Goal: Transaction & Acquisition: Purchase product/service

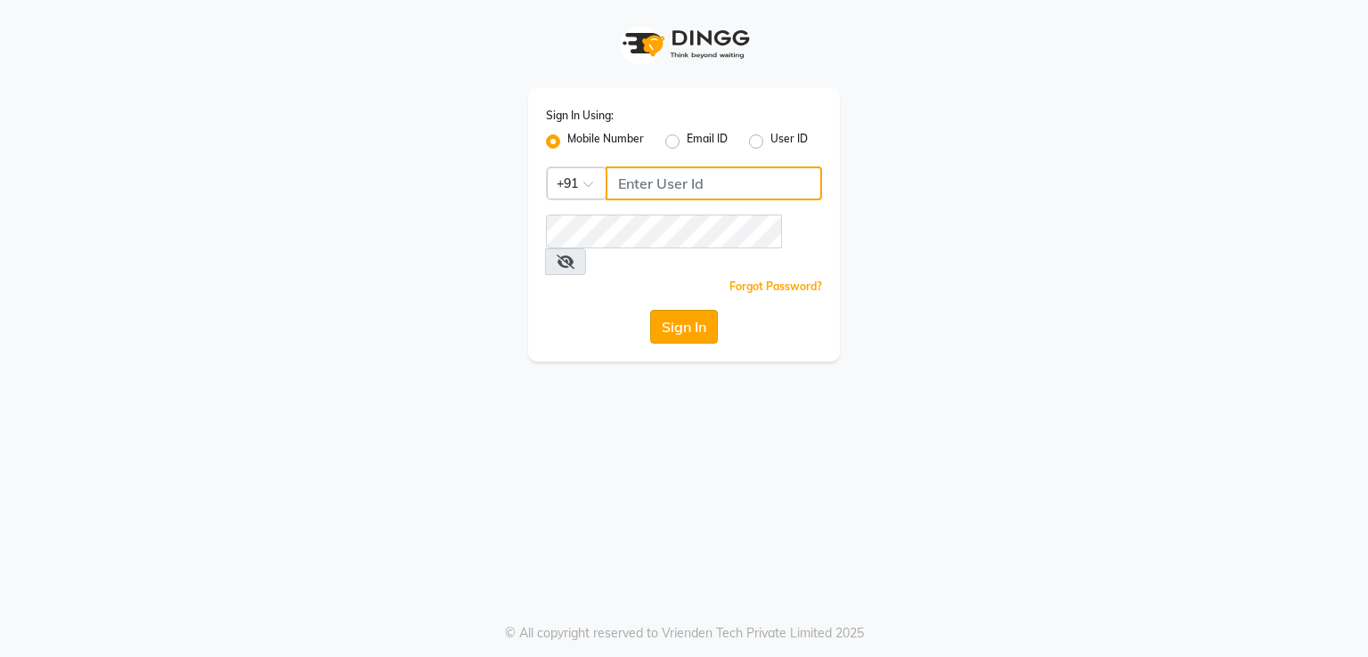
type input "8755998860"
click at [662, 310] on button "Sign In" at bounding box center [684, 327] width 68 height 34
click at [692, 310] on button "Sign In" at bounding box center [684, 327] width 68 height 34
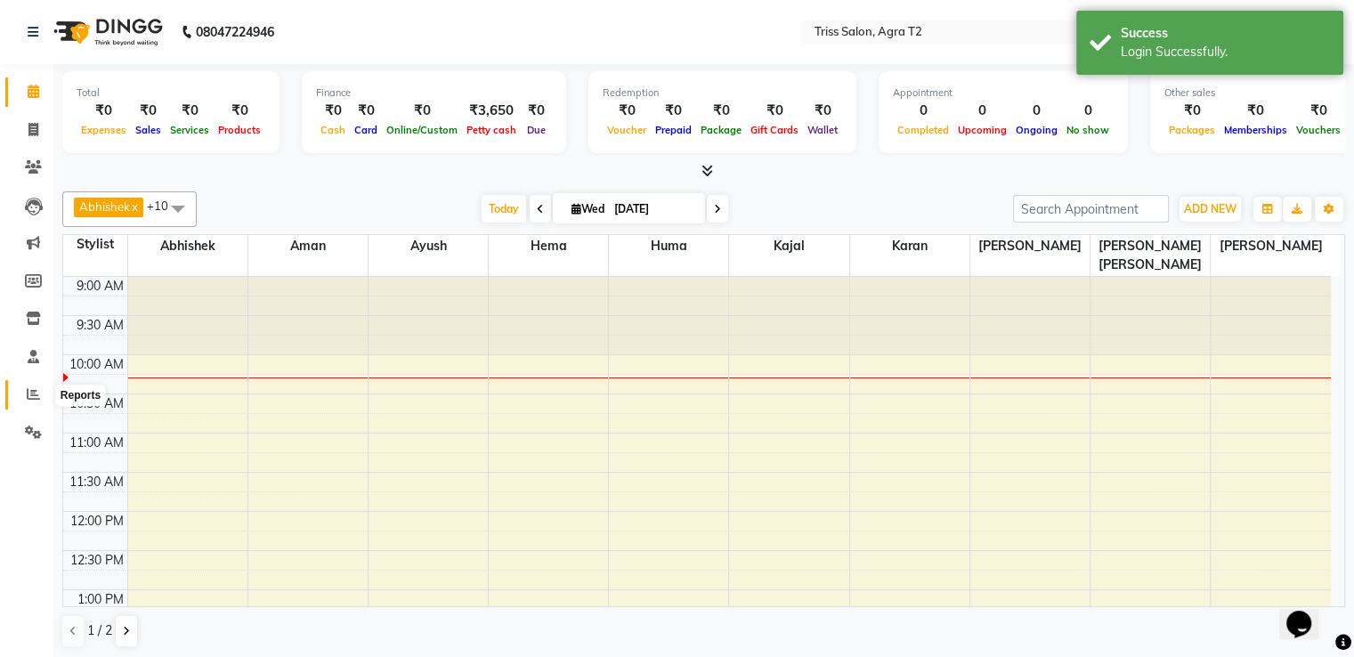
click at [36, 403] on span at bounding box center [33, 395] width 31 height 20
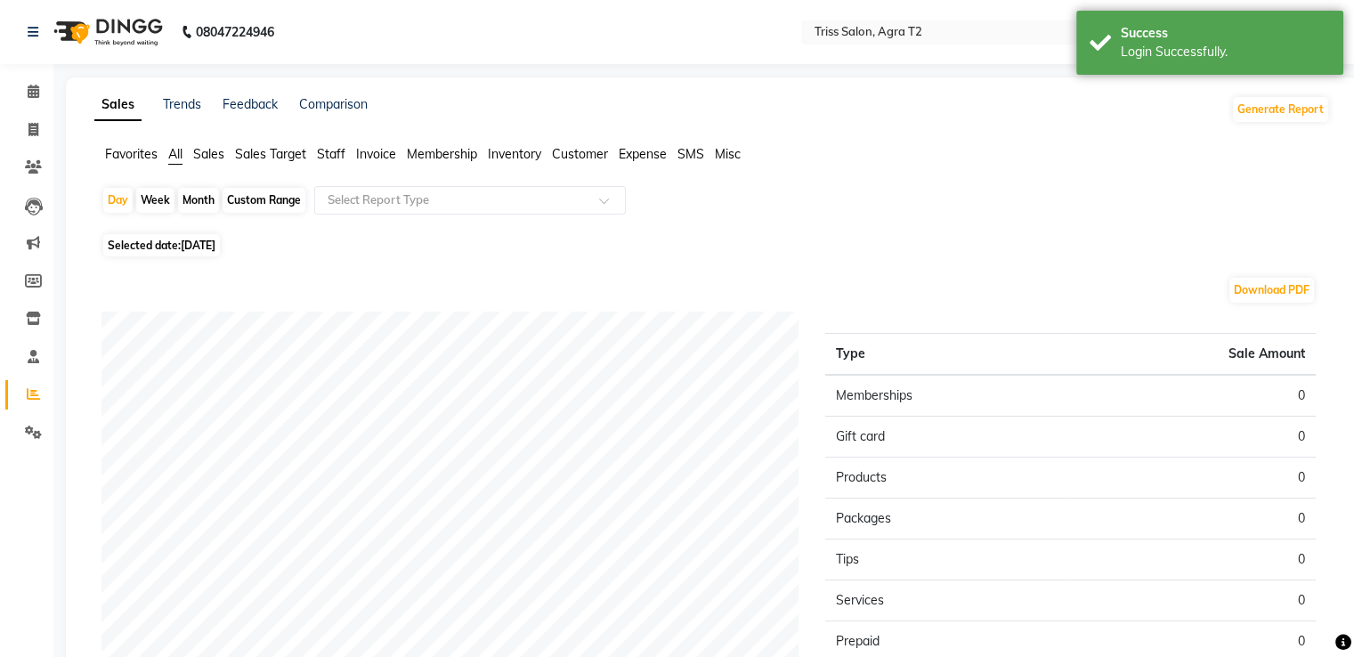
click at [330, 148] on span "Staff" at bounding box center [331, 154] width 28 height 16
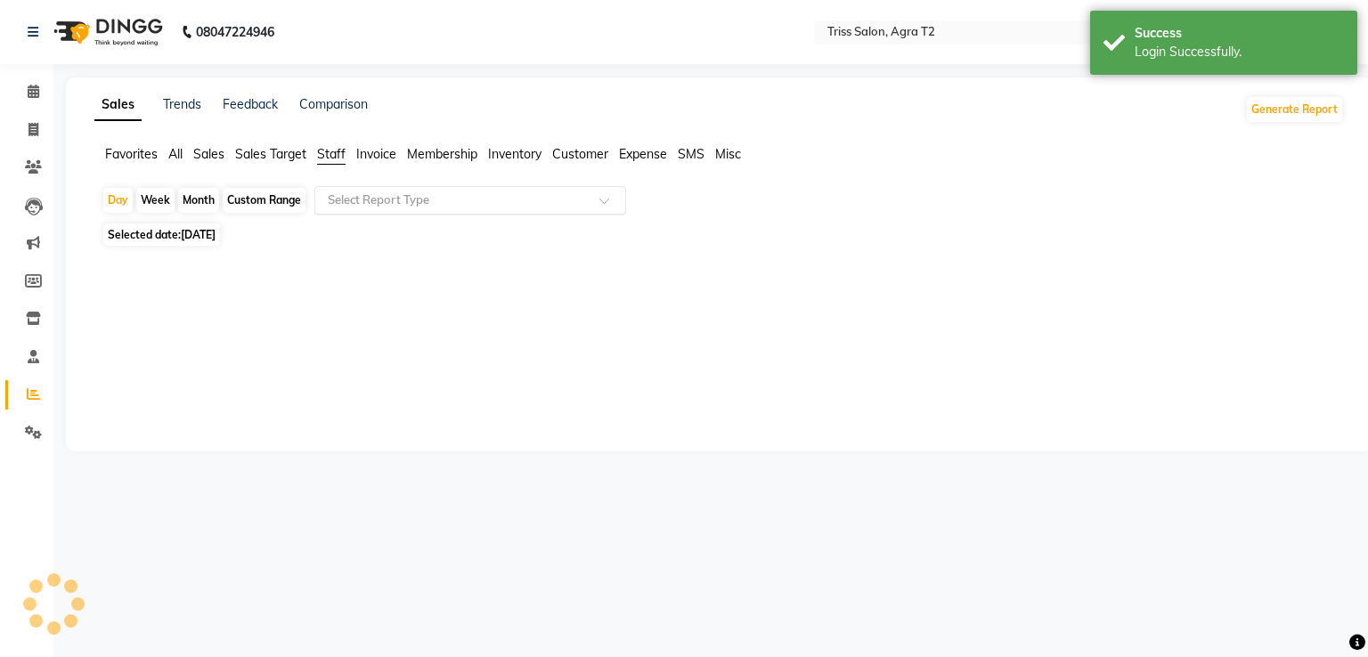
click at [402, 195] on input "text" at bounding box center [452, 200] width 256 height 18
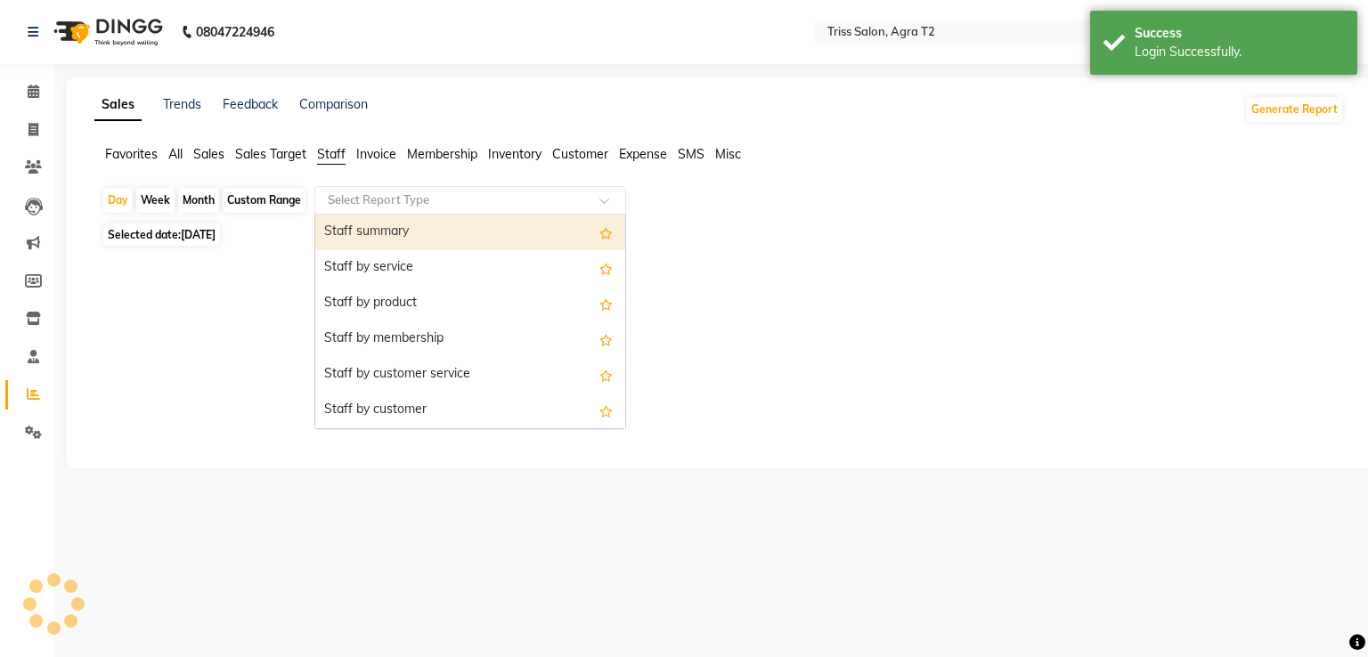
click at [405, 245] on div "Staff summary" at bounding box center [470, 233] width 310 height 36
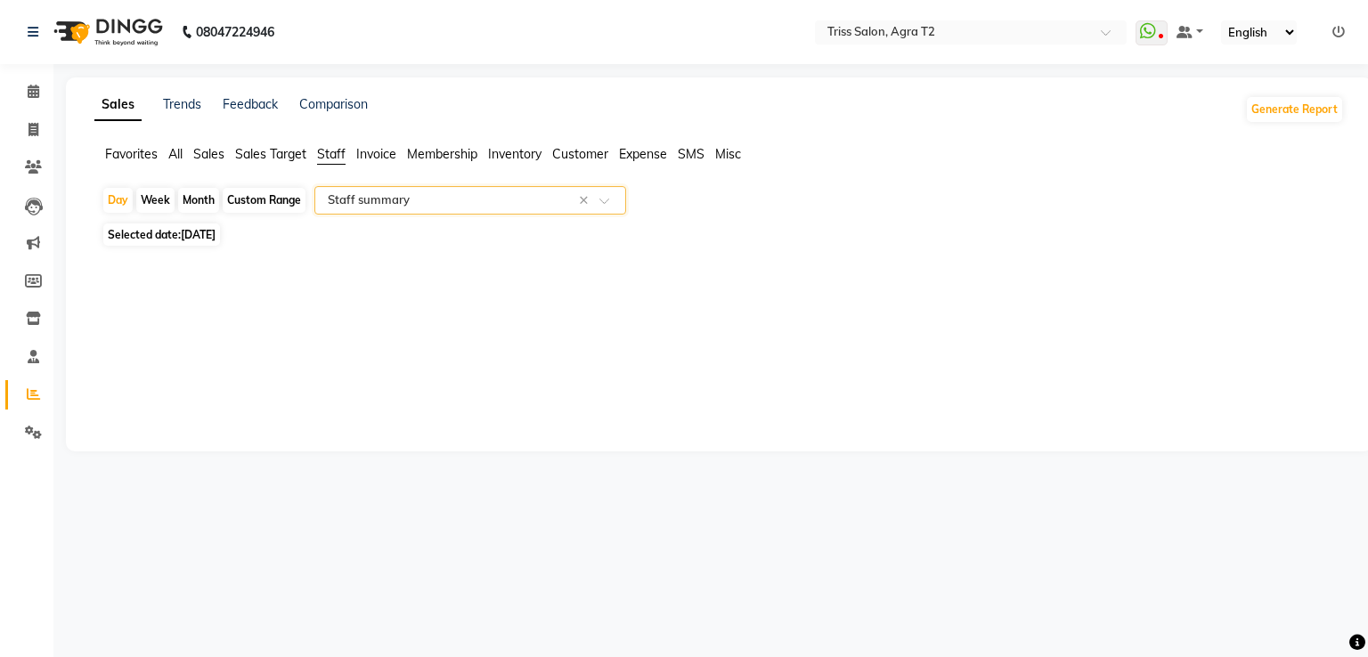
click at [613, 197] on span at bounding box center [610, 206] width 22 height 18
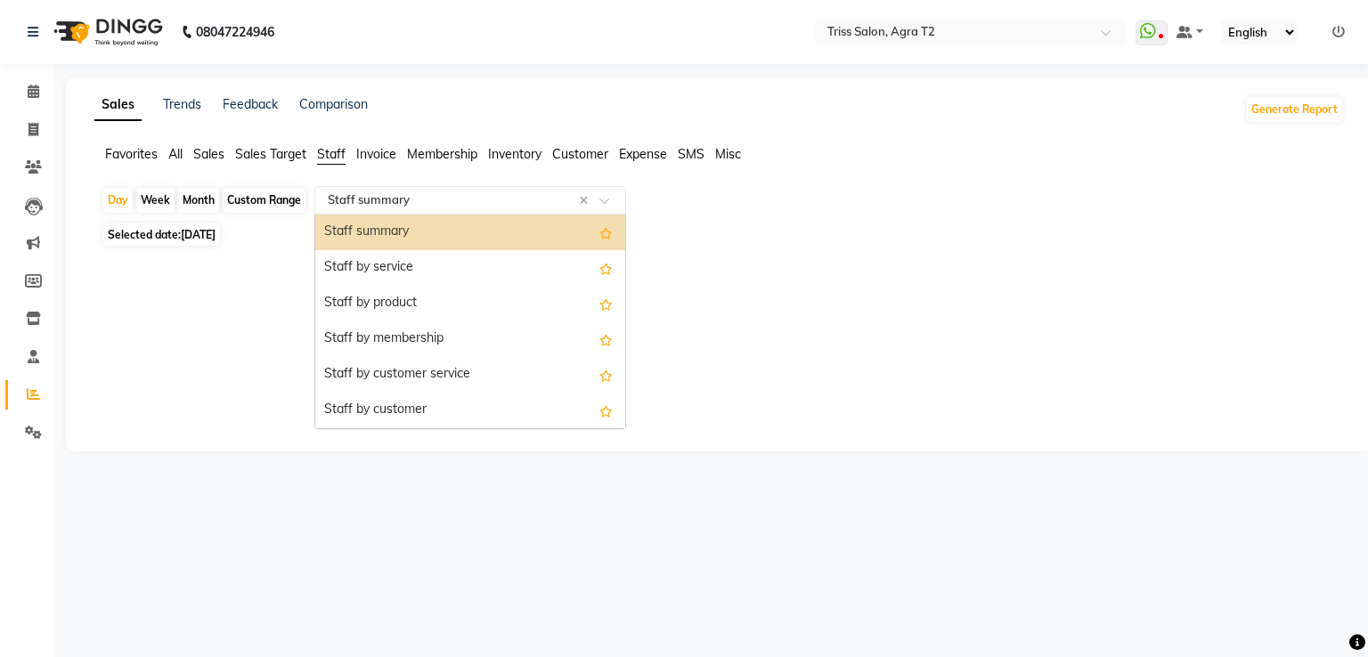
click at [552, 228] on div "Staff summary" at bounding box center [470, 233] width 310 height 36
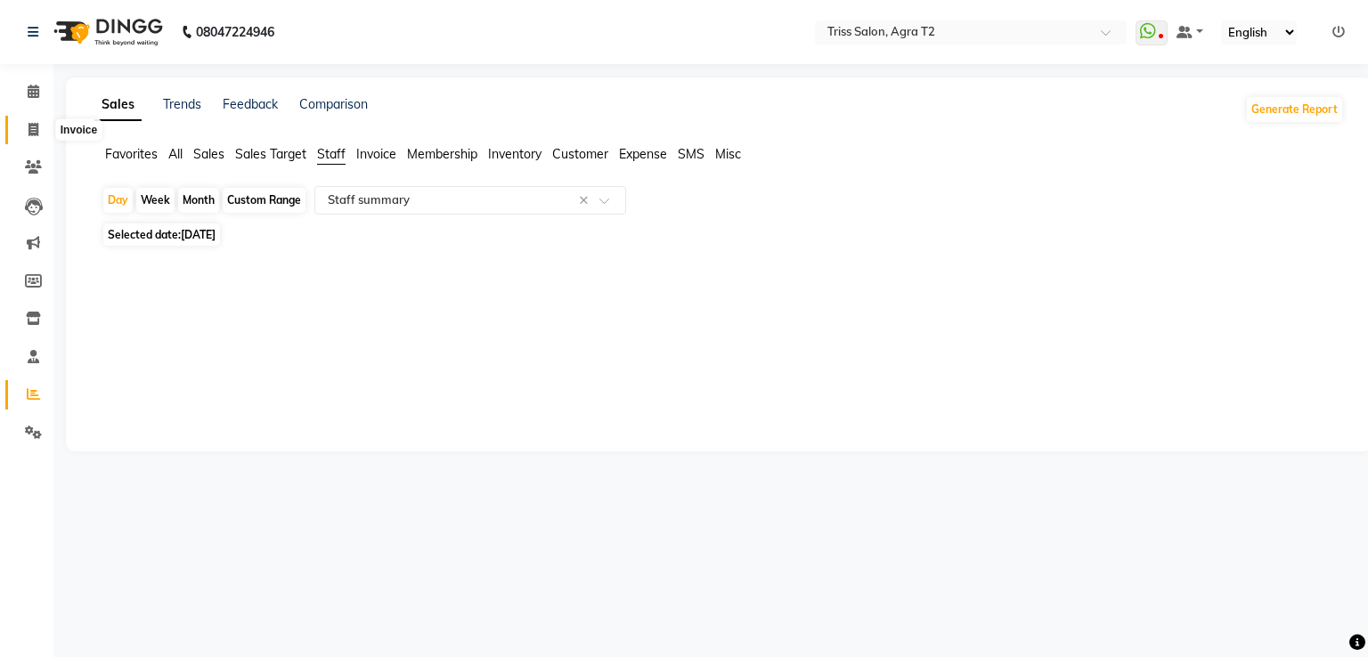
click at [44, 127] on span at bounding box center [33, 130] width 31 height 20
select select "service"
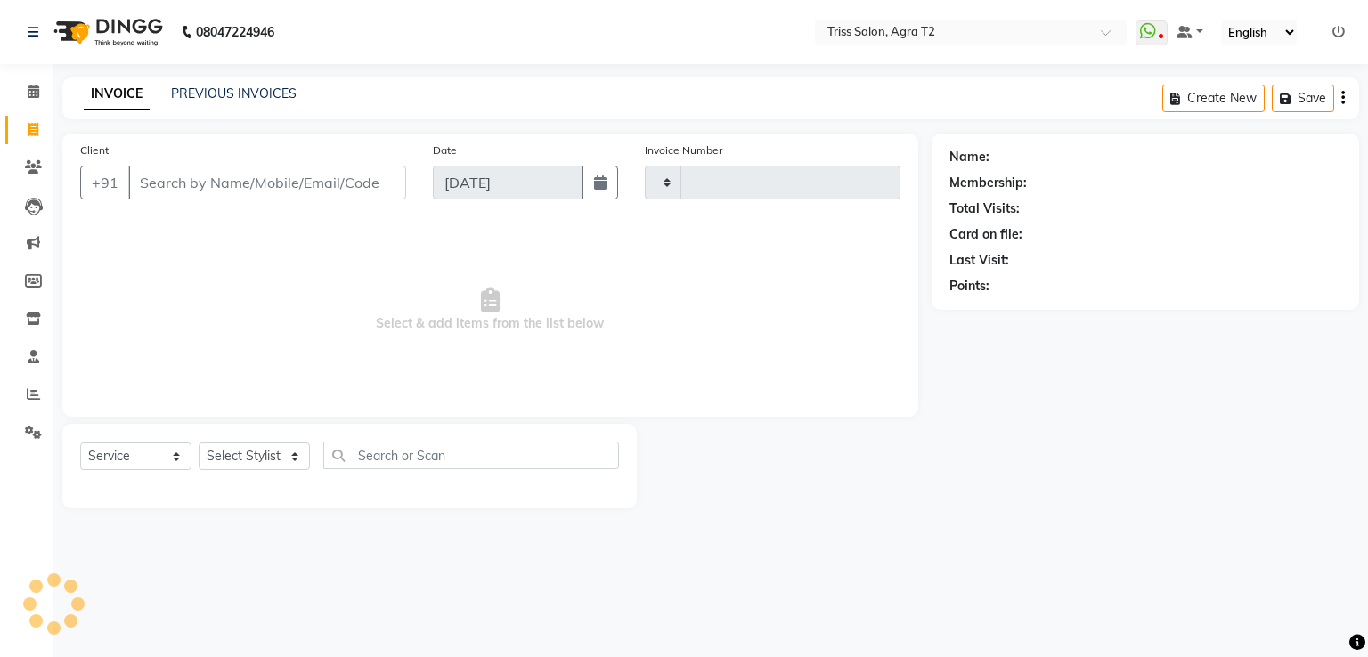
type input "2234"
select select "4301"
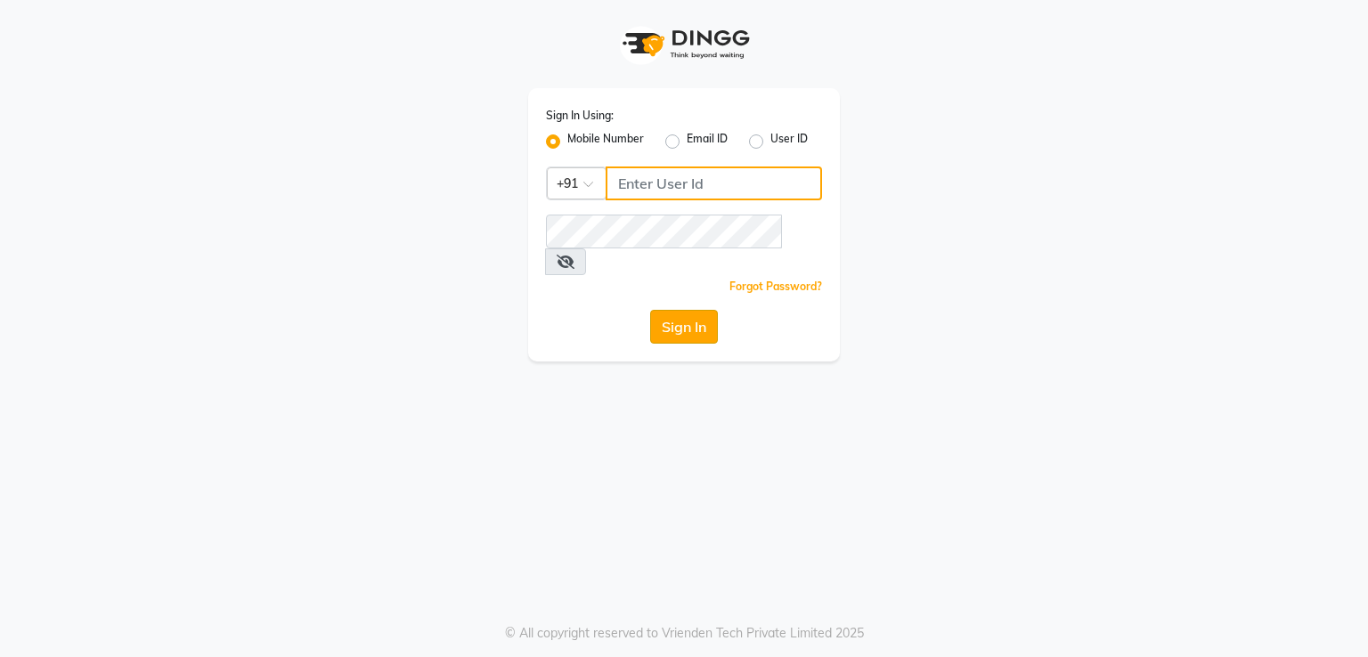
type input "8755998860"
click at [672, 310] on button "Sign In" at bounding box center [684, 327] width 68 height 34
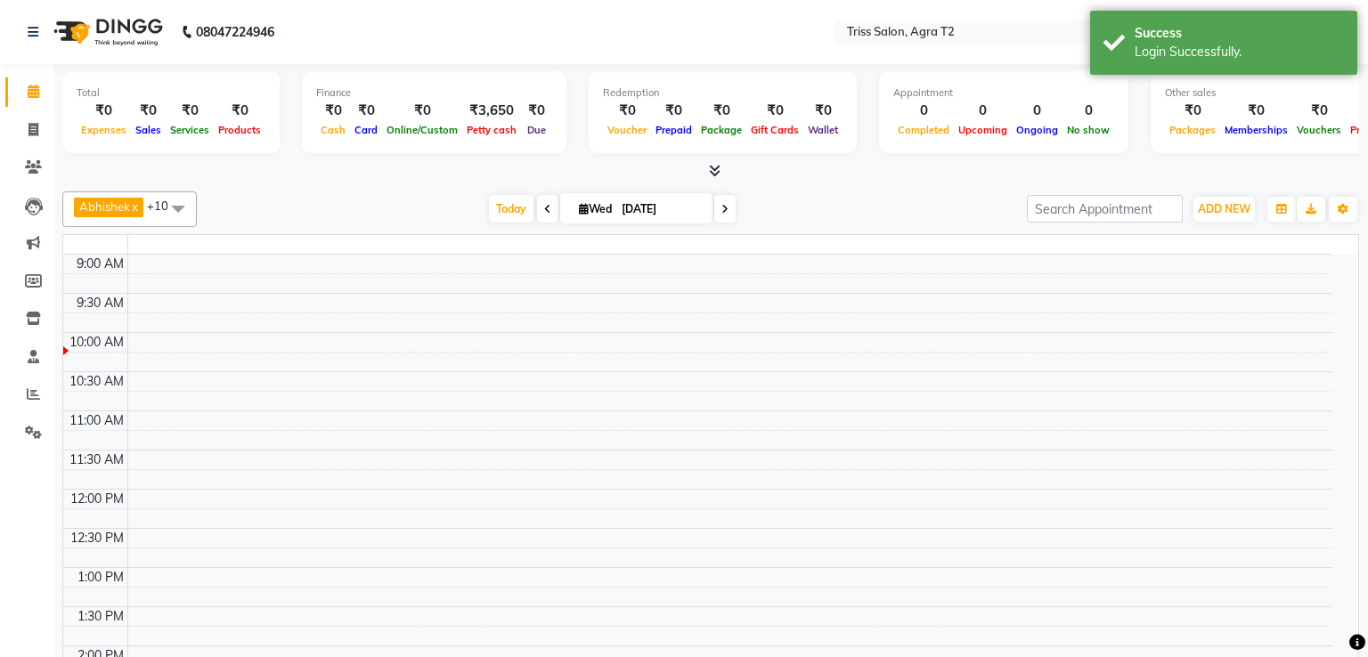
select select "en"
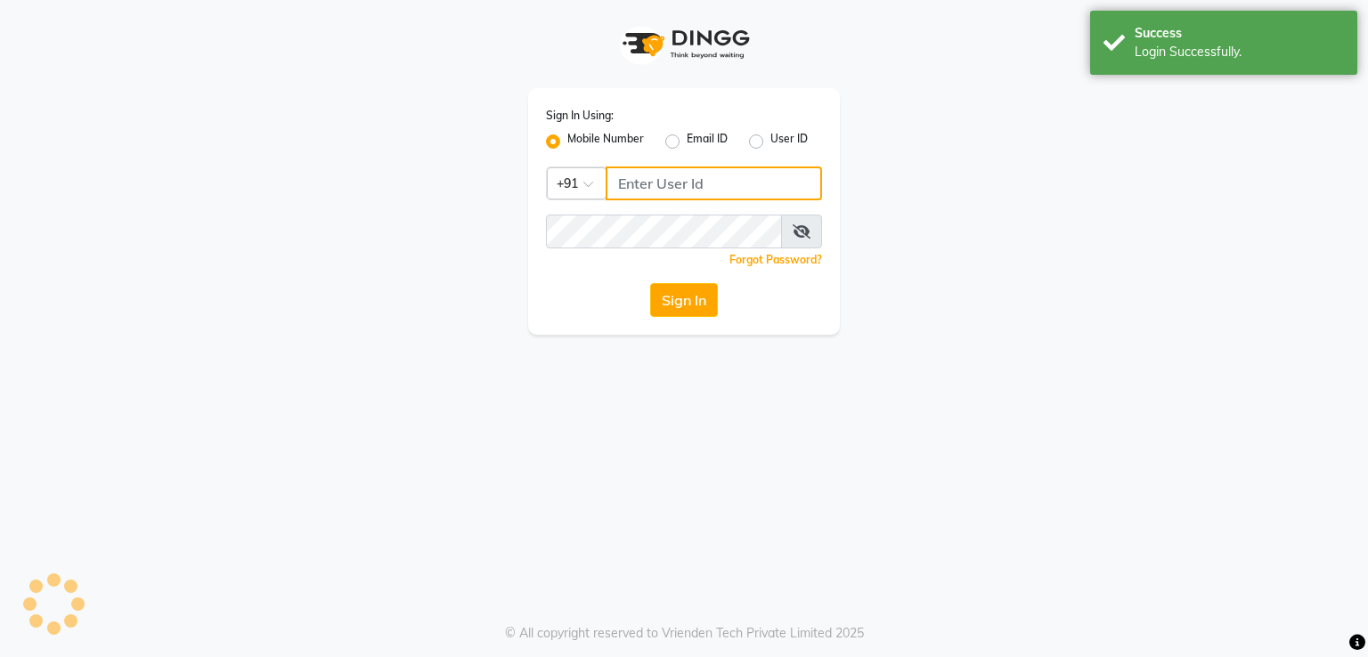
type input "8755998860"
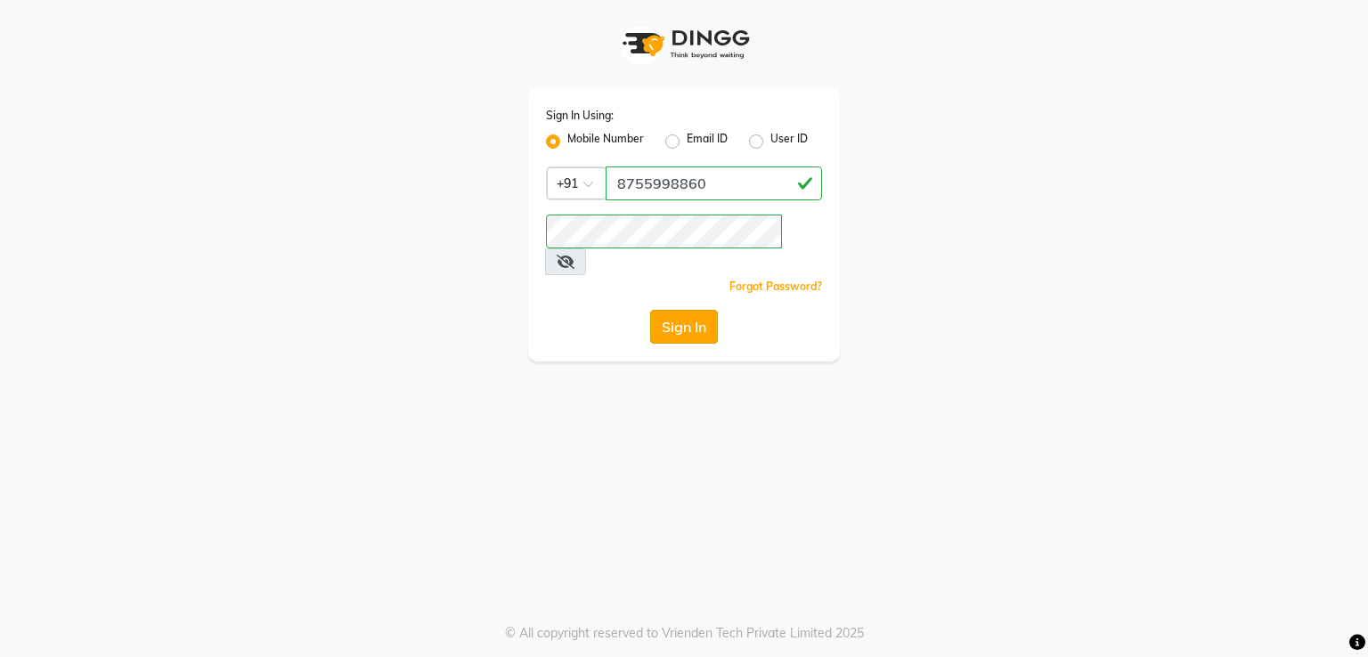
click at [668, 310] on button "Sign In" at bounding box center [684, 327] width 68 height 34
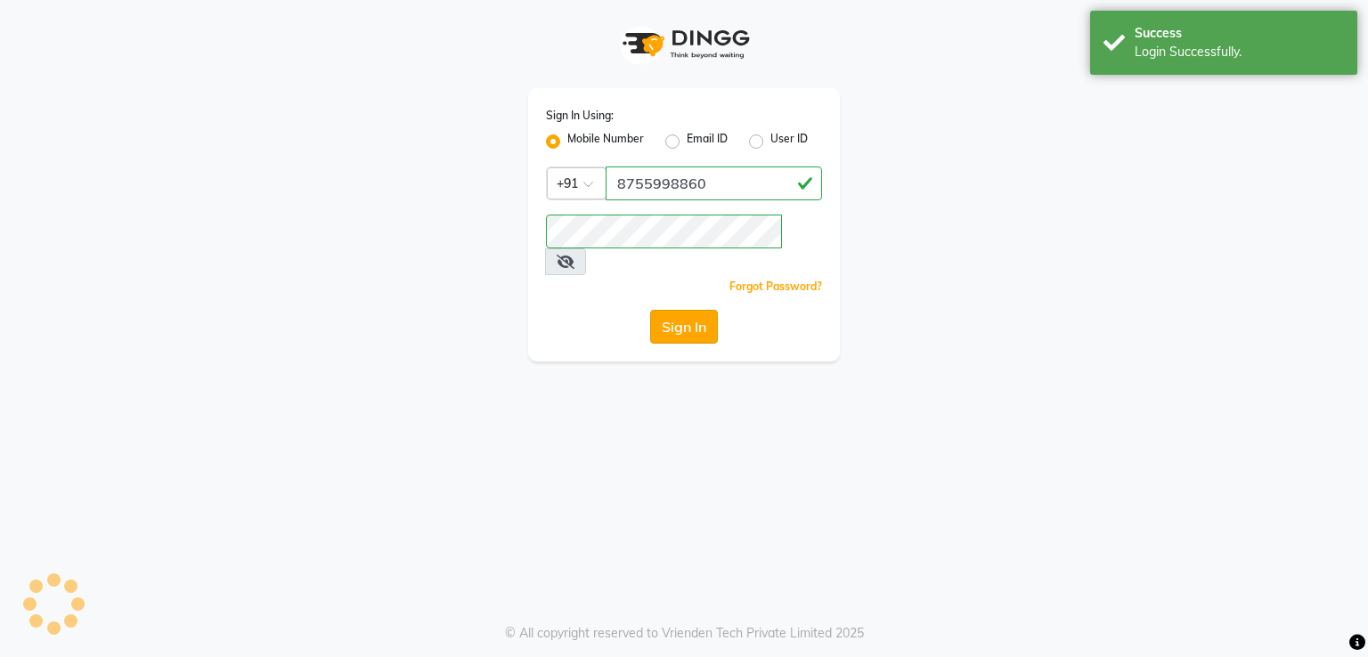
click at [690, 310] on button "Sign In" at bounding box center [684, 327] width 68 height 34
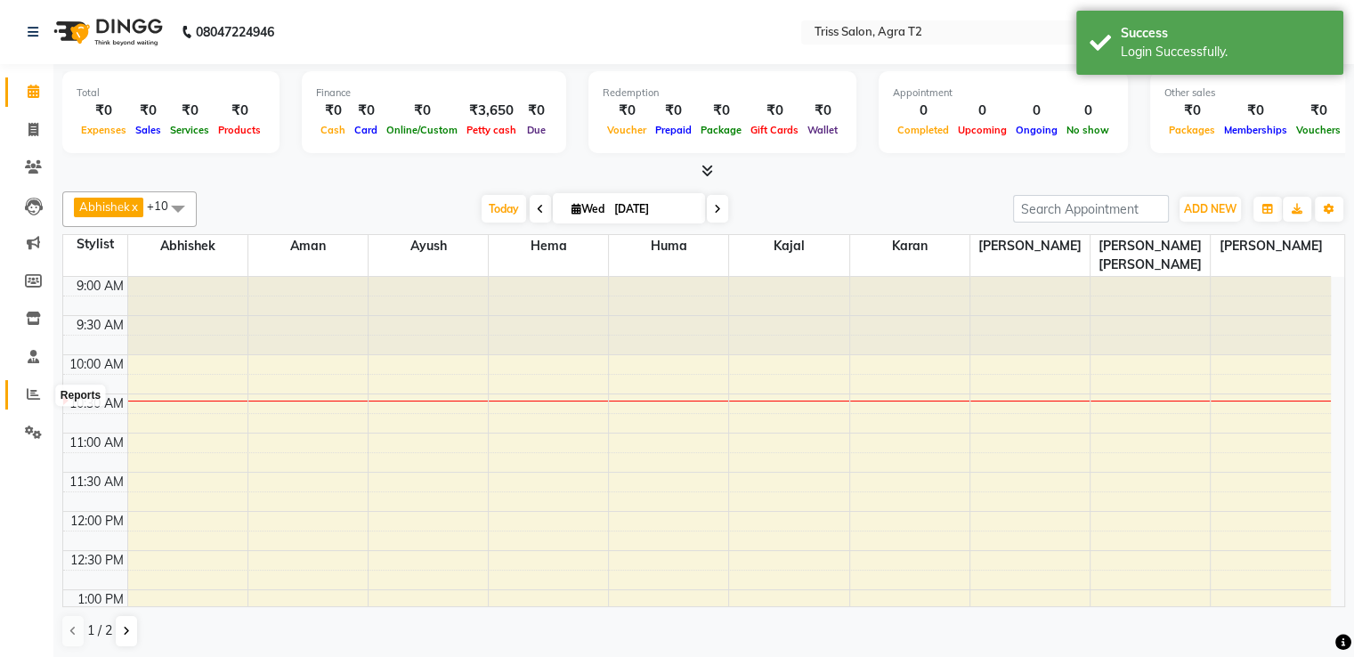
click at [33, 387] on icon at bounding box center [33, 393] width 13 height 13
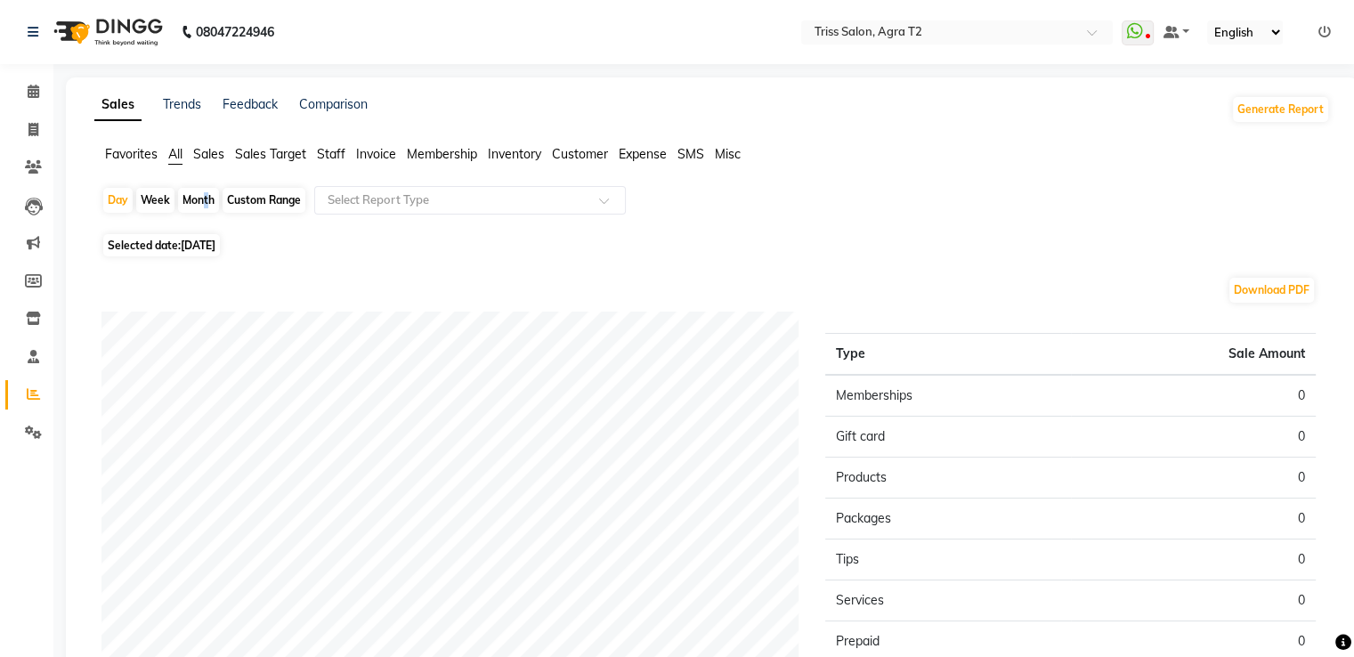
click at [199, 197] on div "Month" at bounding box center [198, 200] width 41 height 25
select select "9"
select select "2025"
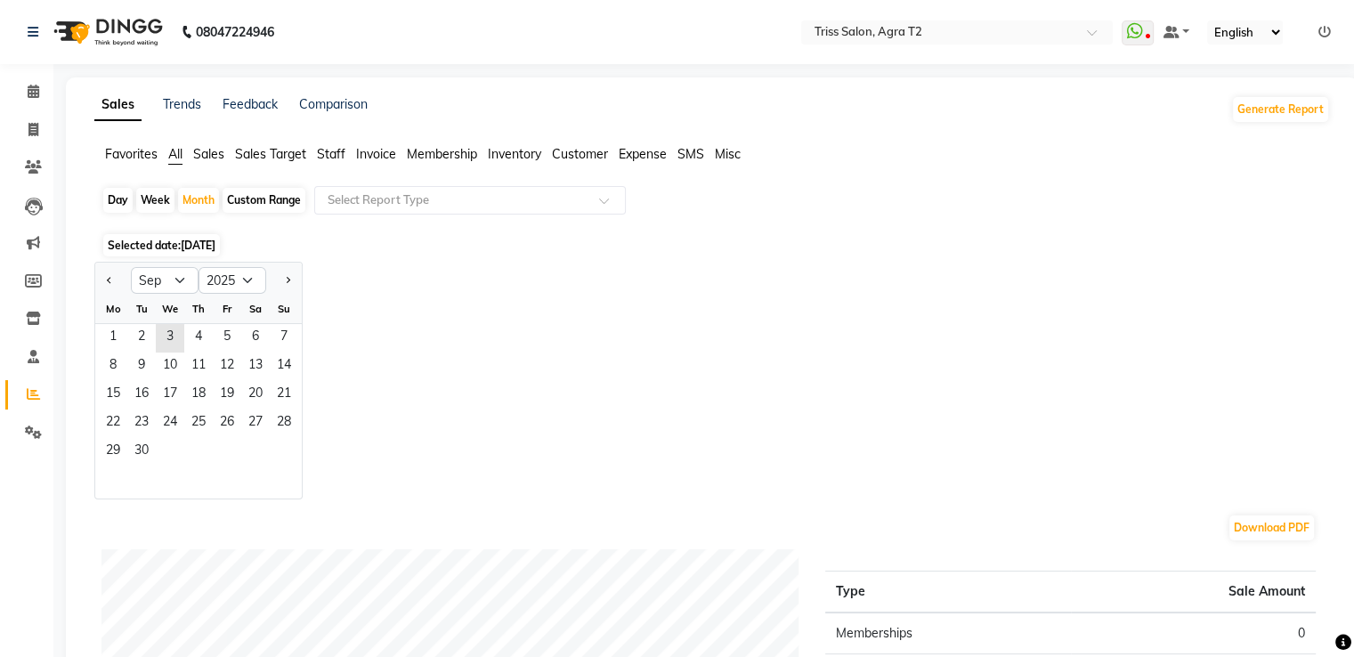
click at [101, 280] on div at bounding box center [113, 280] width 36 height 28
click at [110, 282] on span "Previous month" at bounding box center [110, 279] width 6 height 6
select select "8"
click at [259, 378] on span "9" at bounding box center [255, 367] width 28 height 28
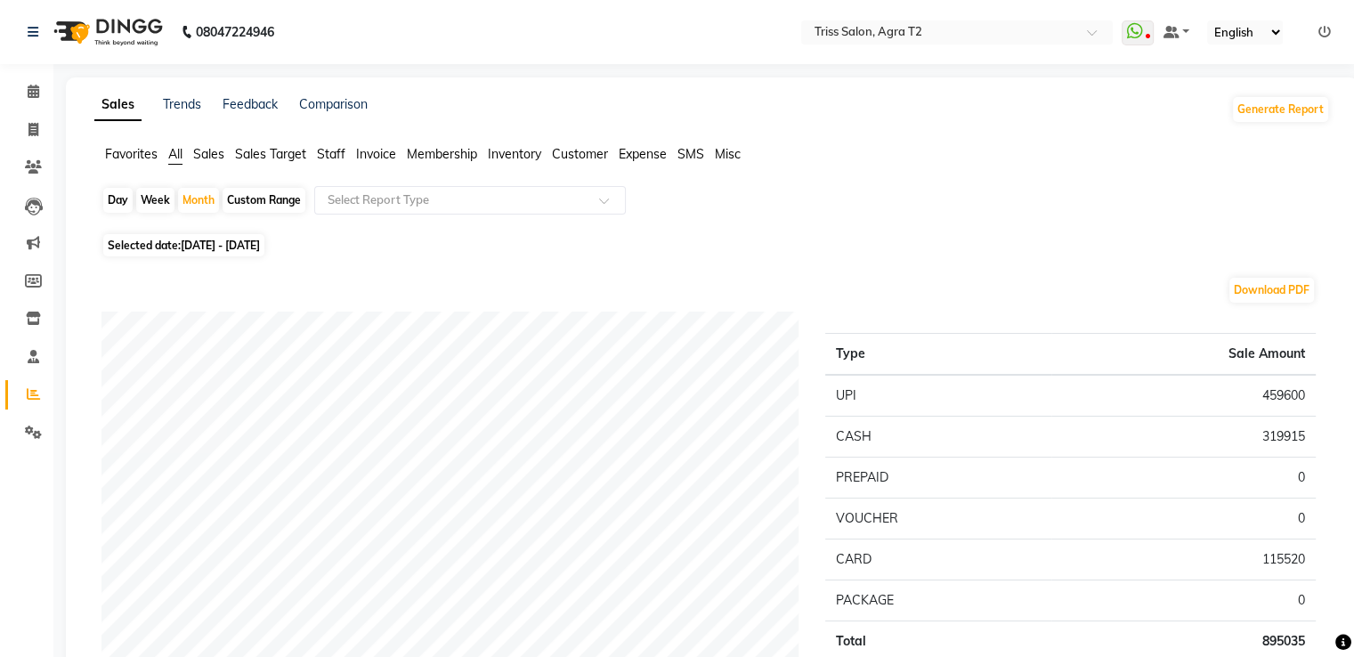
click at [338, 150] on span "Staff" at bounding box center [331, 154] width 28 height 16
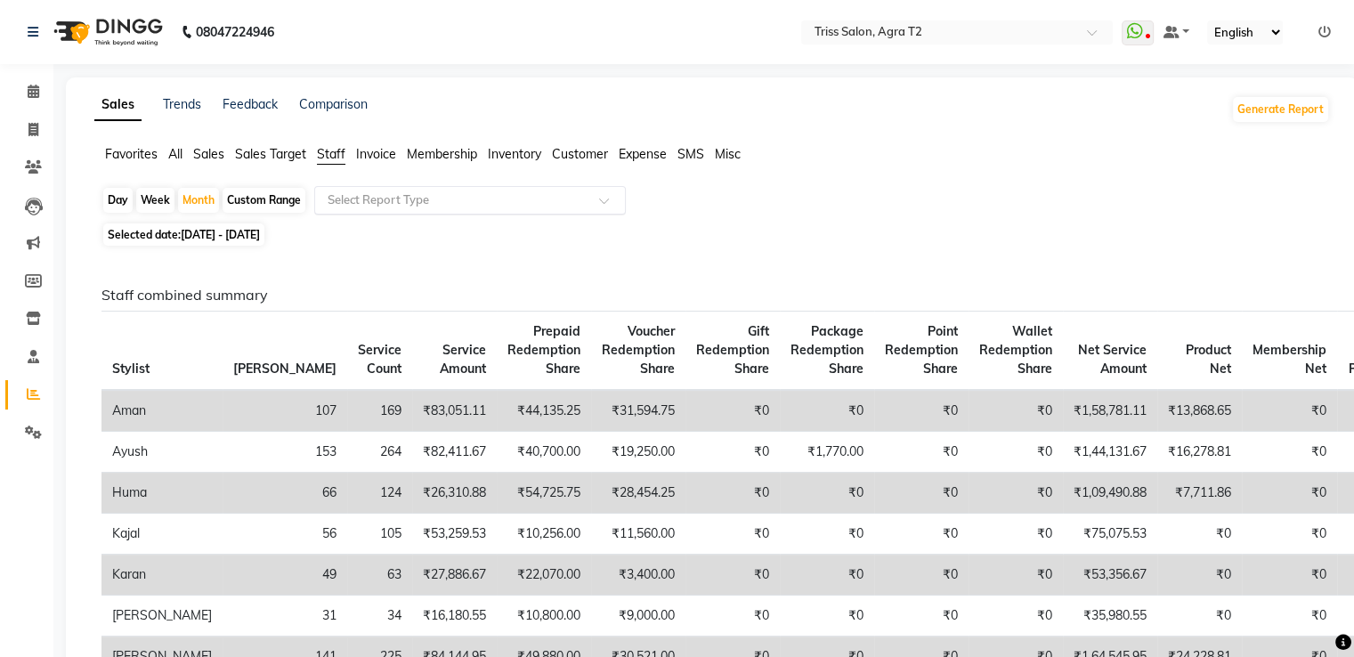
click at [396, 196] on input "text" at bounding box center [452, 200] width 256 height 18
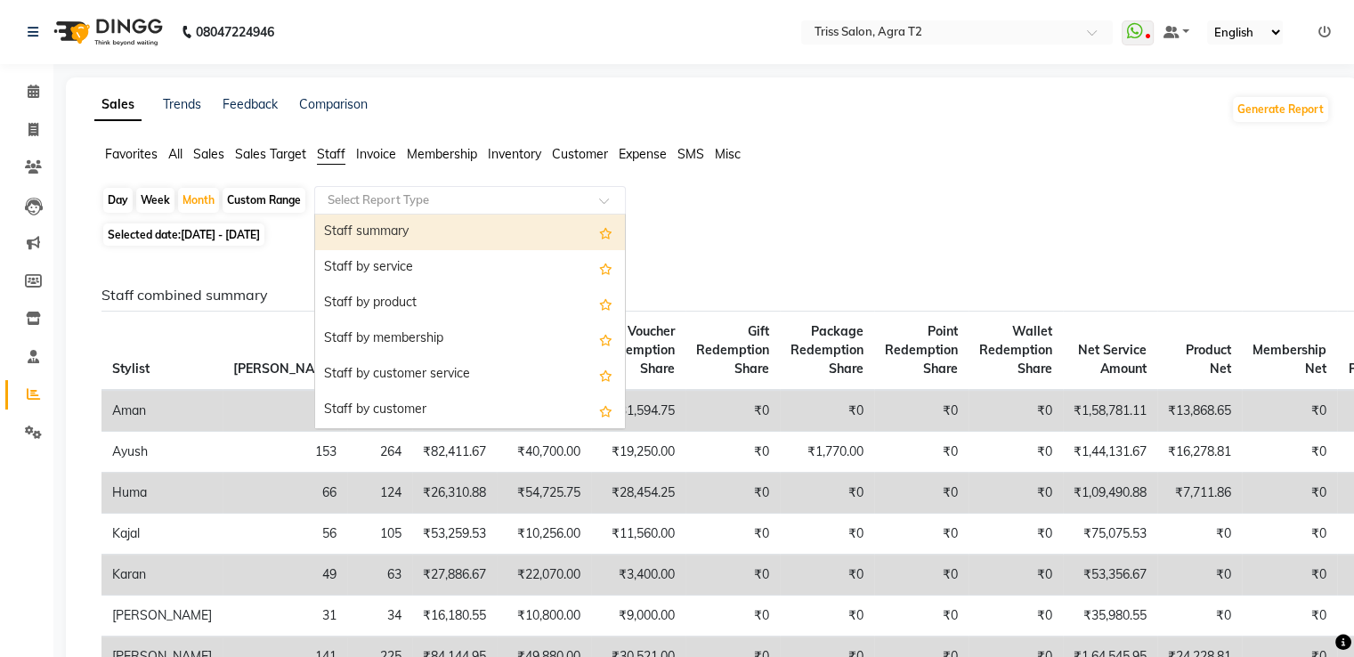
click at [437, 222] on div "Staff summary" at bounding box center [470, 233] width 310 height 36
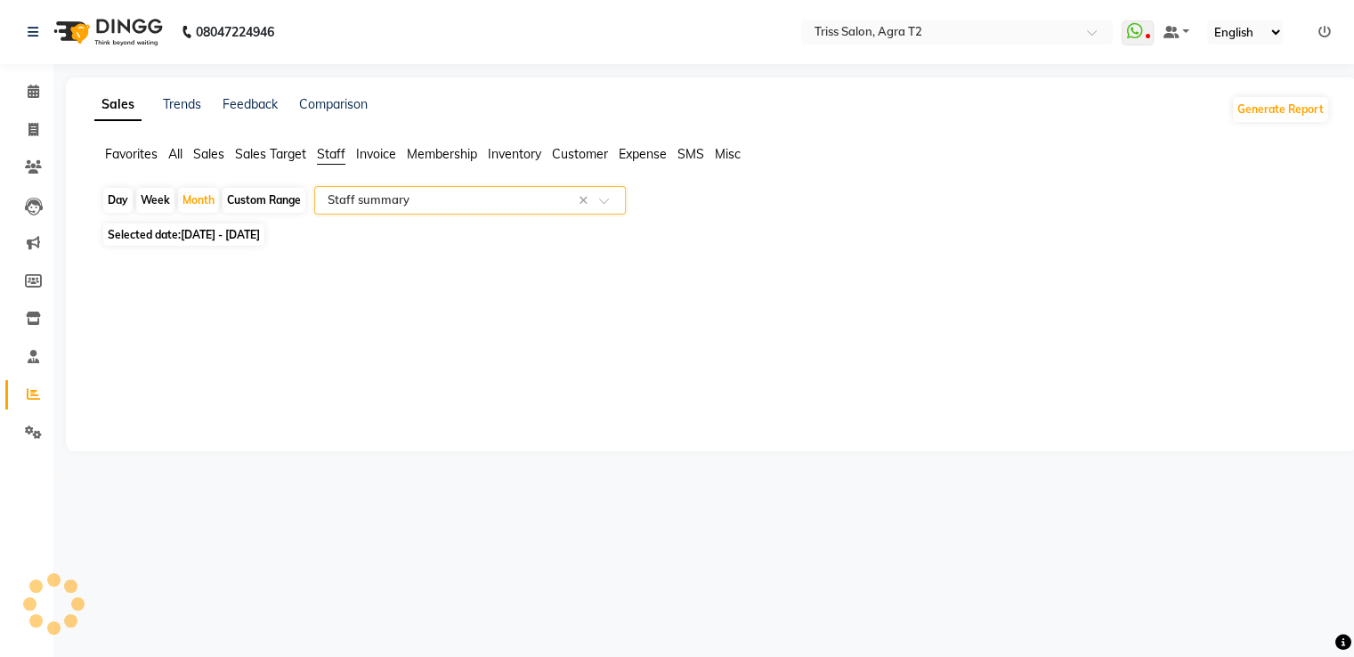
select select "full_report"
select select "csv"
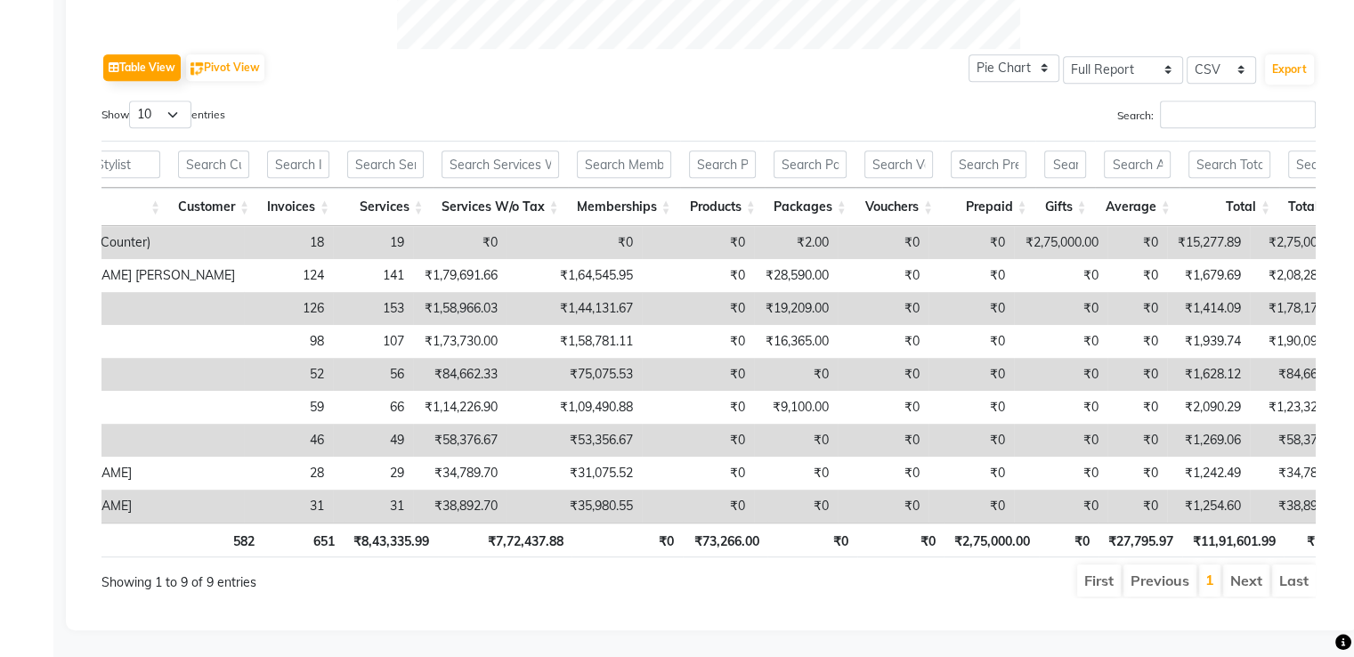
scroll to position [0, 215]
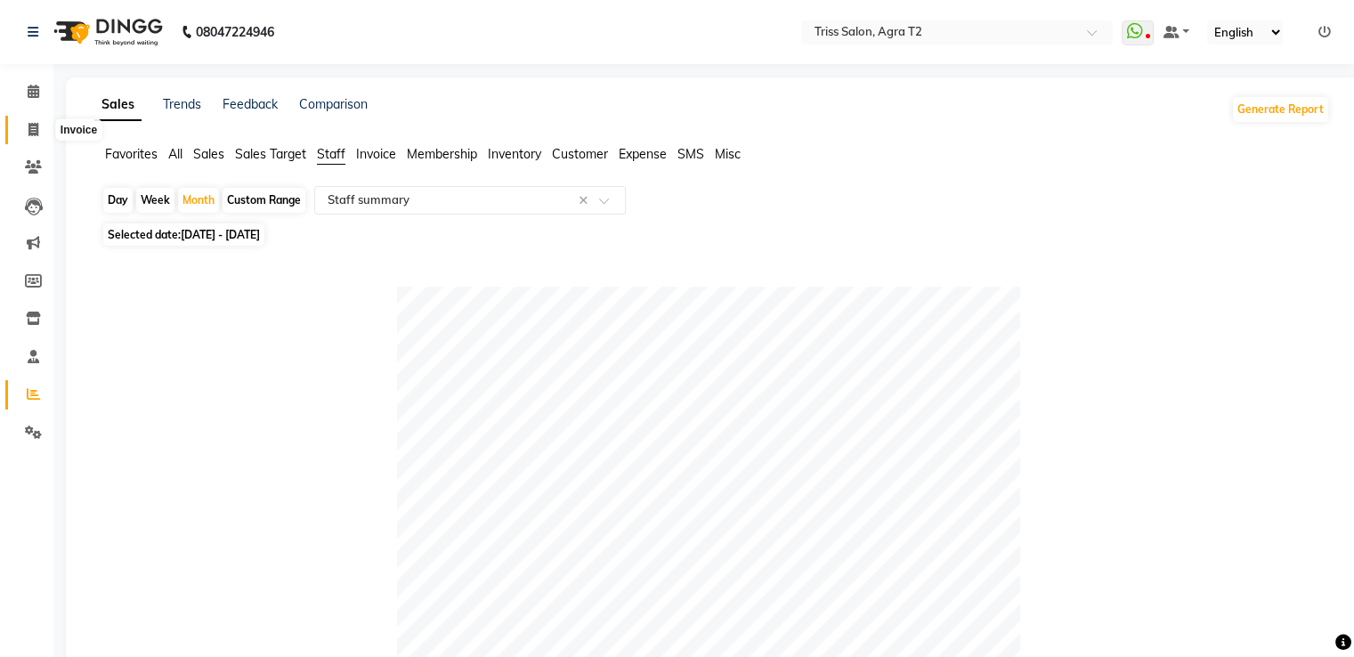
click at [30, 125] on icon at bounding box center [33, 129] width 10 height 13
select select "service"
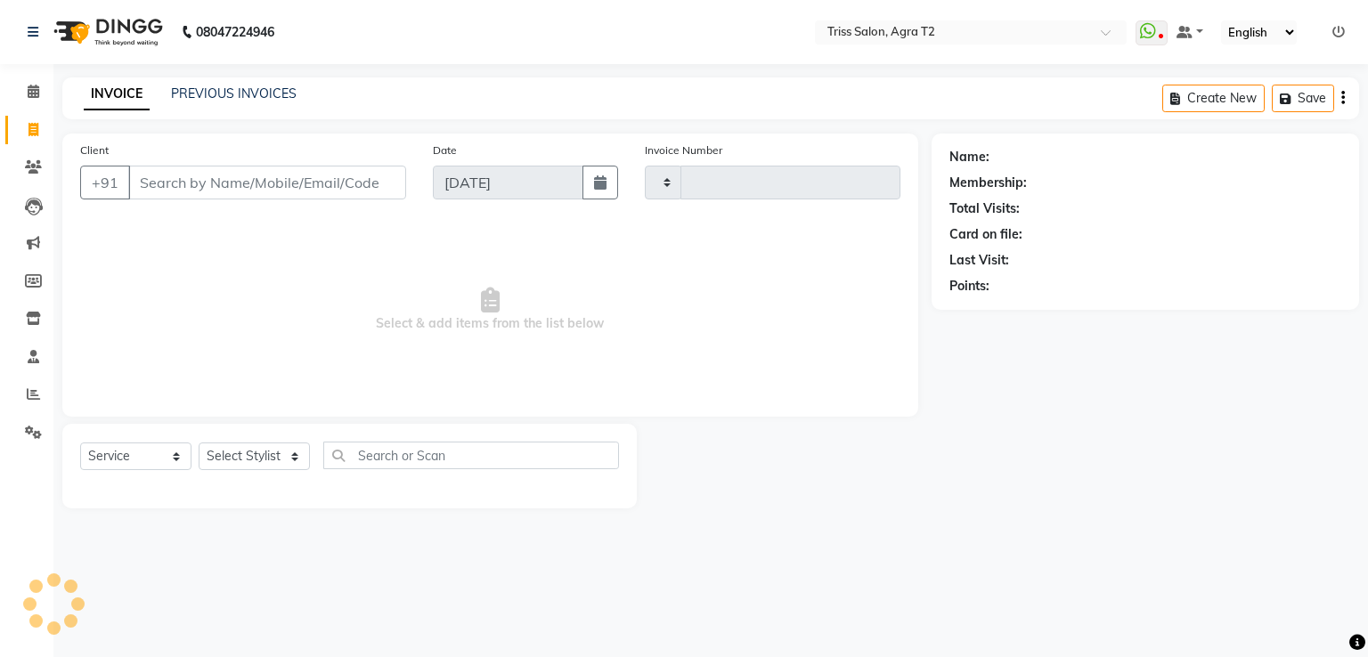
type input "2234"
select select "4301"
click at [27, 129] on span at bounding box center [33, 130] width 31 height 20
select select "service"
type input "2234"
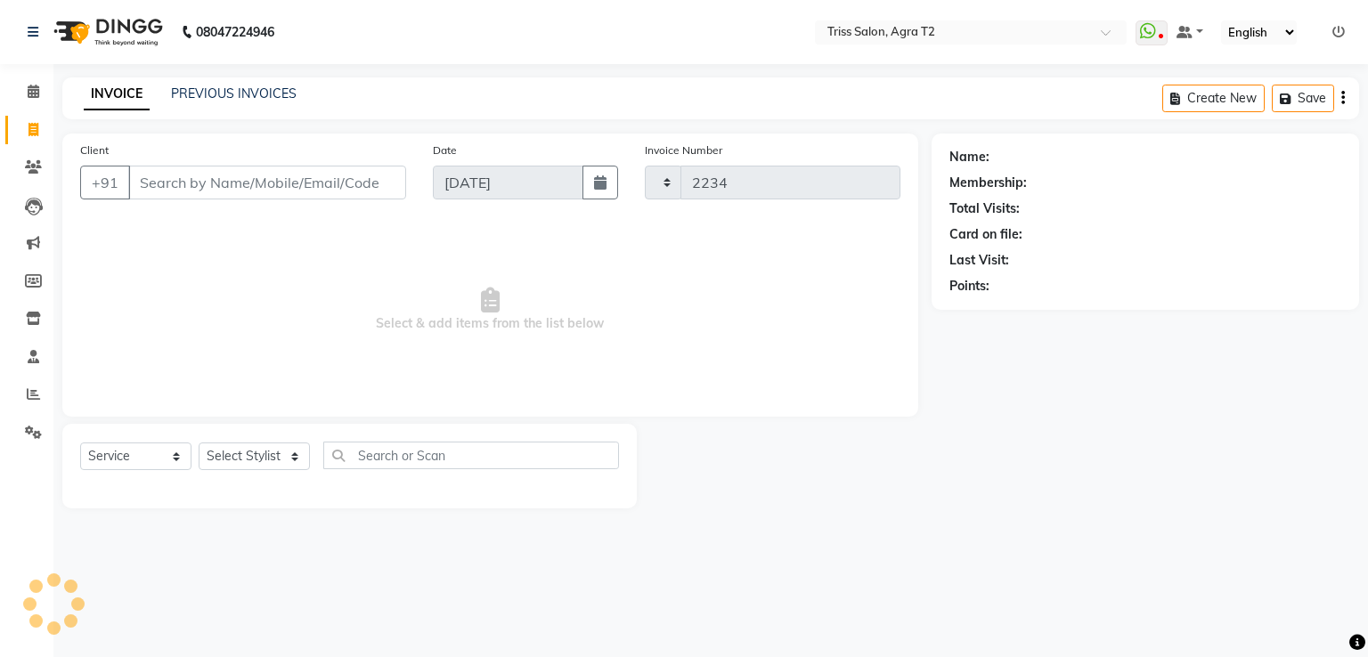
select select "4301"
click at [28, 130] on icon at bounding box center [33, 129] width 10 height 13
select select "service"
type input "2234"
select select "4301"
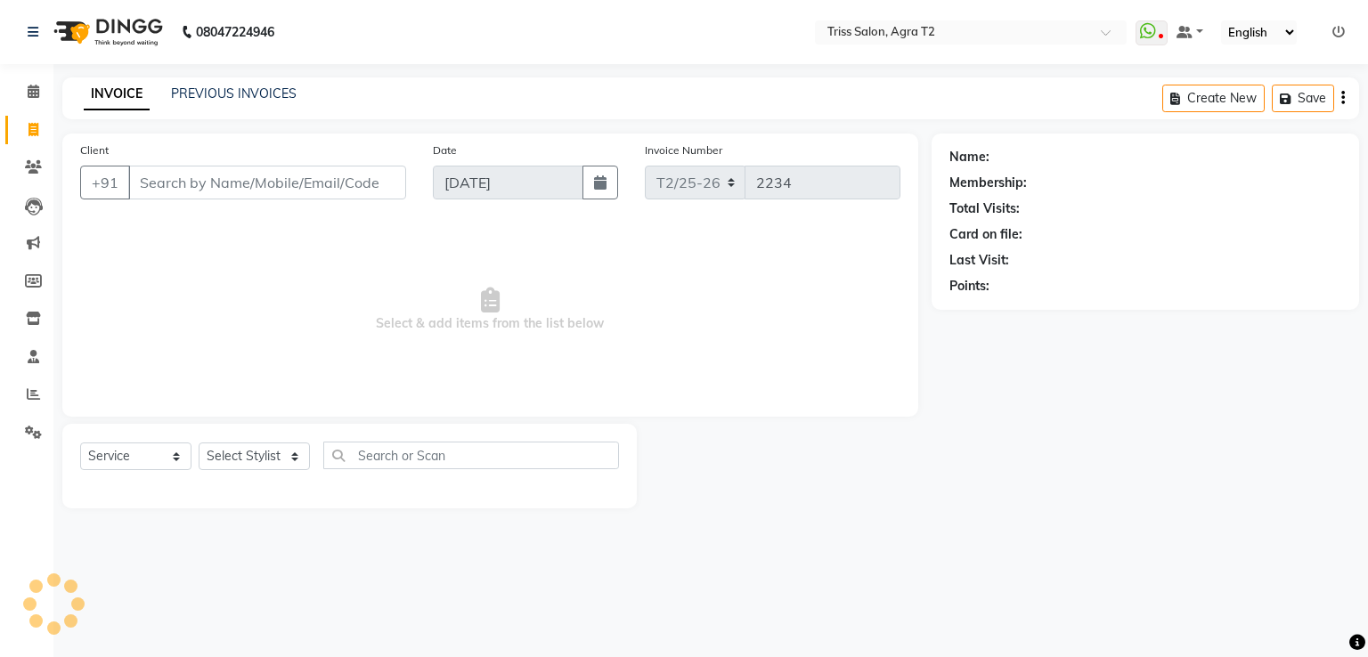
click at [28, 131] on icon at bounding box center [33, 129] width 10 height 13
select select "service"
select select "4301"
type input "2234"
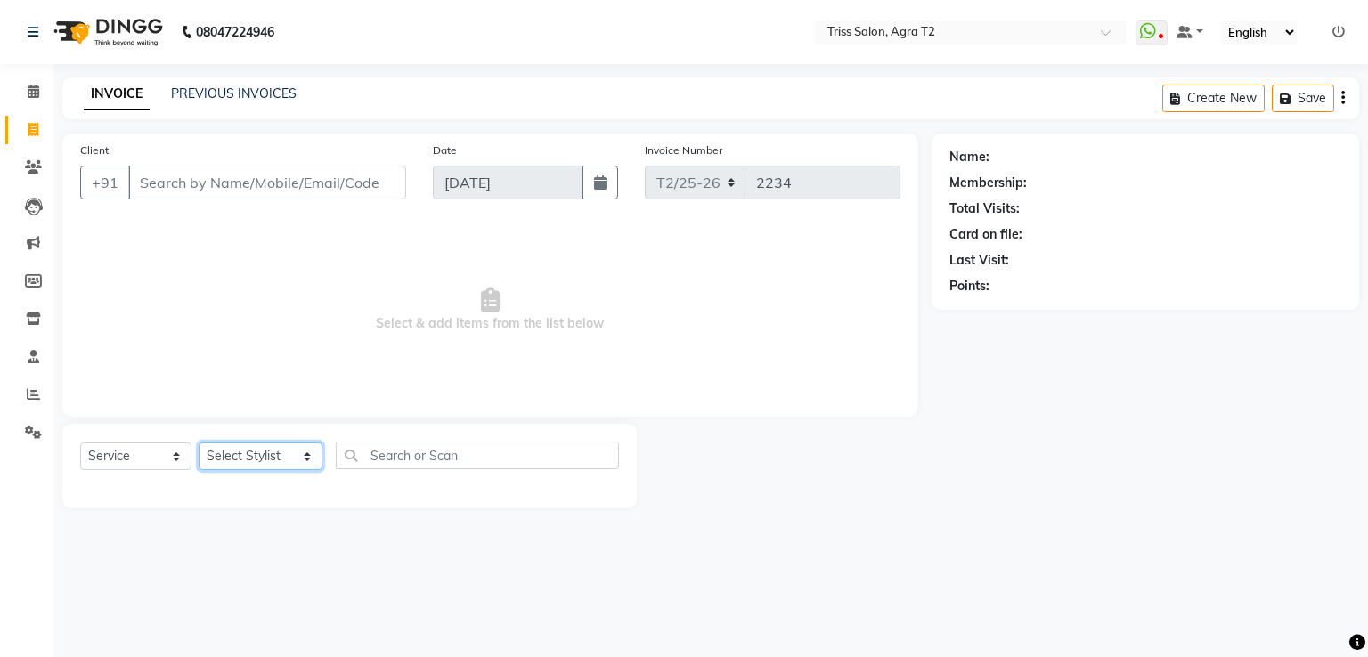
click at [278, 463] on select "Select Stylist [PERSON_NAME] [PERSON_NAME] Huma Kajal Karan [PERSON_NAME] [PERS…" at bounding box center [261, 456] width 124 height 28
select select "49344"
click at [199, 443] on select "Select Stylist [PERSON_NAME] [PERSON_NAME] Huma Kajal Karan [PERSON_NAME] [PERS…" at bounding box center [261, 456] width 124 height 28
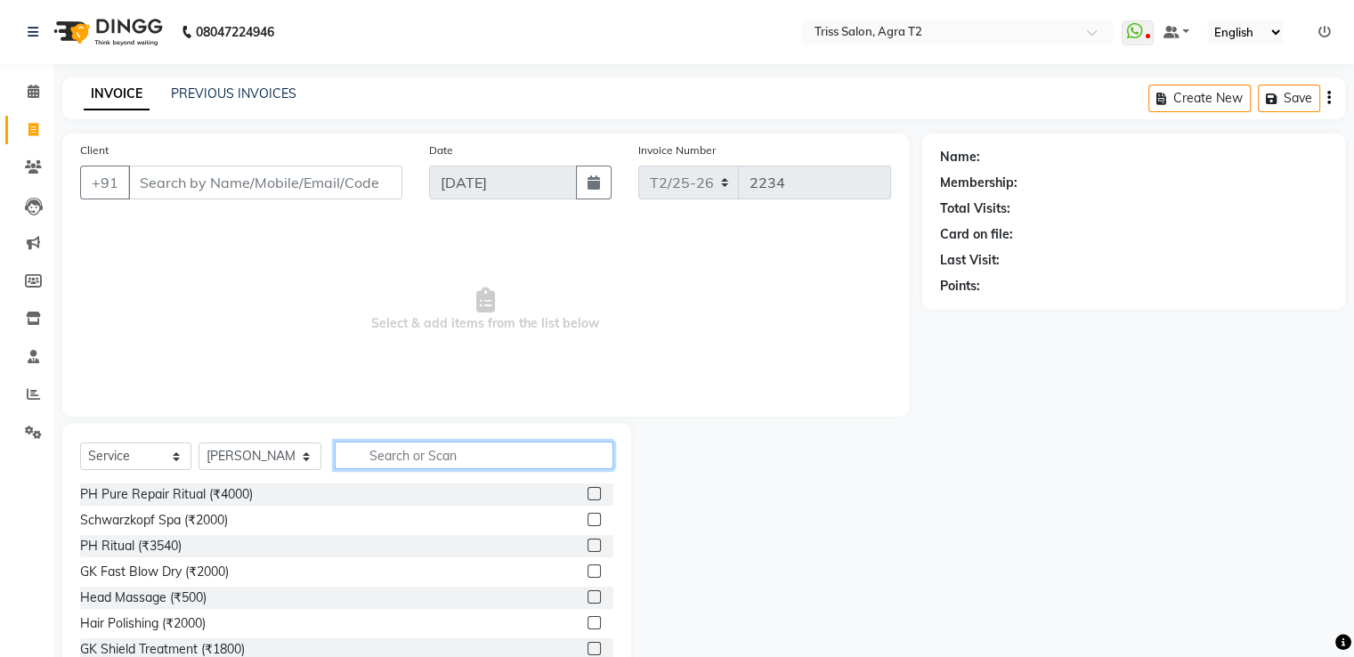
click at [353, 447] on input "text" at bounding box center [474, 456] width 278 height 28
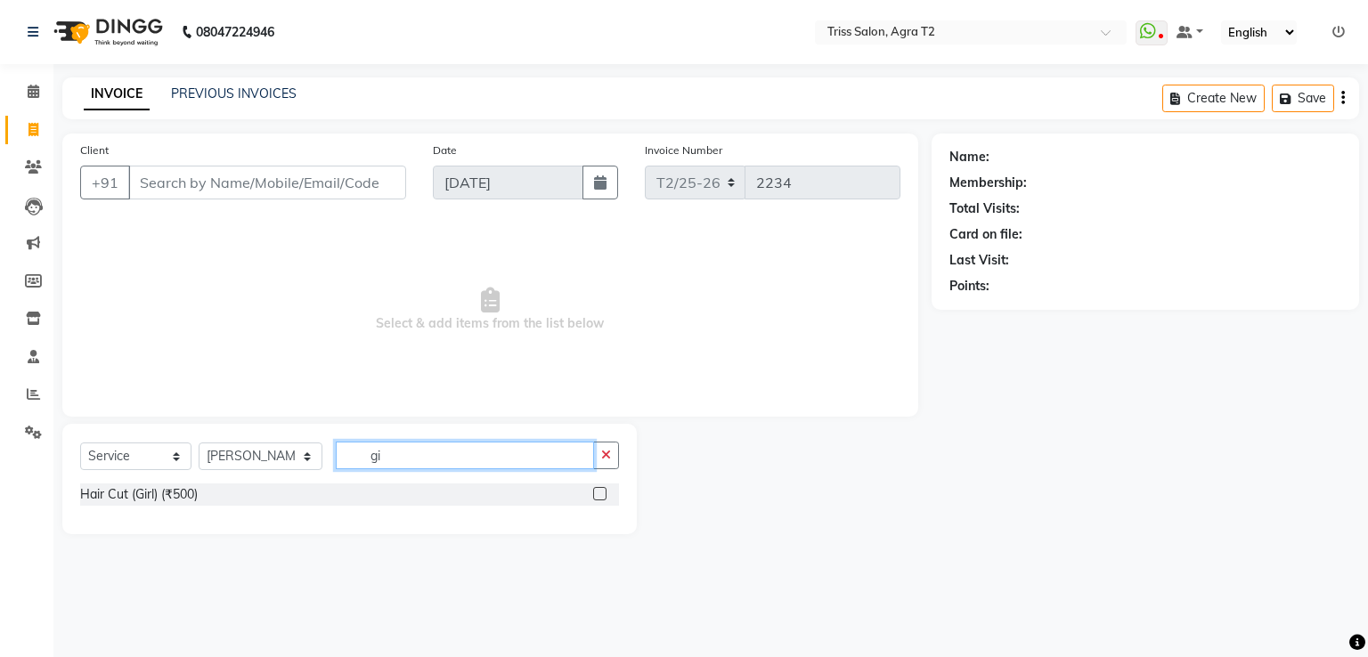
type input "gi"
click at [600, 495] on label at bounding box center [599, 493] width 13 height 13
click at [600, 495] on input "checkbox" at bounding box center [599, 495] width 12 height 12
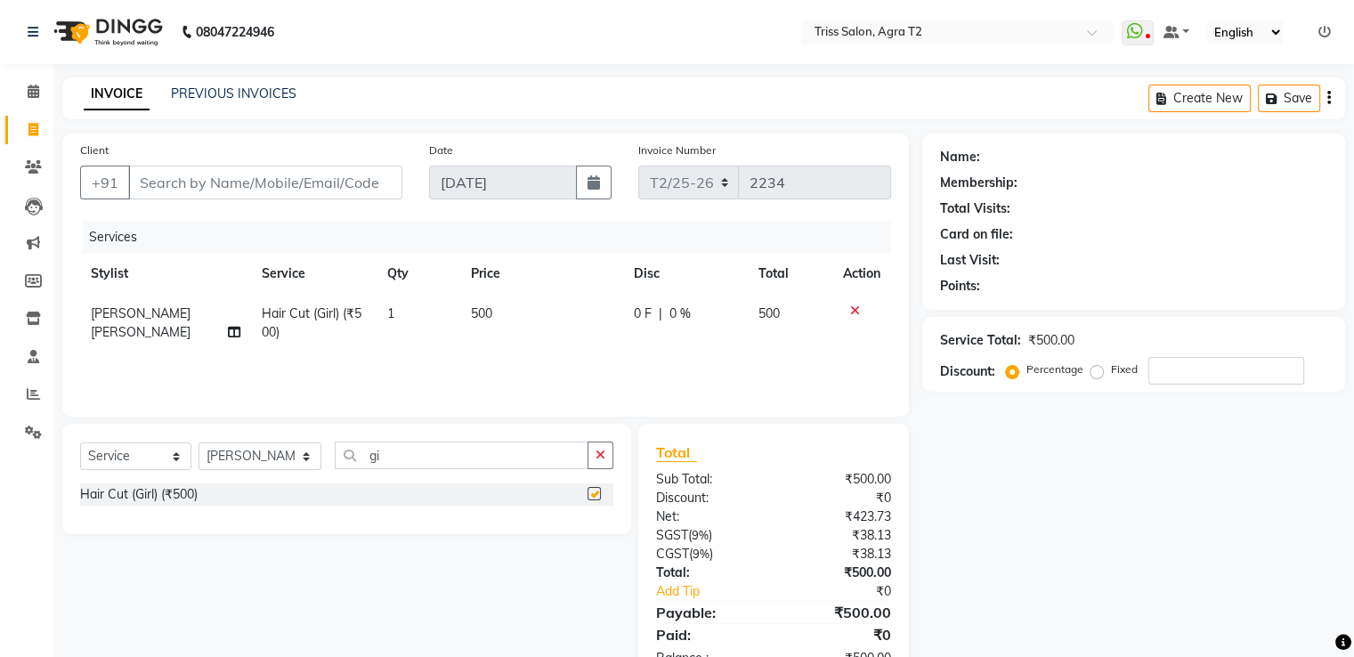
checkbox input "false"
click at [39, 129] on span at bounding box center [33, 130] width 31 height 20
select select "service"
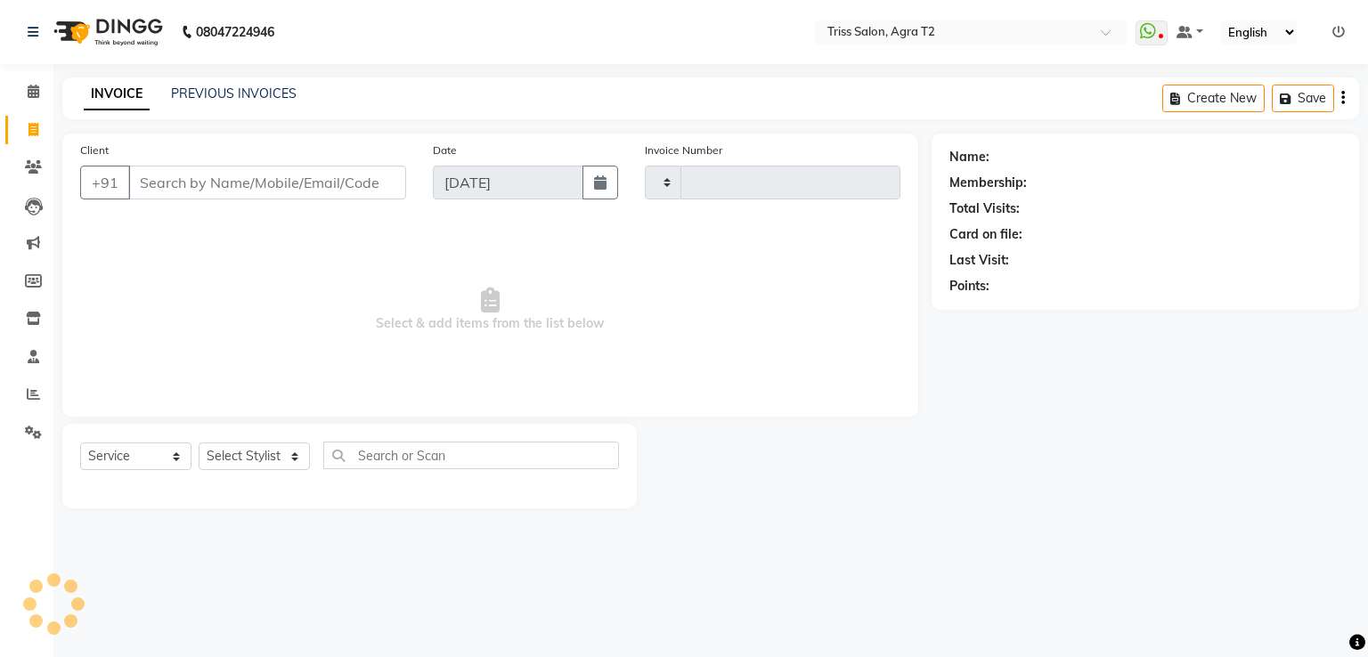
type input "2234"
select select "4301"
click at [36, 87] on icon at bounding box center [34, 91] width 12 height 13
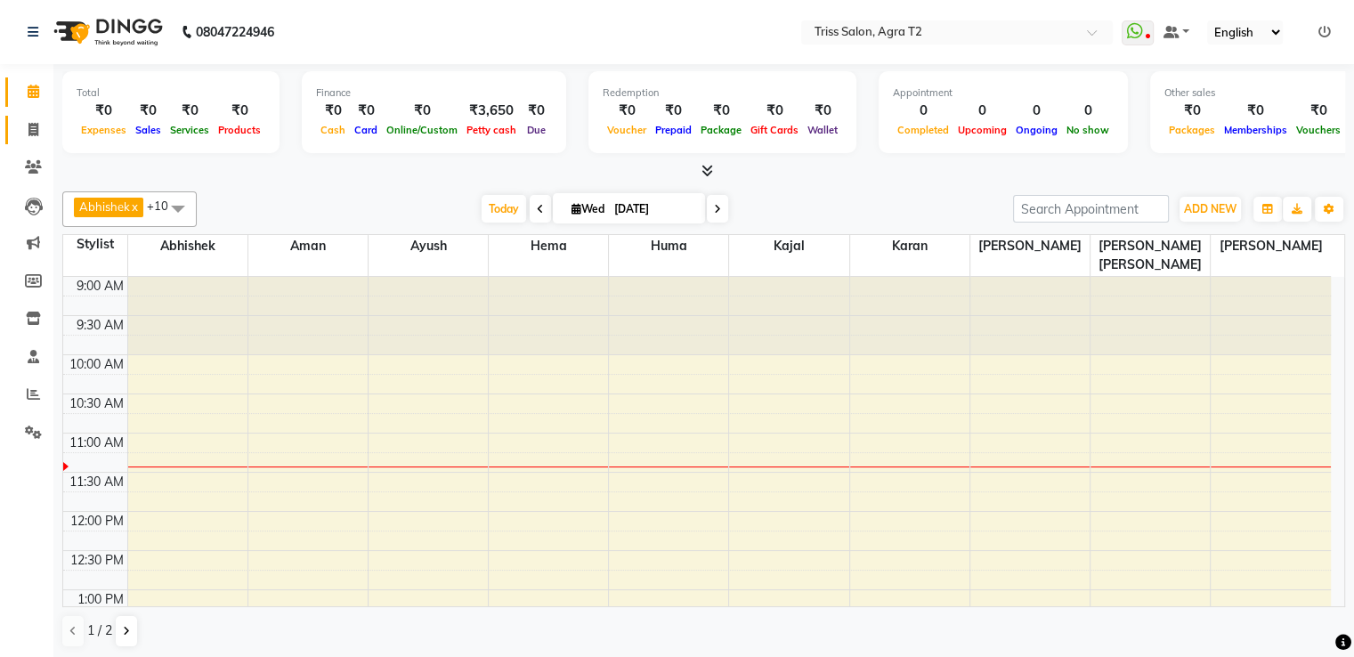
click at [28, 136] on span at bounding box center [33, 130] width 31 height 20
select select "service"
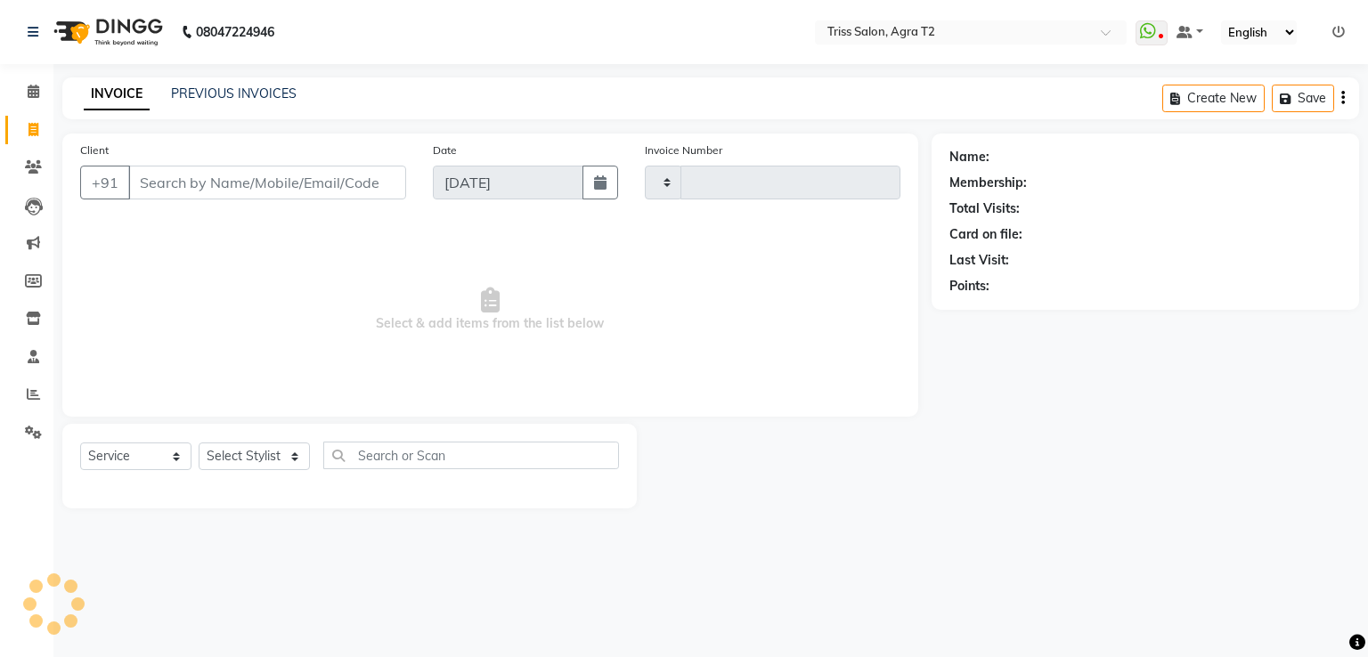
type input "2234"
select select "4301"
click at [286, 459] on select "Select Stylist" at bounding box center [254, 456] width 111 height 28
click at [282, 462] on select "Select Stylist" at bounding box center [254, 456] width 111 height 28
click at [302, 470] on select "Select Stylist" at bounding box center [254, 456] width 111 height 28
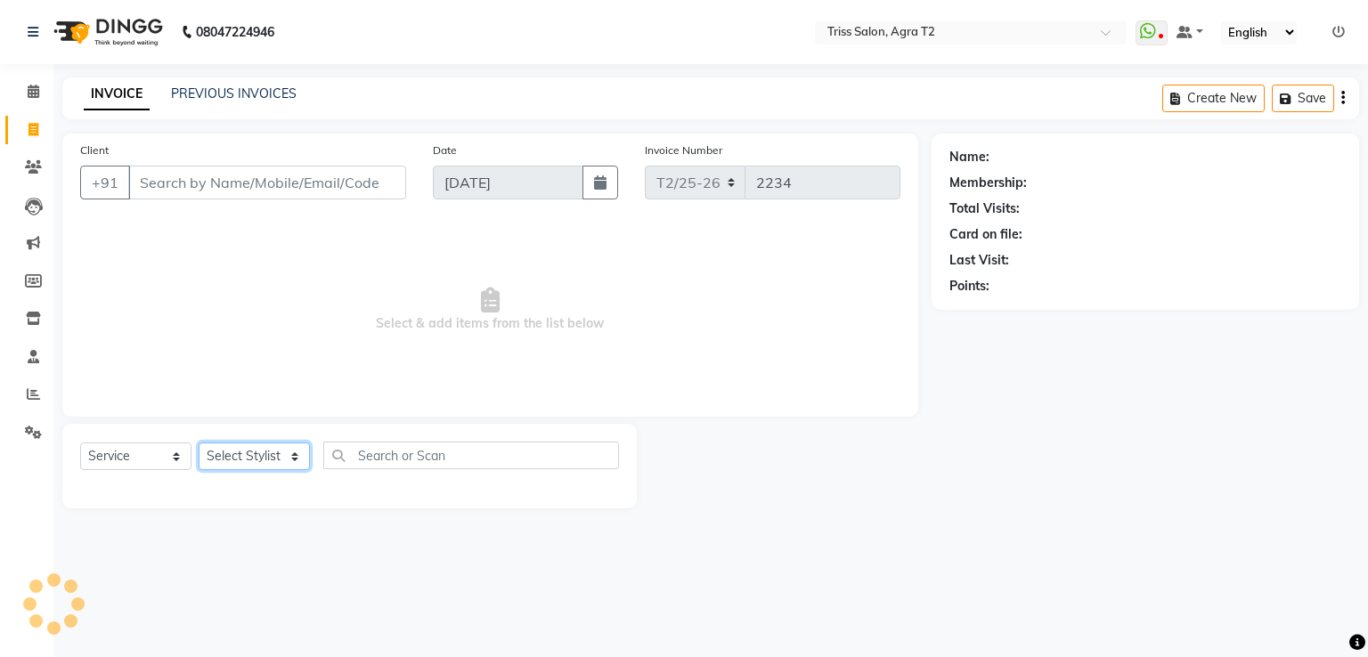
click at [277, 457] on select "Select Stylist" at bounding box center [254, 456] width 111 height 28
click at [24, 125] on span at bounding box center [33, 130] width 31 height 20
select select "service"
type input "2234"
select select "4301"
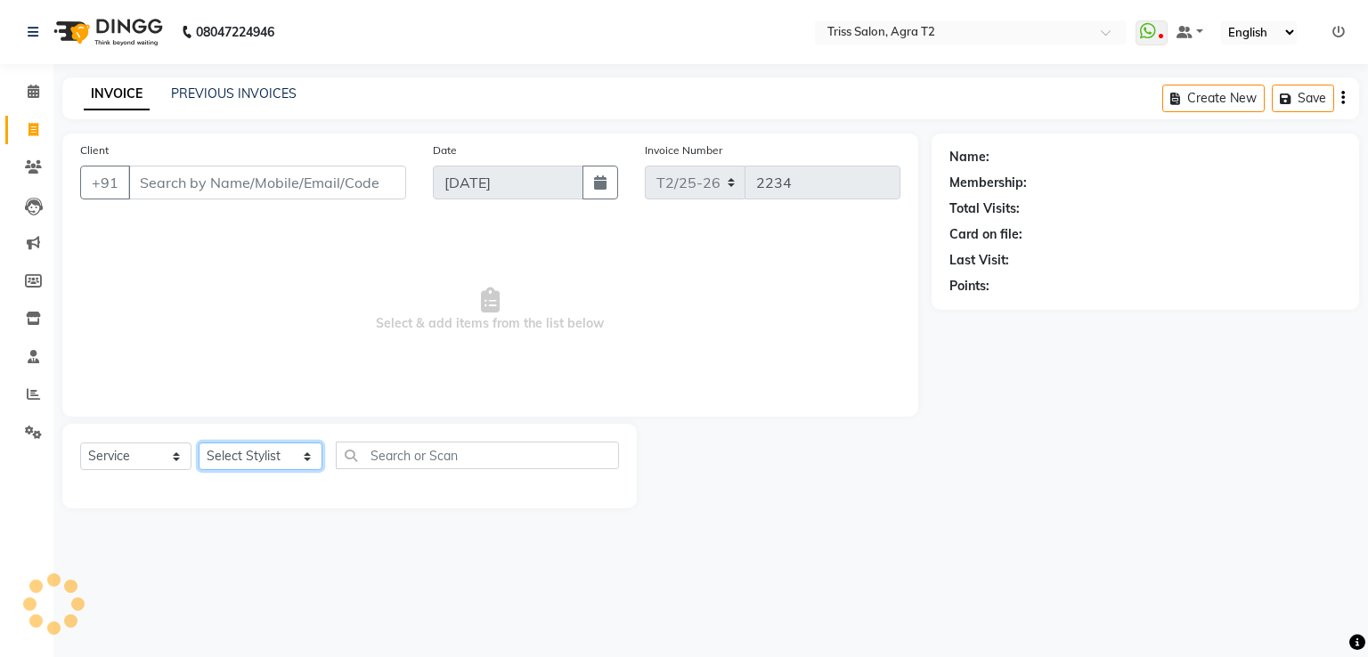
click at [299, 448] on select "Select Stylist [PERSON_NAME] [PERSON_NAME] Huma Kajal Karan [PERSON_NAME] [PERS…" at bounding box center [261, 456] width 124 height 28
select select "14769"
click at [199, 443] on select "Select Stylist [PERSON_NAME] [PERSON_NAME] Huma Kajal Karan [PERSON_NAME] [PERS…" at bounding box center [261, 456] width 124 height 28
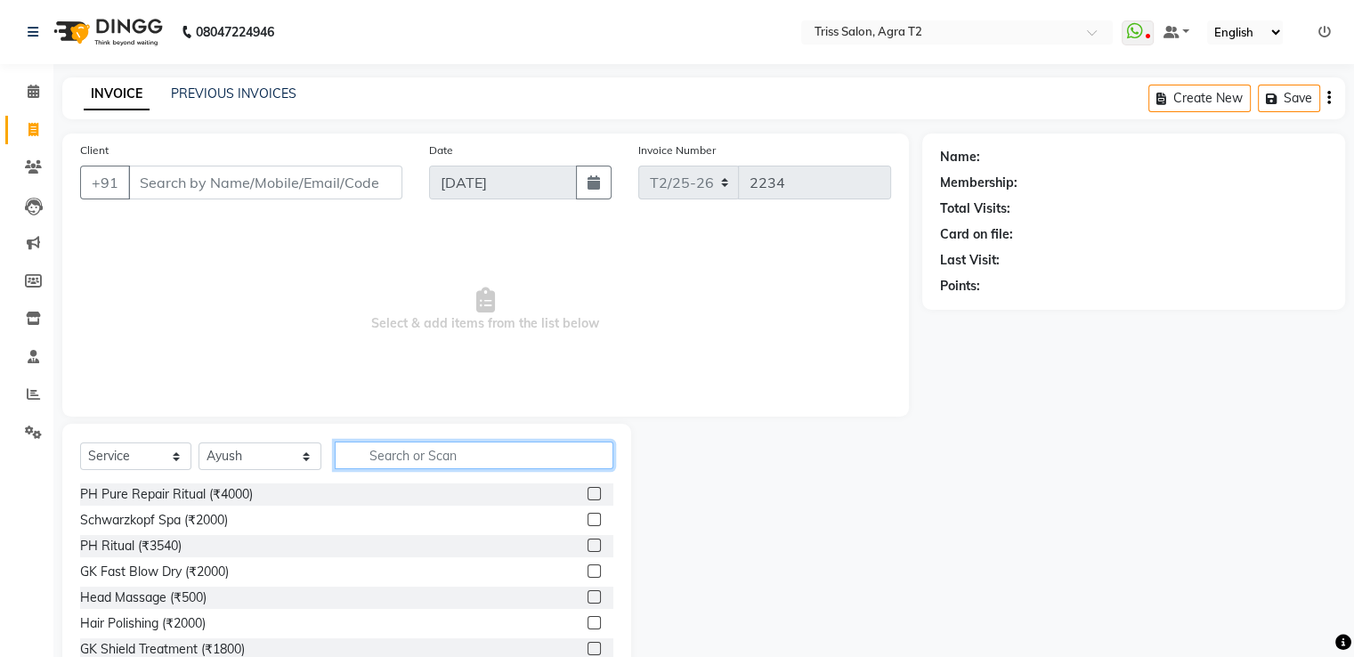
click at [418, 452] on input "text" at bounding box center [474, 456] width 278 height 28
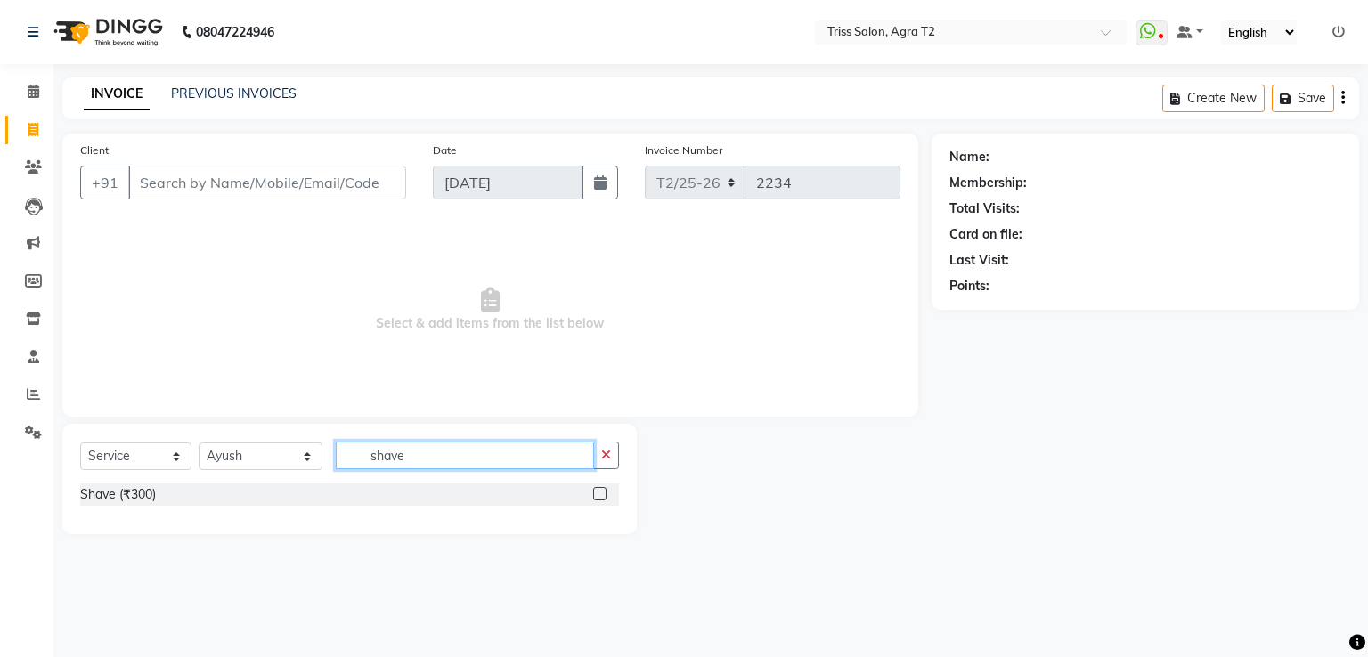
type input "shave"
click at [603, 491] on label at bounding box center [599, 493] width 13 height 13
click at [603, 491] on input "checkbox" at bounding box center [599, 495] width 12 height 12
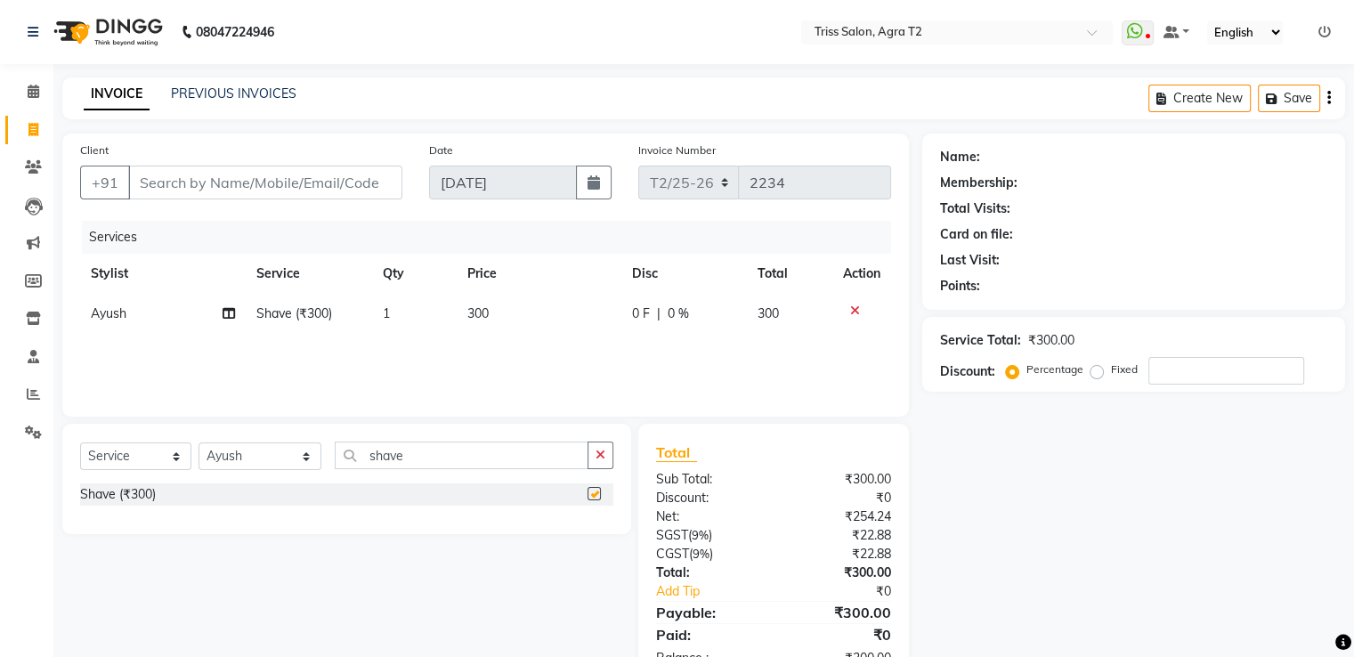
checkbox input "false"
click at [304, 182] on input "Client" at bounding box center [265, 183] width 274 height 34
type input "9"
type input "0"
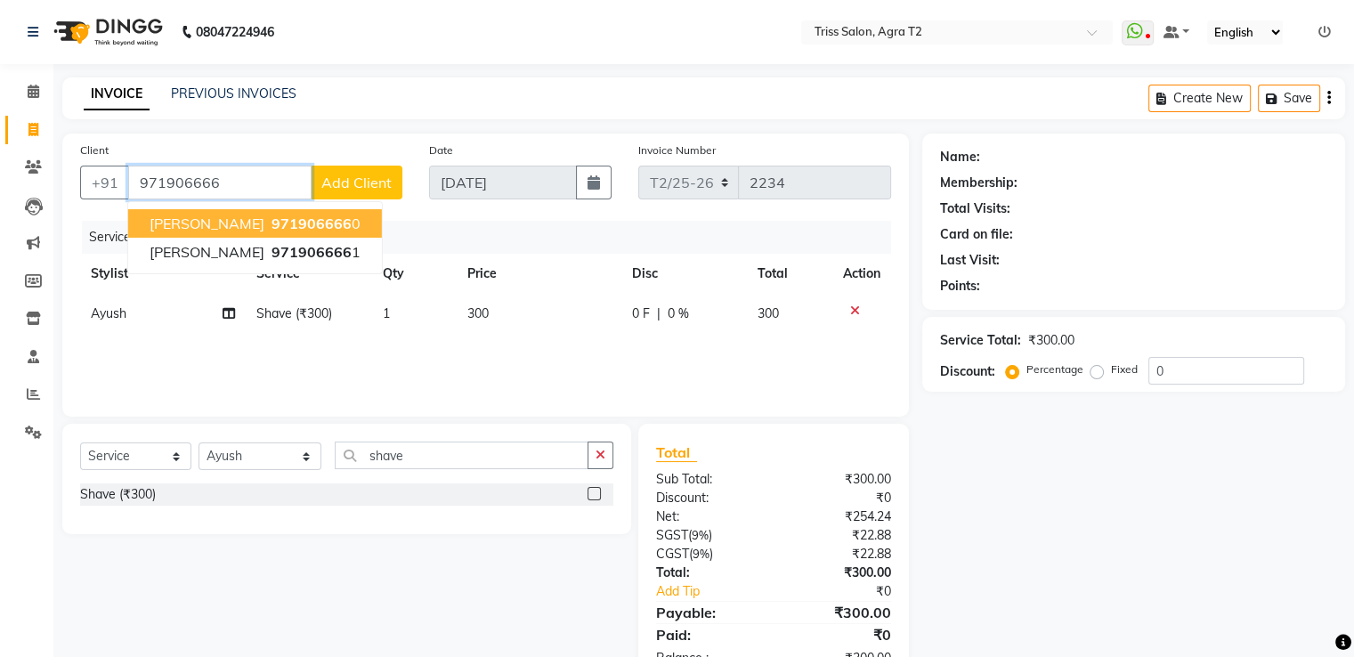
click at [321, 226] on span "971906666" at bounding box center [312, 224] width 80 height 18
type input "9719066660"
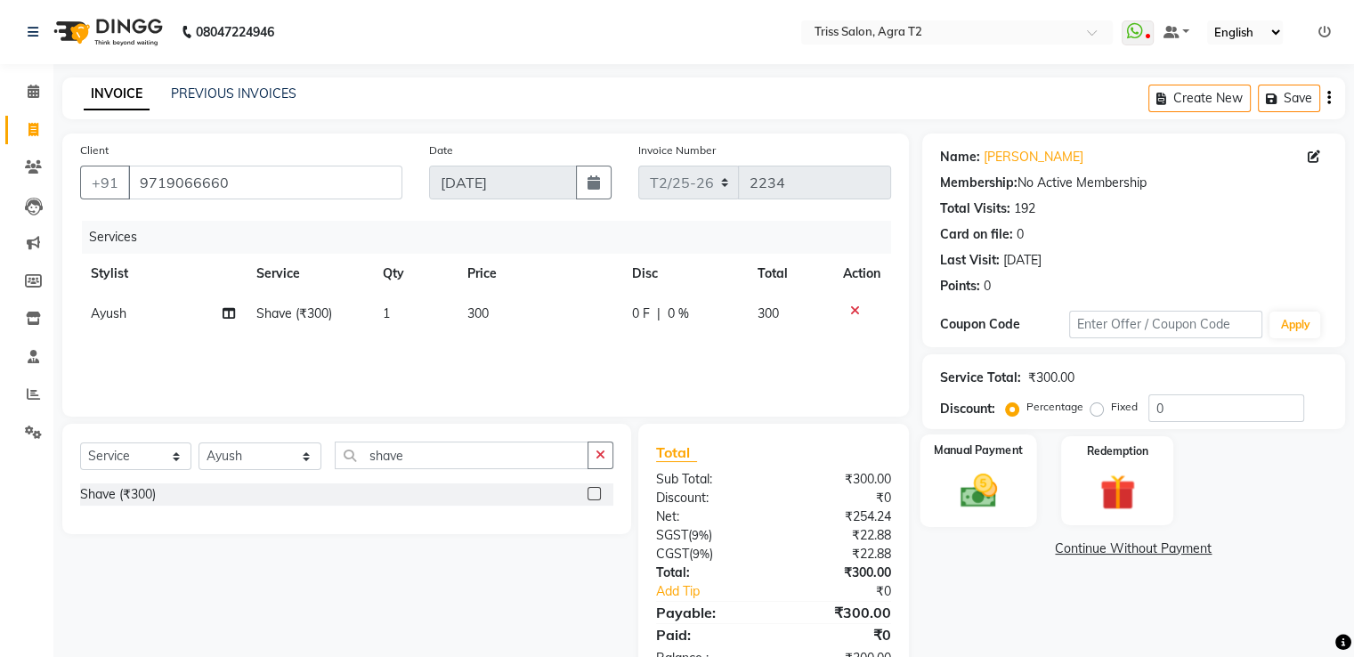
click at [979, 478] on img at bounding box center [978, 491] width 60 height 43
click at [1124, 550] on span "CASH" at bounding box center [1119, 550] width 38 height 20
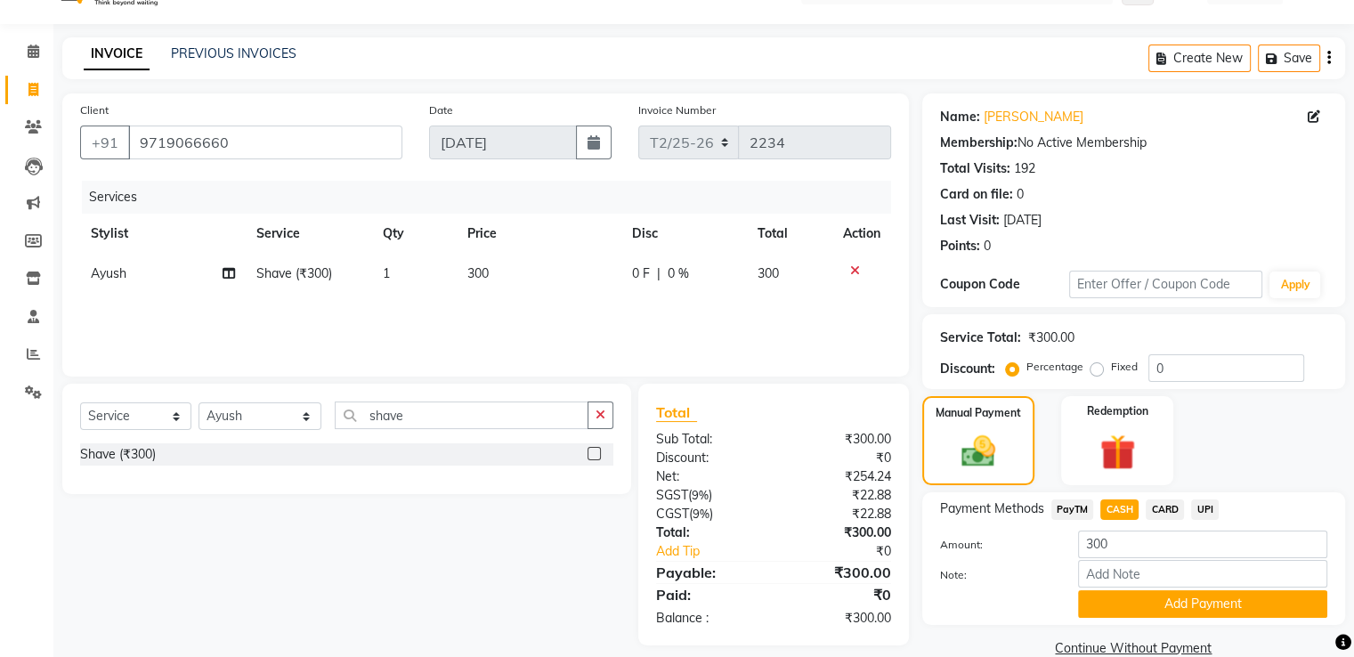
scroll to position [72, 0]
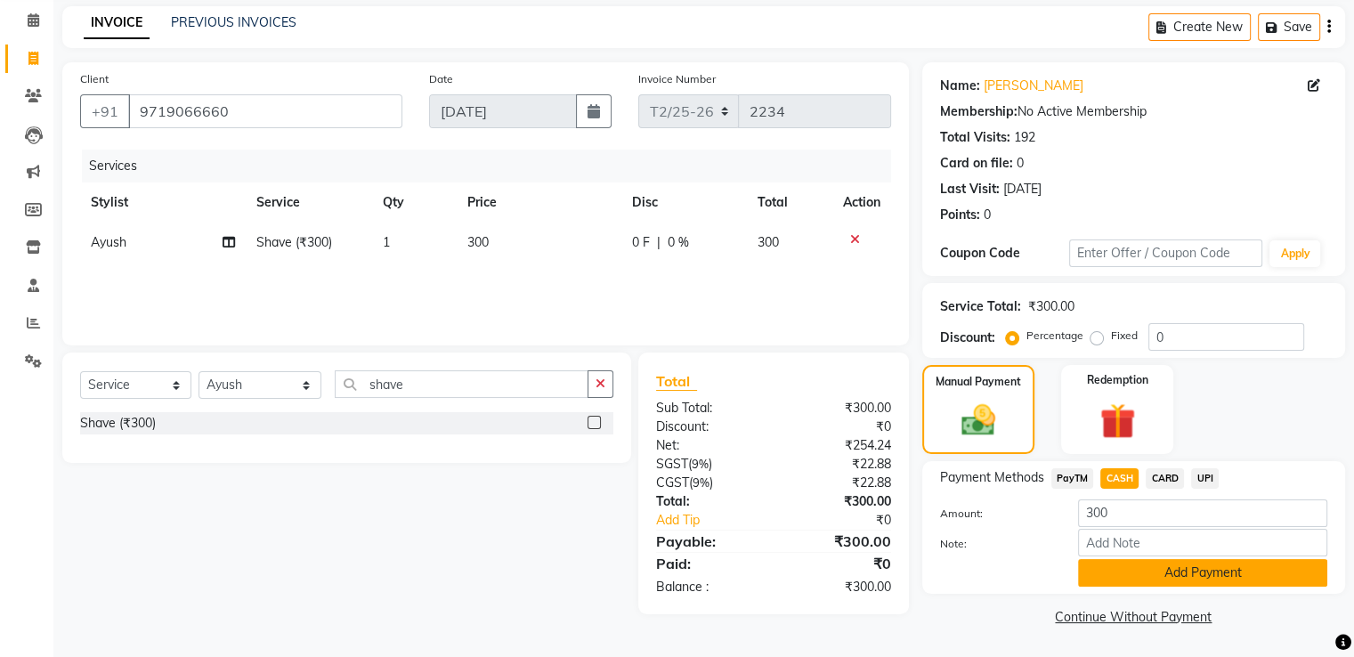
click at [1139, 575] on button "Add Payment" at bounding box center [1202, 573] width 249 height 28
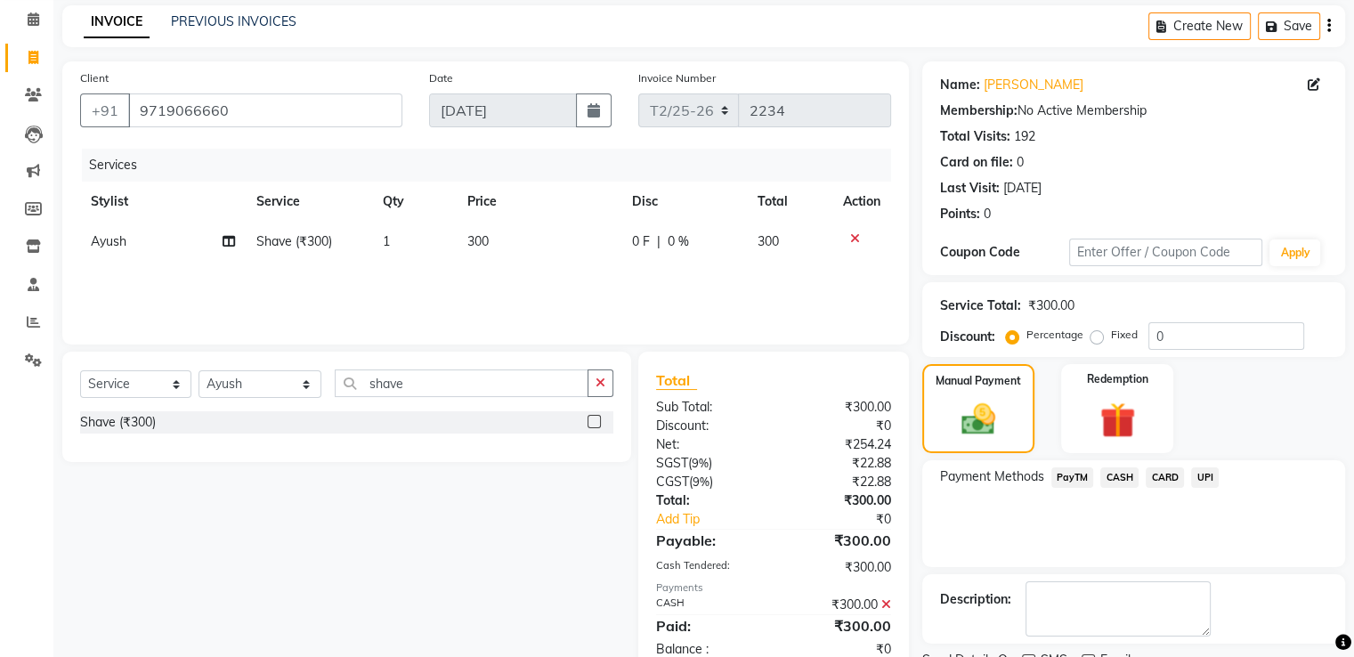
scroll to position [145, 0]
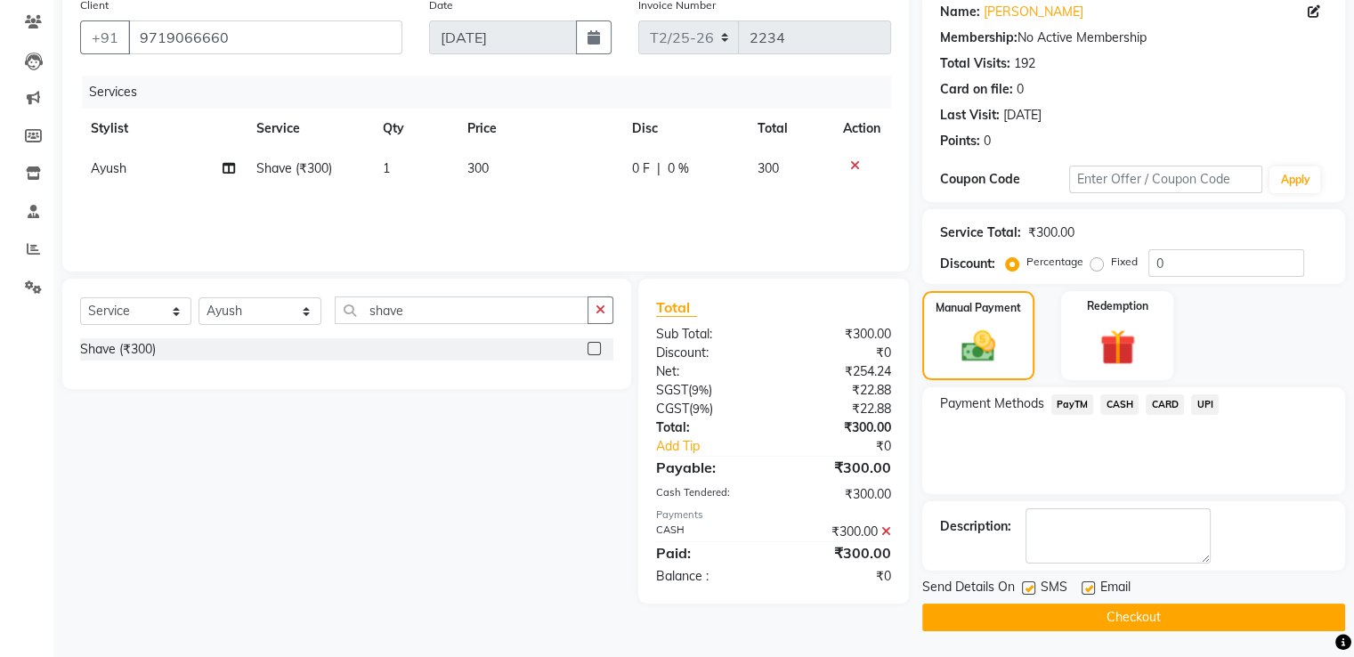
click at [1043, 611] on button "Checkout" at bounding box center [1133, 618] width 423 height 28
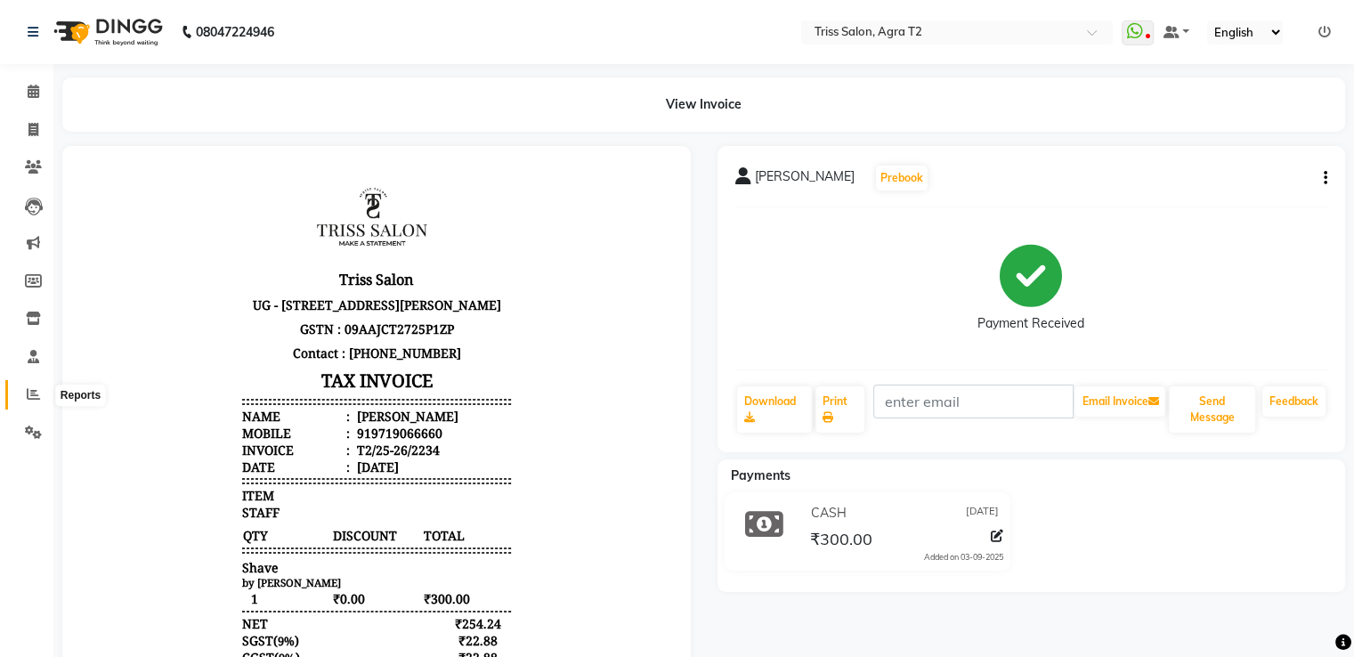
click at [19, 385] on span at bounding box center [33, 395] width 31 height 20
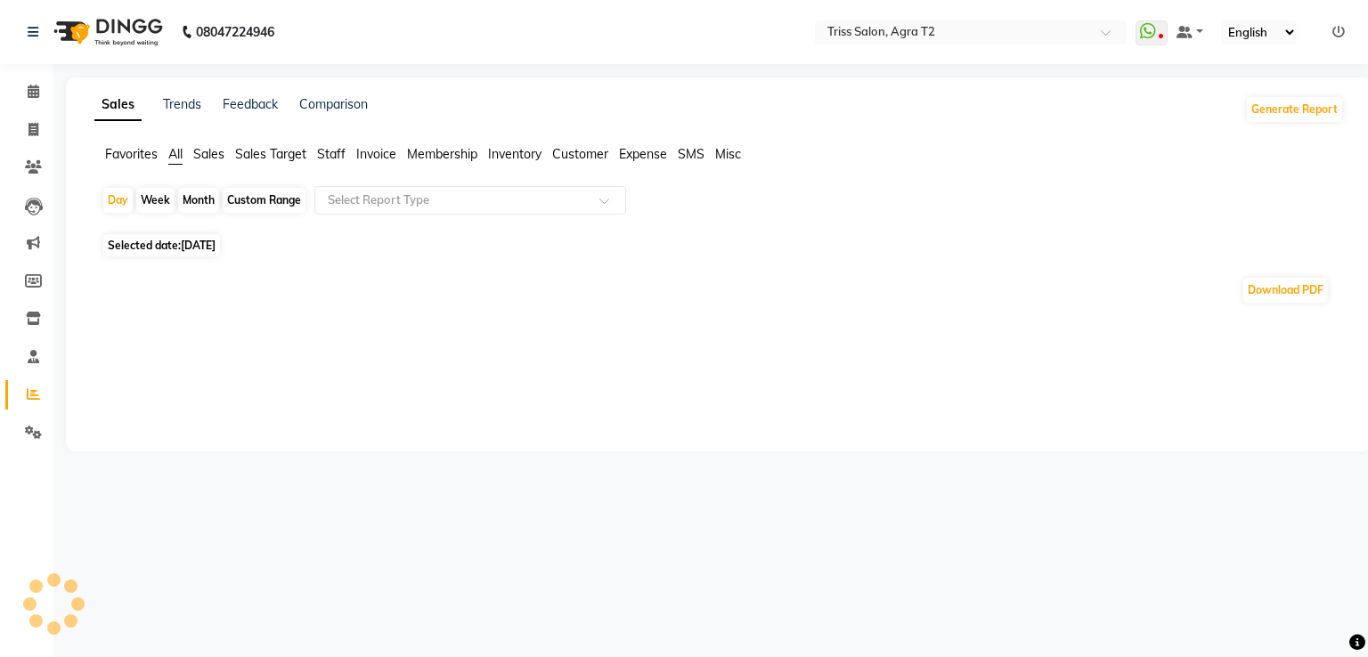
drag, startPoint x: 324, startPoint y: 148, endPoint x: 326, endPoint y: 169, distance: 21.4
click at [325, 150] on span "Staff" at bounding box center [331, 154] width 28 height 16
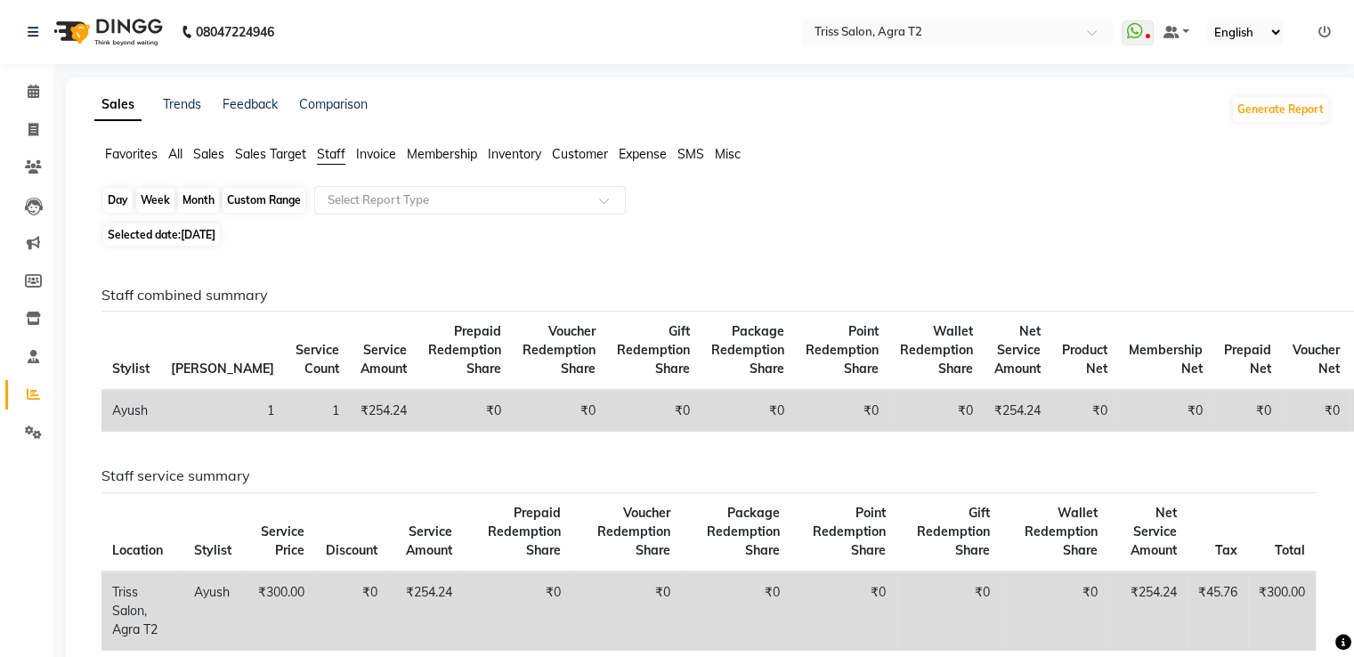
click at [118, 200] on div "Day" at bounding box center [117, 200] width 29 height 25
select select "9"
select select "2025"
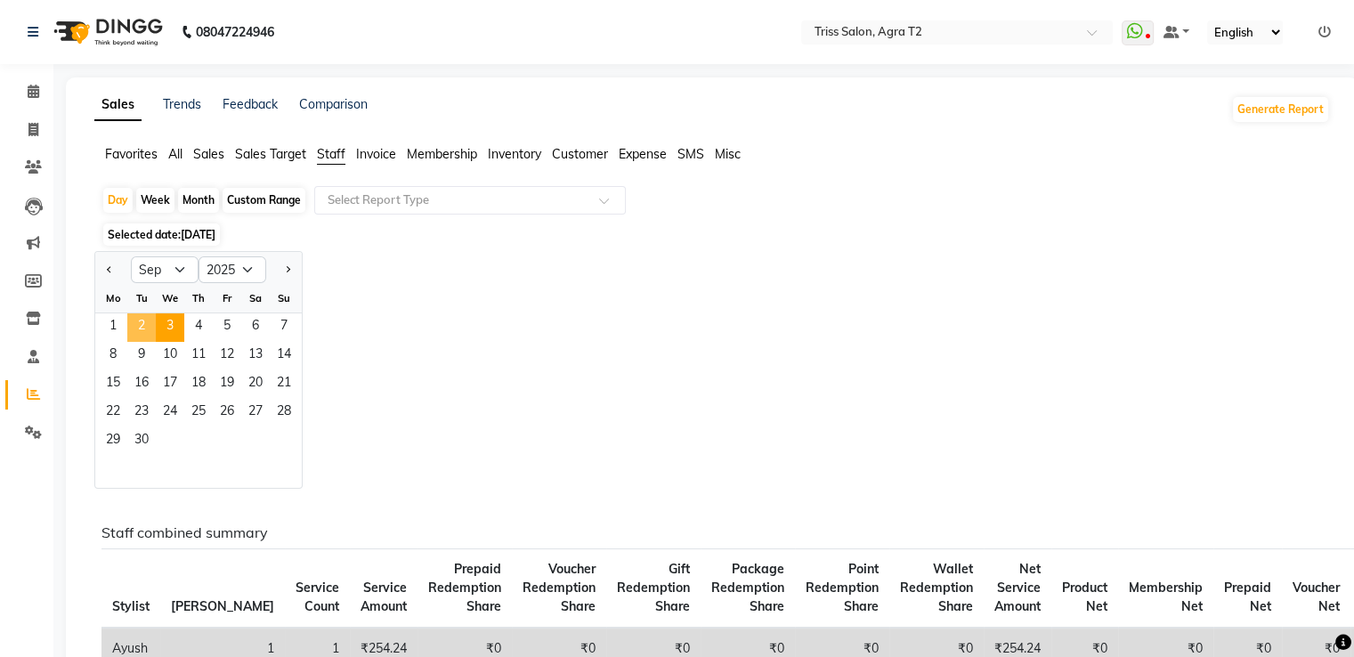
click at [144, 324] on span "2" at bounding box center [141, 327] width 28 height 28
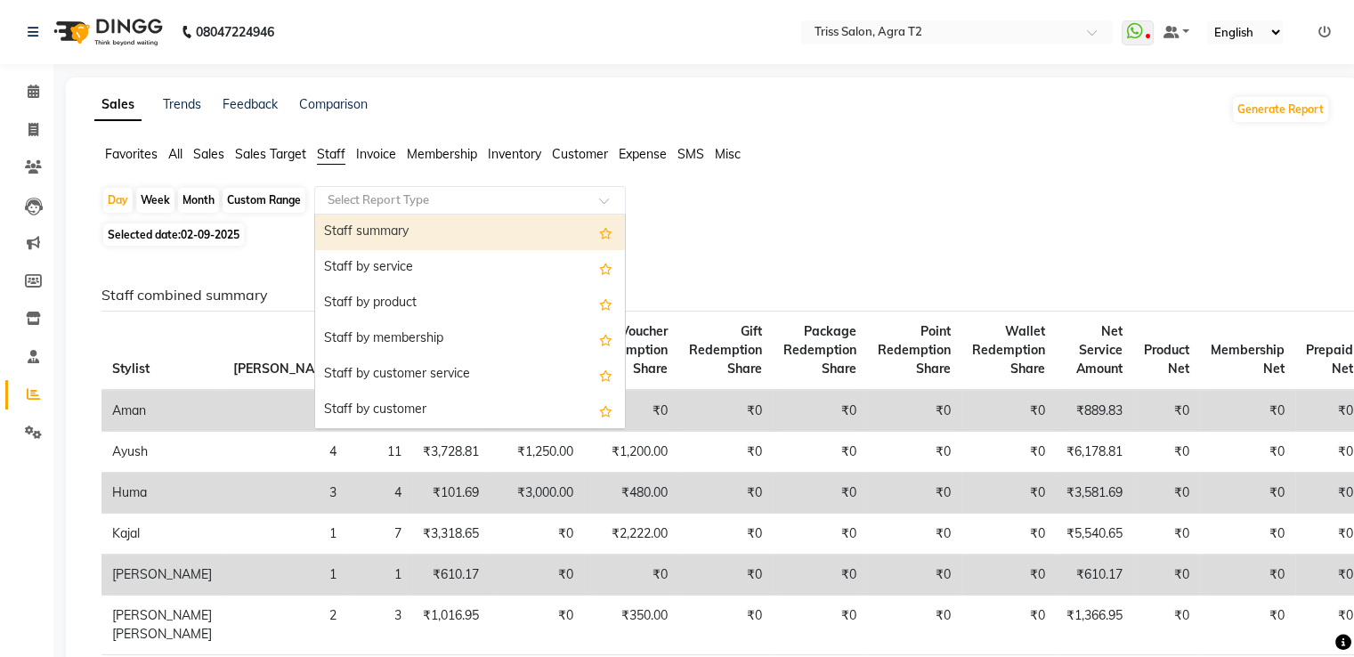
click at [406, 208] on div "Select Report Type" at bounding box center [470, 200] width 312 height 28
click at [412, 243] on div "Staff summary" at bounding box center [470, 233] width 310 height 36
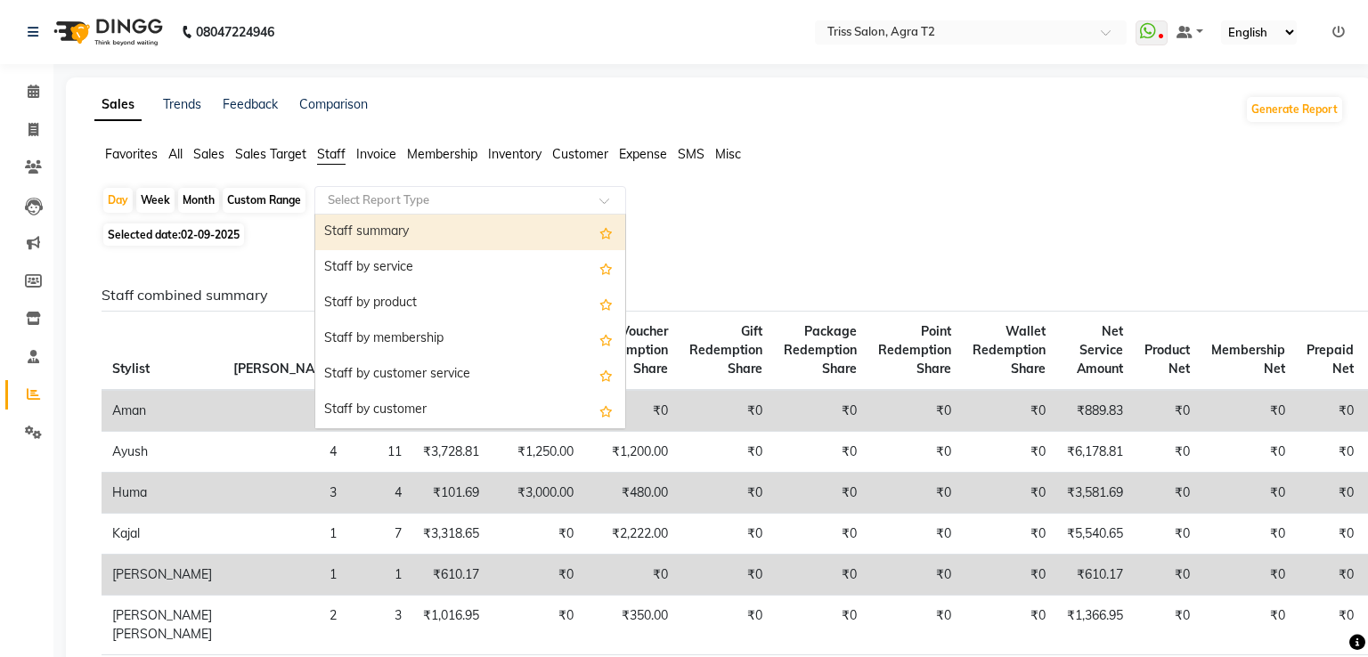
select select "full_report"
select select "csv"
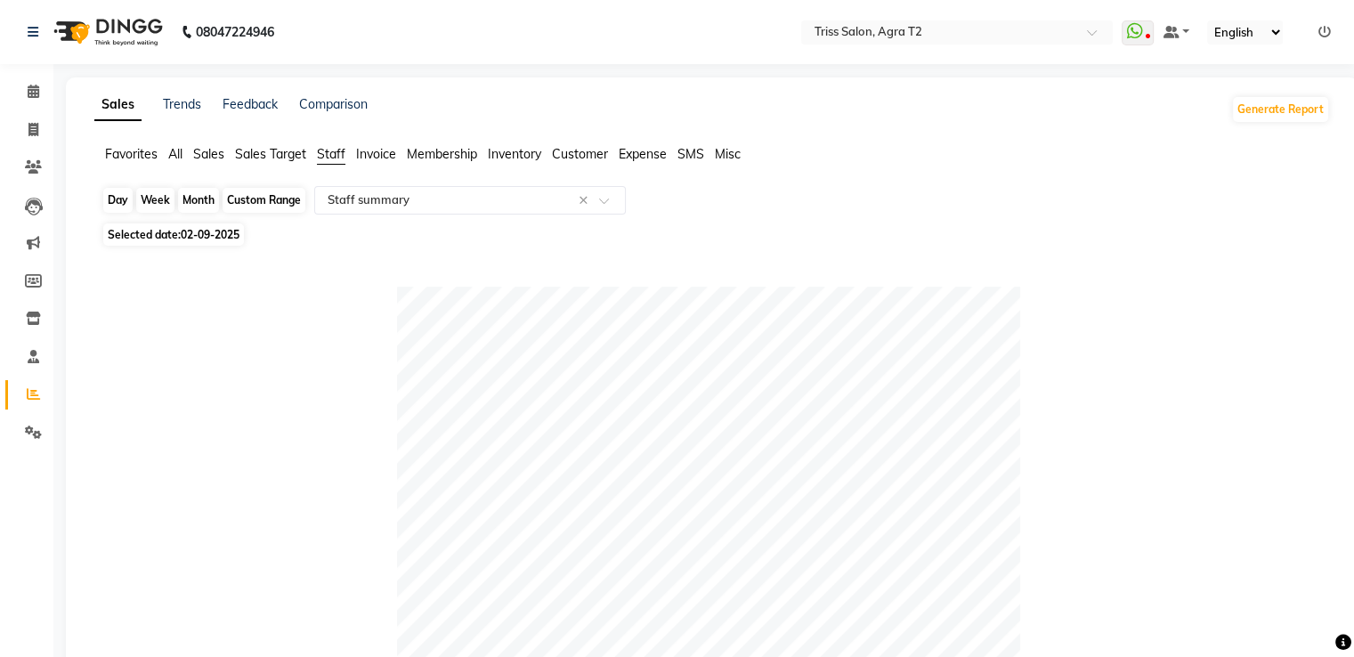
click at [119, 201] on div "Day" at bounding box center [117, 200] width 29 height 25
select select "9"
select select "2025"
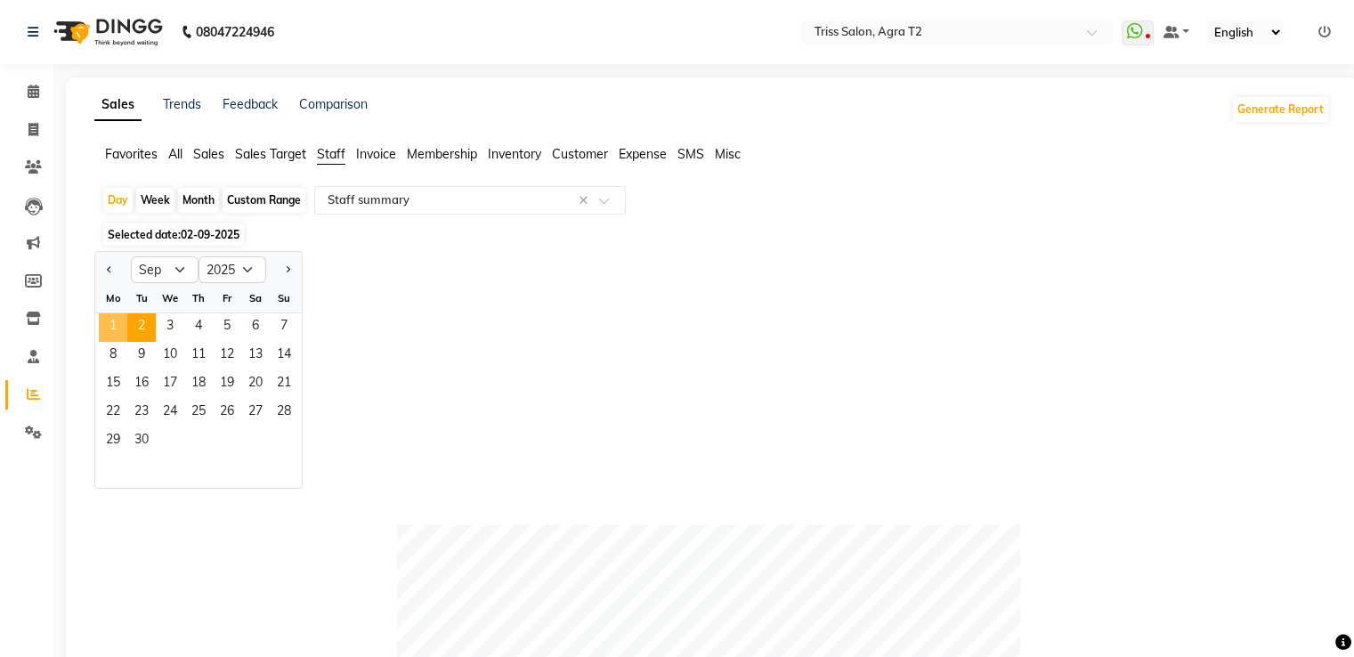
click at [106, 331] on span "1" at bounding box center [113, 327] width 28 height 28
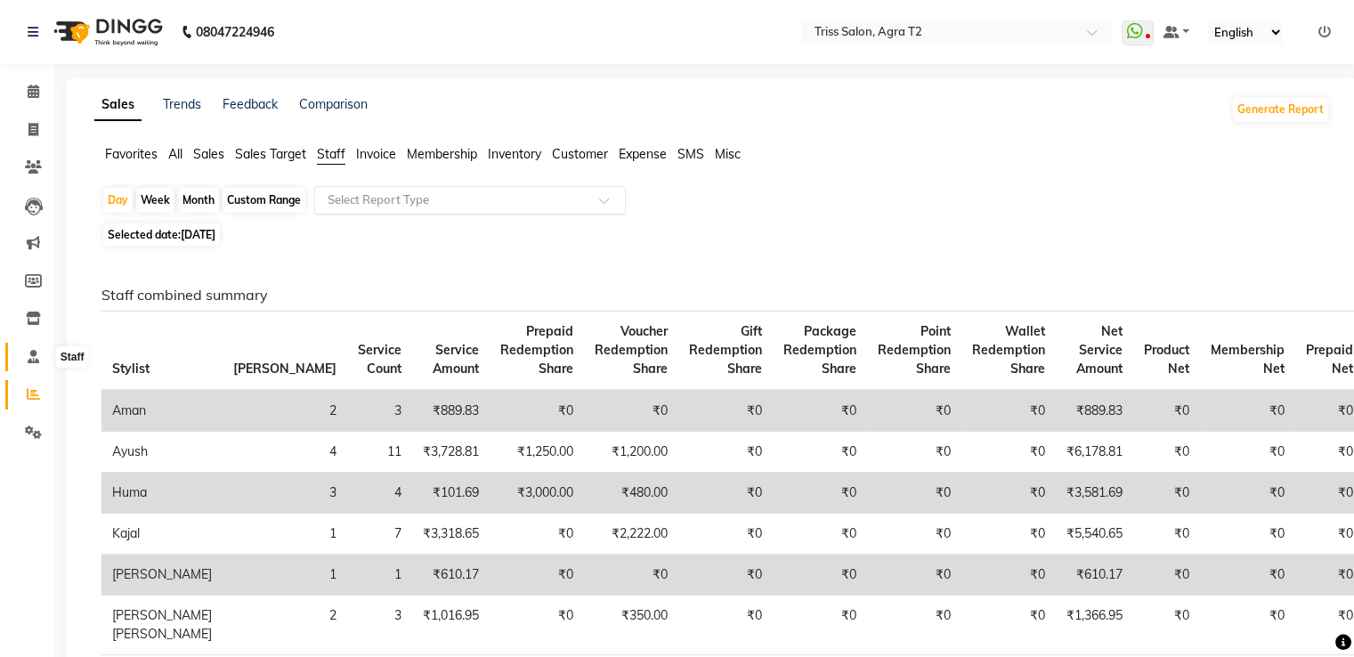
click at [28, 367] on span at bounding box center [33, 357] width 31 height 20
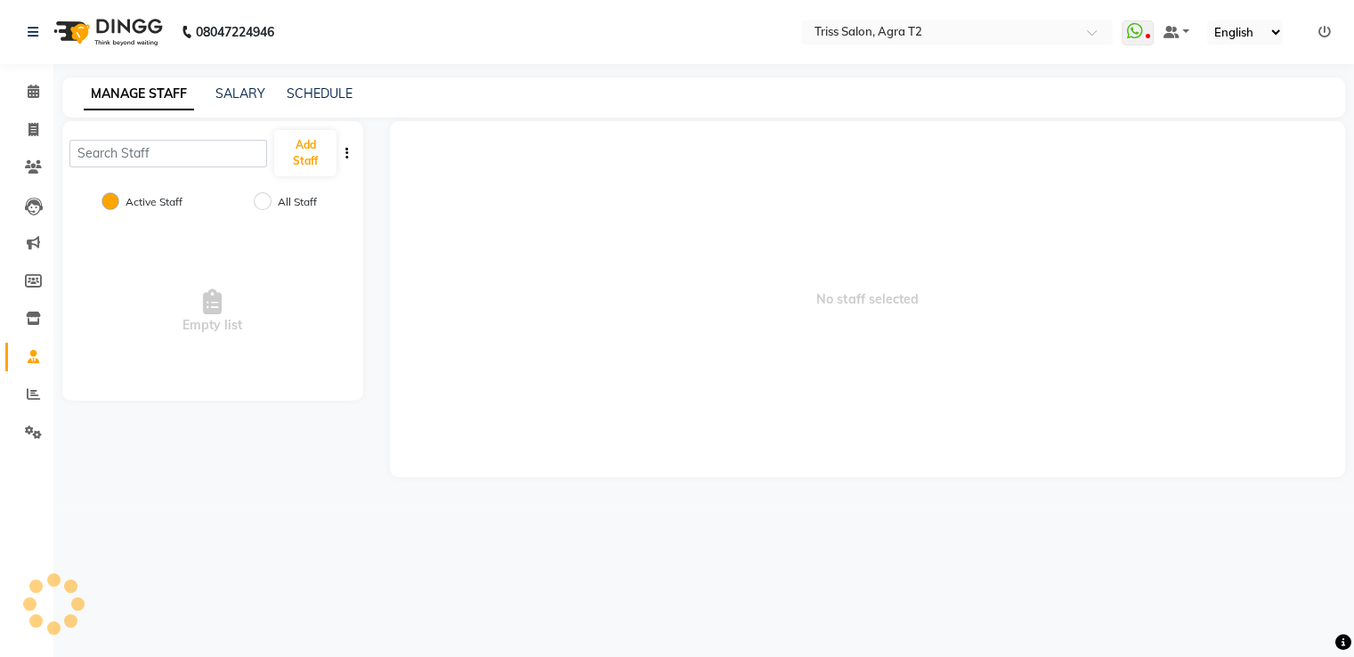
click at [28, 410] on li "Reports" at bounding box center [26, 395] width 53 height 38
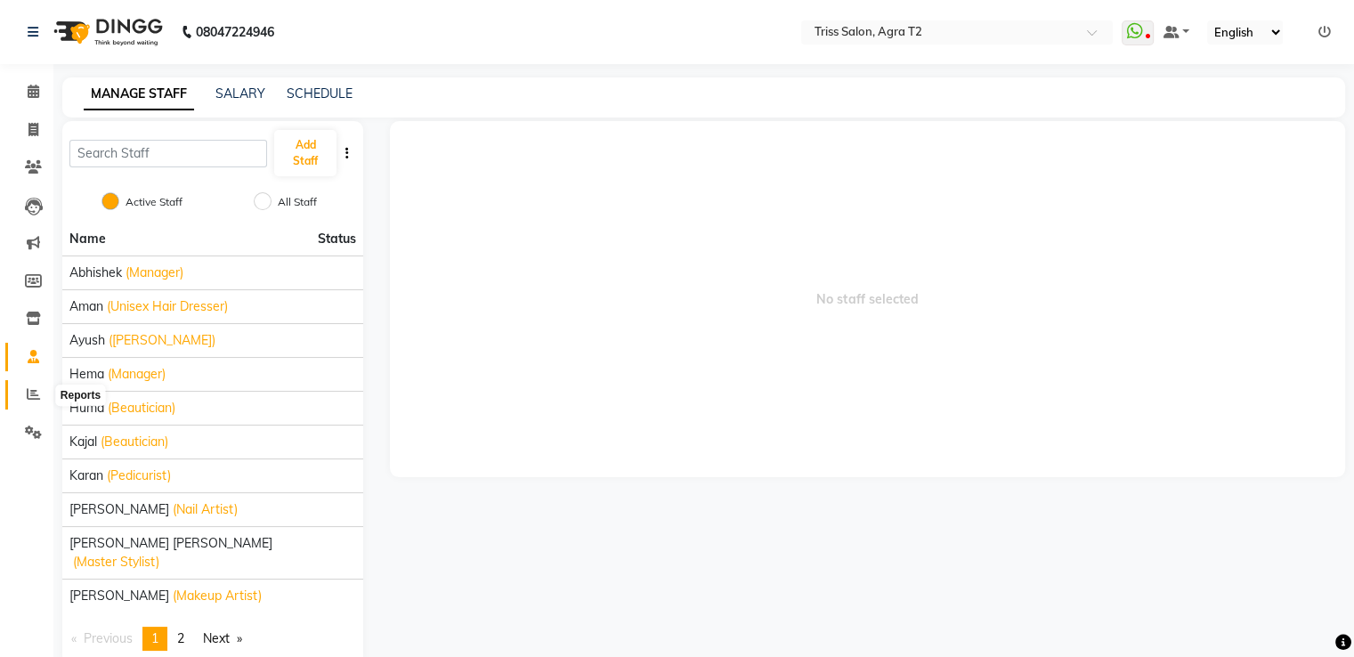
click at [28, 400] on icon at bounding box center [33, 393] width 13 height 13
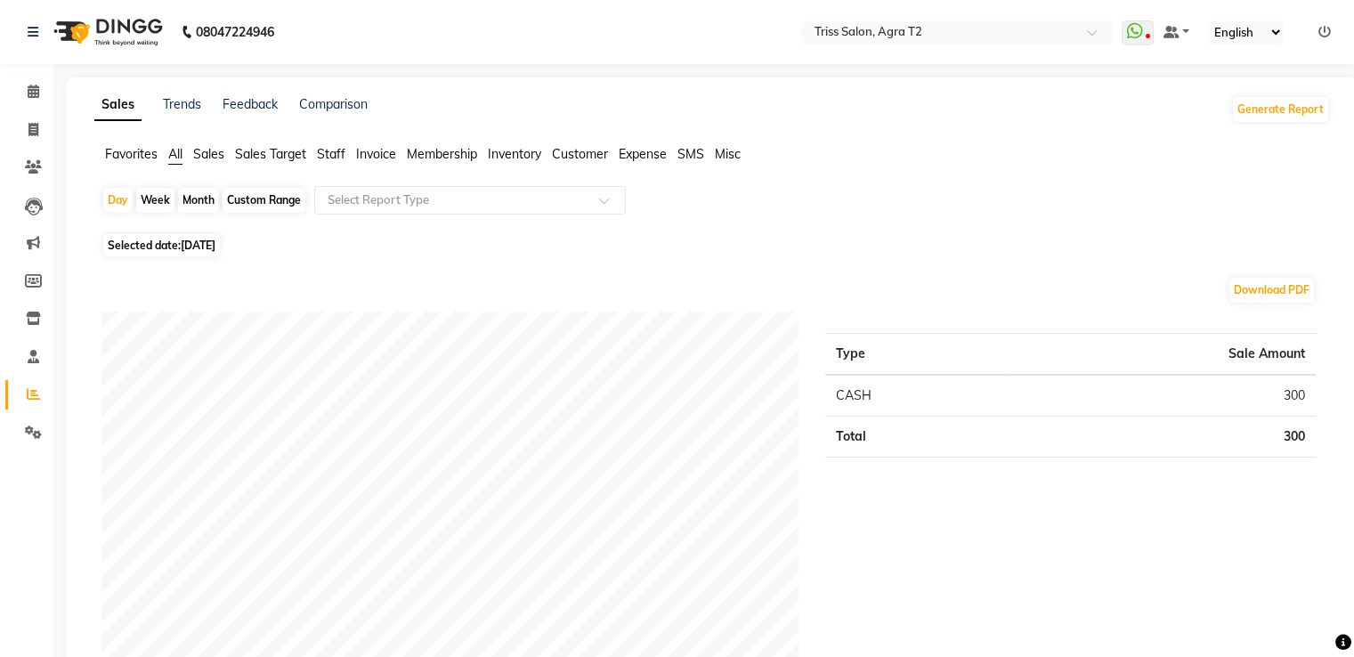
click at [189, 195] on div "Month" at bounding box center [198, 200] width 41 height 25
select select "9"
select select "2025"
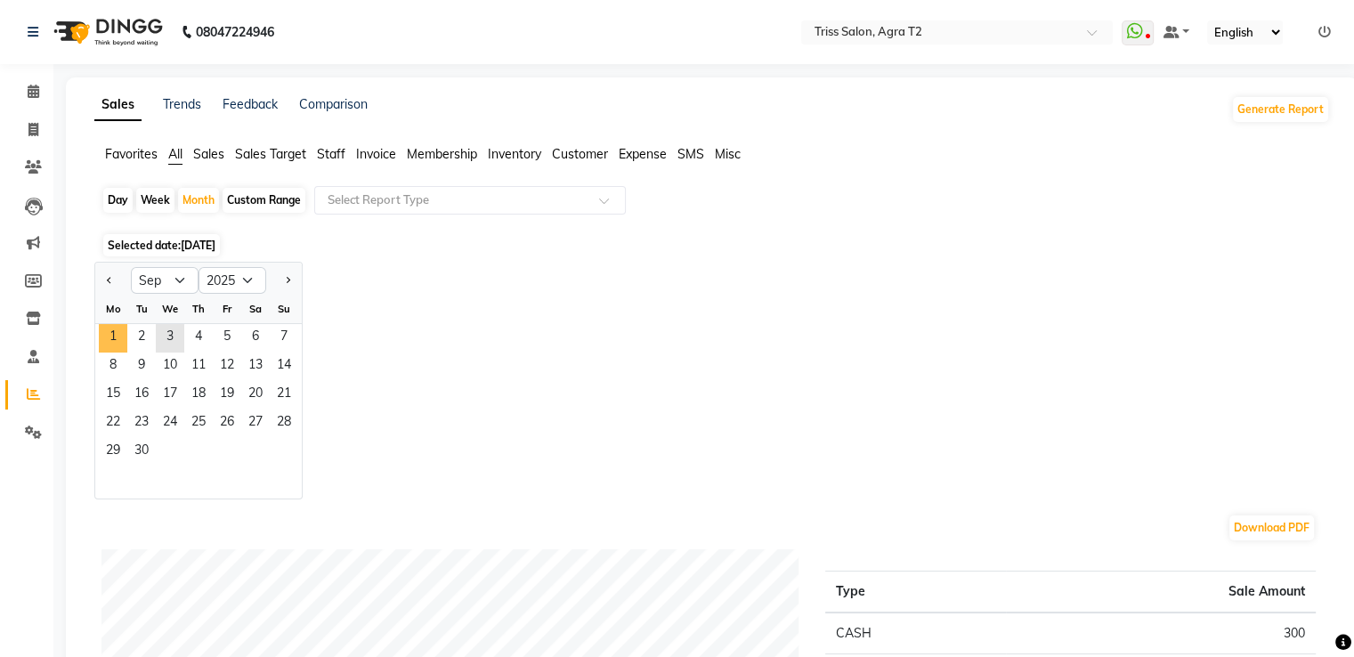
drag, startPoint x: 118, startPoint y: 333, endPoint x: 124, endPoint y: 319, distance: 15.5
click at [118, 332] on span "1" at bounding box center [113, 338] width 28 height 28
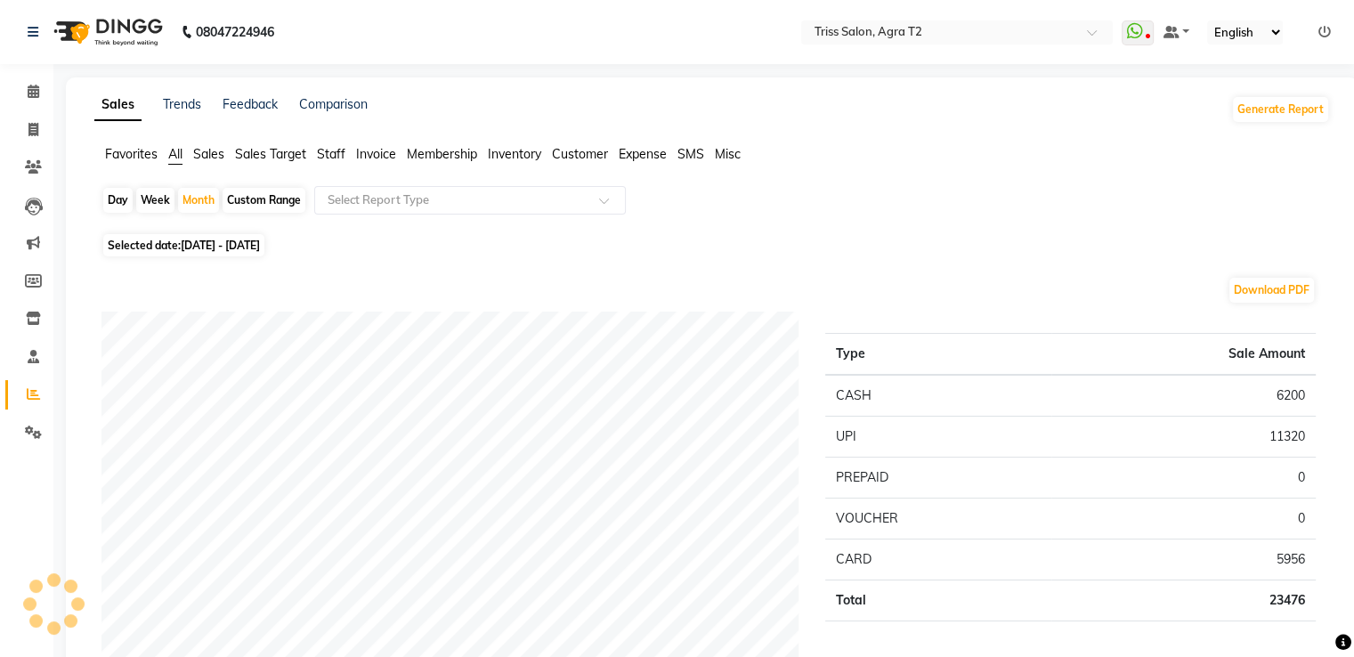
click at [329, 151] on span "Staff" at bounding box center [331, 154] width 28 height 16
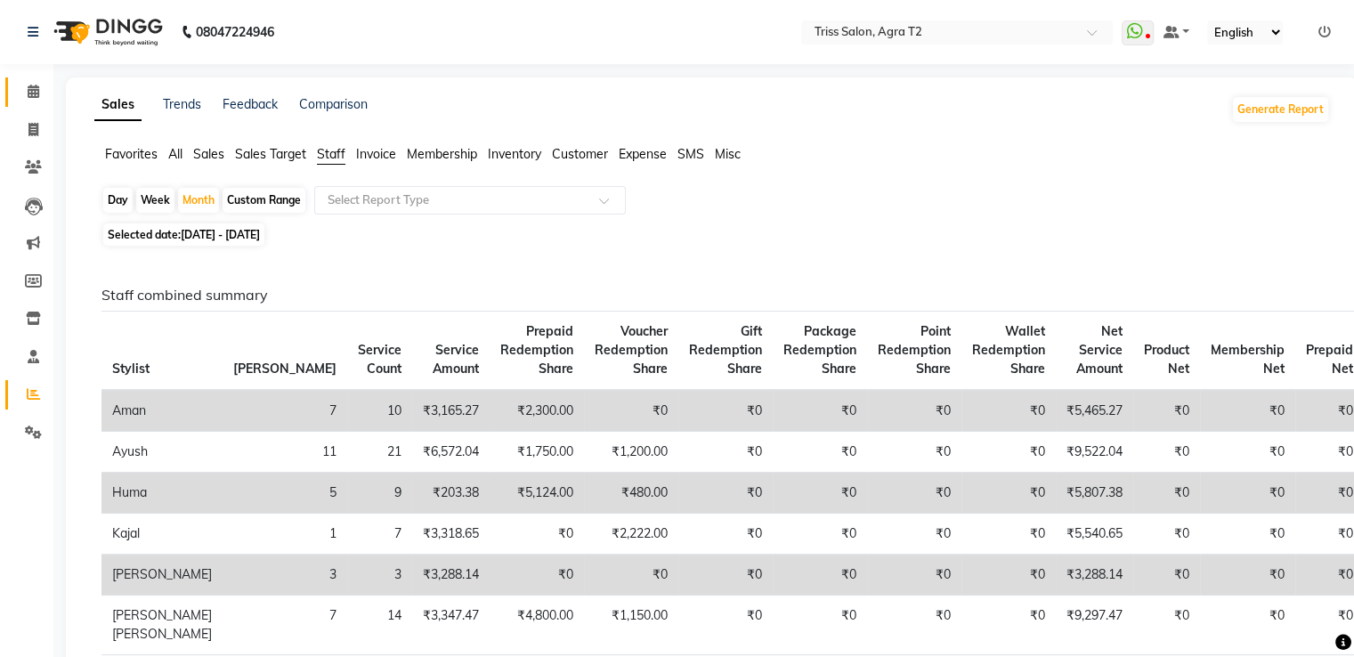
click at [35, 102] on link "Calendar" at bounding box center [26, 91] width 43 height 29
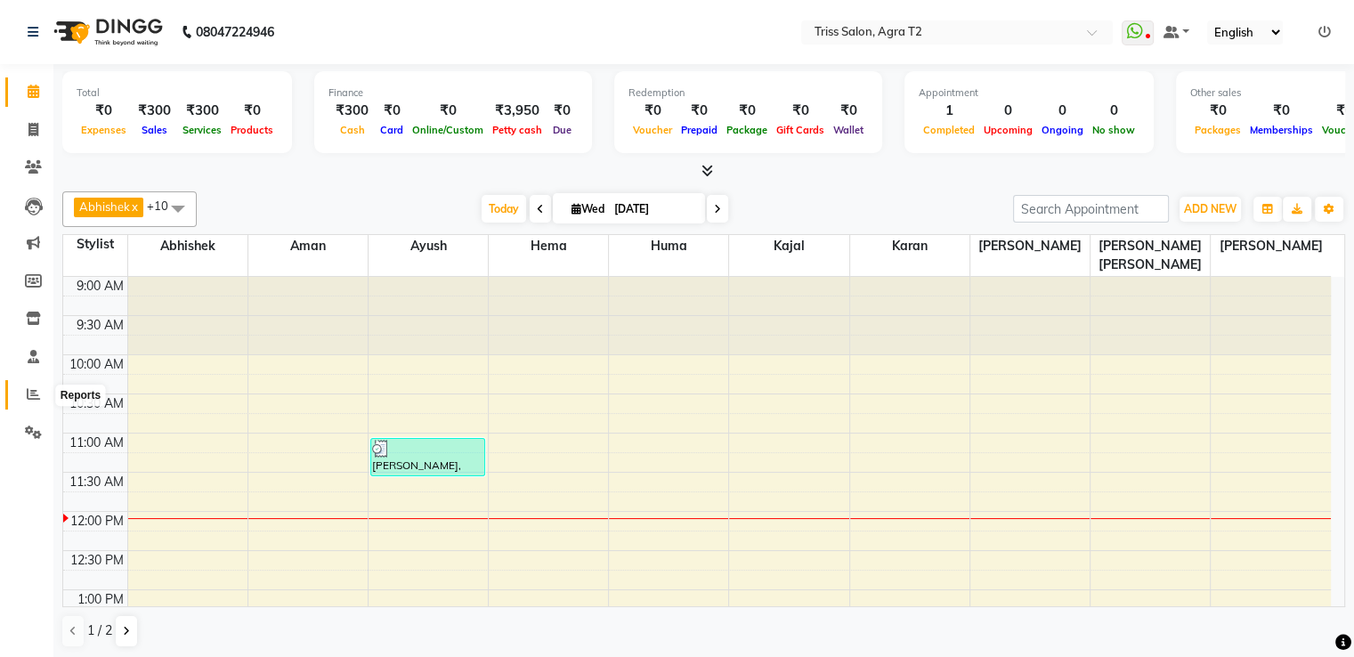
click at [39, 396] on icon at bounding box center [33, 393] width 13 height 13
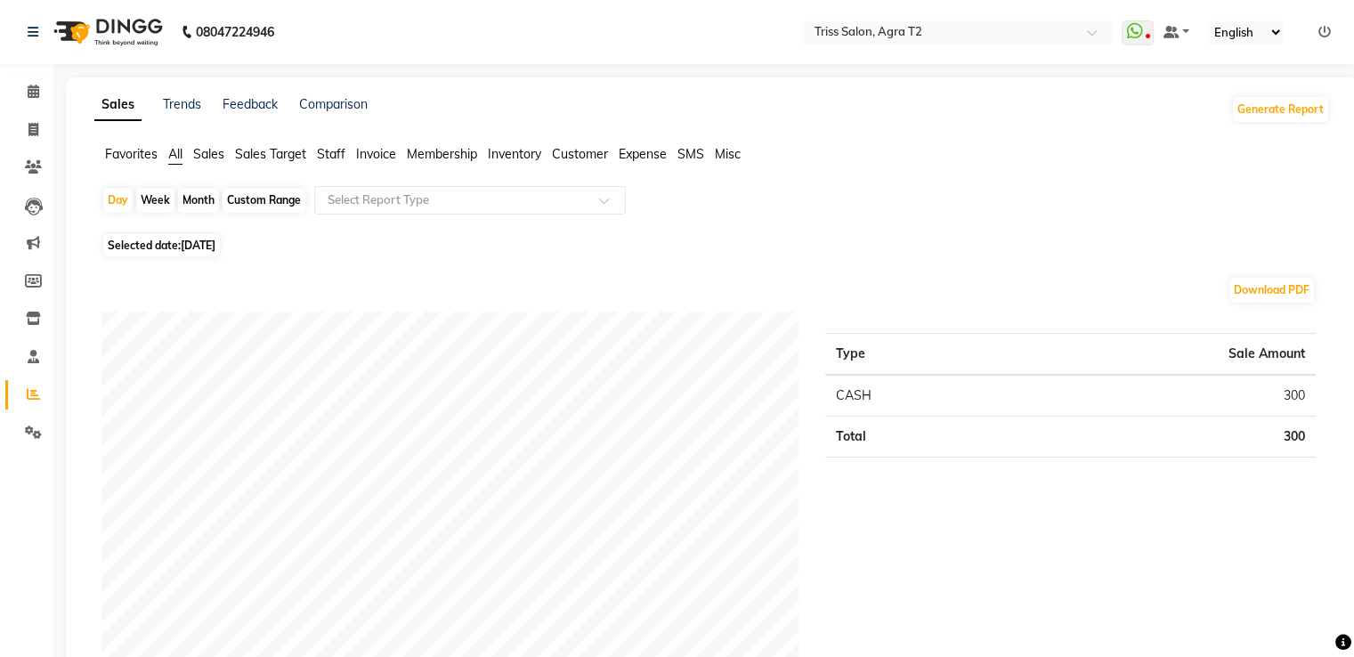
click at [194, 193] on div "Month" at bounding box center [198, 200] width 41 height 25
select select "9"
select select "2025"
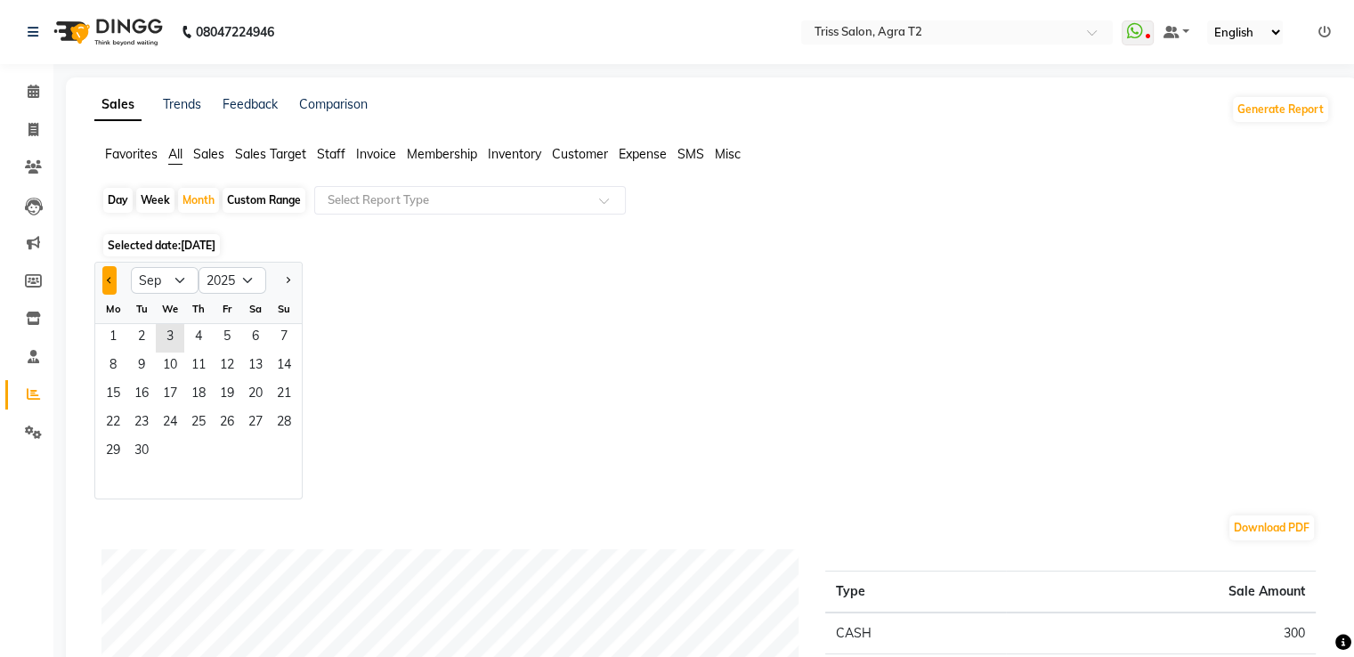
click at [109, 286] on button "Previous month" at bounding box center [109, 280] width 14 height 28
select select "8"
click at [228, 337] on span "1" at bounding box center [227, 338] width 28 height 28
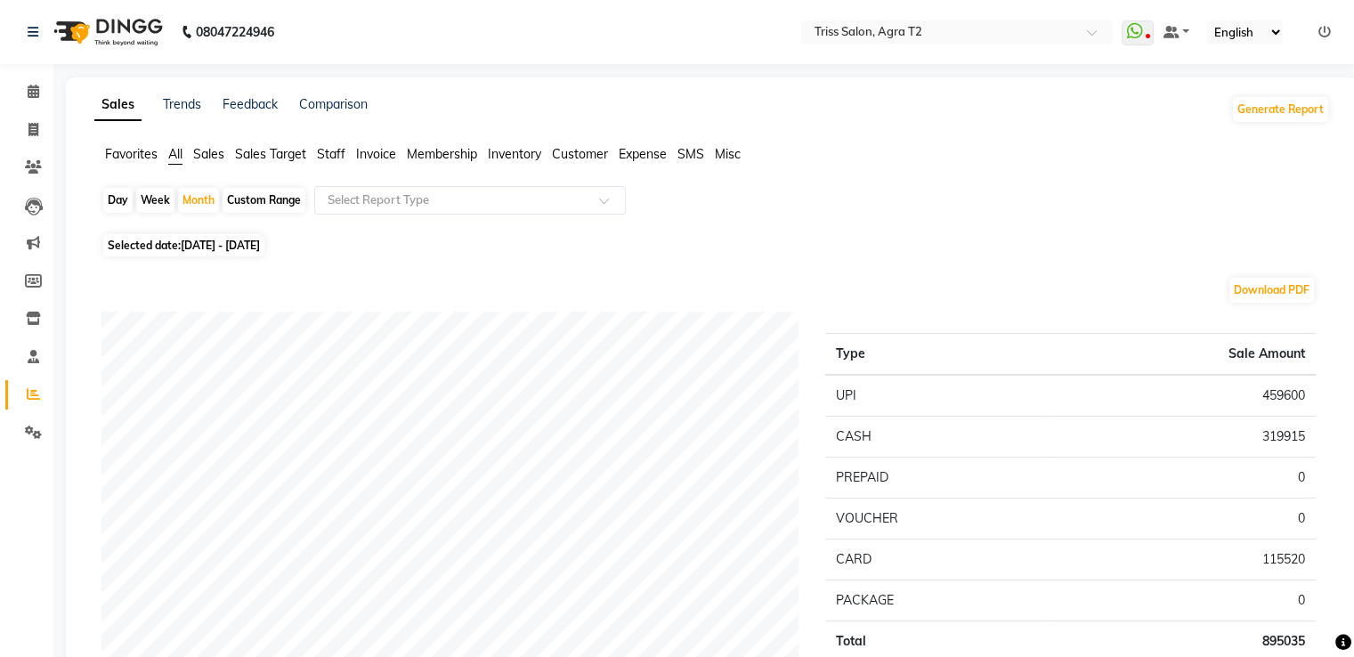
click at [337, 158] on span "Staff" at bounding box center [331, 154] width 28 height 16
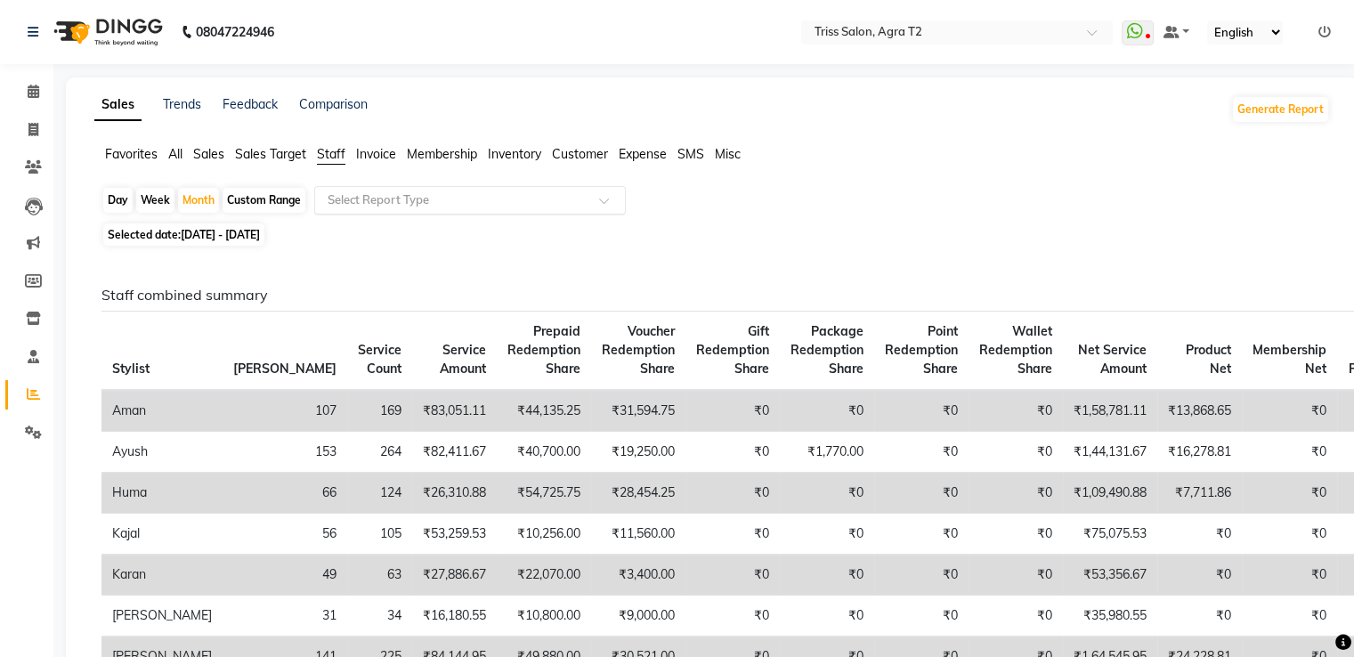
click at [343, 203] on input "text" at bounding box center [452, 200] width 256 height 18
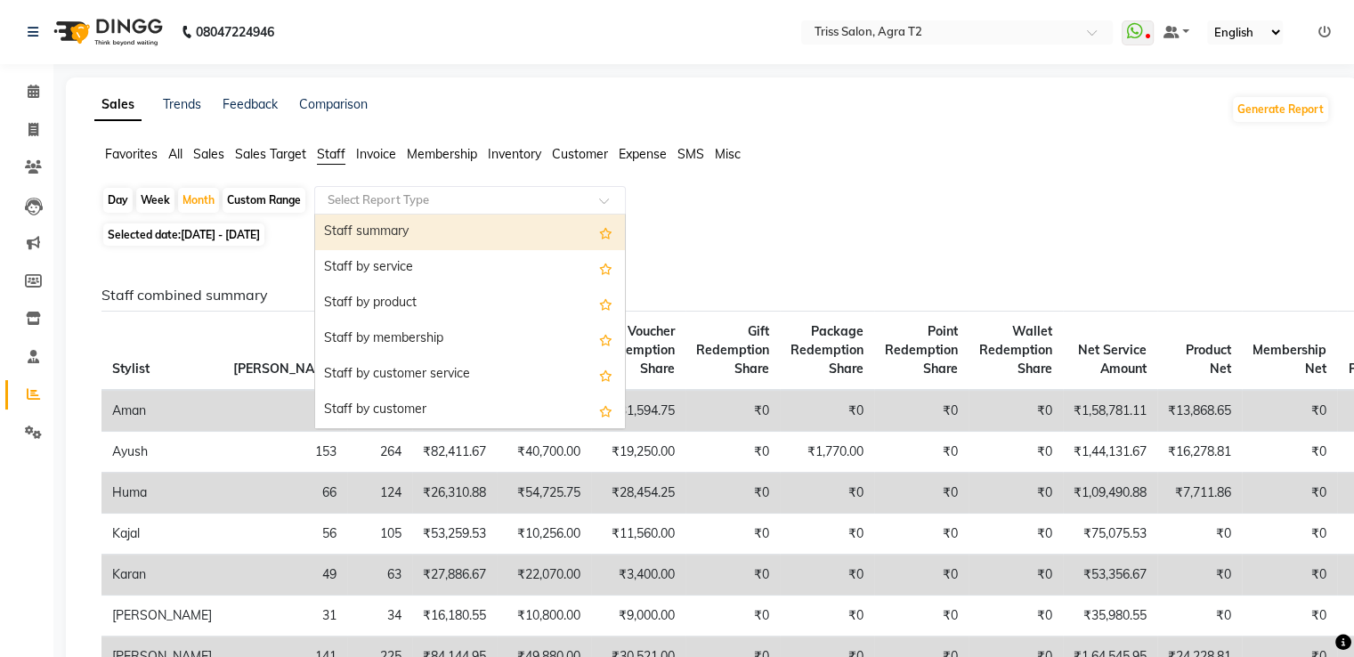
click at [343, 228] on div "Staff summary" at bounding box center [470, 233] width 310 height 36
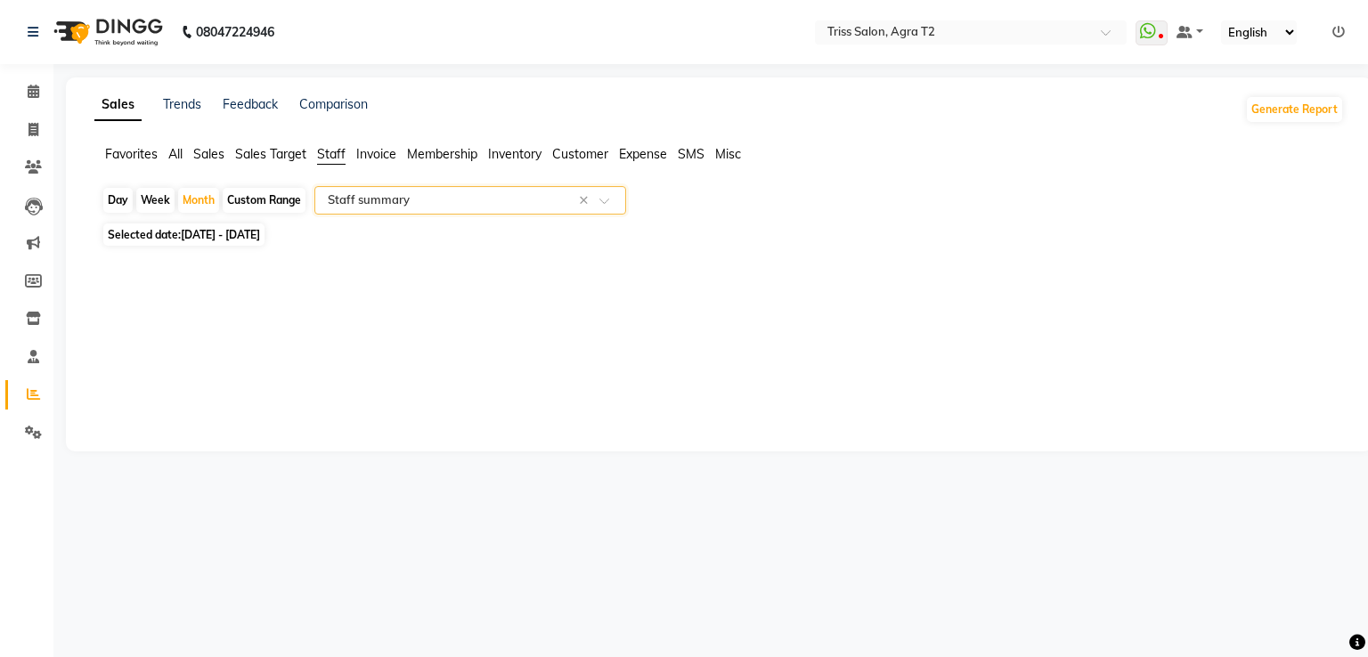
select select "full_report"
select select "csv"
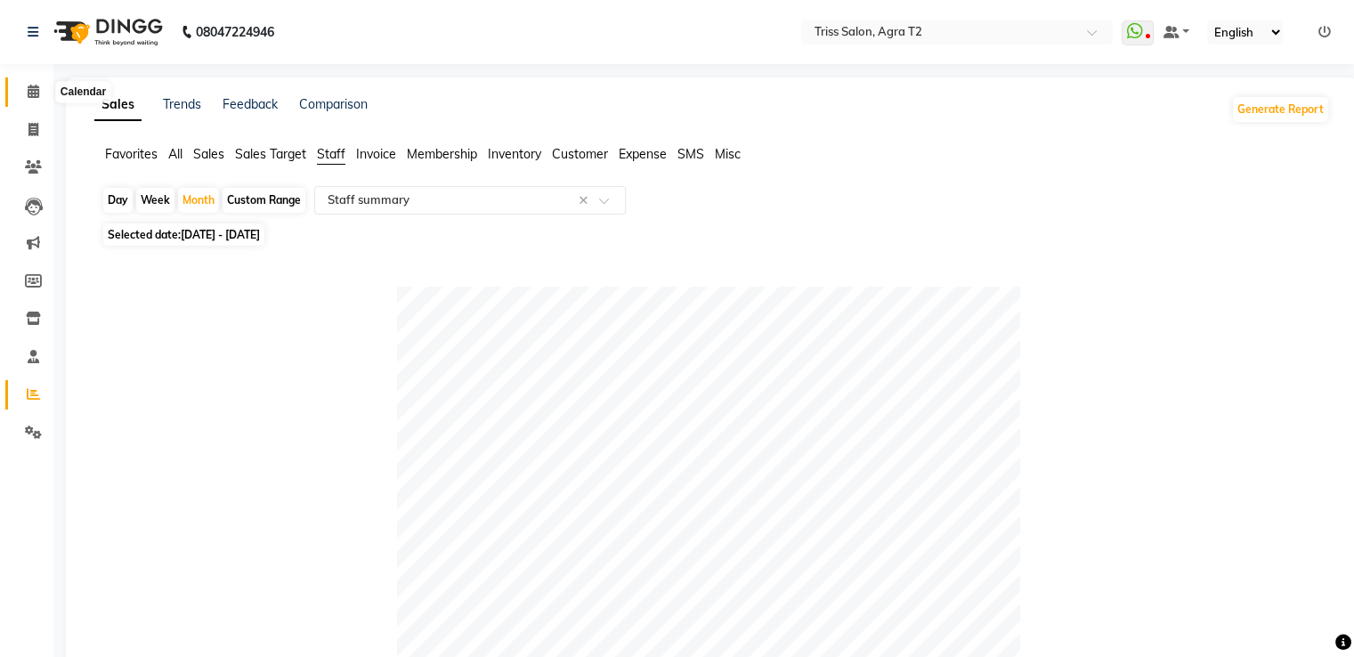
click at [25, 85] on span at bounding box center [33, 92] width 31 height 20
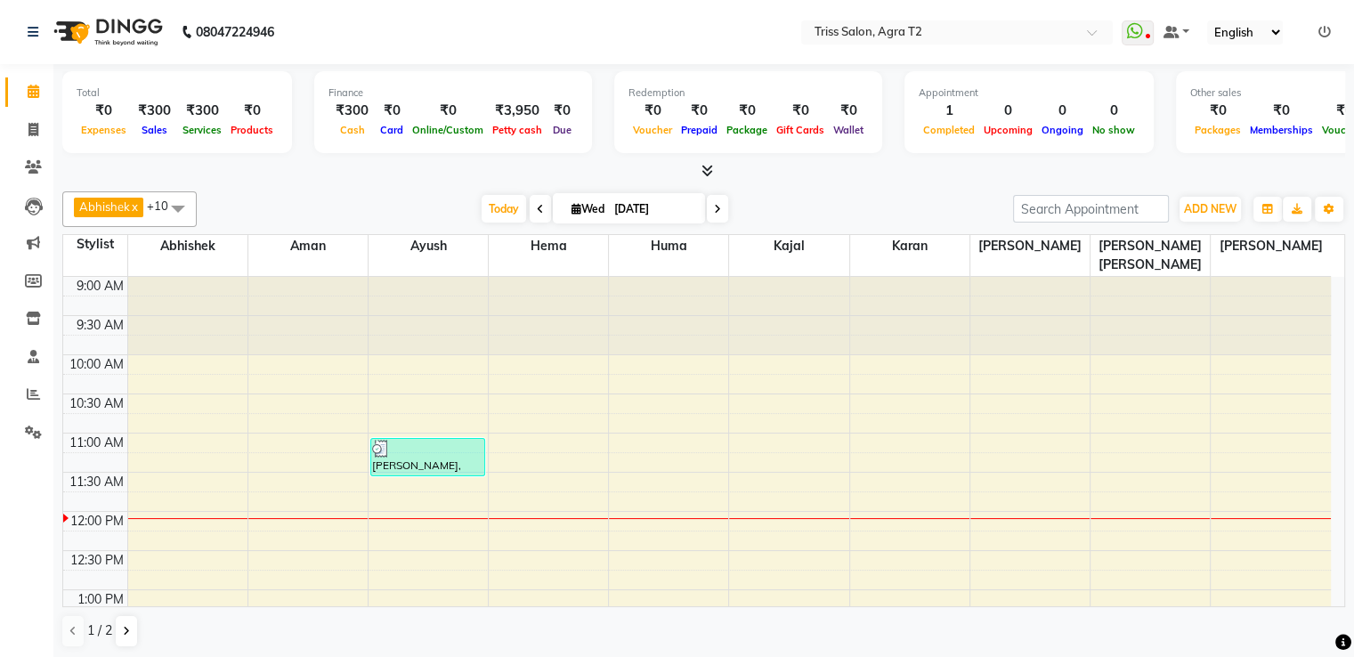
click at [709, 173] on icon at bounding box center [708, 170] width 12 height 13
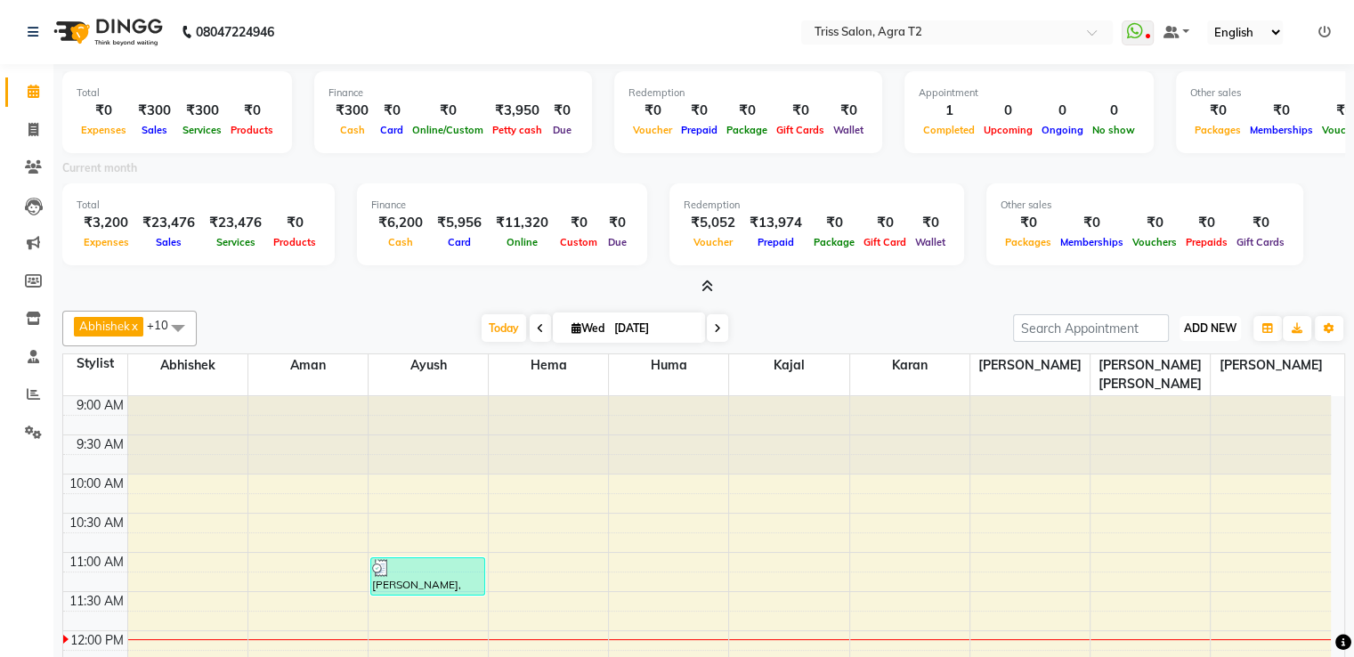
click at [1199, 318] on button "ADD NEW Toggle Dropdown" at bounding box center [1210, 328] width 61 height 25
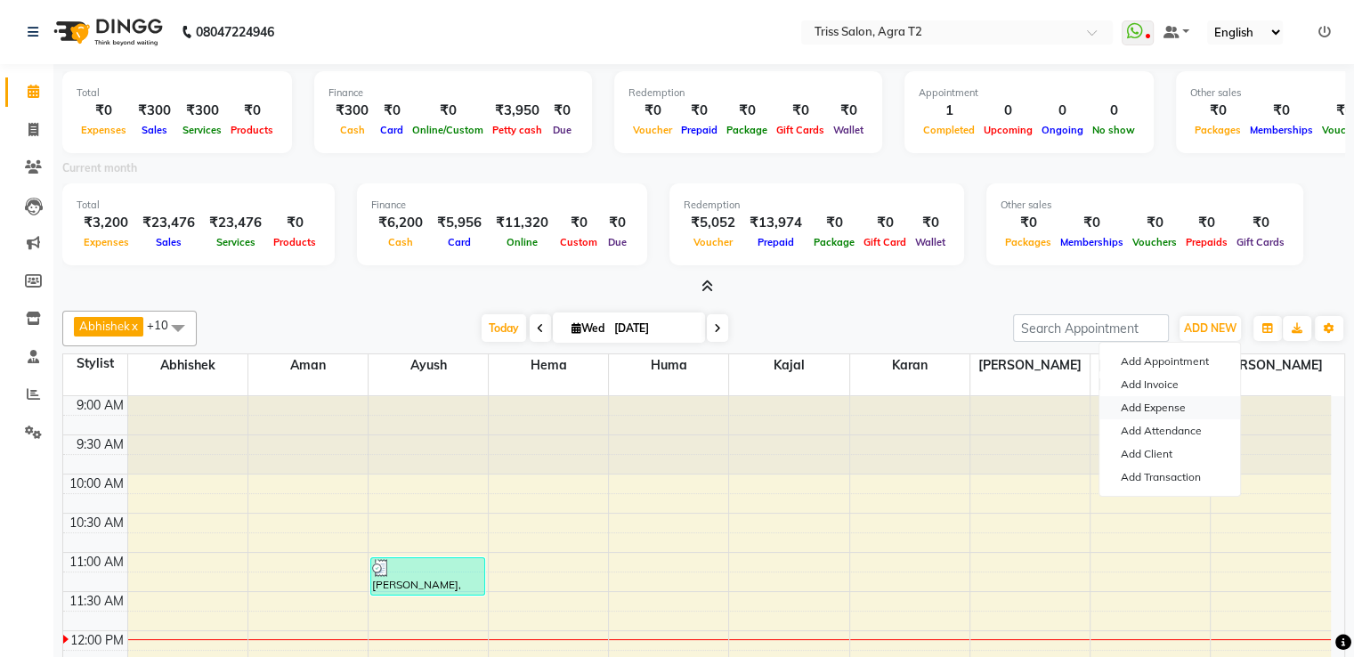
click at [1186, 413] on link "Add Expense" at bounding box center [1170, 407] width 141 height 23
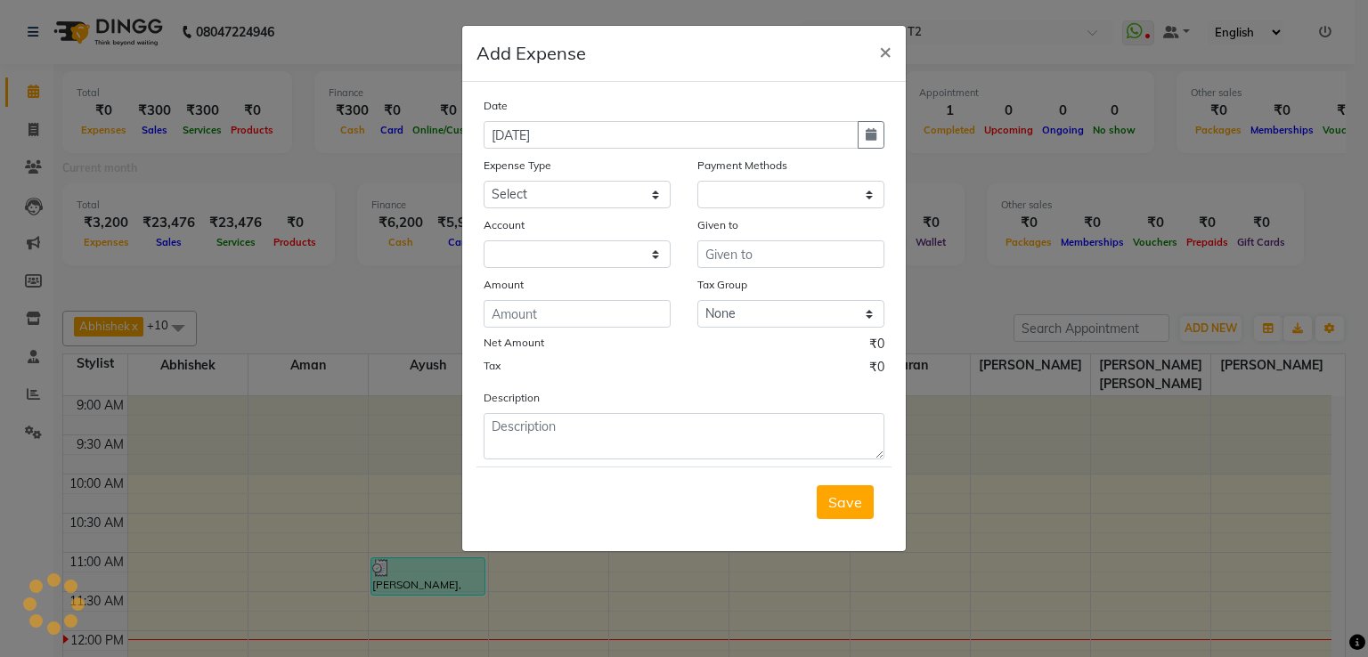
select select "1"
select select "2533"
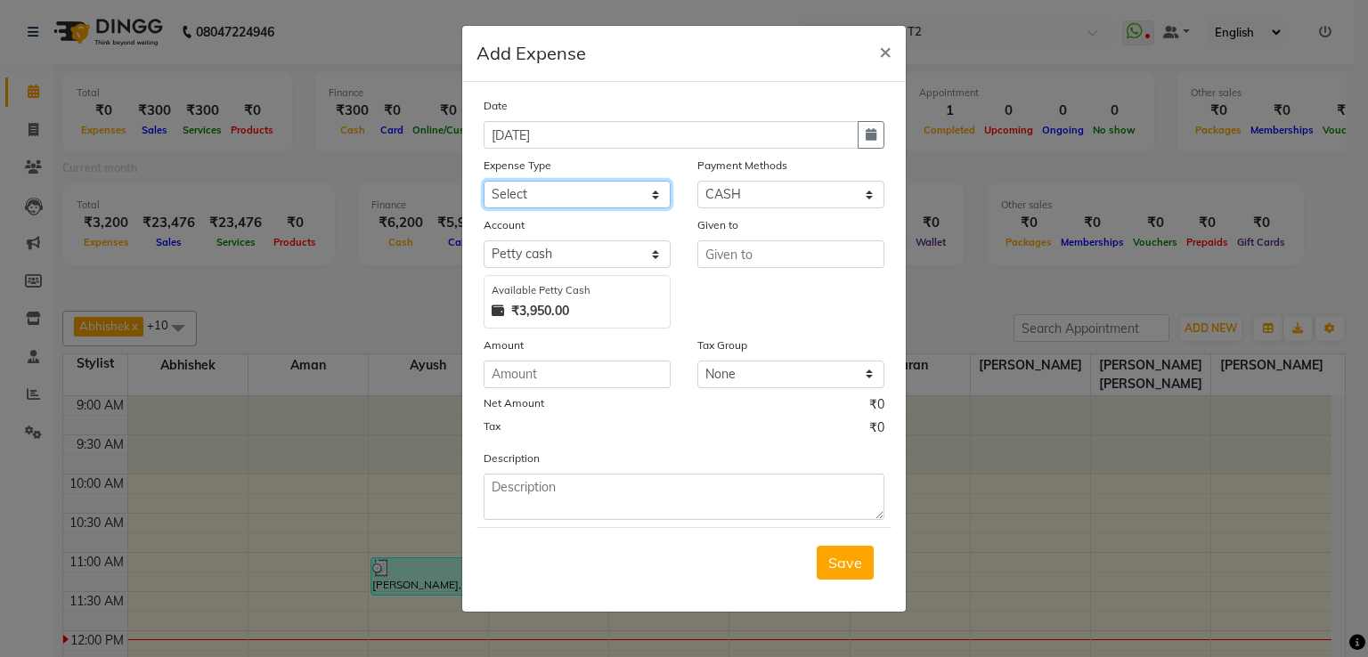
click at [597, 190] on select "Select Bank Deposit Cash Handover CLIENT TIP TO STAFF Client Welfare Conveyance…" at bounding box center [576, 195] width 187 height 28
select select "1120"
click at [483, 183] on select "Select Bank Deposit Cash Handover CLIENT TIP TO STAFF Client Welfare Conveyance…" at bounding box center [576, 195] width 187 height 28
click at [514, 373] on input "number" at bounding box center [576, 375] width 187 height 28
type input "70"
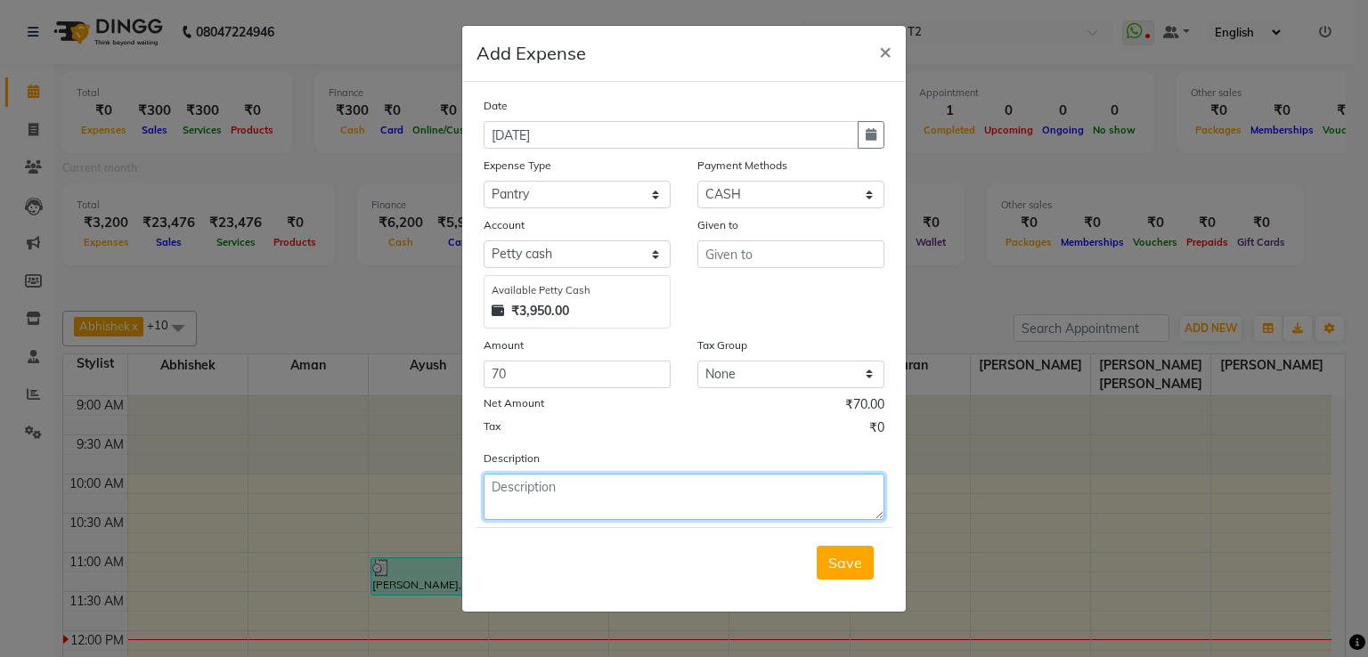
click at [548, 520] on textarea at bounding box center [683, 497] width 401 height 46
type textarea "milk"
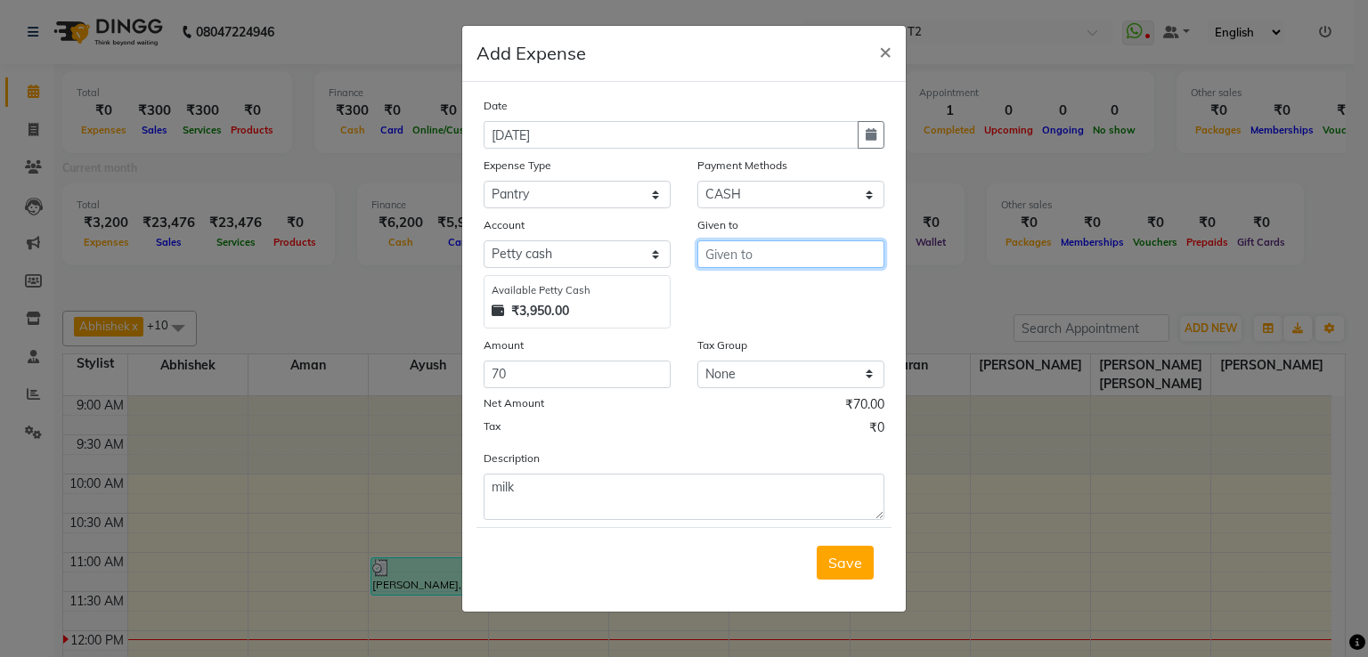
click at [747, 249] on input "text" at bounding box center [790, 254] width 187 height 28
type input "Kabir"
click at [848, 568] on span "Save" at bounding box center [845, 563] width 34 height 18
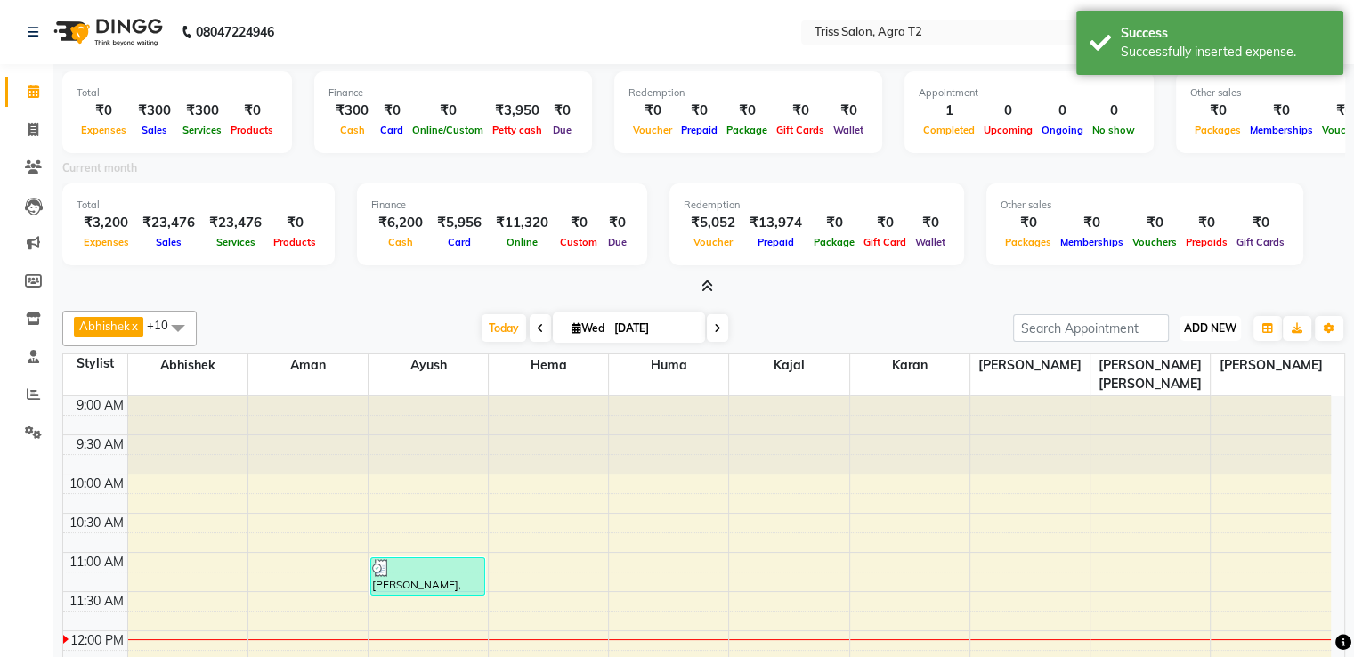
click at [1211, 328] on span "ADD NEW" at bounding box center [1210, 327] width 53 height 13
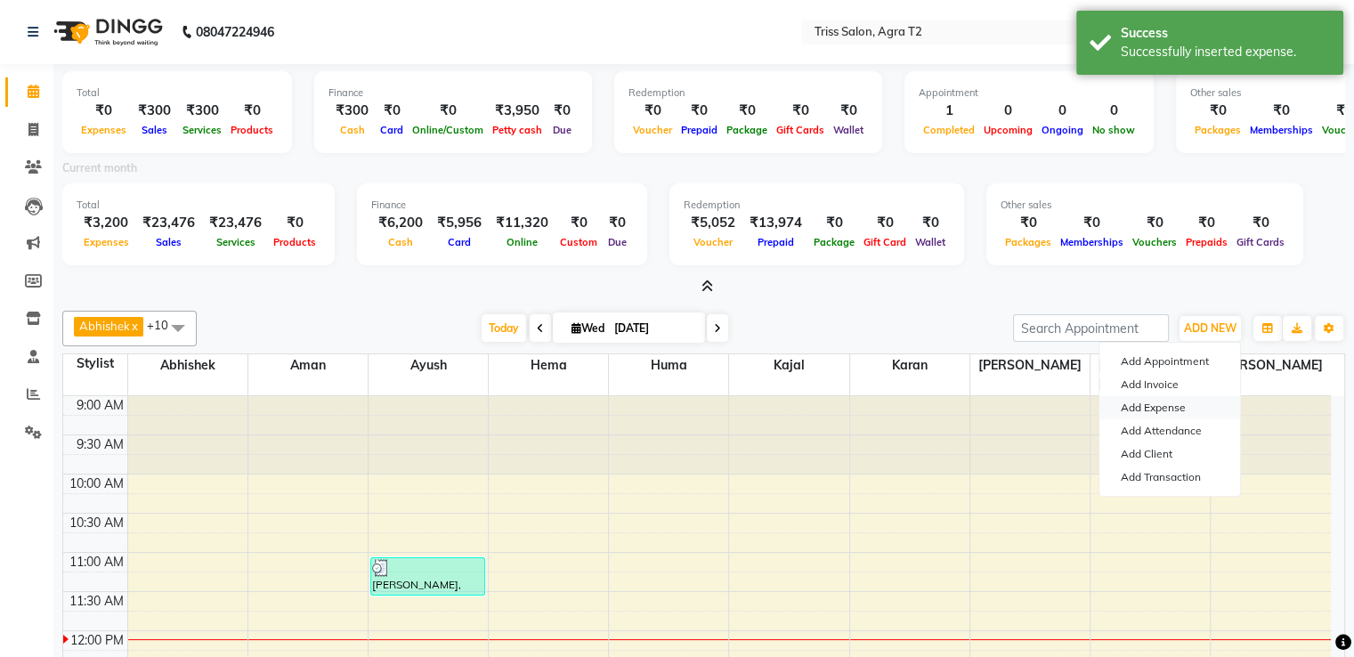
click at [1176, 410] on link "Add Expense" at bounding box center [1170, 407] width 141 height 23
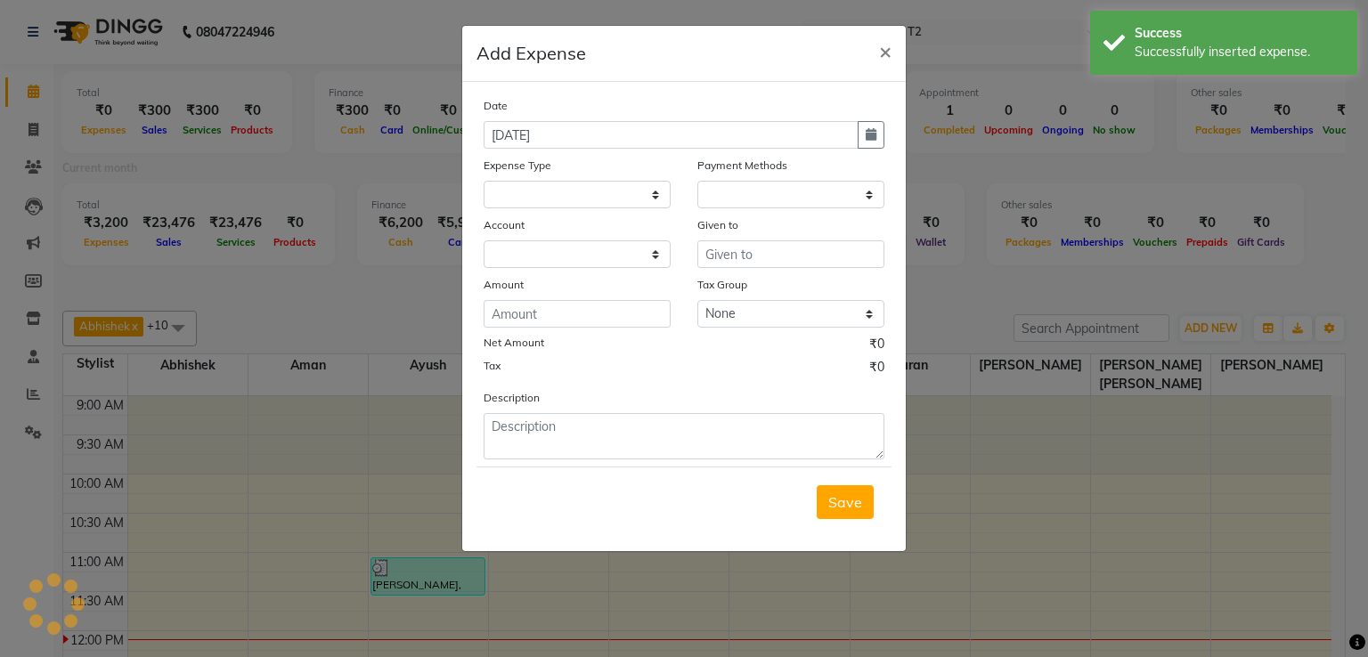
select select
select select "1"
select select "2533"
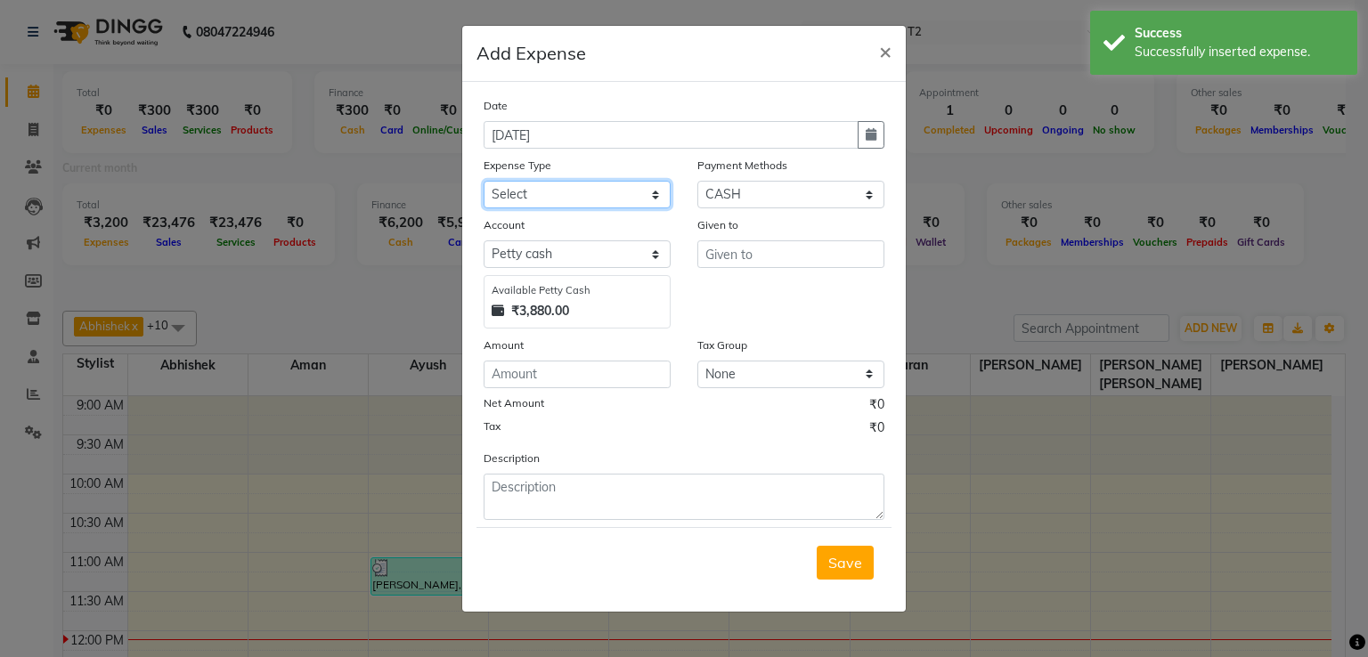
click at [605, 199] on select "Select Bank Deposit Cash Handover CLIENT TIP TO STAFF Client Welfare Conveyance…" at bounding box center [576, 195] width 187 height 28
select select "1108"
click at [483, 183] on select "Select Bank Deposit Cash Handover CLIENT TIP TO STAFF Client Welfare Conveyance…" at bounding box center [576, 195] width 187 height 28
click at [559, 382] on input "number" at bounding box center [576, 375] width 187 height 28
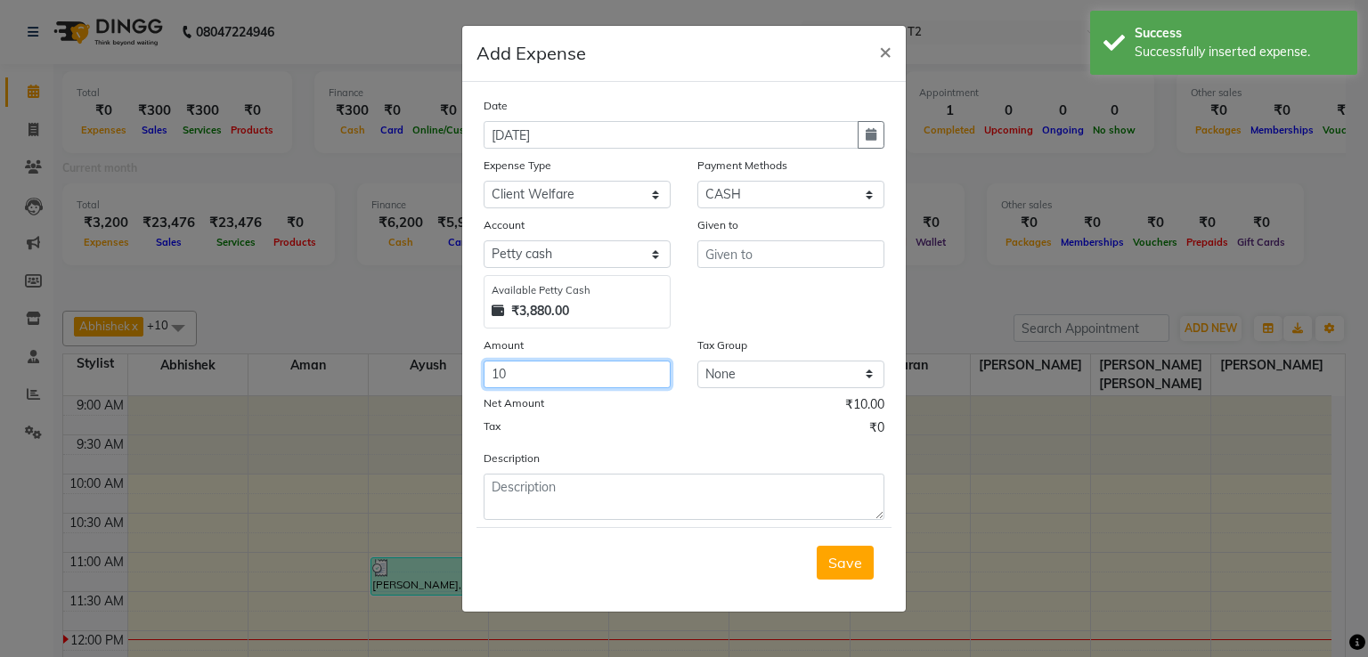
type input "10"
click at [729, 253] on input "text" at bounding box center [790, 254] width 187 height 28
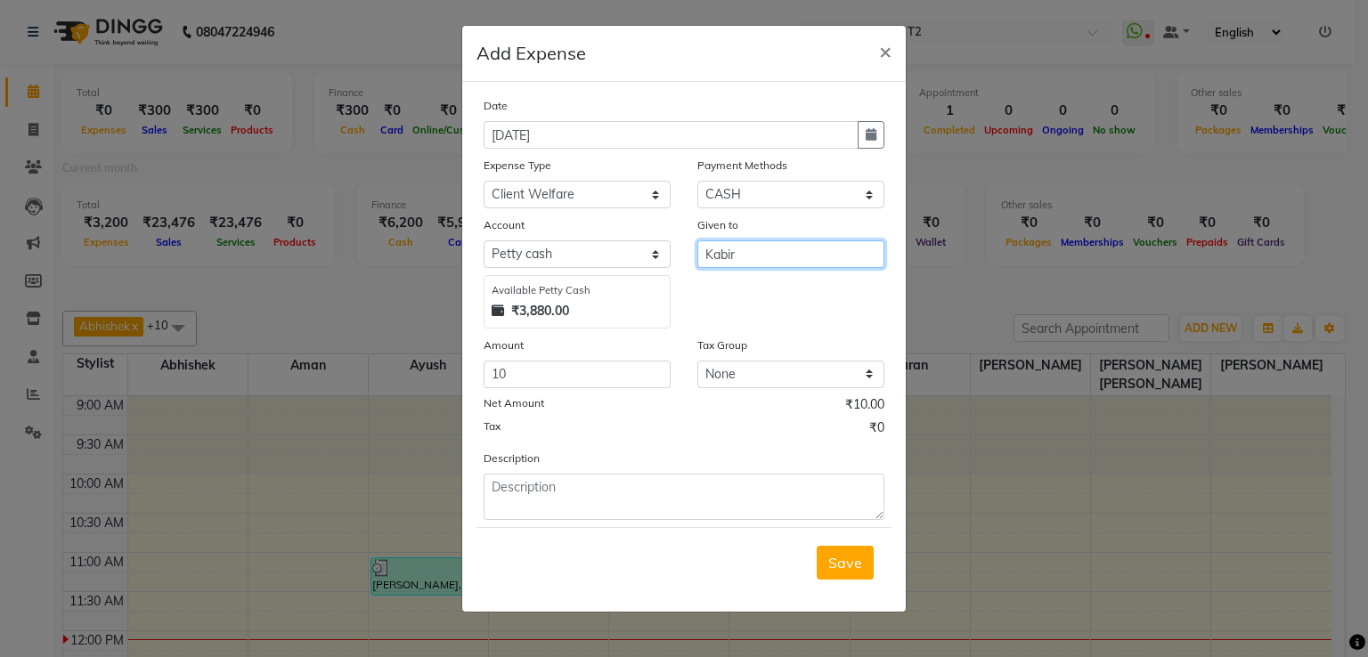
type input "Kabir"
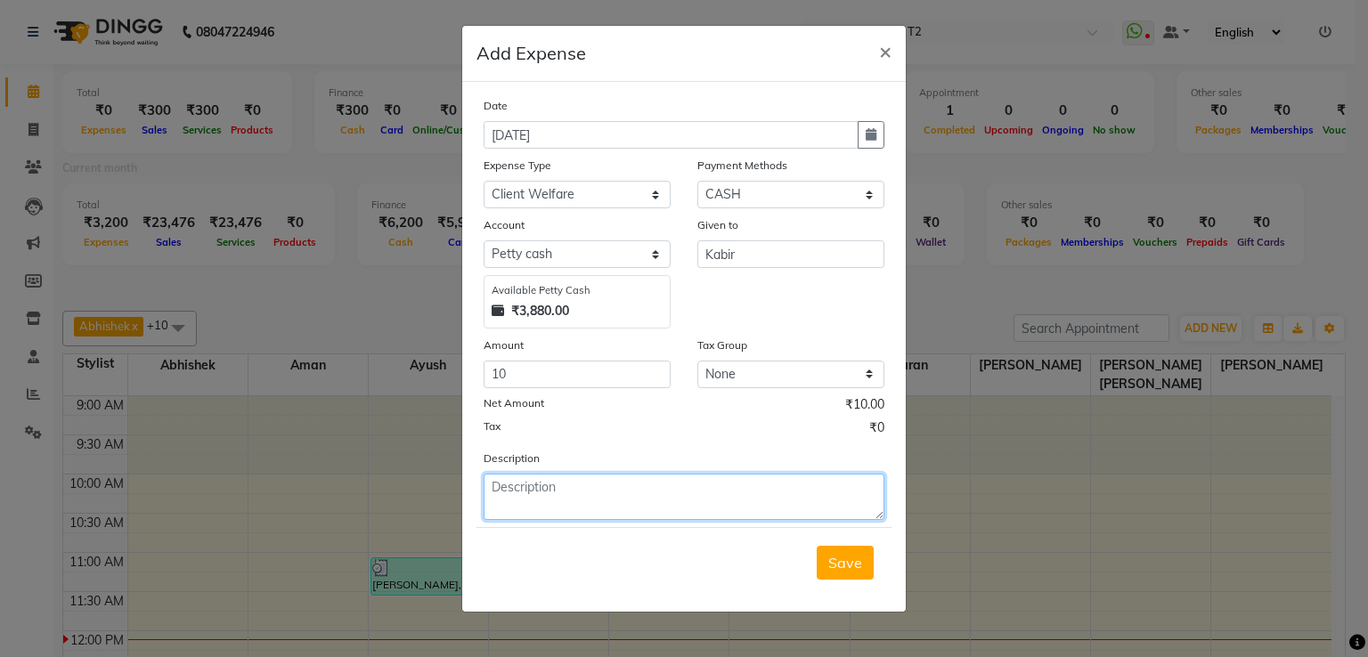
click at [530, 500] on textarea at bounding box center [683, 497] width 401 height 46
type textarea "biscuit"
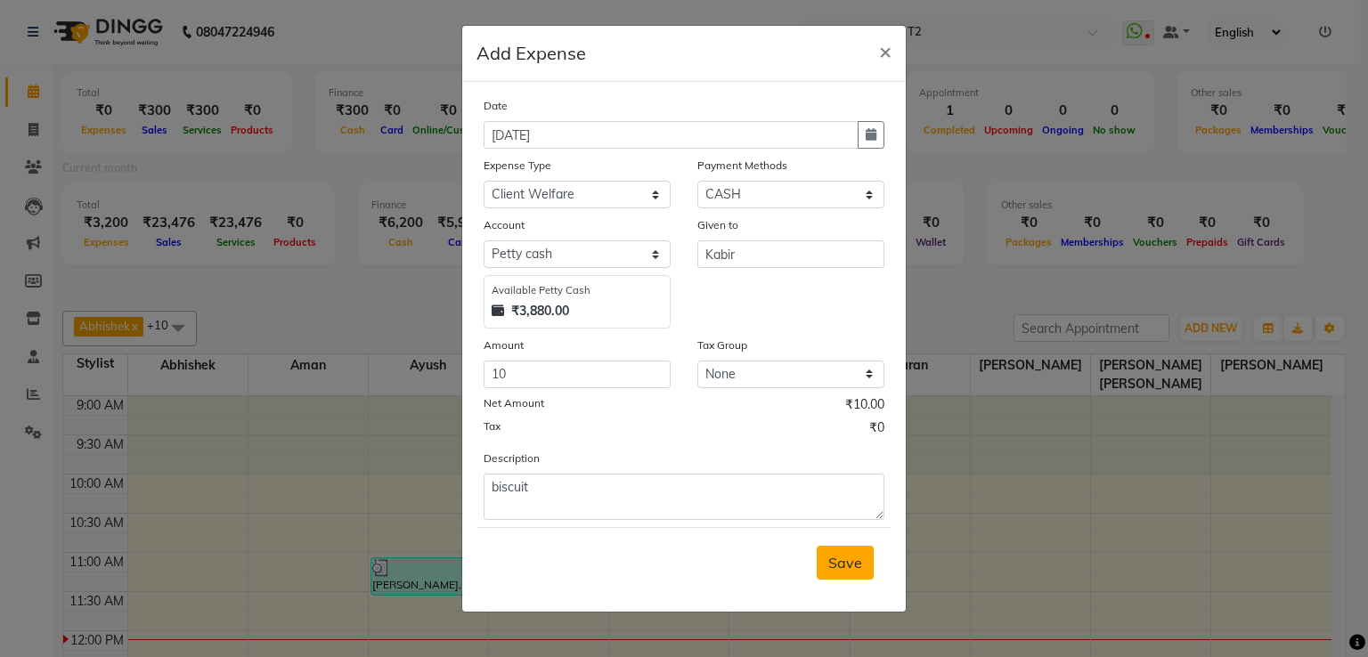
click at [843, 564] on span "Save" at bounding box center [845, 563] width 34 height 18
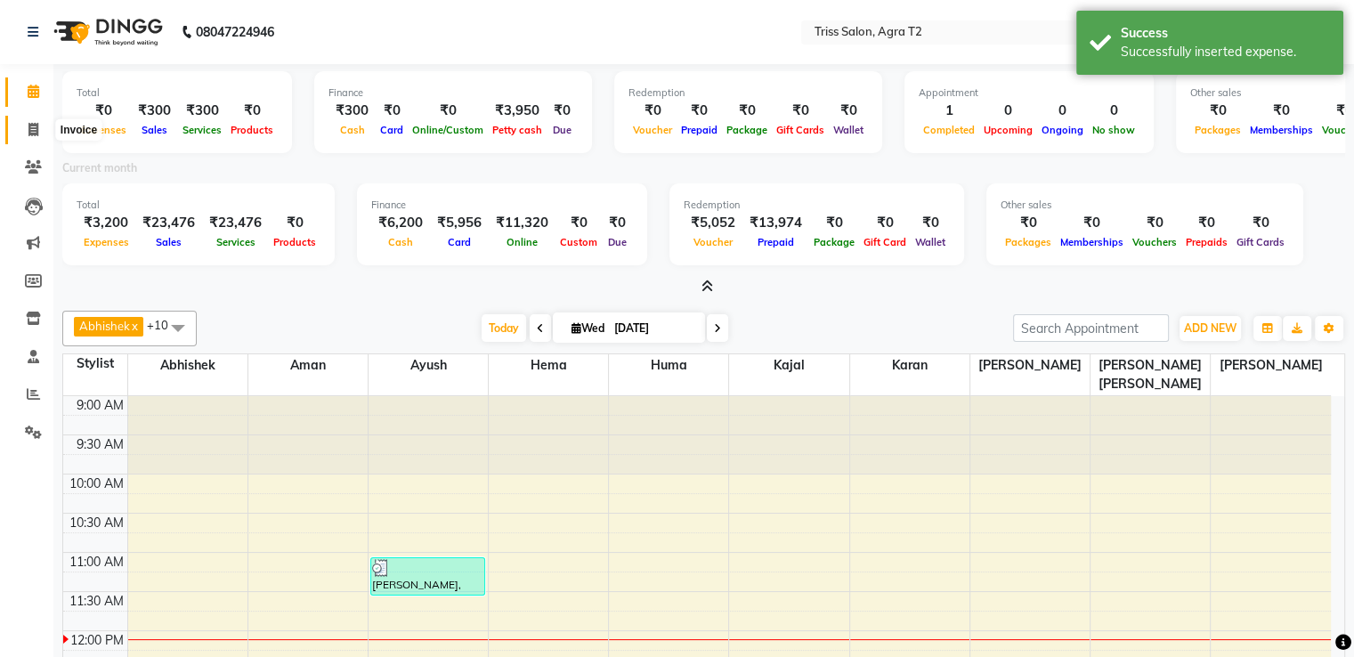
click at [38, 136] on span at bounding box center [33, 130] width 31 height 20
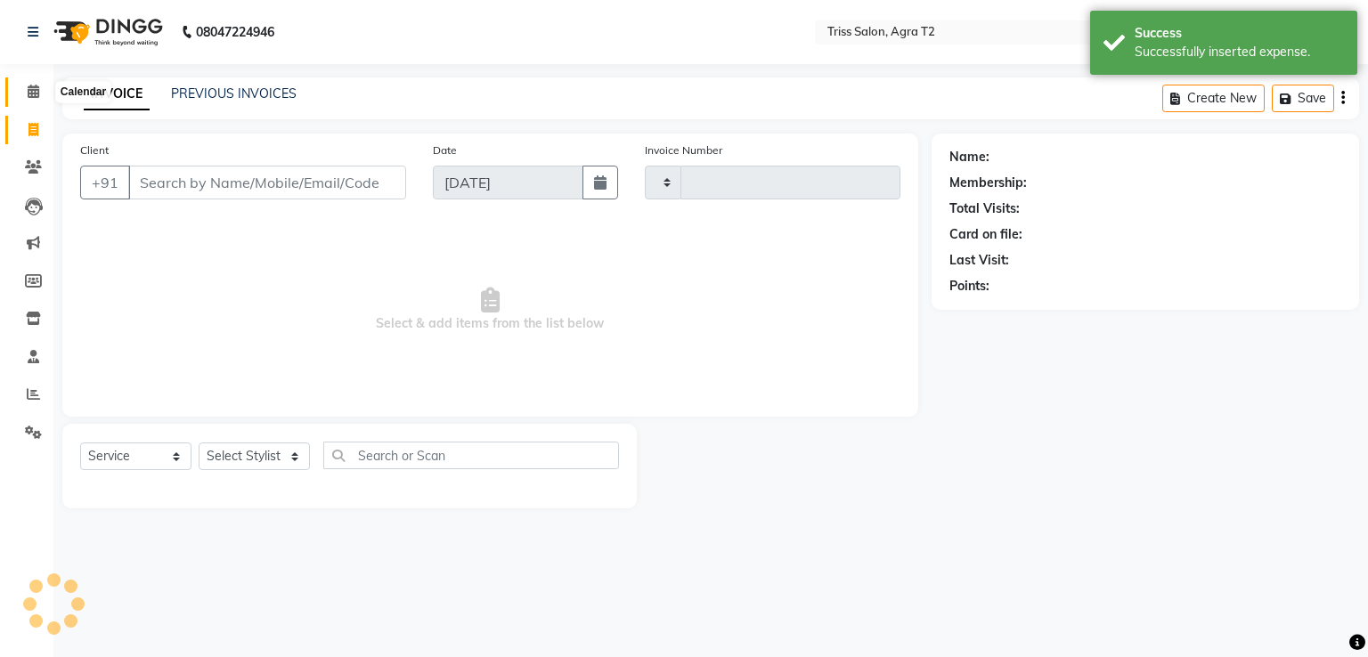
click at [34, 93] on icon at bounding box center [34, 91] width 12 height 13
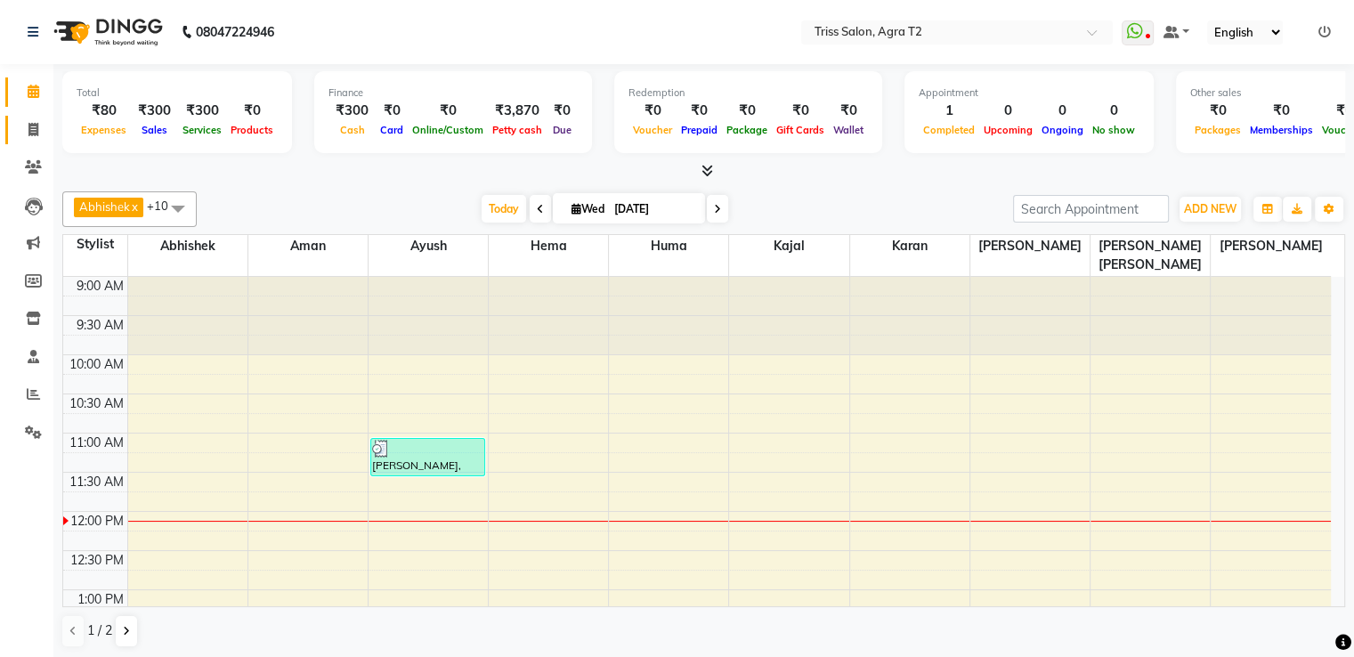
click at [37, 140] on link "Invoice" at bounding box center [26, 130] width 43 height 29
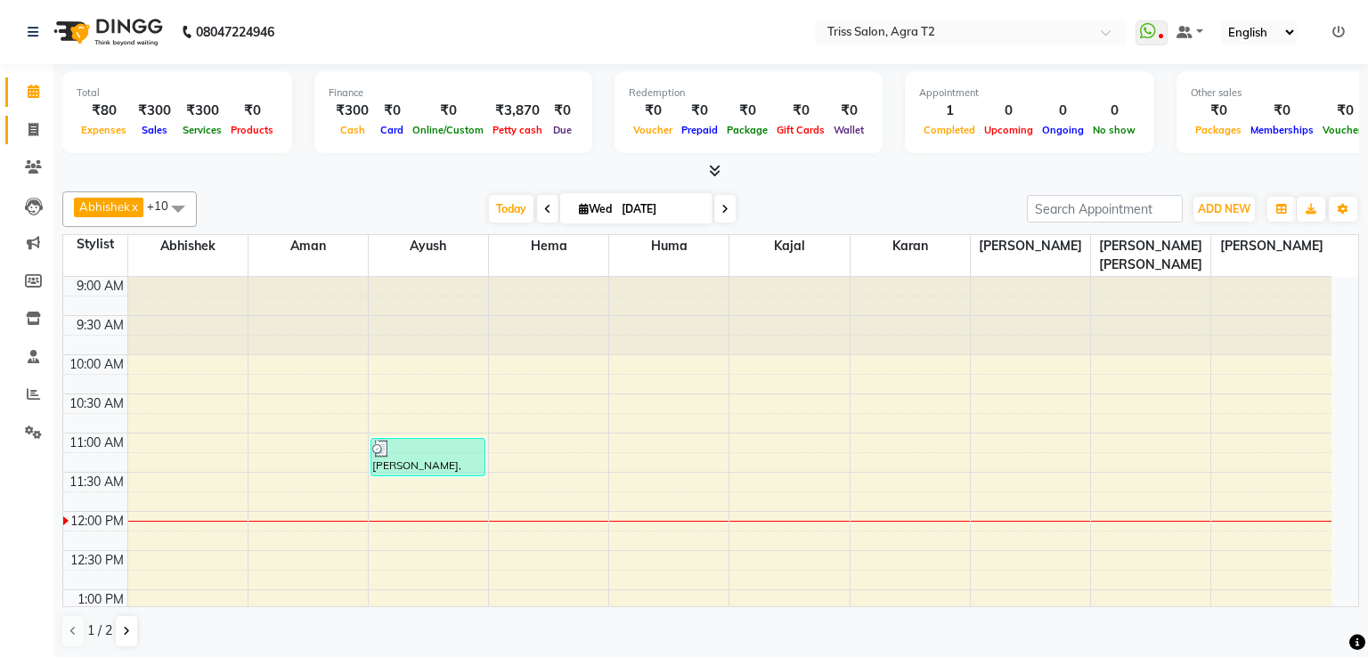
select select "service"
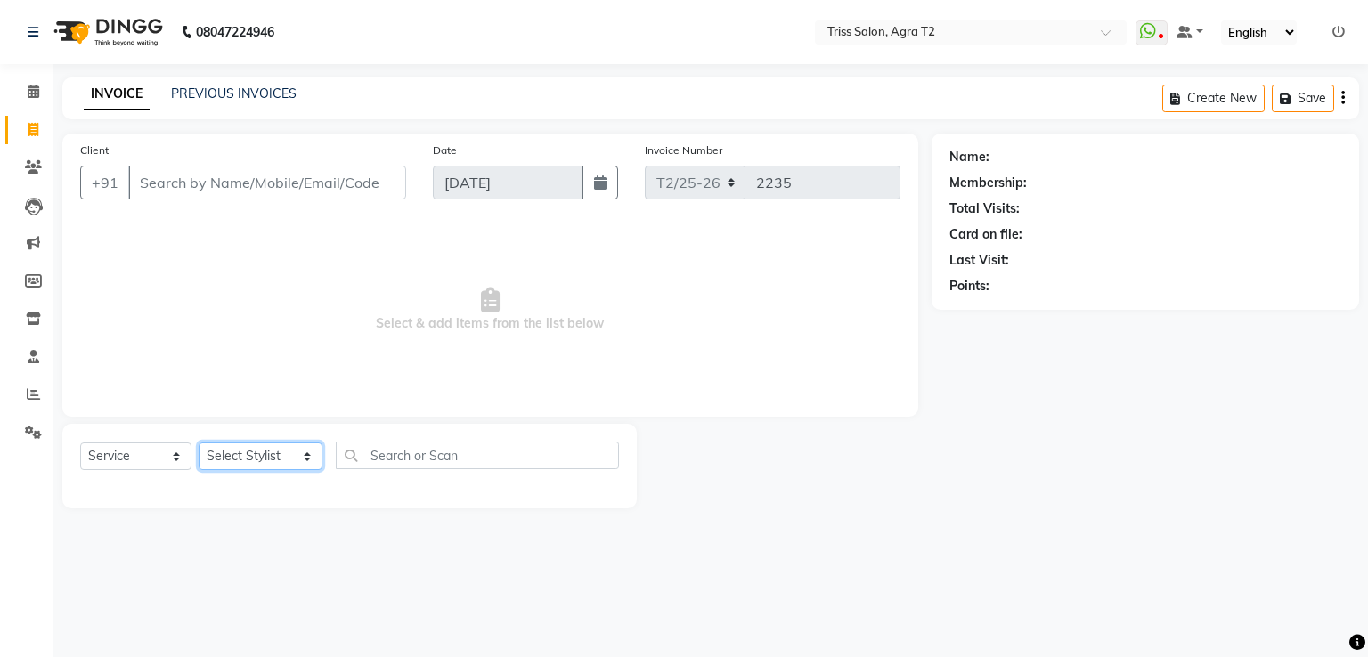
click at [250, 457] on select "Select Stylist [PERSON_NAME] [PERSON_NAME] Huma Kajal Karan [PERSON_NAME] [PERS…" at bounding box center [261, 456] width 124 height 28
select select "33013"
click at [199, 443] on select "Select Stylist [PERSON_NAME] [PERSON_NAME] Huma Kajal Karan [PERSON_NAME] [PERS…" at bounding box center [261, 456] width 124 height 28
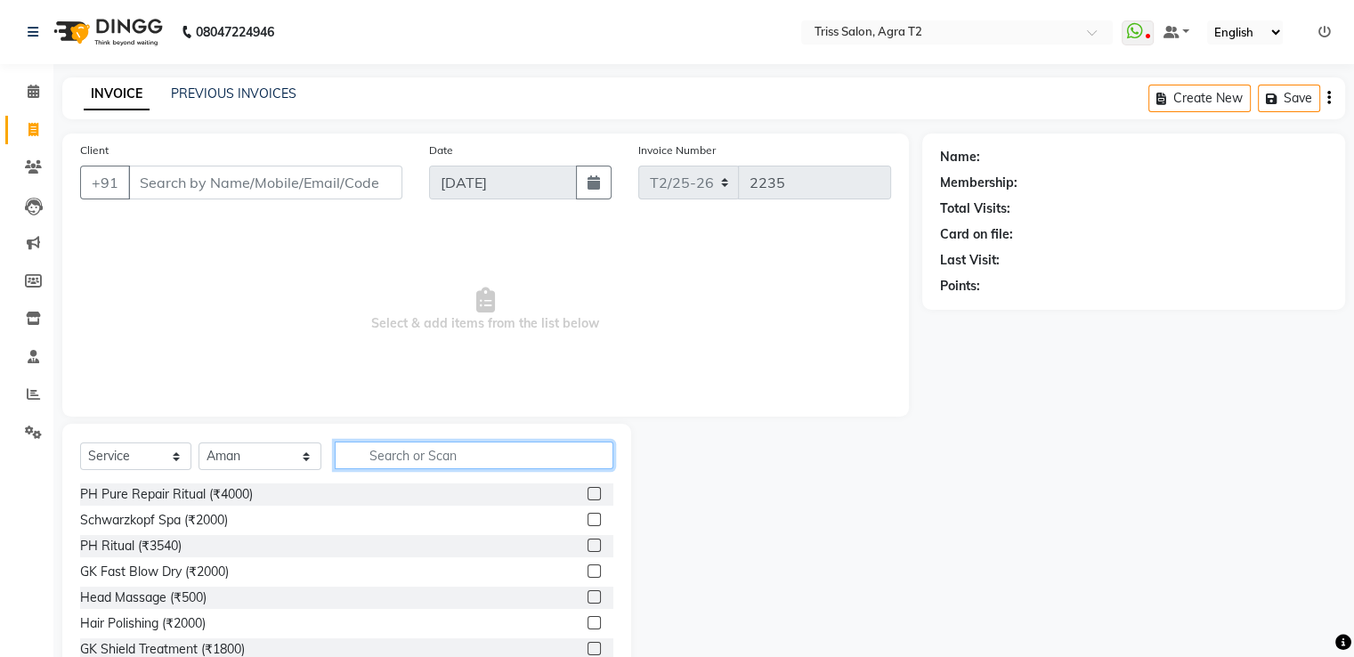
click at [353, 450] on input "text" at bounding box center [474, 456] width 278 height 28
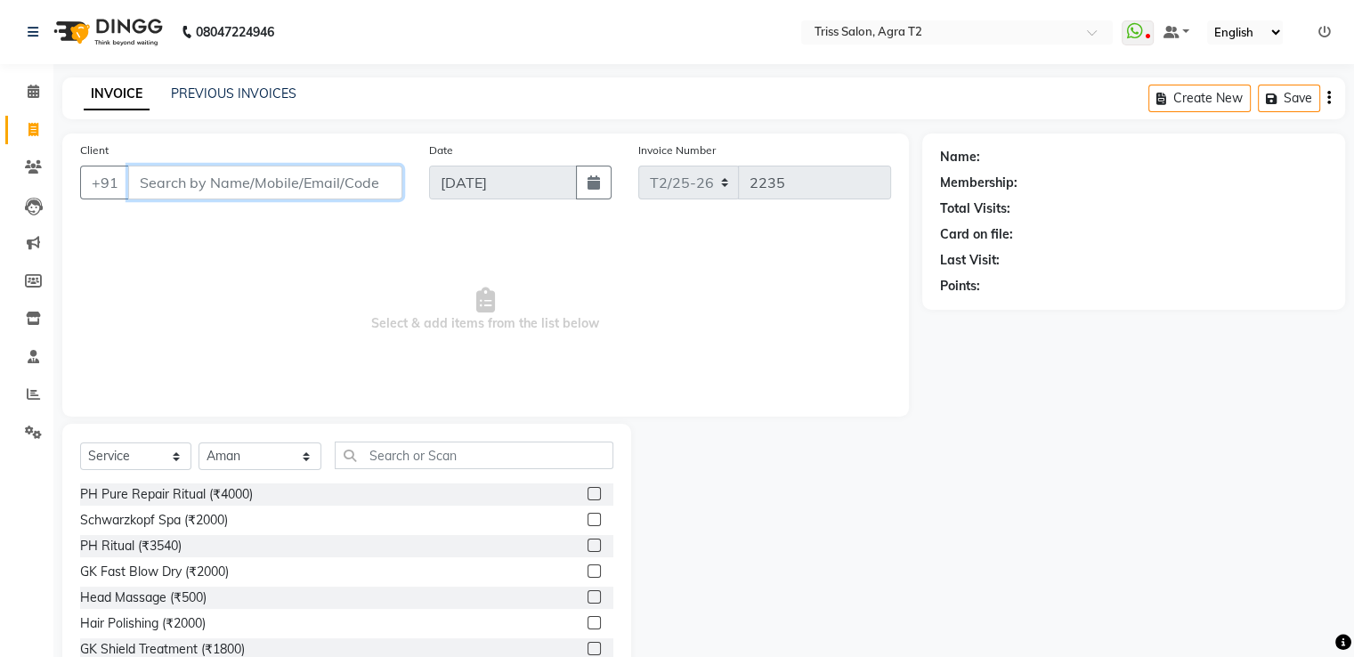
click at [231, 189] on input "Client" at bounding box center [265, 183] width 274 height 34
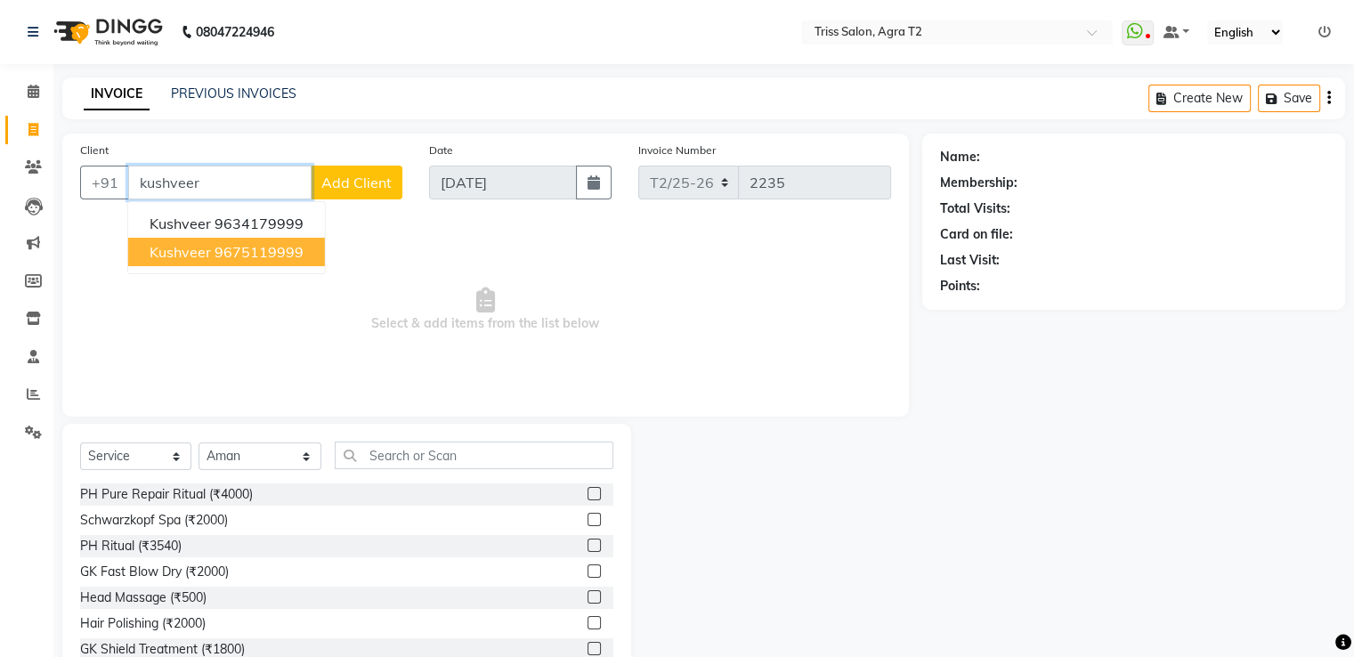
click at [235, 245] on ngb-highlight "9675119999" at bounding box center [259, 252] width 89 height 18
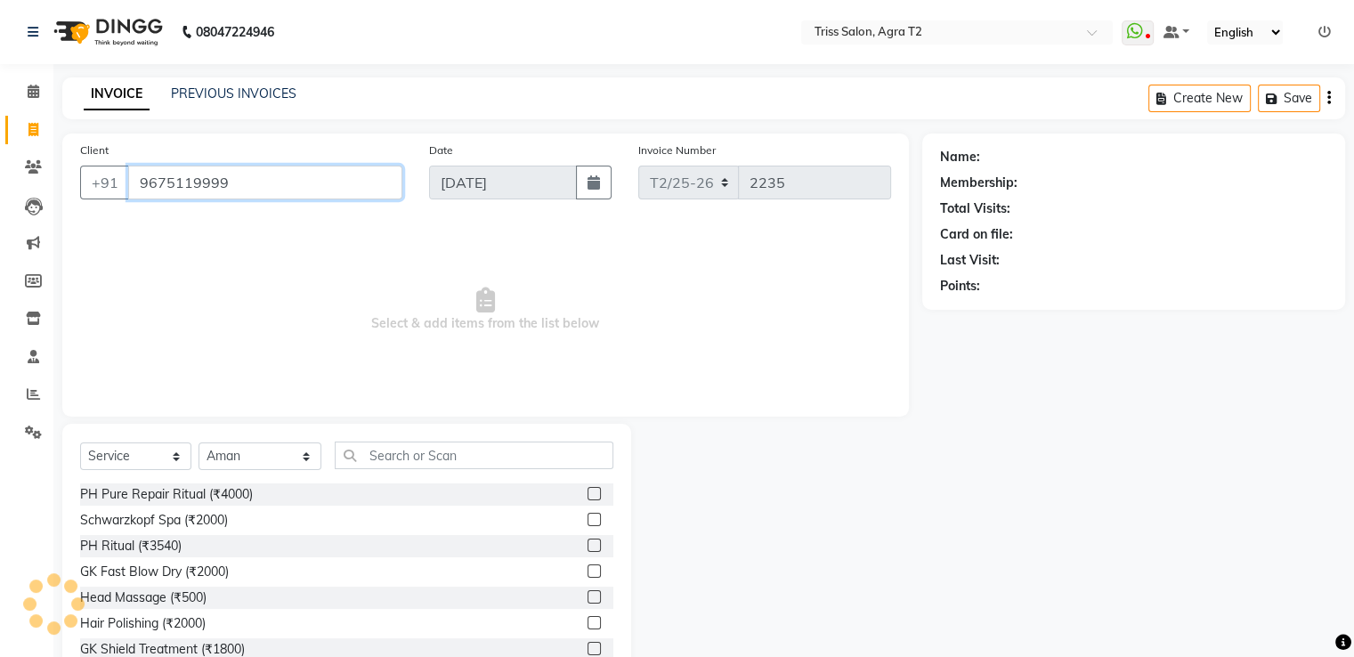
type input "9675119999"
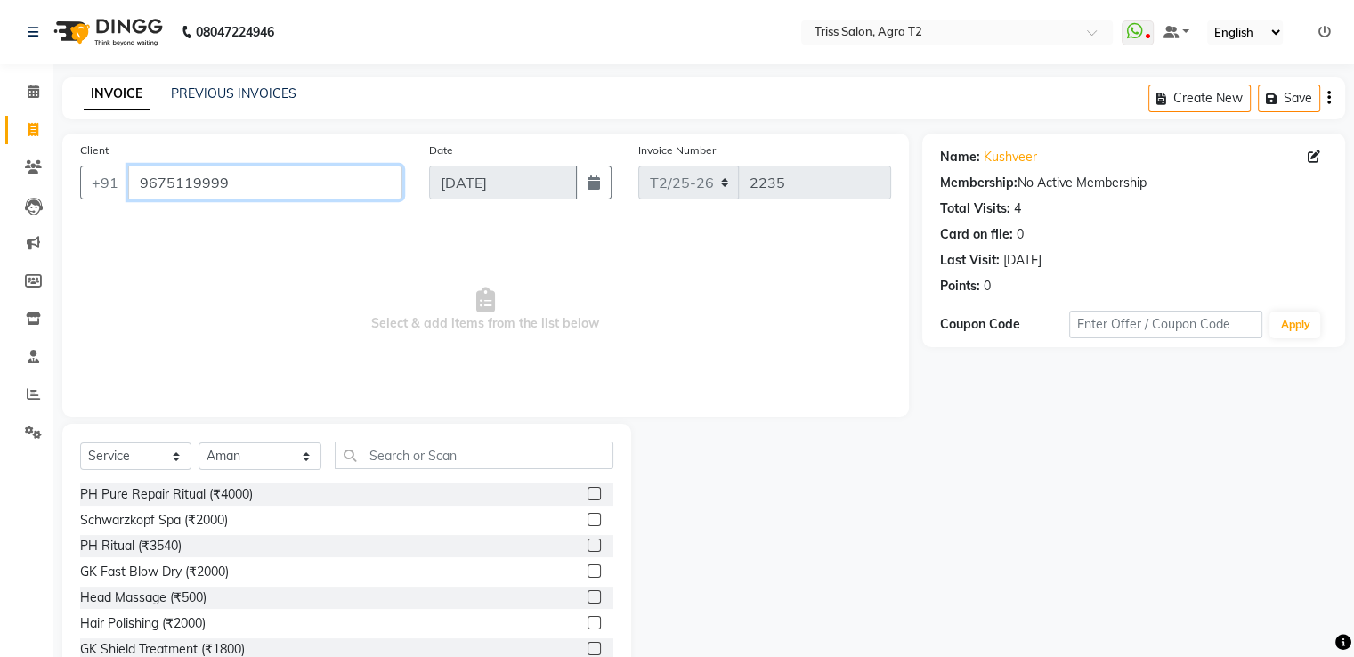
drag, startPoint x: 244, startPoint y: 168, endPoint x: 128, endPoint y: 207, distance: 121.9
click at [128, 207] on div "Client +91 9675119999" at bounding box center [241, 177] width 349 height 73
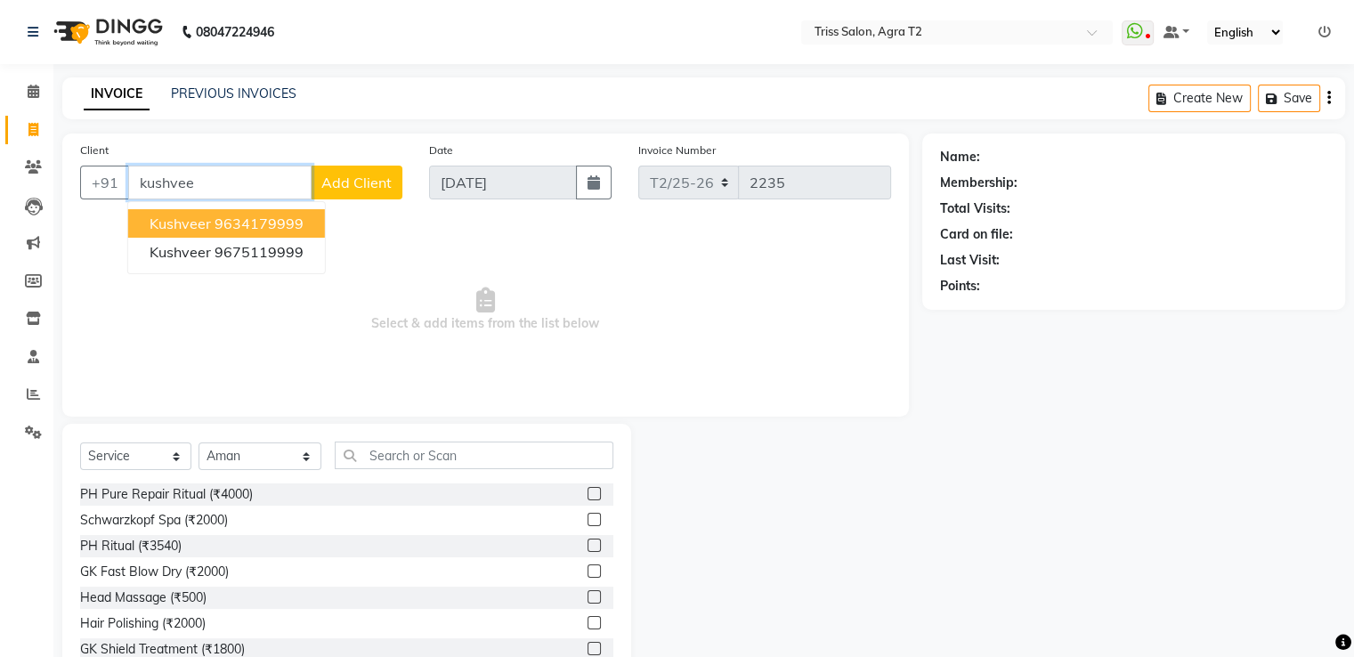
click at [267, 219] on ngb-highlight "9634179999" at bounding box center [259, 224] width 89 height 18
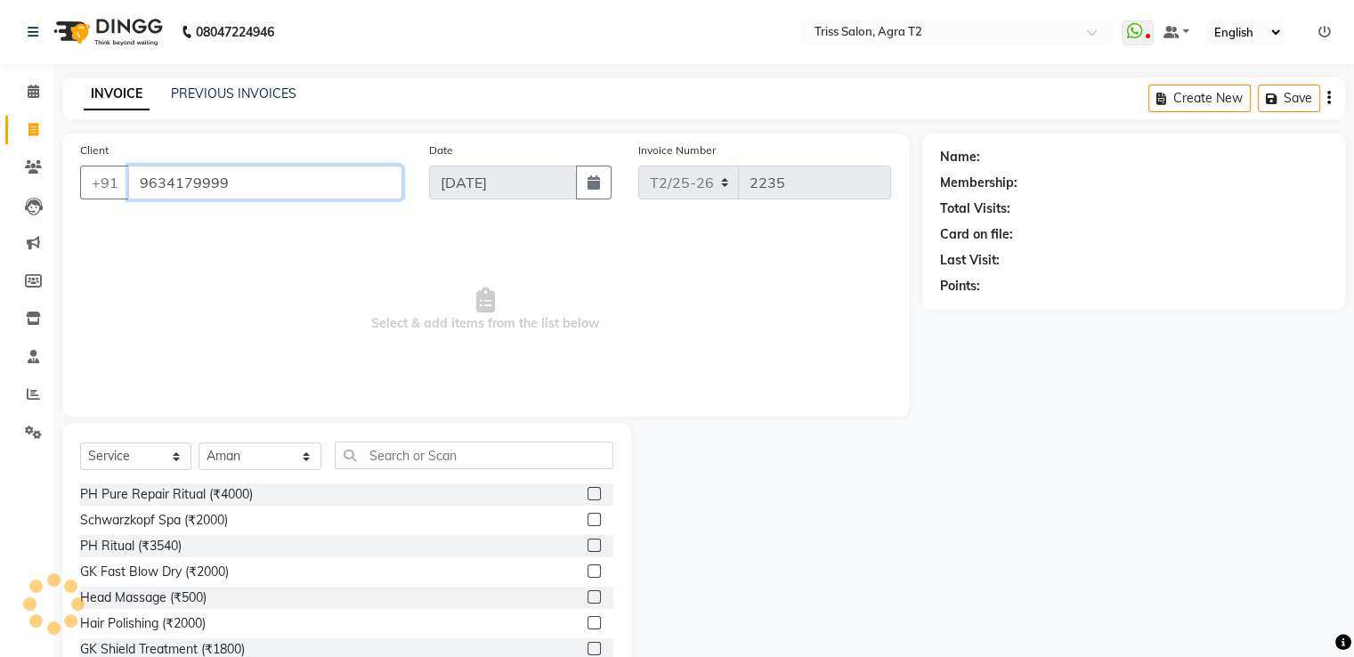
type input "9634179999"
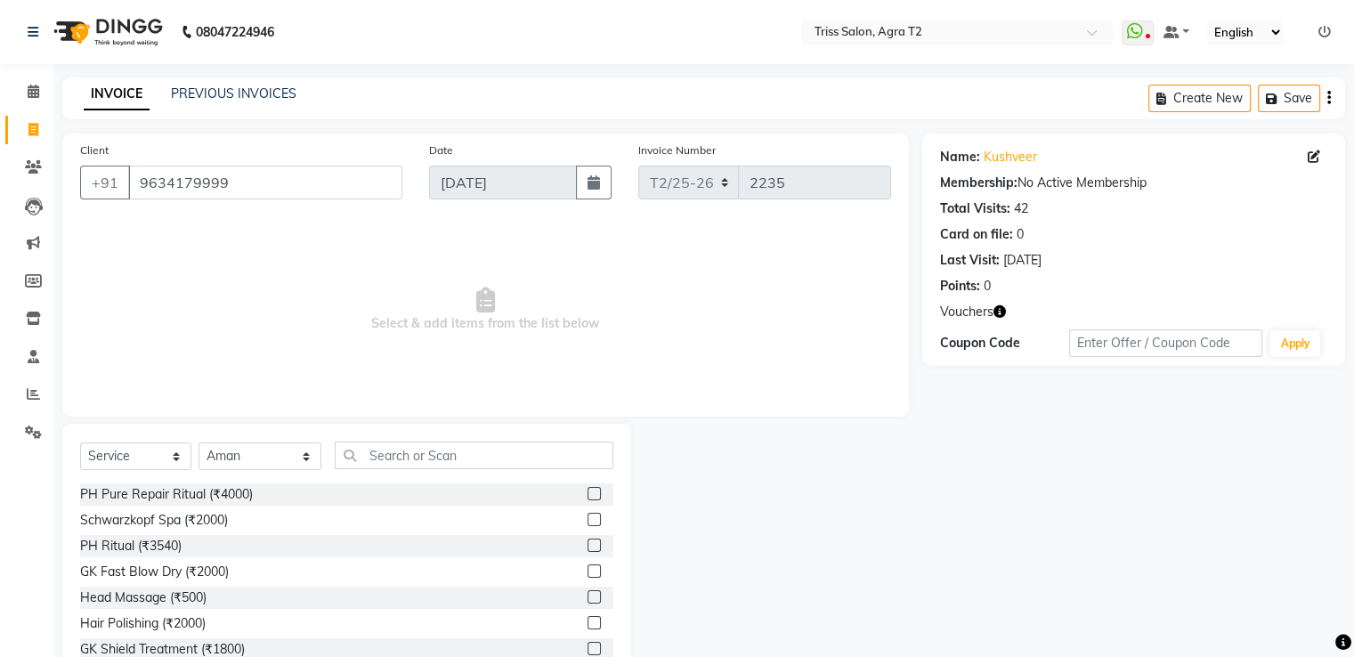
click at [997, 313] on icon "button" at bounding box center [1000, 311] width 12 height 12
click at [639, 315] on span "Select & add items from the list below" at bounding box center [485, 310] width 811 height 178
click at [435, 446] on input "text" at bounding box center [474, 456] width 278 height 28
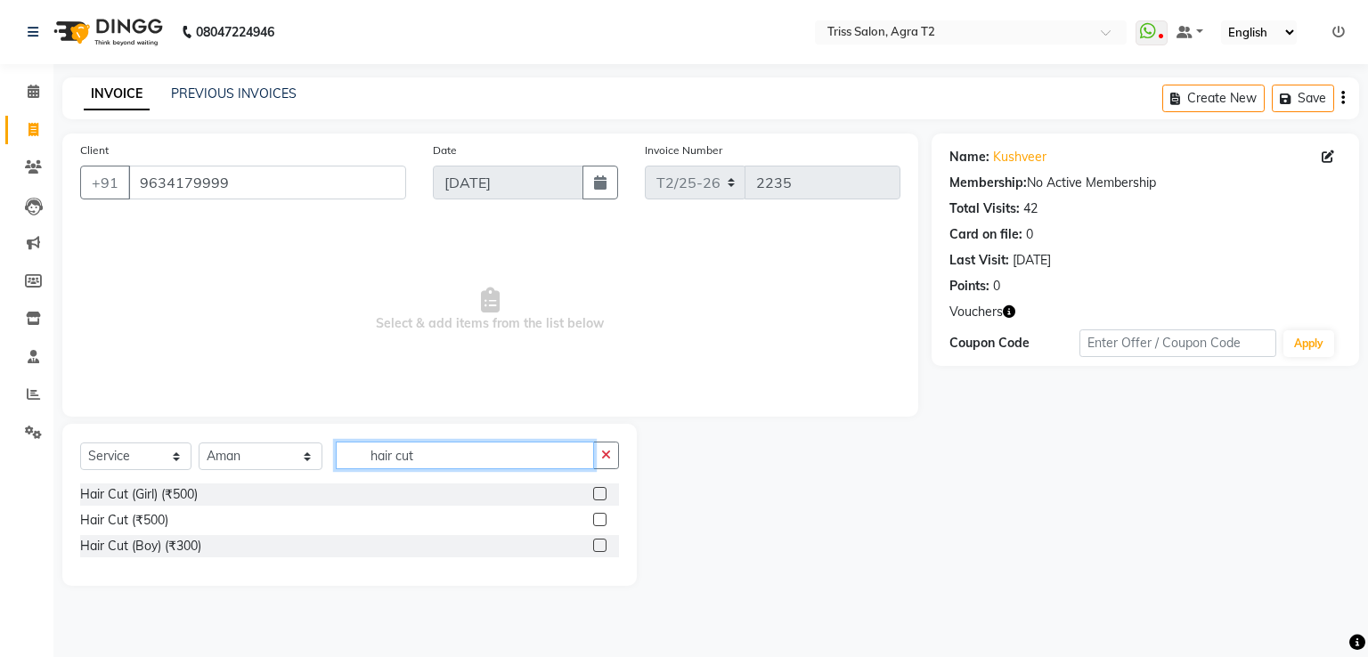
type input "hair cut"
click at [599, 526] on label at bounding box center [599, 519] width 13 height 13
click at [599, 526] on input "checkbox" at bounding box center [599, 521] width 12 height 12
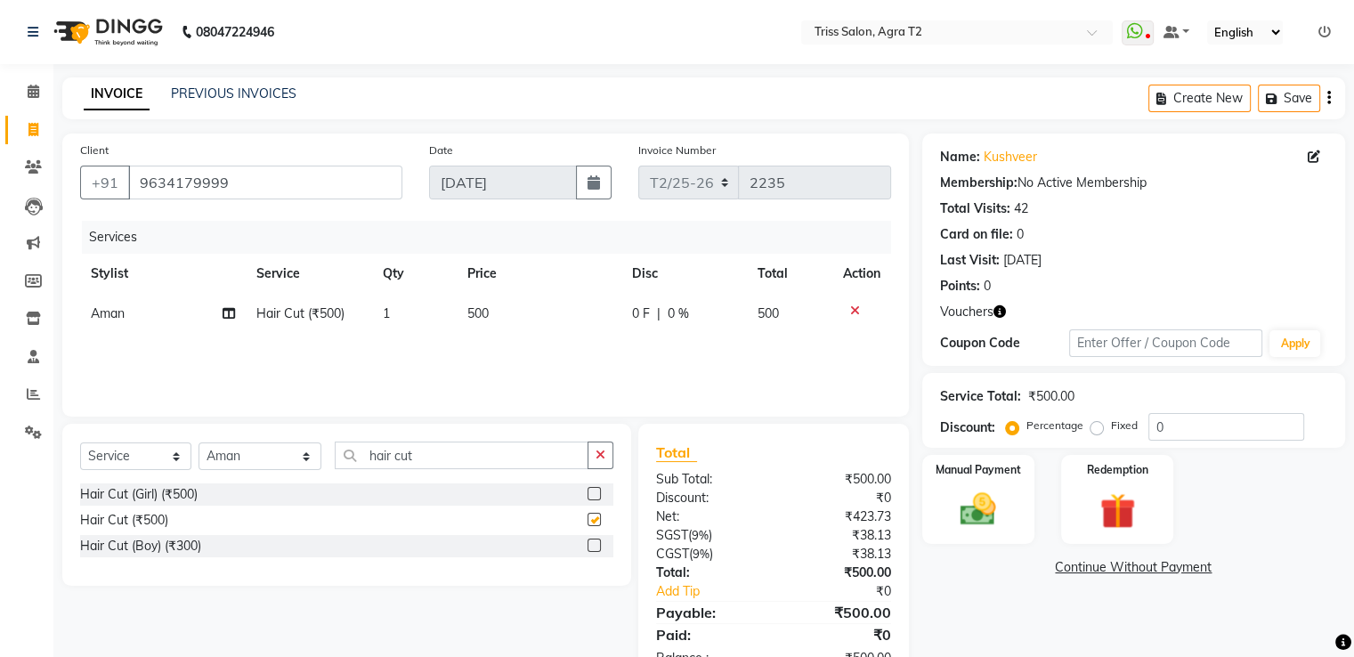
checkbox input "false"
drag, startPoint x: 132, startPoint y: 186, endPoint x: 365, endPoint y: 208, distance: 234.3
click at [410, 229] on div "Client +91 9634179999 Date 03-09-2025 Invoice Number T2/25-26 2235 Services Sty…" at bounding box center [485, 275] width 847 height 283
click at [588, 457] on button "button" at bounding box center [601, 456] width 26 height 28
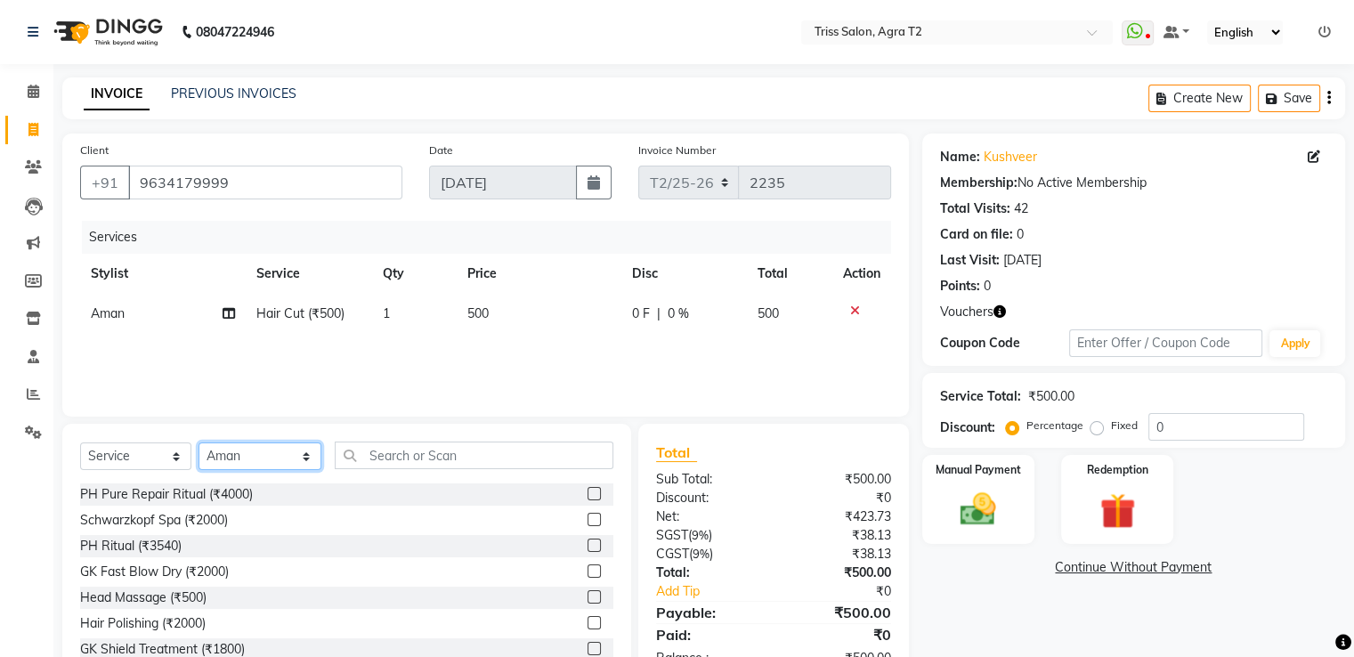
click at [275, 450] on select "Select Stylist [PERSON_NAME] [PERSON_NAME] Huma Kajal Karan [PERSON_NAME] [PERS…" at bounding box center [260, 456] width 123 height 28
select select "49099"
click at [199, 443] on select "Select Stylist [PERSON_NAME] [PERSON_NAME] Huma Kajal Karan [PERSON_NAME] [PERS…" at bounding box center [260, 456] width 123 height 28
click at [407, 442] on input "text" at bounding box center [474, 456] width 278 height 28
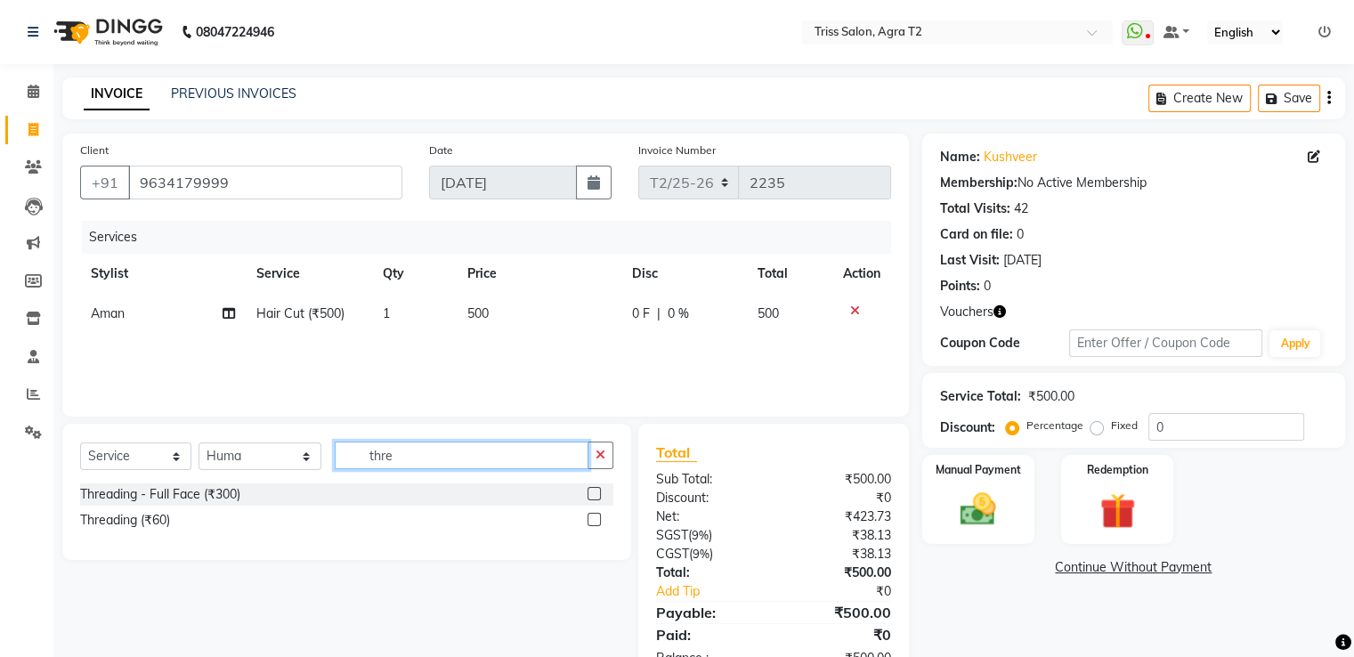
type input "thre"
click at [591, 520] on label at bounding box center [594, 519] width 13 height 13
click at [591, 520] on input "checkbox" at bounding box center [594, 521] width 12 height 12
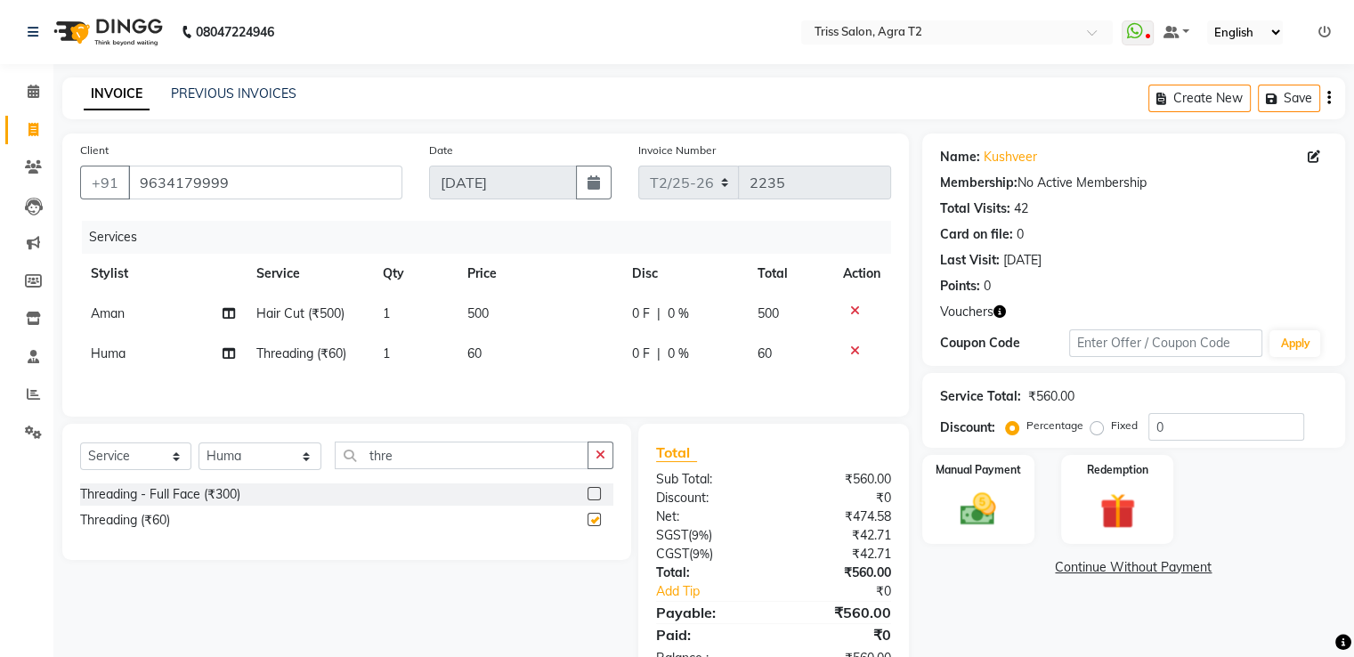
checkbox input "false"
click at [395, 361] on td "1" at bounding box center [414, 354] width 85 height 40
select select "49099"
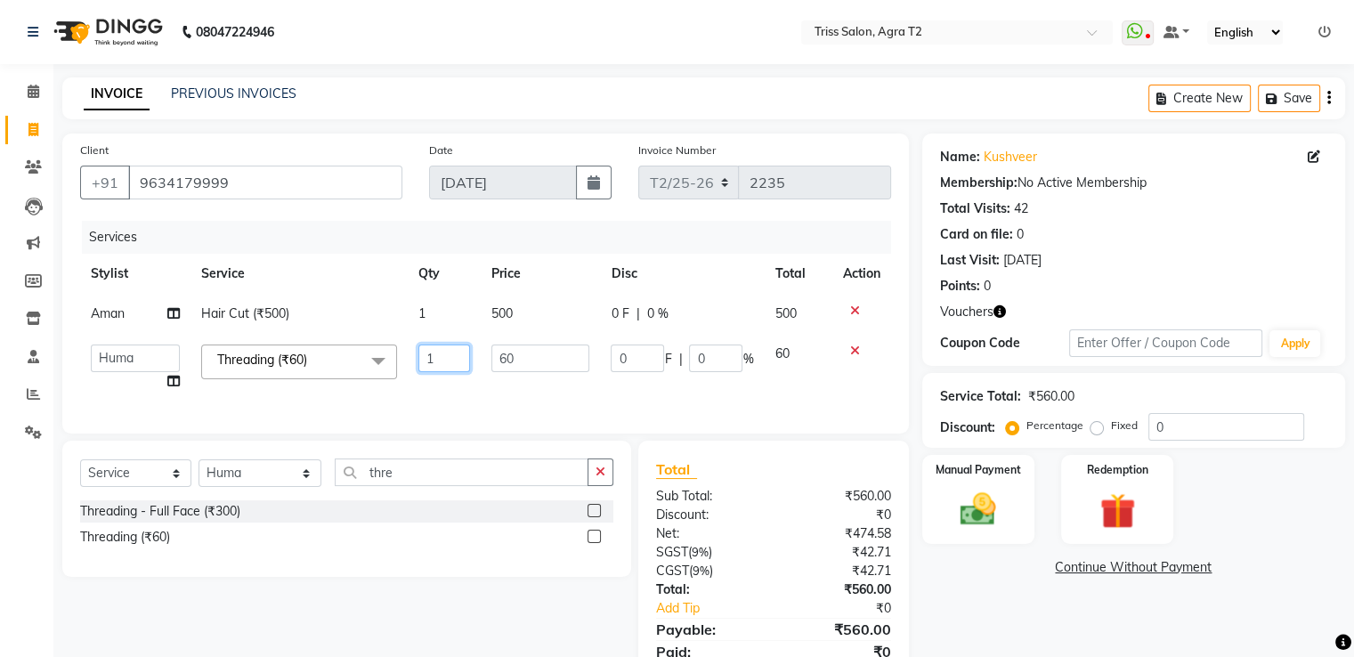
click at [451, 371] on input "1" at bounding box center [444, 359] width 52 height 28
type input "2"
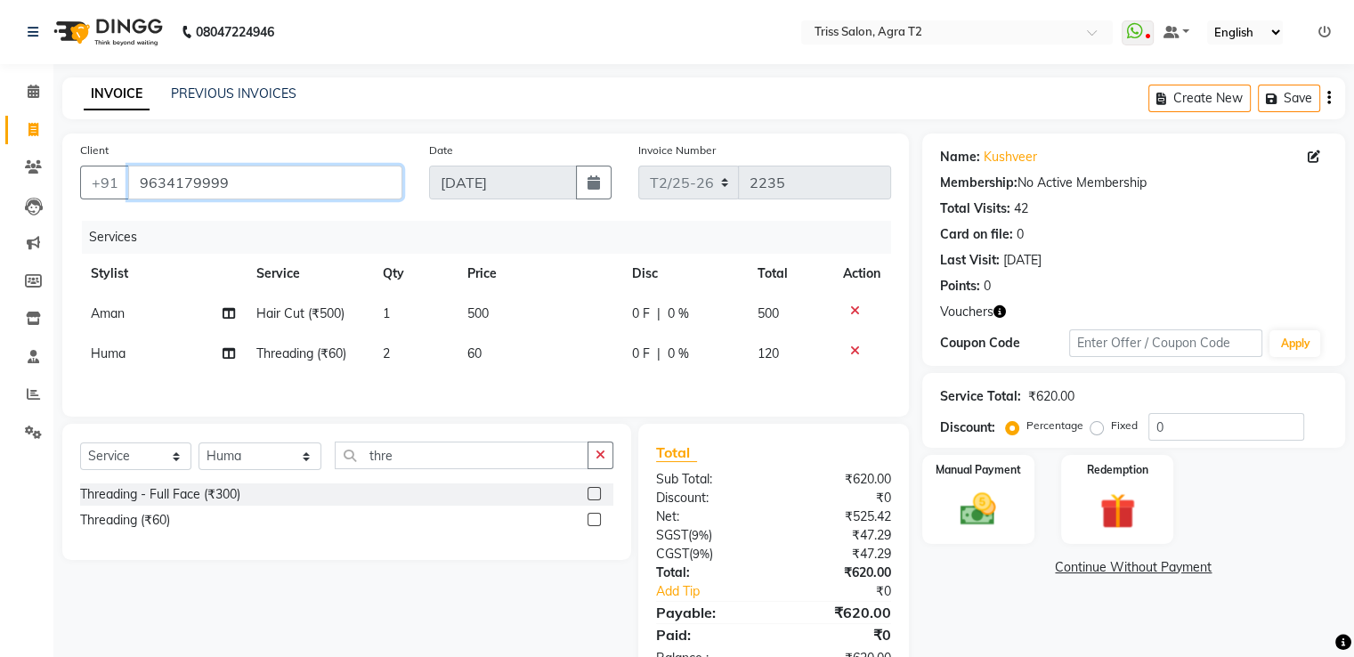
click at [304, 175] on input "9634179999" at bounding box center [265, 183] width 274 height 34
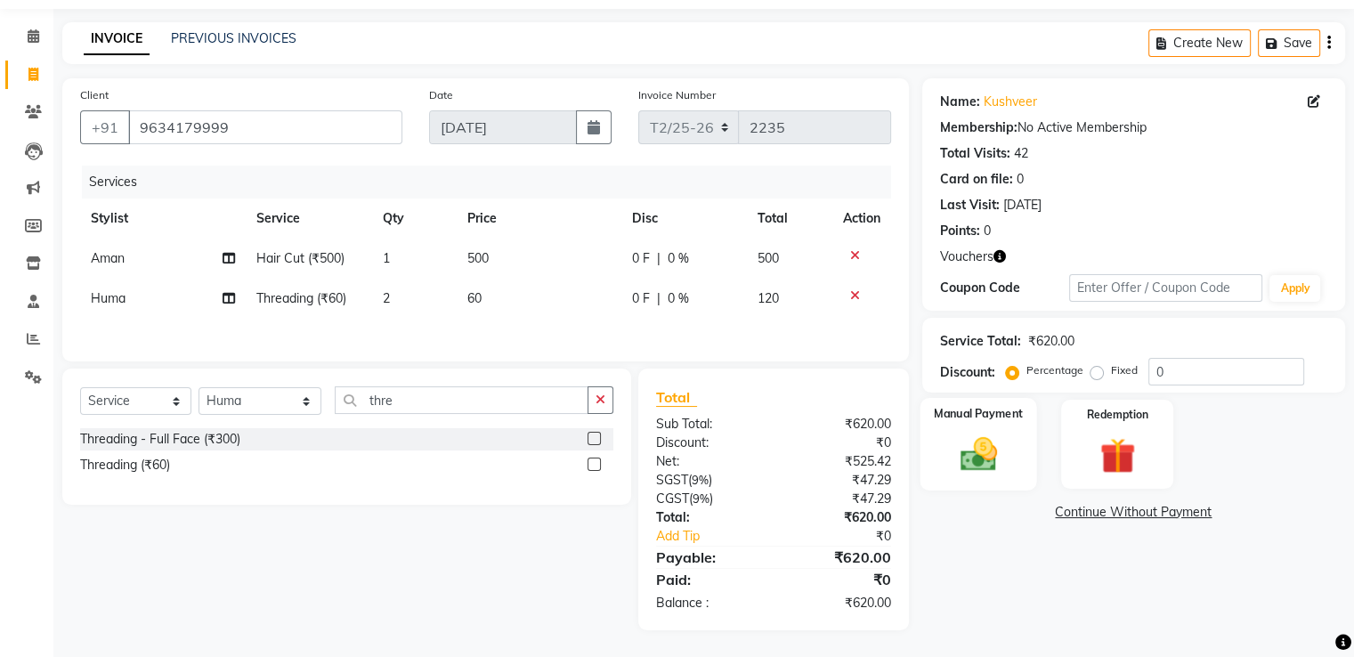
click at [983, 453] on img at bounding box center [978, 455] width 60 height 43
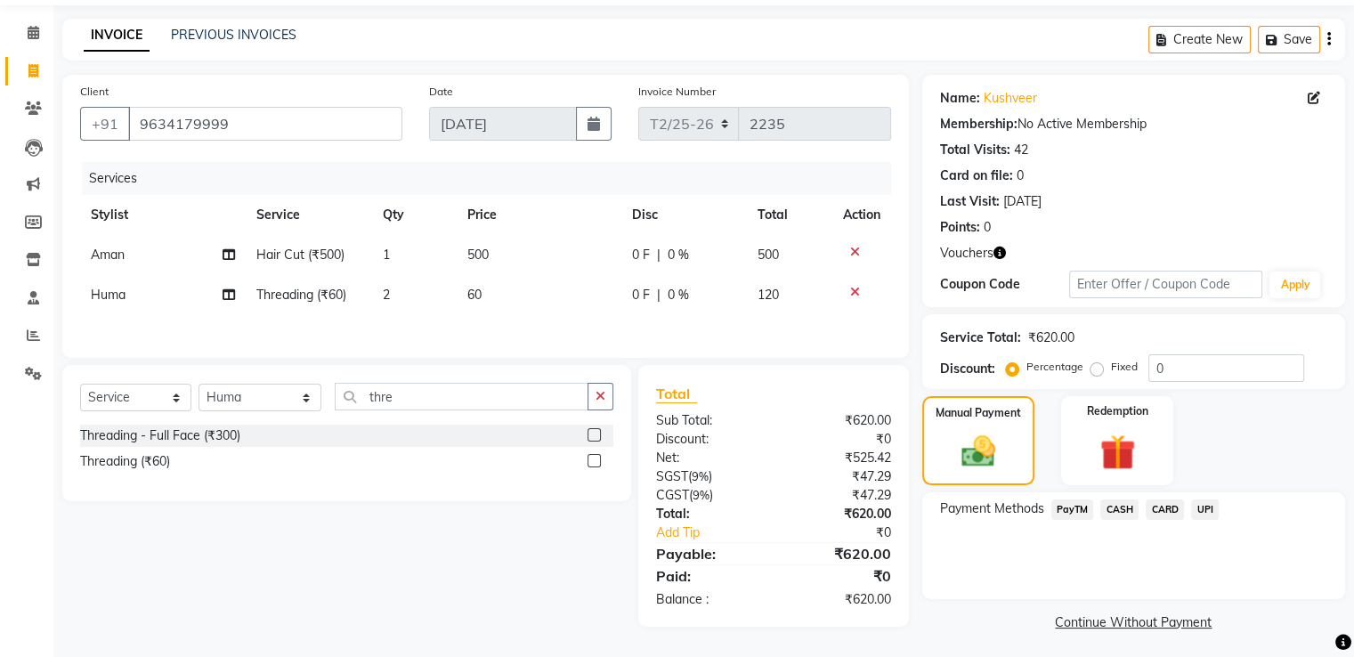
click at [1204, 509] on span "UPI" at bounding box center [1205, 509] width 28 height 20
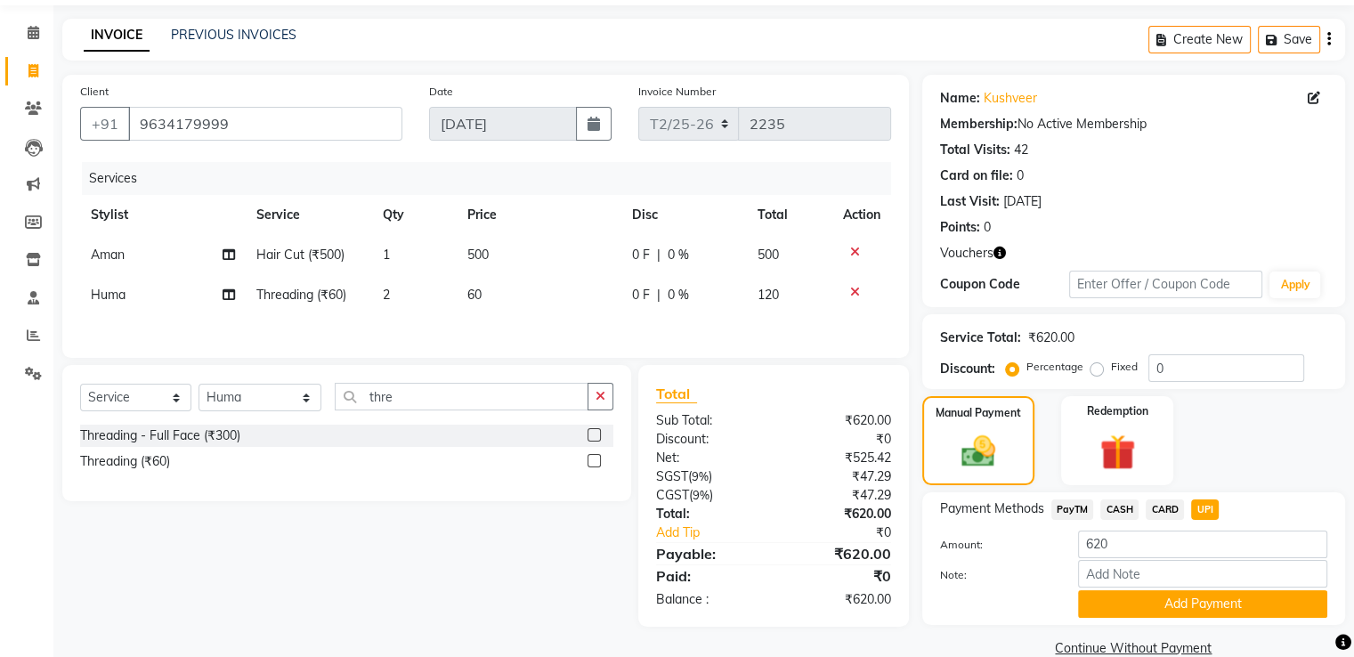
scroll to position [91, 0]
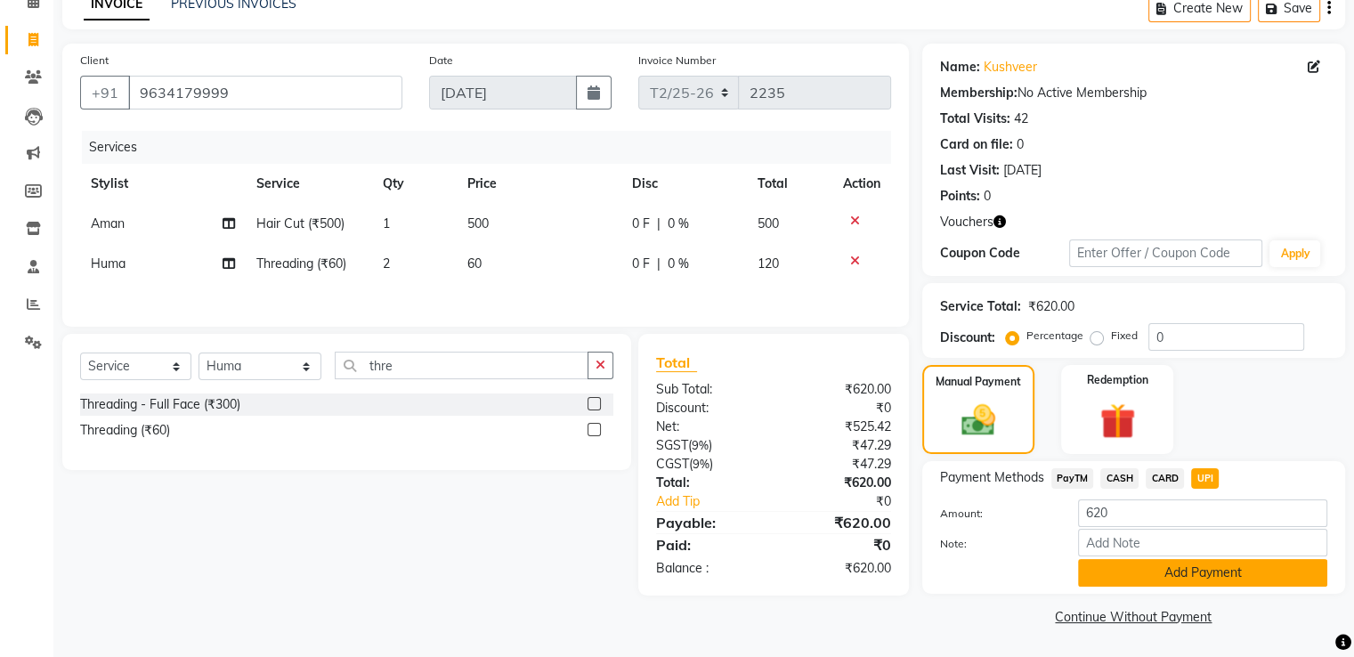
click at [1189, 571] on button "Add Payment" at bounding box center [1202, 573] width 249 height 28
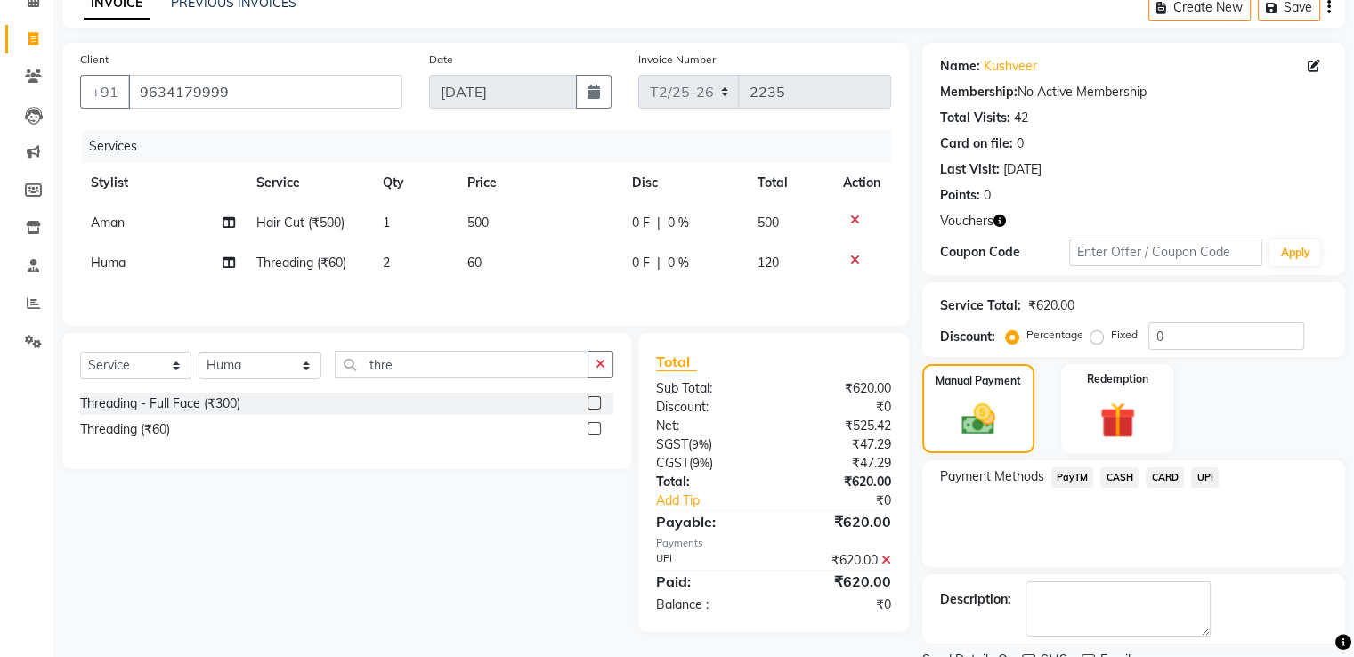
scroll to position [164, 0]
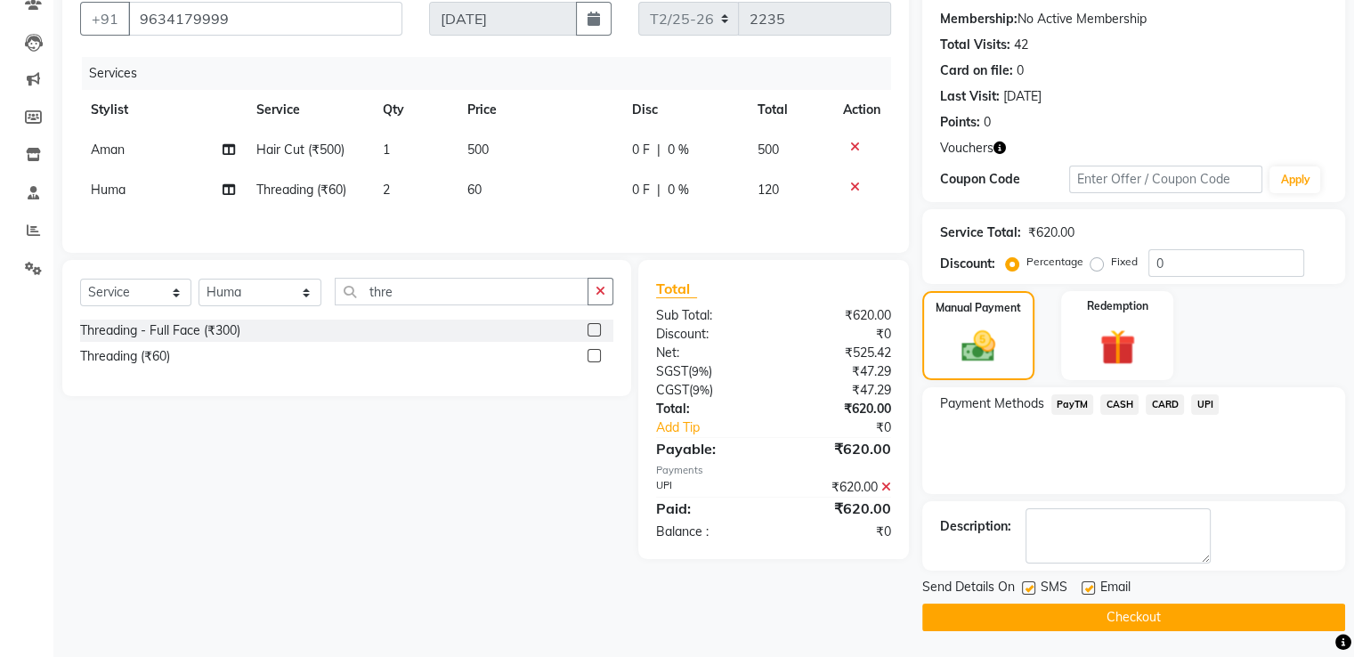
click at [1141, 626] on button "Checkout" at bounding box center [1133, 618] width 423 height 28
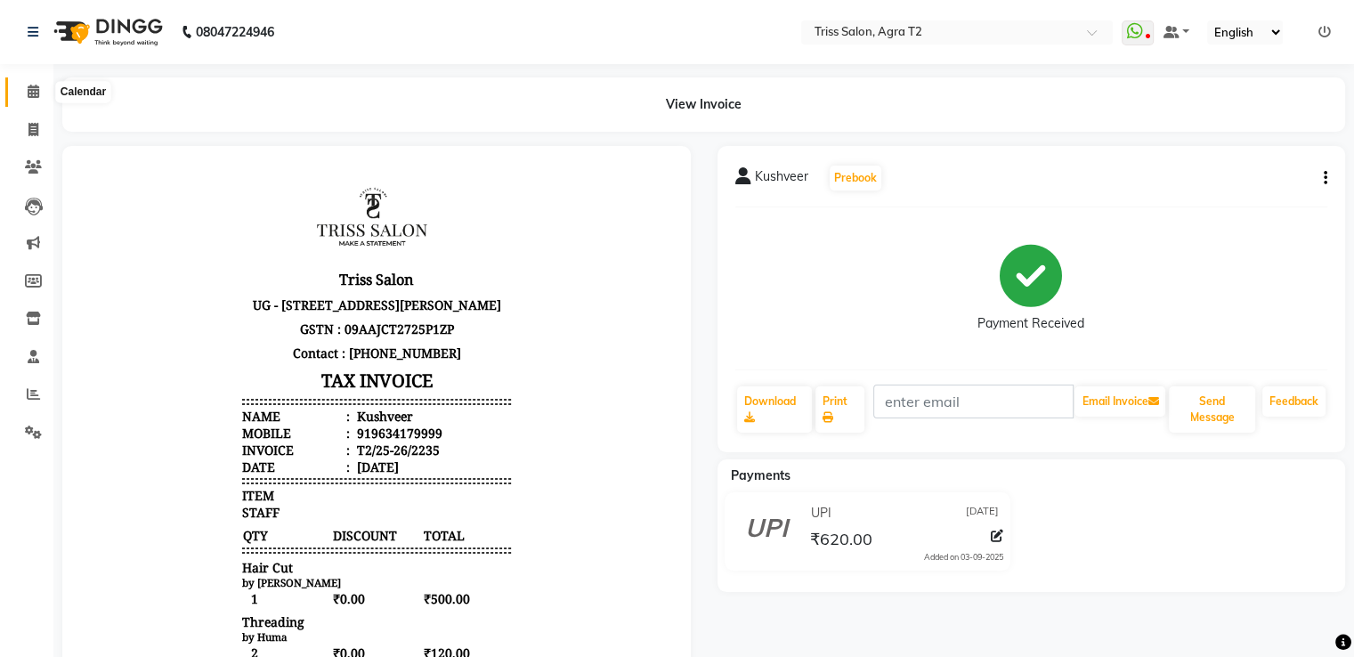
click at [24, 85] on span at bounding box center [33, 92] width 31 height 20
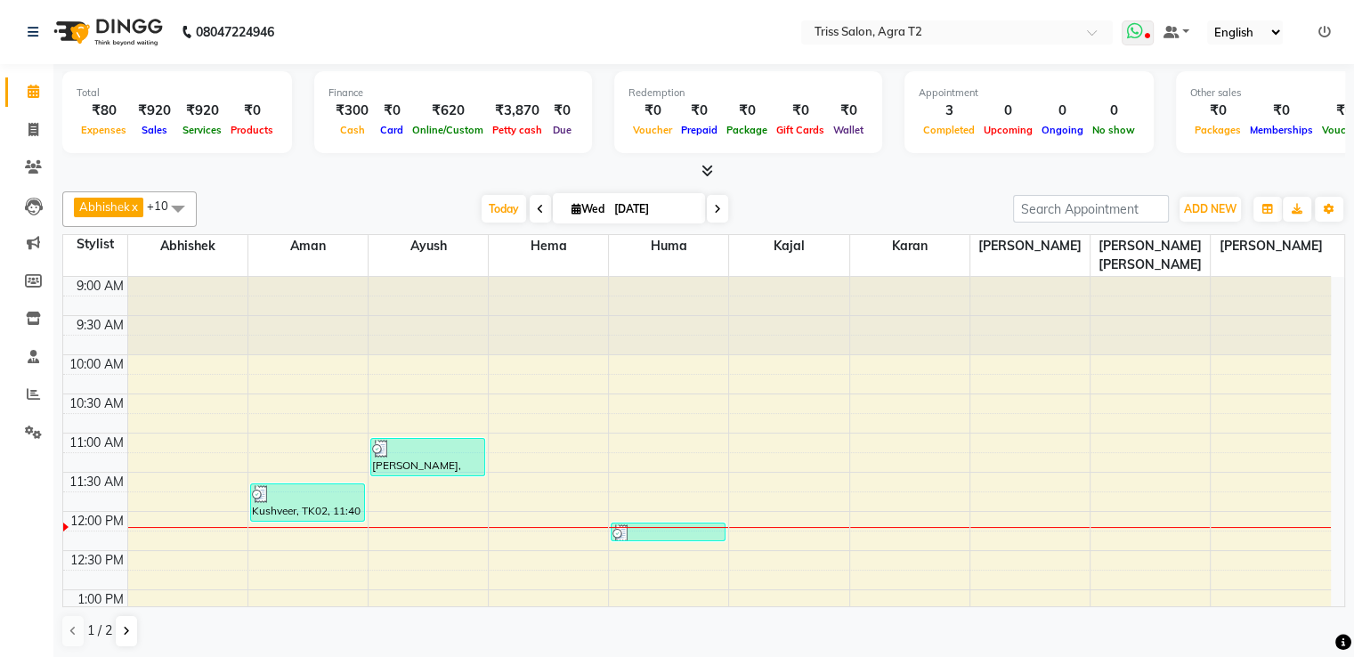
click at [1146, 40] on icon at bounding box center [1147, 37] width 5 height 9
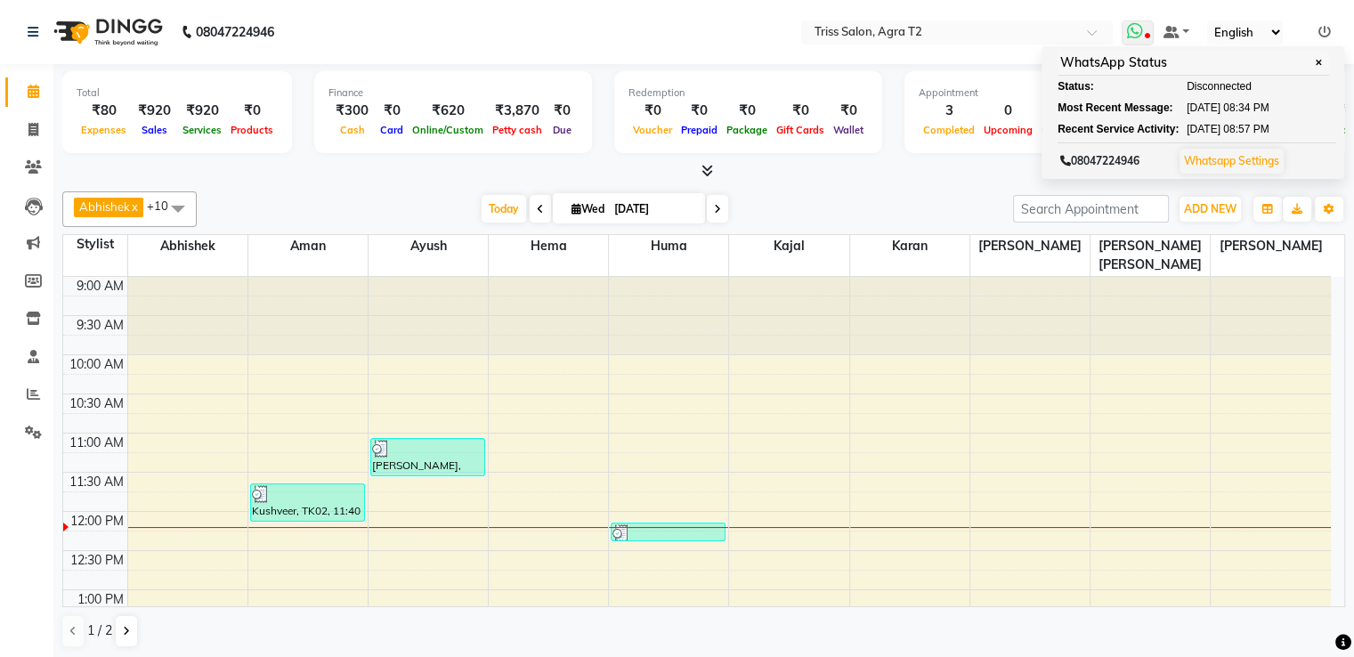
click at [1146, 40] on icon at bounding box center [1147, 37] width 5 height 9
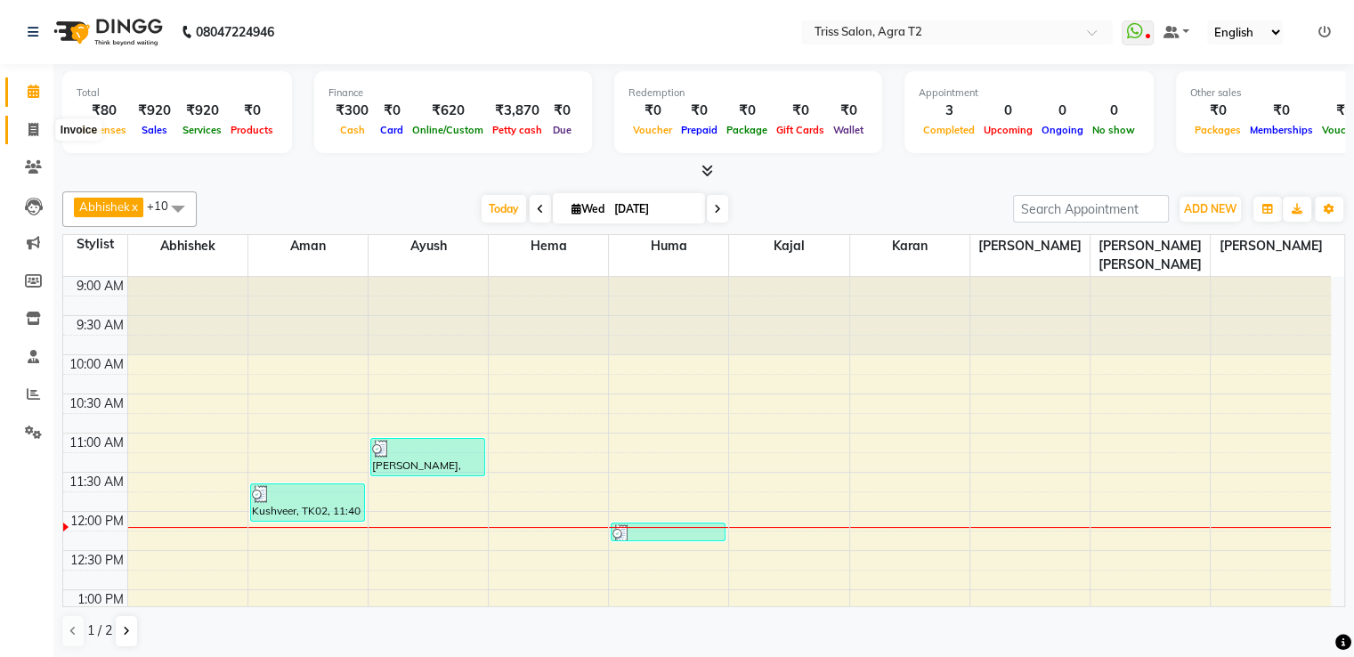
click at [34, 132] on icon at bounding box center [33, 129] width 10 height 13
select select "service"
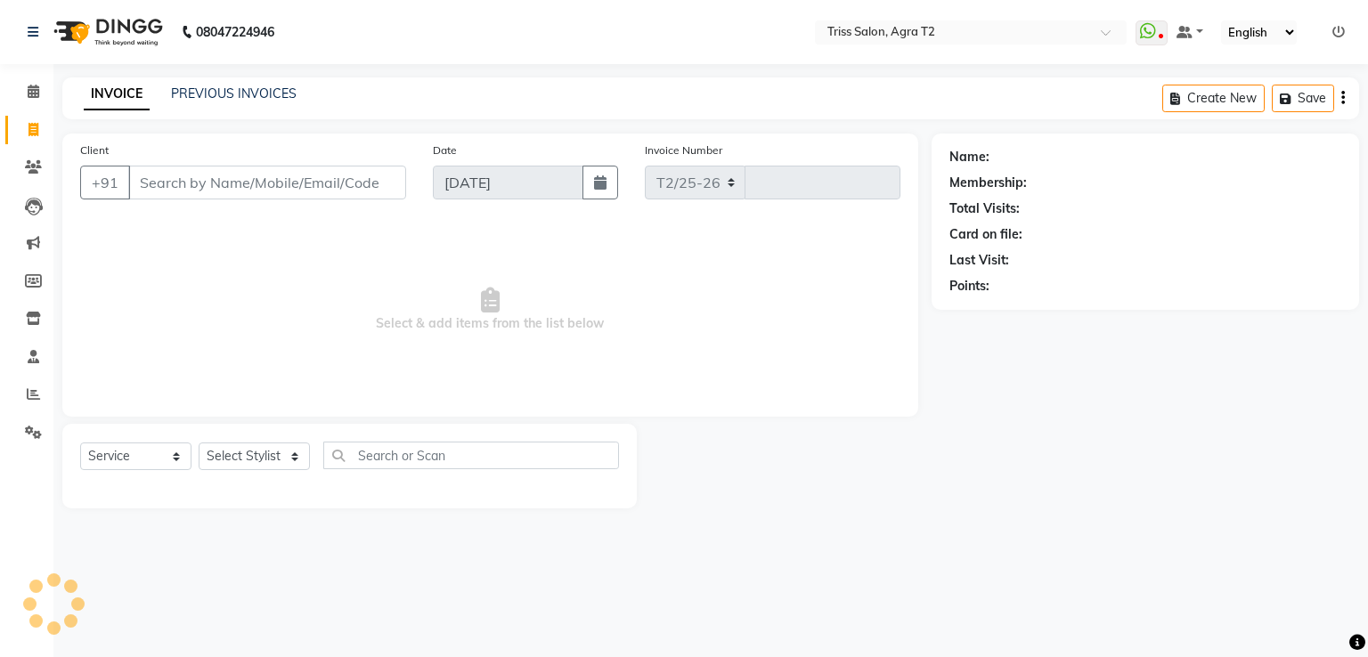
select select "4301"
type input "2236"
click at [219, 460] on select "Select Stylist [PERSON_NAME] [PERSON_NAME] Huma Kajal Karan [PERSON_NAME] [PERS…" at bounding box center [261, 456] width 124 height 28
select select "14769"
click at [199, 443] on select "Select Stylist [PERSON_NAME] [PERSON_NAME] Huma Kajal Karan [PERSON_NAME] [PERS…" at bounding box center [261, 456] width 124 height 28
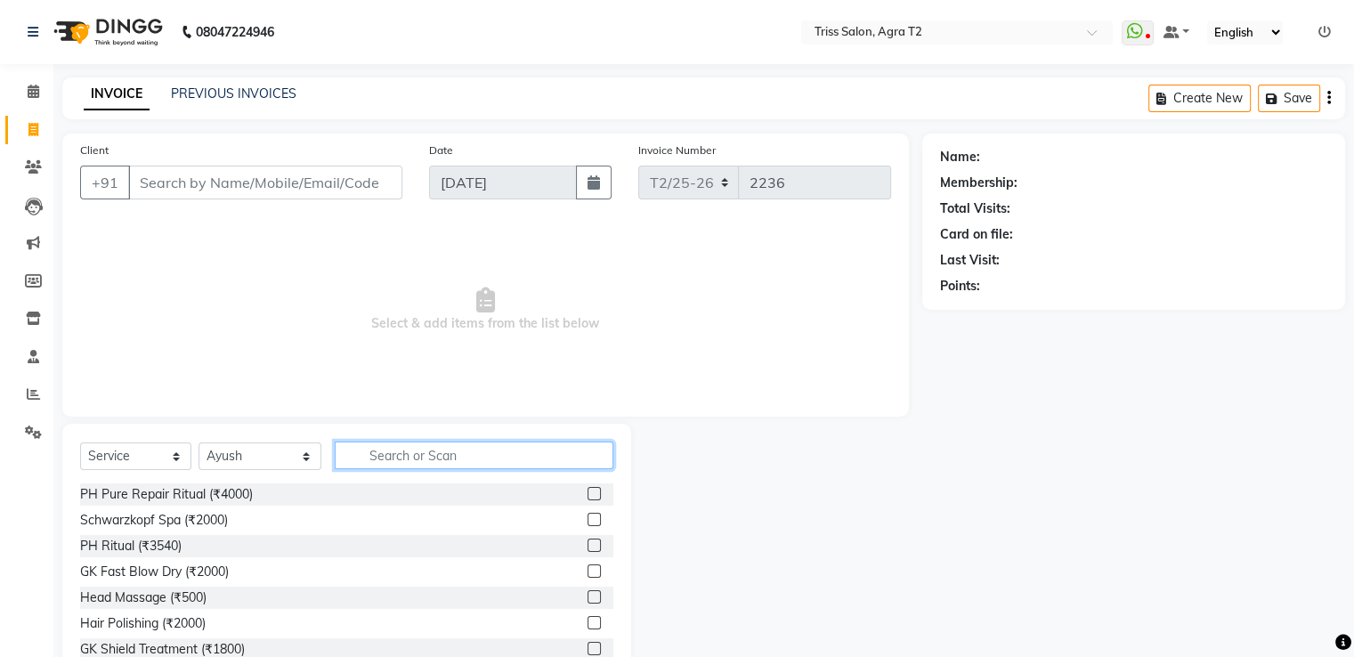
click at [364, 454] on input "text" at bounding box center [474, 456] width 278 height 28
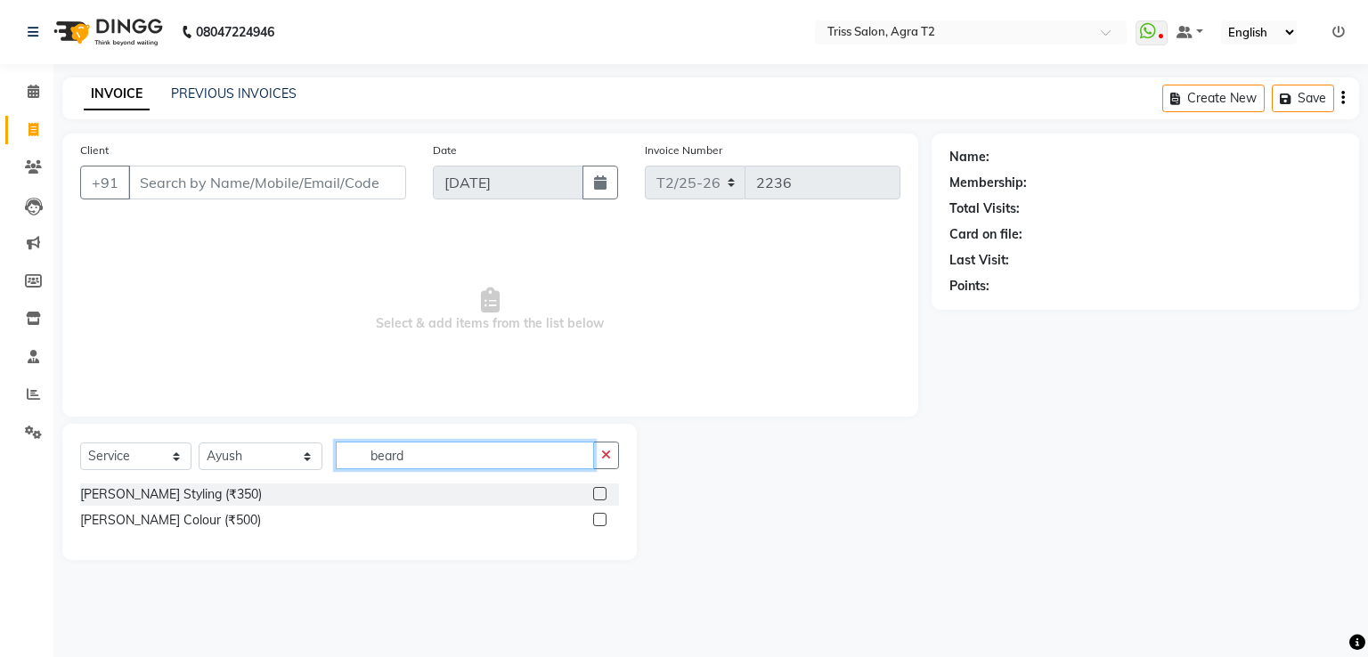
type input "beard"
click at [601, 494] on label at bounding box center [599, 493] width 13 height 13
click at [601, 494] on input "checkbox" at bounding box center [599, 495] width 12 height 12
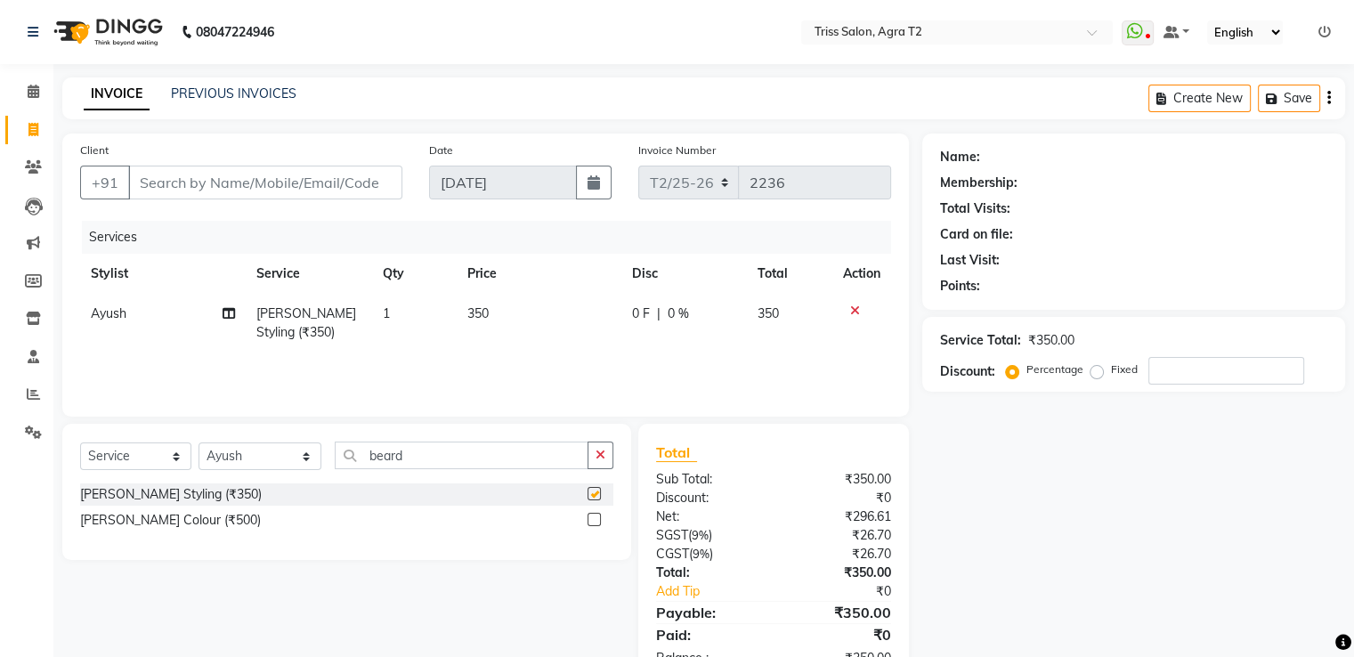
checkbox input "false"
click at [205, 188] on input "Client" at bounding box center [265, 183] width 274 height 34
type input "8"
type input "0"
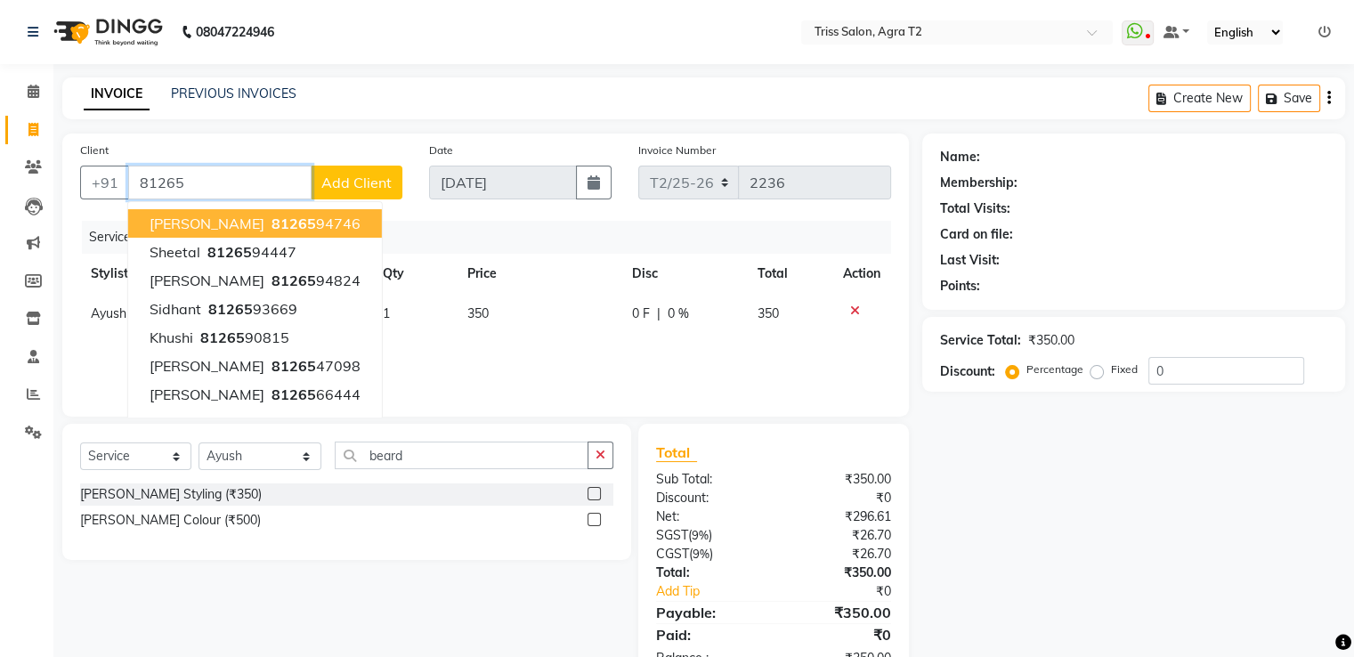
click at [317, 231] on ngb-highlight "81265 94746" at bounding box center [314, 224] width 93 height 18
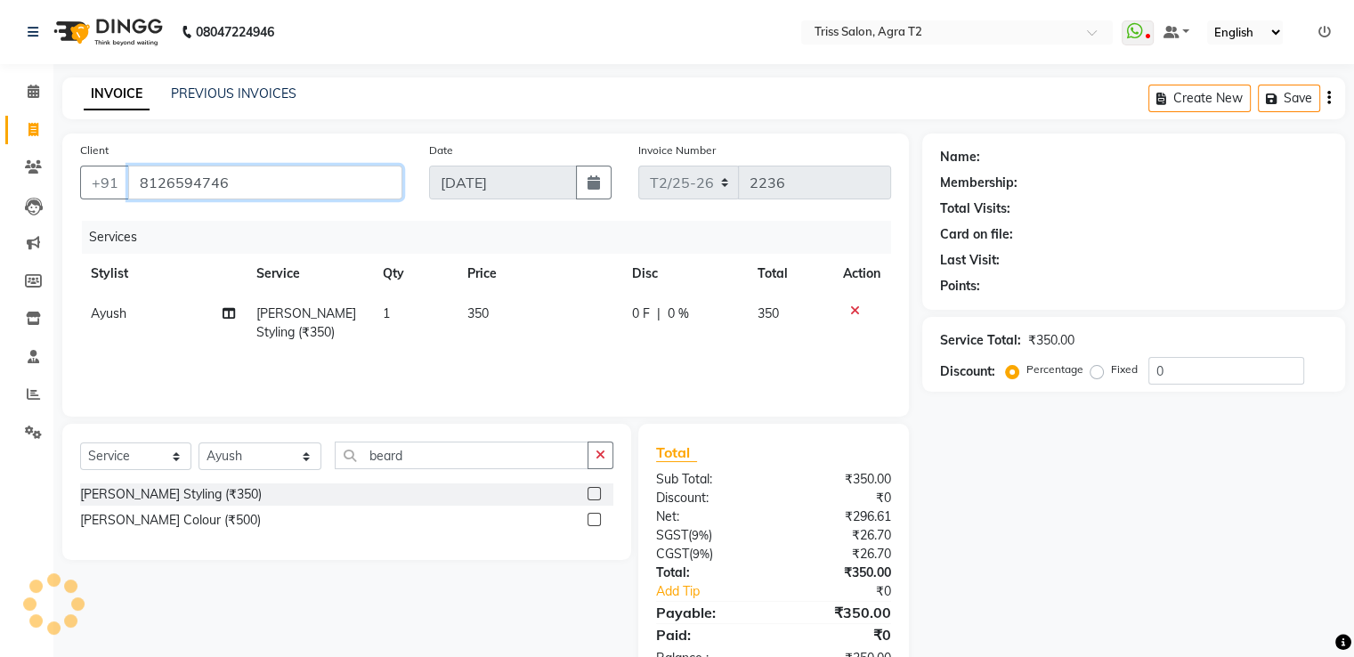
type input "8126594746"
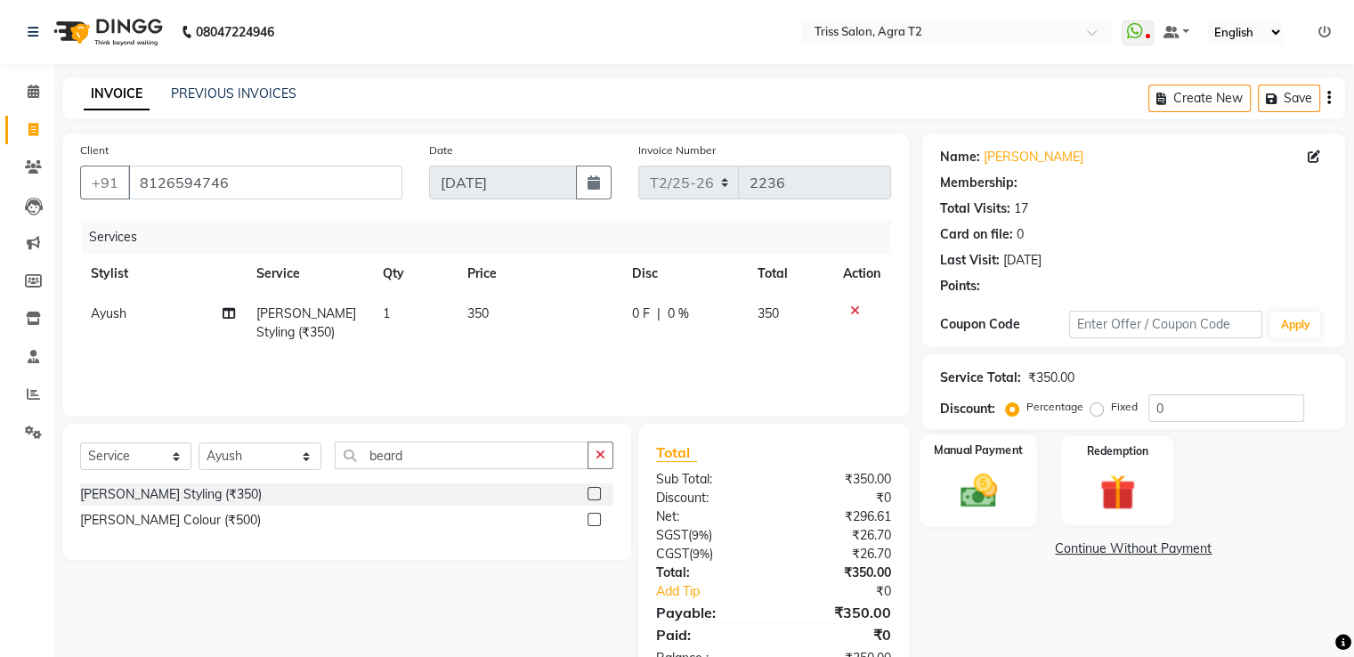
click at [992, 477] on img at bounding box center [978, 491] width 60 height 43
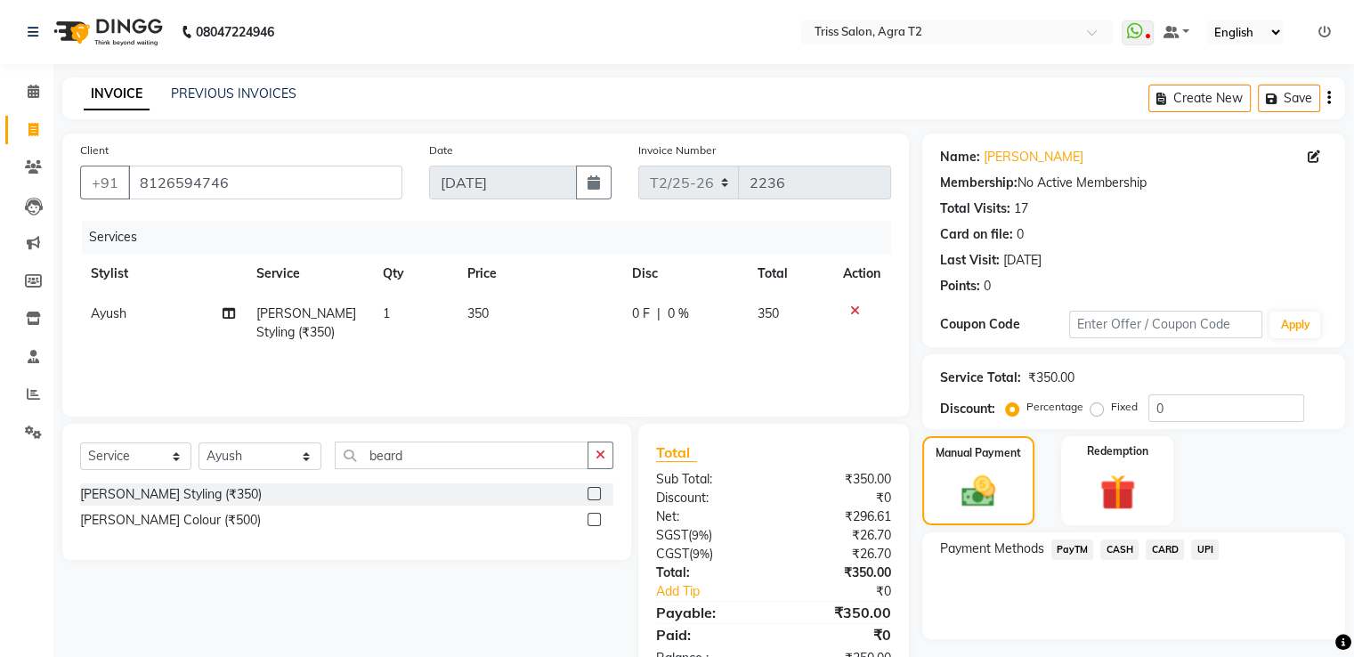
click at [1112, 559] on span "CASH" at bounding box center [1119, 550] width 38 height 20
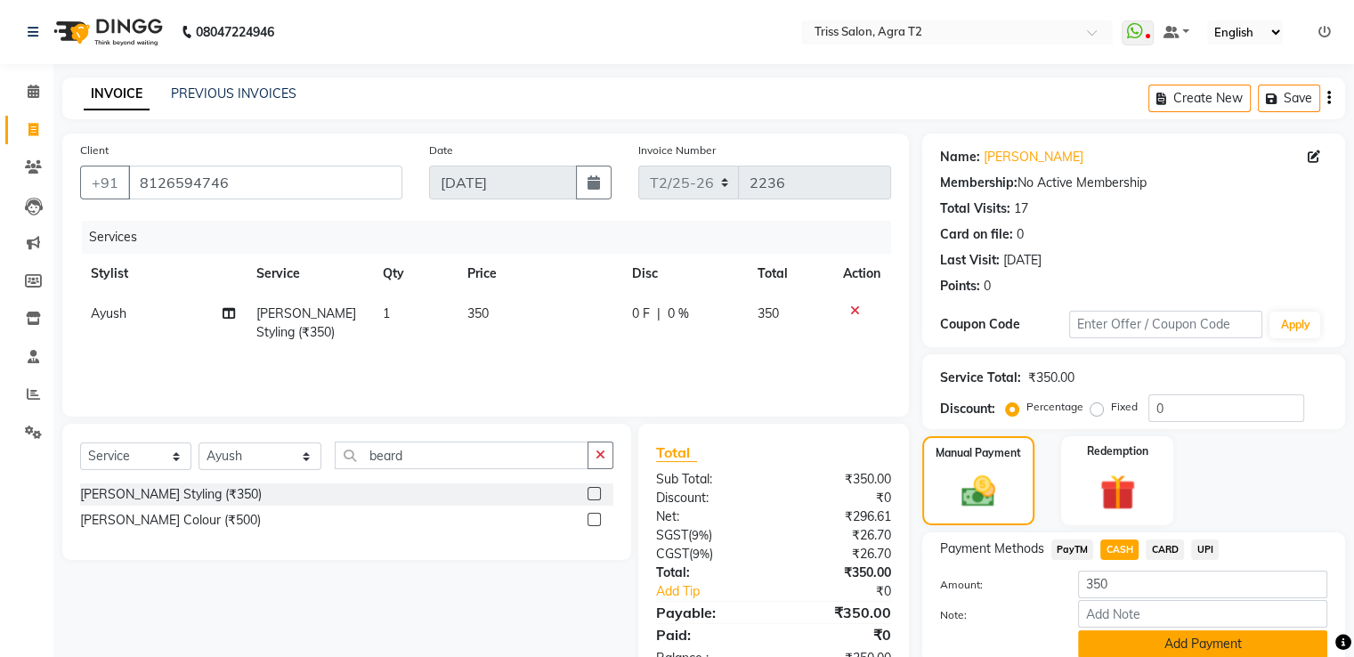
click at [1165, 650] on button "Add Payment" at bounding box center [1202, 644] width 249 height 28
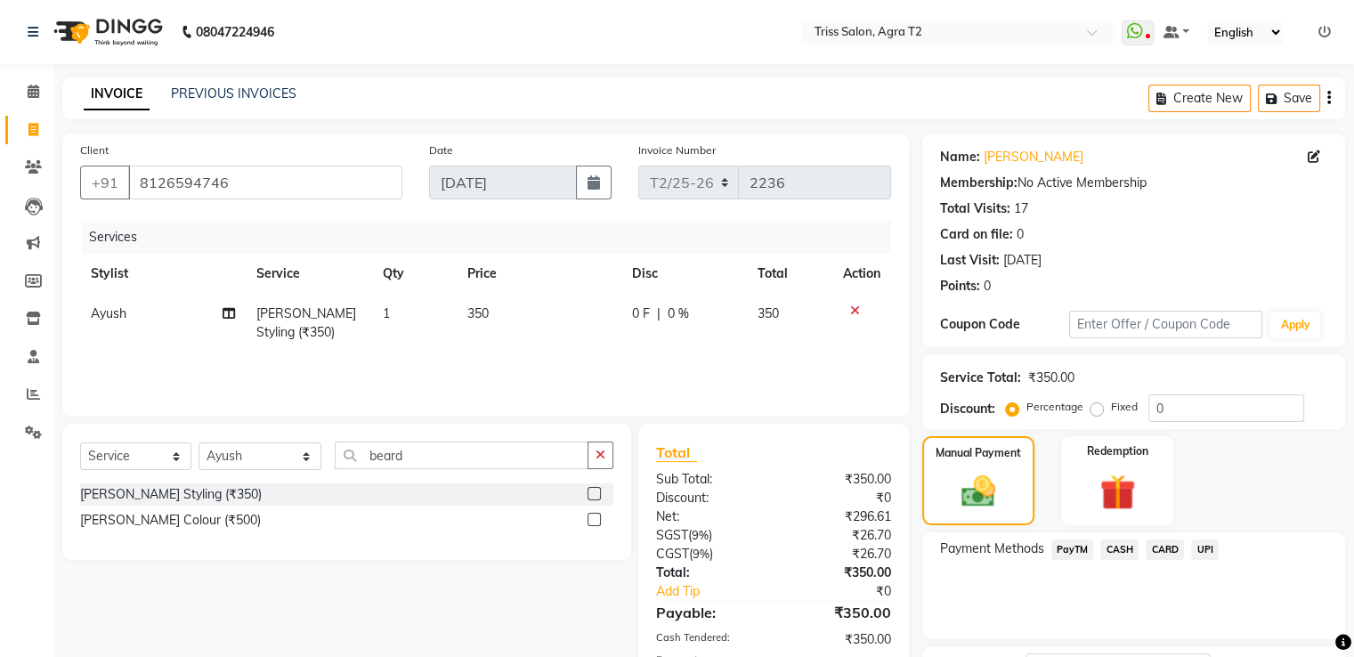
scroll to position [145, 0]
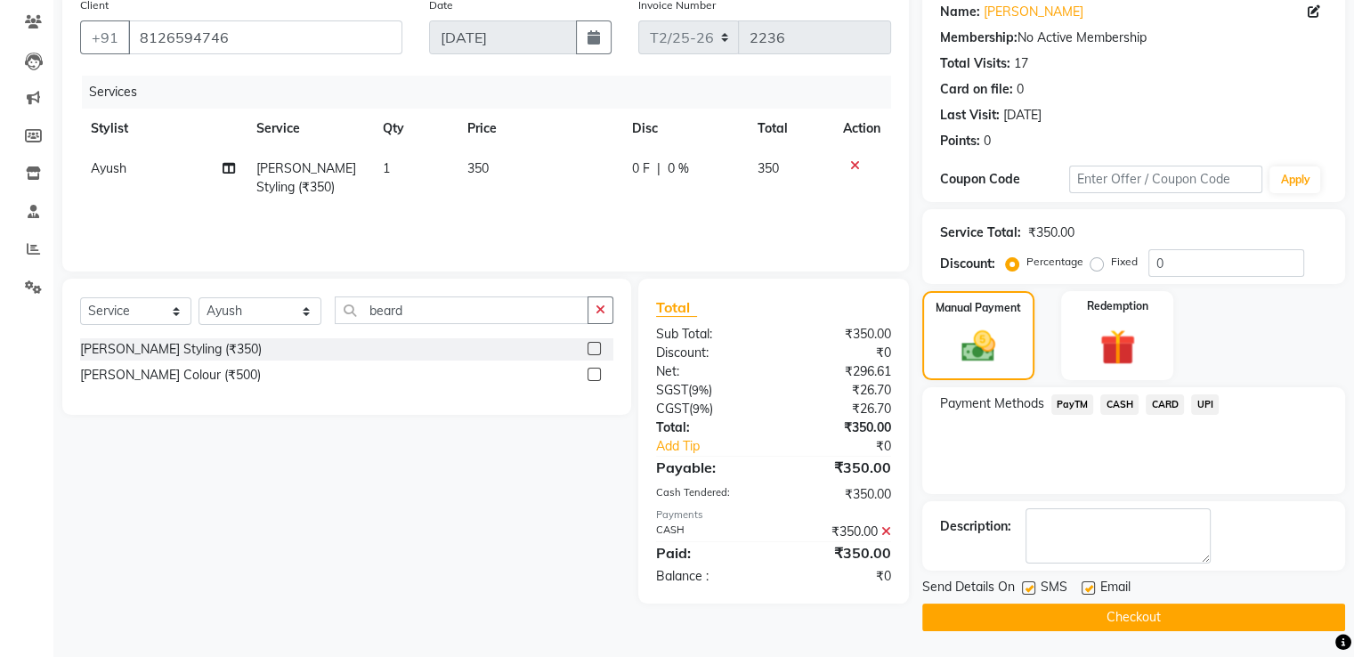
click at [1114, 617] on button "Checkout" at bounding box center [1133, 618] width 423 height 28
click at [1098, 604] on button "Checkout" at bounding box center [1133, 618] width 423 height 28
click at [1107, 621] on button "Checkout" at bounding box center [1133, 618] width 423 height 28
click at [1143, 616] on button "Checkout" at bounding box center [1133, 618] width 423 height 28
click at [1124, 607] on button "Checkout" at bounding box center [1133, 618] width 423 height 28
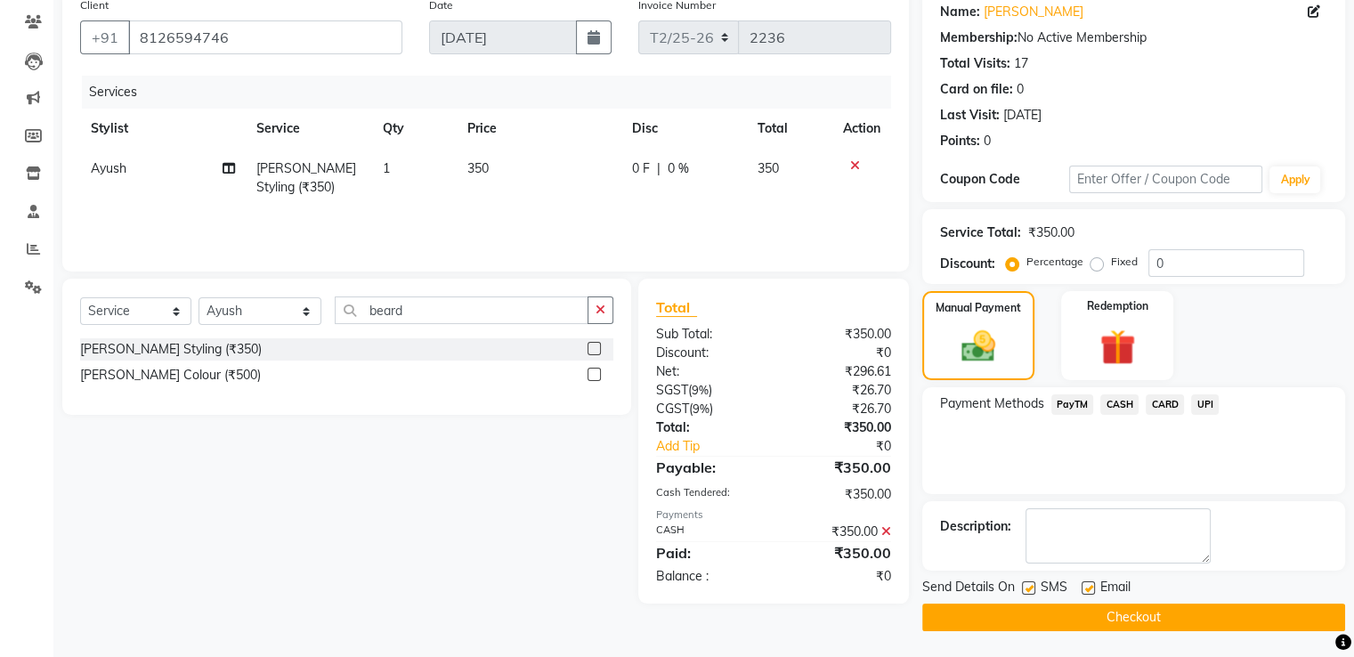
click at [1110, 620] on button "Checkout" at bounding box center [1133, 618] width 423 height 28
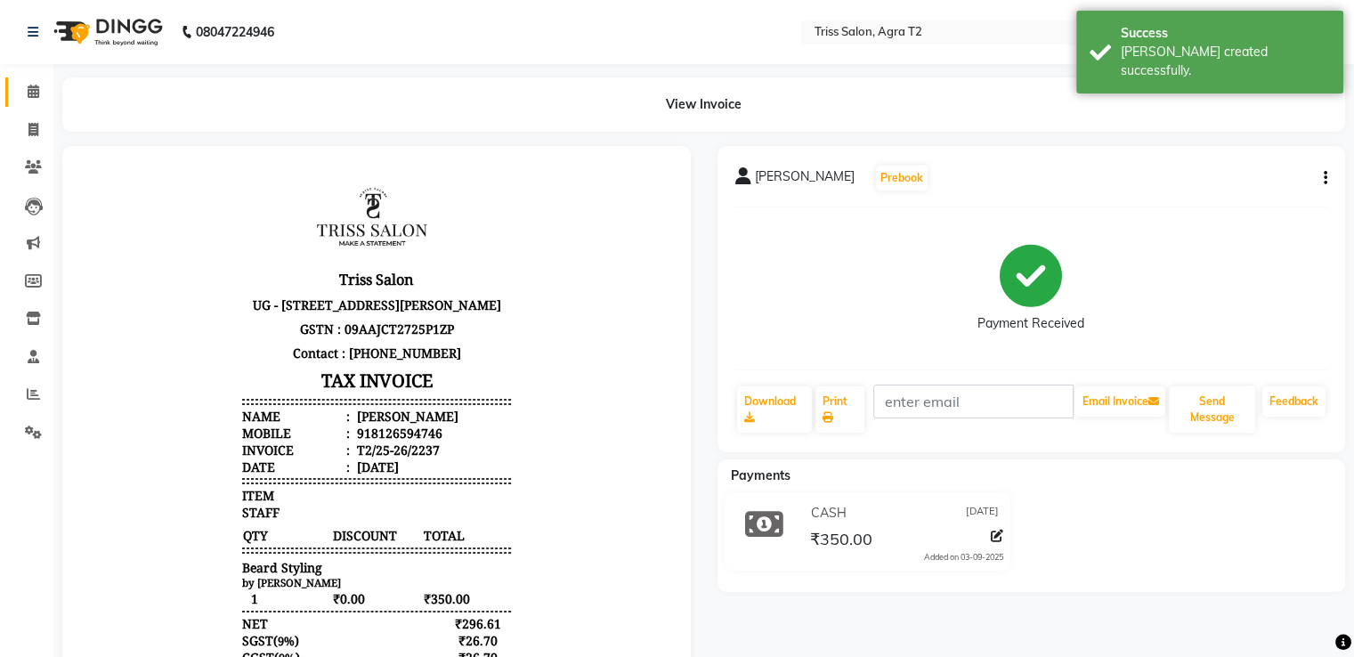
click at [35, 79] on link "Calendar" at bounding box center [26, 91] width 43 height 29
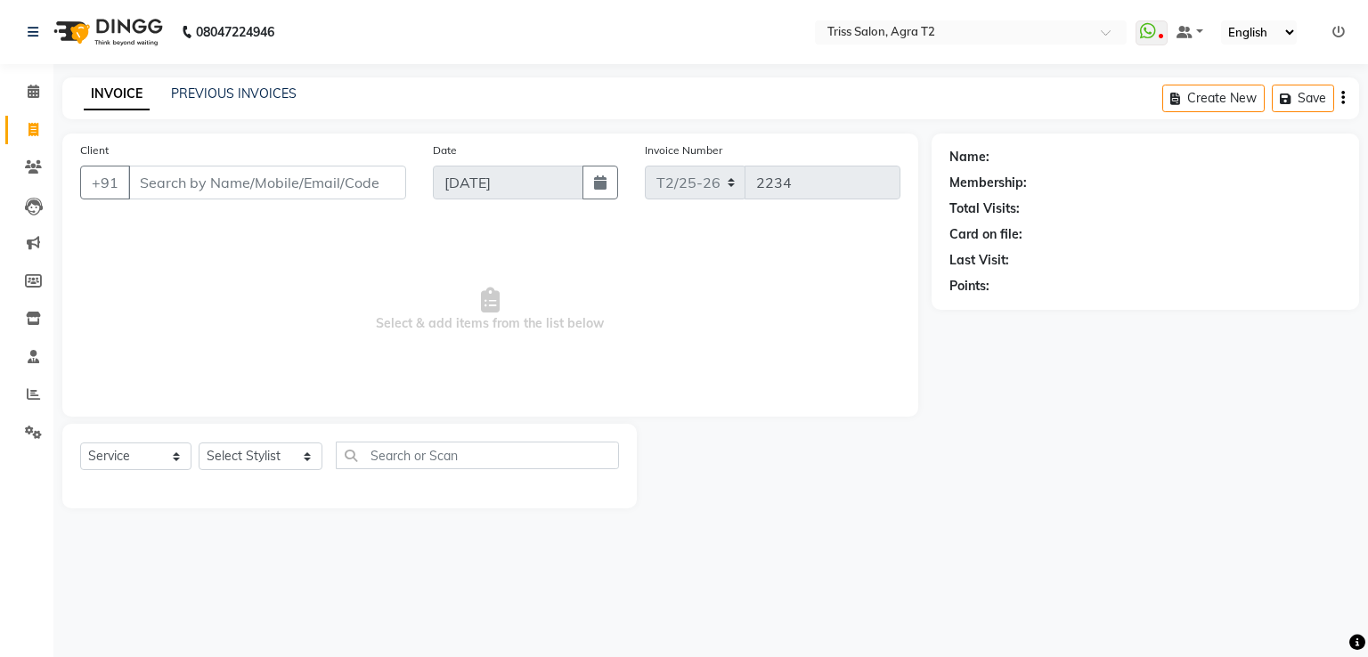
select select "service"
click at [39, 126] on span at bounding box center [33, 130] width 31 height 20
select select "service"
click at [204, 100] on link "PREVIOUS INVOICES" at bounding box center [234, 93] width 126 height 16
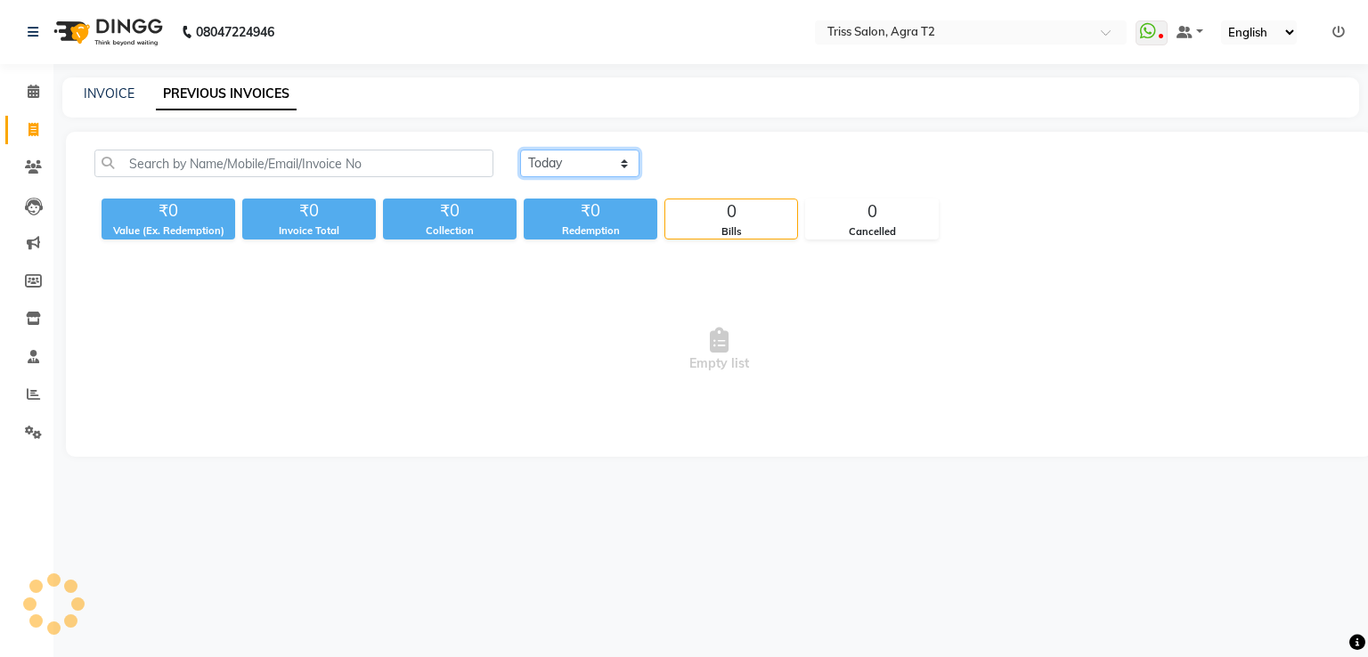
click at [559, 167] on select "Today Yesterday Custom Range" at bounding box center [579, 164] width 119 height 28
select select "yesterday"
click at [520, 150] on select "Today Yesterday Custom Range" at bounding box center [579, 164] width 119 height 28
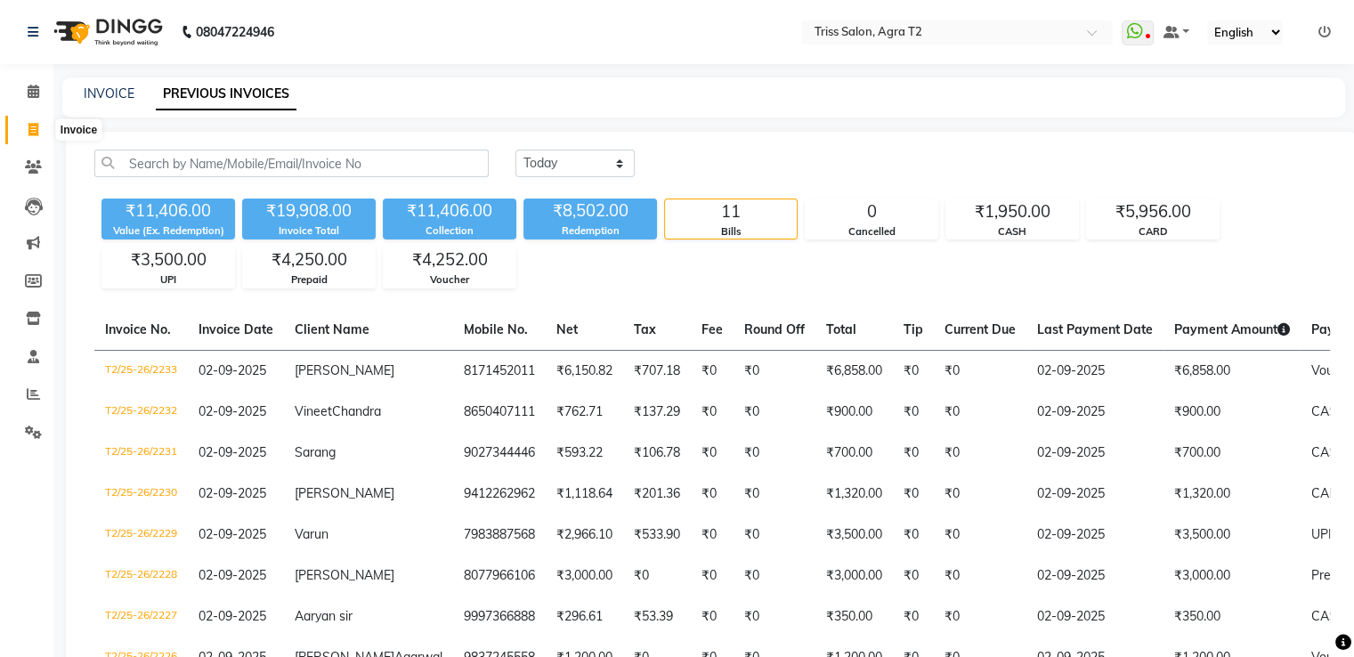
click at [32, 128] on icon at bounding box center [33, 129] width 10 height 13
select select "service"
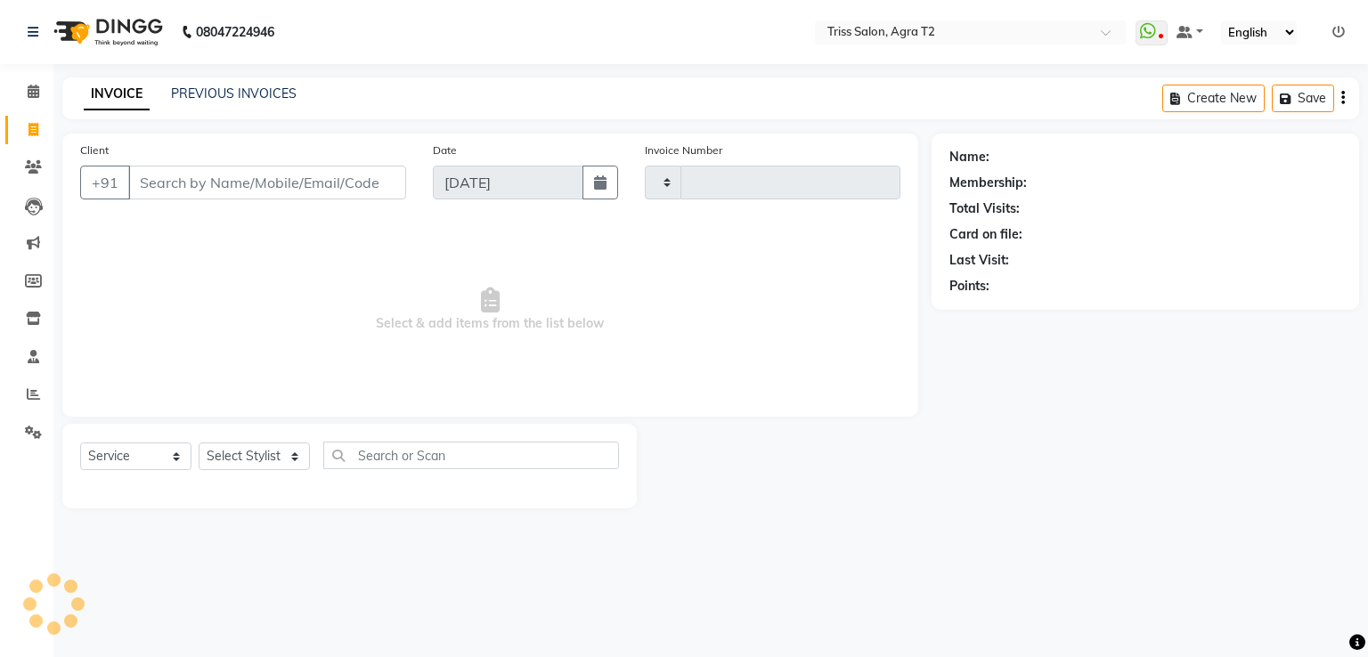
type input "2234"
select select "4301"
click at [29, 133] on icon at bounding box center [33, 129] width 10 height 13
select select "service"
type input "2234"
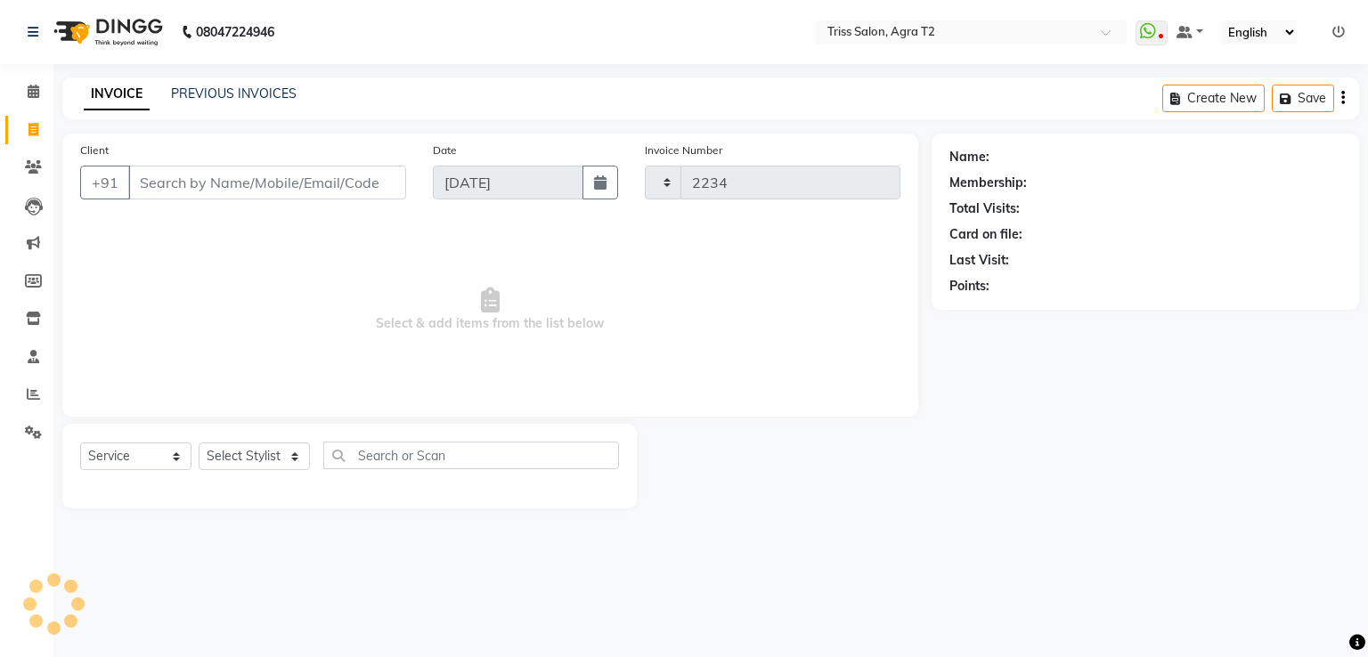
select select "4301"
click at [264, 467] on select "Select Stylist [PERSON_NAME] [PERSON_NAME] Huma Kajal Karan [PERSON_NAME] [PERS…" at bounding box center [261, 456] width 124 height 28
select select "49344"
click at [199, 443] on select "Select Stylist [PERSON_NAME] [PERSON_NAME] Huma Kajal Karan [PERSON_NAME] [PERS…" at bounding box center [261, 456] width 124 height 28
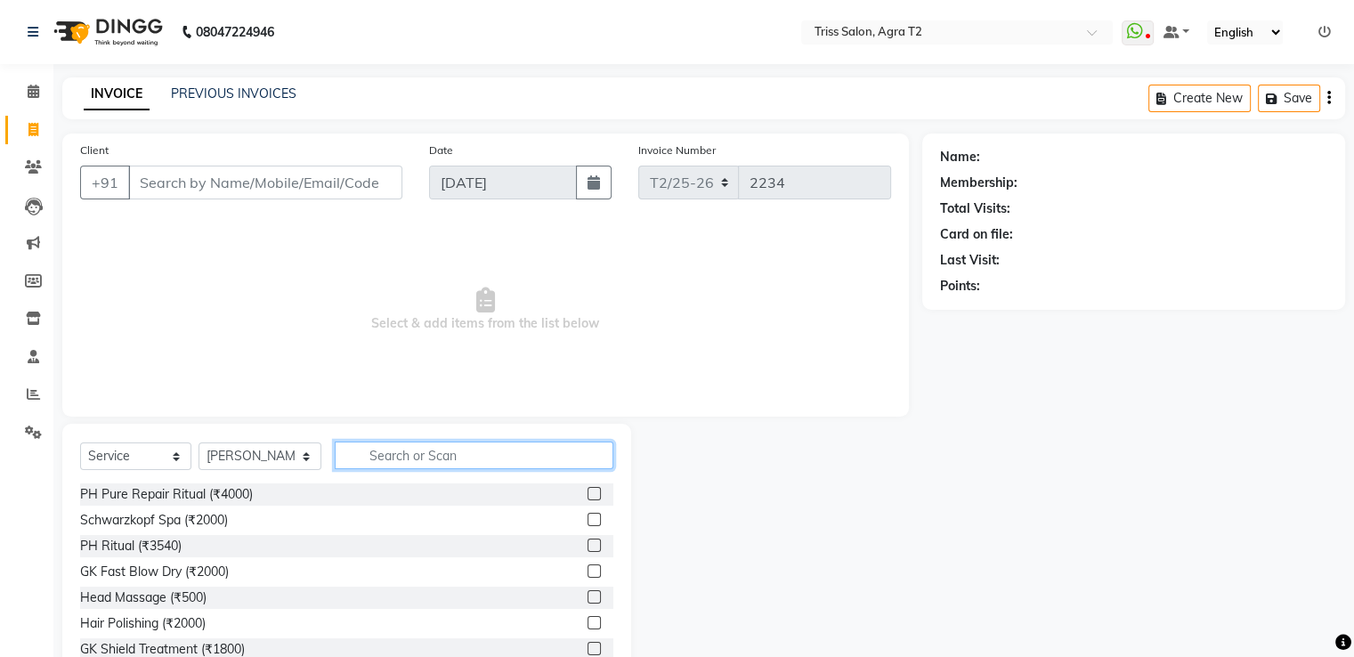
click at [396, 460] on input "text" at bounding box center [474, 456] width 278 height 28
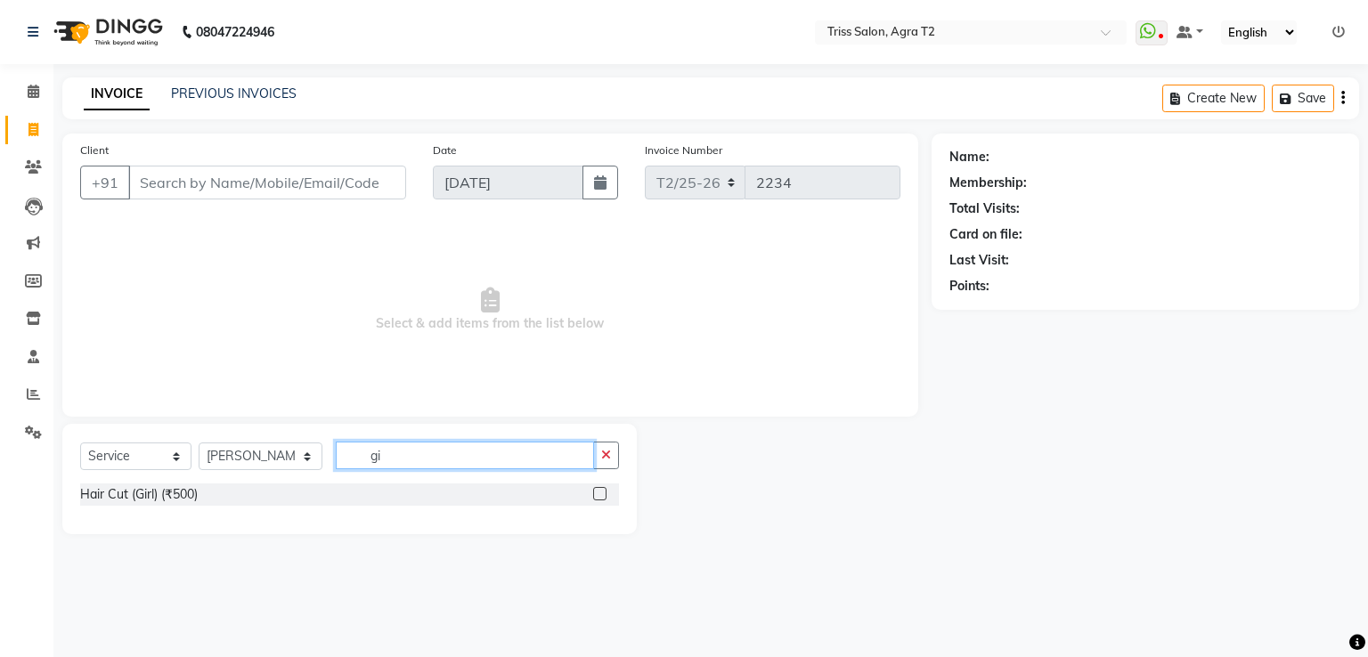
type input "gi"
click at [601, 494] on label at bounding box center [599, 493] width 13 height 13
click at [601, 494] on input "checkbox" at bounding box center [599, 495] width 12 height 12
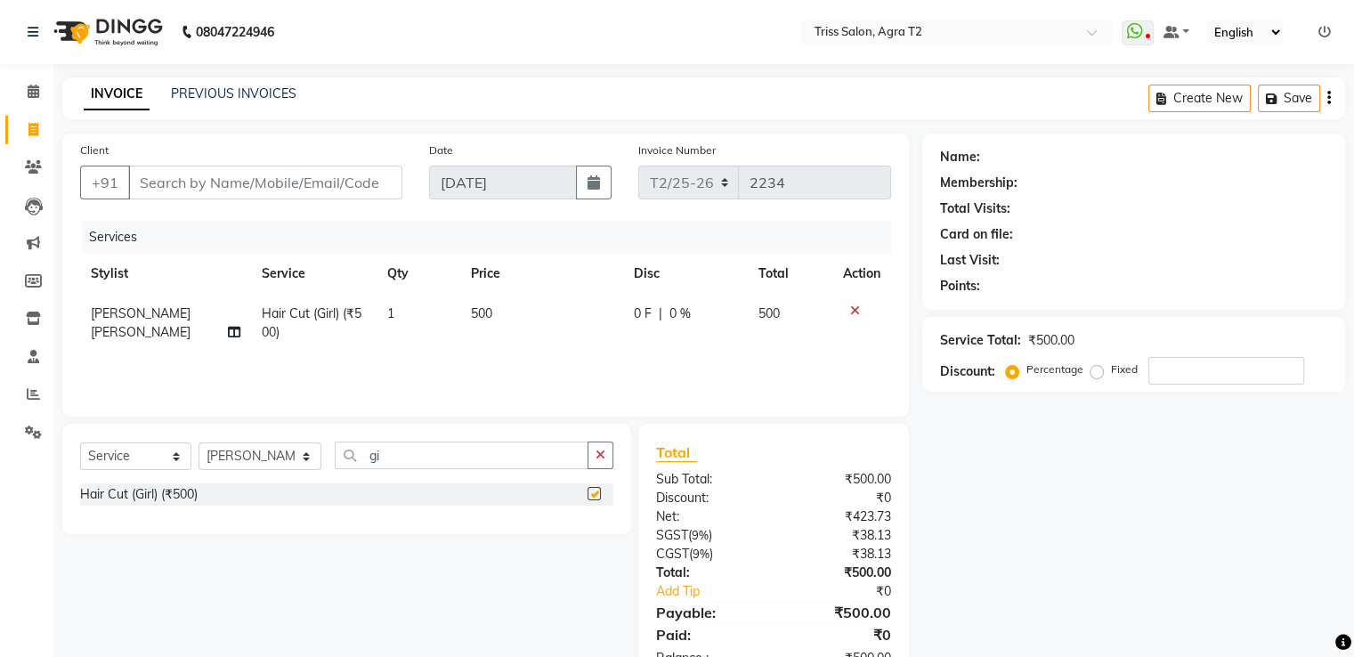
checkbox input "false"
click at [288, 468] on select "Select Stylist [PERSON_NAME] [PERSON_NAME] Huma Kajal Karan [PERSON_NAME] [PERS…" at bounding box center [260, 456] width 123 height 28
select select "26469"
click at [199, 443] on select "Select Stylist [PERSON_NAME] [PERSON_NAME] Huma Kajal Karan [PERSON_NAME] [PERS…" at bounding box center [260, 456] width 123 height 28
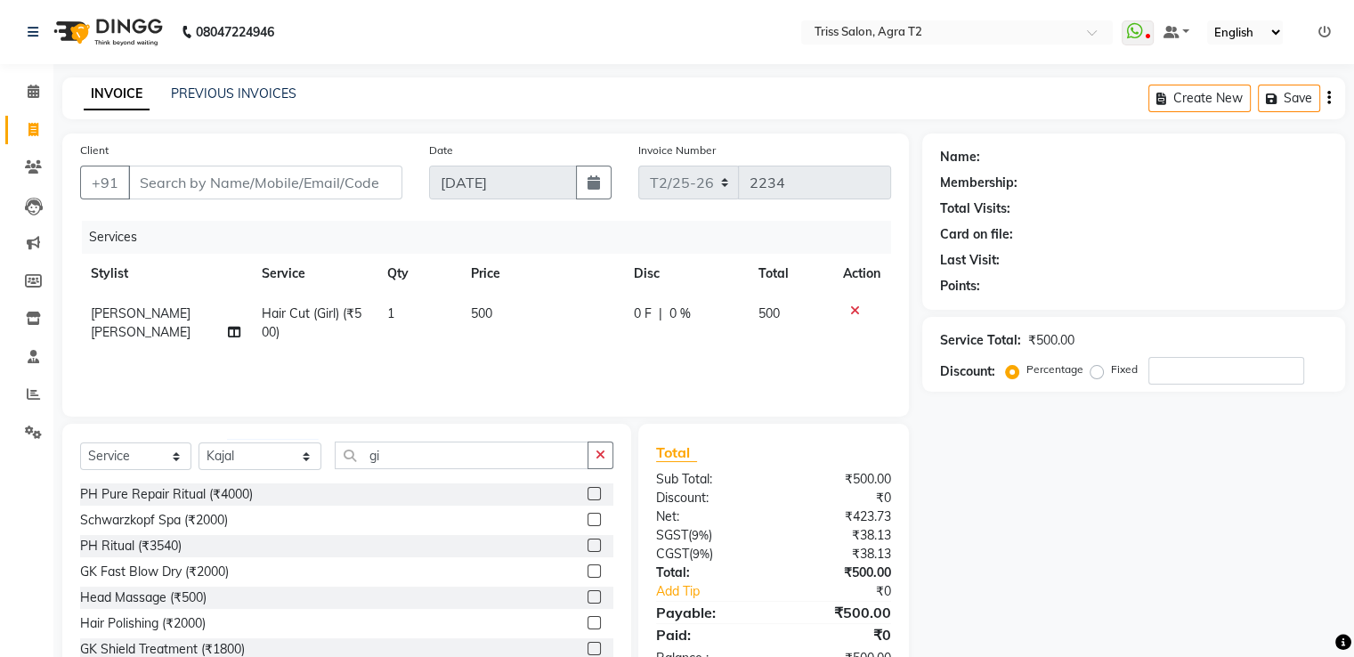
click at [427, 480] on div "Select Service Product Membership Package Voucher Prepaid Gift Card Select Styl…" at bounding box center [346, 463] width 533 height 42
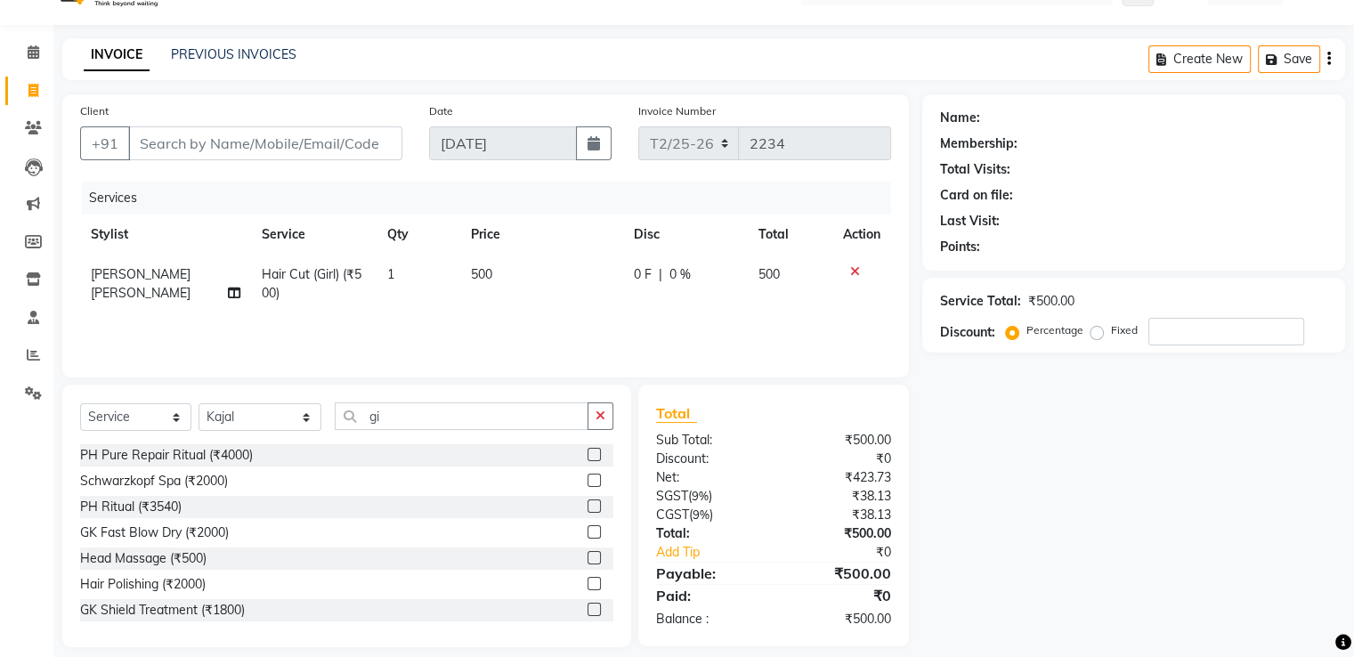
scroll to position [57, 0]
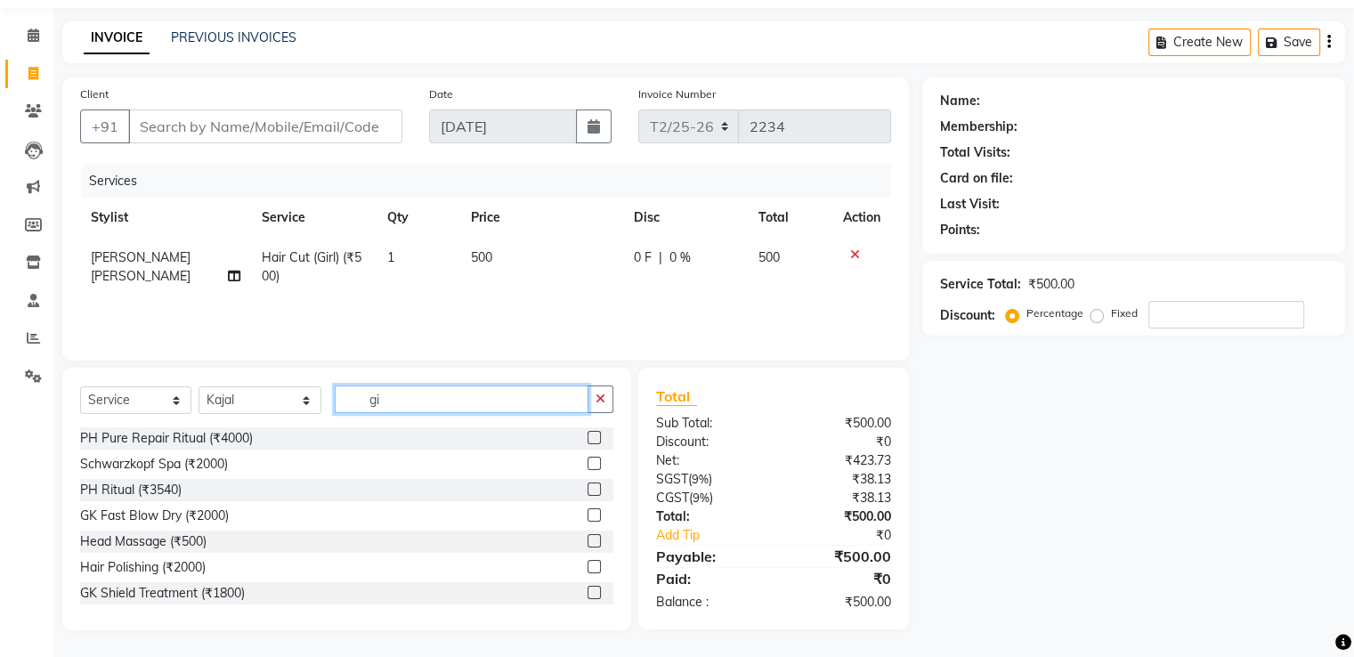
click at [438, 400] on input "gi" at bounding box center [461, 400] width 253 height 28
type input "g"
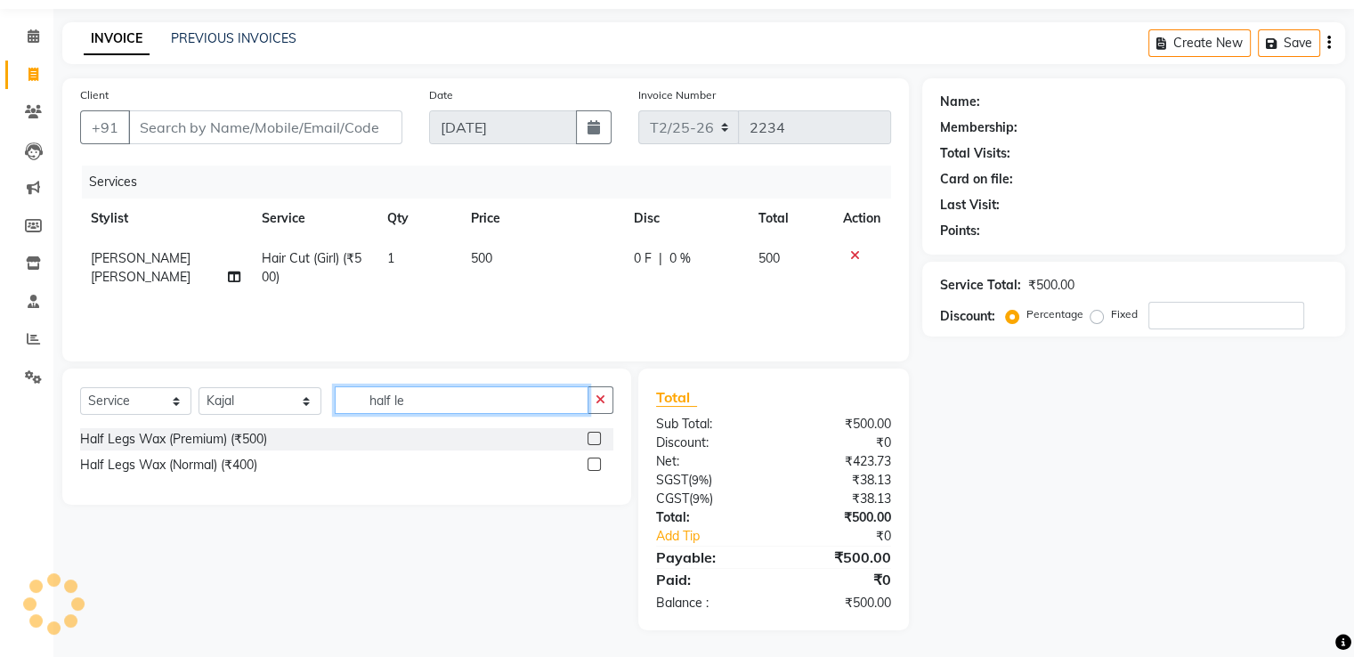
type input "half le"
click at [588, 436] on label at bounding box center [594, 438] width 13 height 13
click at [588, 436] on input "checkbox" at bounding box center [594, 440] width 12 height 12
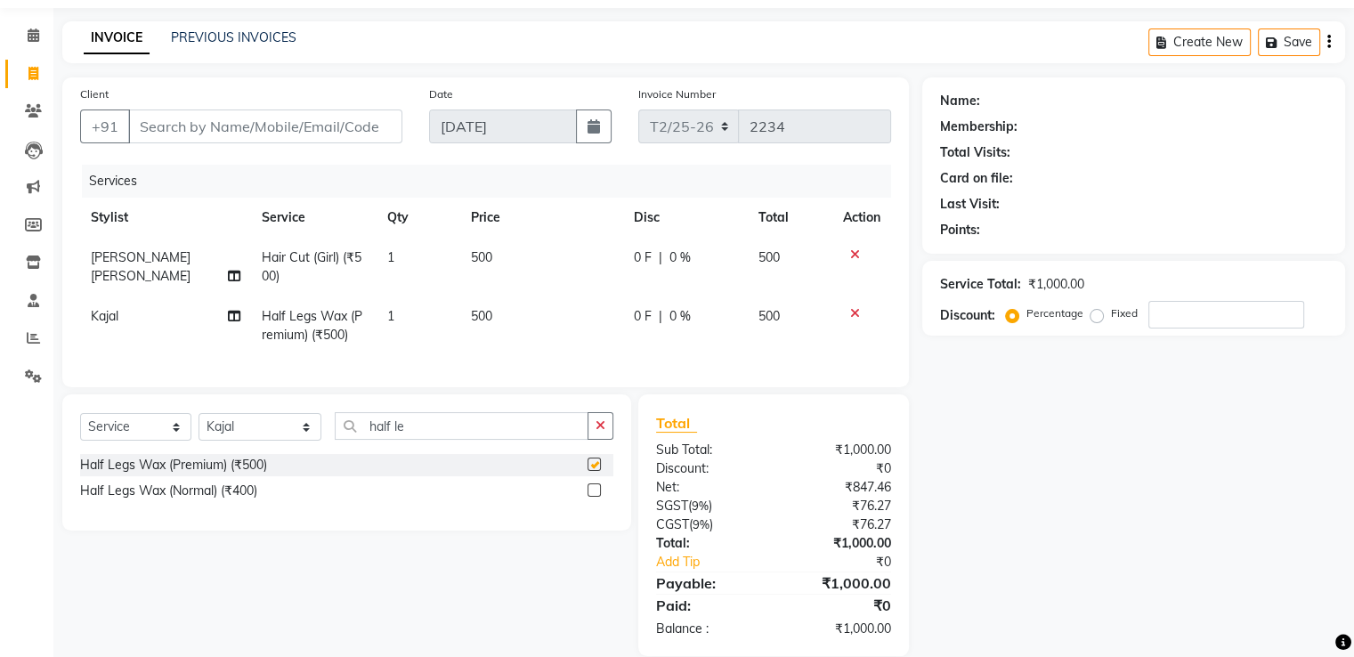
checkbox input "false"
click at [488, 331] on td "500" at bounding box center [541, 325] width 163 height 59
select select "26469"
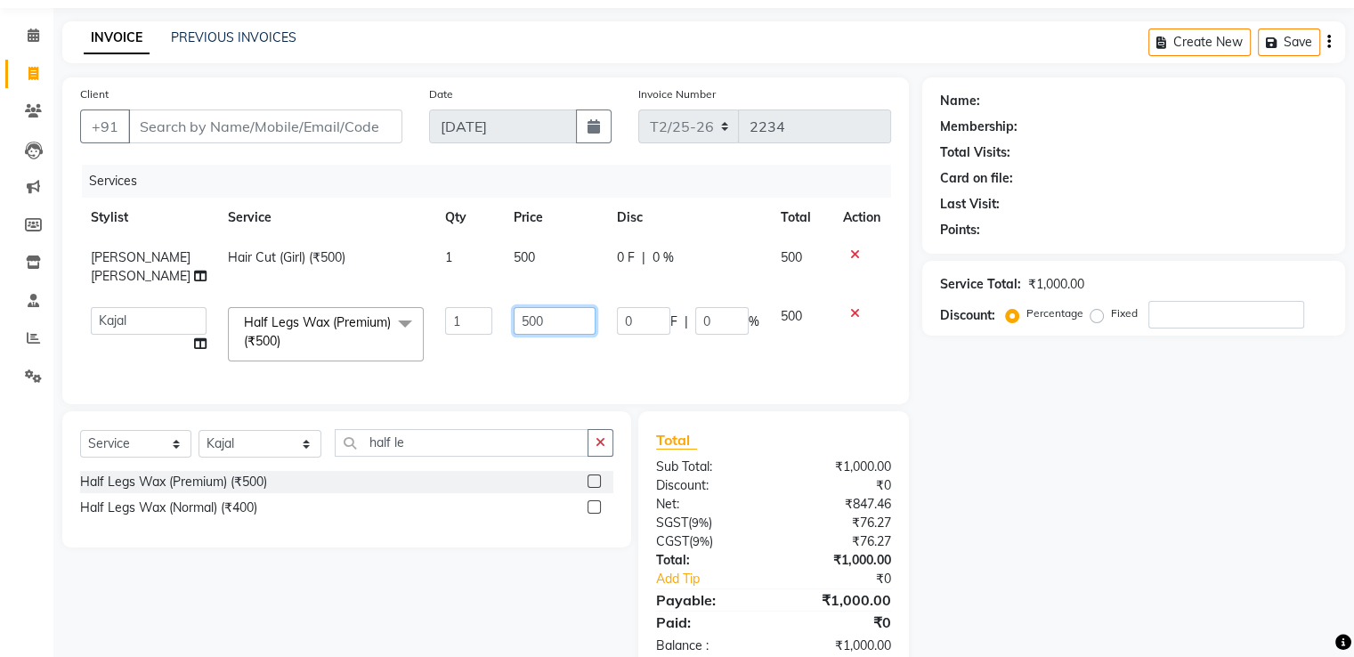
click at [529, 307] on input "500" at bounding box center [555, 321] width 82 height 28
type input "5"
type input "800"
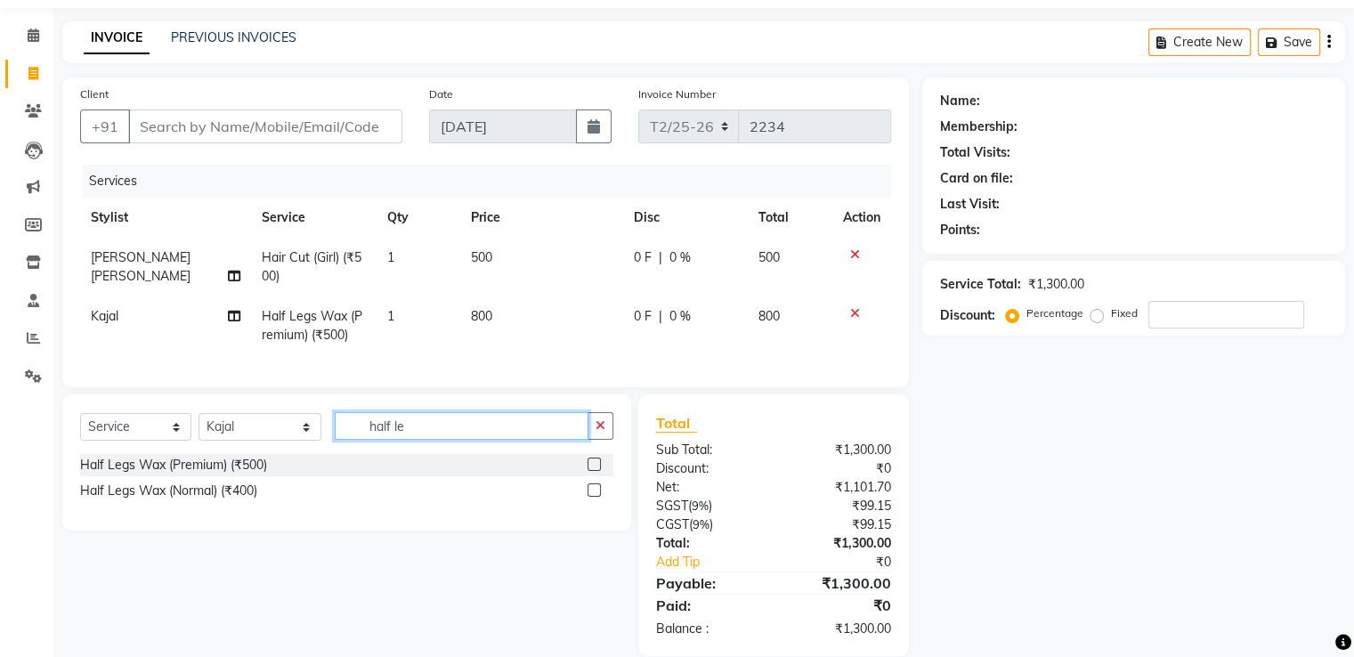
click at [425, 440] on input "half le" at bounding box center [461, 426] width 253 height 28
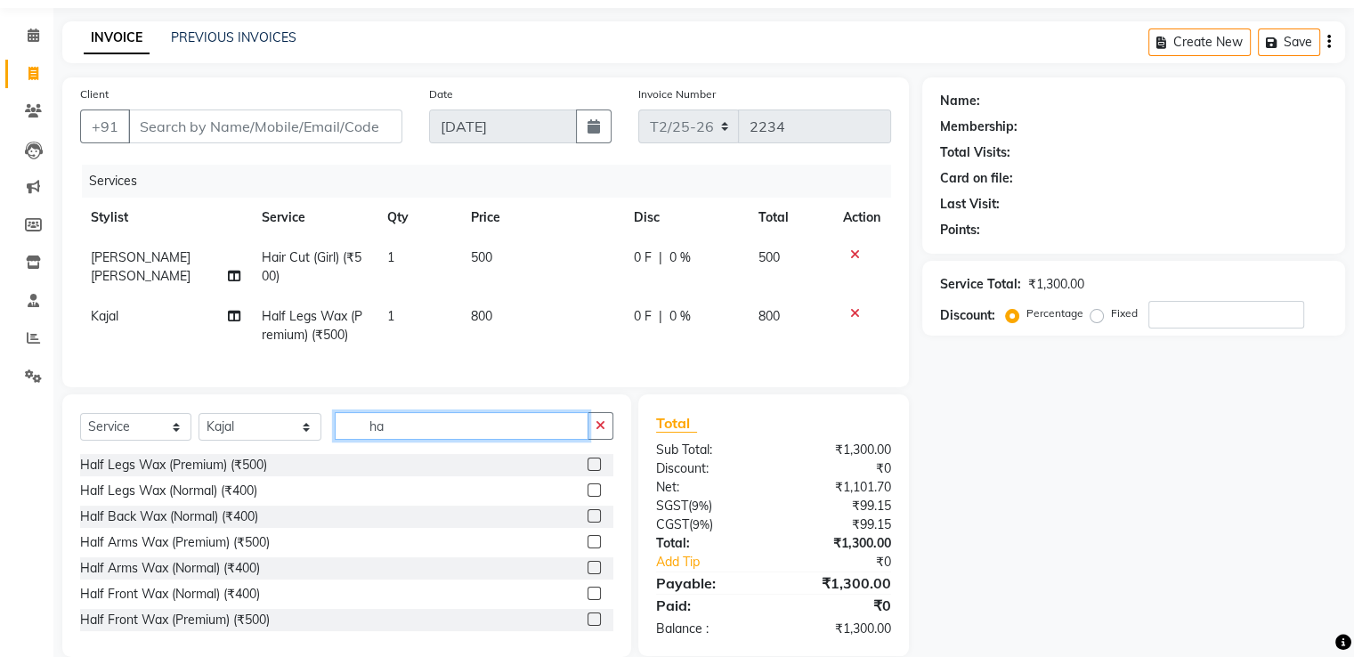
type input "h"
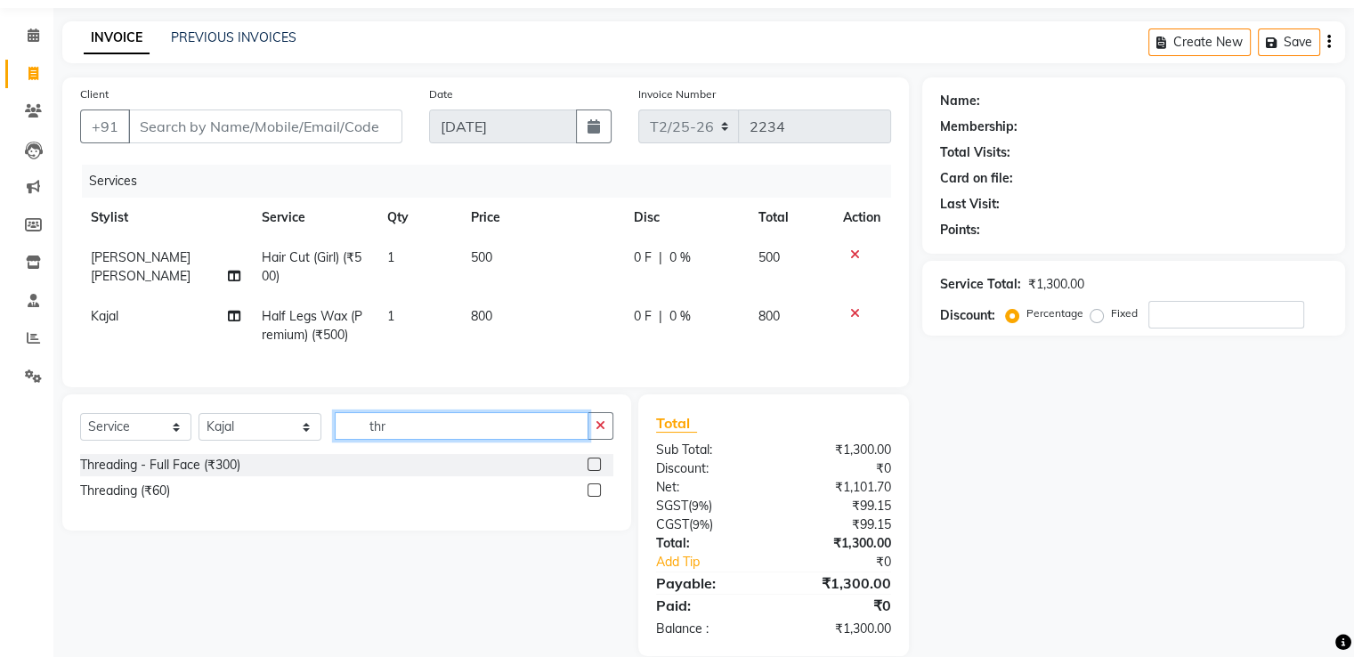
type input "thr"
click at [595, 497] on label at bounding box center [594, 489] width 13 height 13
click at [595, 497] on input "checkbox" at bounding box center [594, 491] width 12 height 12
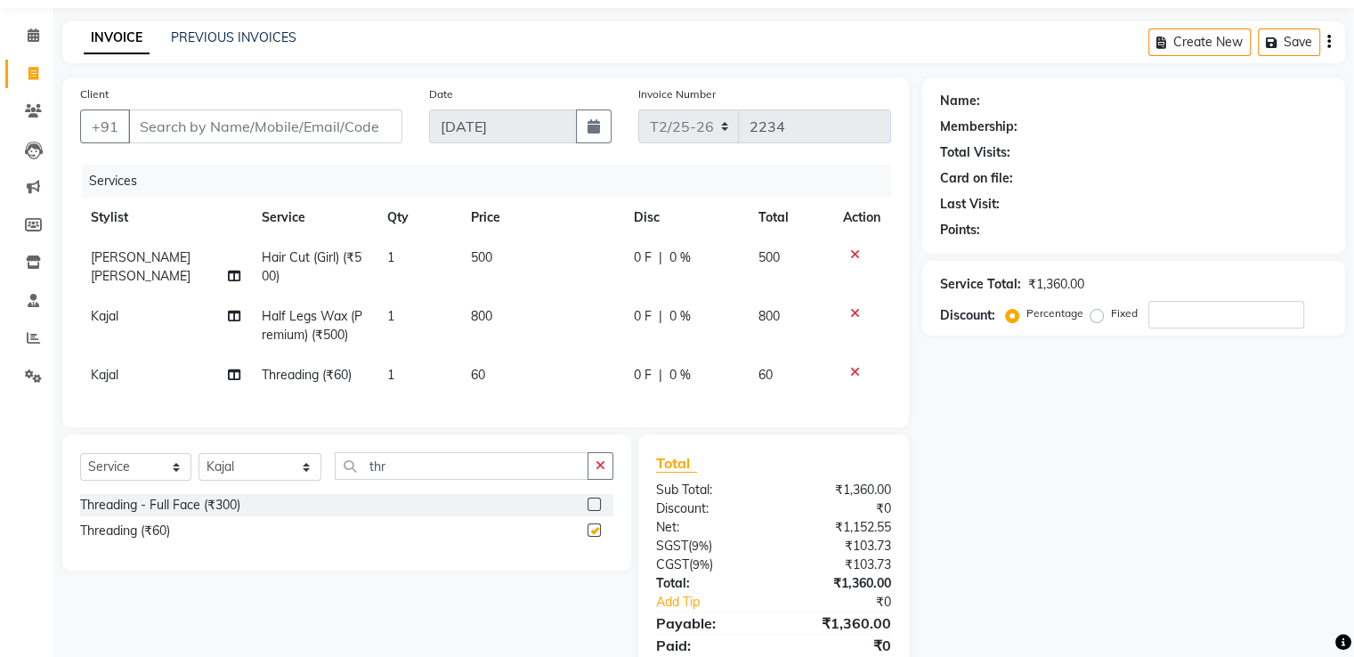
checkbox input "false"
click at [420, 386] on td "1" at bounding box center [419, 375] width 84 height 40
select select "26469"
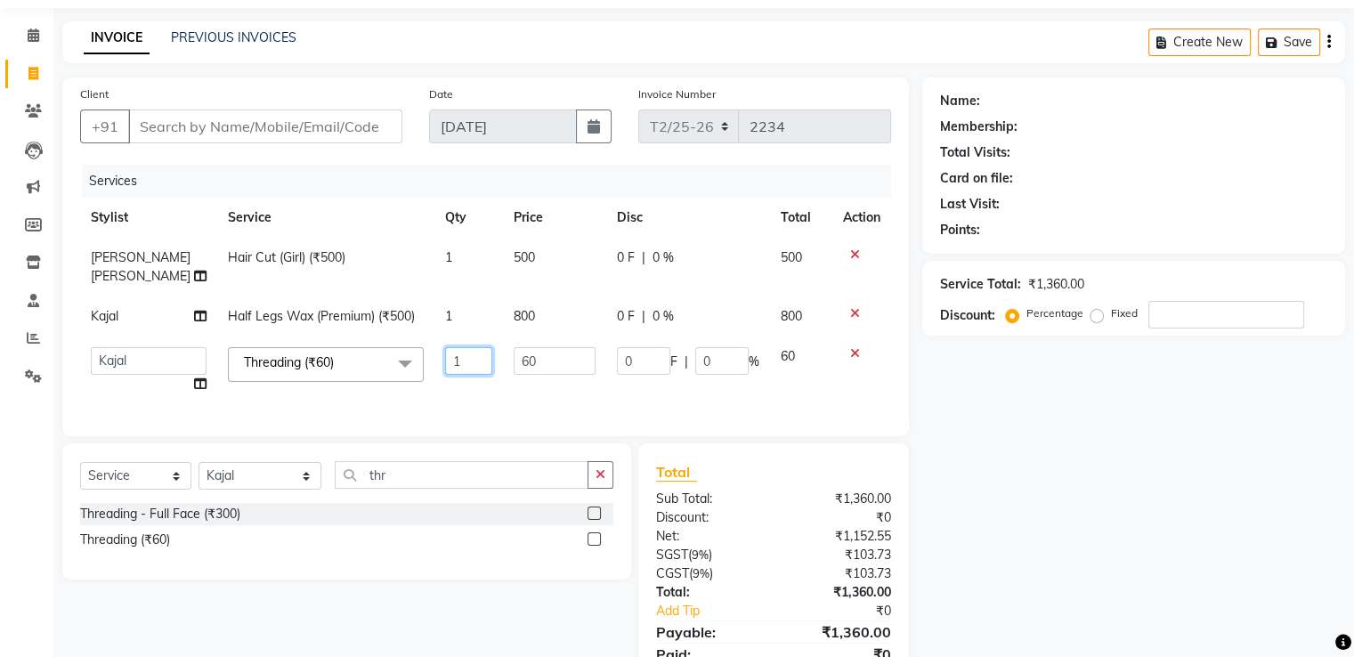
click at [456, 347] on input "1" at bounding box center [469, 361] width 48 height 28
type input "3"
click at [828, 367] on td "60" at bounding box center [801, 371] width 62 height 68
select select "26469"
click at [293, 480] on select "Select Stylist [PERSON_NAME] [PERSON_NAME] Huma Kajal Karan [PERSON_NAME] [PERS…" at bounding box center [260, 476] width 123 height 28
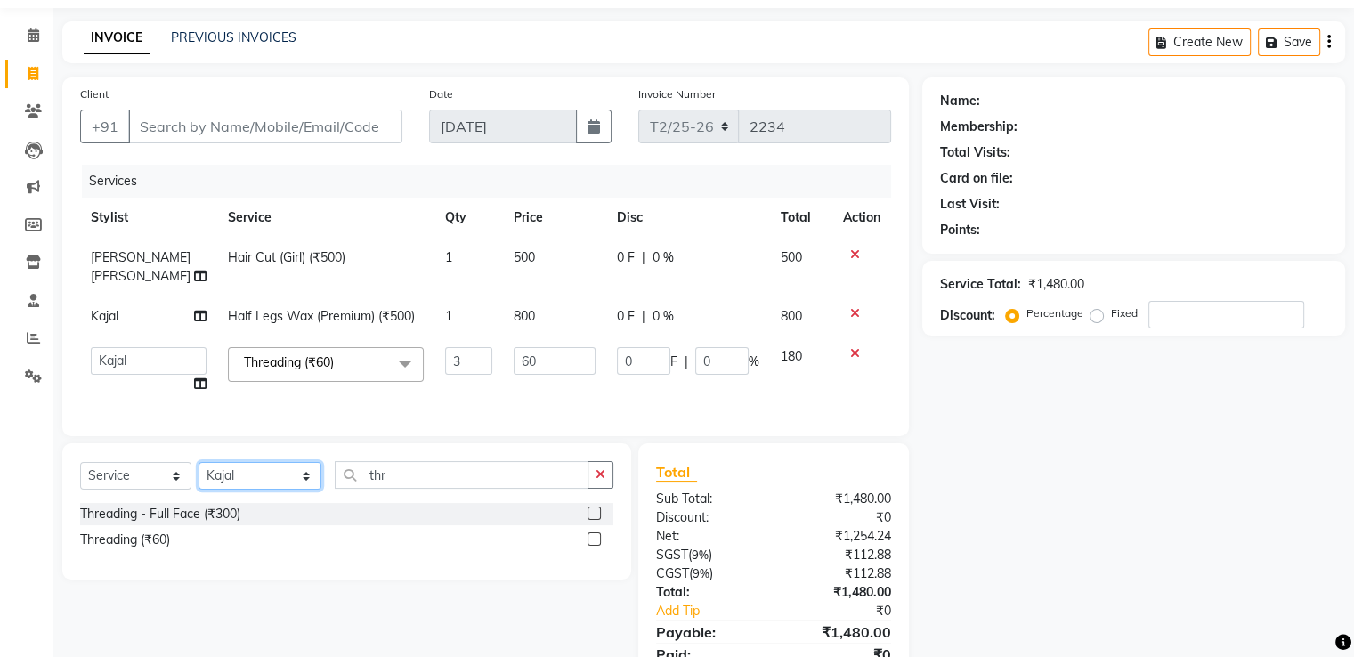
select select "49344"
click at [199, 462] on select "Select Stylist [PERSON_NAME] [PERSON_NAME] Huma Kajal Karan [PERSON_NAME] [PERS…" at bounding box center [260, 476] width 123 height 28
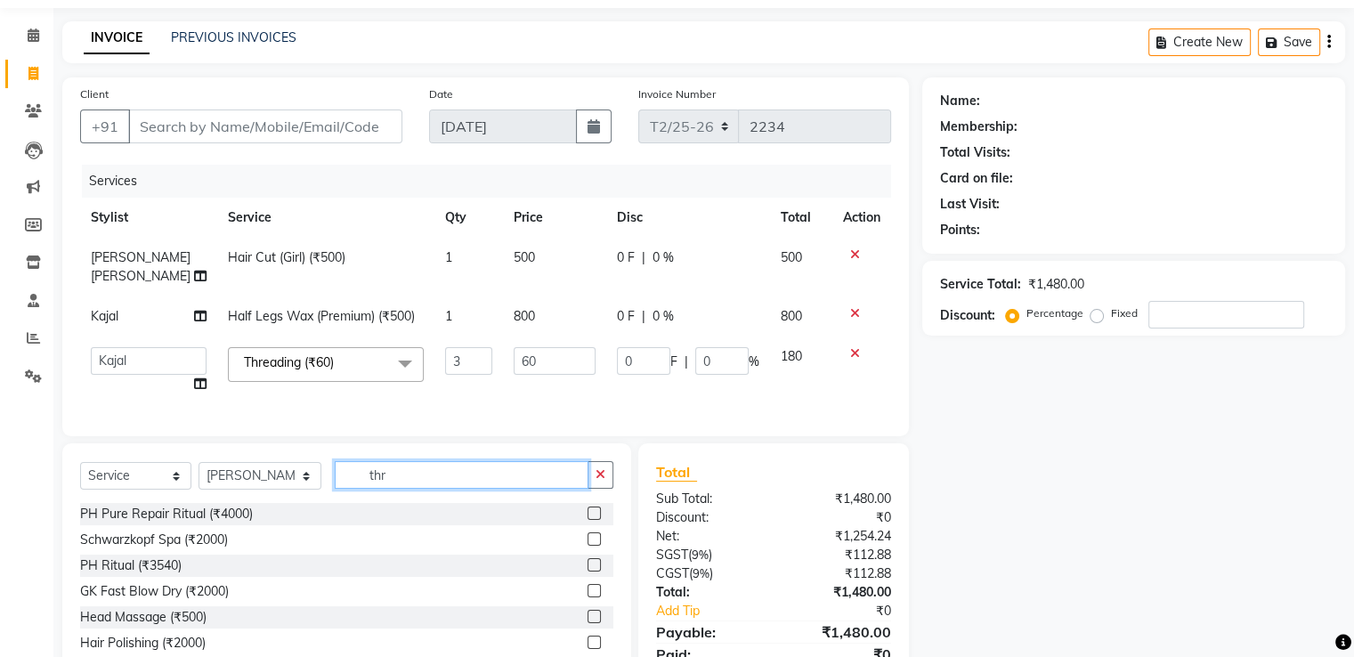
click at [424, 480] on input "thr" at bounding box center [461, 475] width 253 height 28
type input "t"
type input "colo"
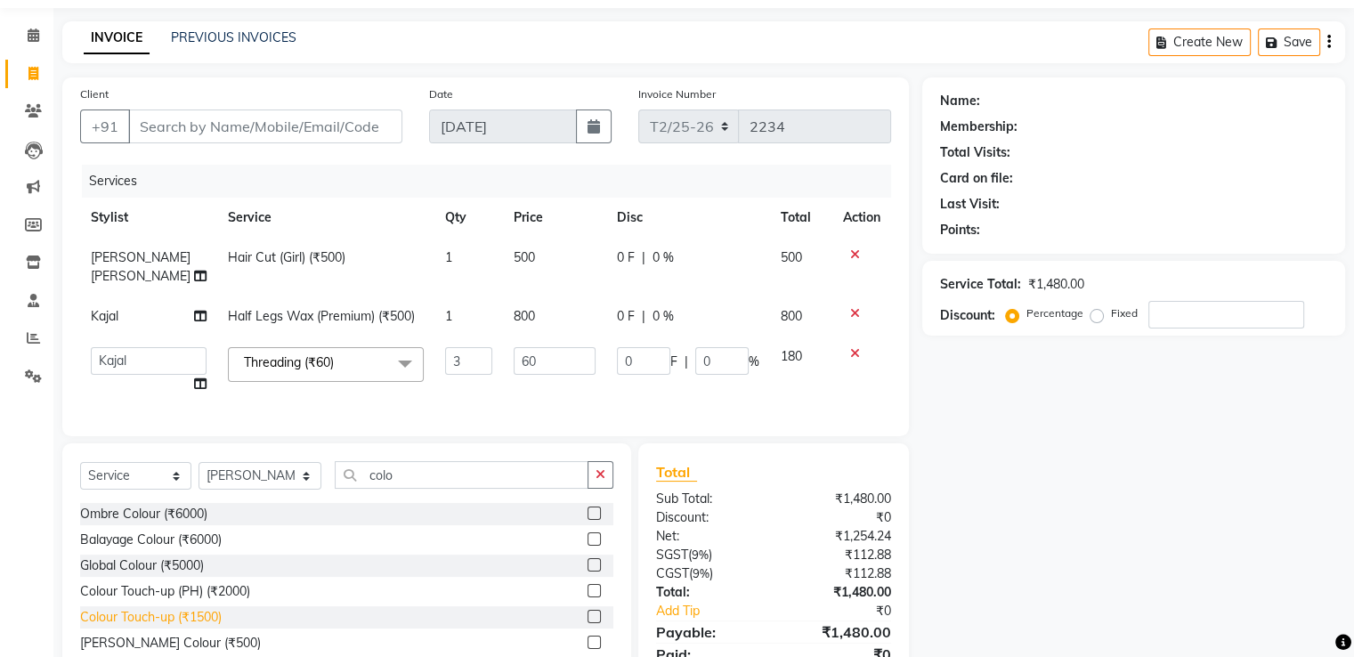
click at [118, 620] on div "Colour Touch-up (₹1500)" at bounding box center [151, 617] width 142 height 19
checkbox input "true"
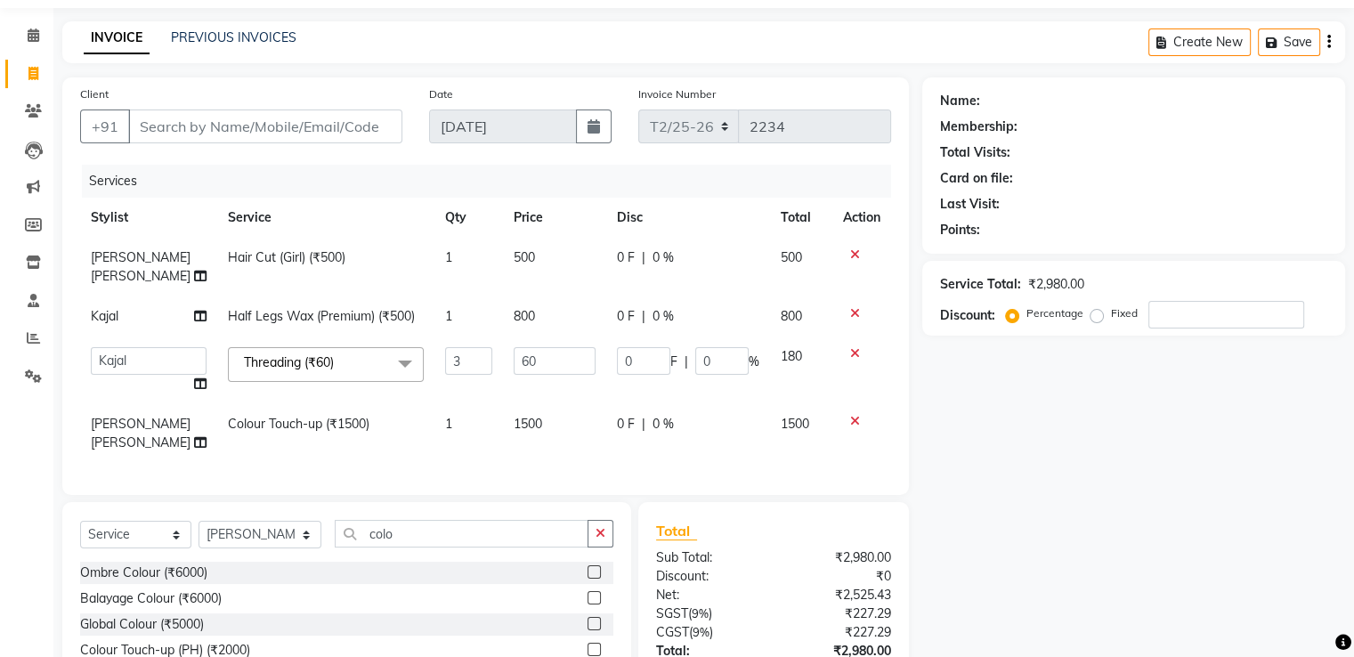
click at [595, 617] on label at bounding box center [594, 623] width 13 height 13
click at [595, 619] on input "checkbox" at bounding box center [594, 625] width 12 height 12
checkbox input "true"
checkbox input "false"
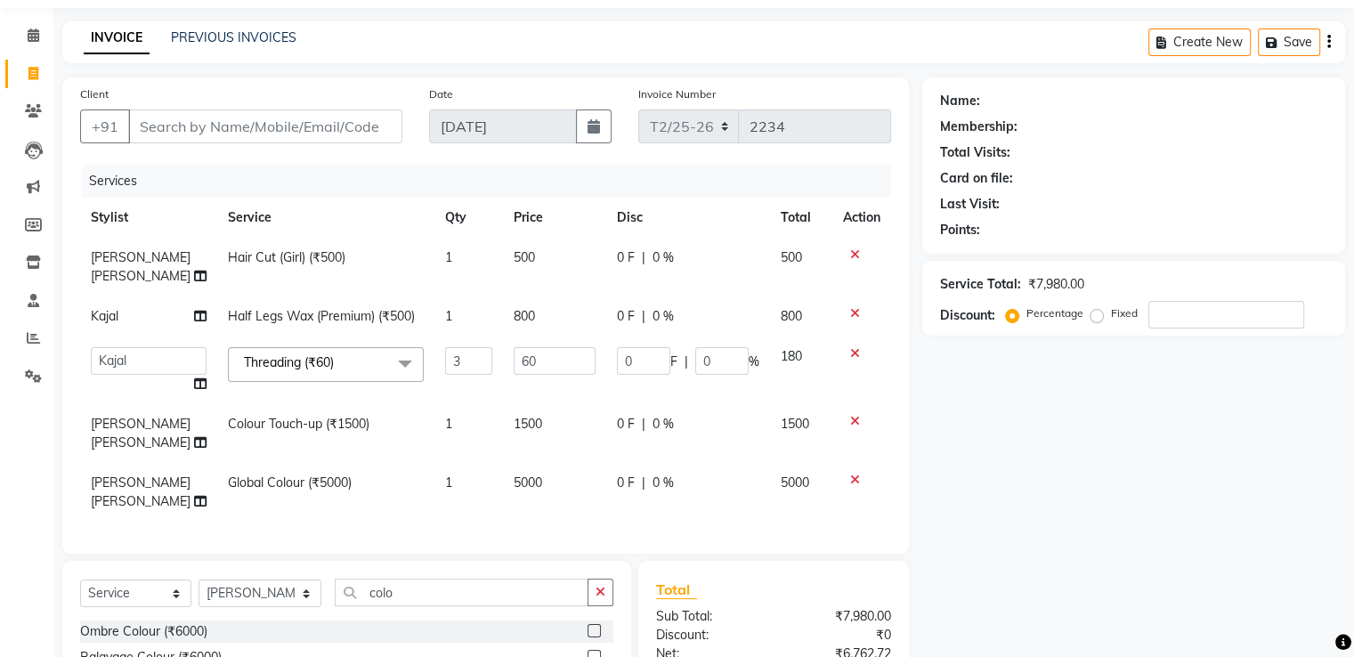
checkbox input "false"
click at [850, 474] on icon at bounding box center [855, 480] width 10 height 12
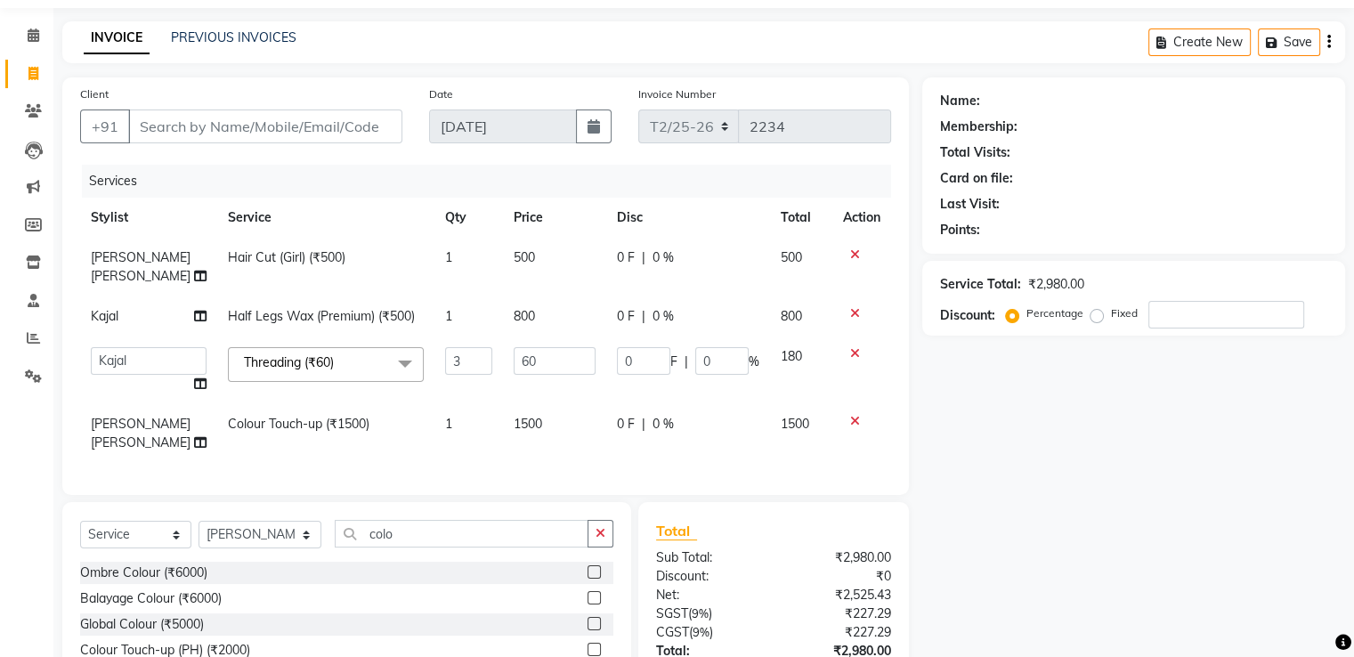
click at [508, 419] on td "1500" at bounding box center [554, 433] width 103 height 59
select select "49344"
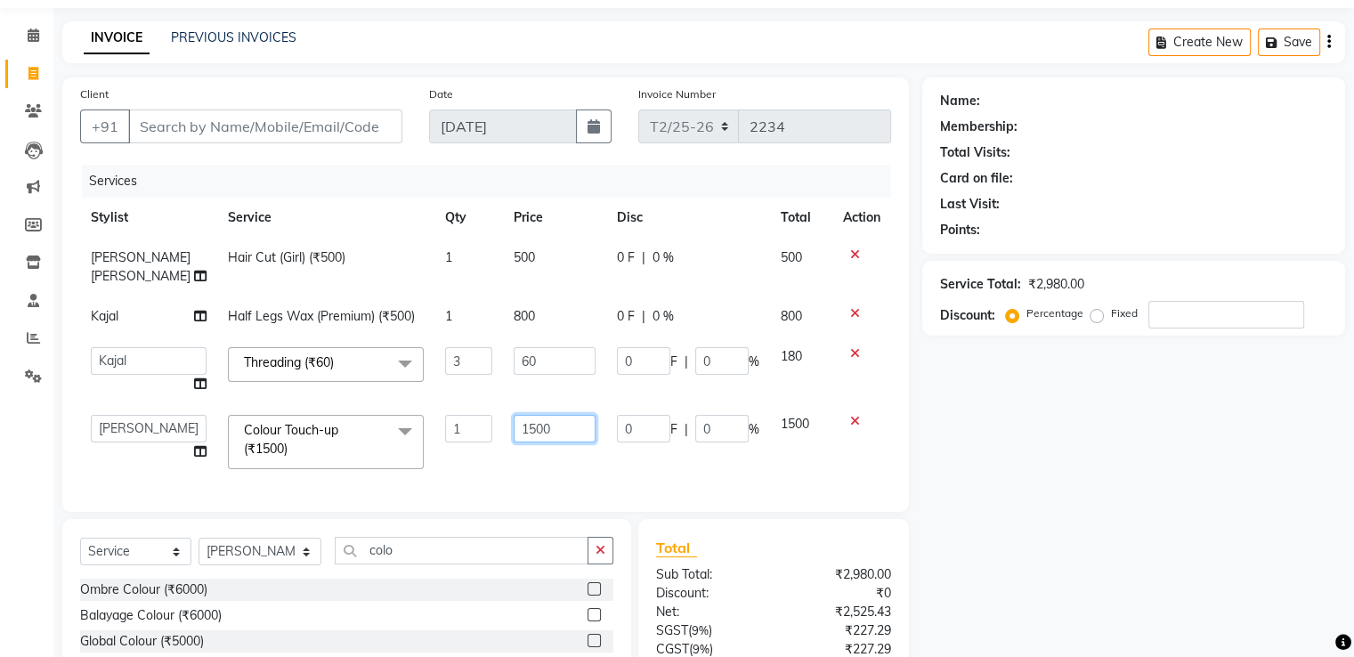
click at [517, 415] on input "1500" at bounding box center [555, 429] width 82 height 28
type input "2000"
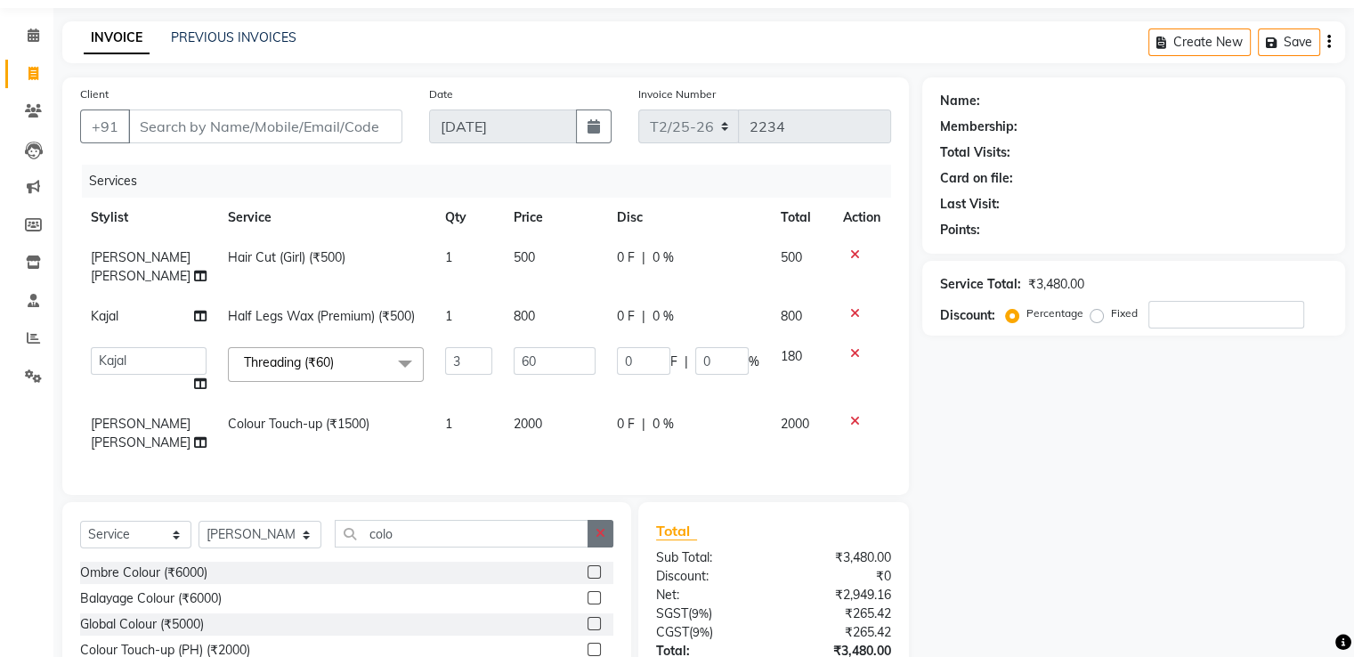
click at [602, 527] on icon "button" at bounding box center [601, 533] width 10 height 12
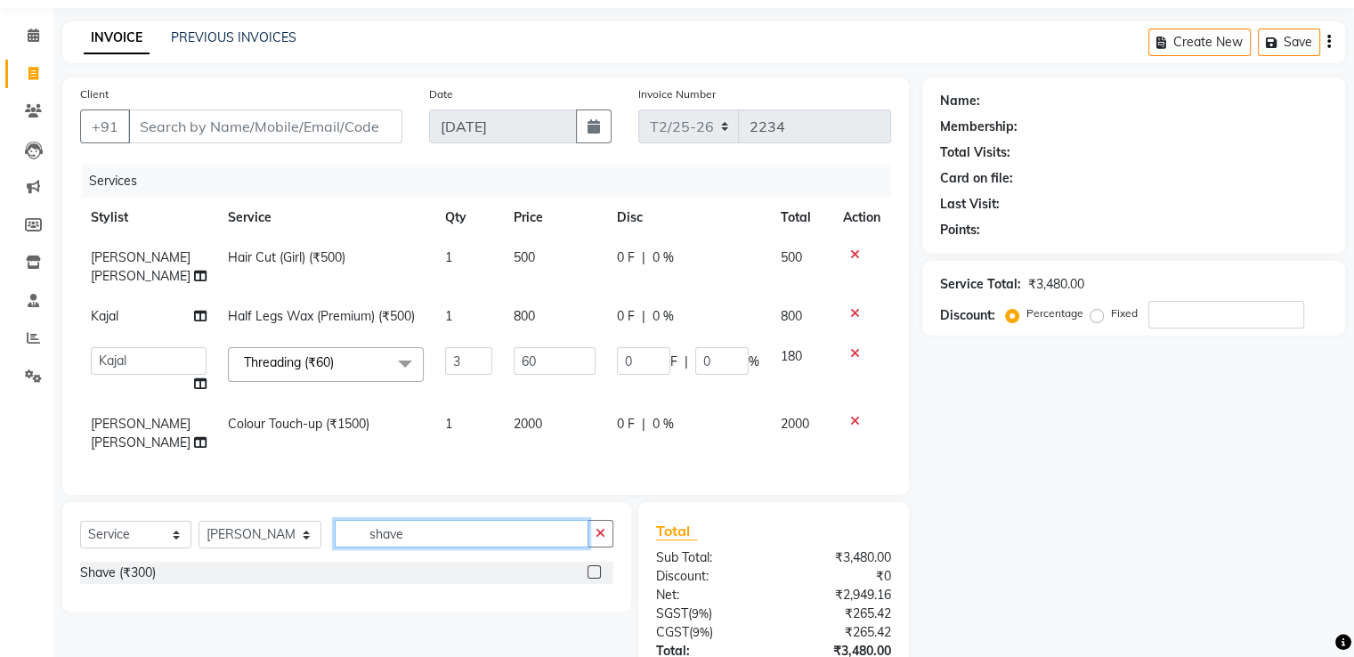
type input "shave"
click at [595, 565] on label at bounding box center [594, 571] width 13 height 13
click at [595, 567] on input "checkbox" at bounding box center [594, 573] width 12 height 12
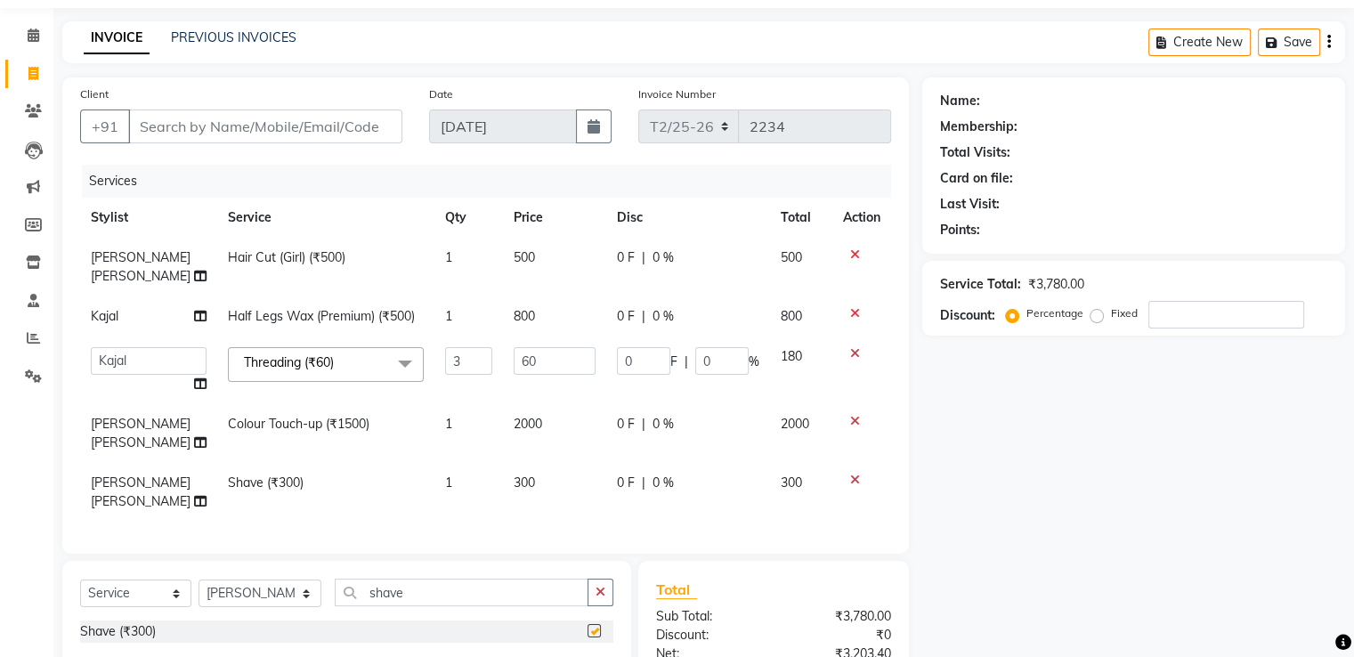
checkbox input "false"
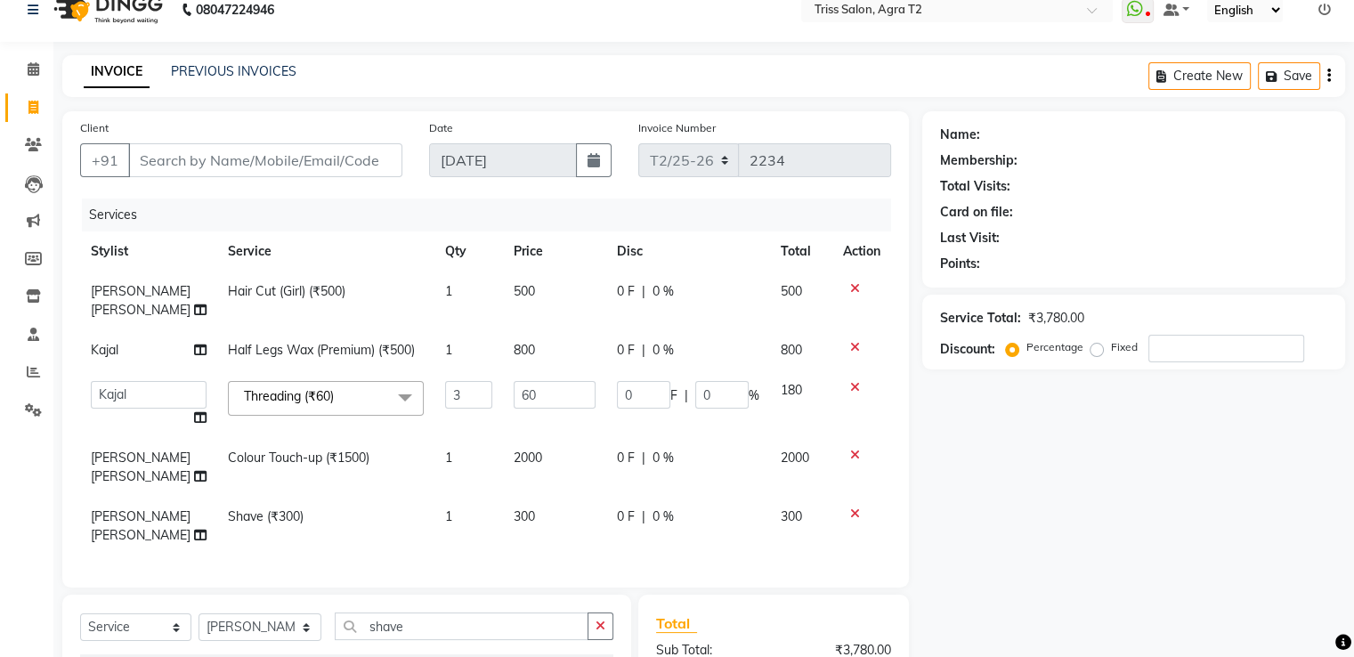
scroll to position [0, 0]
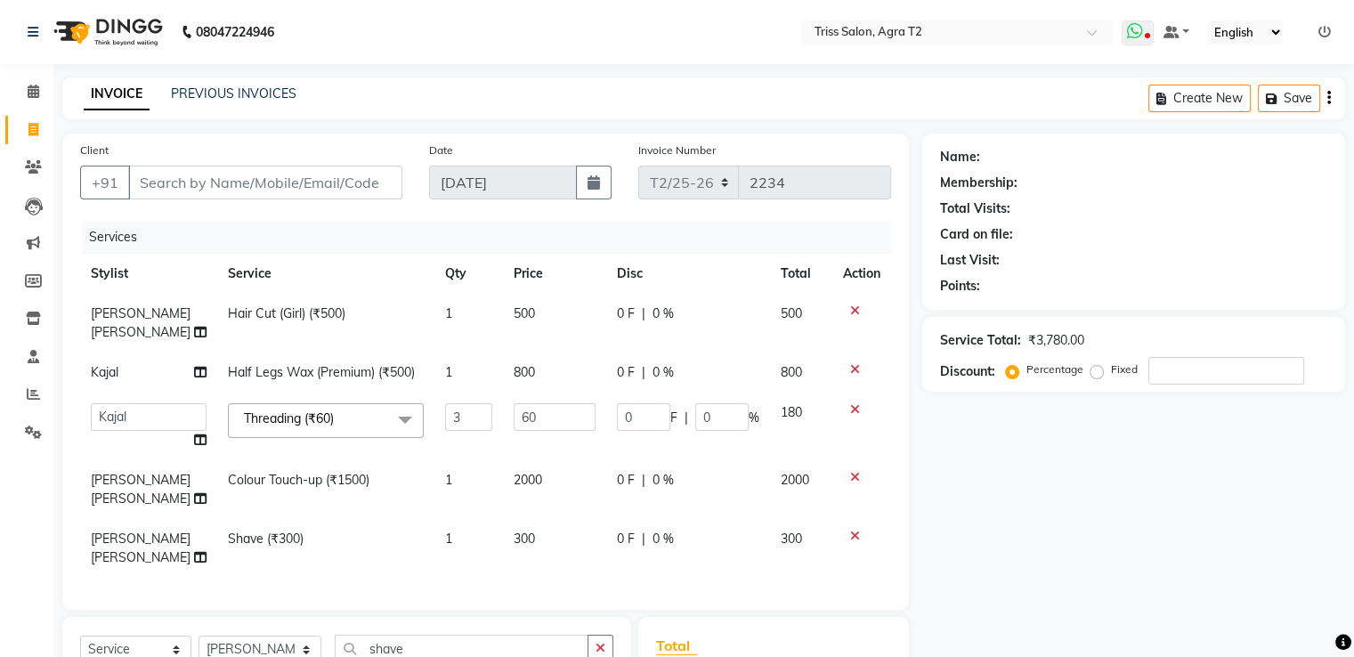
click at [1141, 38] on icon at bounding box center [1134, 31] width 16 height 18
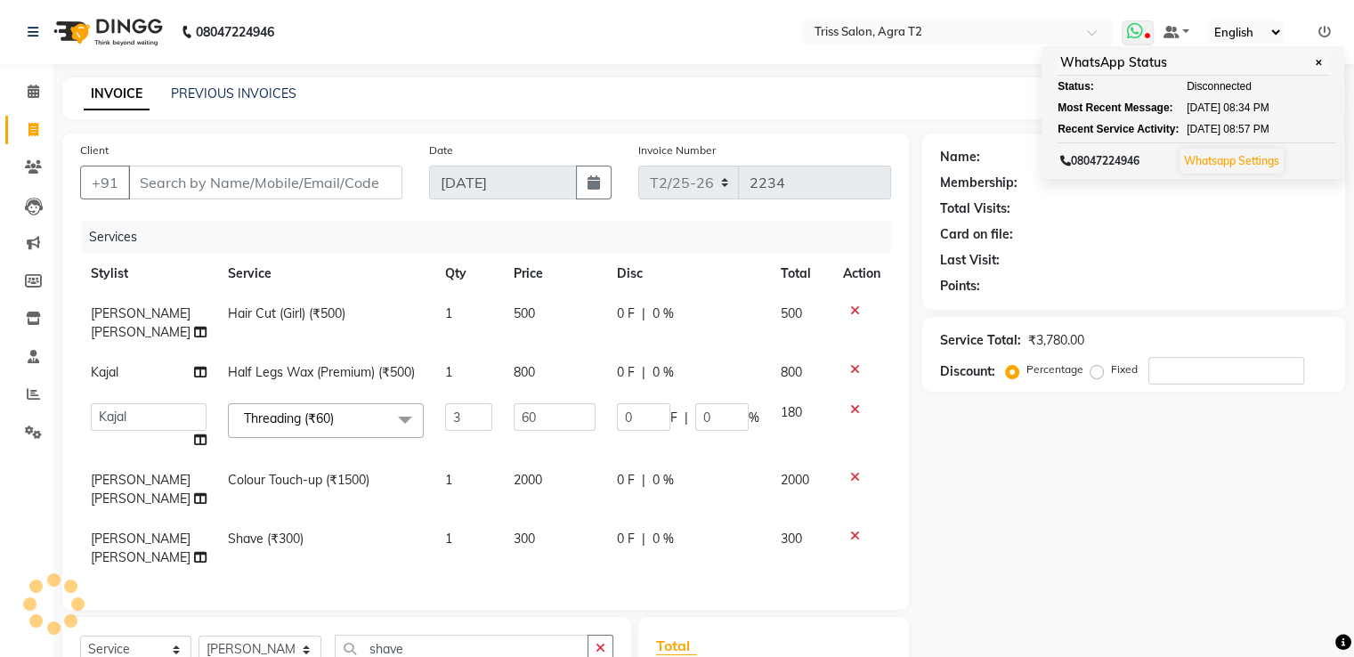
click at [1142, 32] on icon at bounding box center [1134, 31] width 16 height 18
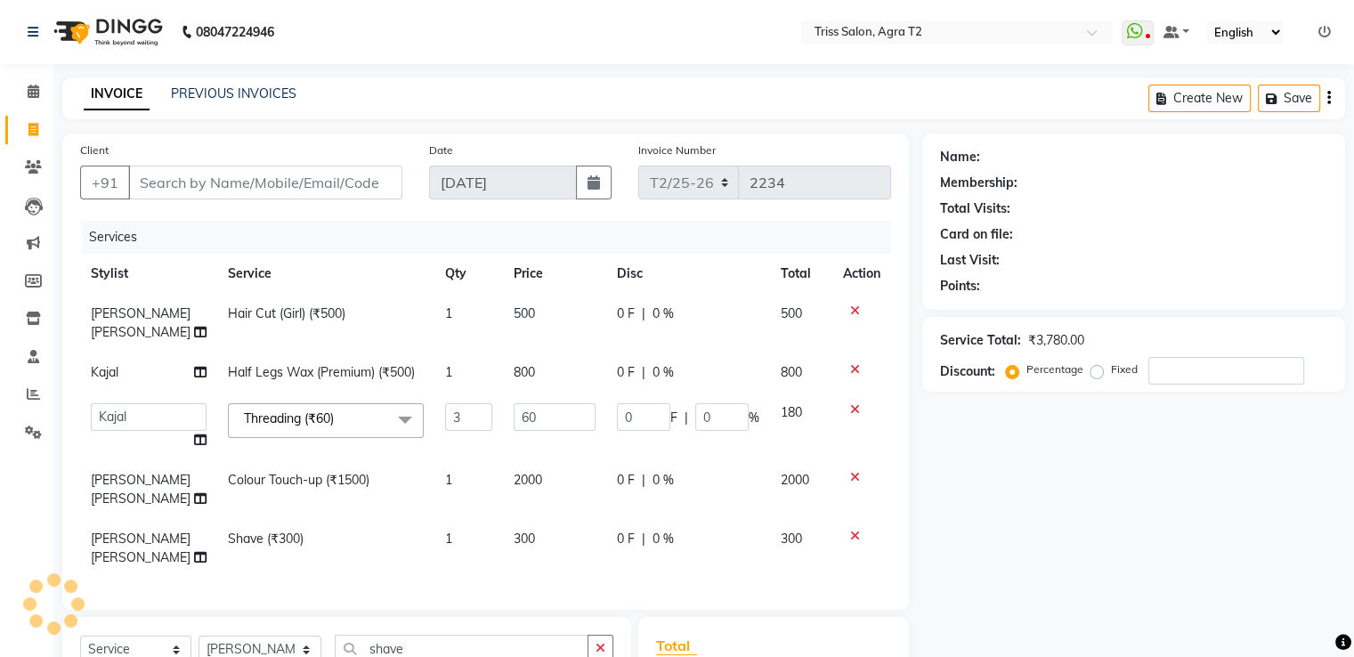
click at [942, 458] on div "Name: Membership: Total Visits: Card on file: Last Visit: Points: Service Total…" at bounding box center [1140, 506] width 436 height 745
click at [192, 171] on input "Client" at bounding box center [265, 183] width 274 height 34
type input "8"
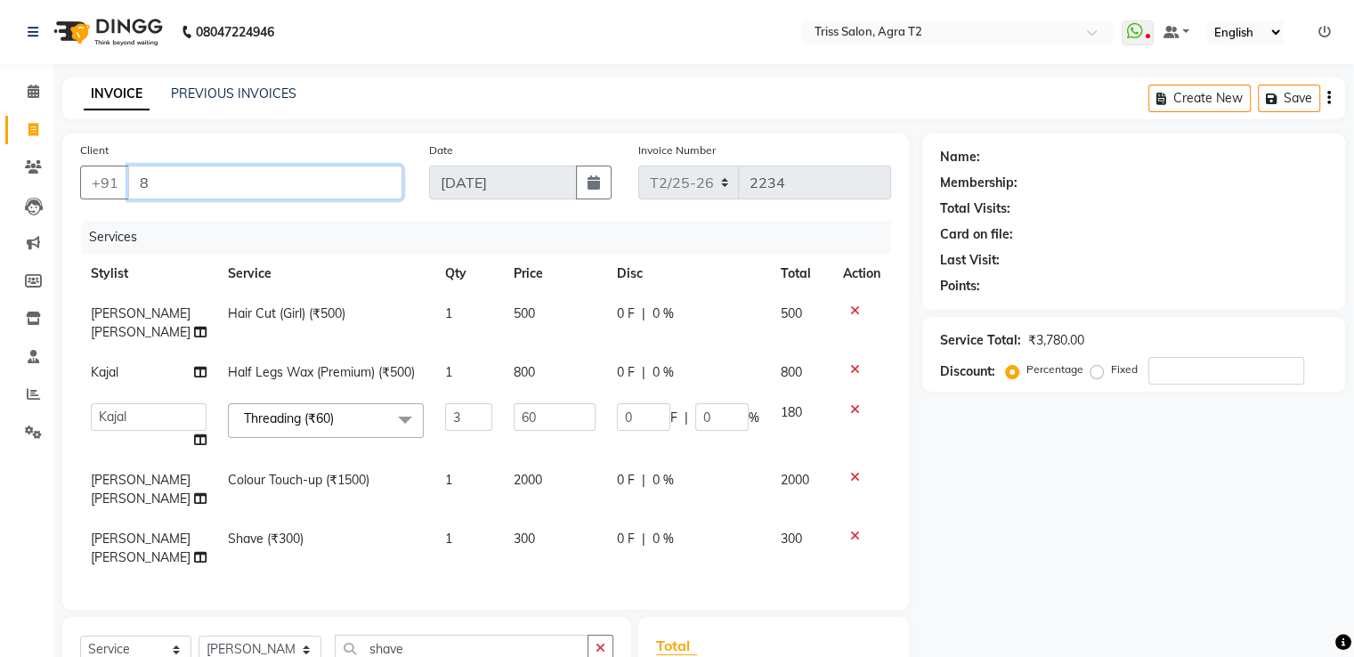
type input "0"
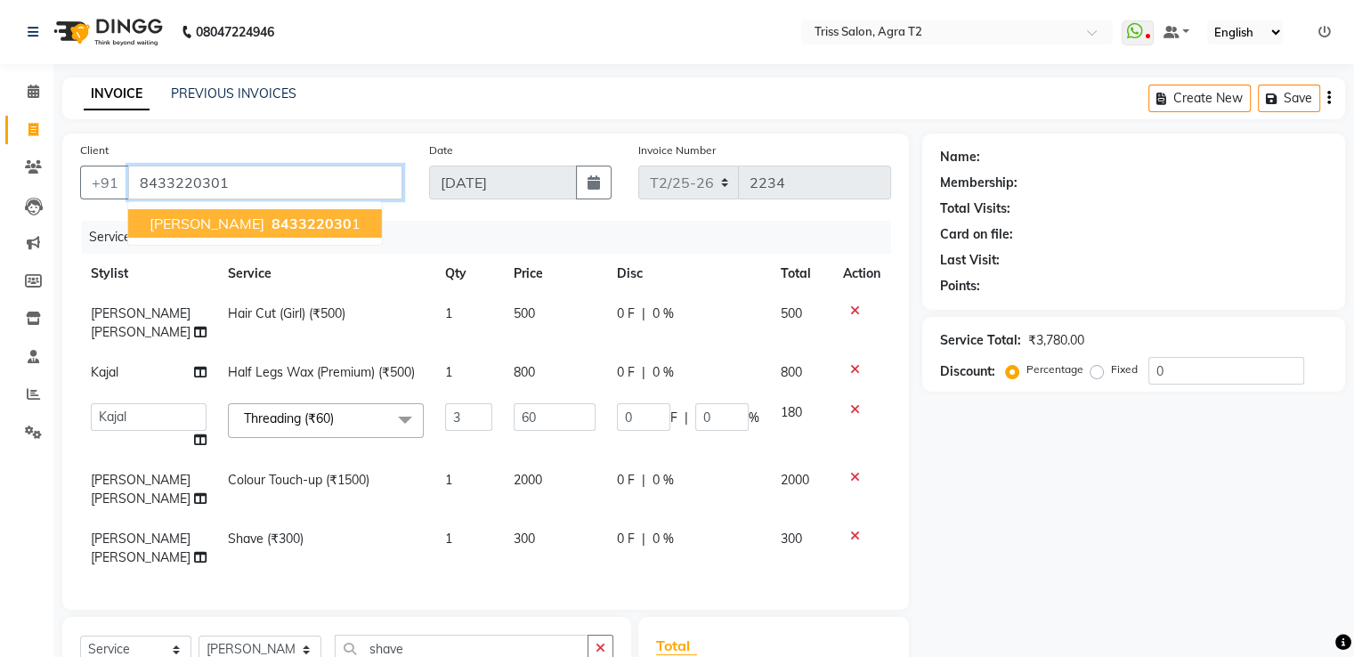
type input "8433220301"
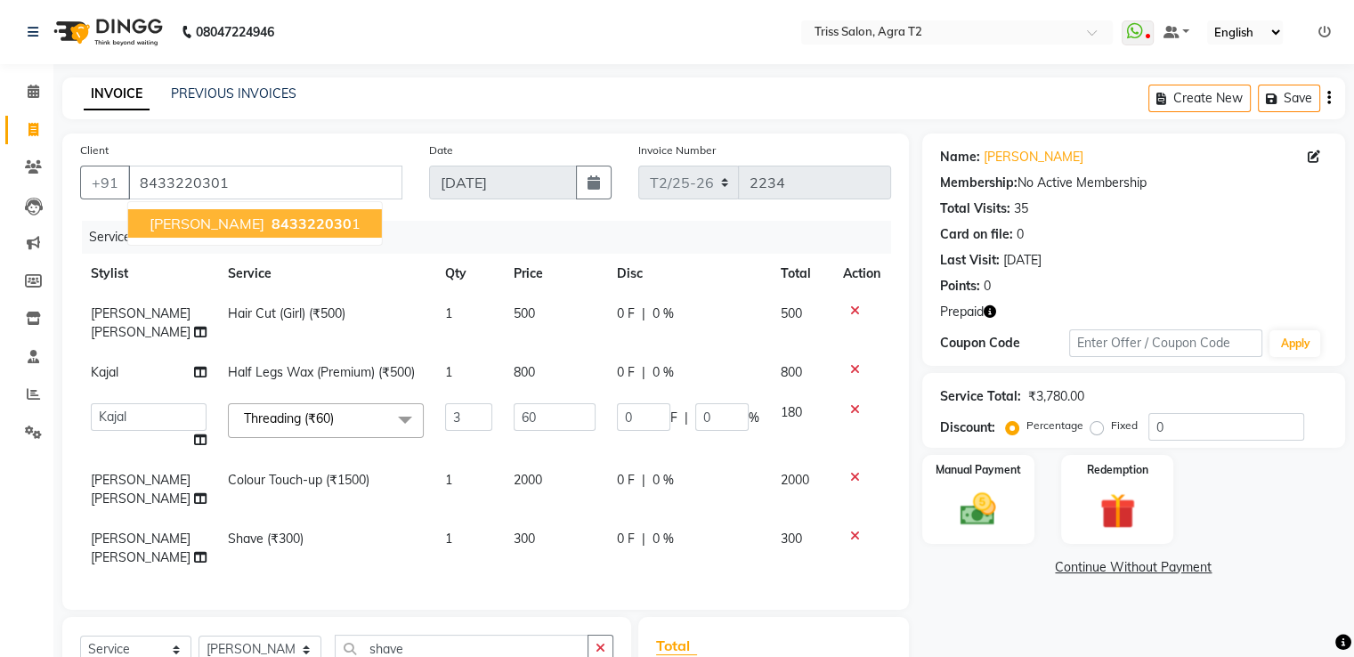
click at [191, 218] on button "Neetu 843322030 1" at bounding box center [255, 223] width 254 height 28
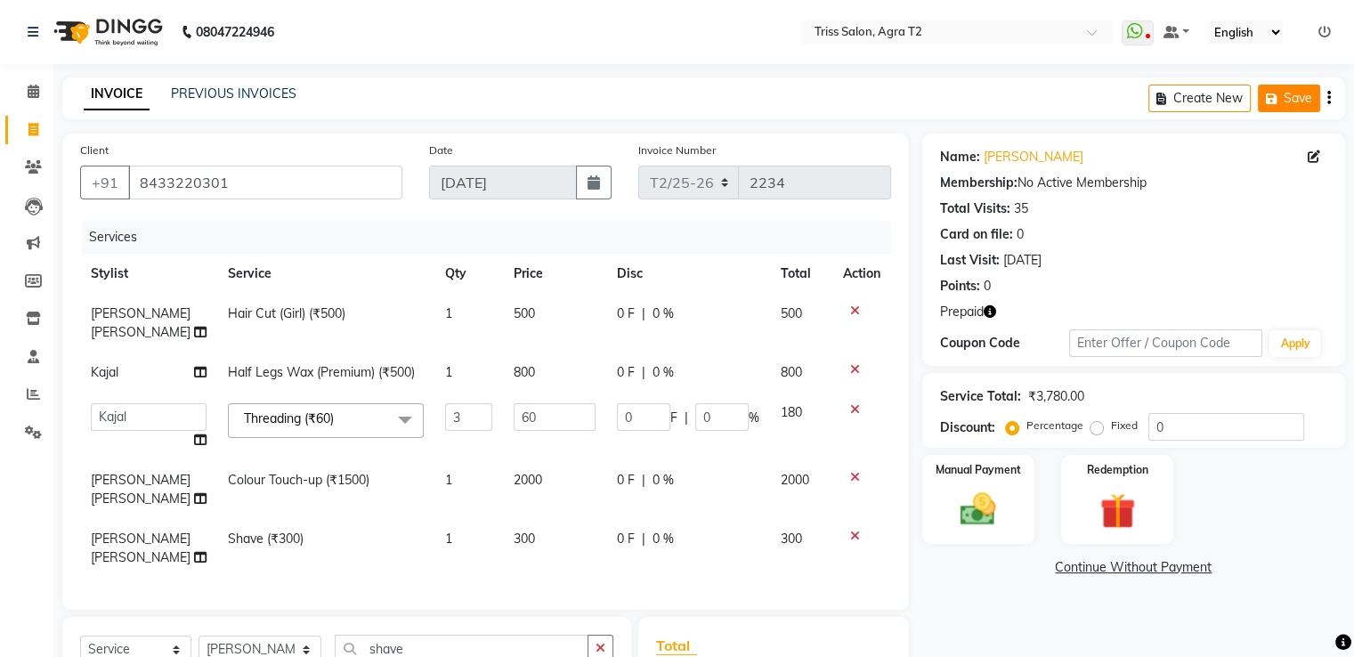
click at [1293, 100] on button "Save" at bounding box center [1289, 99] width 62 height 28
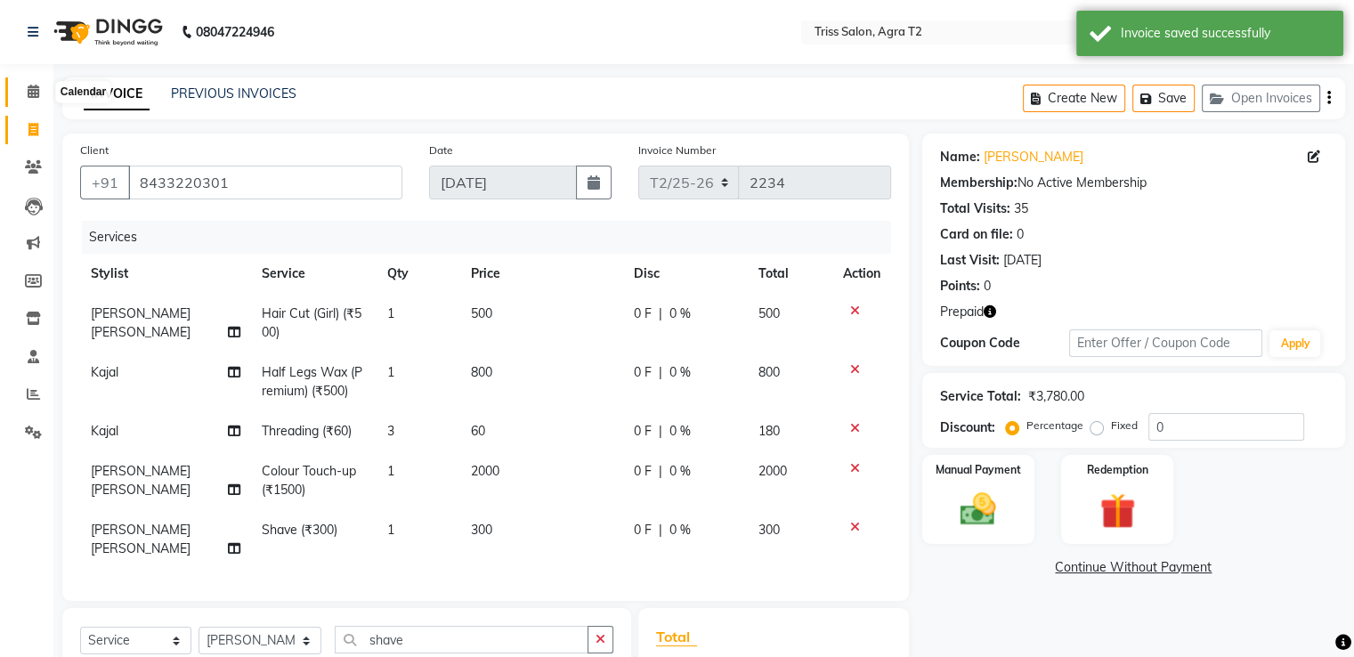
click at [37, 93] on icon at bounding box center [34, 91] width 12 height 13
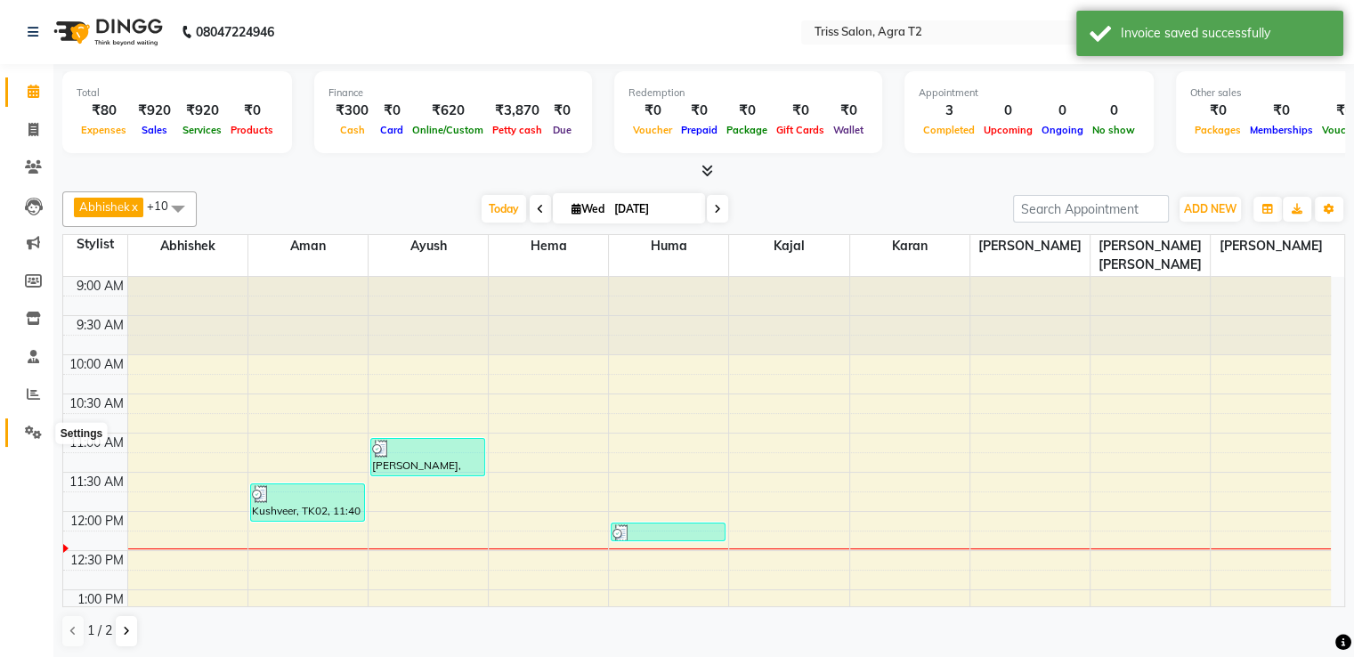
click at [35, 428] on icon at bounding box center [33, 432] width 17 height 13
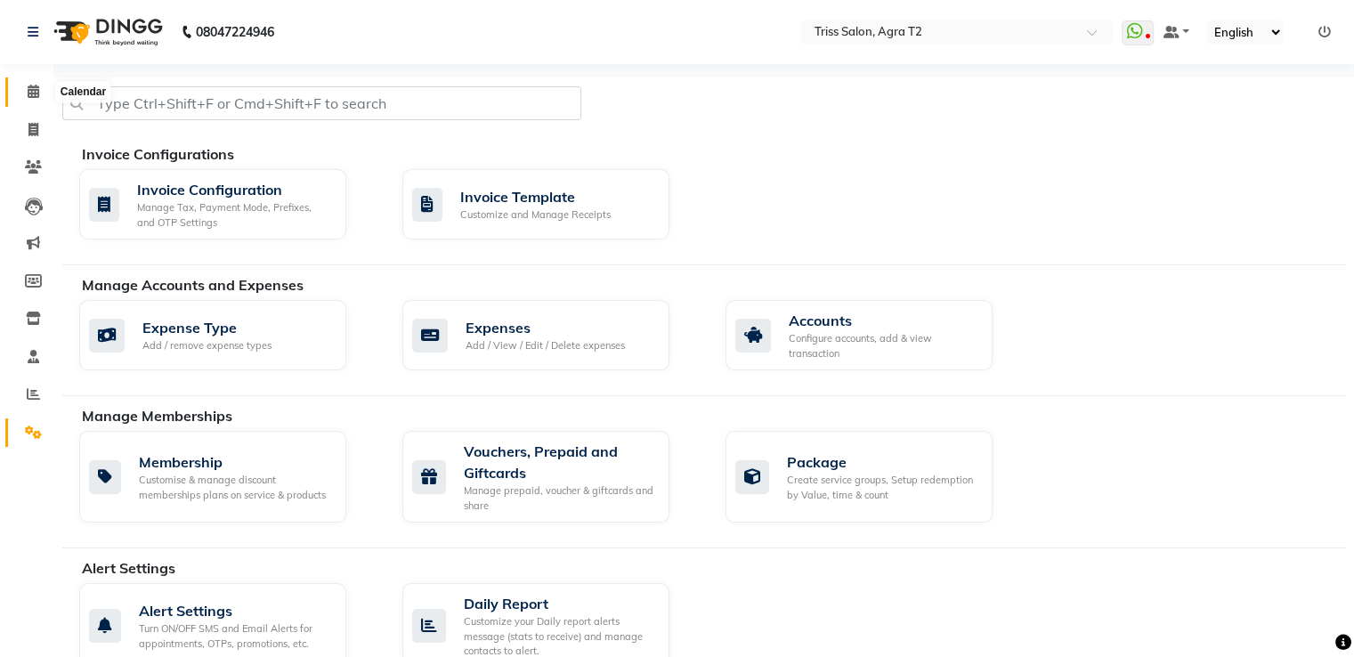
click at [39, 93] on span at bounding box center [33, 92] width 31 height 20
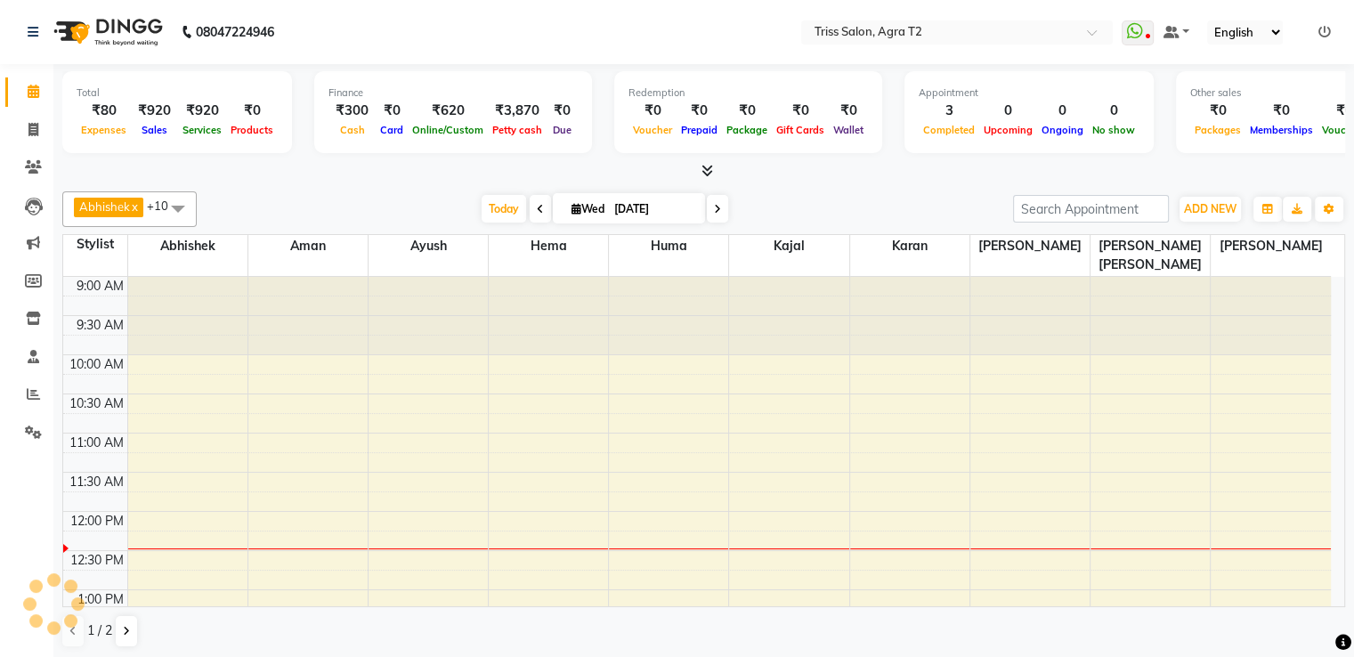
scroll to position [234, 0]
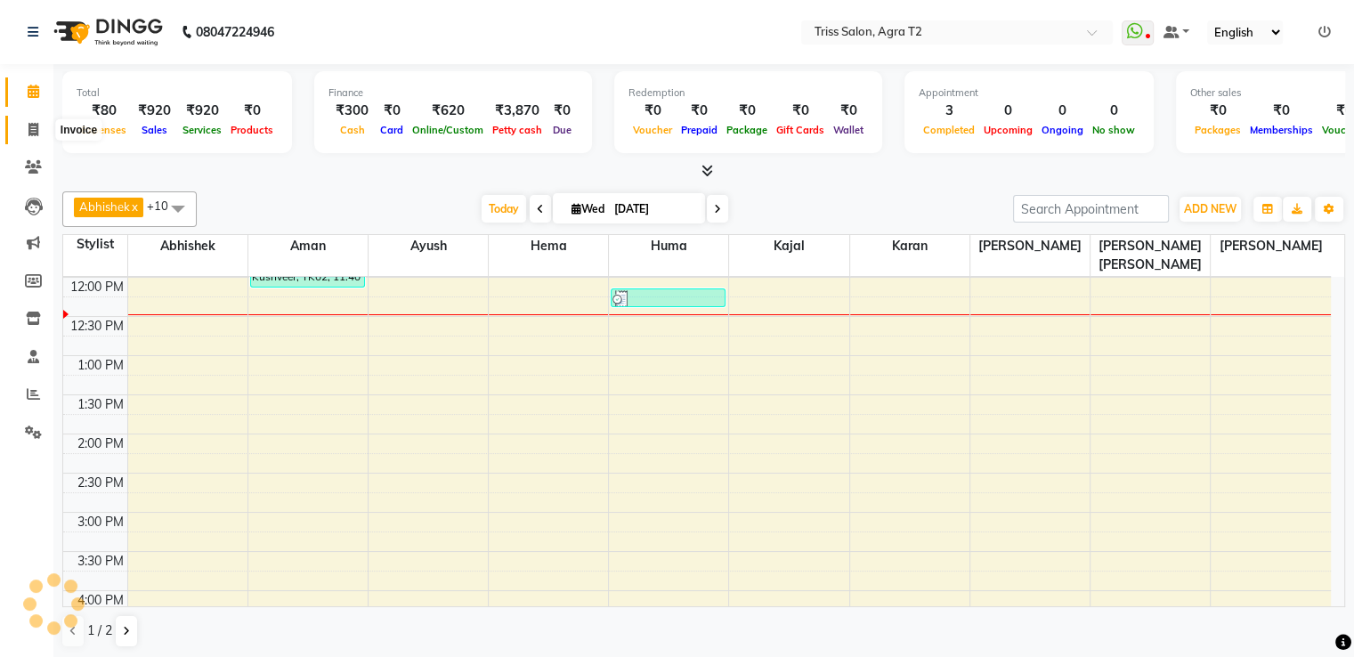
click at [28, 123] on icon at bounding box center [33, 129] width 10 height 13
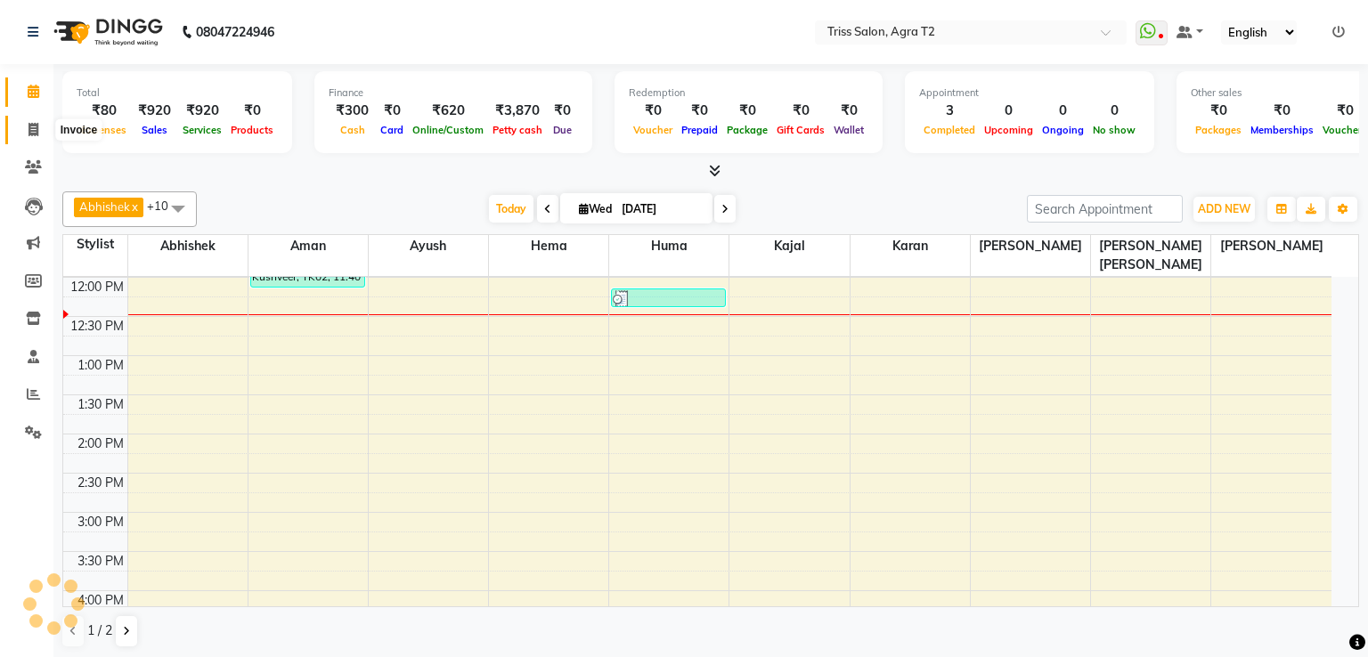
select select "service"
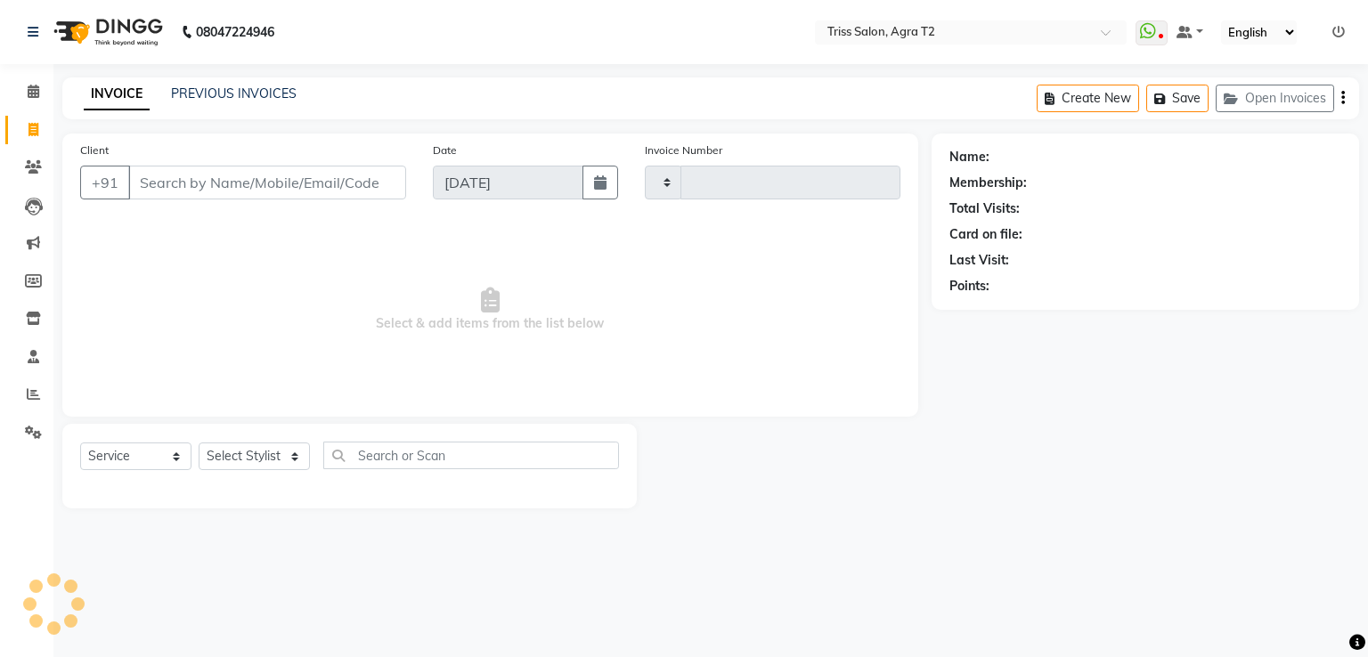
type input "2236"
select select "4301"
click at [1268, 102] on button "Open Invoices" at bounding box center [1274, 99] width 118 height 28
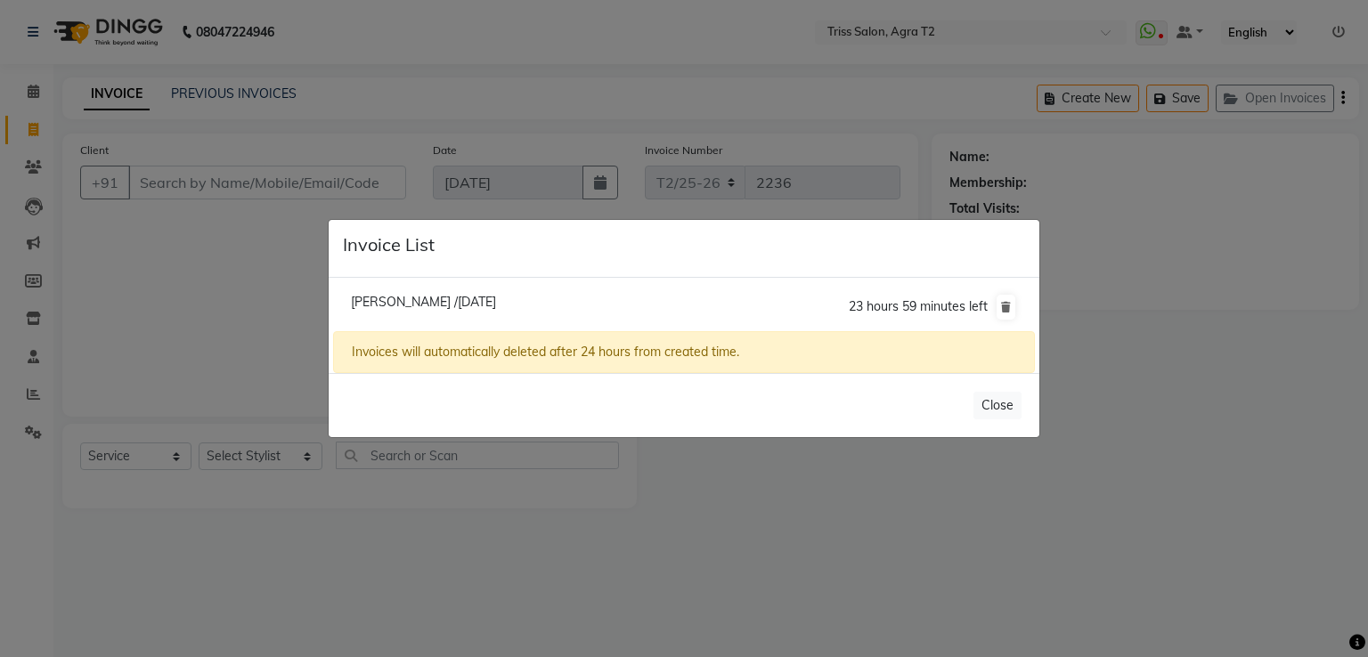
click at [429, 304] on span "Neetu /03 September 2025" at bounding box center [423, 302] width 145 height 16
type input "8433220301"
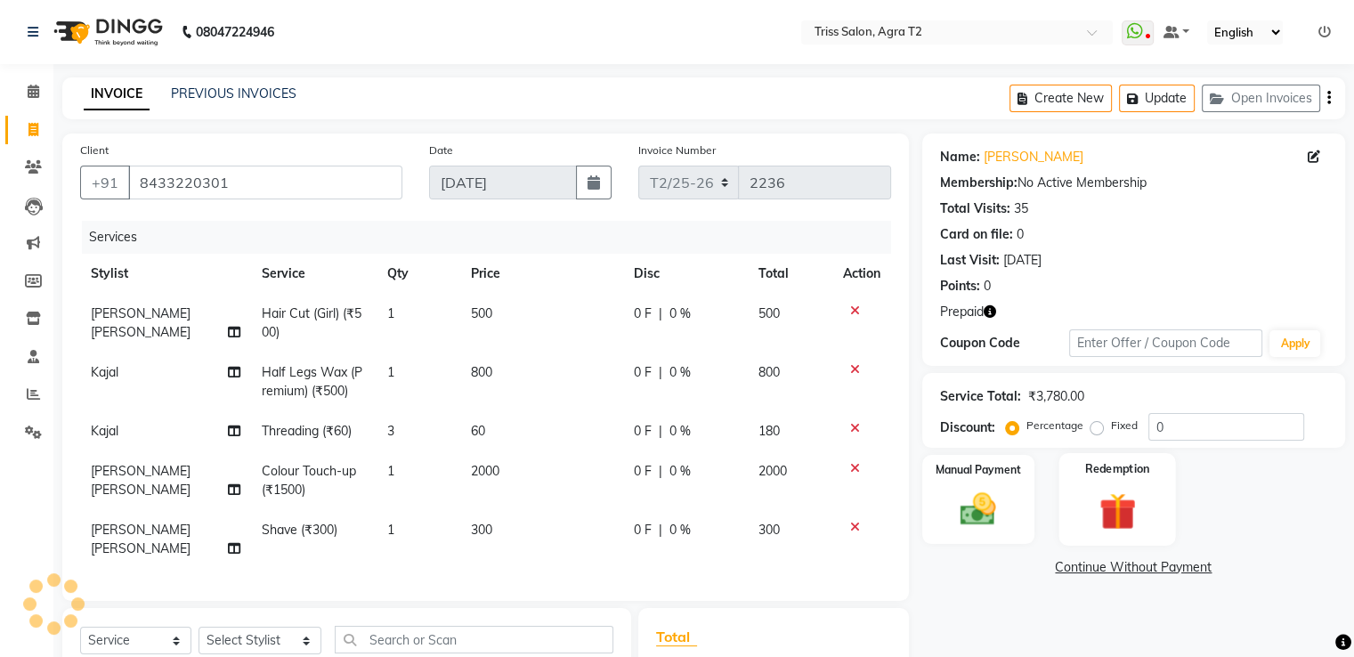
click at [1127, 495] on img at bounding box center [1117, 511] width 60 height 45
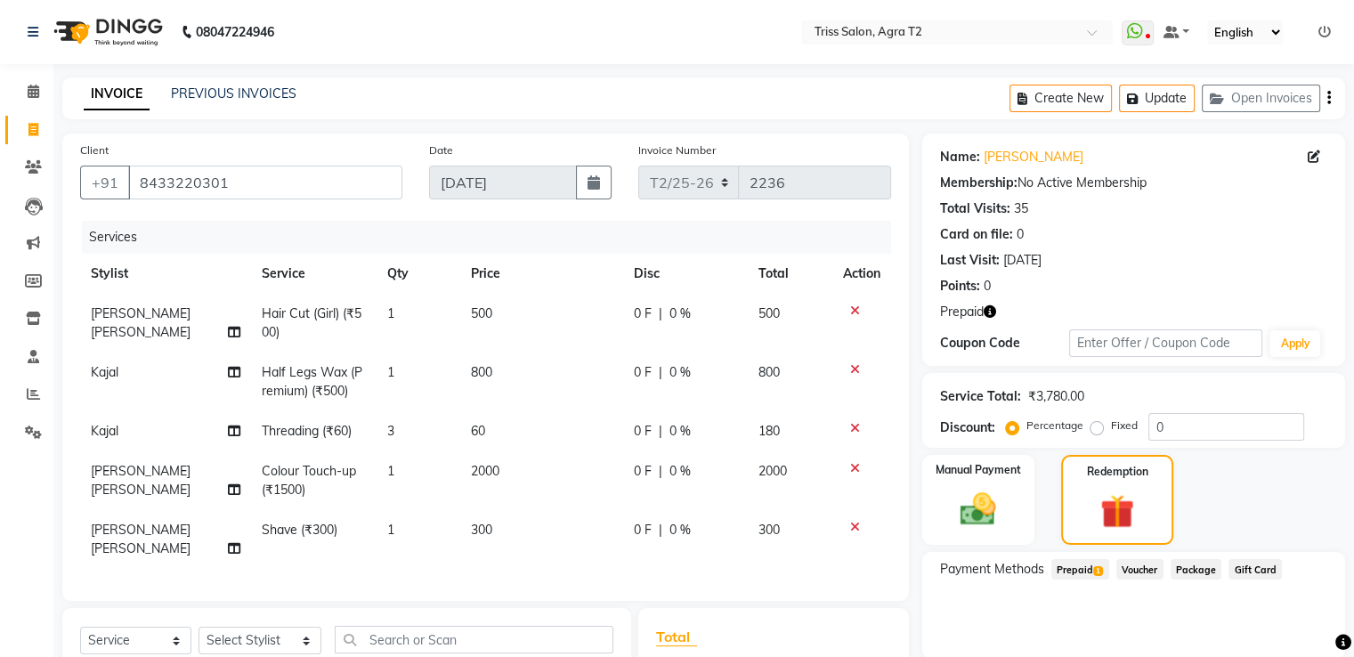
click at [1083, 572] on span "Prepaid 1" at bounding box center [1080, 569] width 58 height 20
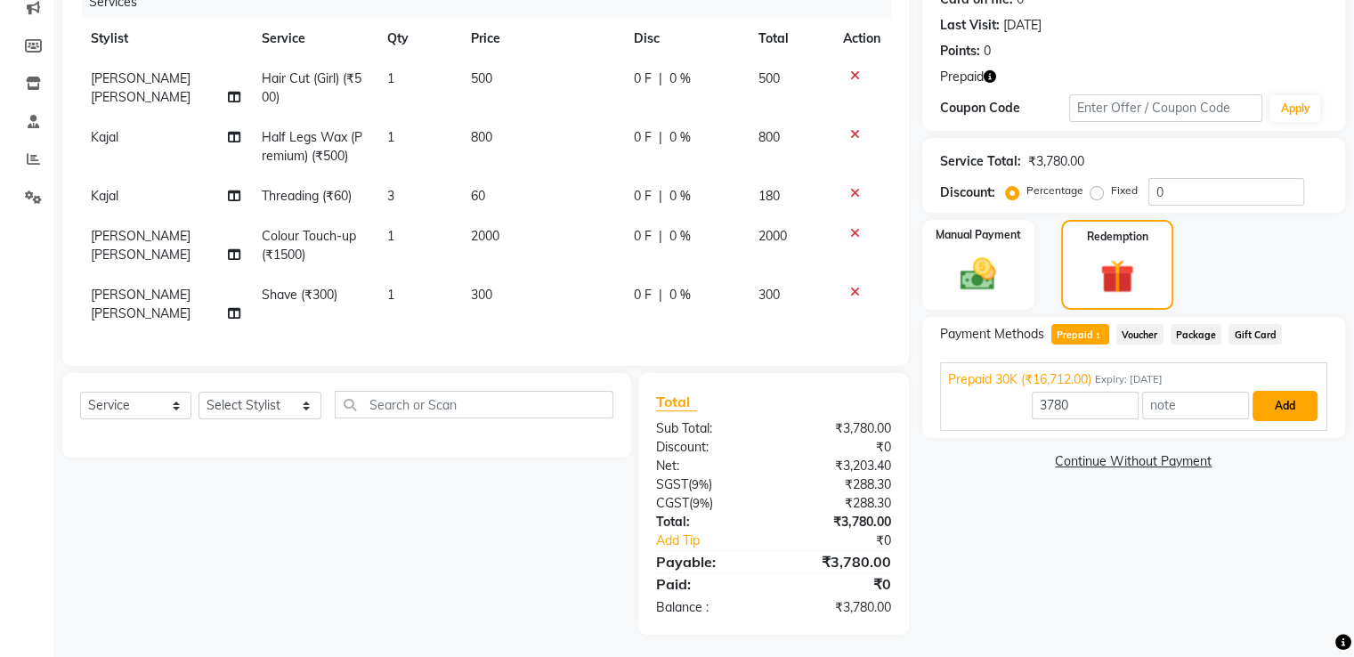
click at [1273, 402] on button "Add" at bounding box center [1285, 406] width 65 height 30
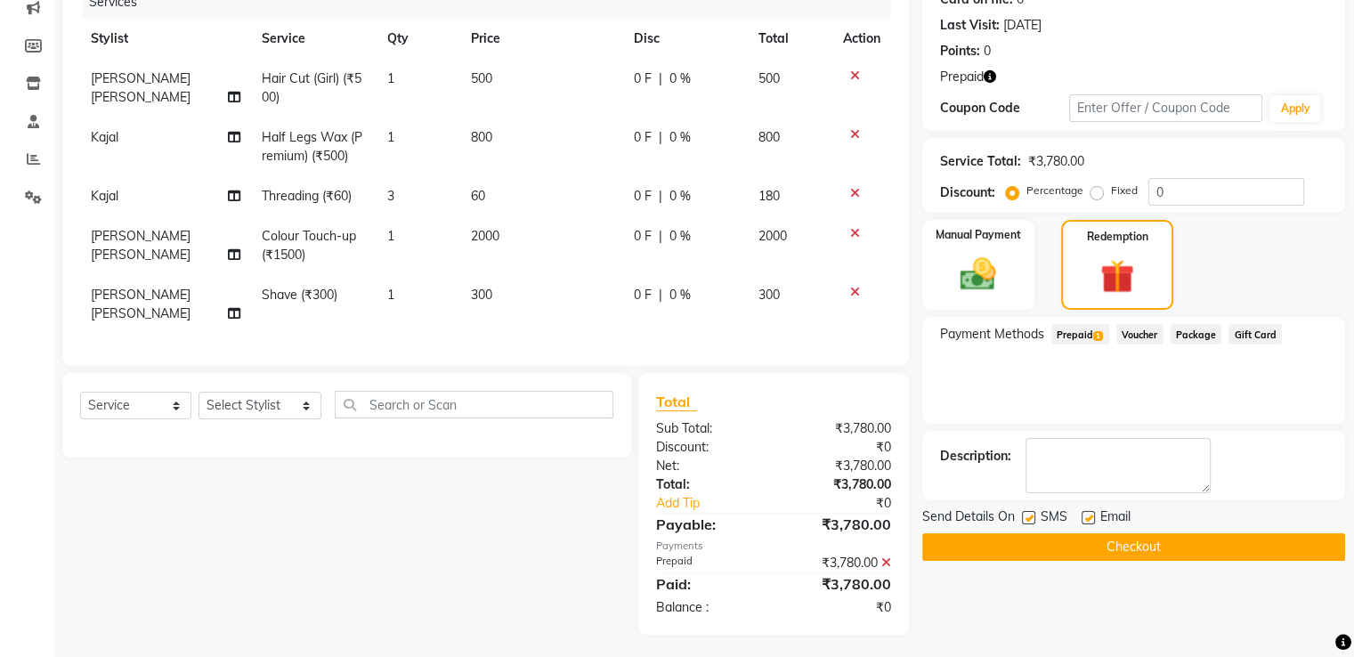
click at [1163, 544] on button "Checkout" at bounding box center [1133, 547] width 423 height 28
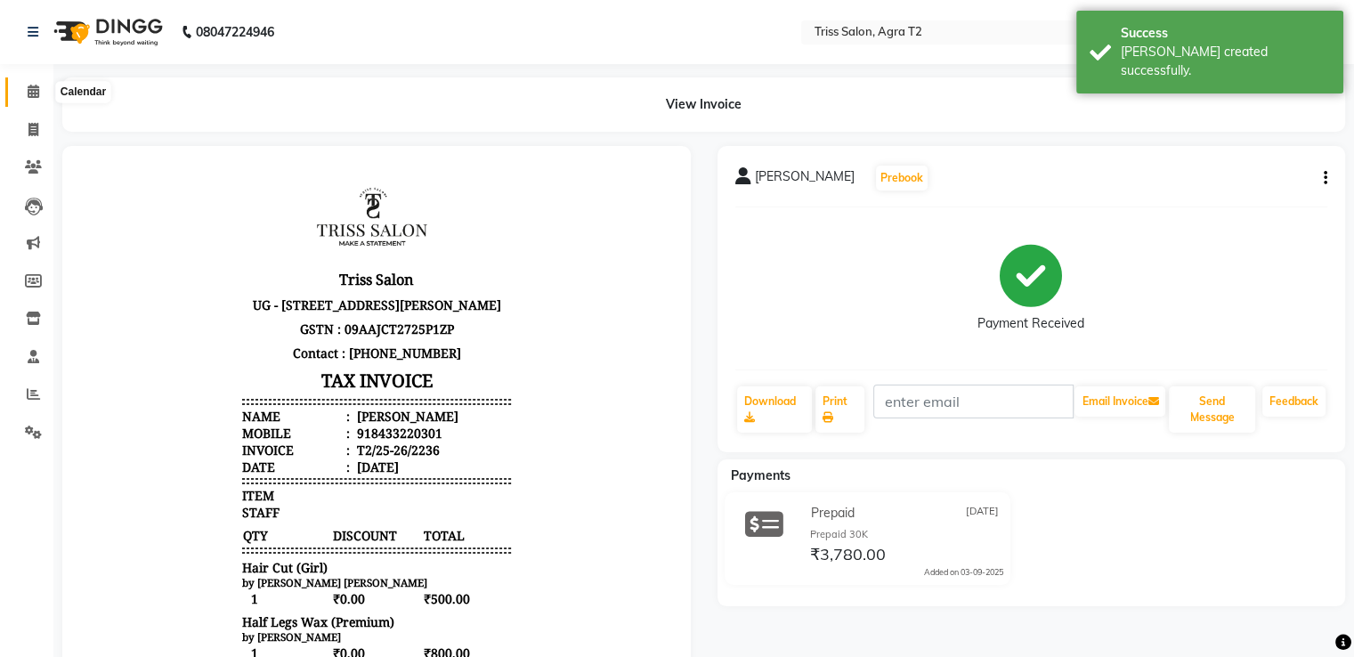
click at [36, 93] on icon at bounding box center [34, 91] width 12 height 13
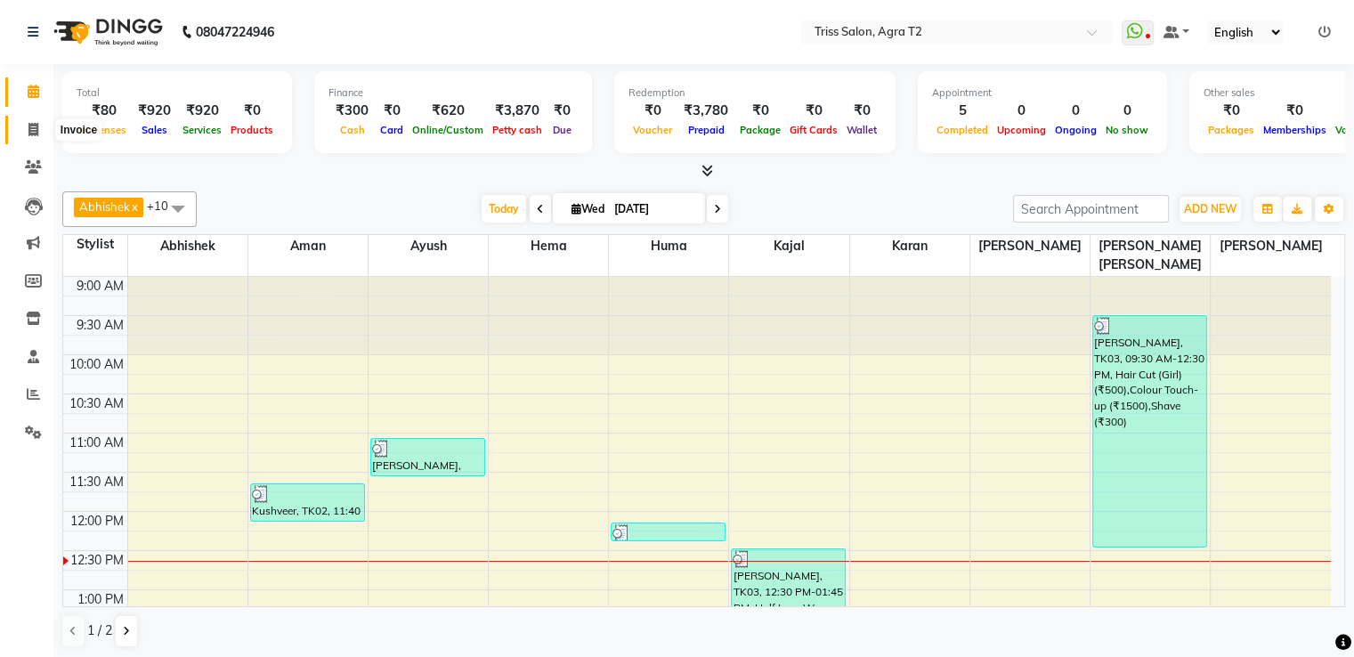
drag, startPoint x: 28, startPoint y: 133, endPoint x: 22, endPoint y: 115, distance: 18.6
click at [27, 132] on span at bounding box center [33, 130] width 31 height 20
select select "service"
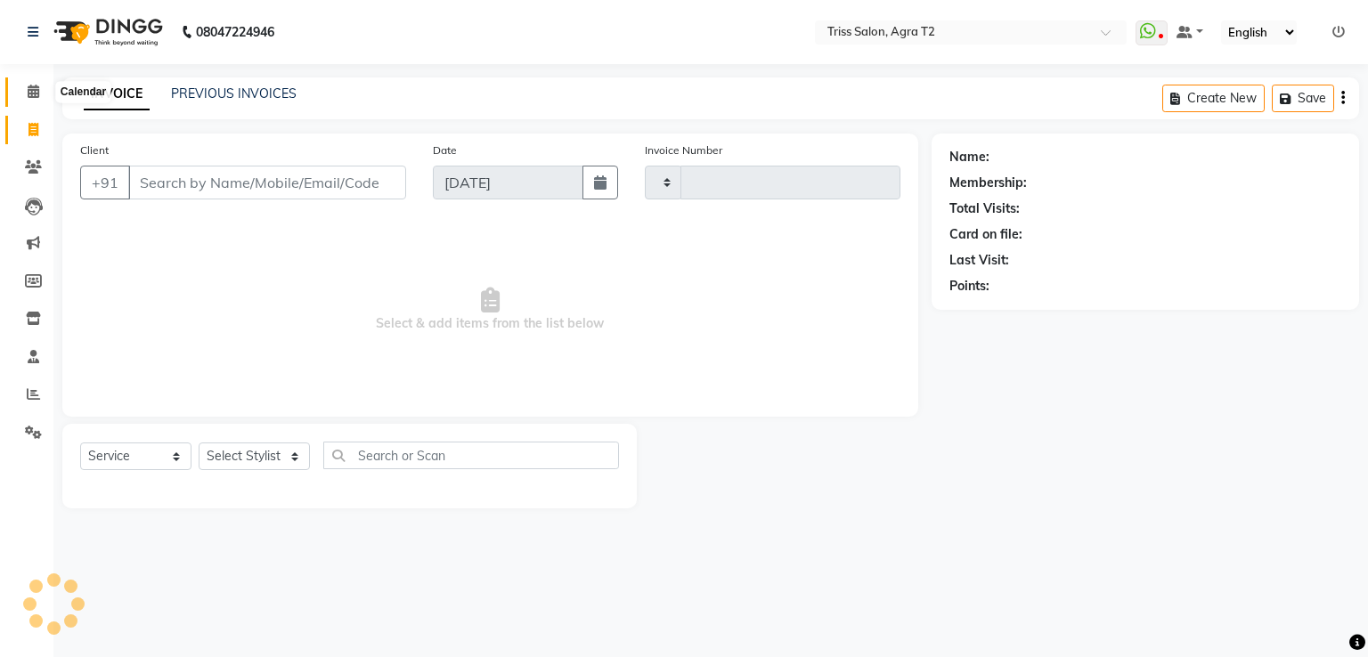
click at [28, 97] on icon at bounding box center [34, 91] width 12 height 13
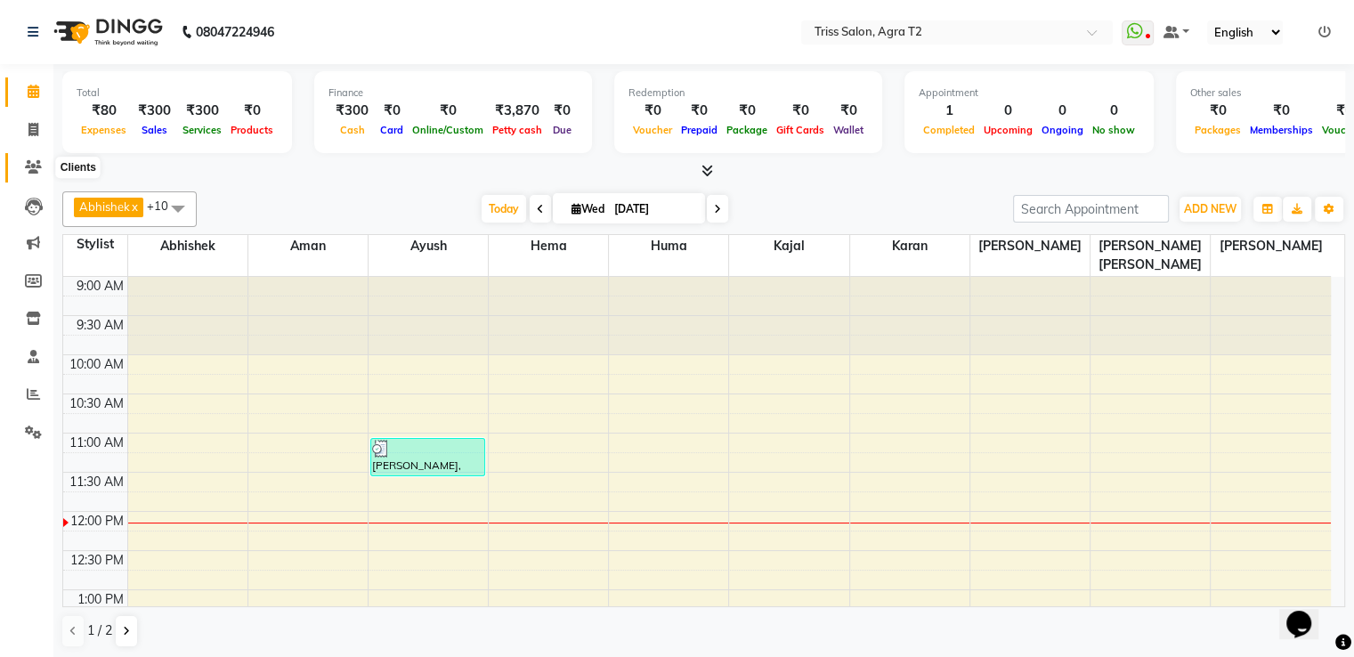
click at [33, 165] on icon at bounding box center [33, 166] width 17 height 13
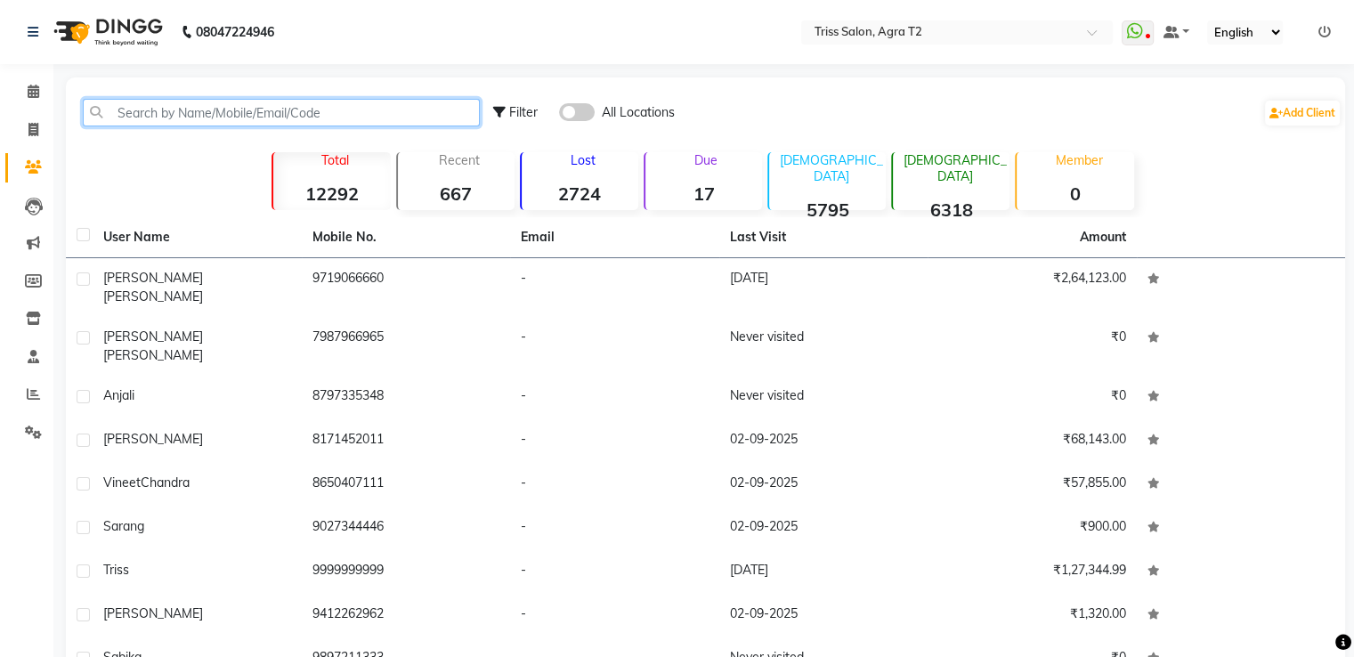
click at [108, 116] on input "text" at bounding box center [281, 113] width 397 height 28
paste input "9634179999"
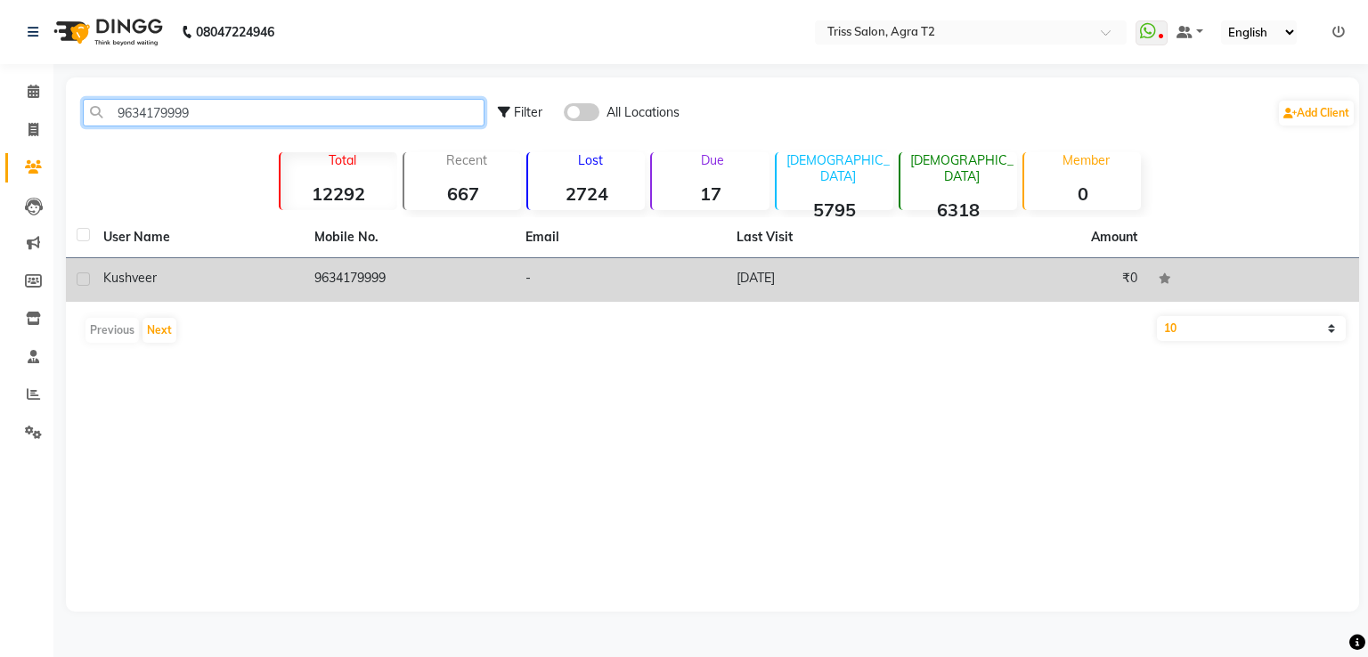
type input "9634179999"
click at [384, 282] on td "9634179999" at bounding box center [409, 280] width 211 height 44
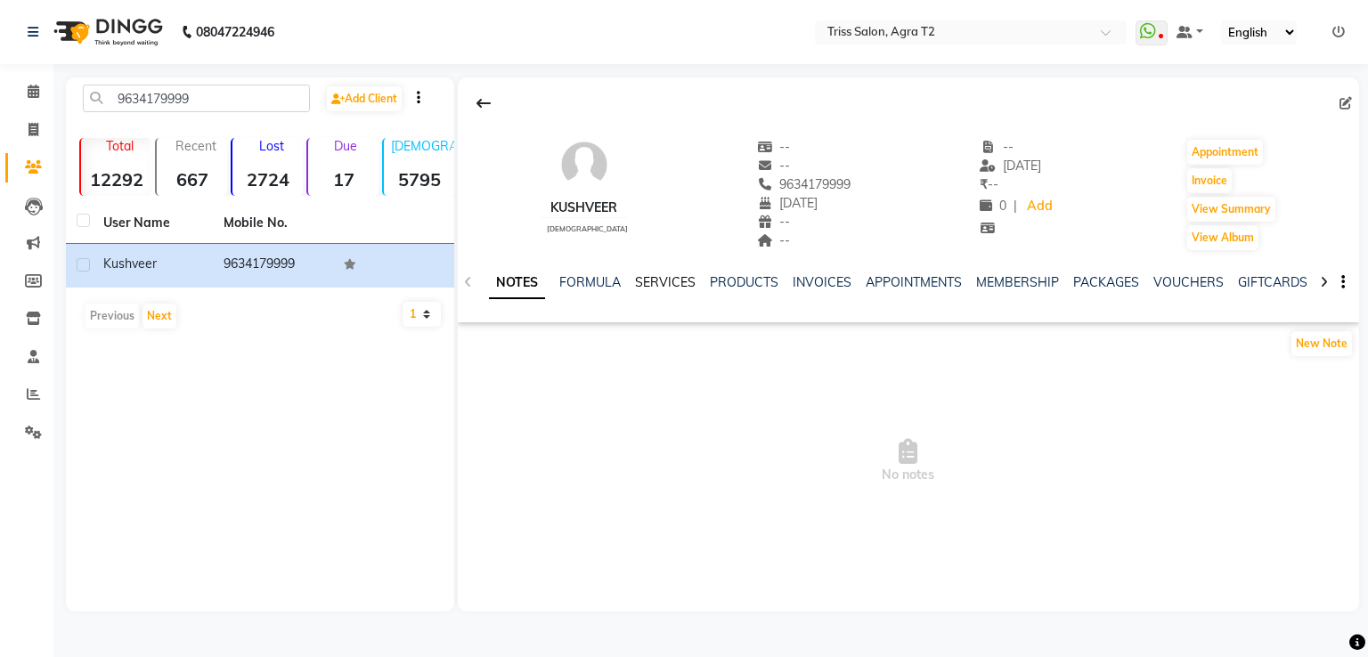
click at [645, 284] on link "SERVICES" at bounding box center [665, 282] width 61 height 16
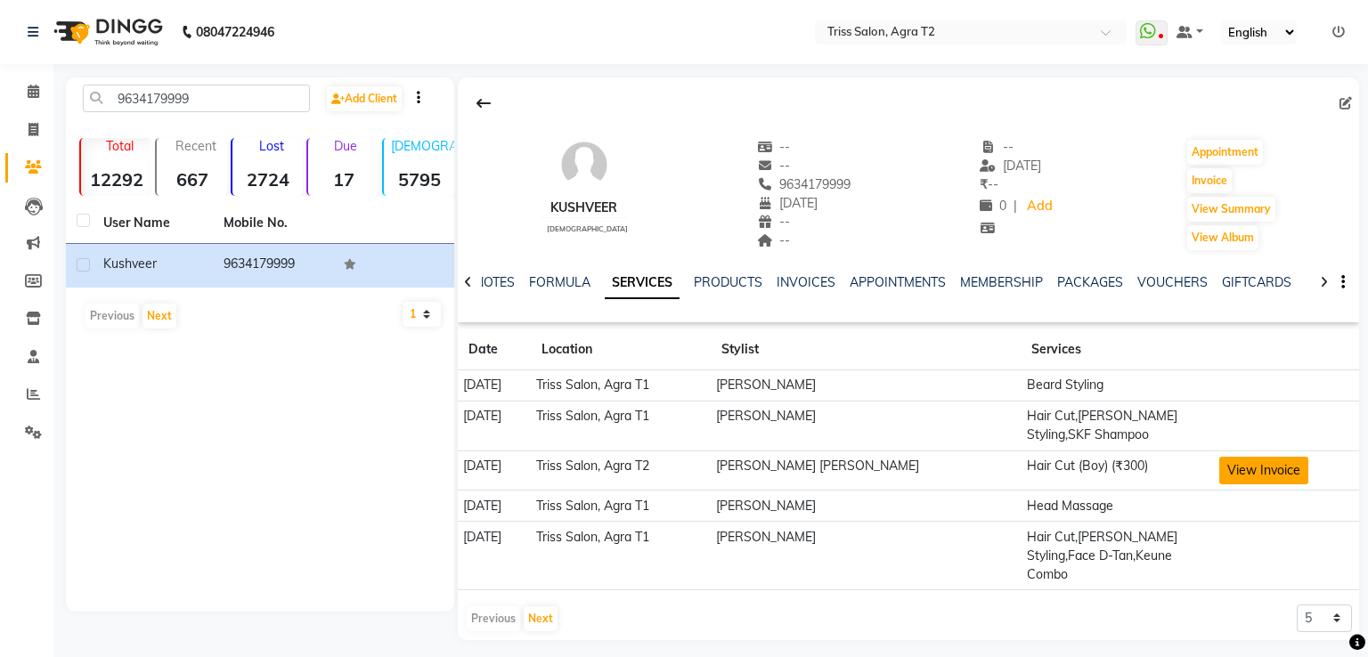
click at [1261, 457] on button "View Invoice" at bounding box center [1263, 471] width 89 height 28
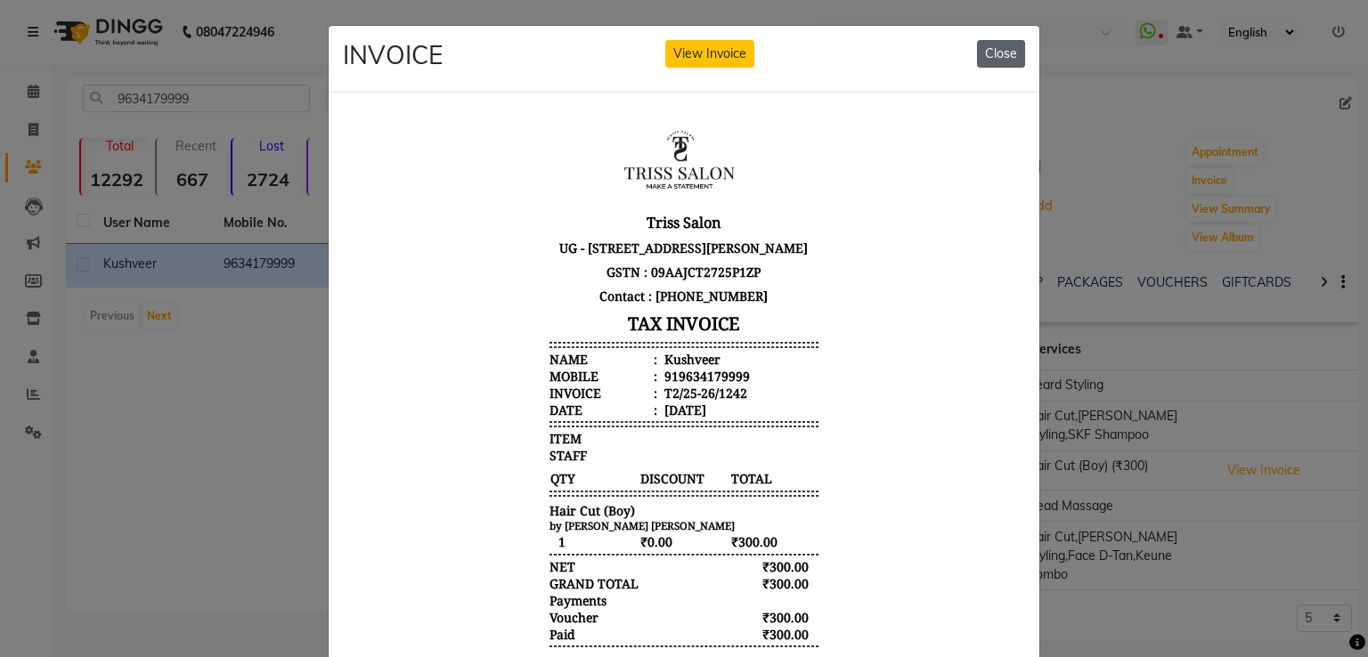
click at [995, 58] on button "Close" at bounding box center [1001, 54] width 48 height 28
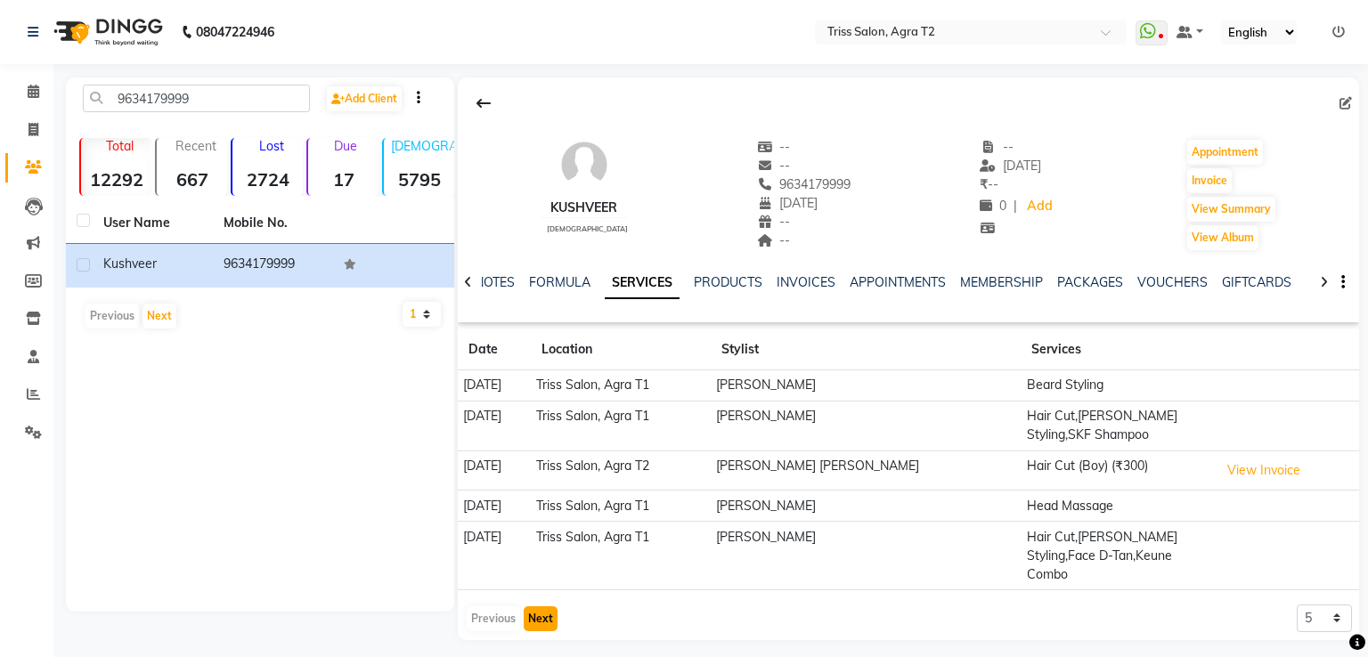
click at [544, 606] on button "Next" at bounding box center [541, 618] width 34 height 25
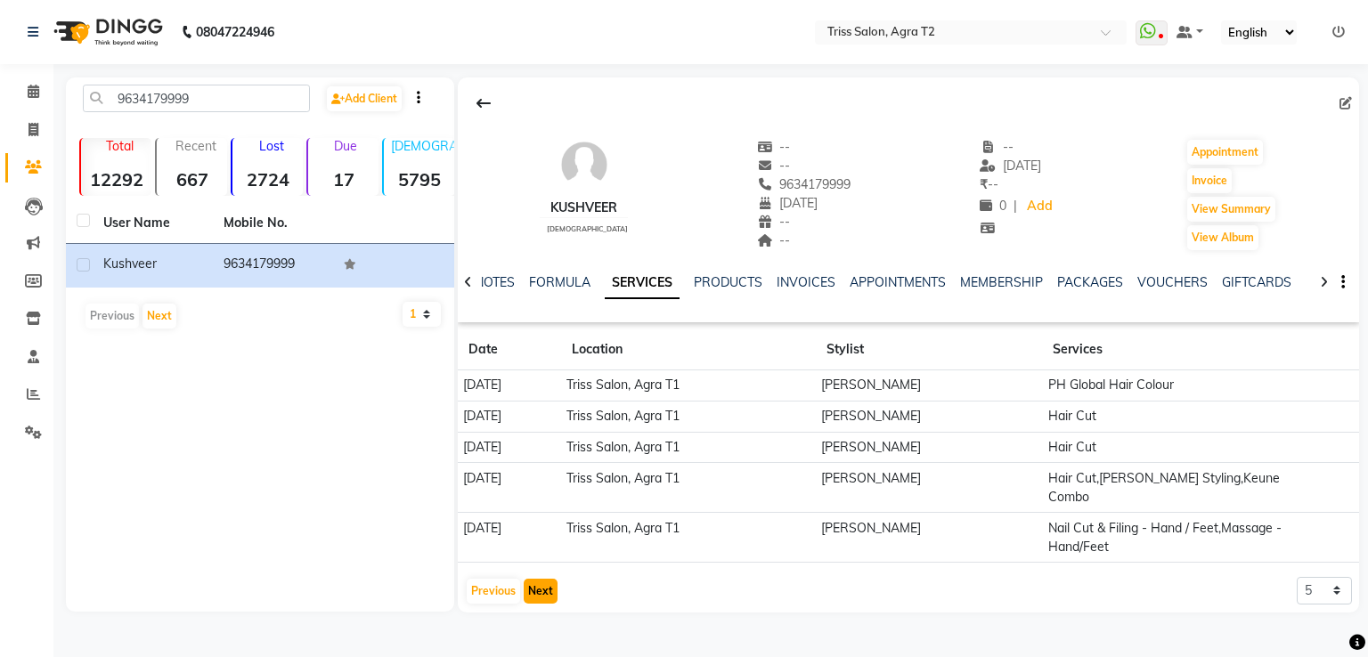
click at [531, 579] on button "Next" at bounding box center [541, 591] width 34 height 25
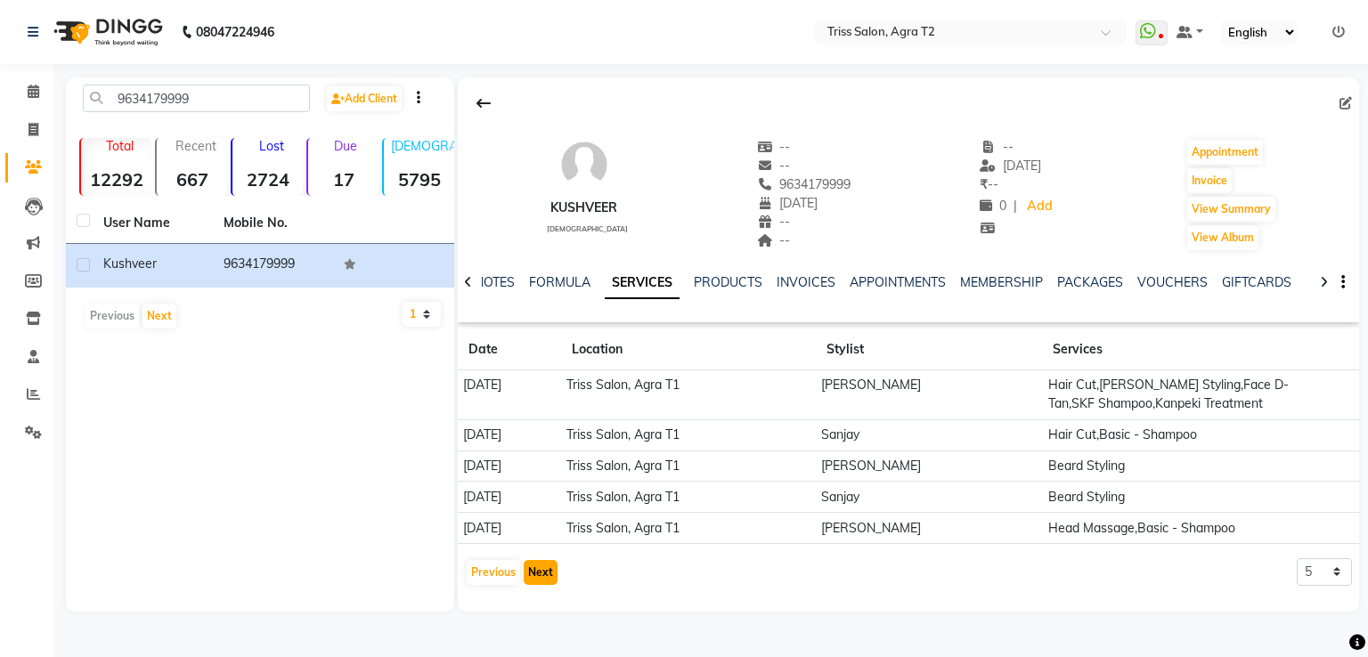
click at [535, 573] on button "Next" at bounding box center [541, 572] width 34 height 25
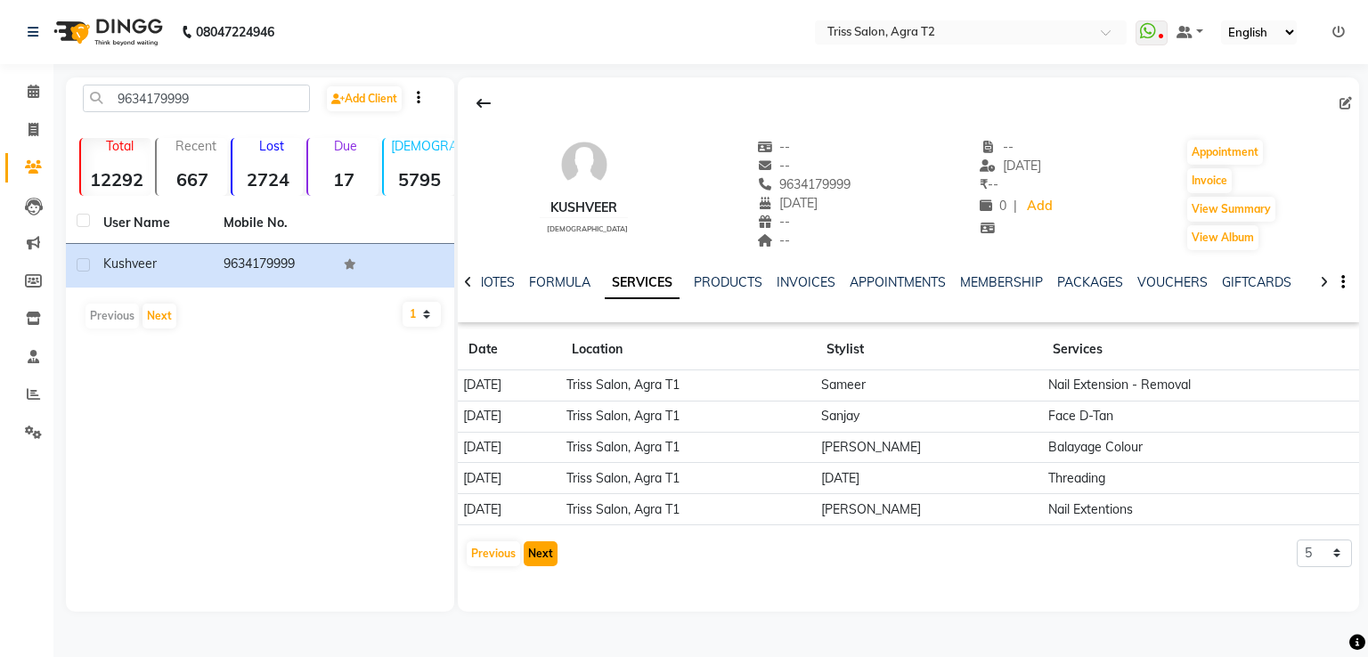
click at [538, 543] on button "Next" at bounding box center [541, 553] width 34 height 25
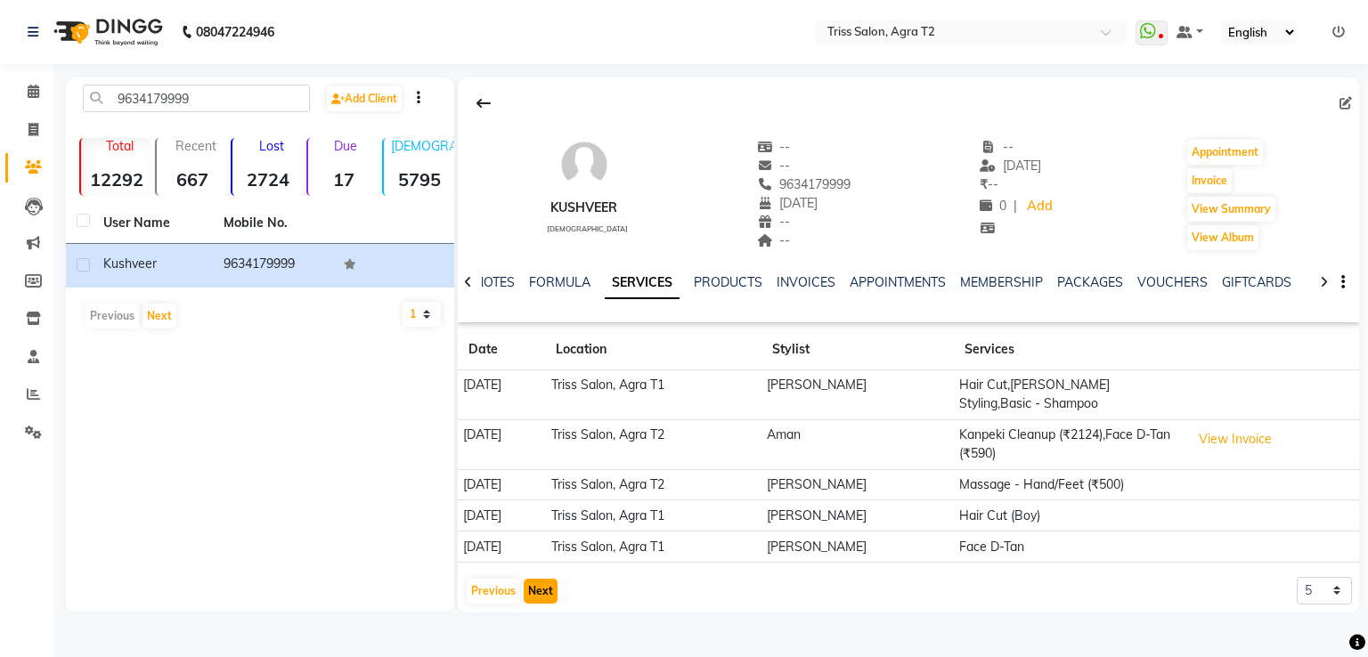
click at [538, 580] on button "Next" at bounding box center [541, 591] width 34 height 25
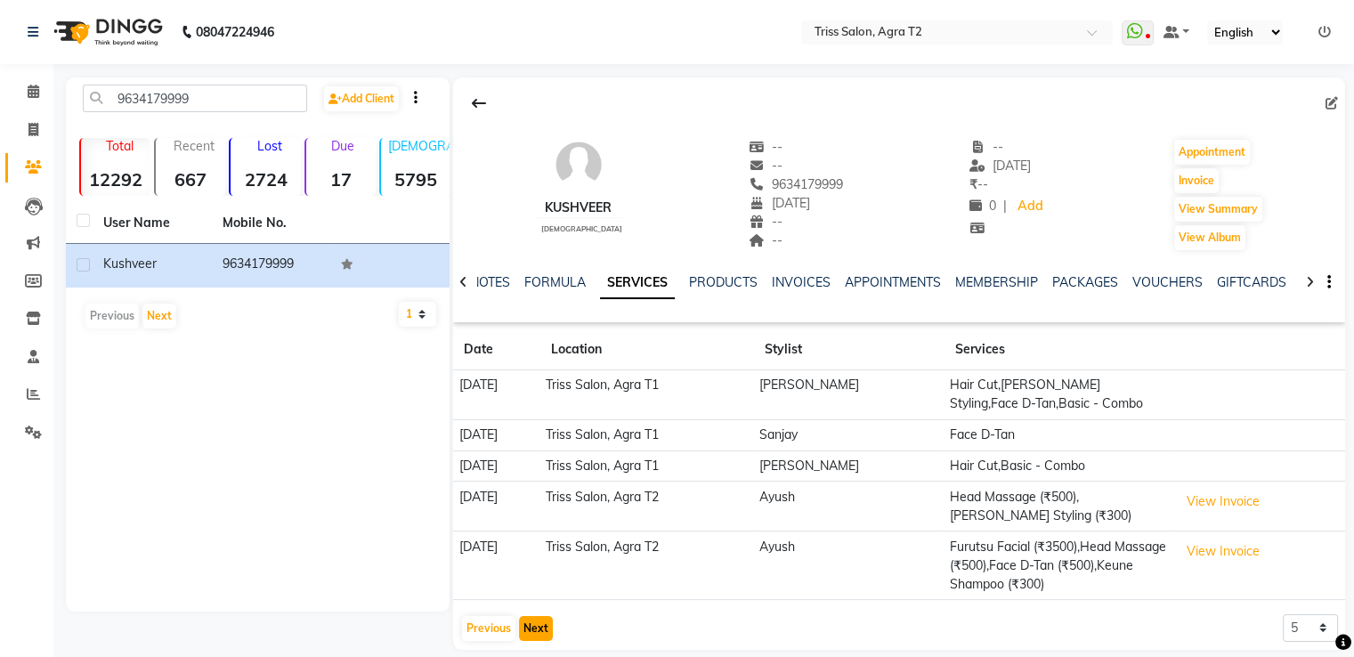
click at [541, 628] on button "Next" at bounding box center [536, 628] width 34 height 25
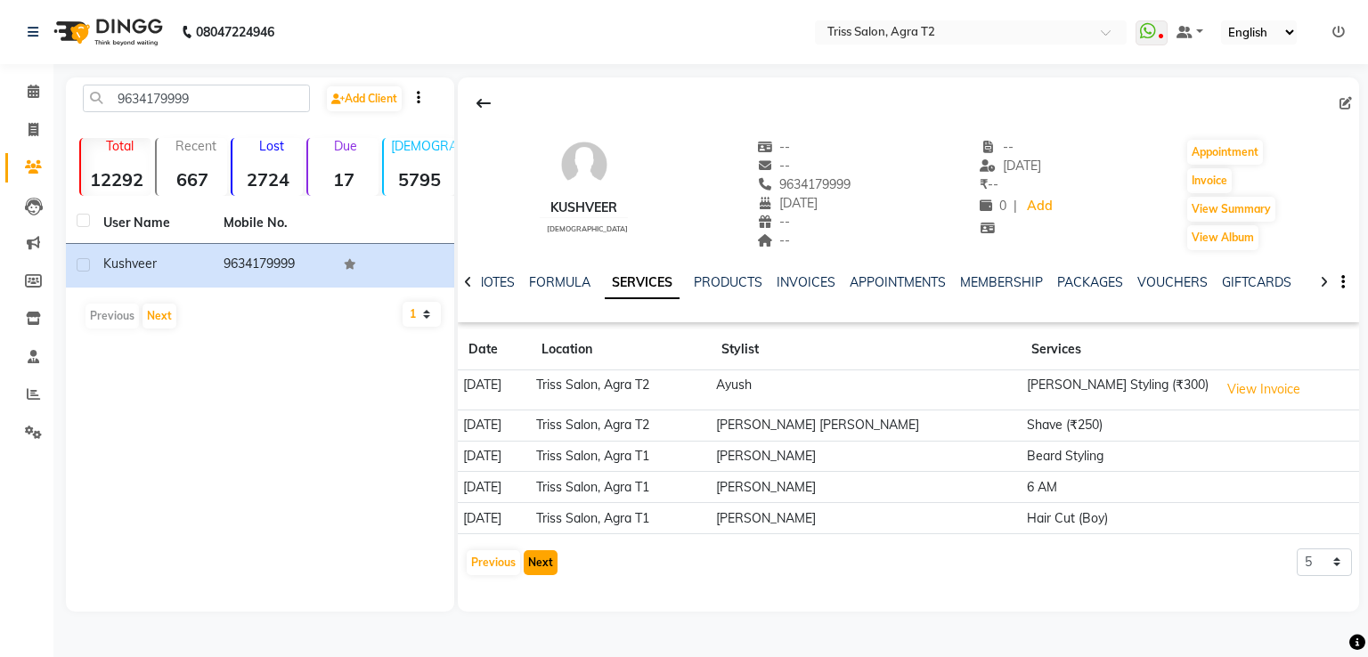
click at [532, 553] on button "Next" at bounding box center [541, 562] width 34 height 25
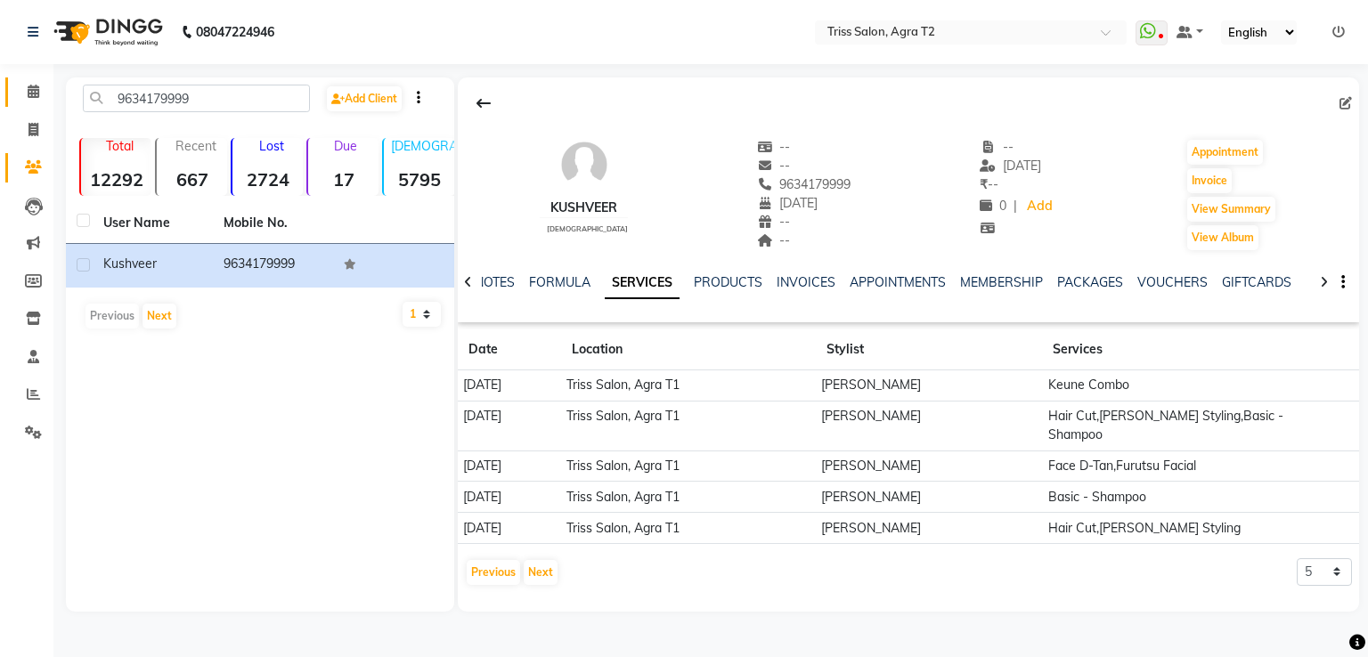
click at [28, 103] on link "Calendar" at bounding box center [26, 91] width 43 height 29
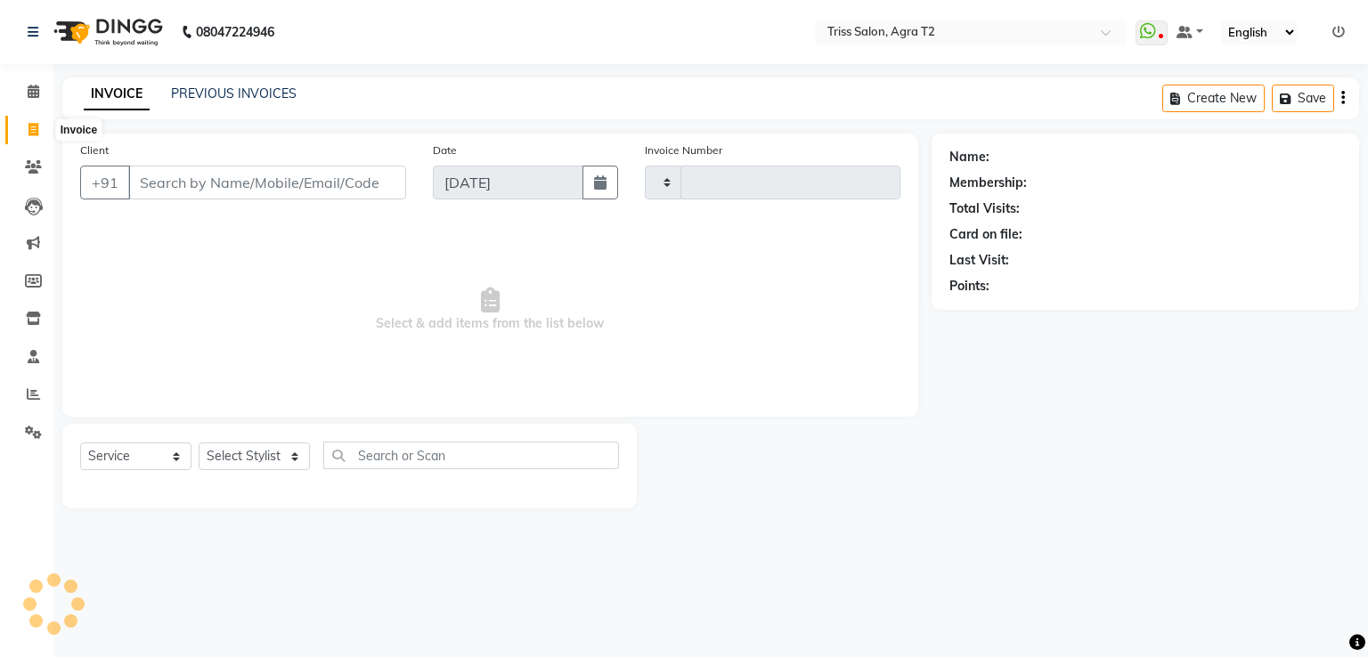
select select "service"
type input "2238"
select select "4301"
click at [258, 469] on select "Select Stylist [PERSON_NAME] [PERSON_NAME] Huma Kajal Karan [PERSON_NAME] [PERS…" at bounding box center [261, 456] width 124 height 28
select select "26469"
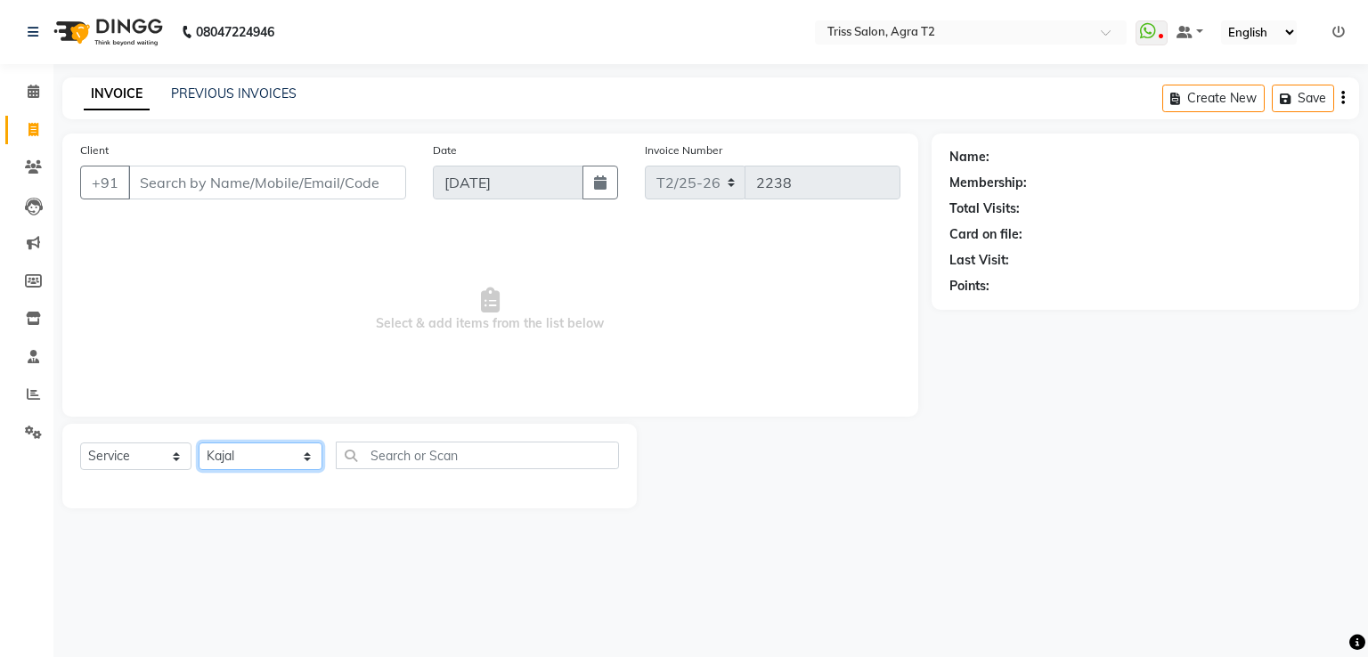
click at [199, 443] on select "Select Stylist [PERSON_NAME] [PERSON_NAME] Huma Kajal Karan [PERSON_NAME] [PERS…" at bounding box center [261, 456] width 124 height 28
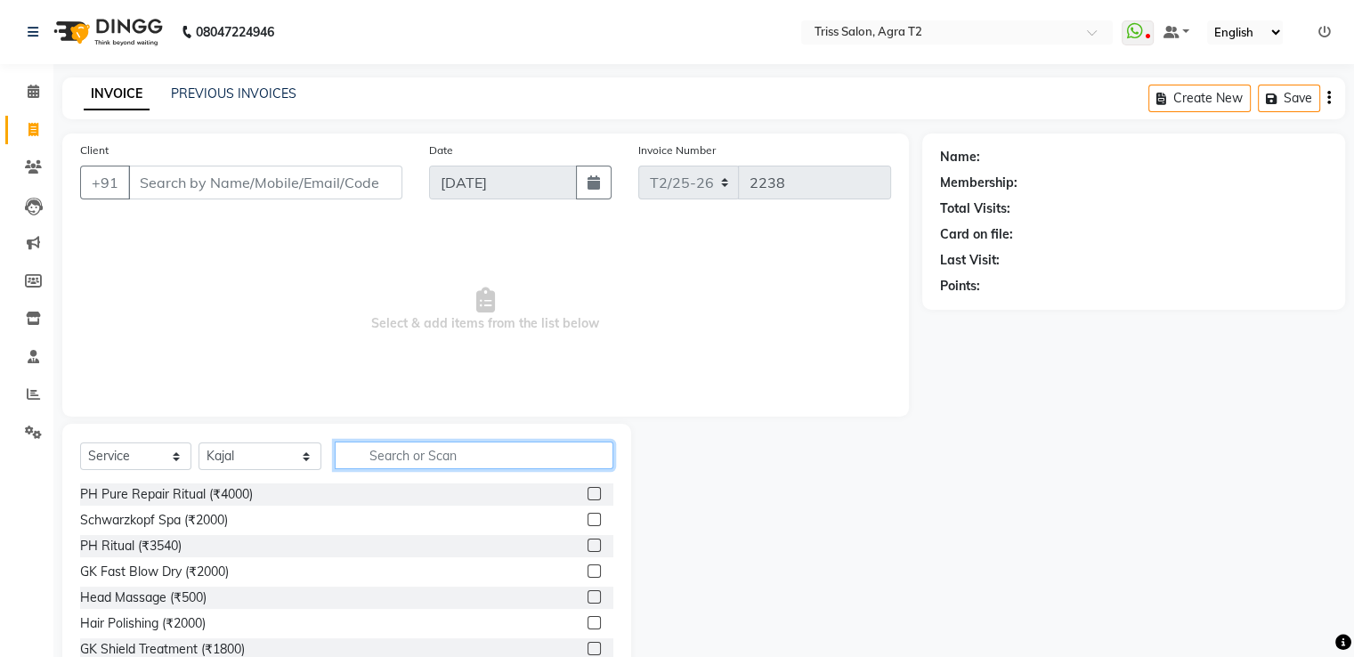
click at [402, 464] on input "text" at bounding box center [474, 456] width 278 height 28
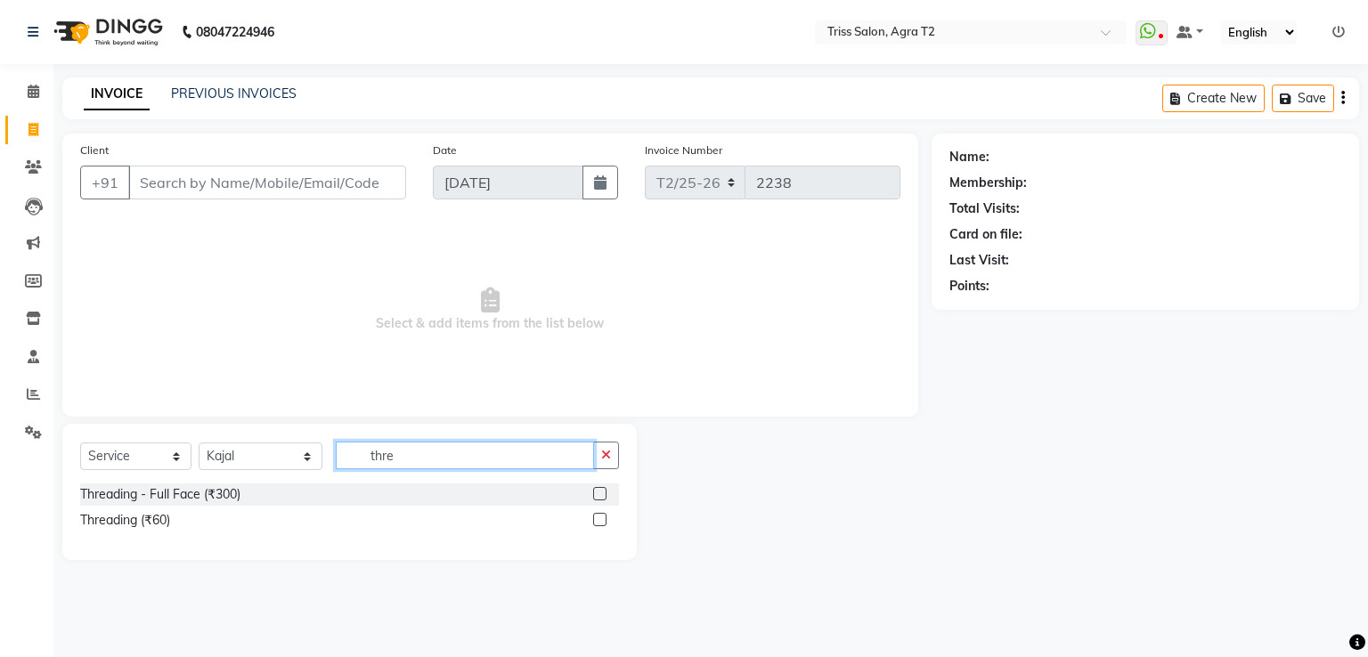
type input "thre"
click at [601, 520] on label at bounding box center [599, 519] width 13 height 13
click at [601, 520] on input "checkbox" at bounding box center [599, 521] width 12 height 12
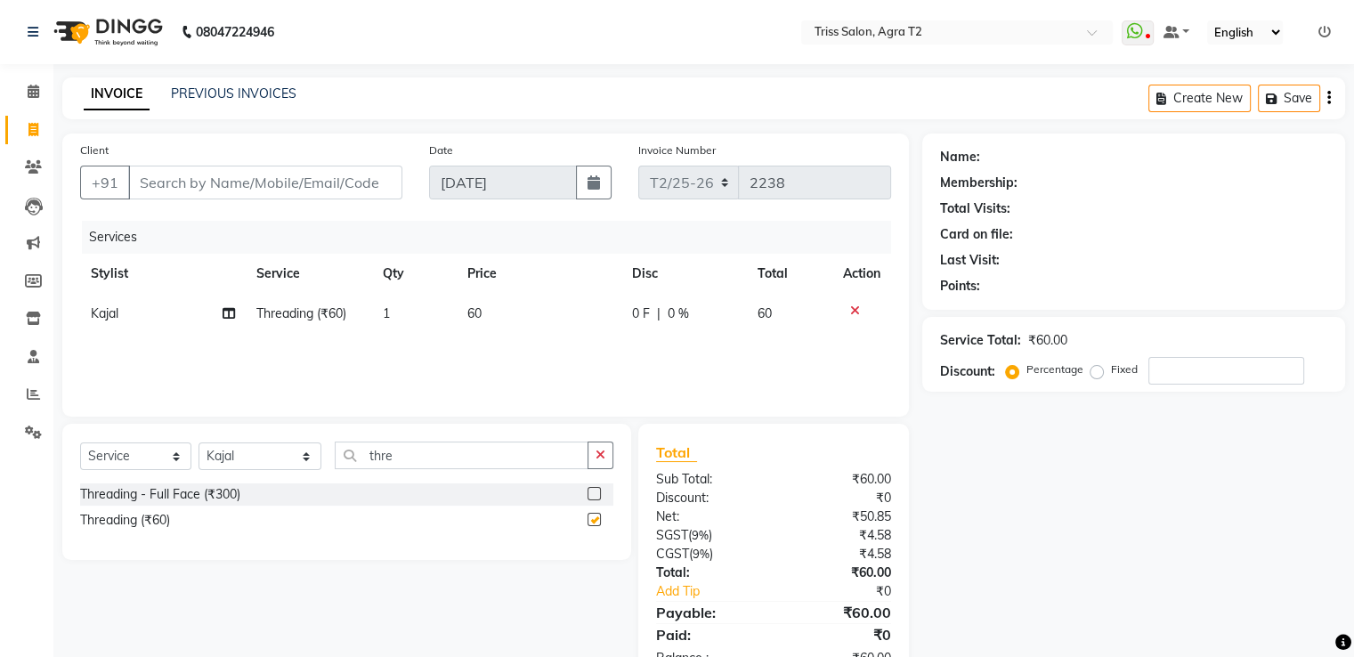
checkbox input "false"
click at [404, 318] on td "1" at bounding box center [414, 314] width 85 height 40
select select "26469"
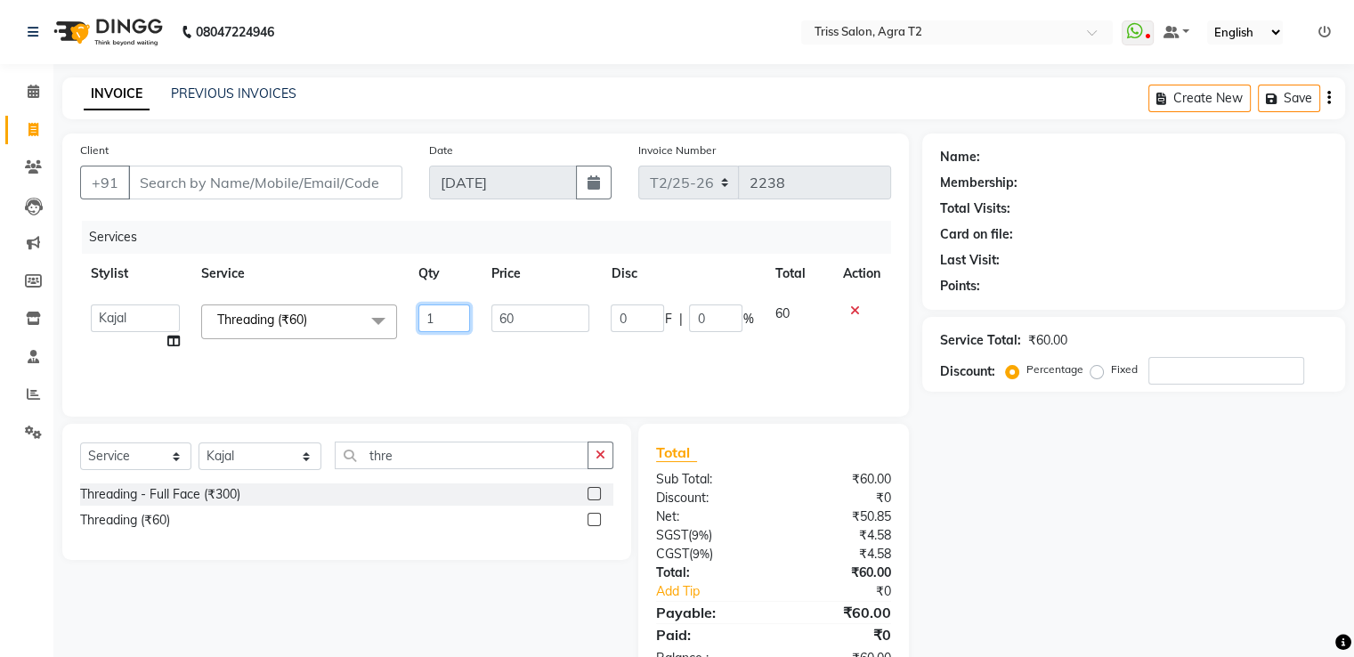
click at [442, 318] on input "1" at bounding box center [444, 318] width 52 height 28
type input "2"
click at [461, 351] on div "Services Stylist Service Qty Price Disc Total Action Abhishek [PERSON_NAME] [PE…" at bounding box center [485, 310] width 811 height 178
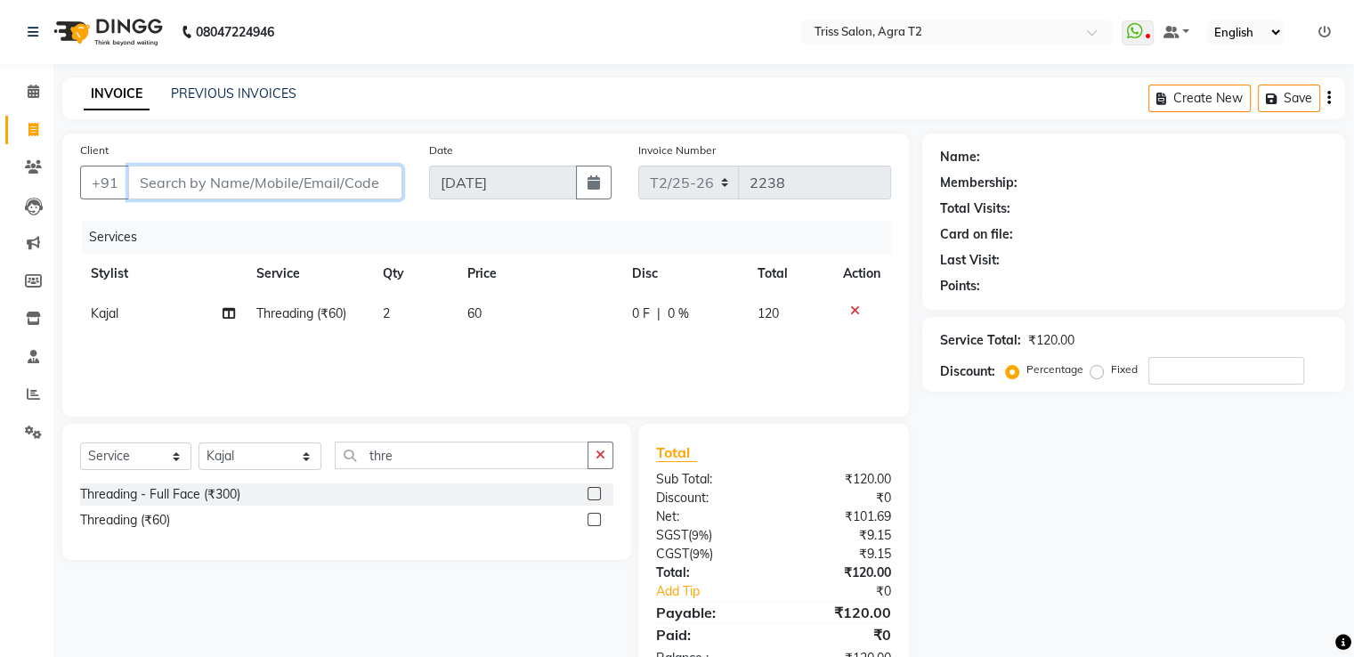
click at [212, 175] on input "Client" at bounding box center [265, 183] width 274 height 34
type input "h"
type input "0"
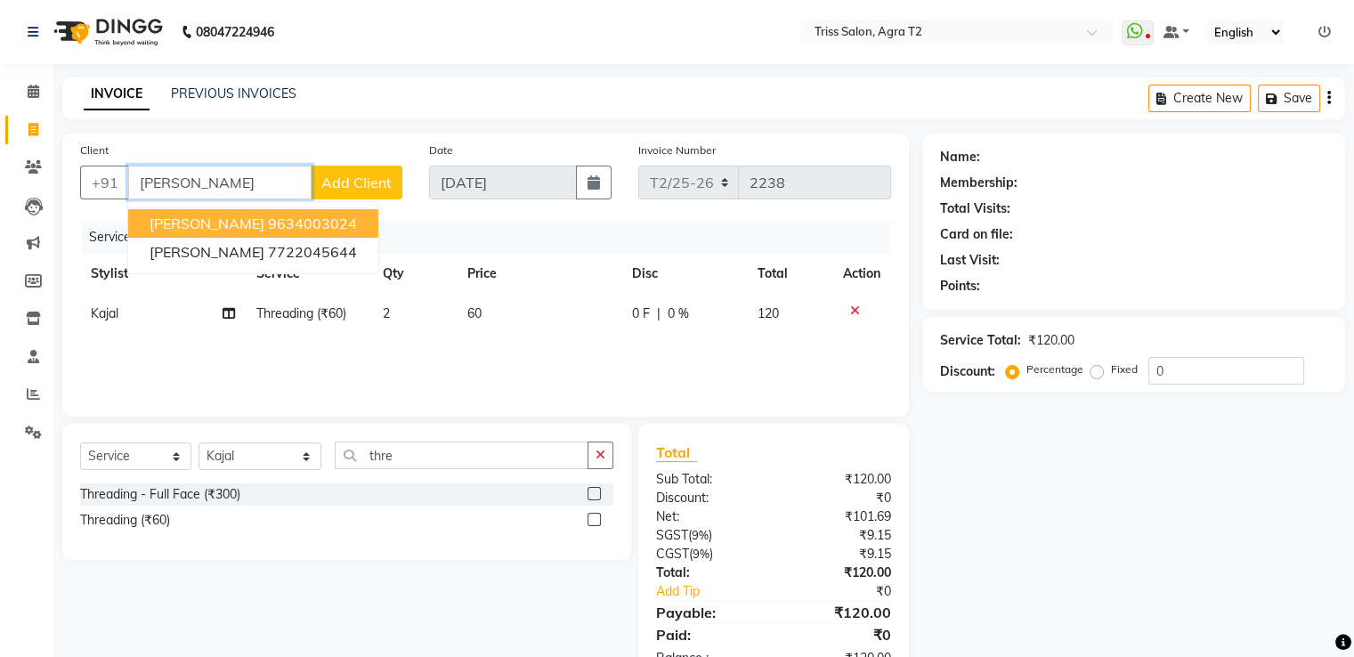
click at [268, 220] on ngb-highlight "9634003024" at bounding box center [312, 224] width 89 height 18
type input "9634003024"
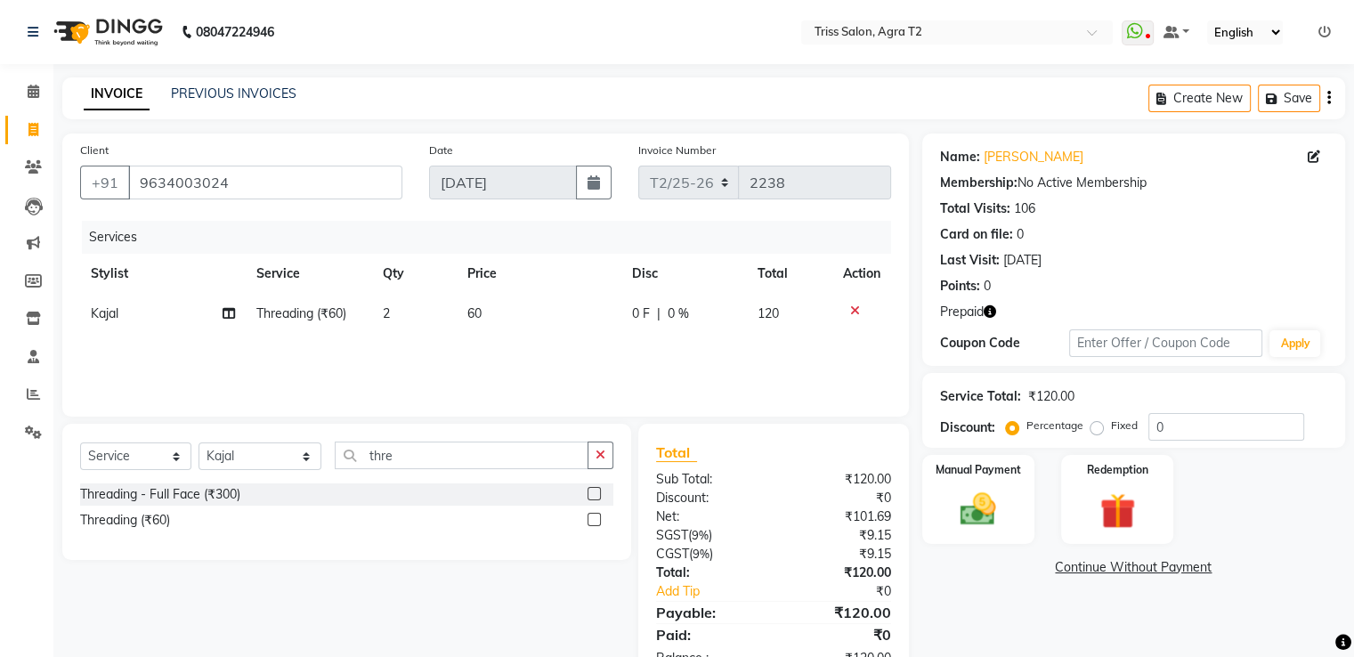
click at [986, 306] on icon "button" at bounding box center [990, 311] width 12 height 12
click at [1174, 277] on div "Points: 0" at bounding box center [1133, 286] width 387 height 19
click at [988, 490] on img at bounding box center [978, 510] width 60 height 43
click at [1210, 572] on span "UPI" at bounding box center [1205, 568] width 28 height 20
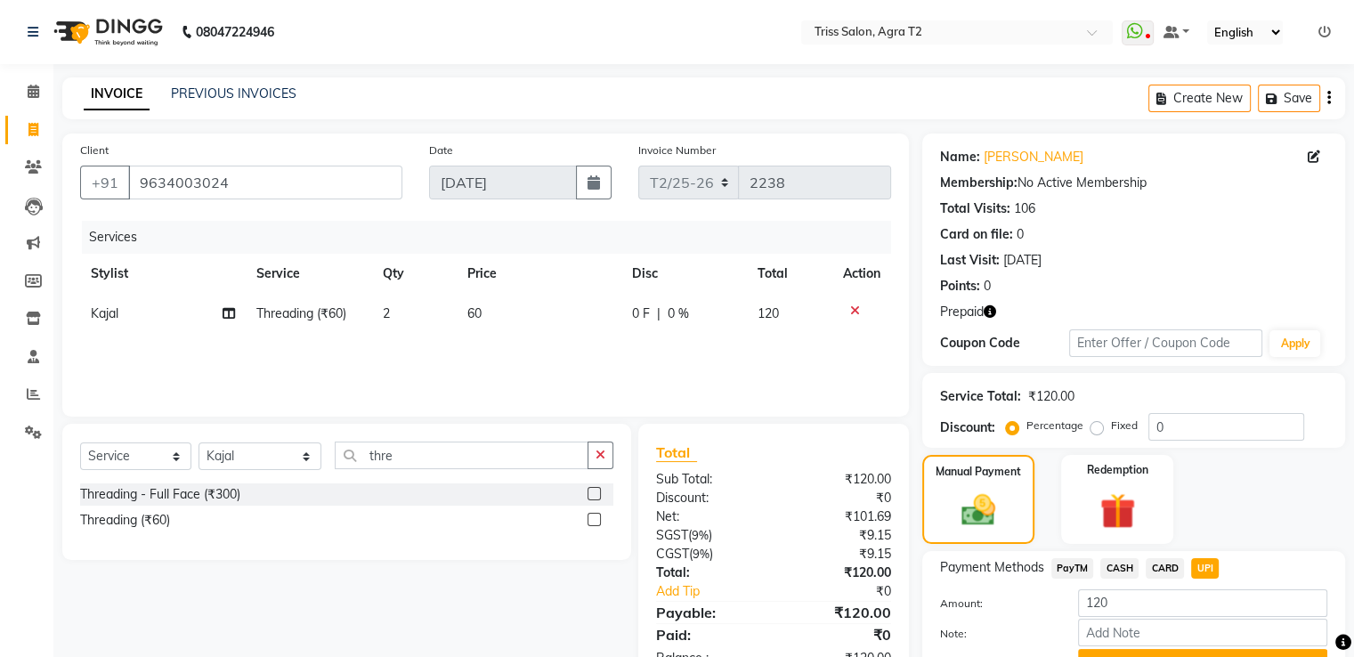
scroll to position [91, 0]
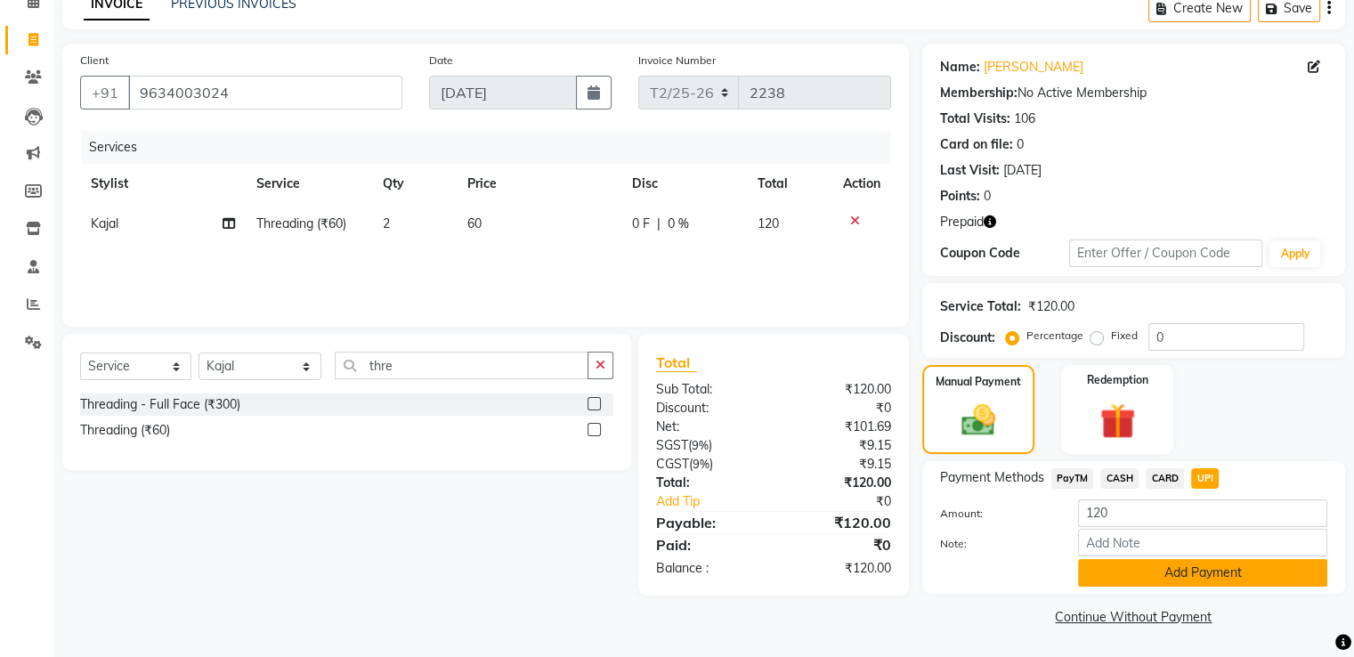
click at [1201, 578] on button "Add Payment" at bounding box center [1202, 573] width 249 height 28
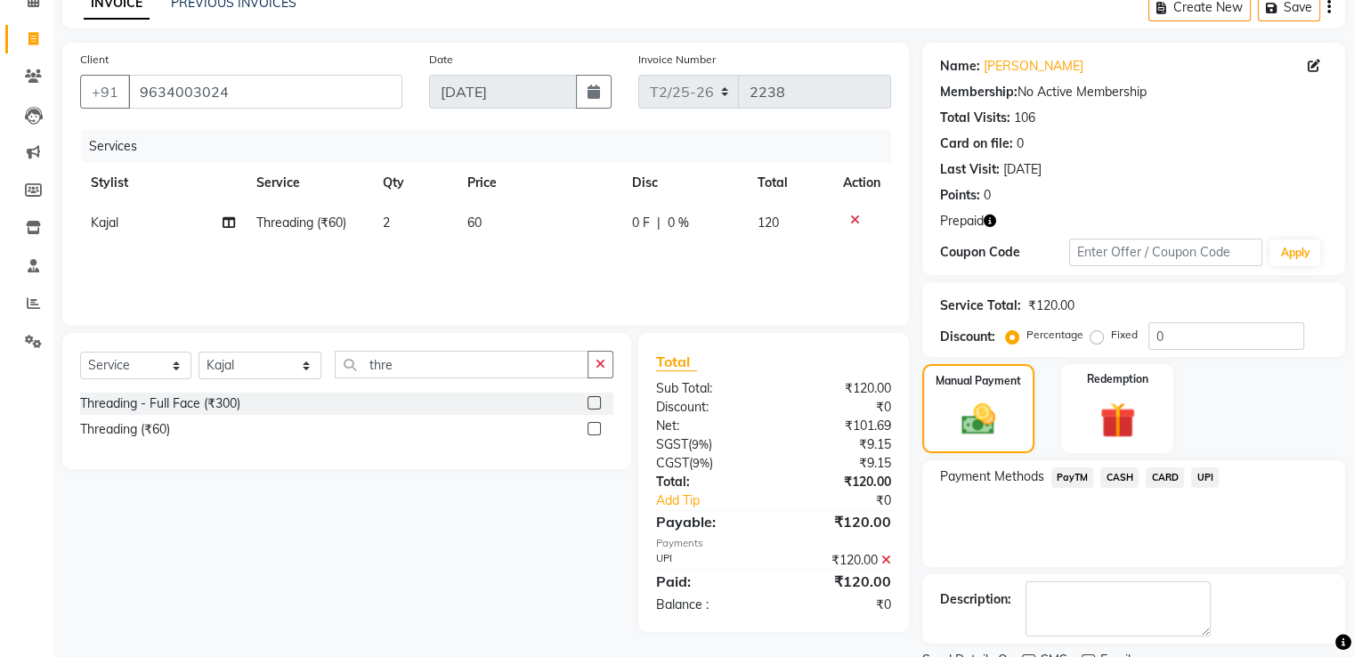
scroll to position [164, 0]
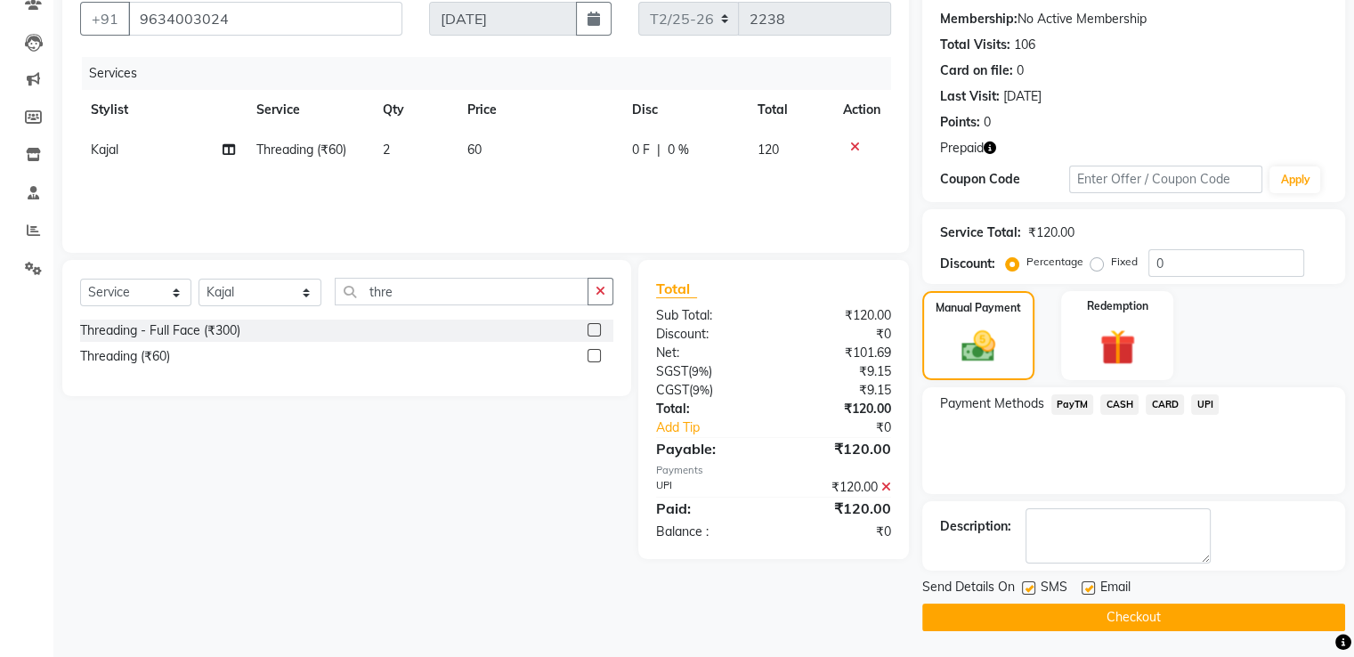
click at [1145, 616] on button "Checkout" at bounding box center [1133, 618] width 423 height 28
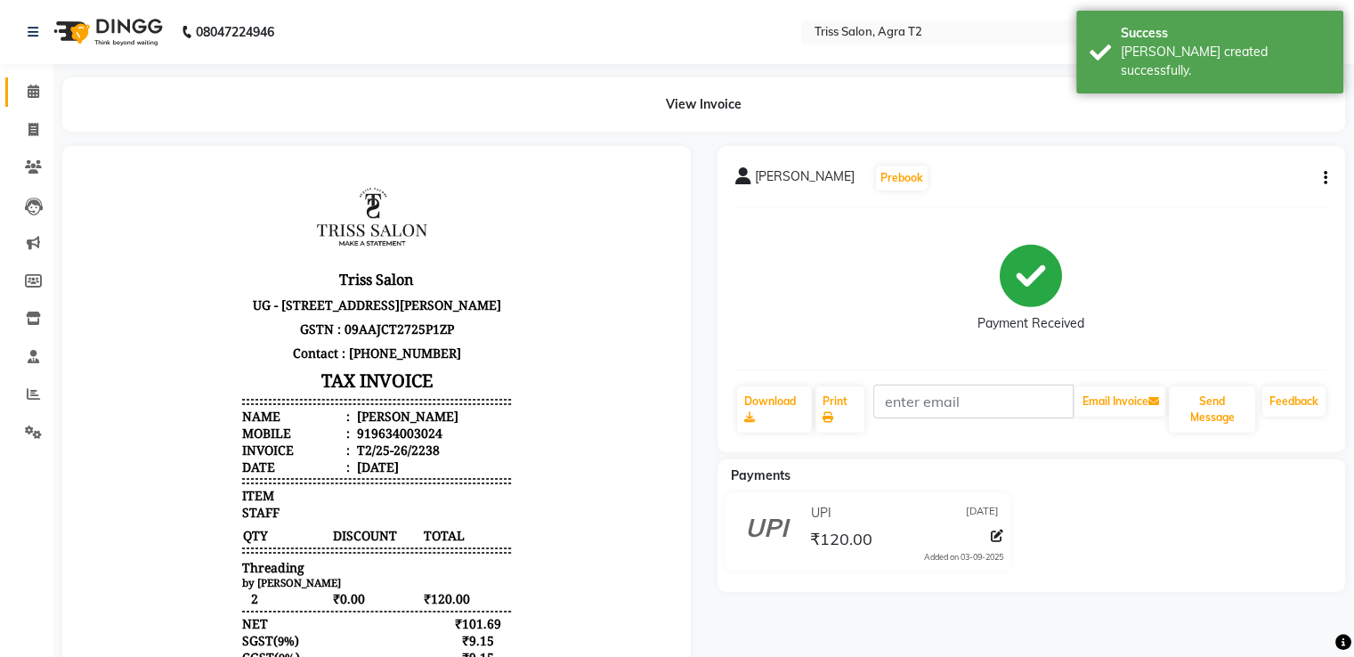
click at [25, 93] on span at bounding box center [33, 92] width 31 height 20
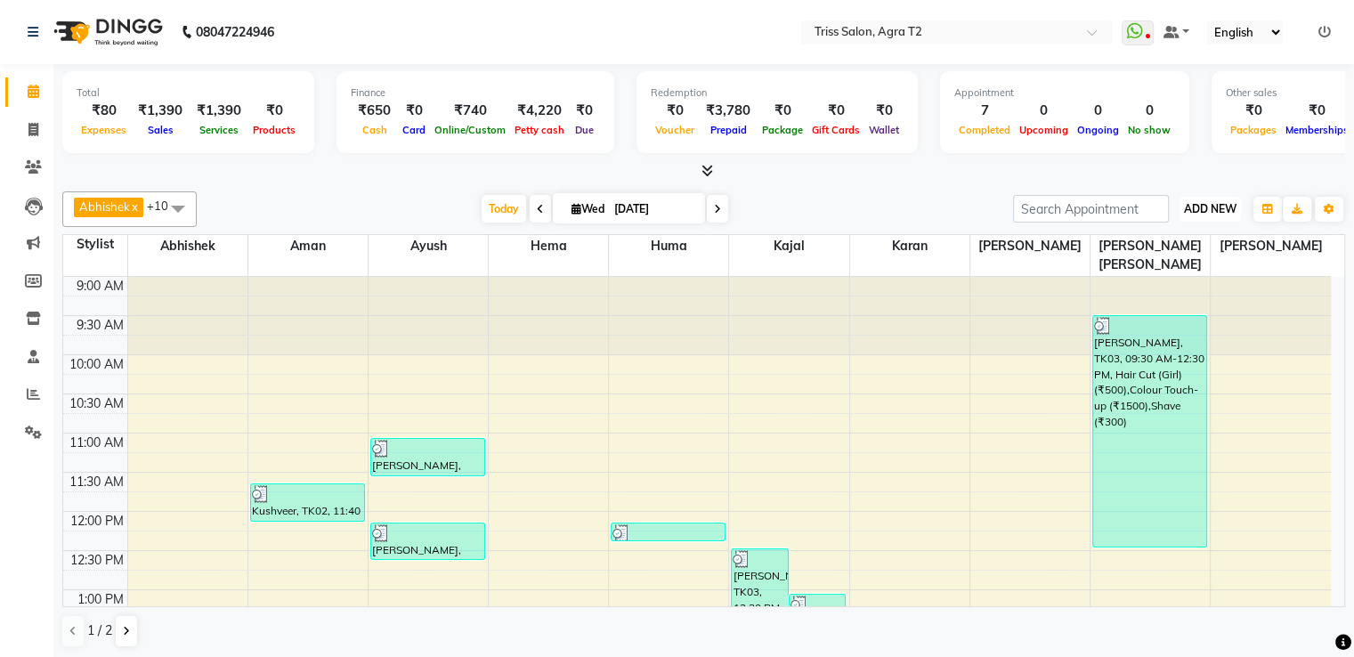
click at [1207, 211] on span "ADD NEW" at bounding box center [1210, 208] width 53 height 13
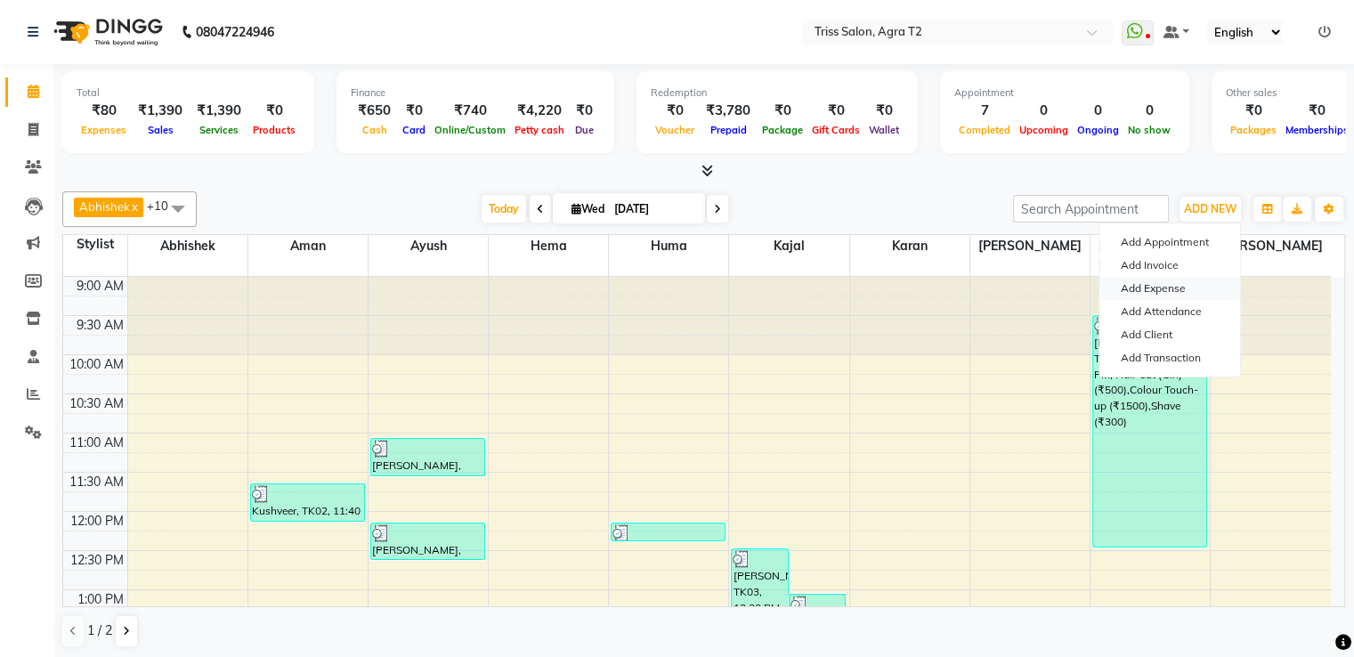
click at [1167, 293] on link "Add Expense" at bounding box center [1170, 288] width 141 height 23
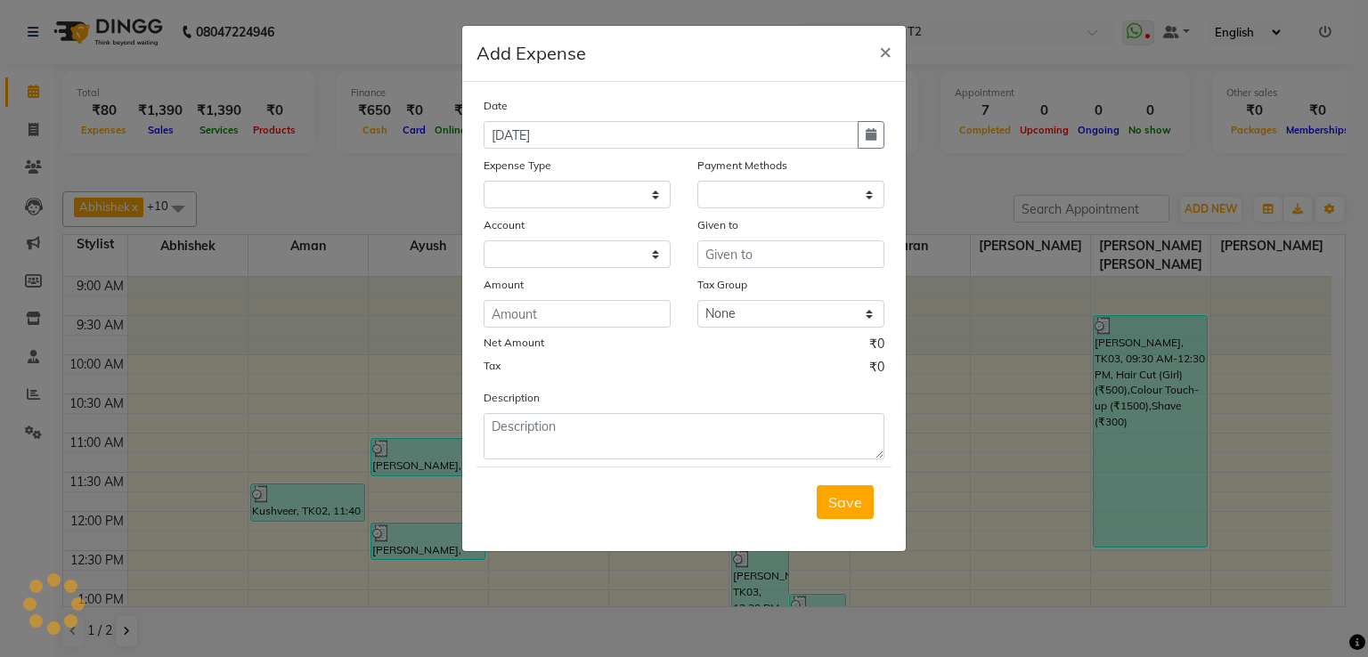
select select
select select "1"
select select "2533"
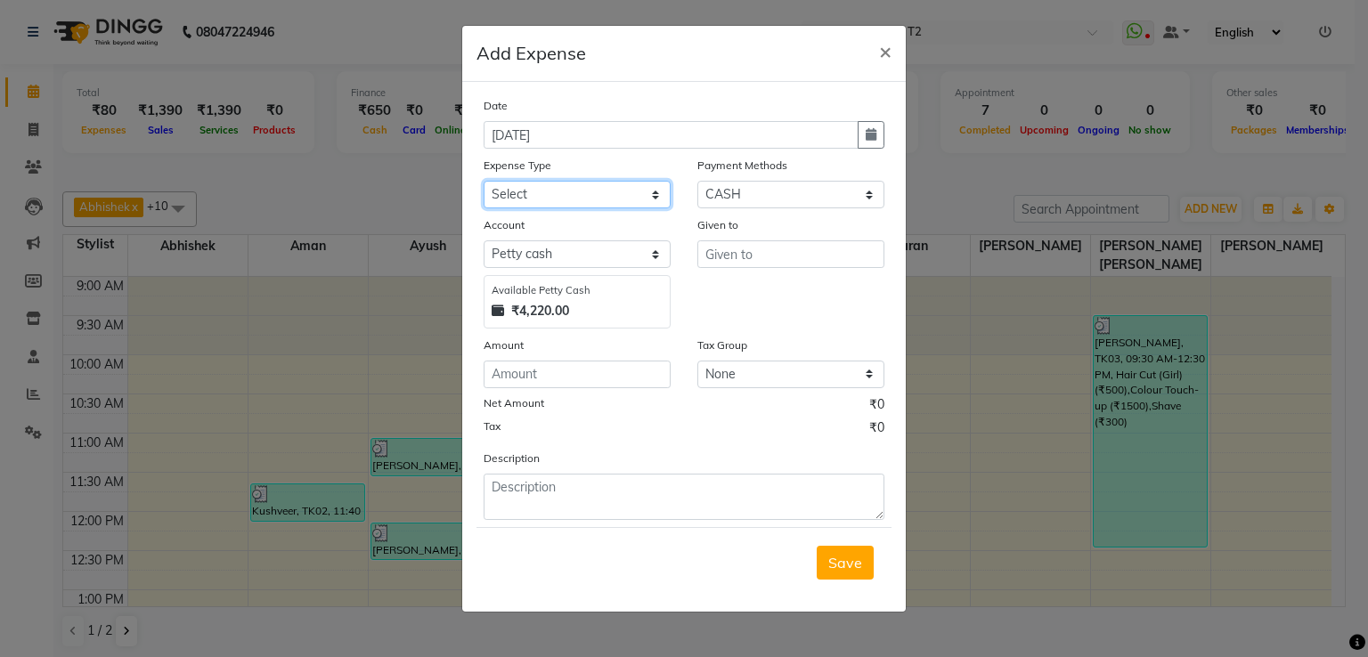
click at [655, 187] on select "Select Bank Deposit Cash Handover CLIENT TIP TO STAFF Client Welfare Conveyance…" at bounding box center [576, 195] width 187 height 28
select select "1117"
click at [483, 183] on select "Select Bank Deposit Cash Handover CLIENT TIP TO STAFF Client Welfare Conveyance…" at bounding box center [576, 195] width 187 height 28
click at [737, 254] on input "text" at bounding box center [790, 254] width 187 height 28
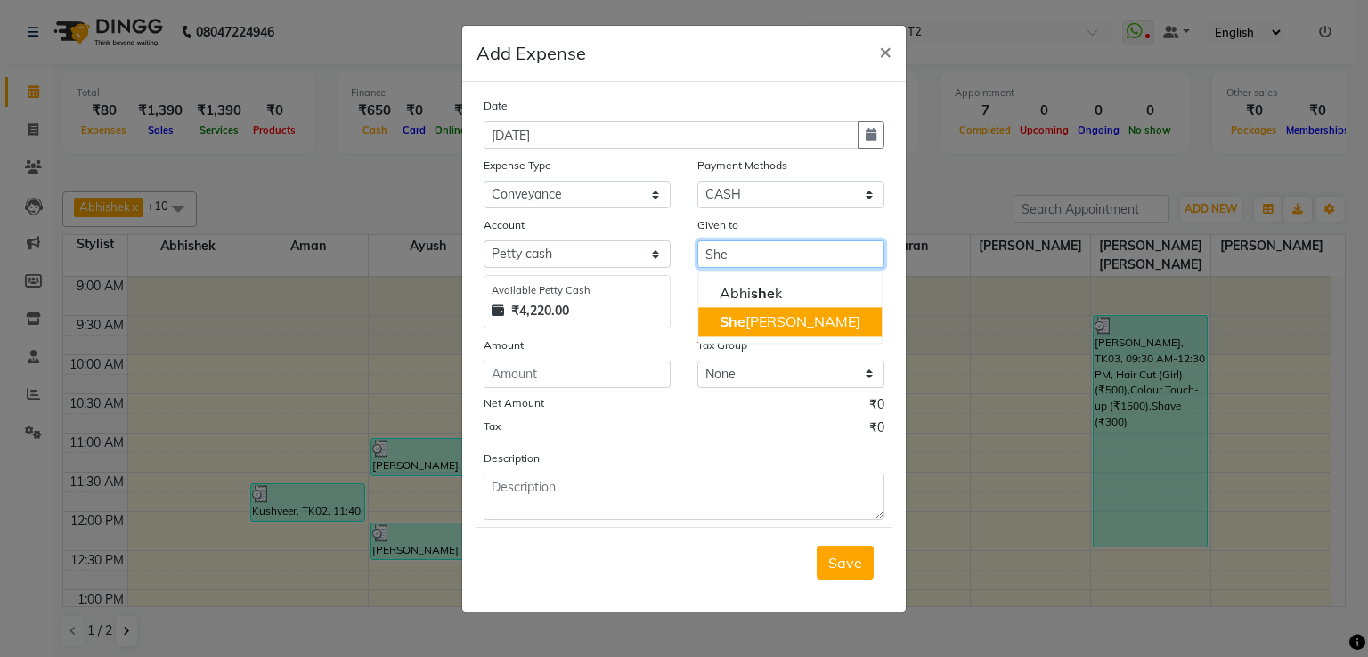
click at [816, 323] on ngb-highlight "She lu Chaudhary" at bounding box center [789, 322] width 141 height 18
type input "[PERSON_NAME]"
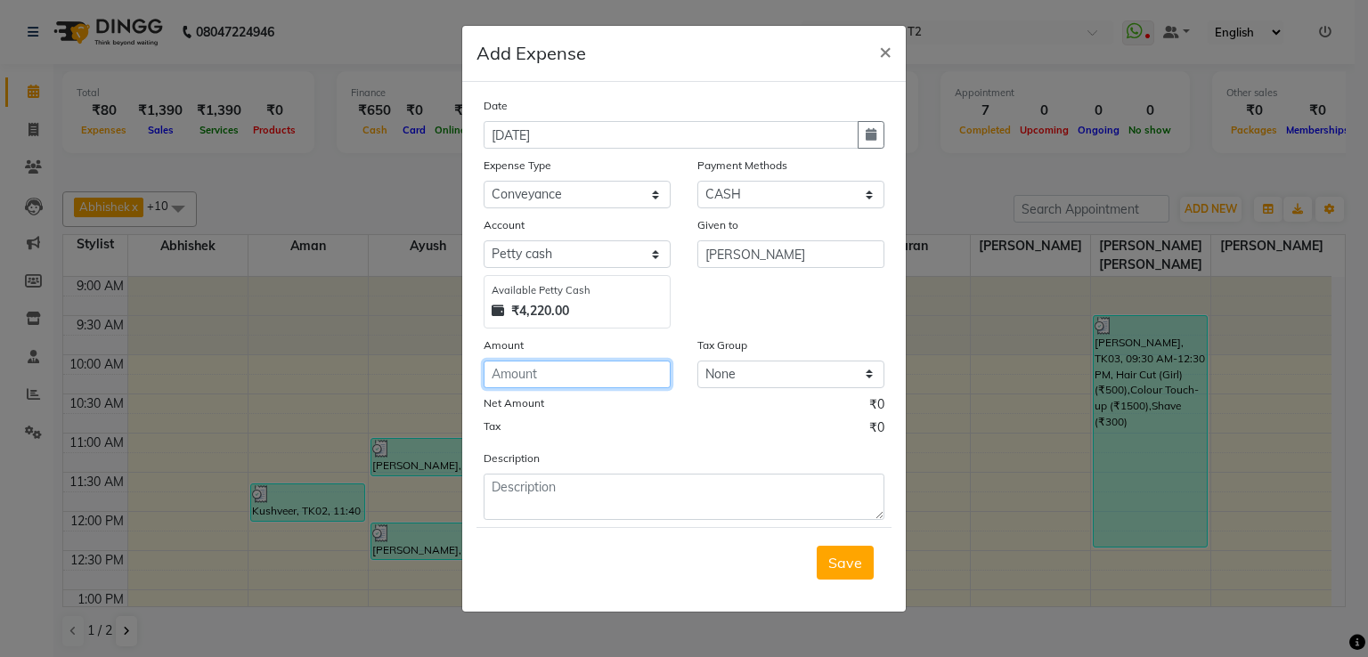
click at [516, 379] on input "number" at bounding box center [576, 375] width 187 height 28
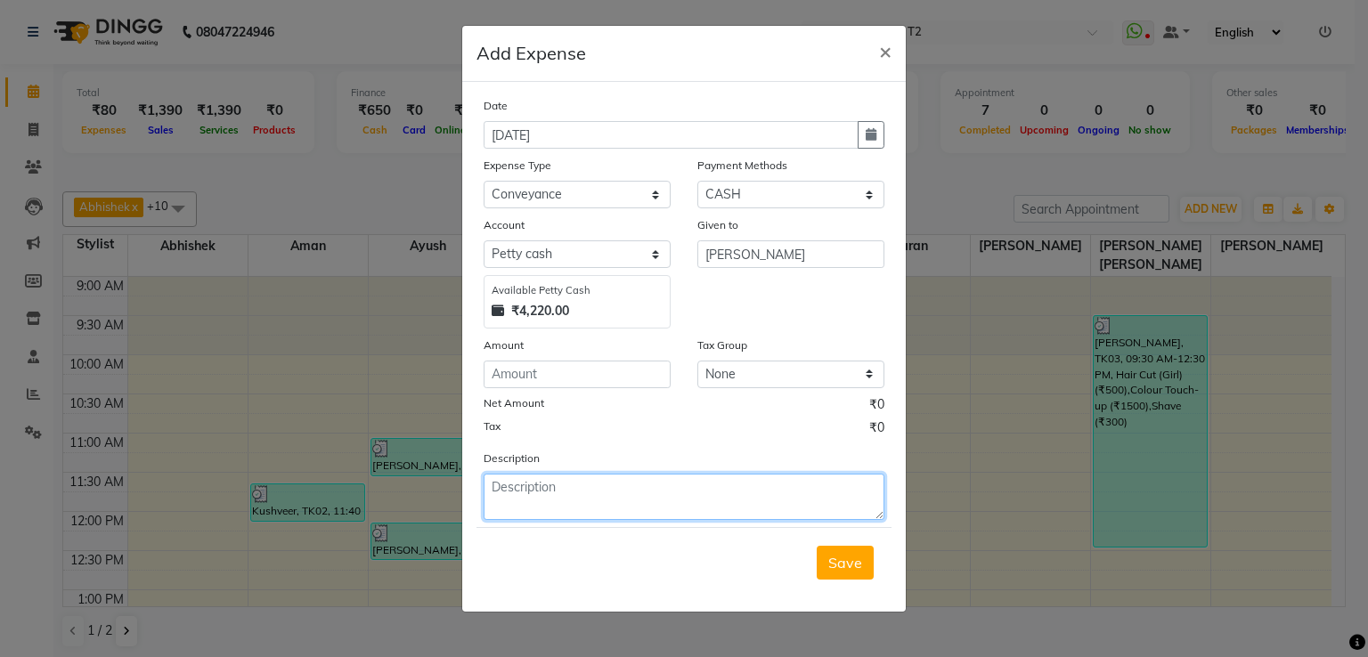
click at [491, 492] on textarea at bounding box center [683, 497] width 401 height 46
click at [491, 503] on textarea "117{ hotel to home/30/8/258)" at bounding box center [683, 497] width 401 height 46
click at [496, 511] on textarea "117{ hotel to home/30/8/258)" at bounding box center [683, 497] width 401 height 46
click at [659, 486] on textarea "117{ hotel to home/30/8/258)" at bounding box center [683, 497] width 401 height 46
click at [495, 509] on textarea "117{ hotel to home/30/8/258)" at bounding box center [683, 497] width 401 height 46
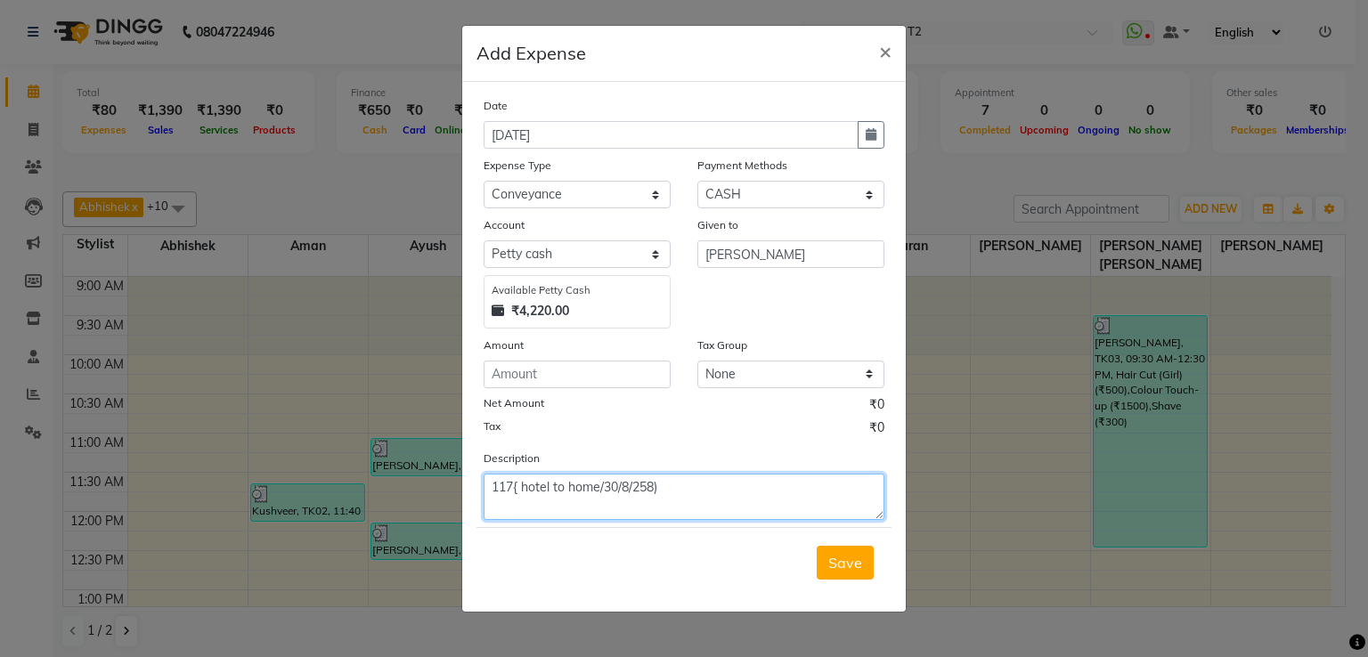
click at [495, 510] on textarea "117{ hotel to home/30/8/258)" at bounding box center [683, 497] width 401 height 46
click at [664, 488] on textarea "117{ hotel to home/30/8/258)" at bounding box center [683, 497] width 401 height 46
type textarea "117{ hotel to home/30/8/258) 344(hotel to t2/31/8/25)"
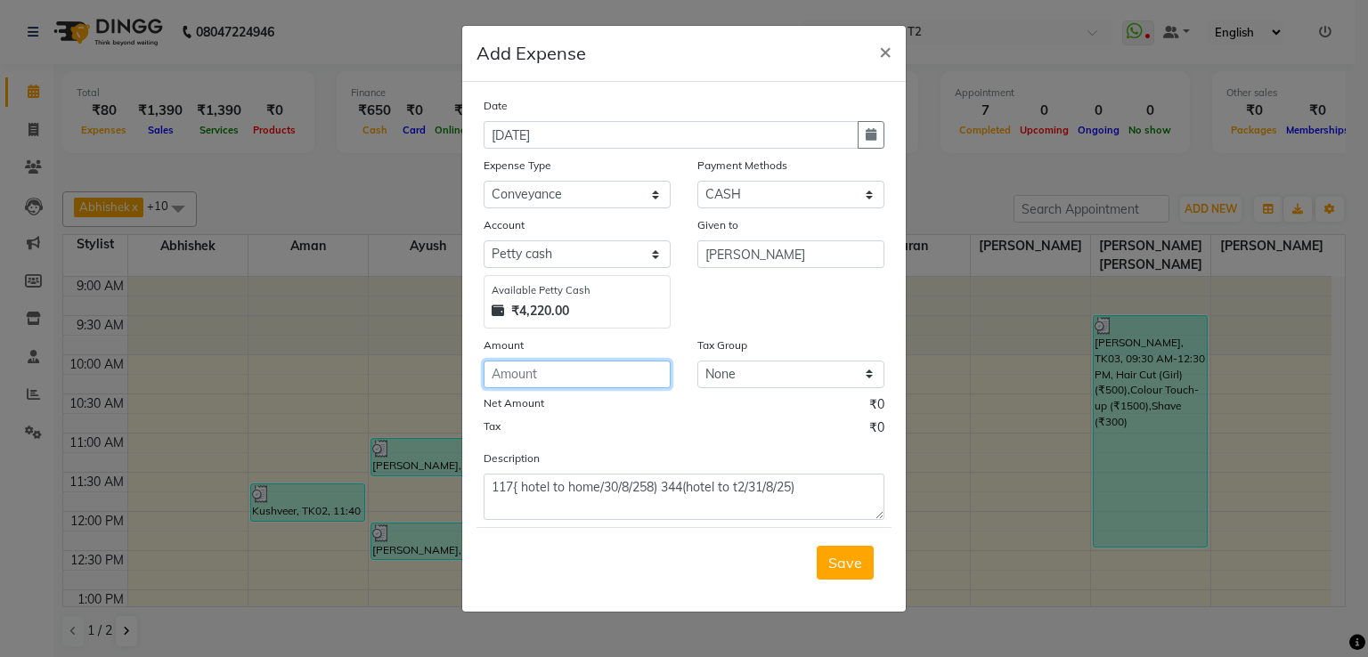
click at [532, 383] on input "number" at bounding box center [576, 375] width 187 height 28
type input "461"
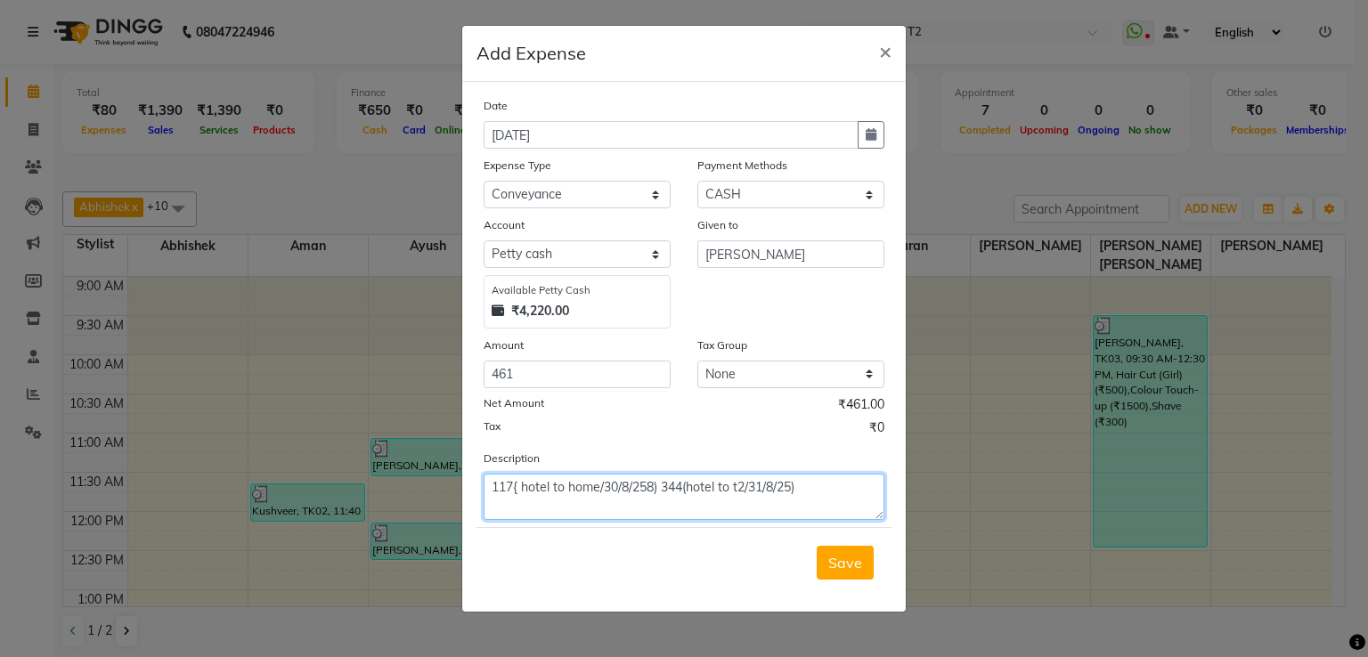
click at [745, 491] on textarea "117{ hotel to home/30/8/258) 344(hotel to t2/31/8/25)" at bounding box center [683, 497] width 401 height 46
click at [751, 496] on textarea "117{ hotel to home/30/8/258) 344(hotel to t2/31/8/25)" at bounding box center [683, 497] width 401 height 46
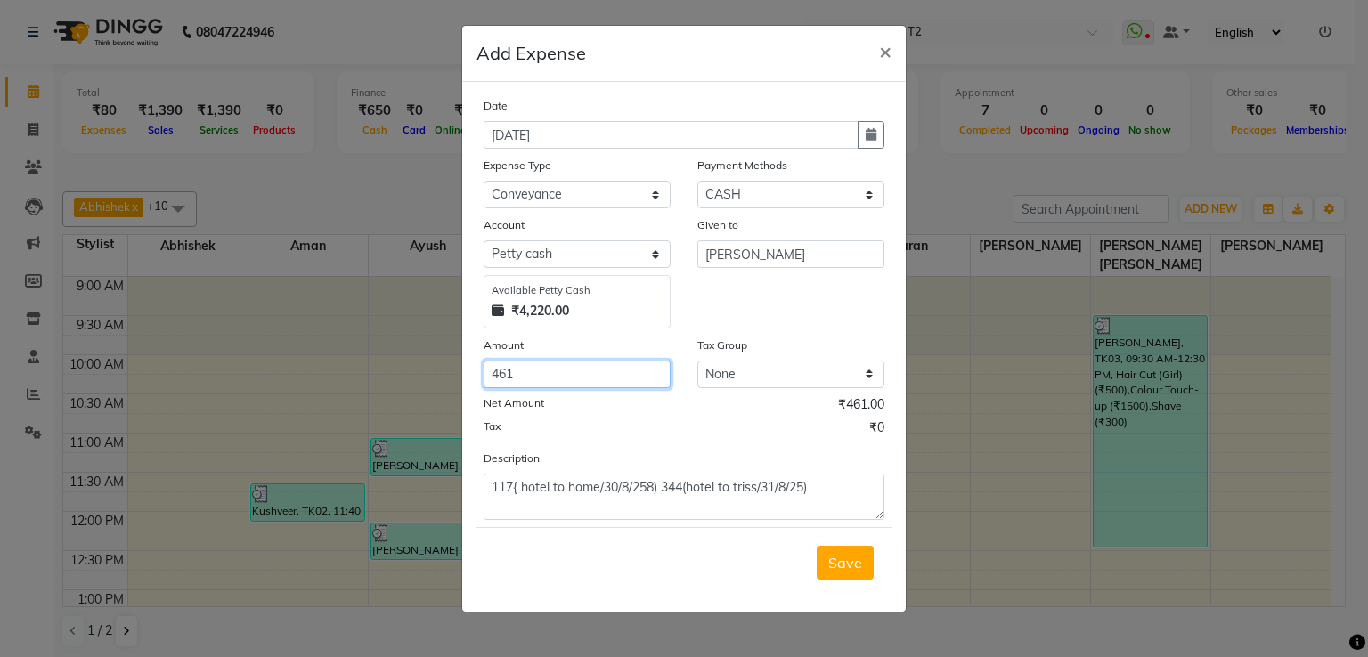
click at [624, 382] on input "461" at bounding box center [576, 375] width 187 height 28
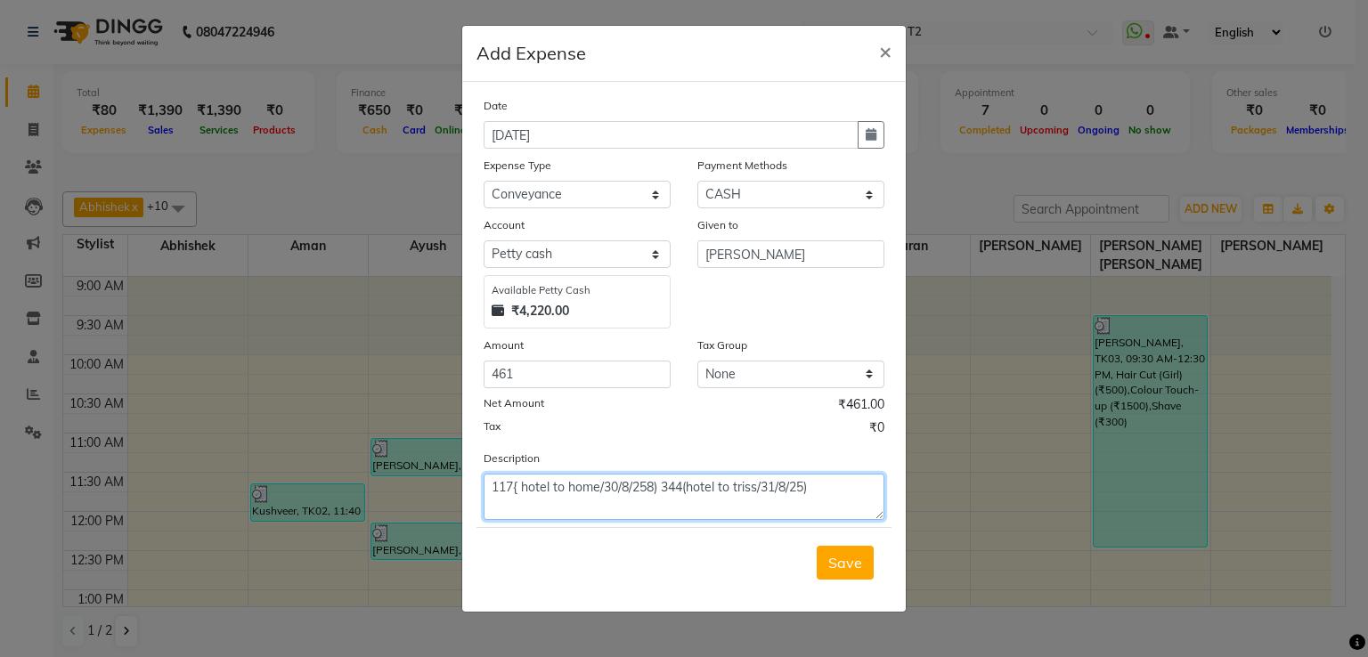
click at [509, 492] on textarea "117{ hotel to home/30/8/258) 344(hotel to triss/31/8/25)" at bounding box center [683, 497] width 401 height 46
type textarea "173{ hotel to home/30/8/258) 344(hotel to triss/31/8/25)"
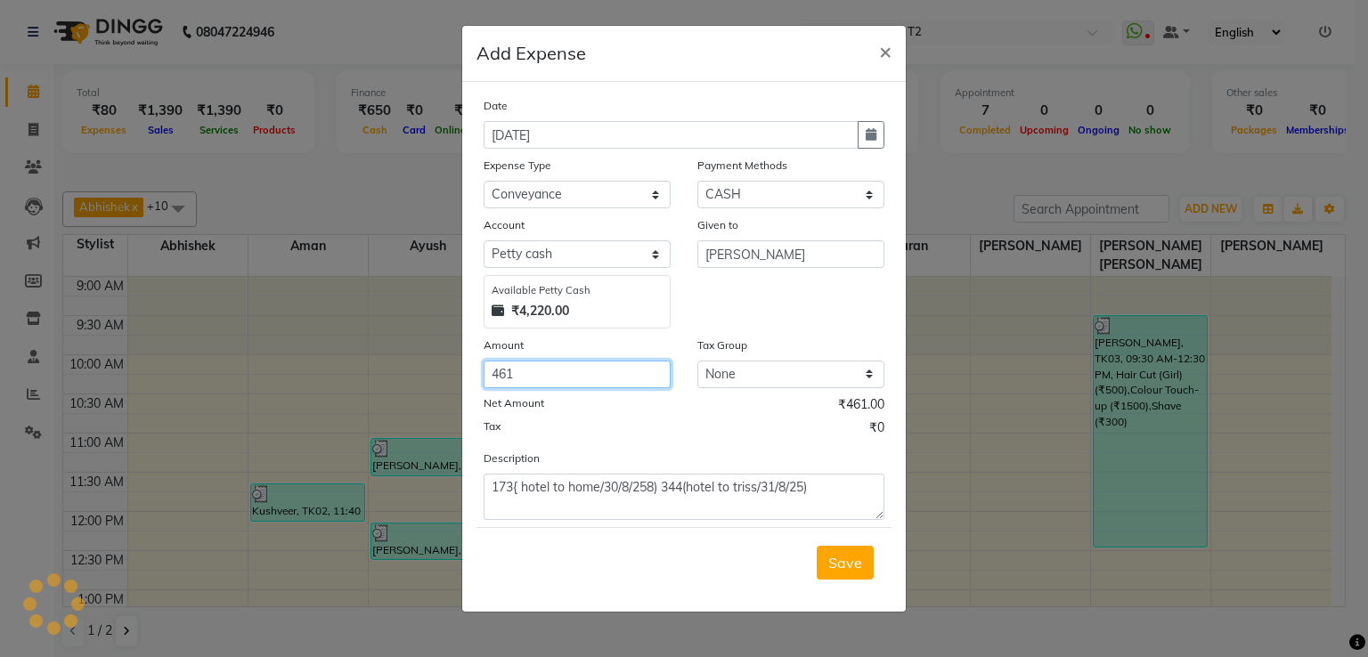
drag, startPoint x: 559, startPoint y: 375, endPoint x: 455, endPoint y: 394, distance: 105.8
click at [455, 394] on ngb-modal-window "Add Expense × Date 03-09-2025 Expense Type Select Bank Deposit Cash Handover CL…" at bounding box center [684, 328] width 1368 height 657
type input "517"
click at [845, 567] on span "Save" at bounding box center [845, 563] width 34 height 18
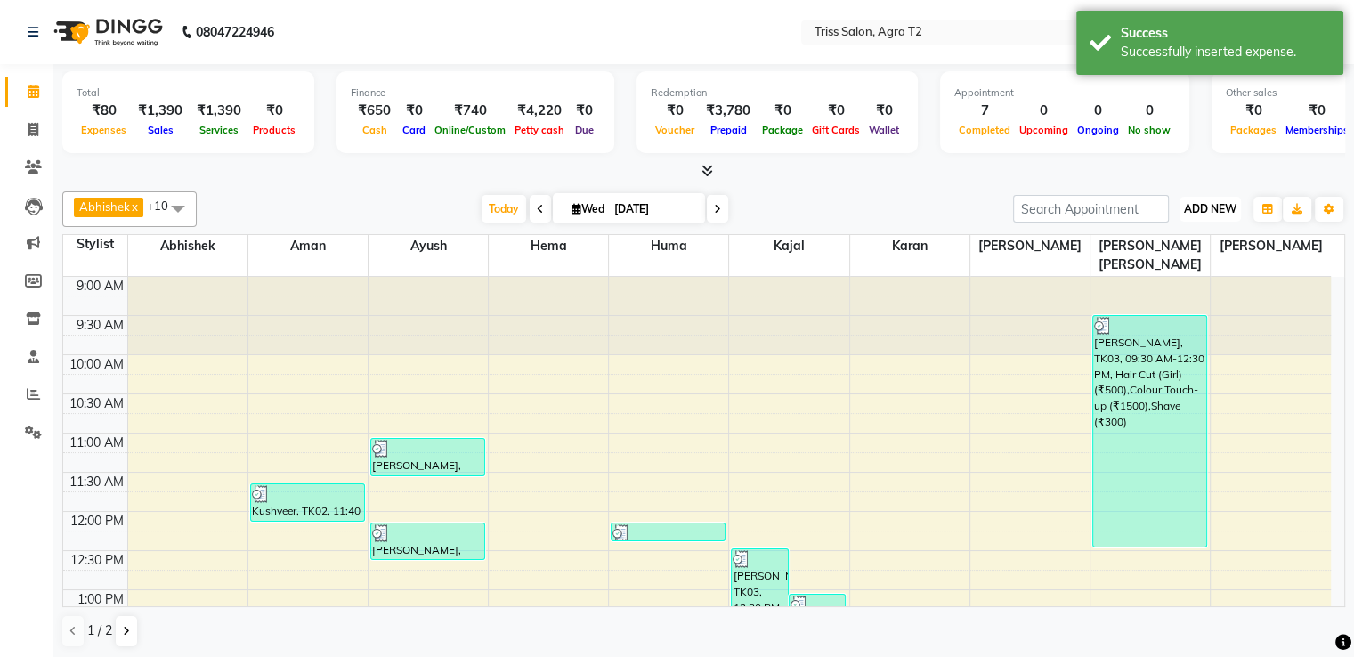
click at [1200, 197] on button "ADD NEW Toggle Dropdown" at bounding box center [1210, 209] width 61 height 25
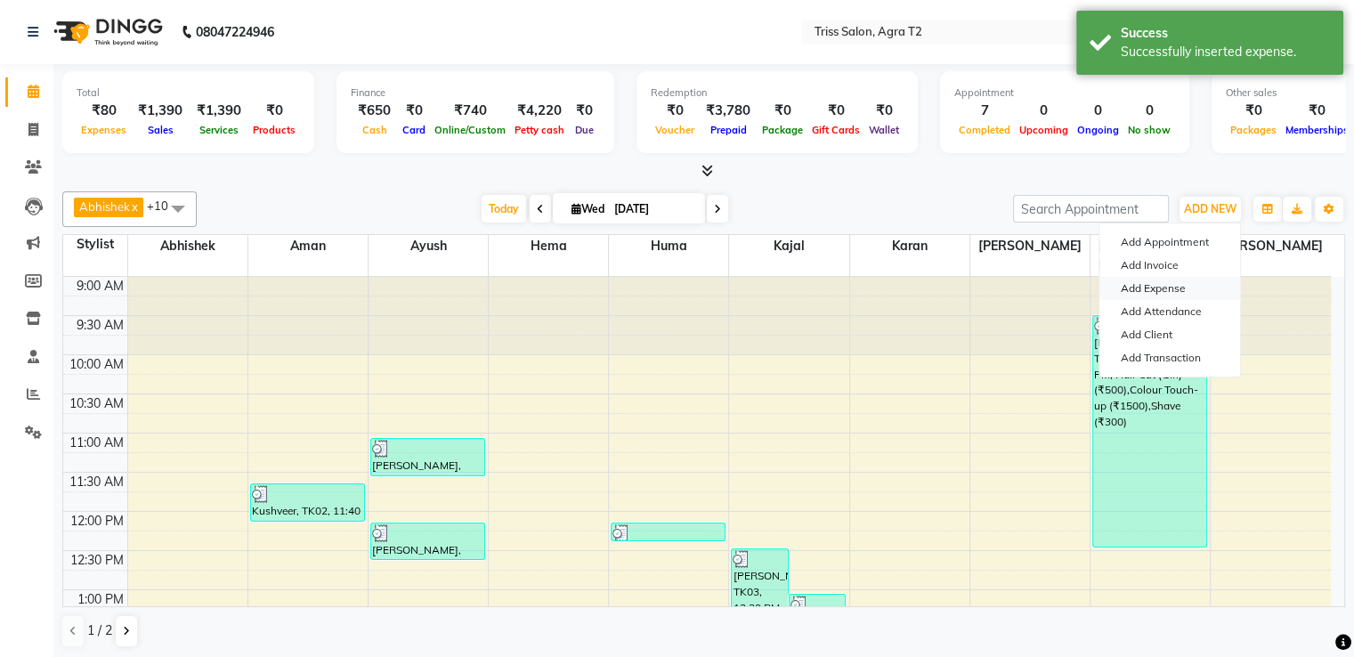
click at [1156, 284] on link "Add Expense" at bounding box center [1170, 288] width 141 height 23
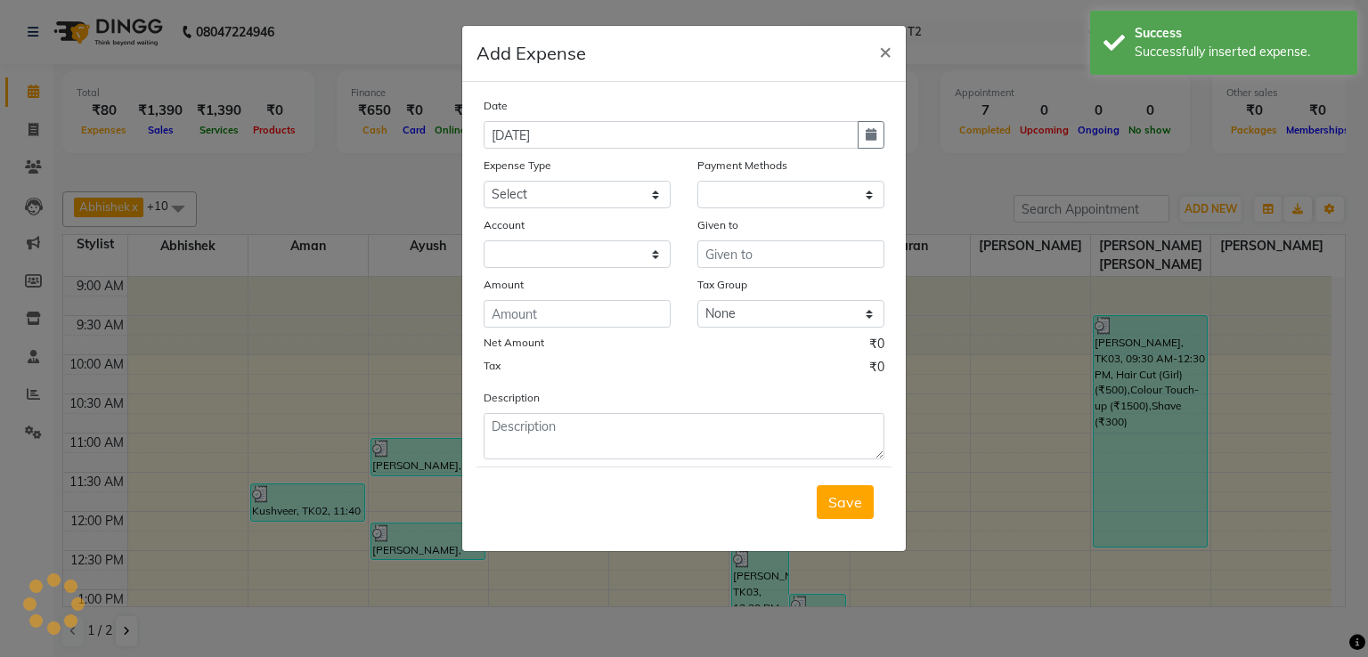
select select "1"
select select "2533"
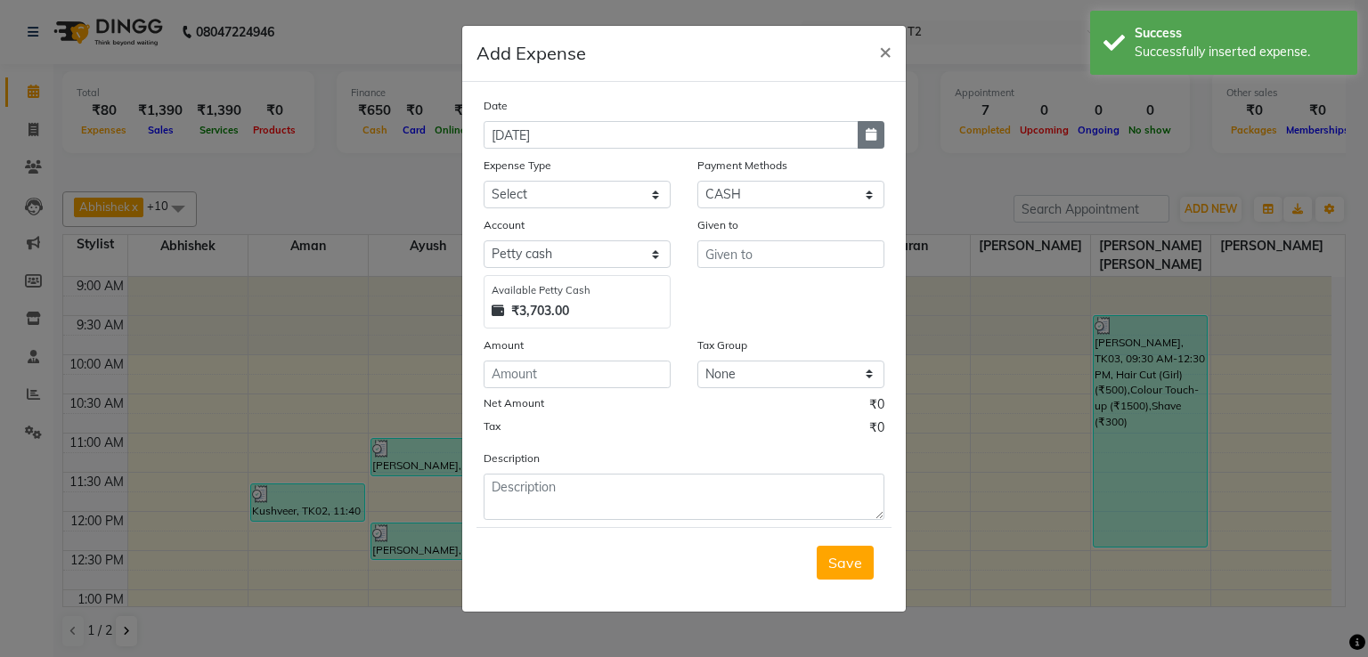
click at [873, 129] on icon "button" at bounding box center [870, 134] width 11 height 12
select select "9"
select select "2025"
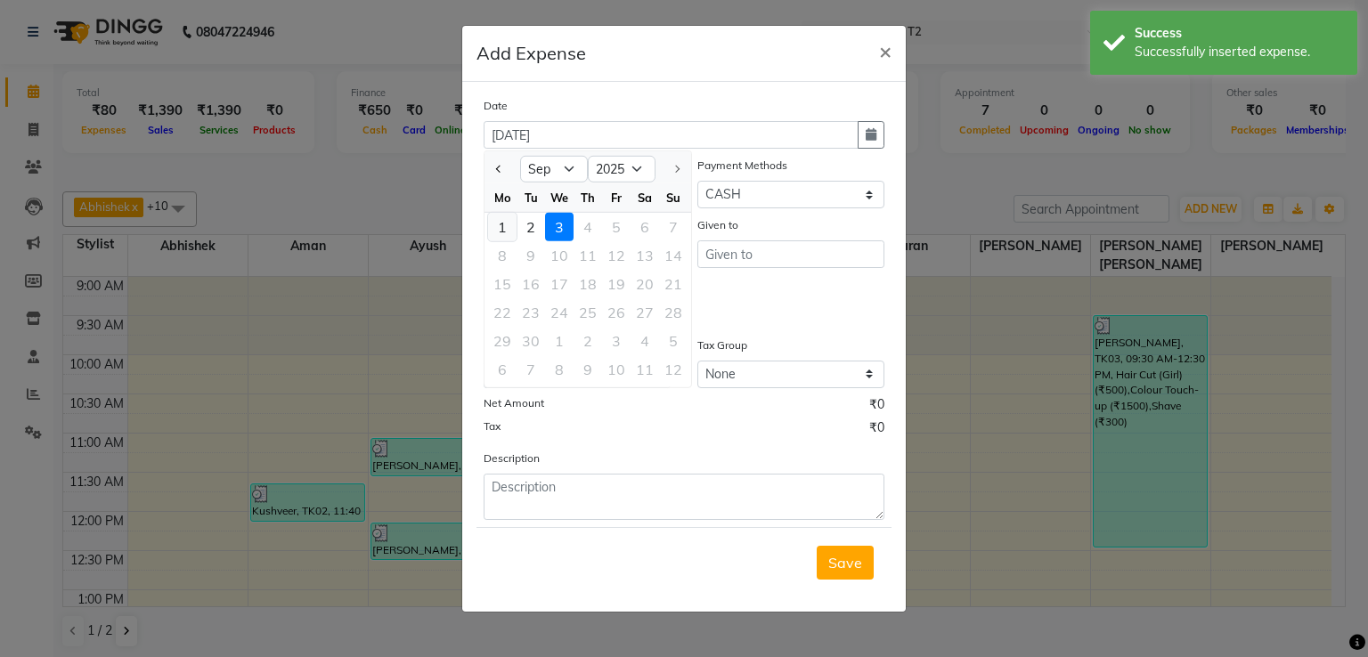
click at [497, 223] on div "1" at bounding box center [502, 227] width 28 height 28
type input "[DATE]"
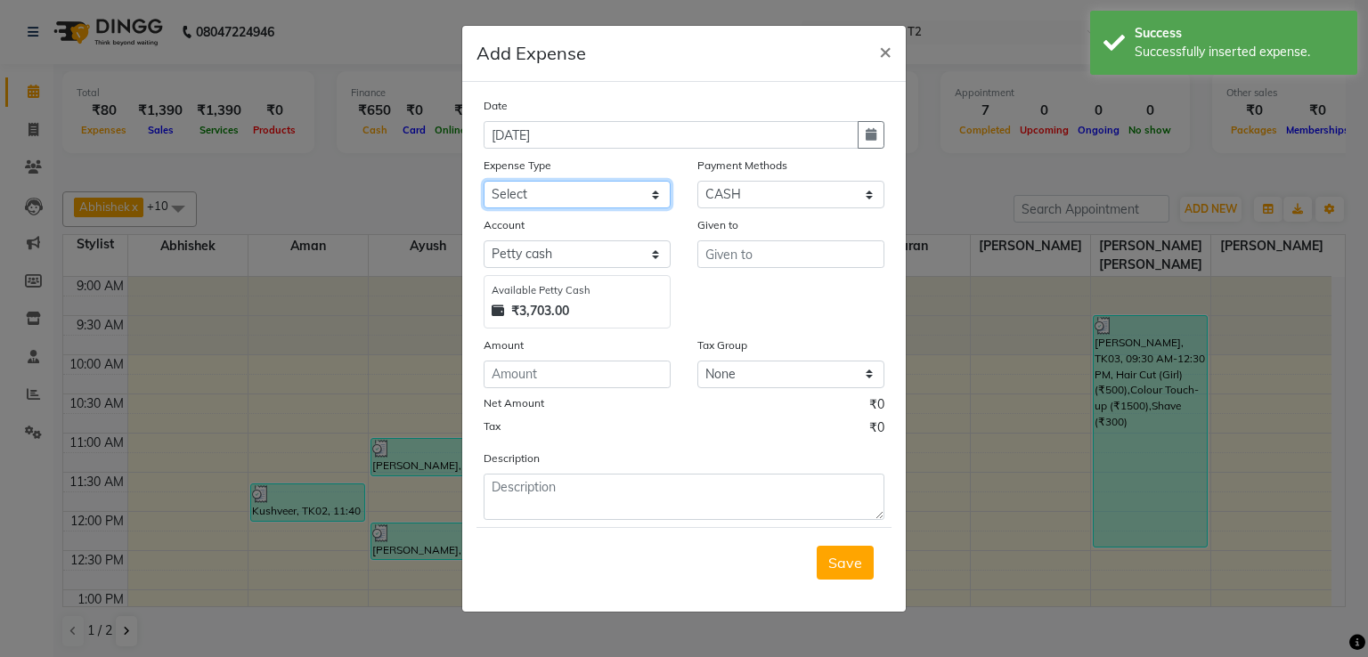
click at [621, 198] on select "Select Bank Deposit Cash Handover CLIENT TIP TO STAFF Client Welfare Conveyance…" at bounding box center [576, 195] width 187 height 28
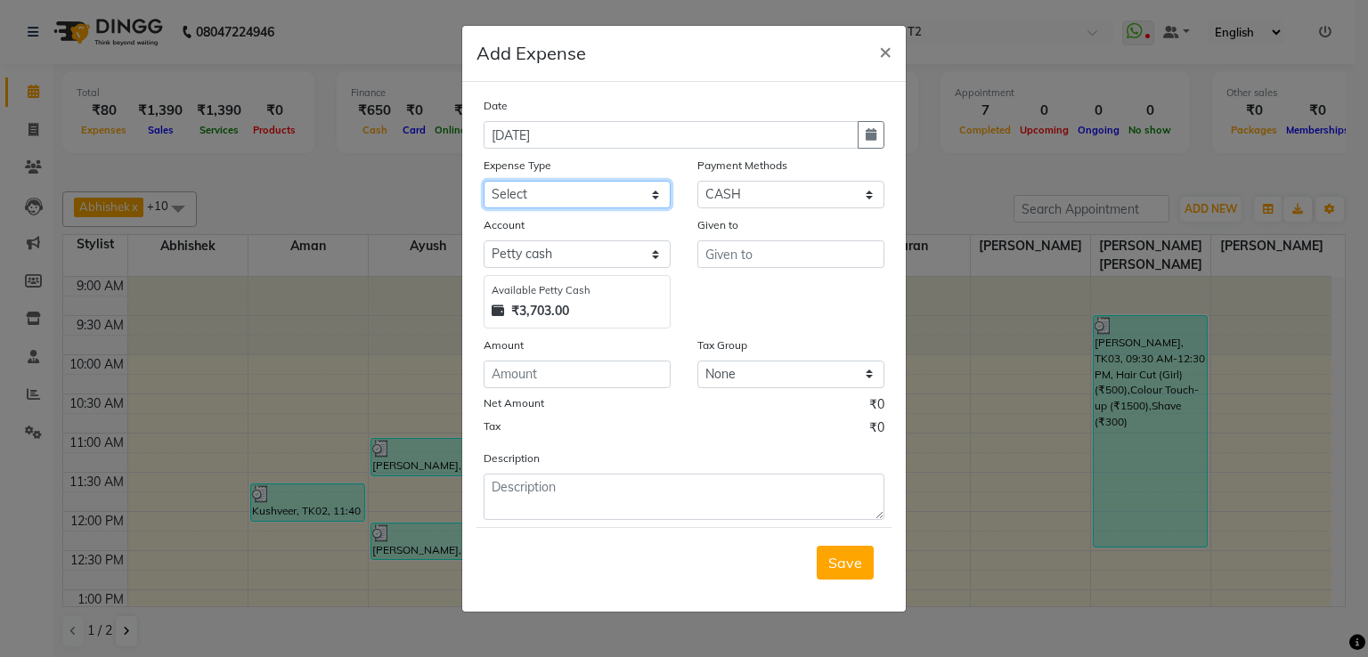
select select "1117"
click at [483, 183] on select "Select Bank Deposit Cash Handover CLIENT TIP TO STAFF Client Welfare Conveyance…" at bounding box center [576, 195] width 187 height 28
click at [621, 377] on input "number" at bounding box center [576, 375] width 187 height 28
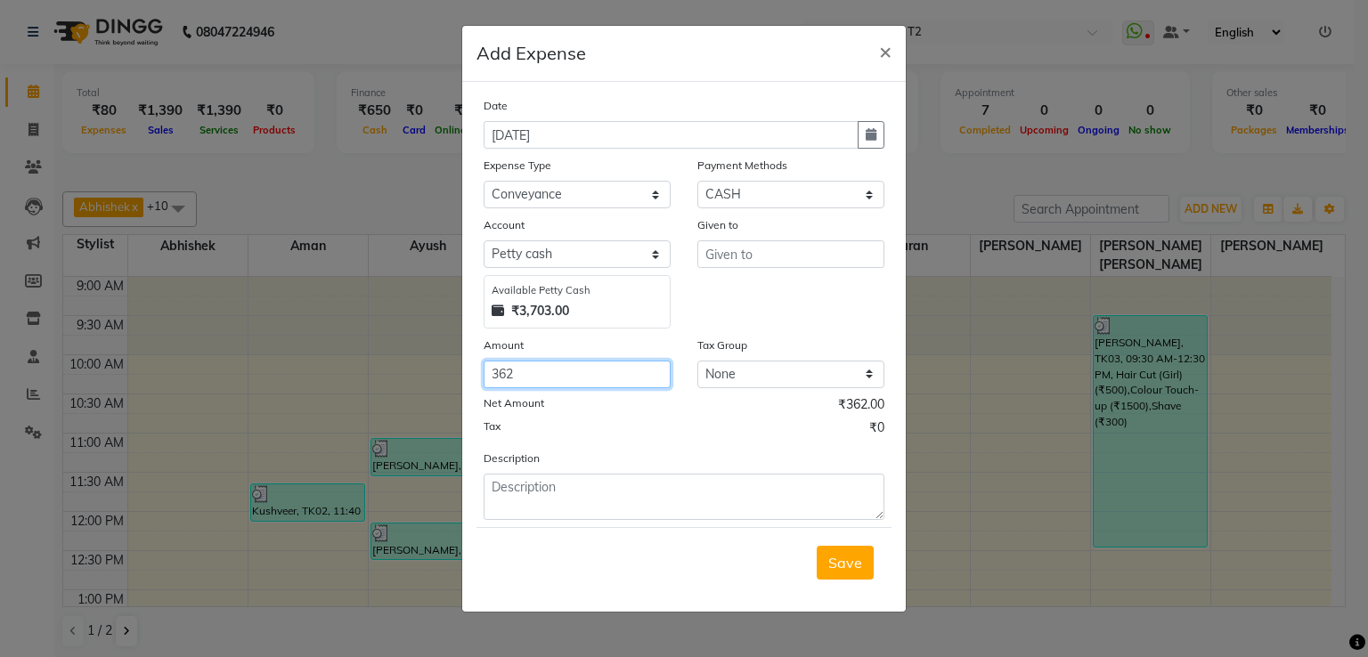
type input "362"
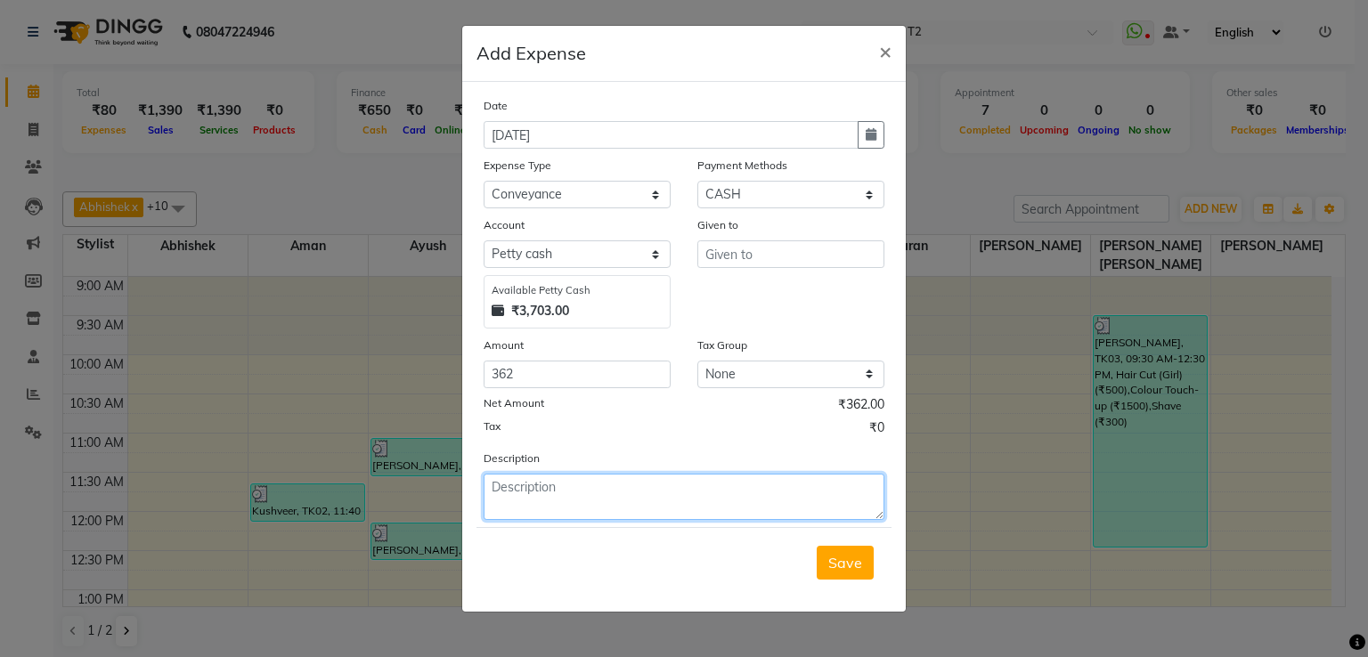
click at [495, 483] on textarea at bounding box center [683, 497] width 401 height 46
type textarea "t2 to hotel/hotel to t1/t1 to t2"
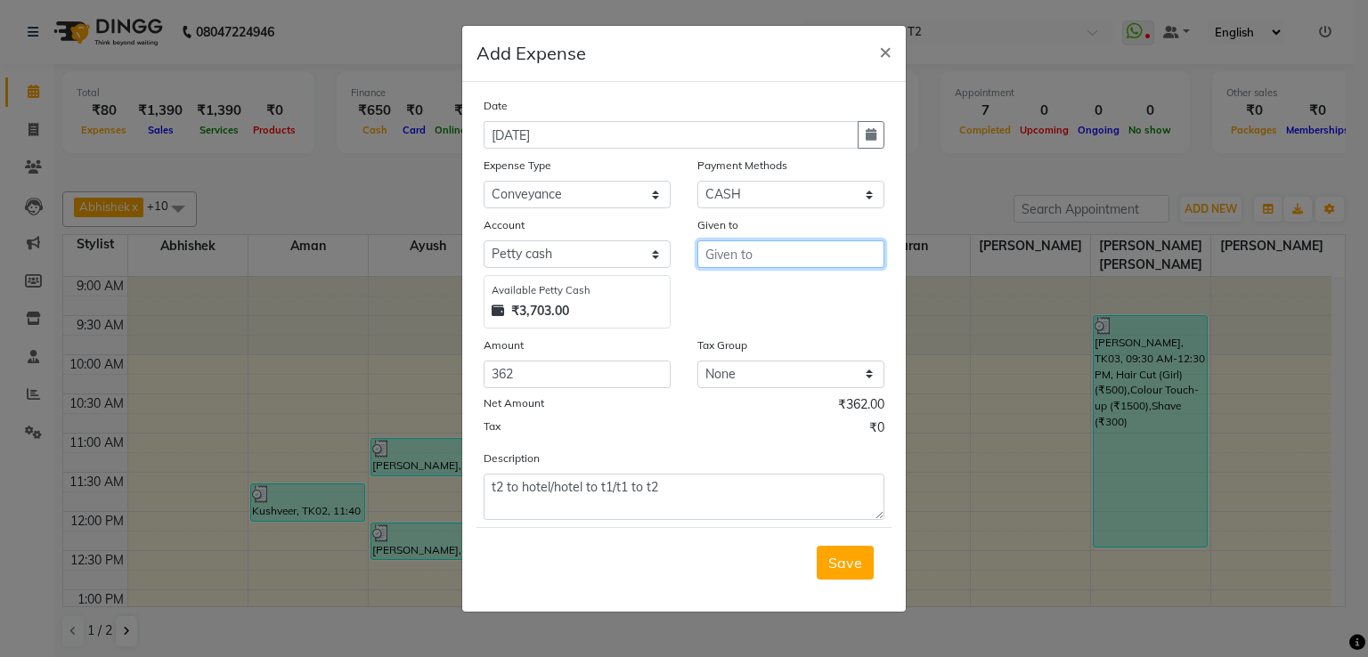
click at [792, 256] on input "text" at bounding box center [790, 254] width 187 height 28
click at [771, 324] on ngb-highlight "She lu Chaudhary" at bounding box center [789, 322] width 141 height 18
type input "[PERSON_NAME]"
click at [847, 570] on span "Save" at bounding box center [845, 563] width 34 height 18
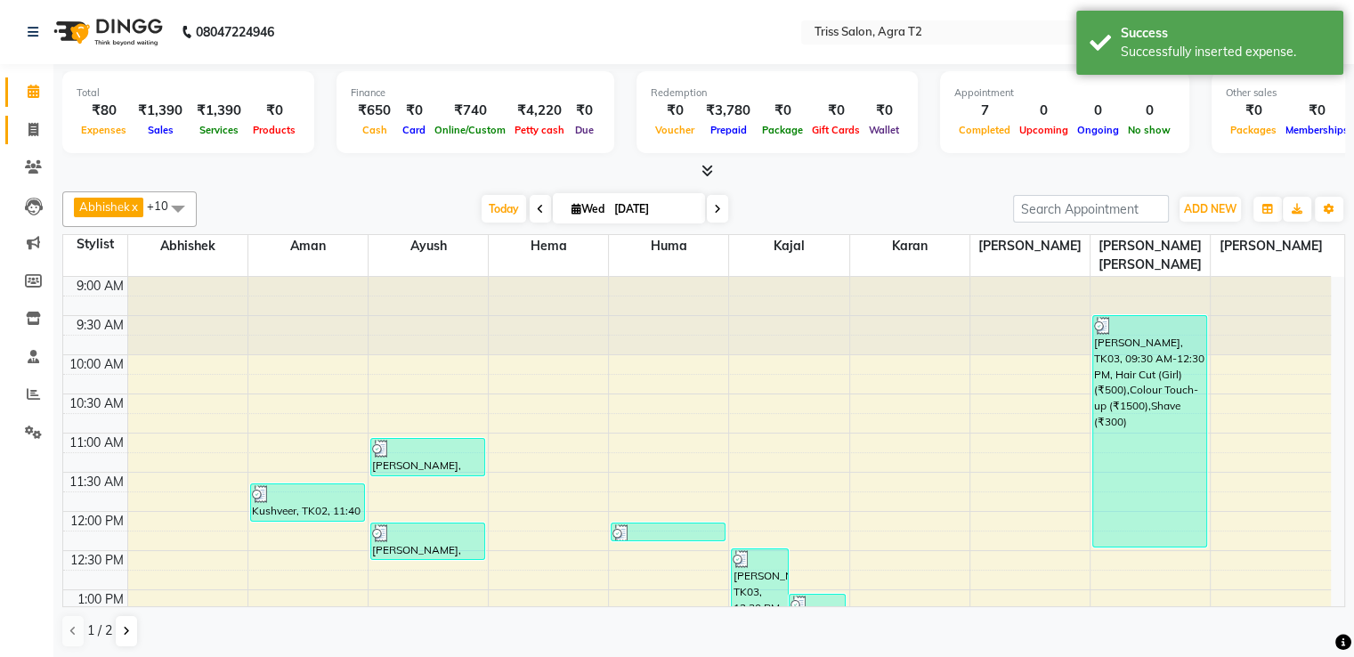
click at [35, 143] on link "Invoice" at bounding box center [26, 130] width 43 height 29
select select "service"
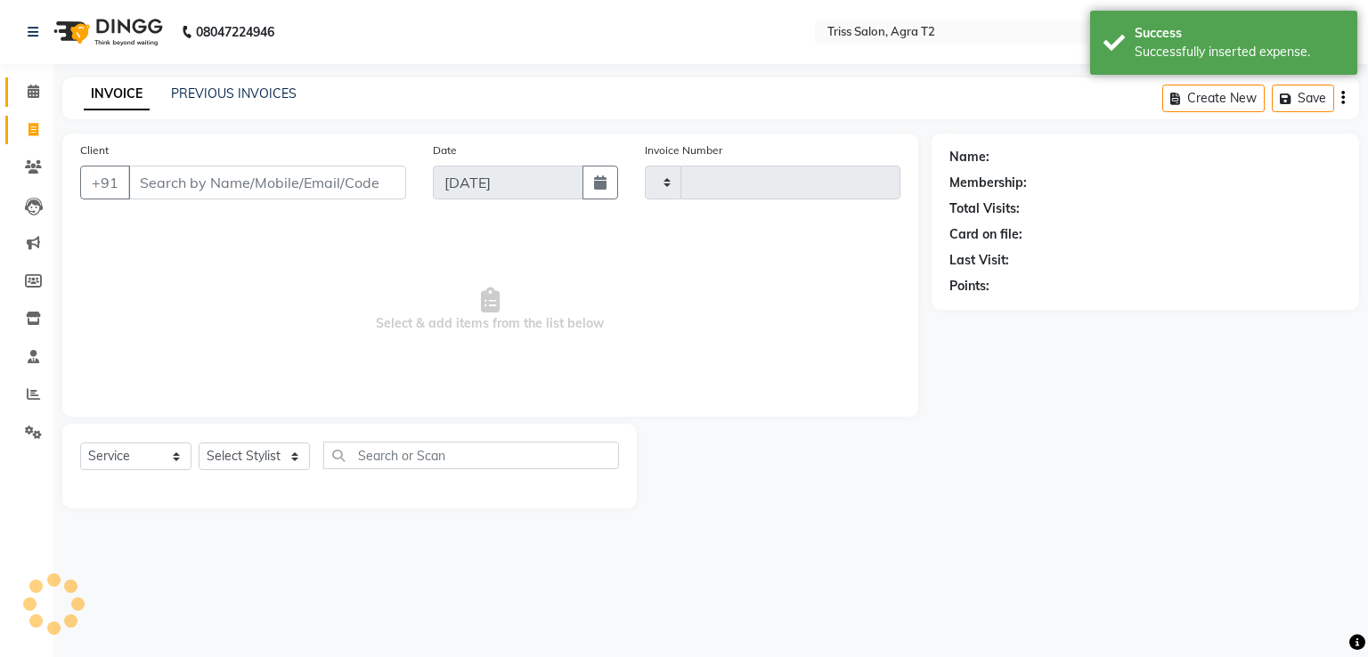
type input "2239"
select select "4301"
click at [36, 88] on icon at bounding box center [34, 91] width 12 height 13
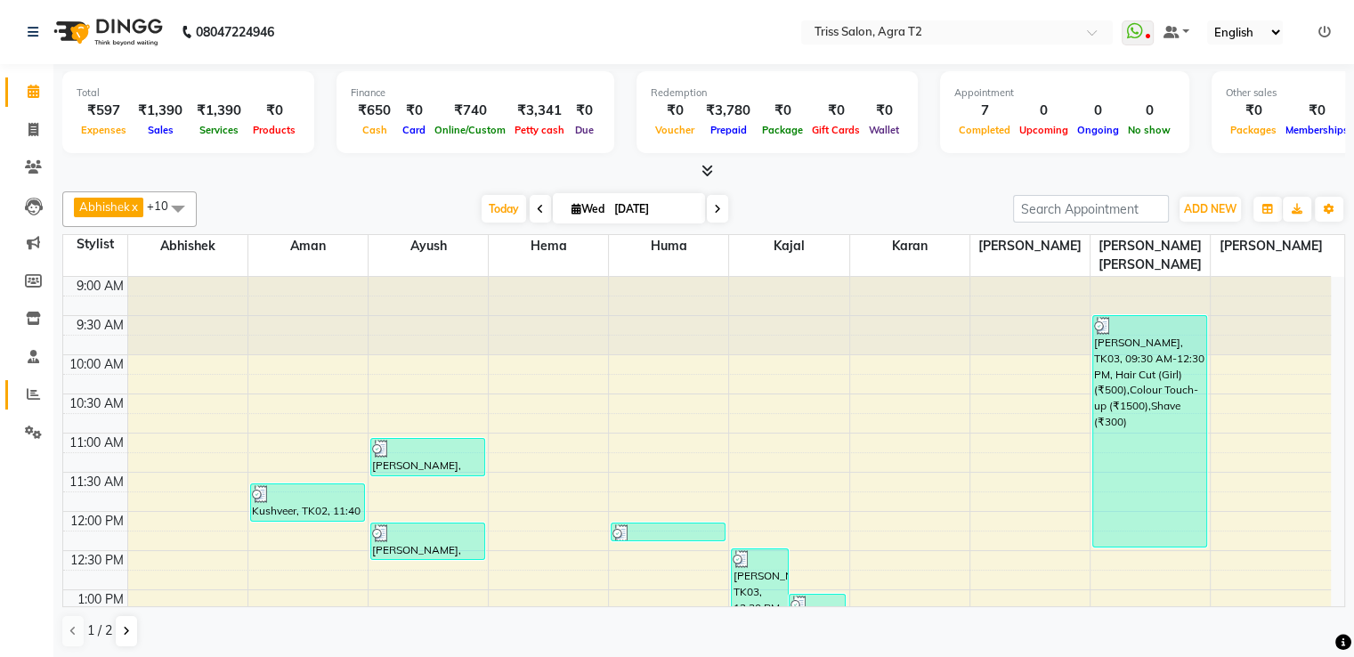
click at [28, 394] on icon at bounding box center [33, 393] width 13 height 13
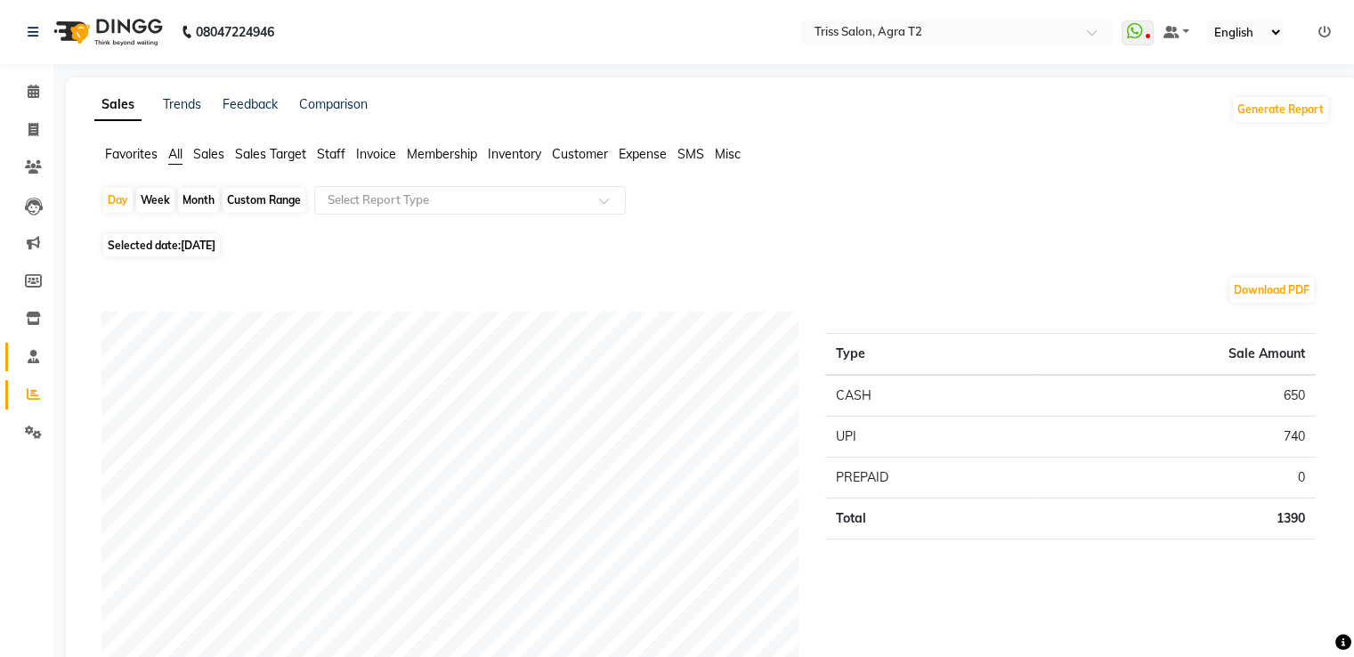
click at [36, 355] on icon at bounding box center [34, 356] width 12 height 13
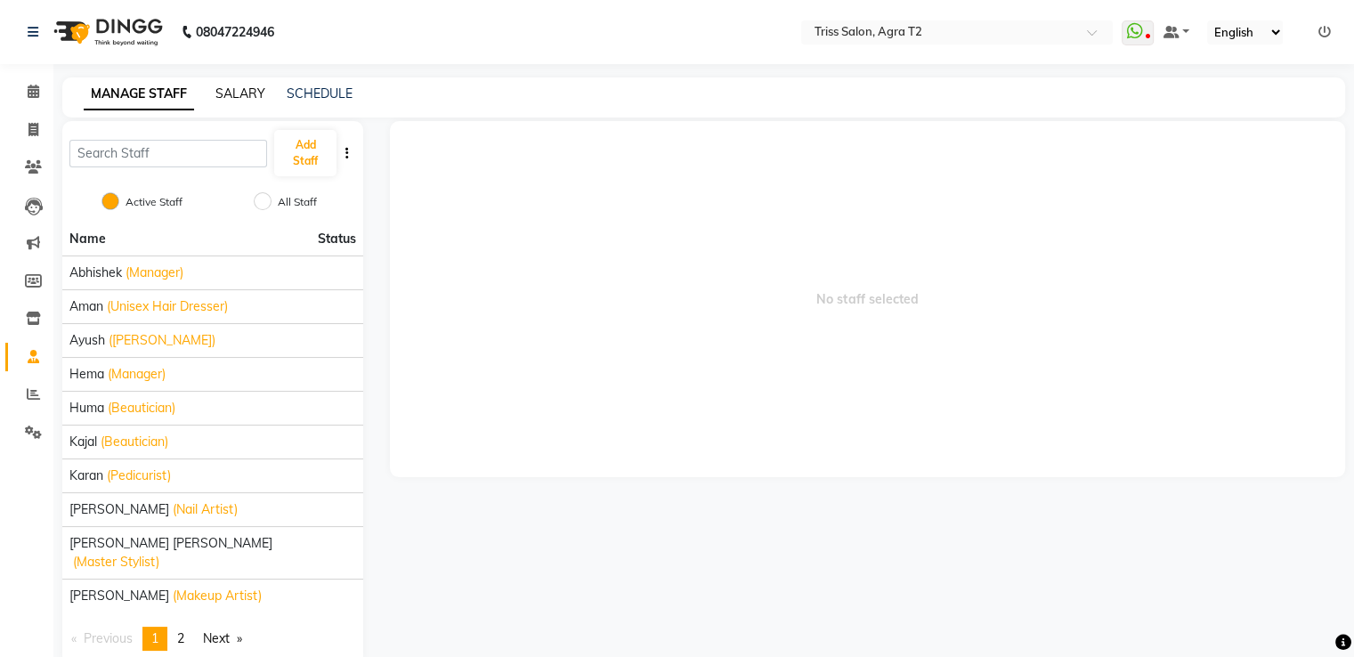
click at [252, 92] on link "SALARY" at bounding box center [240, 93] width 50 height 16
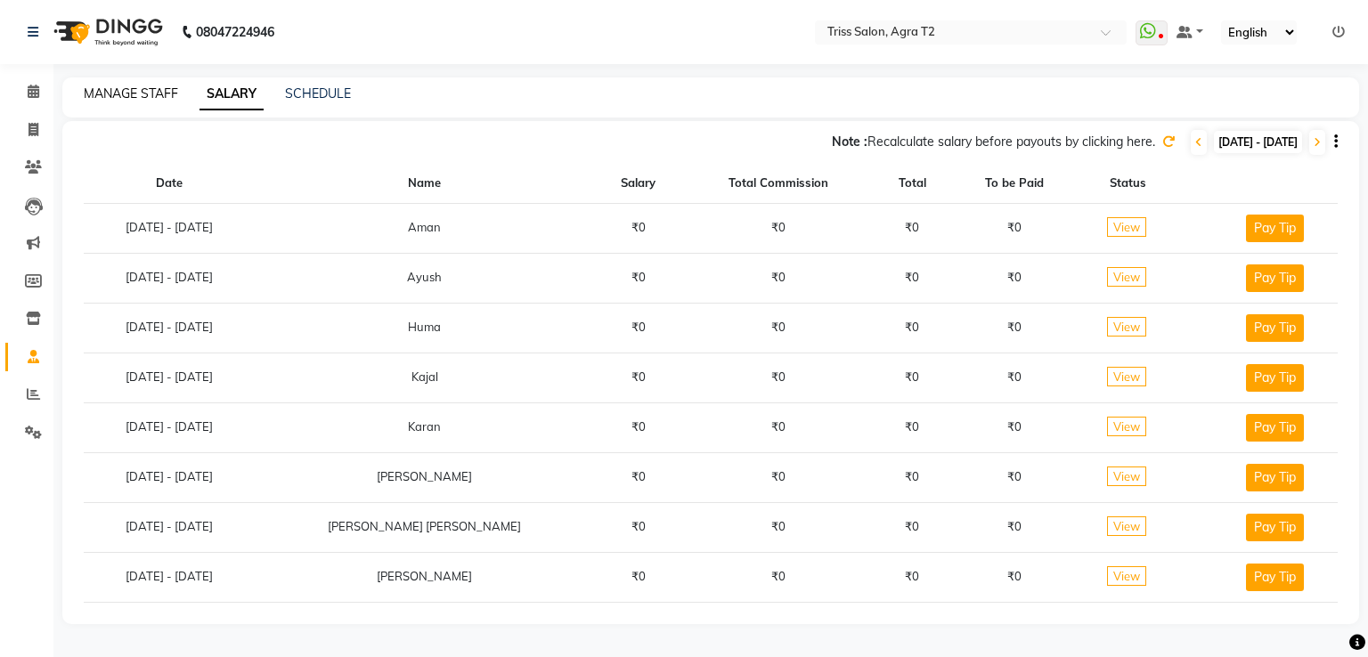
click at [134, 94] on link "MANAGE STAFF" at bounding box center [131, 93] width 94 height 16
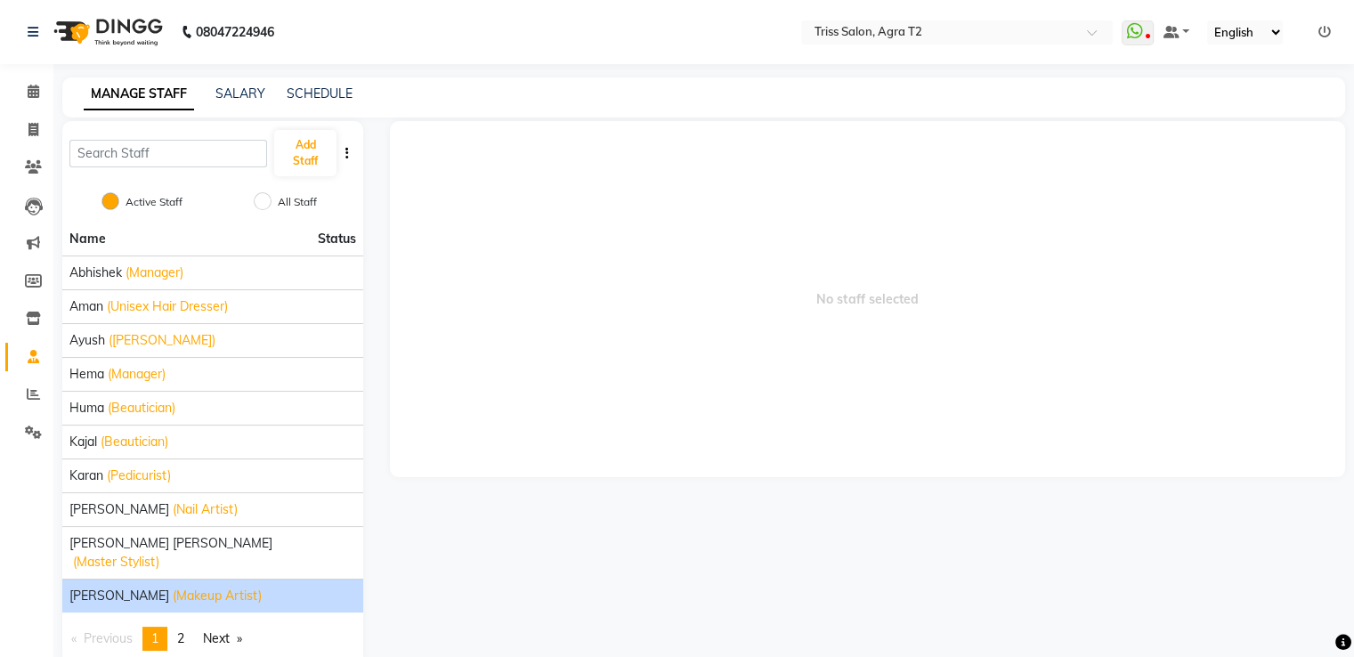
click at [178, 587] on span "(Makeup Artist)" at bounding box center [217, 596] width 89 height 19
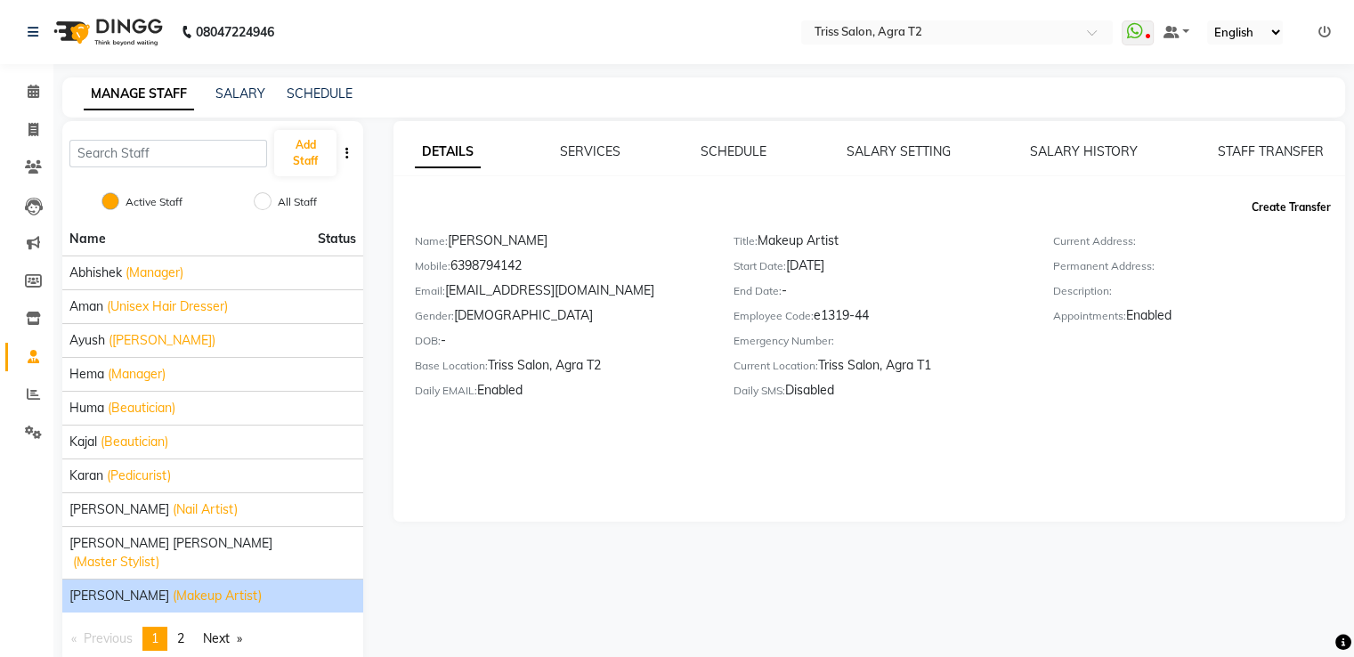
click at [1306, 221] on button "Create Transfer" at bounding box center [1291, 207] width 93 height 30
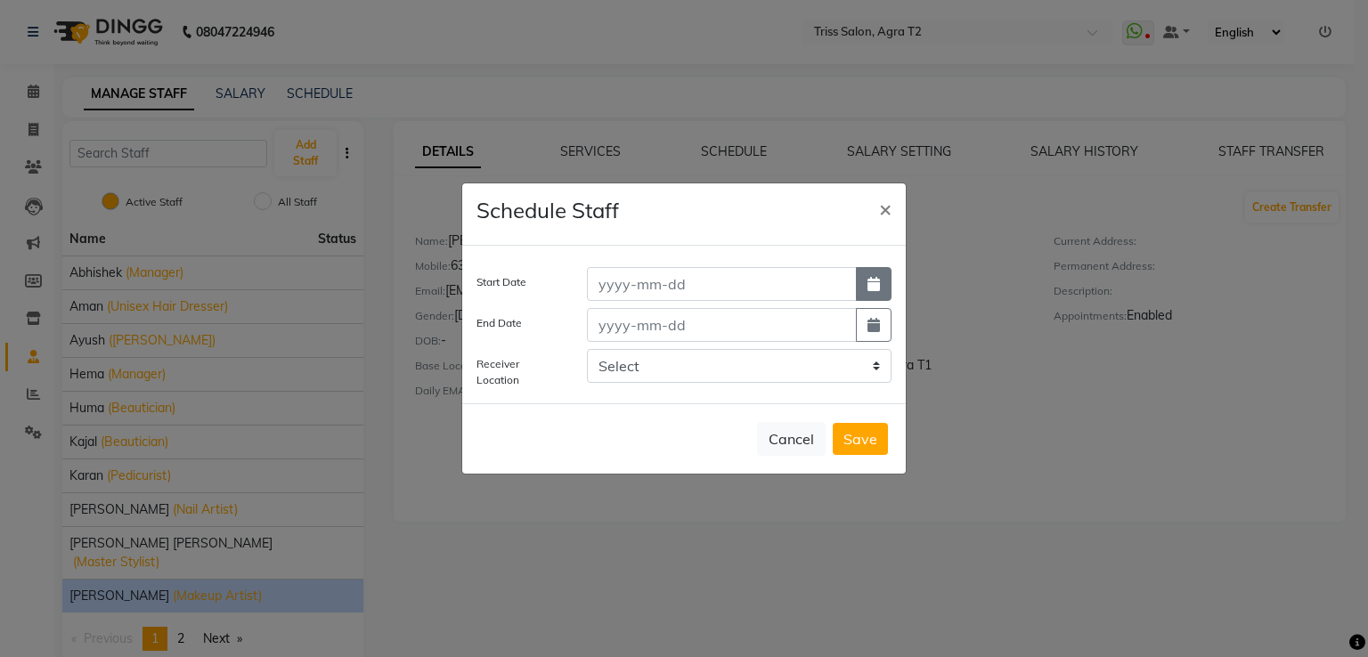
click at [868, 293] on button "button" at bounding box center [874, 284] width 36 height 34
select select "9"
select select "2025"
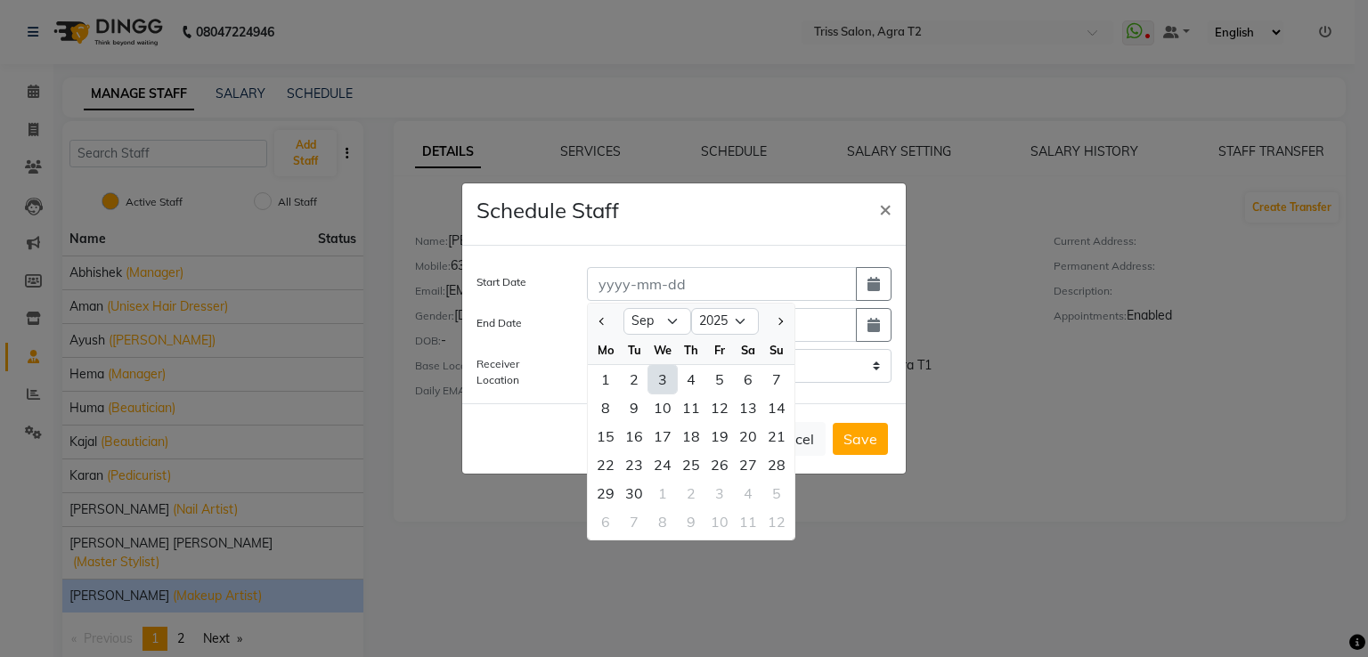
click at [664, 378] on div "3" at bounding box center [662, 379] width 28 height 28
type input "[DATE]"
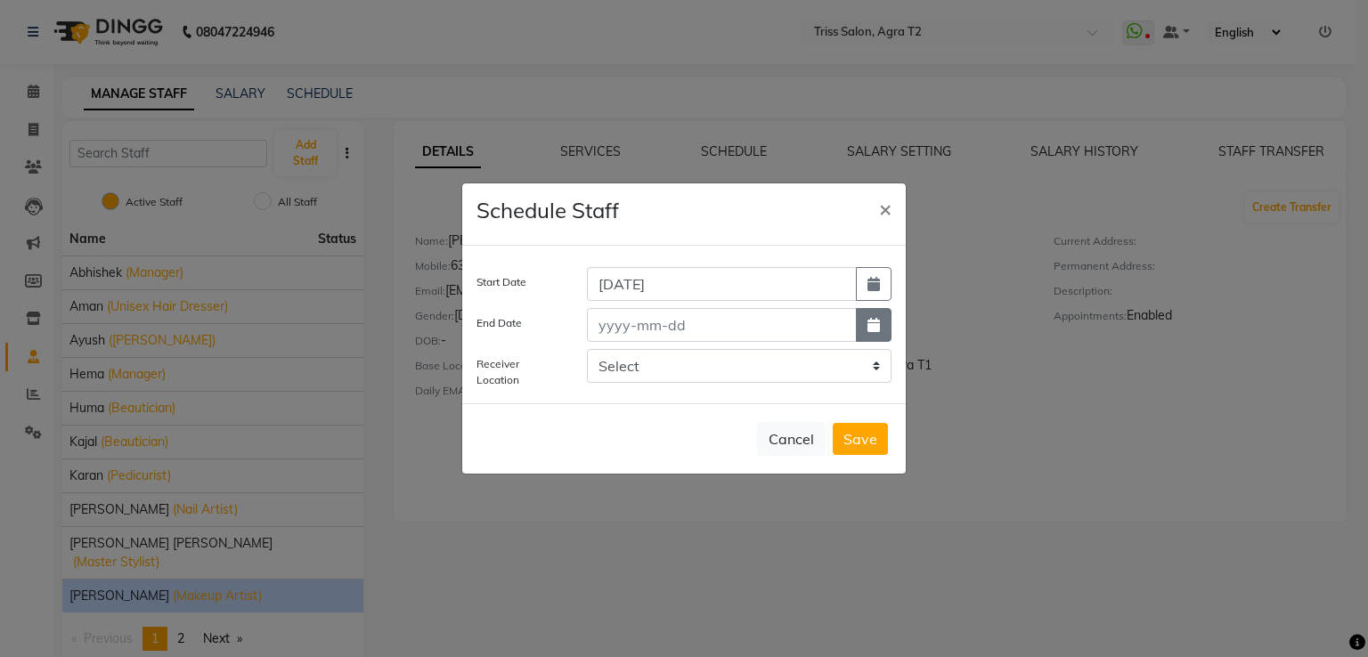
click at [857, 331] on button "button" at bounding box center [874, 325] width 36 height 34
select select "9"
select select "2025"
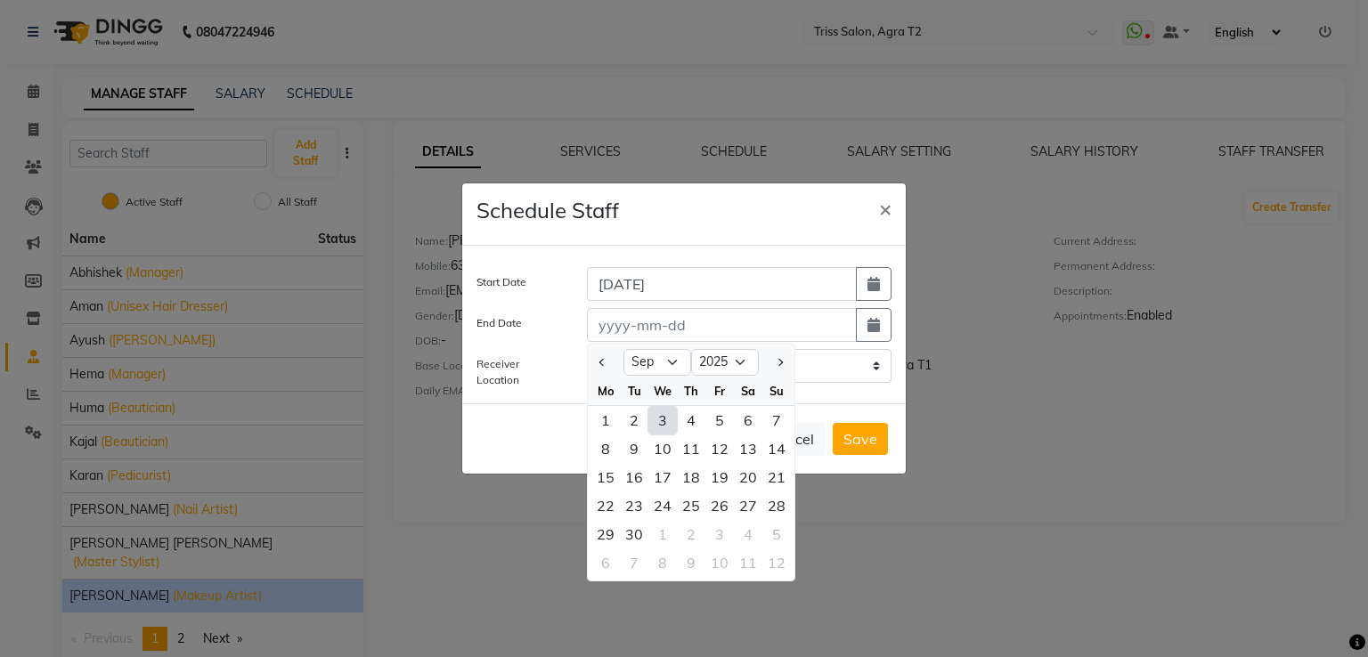
click at [669, 424] on div "3" at bounding box center [662, 420] width 28 height 28
type input "[DATE]"
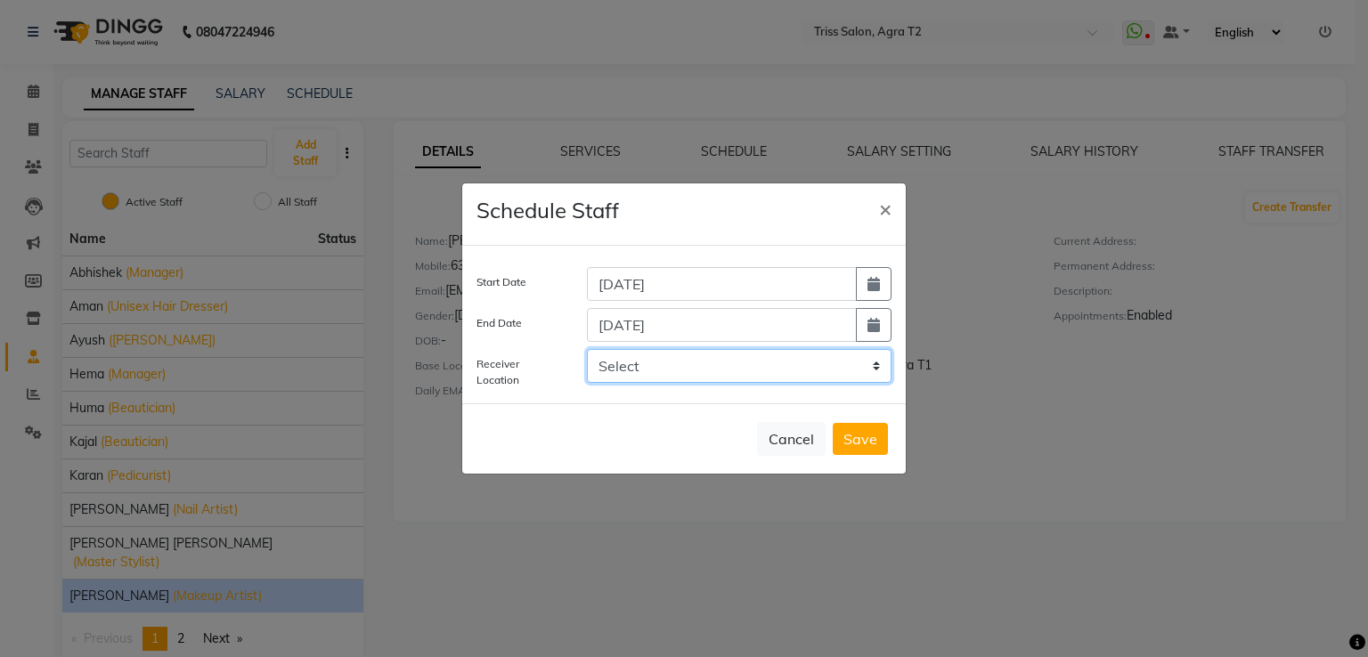
click at [869, 365] on select "Select Triss Salon, HO Triss Salon, Elements Triss Salon, Agra T1 Triss Salon, …" at bounding box center [739, 366] width 304 height 34
select select "1318"
click at [587, 349] on select "Select Triss Salon, HO Triss Salon, Elements Triss Salon, Agra T1 Triss Salon, …" at bounding box center [739, 366] width 304 height 34
click at [859, 442] on button "Save" at bounding box center [859, 439] width 55 height 32
click at [867, 438] on button "Save" at bounding box center [859, 439] width 55 height 32
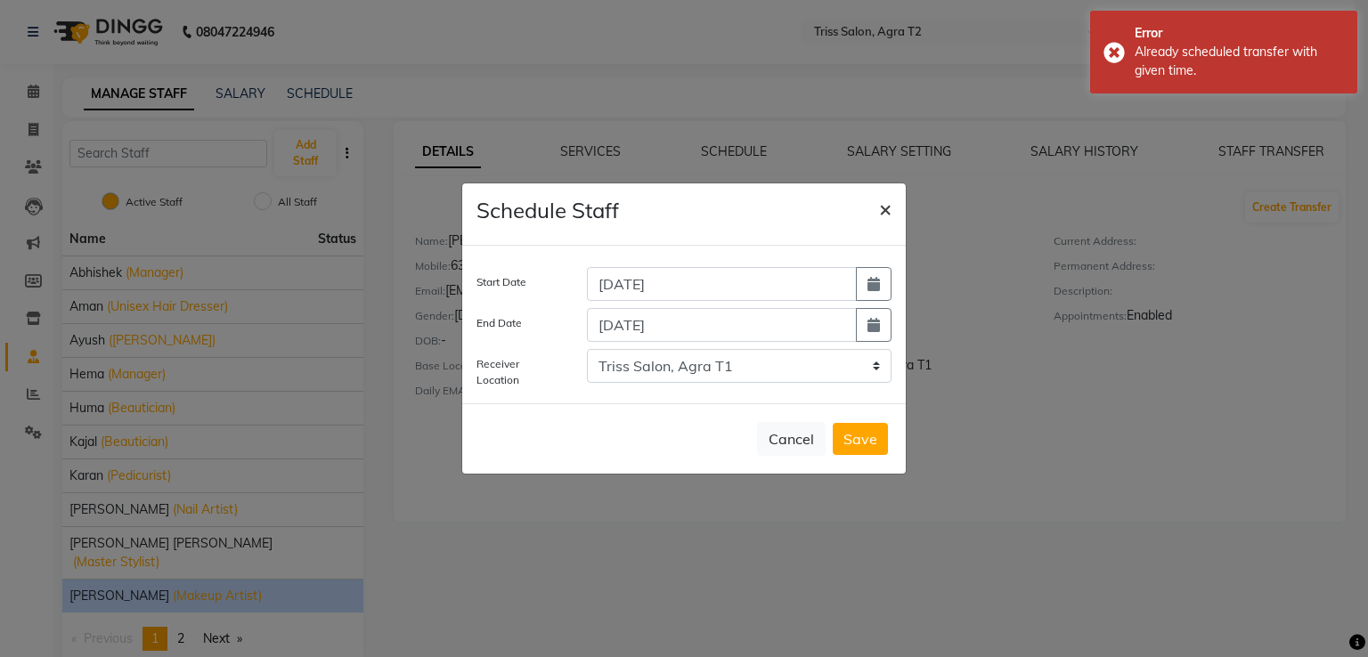
click at [890, 207] on span "×" at bounding box center [885, 208] width 12 height 27
select select
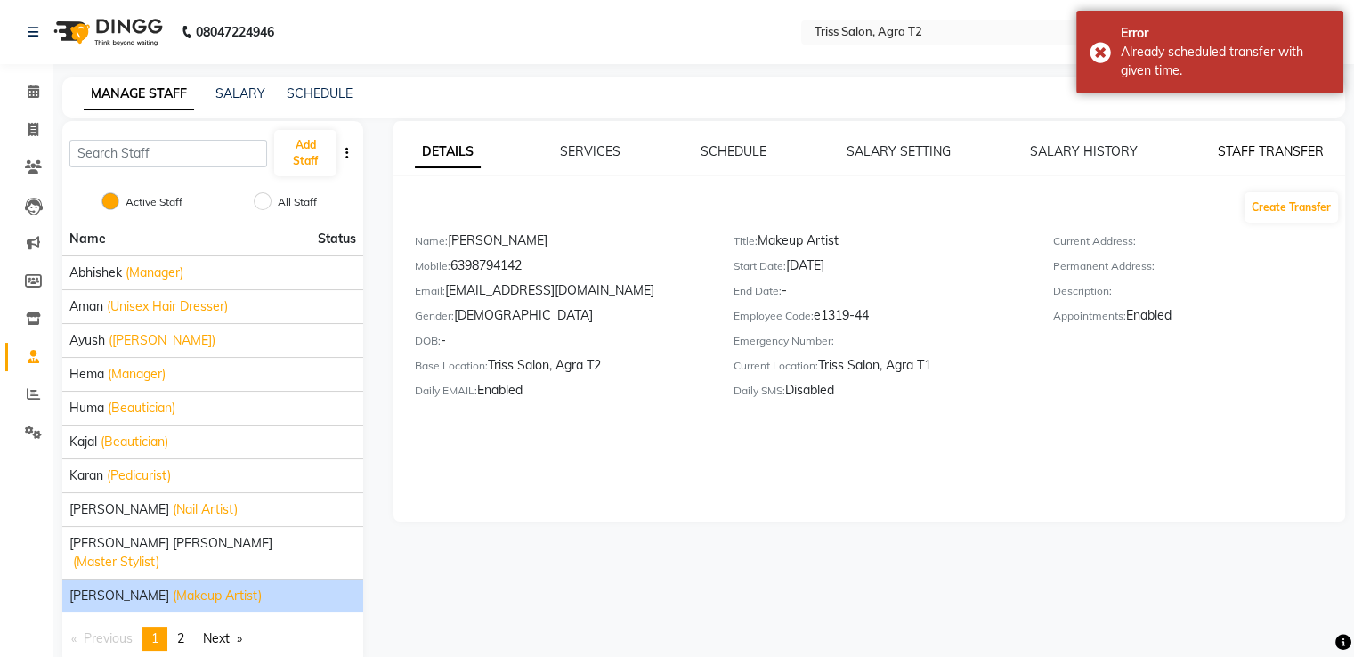
click at [1262, 154] on link "STAFF TRANSFER" at bounding box center [1271, 151] width 106 height 16
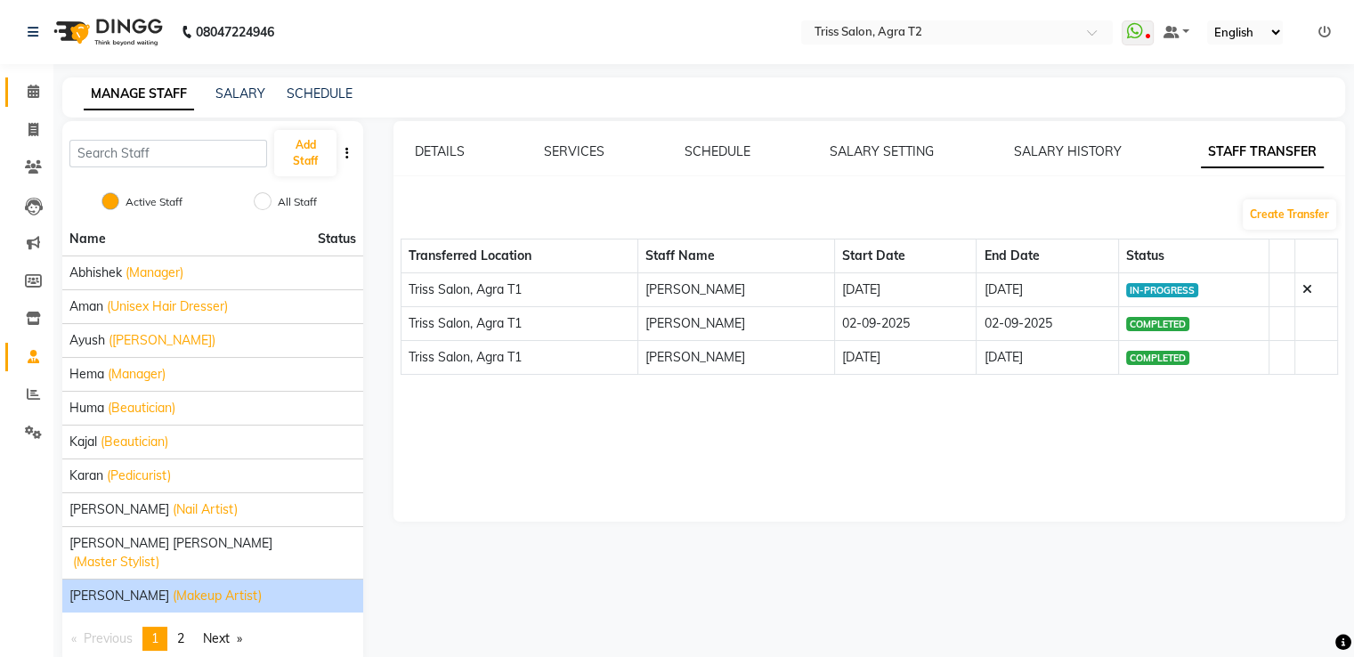
click at [25, 88] on span at bounding box center [33, 92] width 31 height 20
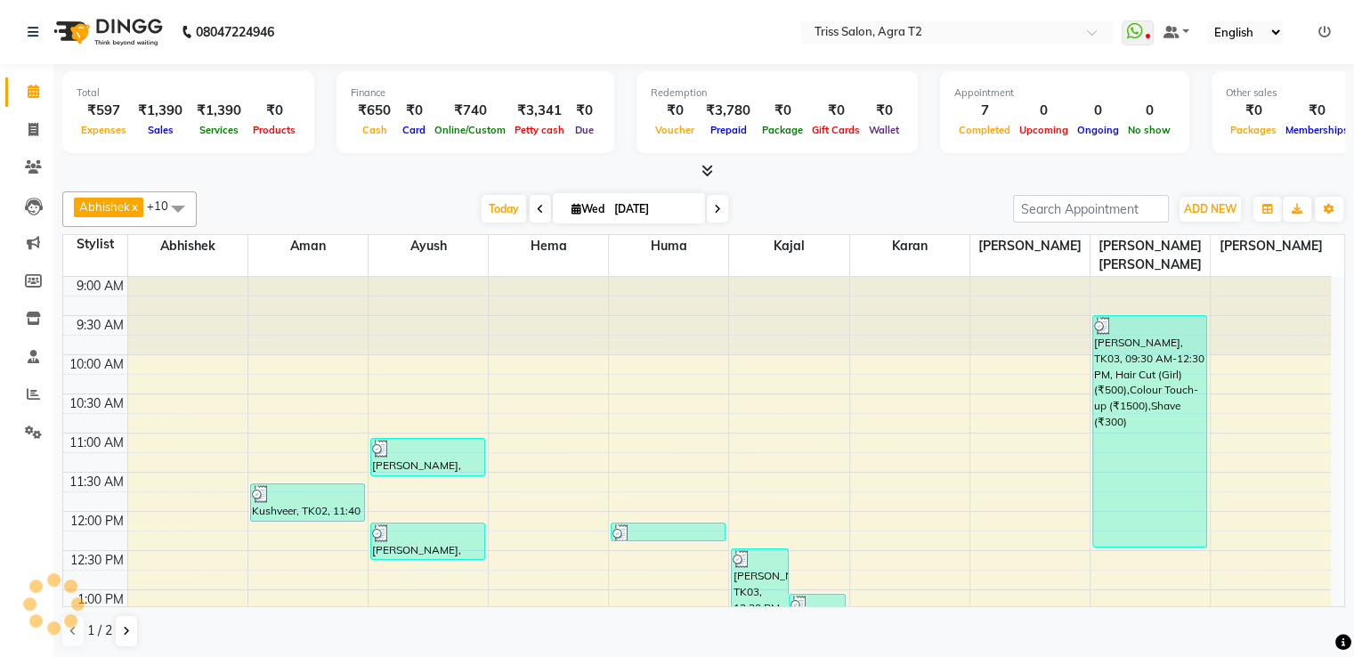
scroll to position [388, 0]
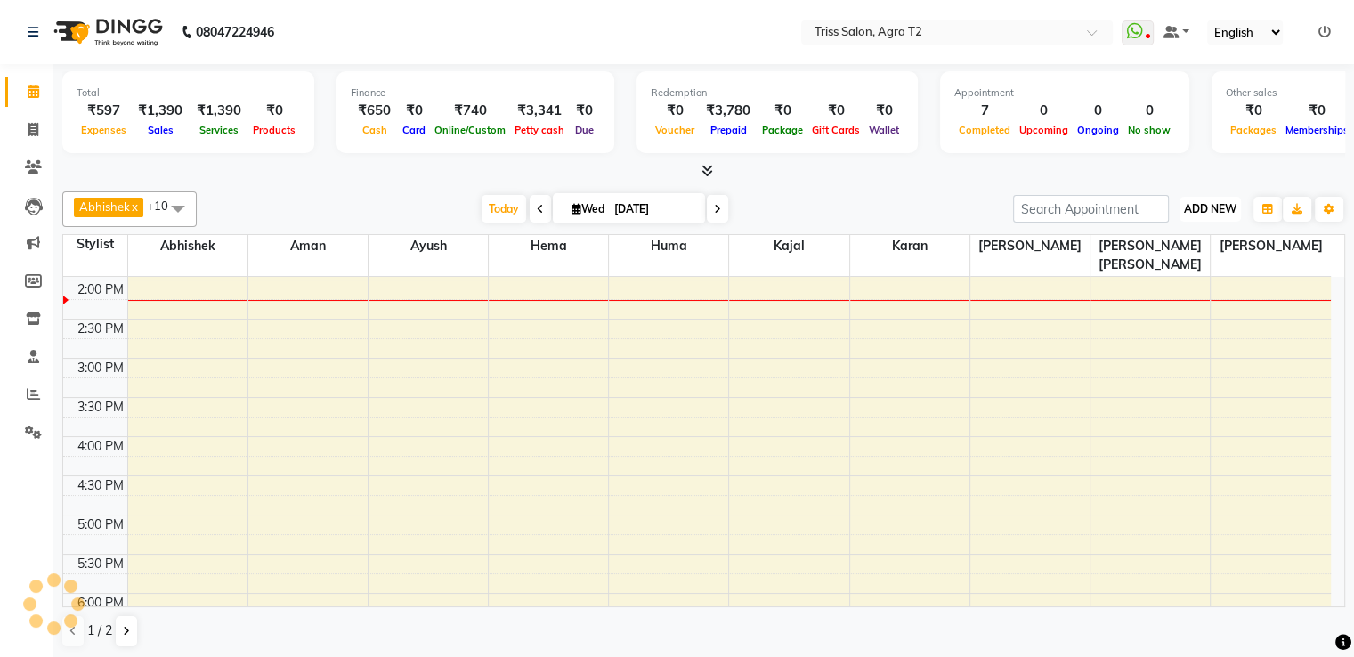
click at [1198, 202] on span "ADD NEW" at bounding box center [1210, 208] width 53 height 13
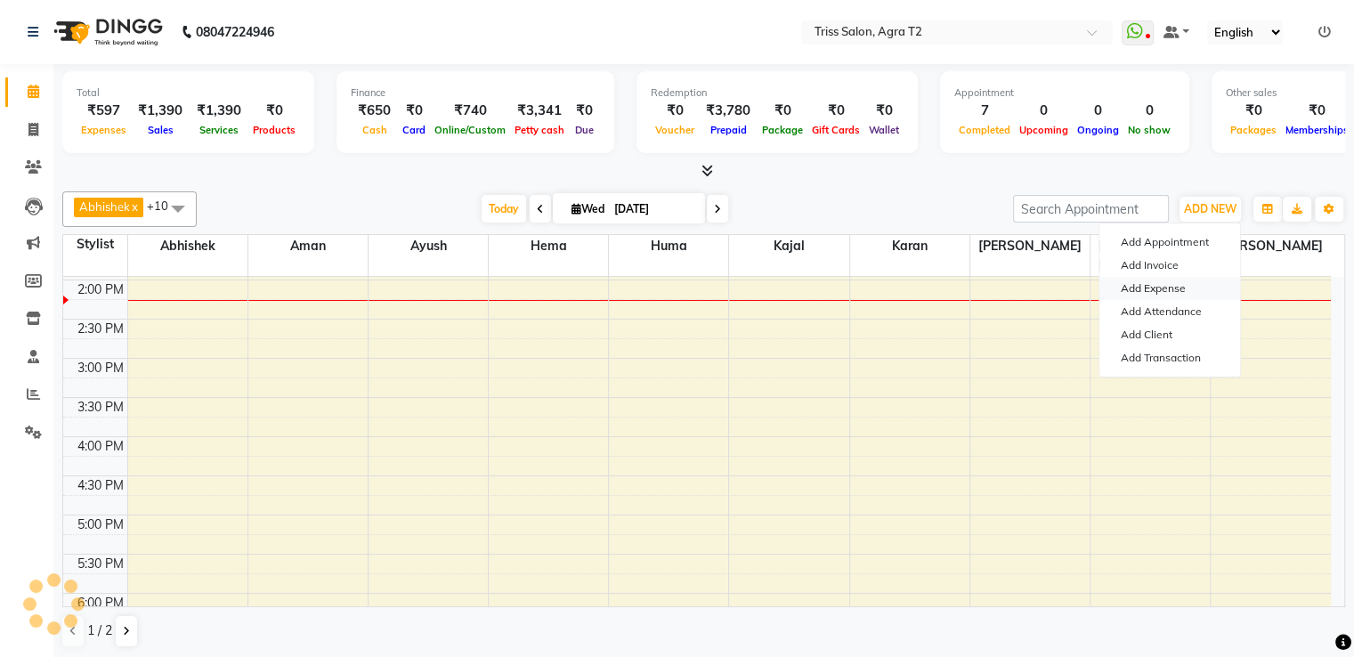
click at [1159, 294] on link "Add Expense" at bounding box center [1170, 288] width 141 height 23
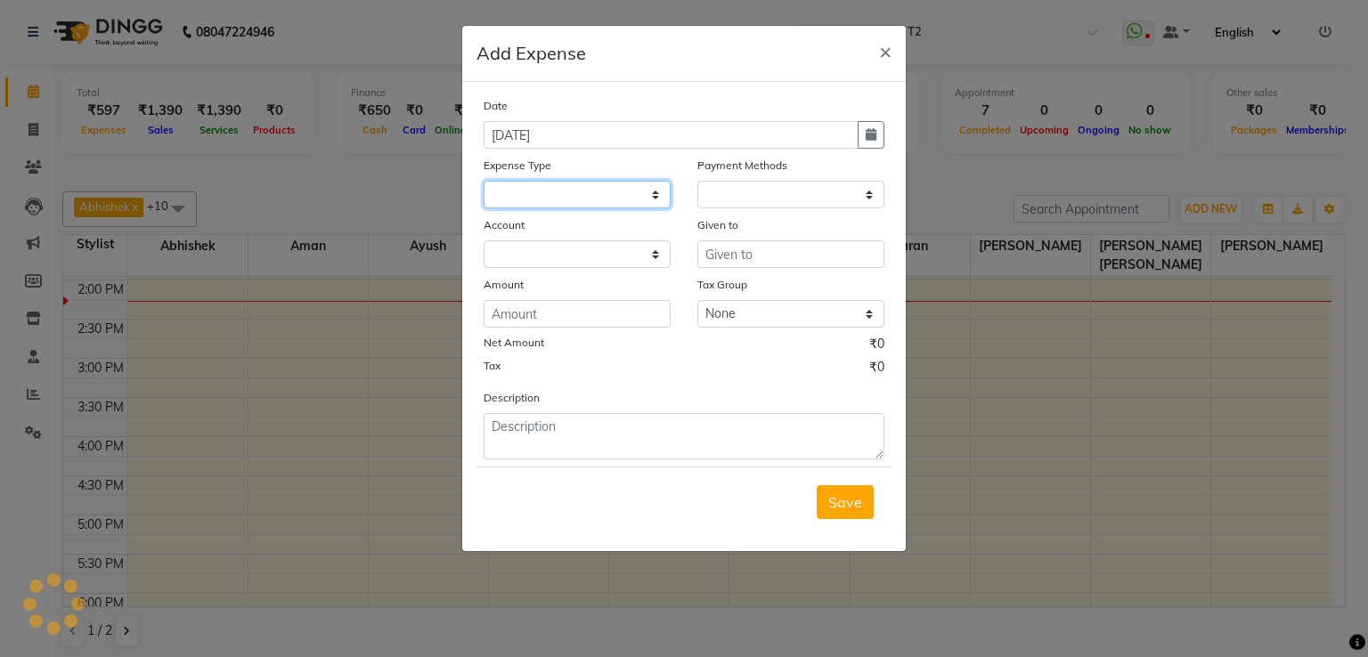
click at [534, 203] on select at bounding box center [576, 195] width 187 height 28
click at [889, 47] on span "×" at bounding box center [885, 50] width 12 height 27
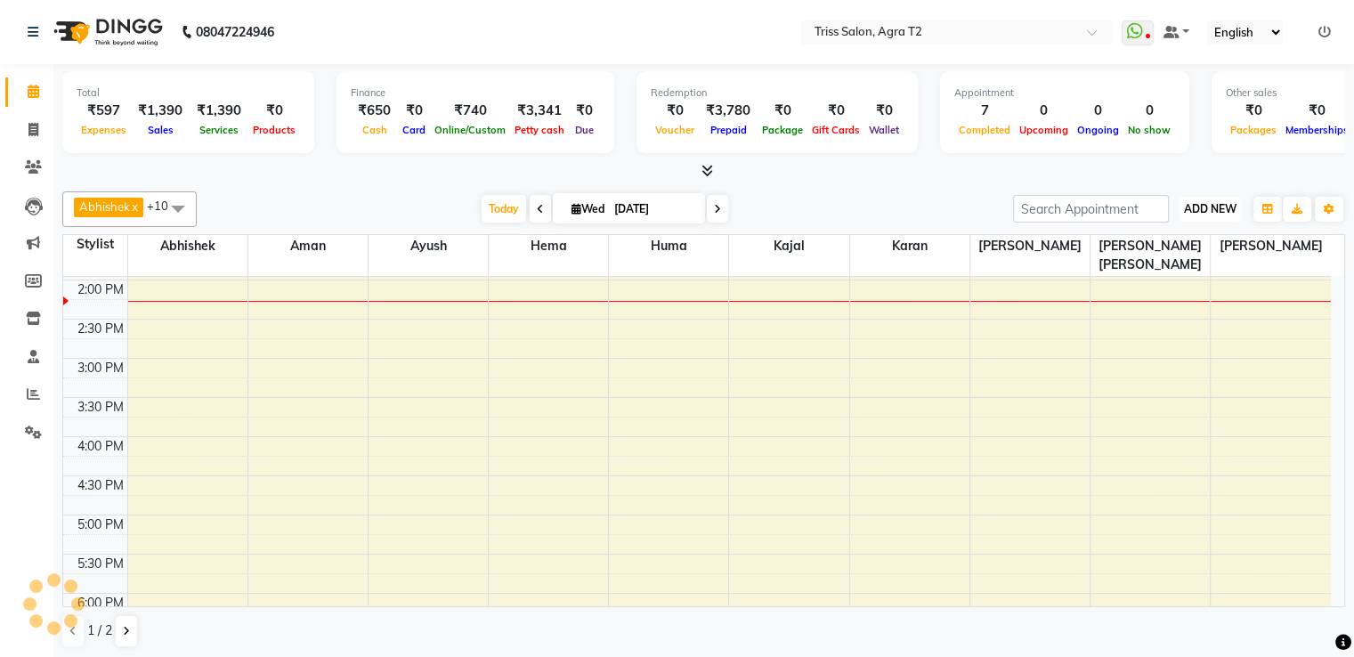
click at [1212, 211] on span "ADD NEW" at bounding box center [1210, 208] width 53 height 13
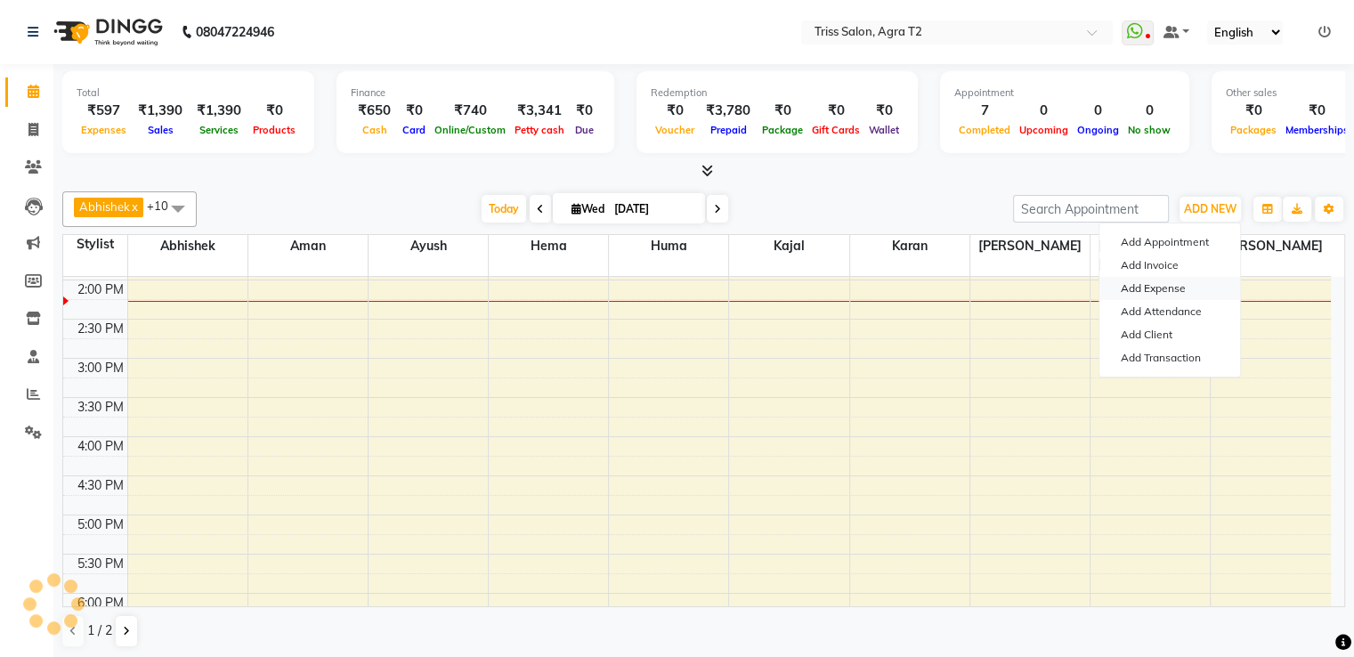
click at [1170, 292] on link "Add Expense" at bounding box center [1170, 288] width 141 height 23
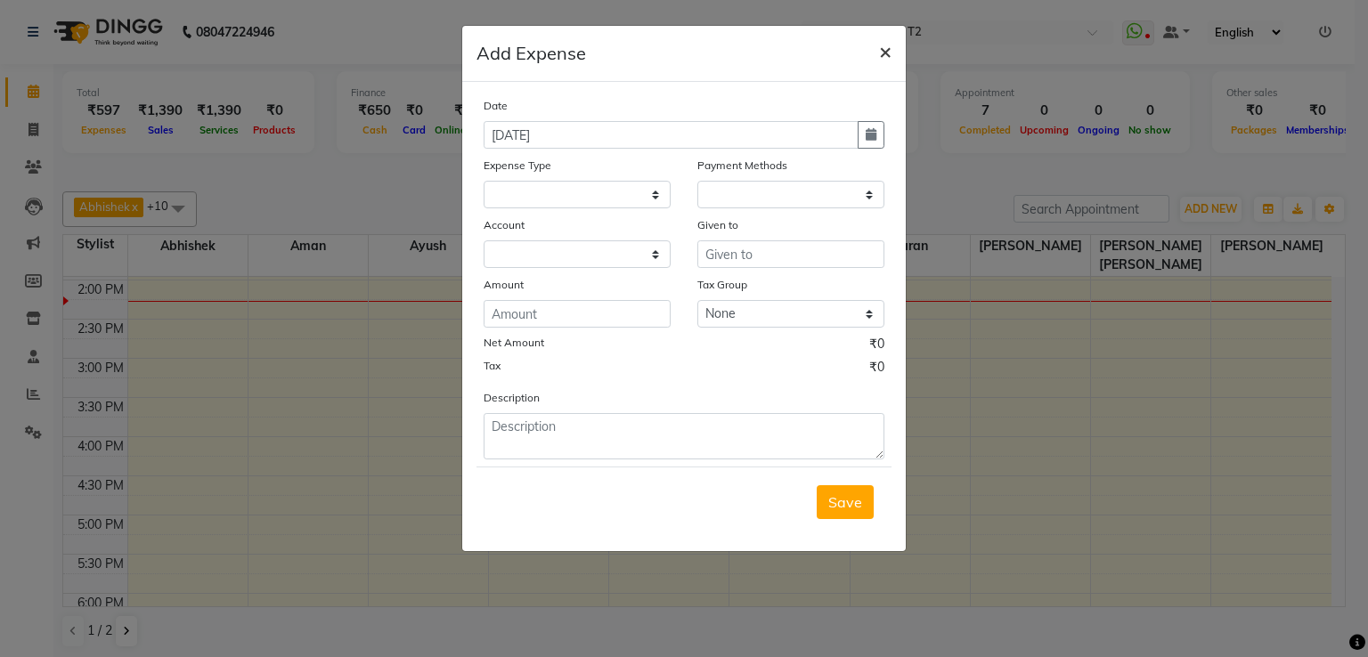
click at [882, 58] on span "×" at bounding box center [885, 50] width 12 height 27
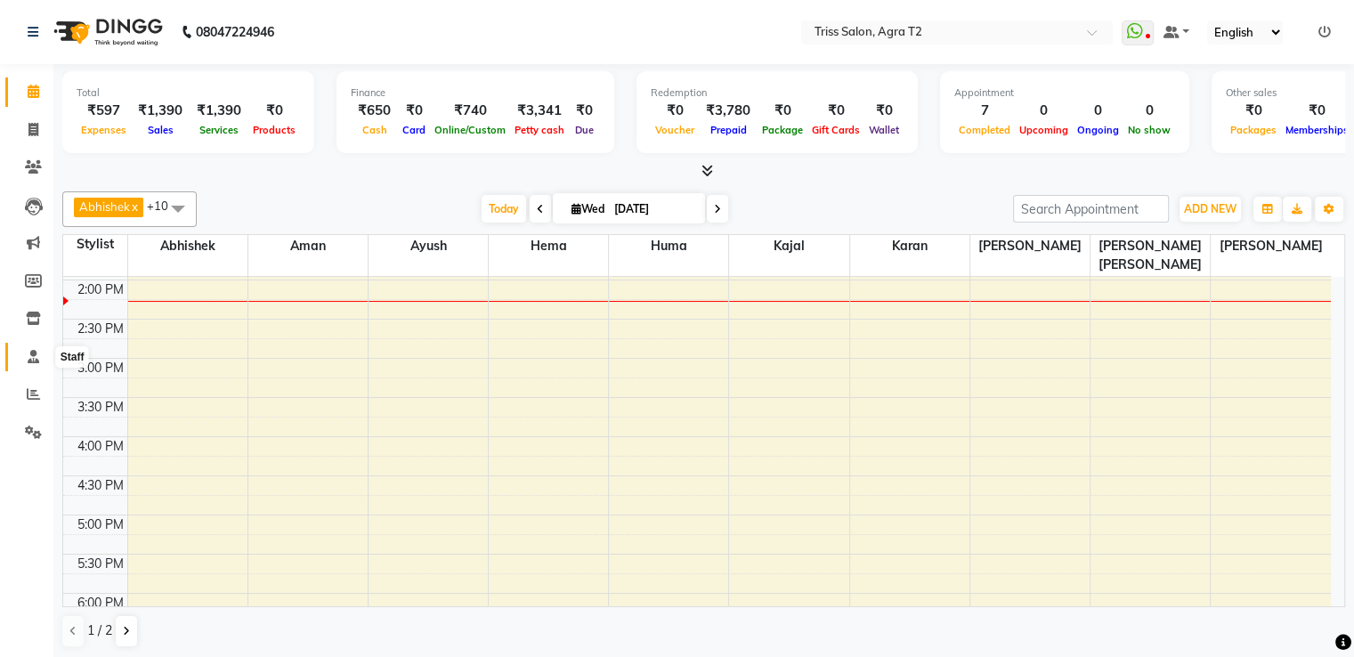
click at [33, 354] on icon at bounding box center [34, 356] width 12 height 13
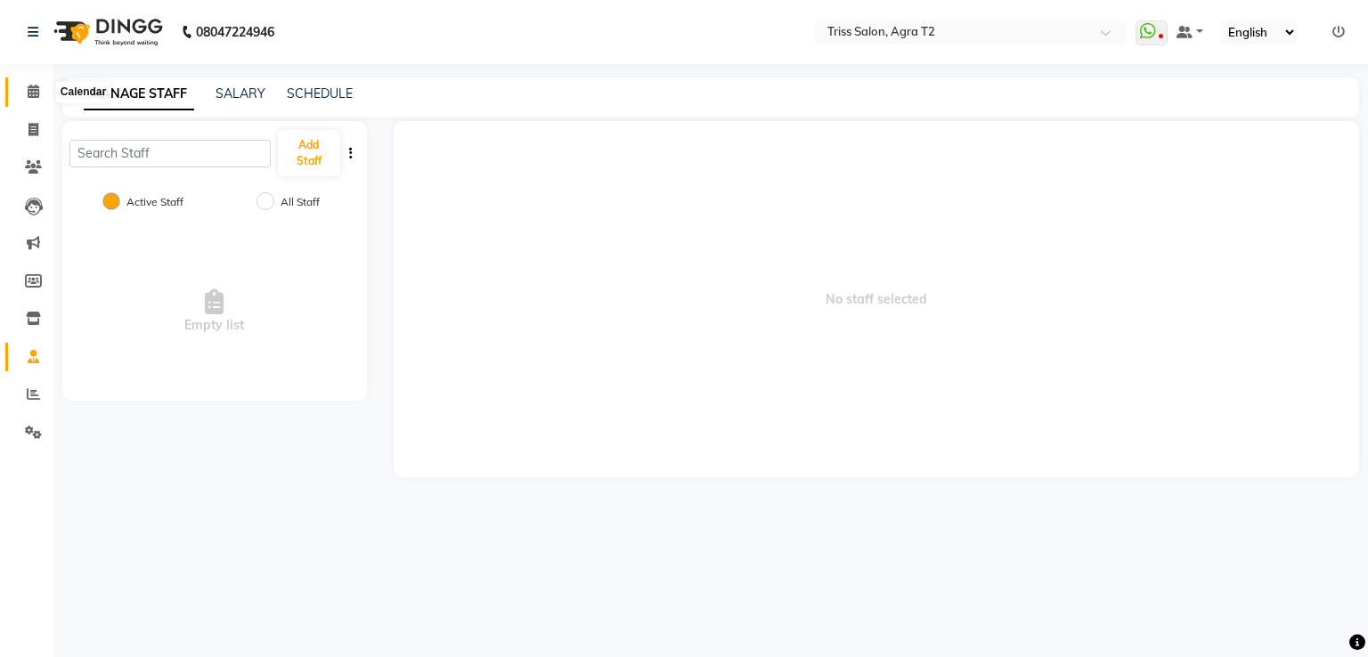
click at [34, 85] on icon at bounding box center [34, 91] width 12 height 13
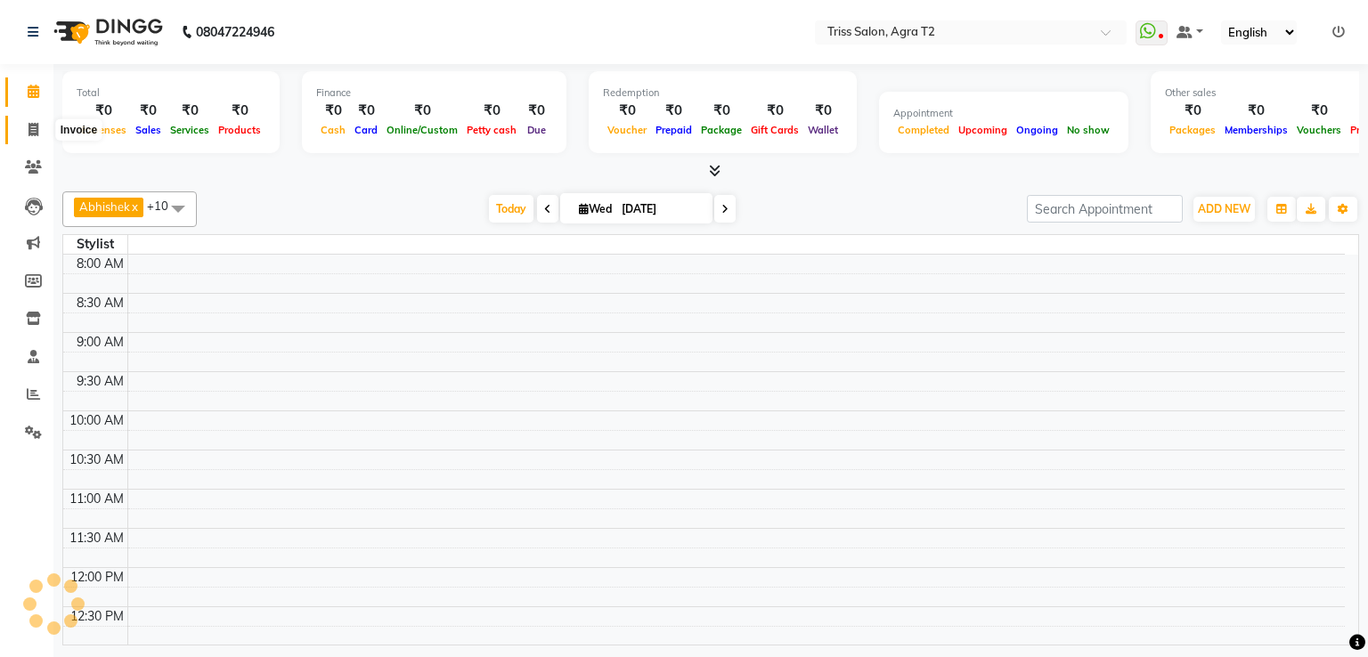
click at [32, 126] on icon at bounding box center [33, 129] width 10 height 13
select select "service"
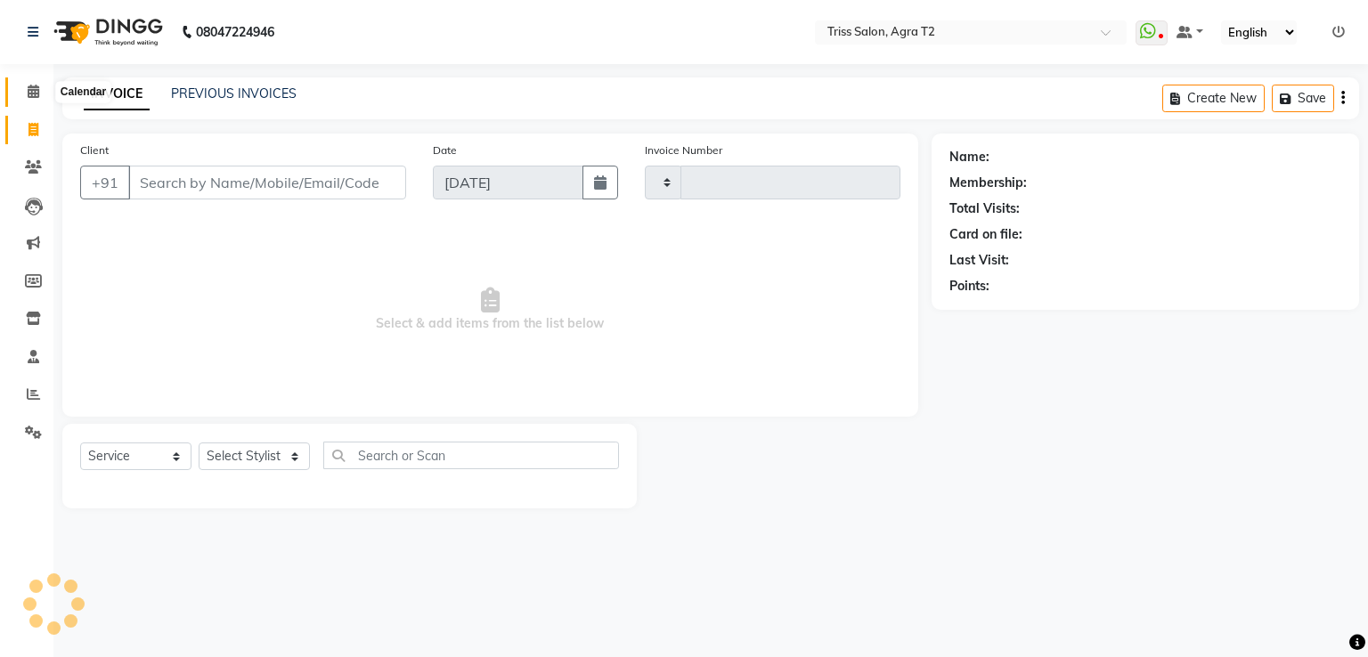
click at [30, 86] on icon at bounding box center [34, 91] width 12 height 13
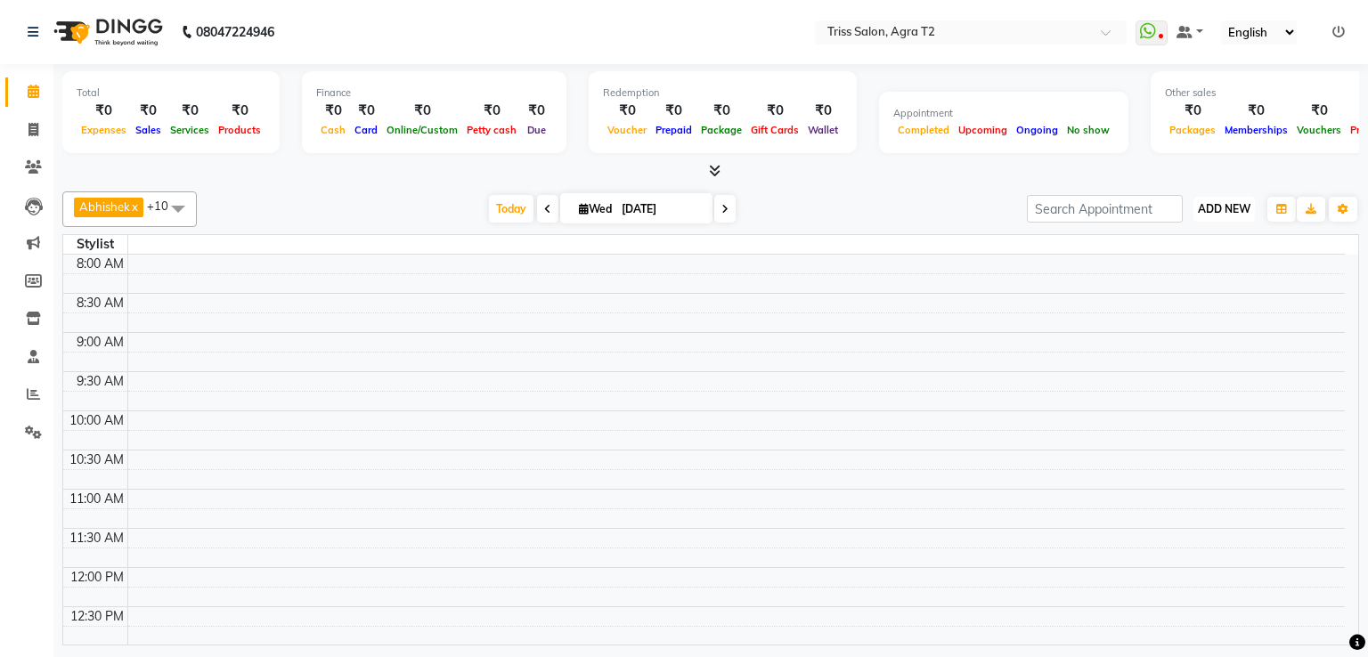
click at [1224, 215] on button "ADD NEW Toggle Dropdown" at bounding box center [1223, 209] width 61 height 25
click at [1149, 284] on link "Add Expense" at bounding box center [1183, 288] width 141 height 23
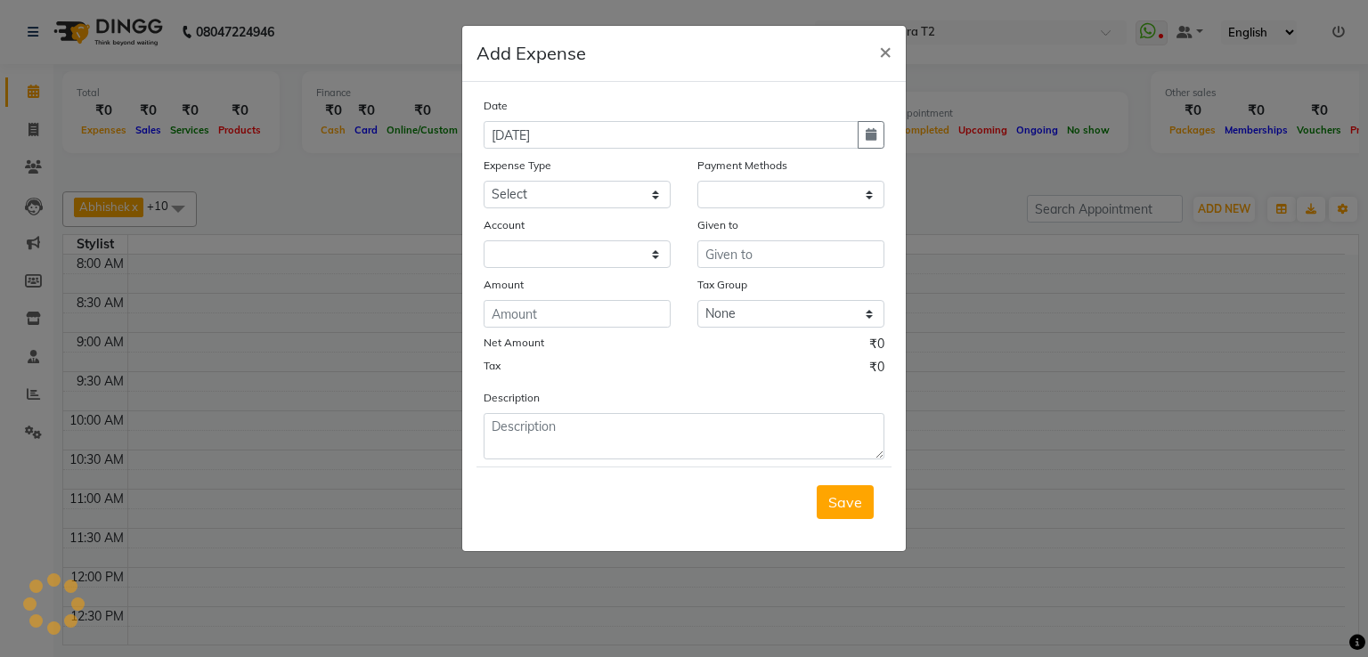
select select "1"
select select "2533"
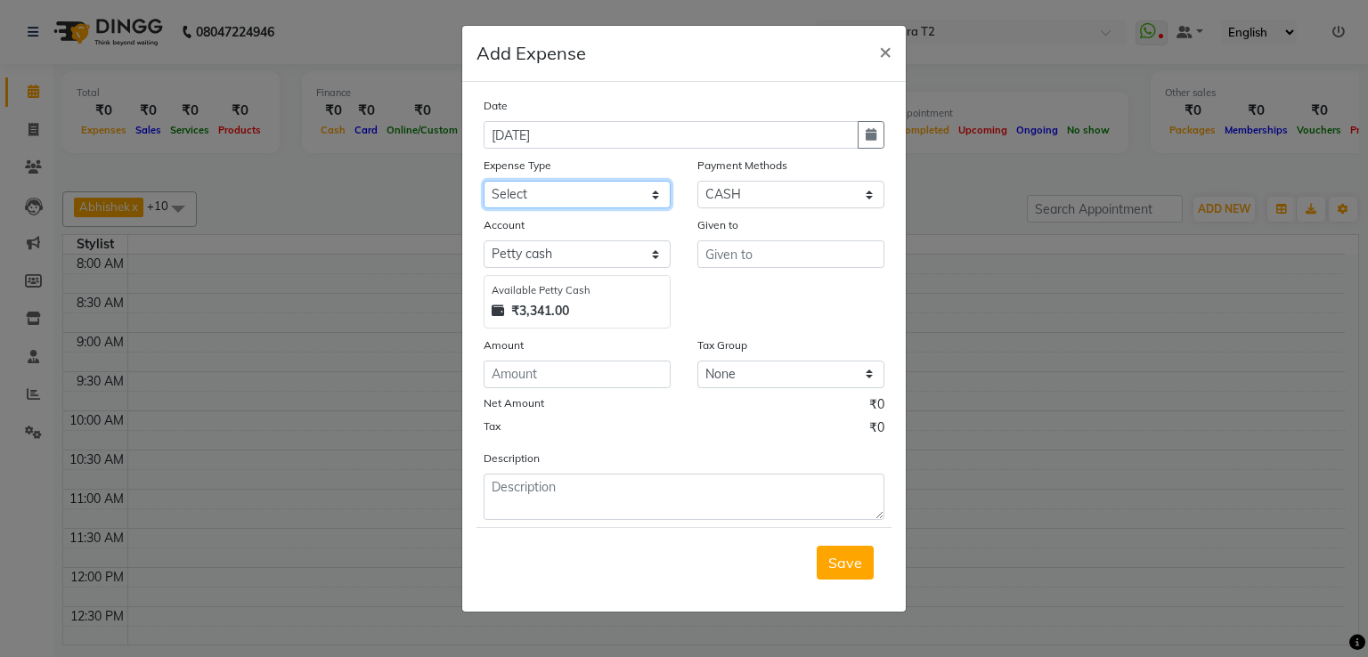
click at [640, 197] on select "Select Bank Deposit Cash Handover CLIENT TIP TO STAFF Client Welfare Conveyance…" at bounding box center [576, 195] width 187 height 28
select select "1117"
click at [483, 183] on select "Select Bank Deposit Cash Handover CLIENT TIP TO STAFF Client Welfare Conveyance…" at bounding box center [576, 195] width 187 height 28
click at [557, 388] on input "number" at bounding box center [576, 375] width 187 height 28
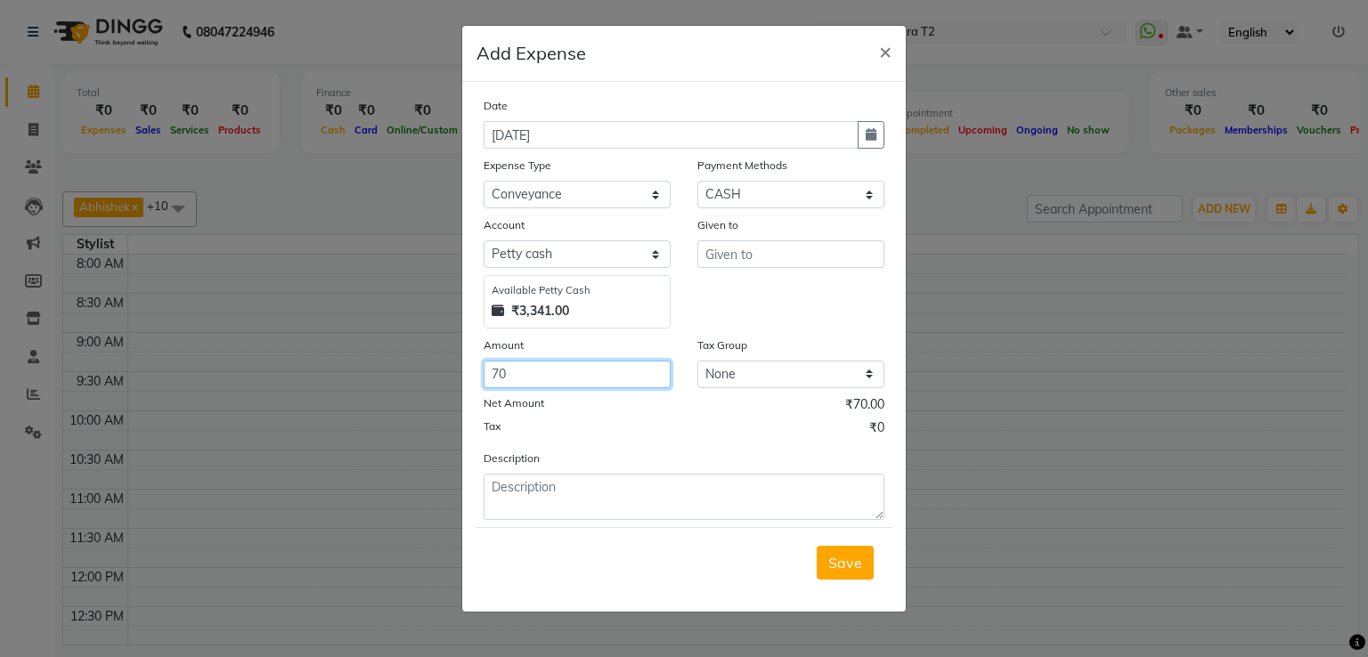
type input "70"
click at [737, 263] on input "text" at bounding box center [790, 254] width 187 height 28
type input "ola"
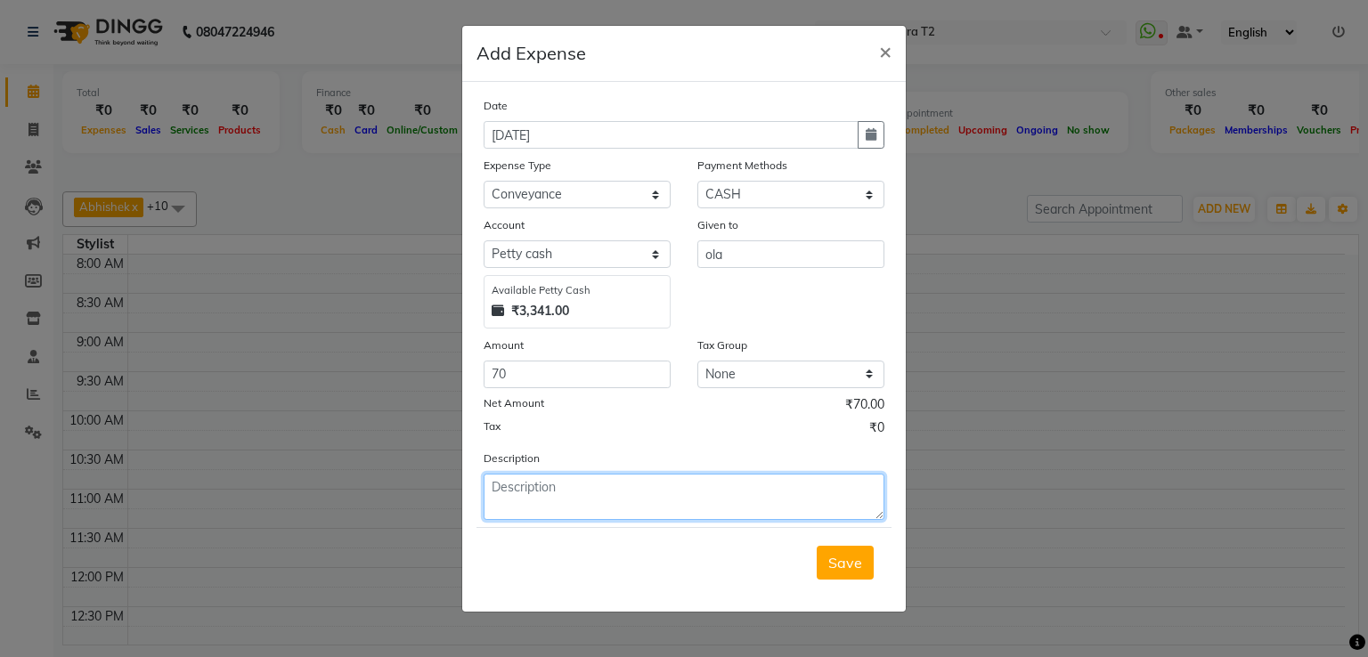
click at [584, 491] on textarea at bounding box center [683, 497] width 401 height 46
type textarea "hair tools(T1 to T2)"
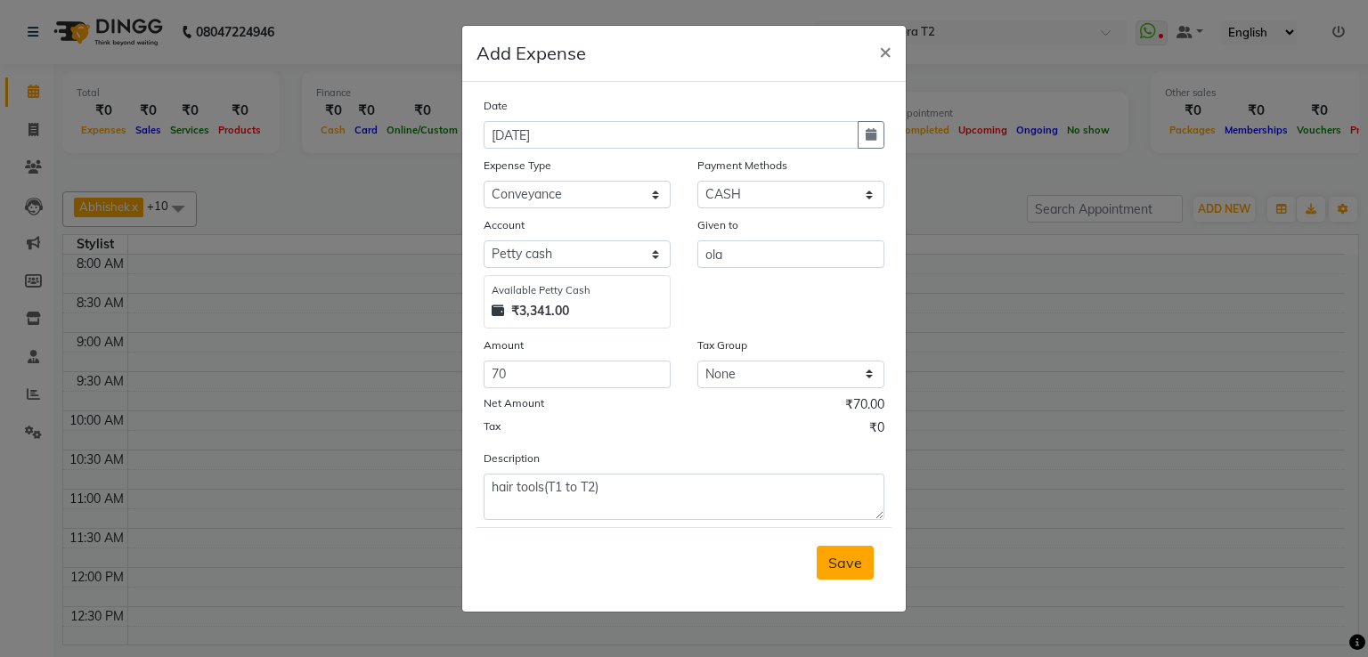
click at [819, 567] on button "Save" at bounding box center [844, 563] width 57 height 34
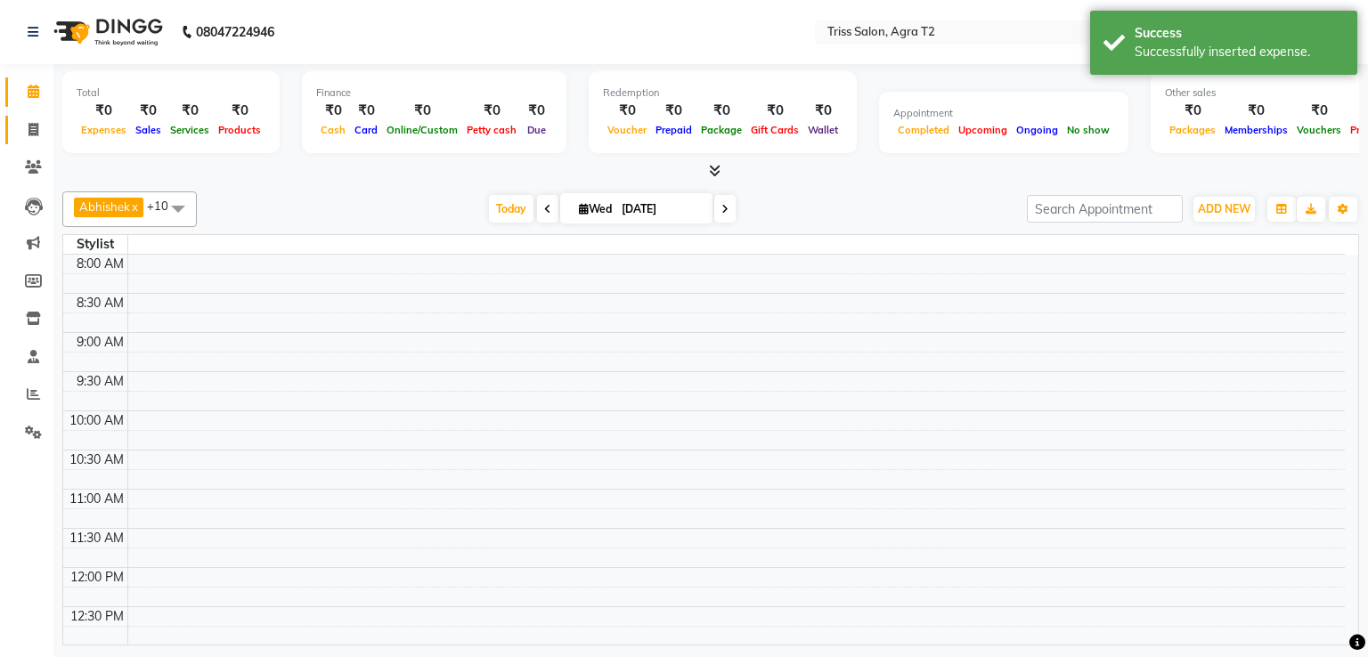
click at [40, 142] on link "Invoice" at bounding box center [26, 130] width 43 height 29
select select "service"
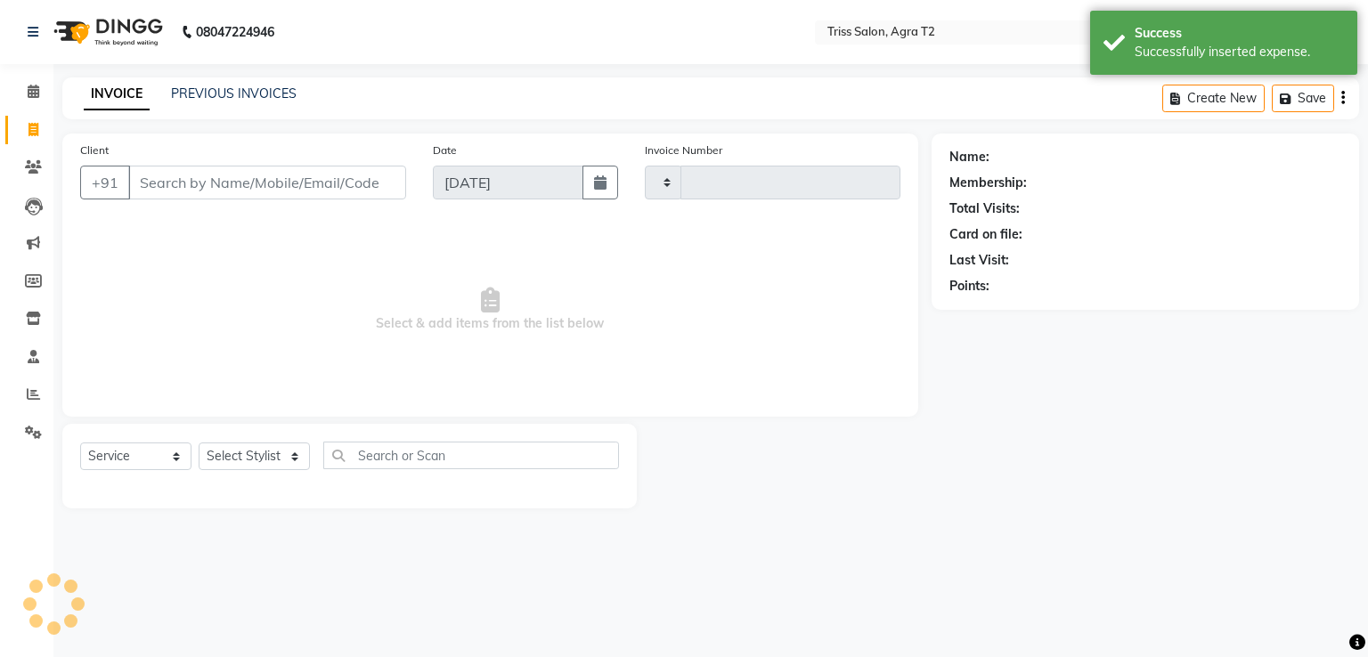
type input "2239"
select select "4301"
click at [37, 93] on icon at bounding box center [34, 91] width 12 height 13
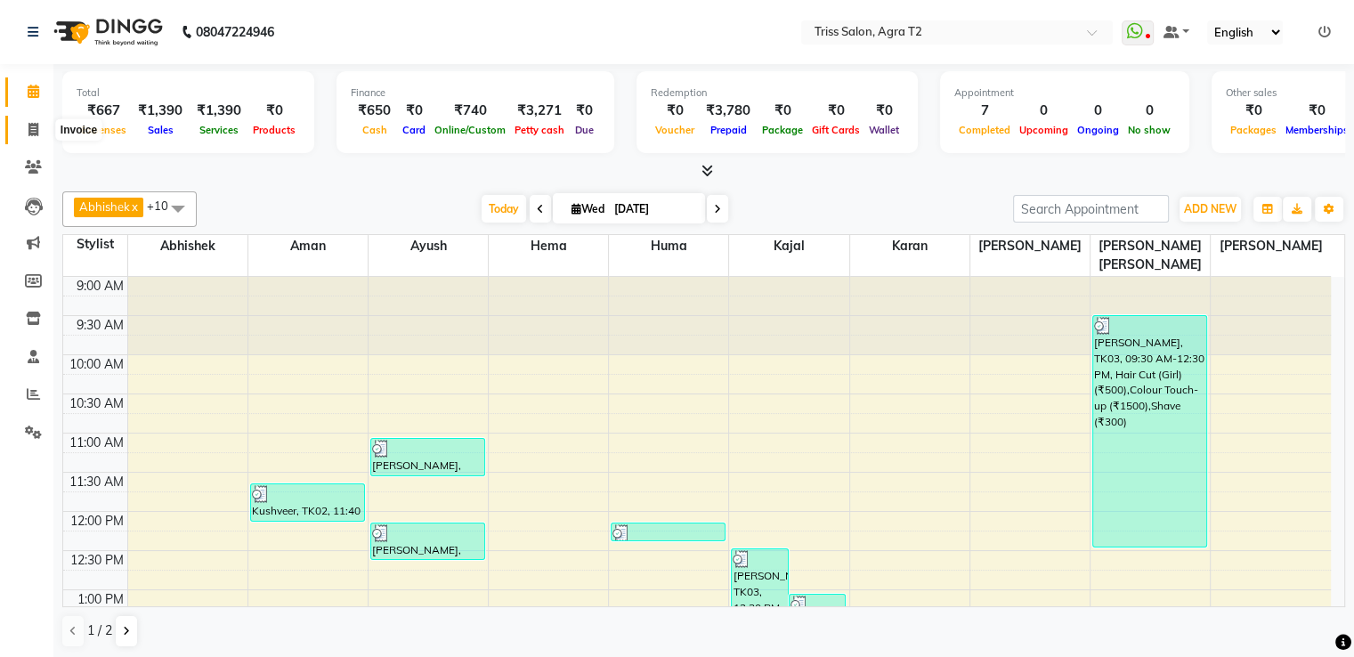
click at [40, 129] on span at bounding box center [33, 130] width 31 height 20
select select "service"
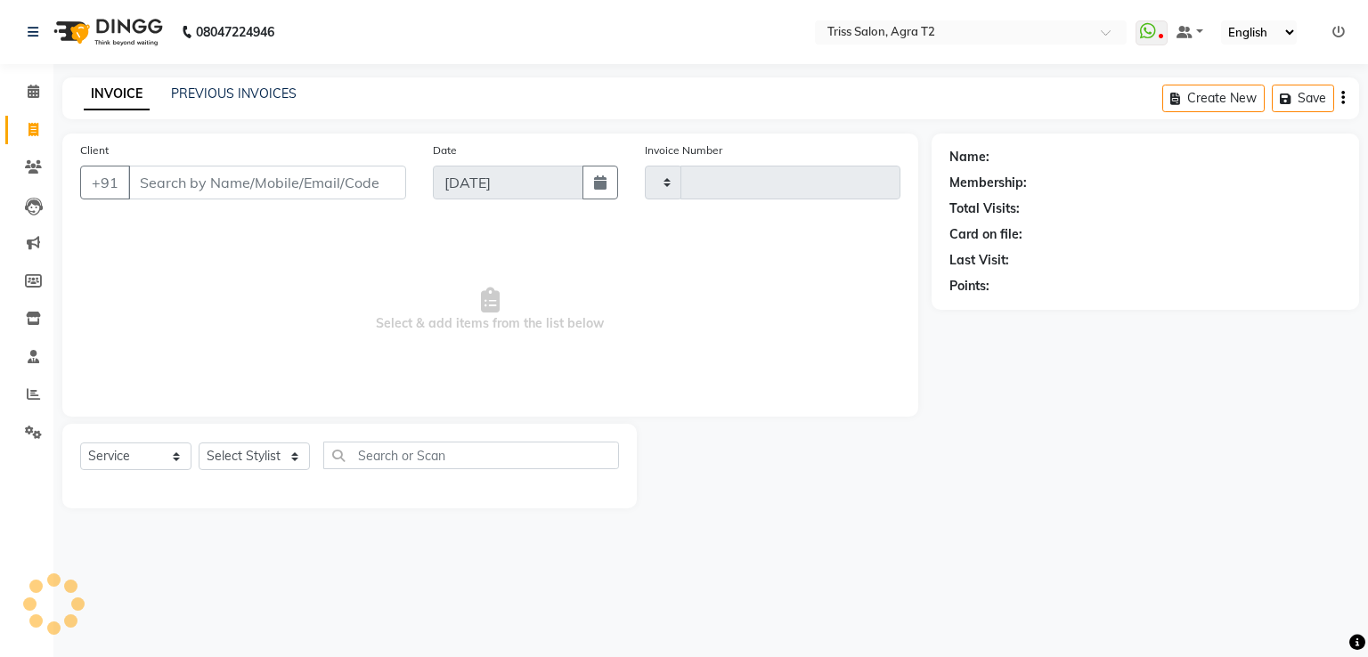
type input "2239"
select select "4301"
click at [231, 464] on select "Select Stylist" at bounding box center [254, 456] width 111 height 28
select select "49344"
click at [199, 443] on select "Select Stylist [PERSON_NAME] [PERSON_NAME] Huma Kajal Karan [PERSON_NAME] [PERS…" at bounding box center [261, 456] width 124 height 28
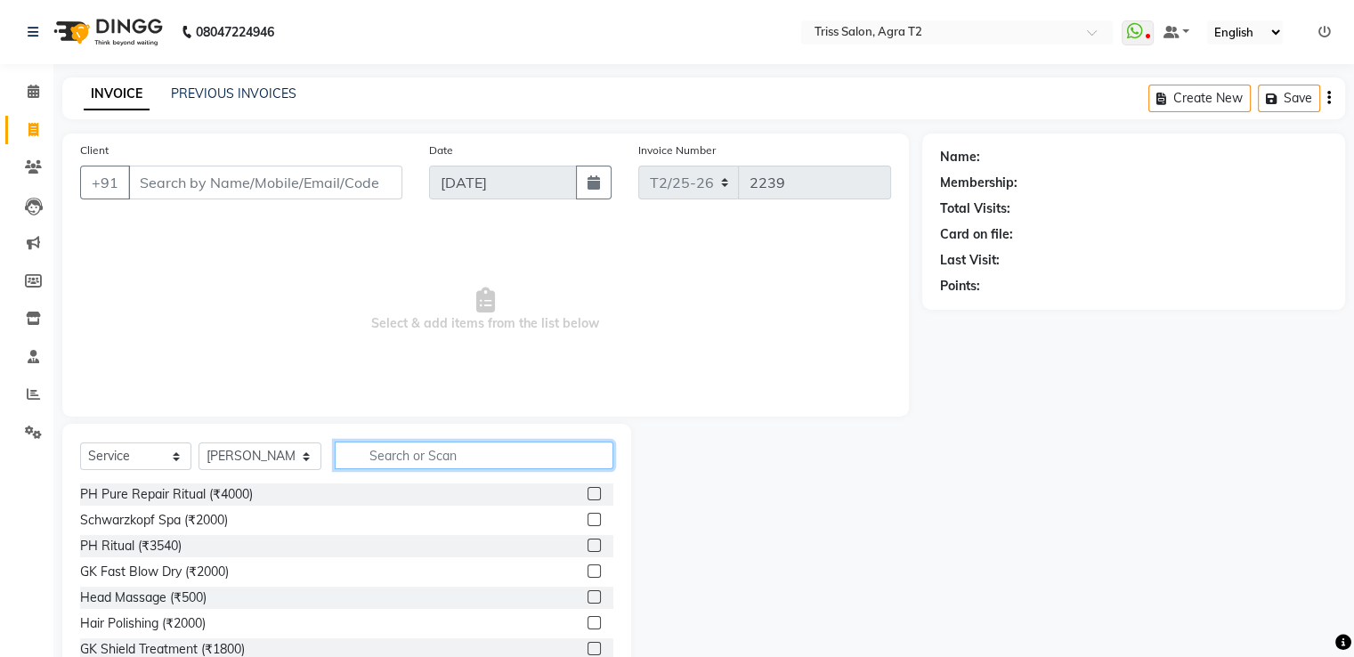
click at [369, 454] on input "text" at bounding box center [474, 456] width 278 height 28
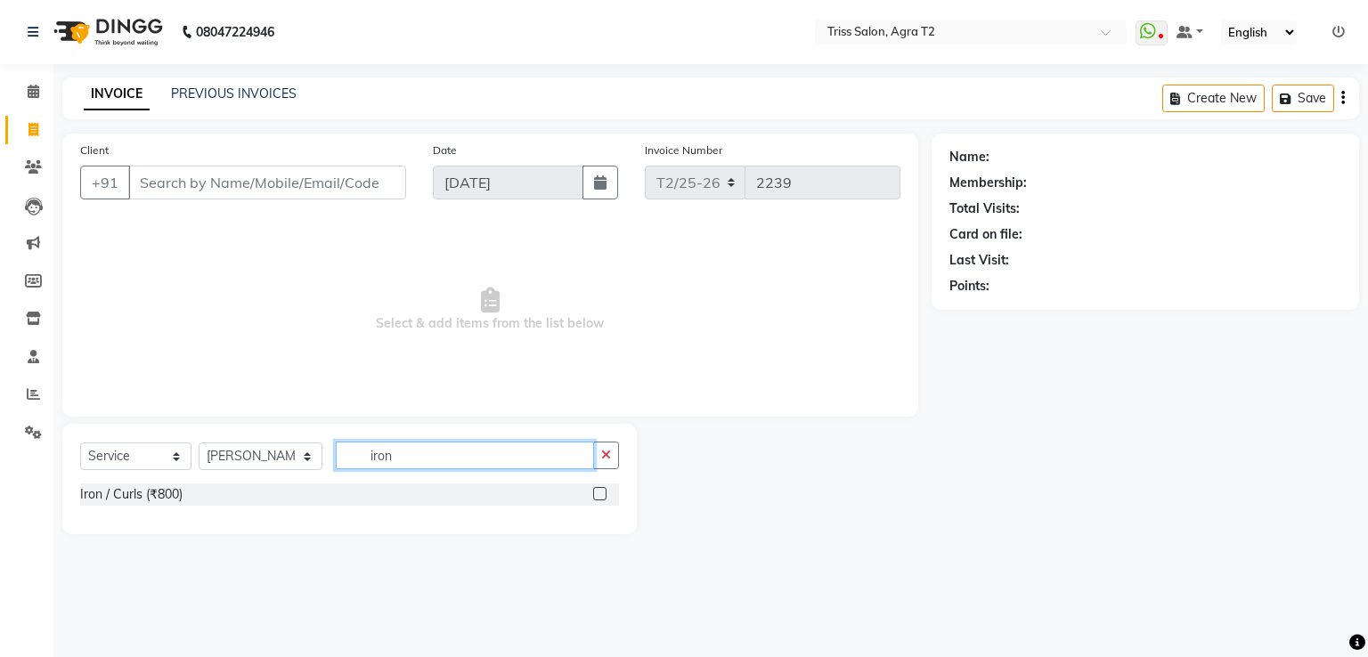
type input "iron"
click at [602, 492] on label at bounding box center [599, 493] width 13 height 13
click at [602, 492] on input "checkbox" at bounding box center [599, 495] width 12 height 12
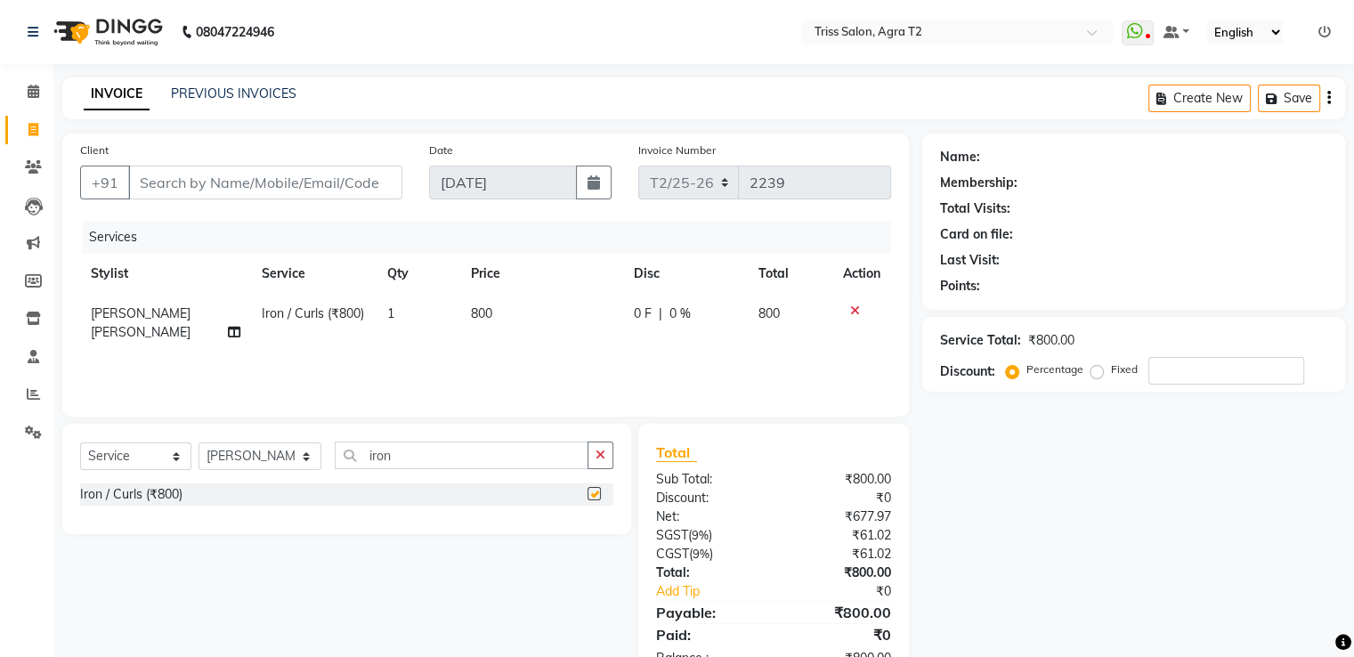
checkbox input "false"
click at [486, 331] on td "800" at bounding box center [541, 323] width 163 height 59
select select "49344"
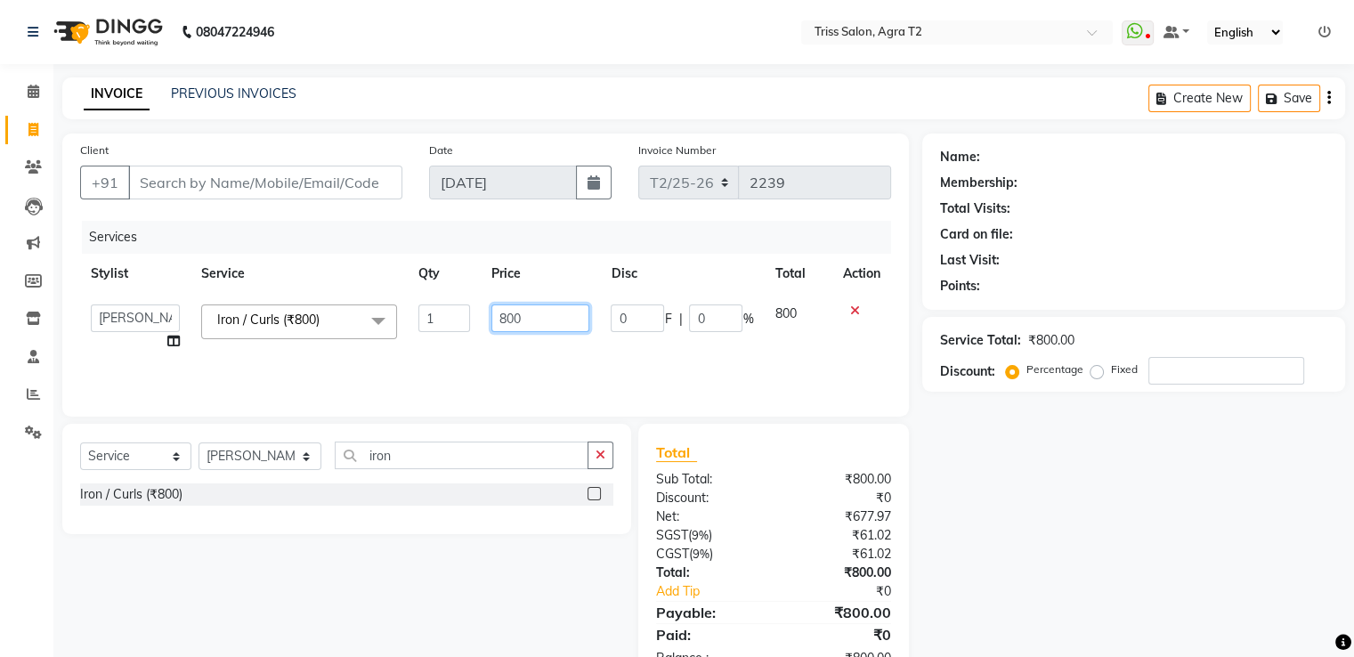
click at [507, 319] on input "800" at bounding box center [540, 318] width 98 height 28
type input "1000"
click at [248, 458] on select "Select Stylist [PERSON_NAME] [PERSON_NAME] Huma Kajal Karan [PERSON_NAME] [PERS…" at bounding box center [260, 456] width 123 height 28
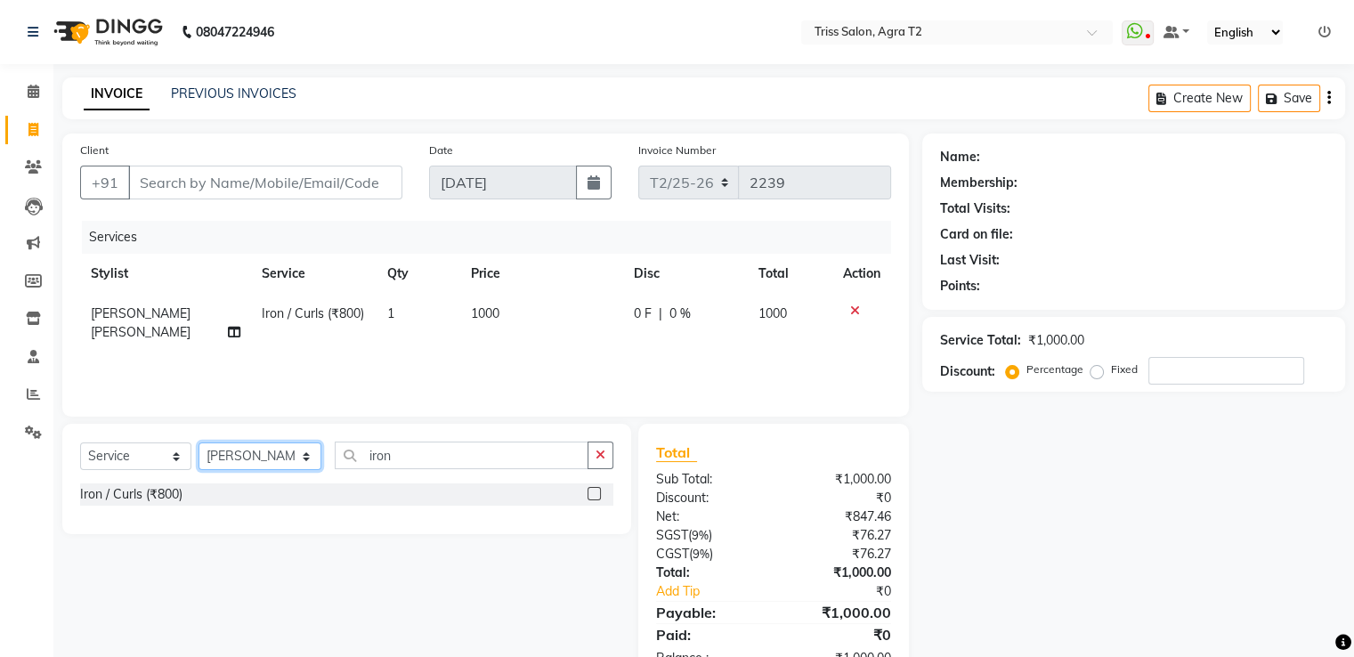
select select "26469"
click at [199, 443] on select "Select Stylist [PERSON_NAME] [PERSON_NAME] Huma Kajal Karan [PERSON_NAME] [PERS…" at bounding box center [260, 456] width 123 height 28
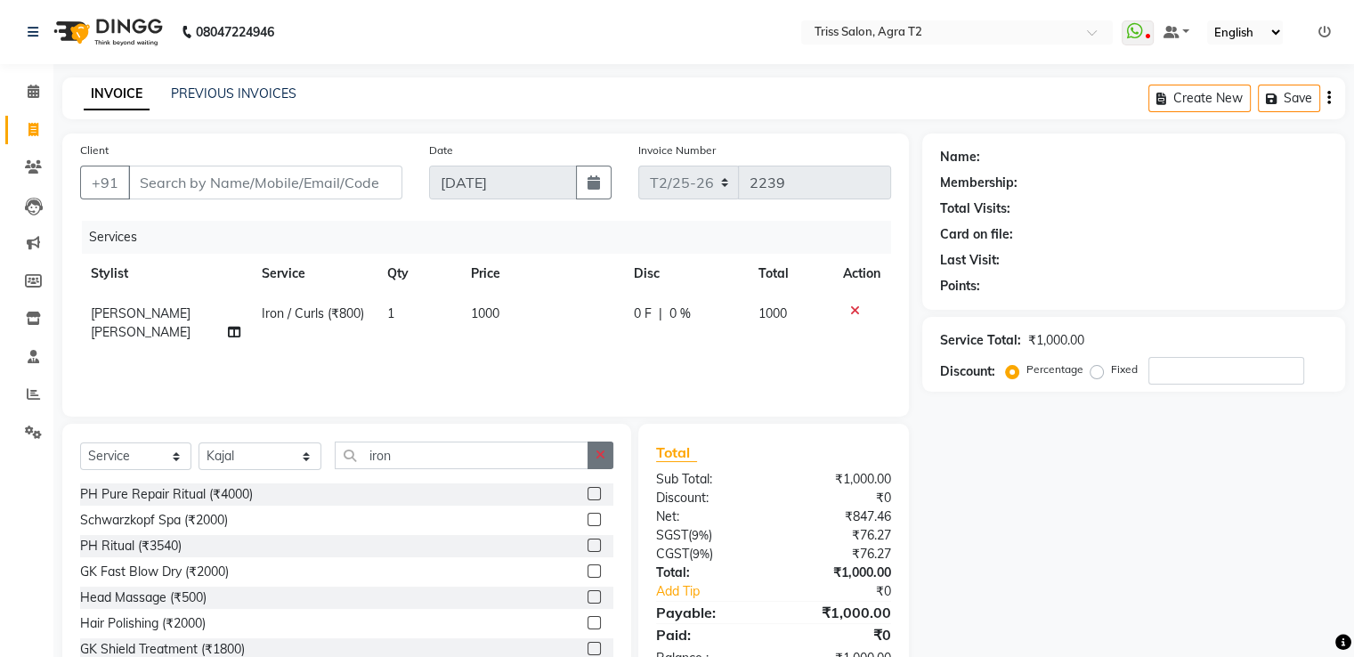
click at [609, 455] on button "button" at bounding box center [601, 456] width 26 height 28
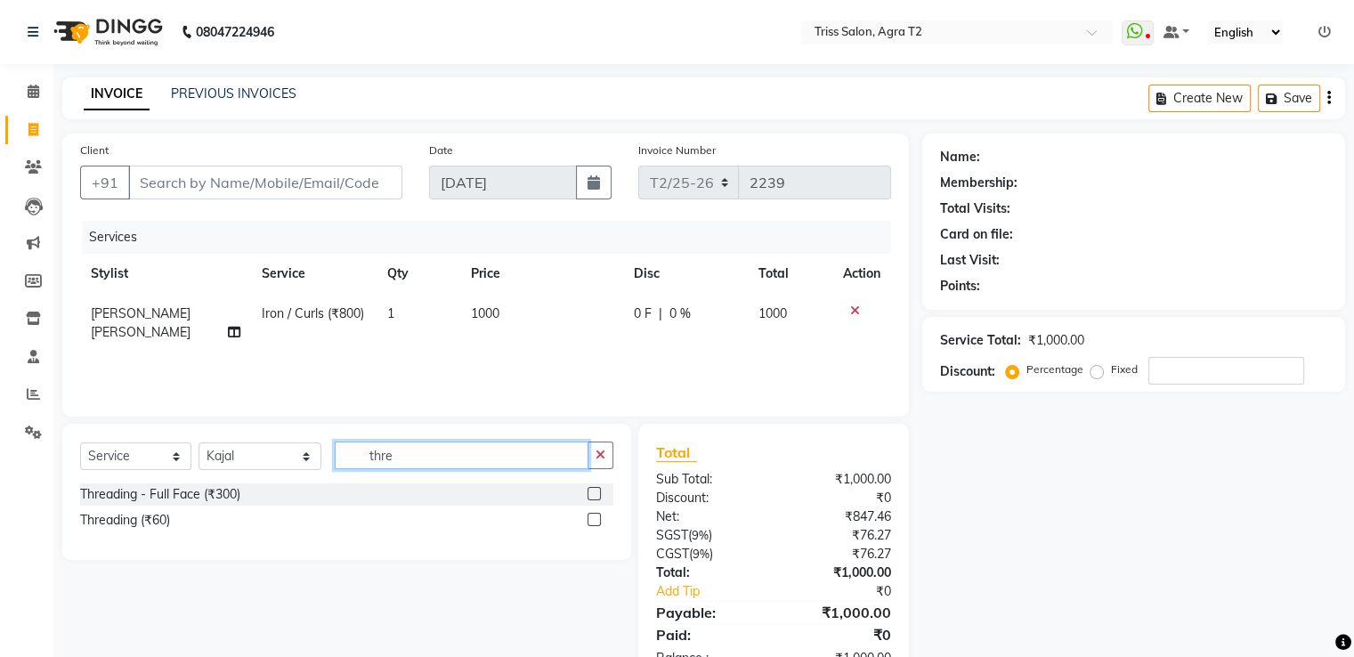
type input "thre"
click at [593, 519] on label at bounding box center [594, 519] width 13 height 13
click at [593, 519] on input "checkbox" at bounding box center [594, 521] width 12 height 12
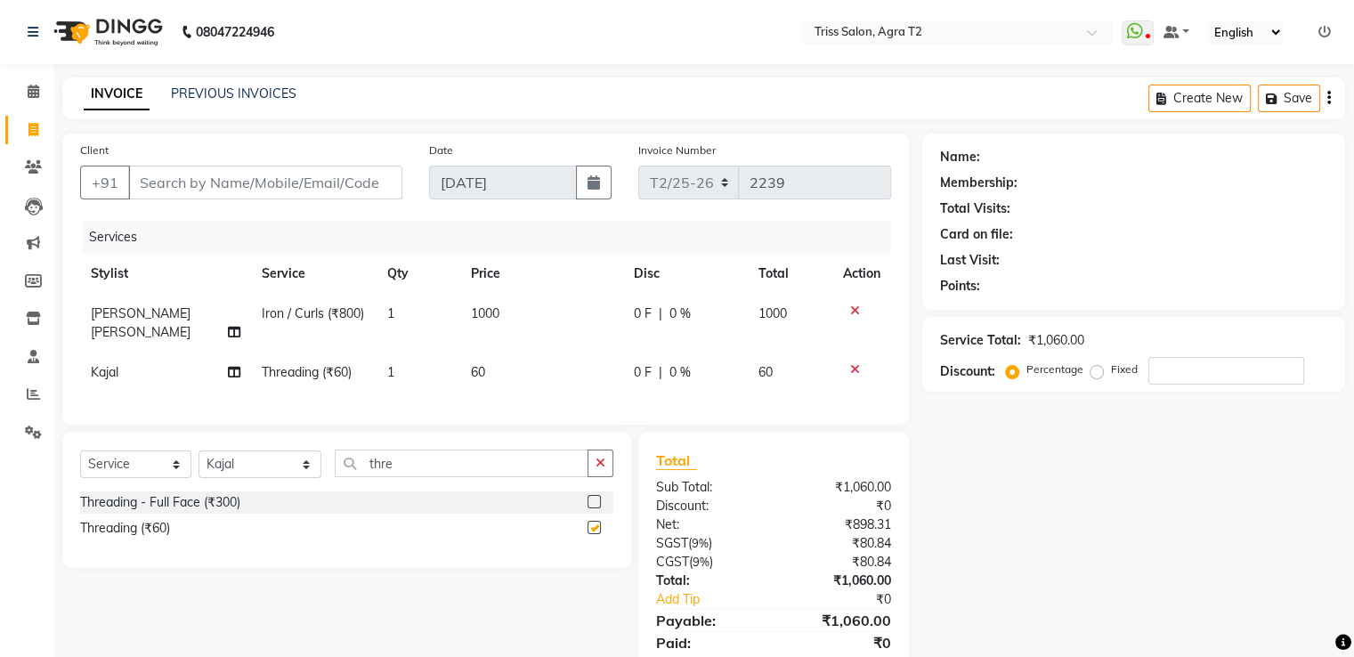
checkbox input "false"
click at [410, 374] on td "1" at bounding box center [419, 373] width 84 height 40
select select "26469"
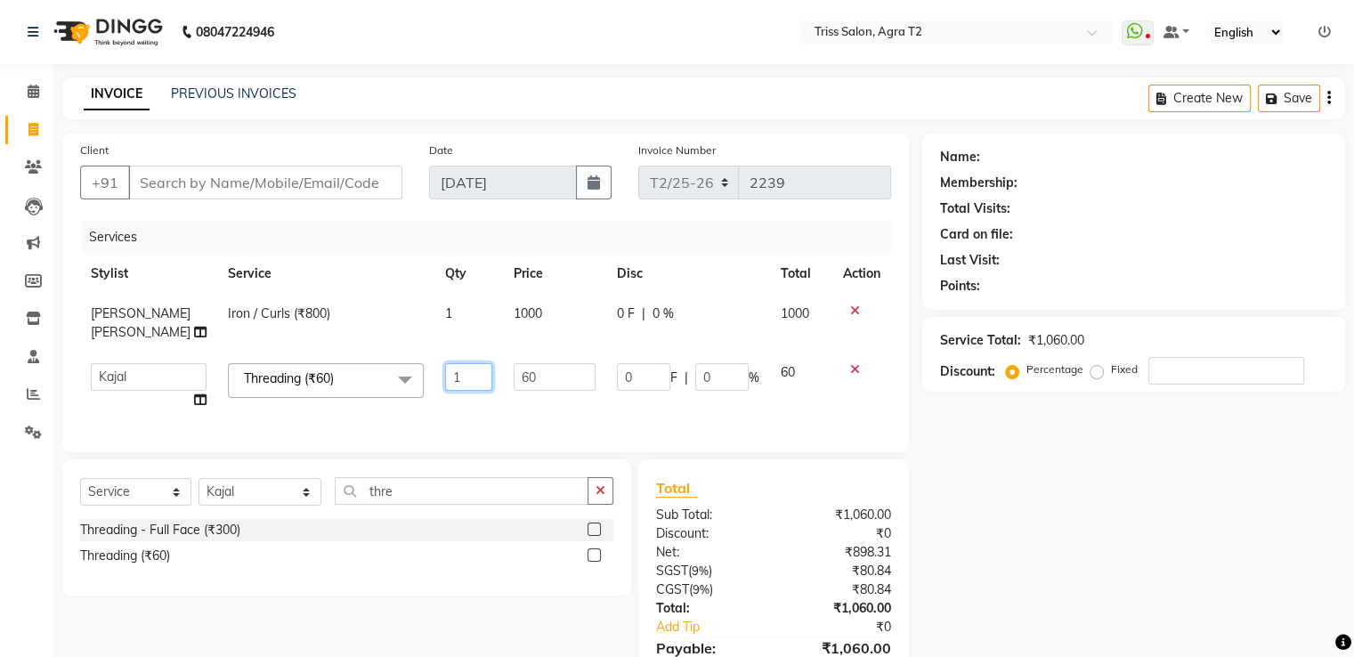
click at [445, 363] on input "1" at bounding box center [469, 377] width 48 height 28
type input "2"
click at [447, 402] on div "Client +91 Date 03-09-2025 Invoice Number T2/25-26 2239 Services Stylist Servic…" at bounding box center [485, 293] width 847 height 319
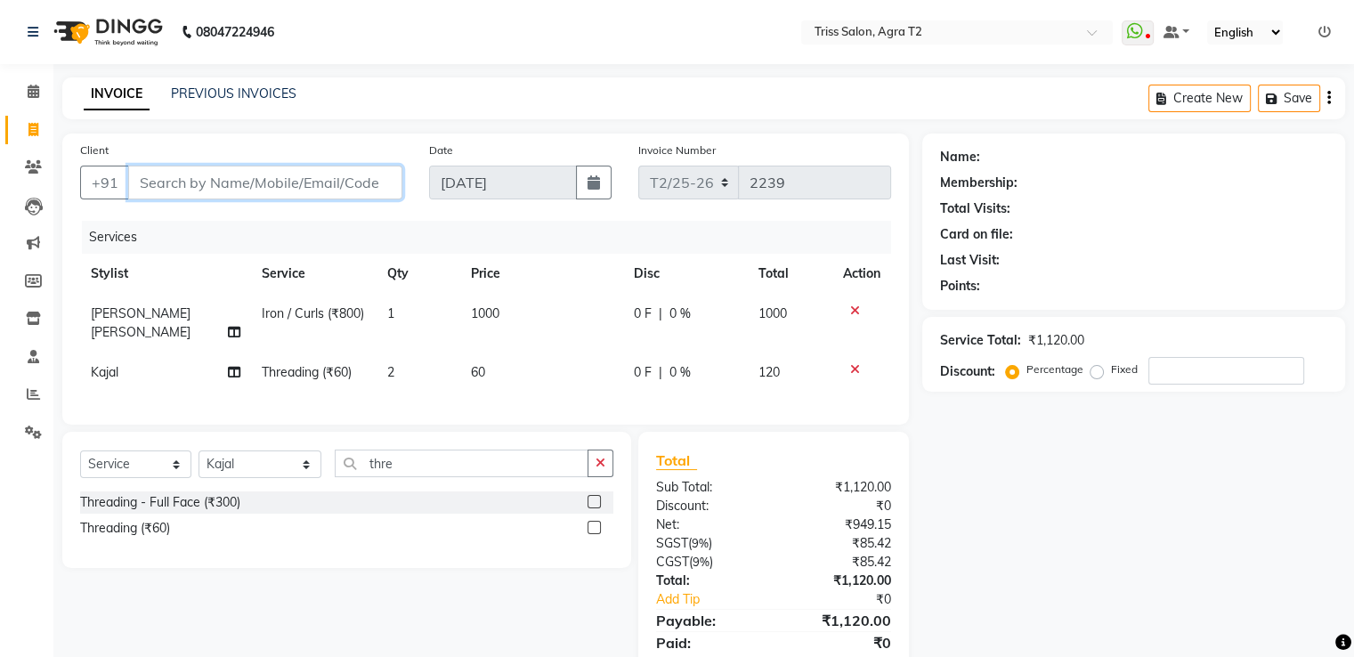
click at [207, 199] on input "Client" at bounding box center [265, 183] width 274 height 34
type input "c"
type input "0"
click at [260, 179] on input "chhavi anand" at bounding box center [219, 183] width 183 height 34
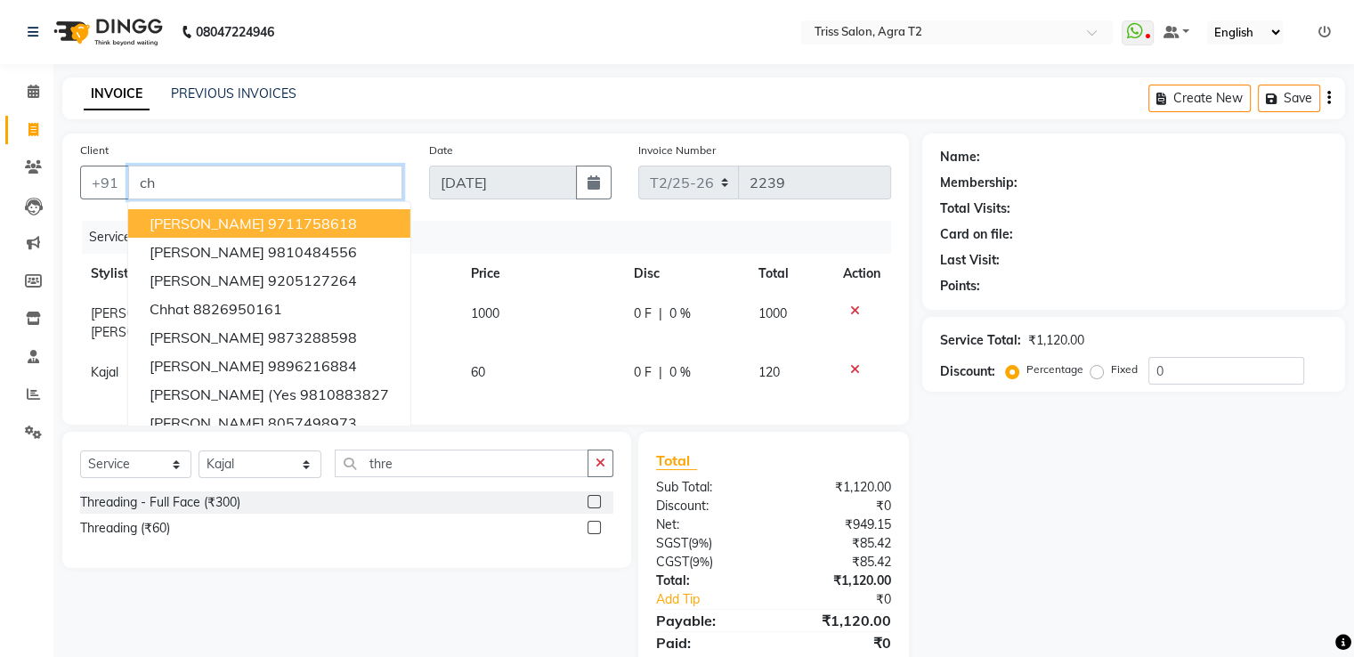
type input "c"
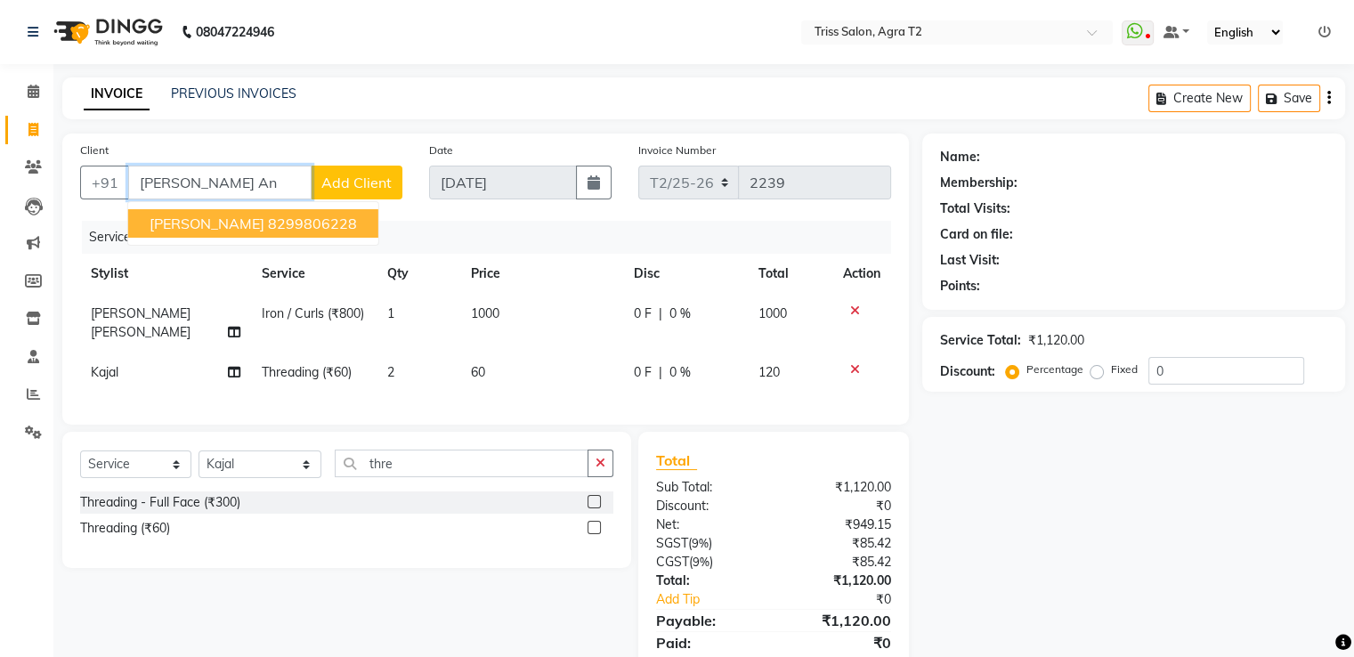
click at [268, 215] on ngb-highlight "8299806228" at bounding box center [312, 224] width 89 height 18
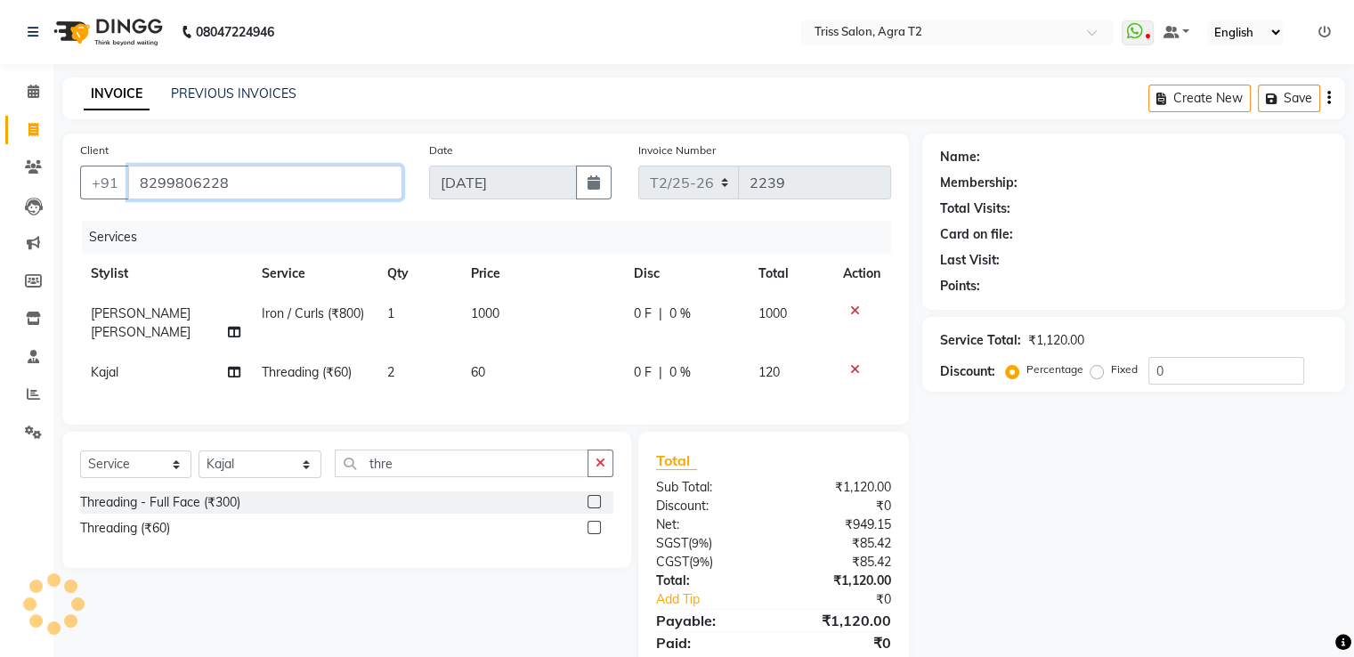
type input "8299806228"
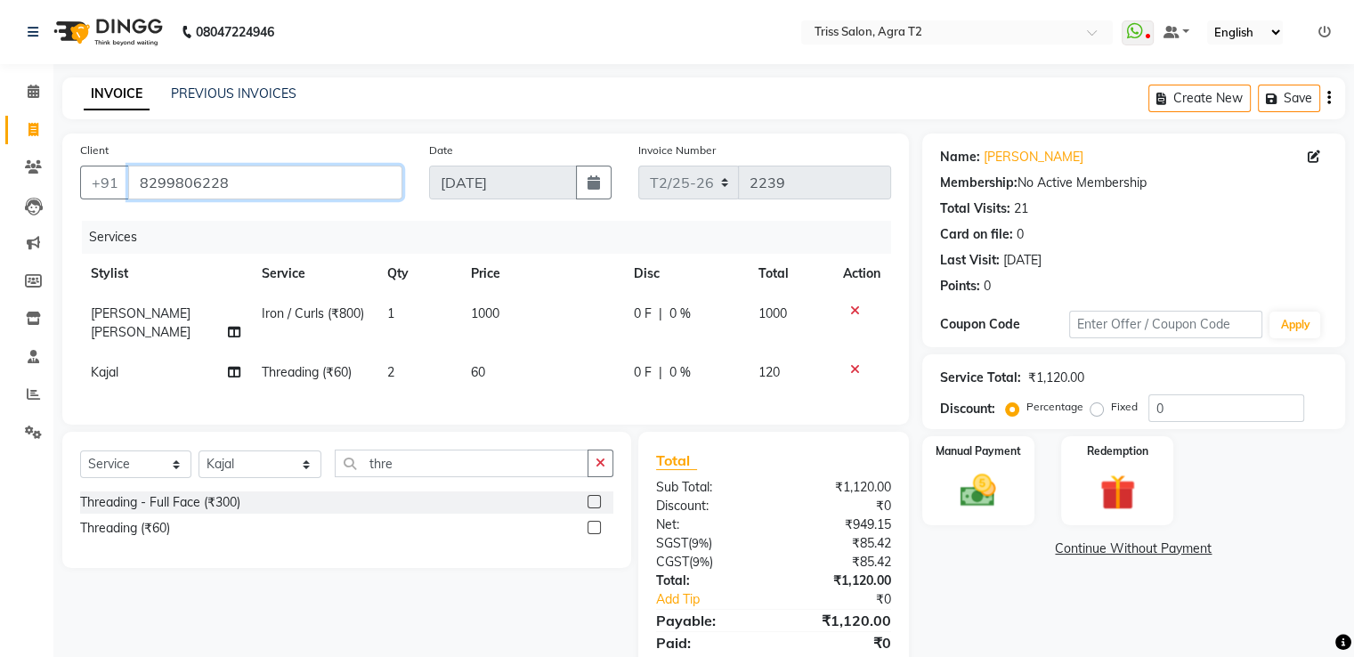
drag, startPoint x: 135, startPoint y: 185, endPoint x: 261, endPoint y: 184, distance: 125.5
click at [261, 184] on input "8299806228" at bounding box center [265, 183] width 274 height 34
click at [261, 183] on input "8299806228" at bounding box center [265, 183] width 274 height 34
drag, startPoint x: 134, startPoint y: 183, endPoint x: 295, endPoint y: 217, distance: 164.0
click at [295, 217] on div "Client +91 8299806228 Date 03-09-2025 Invoice Number T2/25-26 2239 Services Sty…" at bounding box center [485, 279] width 847 height 291
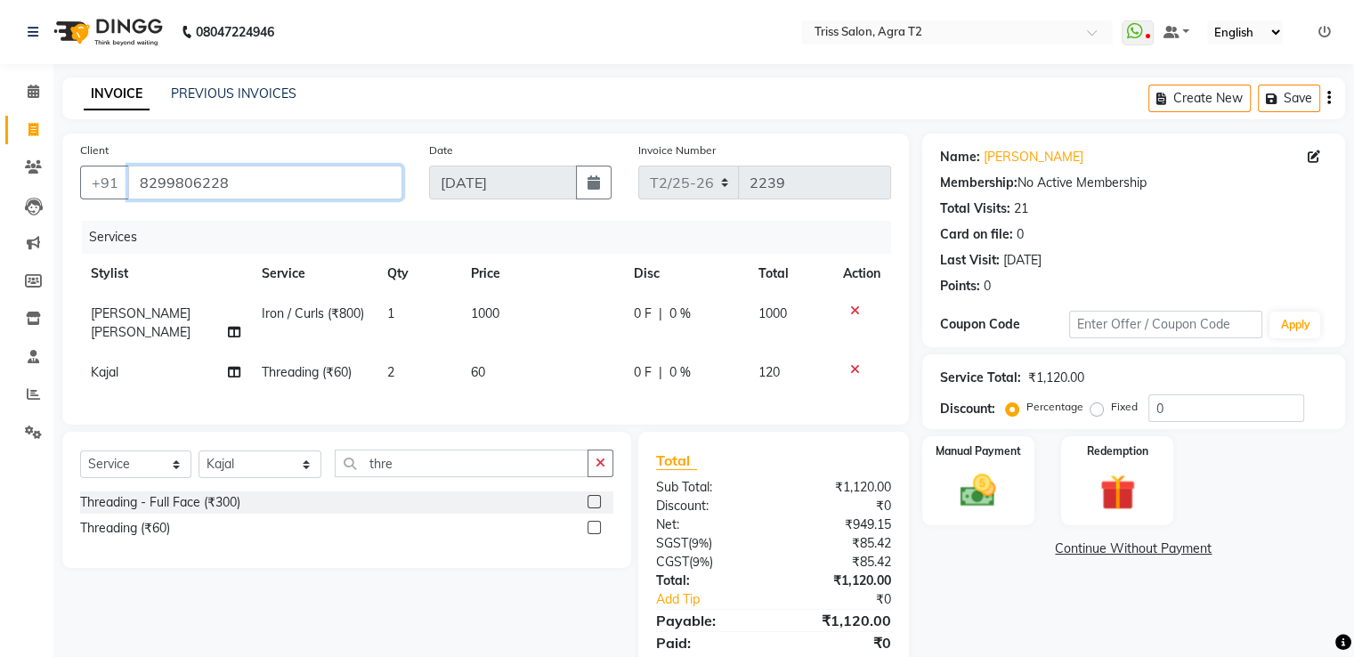
click at [304, 179] on input "8299806228" at bounding box center [265, 183] width 274 height 34
click at [230, 471] on select "Select Stylist [PERSON_NAME] [PERSON_NAME] Huma Kajal Karan [PERSON_NAME] [PERS…" at bounding box center [260, 465] width 123 height 28
select select "49344"
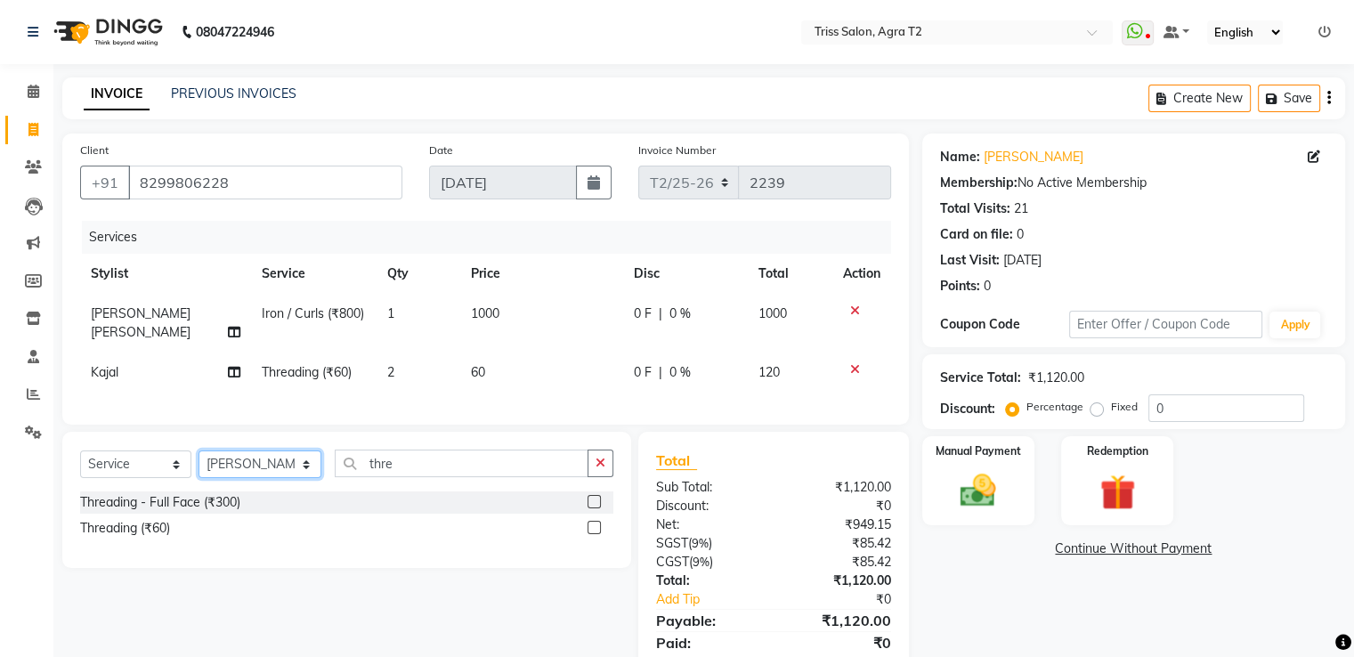
click at [199, 451] on select "Select Stylist [PERSON_NAME] [PERSON_NAME] Huma Kajal Karan [PERSON_NAME] [PERS…" at bounding box center [260, 465] width 123 height 28
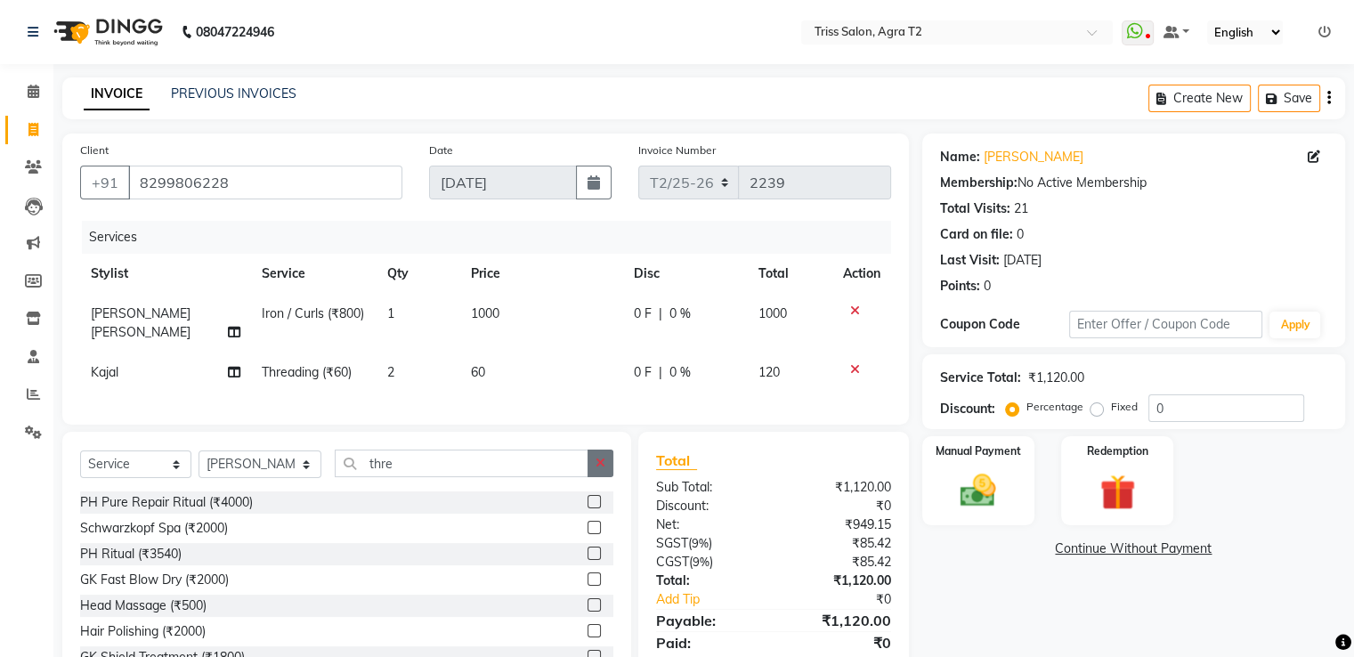
click at [602, 450] on button "button" at bounding box center [601, 464] width 26 height 28
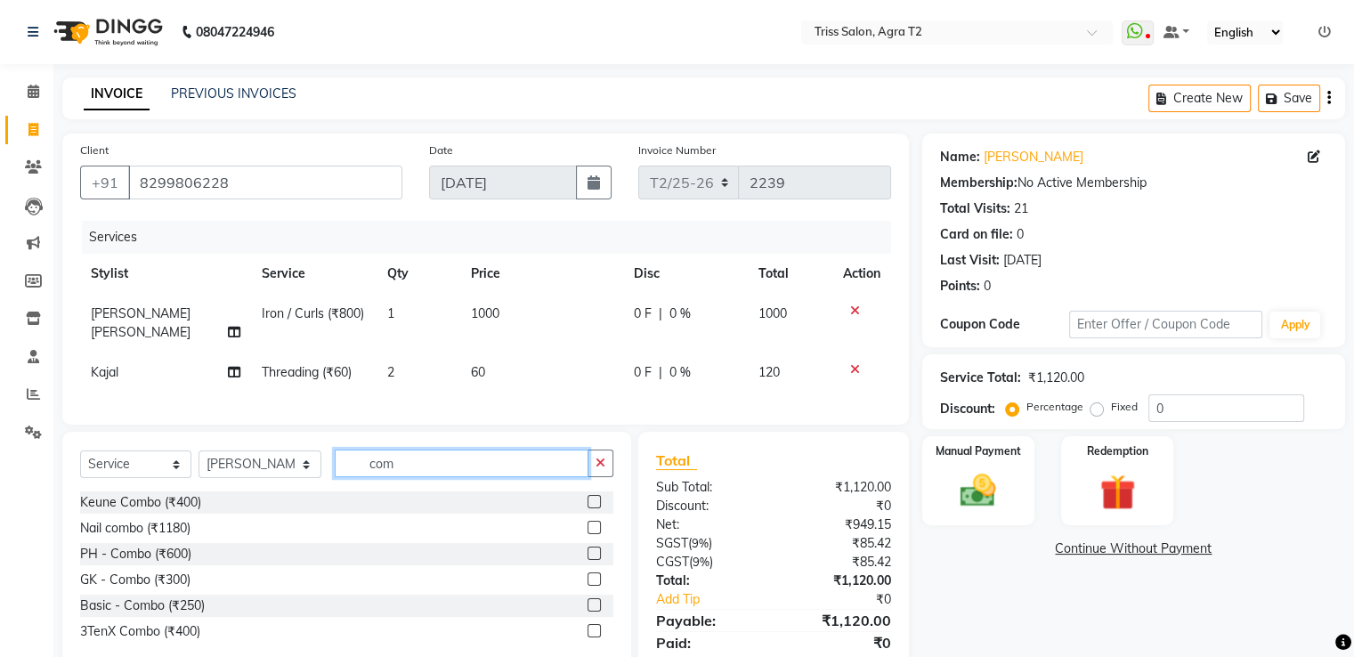
type input "com"
click at [595, 497] on label at bounding box center [594, 501] width 13 height 13
click at [595, 497] on input "checkbox" at bounding box center [594, 503] width 12 height 12
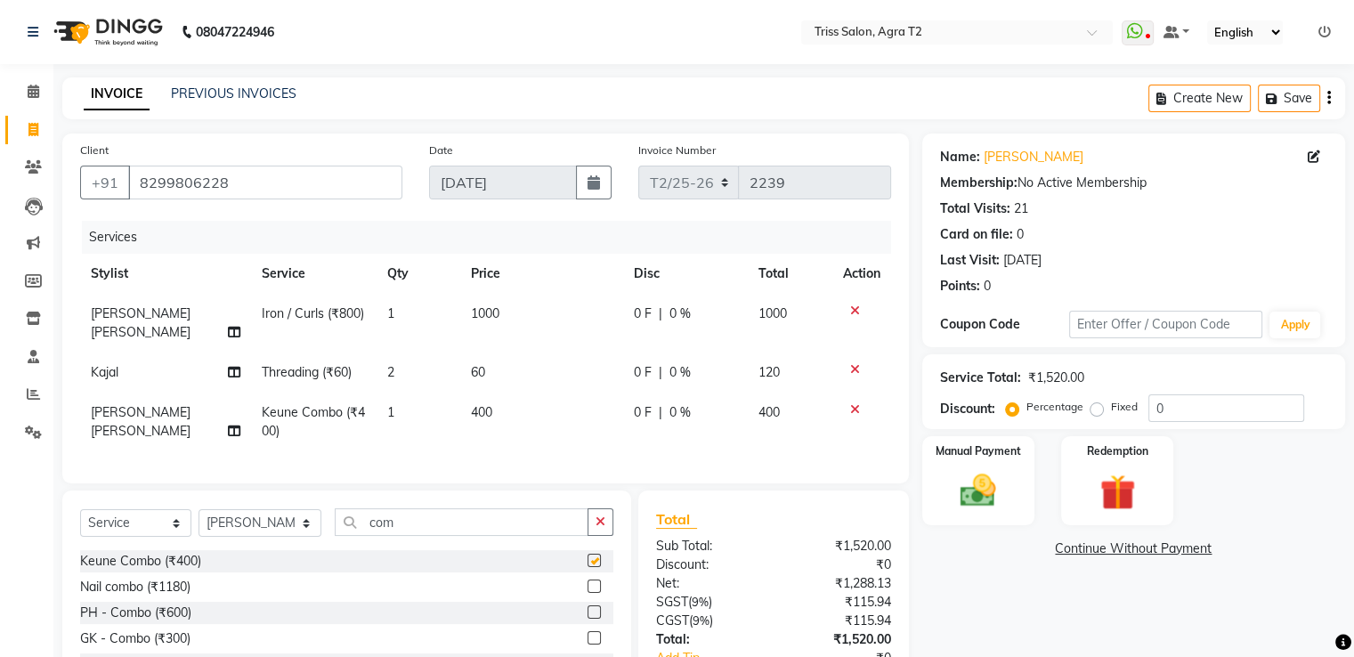
checkbox input "false"
click at [433, 514] on input "com" at bounding box center [461, 522] width 253 height 28
type input "c"
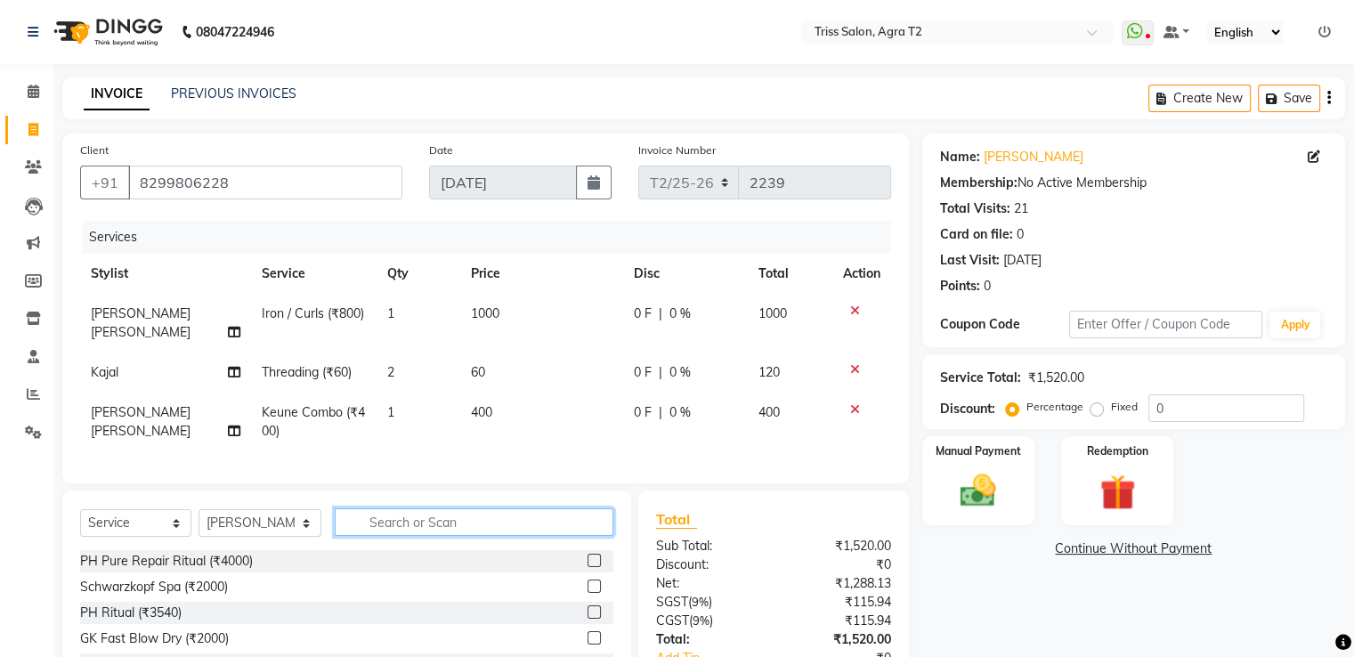
type input "c"
click at [491, 311] on span "1000" at bounding box center [485, 313] width 28 height 16
select select "49344"
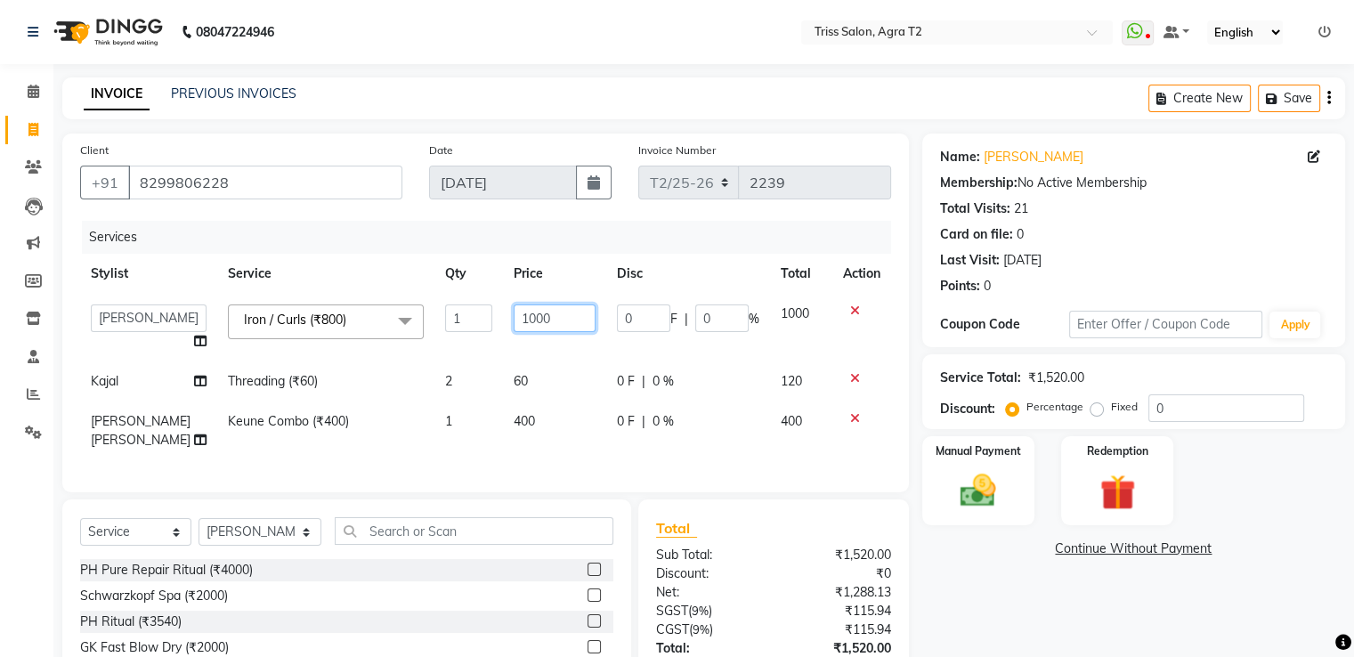
click at [517, 322] on input "1000" at bounding box center [555, 318] width 82 height 28
type input "1800"
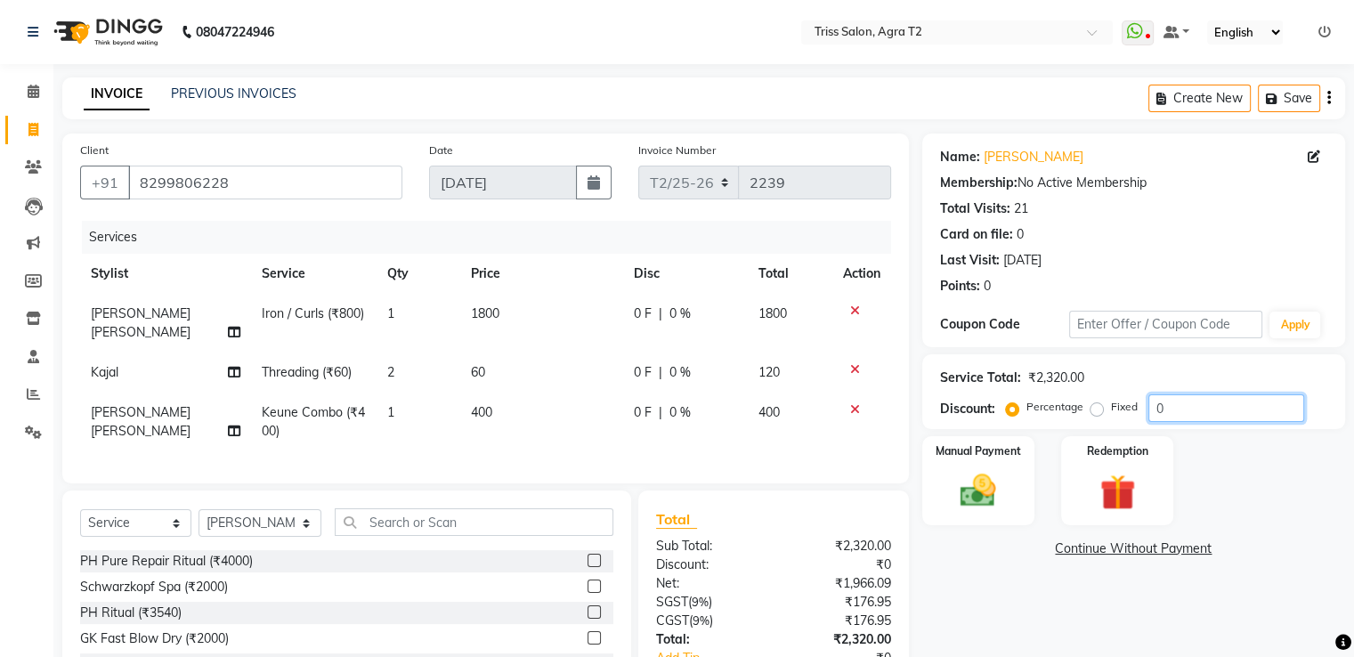
click at [1172, 408] on input "0" at bounding box center [1227, 408] width 156 height 28
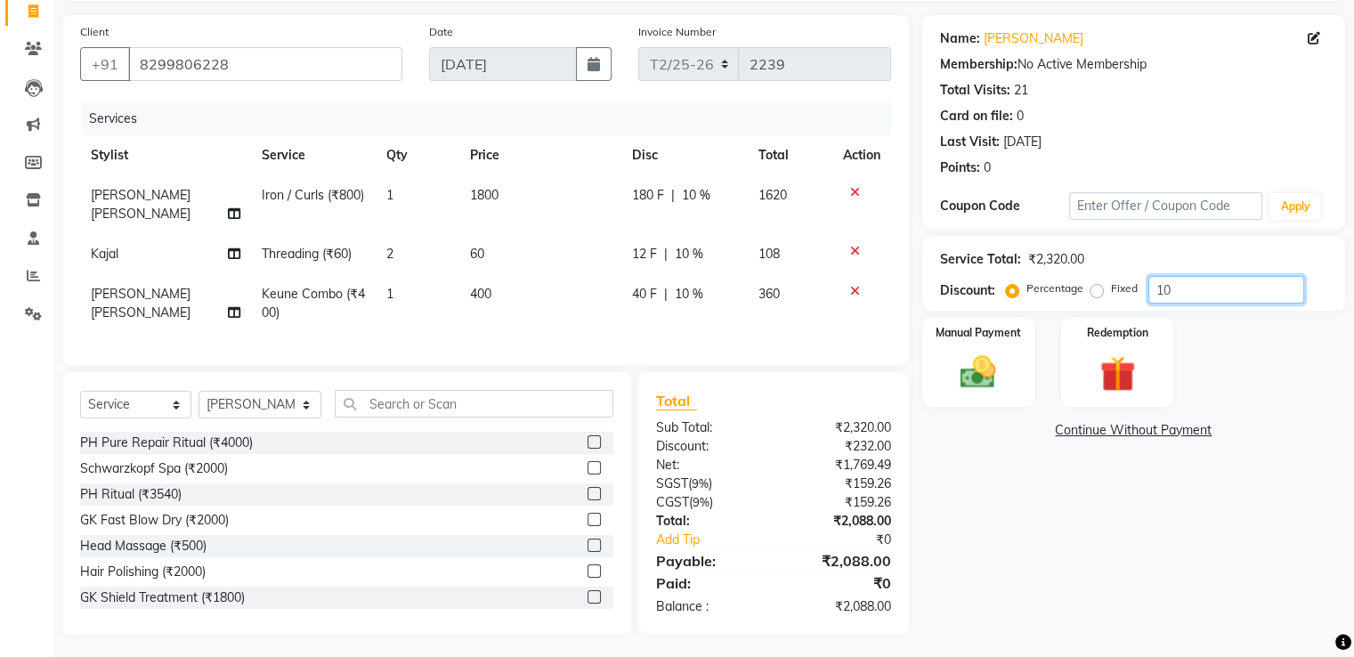
type input "10"
click at [483, 191] on span "1800" at bounding box center [484, 195] width 28 height 16
select select "49344"
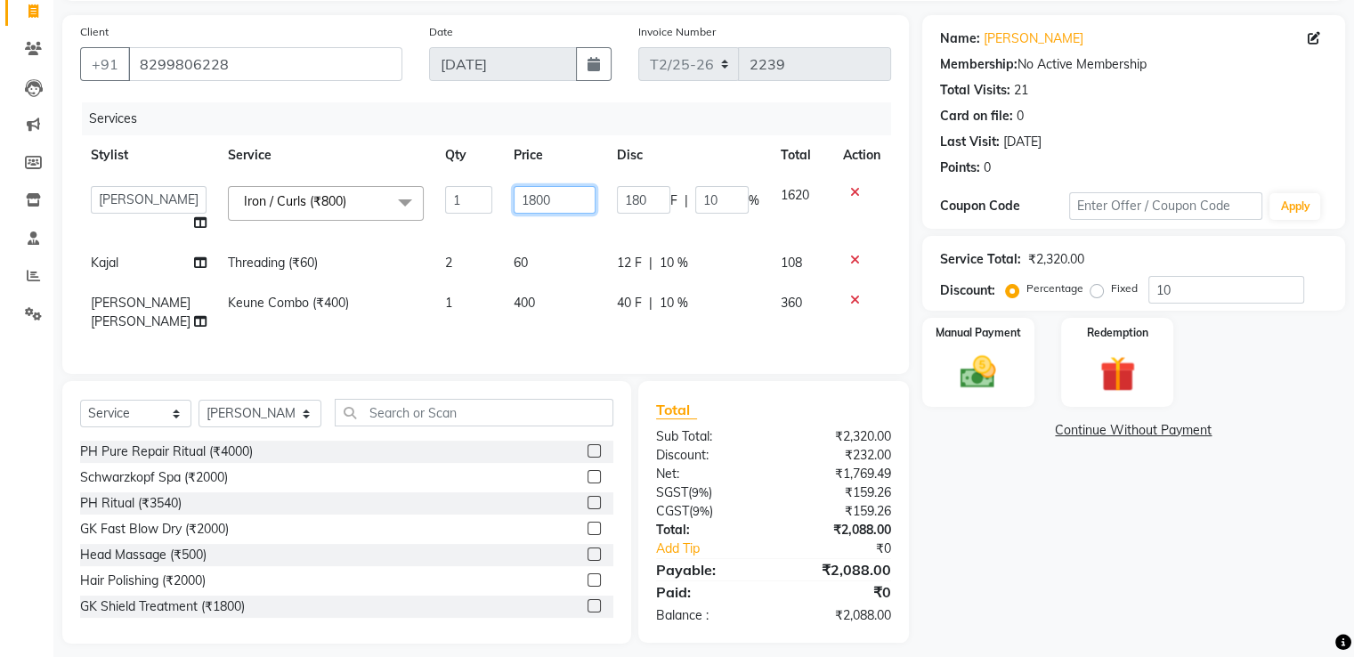
click at [514, 200] on input "1800" at bounding box center [555, 200] width 82 height 28
type input "1000"
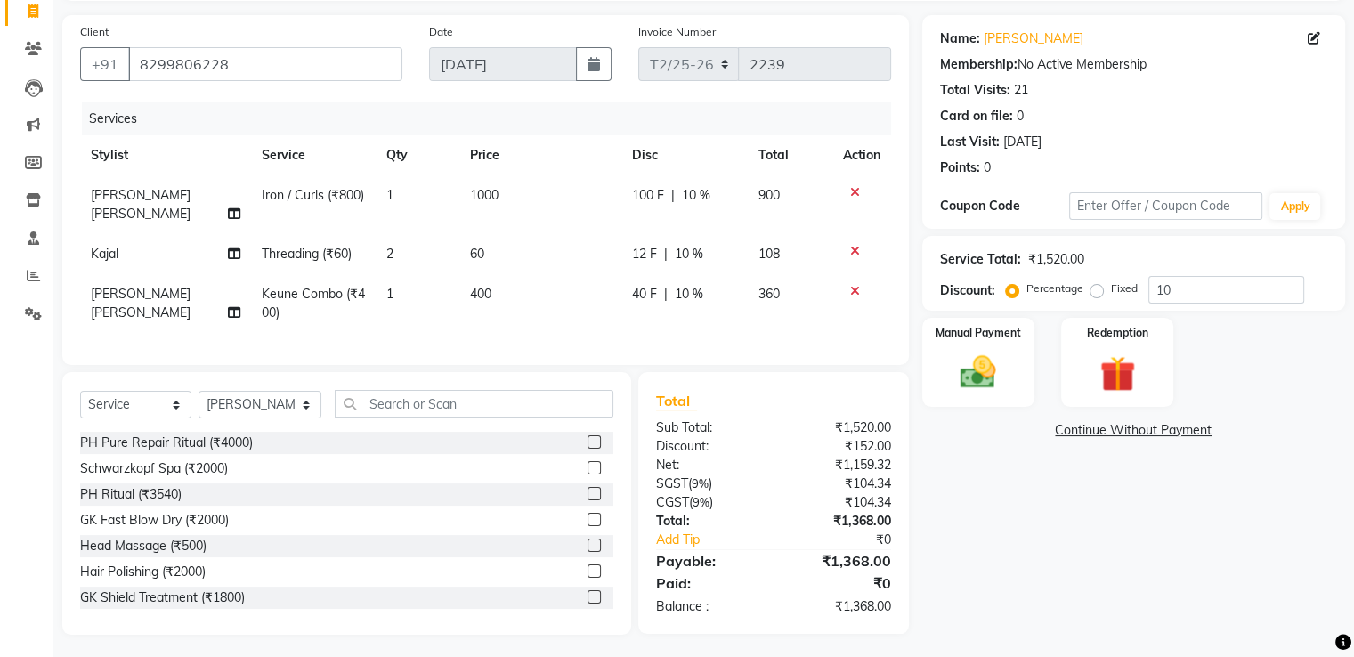
click at [545, 316] on div "Services Stylist Service Qty Price Disc Total Action Mohd. Kamil Iron / Curls (…" at bounding box center [485, 224] width 811 height 245
click at [390, 234] on td "2" at bounding box center [418, 254] width 84 height 40
select select "26469"
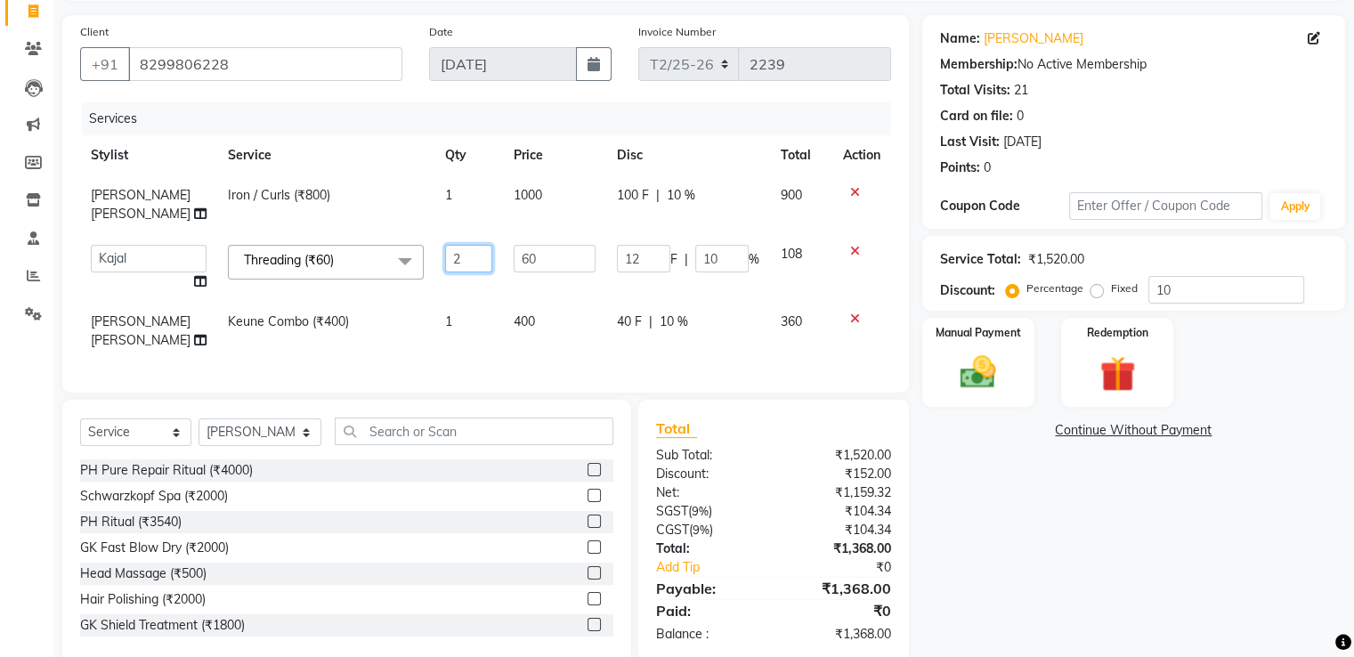
click at [452, 245] on input "2" at bounding box center [469, 259] width 48 height 28
type input "1"
click at [434, 322] on div "Services Stylist Service Qty Price Disc Total Action Mohd. Kamil Iron / Curls (…" at bounding box center [485, 238] width 811 height 272
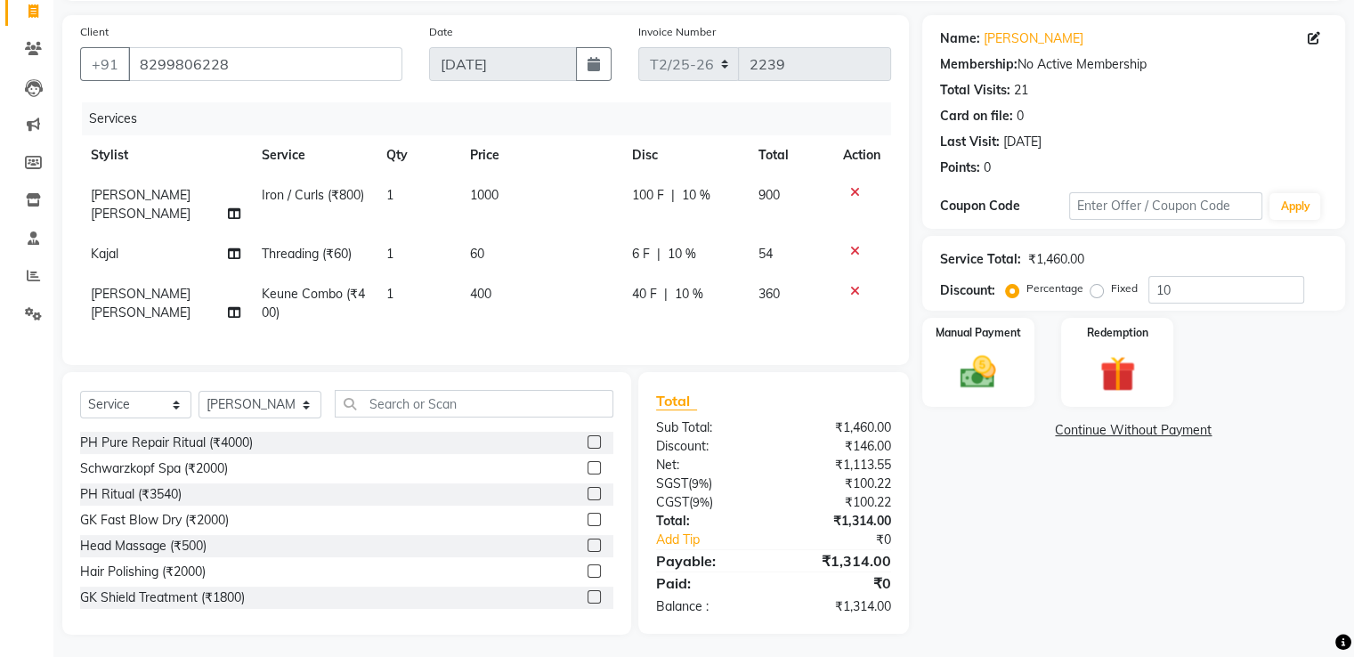
click at [1125, 373] on img at bounding box center [1118, 374] width 58 height 45
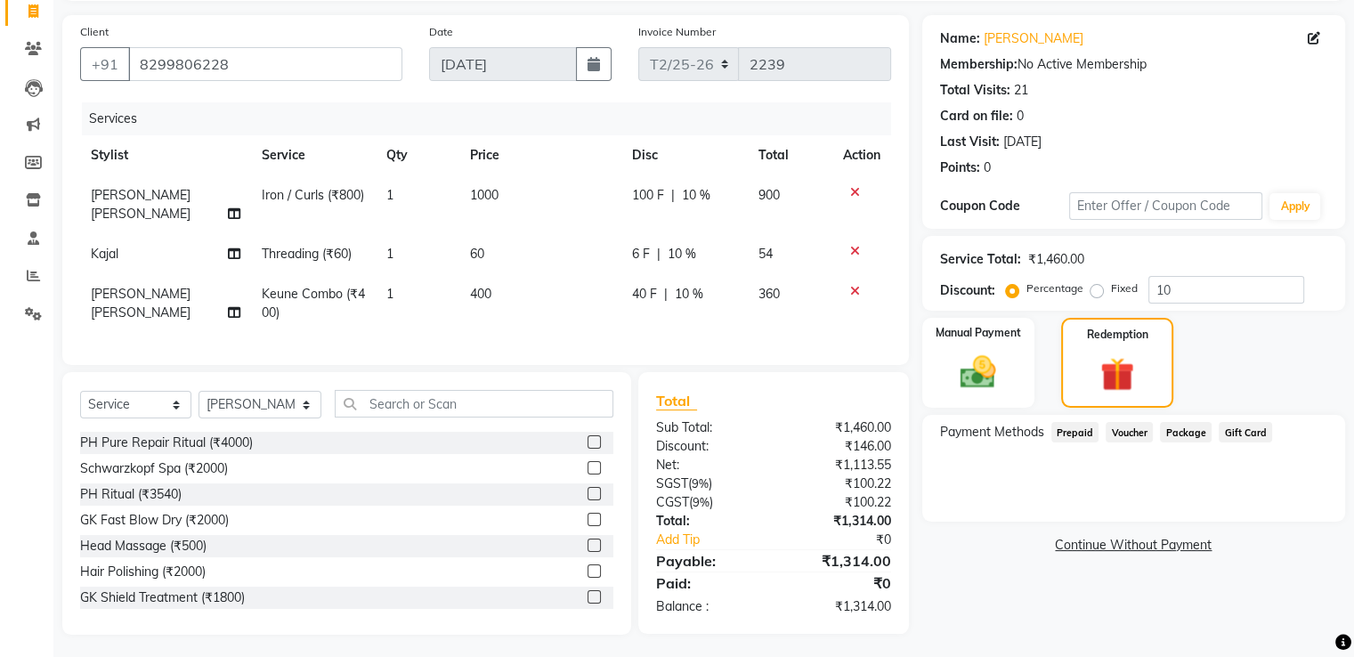
click at [1126, 435] on span "Voucher" at bounding box center [1129, 432] width 47 height 20
click at [976, 371] on img at bounding box center [978, 372] width 60 height 43
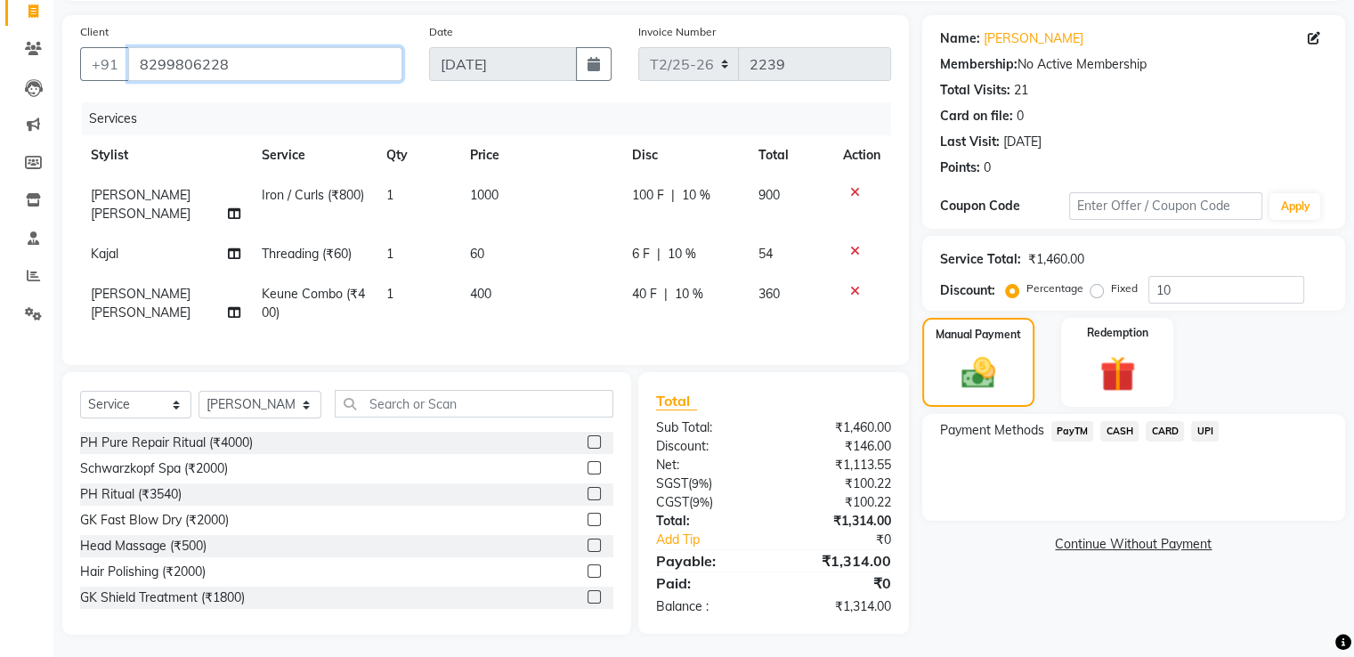
click at [262, 69] on input "8299806228" at bounding box center [265, 64] width 274 height 34
type input "829980622"
type input "0"
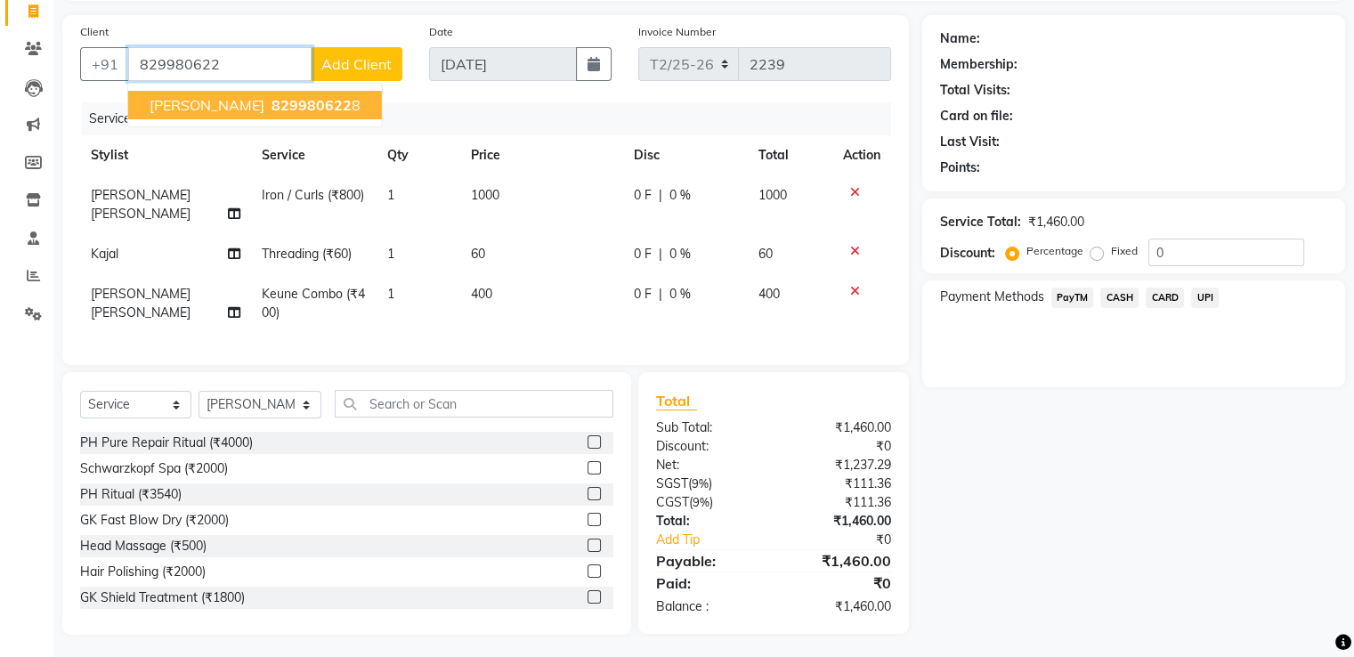
click at [313, 107] on span "829980622" at bounding box center [312, 105] width 80 height 18
type input "8299806228"
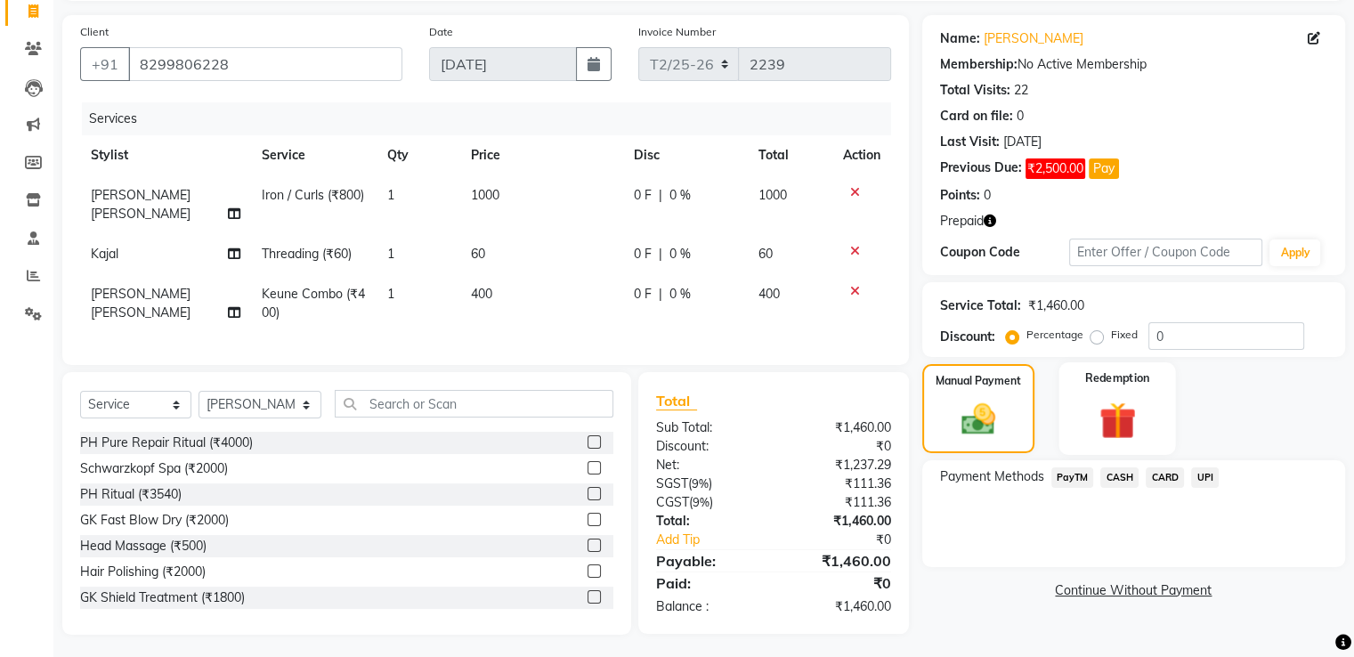
click at [1100, 399] on img at bounding box center [1117, 420] width 60 height 45
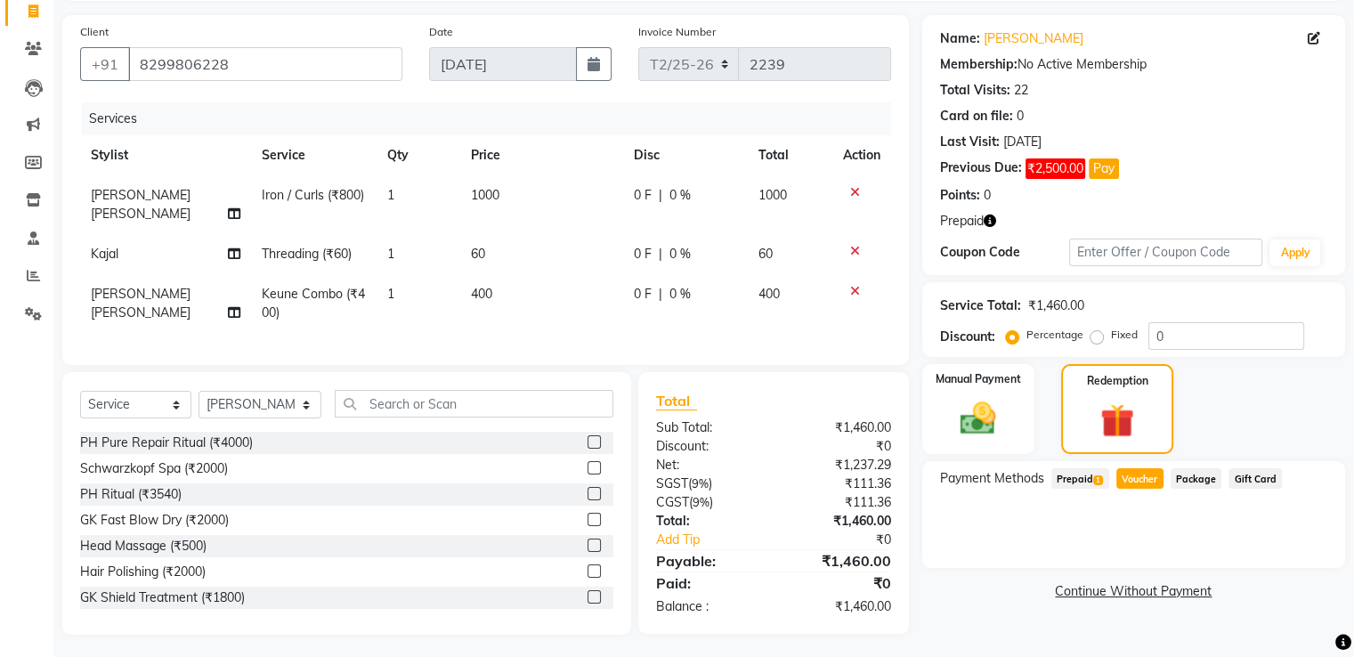
click at [1081, 482] on span "Prepaid 1" at bounding box center [1080, 478] width 58 height 20
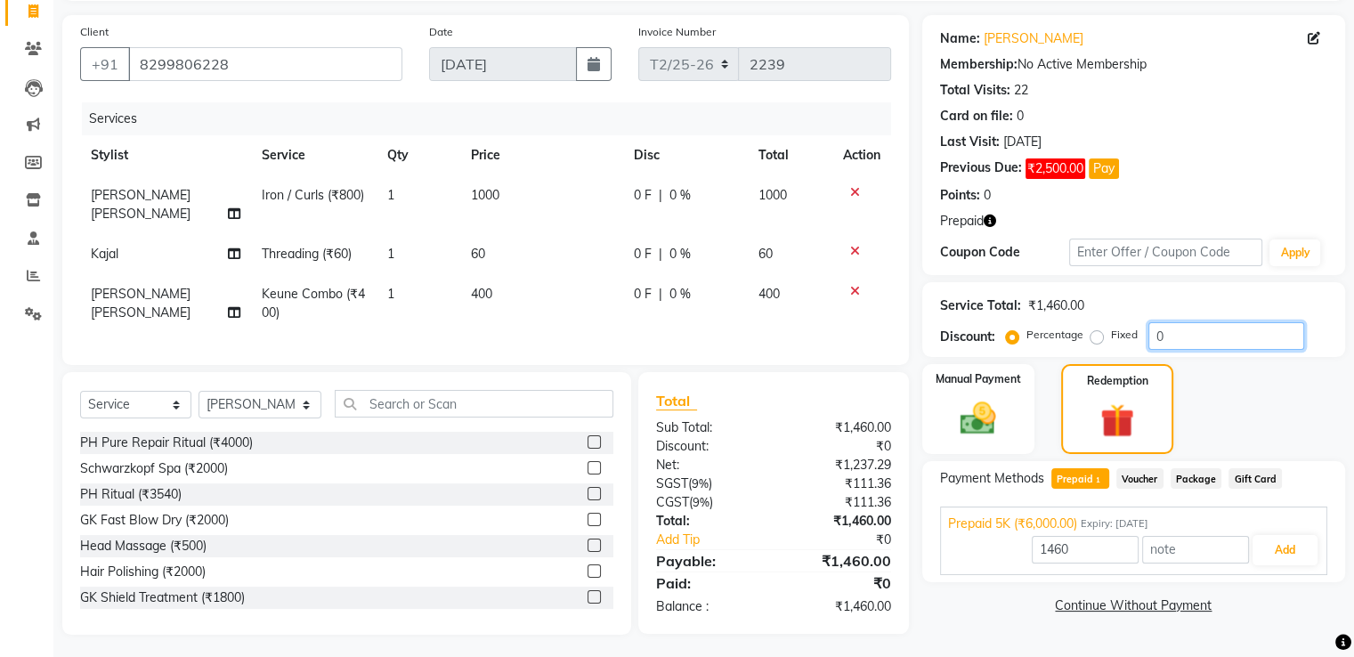
click at [1163, 332] on input "0" at bounding box center [1227, 336] width 156 height 28
type input "6000"
type input "10"
click at [1005, 413] on img at bounding box center [978, 418] width 60 height 43
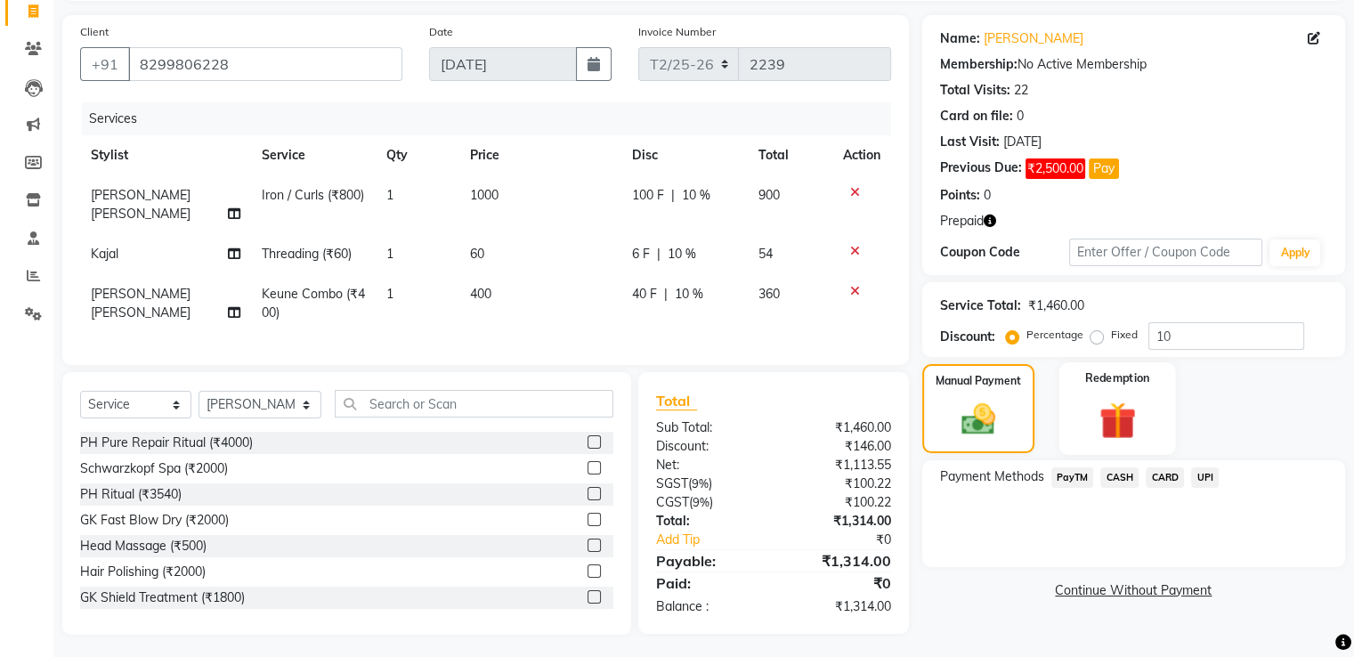
click at [1096, 403] on img at bounding box center [1117, 420] width 60 height 45
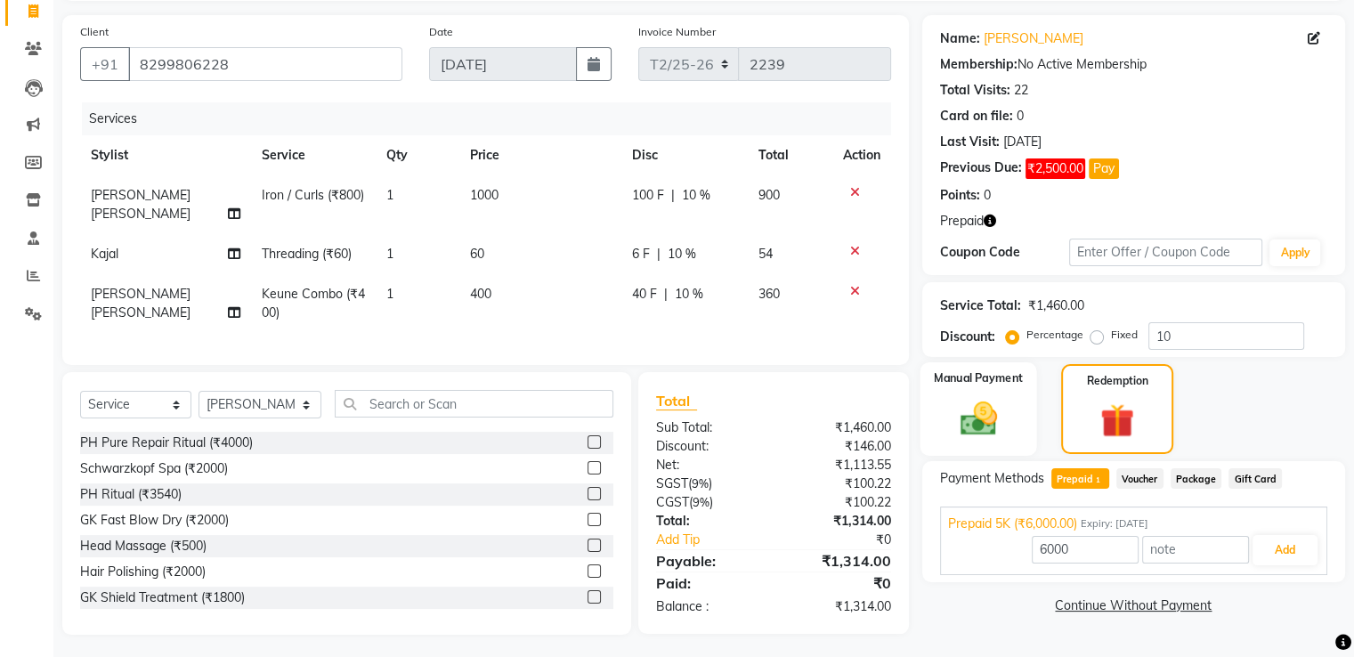
click at [1002, 426] on img at bounding box center [978, 418] width 60 height 43
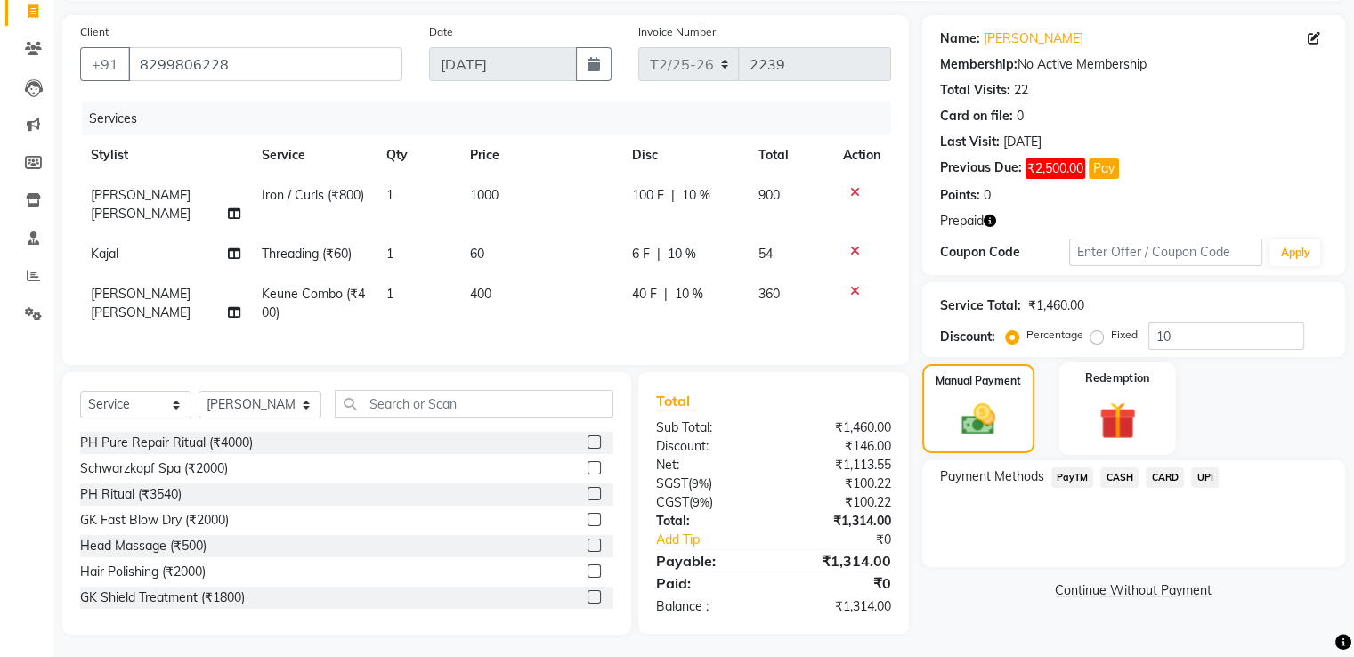
click at [1132, 422] on img at bounding box center [1117, 420] width 60 height 45
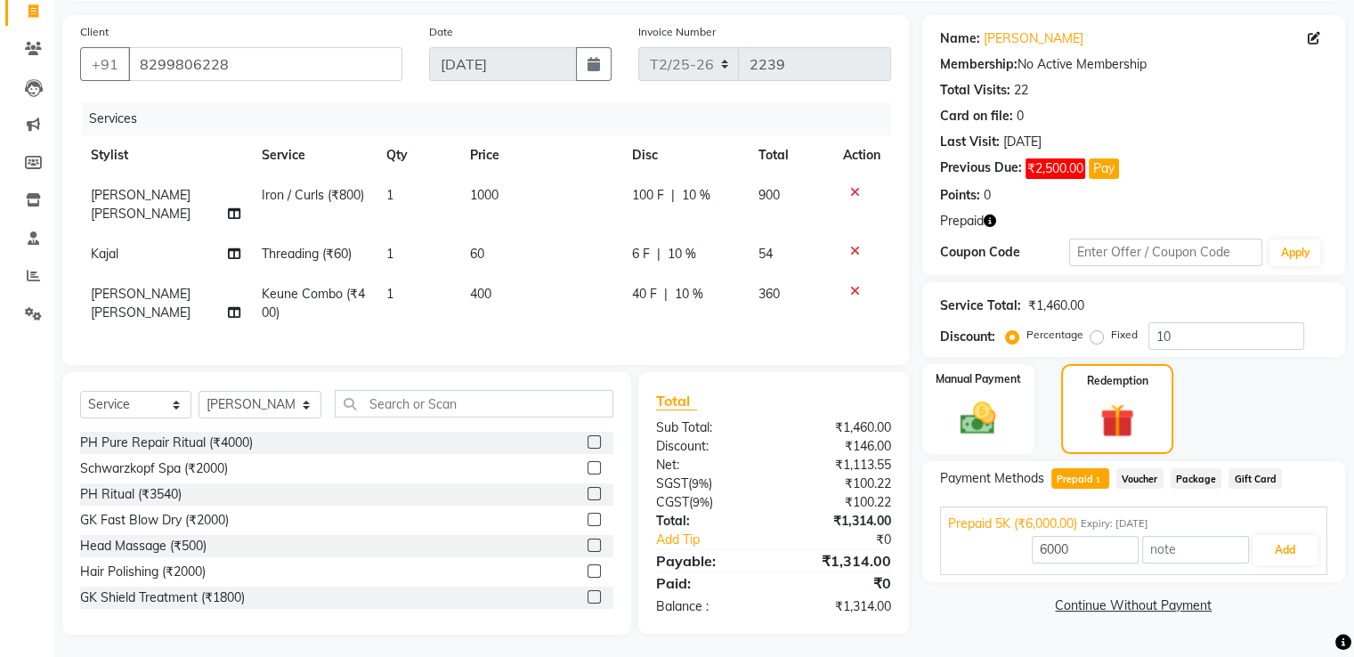
click at [1145, 486] on span "Voucher" at bounding box center [1139, 478] width 47 height 20
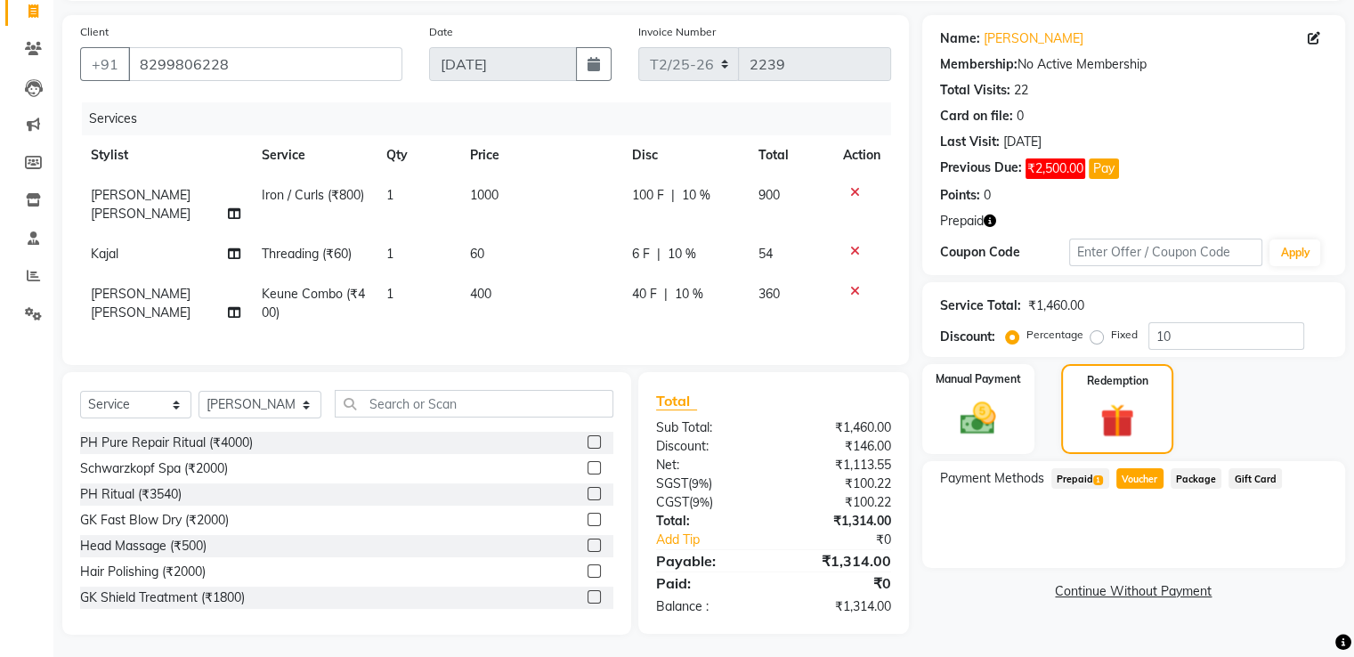
click at [1073, 487] on span "Prepaid 1" at bounding box center [1080, 478] width 58 height 20
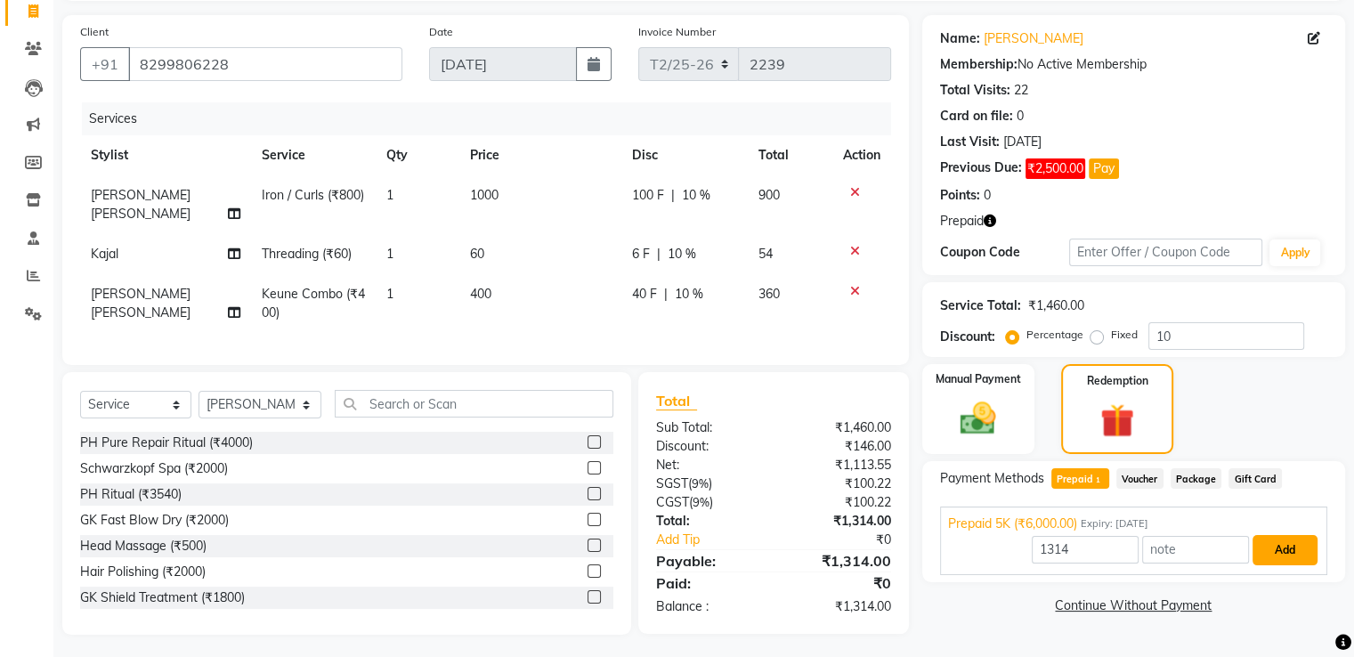
click at [1293, 564] on button "Add" at bounding box center [1285, 550] width 65 height 30
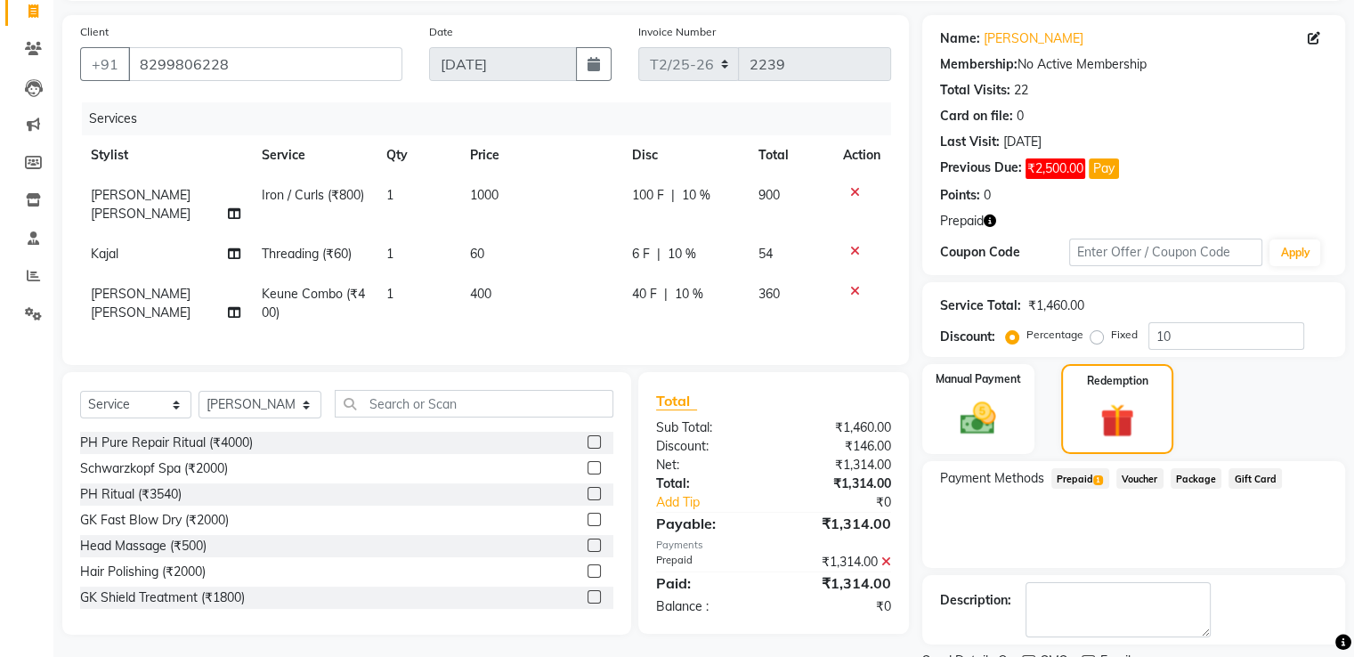
scroll to position [192, 0]
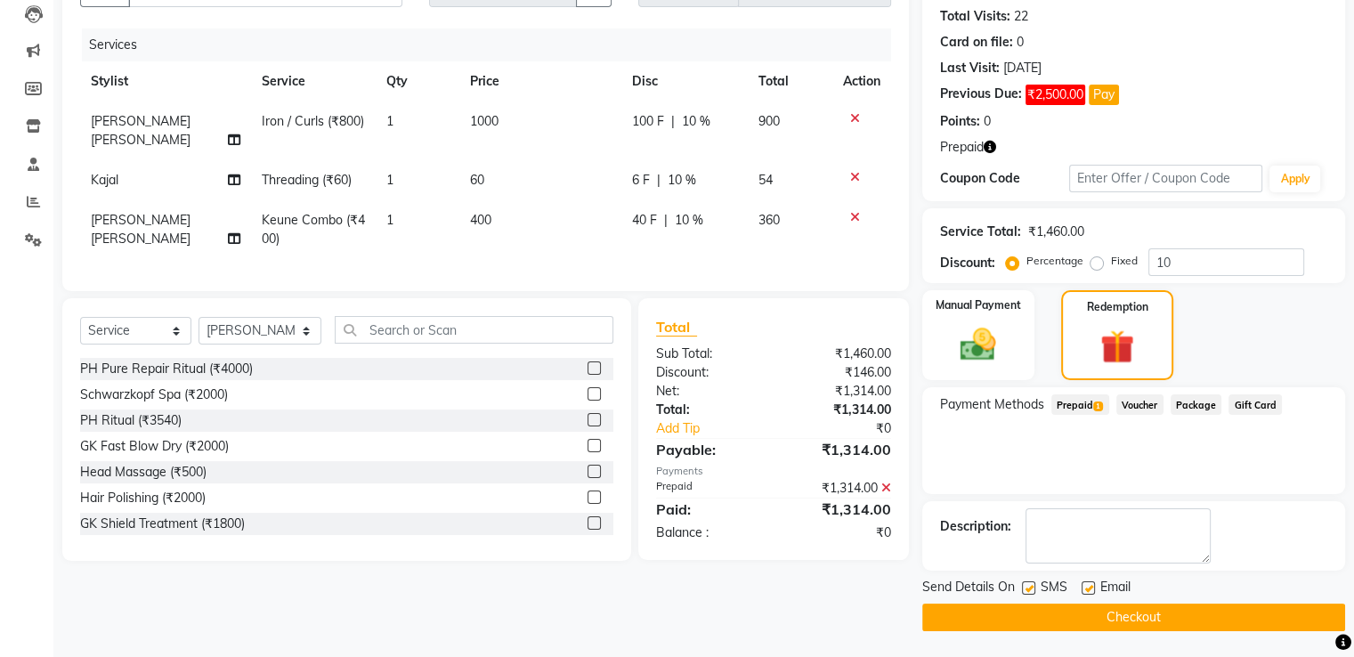
click at [1121, 618] on button "Checkout" at bounding box center [1133, 618] width 423 height 28
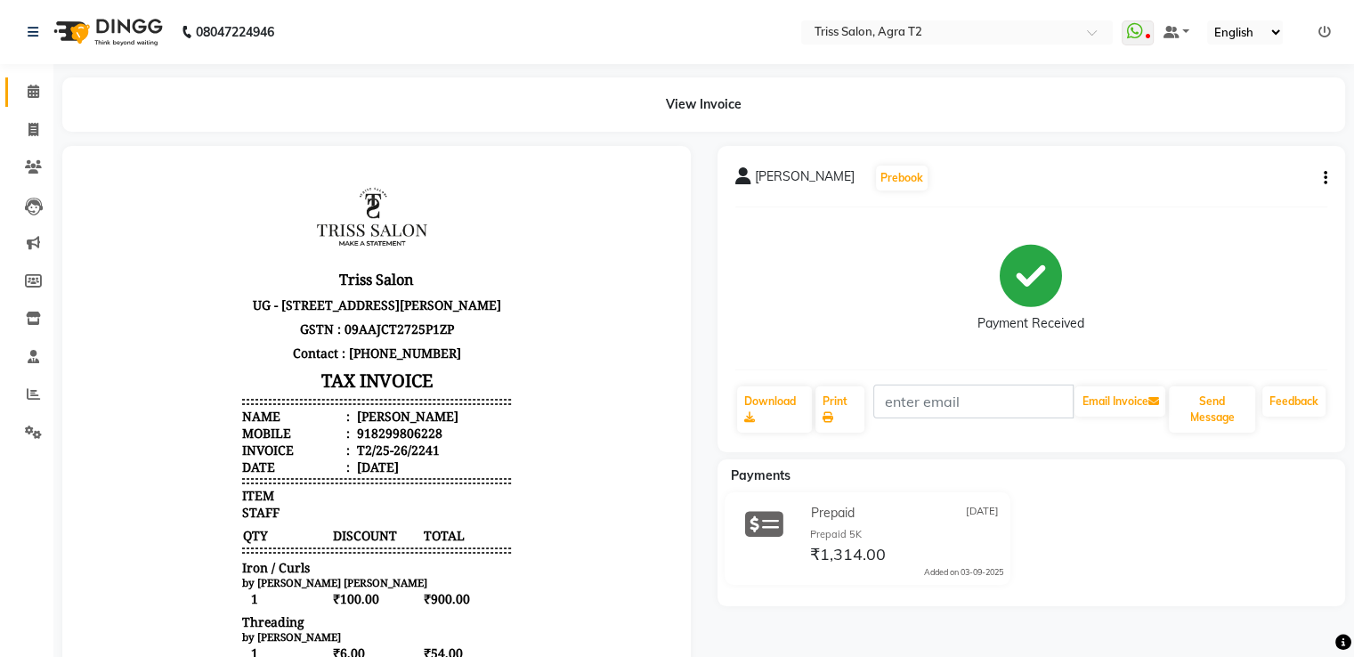
click at [28, 80] on link "Calendar" at bounding box center [26, 91] width 43 height 29
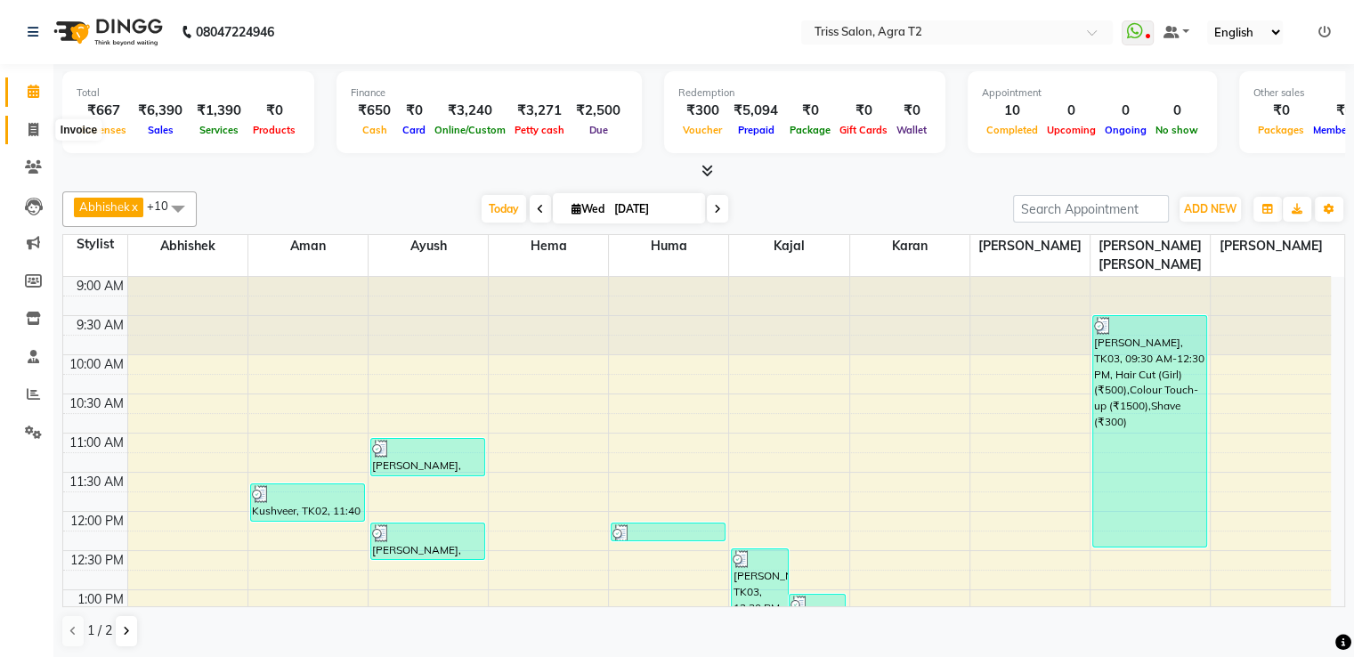
click at [37, 131] on icon at bounding box center [33, 129] width 10 height 13
select select "service"
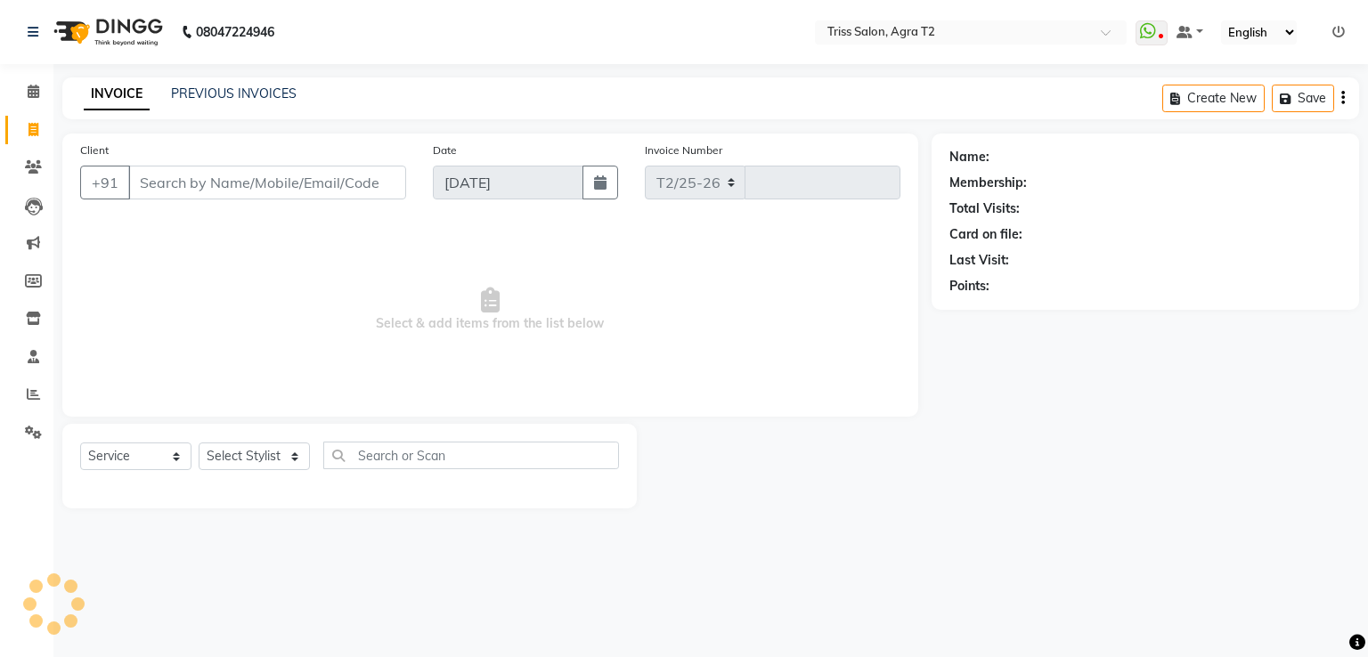
select select "4301"
type input "2242"
click at [294, 465] on select "Select Stylist" at bounding box center [254, 456] width 111 height 28
select select "49099"
click at [199, 443] on select "Select Stylist [PERSON_NAME] [PERSON_NAME] Huma Kajal Karan [PERSON_NAME] [PERS…" at bounding box center [261, 456] width 124 height 28
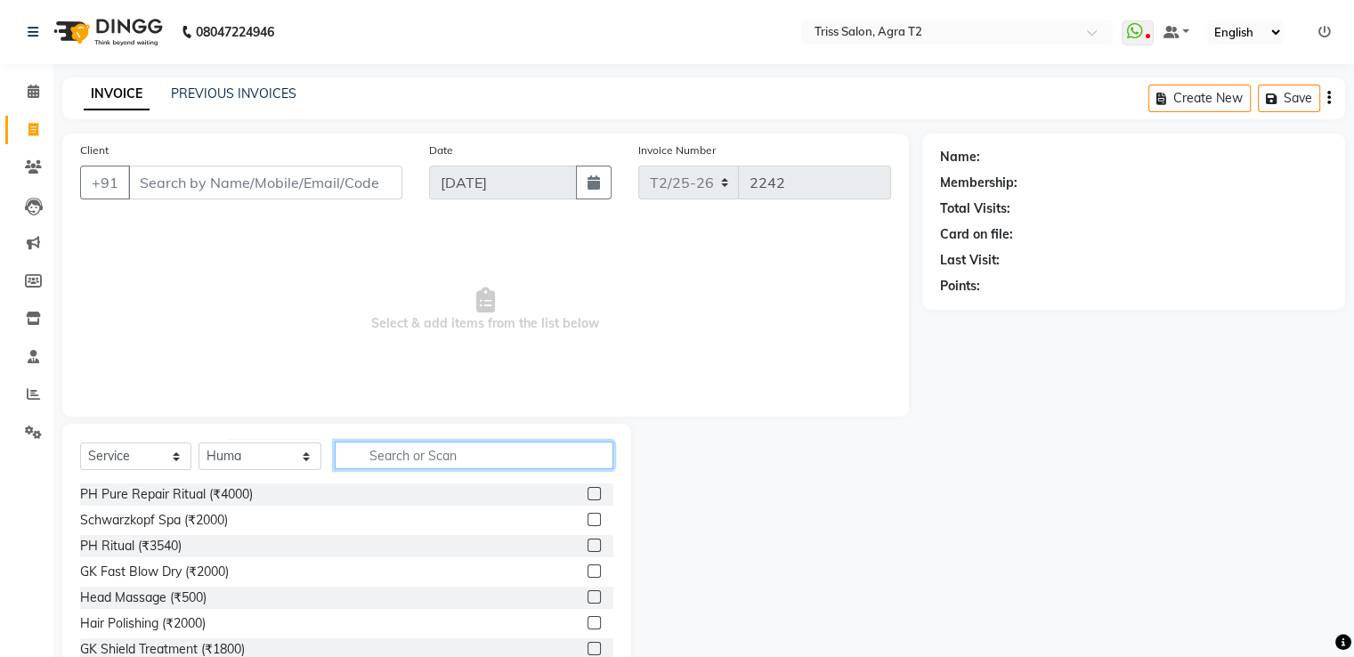
click at [360, 448] on input "text" at bounding box center [474, 456] width 278 height 28
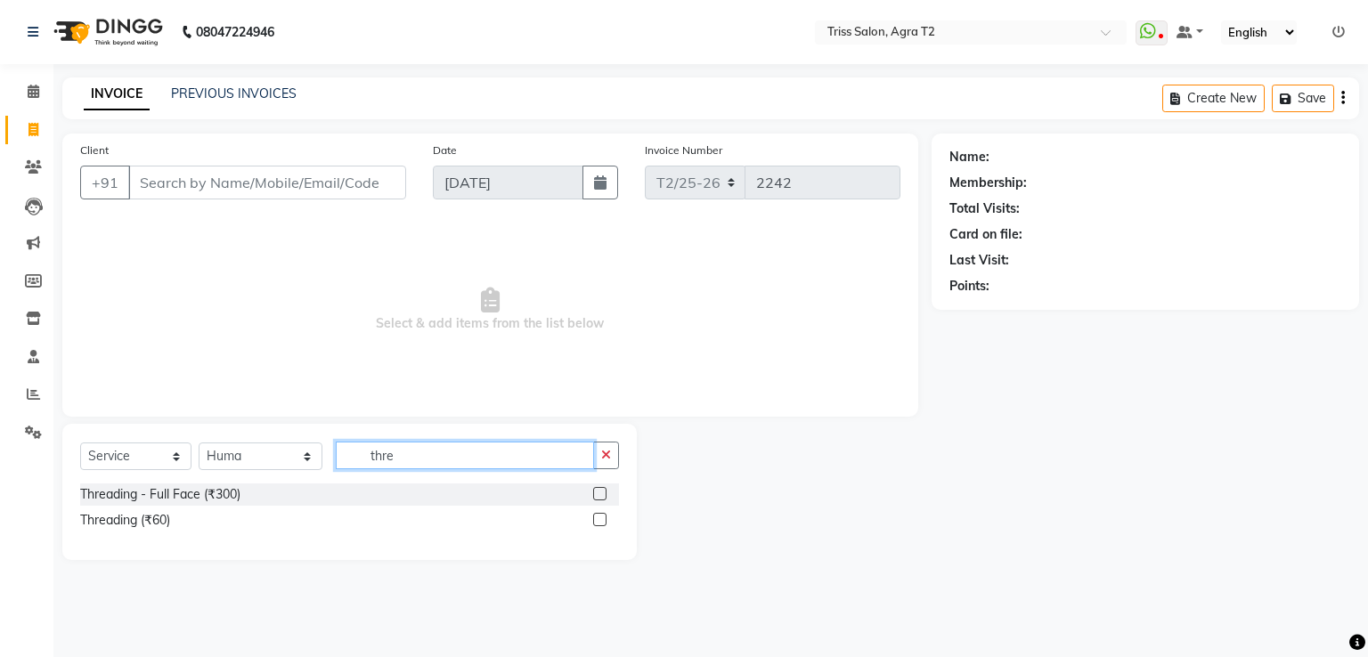
type input "thre"
click at [599, 525] on label at bounding box center [599, 519] width 13 height 13
click at [599, 525] on input "checkbox" at bounding box center [599, 521] width 12 height 12
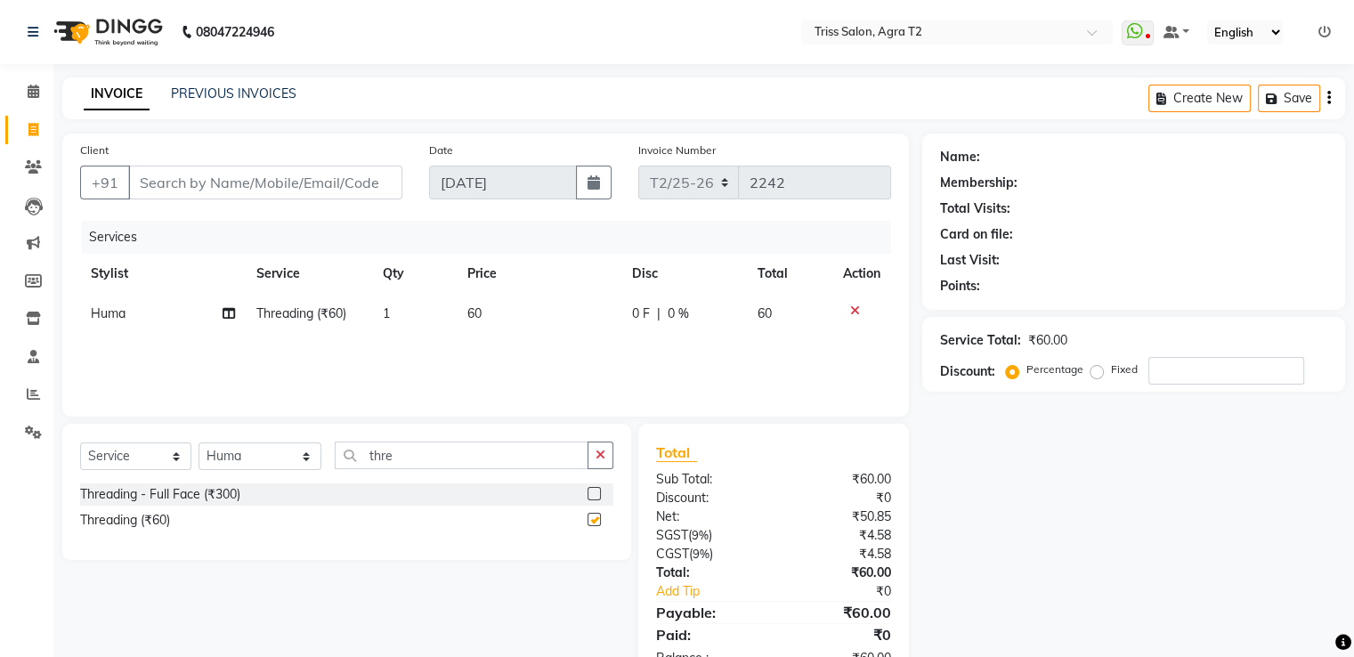
checkbox input "false"
click at [295, 458] on select "Select Stylist [PERSON_NAME] [PERSON_NAME] Huma Kajal Karan [PERSON_NAME] [PERS…" at bounding box center [260, 456] width 123 height 28
select select "33013"
click at [199, 443] on select "Select Stylist [PERSON_NAME] [PERSON_NAME] Huma Kajal Karan [PERSON_NAME] [PERS…" at bounding box center [260, 456] width 123 height 28
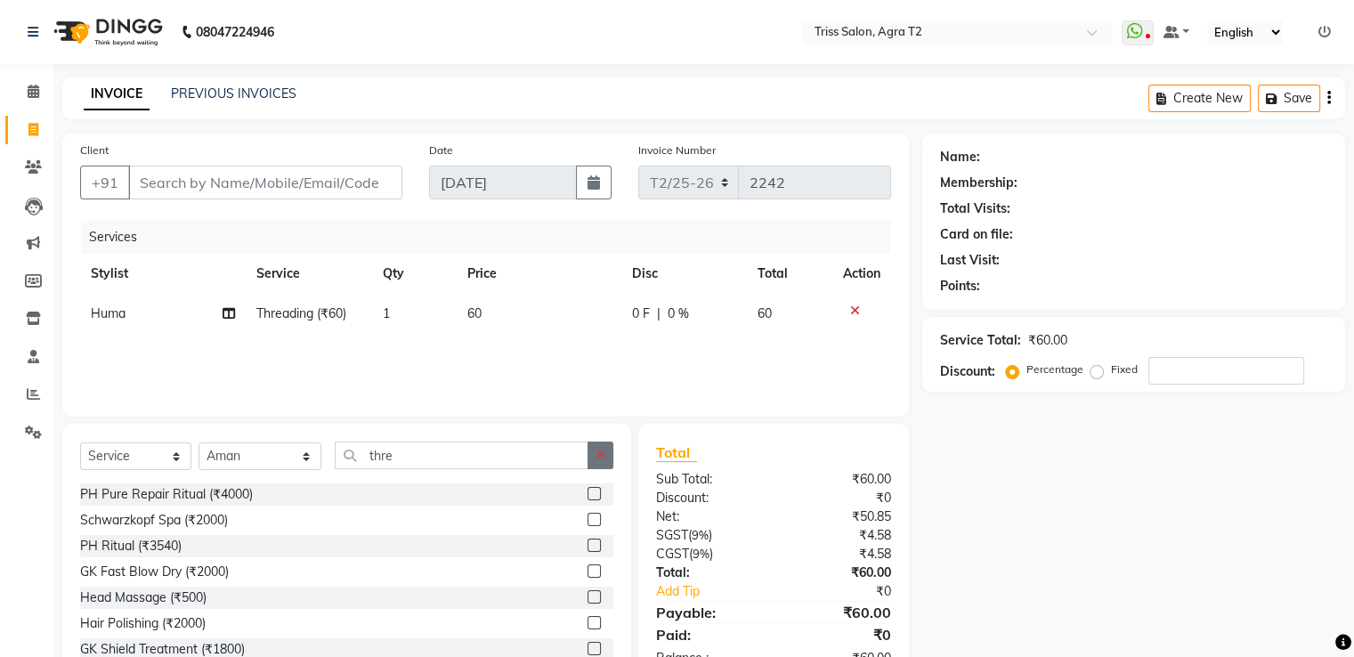
click at [598, 456] on icon "button" at bounding box center [601, 455] width 10 height 12
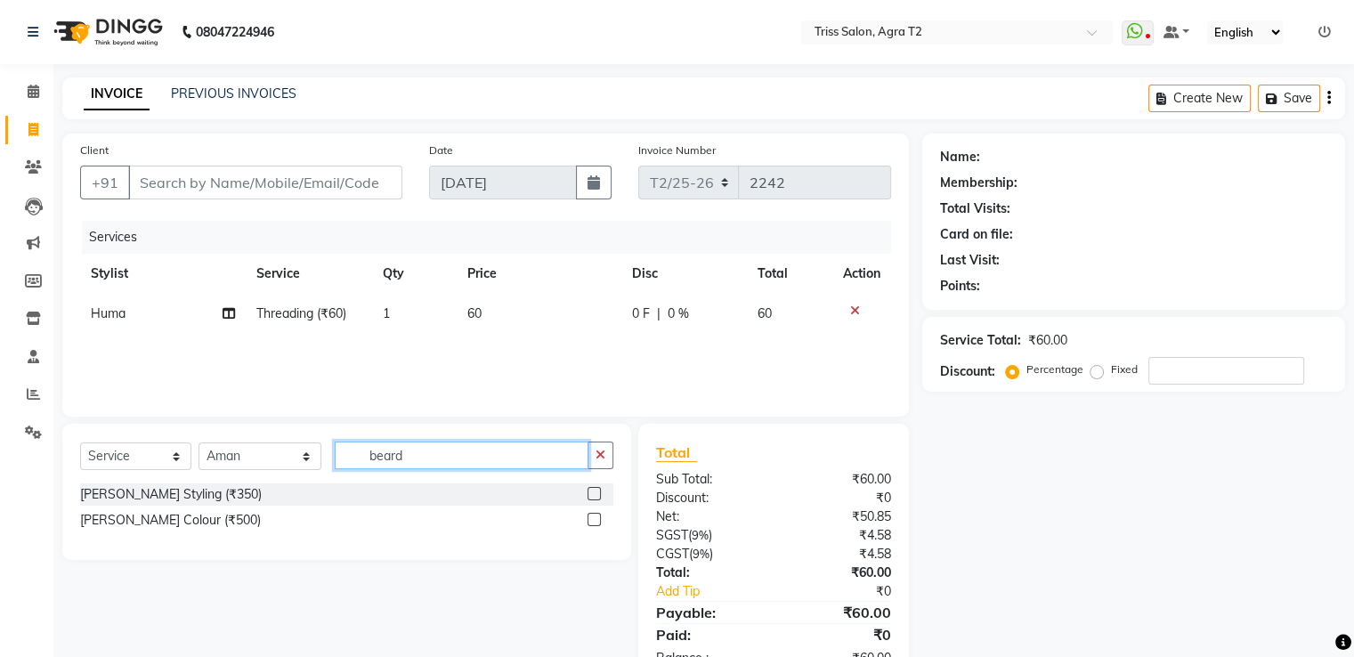
type input "beard"
click at [595, 494] on label at bounding box center [594, 493] width 13 height 13
click at [595, 494] on input "checkbox" at bounding box center [594, 495] width 12 height 12
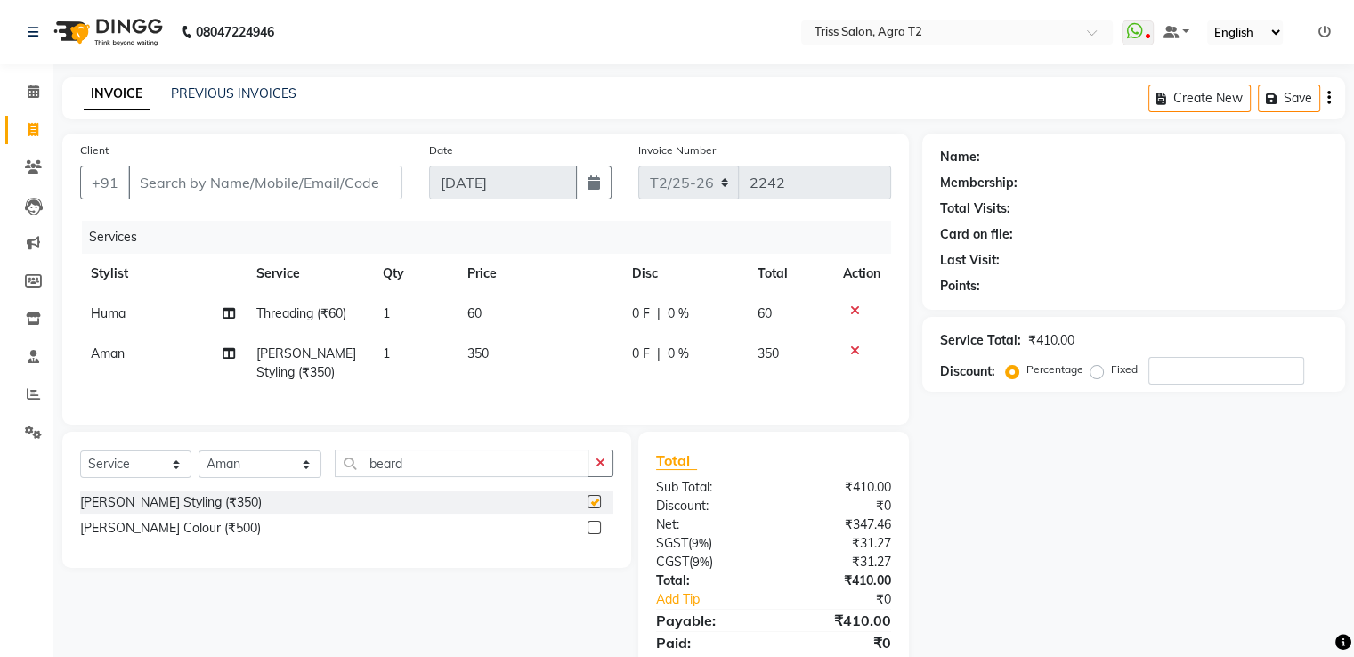
checkbox input "false"
click at [199, 175] on input "Client" at bounding box center [265, 183] width 274 height 34
type input "8"
type input "0"
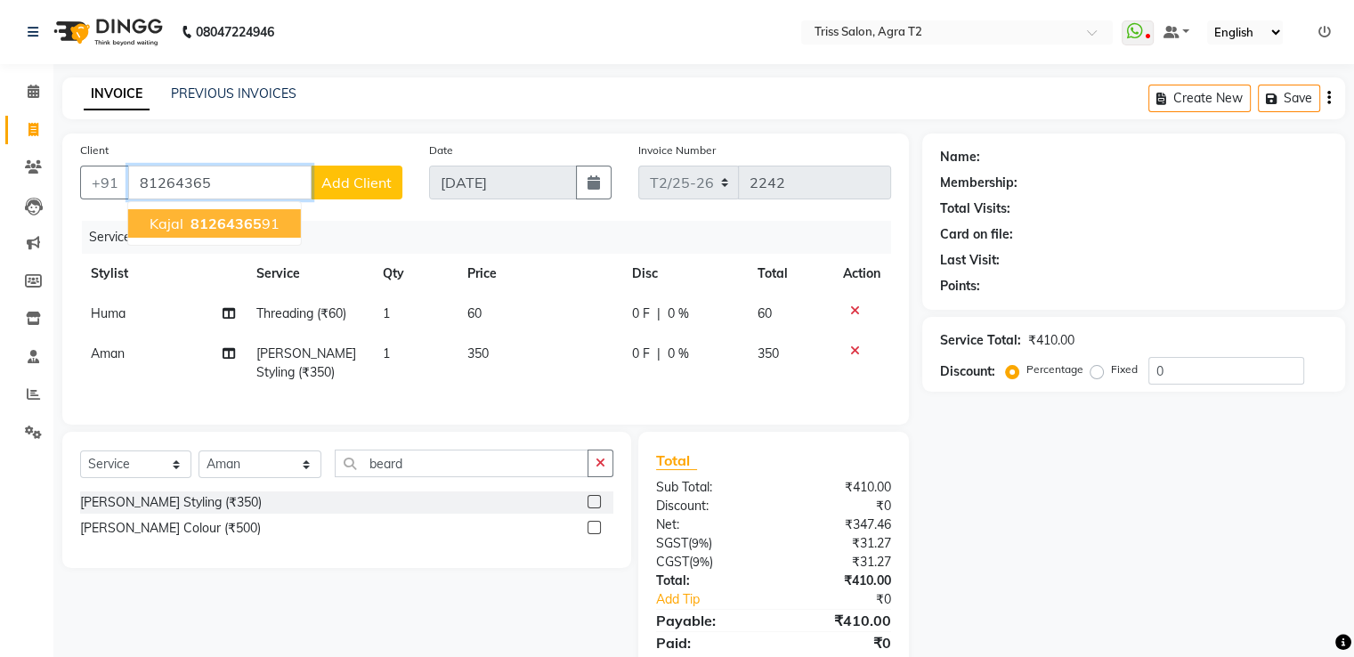
click at [203, 221] on span "81264365" at bounding box center [226, 224] width 71 height 18
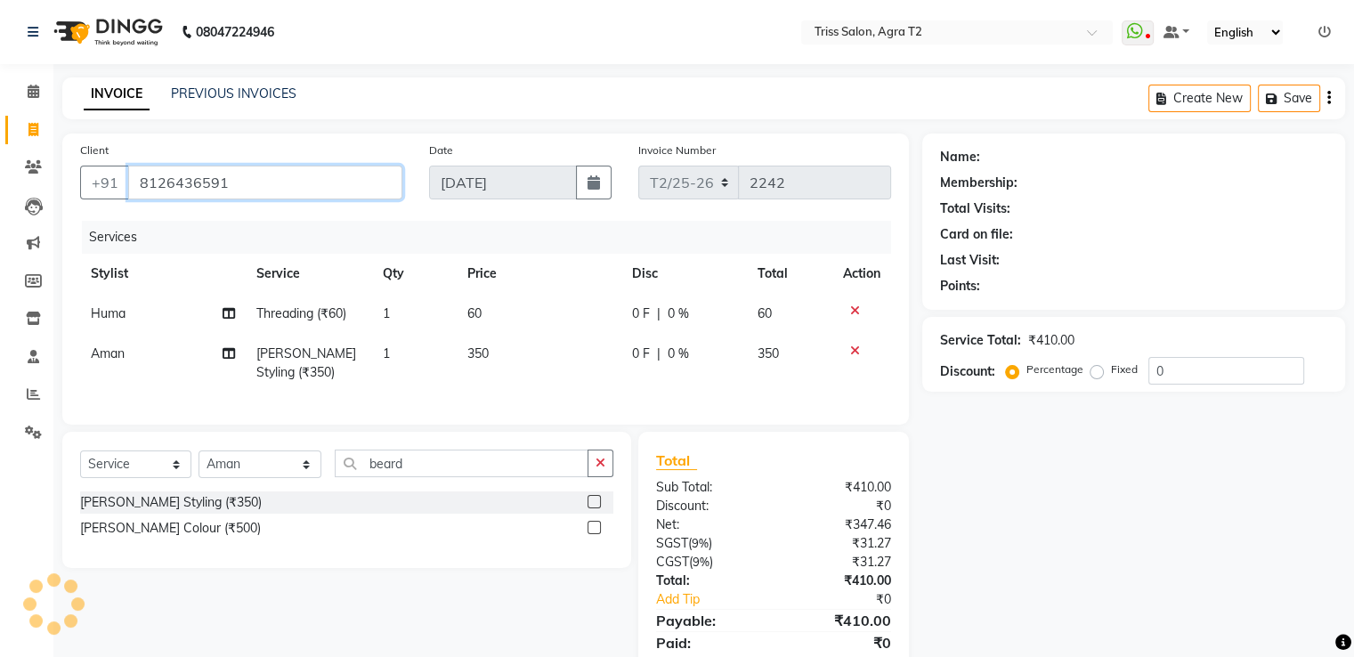
type input "8126436591"
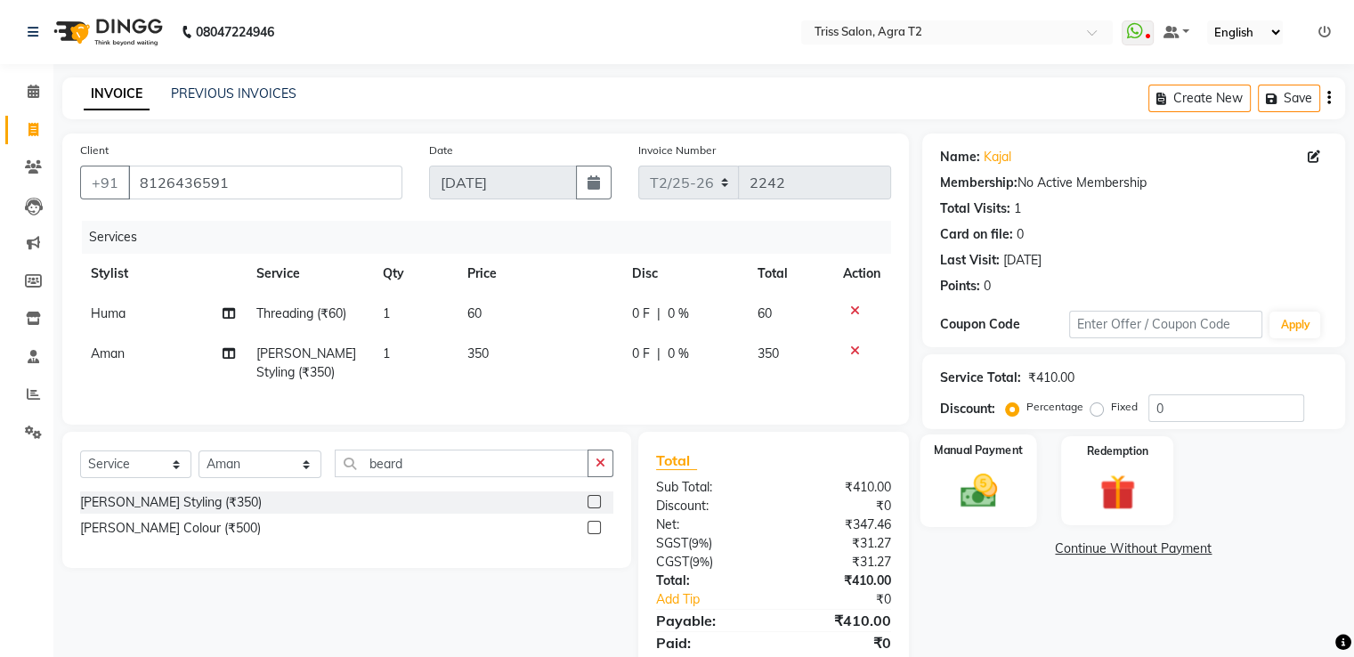
click at [996, 506] on img at bounding box center [978, 491] width 60 height 43
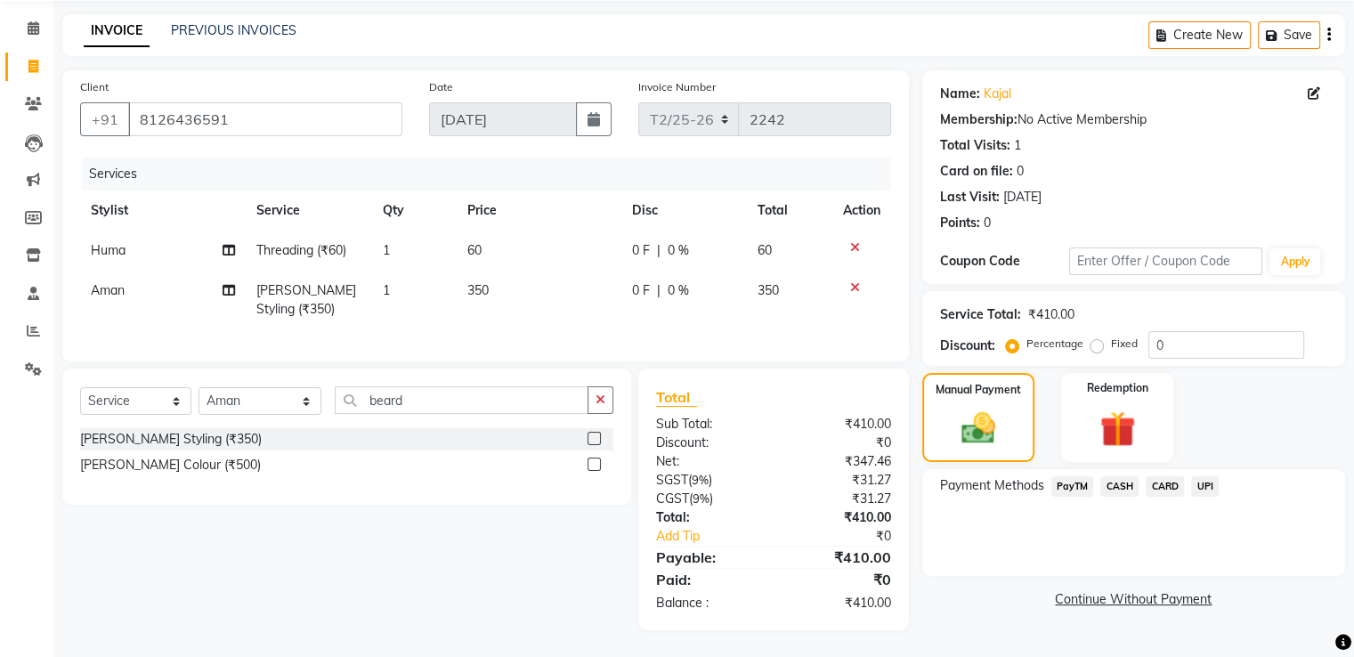
click at [1208, 476] on span "UPI" at bounding box center [1205, 486] width 28 height 20
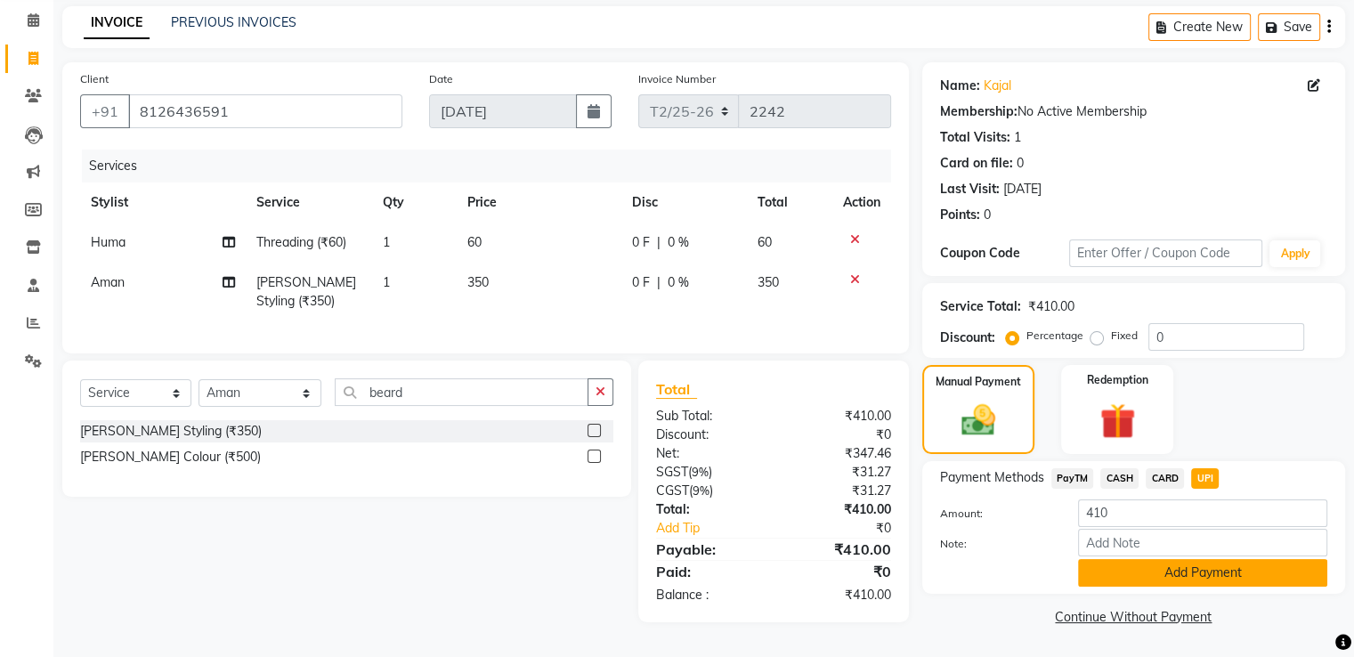
click at [1204, 580] on button "Add Payment" at bounding box center [1202, 573] width 249 height 28
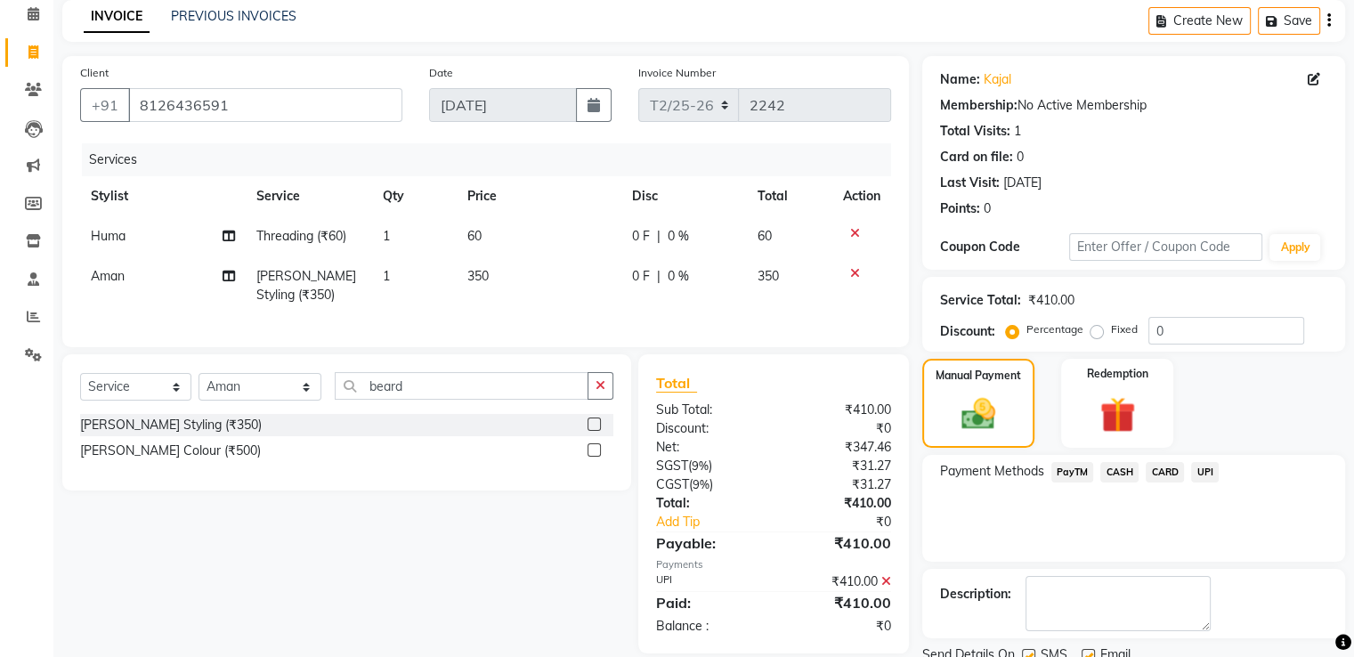
scroll to position [145, 0]
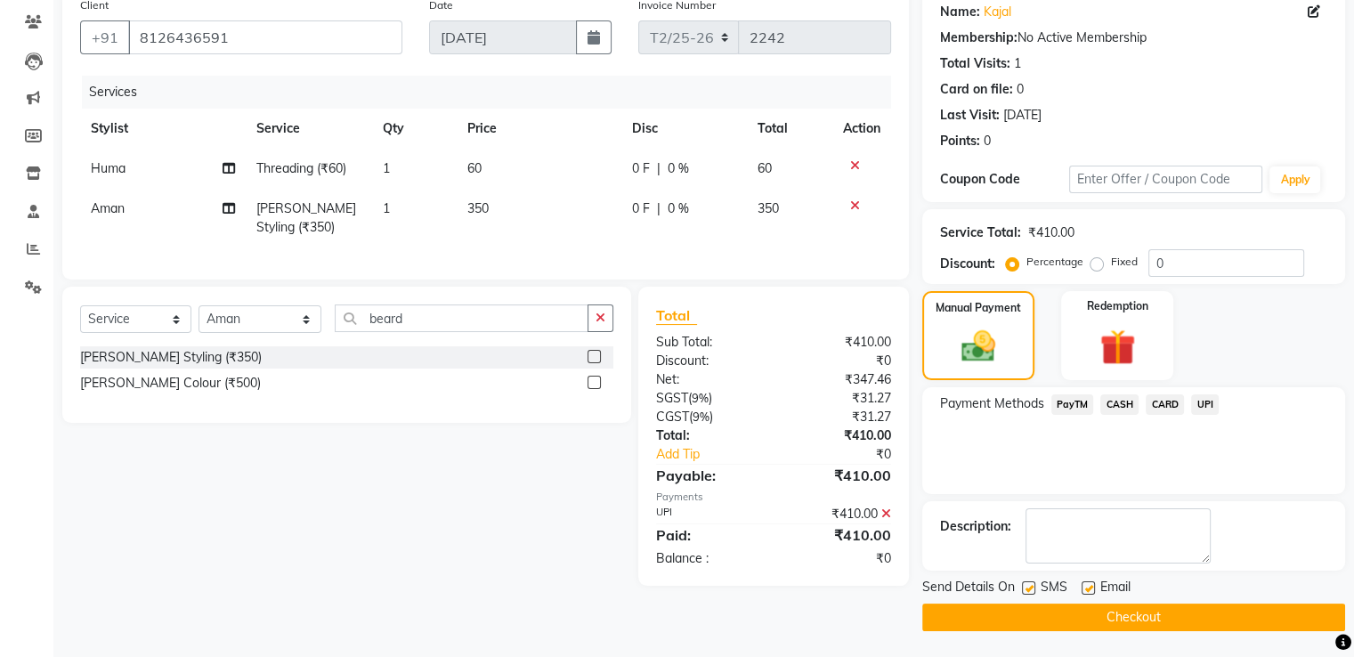
click at [1129, 621] on button "Checkout" at bounding box center [1133, 618] width 423 height 28
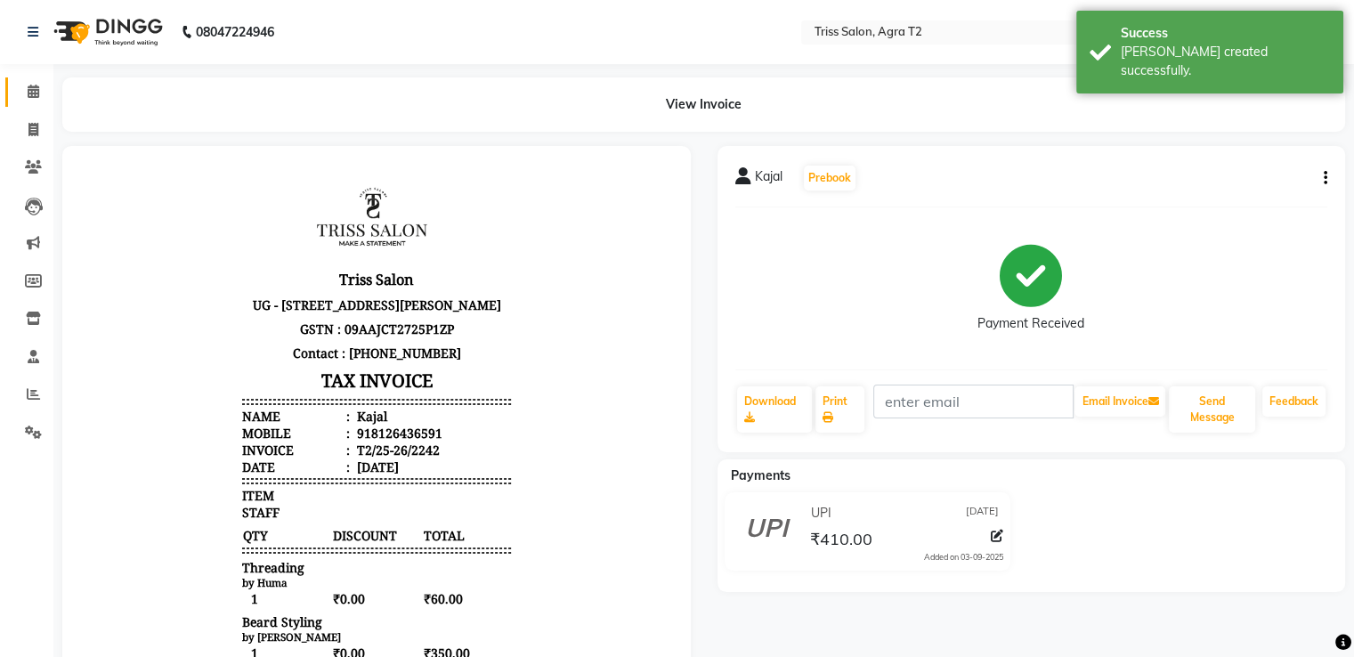
click at [36, 93] on icon at bounding box center [34, 91] width 12 height 13
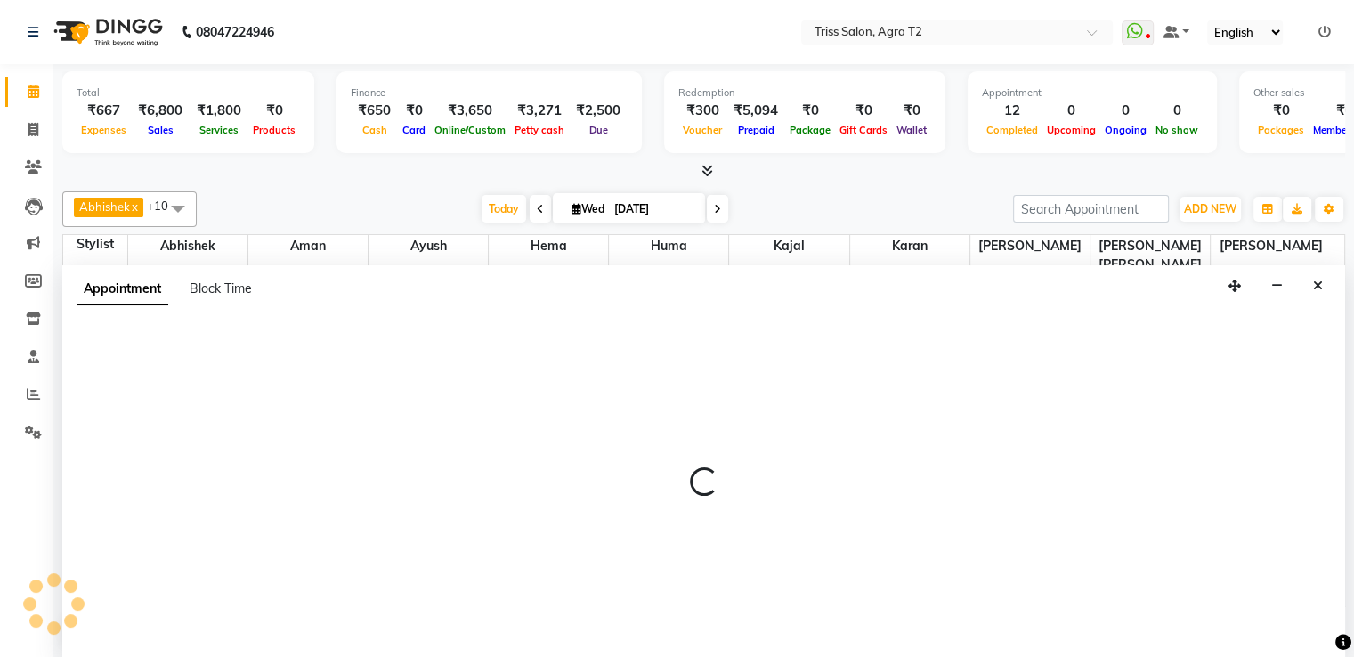
select select "52347"
select select "tentative"
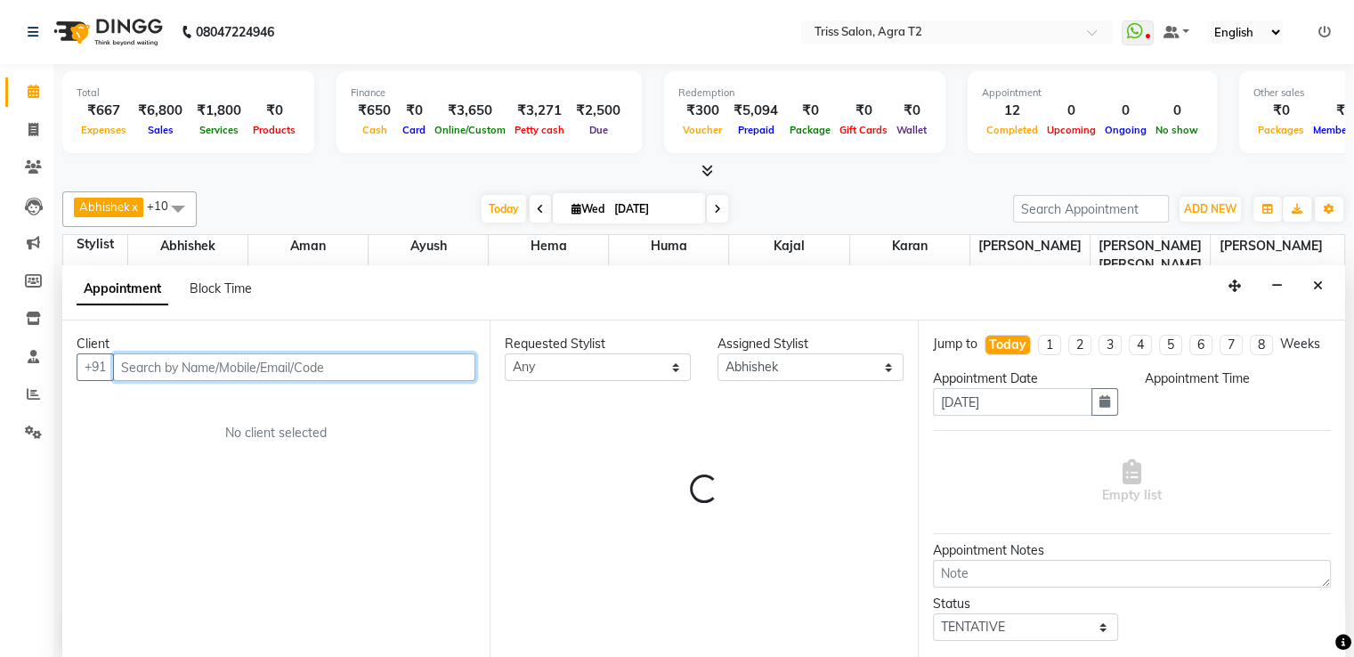
select select "630"
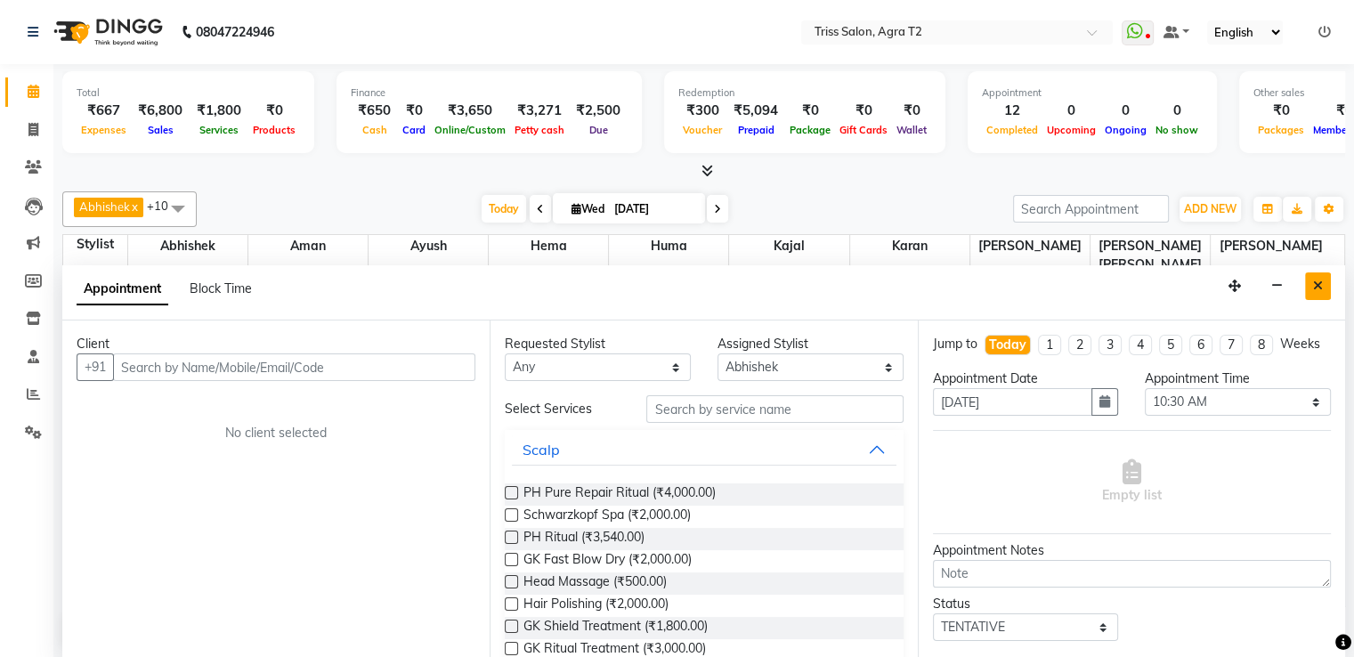
click at [1314, 286] on icon "Close" at bounding box center [1318, 286] width 10 height 12
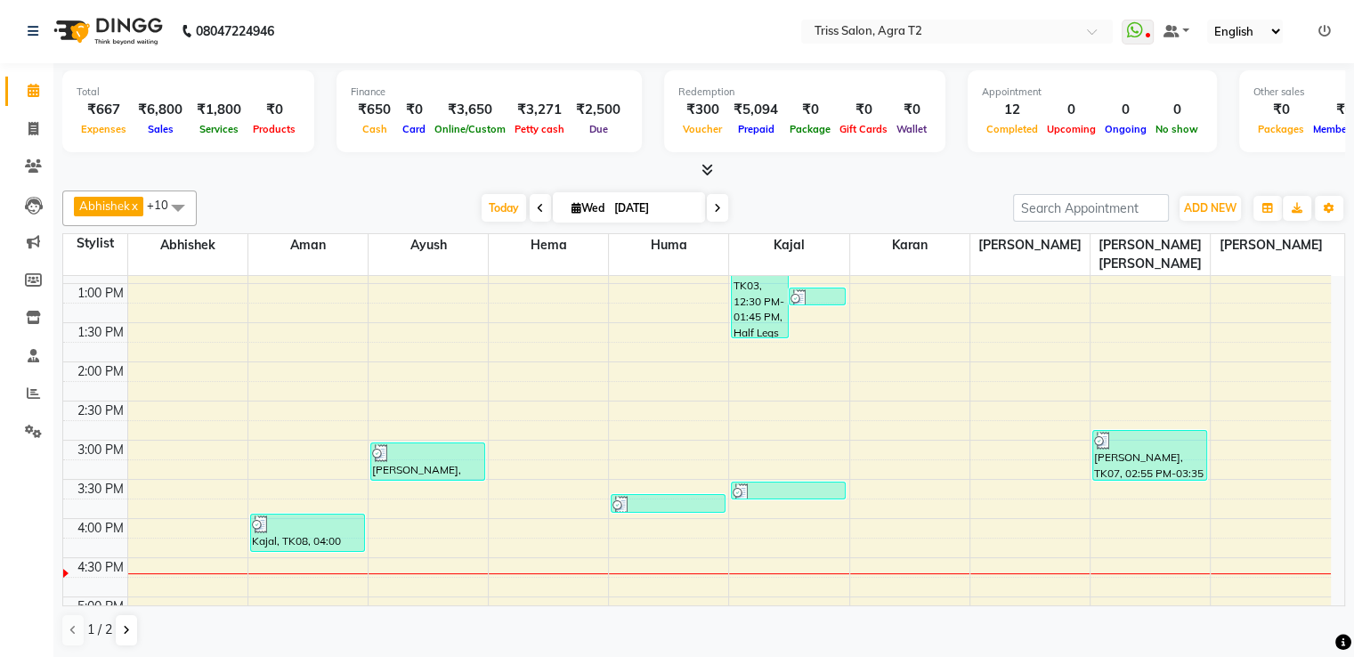
scroll to position [660, 0]
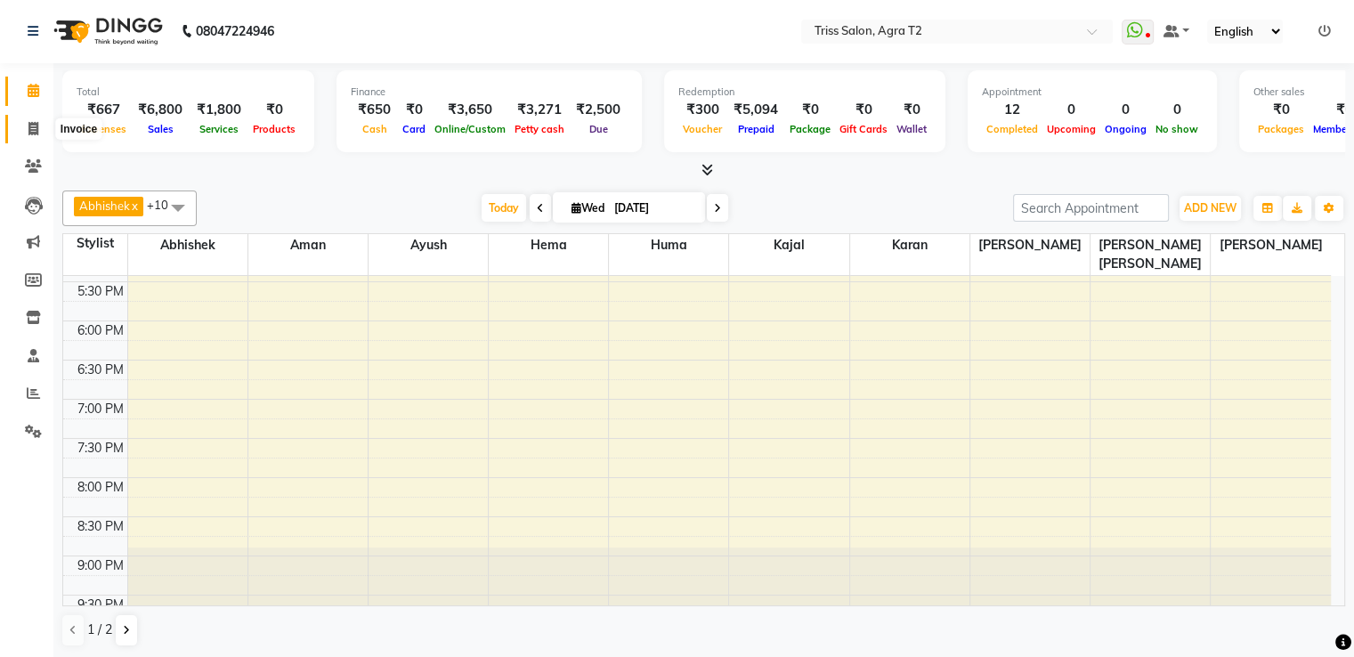
click at [39, 129] on span at bounding box center [33, 129] width 31 height 20
select select "service"
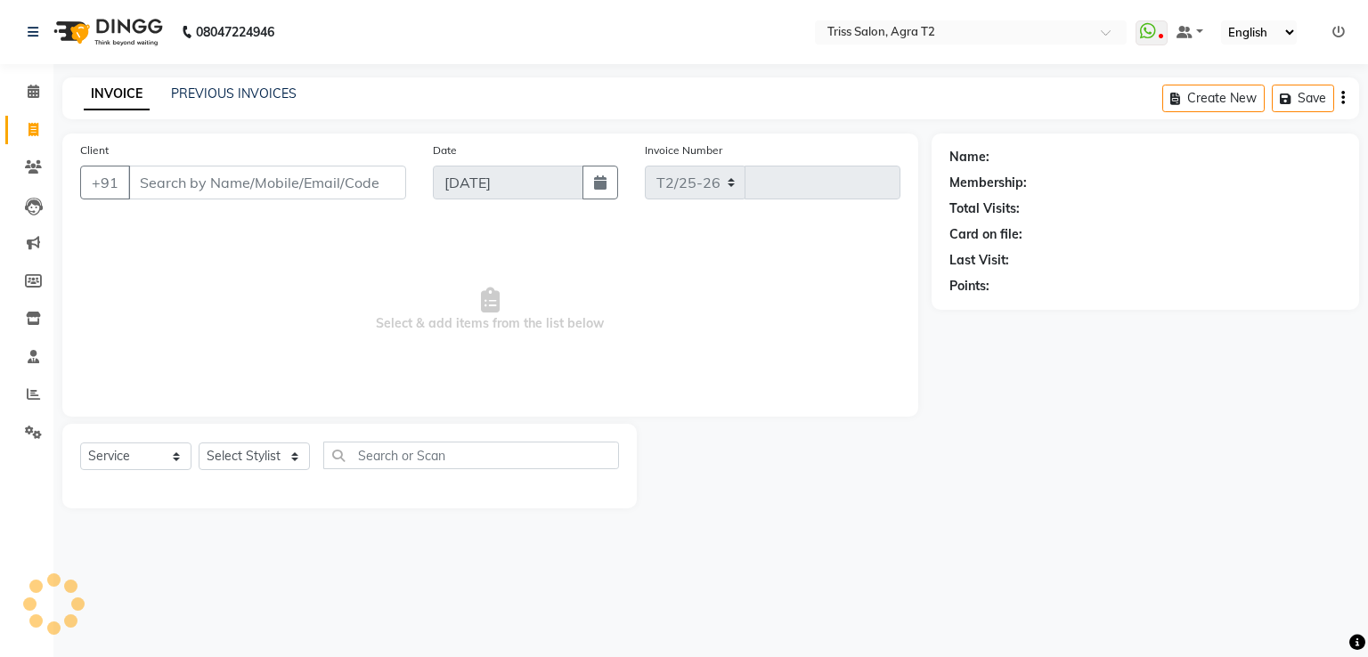
select select "4301"
type input "2243"
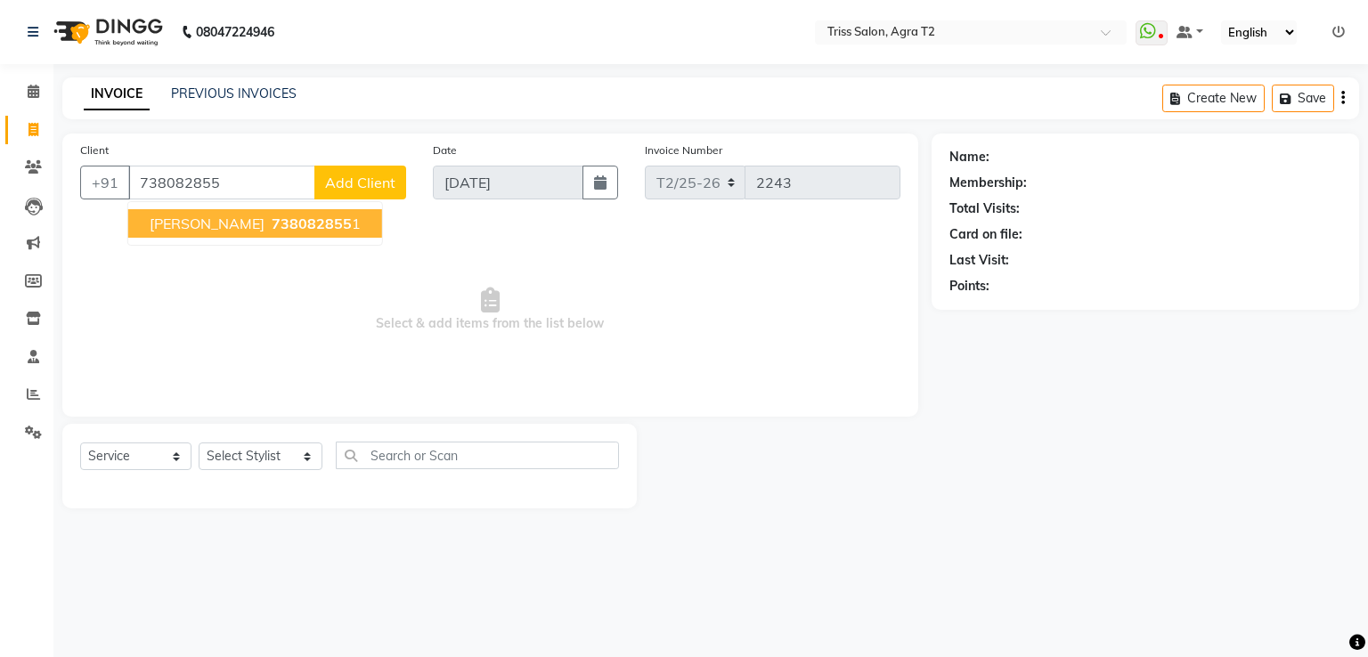
click at [161, 229] on span "Arpita Dubey" at bounding box center [207, 224] width 115 height 18
type input "7380828551"
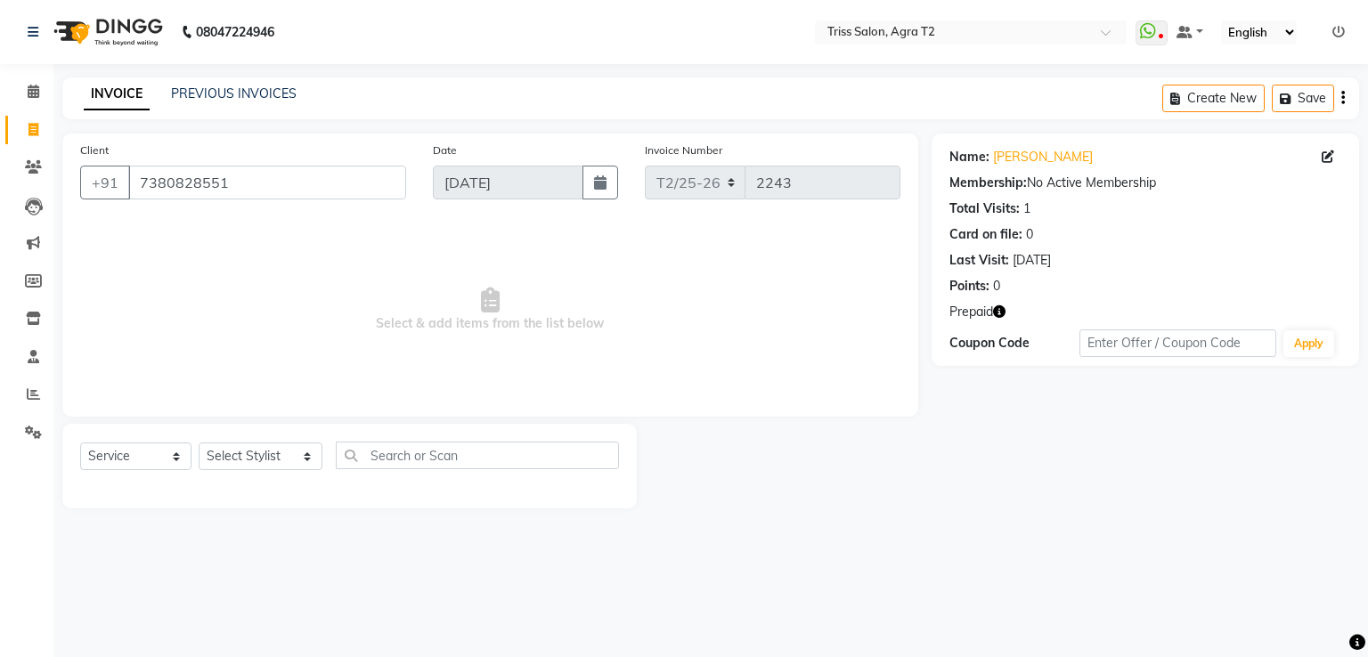
click at [1002, 309] on icon "button" at bounding box center [999, 311] width 12 height 12
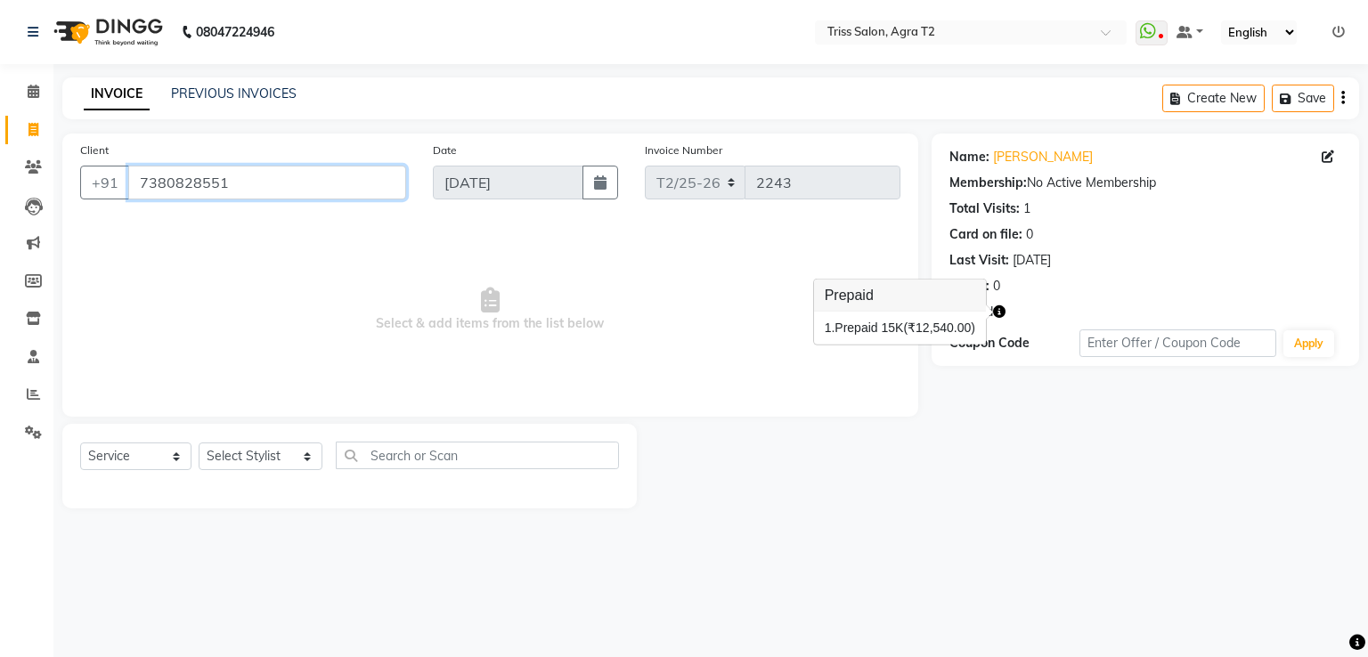
drag, startPoint x: 134, startPoint y: 179, endPoint x: 257, endPoint y: 213, distance: 128.3
click at [257, 213] on div "Client +91 7380828551" at bounding box center [243, 177] width 353 height 73
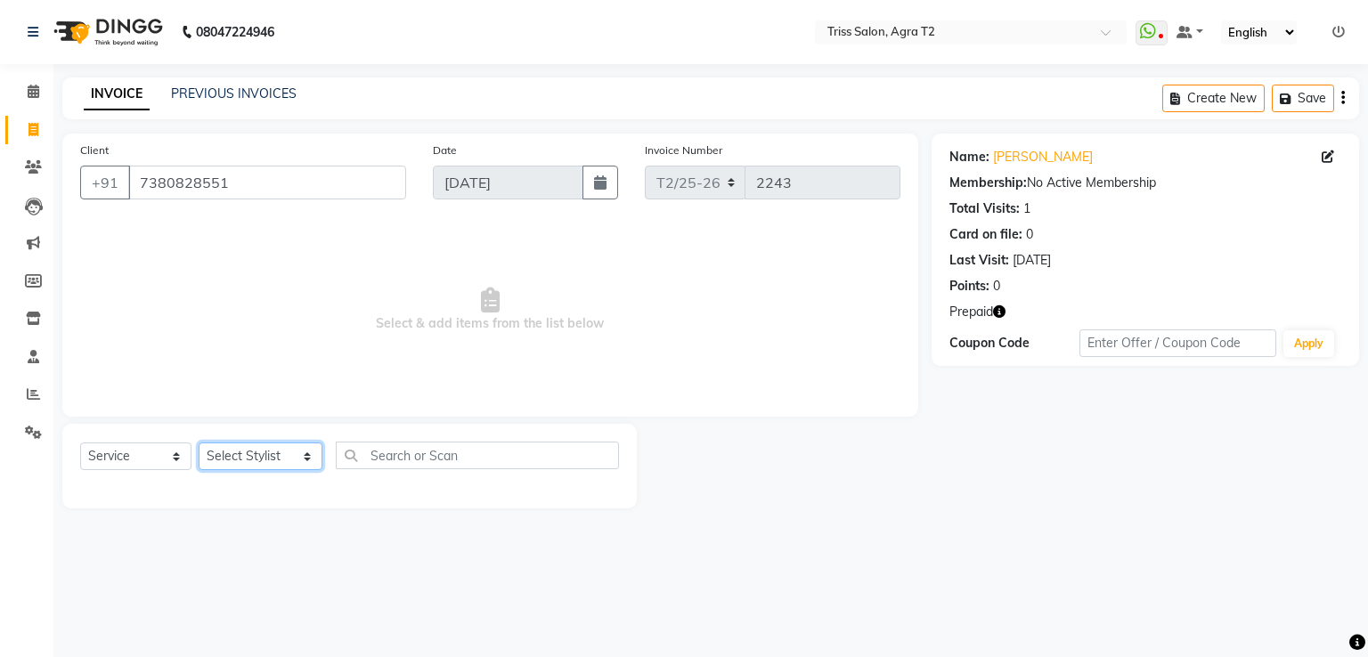
click at [236, 467] on select "Select Stylist [PERSON_NAME] [PERSON_NAME] Huma Kajal Karan [PERSON_NAME] [PERS…" at bounding box center [261, 456] width 124 height 28
select select "49344"
click at [199, 443] on select "Select Stylist [PERSON_NAME] [PERSON_NAME] Huma Kajal Karan [PERSON_NAME] [PERS…" at bounding box center [261, 456] width 124 height 28
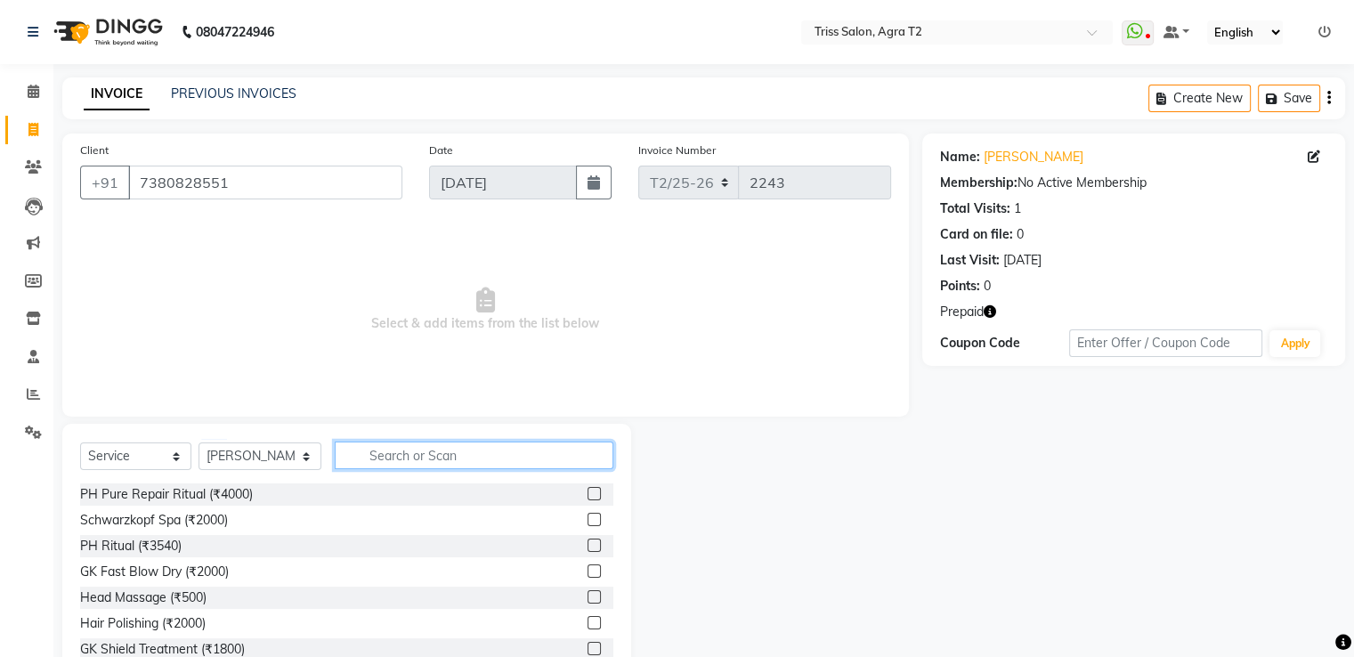
click at [392, 465] on input "text" at bounding box center [474, 456] width 278 height 28
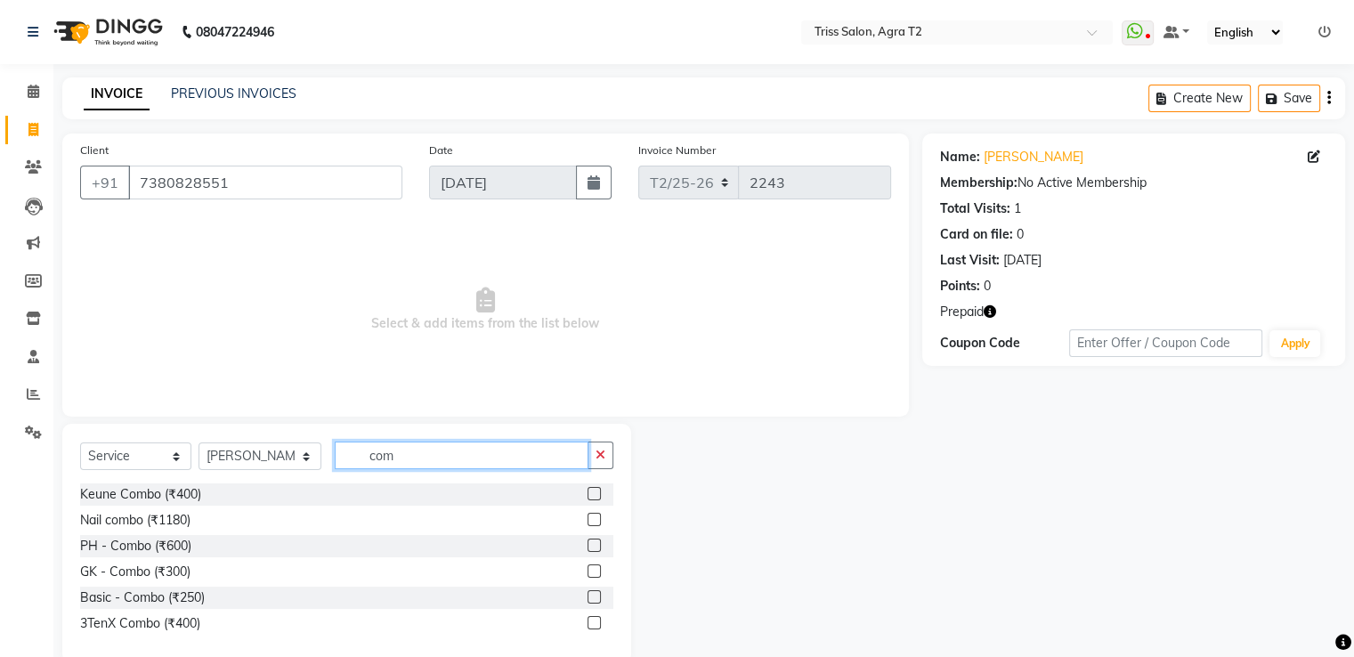
type input "com"
click at [591, 600] on label at bounding box center [594, 596] width 13 height 13
click at [591, 600] on input "checkbox" at bounding box center [594, 598] width 12 height 12
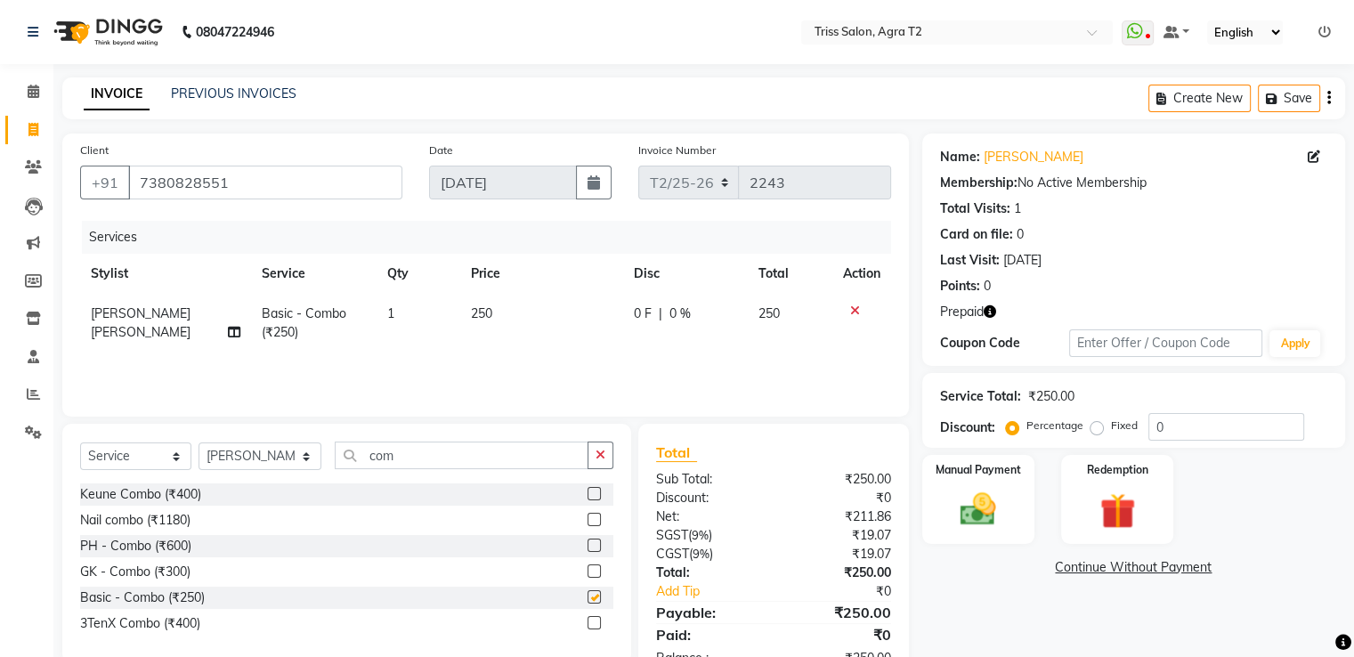
checkbox input "false"
click at [605, 458] on icon "button" at bounding box center [601, 455] width 10 height 12
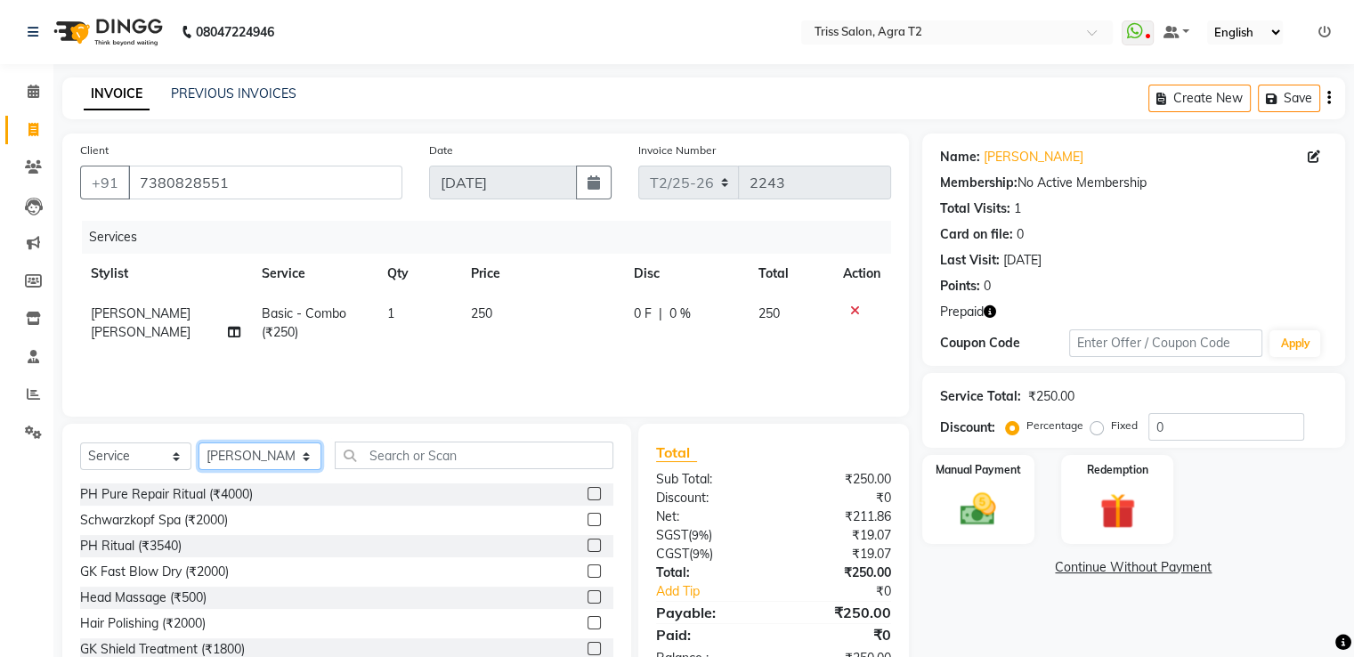
click at [260, 461] on select "Select Stylist [PERSON_NAME] [PERSON_NAME] Huma Kajal Karan [PERSON_NAME] [PERS…" at bounding box center [260, 456] width 123 height 28
select select "49099"
click at [199, 443] on select "Select Stylist [PERSON_NAME] [PERSON_NAME] Huma Kajal Karan [PERSON_NAME] [PERS…" at bounding box center [260, 456] width 123 height 28
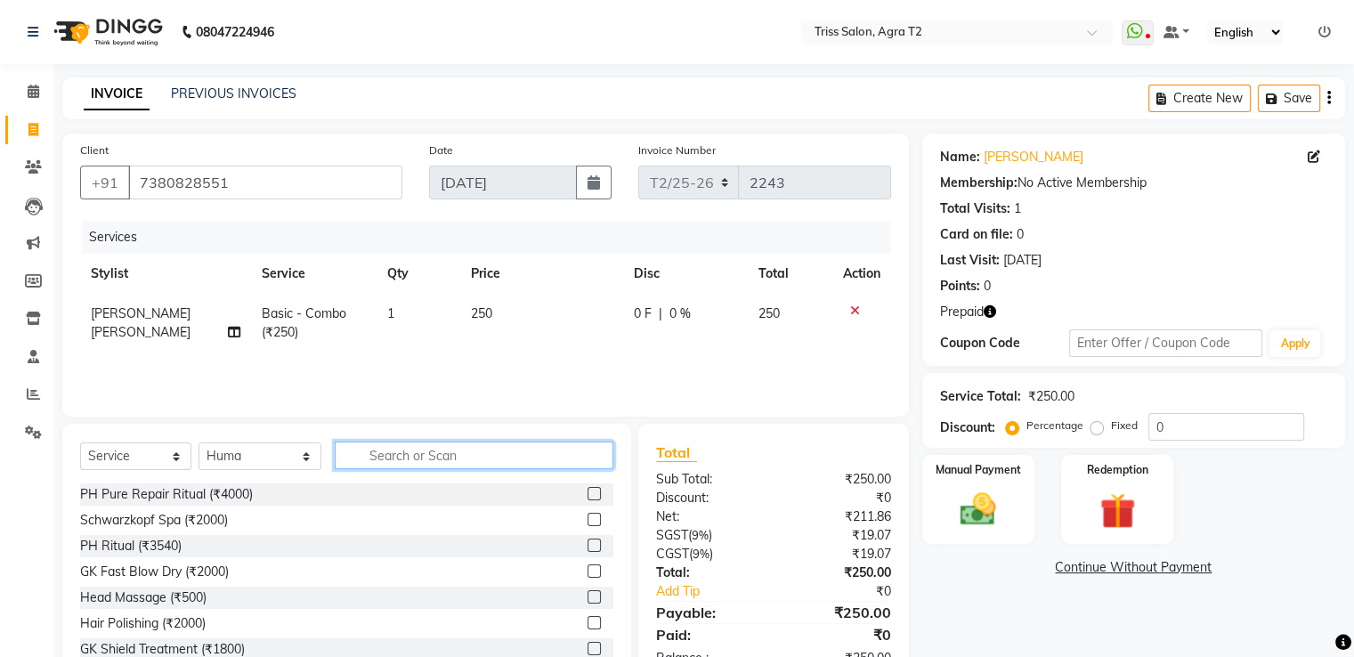
click at [421, 452] on input "text" at bounding box center [474, 456] width 278 height 28
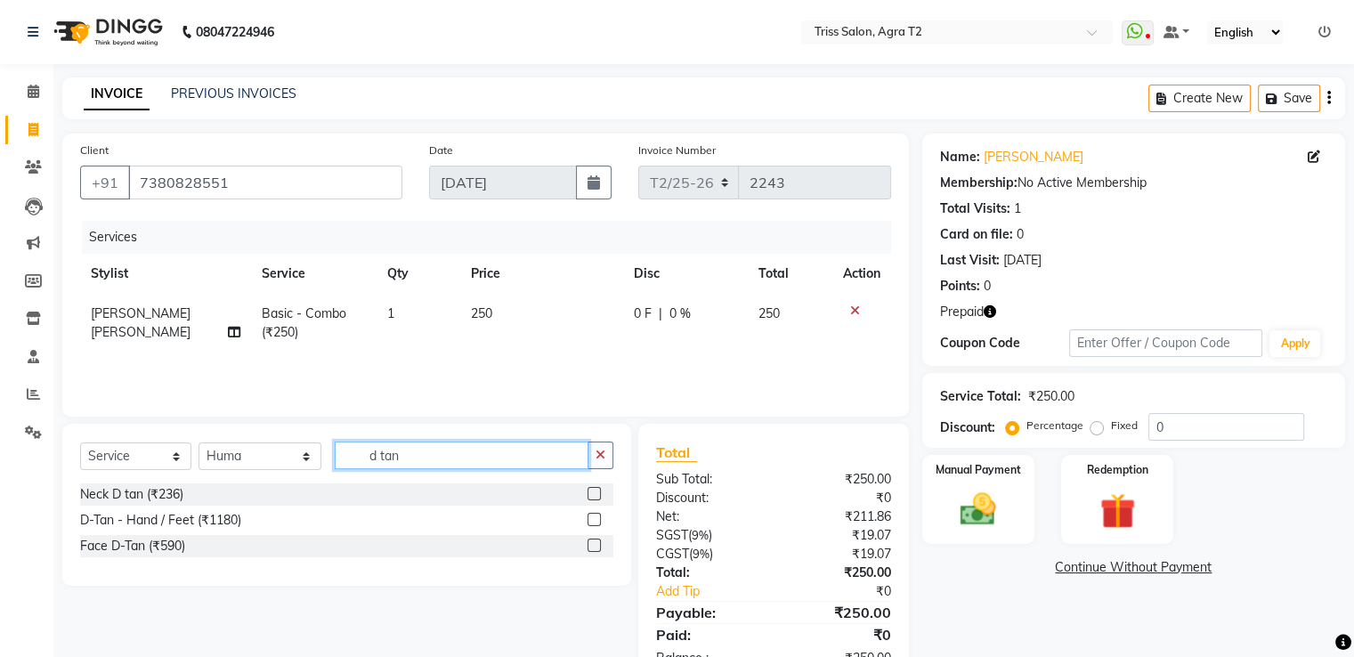
type input "d tan"
click at [591, 545] on label at bounding box center [594, 545] width 13 height 13
click at [591, 545] on input "checkbox" at bounding box center [594, 546] width 12 height 12
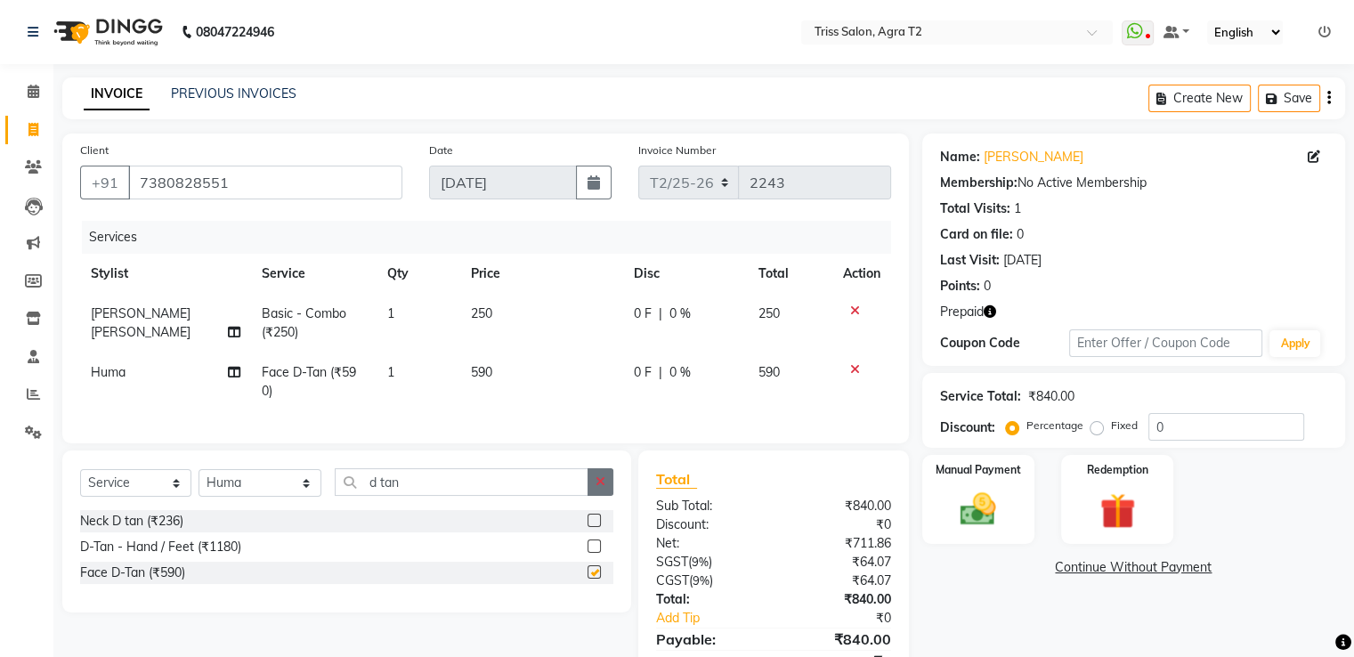
checkbox input "false"
click at [596, 488] on icon "button" at bounding box center [601, 481] width 10 height 12
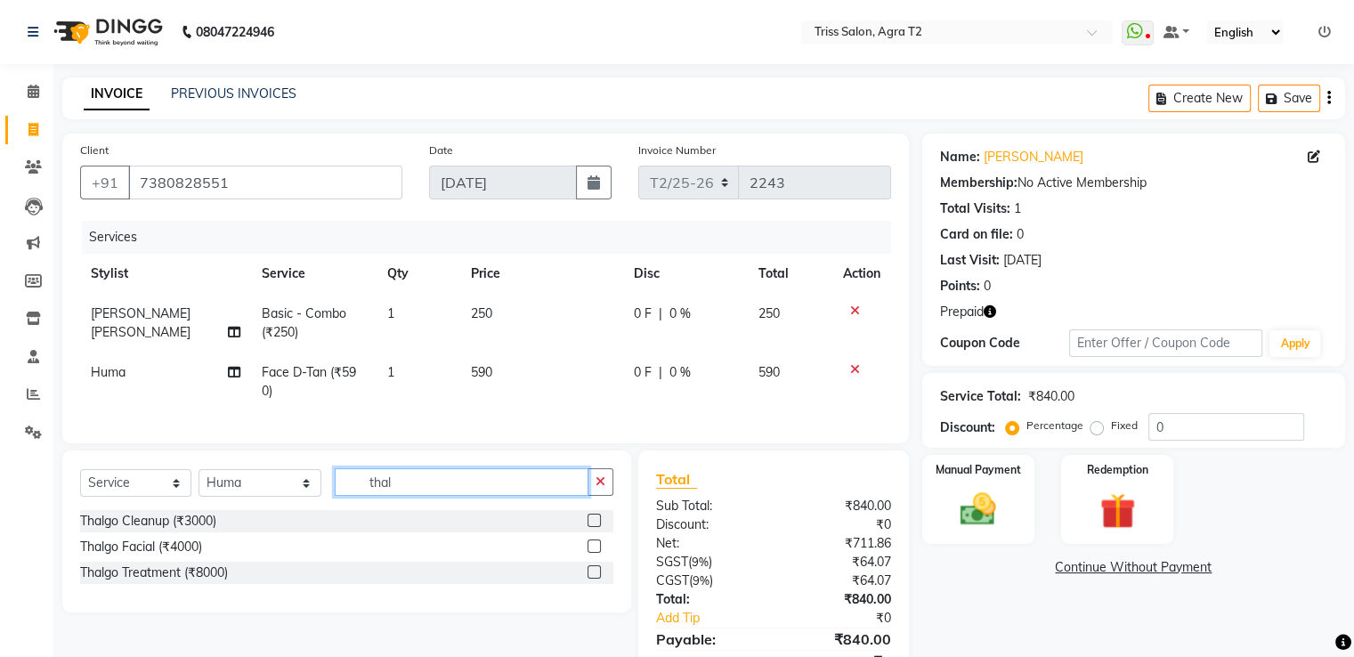
type input "thal"
click at [595, 553] on label at bounding box center [594, 546] width 13 height 13
click at [595, 553] on input "checkbox" at bounding box center [594, 547] width 12 height 12
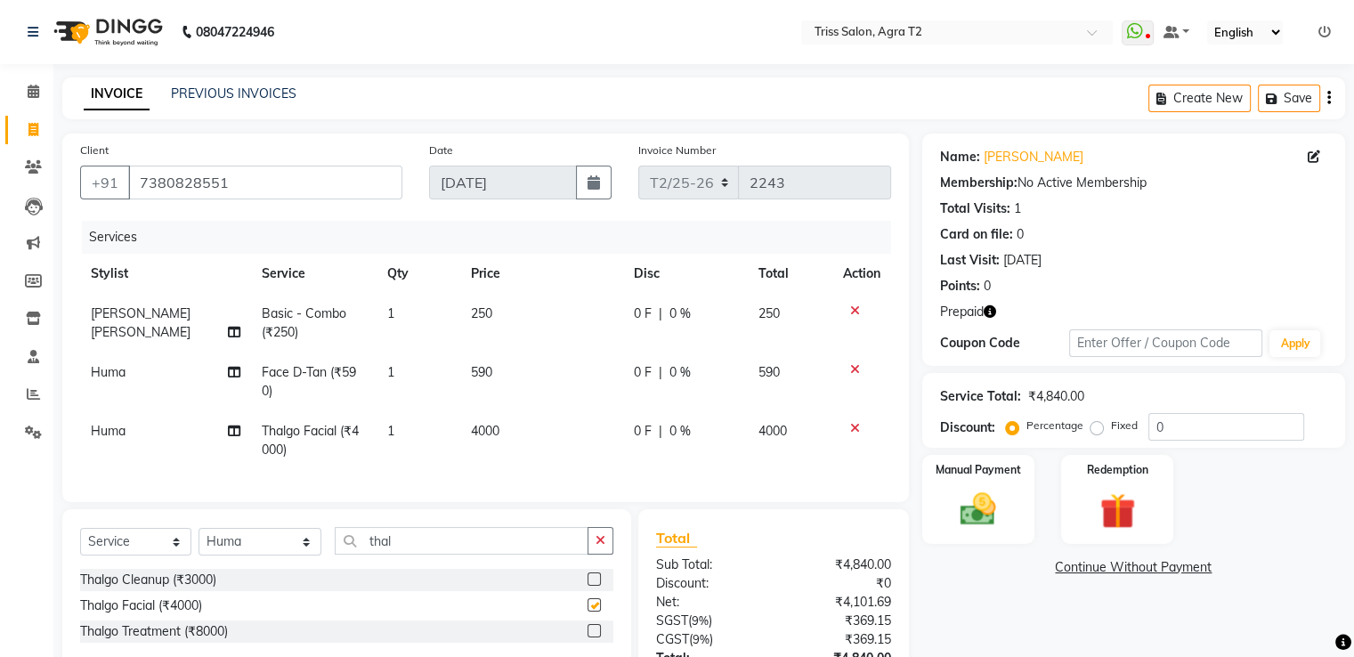
checkbox input "false"
click at [502, 450] on td "4000" at bounding box center [541, 440] width 163 height 59
select select "49099"
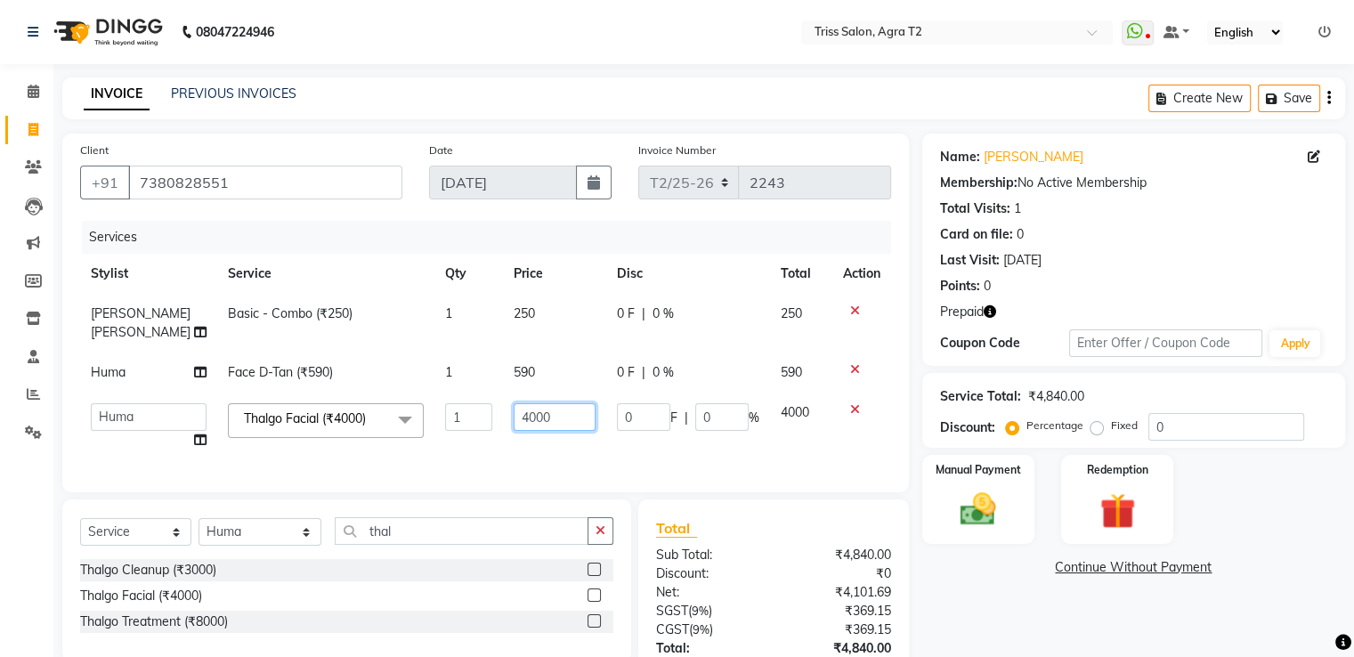
click at [514, 405] on input "4000" at bounding box center [555, 417] width 82 height 28
type input "6000"
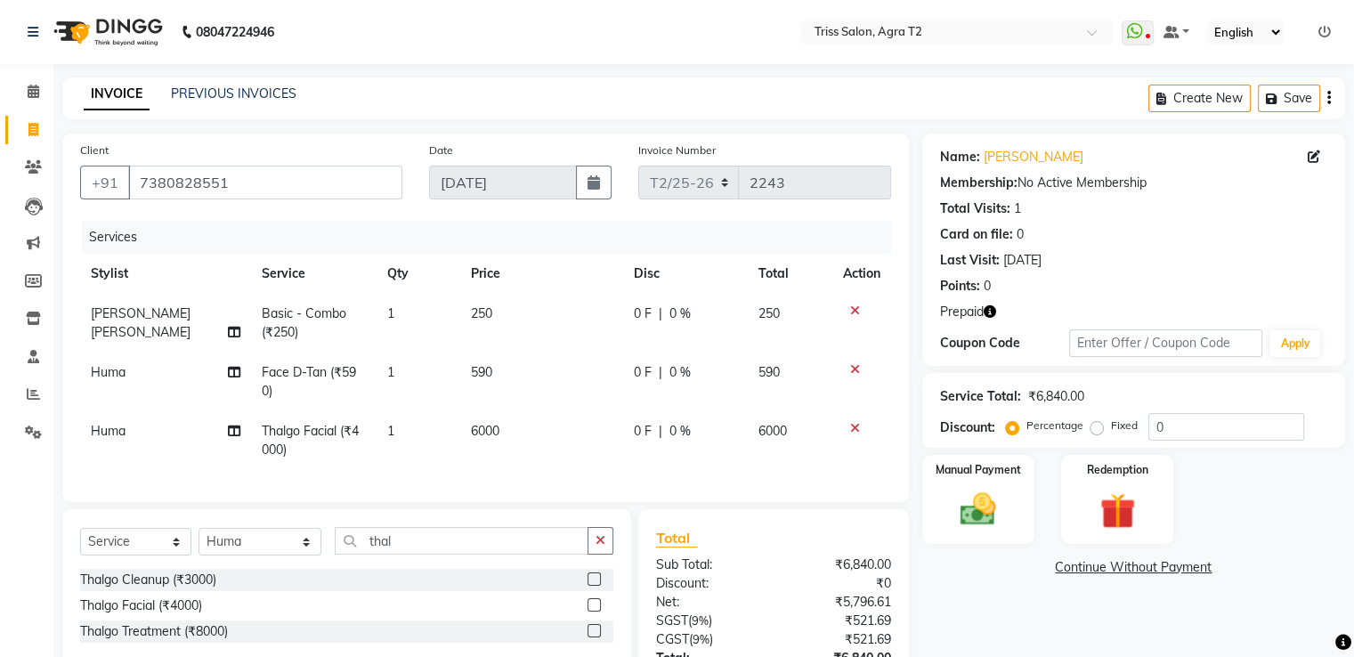
click at [474, 422] on tr "Huma Thalgo Facial (₹4000) 1 6000 0 F | 0 % 6000" at bounding box center [485, 440] width 811 height 59
click at [483, 389] on td "590" at bounding box center [541, 382] width 163 height 59
select select "49099"
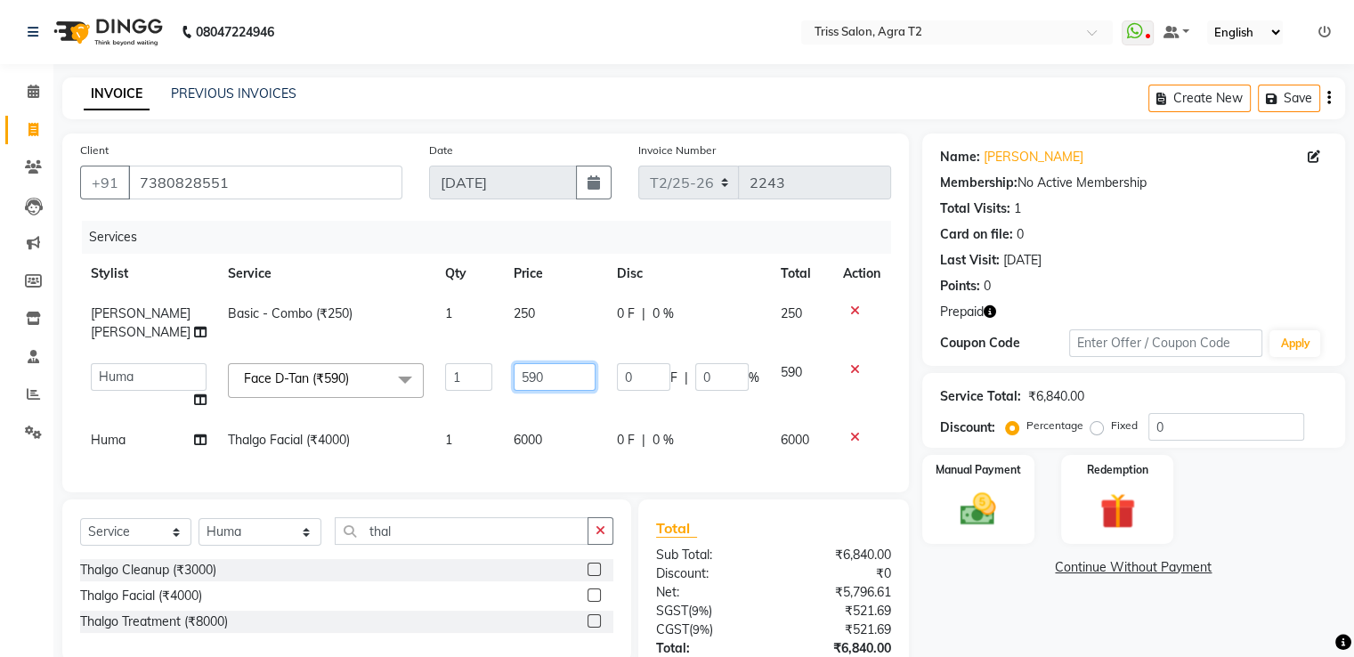
click at [514, 363] on input "590" at bounding box center [555, 377] width 82 height 28
type input "500"
click at [503, 439] on td "6000" at bounding box center [554, 440] width 103 height 40
select select "49099"
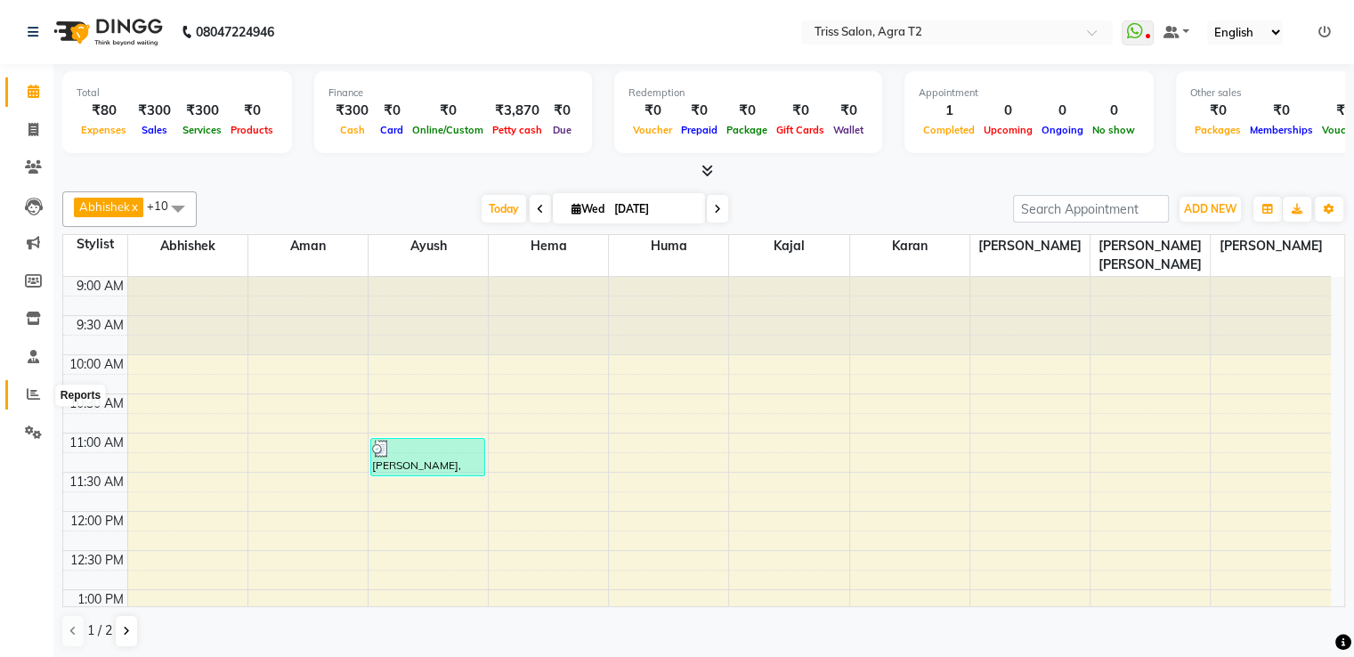
click at [38, 400] on icon at bounding box center [33, 393] width 13 height 13
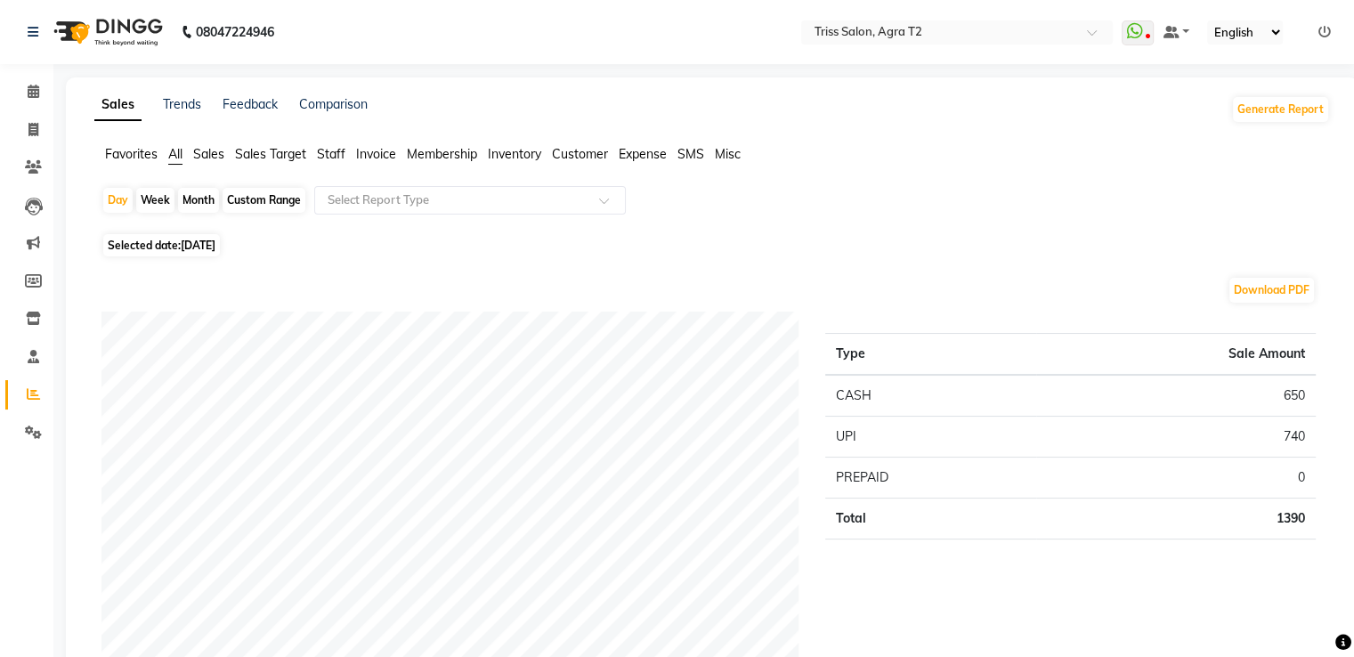
click at [196, 197] on div "Month" at bounding box center [198, 200] width 41 height 25
select select "9"
select select "2025"
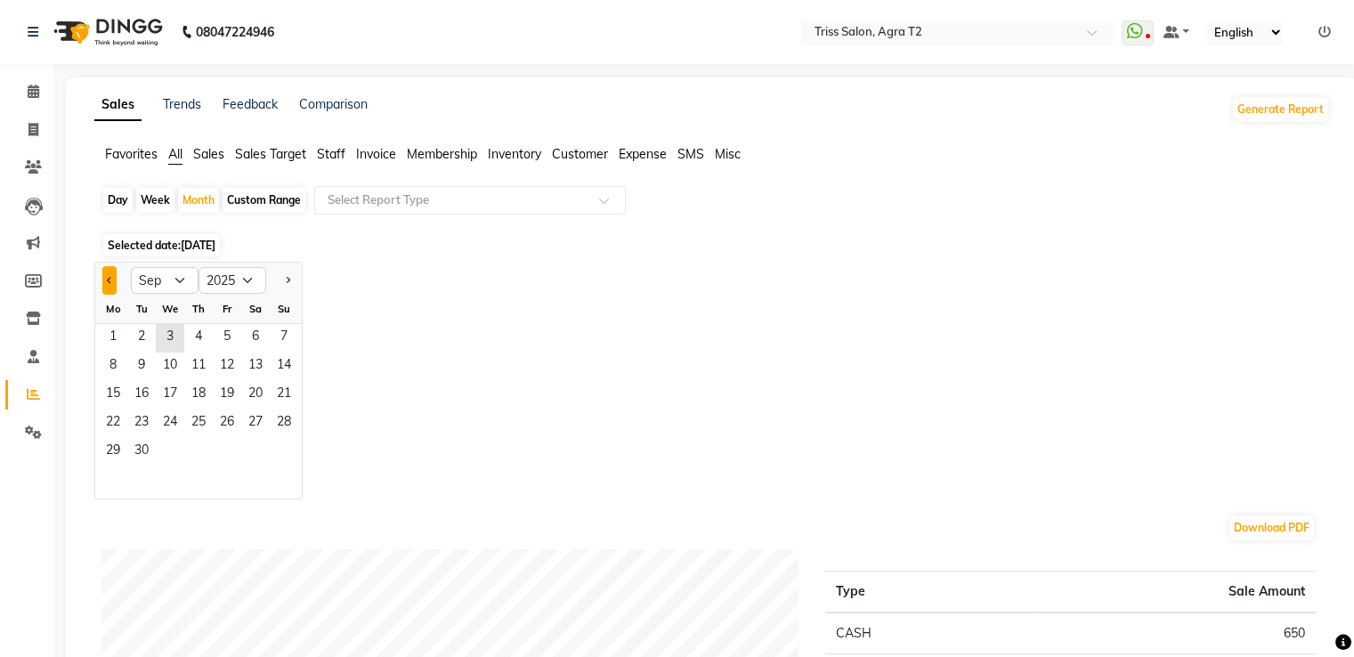
click at [110, 279] on span "Previous month" at bounding box center [110, 279] width 6 height 6
select select "8"
click at [223, 330] on span "1" at bounding box center [227, 338] width 28 height 28
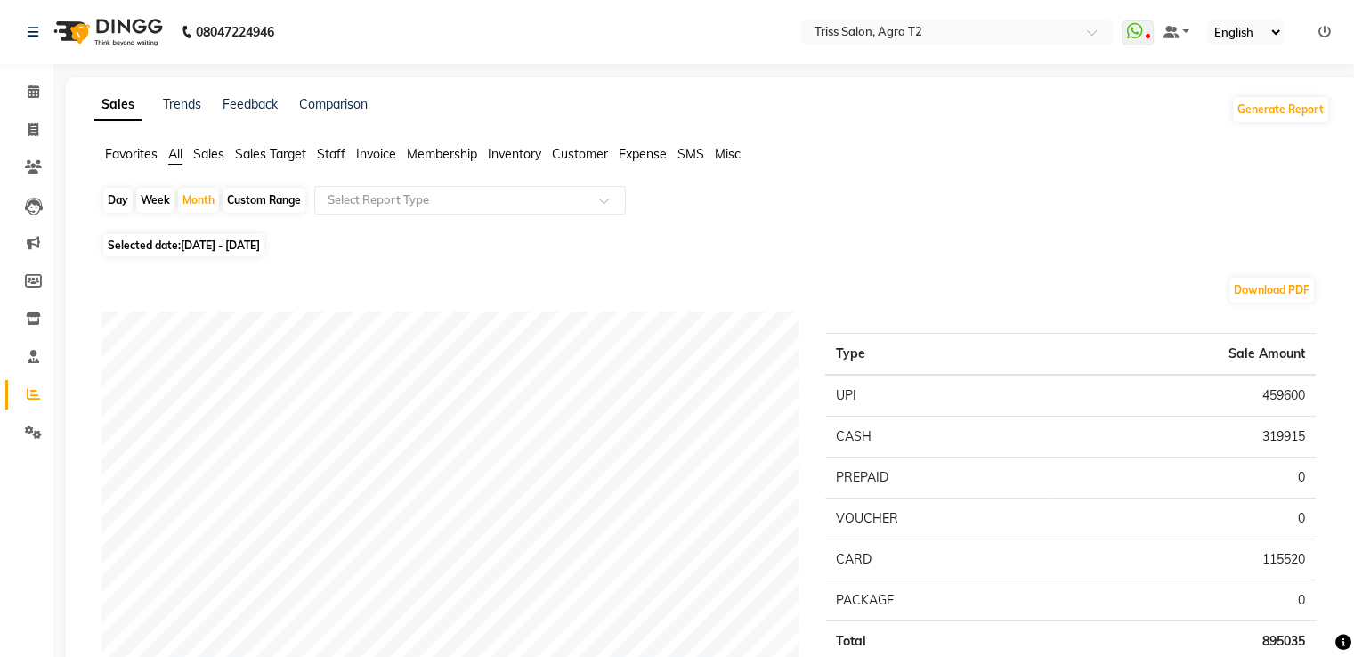
click at [644, 153] on span "Expense" at bounding box center [643, 154] width 48 height 16
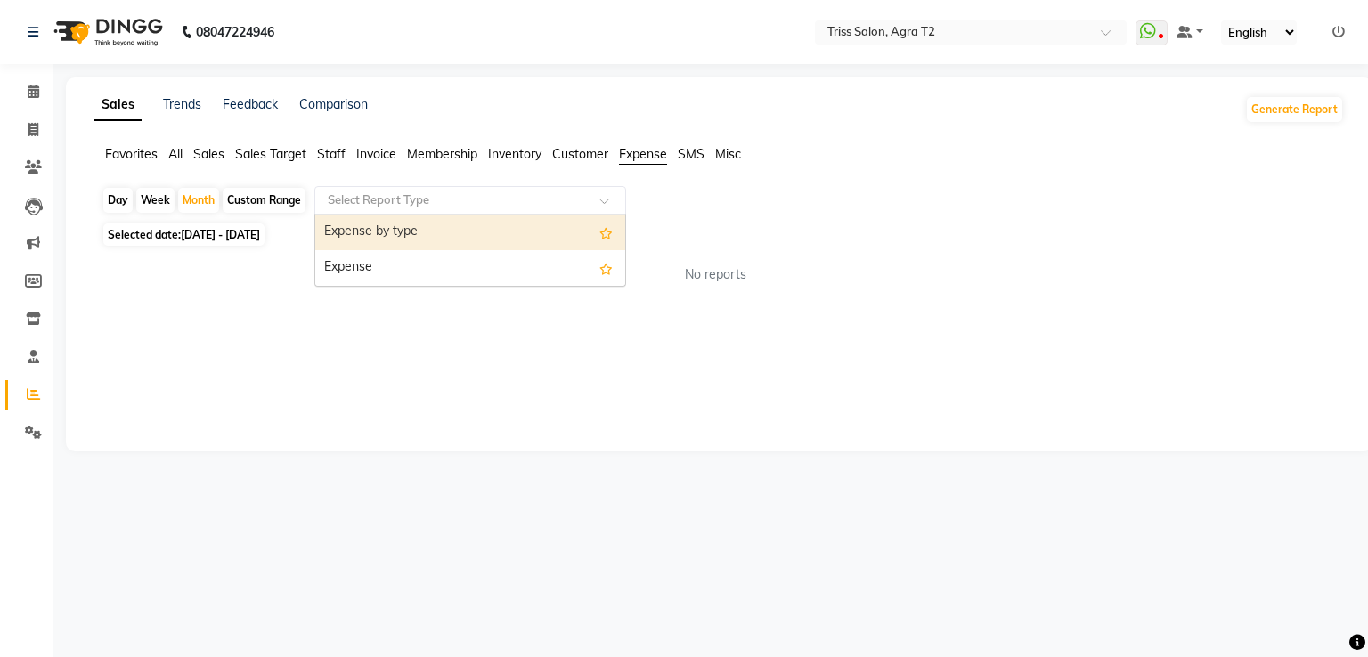
click at [596, 189] on div "Select Report Type" at bounding box center [470, 200] width 312 height 28
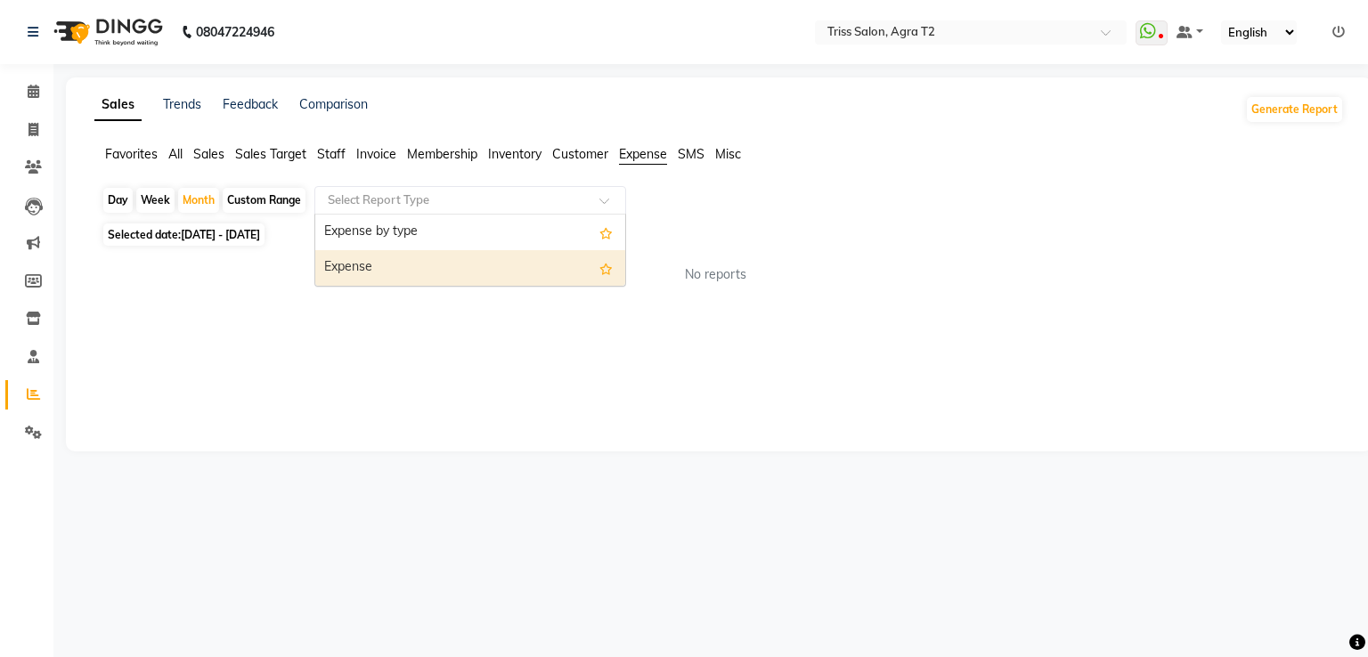
click at [567, 268] on div "Expense" at bounding box center [470, 268] width 310 height 36
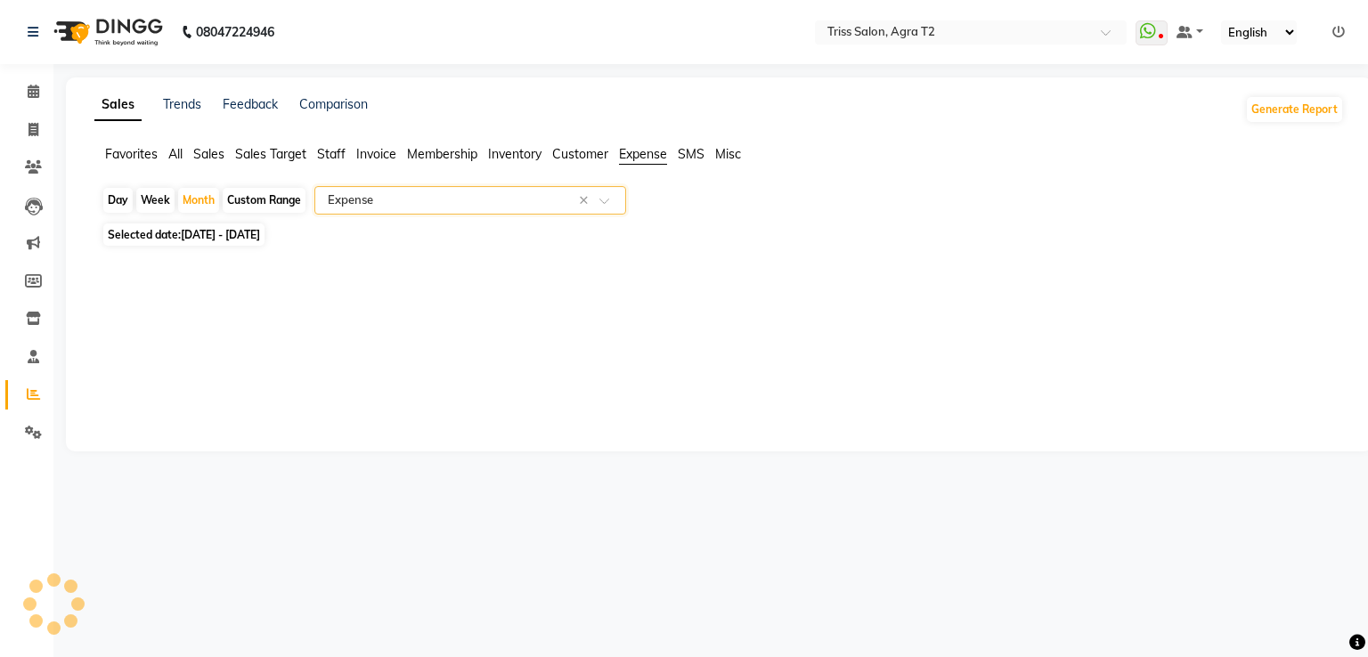
select select "full_report"
select select "csv"
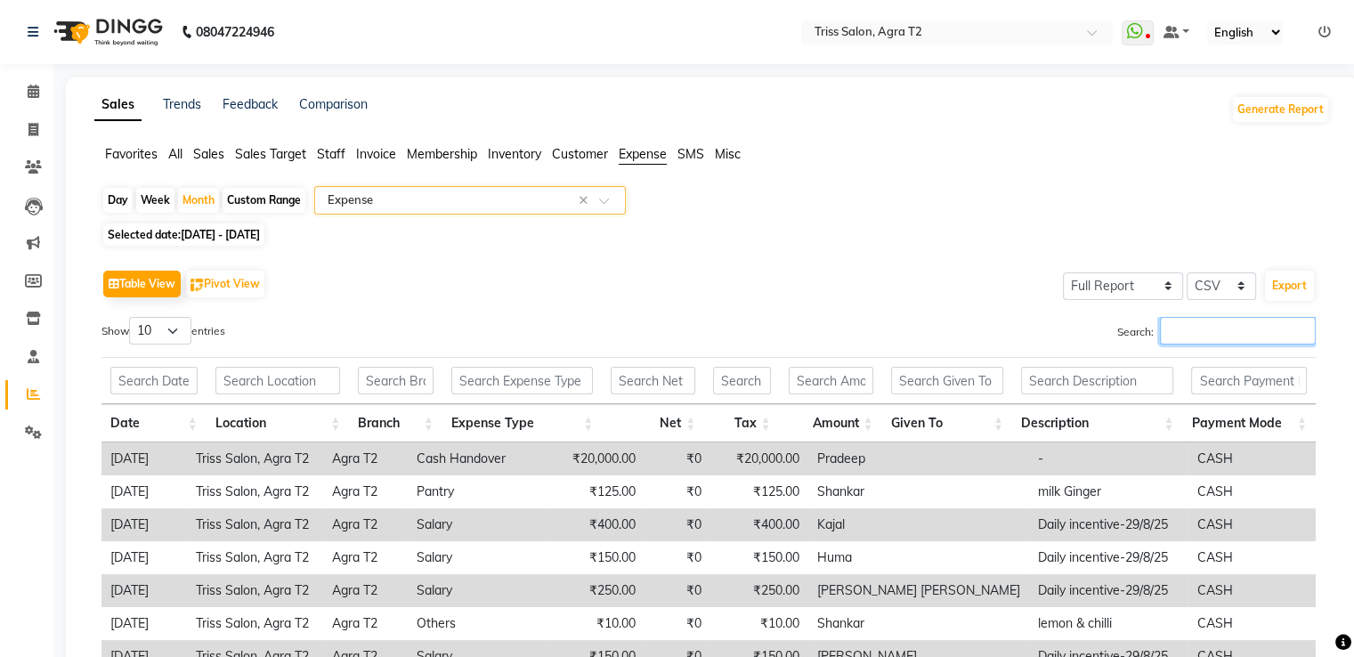
click at [1211, 329] on input "Search:" at bounding box center [1238, 331] width 156 height 28
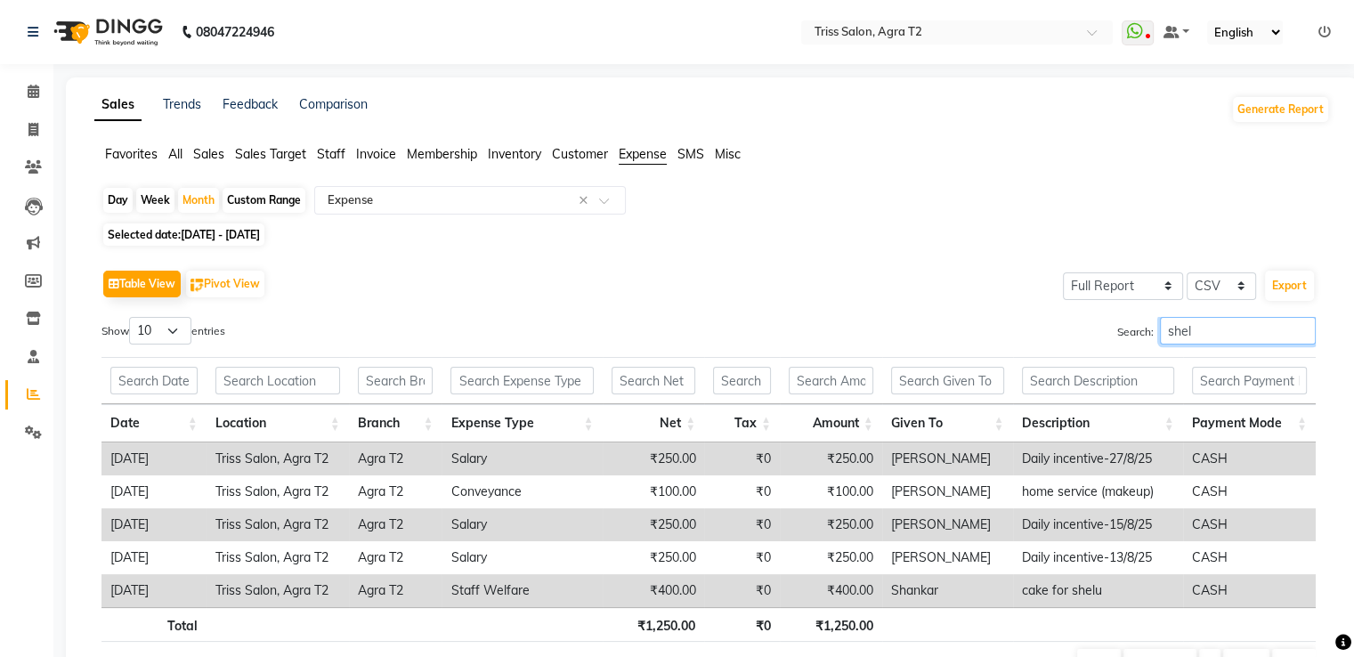
type input "shelu"
click at [1300, 328] on input "shelu" at bounding box center [1238, 331] width 156 height 28
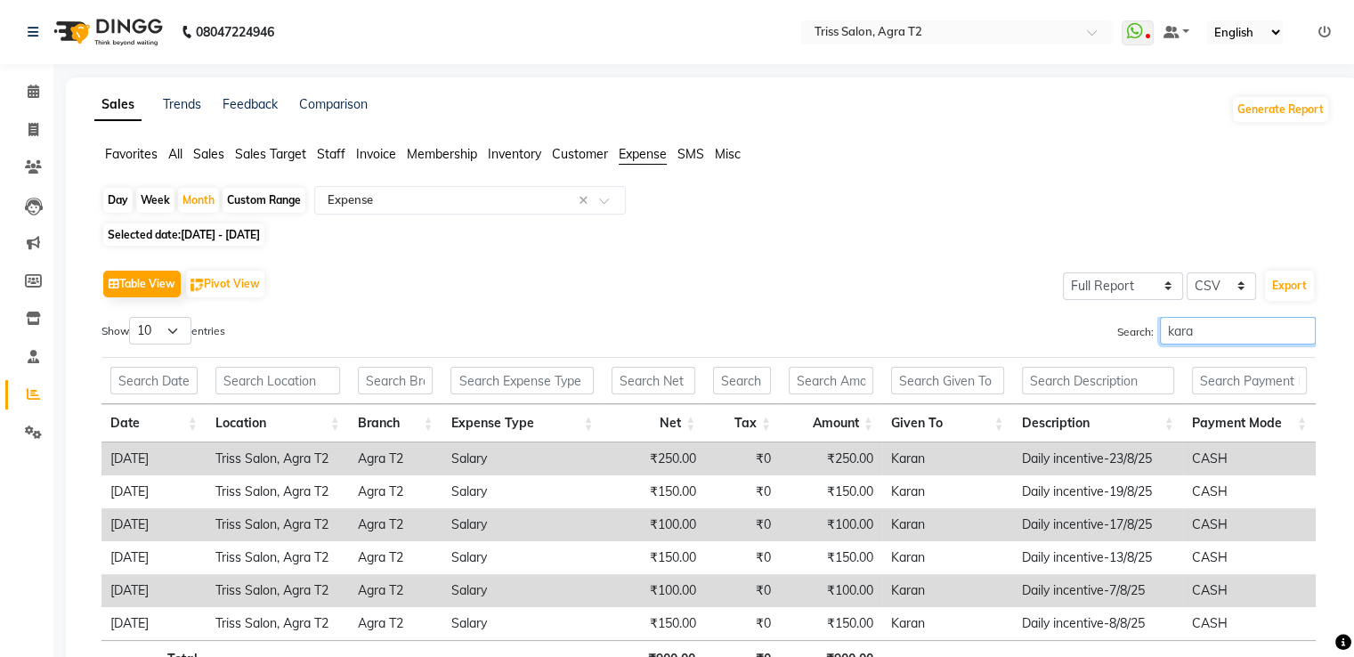
type input "karan"
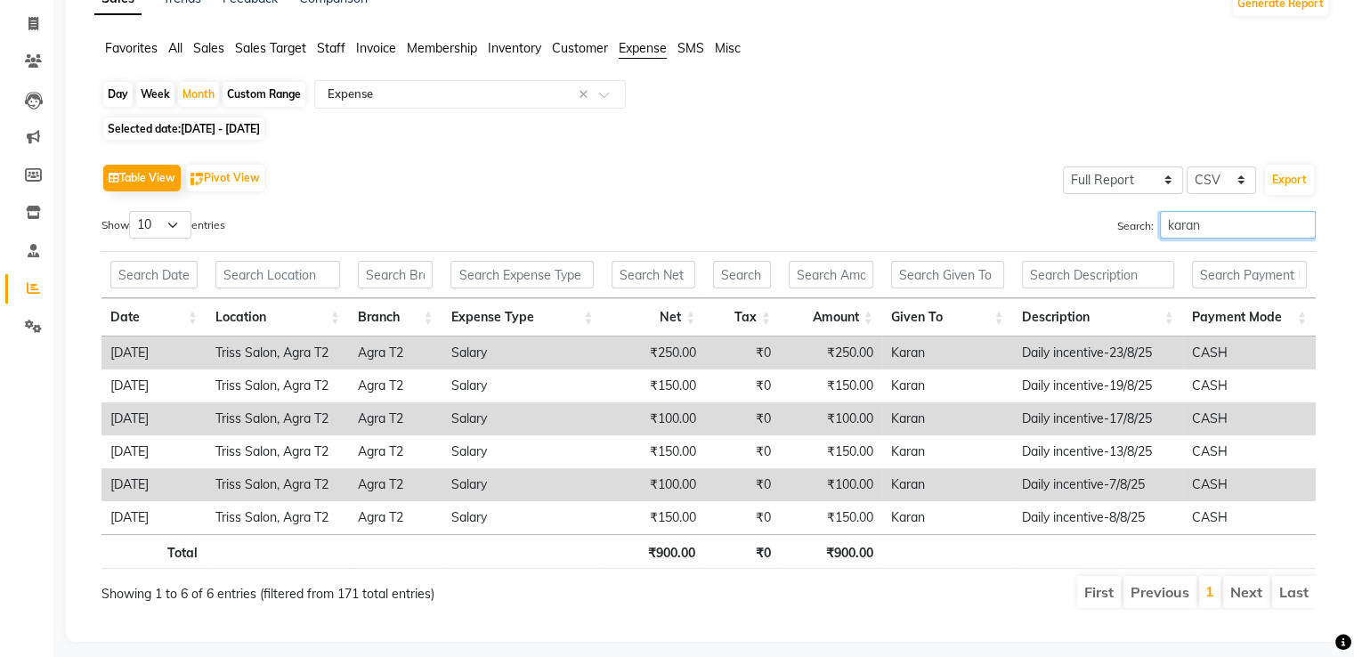
scroll to position [130, 0]
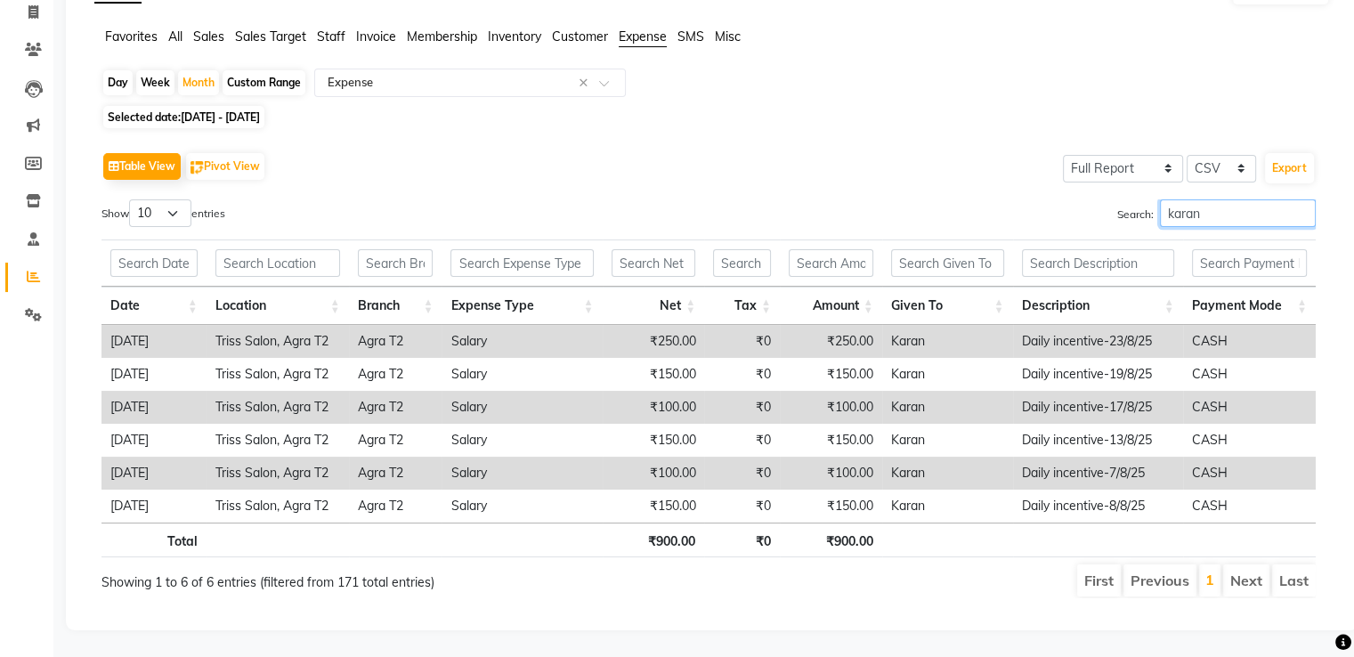
click at [1303, 203] on input "karan" at bounding box center [1238, 213] width 156 height 28
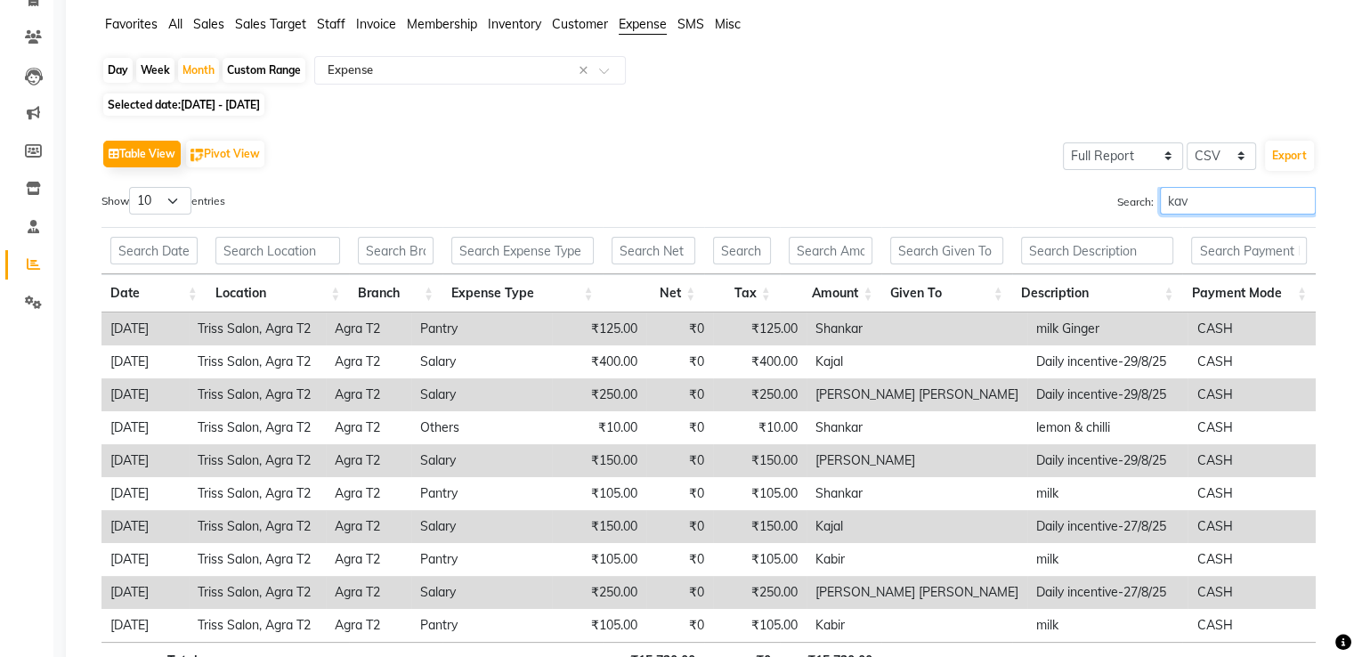
scroll to position [97, 0]
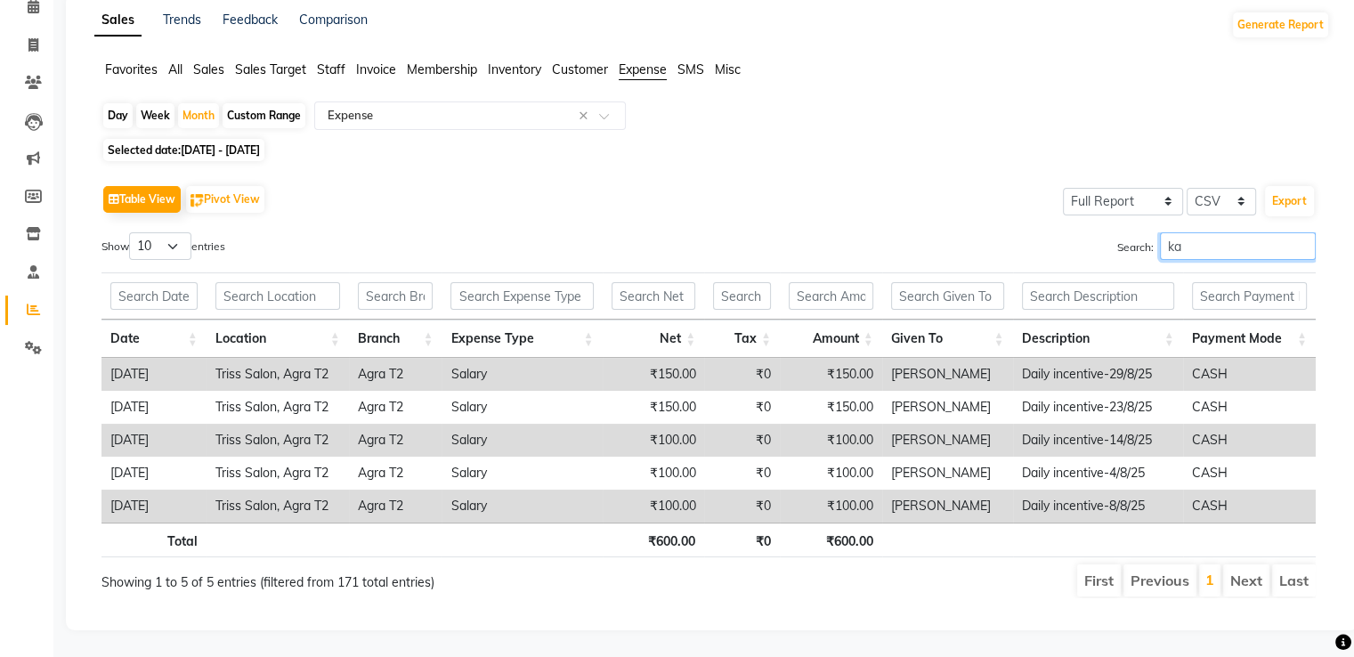
type input "k"
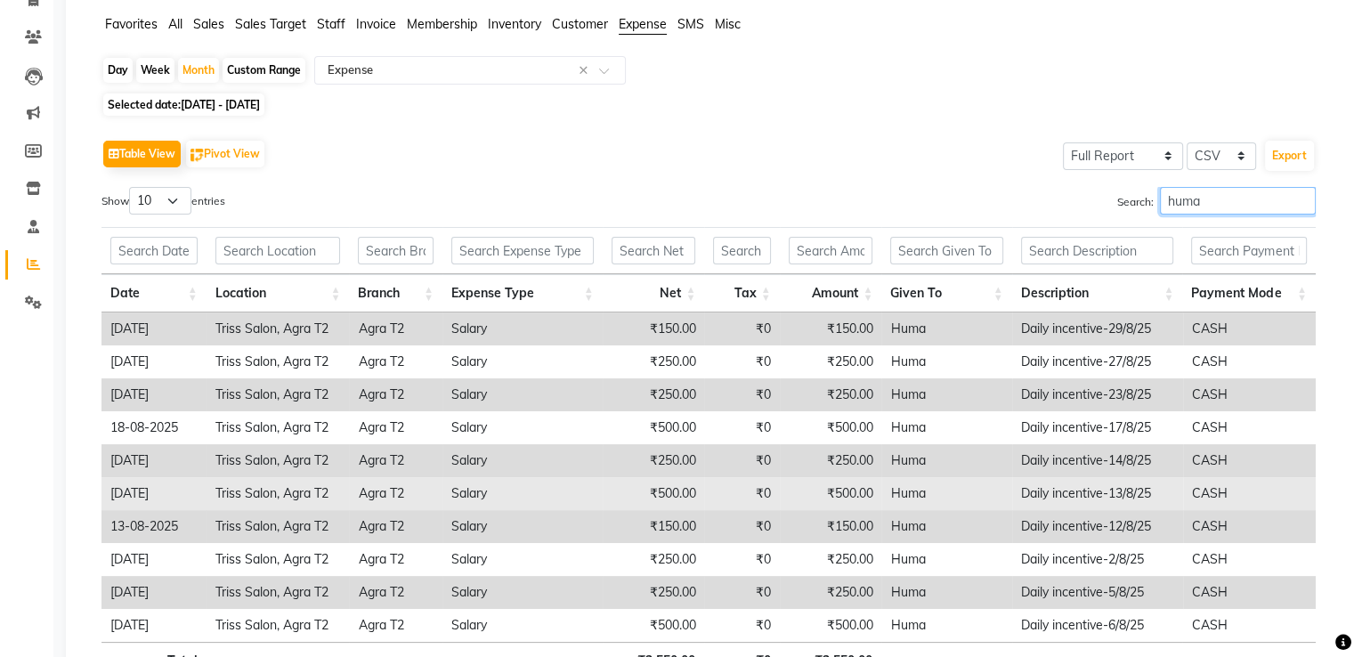
scroll to position [262, 0]
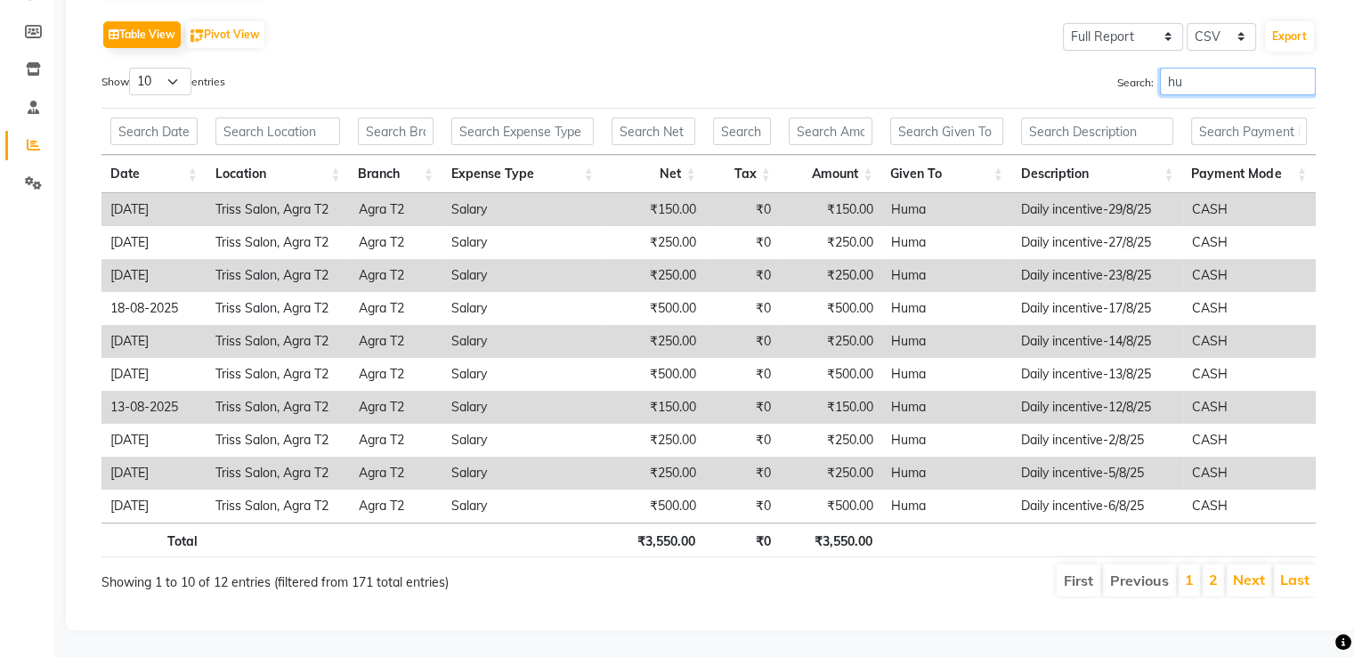
type input "h"
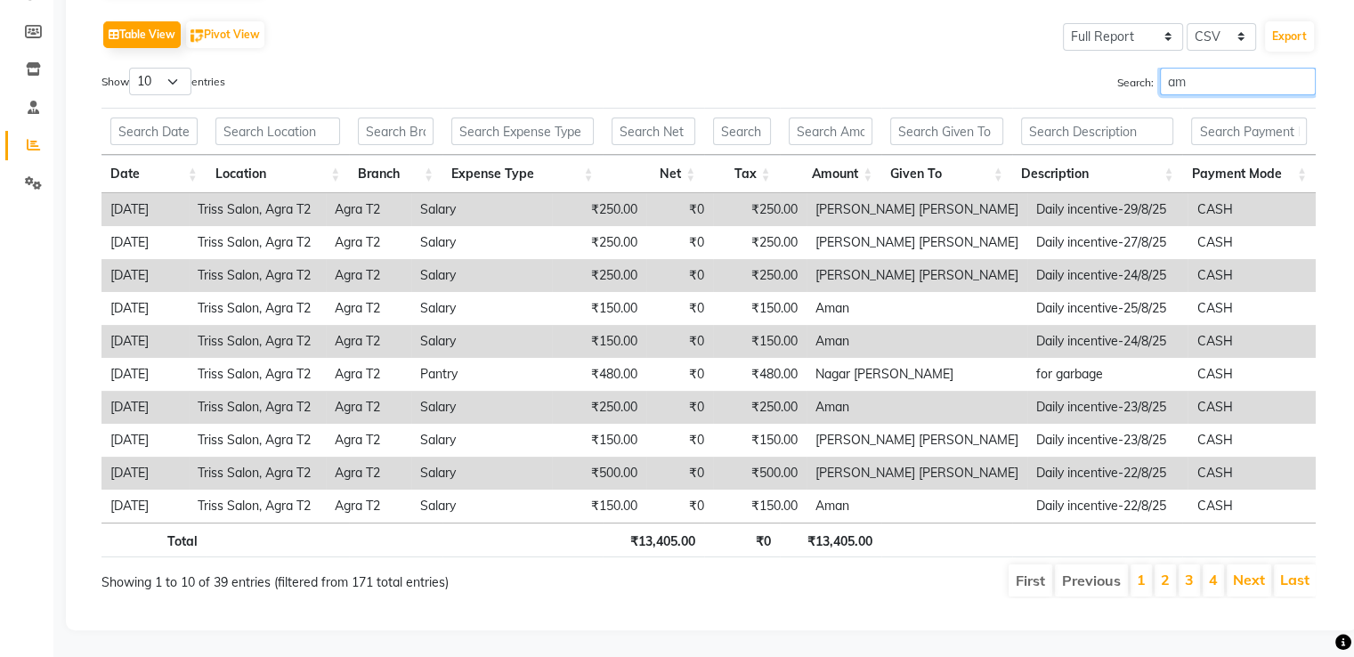
type input "a"
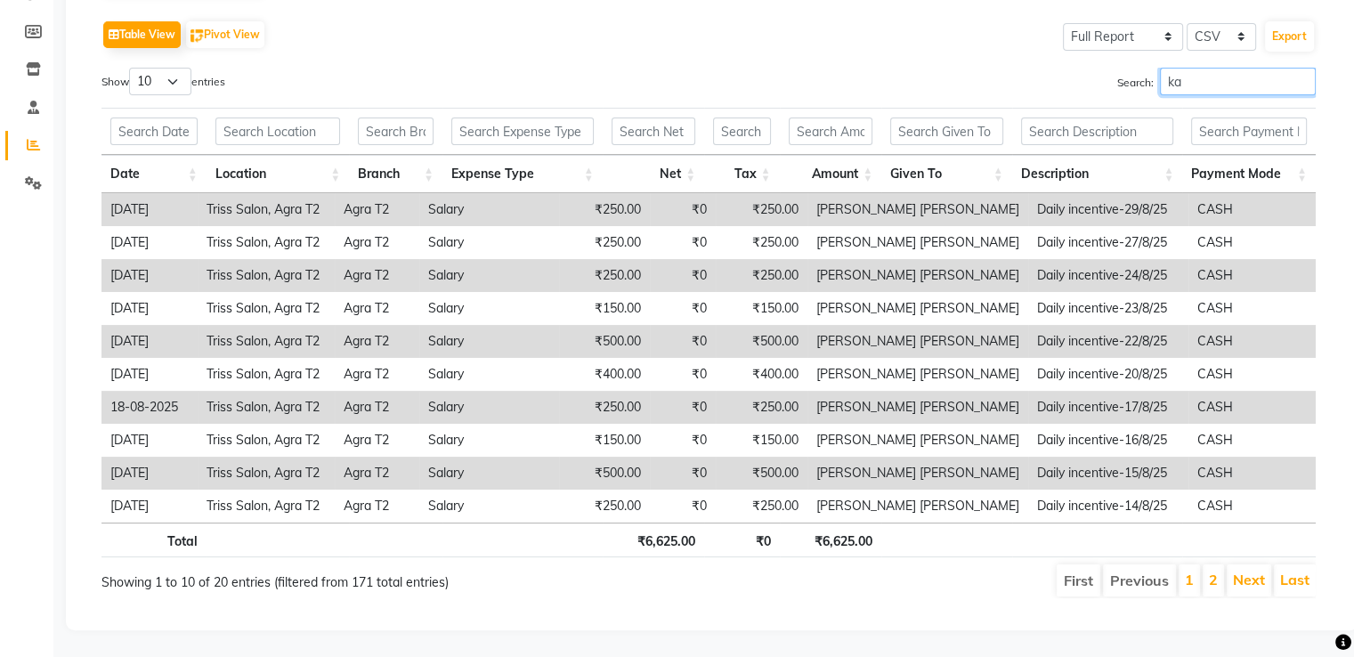
type input "k"
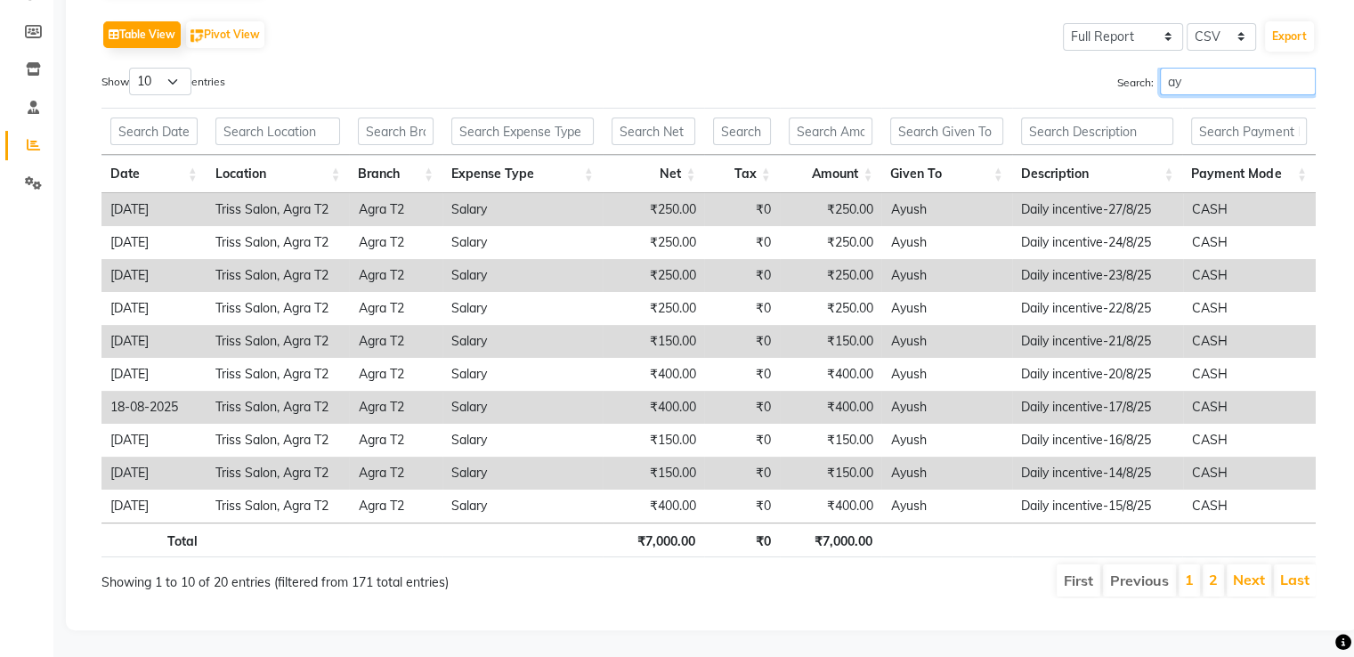
type input "a"
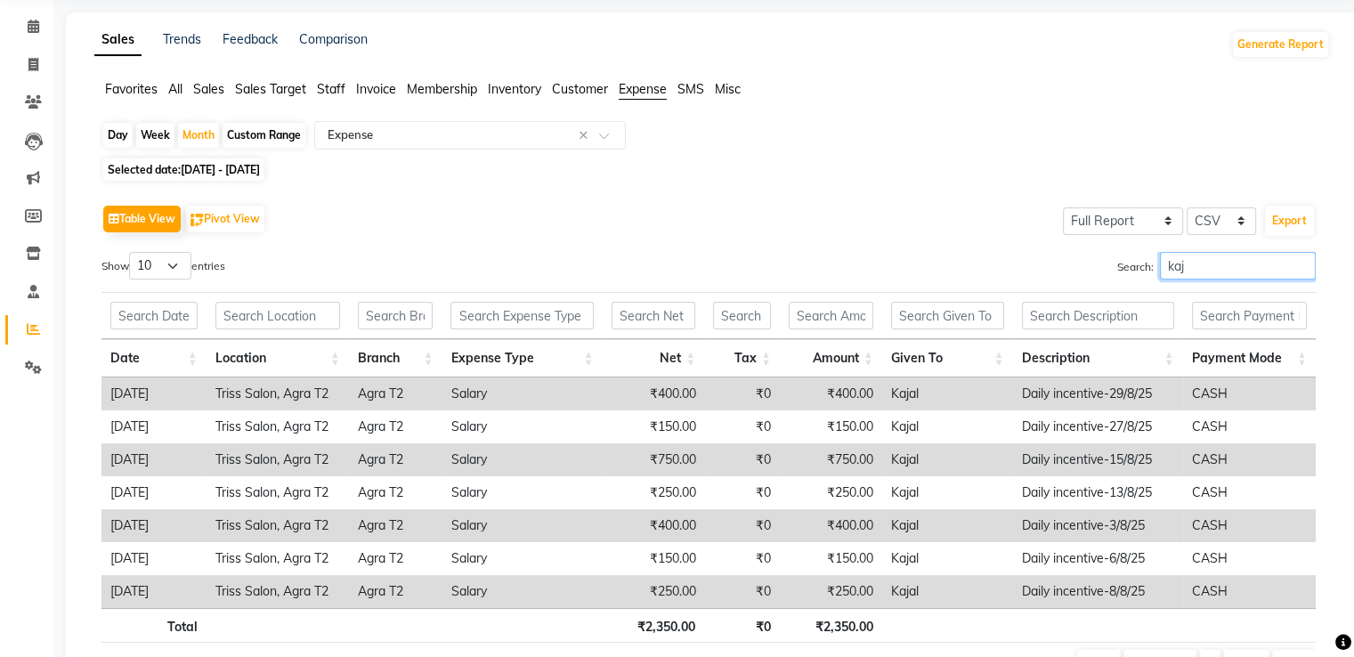
scroll to position [0, 0]
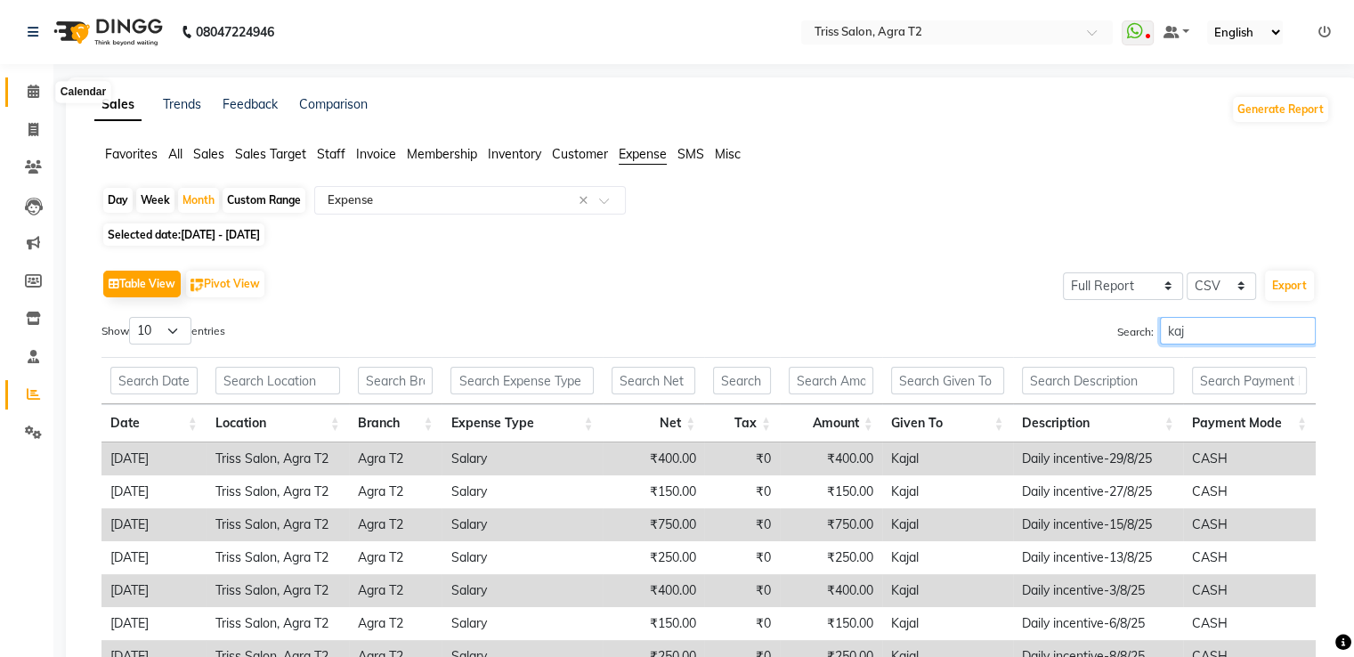
type input "kaj"
click at [32, 97] on icon at bounding box center [34, 91] width 12 height 13
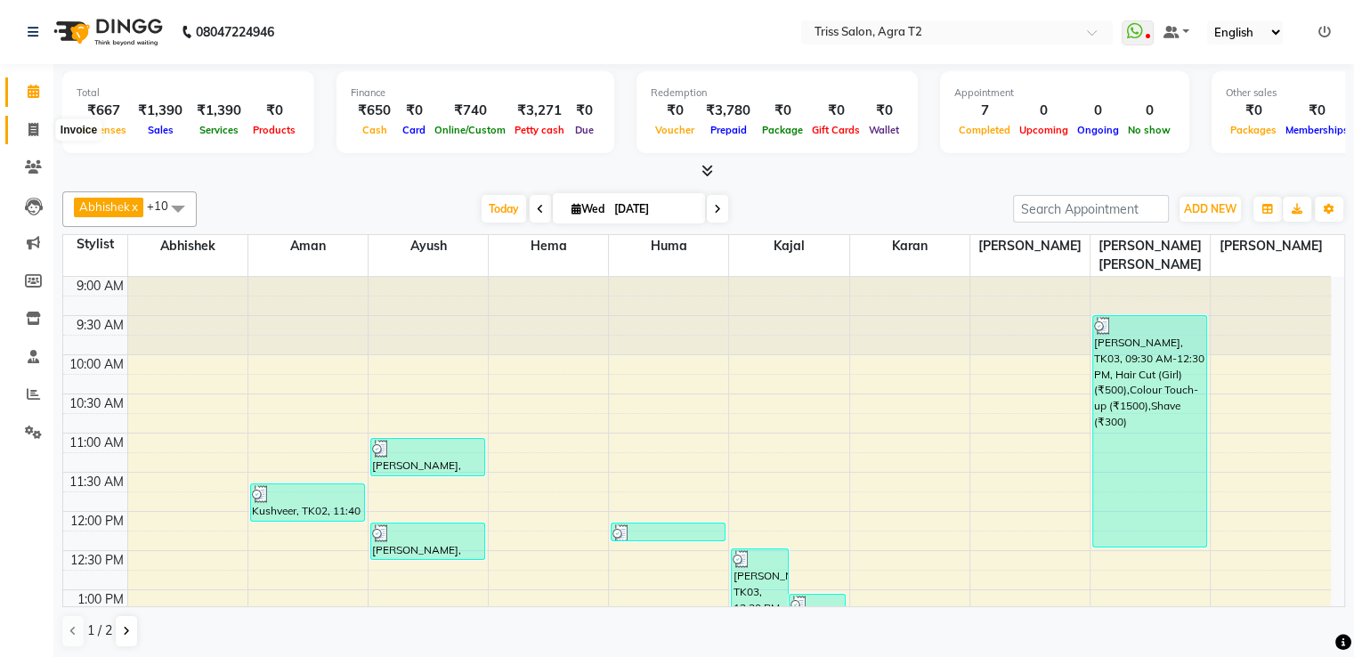
click at [30, 123] on icon at bounding box center [33, 129] width 10 height 13
select select "service"
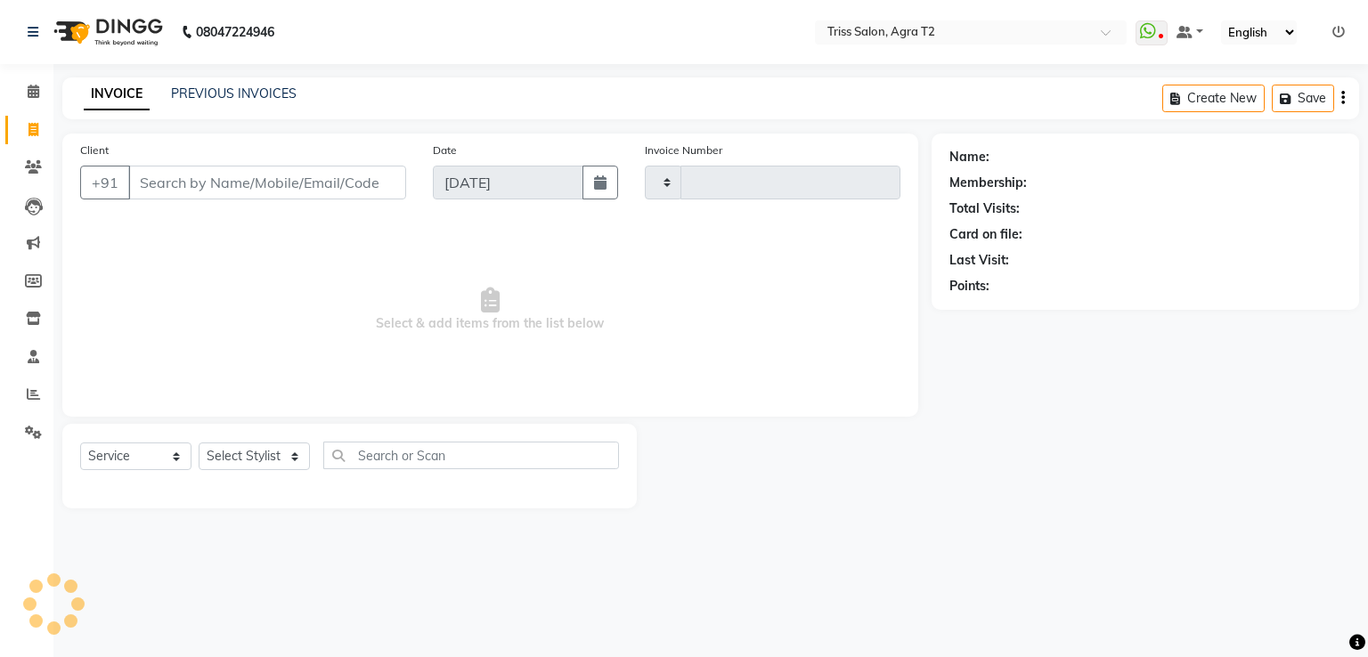
type input "2239"
select select "4301"
type input "8299806228"
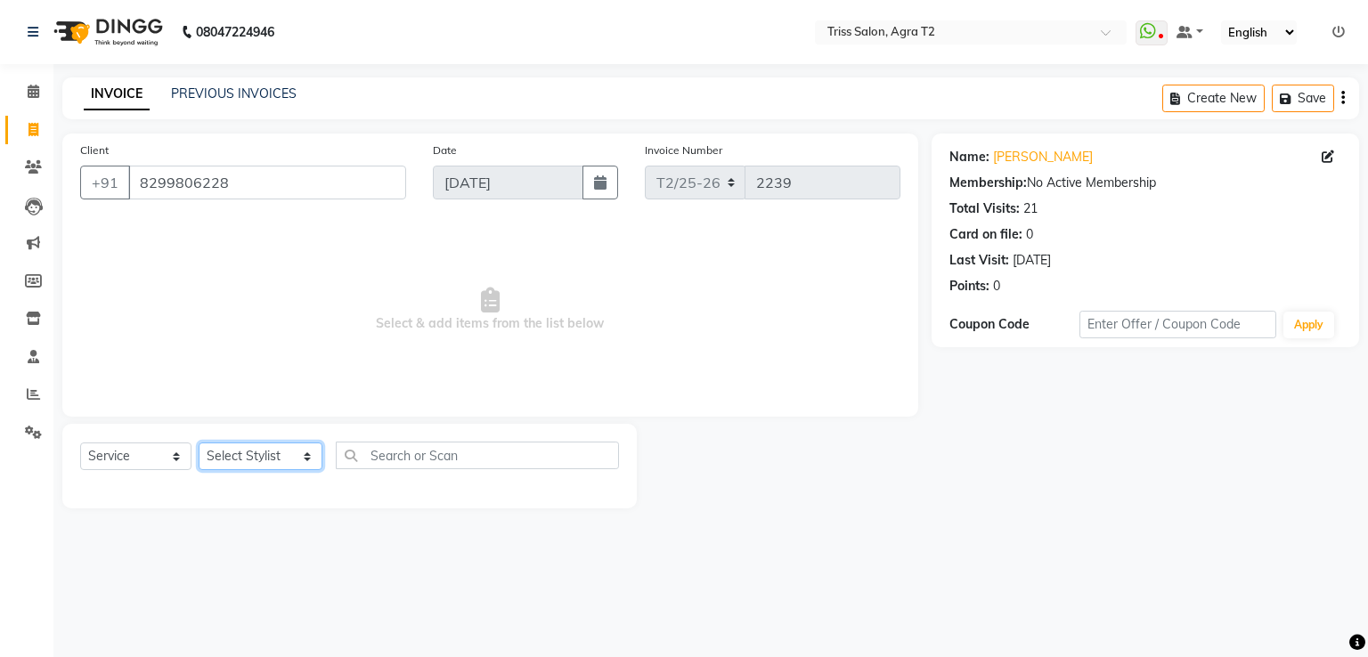
click at [223, 446] on select "Select Stylist [PERSON_NAME] [PERSON_NAME] Huma Kajal Karan [PERSON_NAME] [PERS…" at bounding box center [261, 456] width 124 height 28
select select "14765"
click at [199, 443] on select "Select Stylist [PERSON_NAME] [PERSON_NAME] Huma Kajal Karan [PERSON_NAME] [PERS…" at bounding box center [261, 456] width 124 height 28
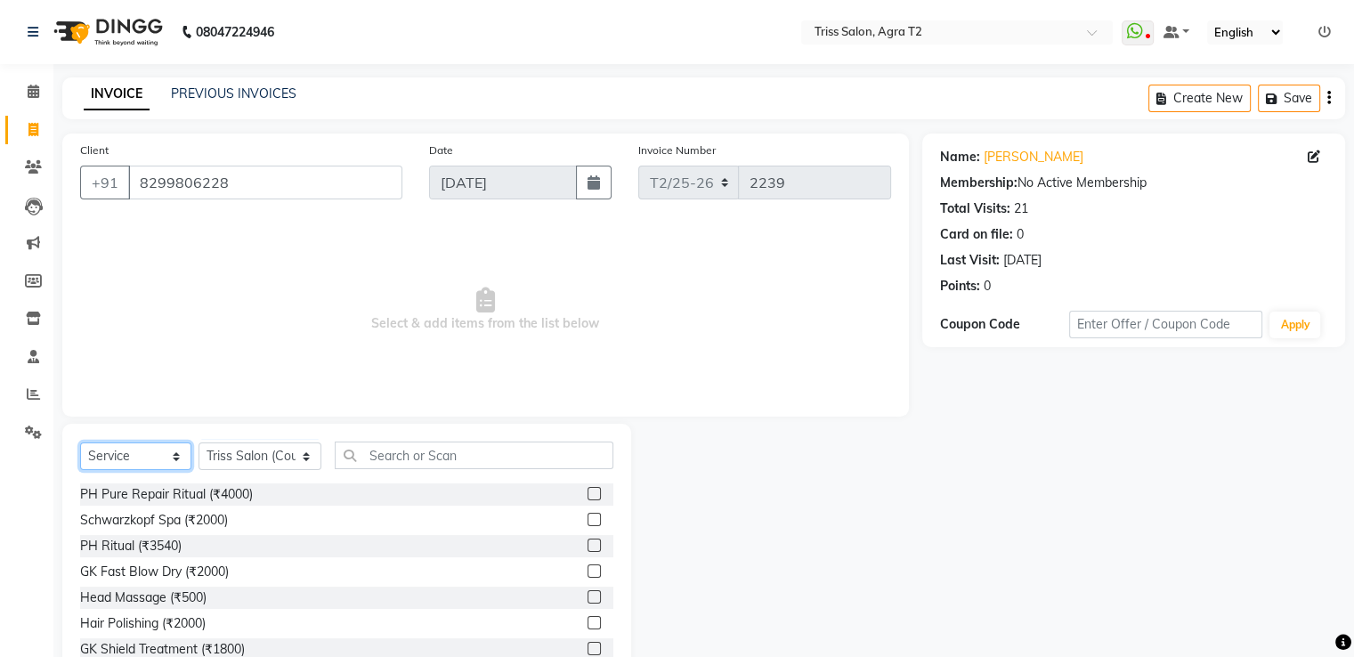
click at [155, 459] on select "Select Service Product Membership Package Voucher Prepaid Gift Card" at bounding box center [135, 456] width 111 height 28
select select "P"
click at [80, 443] on select "Select Service Product Membership Package Voucher Prepaid Gift Card" at bounding box center [135, 456] width 111 height 28
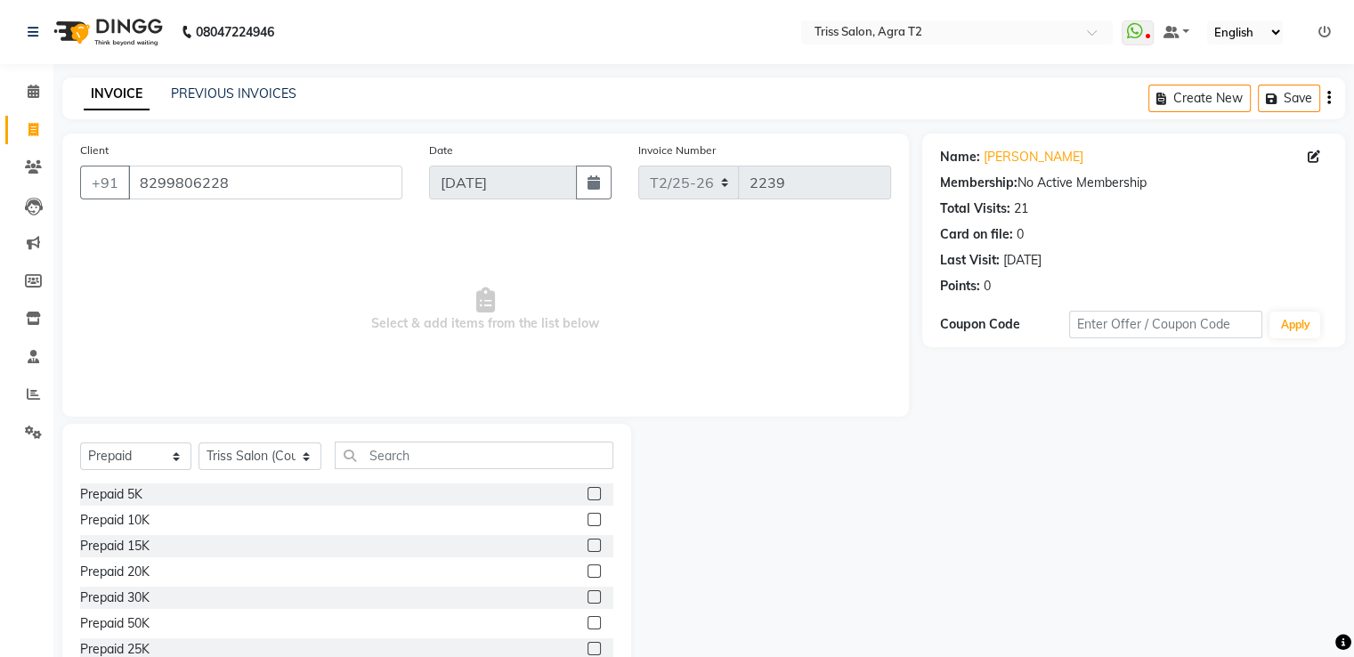
click at [588, 493] on label at bounding box center [594, 493] width 13 height 13
click at [588, 493] on input "checkbox" at bounding box center [594, 495] width 12 height 12
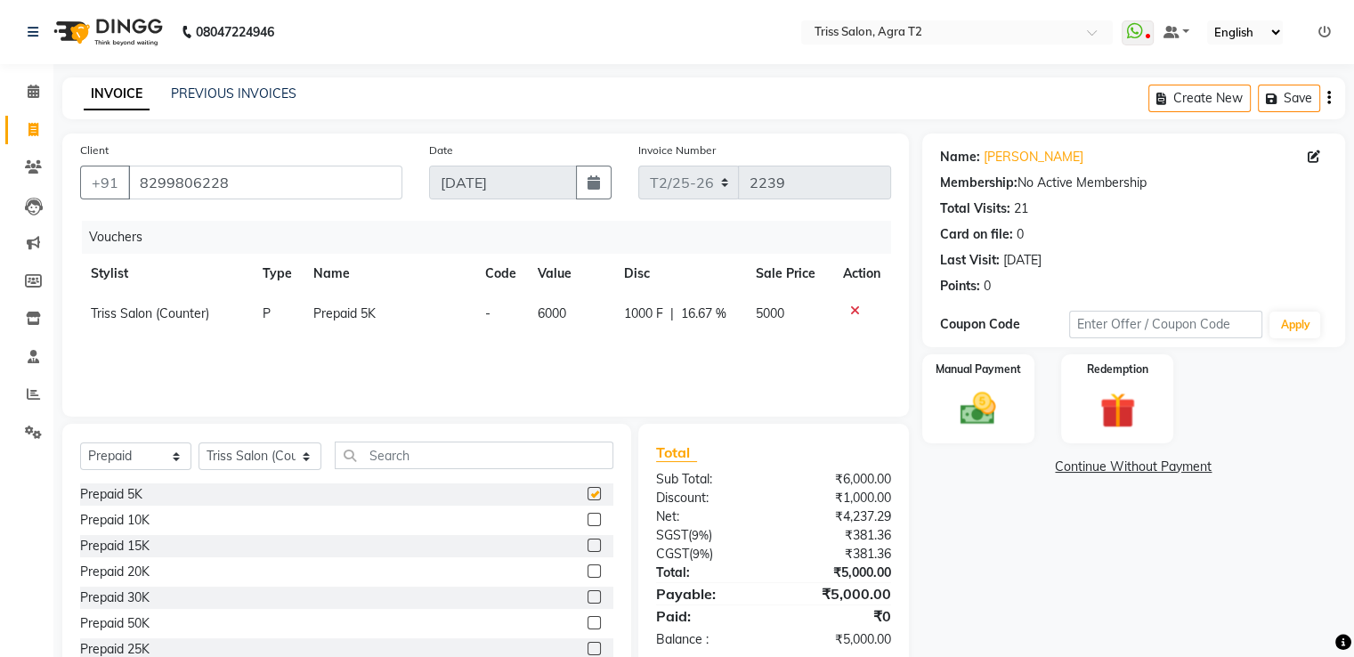
checkbox input "false"
click at [985, 399] on img at bounding box center [978, 409] width 60 height 43
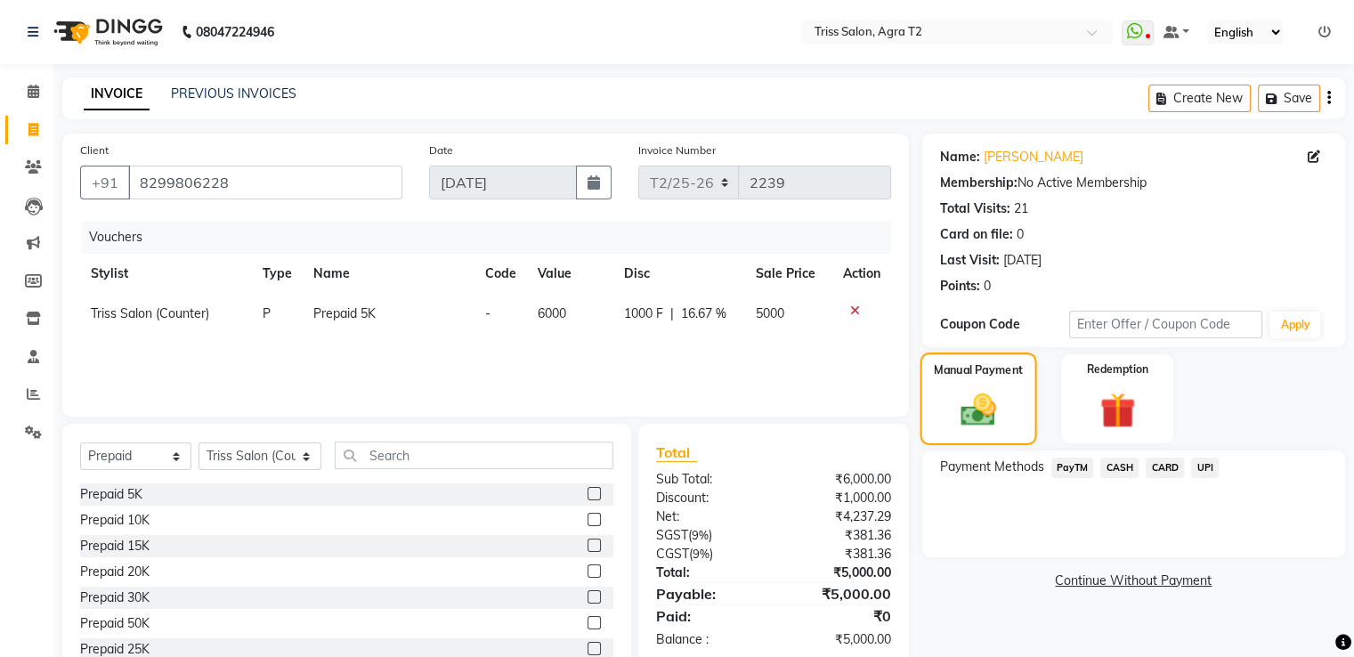
click at [1214, 470] on span "UPI" at bounding box center [1205, 468] width 28 height 20
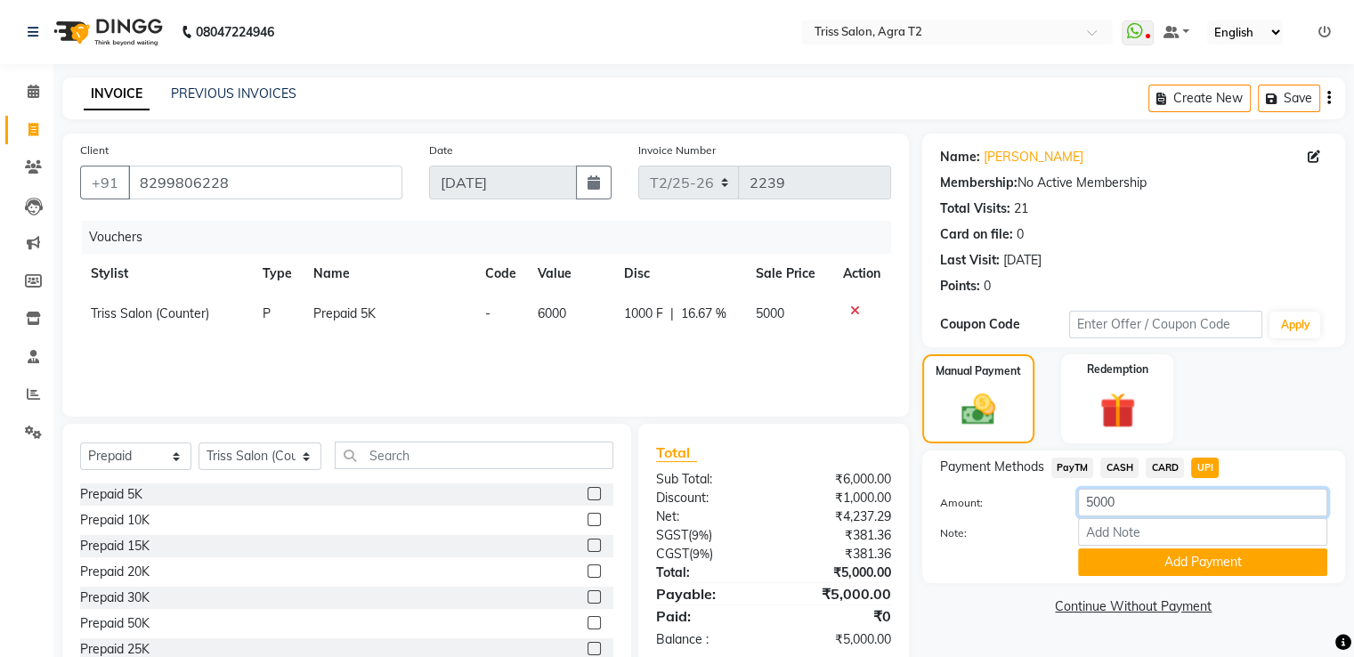
click at [1101, 502] on input "5000" at bounding box center [1202, 503] width 249 height 28
type input "2500"
click at [1214, 576] on button "Add Payment" at bounding box center [1202, 562] width 249 height 28
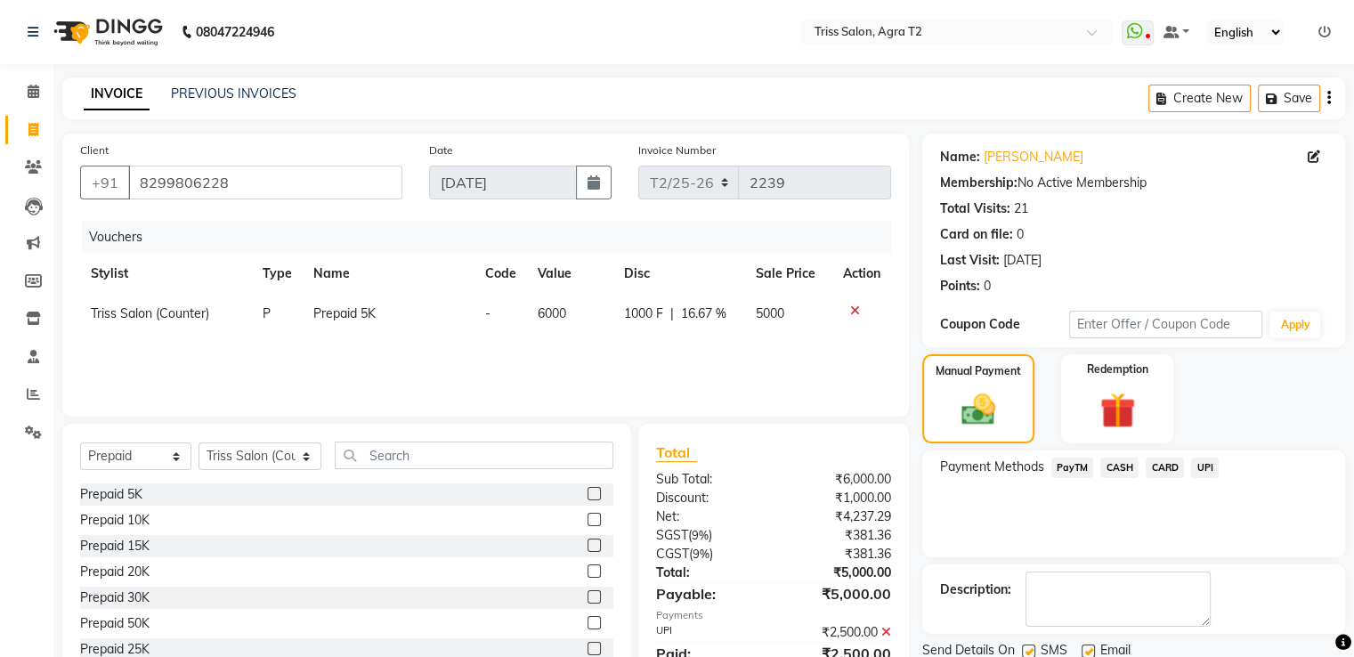
scroll to position [75, 0]
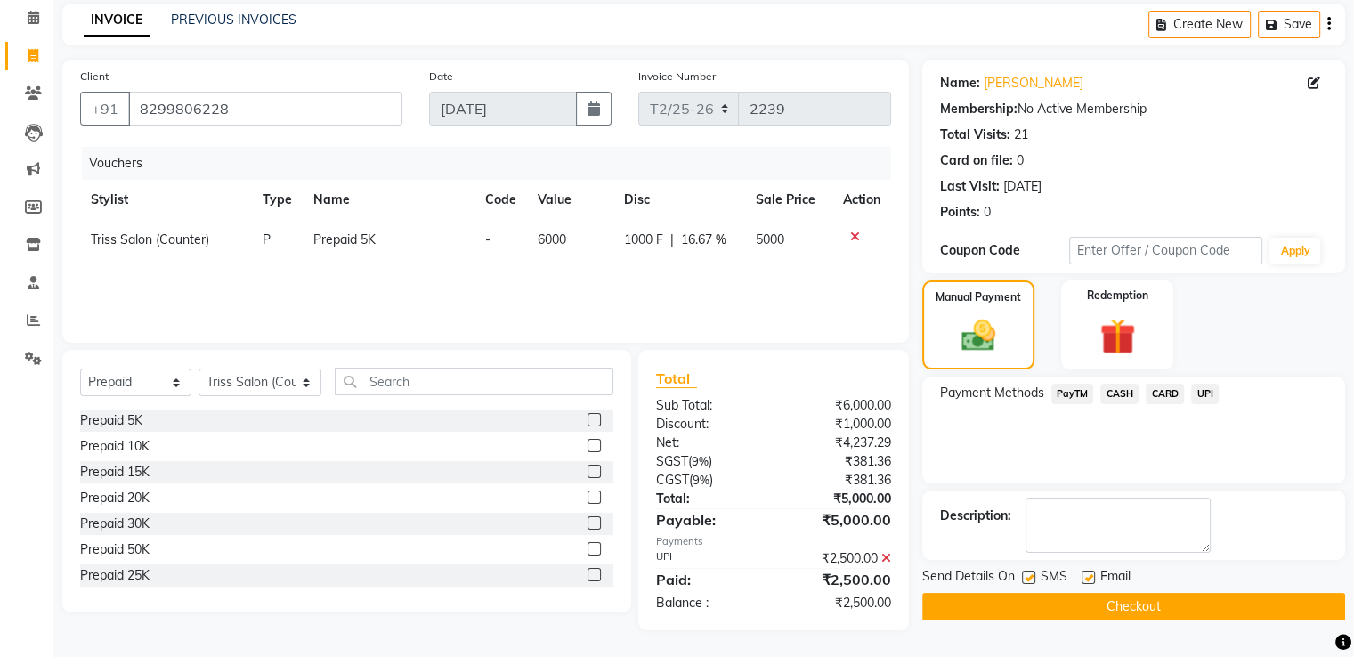
click at [1134, 610] on button "Checkout" at bounding box center [1133, 607] width 423 height 28
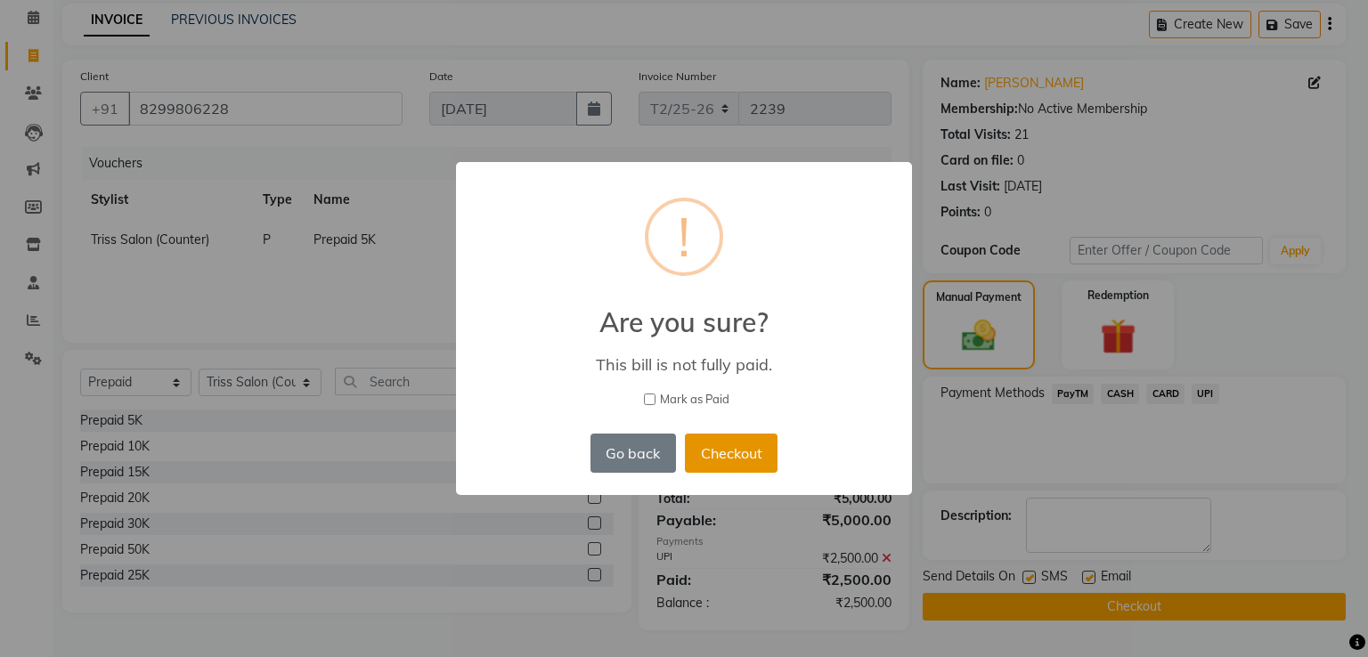
click at [734, 436] on button "Checkout" at bounding box center [731, 453] width 93 height 39
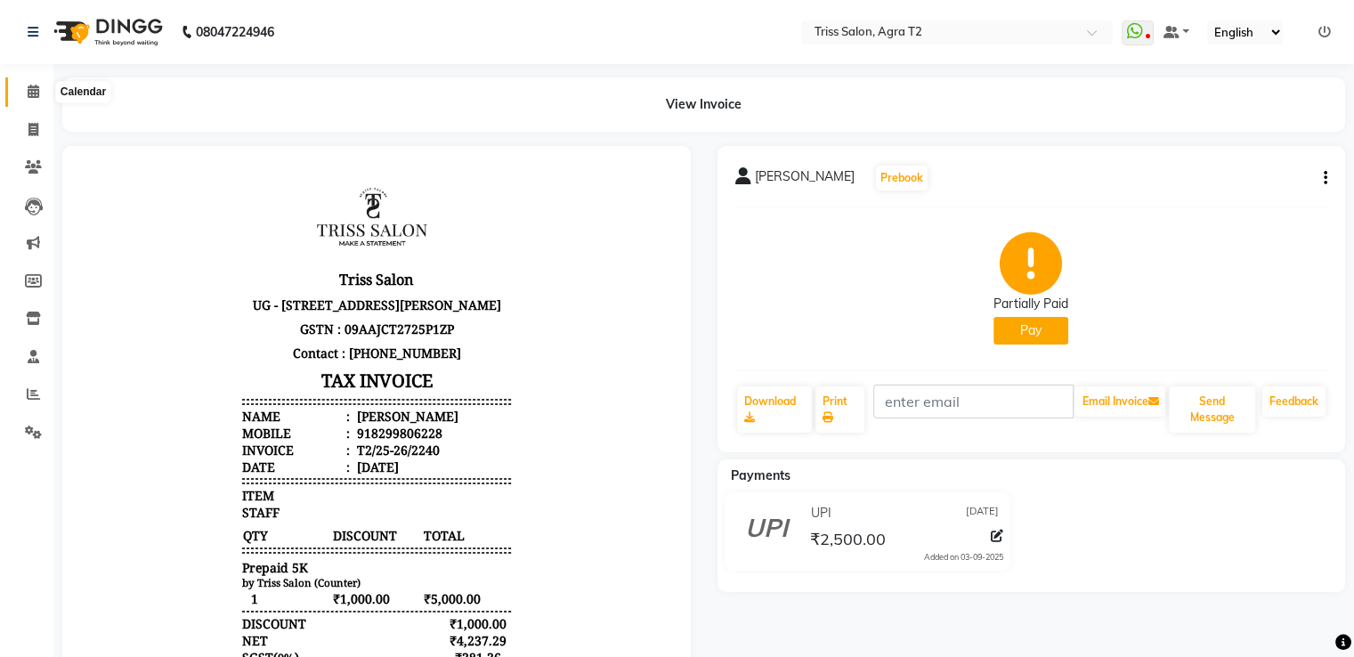
click at [37, 94] on icon at bounding box center [34, 91] width 12 height 13
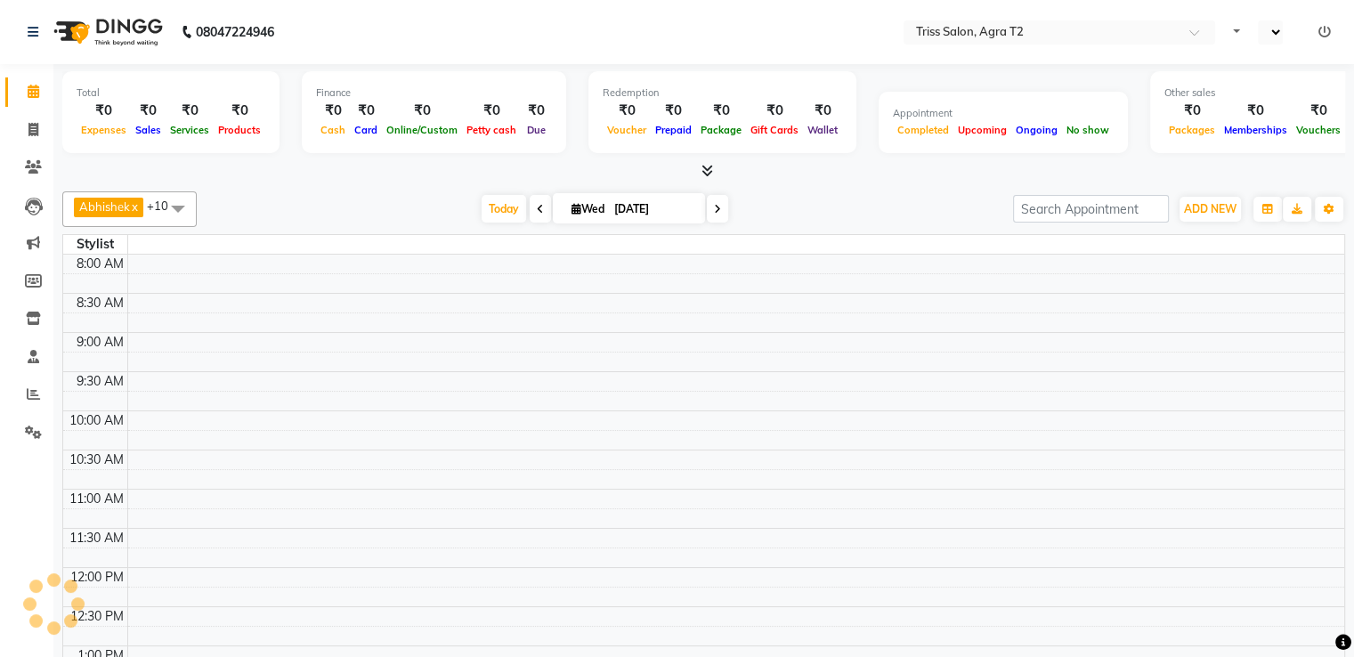
select select "en"
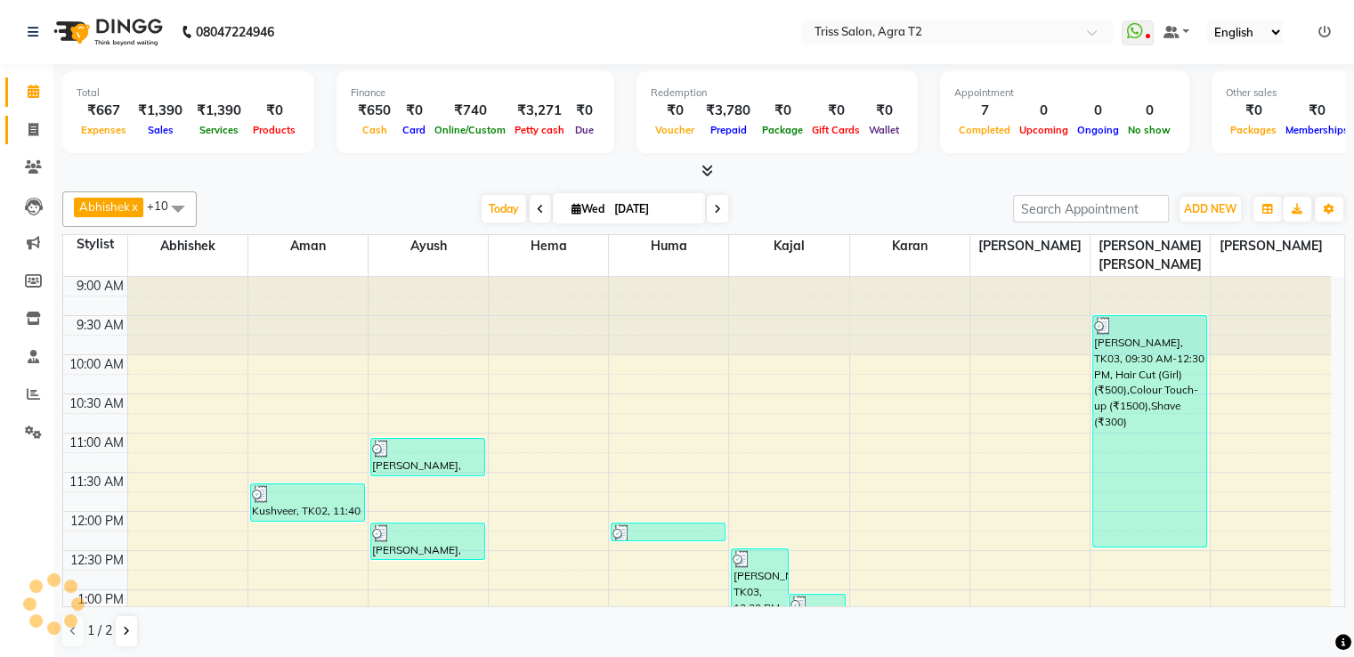
click at [34, 132] on icon at bounding box center [33, 129] width 10 height 13
select select "service"
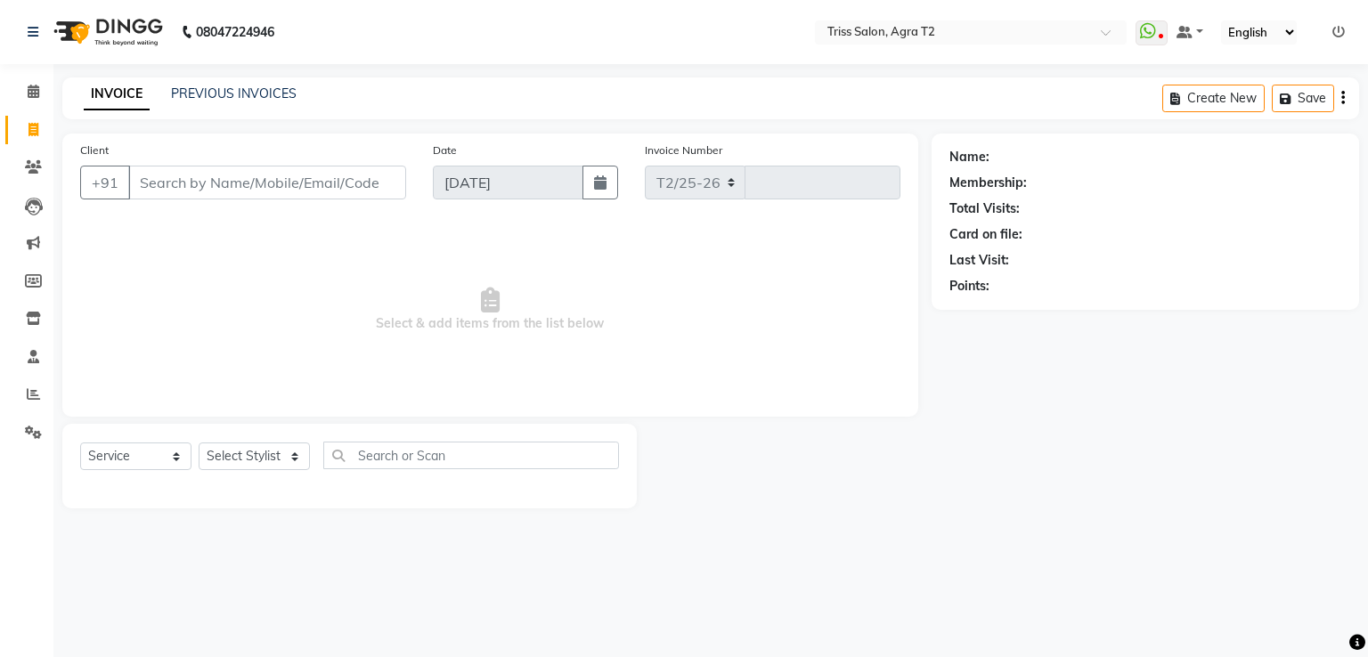
select select "4301"
type input "2239"
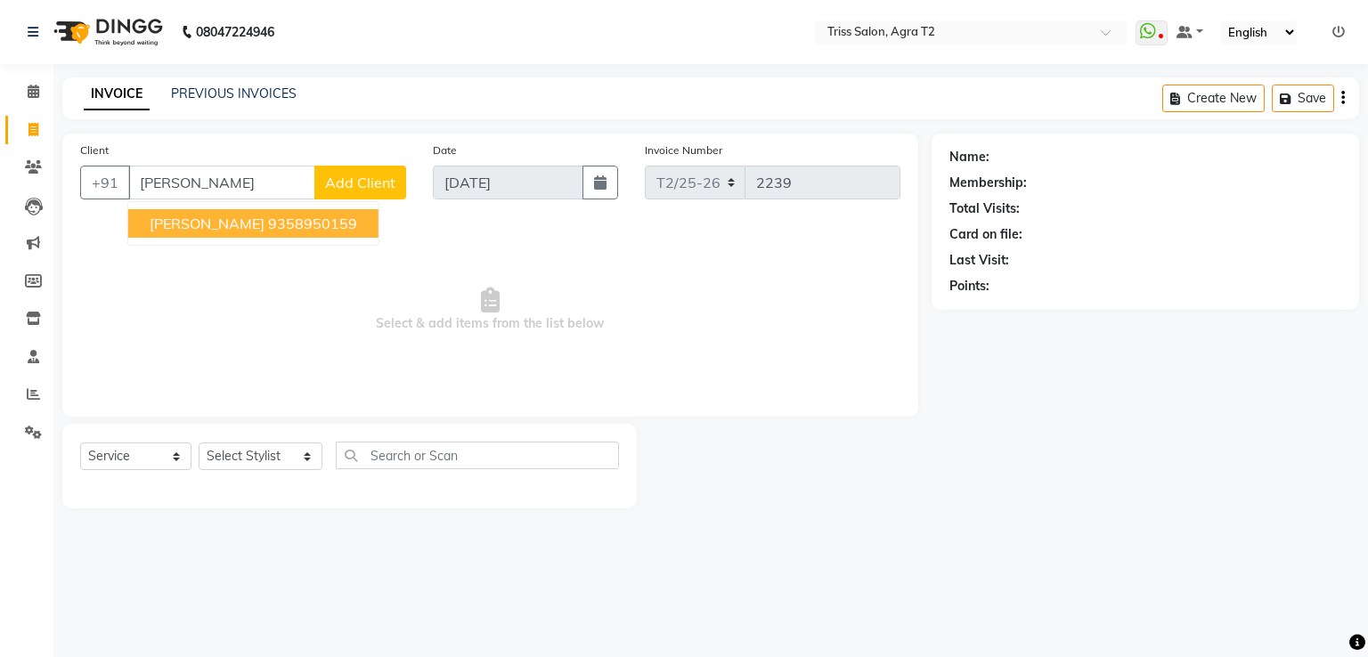
click at [248, 233] on button "[PERSON_NAME] 9358950159" at bounding box center [253, 223] width 250 height 28
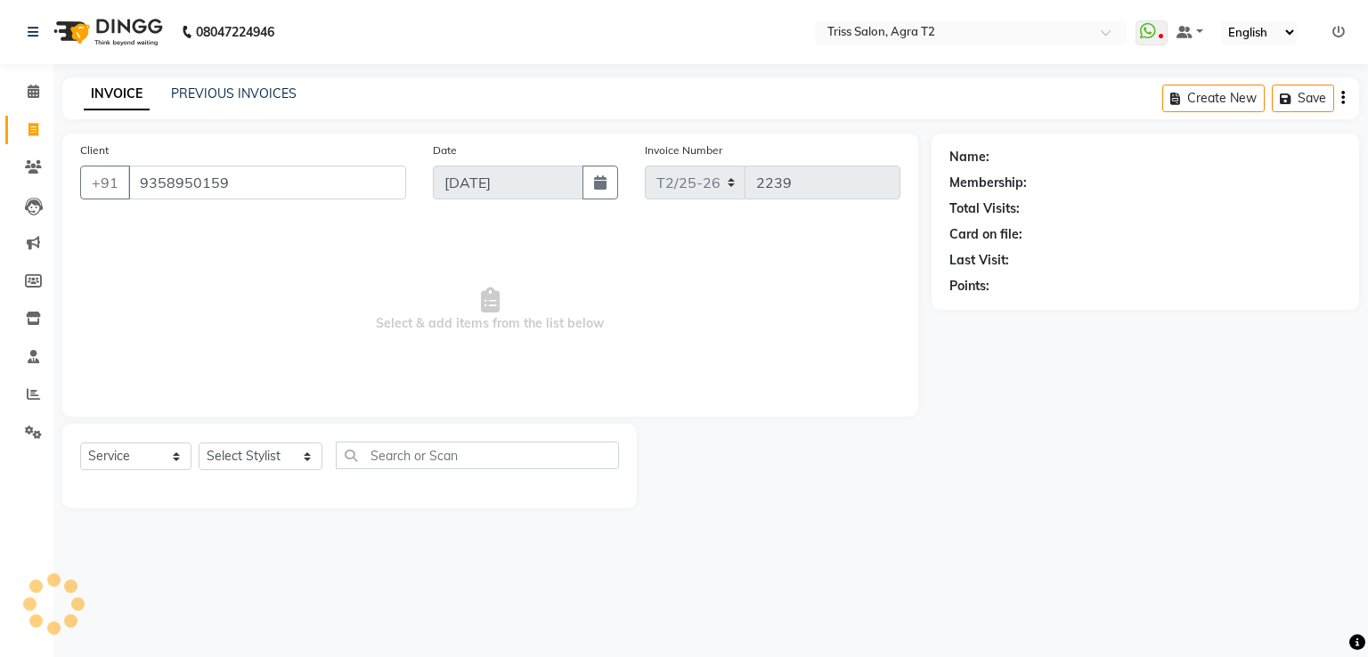
type input "9358950159"
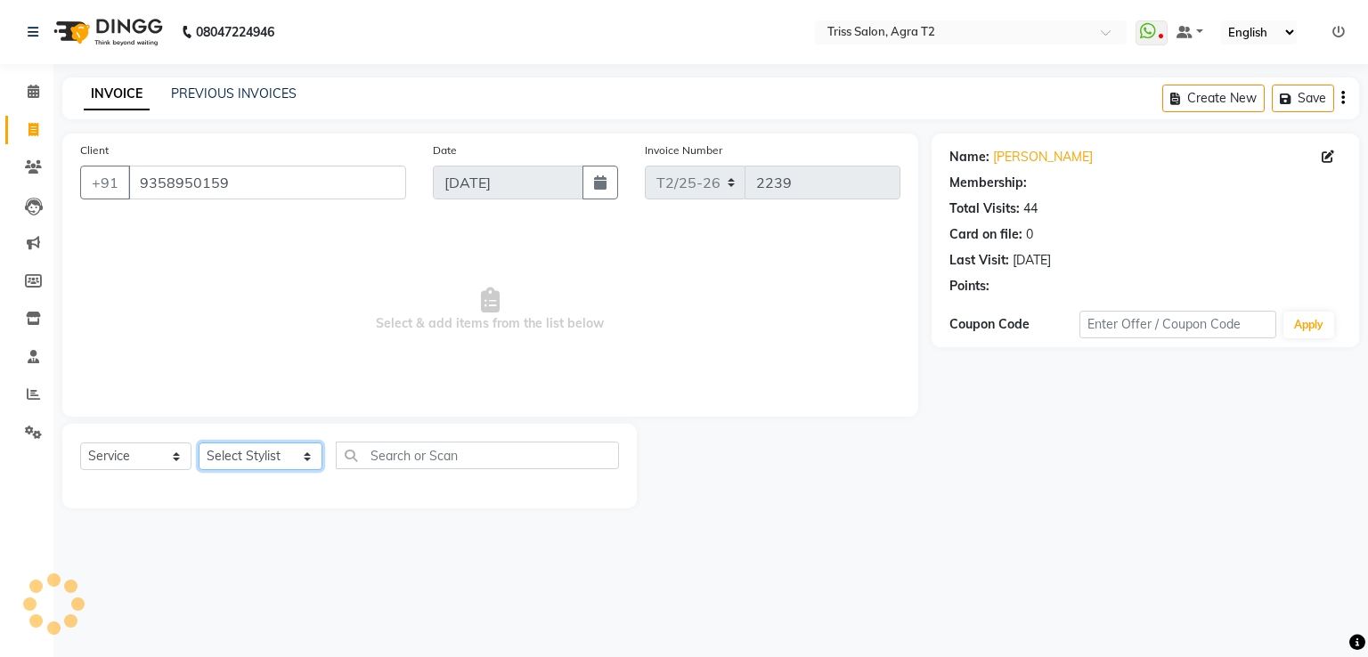
click at [268, 459] on select "Select Stylist [PERSON_NAME] [PERSON_NAME] Huma Kajal Karan [PERSON_NAME] [PERS…" at bounding box center [261, 456] width 124 height 28
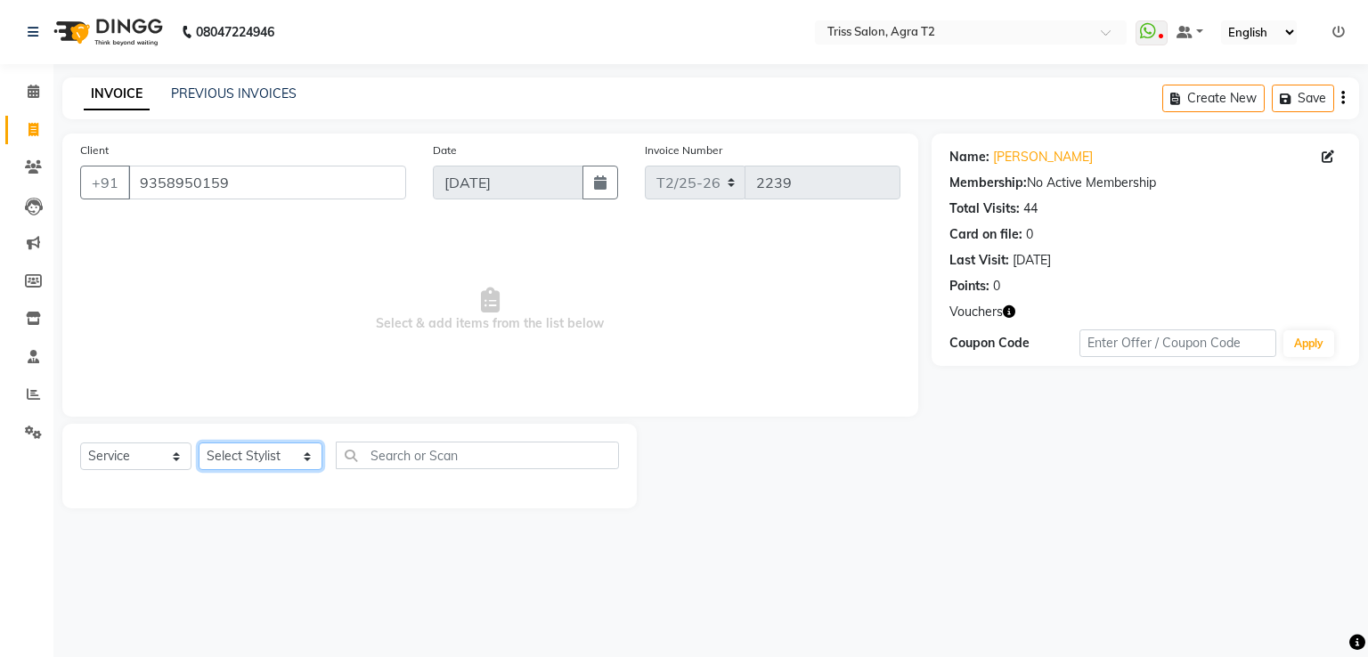
select select "14769"
click at [199, 443] on select "Select Stylist [PERSON_NAME] [PERSON_NAME] Huma Kajal Karan [PERSON_NAME] [PERS…" at bounding box center [261, 456] width 124 height 28
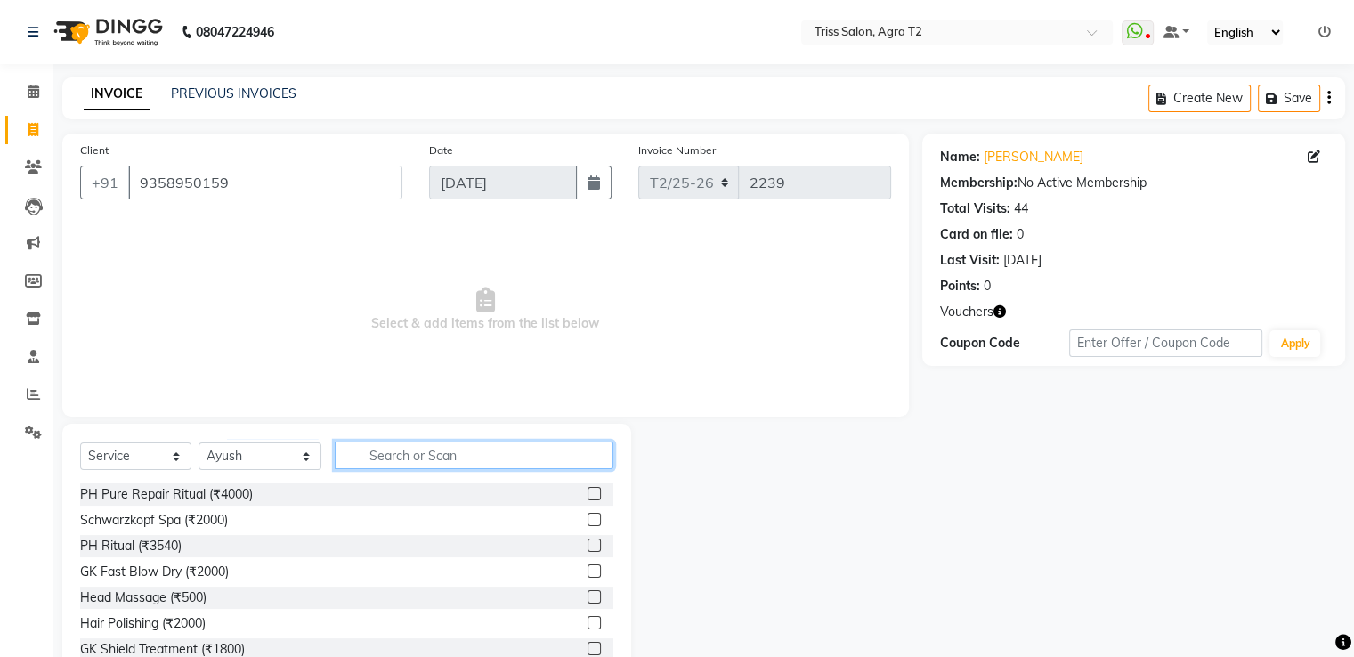
click at [378, 461] on input "text" at bounding box center [474, 456] width 278 height 28
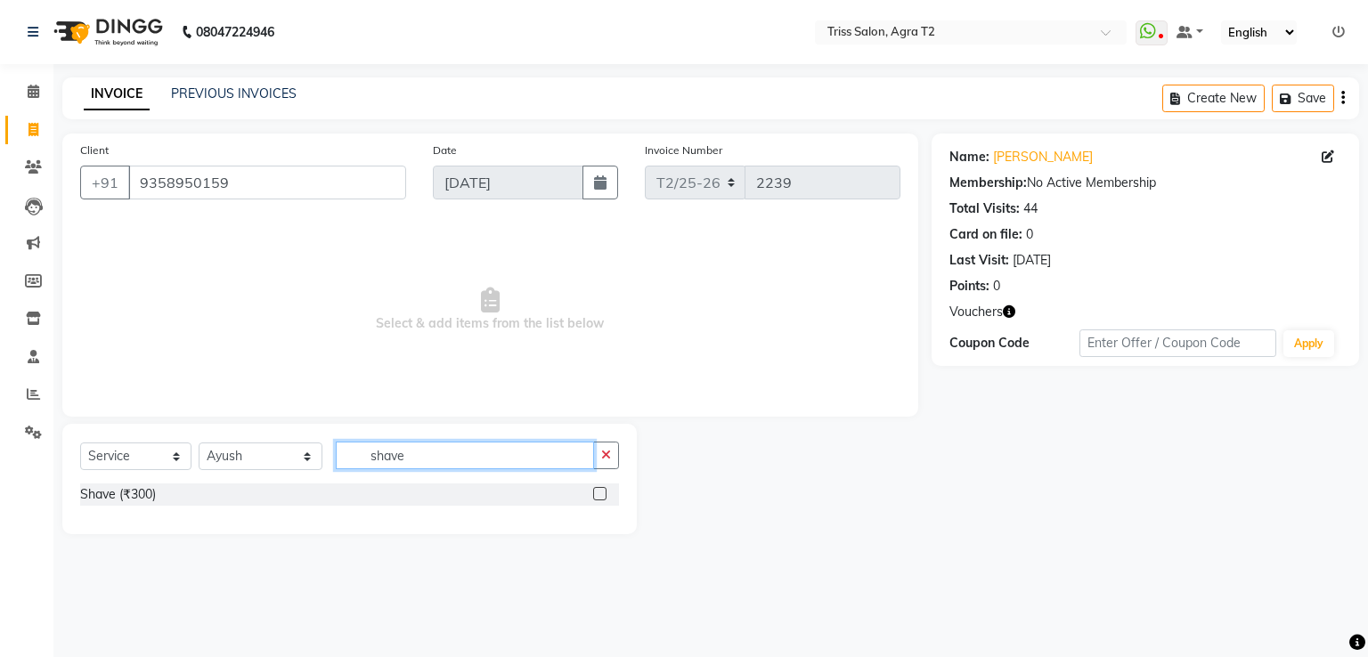
type input "shave"
click at [601, 494] on label at bounding box center [599, 493] width 13 height 13
click at [601, 494] on input "checkbox" at bounding box center [599, 495] width 12 height 12
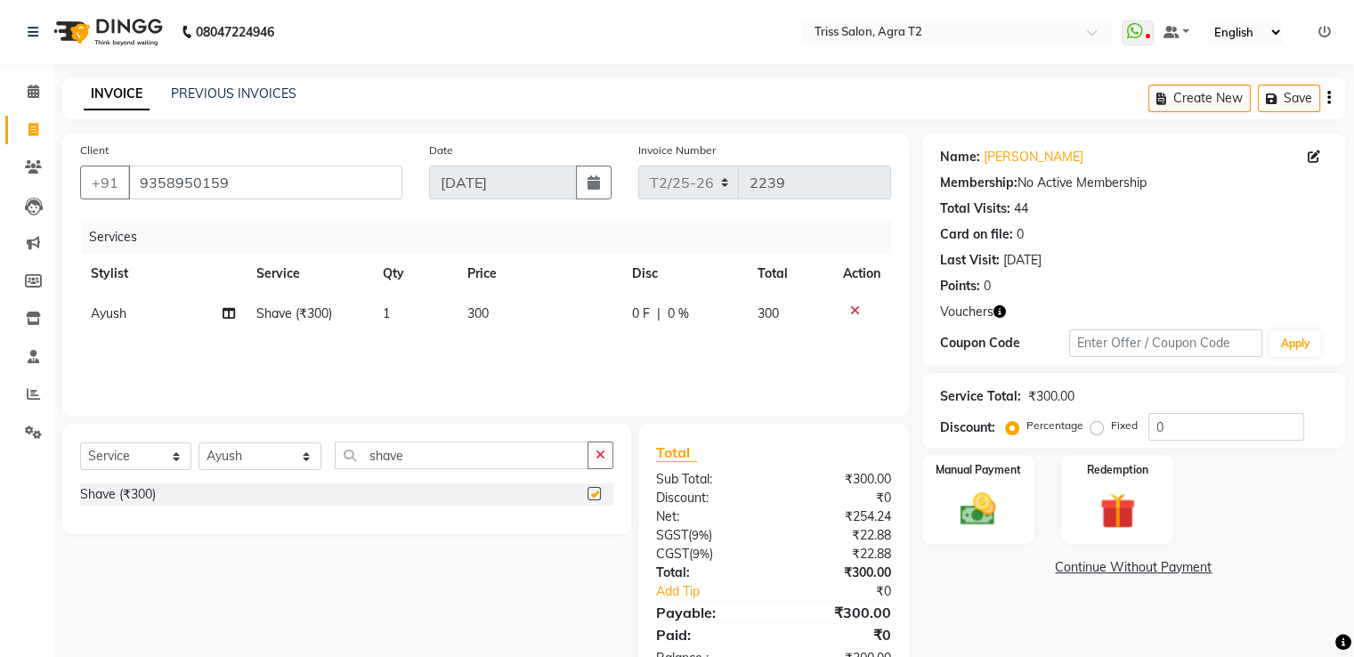
checkbox input "false"
click at [1113, 506] on img at bounding box center [1117, 511] width 60 height 45
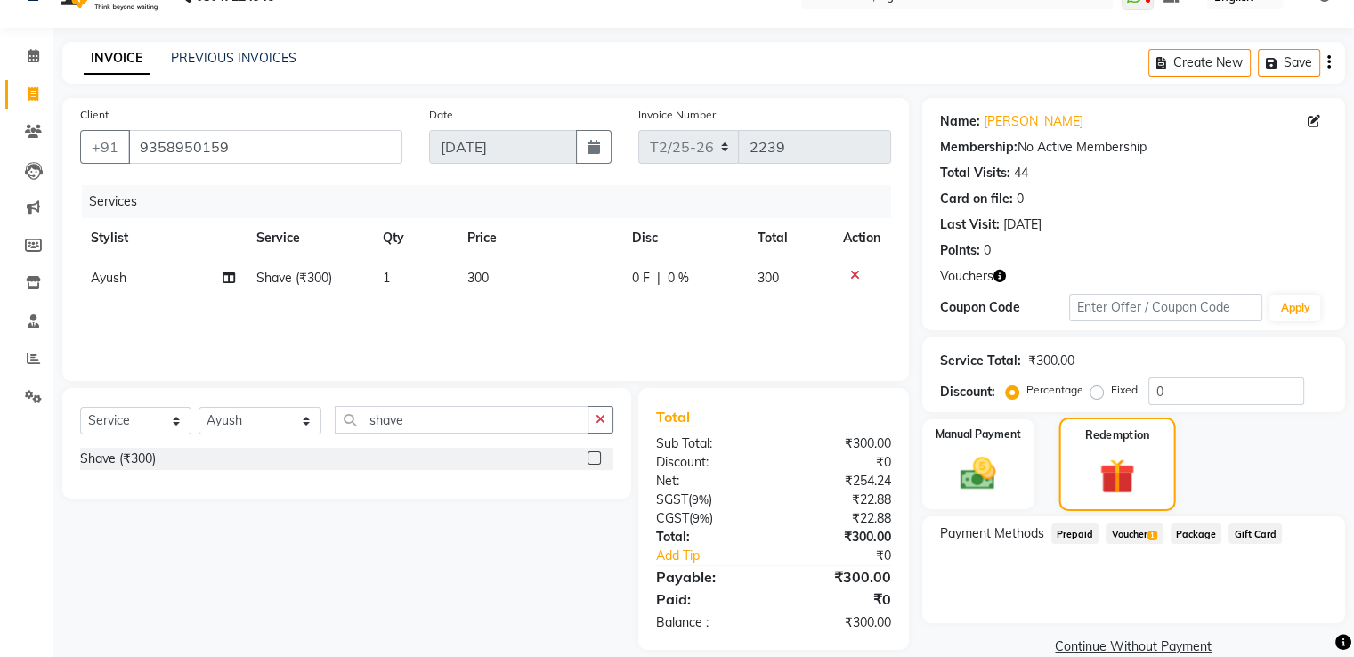
scroll to position [64, 0]
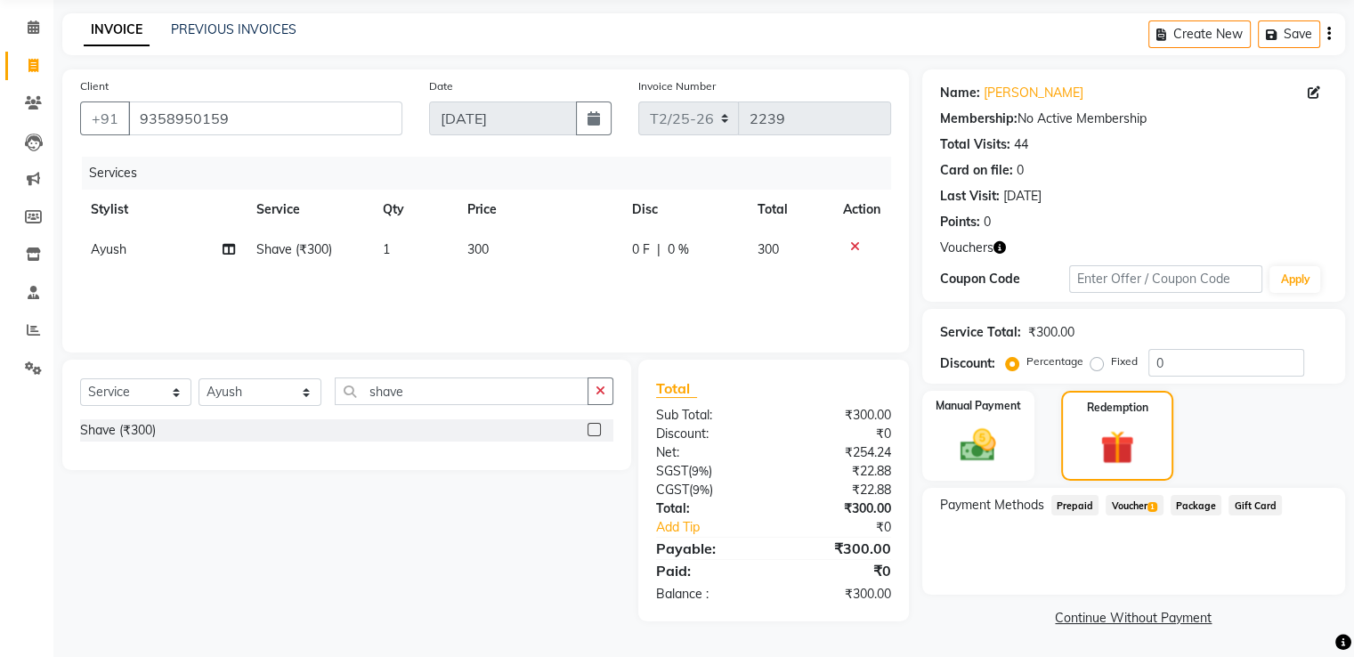
click at [1131, 509] on span "Voucher 1" at bounding box center [1134, 505] width 57 height 20
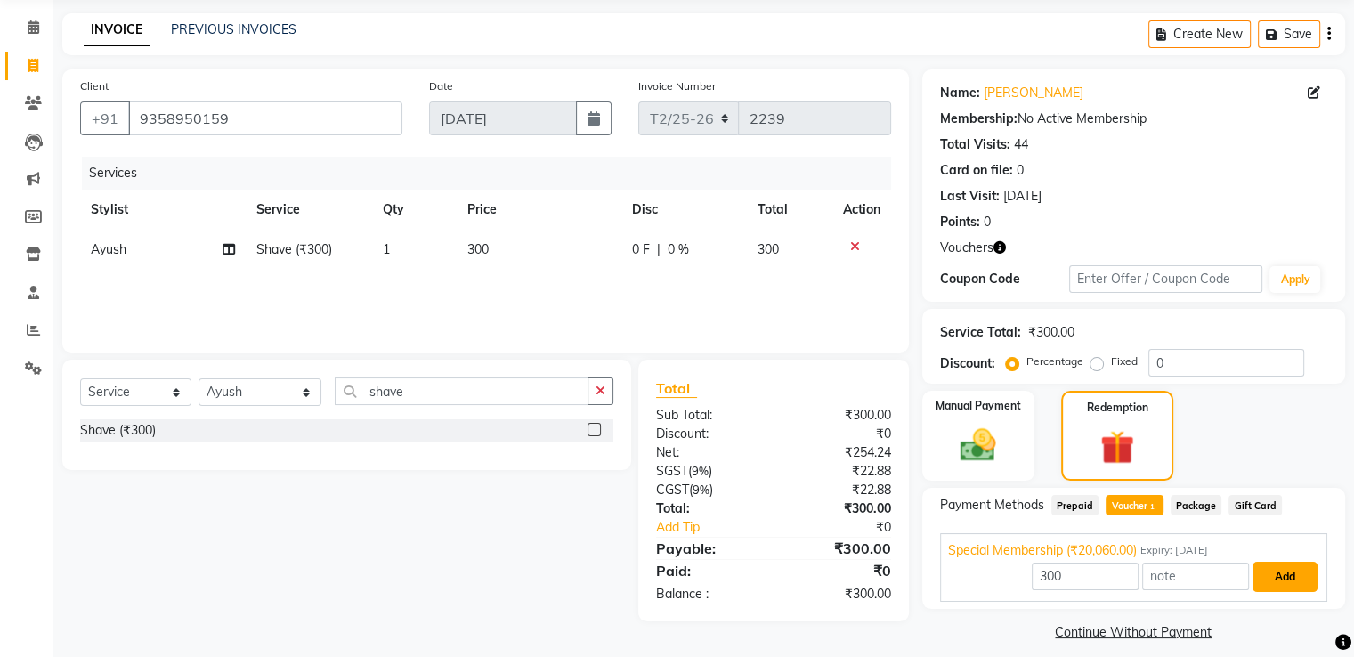
click at [1282, 572] on button "Add" at bounding box center [1285, 577] width 65 height 30
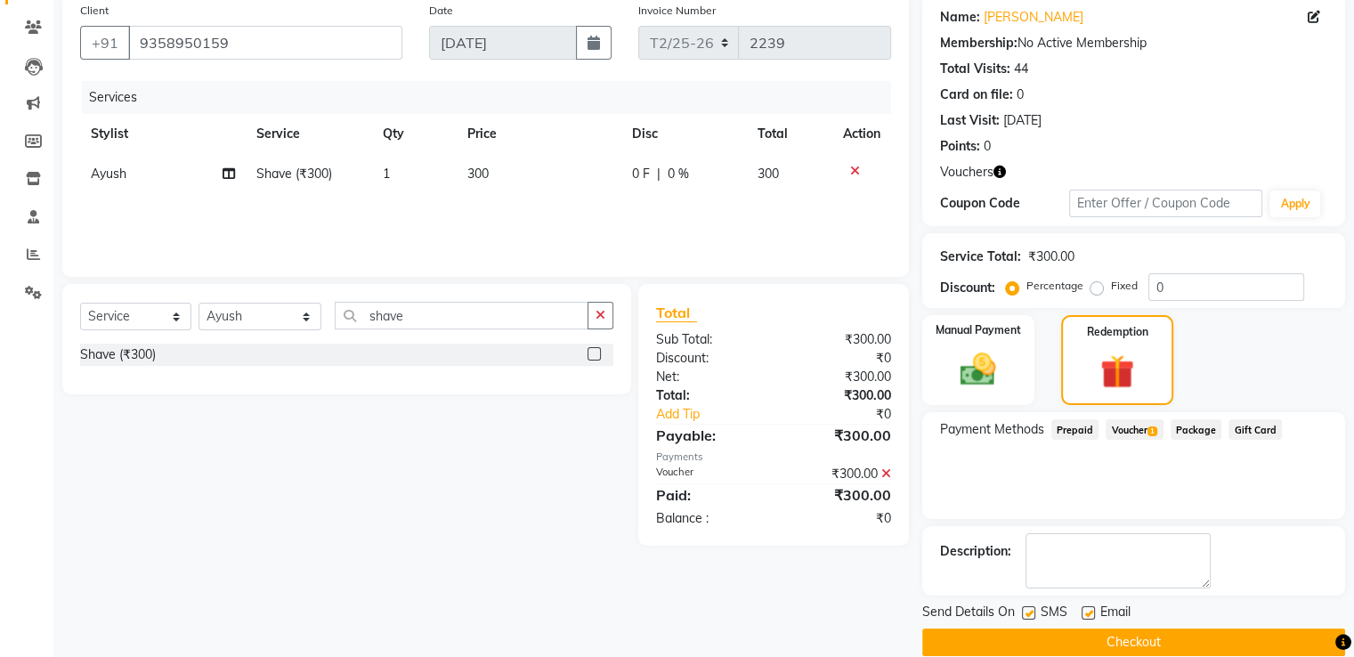
scroll to position [165, 0]
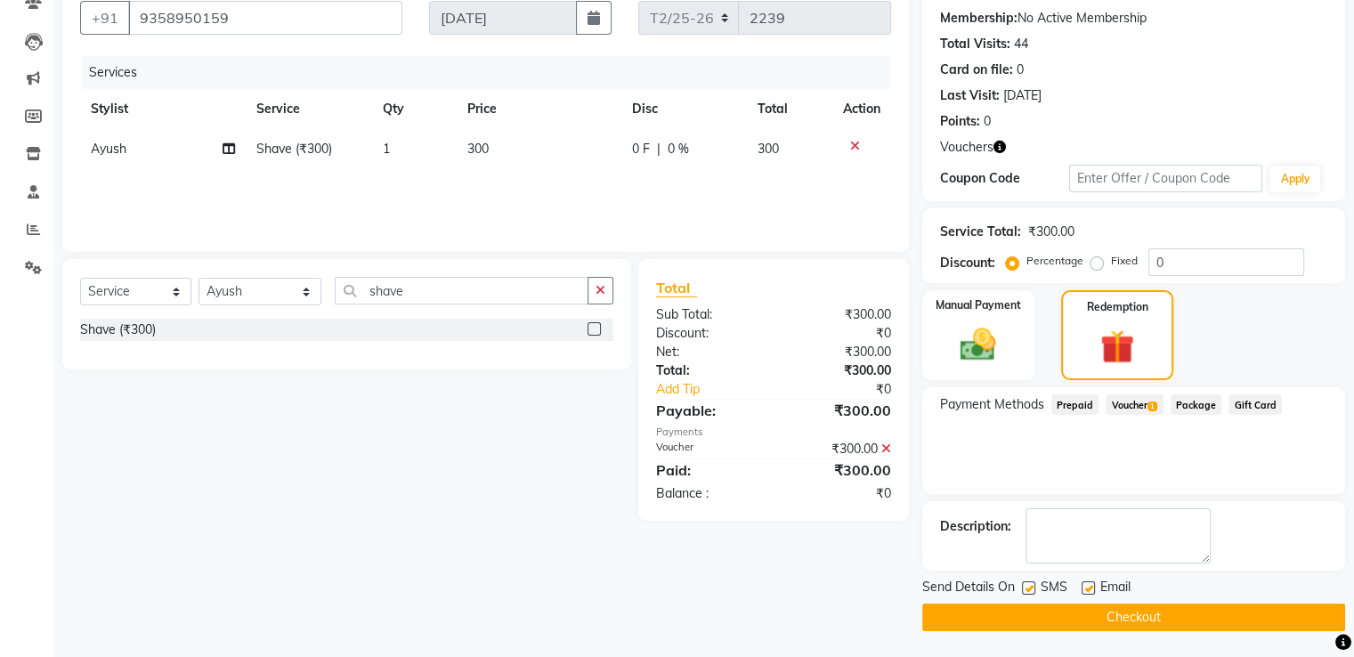
click at [1147, 629] on button "Checkout" at bounding box center [1133, 618] width 423 height 28
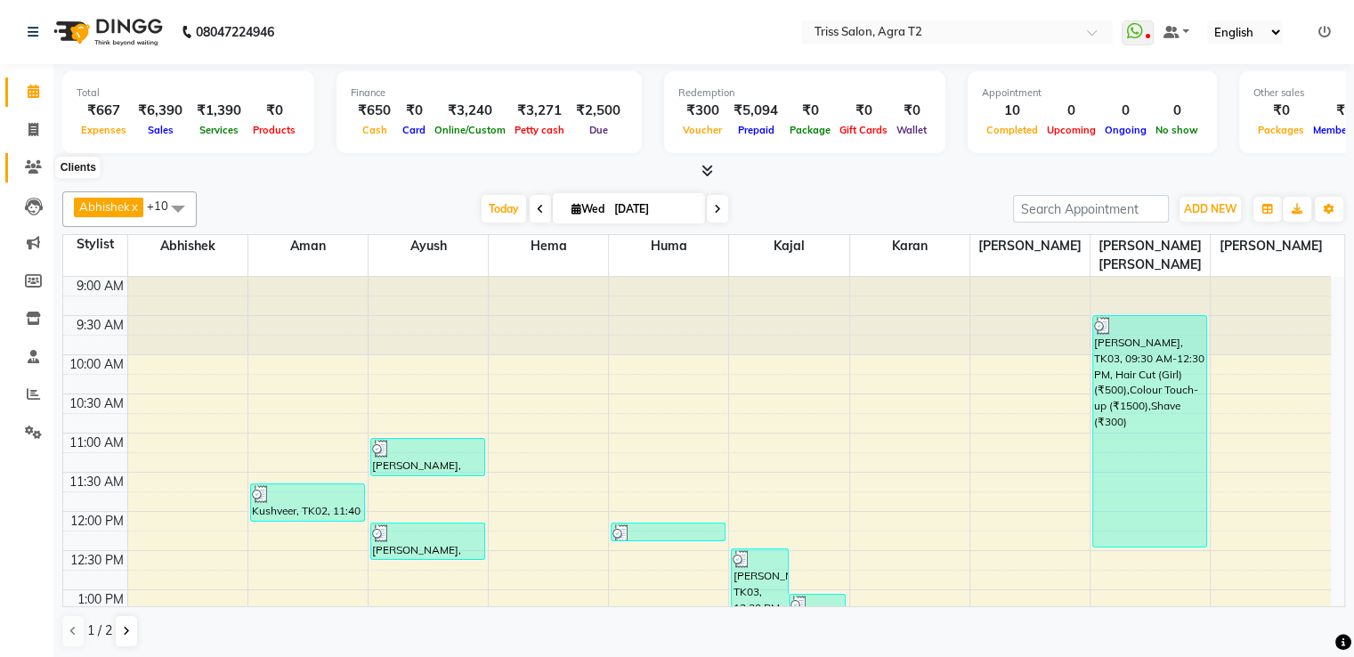
click at [29, 176] on span at bounding box center [33, 168] width 31 height 20
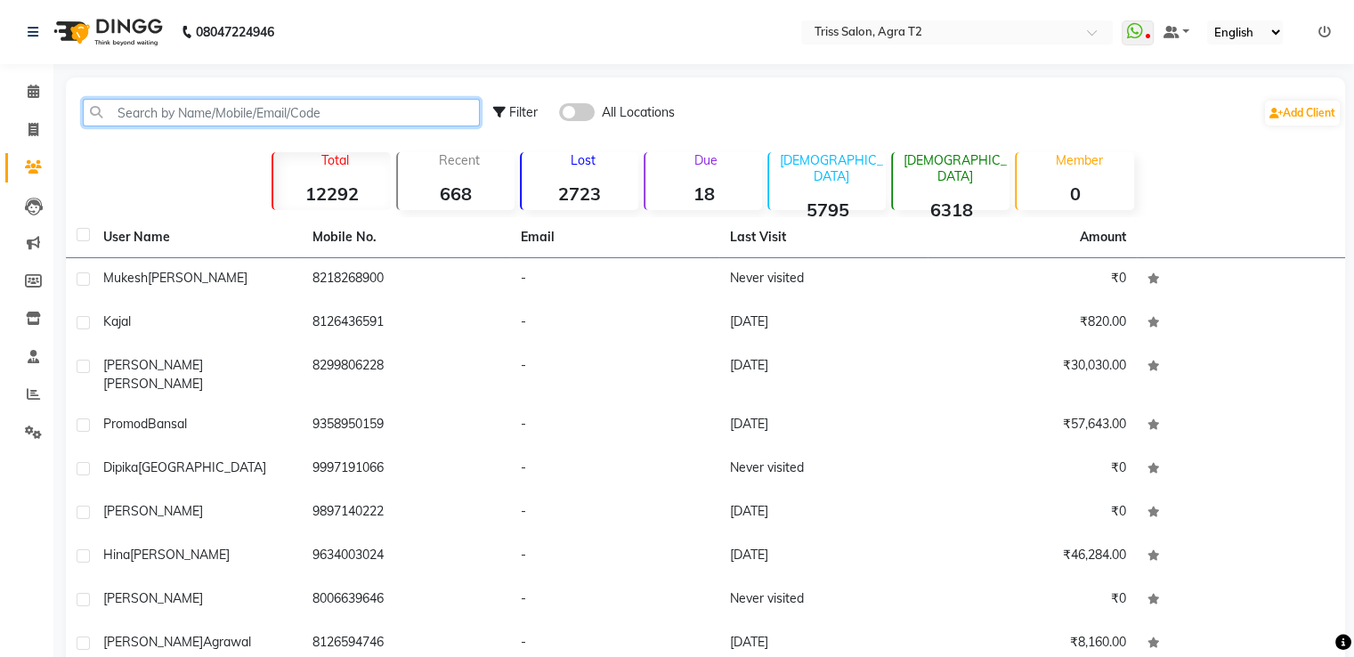
click at [132, 121] on input "text" at bounding box center [281, 113] width 397 height 28
paste input "7380828551"
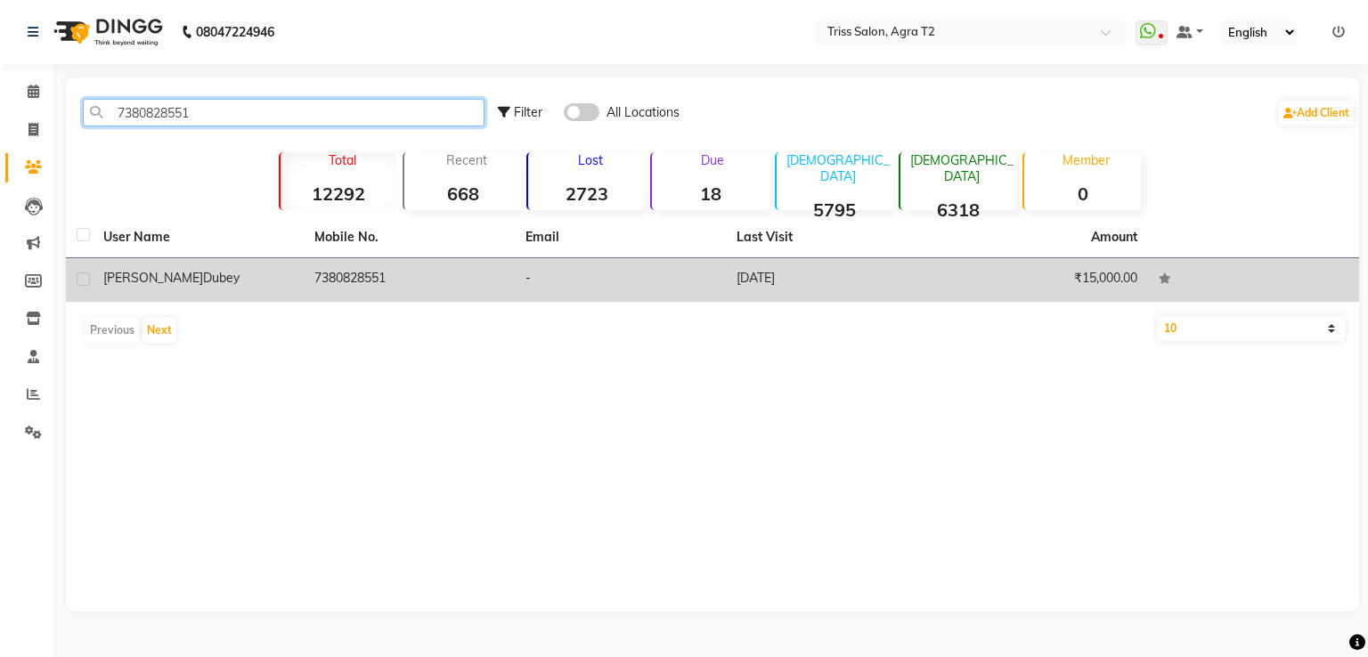
type input "7380828551"
click at [322, 276] on td "7380828551" at bounding box center [409, 280] width 211 height 44
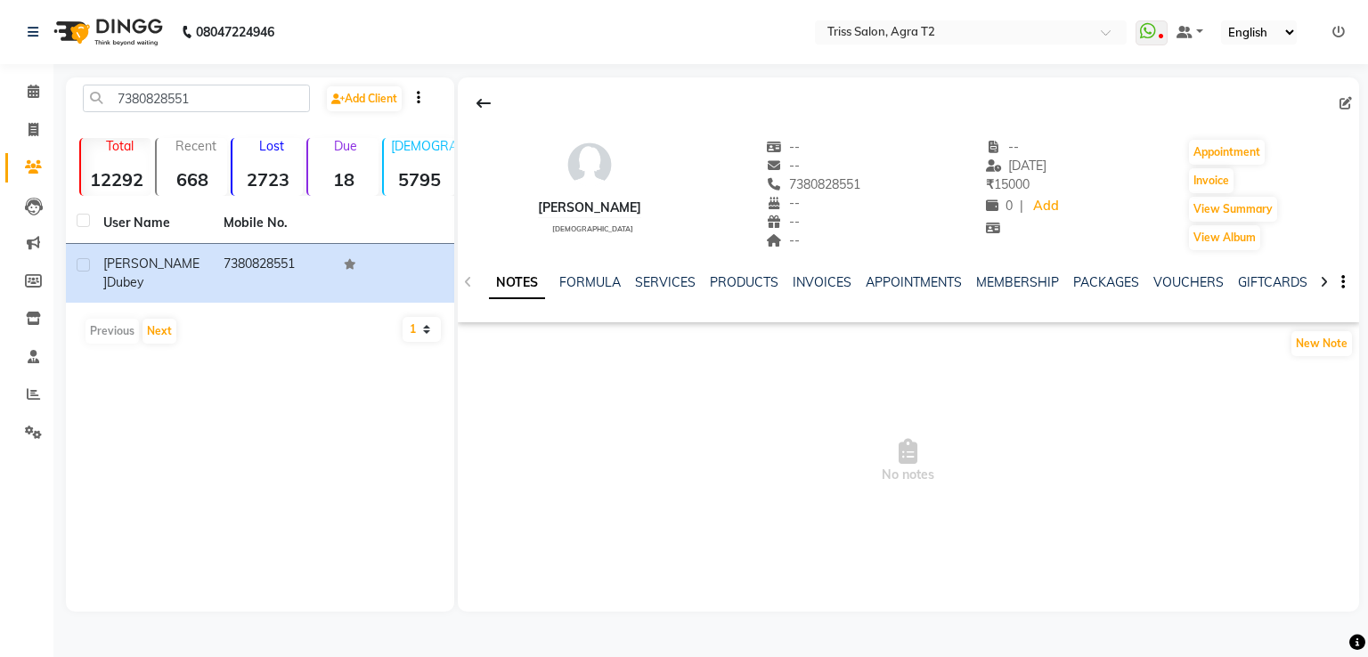
click at [651, 289] on div "SERVICES" at bounding box center [665, 282] width 61 height 19
click at [654, 282] on link "SERVICES" at bounding box center [665, 282] width 61 height 16
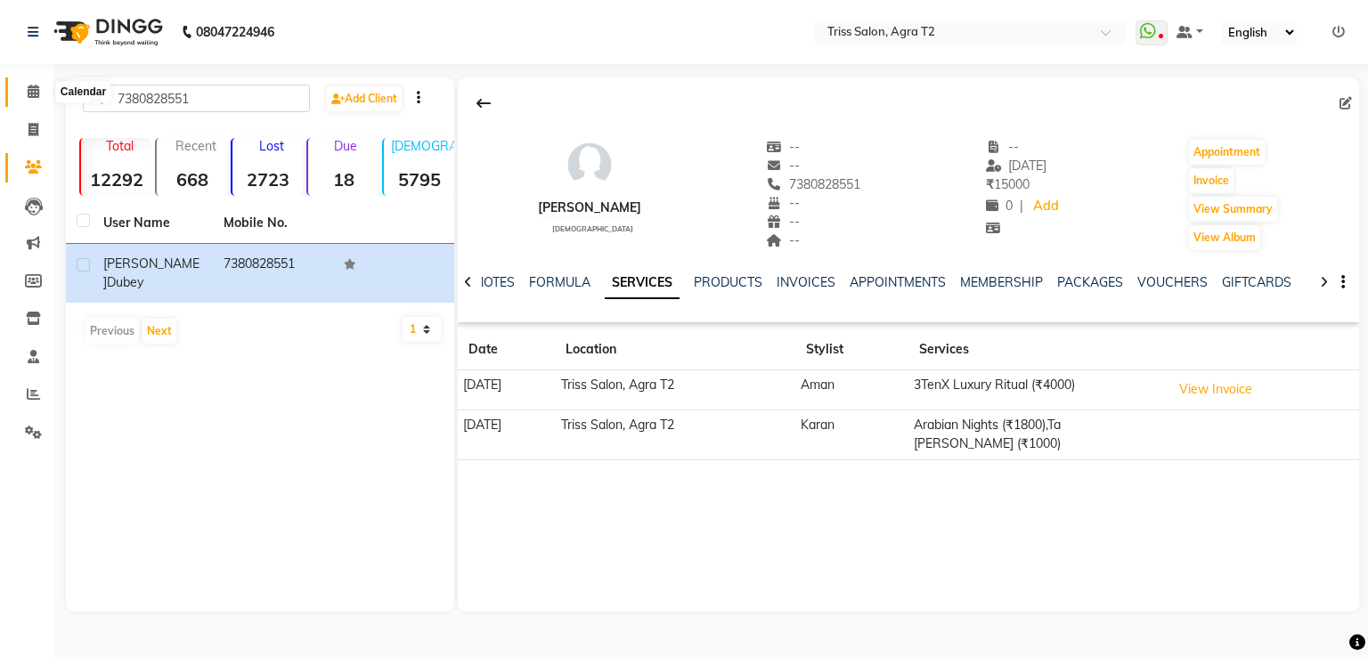
click at [28, 82] on span at bounding box center [33, 92] width 31 height 20
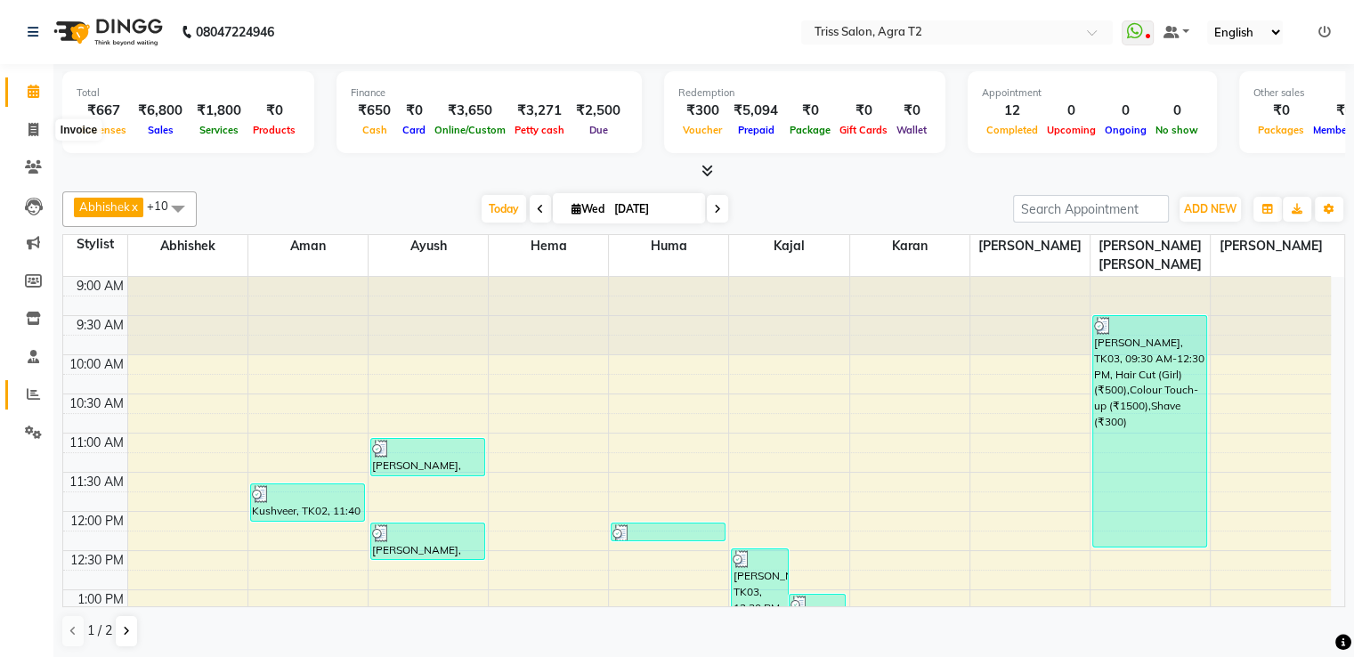
click at [28, 397] on icon at bounding box center [33, 393] width 13 height 13
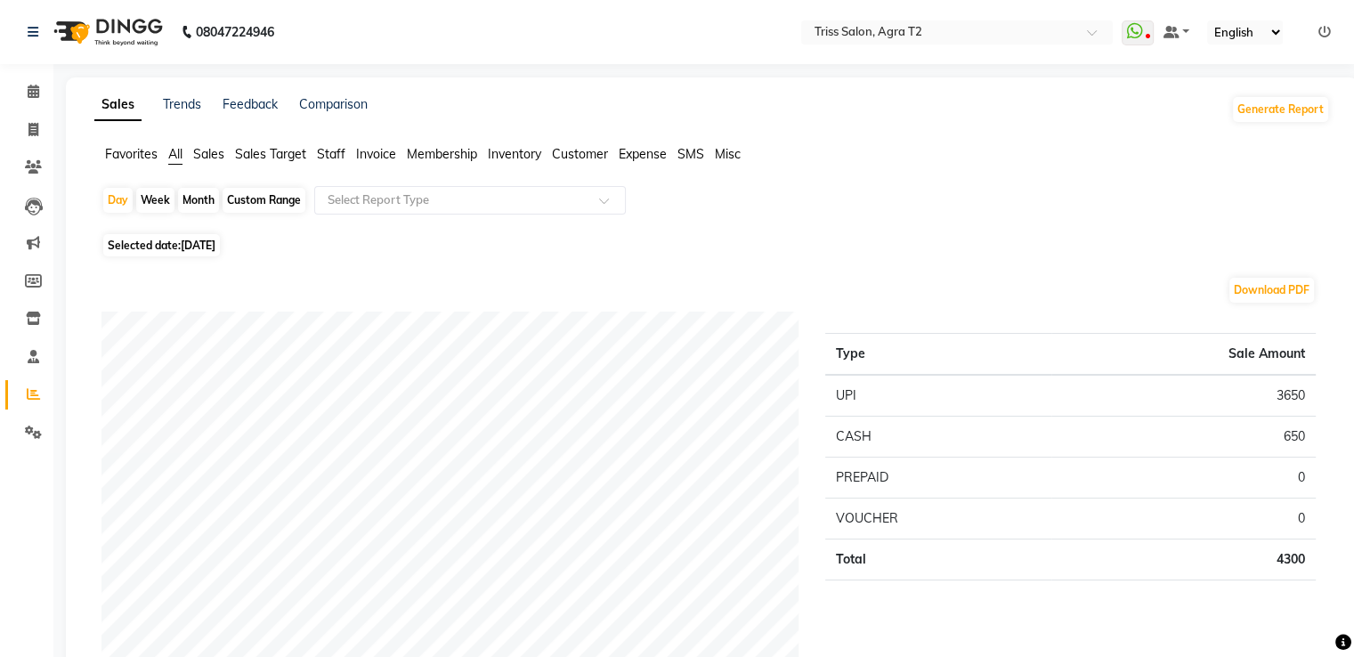
click at [335, 150] on span "Staff" at bounding box center [331, 154] width 28 height 16
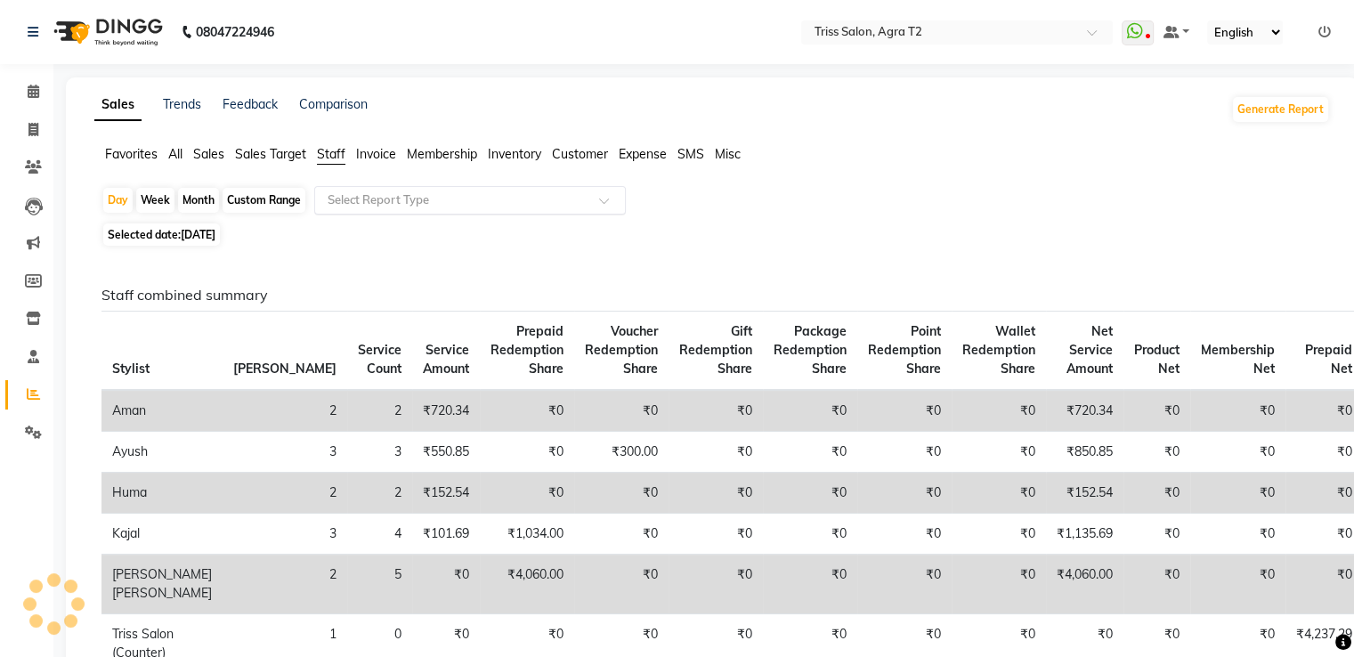
click at [386, 206] on input "text" at bounding box center [452, 200] width 256 height 18
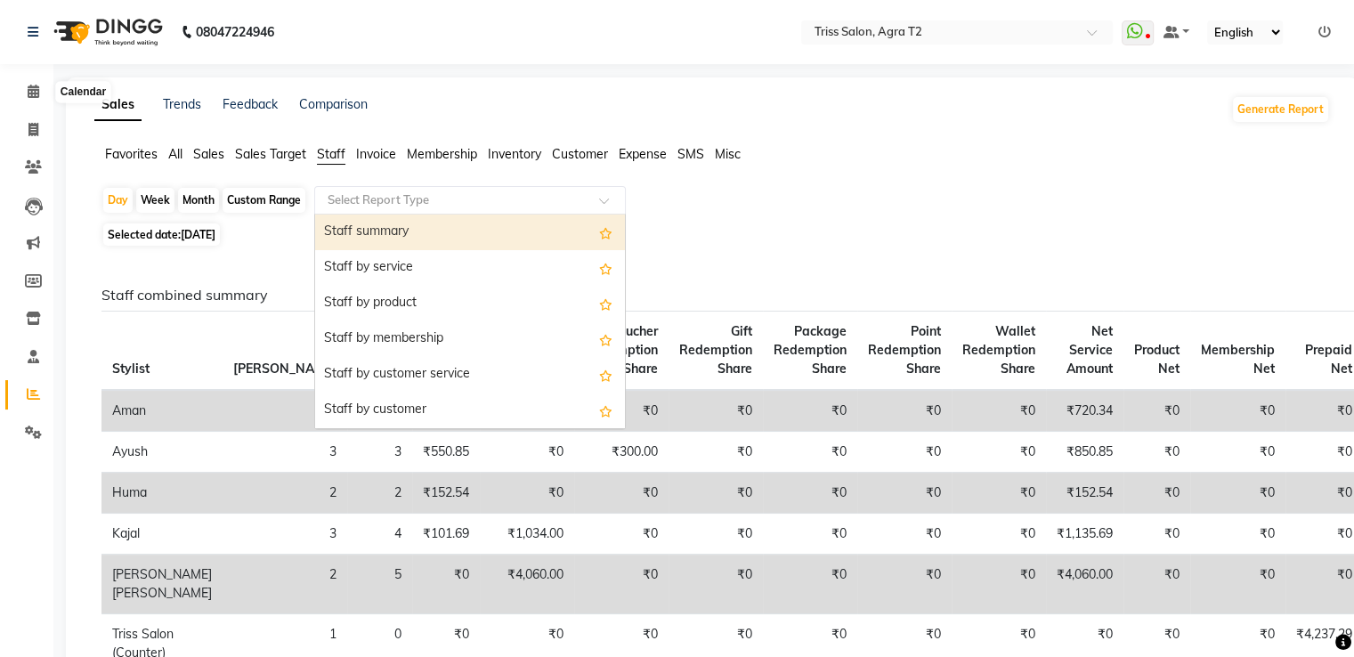
click at [430, 236] on div "Staff summary" at bounding box center [470, 233] width 310 height 36
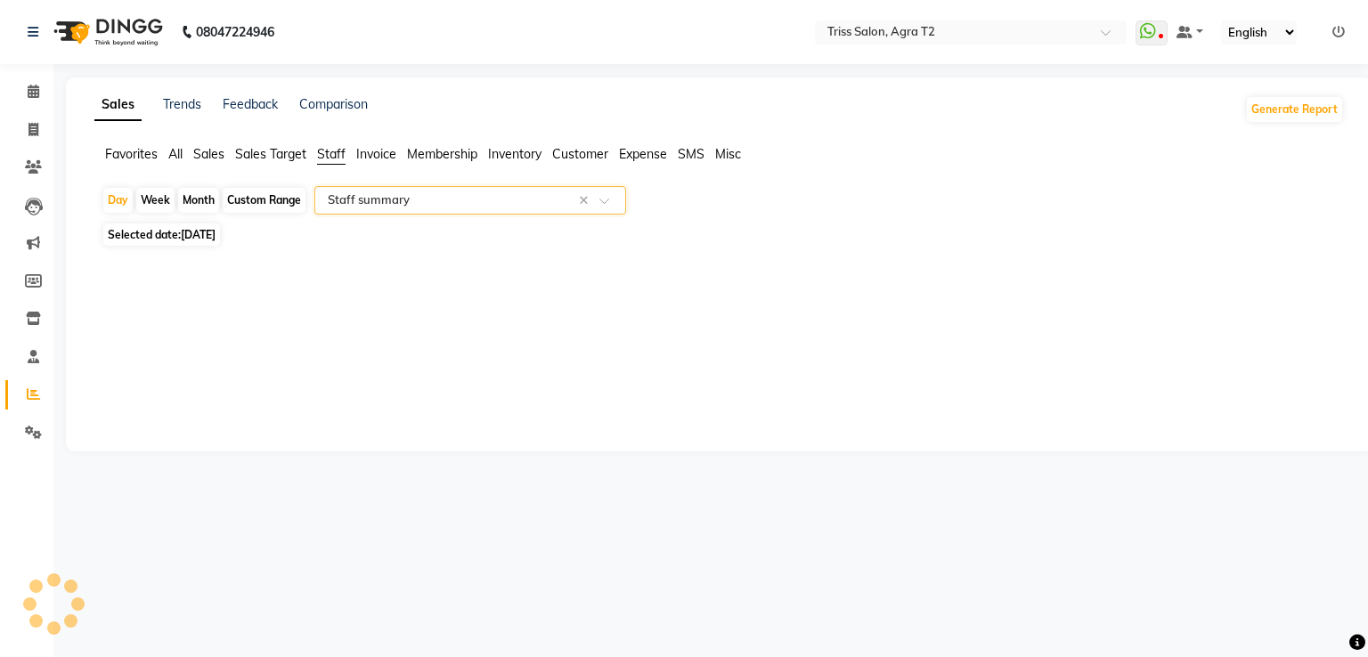
select select "full_report"
select select "csv"
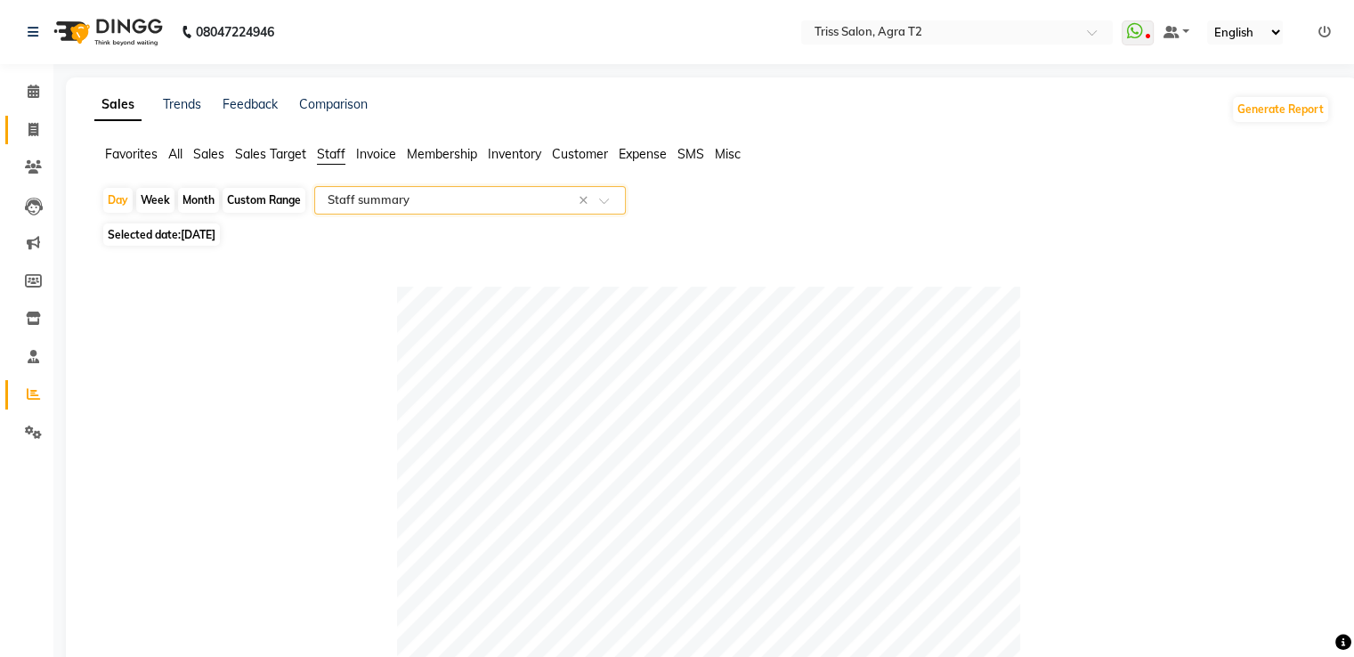
click at [42, 127] on span at bounding box center [33, 130] width 31 height 20
select select "service"
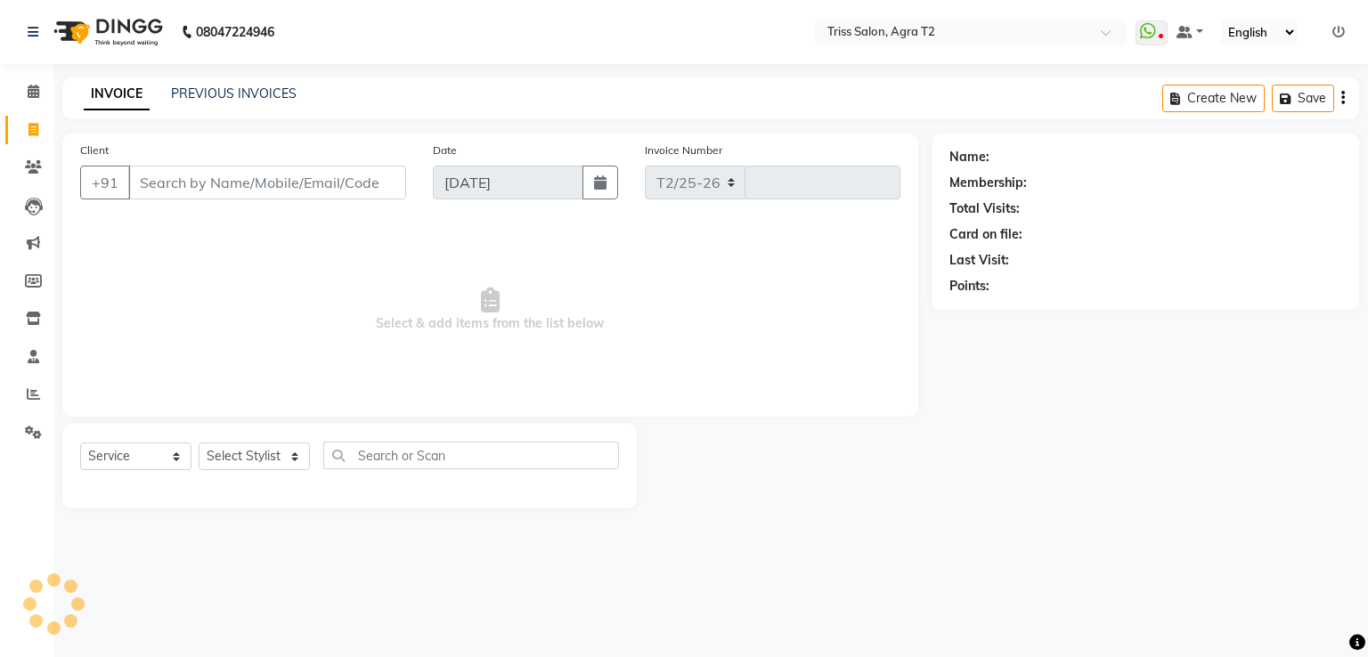
select select "4301"
type input "2243"
click at [288, 329] on span "Select & add items from the list below" at bounding box center [490, 310] width 820 height 178
click at [269, 459] on select "Select Stylist [PERSON_NAME] [PERSON_NAME] Huma Kajal Karan [PERSON_NAME] [PERS…" at bounding box center [261, 456] width 124 height 28
select select "26469"
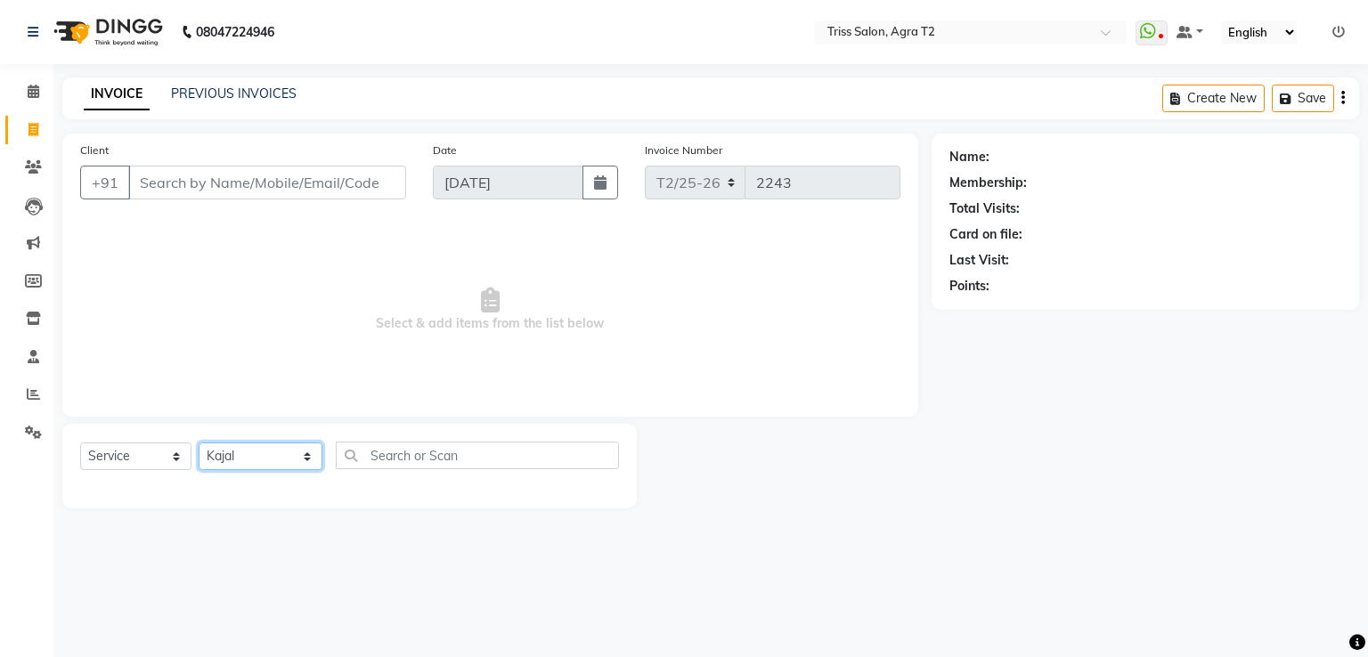
click at [199, 443] on select "Select Stylist [PERSON_NAME] [PERSON_NAME] Huma Kajal Karan [PERSON_NAME] [PERS…" at bounding box center [261, 456] width 124 height 28
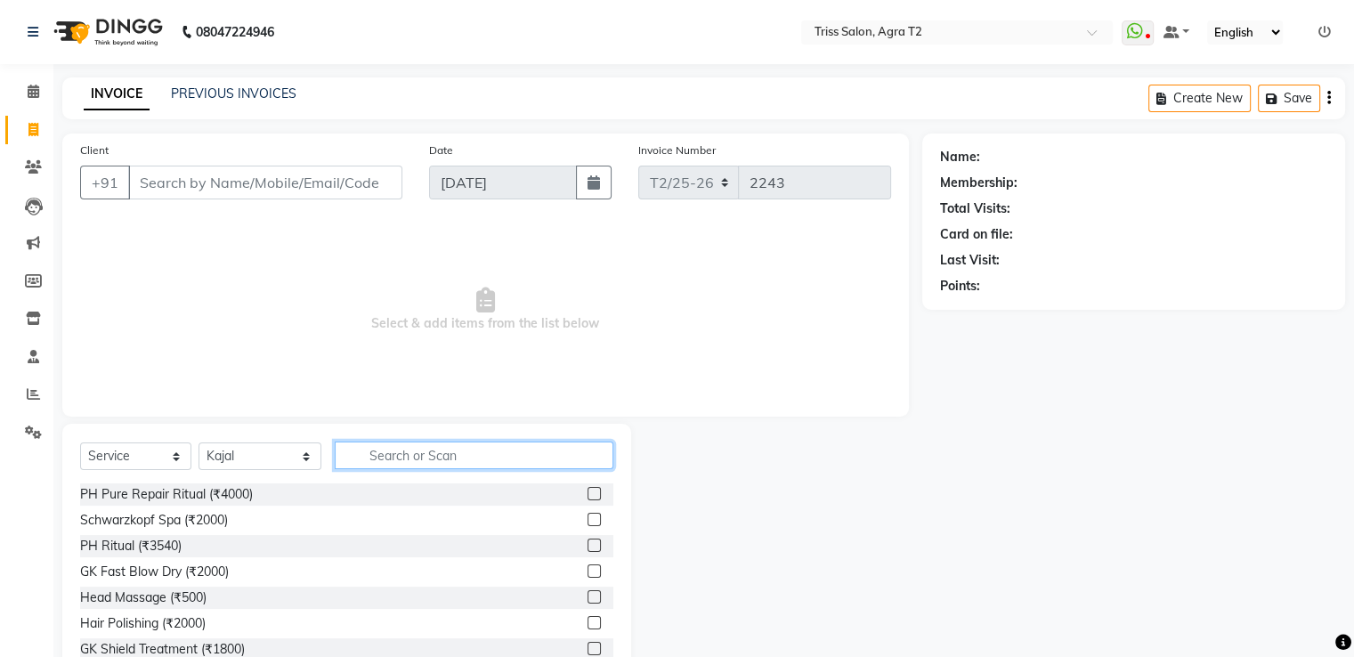
click at [392, 443] on input "text" at bounding box center [474, 456] width 278 height 28
click at [28, 327] on span at bounding box center [33, 319] width 31 height 20
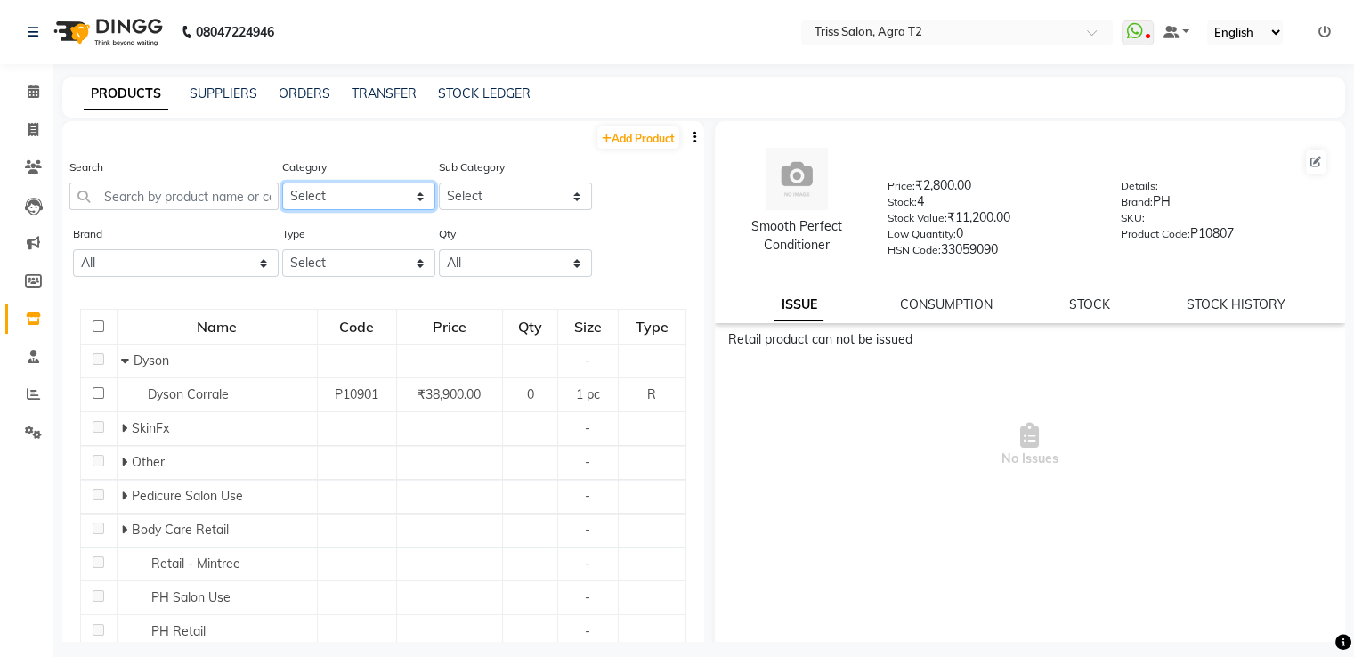
click at [343, 207] on select "Select PH [PERSON_NAME] Moroccan Oil 3TenX K18 Schwarzkopf Mintree Kanpeki Thal…" at bounding box center [358, 197] width 153 height 28
select select "367302650"
click at [282, 183] on select "Select PH [PERSON_NAME] Moroccan Oil 3TenX K18 Schwarzkopf Mintree Kanpeki Thal…" at bounding box center [358, 197] width 153 height 28
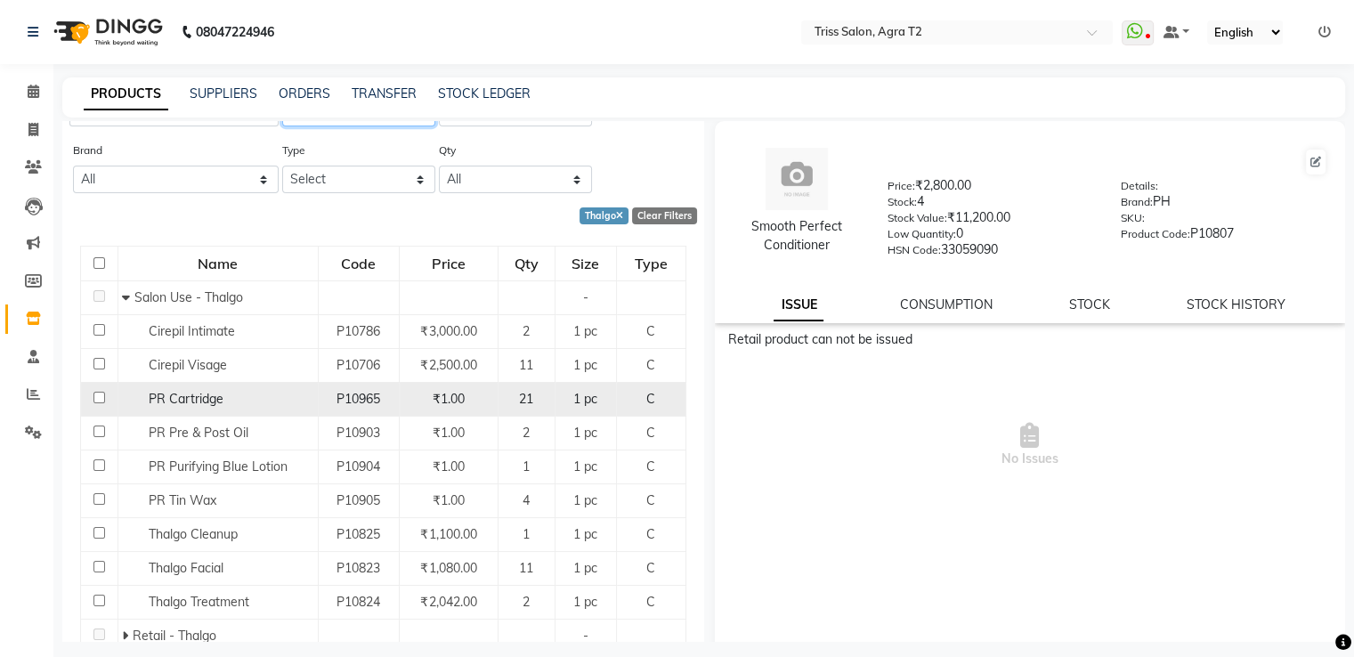
scroll to position [147, 0]
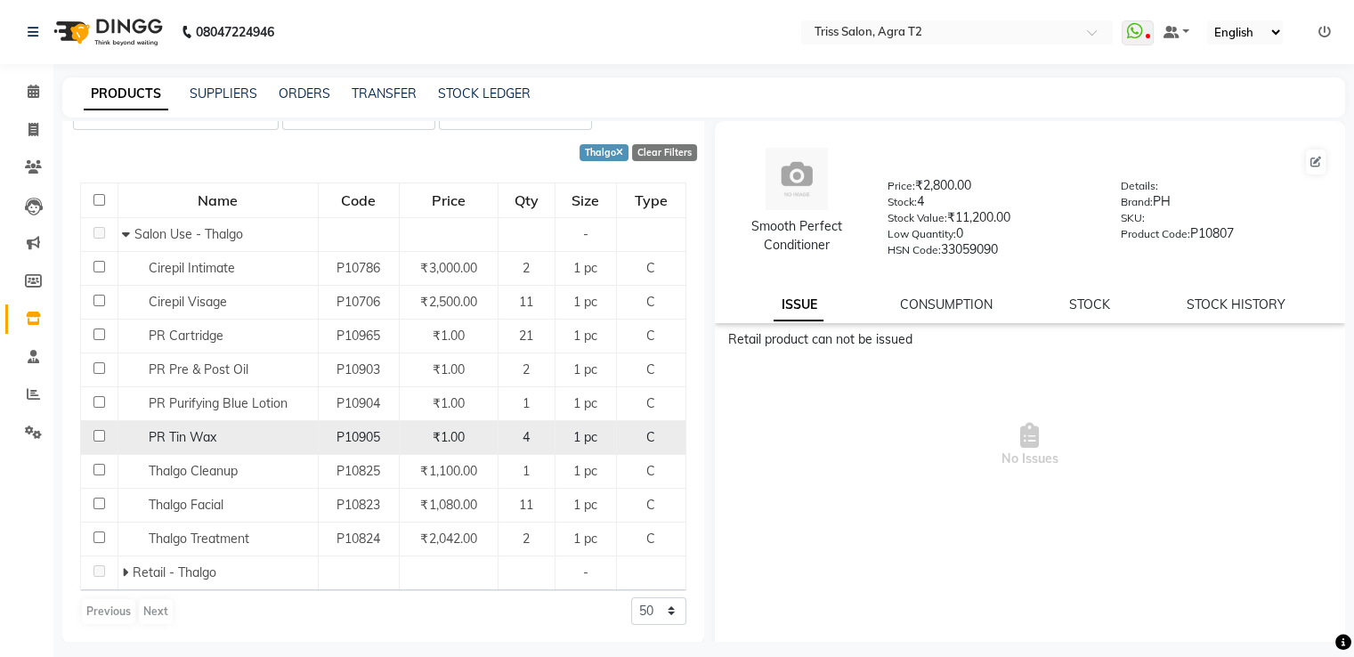
click at [96, 437] on input "checkbox" at bounding box center [99, 436] width 12 height 12
checkbox input "true"
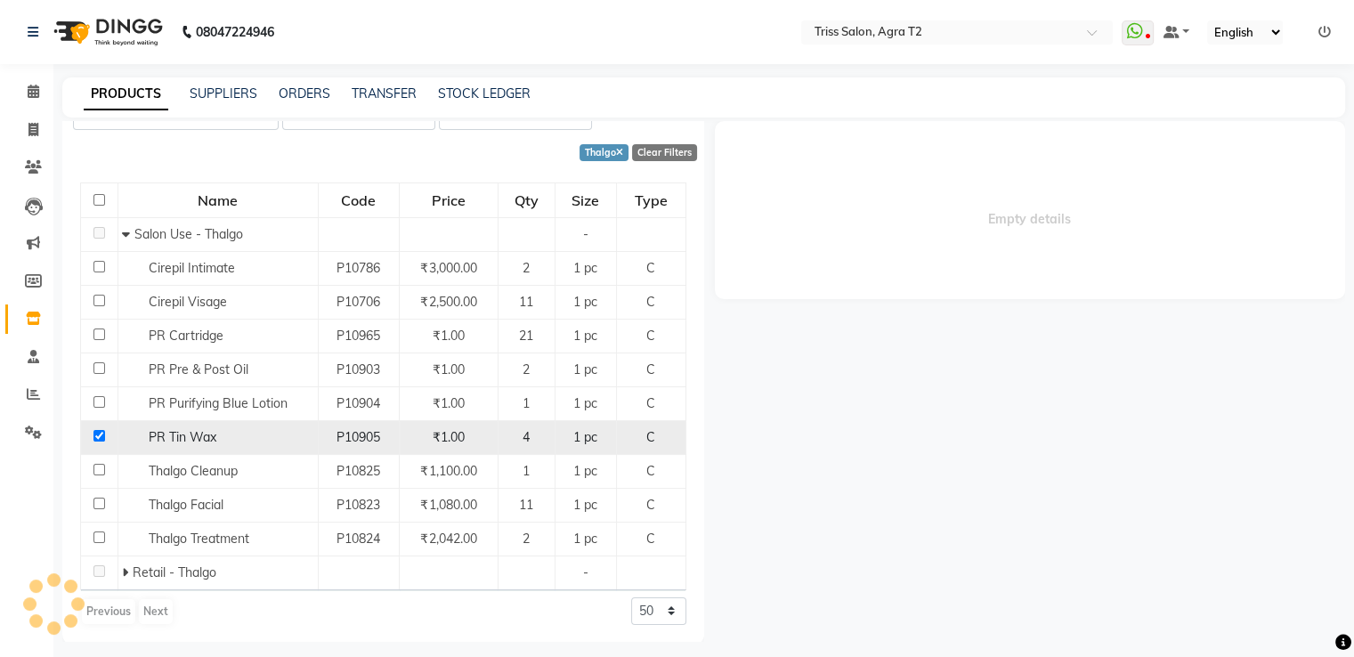
select select
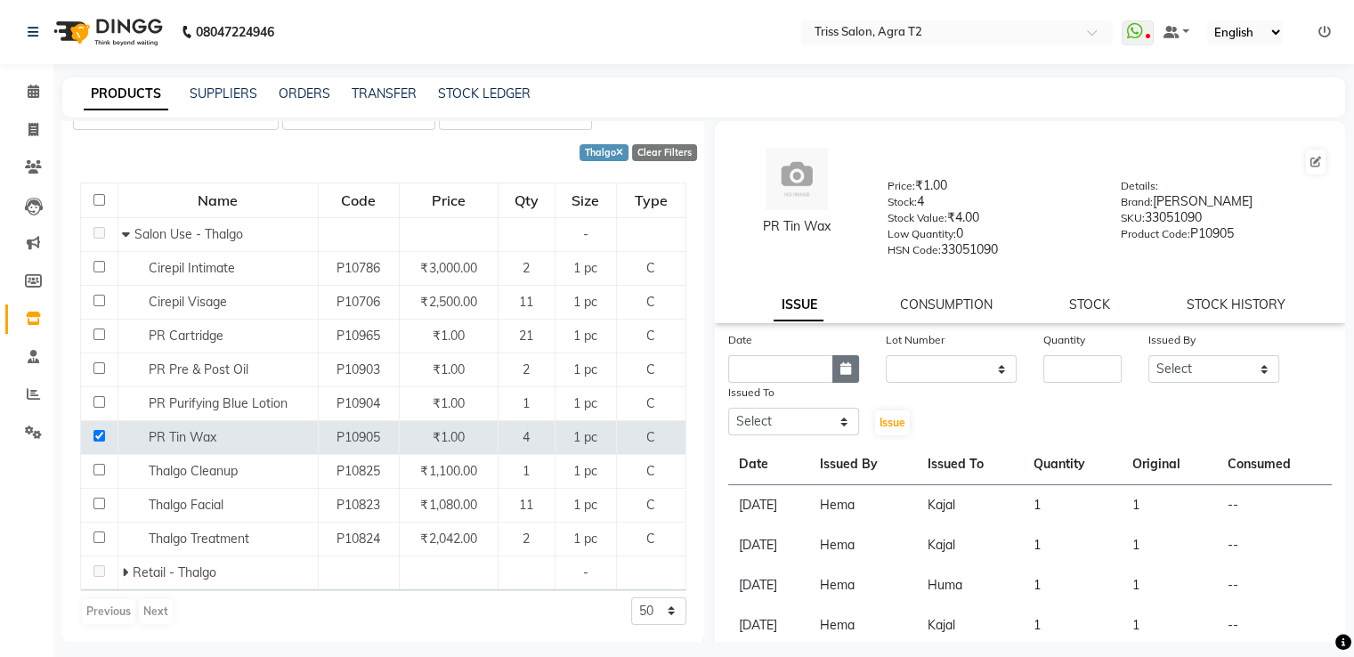
click at [841, 375] on icon "button" at bounding box center [845, 368] width 11 height 12
select select "9"
select select "2025"
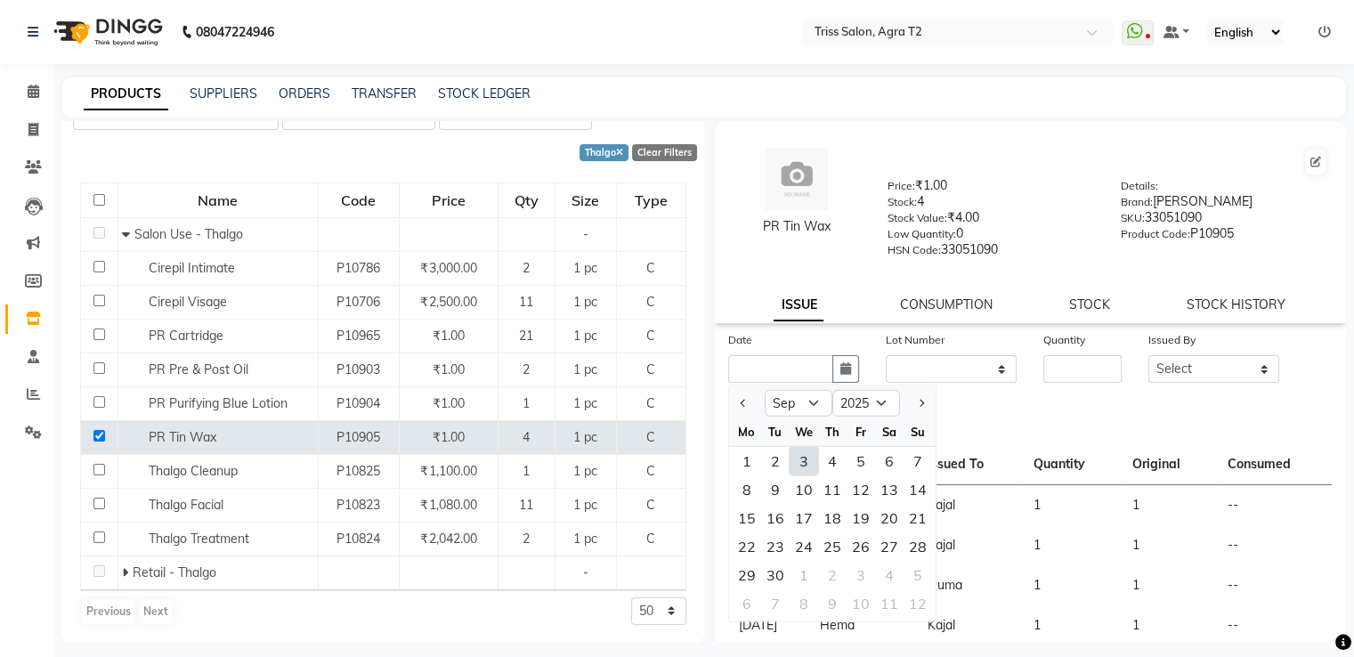
click at [804, 470] on div "3" at bounding box center [804, 461] width 28 height 28
type input "[DATE]"
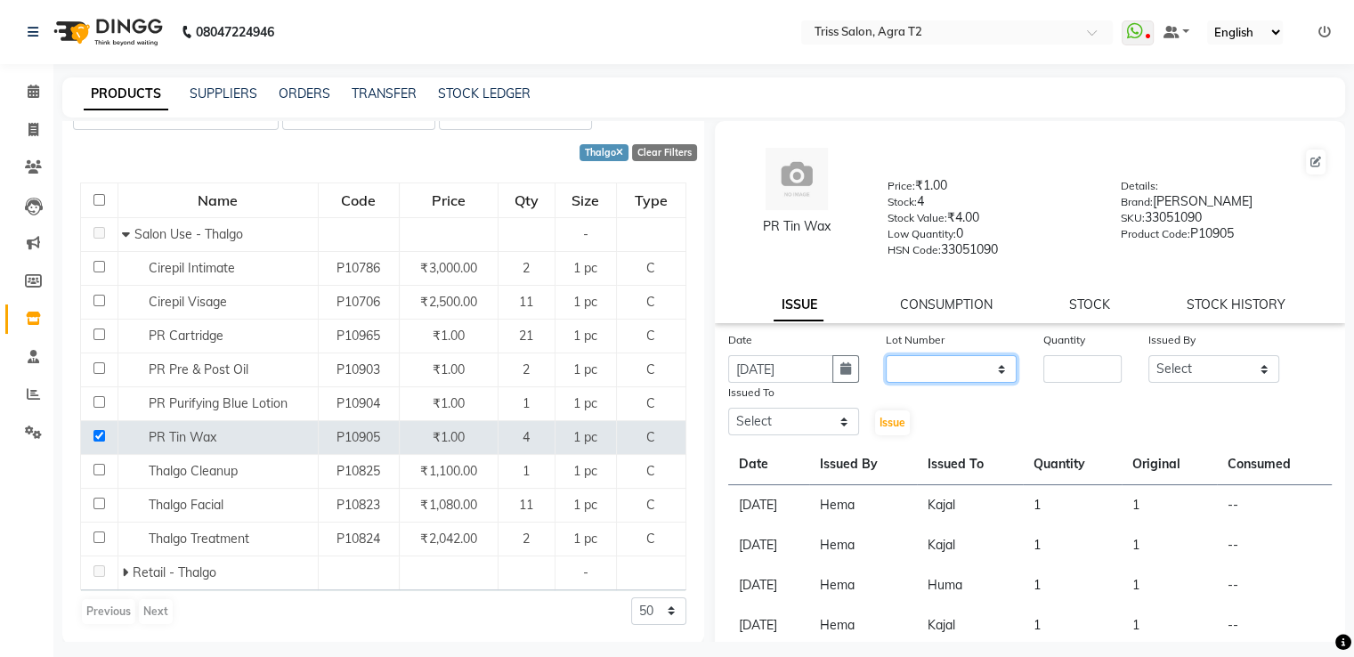
click at [937, 383] on select "None" at bounding box center [951, 369] width 131 height 28
select select "0: null"
click at [886, 361] on select "None" at bounding box center [951, 369] width 131 height 28
click at [1068, 380] on input "number" at bounding box center [1082, 369] width 78 height 28
type input "1"
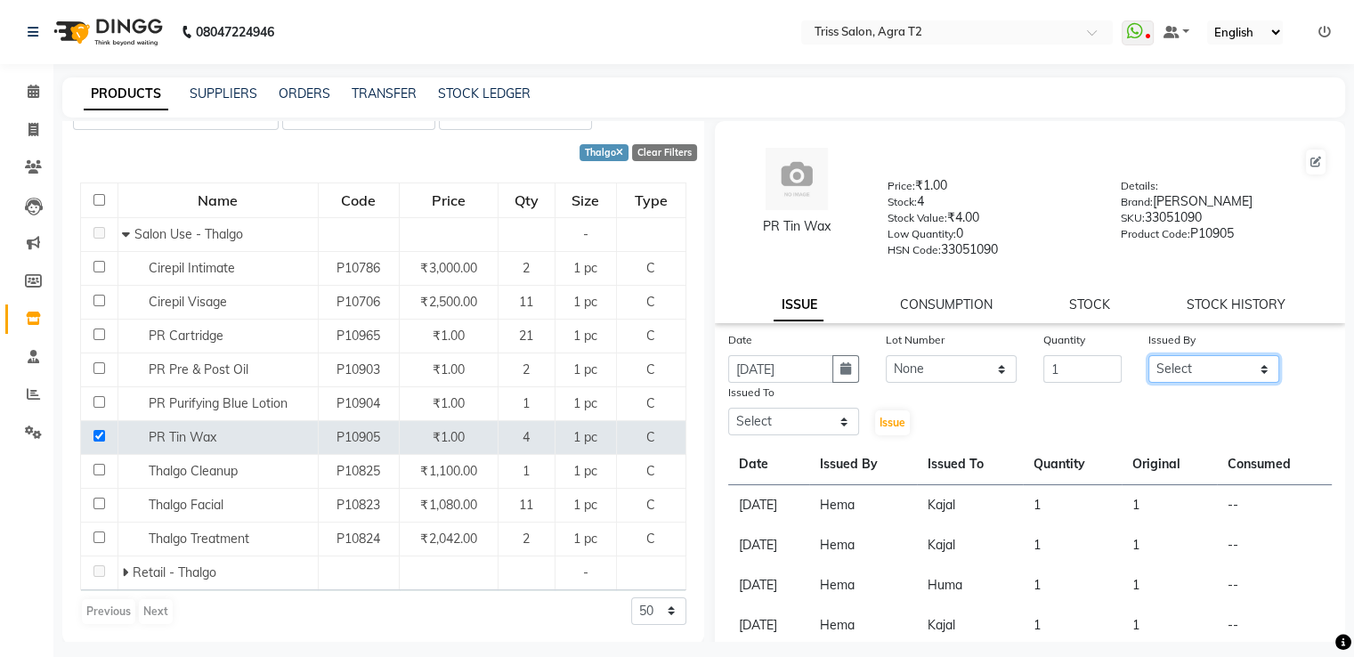
click at [1178, 378] on select "Select Abhishek Aman Ayush Hema Huma Kajal Karan Kavya Chauhan Mohd. Kamil Shel…" at bounding box center [1214, 369] width 131 height 28
select select "14770"
click at [1149, 361] on select "Select Abhishek Aman Ayush Hema Huma Kajal Karan Kavya Chauhan Mohd. Kamil Shel…" at bounding box center [1214, 369] width 131 height 28
click at [768, 426] on select "Select Abhishek Aman Ayush Hema Huma Kajal Karan Kavya Chauhan Mohd. Kamil Shel…" at bounding box center [793, 422] width 131 height 28
select select "26469"
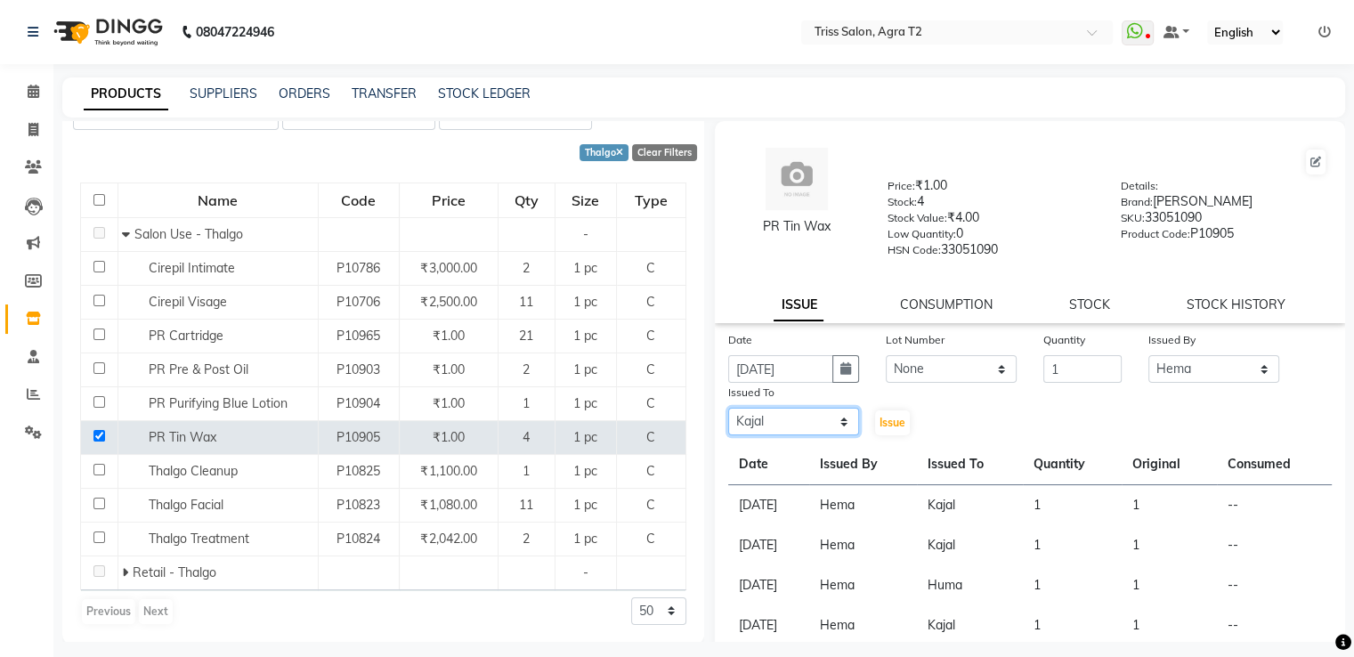
click at [728, 415] on select "Select Abhishek Aman Ayush Hema Huma Kajal Karan Kavya Chauhan Mohd. Kamil Shel…" at bounding box center [793, 422] width 131 height 28
click at [875, 422] on button "Issue" at bounding box center [892, 422] width 35 height 25
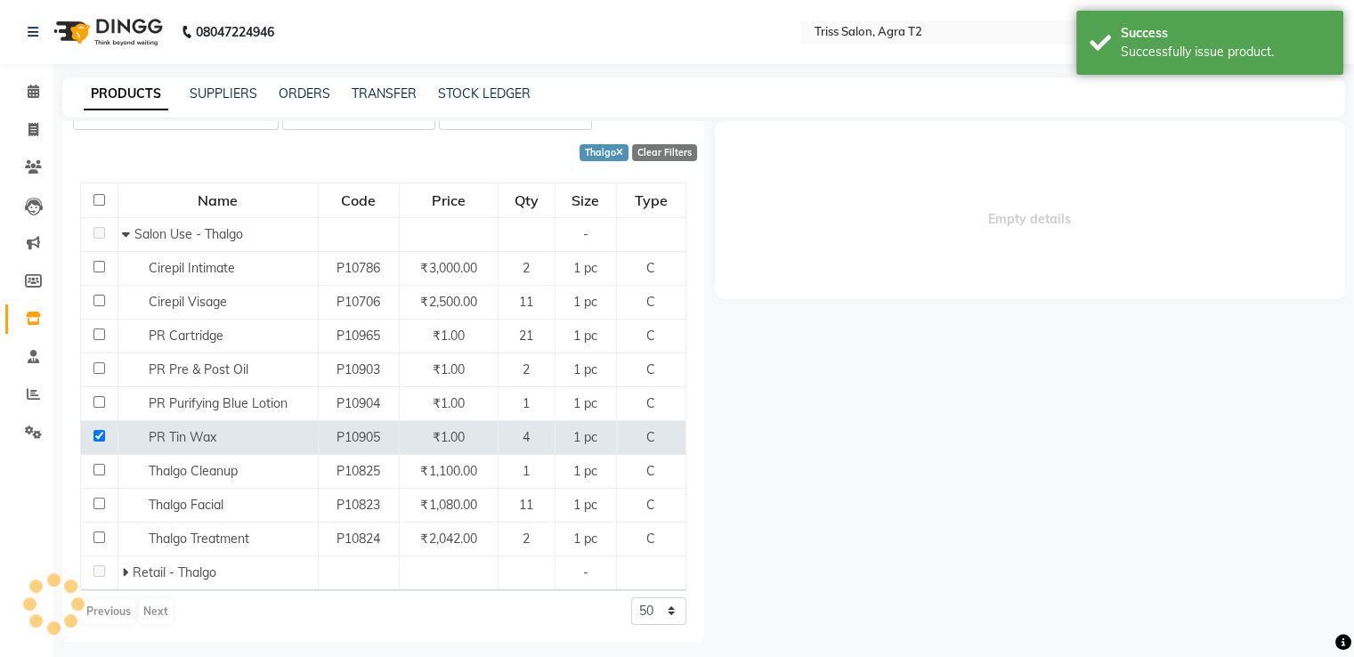
select select
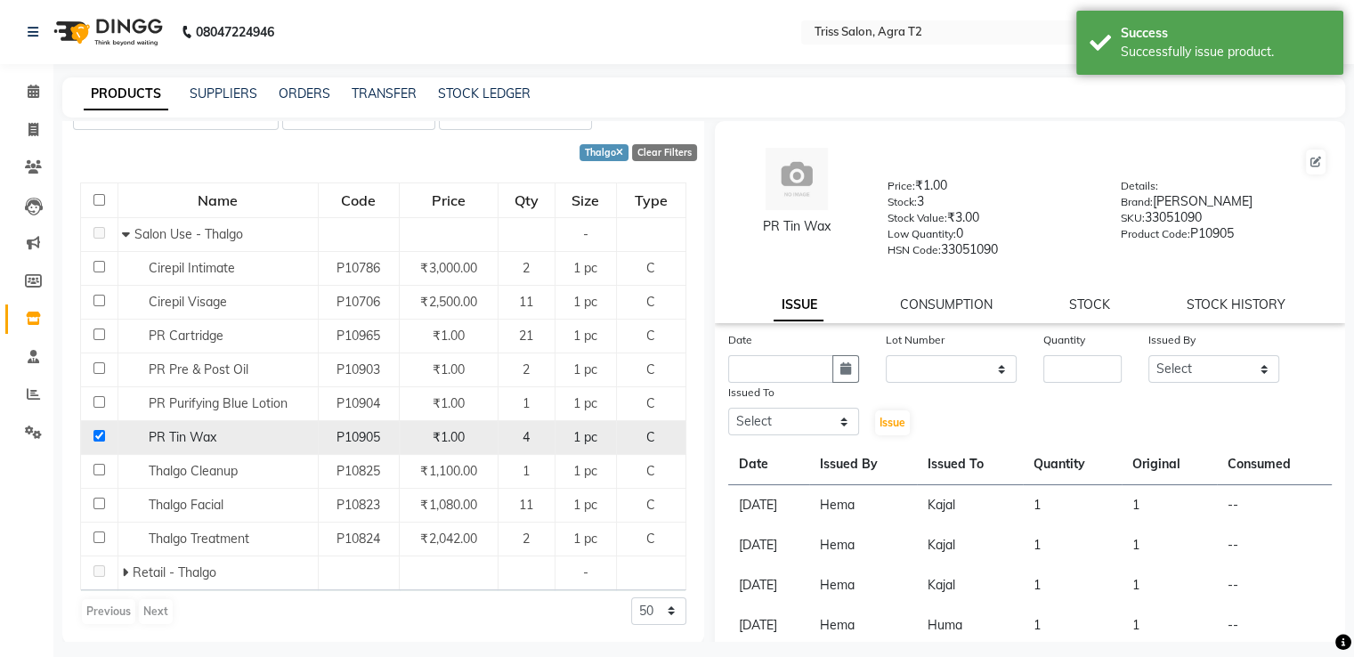
click at [98, 439] on input "checkbox" at bounding box center [99, 436] width 12 height 12
checkbox input "false"
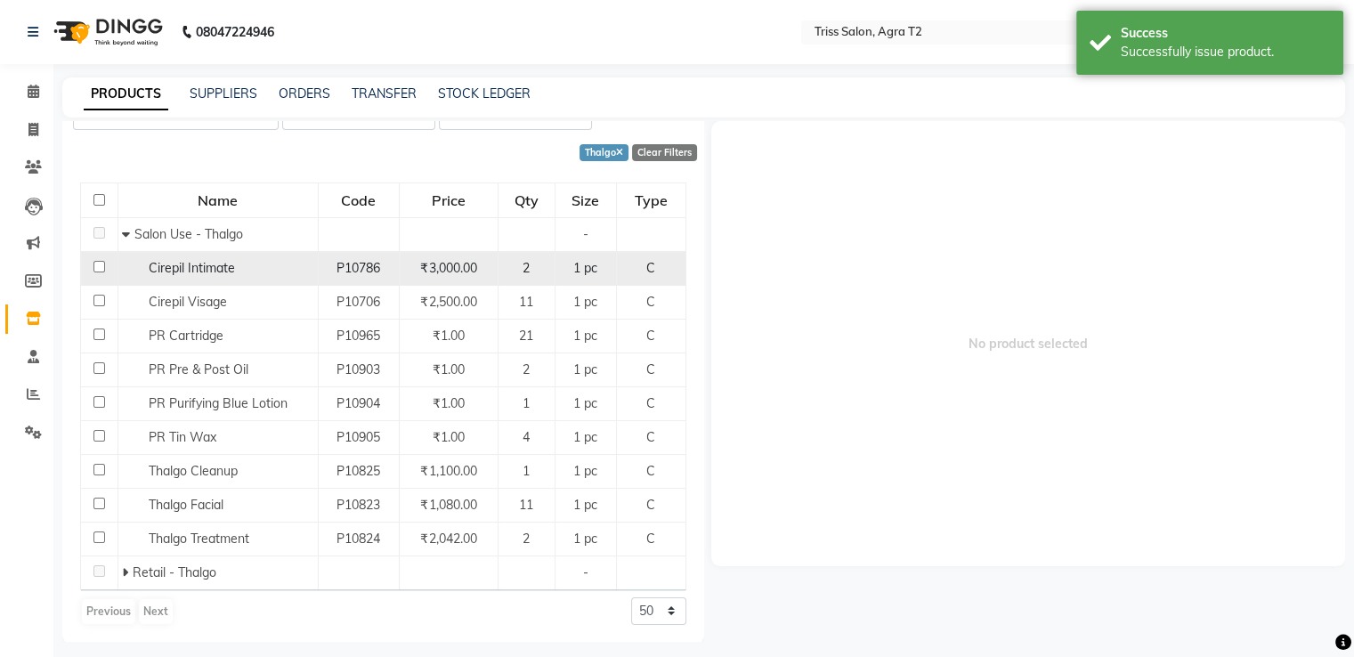
click at [102, 267] on input "checkbox" at bounding box center [99, 267] width 12 height 12
checkbox input "true"
select select
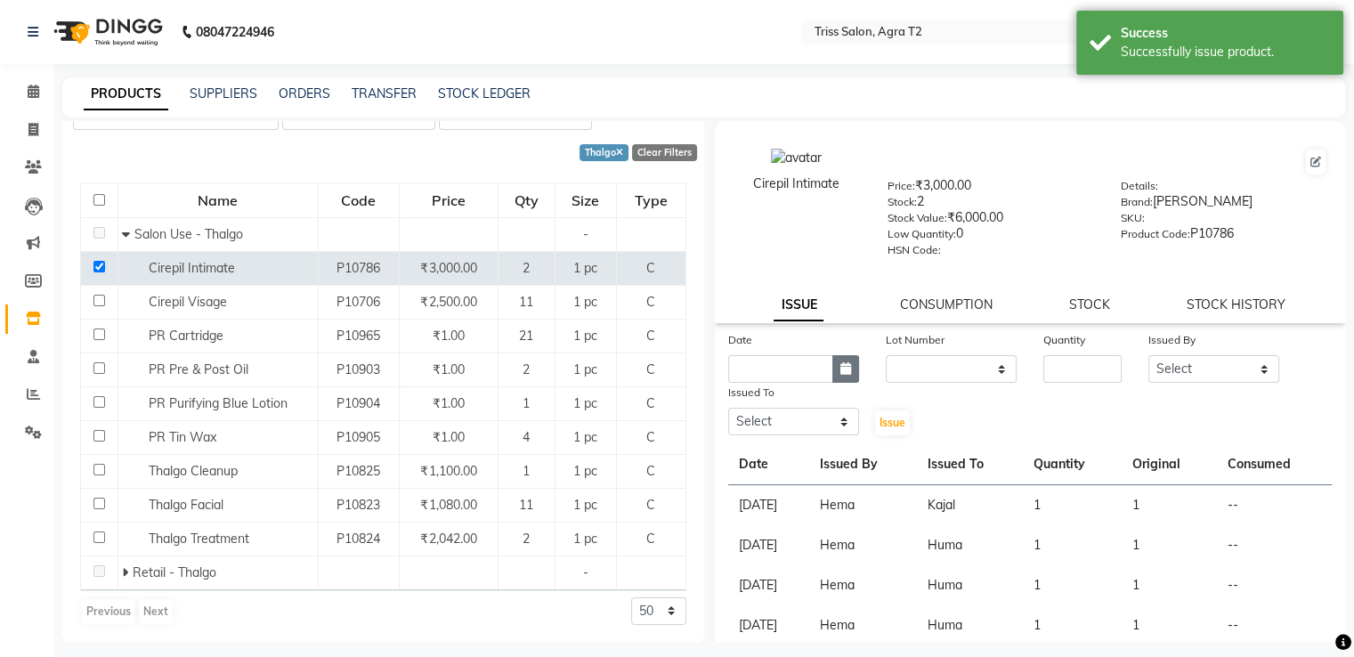
click at [837, 383] on button "button" at bounding box center [845, 369] width 27 height 28
select select "9"
select select "2025"
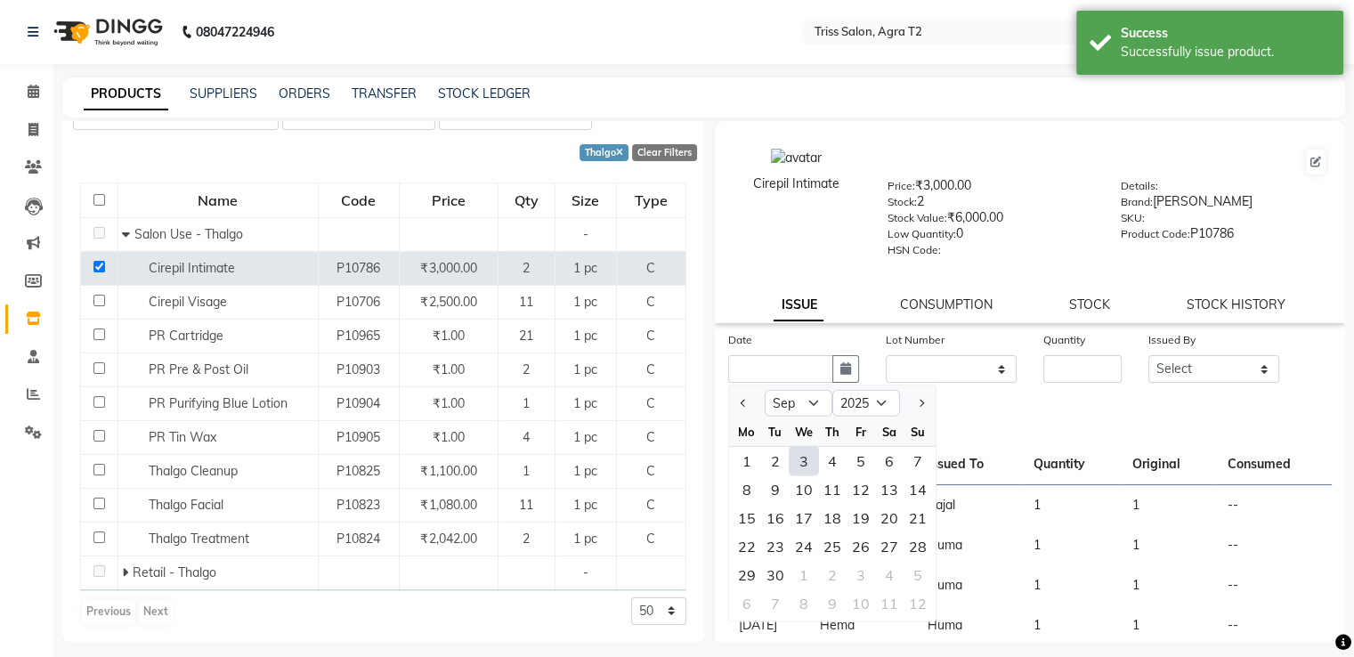
click at [800, 467] on div "3" at bounding box center [804, 461] width 28 height 28
type input "[DATE]"
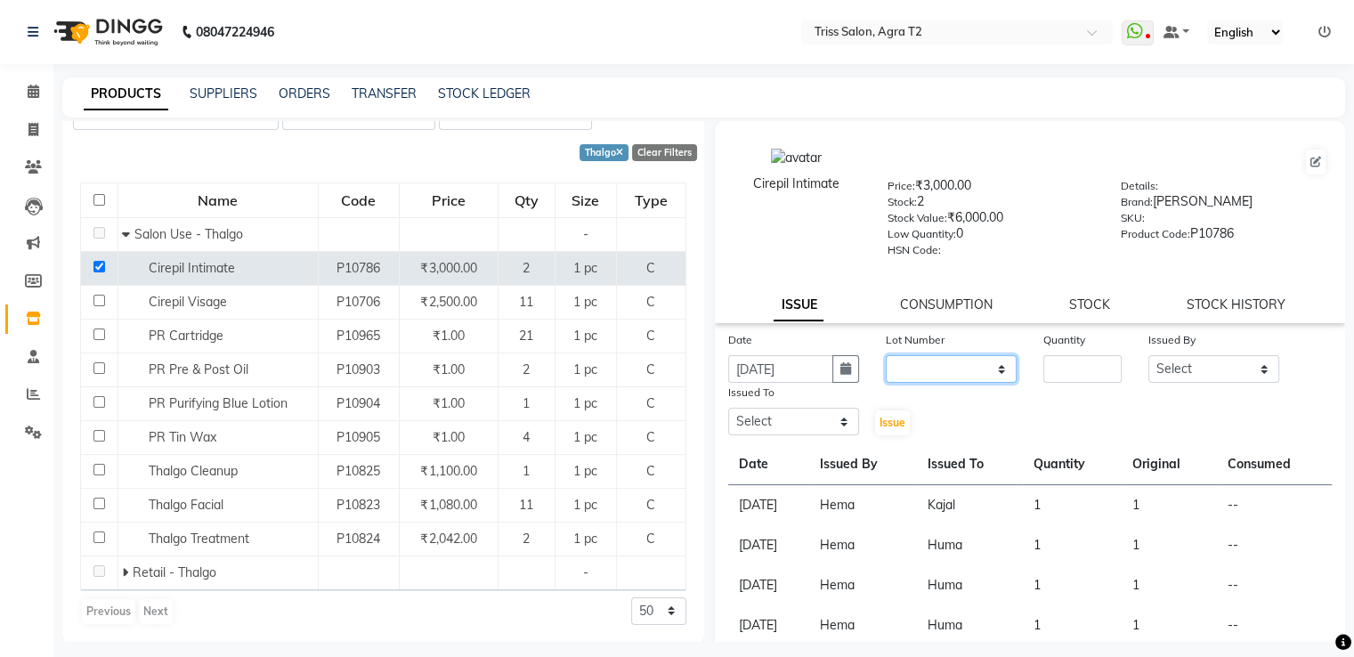
click at [895, 383] on select "None" at bounding box center [951, 369] width 131 height 28
select select "0: null"
click at [886, 361] on select "None" at bounding box center [951, 369] width 131 height 28
click at [1047, 382] on input "number" at bounding box center [1082, 369] width 78 height 28
type input "1"
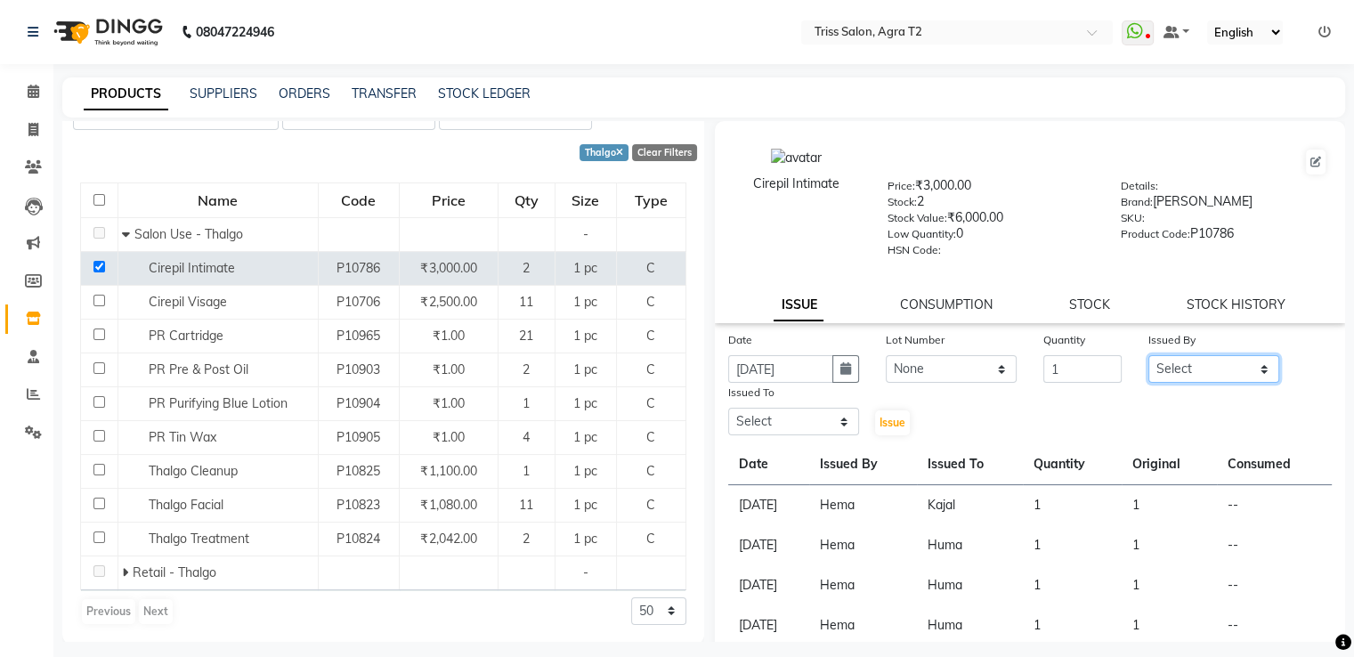
click at [1177, 379] on select "Select Abhishek Aman Ayush Hema Huma Kajal Karan Kavya Chauhan Mohd. Kamil Shel…" at bounding box center [1214, 369] width 131 height 28
select select "14770"
click at [1149, 361] on select "Select Abhishek Aman Ayush Hema Huma Kajal Karan Kavya Chauhan Mohd. Kamil Shel…" at bounding box center [1214, 369] width 131 height 28
click at [804, 435] on select "Select Abhishek Aman Ayush Hema Huma Kajal Karan Kavya Chauhan Mohd. Kamil Shel…" at bounding box center [793, 422] width 131 height 28
select select "26469"
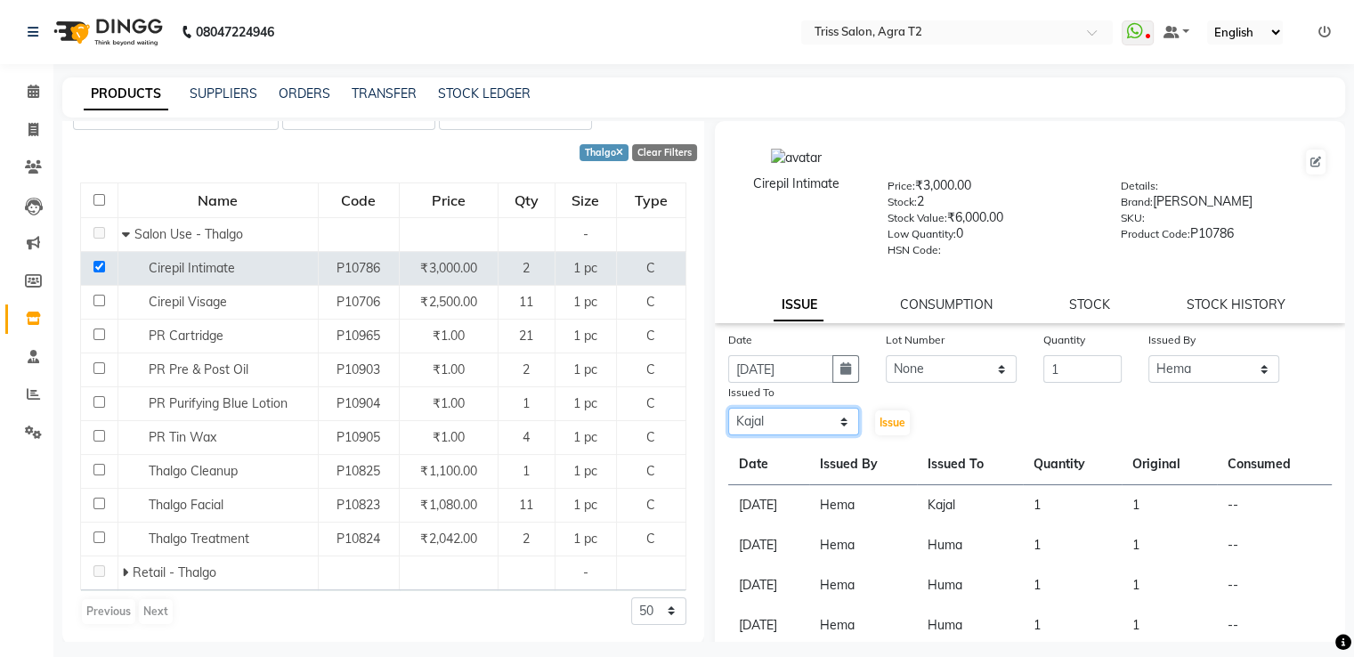
click at [728, 415] on select "Select Abhishek Aman Ayush Hema Huma Kajal Karan Kavya Chauhan Mohd. Kamil Shel…" at bounding box center [793, 422] width 131 height 28
click at [902, 429] on button "Issue" at bounding box center [892, 422] width 35 height 25
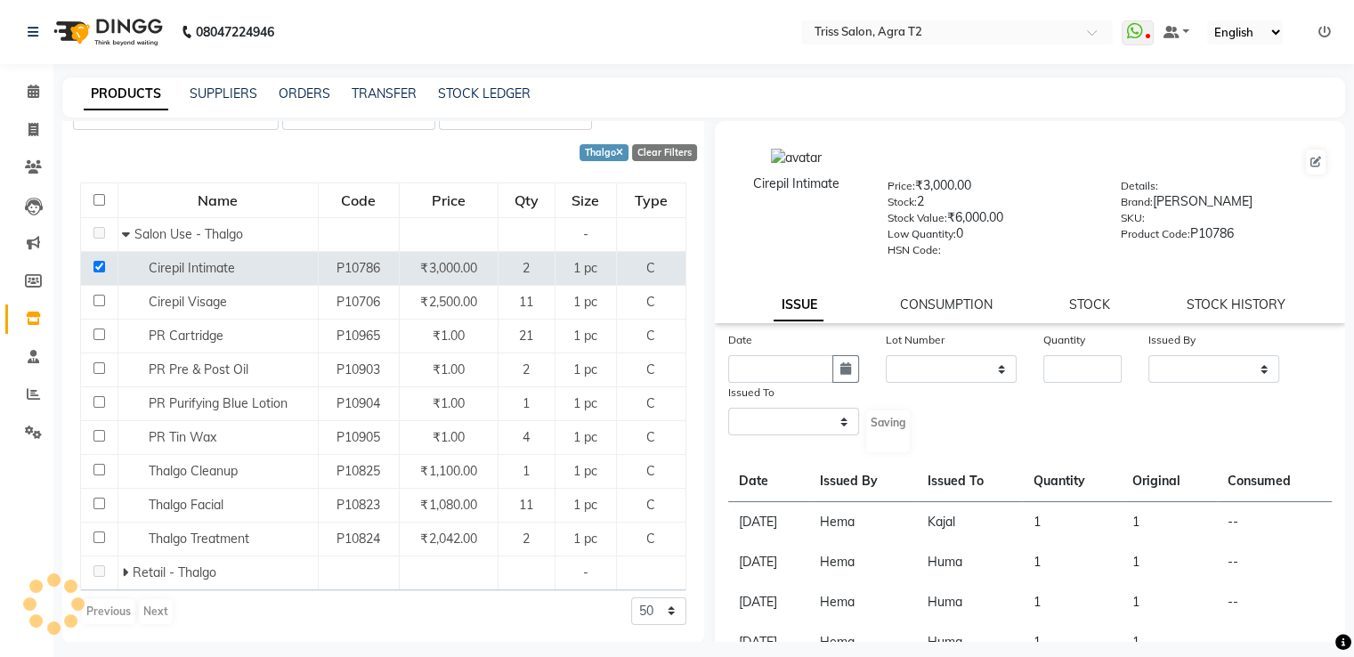
select select
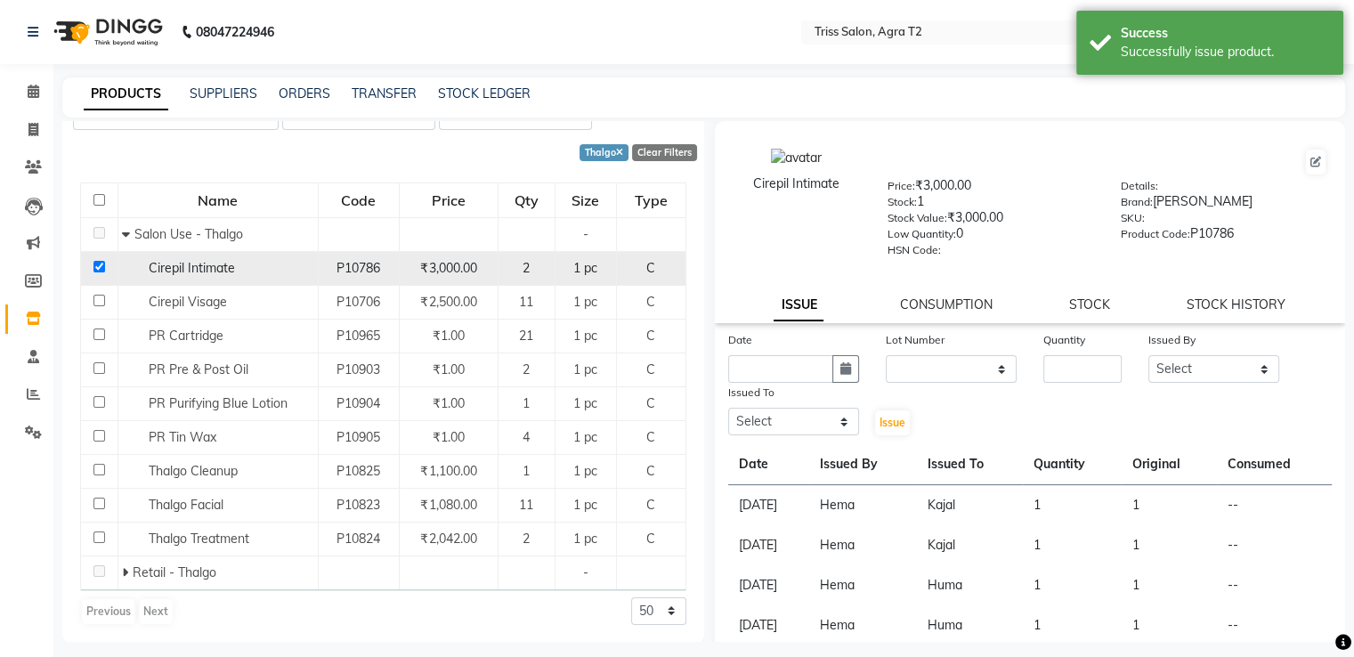
click at [101, 266] on input "checkbox" at bounding box center [99, 267] width 12 height 12
checkbox input "false"
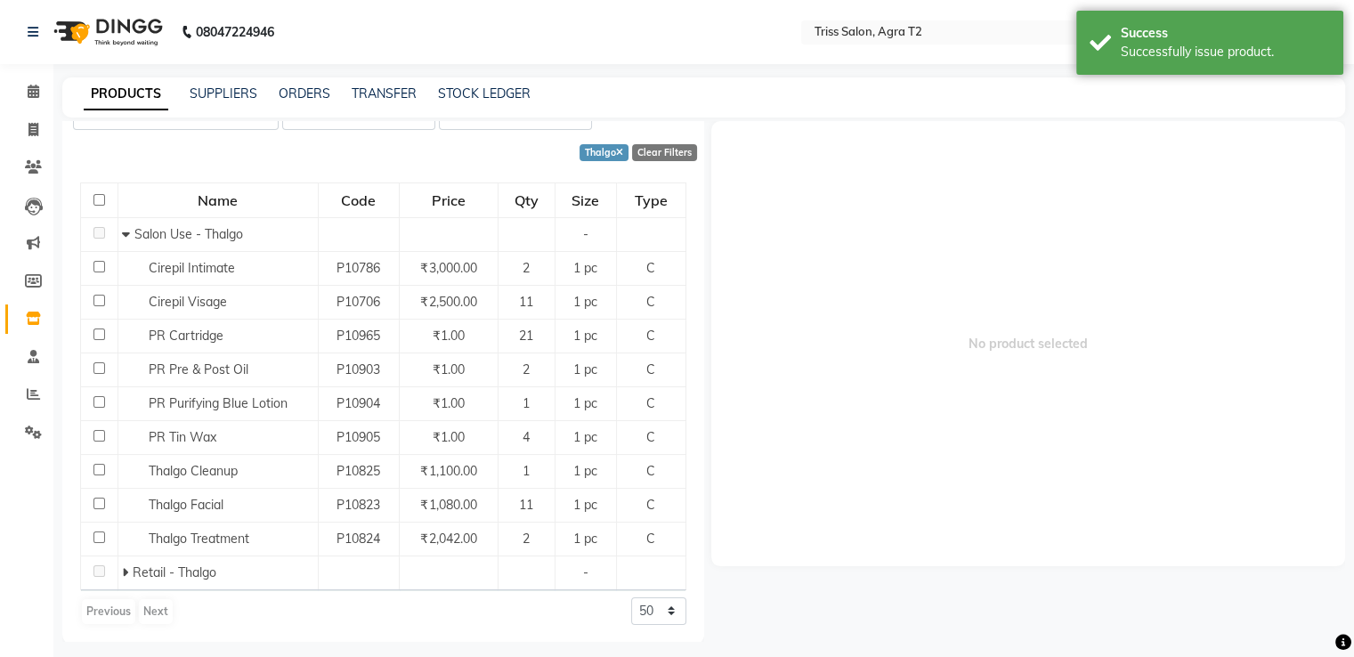
scroll to position [0, 0]
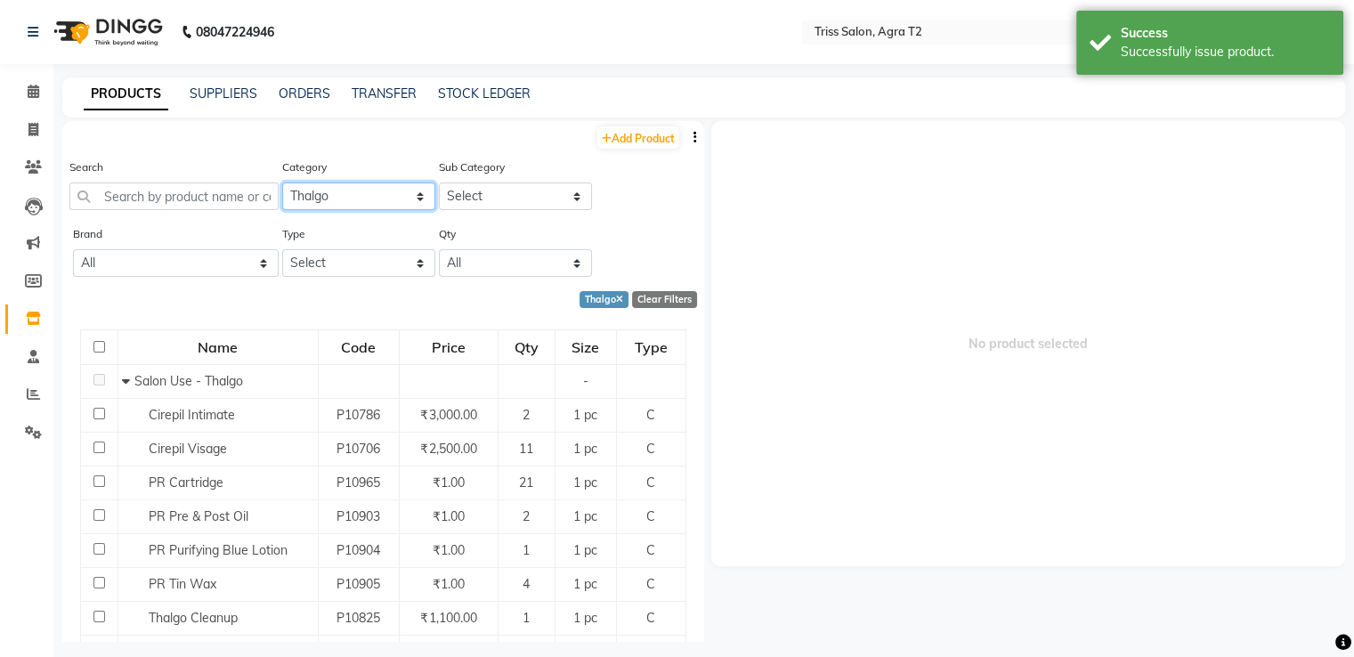
click at [370, 183] on select "Select PH [PERSON_NAME] Moroccan Oil 3TenX K18 Schwarzkopf Mintree Kanpeki Thal…" at bounding box center [358, 197] width 153 height 28
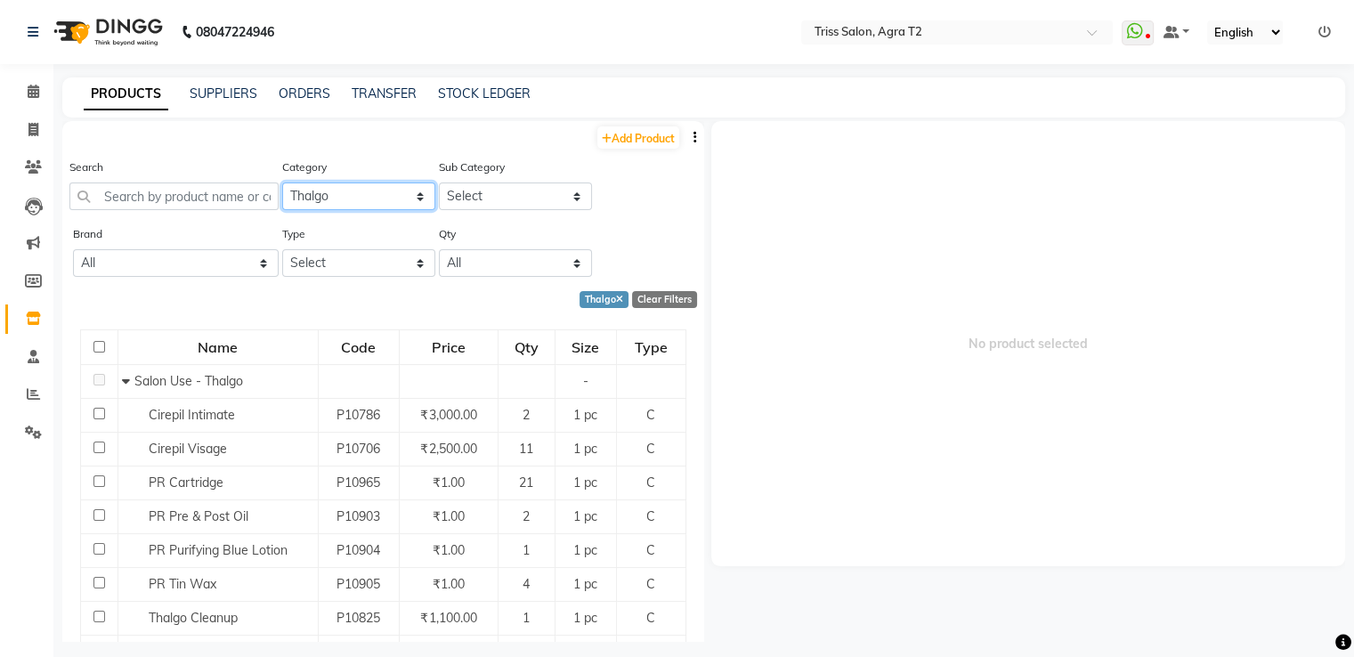
select select "367302550"
click at [282, 183] on select "Select PH [PERSON_NAME] Moroccan Oil 3TenX K18 Schwarzkopf Mintree Kanpeki Thal…" at bounding box center [358, 197] width 153 height 28
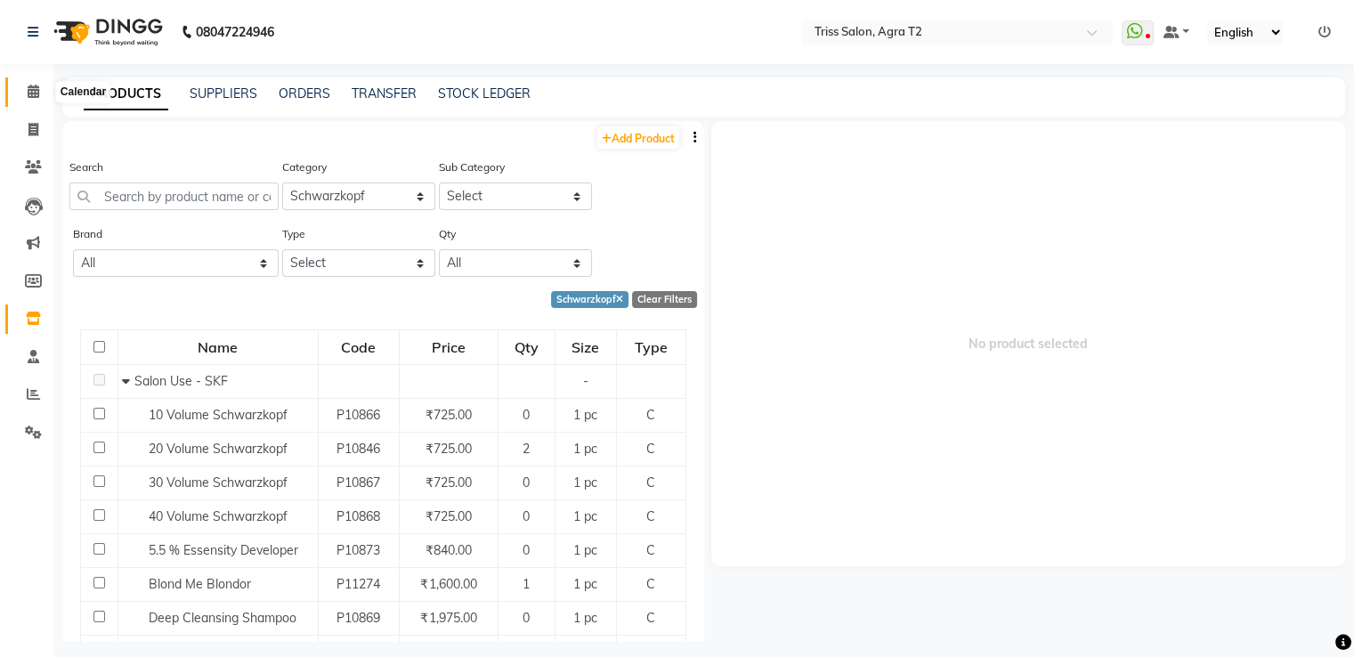
click at [31, 93] on icon at bounding box center [34, 91] width 12 height 13
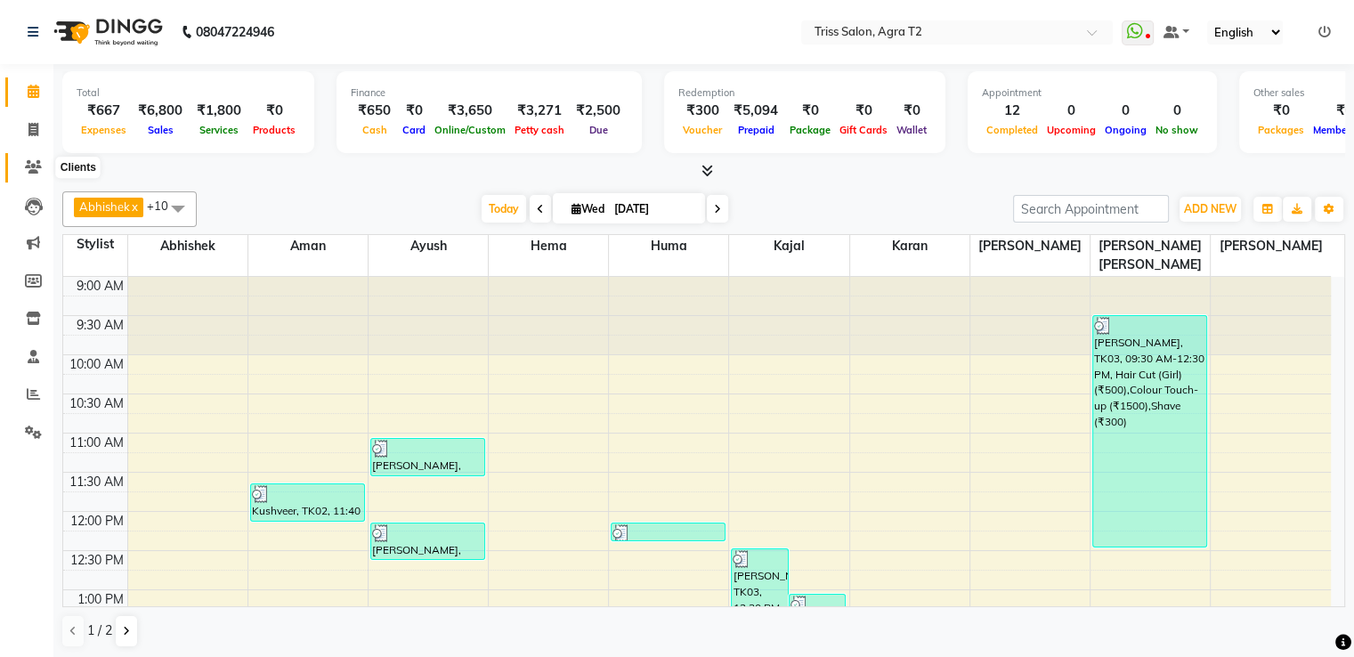
click at [26, 159] on span at bounding box center [33, 168] width 31 height 20
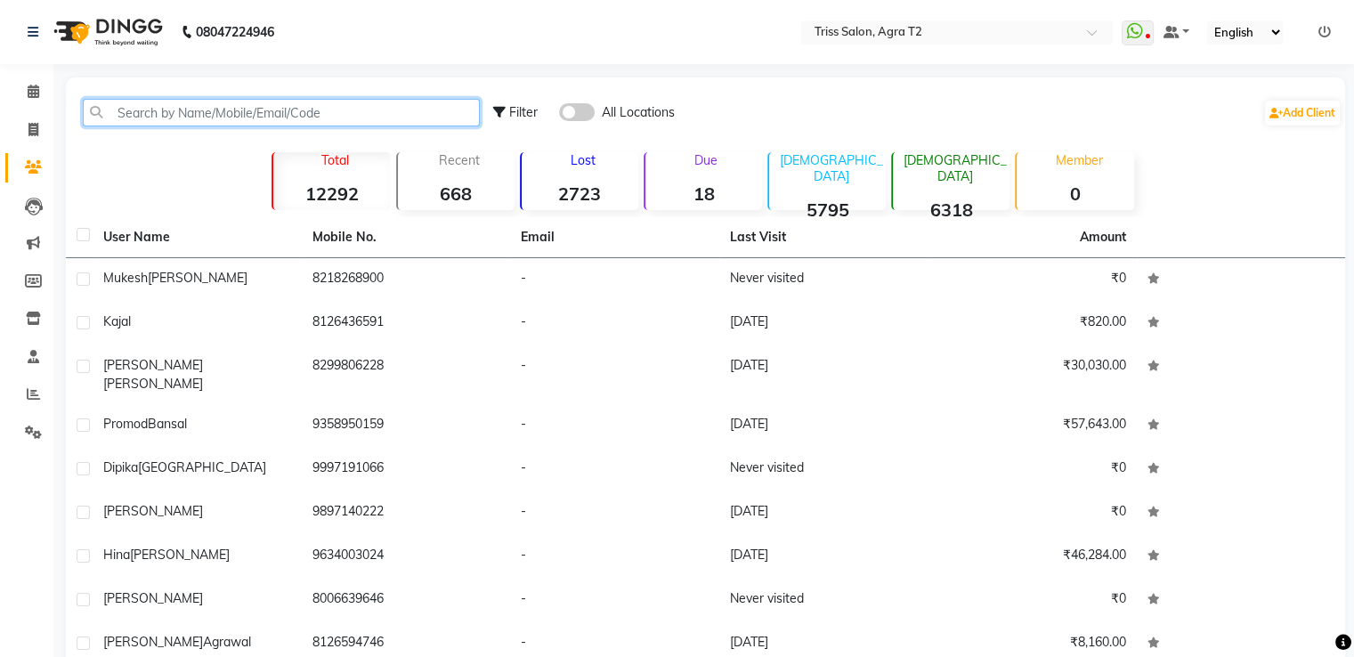
click at [157, 111] on input "text" at bounding box center [281, 113] width 397 height 28
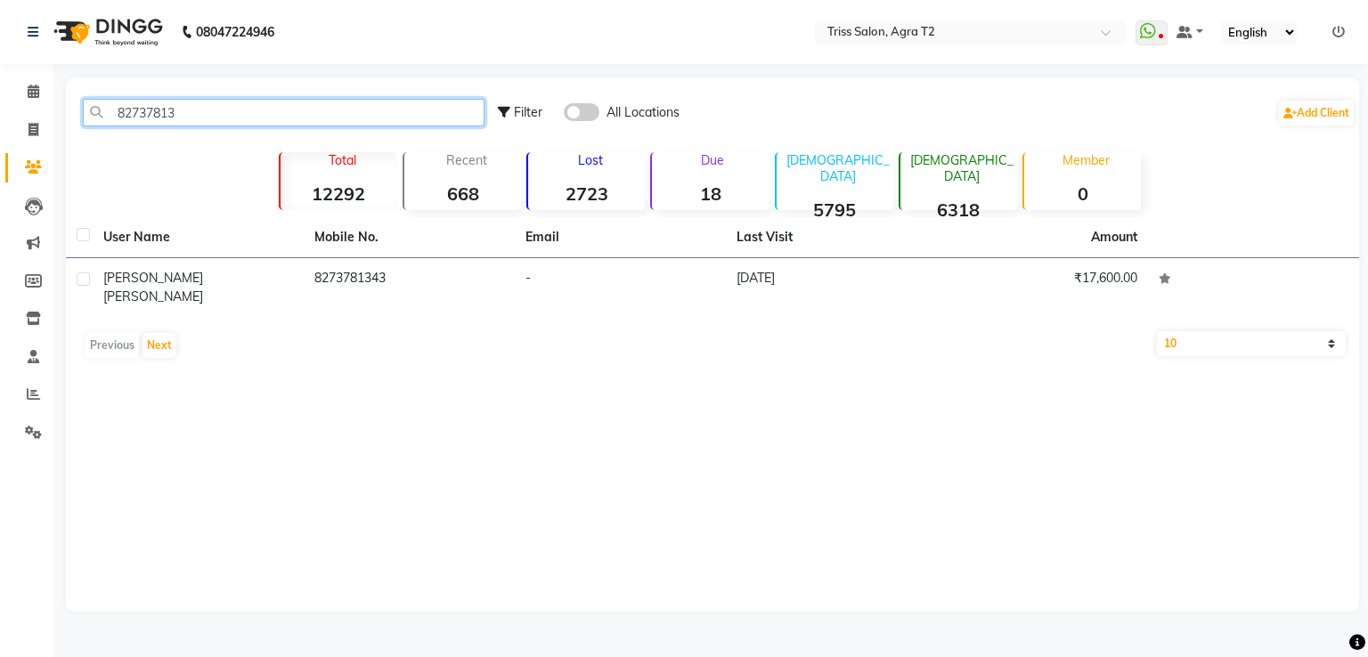
type input "82737813"
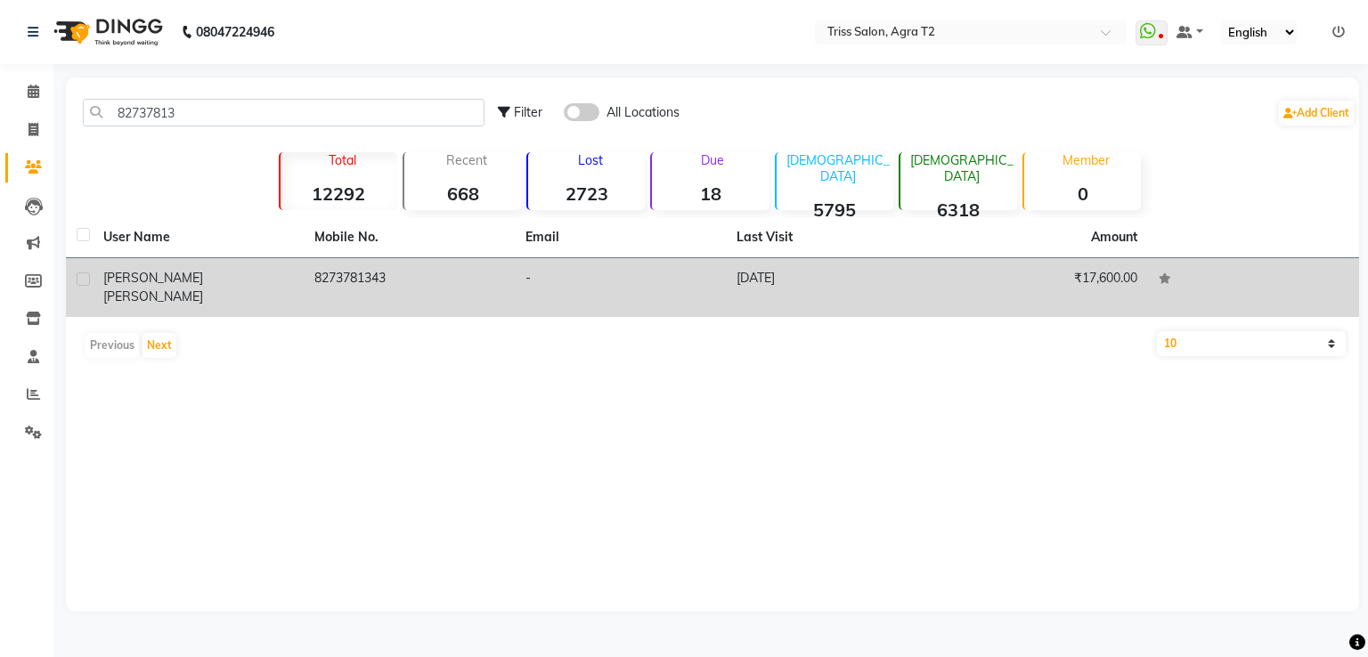
click at [331, 277] on td "8273781343" at bounding box center [409, 287] width 211 height 59
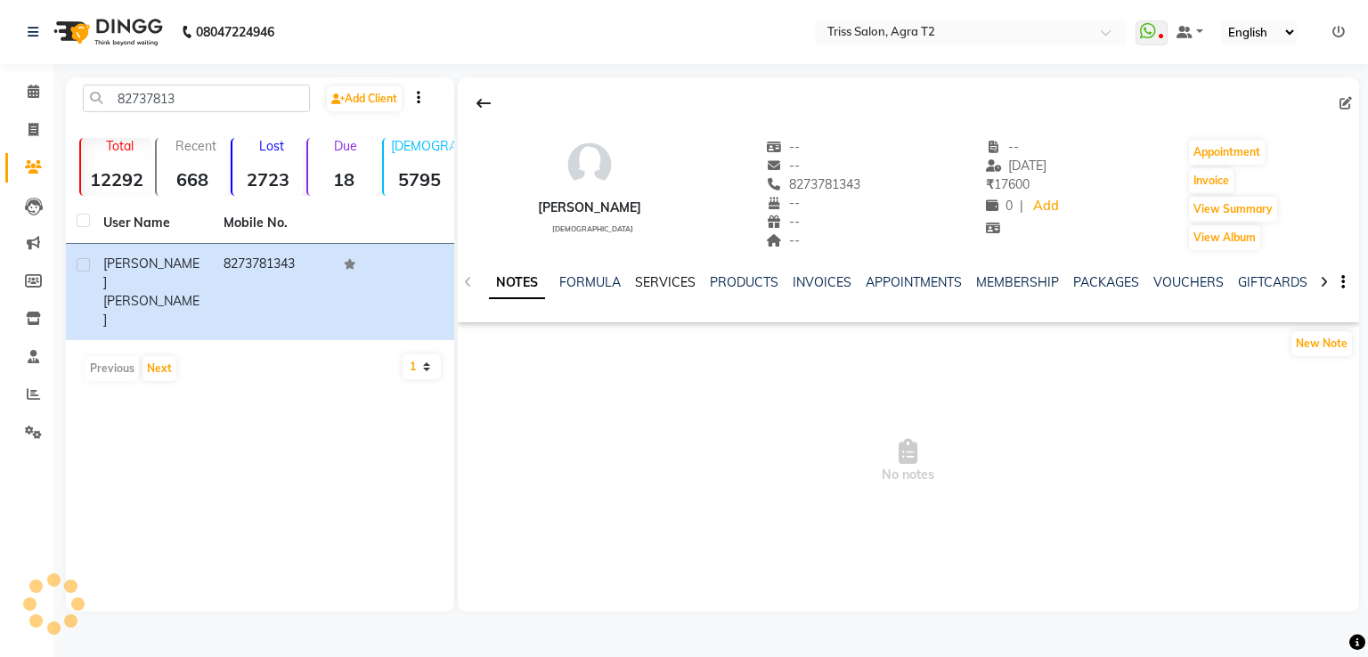
click at [666, 275] on link "SERVICES" at bounding box center [665, 282] width 61 height 16
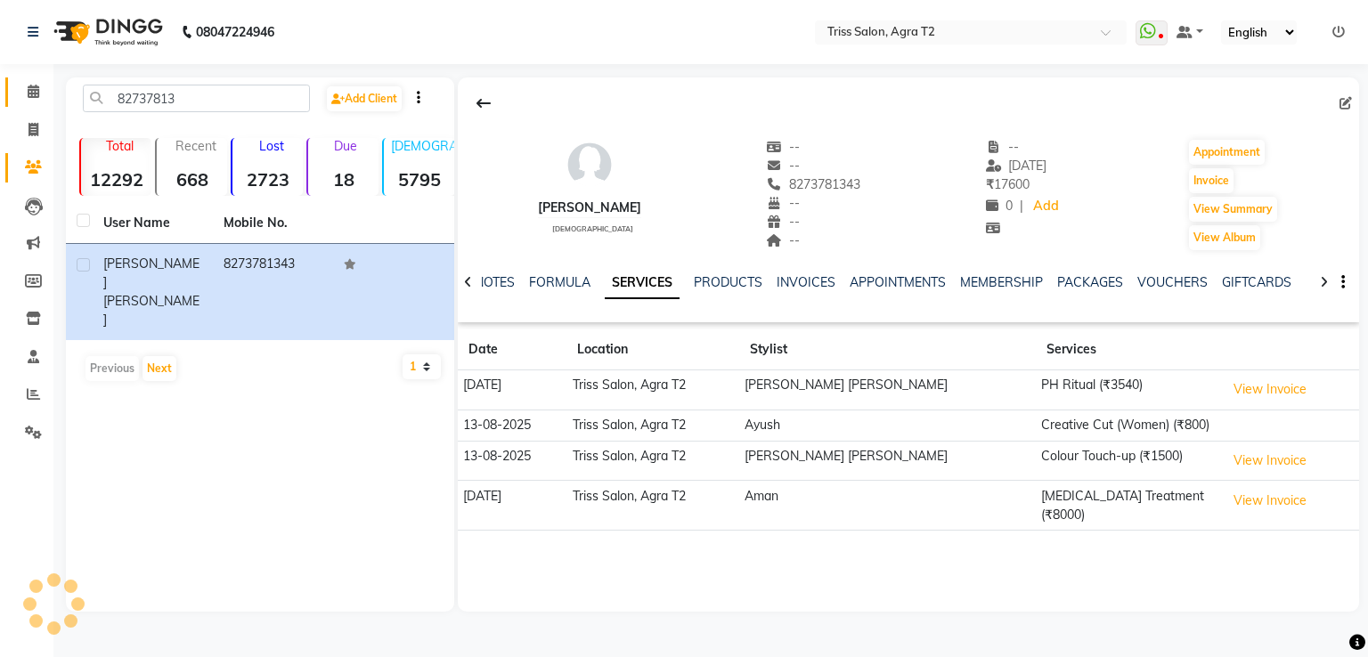
click at [37, 80] on link "Calendar" at bounding box center [26, 91] width 43 height 29
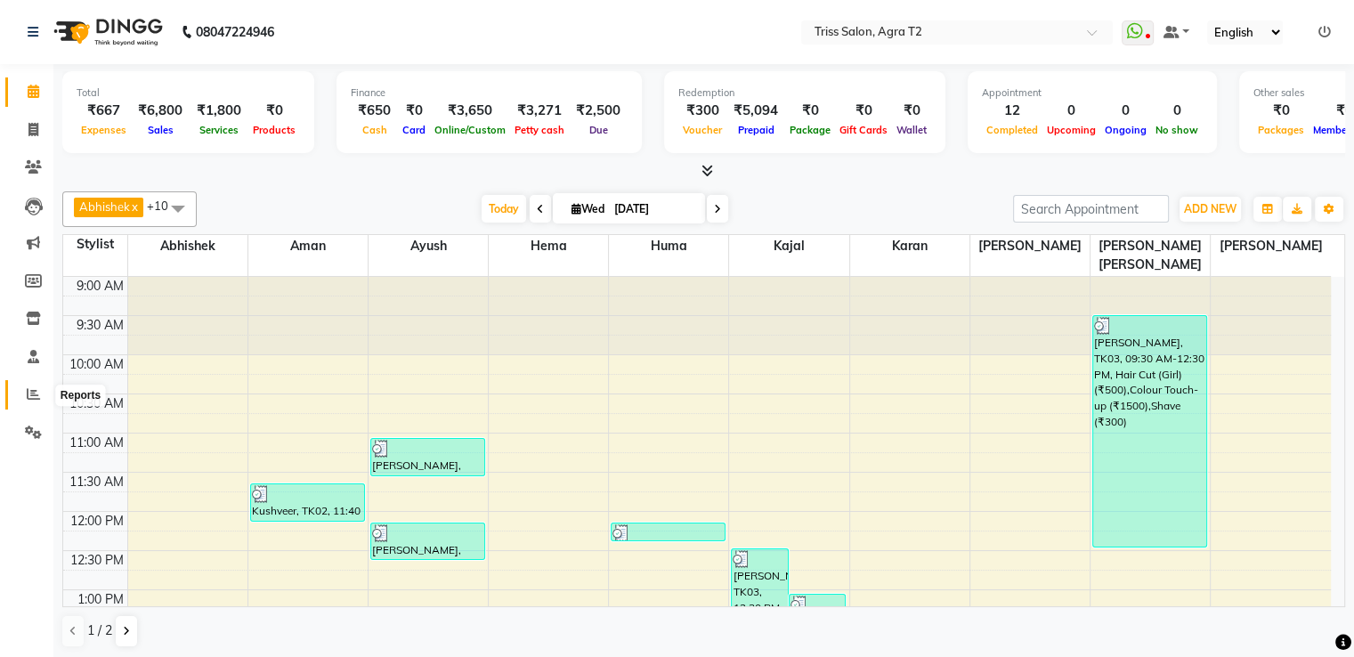
click at [21, 401] on span at bounding box center [33, 395] width 31 height 20
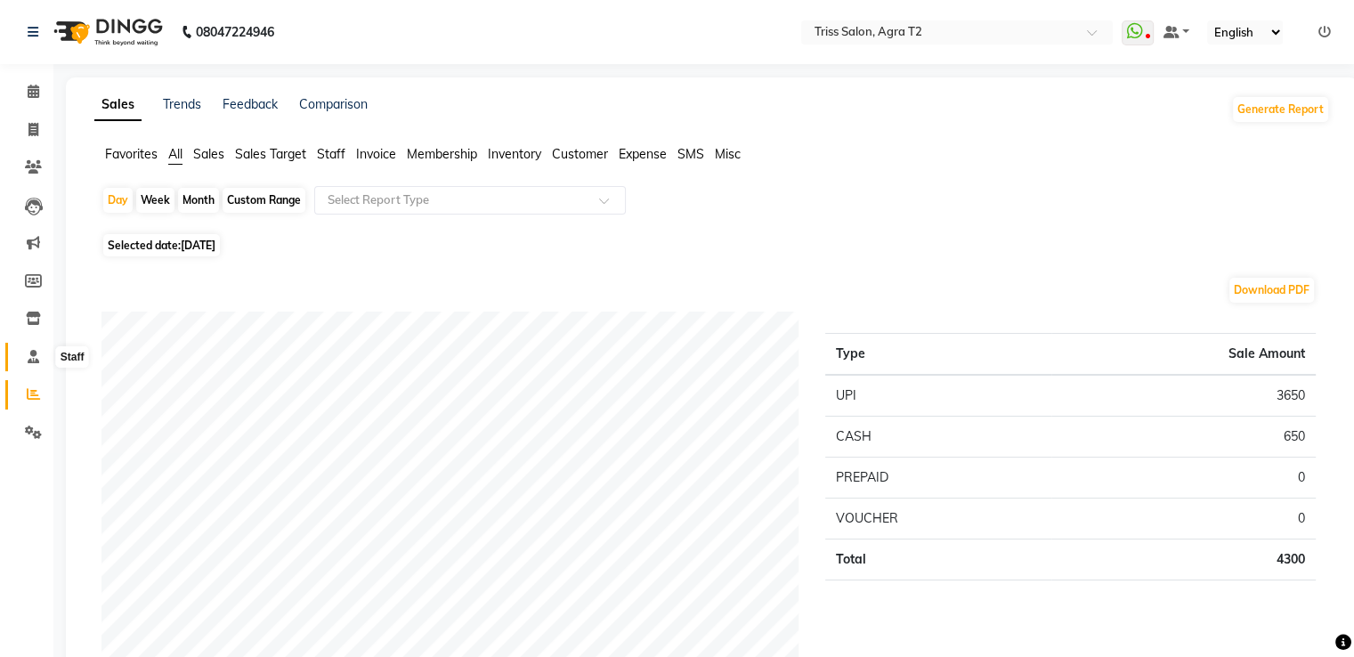
click at [28, 349] on span at bounding box center [33, 357] width 31 height 20
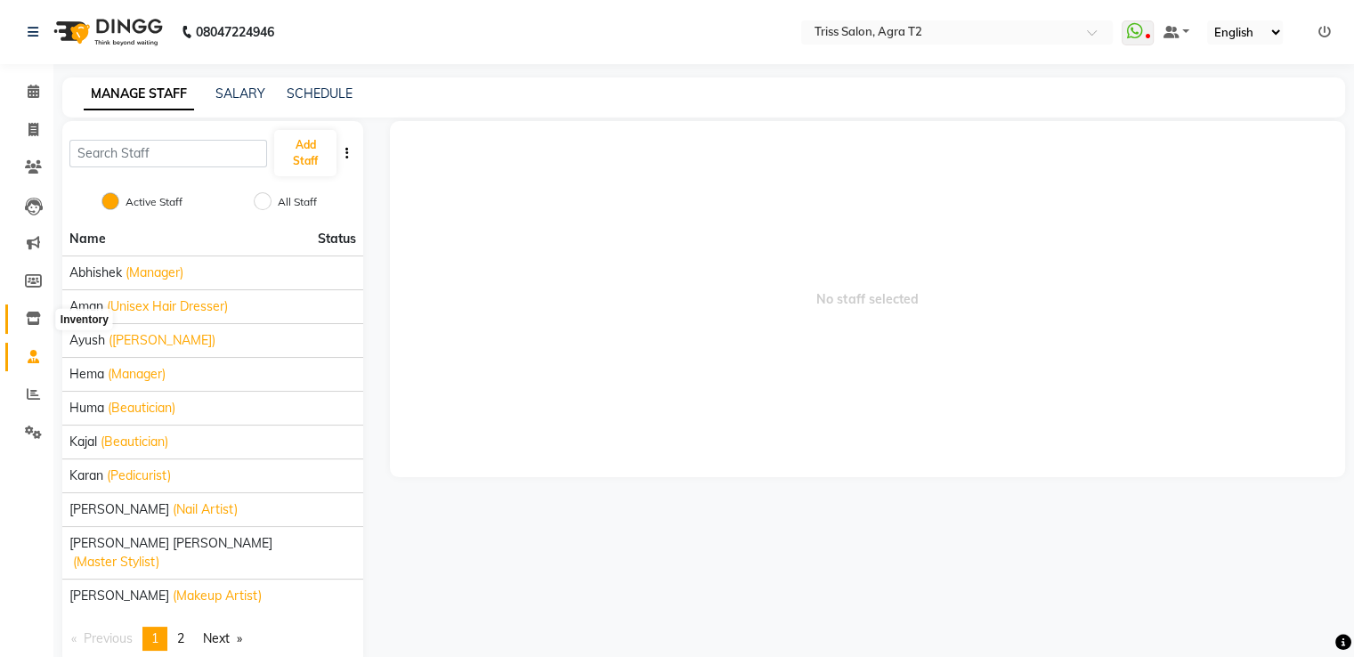
click at [23, 316] on span at bounding box center [33, 319] width 31 height 20
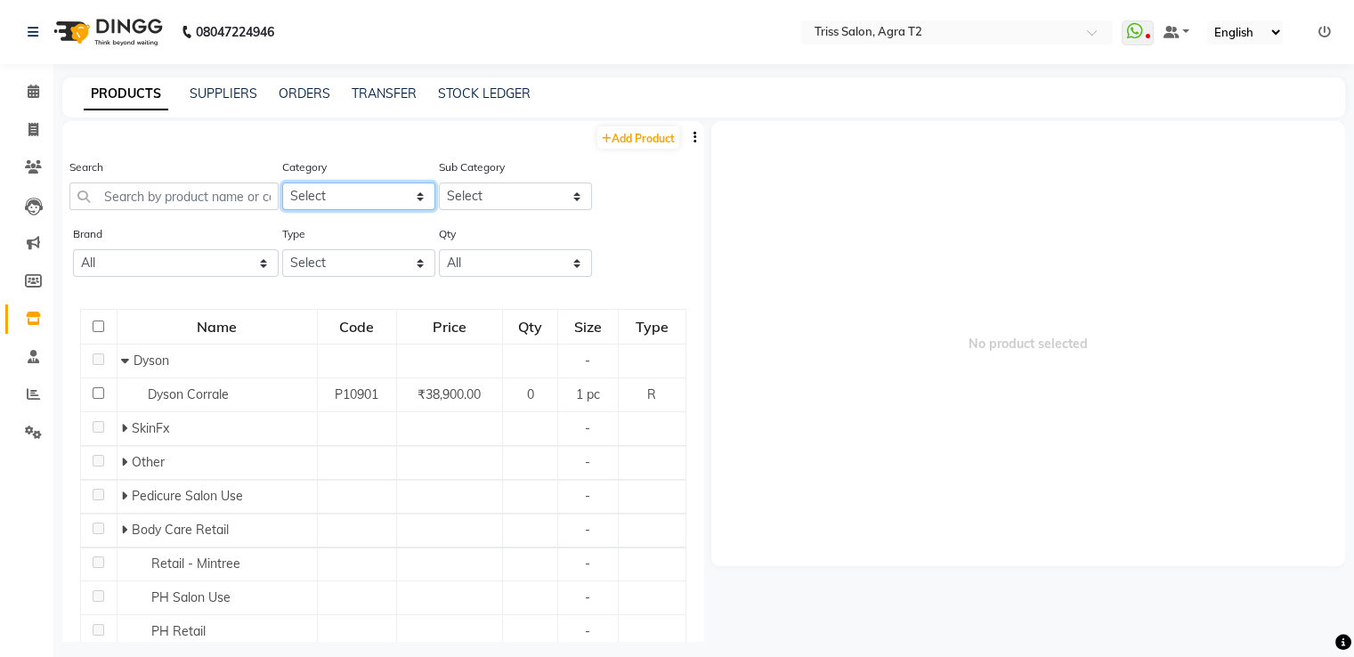
click at [317, 186] on select "Select PH Keune GK Moroccan Oil 3TenX K18 Schwarzkopf Mintree Kanpeki Thalgo Ot…" at bounding box center [358, 197] width 153 height 28
select select "367302750"
click at [282, 183] on select "Select PH Keune GK Moroccan Oil 3TenX K18 Schwarzkopf Mintree Kanpeki Thalgo Ot…" at bounding box center [358, 197] width 153 height 28
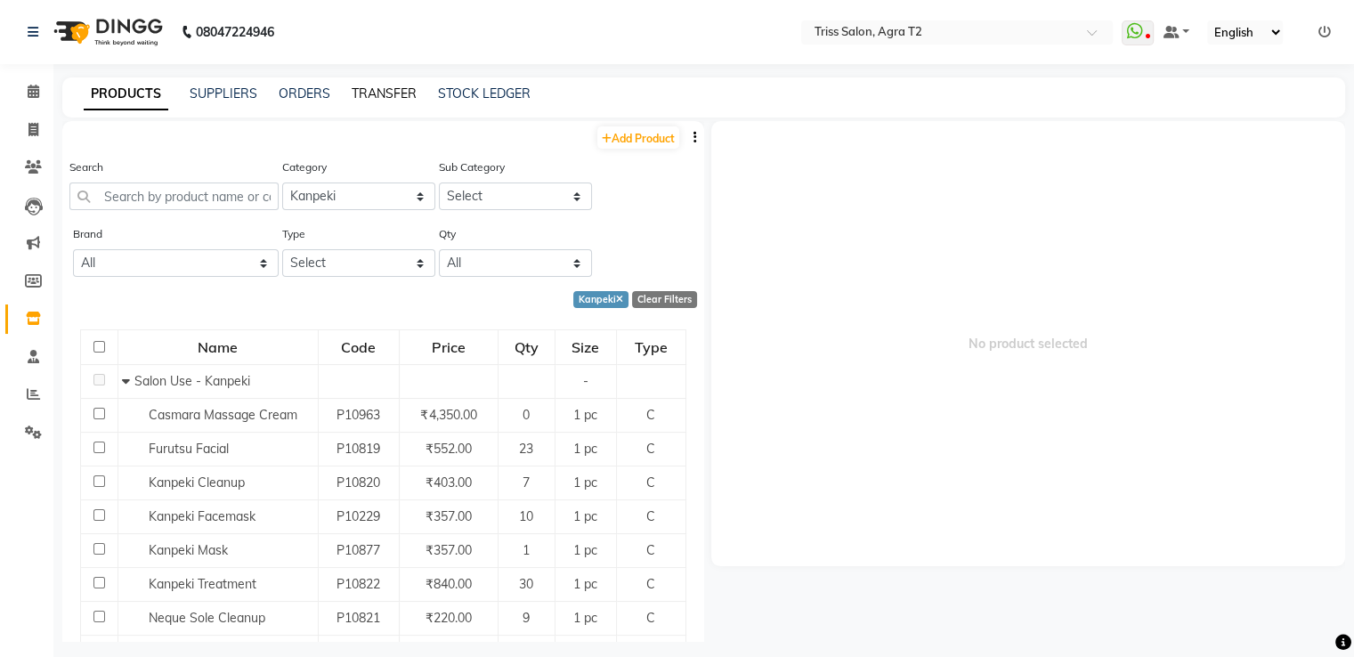
click at [408, 93] on link "TRANSFER" at bounding box center [384, 93] width 65 height 16
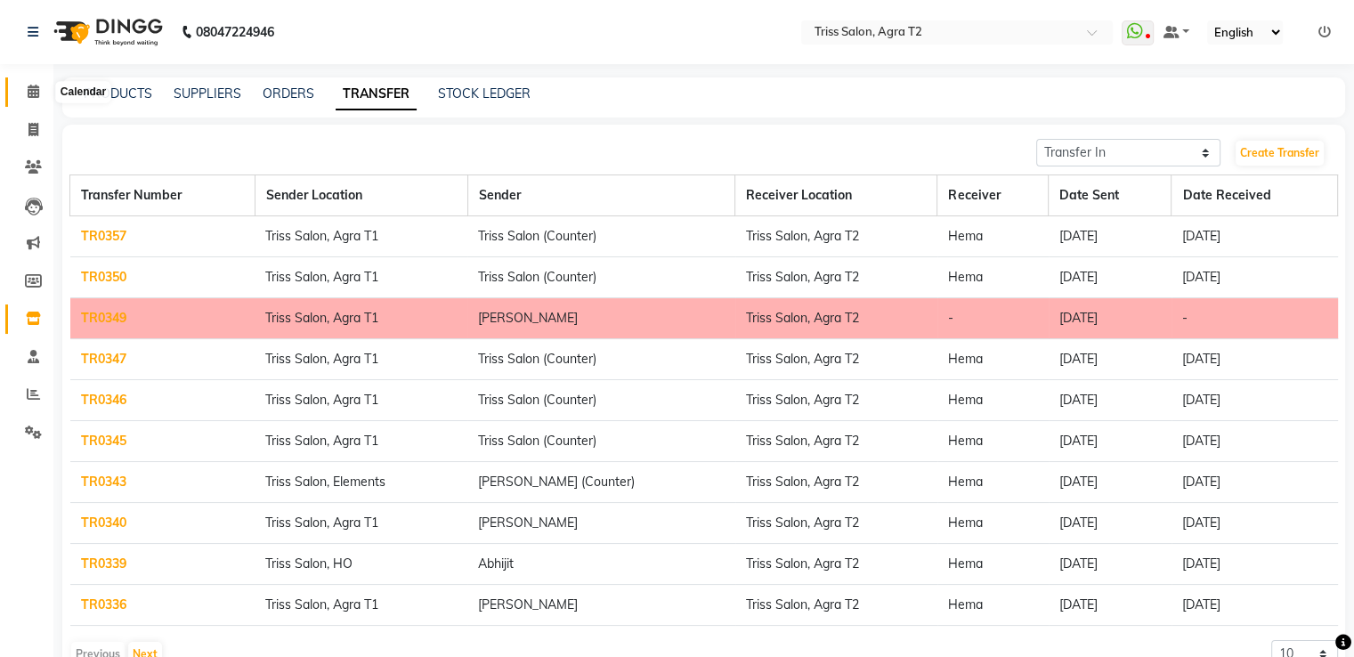
click at [28, 90] on icon at bounding box center [34, 91] width 12 height 13
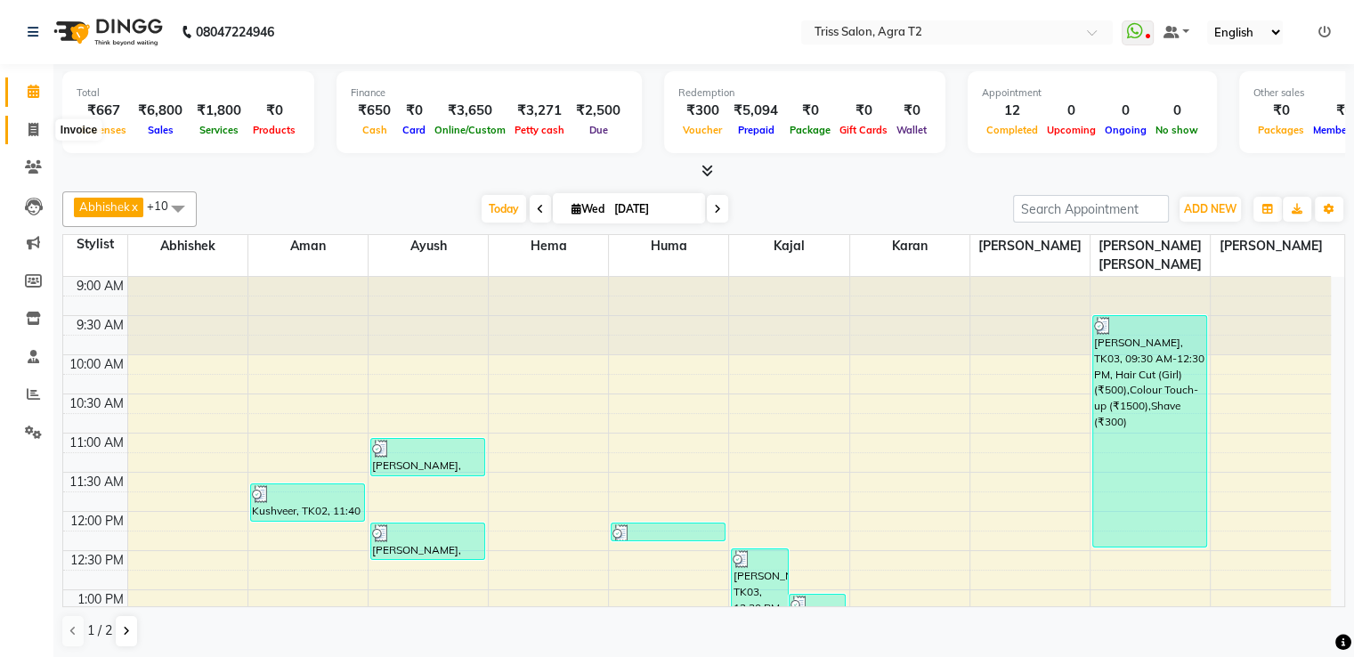
click at [35, 133] on icon at bounding box center [33, 129] width 10 height 13
select select "service"
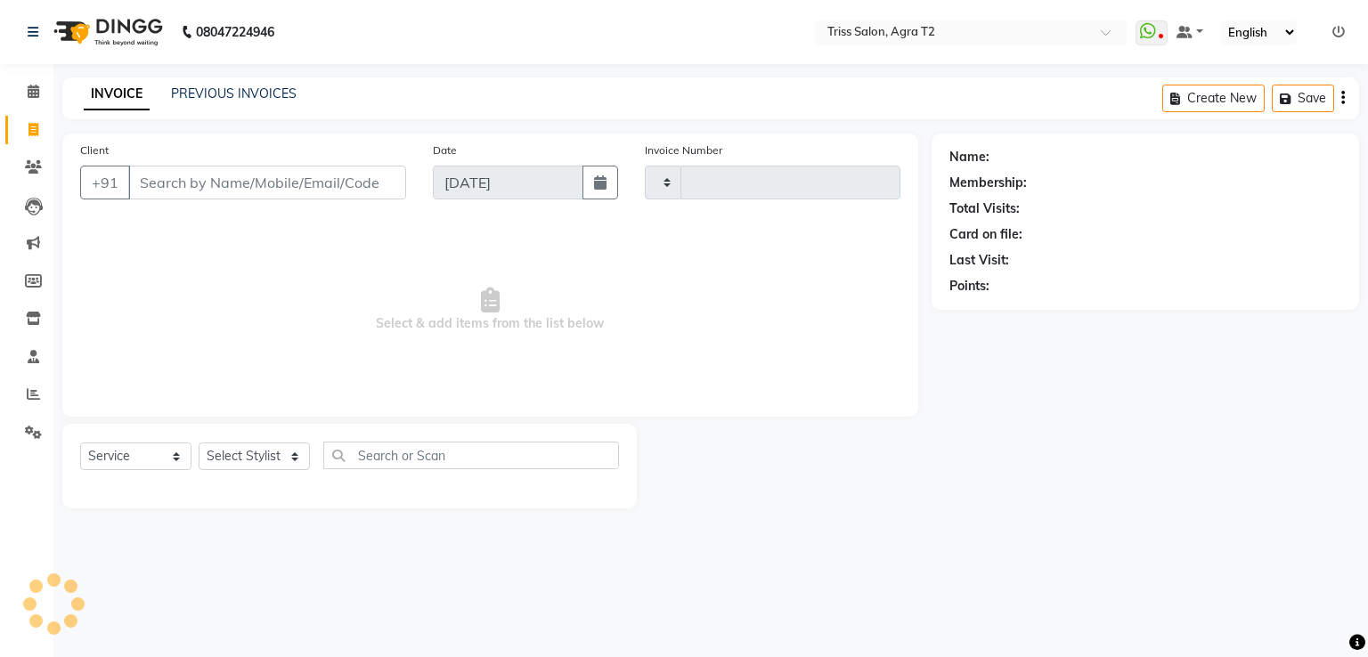
type input "2243"
select select "4301"
click at [296, 464] on select "Select Stylist" at bounding box center [254, 456] width 111 height 28
select select "26469"
click at [199, 443] on select "Select Stylist Abhishek Aman Ayush Hema Huma Kajal Karan Kavya Chauhan Mohd. Ka…" at bounding box center [261, 456] width 124 height 28
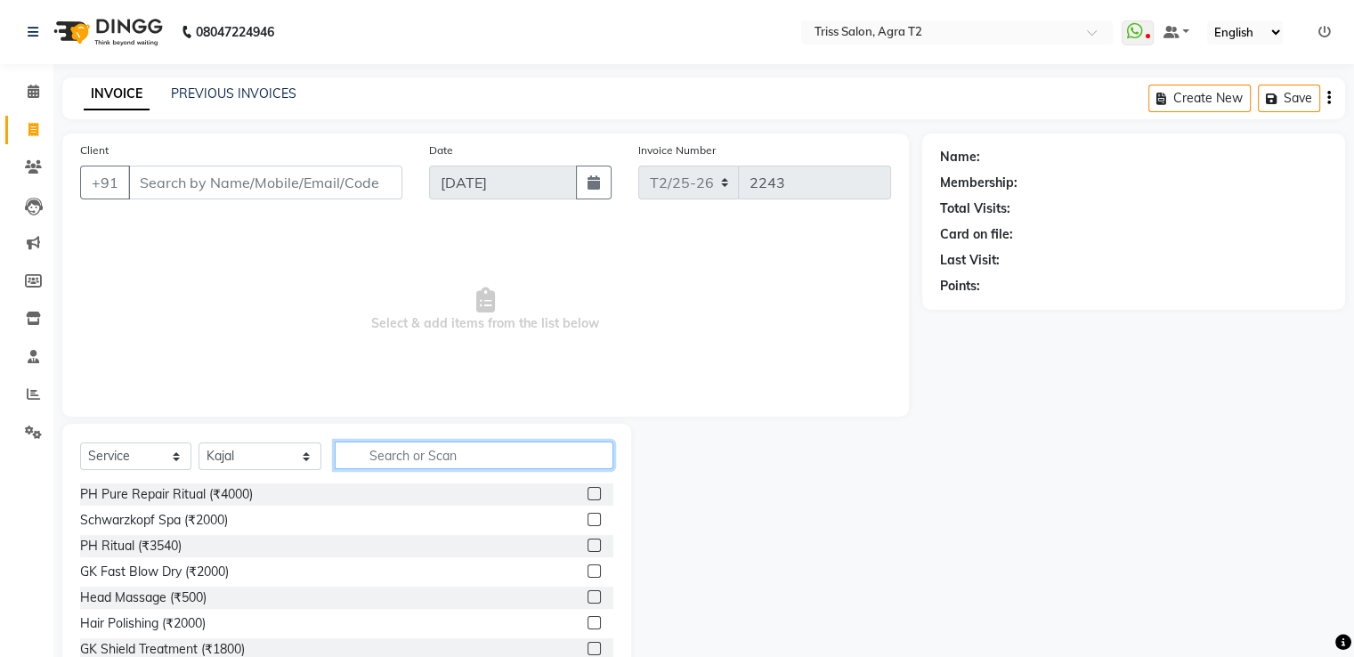
click at [394, 453] on input "text" at bounding box center [474, 456] width 278 height 28
type input "arm"
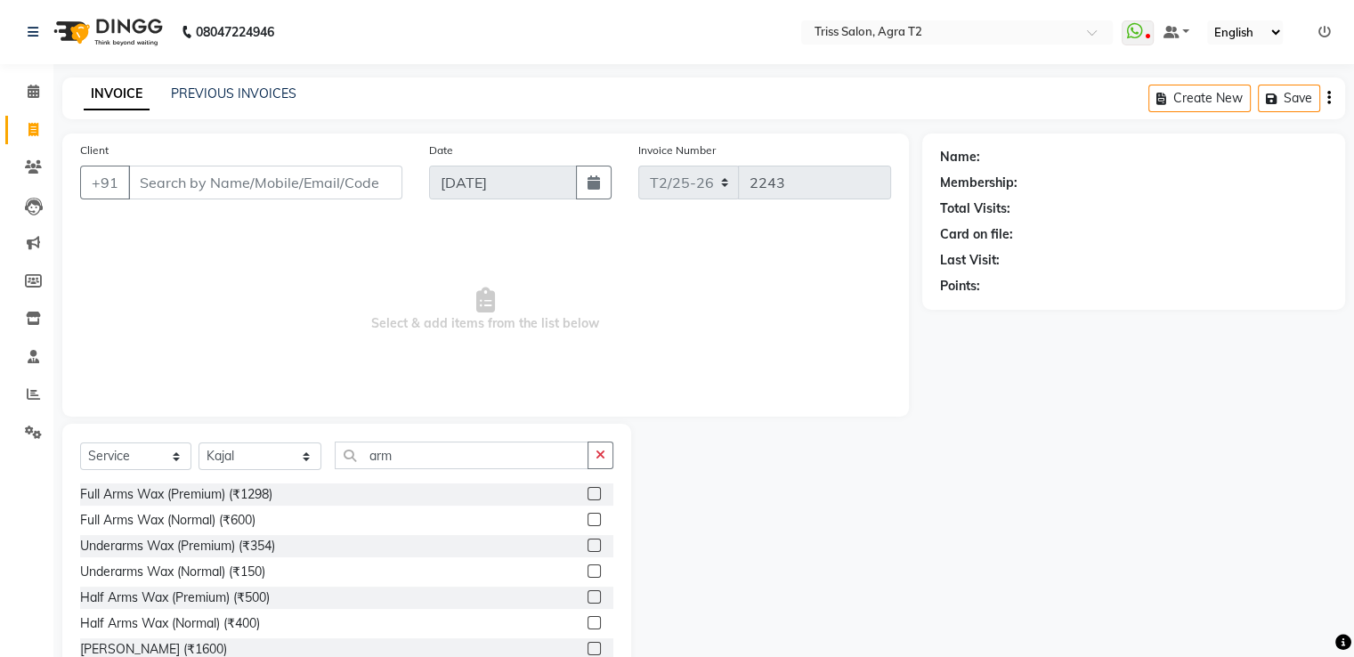
click at [588, 498] on label at bounding box center [594, 493] width 13 height 13
click at [588, 498] on input "checkbox" at bounding box center [594, 495] width 12 height 12
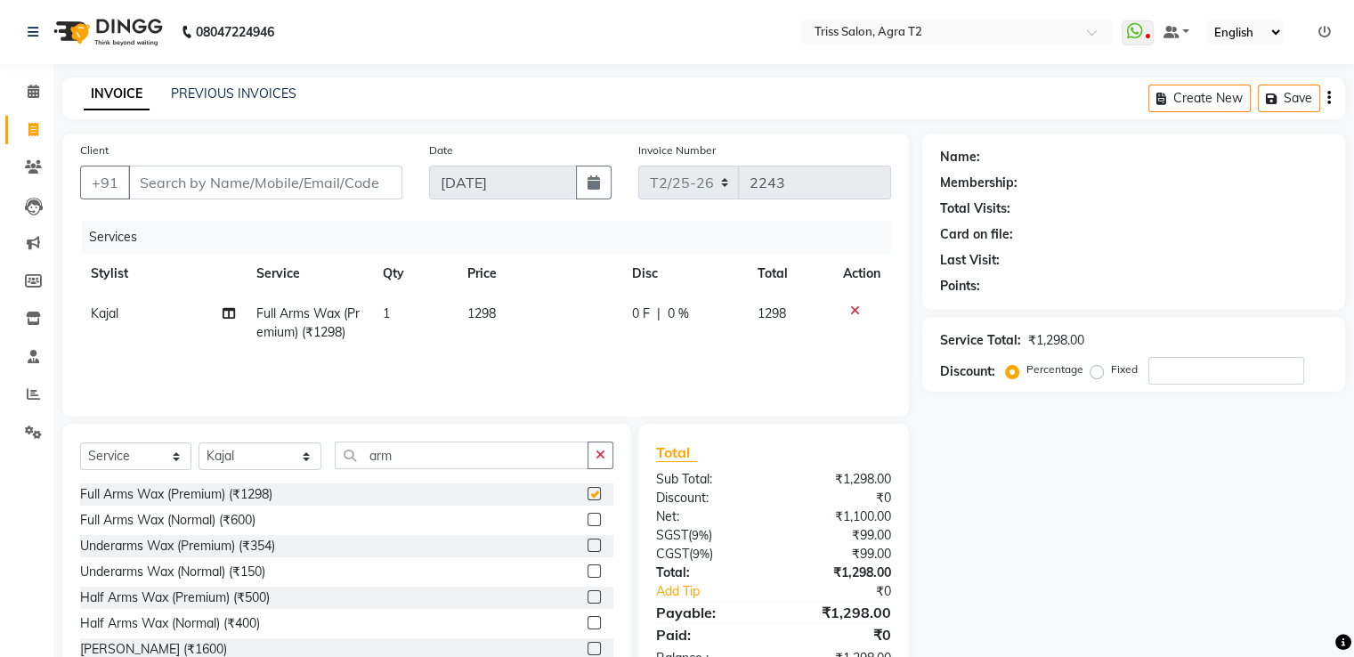
checkbox input "false"
click at [588, 546] on label at bounding box center [594, 545] width 13 height 13
click at [588, 546] on input "checkbox" at bounding box center [594, 546] width 12 height 12
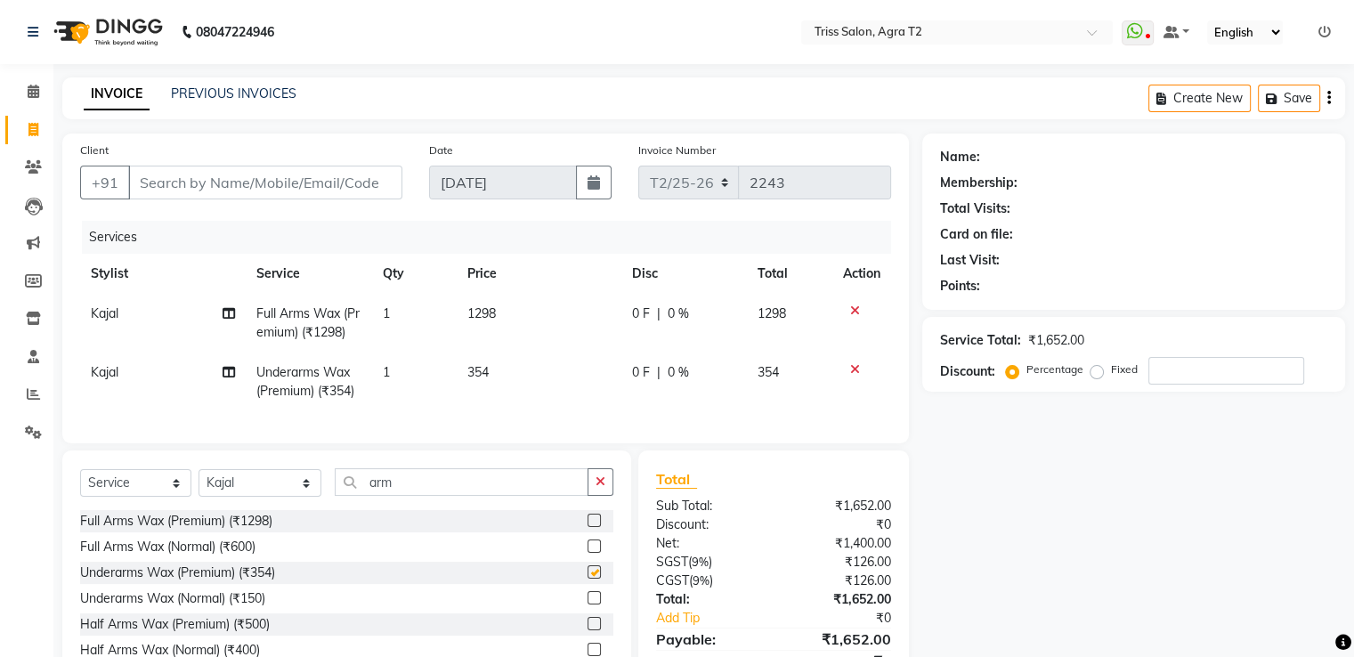
checkbox input "false"
click at [605, 496] on button "button" at bounding box center [601, 482] width 26 height 28
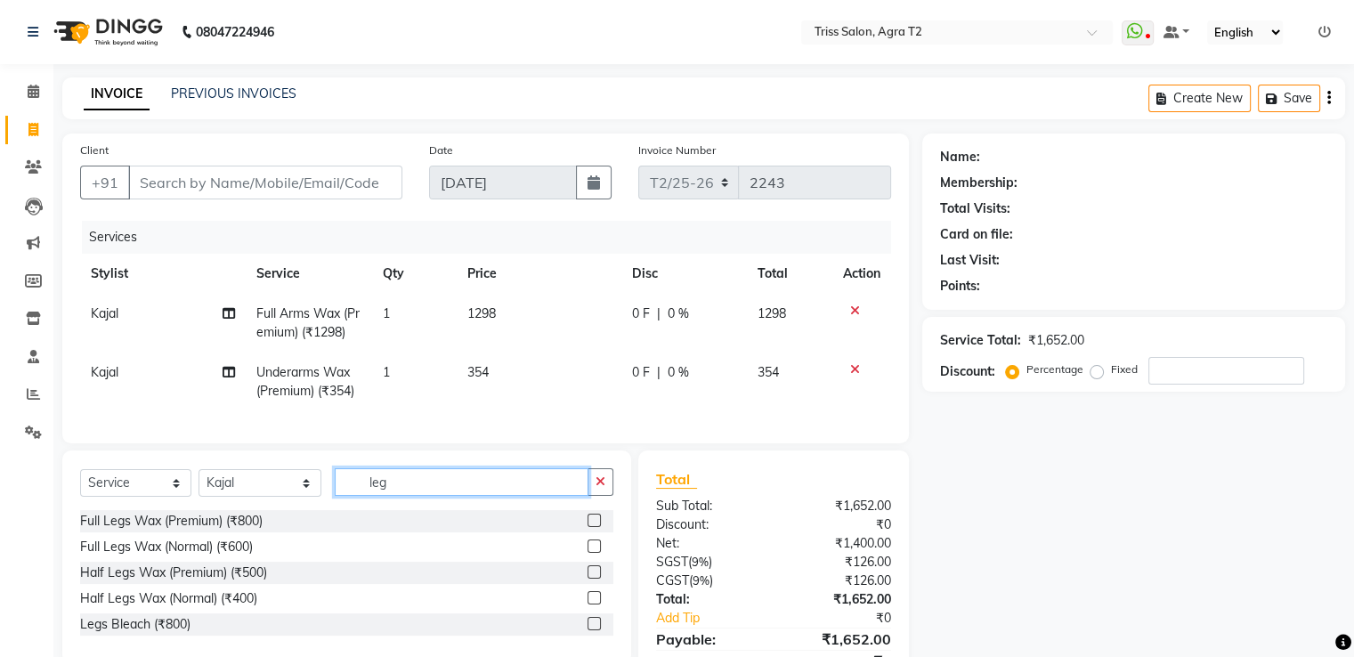
type input "leg"
click at [595, 527] on label at bounding box center [594, 520] width 13 height 13
click at [595, 527] on input "checkbox" at bounding box center [594, 522] width 12 height 12
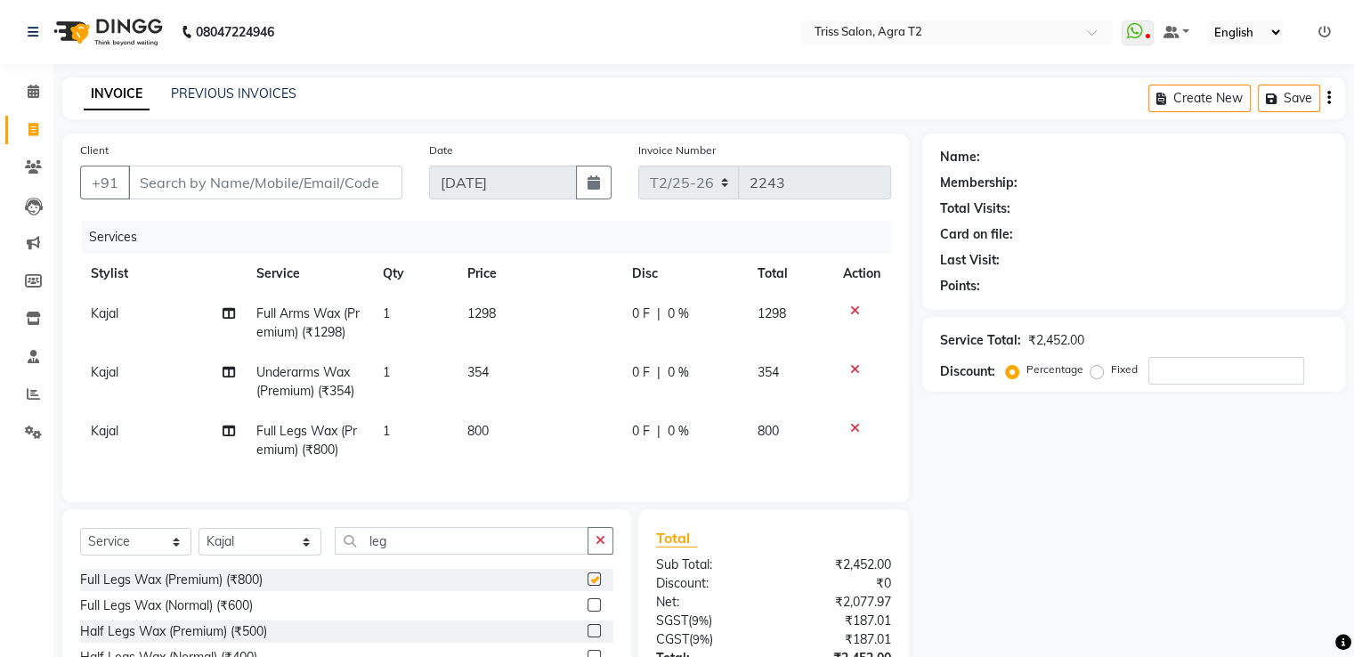
checkbox input "false"
click at [499, 323] on td "1298" at bounding box center [539, 323] width 165 height 59
select select "26469"
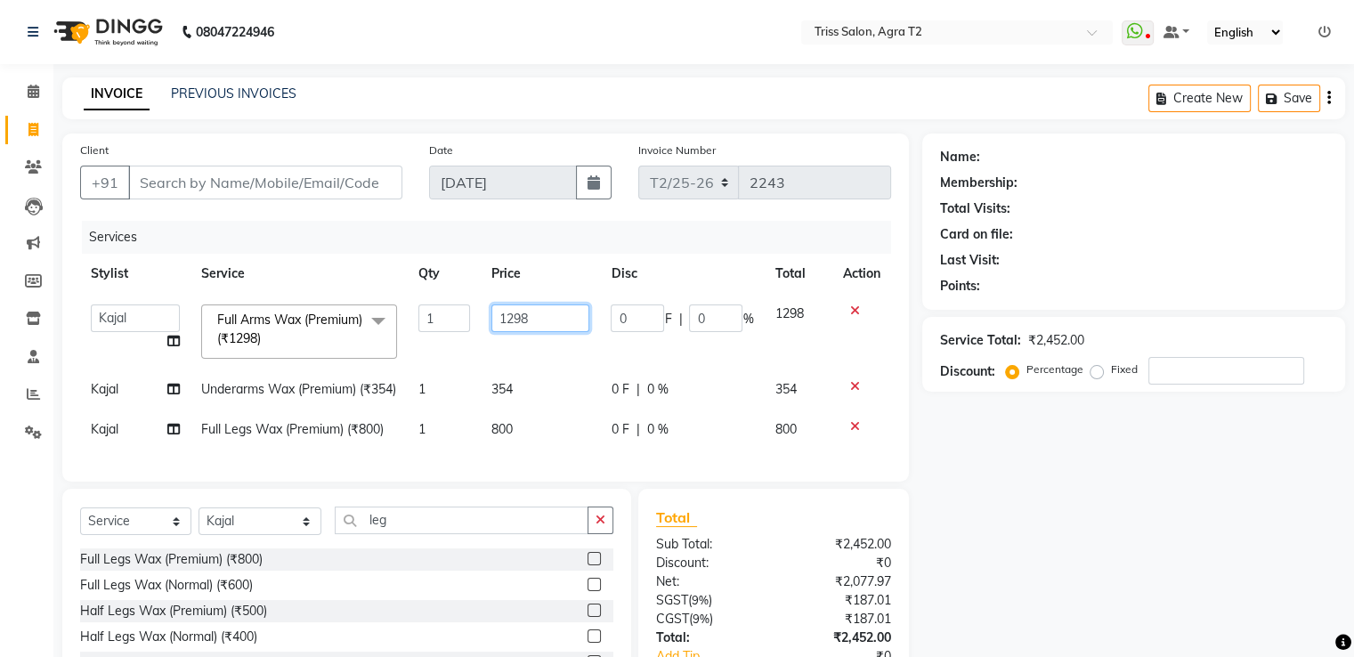
click at [566, 321] on input "1298" at bounding box center [540, 318] width 98 height 28
type input "1100"
click at [506, 400] on td "354" at bounding box center [540, 389] width 119 height 40
select select "26469"
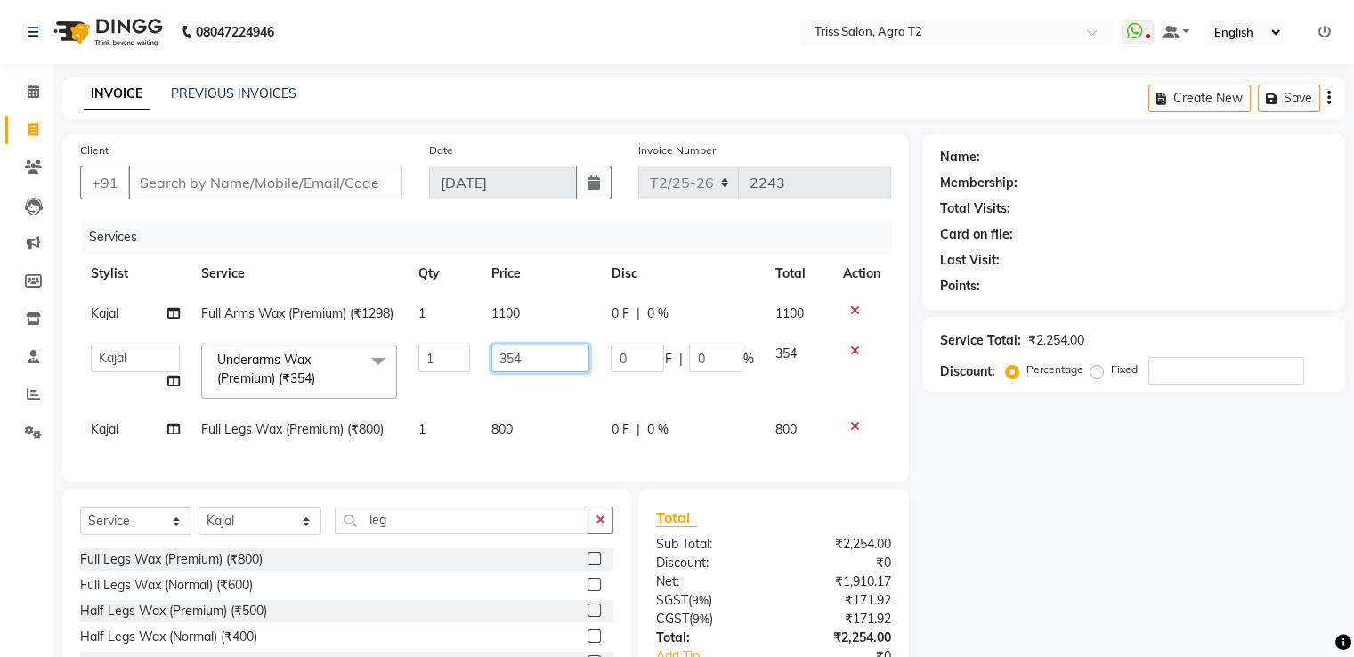
click at [550, 363] on input "354" at bounding box center [540, 359] width 98 height 28
type input "300"
click at [498, 432] on td "800" at bounding box center [540, 430] width 119 height 40
select select "26469"
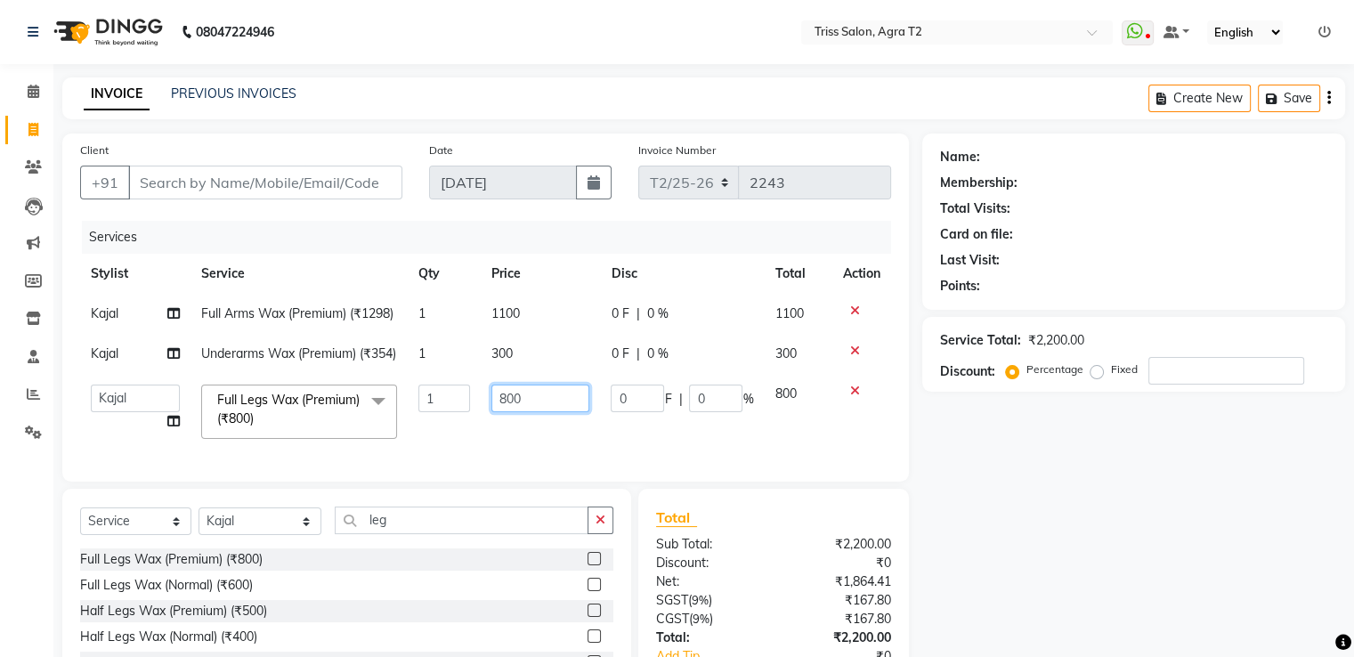
click at [510, 412] on input "800" at bounding box center [540, 399] width 98 height 28
type input "1100"
click at [175, 197] on input "Client" at bounding box center [265, 183] width 274 height 34
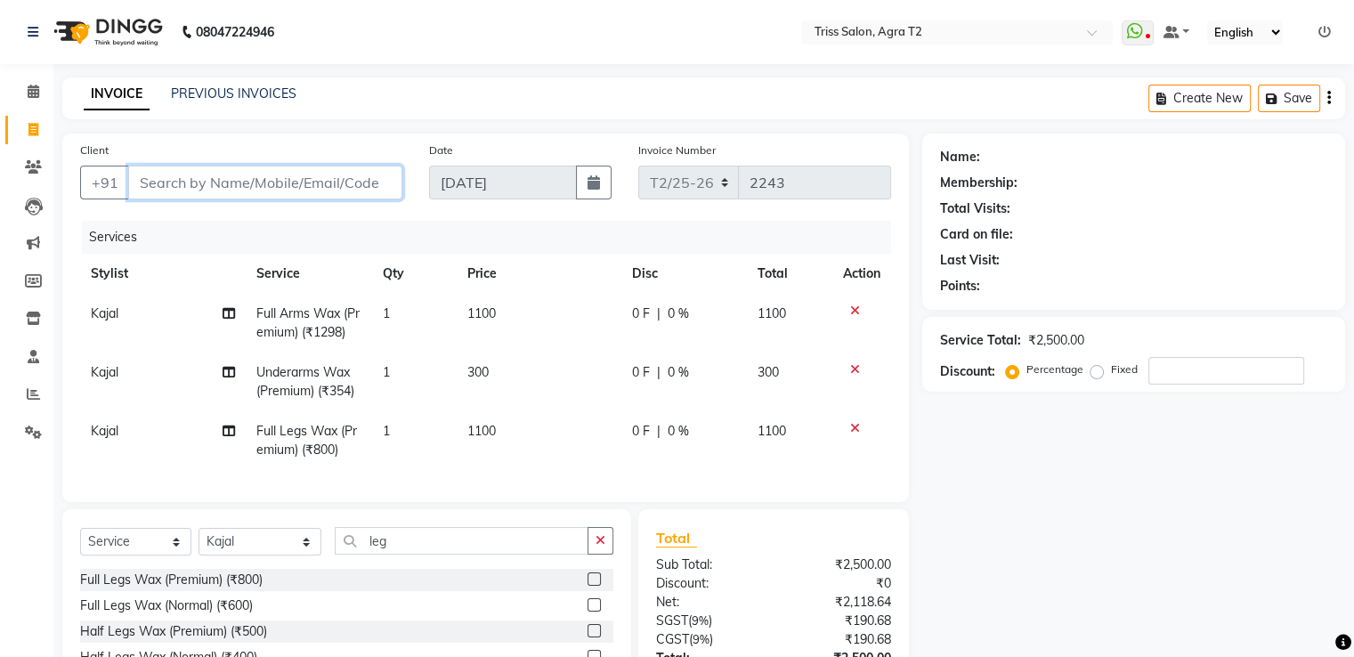
type input "n"
type input "0"
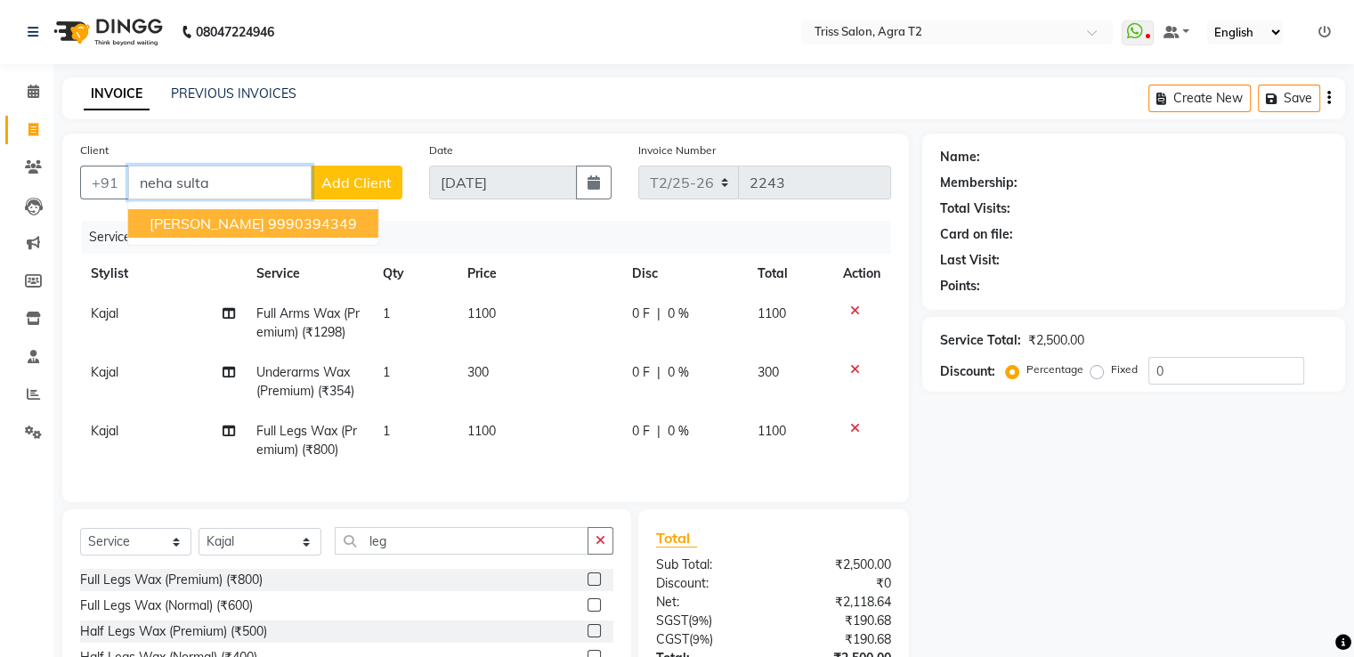
click at [192, 225] on span "Neha Sultana" at bounding box center [207, 224] width 115 height 18
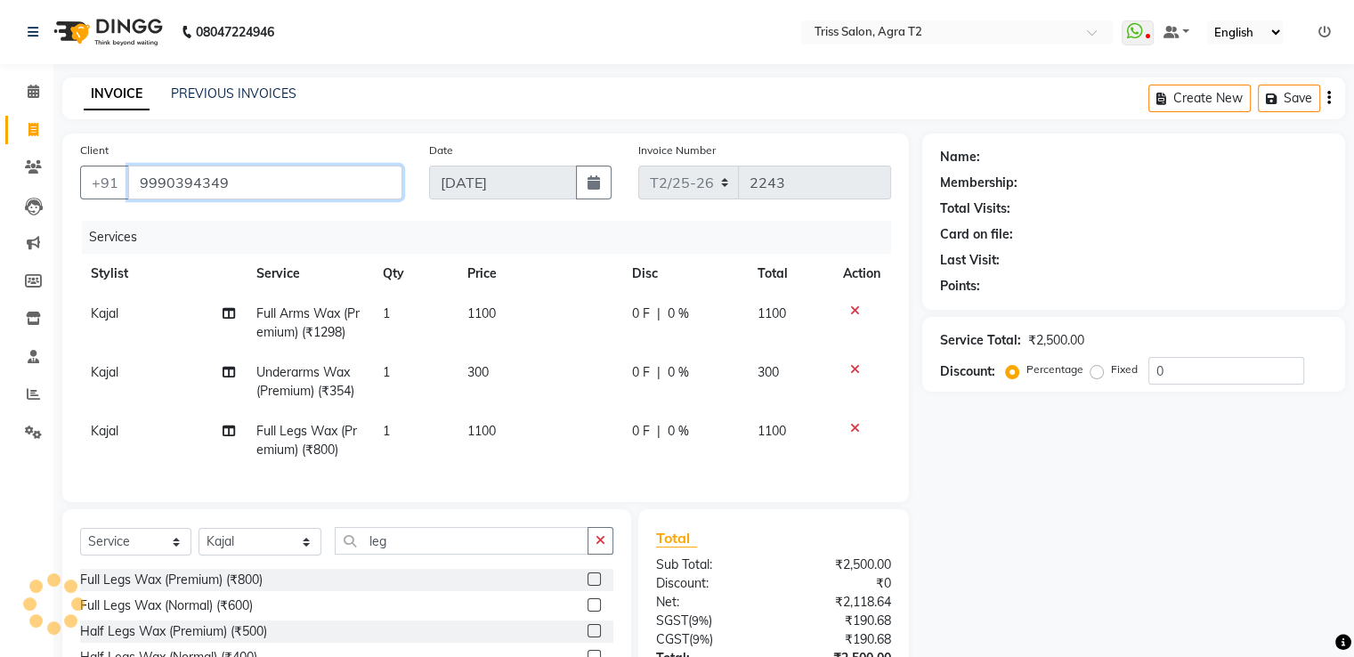
type input "9990394349"
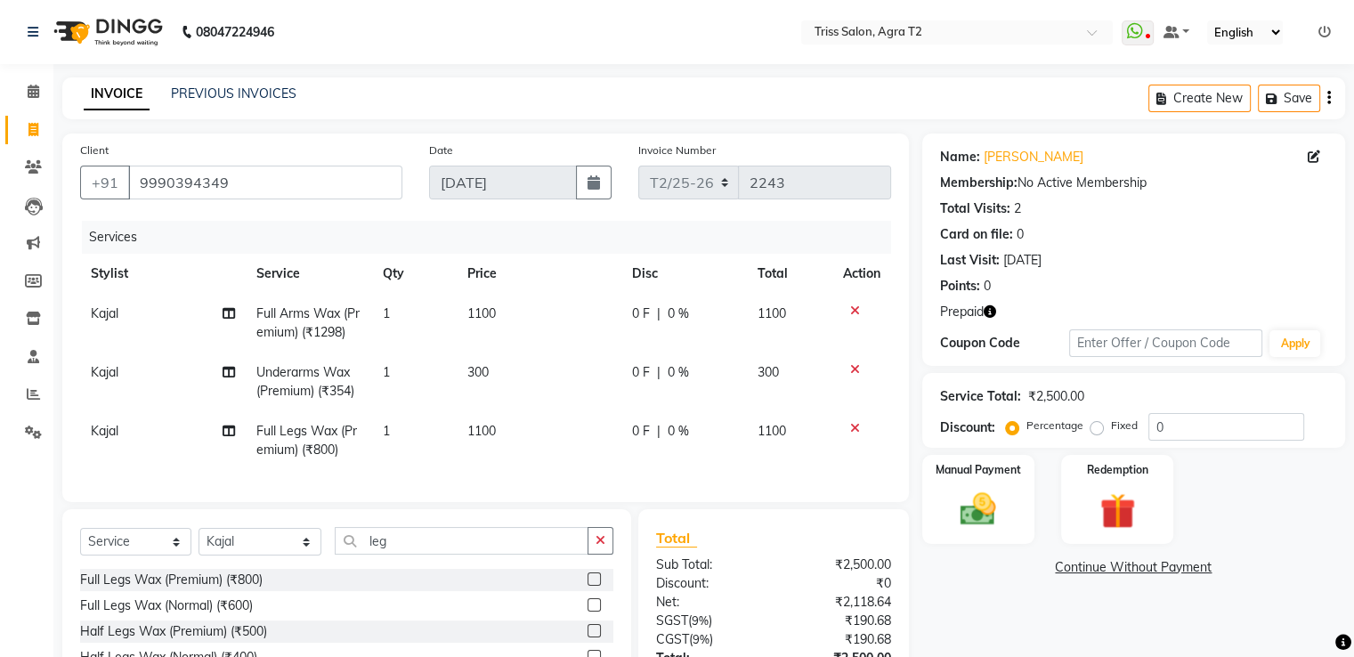
click at [992, 315] on icon "button" at bounding box center [990, 311] width 12 height 12
click at [602, 547] on icon "button" at bounding box center [601, 540] width 10 height 12
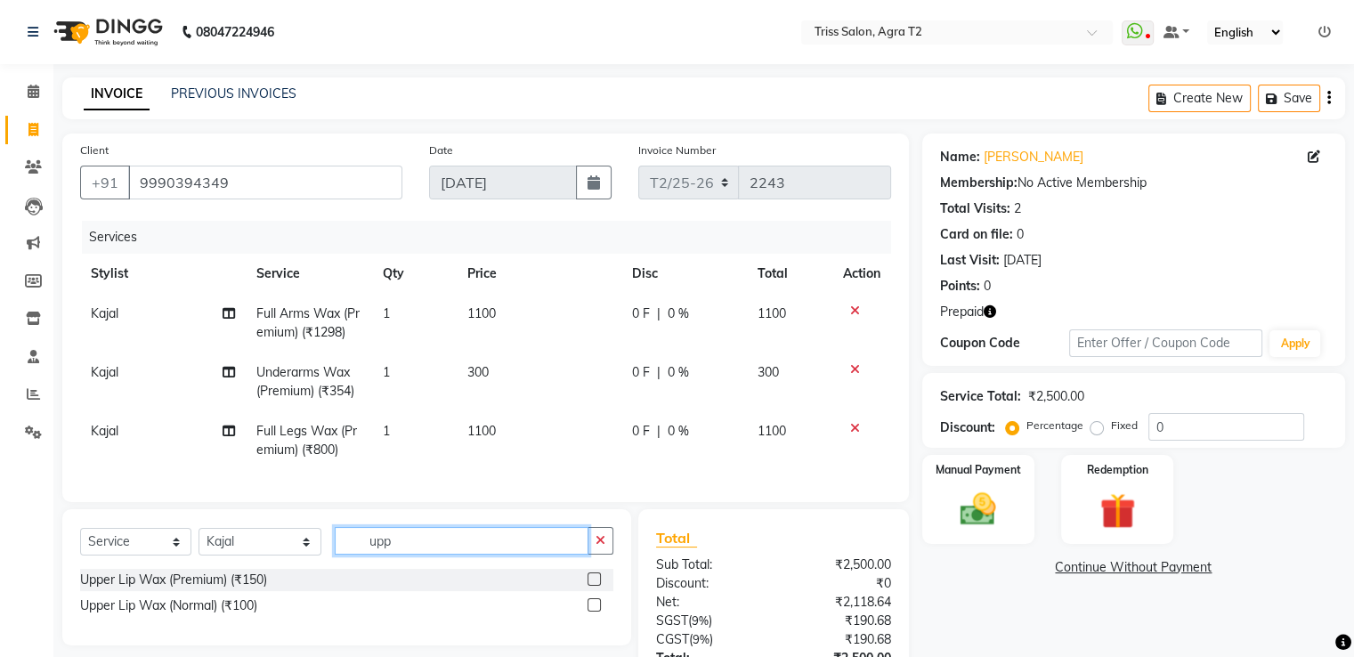
type input "upp"
click at [596, 586] on label at bounding box center [594, 578] width 13 height 13
click at [596, 586] on input "checkbox" at bounding box center [594, 580] width 12 height 12
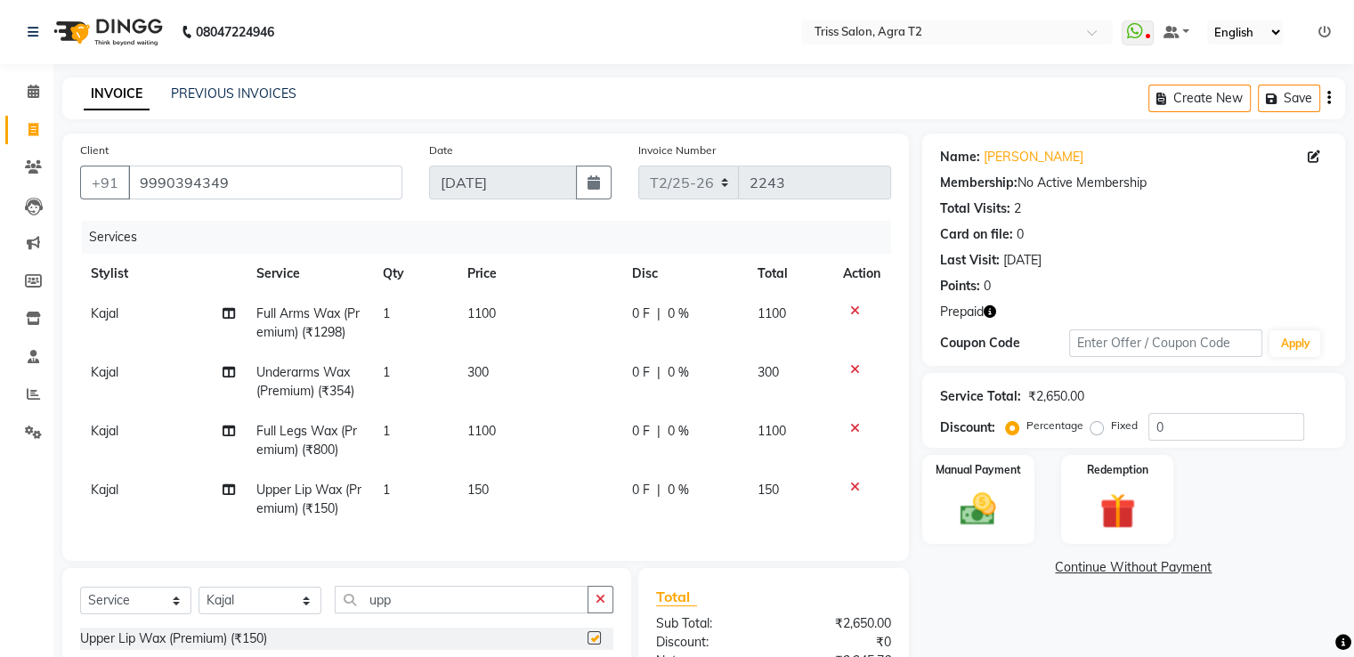
checkbox input "false"
click at [500, 499] on td "150" at bounding box center [539, 499] width 165 height 59
select select "26469"
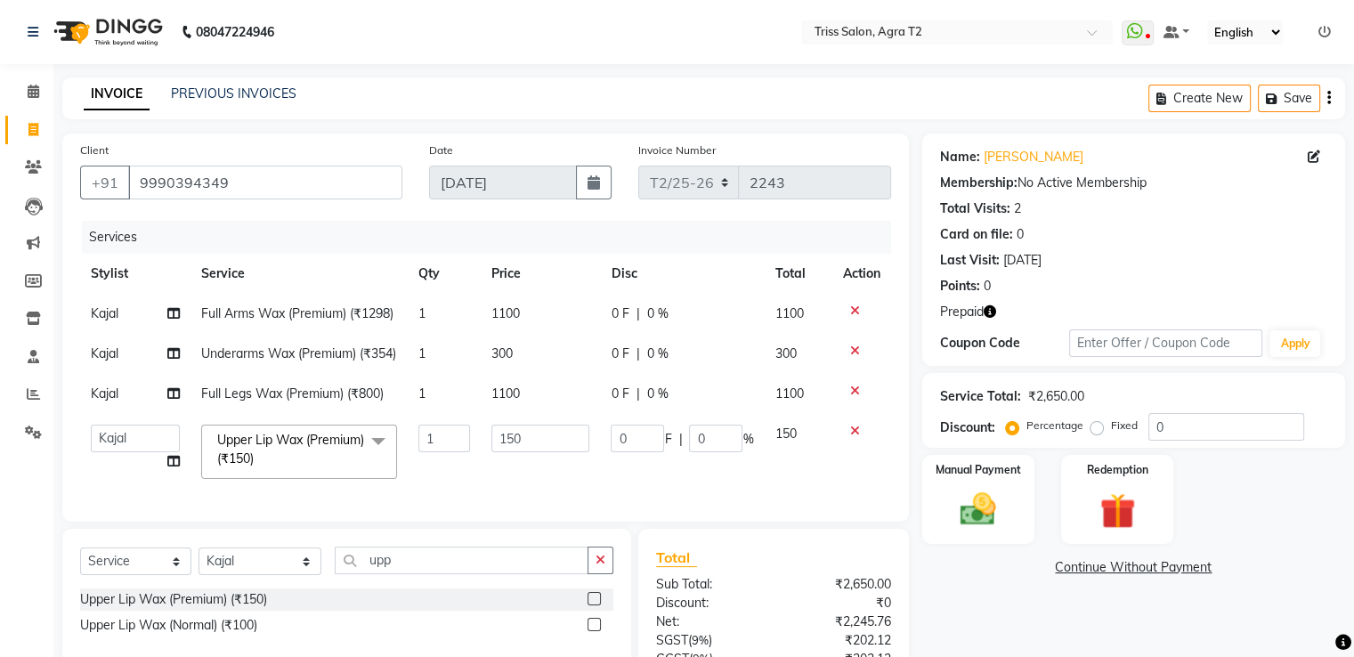
click at [531, 473] on td "150" at bounding box center [540, 452] width 119 height 76
click at [533, 452] on input "150" at bounding box center [540, 439] width 98 height 28
type input "1"
type input "200"
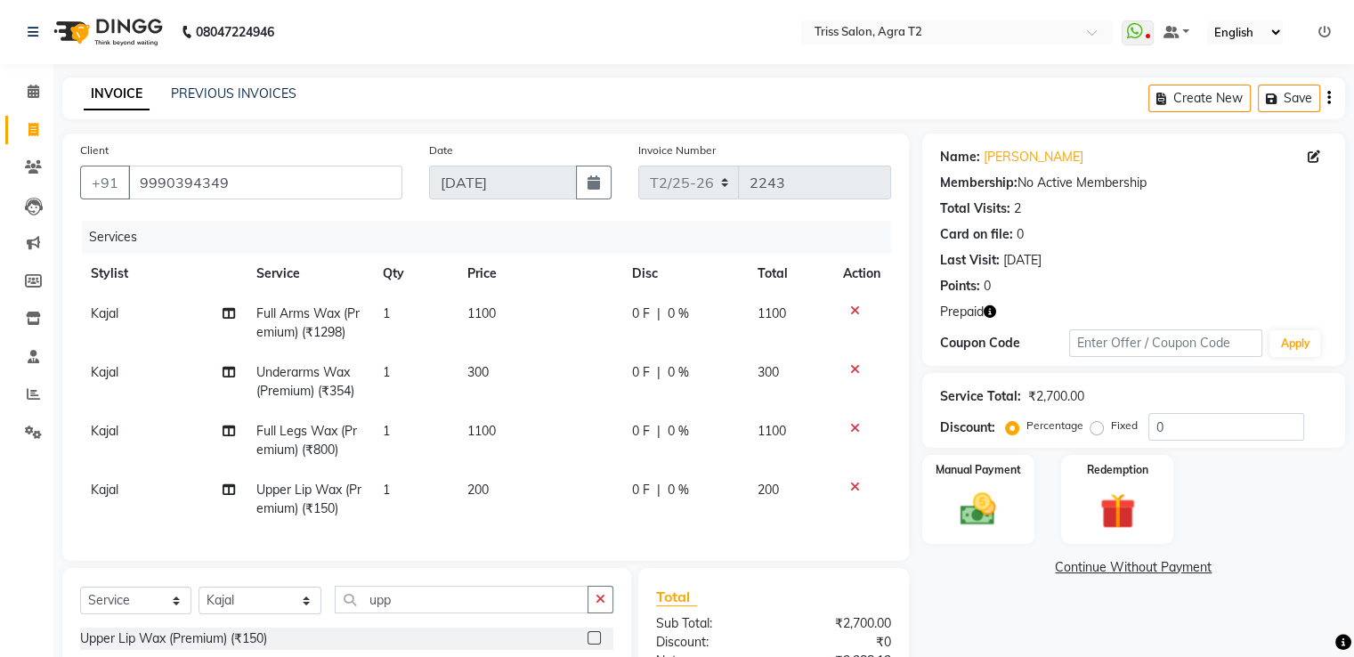
click at [580, 515] on div "Services Stylist Service Qty Price Disc Total Action Kajal Full Arms Wax (Premi…" at bounding box center [485, 382] width 811 height 322
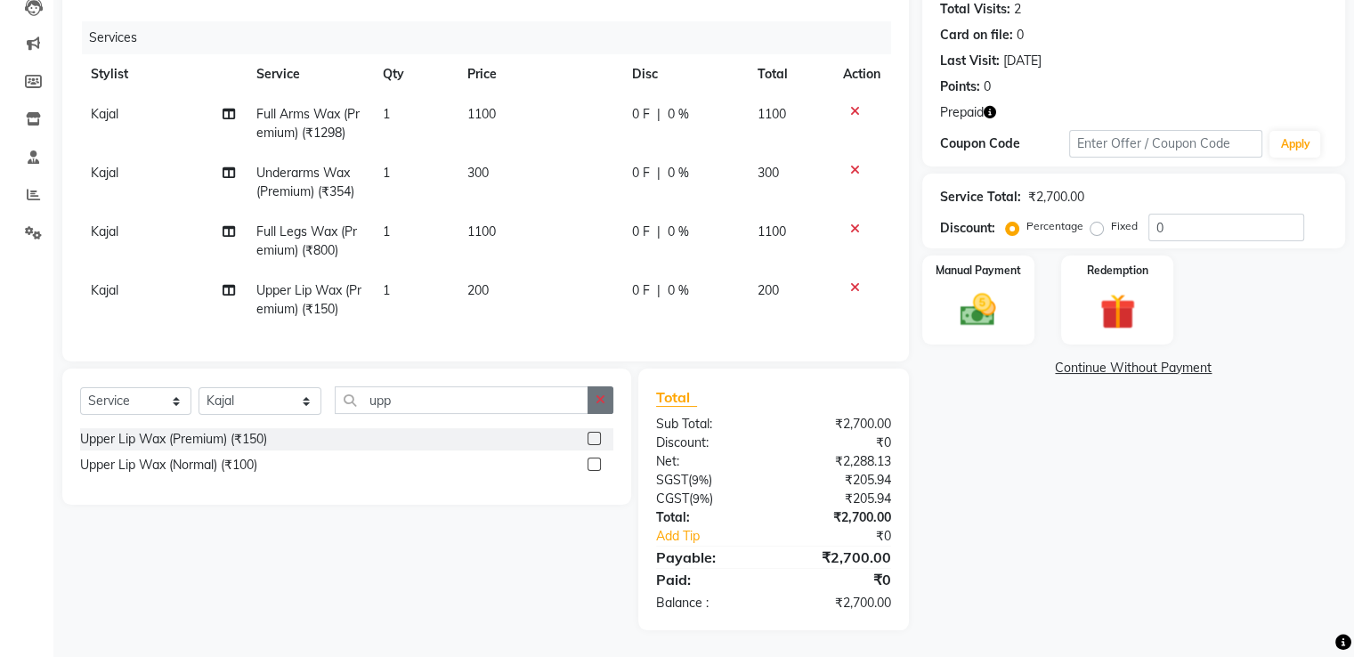
click at [604, 400] on icon "button" at bounding box center [601, 400] width 10 height 12
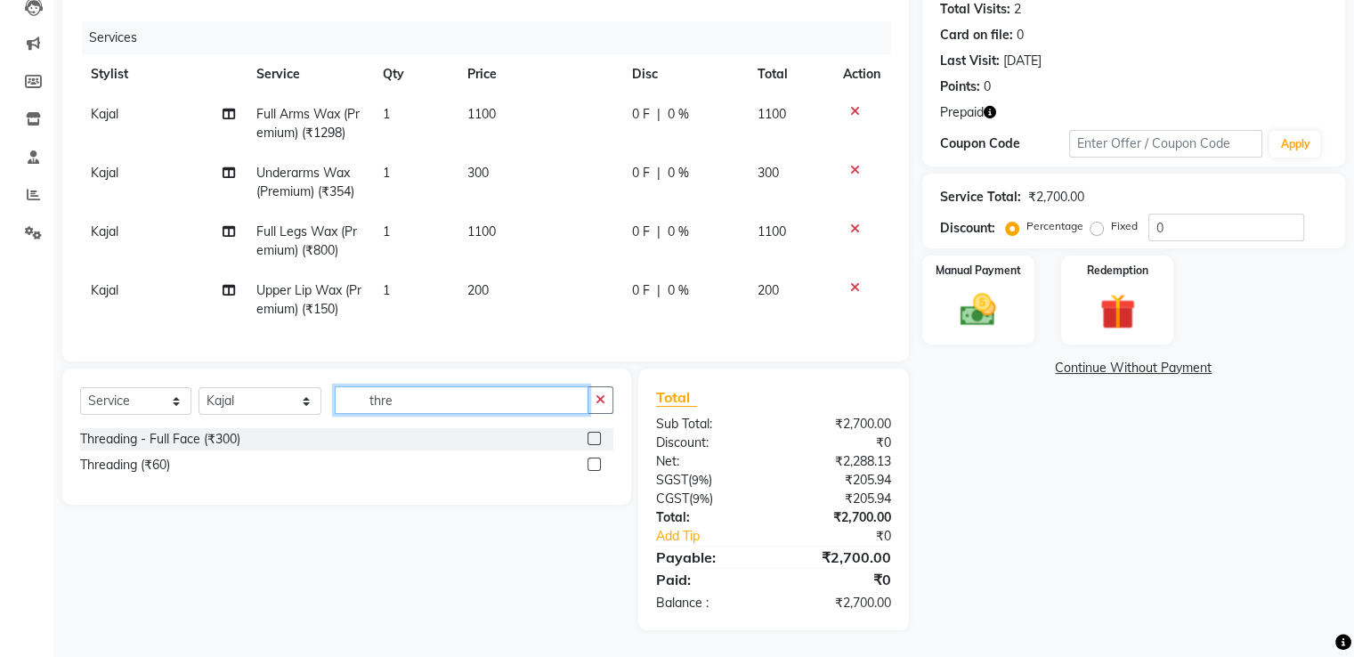
type input "thre"
click at [595, 467] on label at bounding box center [594, 464] width 13 height 13
click at [595, 467] on input "checkbox" at bounding box center [594, 465] width 12 height 12
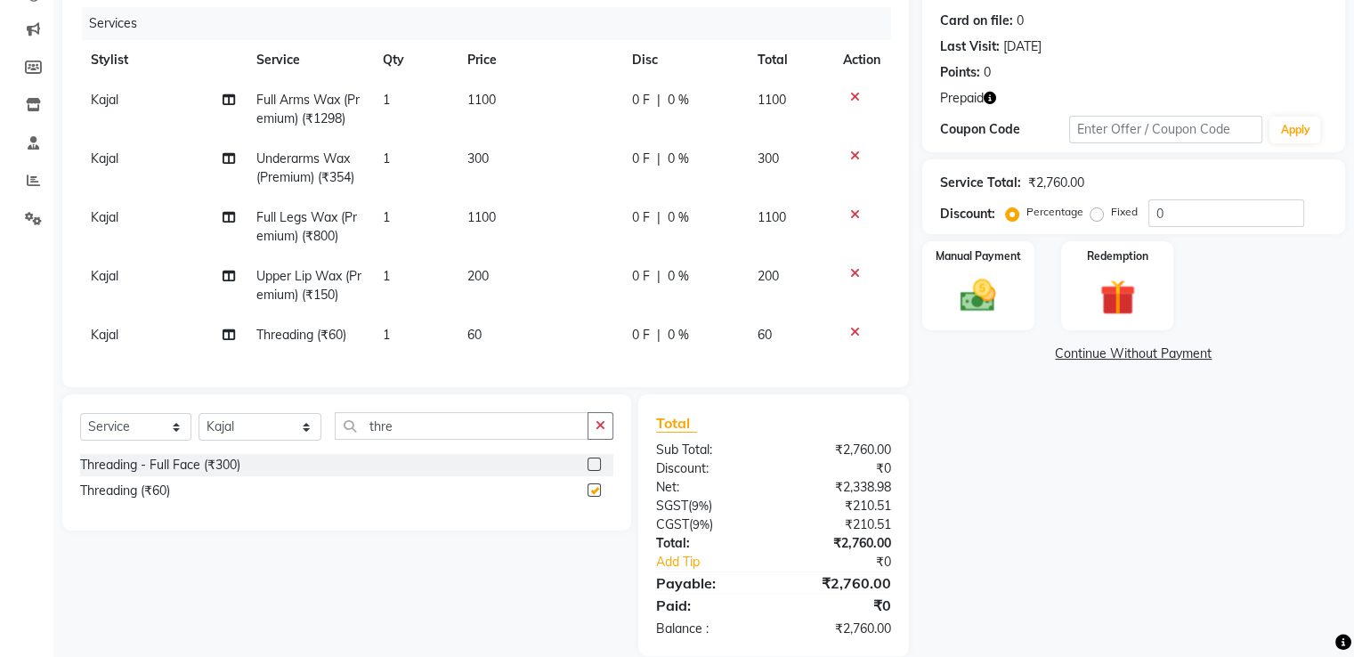
checkbox input "false"
click at [988, 93] on icon "button" at bounding box center [990, 98] width 12 height 12
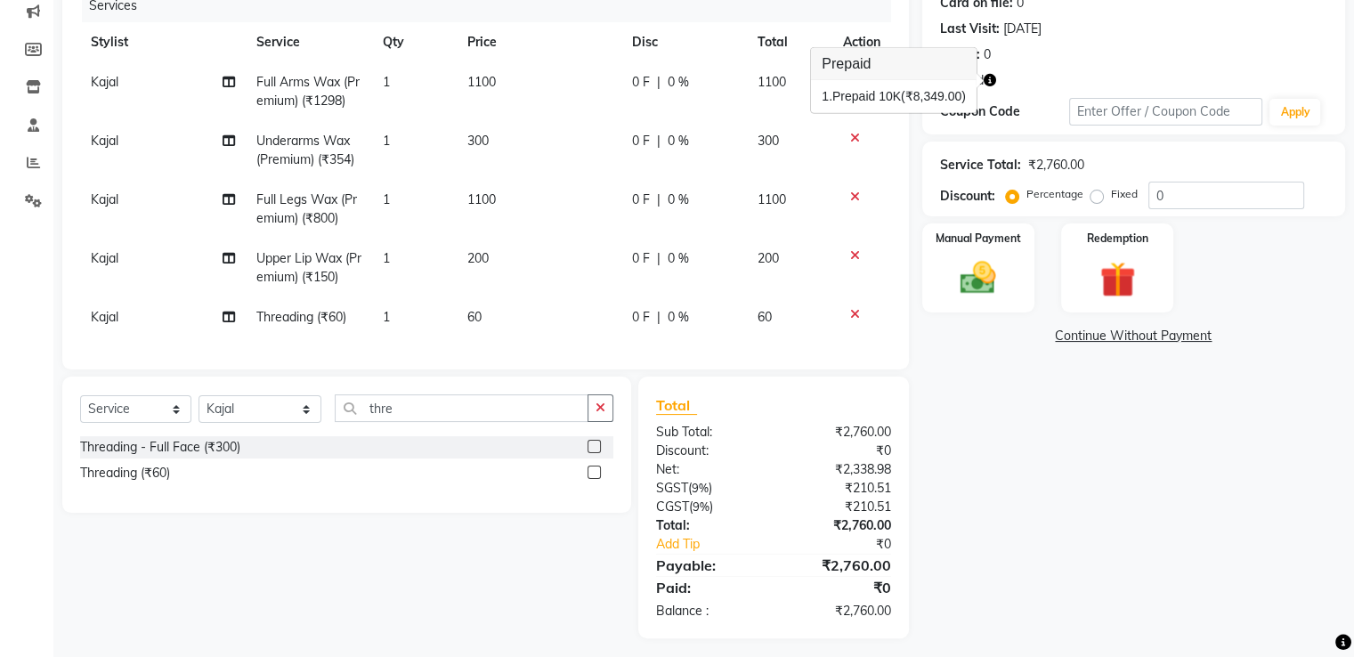
scroll to position [254, 0]
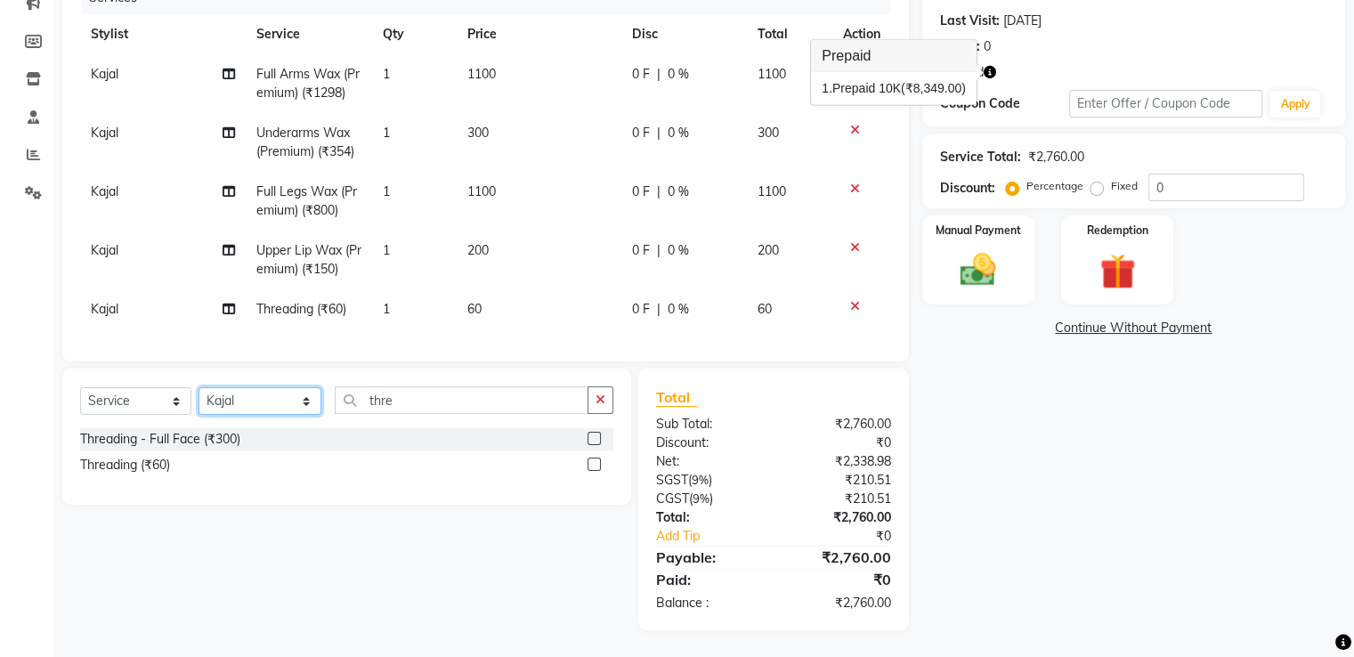
click at [237, 396] on select "Select Stylist Abhishek Aman Ayush Hema Huma Kajal Karan Kavya Chauhan Mohd. Ka…" at bounding box center [260, 401] width 123 height 28
select select "61633"
click at [199, 387] on select "Select Stylist Abhishek Aman Ayush Hema Huma Kajal Karan Kavya Chauhan Mohd. Ka…" at bounding box center [260, 401] width 123 height 28
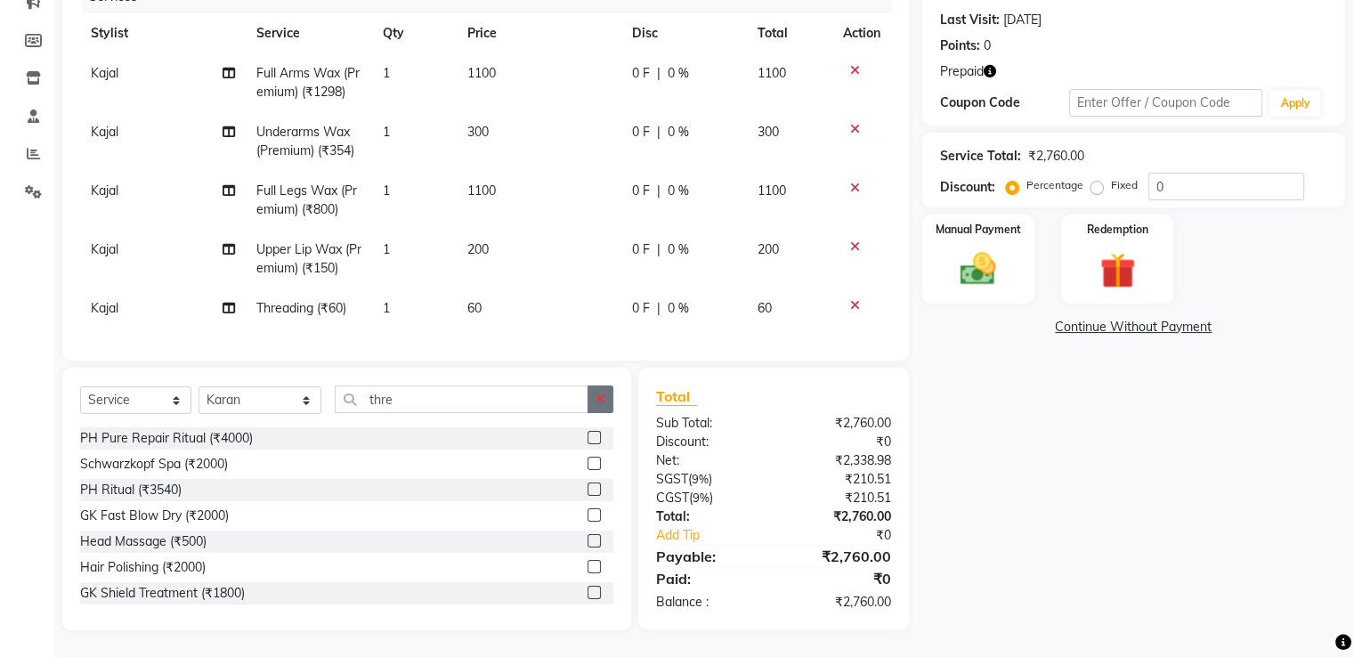
click at [593, 396] on button "button" at bounding box center [601, 400] width 26 height 28
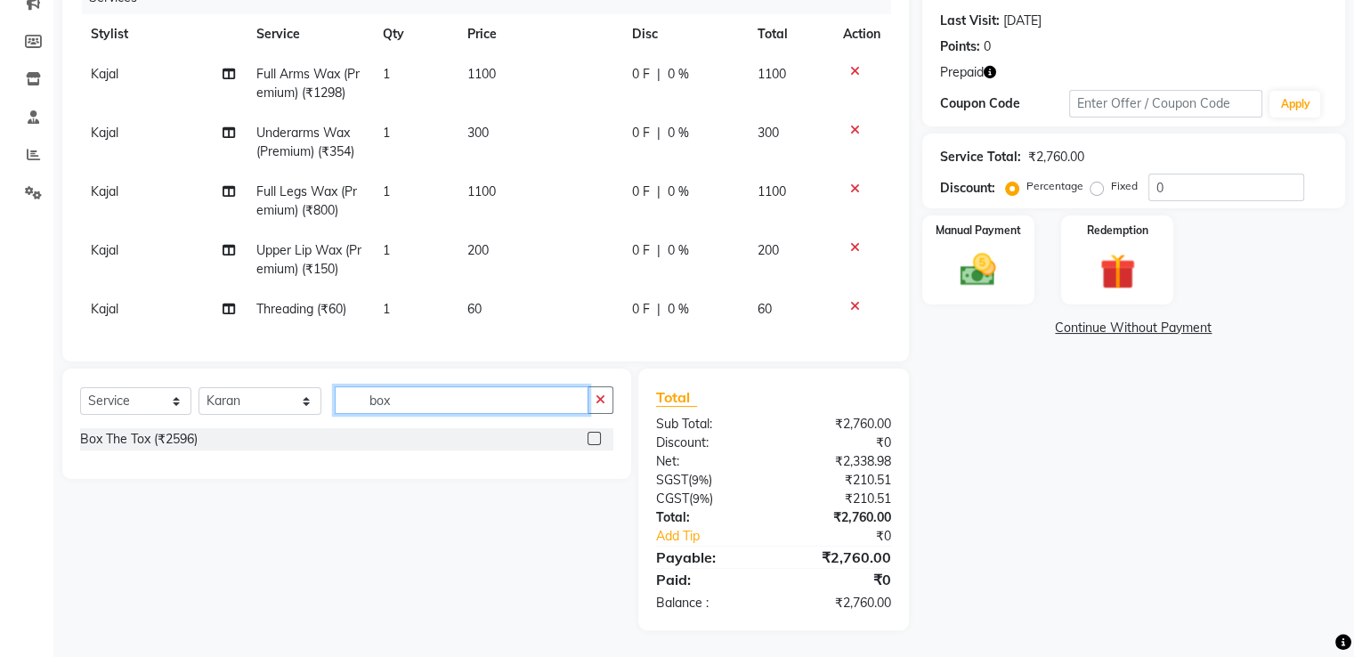
type input "box"
click at [591, 435] on label at bounding box center [594, 438] width 13 height 13
click at [591, 435] on input "checkbox" at bounding box center [594, 440] width 12 height 12
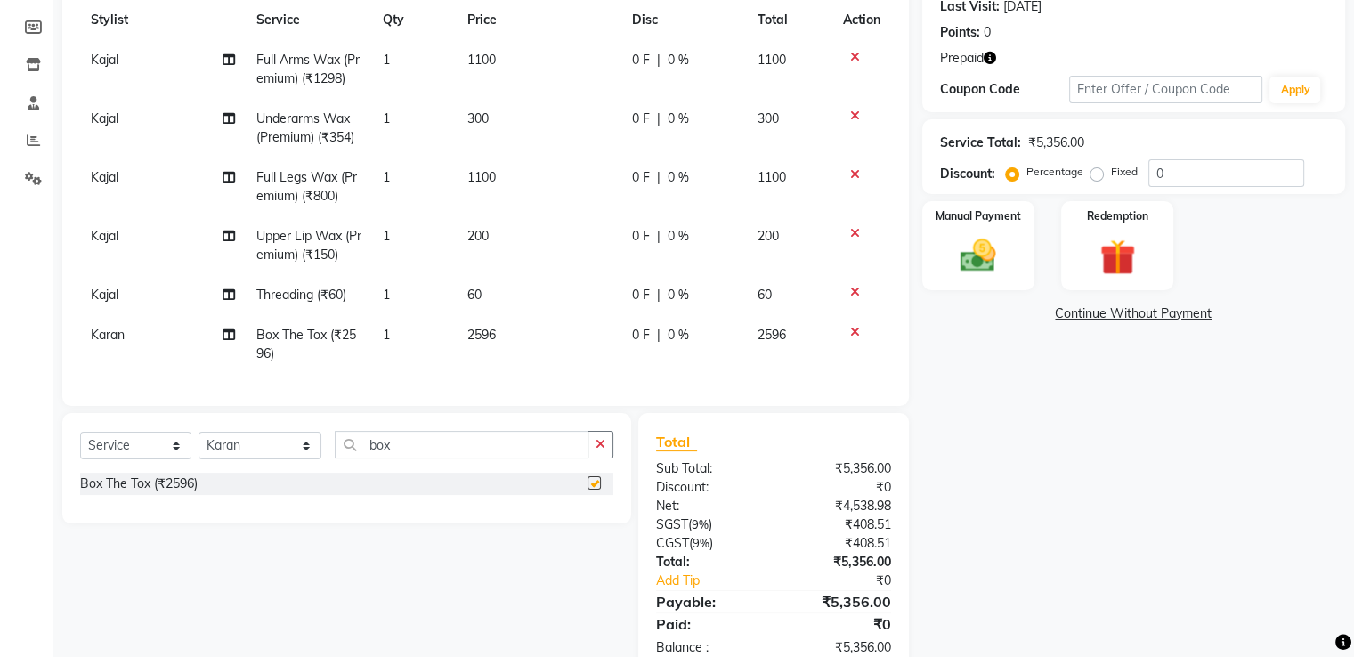
checkbox input "false"
click at [495, 349] on td "2596" at bounding box center [539, 344] width 165 height 59
select select "61633"
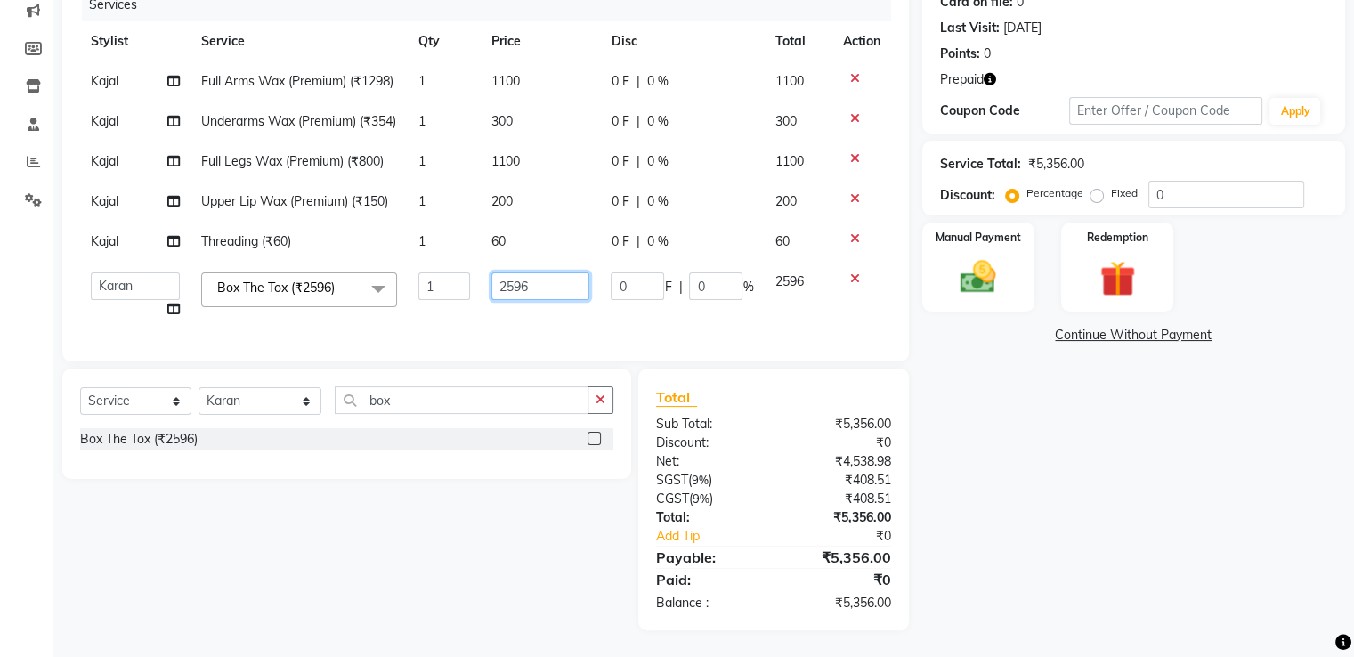
click at [578, 284] on input "2596" at bounding box center [540, 286] width 98 height 28
type input "2"
type input "2200"
click at [577, 321] on td "2200" at bounding box center [540, 296] width 119 height 68
select select "61633"
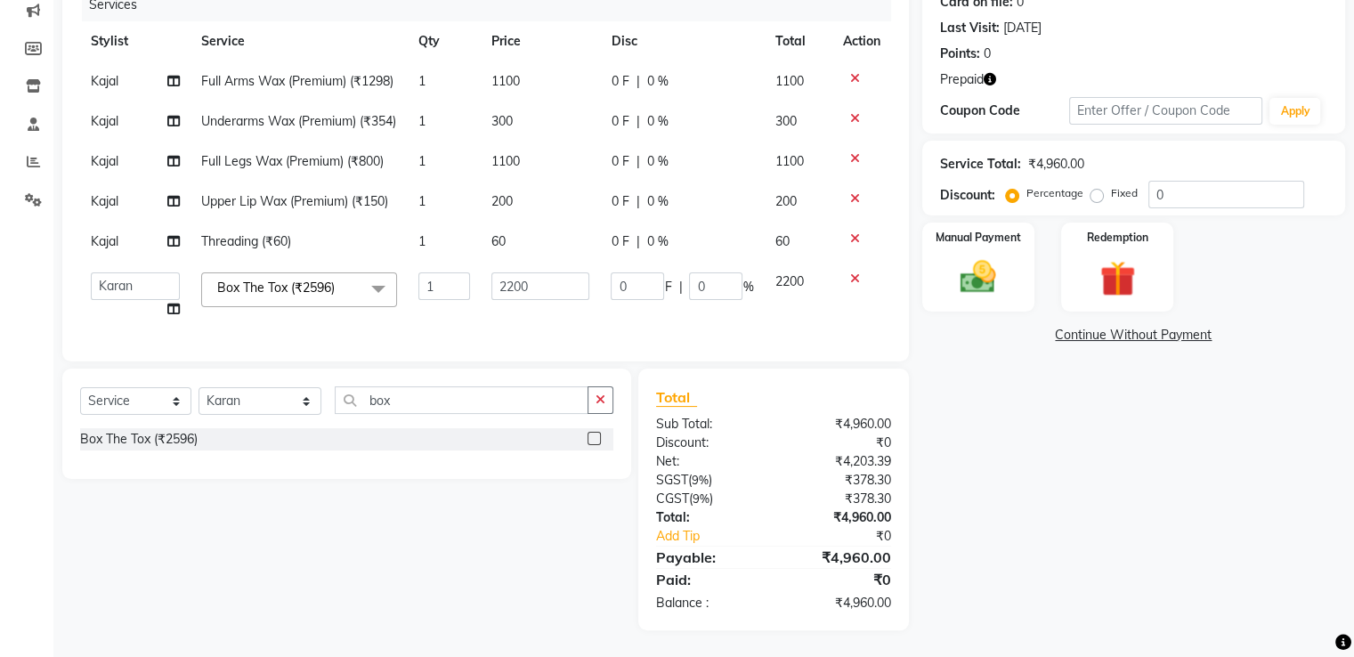
scroll to position [0, 0]
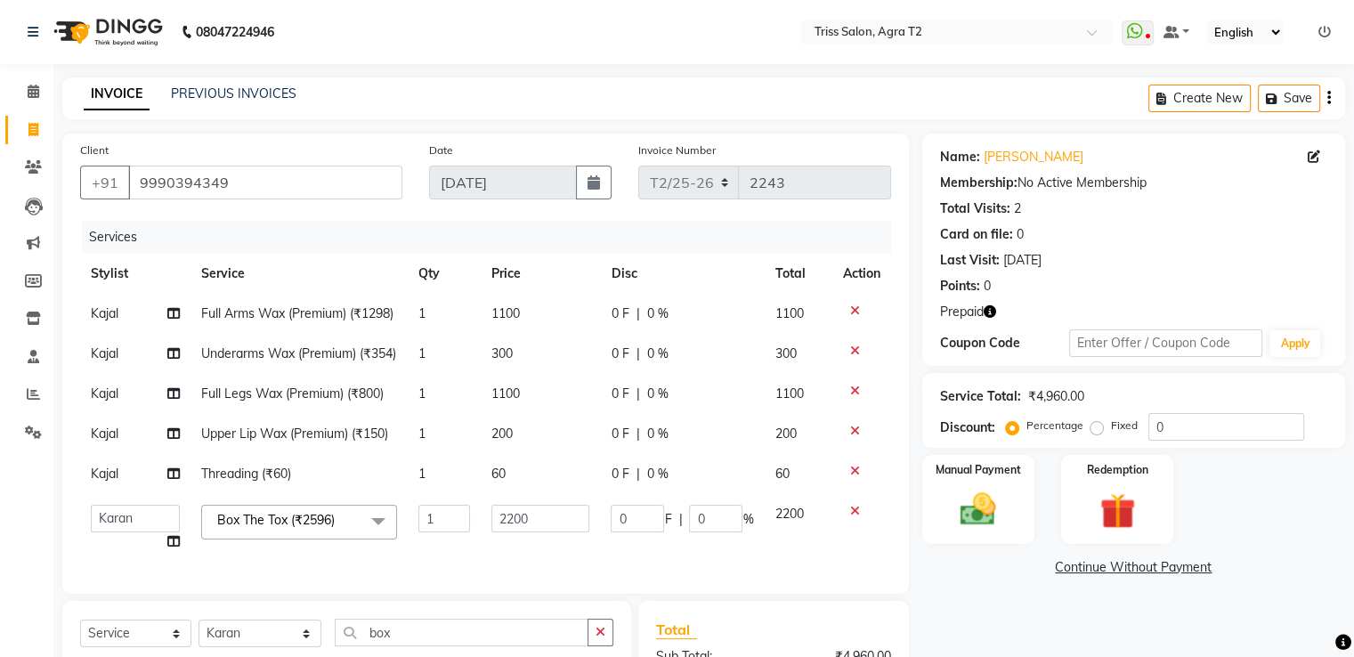
click at [990, 312] on icon "button" at bounding box center [990, 311] width 12 height 12
click at [1021, 293] on div "Points: 0" at bounding box center [1133, 286] width 387 height 19
click at [855, 397] on icon at bounding box center [855, 391] width 10 height 12
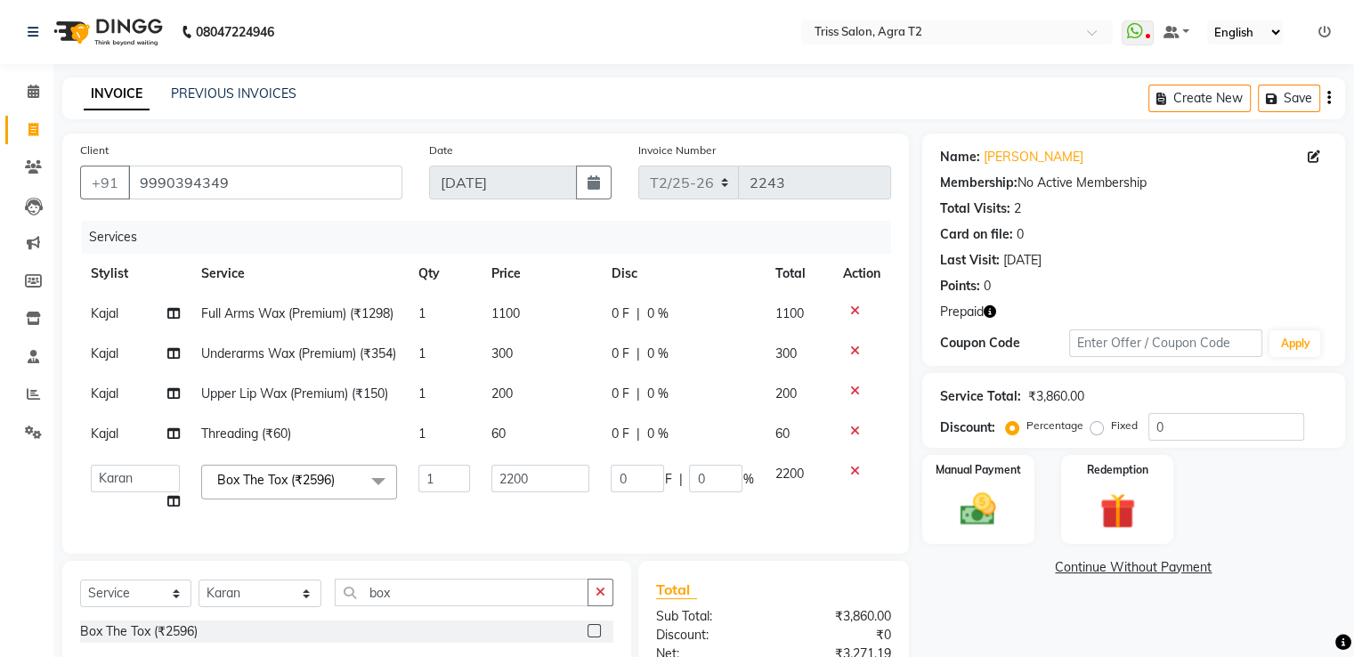
scroll to position [225, 0]
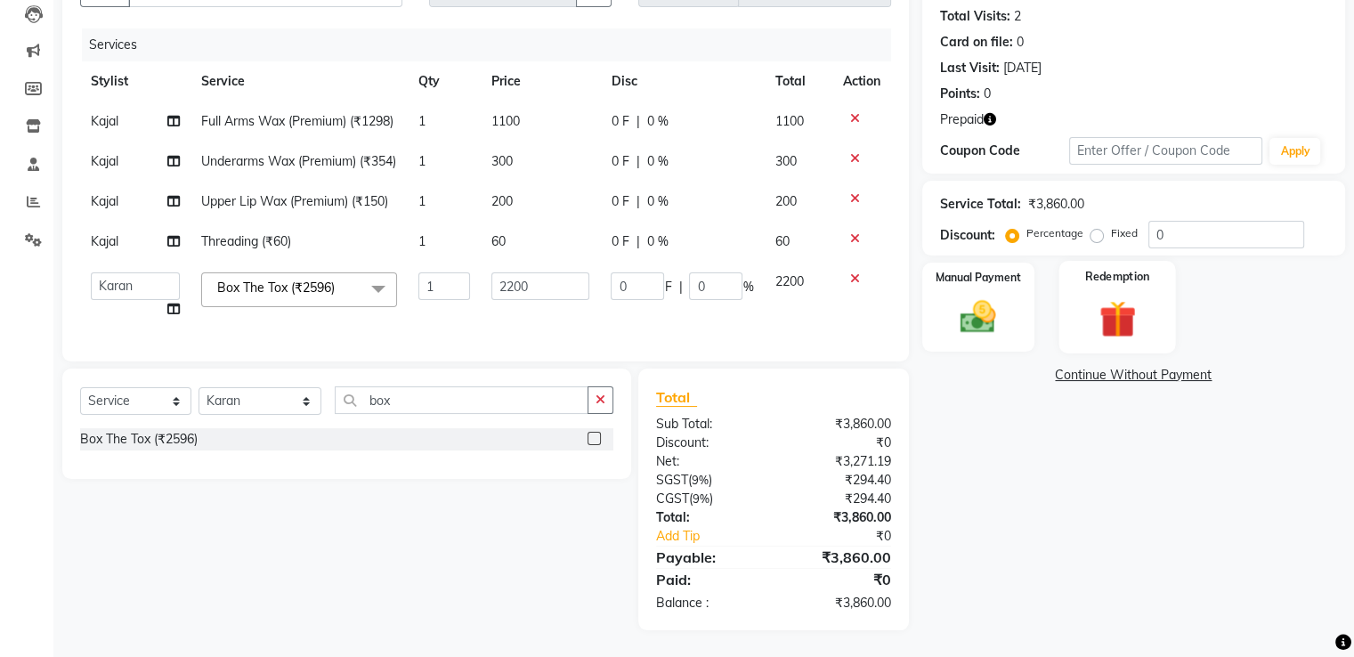
click at [1122, 268] on label "Redemption" at bounding box center [1117, 276] width 64 height 17
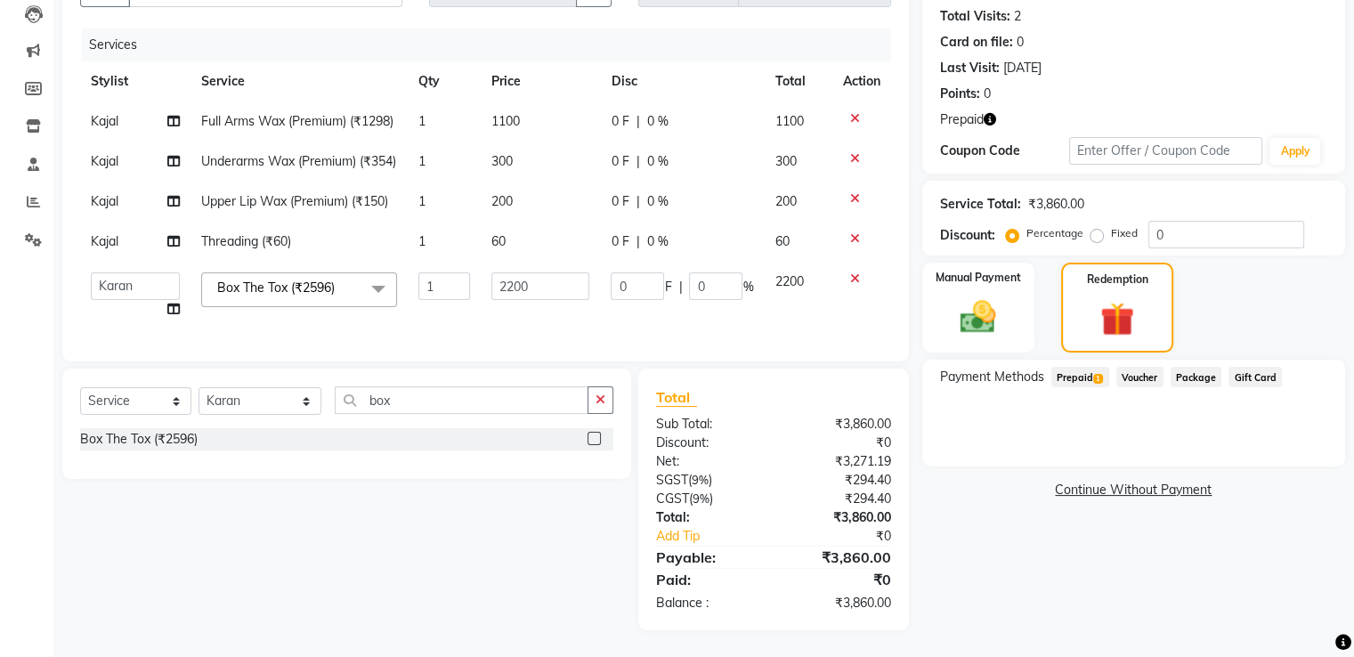
click at [1068, 367] on span "Prepaid 1" at bounding box center [1080, 377] width 58 height 20
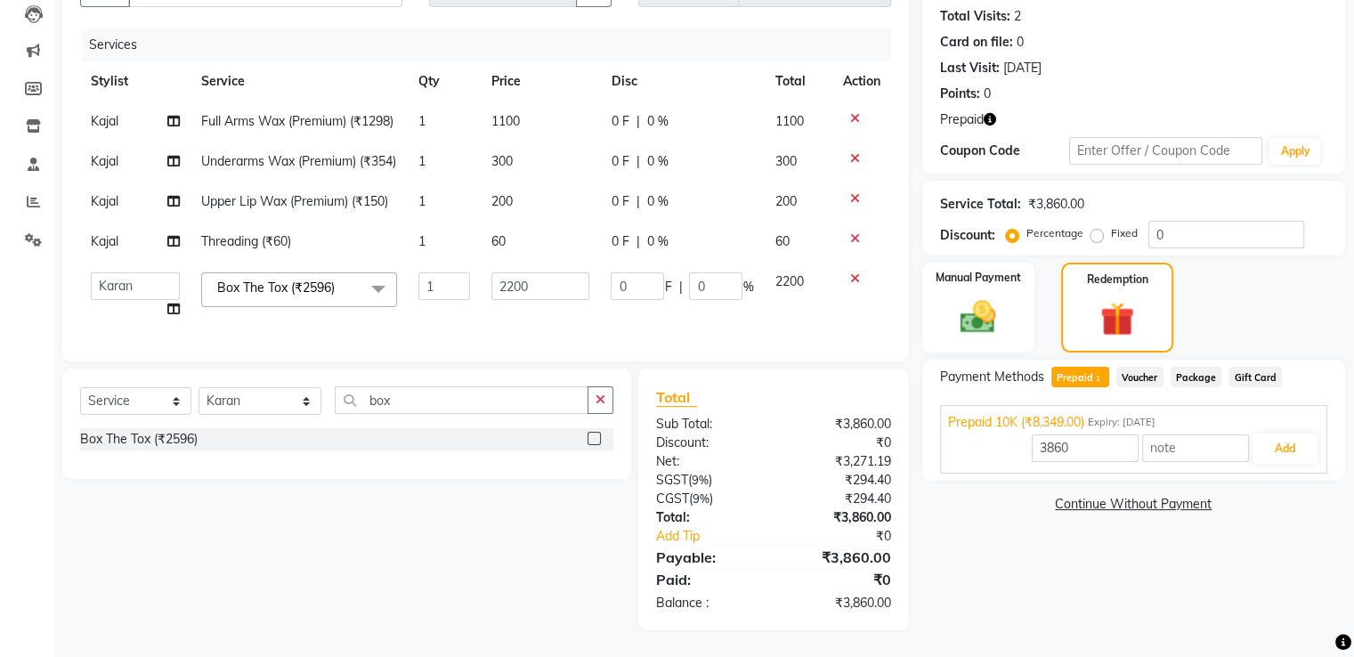
click at [986, 110] on button "button" at bounding box center [990, 119] width 12 height 19
click at [1282, 434] on button "Add" at bounding box center [1285, 449] width 65 height 30
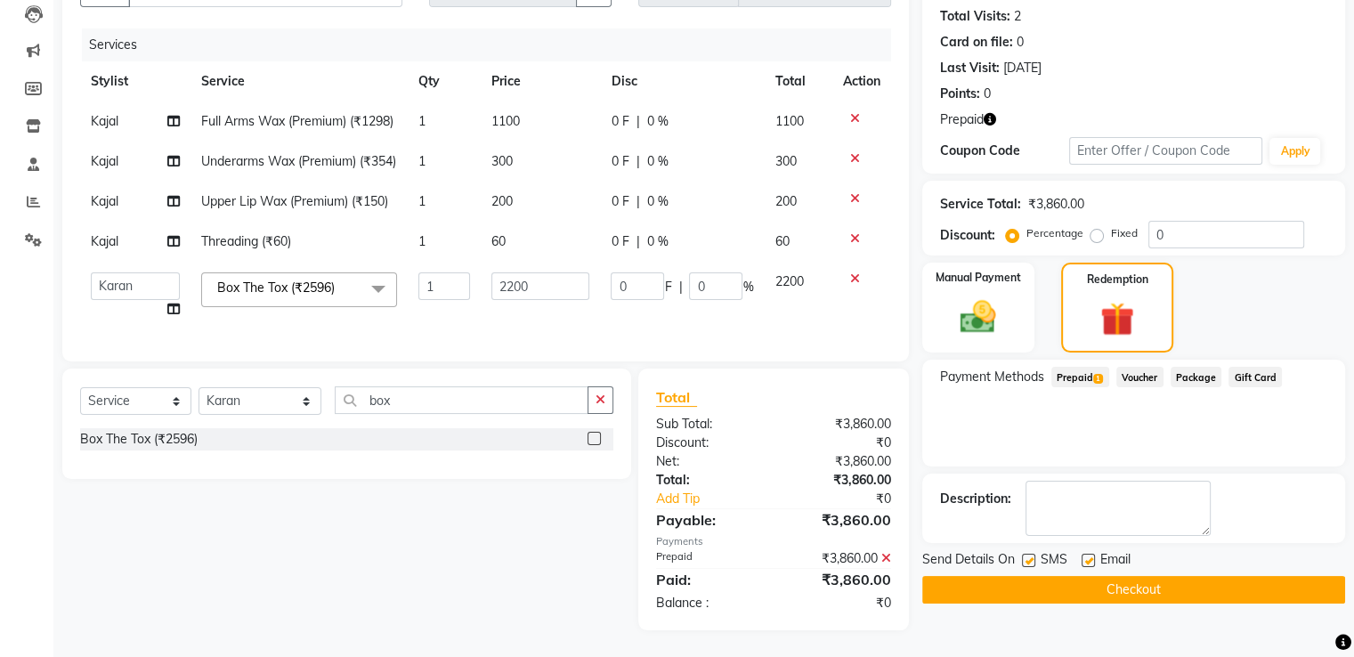
scroll to position [224, 0]
click at [1192, 576] on button "Checkout" at bounding box center [1133, 590] width 423 height 28
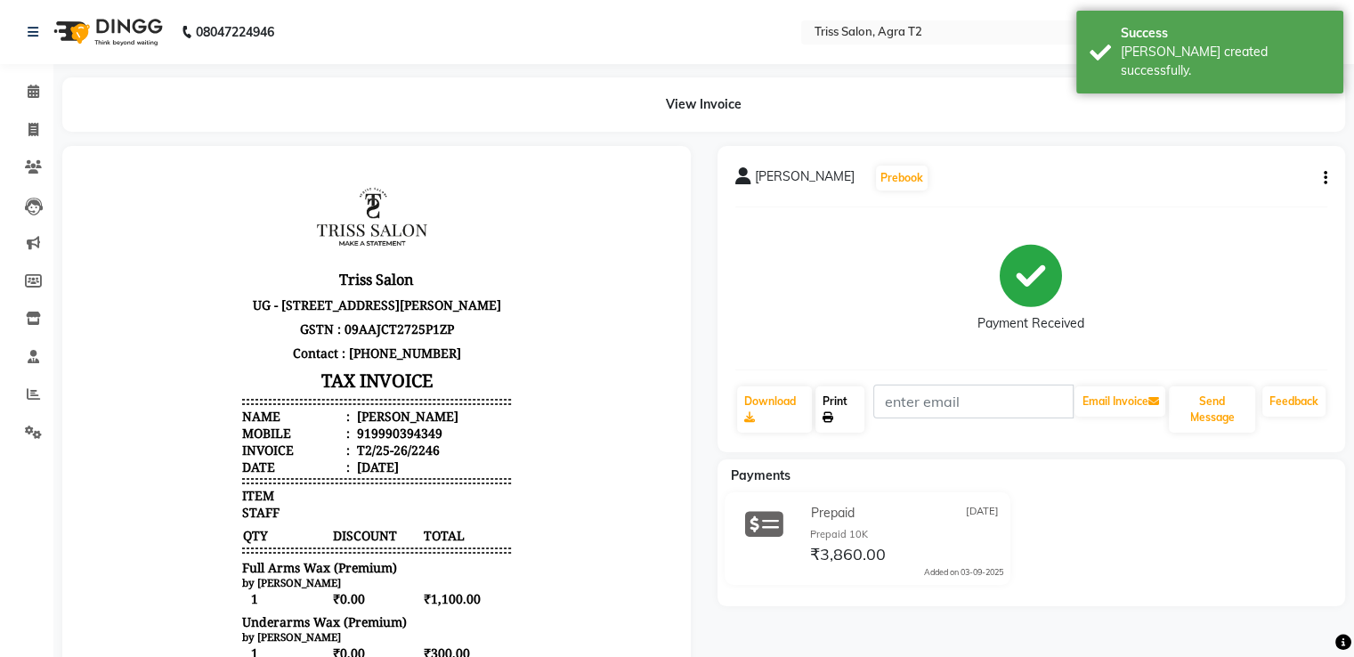
click at [842, 411] on link "Print" at bounding box center [840, 409] width 49 height 46
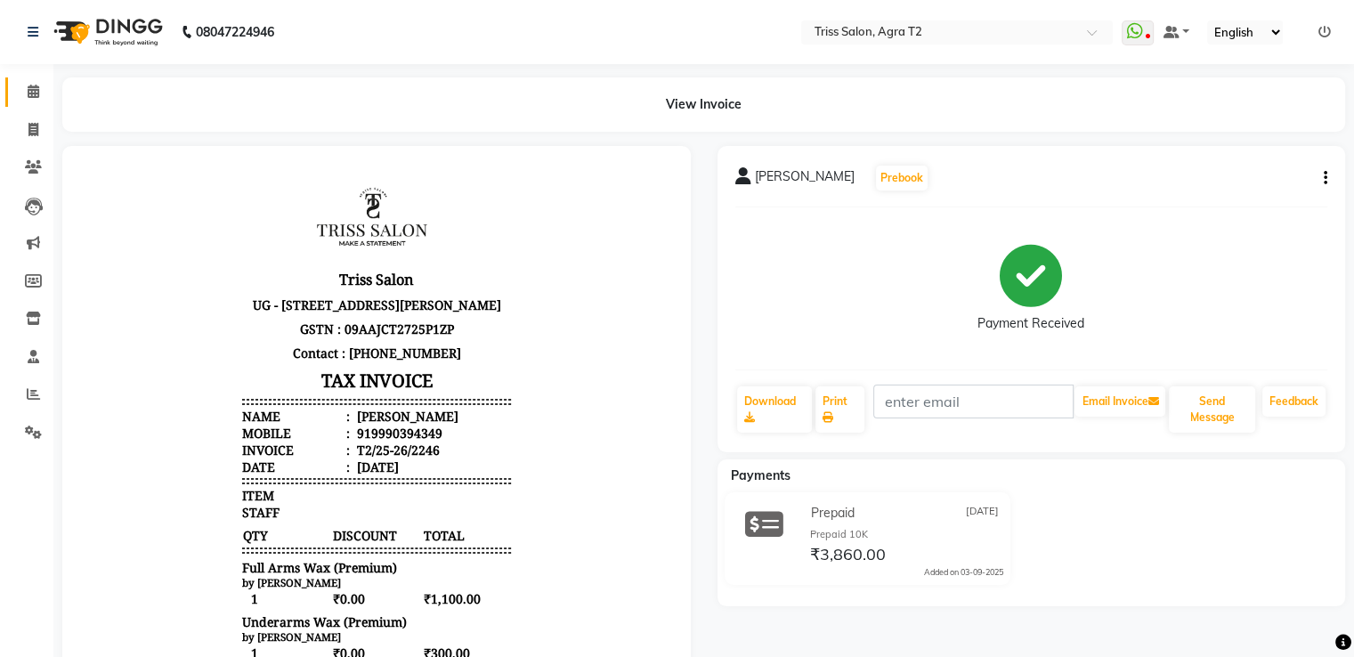
click at [37, 82] on span at bounding box center [33, 92] width 31 height 20
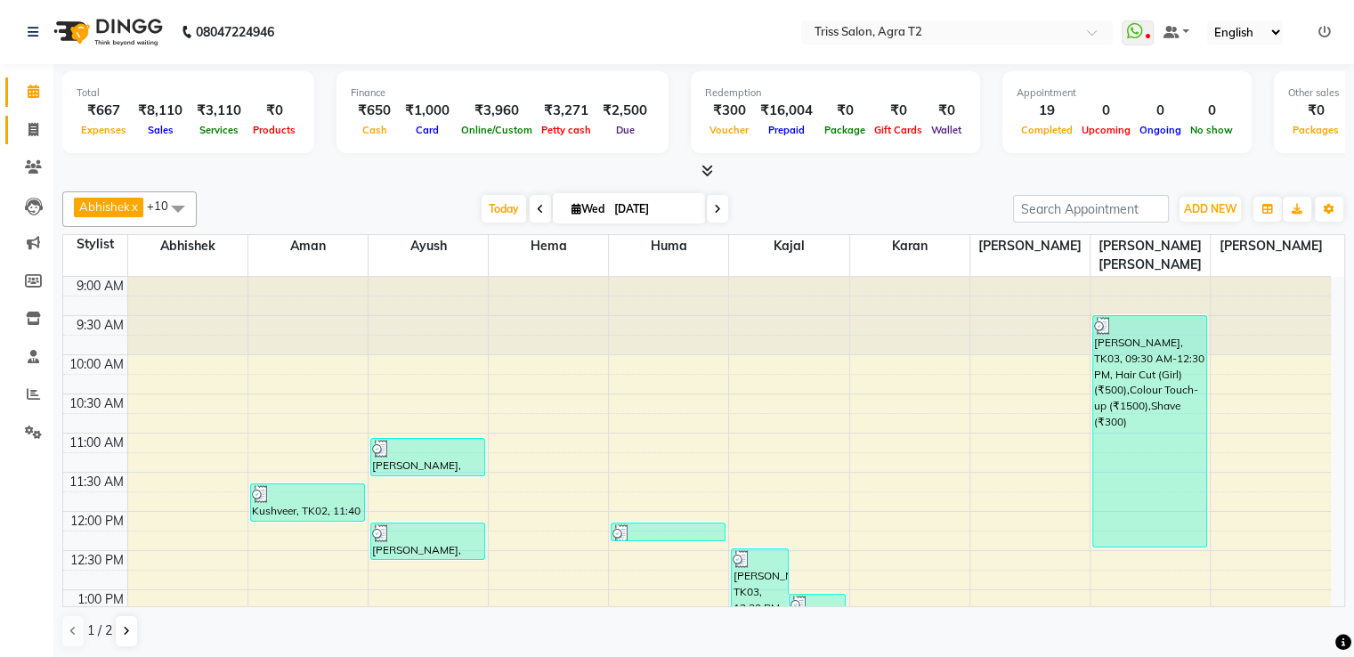
click at [31, 128] on icon at bounding box center [33, 129] width 10 height 13
select select "service"
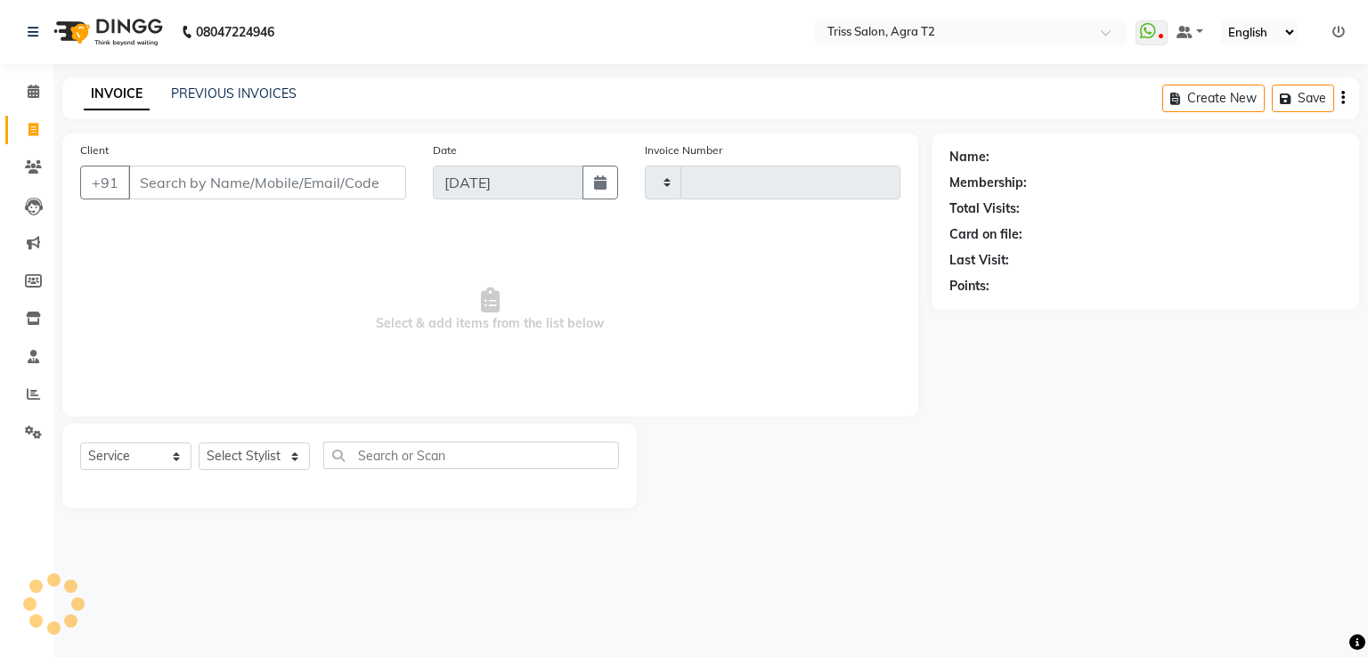
type input "2247"
select select "4301"
type input "8273781343"
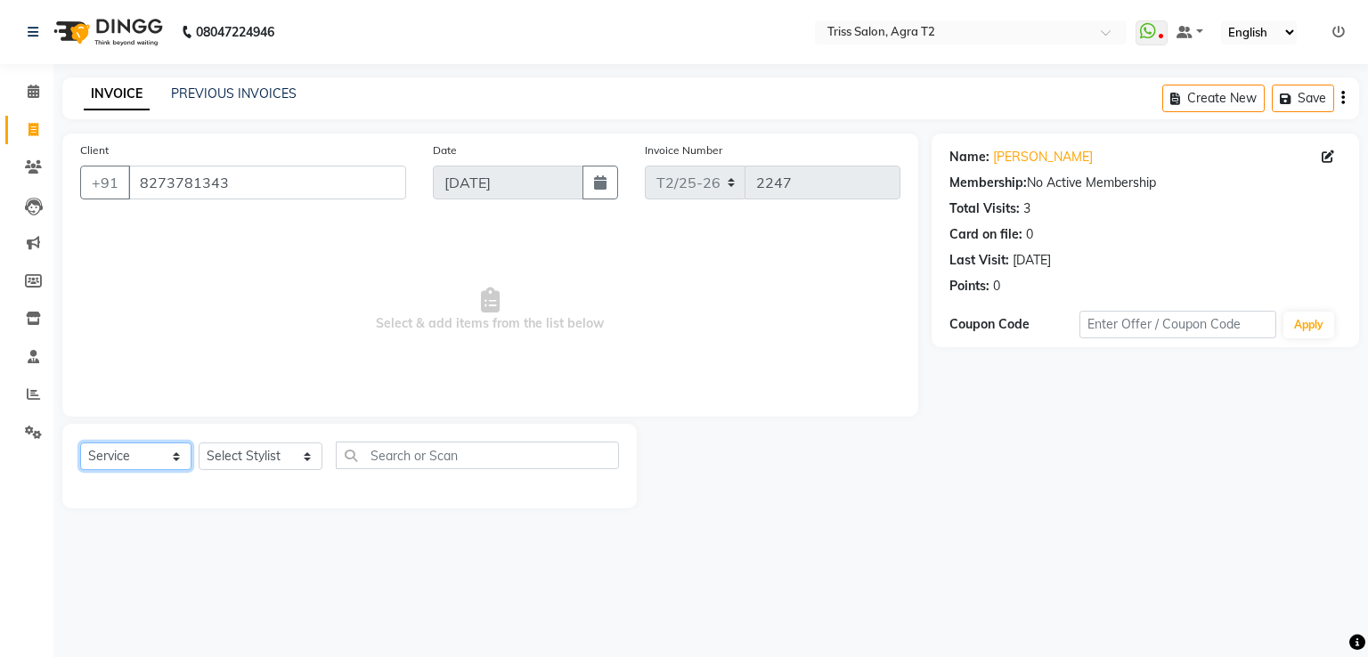
click at [157, 457] on select "Select Service Product Membership Package Voucher Prepaid Gift Card" at bounding box center [135, 456] width 111 height 28
select select "P"
click at [80, 443] on select "Select Service Product Membership Package Voucher Prepaid Gift Card" at bounding box center [135, 456] width 111 height 28
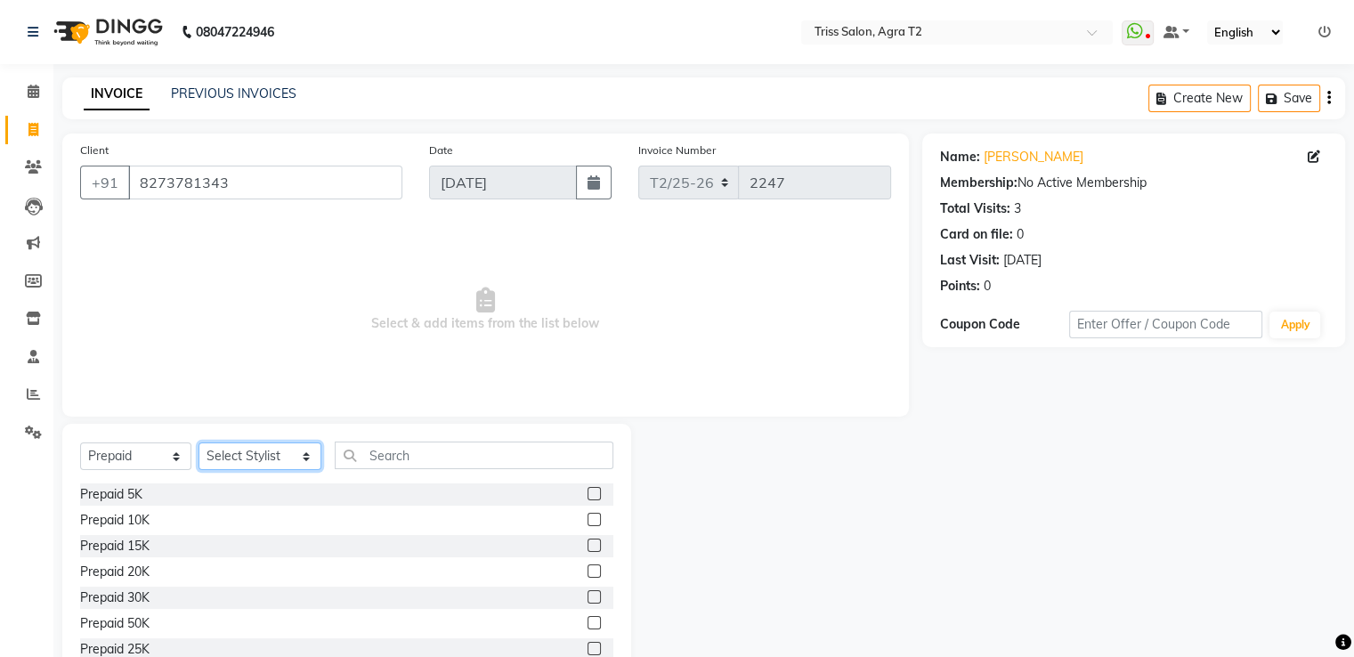
click at [267, 467] on select "Select Stylist Abhishek Aman Ayush Hema Huma Kajal Karan Kavya Chauhan Mohd. Ka…" at bounding box center [260, 456] width 123 height 28
select select "14765"
click at [199, 443] on select "Select Stylist Abhishek Aman Ayush Hema Huma Kajal Karan Kavya Chauhan Mohd. Ka…" at bounding box center [260, 456] width 123 height 28
click at [588, 595] on label at bounding box center [594, 595] width 13 height 13
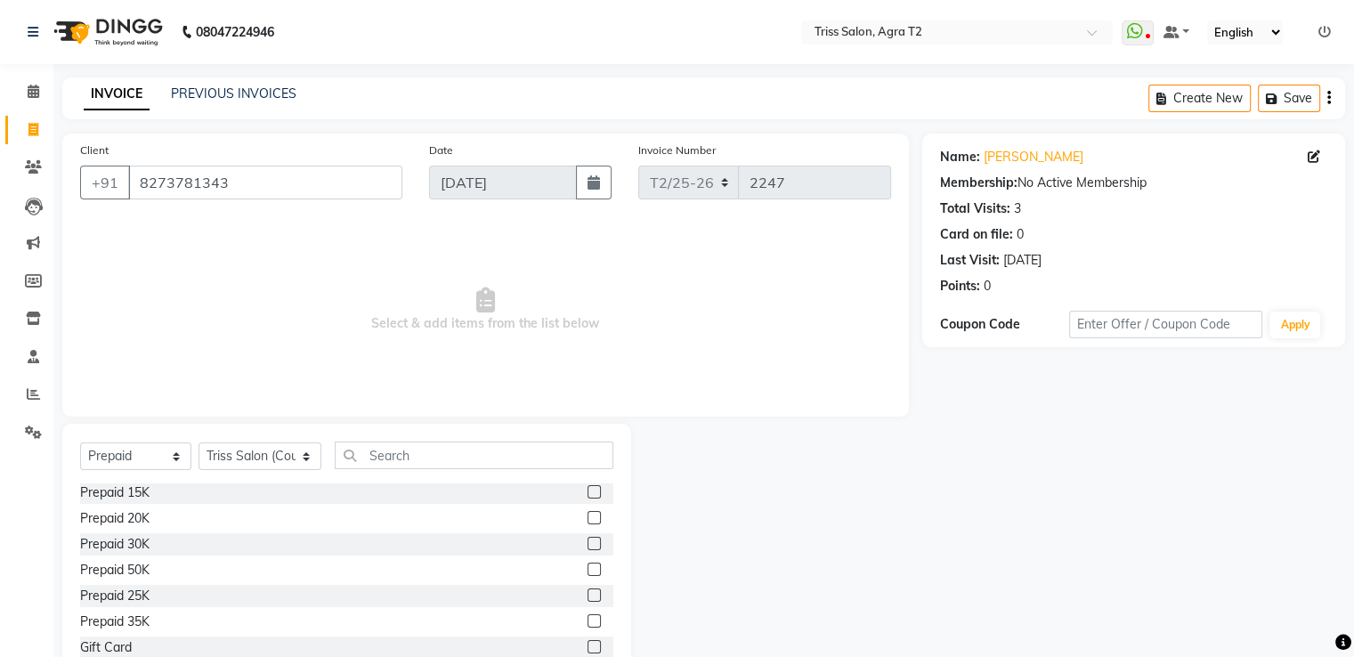
click at [588, 595] on input "checkbox" at bounding box center [594, 596] width 12 height 12
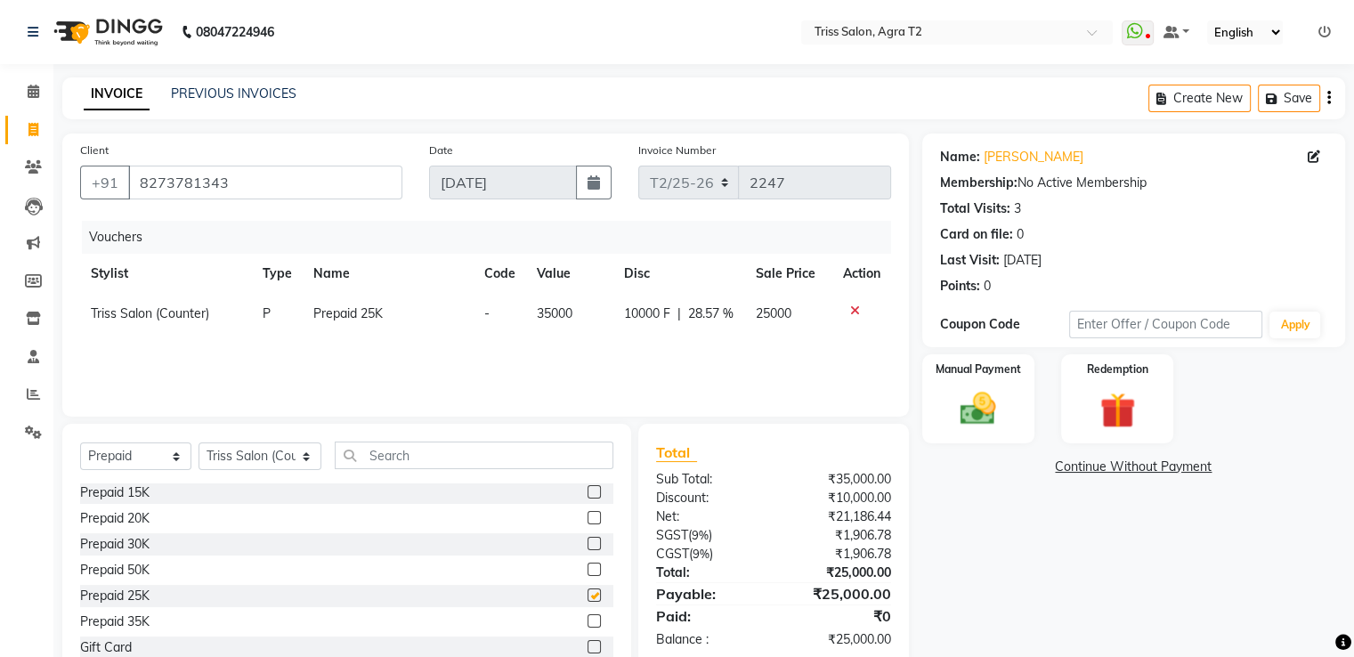
checkbox input "false"
click at [977, 402] on img at bounding box center [978, 408] width 58 height 41
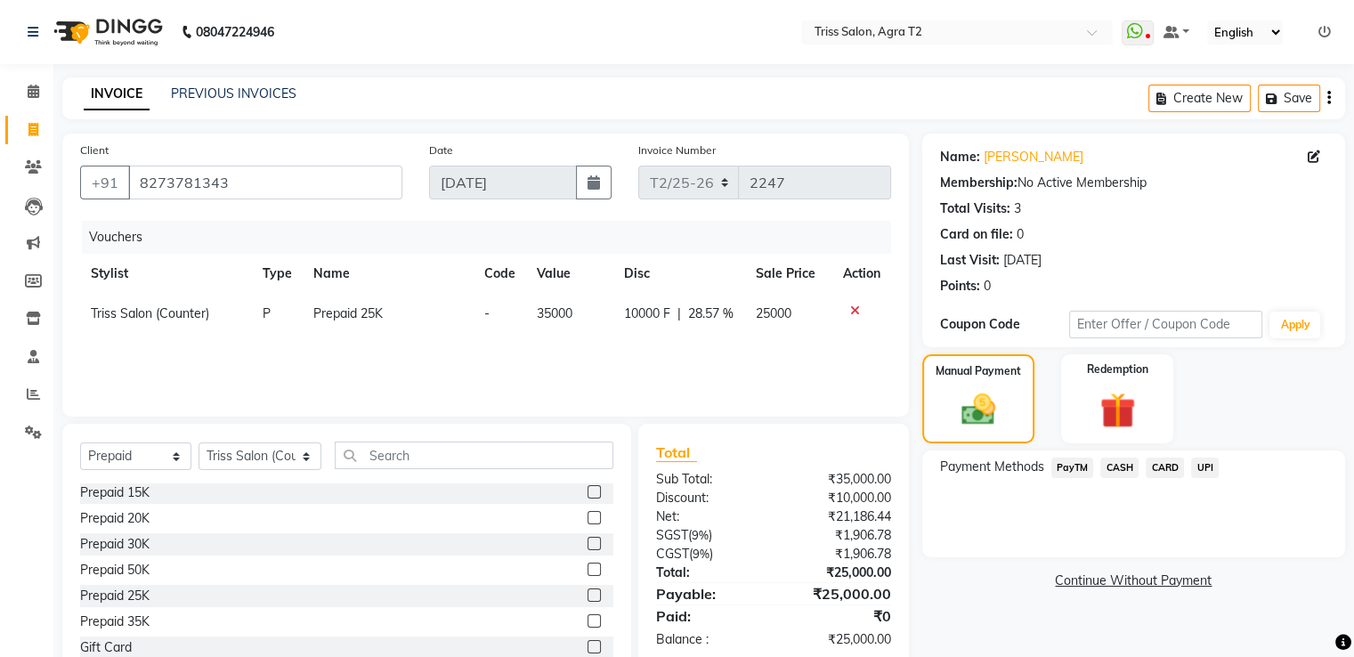
click at [1119, 467] on span "CASH" at bounding box center [1119, 468] width 38 height 20
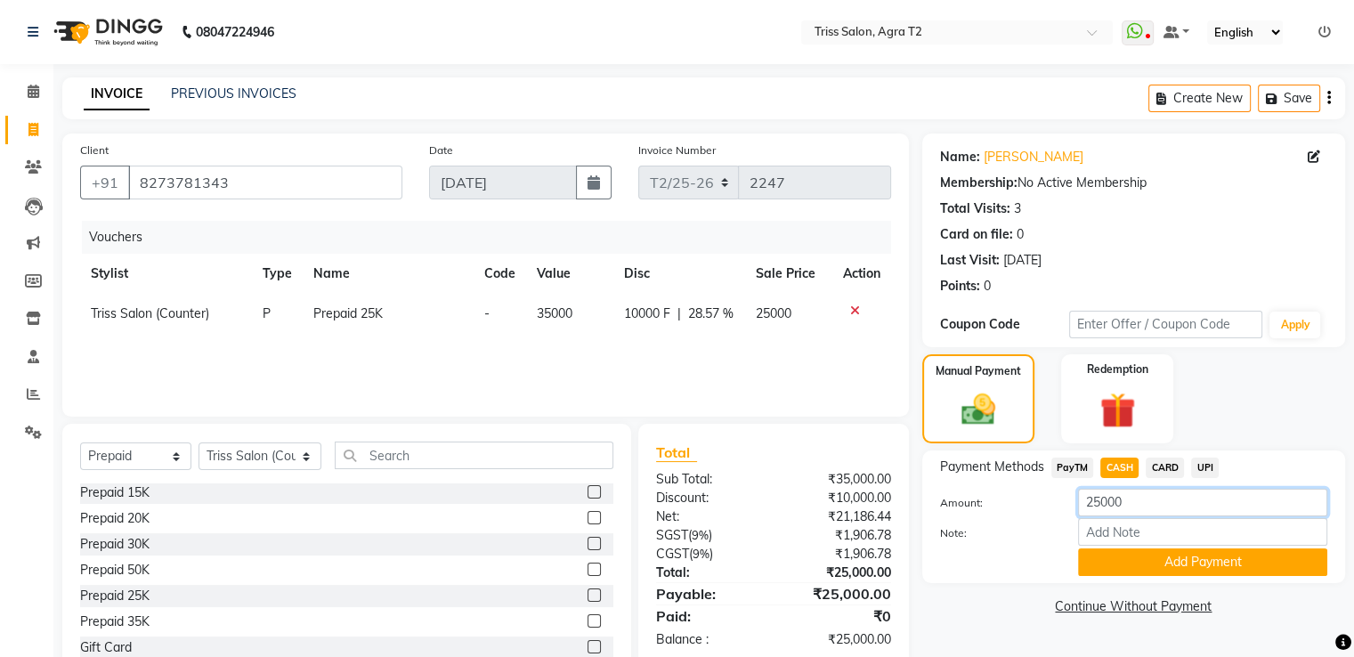
click at [1092, 506] on input "25000" at bounding box center [1202, 503] width 249 height 28
type input "15000"
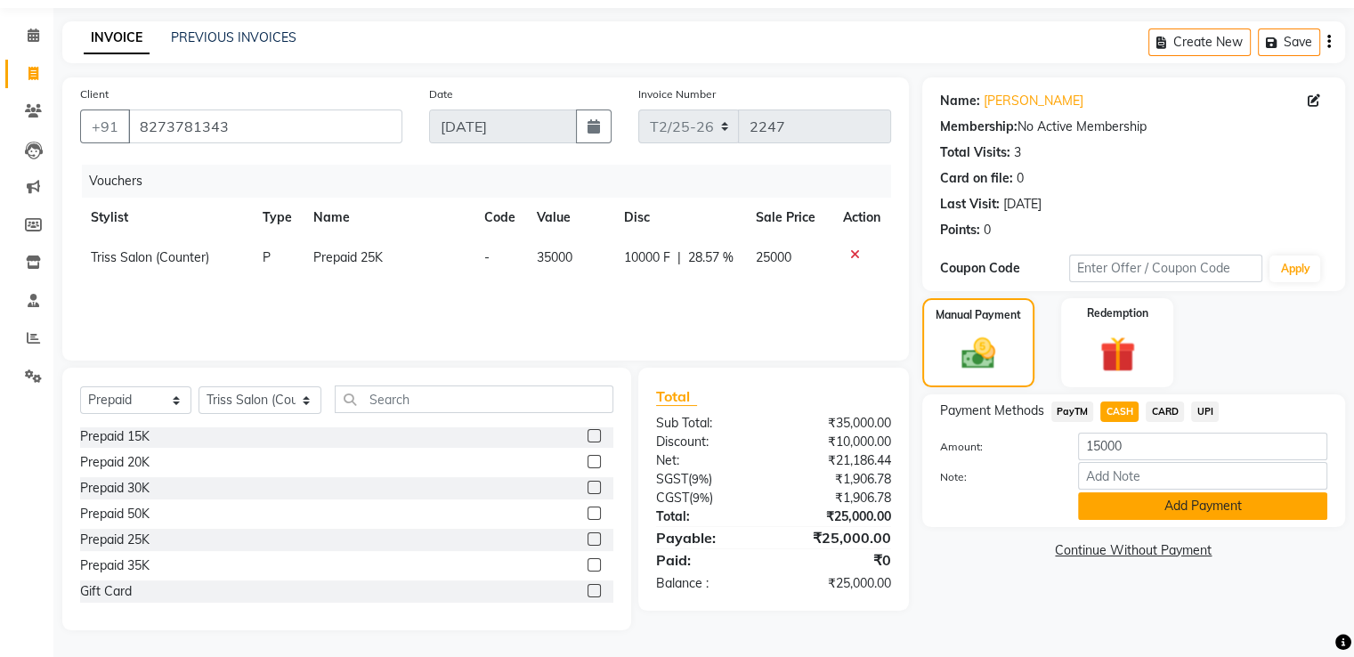
click at [1179, 512] on button "Add Payment" at bounding box center [1202, 506] width 249 height 28
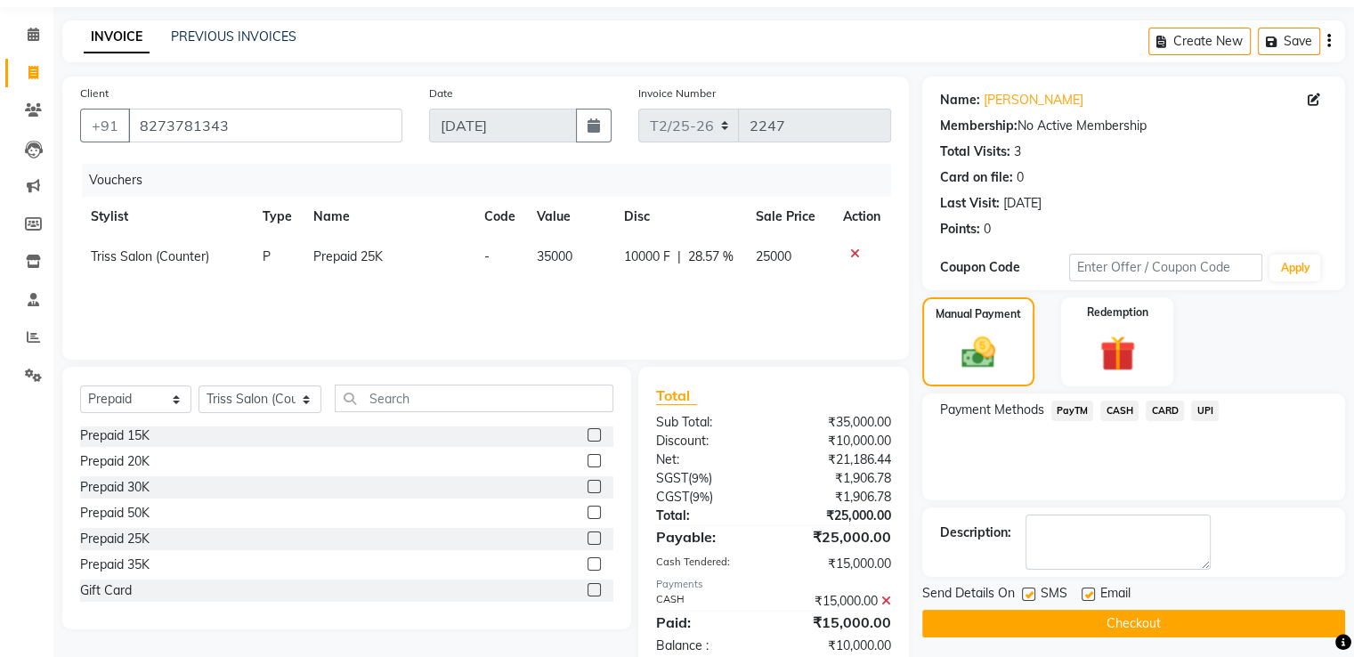
scroll to position [100, 0]
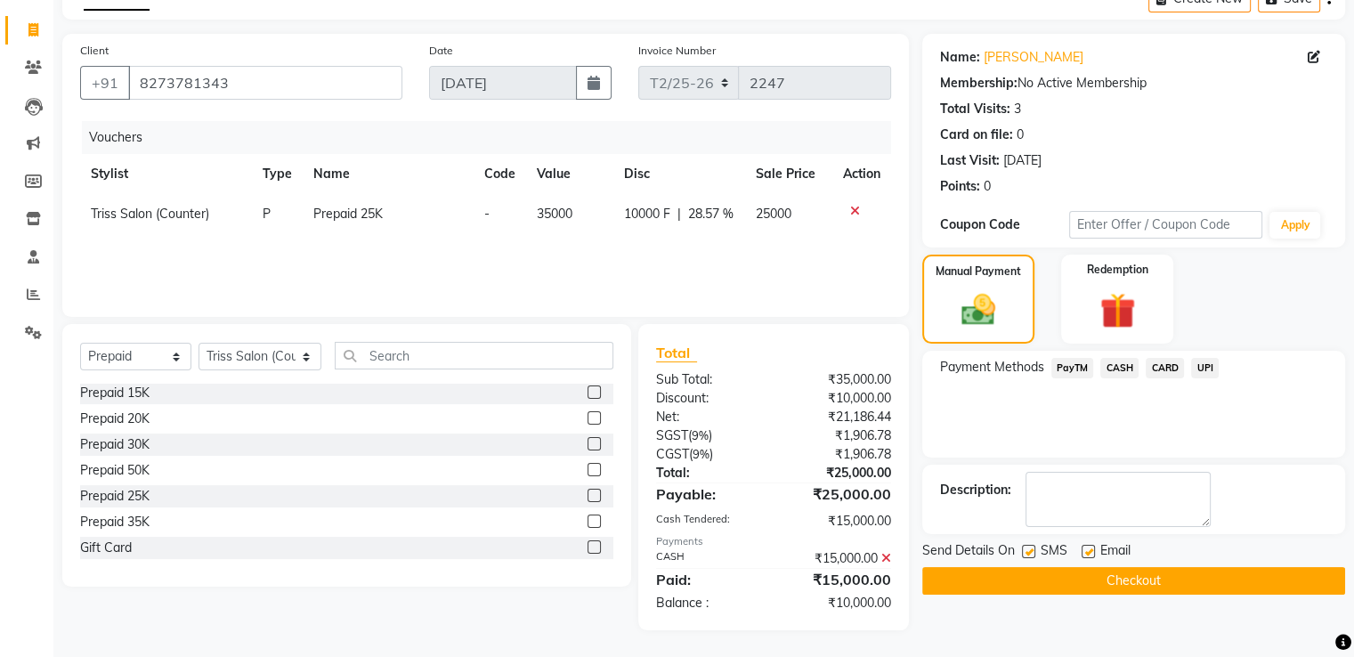
click at [1150, 581] on button "Checkout" at bounding box center [1133, 581] width 423 height 28
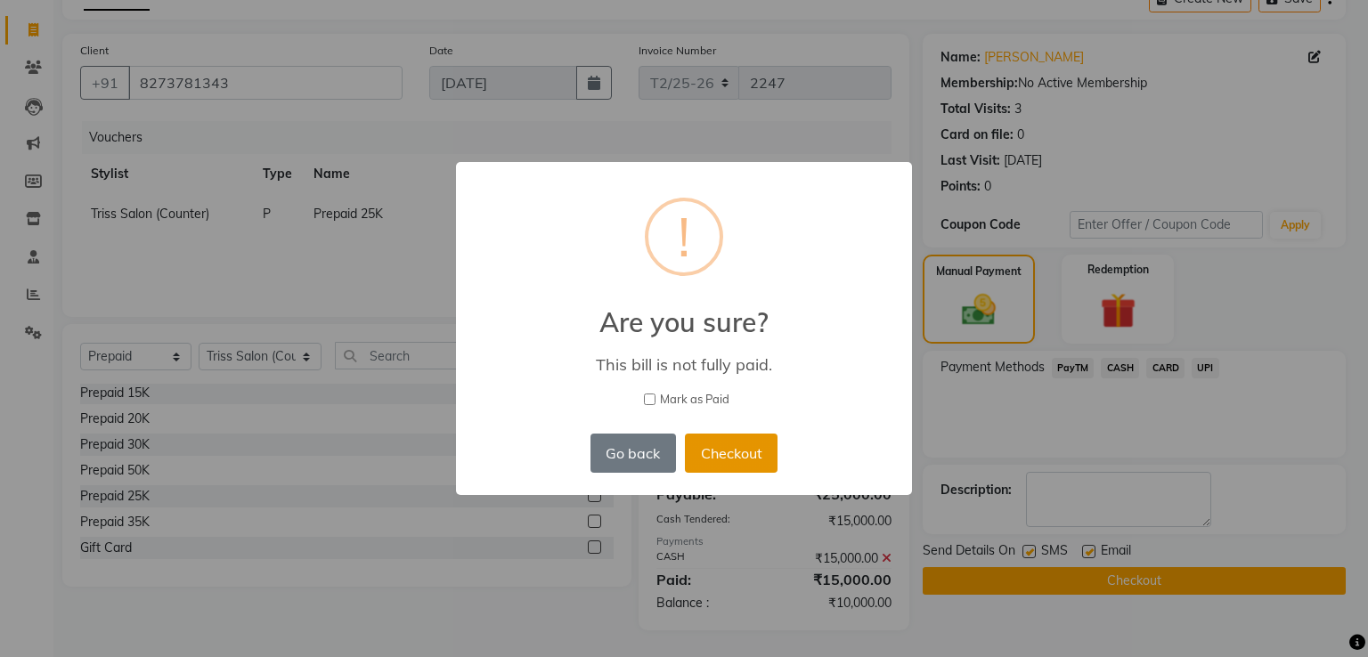
click at [750, 443] on button "Checkout" at bounding box center [731, 453] width 93 height 39
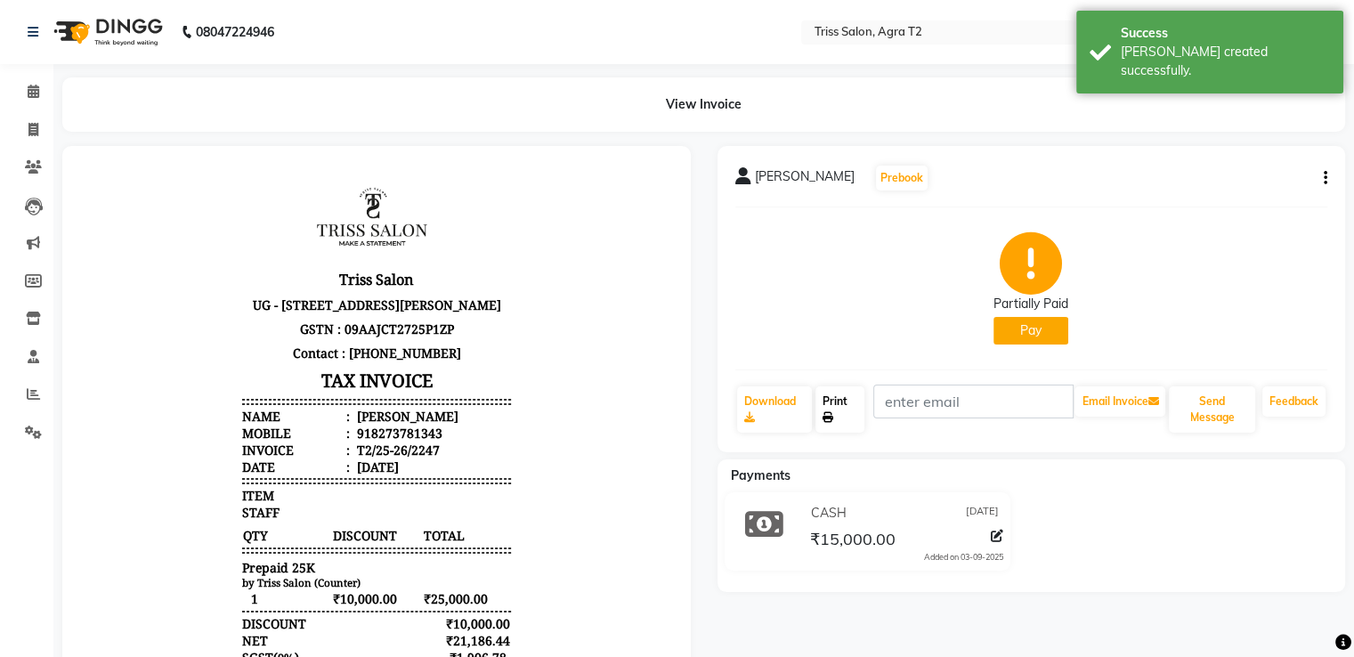
click at [843, 410] on link "Print" at bounding box center [840, 409] width 49 height 46
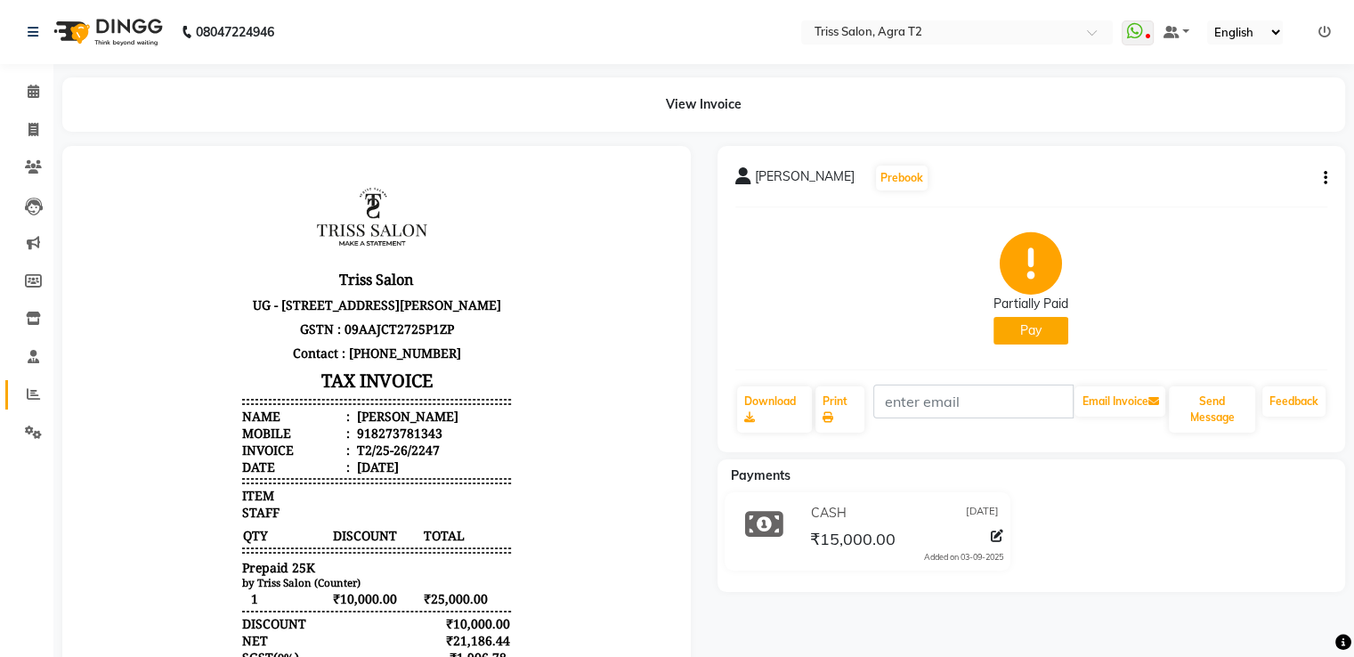
click at [36, 388] on icon at bounding box center [33, 393] width 13 height 13
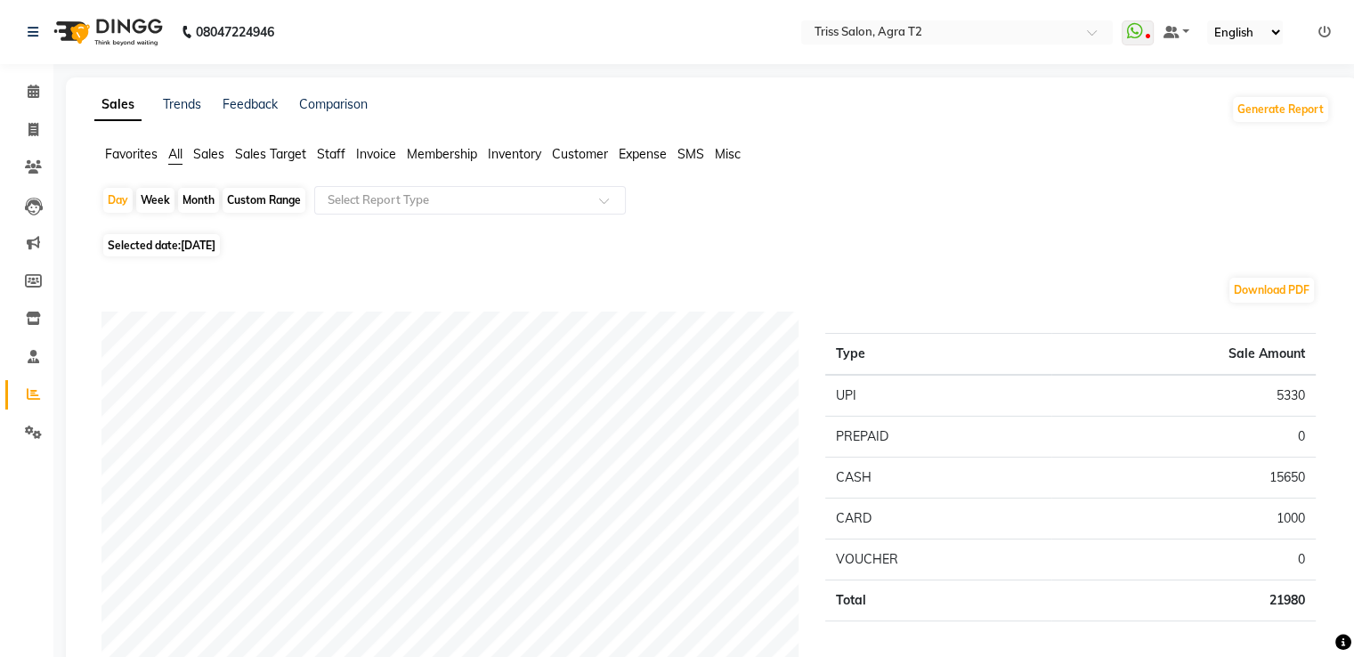
click at [329, 160] on span "Staff" at bounding box center [331, 154] width 28 height 16
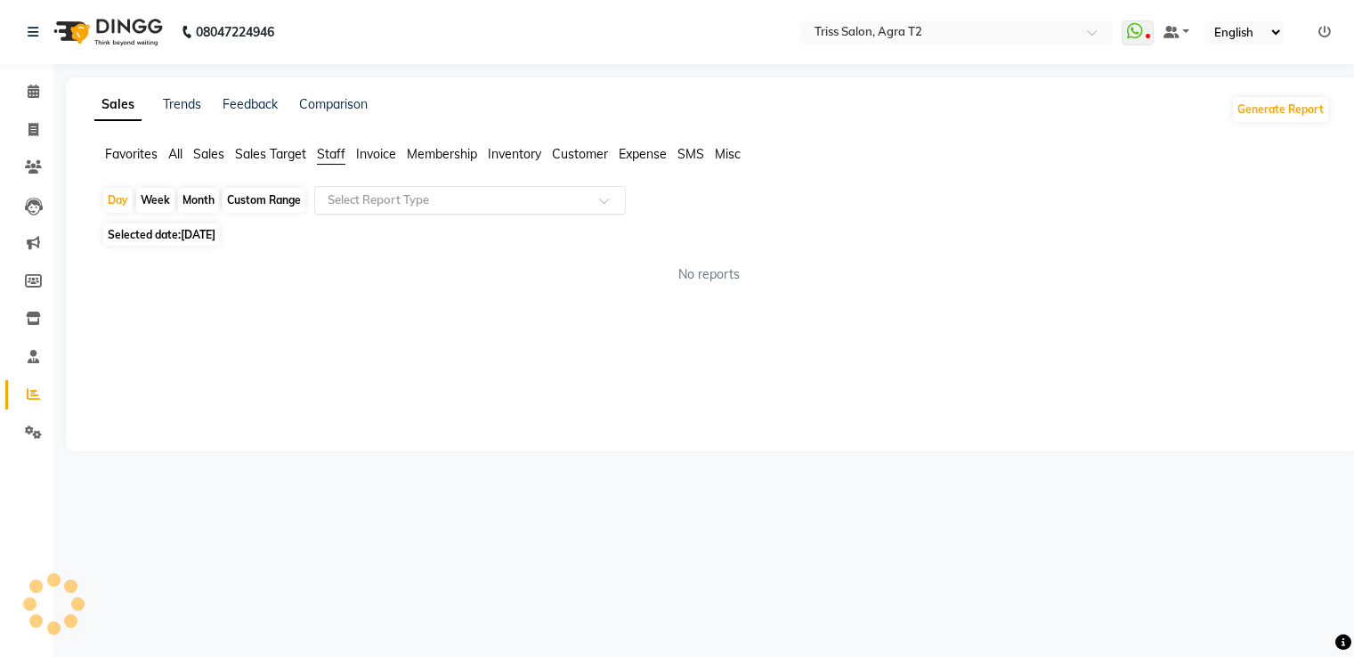
click at [424, 201] on input "text" at bounding box center [452, 200] width 256 height 18
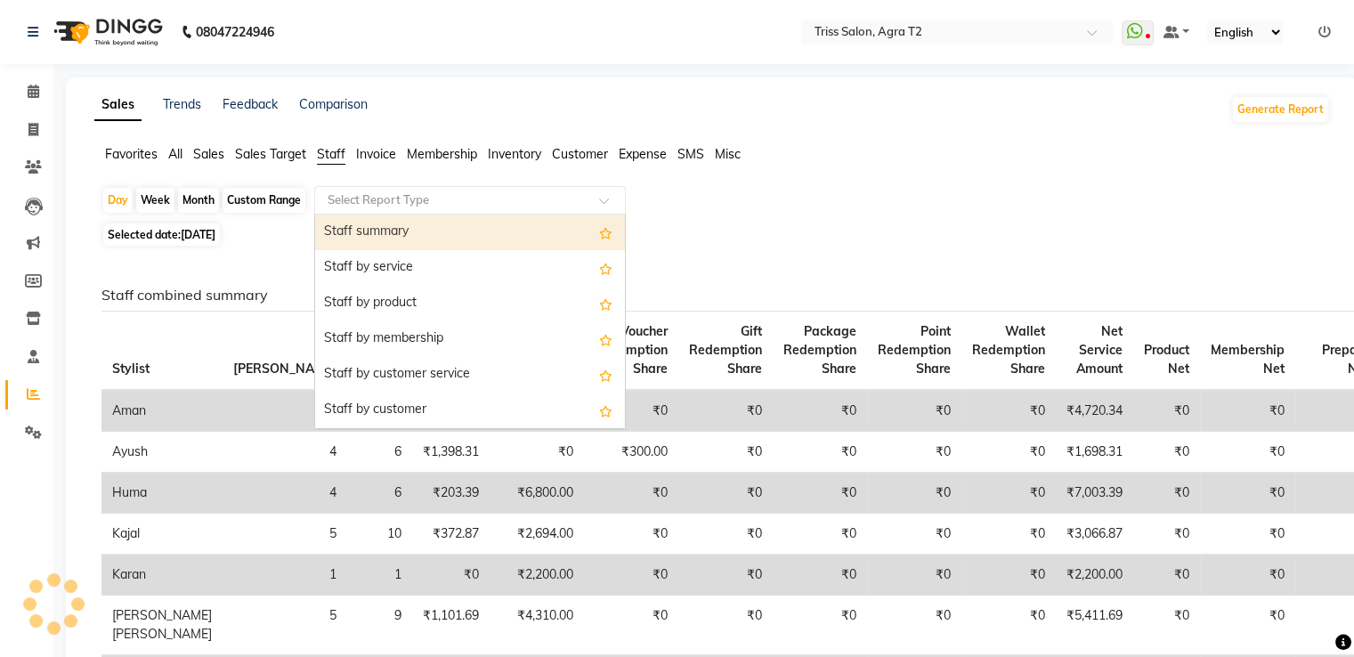
click at [413, 220] on div "Staff summary" at bounding box center [470, 233] width 310 height 36
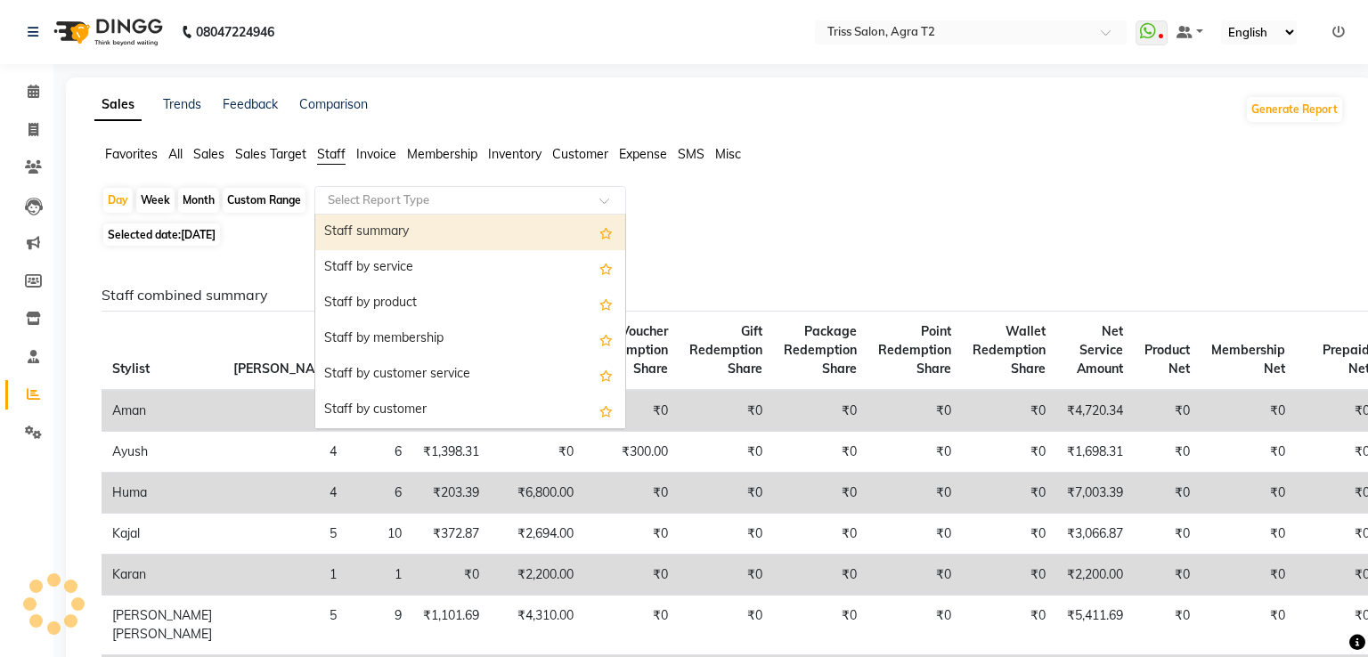
select select "full_report"
select select "csv"
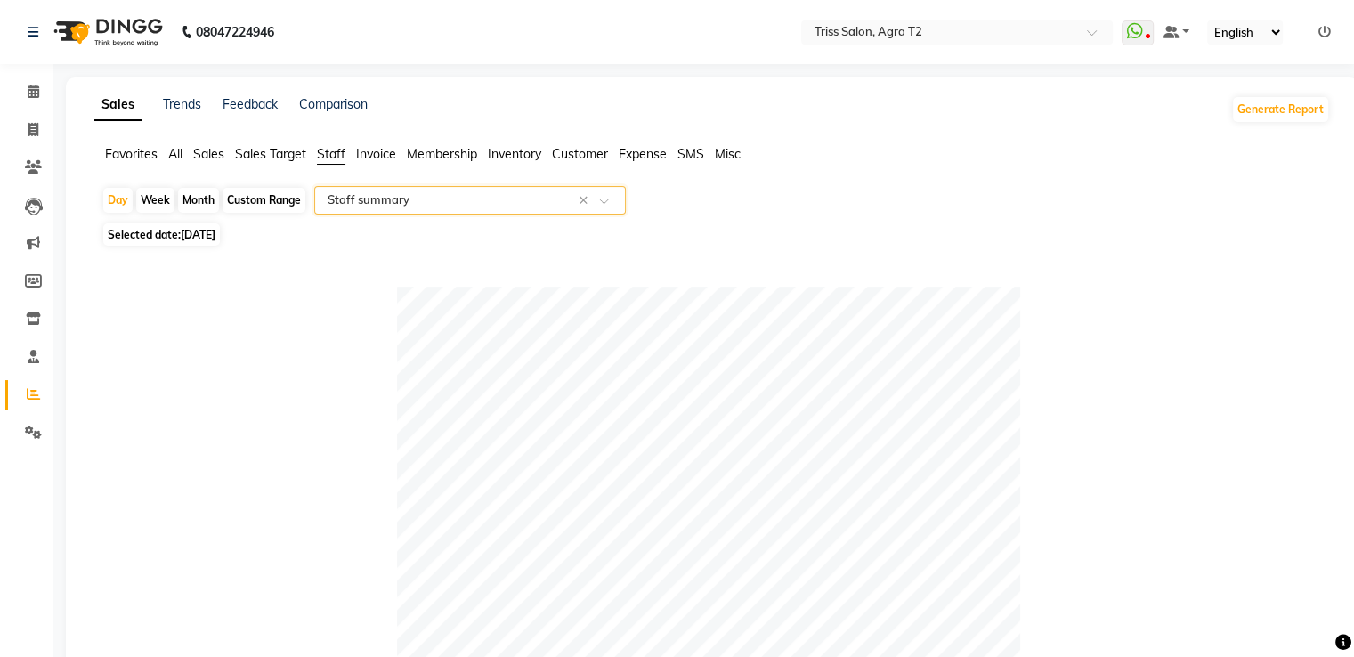
click at [31, 400] on icon at bounding box center [33, 393] width 13 height 13
click at [115, 192] on div "Day" at bounding box center [117, 200] width 29 height 25
select select "9"
select select "2025"
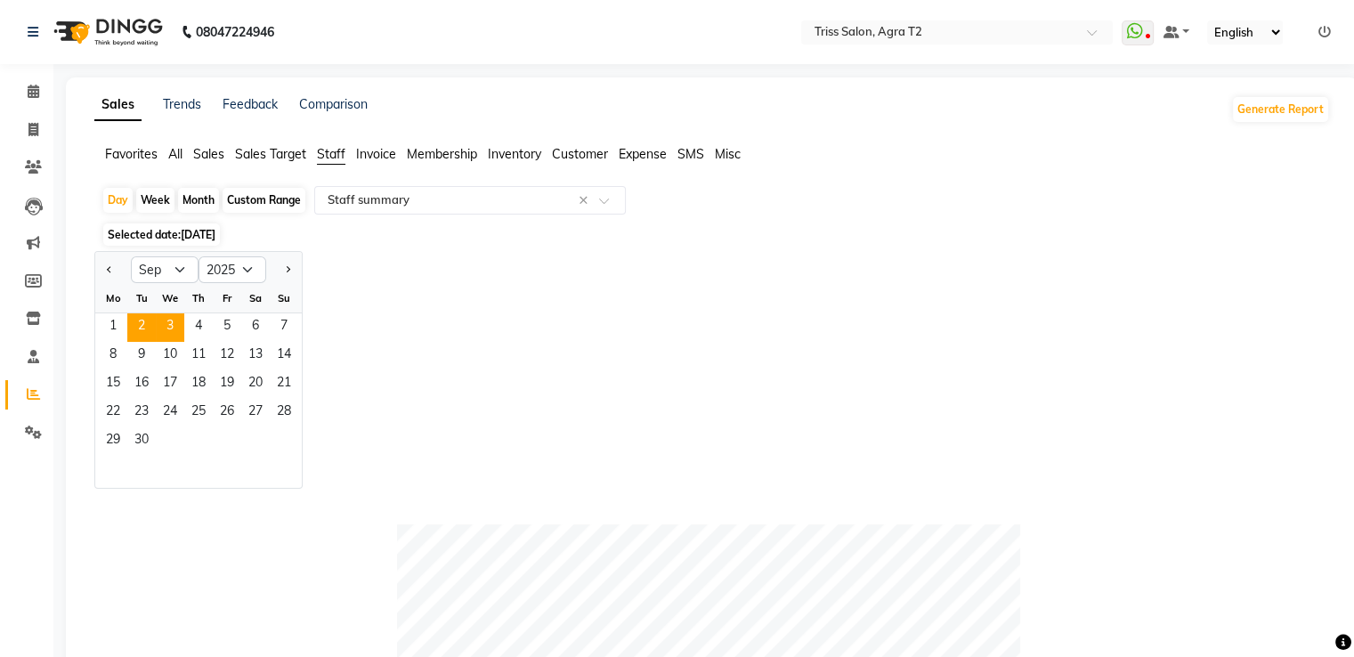
click at [146, 328] on span "2" at bounding box center [141, 327] width 28 height 28
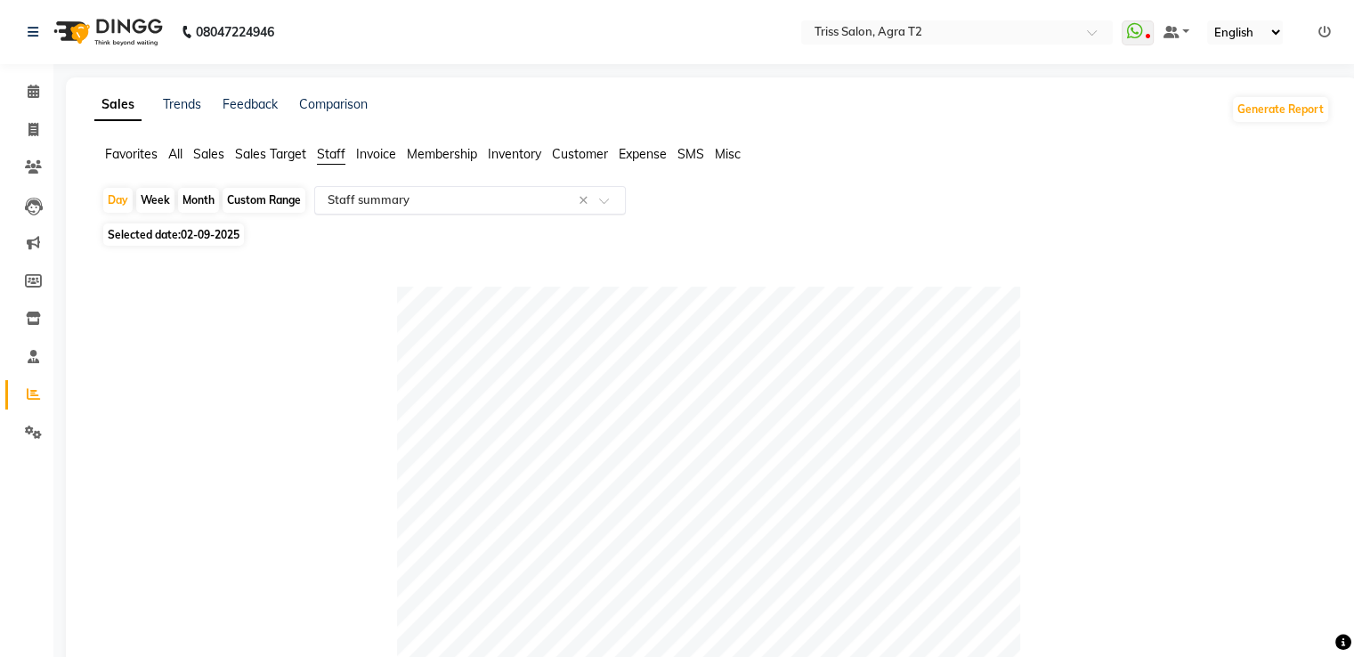
click at [418, 204] on input "text" at bounding box center [452, 200] width 256 height 18
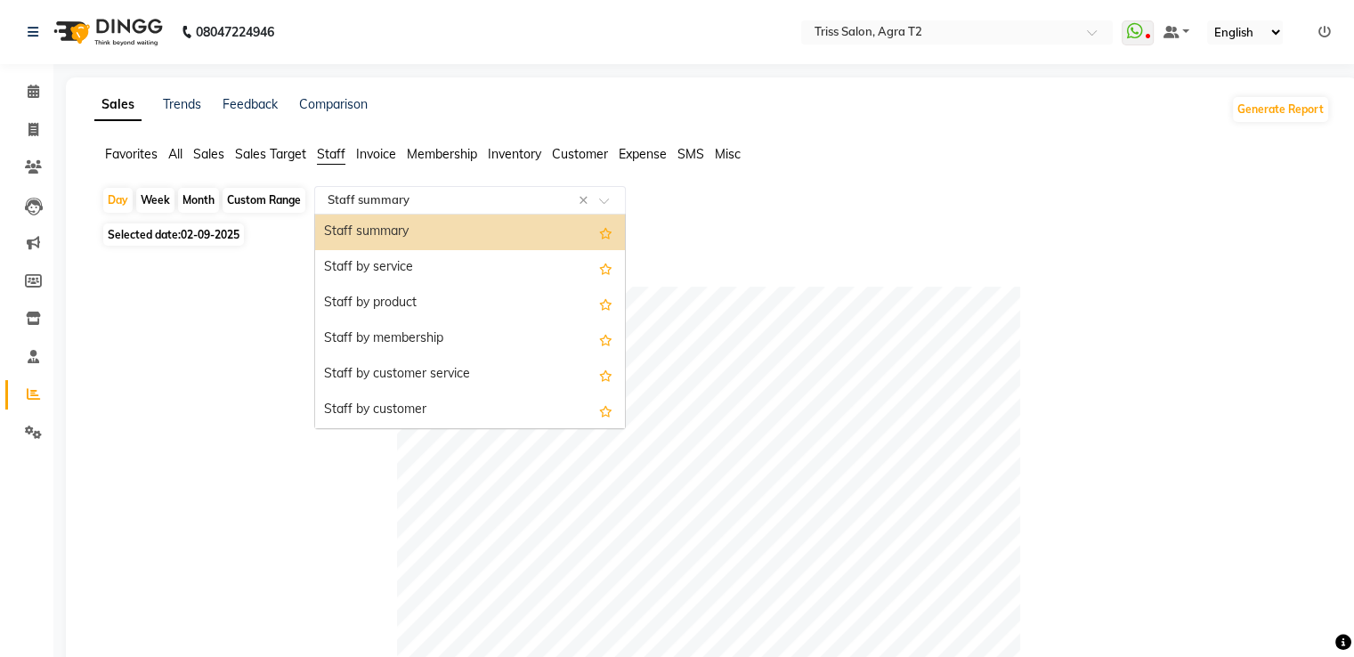
click at [418, 236] on div "Staff summary" at bounding box center [470, 233] width 310 height 36
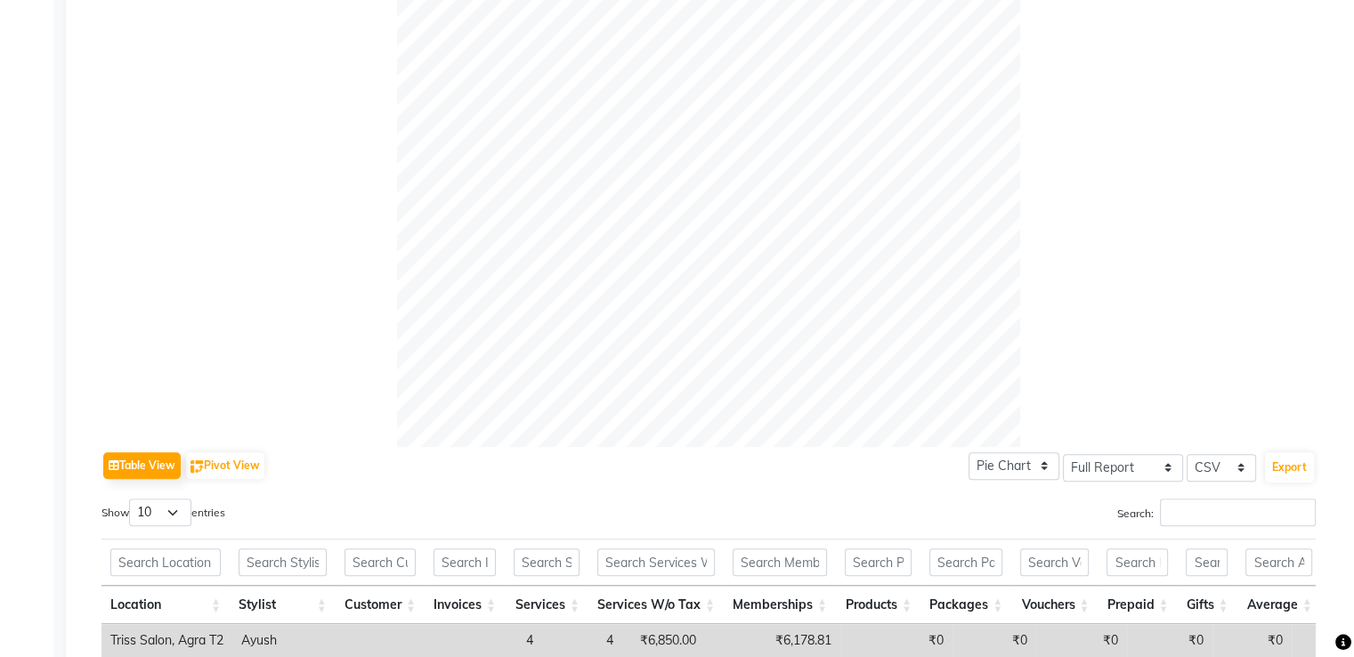
scroll to position [142, 0]
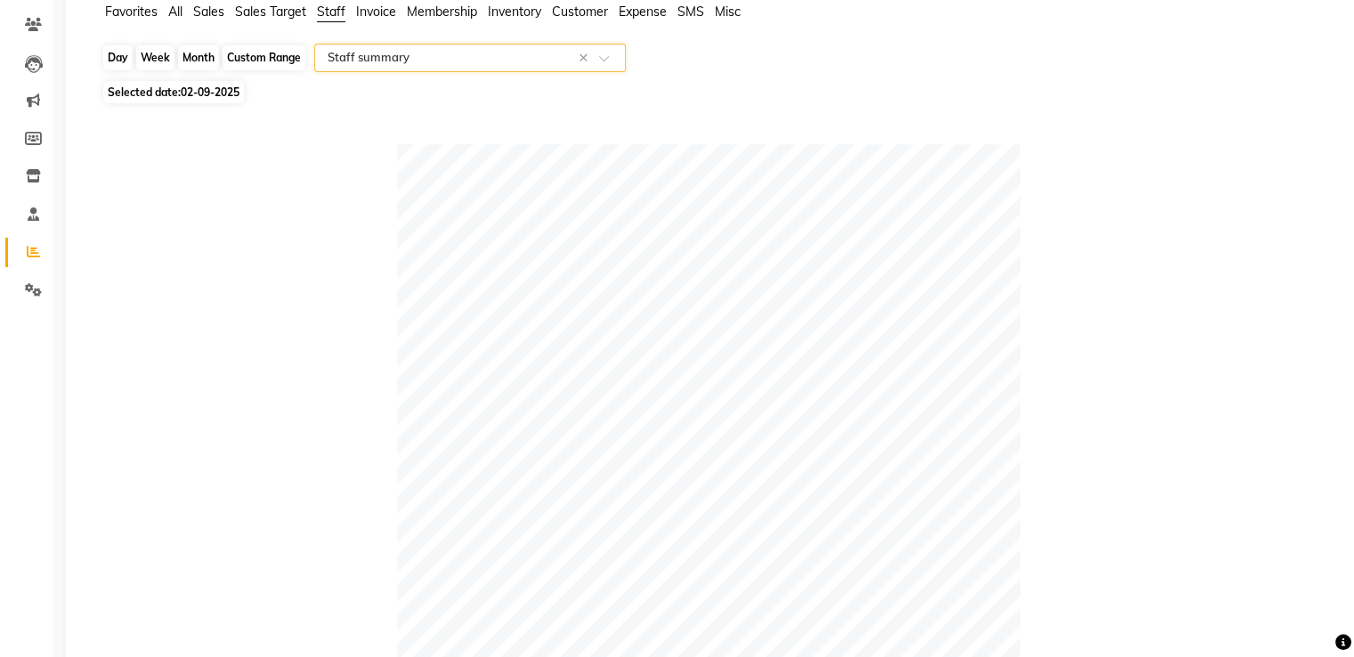
click at [118, 61] on div "Day" at bounding box center [117, 57] width 29 height 25
select select "9"
select select "2025"
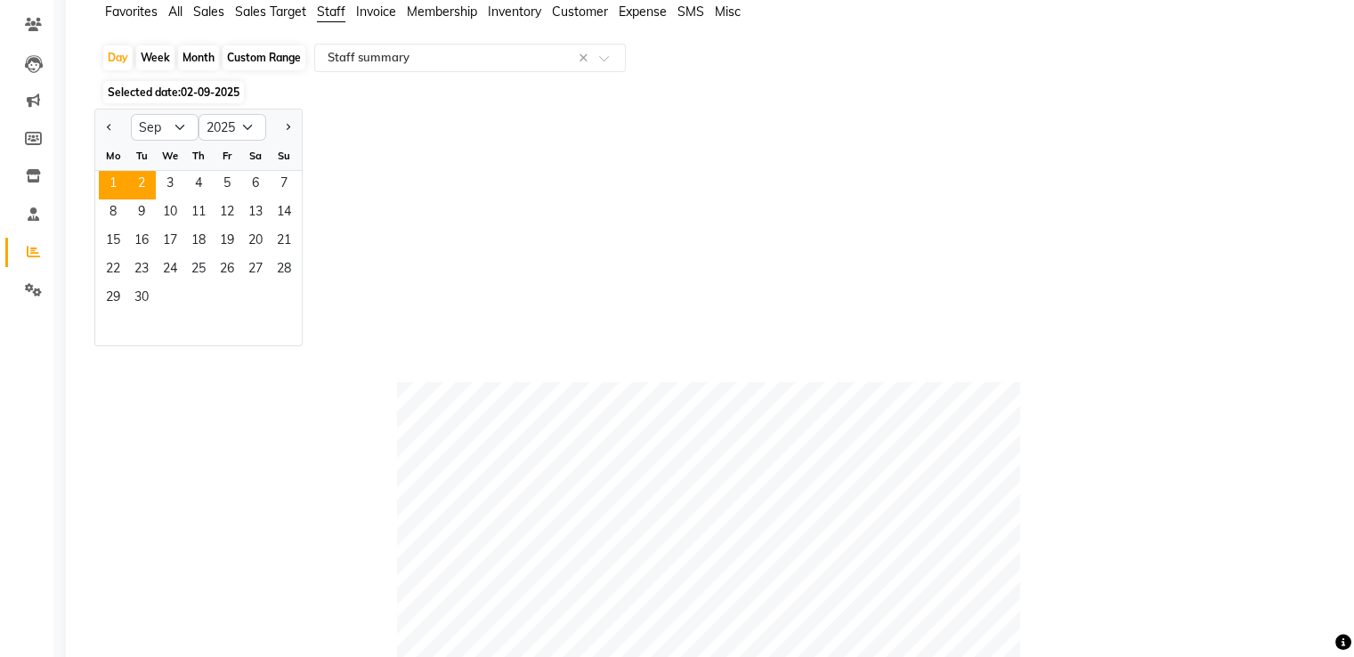
click at [120, 178] on span "1" at bounding box center [113, 185] width 28 height 28
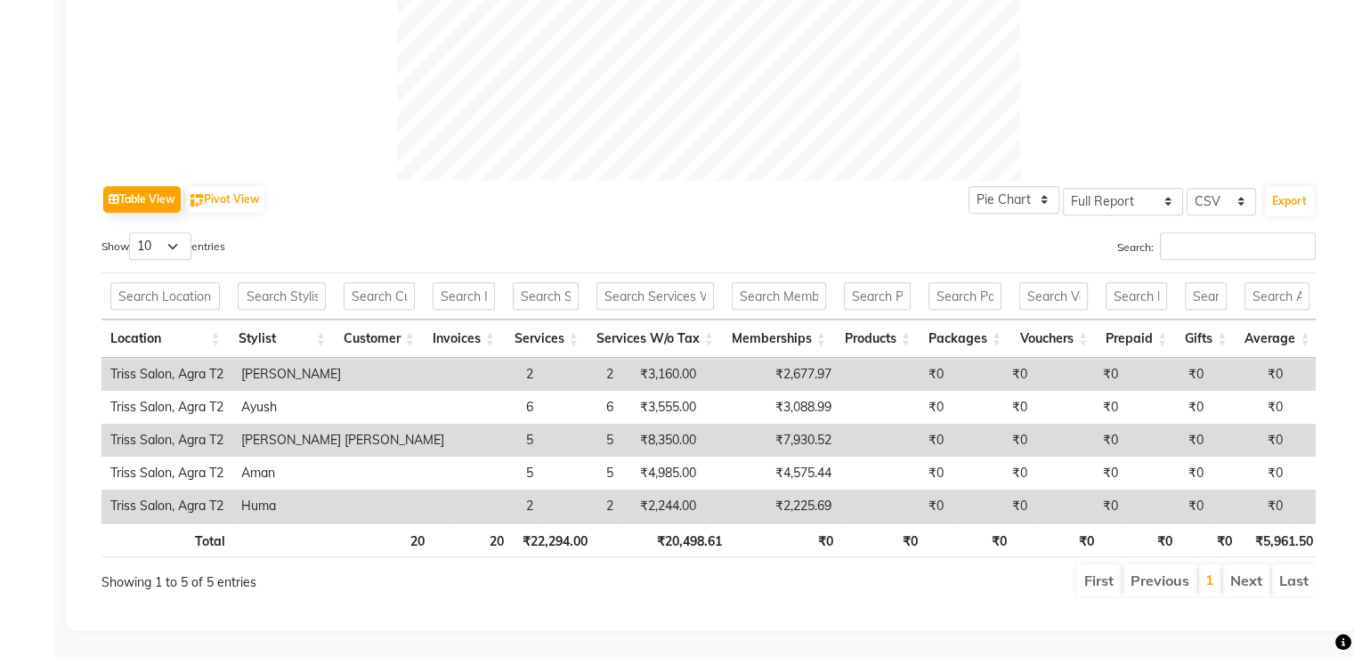
scroll to position [0, 0]
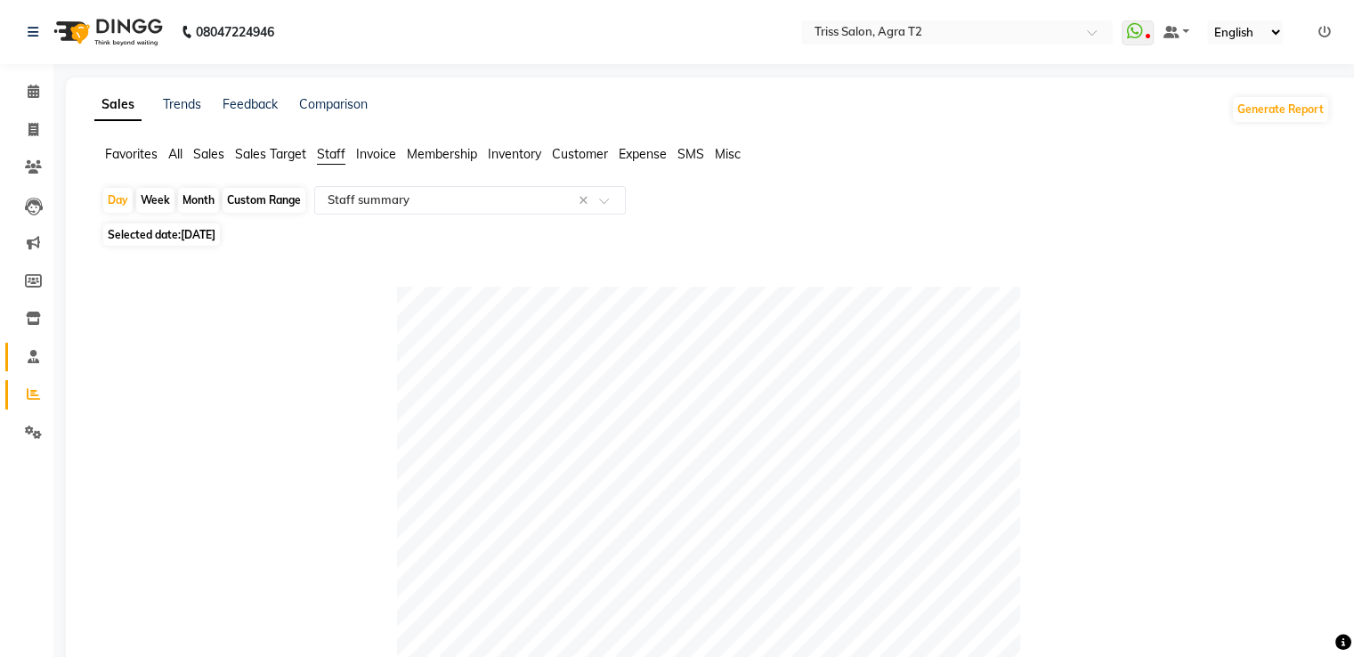
click at [31, 359] on icon at bounding box center [34, 356] width 12 height 13
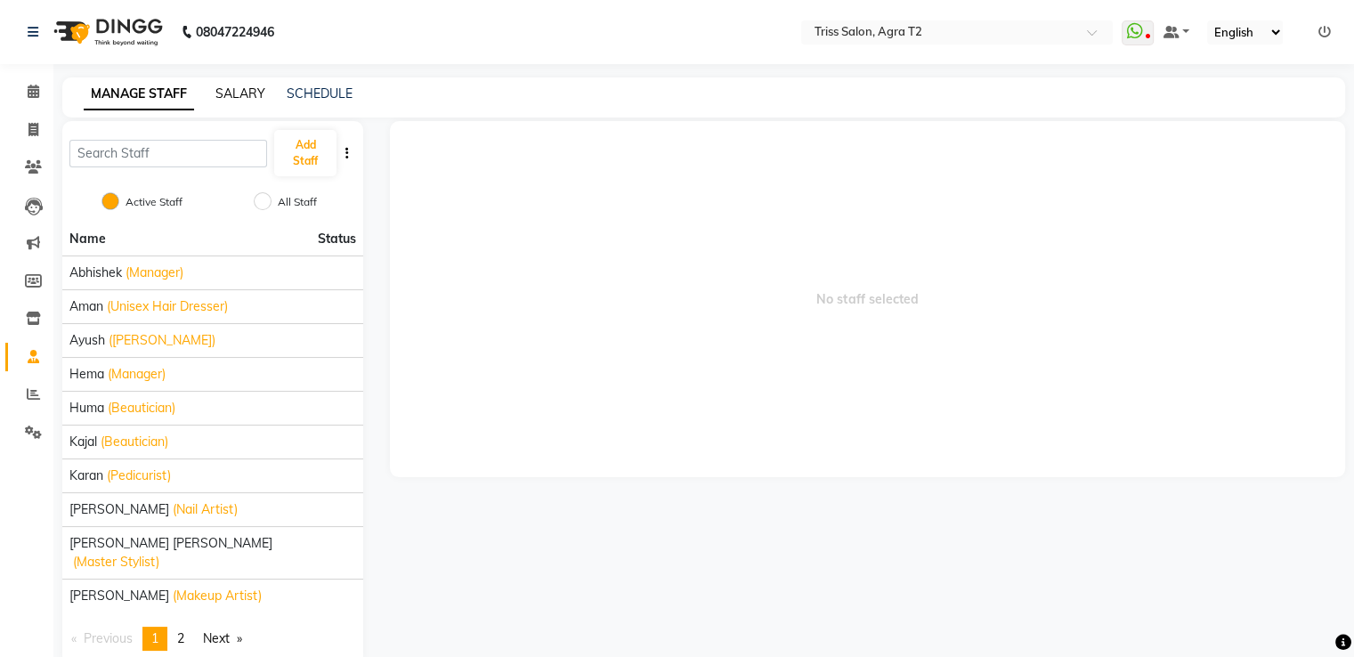
click at [238, 94] on link "SALARY" at bounding box center [240, 93] width 50 height 16
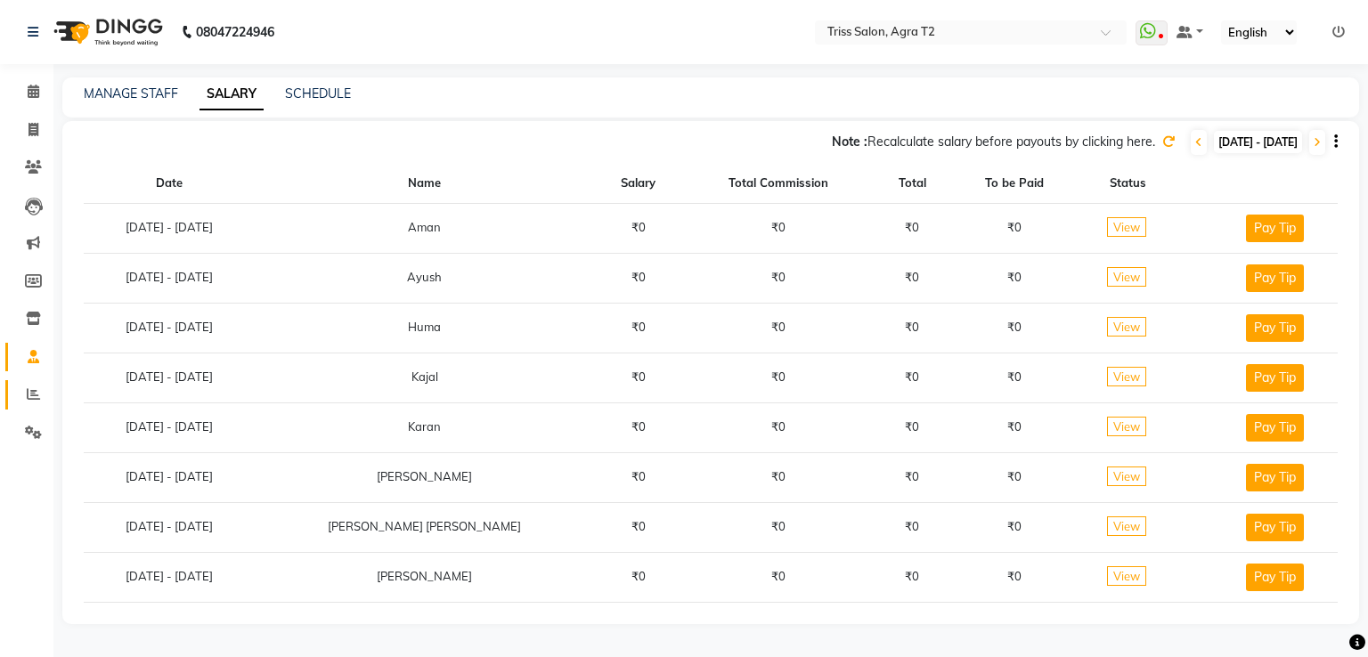
click at [40, 396] on span at bounding box center [33, 395] width 31 height 20
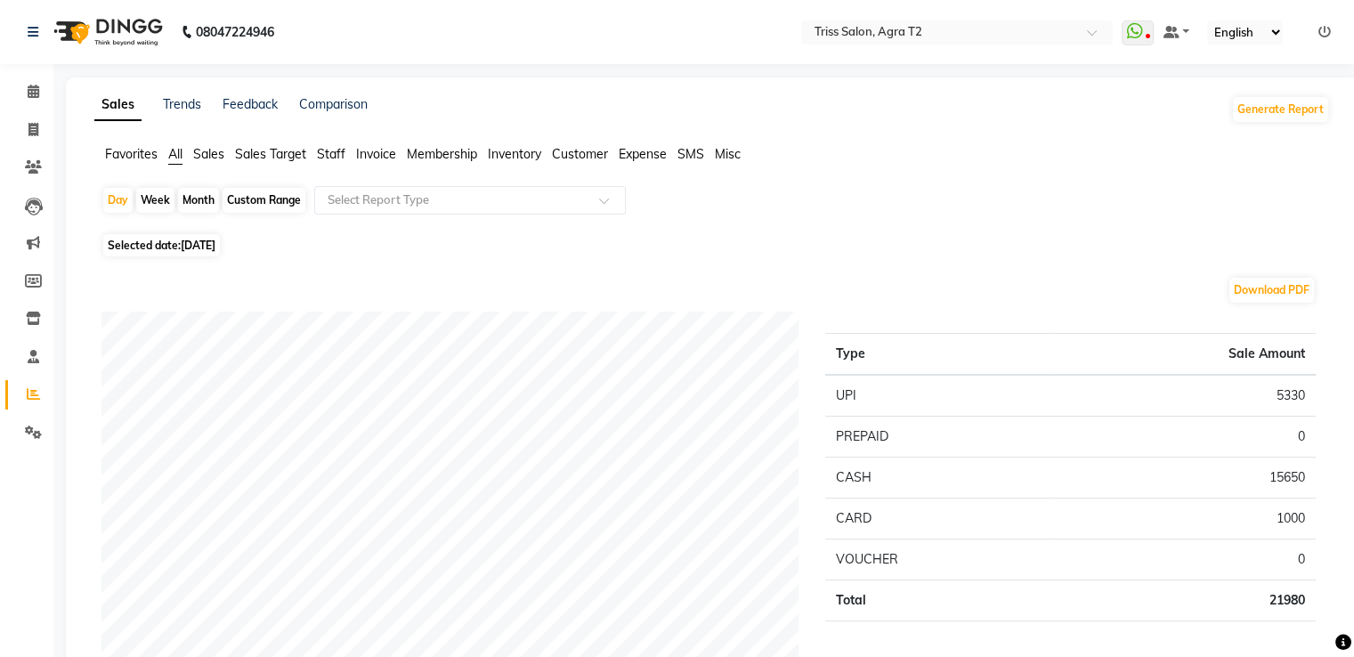
click at [331, 150] on span "Staff" at bounding box center [331, 154] width 28 height 16
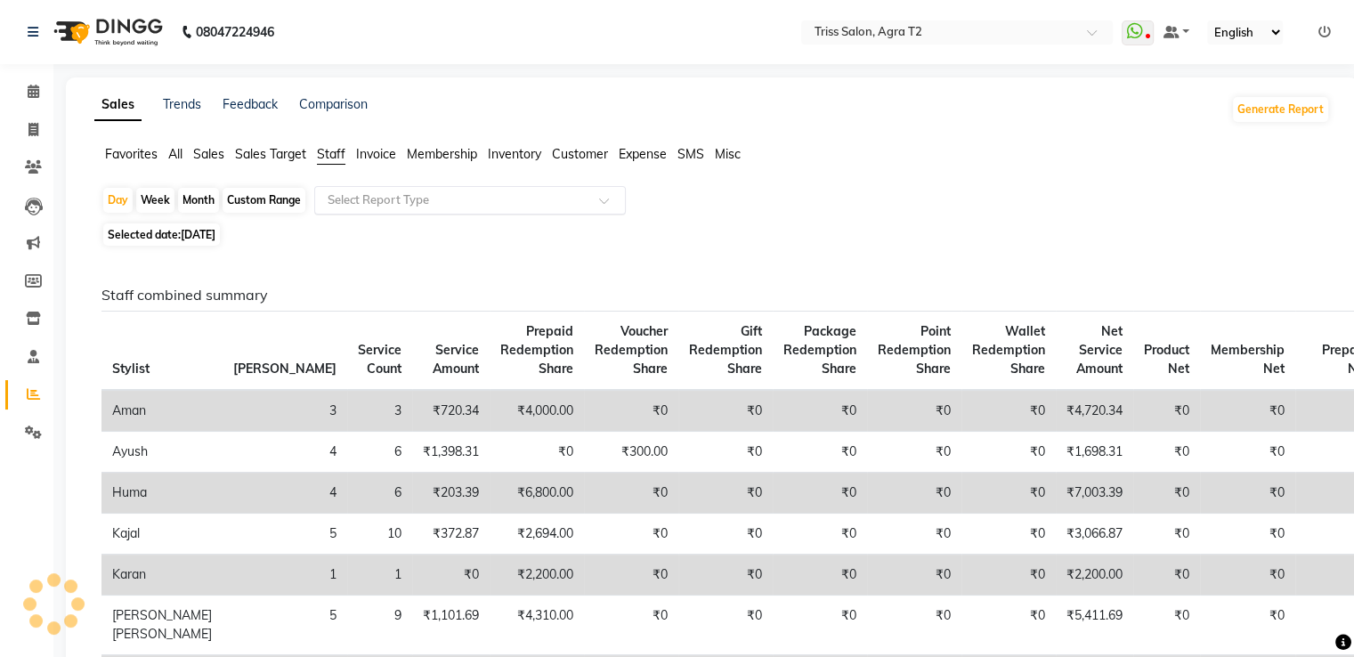
click at [369, 206] on input "text" at bounding box center [452, 200] width 256 height 18
click at [112, 205] on div "Day" at bounding box center [117, 200] width 29 height 25
select select "9"
select select "2025"
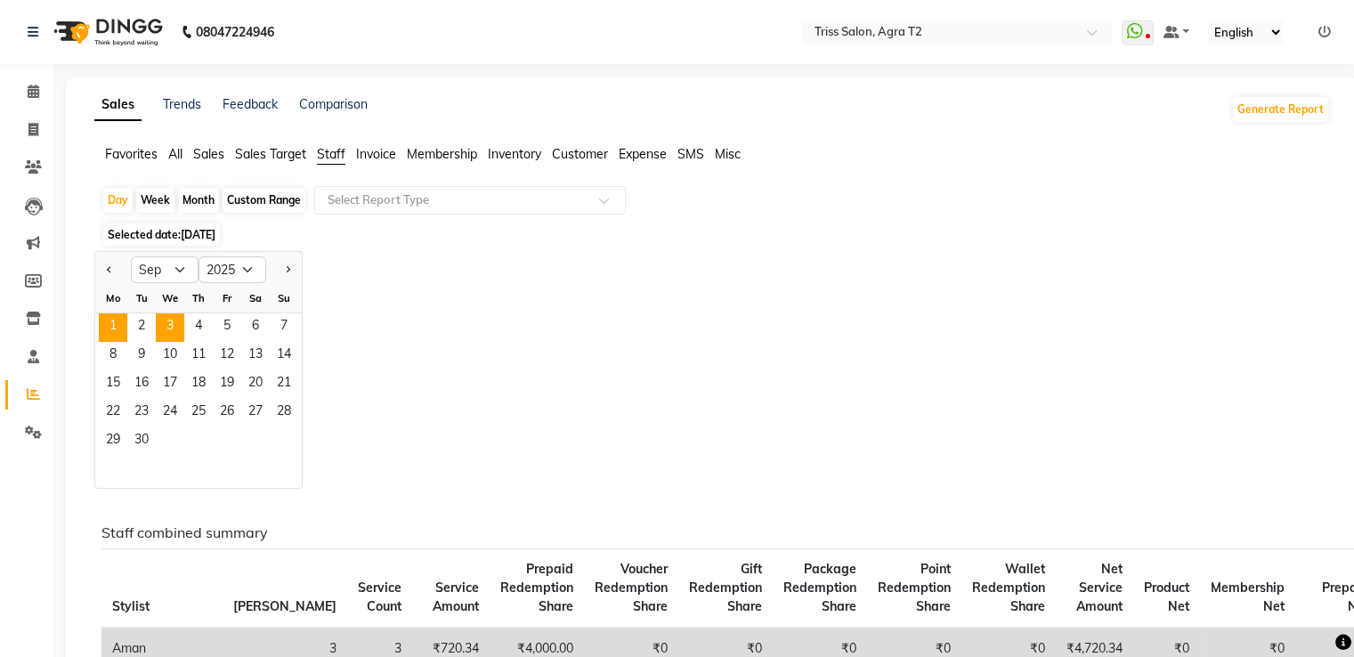
click at [116, 327] on span "1" at bounding box center [113, 327] width 28 height 28
click at [360, 192] on input "text" at bounding box center [452, 200] width 256 height 18
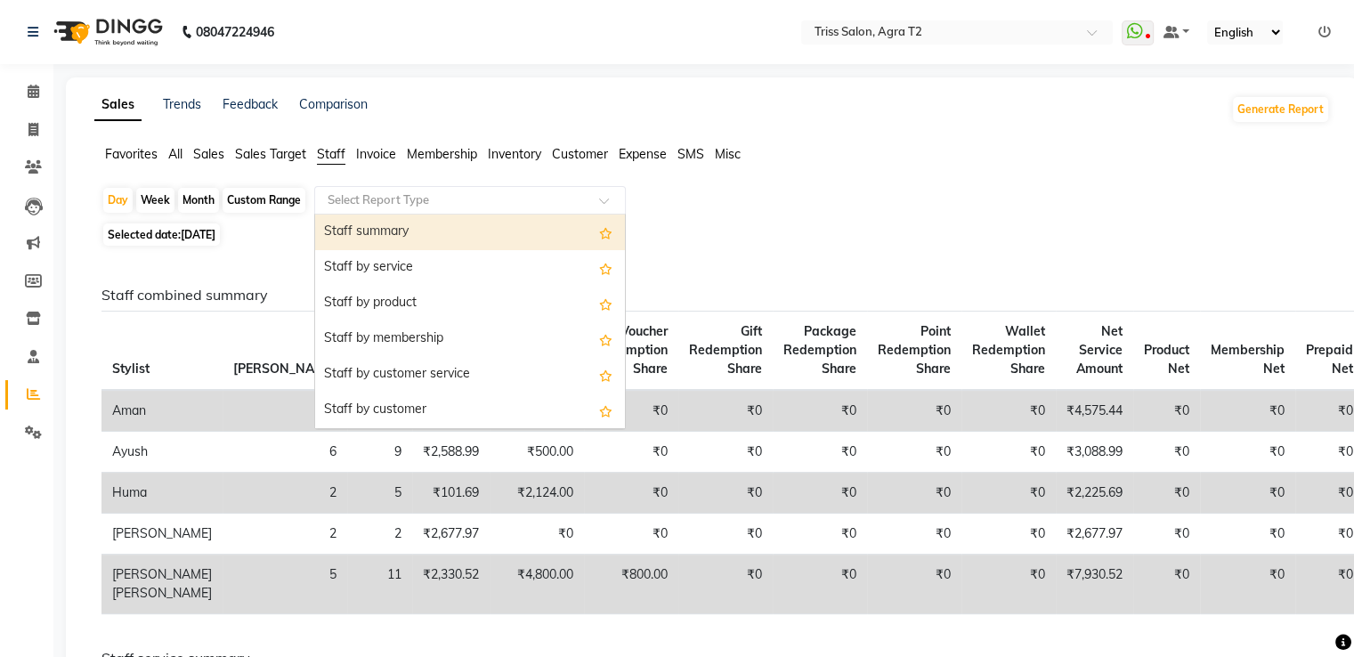
click at [369, 234] on div "Staff summary" at bounding box center [470, 233] width 310 height 36
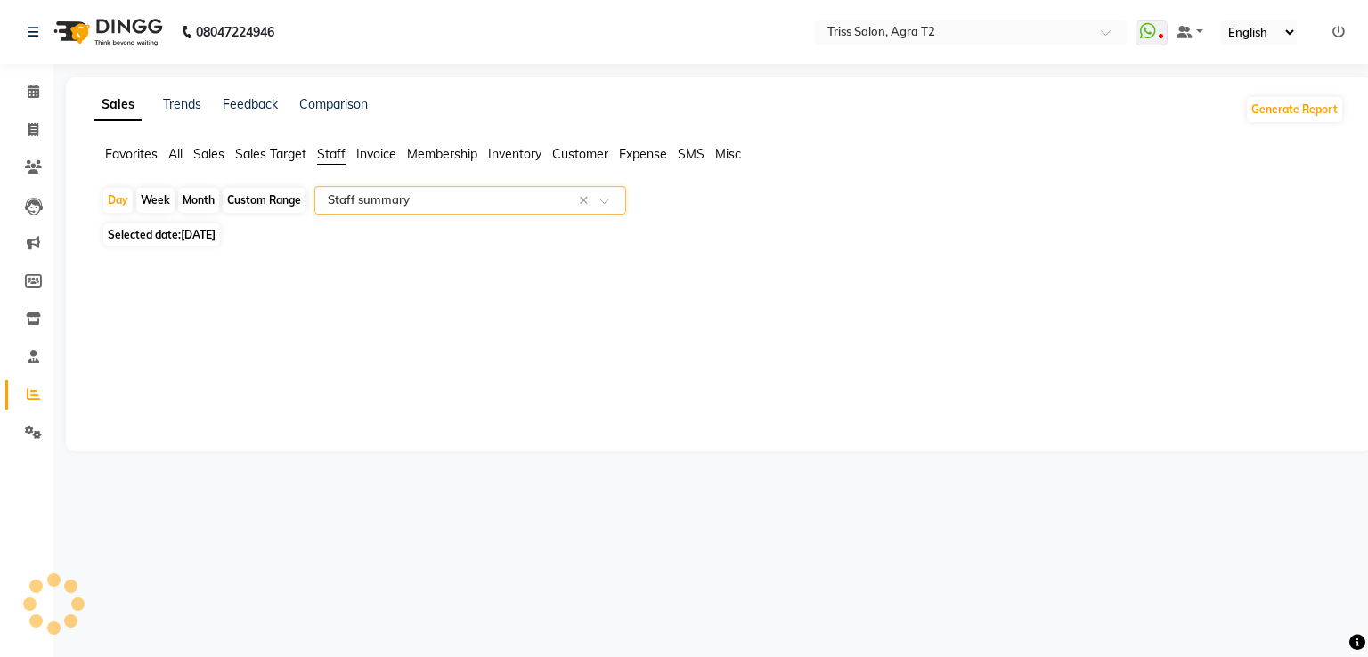
select select "full_report"
select select "csv"
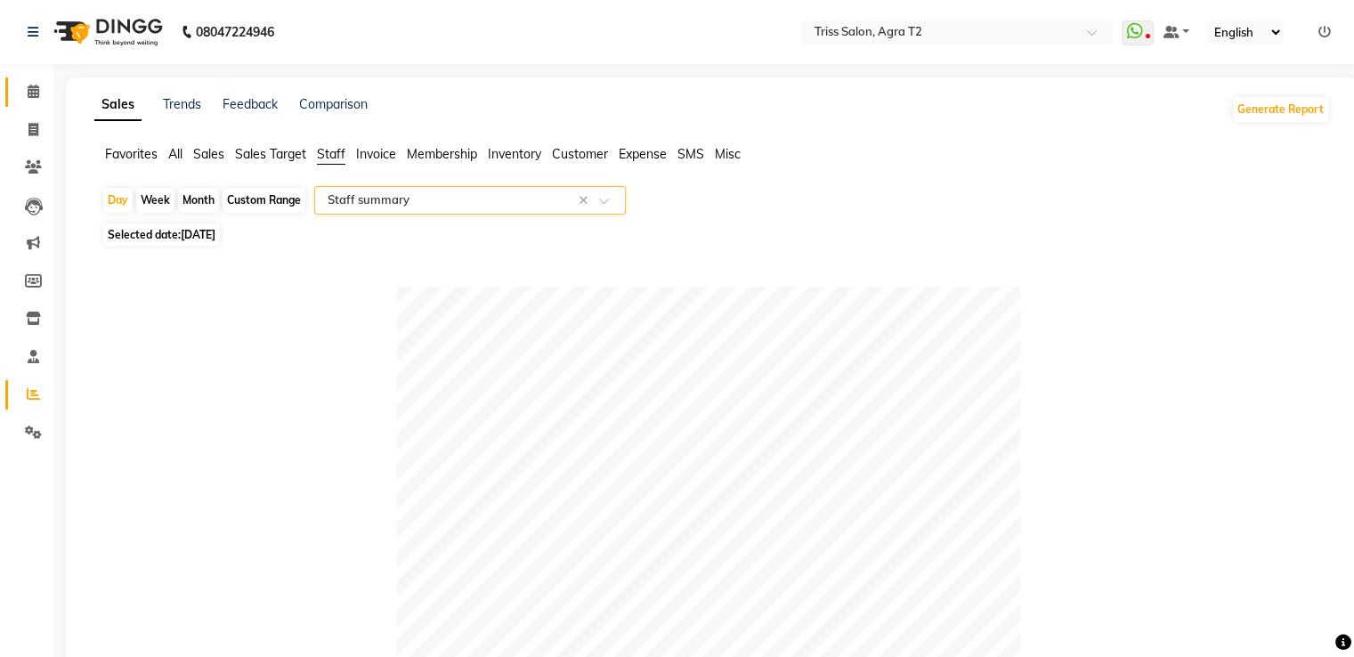
click at [33, 90] on icon at bounding box center [34, 91] width 12 height 13
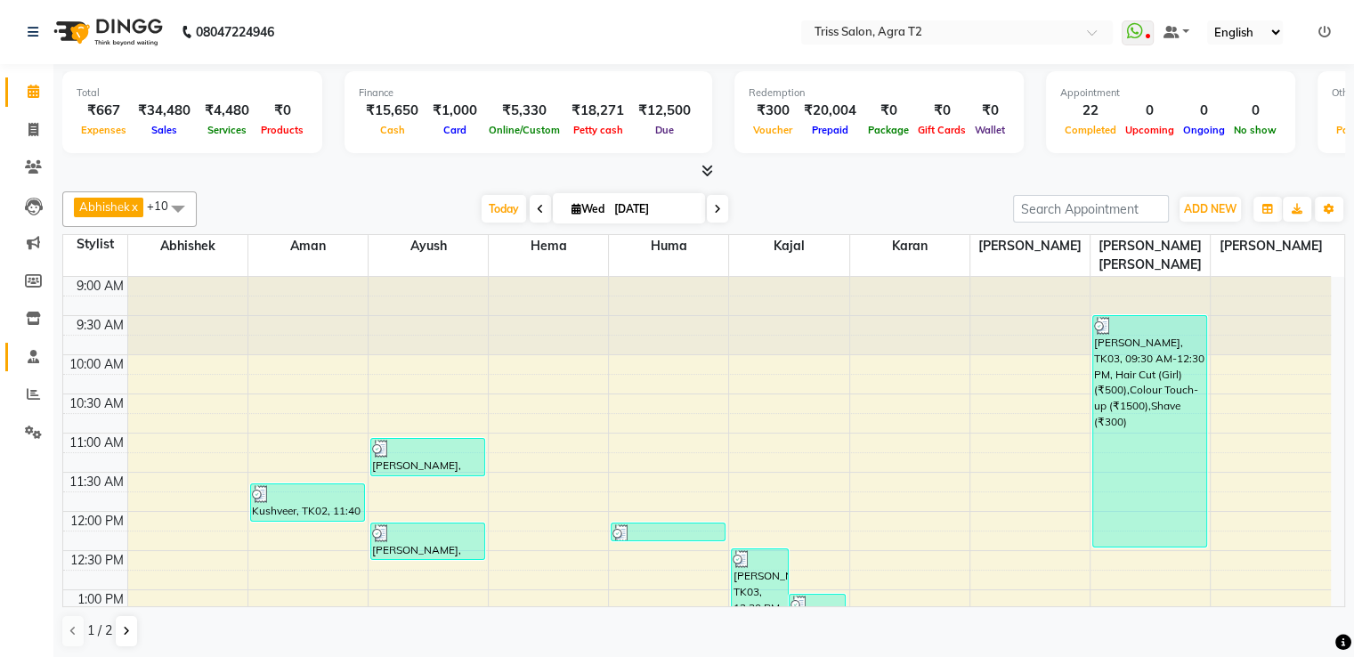
click at [28, 366] on span at bounding box center [33, 357] width 31 height 20
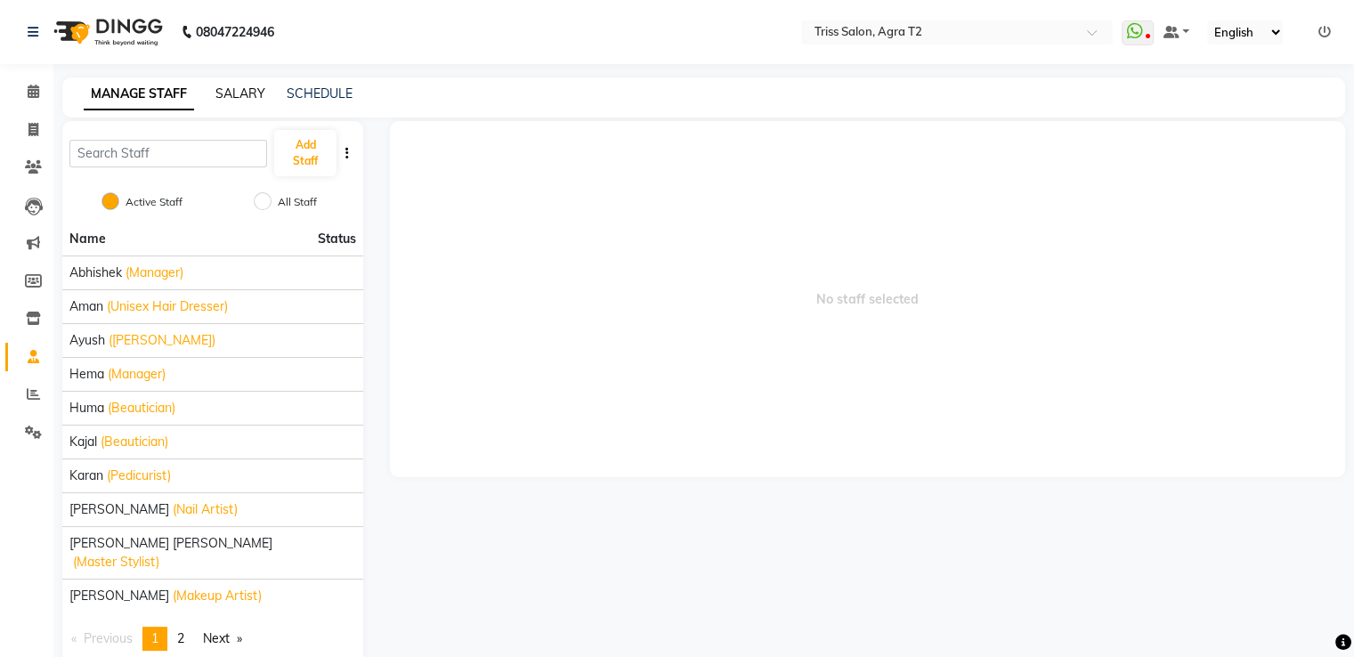
click at [239, 93] on link "SALARY" at bounding box center [240, 93] width 50 height 16
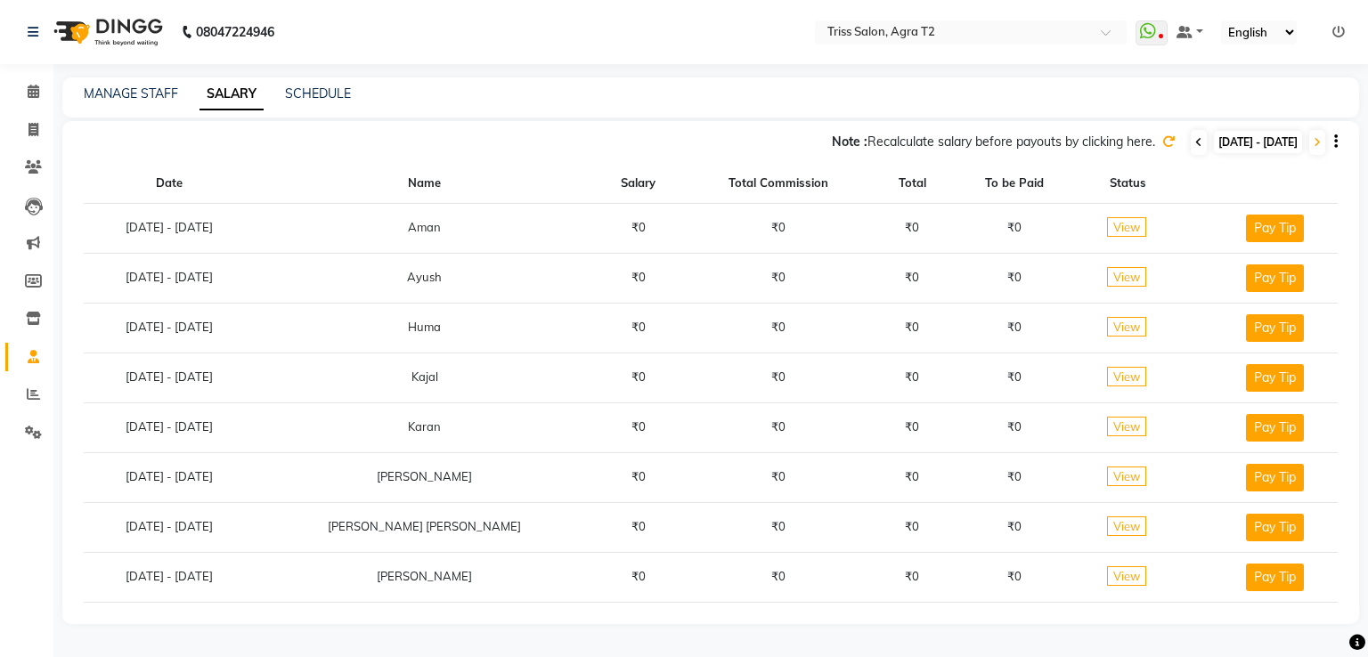
click at [1195, 139] on icon at bounding box center [1198, 142] width 7 height 11
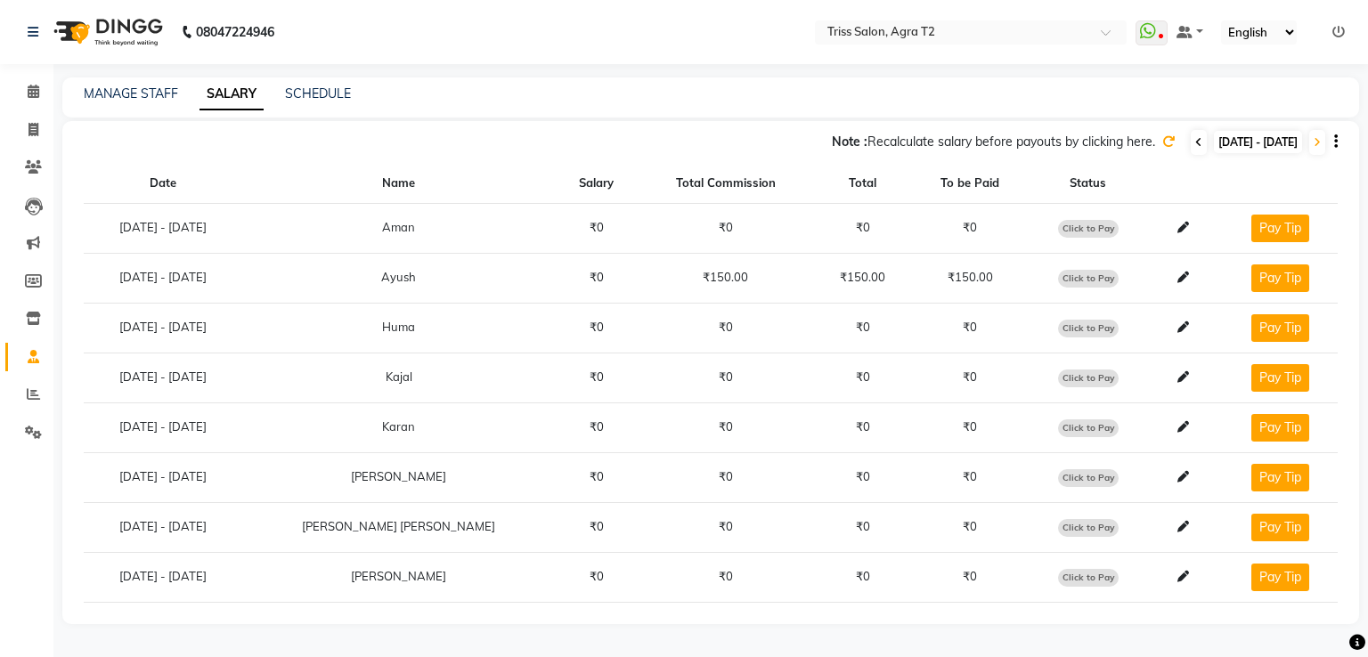
click at [1190, 132] on span at bounding box center [1198, 142] width 16 height 25
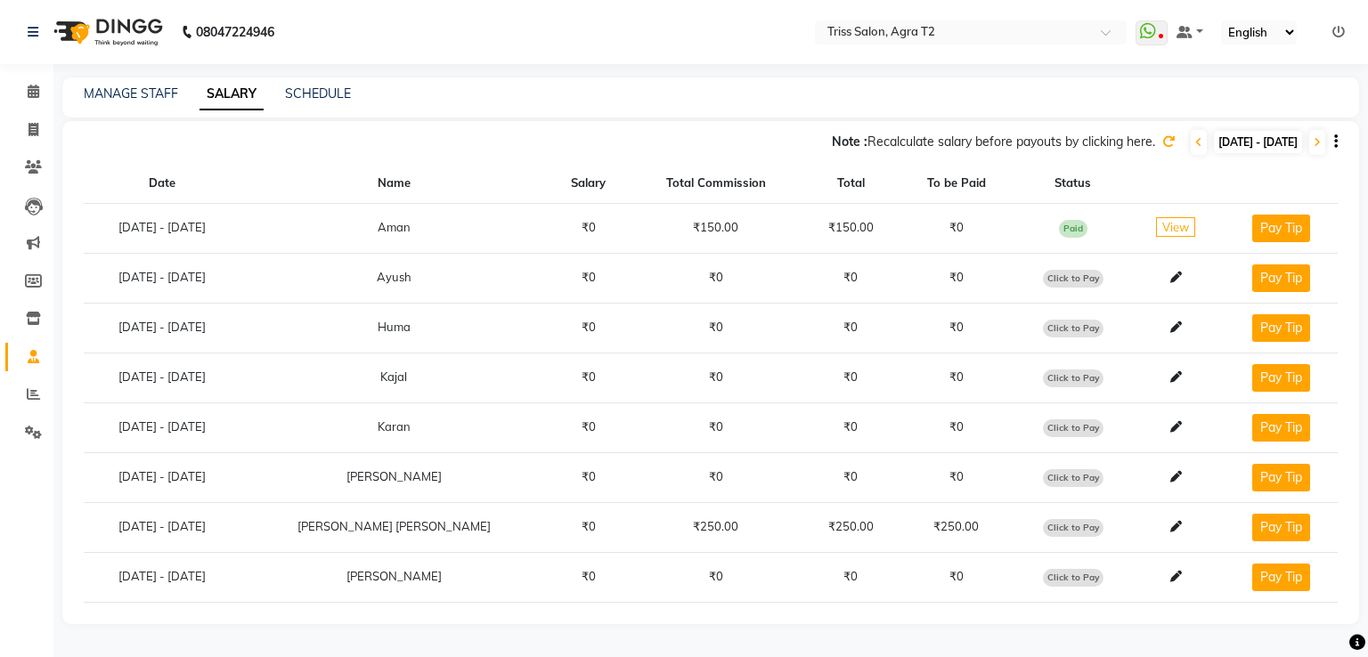
click at [1053, 526] on span "Click to Pay" at bounding box center [1073, 528] width 61 height 18
select select "1"
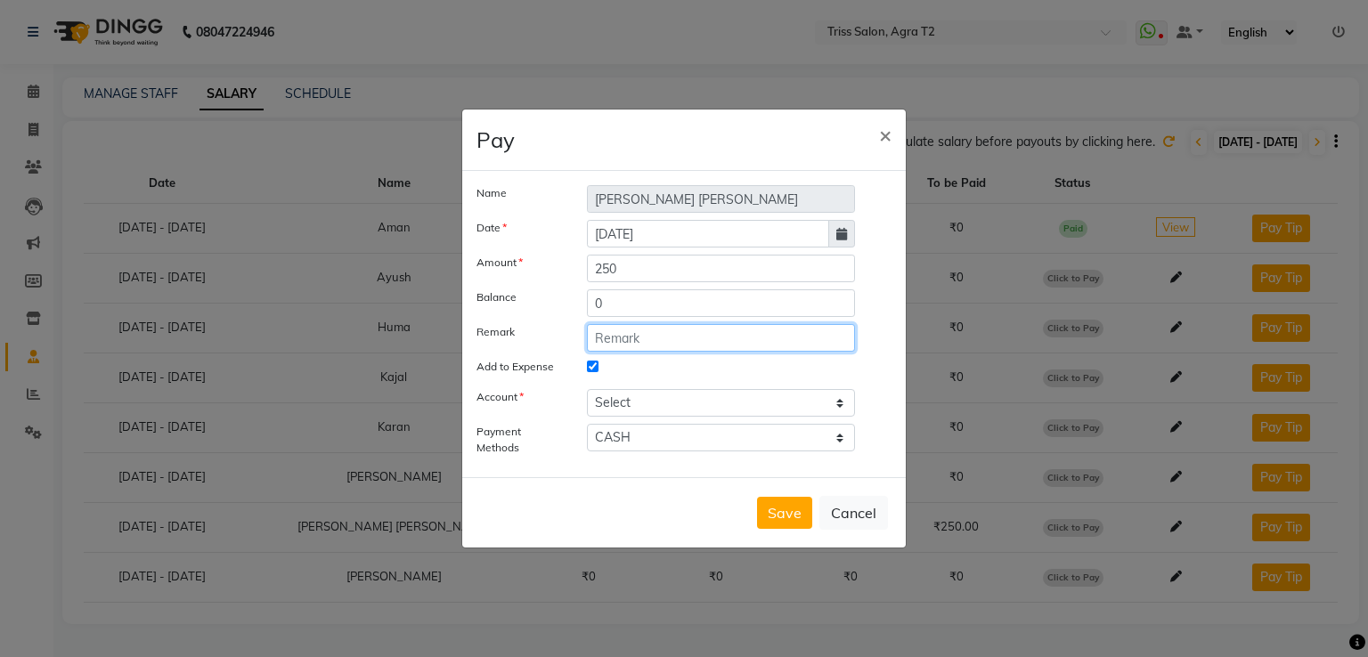
click at [693, 344] on input "text" at bounding box center [721, 338] width 268 height 28
type input "Daily incentive-1/9/25"
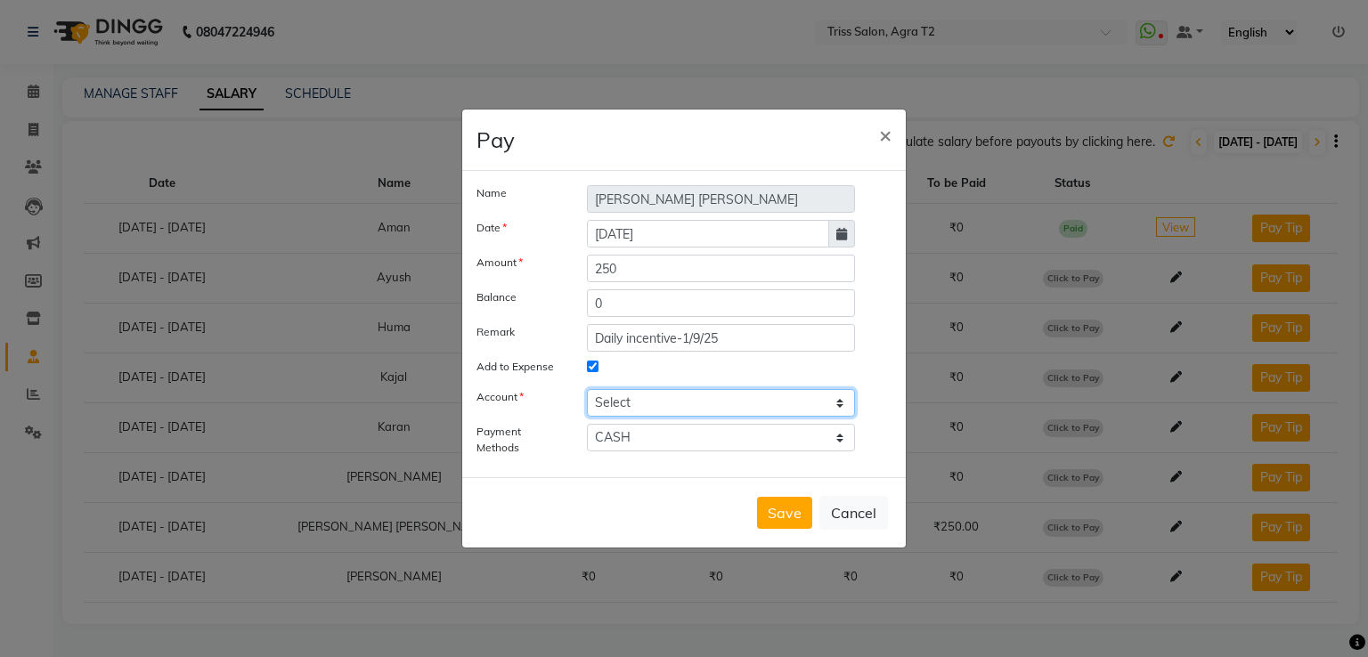
click at [727, 403] on select "Select Petty cash" at bounding box center [721, 403] width 268 height 28
select select "2533"
click at [587, 389] on select "Select Petty cash" at bounding box center [721, 403] width 268 height 28
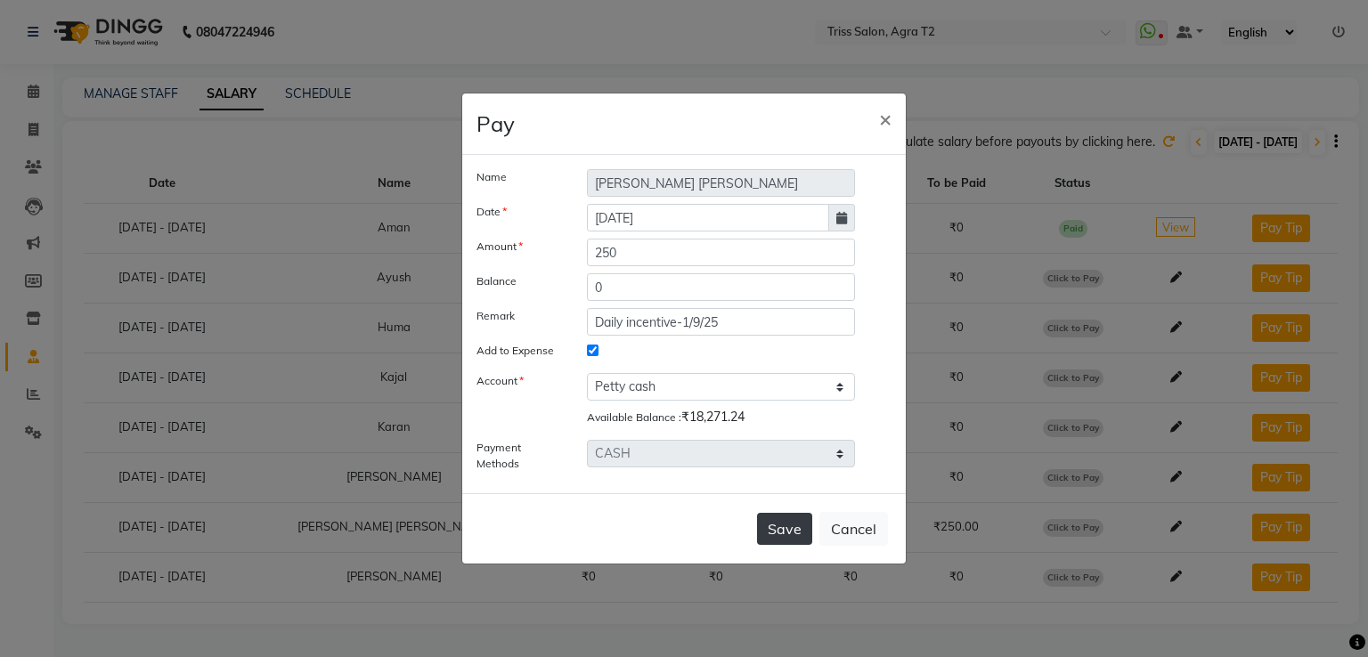
click at [797, 532] on button "Save" at bounding box center [784, 529] width 55 height 32
select select
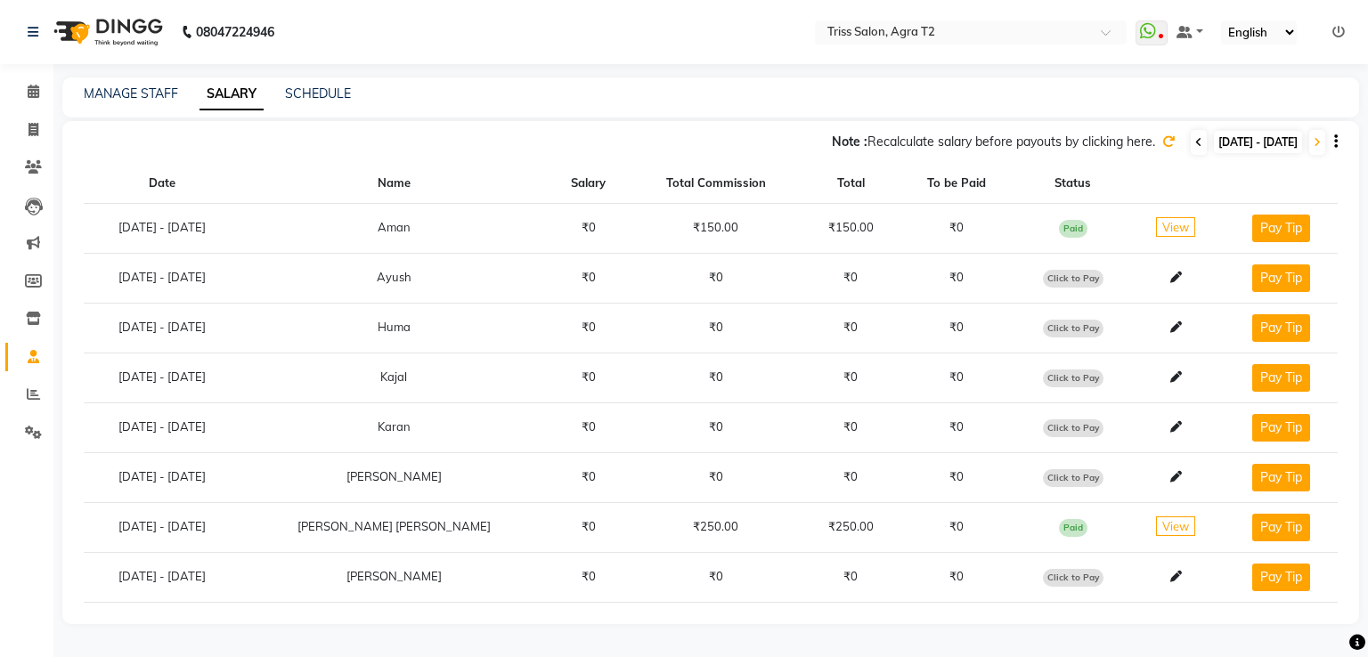
click at [1195, 137] on icon at bounding box center [1198, 142] width 7 height 11
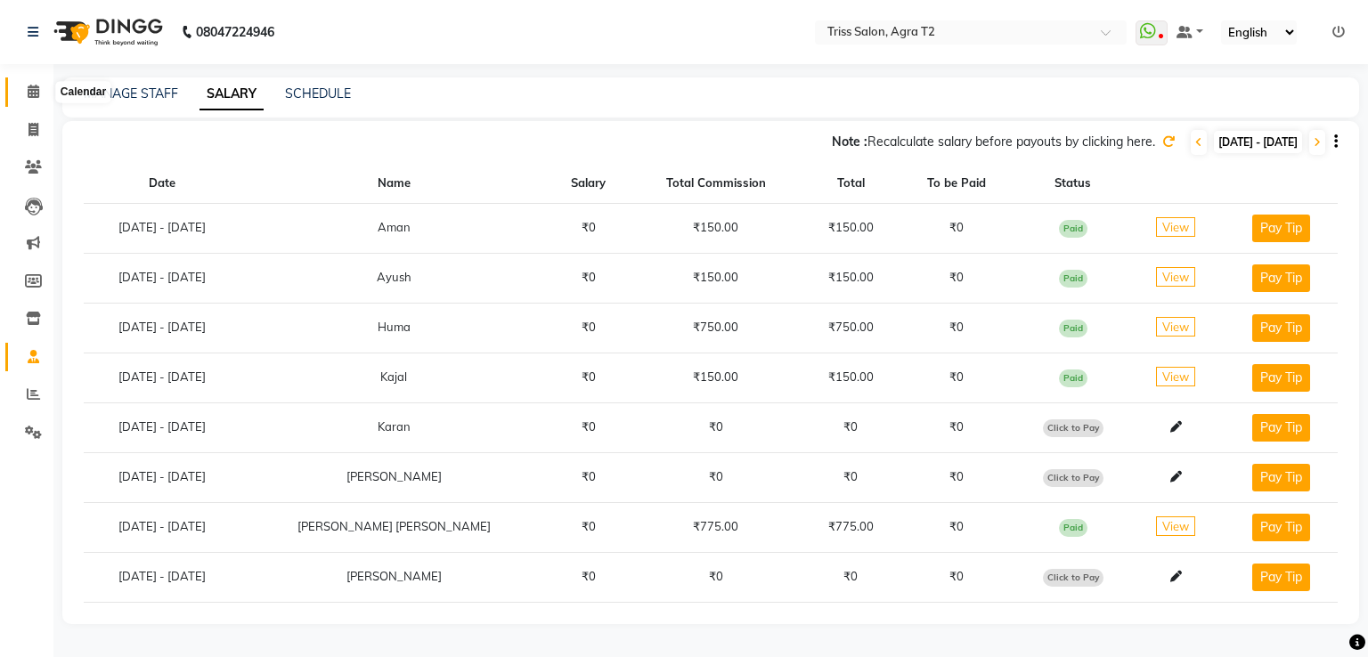
click at [28, 93] on icon at bounding box center [34, 91] width 12 height 13
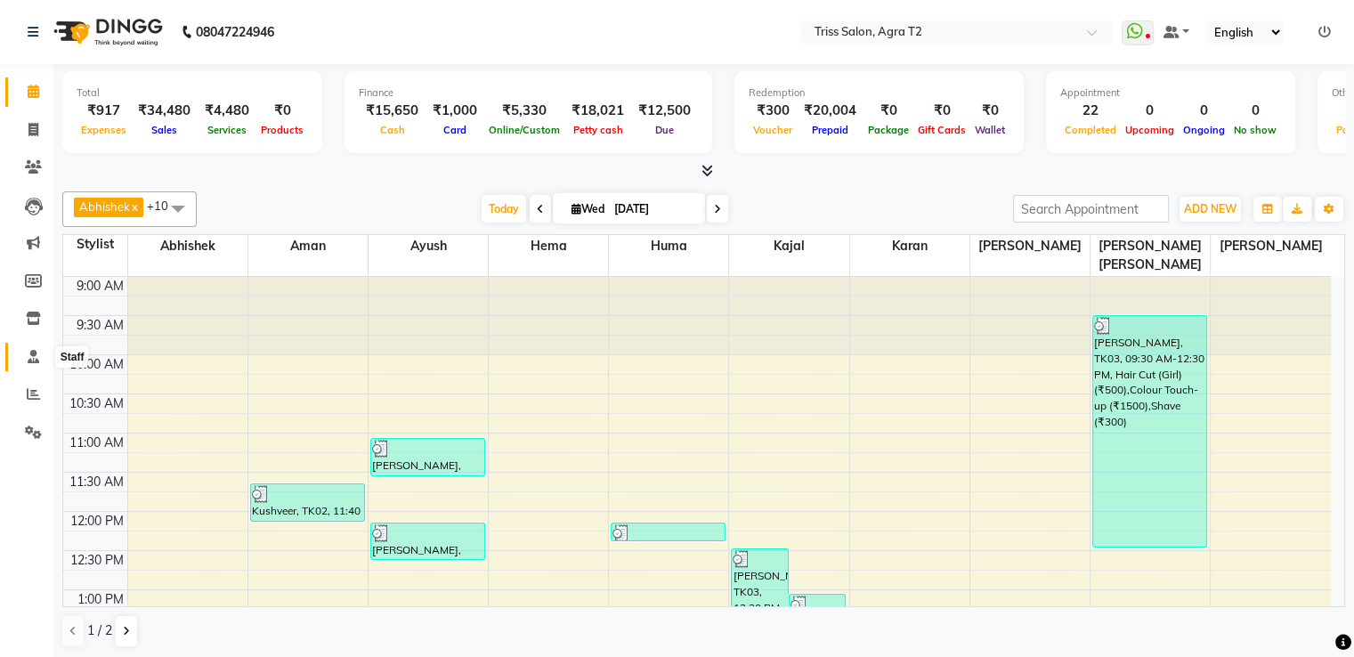
click at [35, 350] on icon at bounding box center [34, 356] width 12 height 13
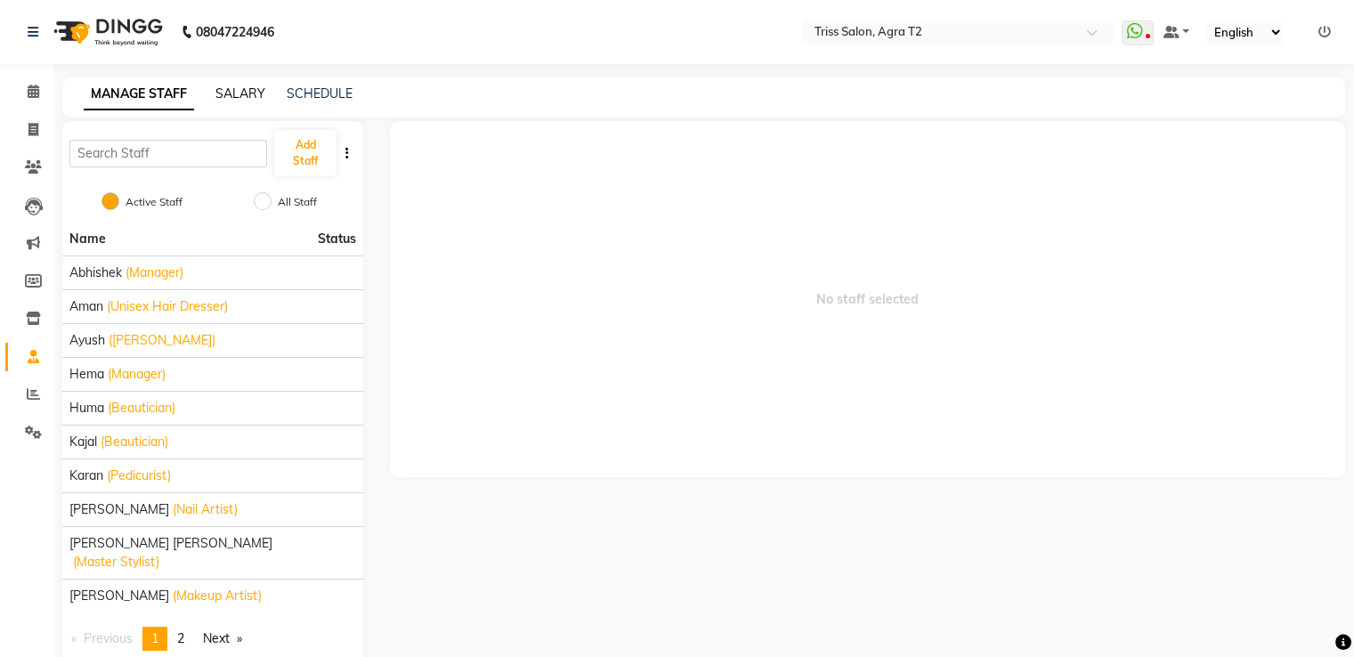
click at [240, 91] on link "SALARY" at bounding box center [240, 93] width 50 height 16
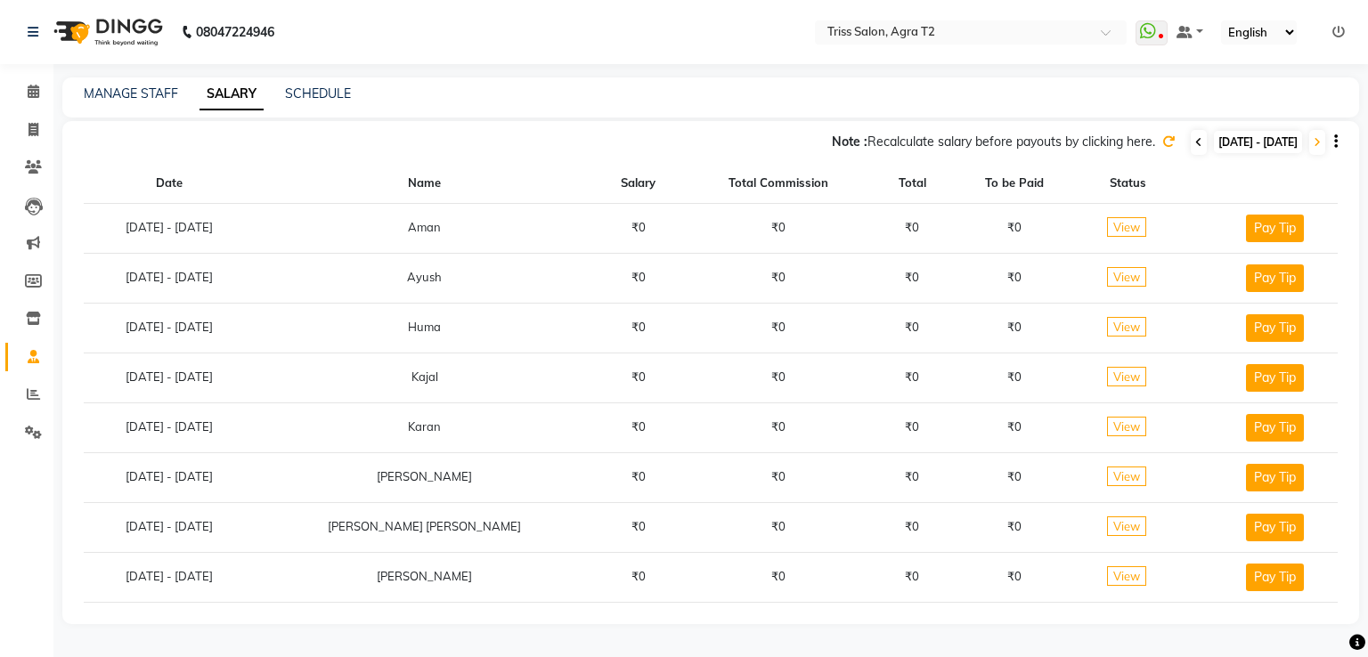
click at [1195, 140] on icon at bounding box center [1198, 142] width 7 height 11
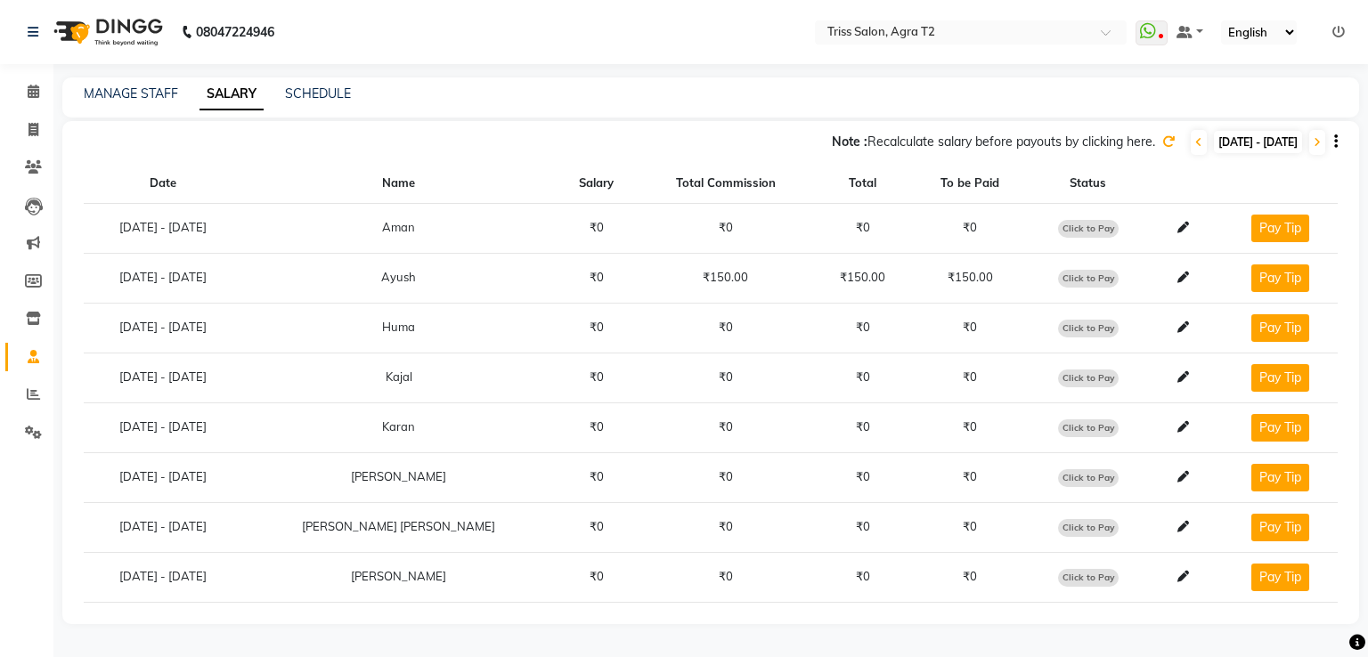
click at [1162, 142] on icon at bounding box center [1168, 141] width 12 height 12
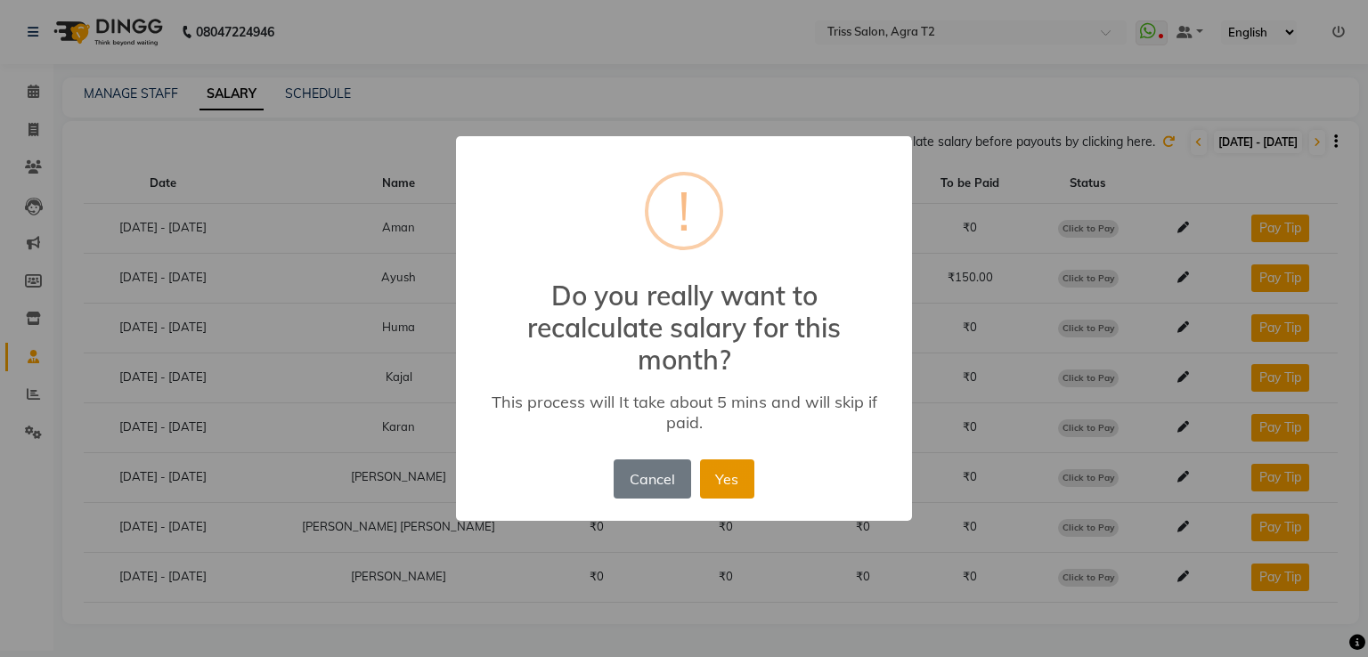
click at [728, 480] on button "Yes" at bounding box center [727, 478] width 54 height 39
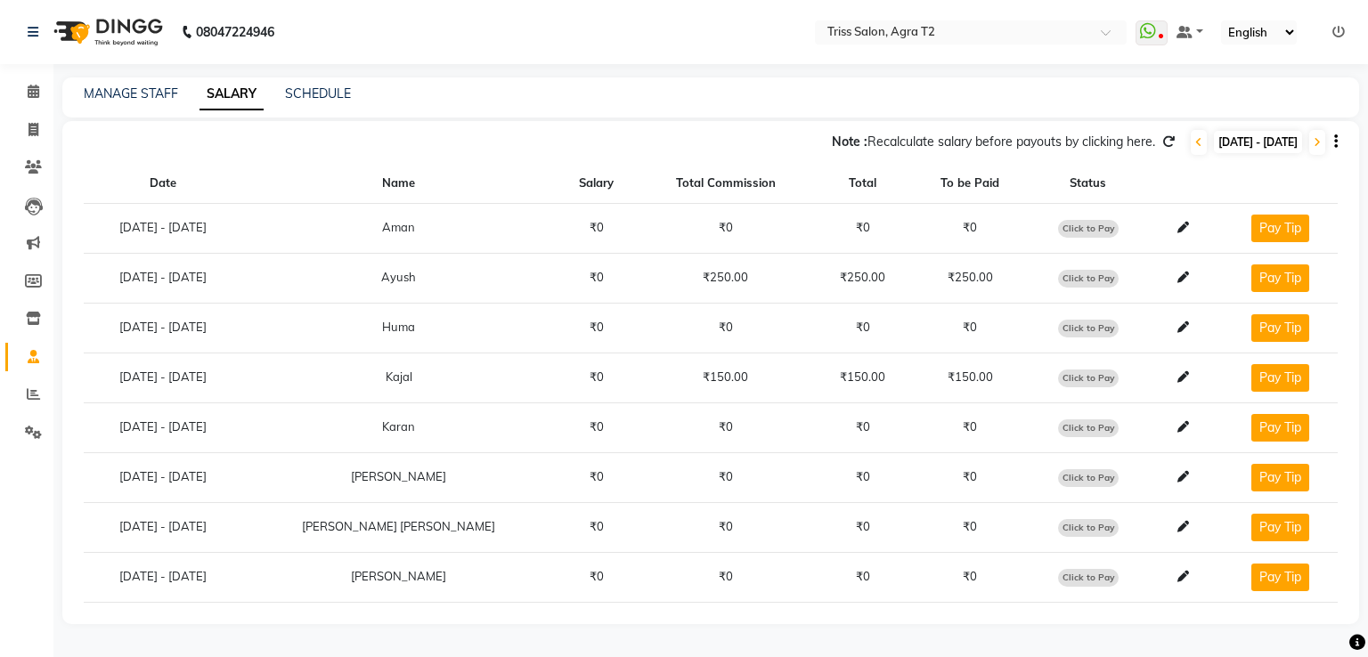
click at [1072, 278] on span "Click to Pay" at bounding box center [1088, 279] width 61 height 18
select select "1"
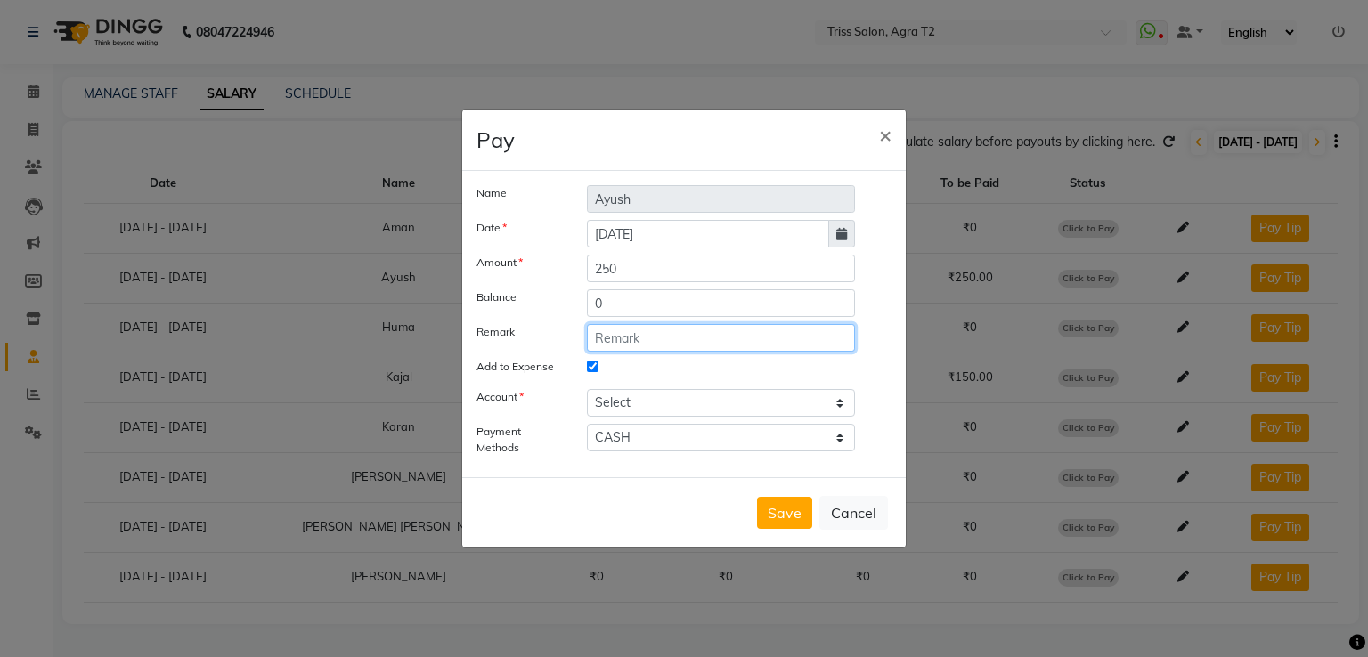
click at [620, 343] on input "text" at bounding box center [721, 338] width 268 height 28
type input "Daily incentive-2/9/25"
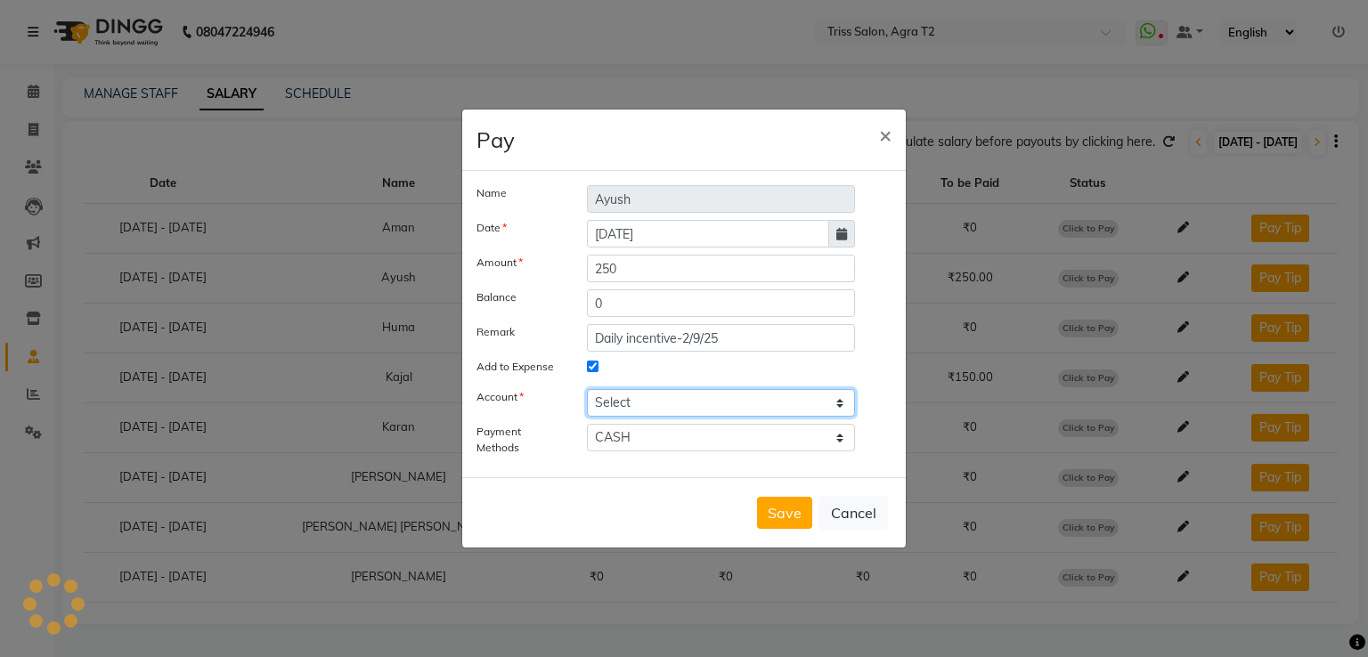
click at [724, 396] on select "Select Petty cash" at bounding box center [721, 403] width 268 height 28
select select "2533"
click at [587, 389] on select "Select Petty cash" at bounding box center [721, 403] width 268 height 28
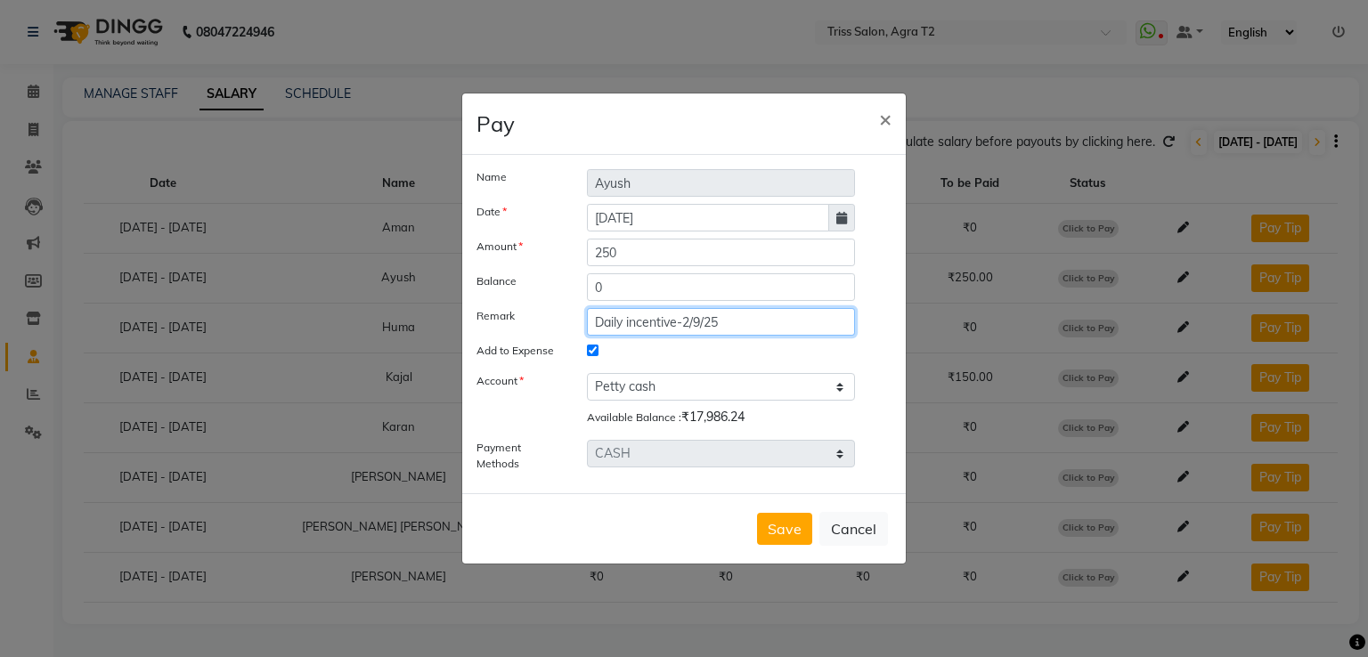
drag, startPoint x: 589, startPoint y: 321, endPoint x: 803, endPoint y: 336, distance: 214.2
click at [803, 336] on div "Name Ayush Date 03-09-2025 Amount 250 Balance 0 Remark Daily incentive-2/9/25 A…" at bounding box center [683, 324] width 415 height 310
click at [798, 524] on button "Save" at bounding box center [784, 529] width 55 height 32
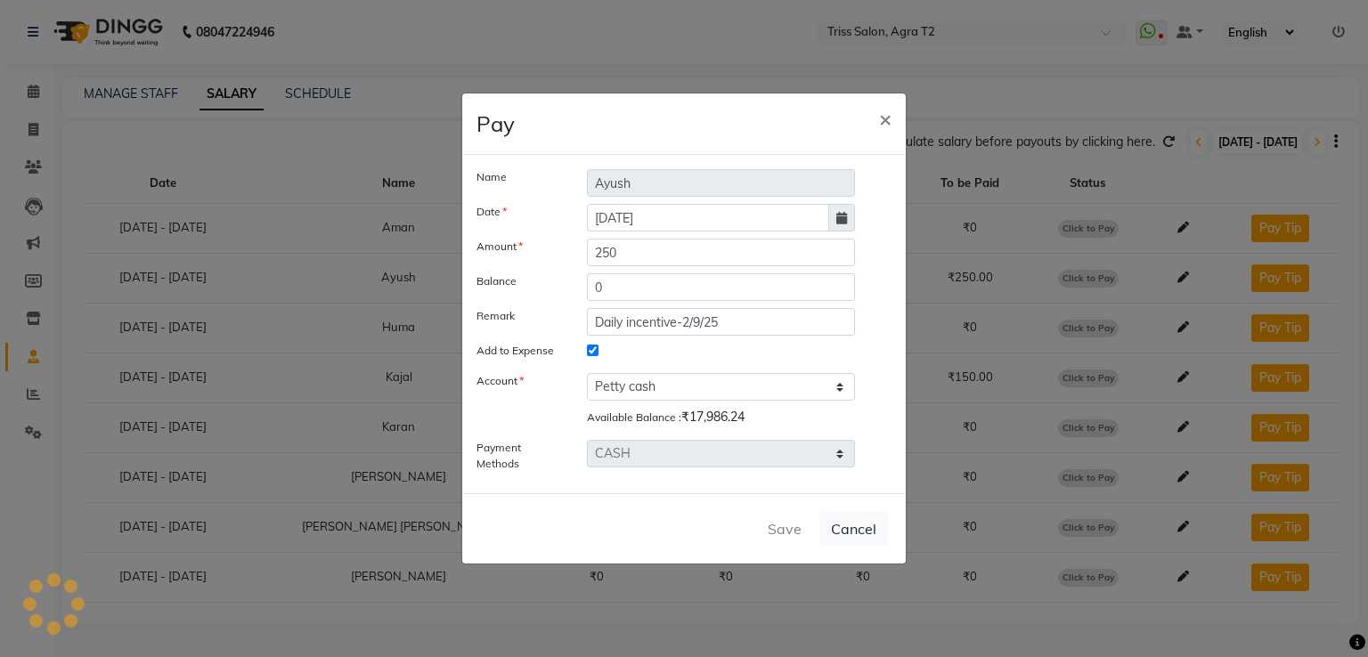
select select
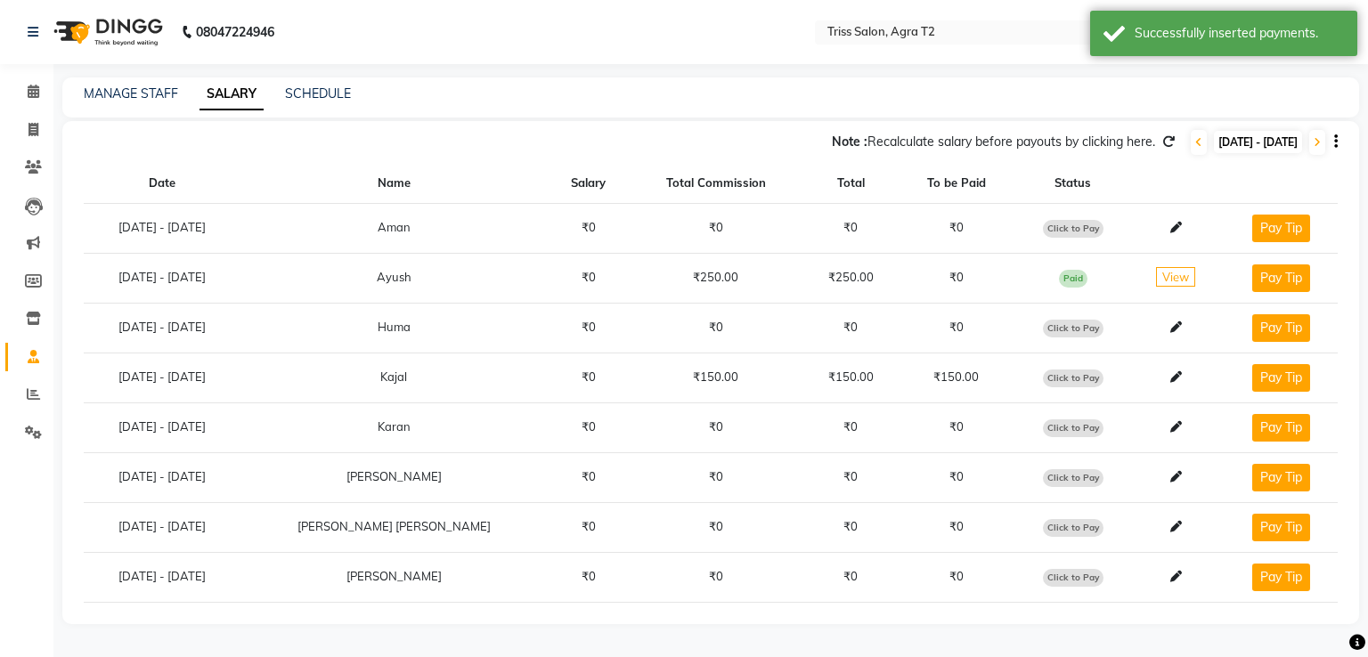
click at [1047, 377] on span "Click to Pay" at bounding box center [1073, 378] width 61 height 18
select select "1"
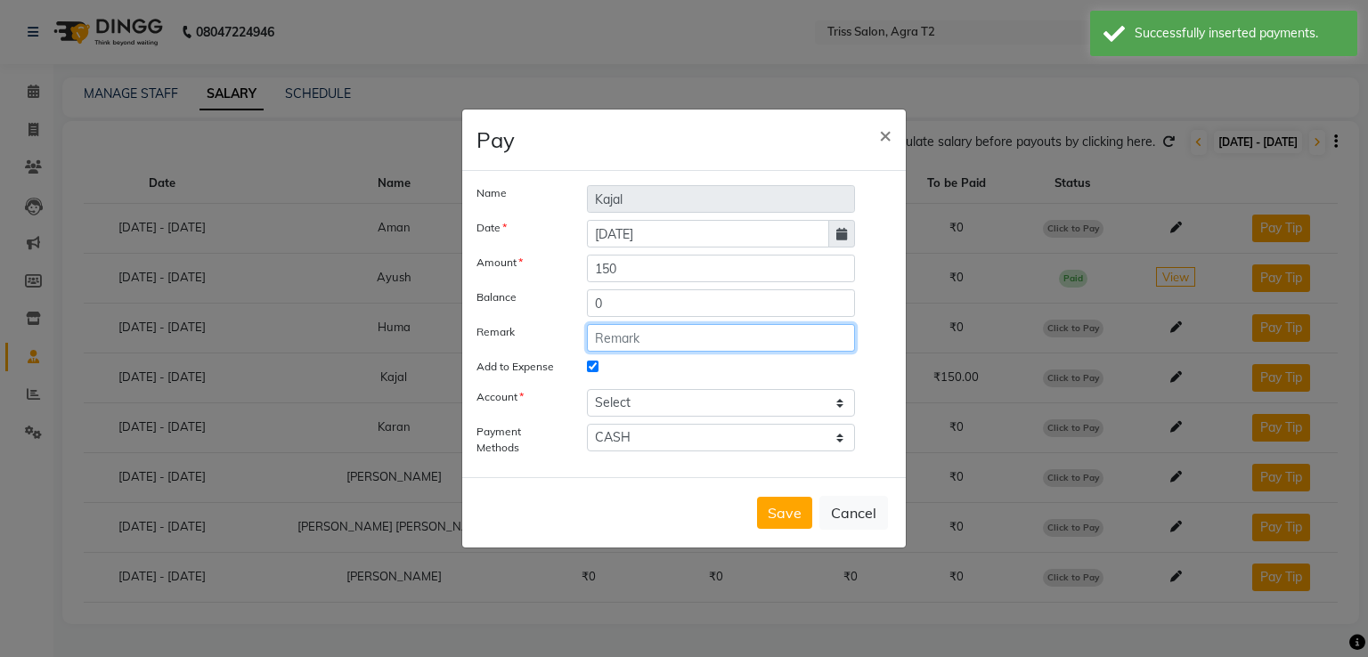
click at [637, 345] on input "text" at bounding box center [721, 338] width 268 height 28
paste input "Daily incentive-2/9/25"
type input "Daily incentive-2/9/25"
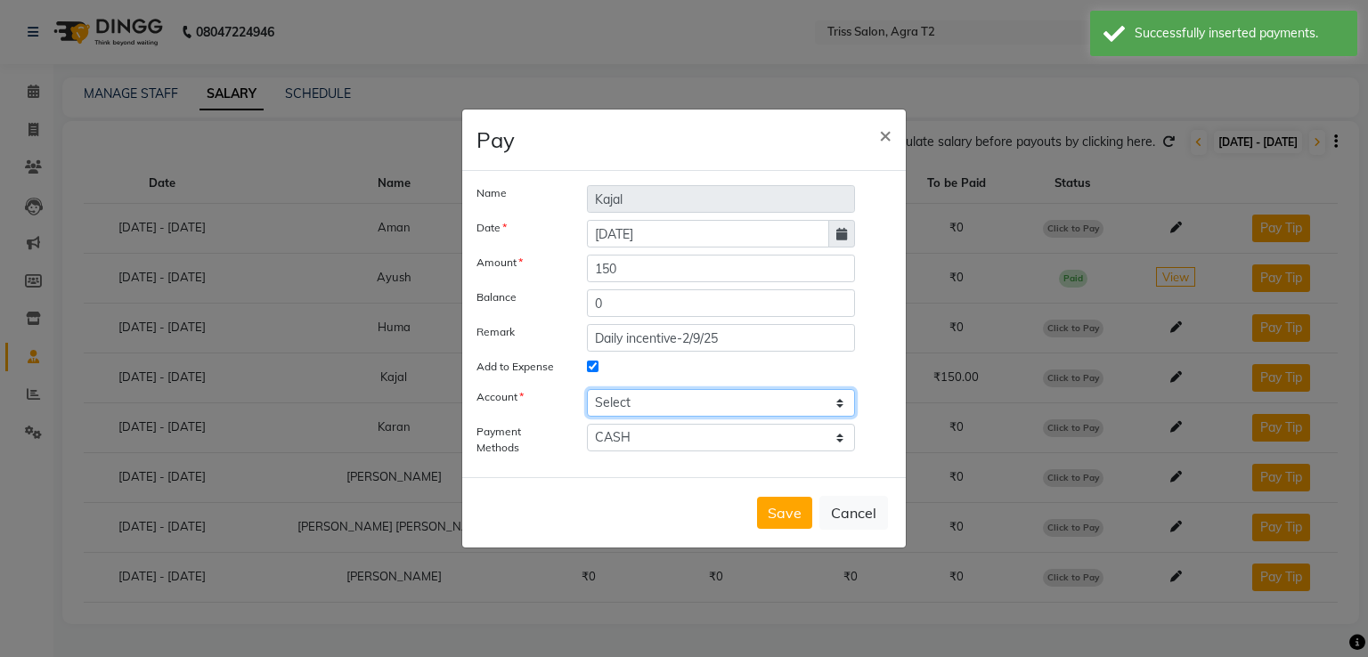
click at [669, 409] on select "Select Petty cash" at bounding box center [721, 403] width 268 height 28
select select "2533"
click at [587, 389] on select "Select Petty cash" at bounding box center [721, 403] width 268 height 28
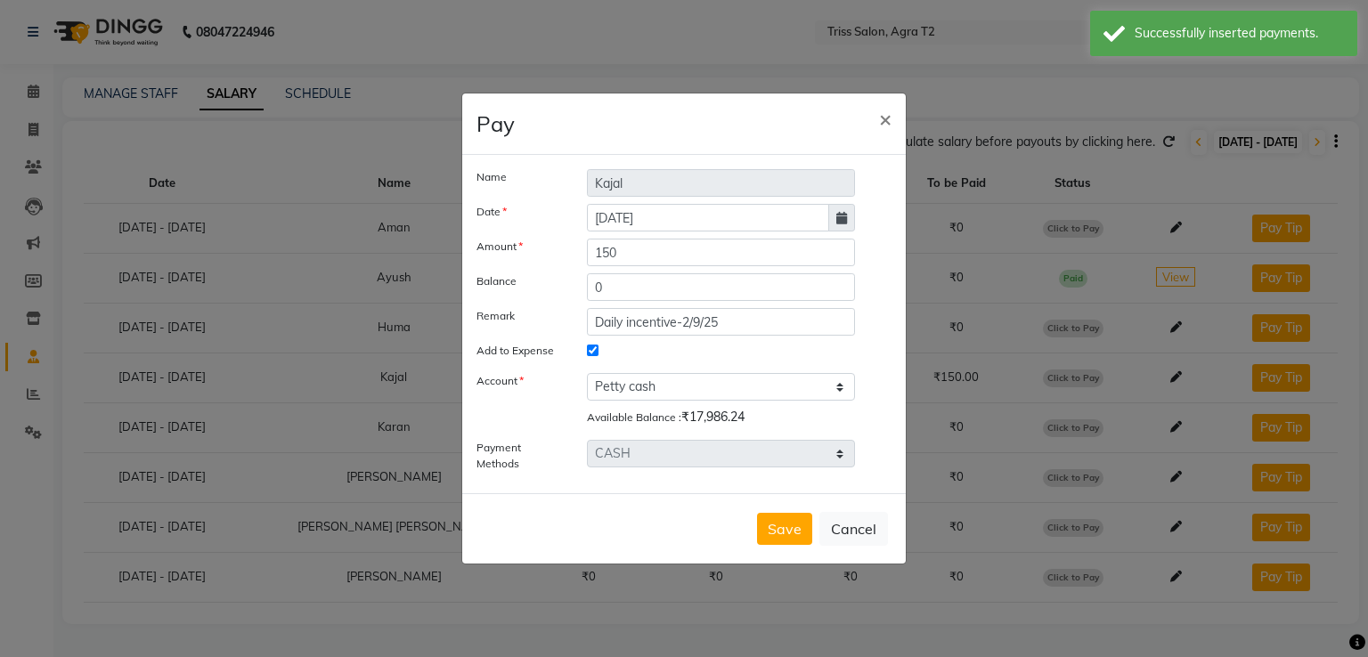
click at [795, 530] on button "Save" at bounding box center [784, 529] width 55 height 32
select select
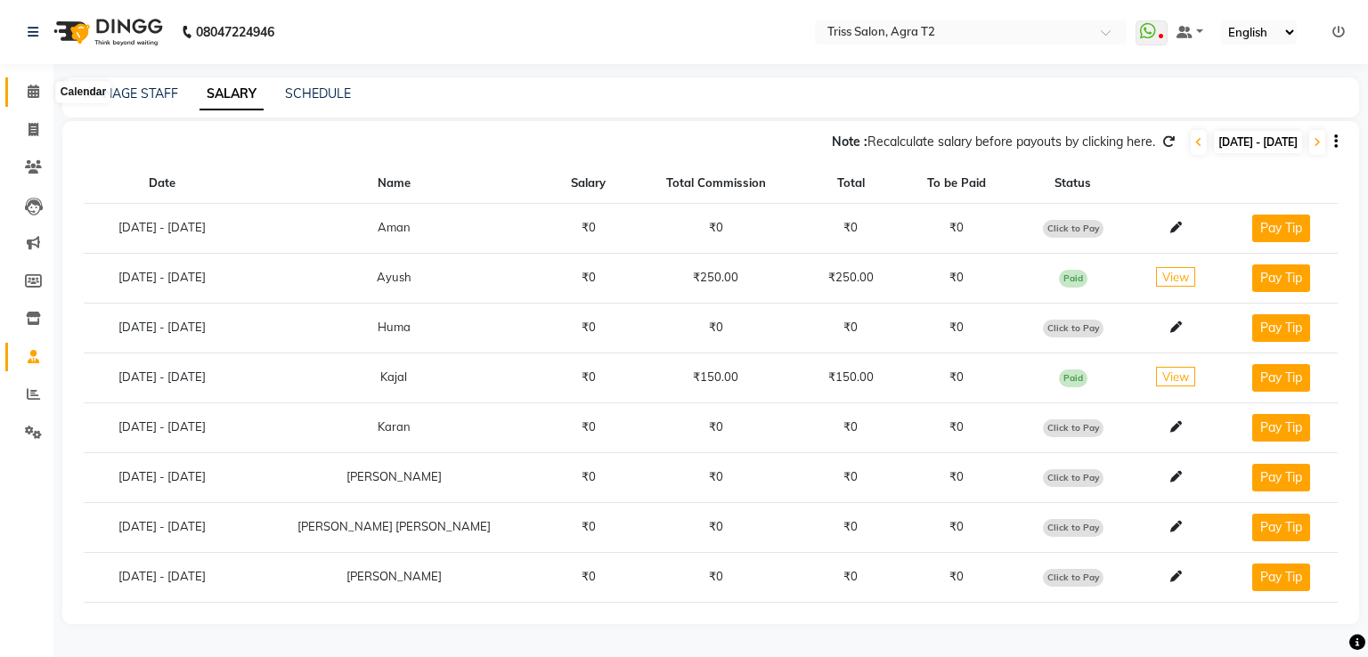
click at [35, 86] on icon at bounding box center [34, 91] width 12 height 13
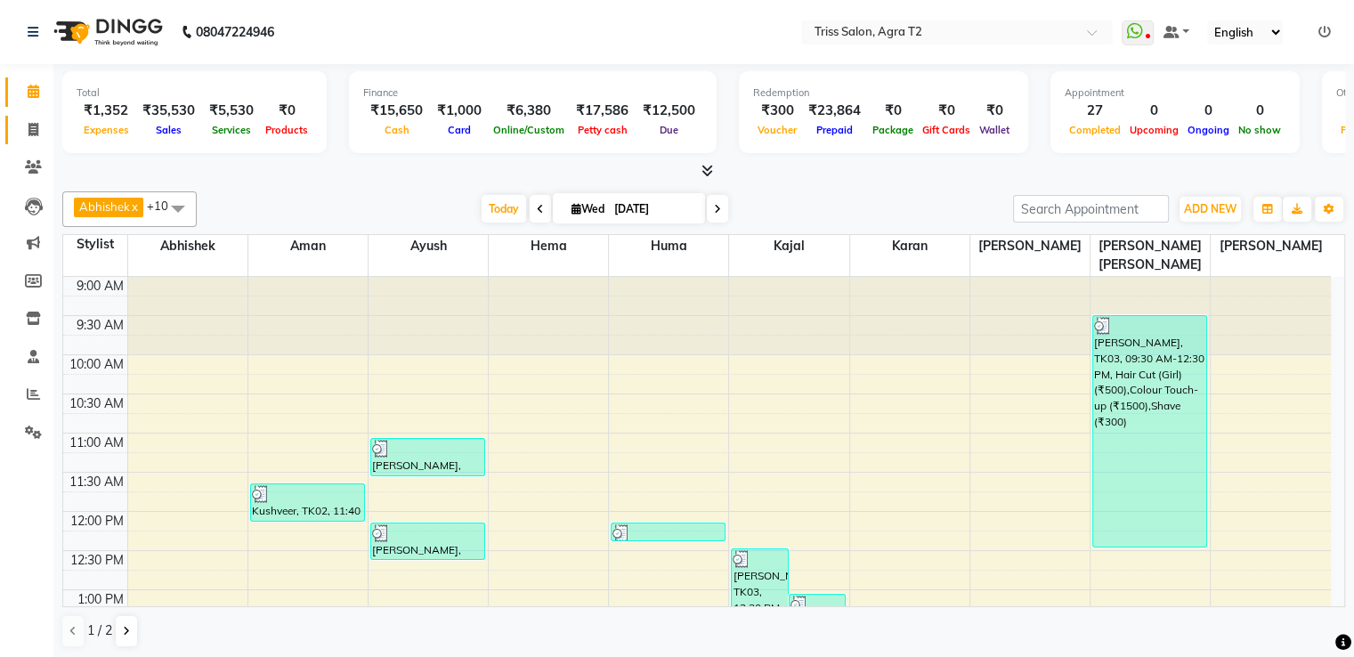
click at [16, 131] on link "Invoice" at bounding box center [26, 130] width 43 height 29
select select "service"
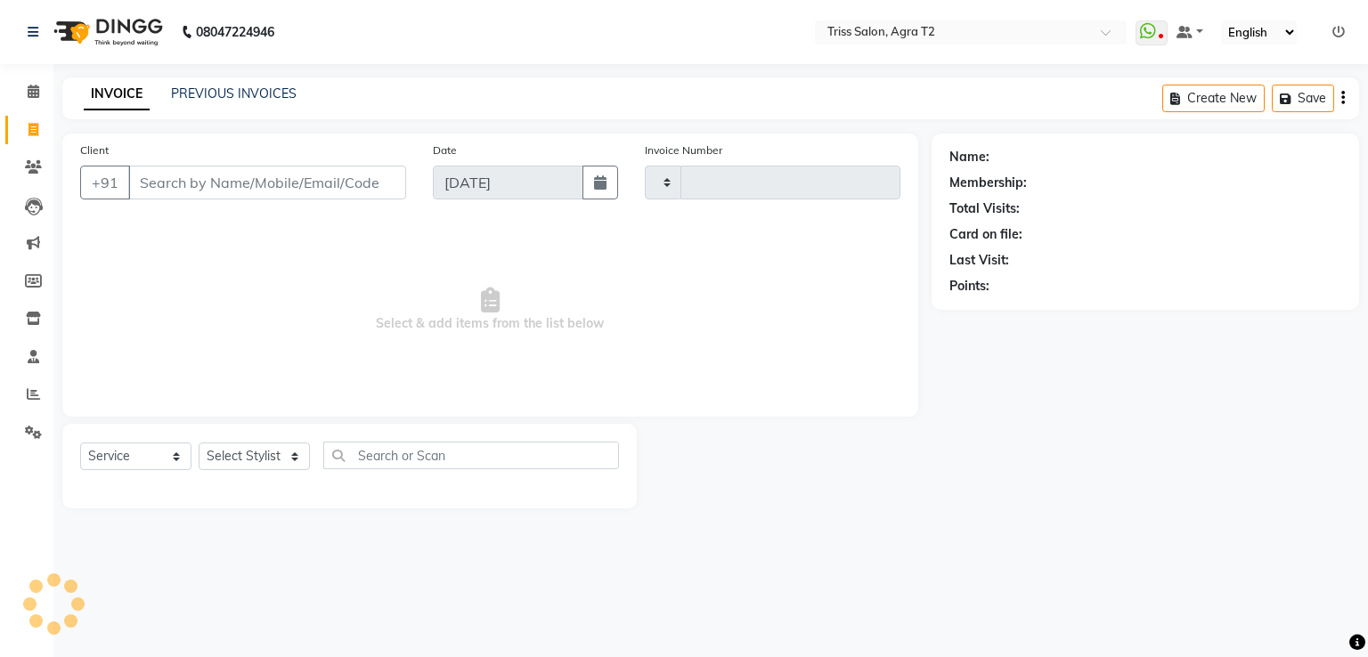
type input "2253"
select select "4301"
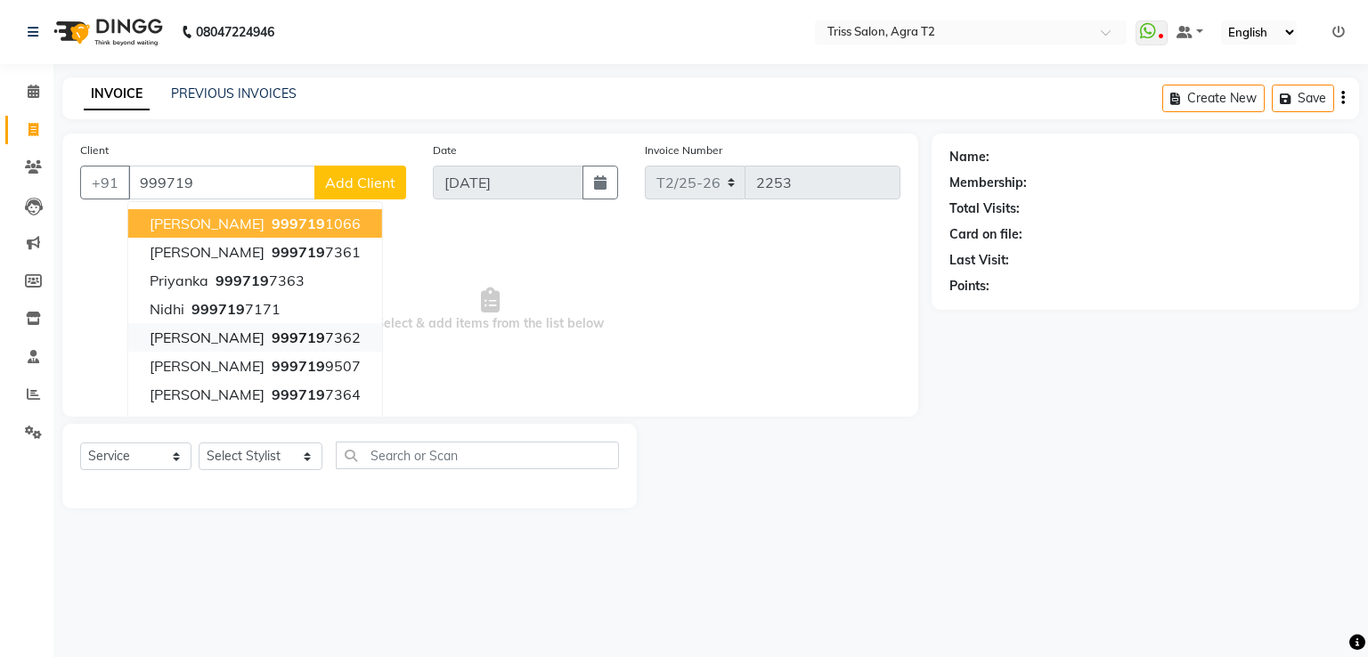
click at [309, 332] on ngb-highlight "999719 7362" at bounding box center [314, 338] width 93 height 18
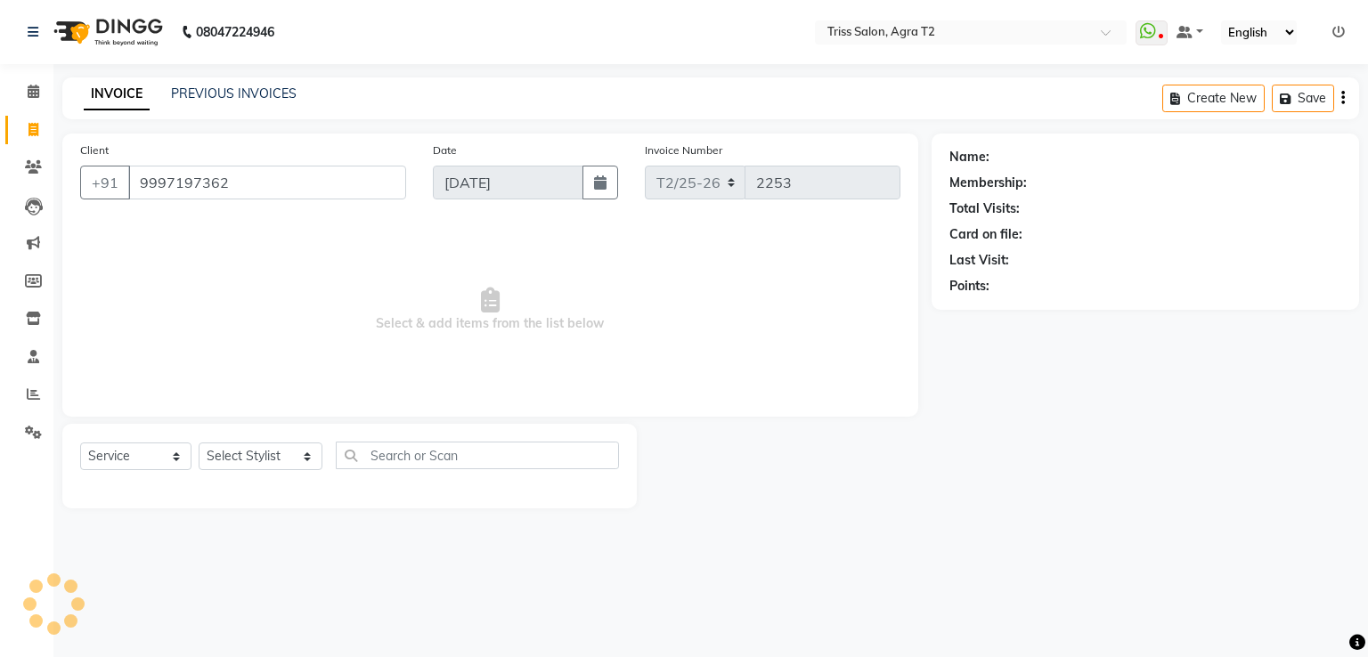
type input "9997197362"
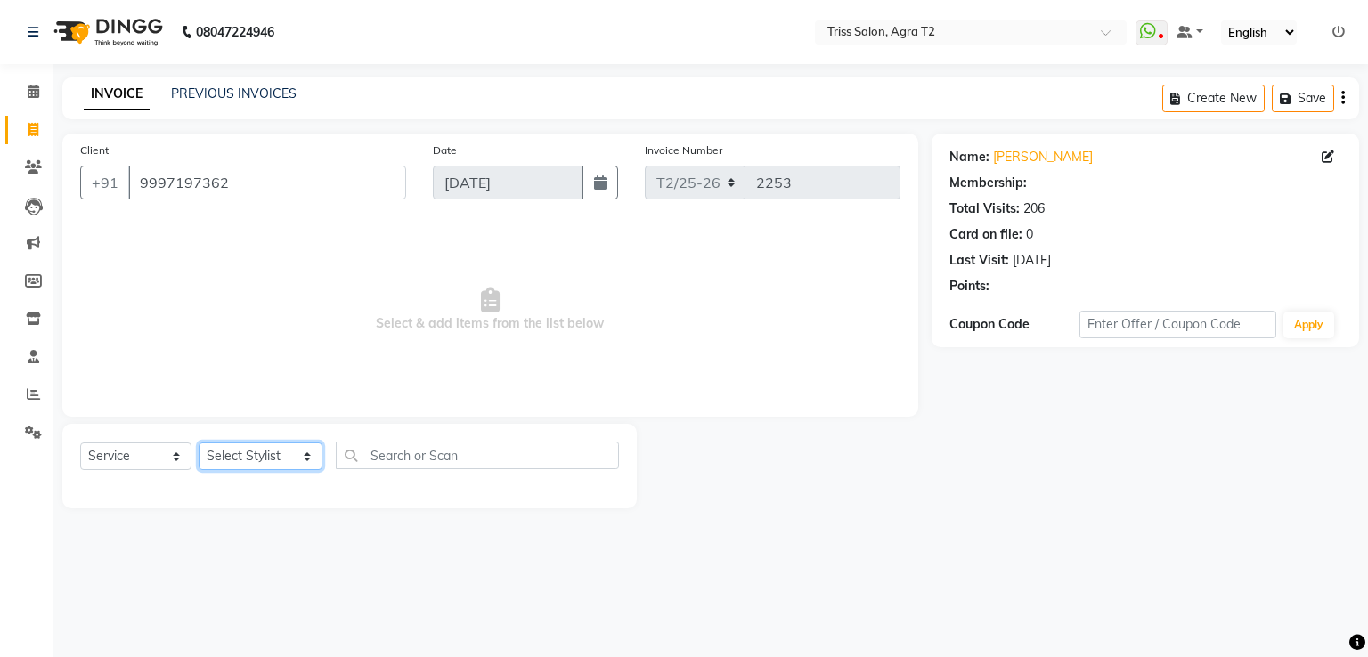
click at [285, 462] on select "Select Stylist Abhishek Aman Ayush Hema Huma Kajal Karan Kavya Chauhan Mohd. Ka…" at bounding box center [261, 456] width 124 height 28
select select "33013"
click at [199, 443] on select "Select Stylist Abhishek Aman Ayush Hema Huma Kajal Karan Kavya Chauhan Mohd. Ka…" at bounding box center [261, 456] width 124 height 28
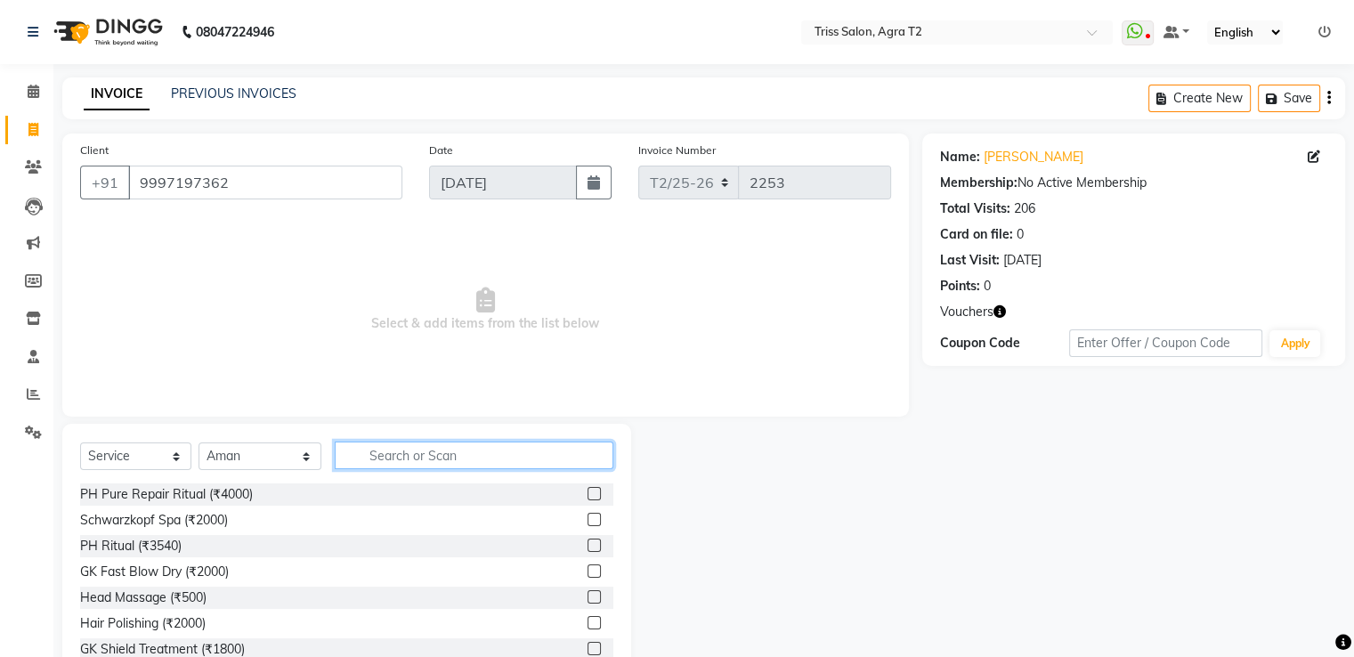
click at [370, 456] on input "text" at bounding box center [474, 456] width 278 height 28
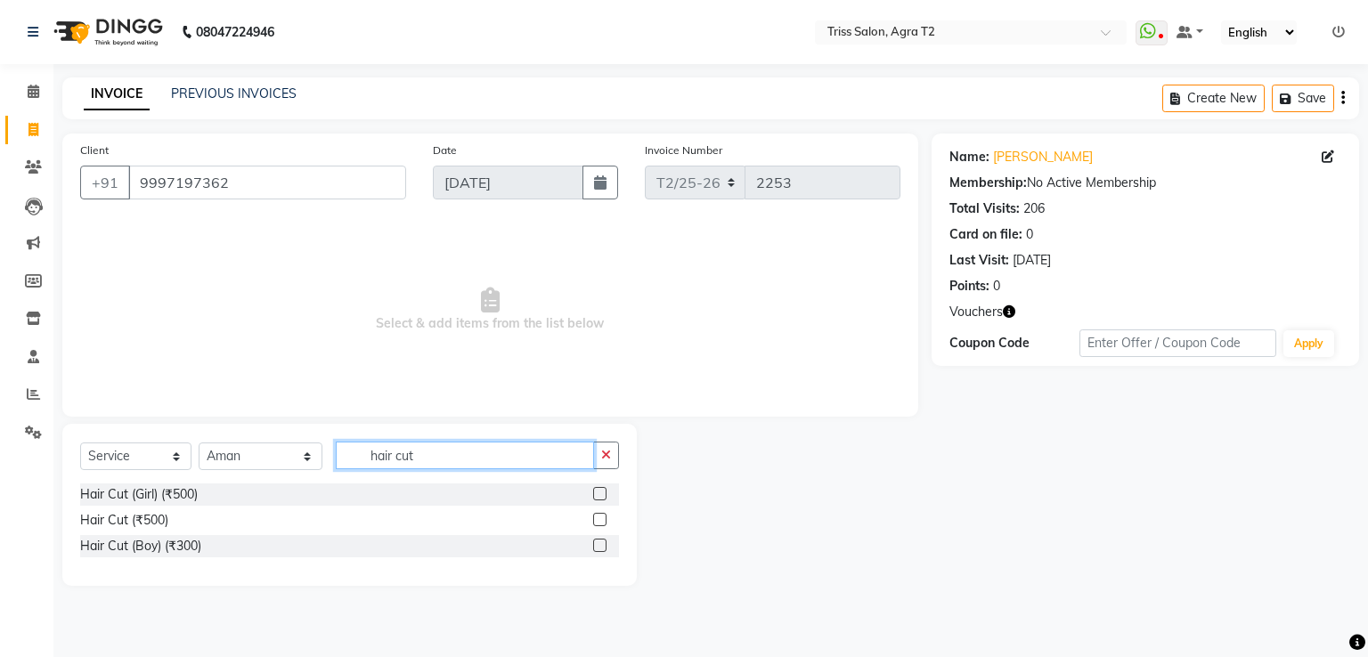
type input "hair cut"
click at [597, 523] on label at bounding box center [599, 519] width 13 height 13
click at [597, 523] on input "checkbox" at bounding box center [599, 521] width 12 height 12
checkbox input "true"
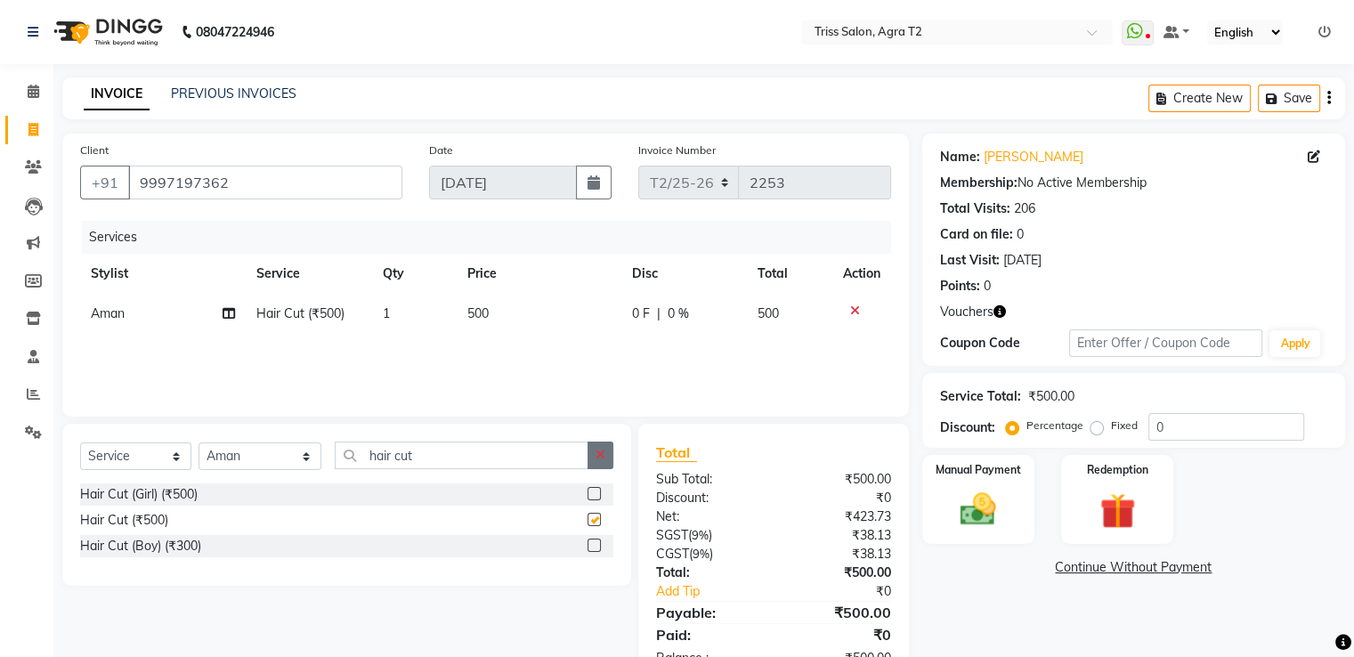
click at [606, 462] on button "button" at bounding box center [601, 456] width 26 height 28
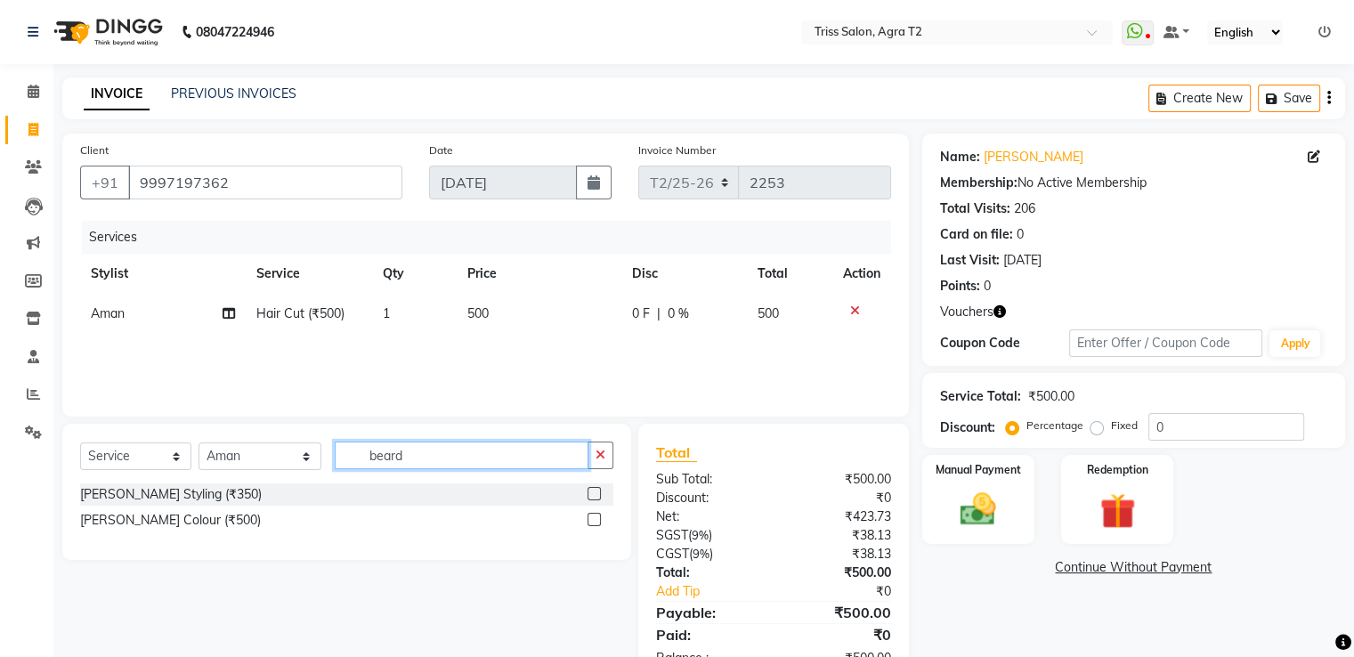
type input "beard"
click at [594, 491] on label at bounding box center [594, 493] width 13 height 13
click at [594, 491] on input "checkbox" at bounding box center [594, 495] width 12 height 12
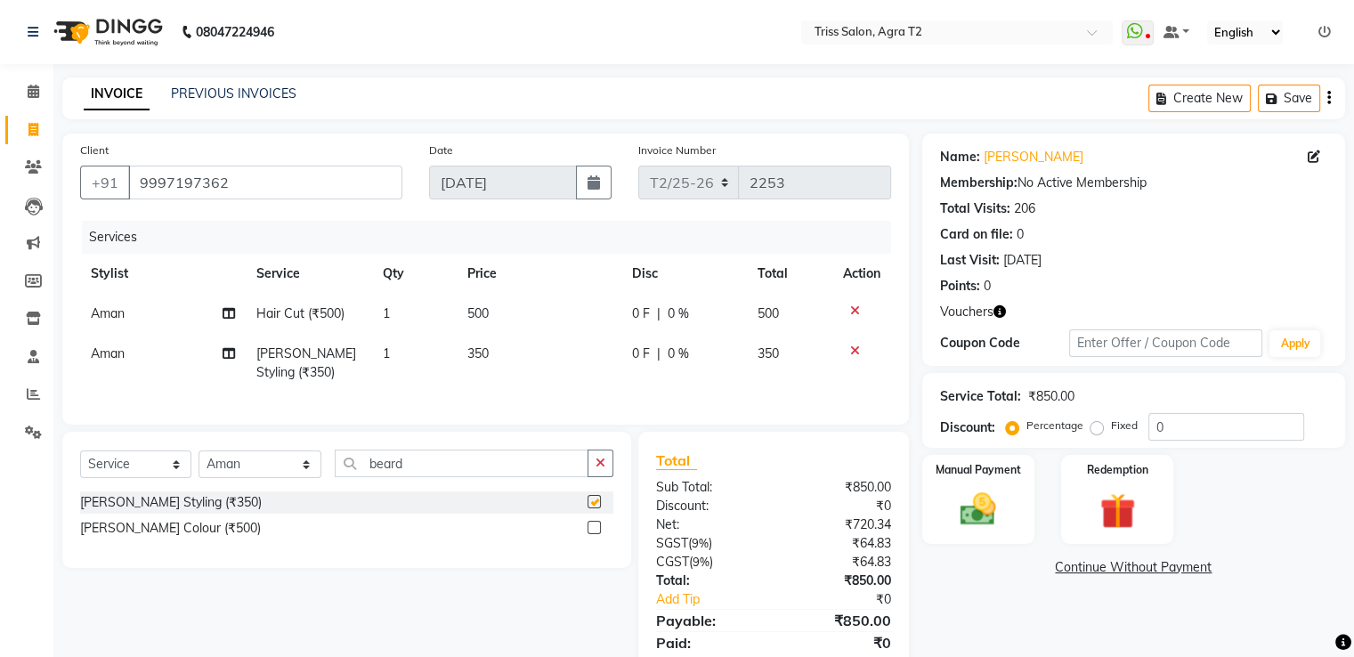
checkbox input "false"
click at [1003, 313] on icon "button" at bounding box center [1000, 311] width 12 height 12
click at [976, 514] on img at bounding box center [978, 510] width 60 height 43
click at [1118, 572] on span "CASH" at bounding box center [1119, 568] width 38 height 20
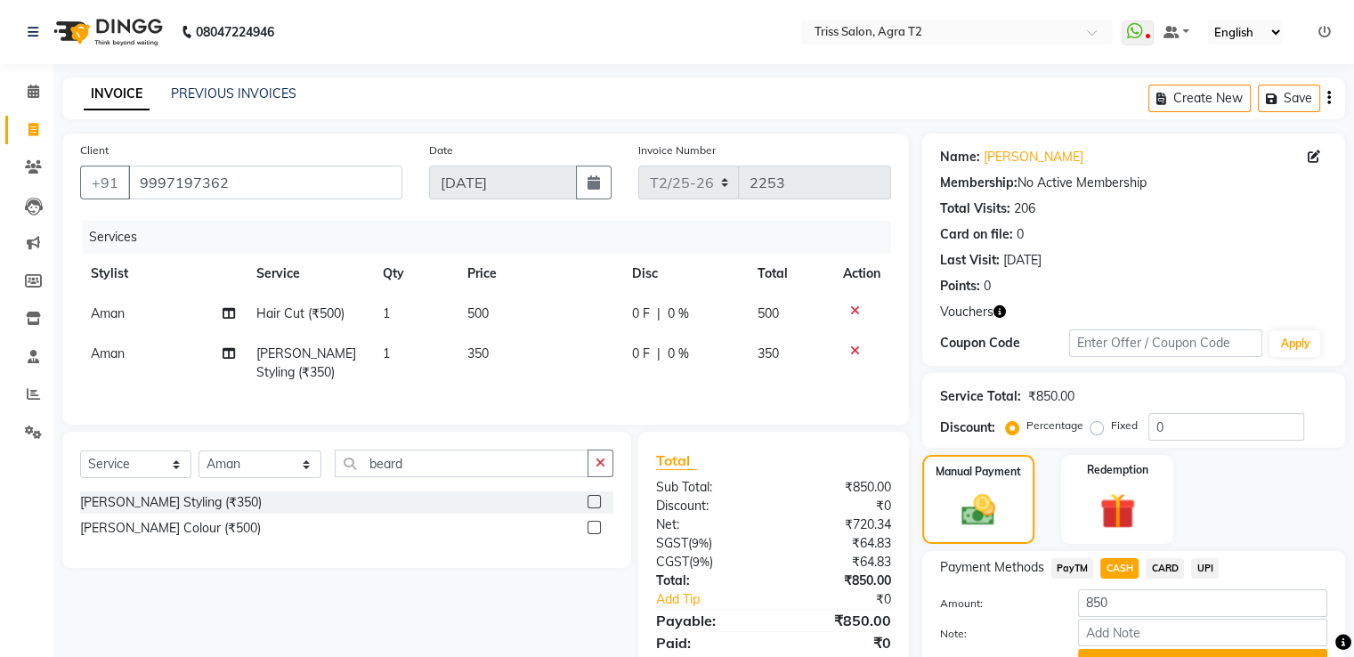
scroll to position [91, 0]
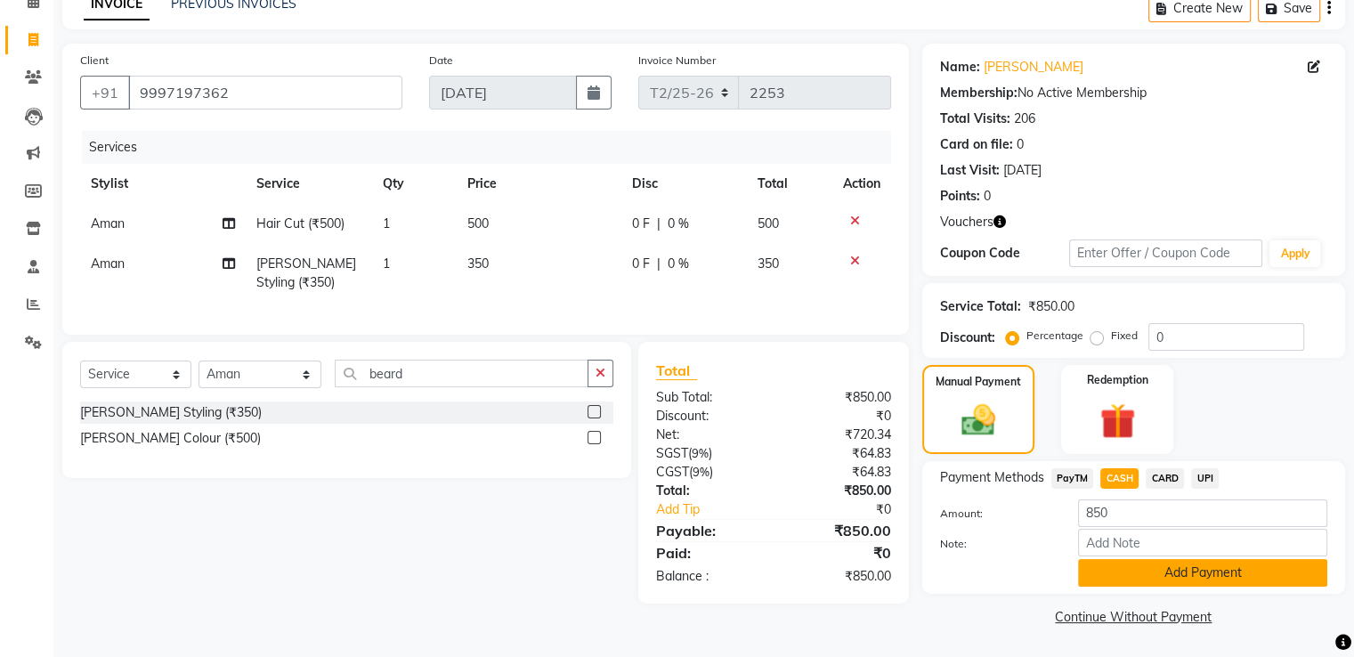
click at [1163, 581] on button "Add Payment" at bounding box center [1202, 573] width 249 height 28
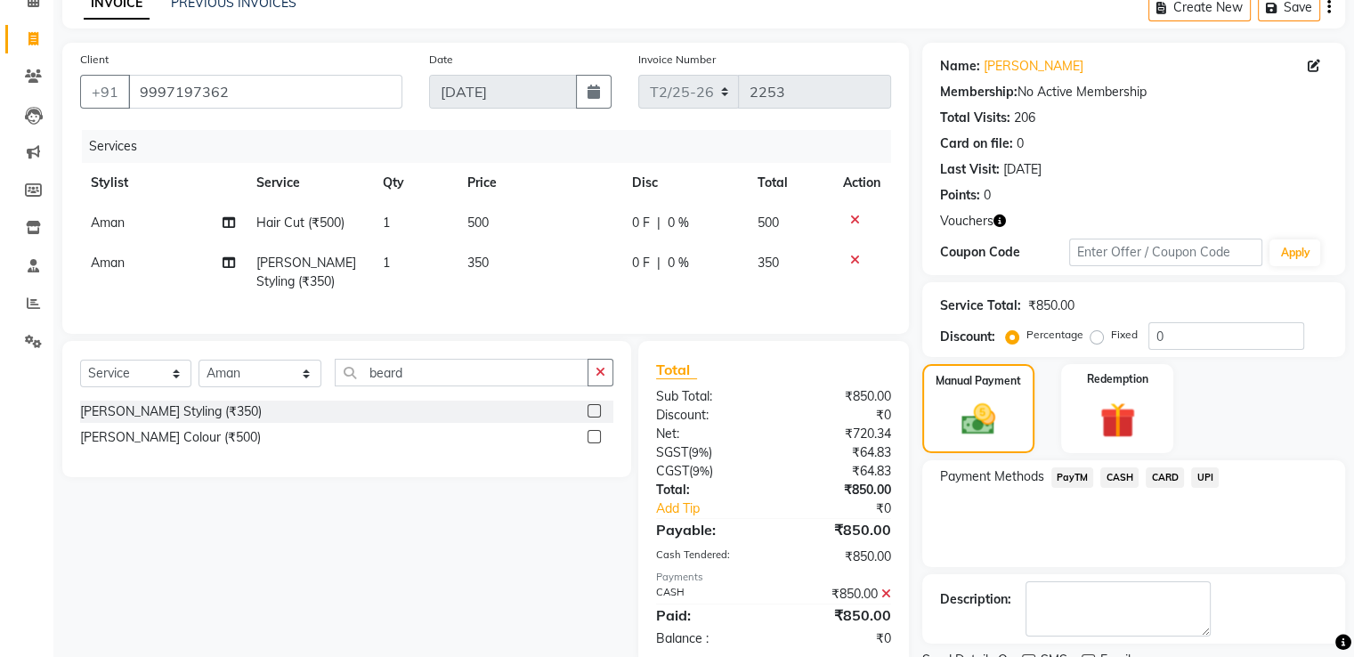
scroll to position [164, 0]
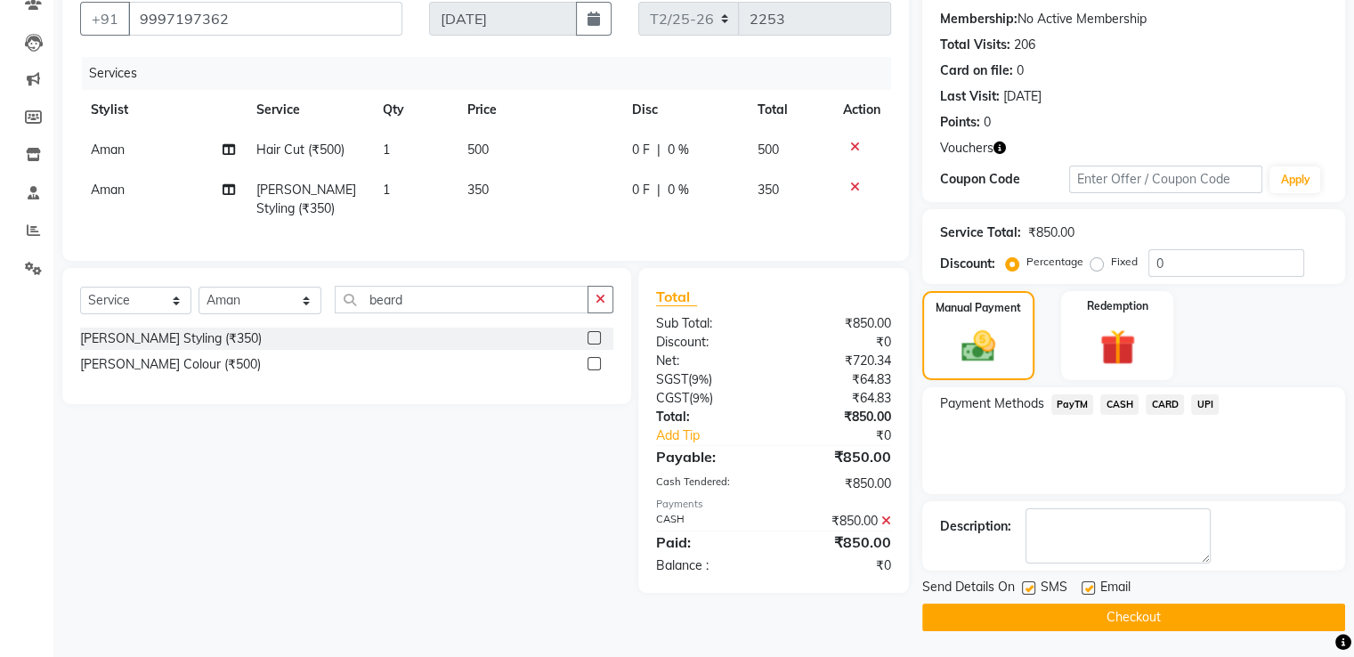
click at [1129, 622] on button "Checkout" at bounding box center [1133, 618] width 423 height 28
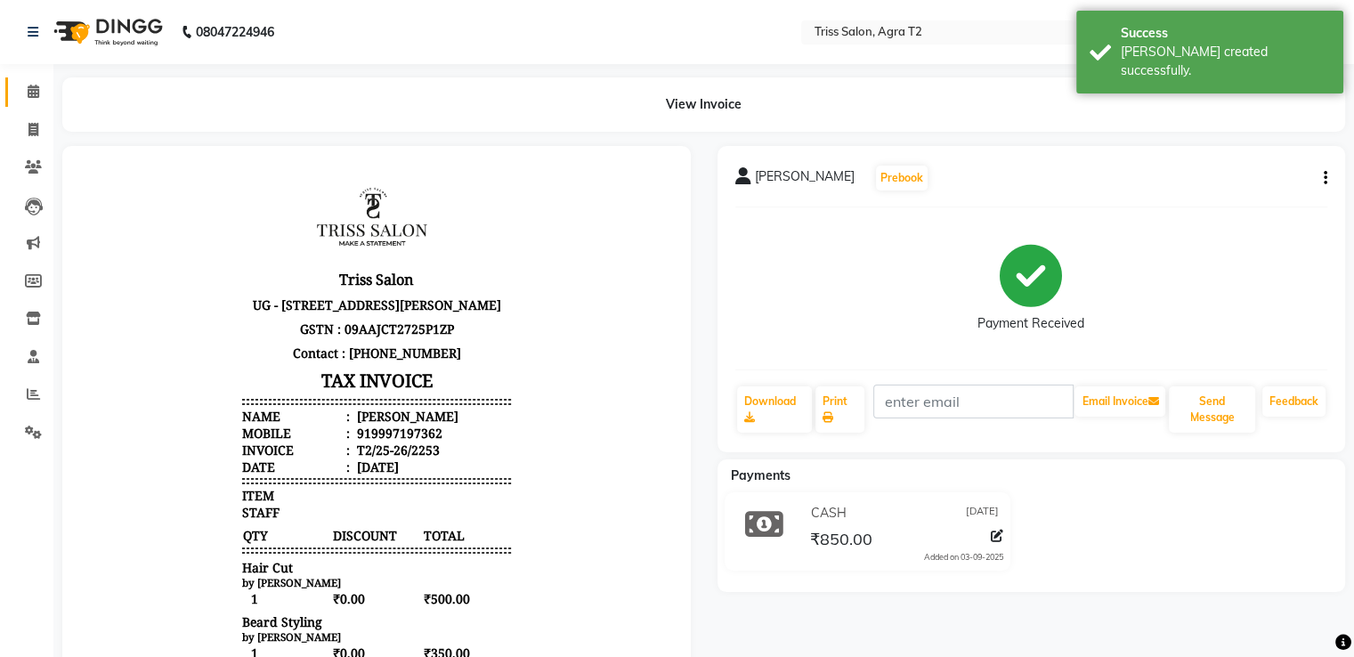
click at [39, 93] on span at bounding box center [33, 92] width 31 height 20
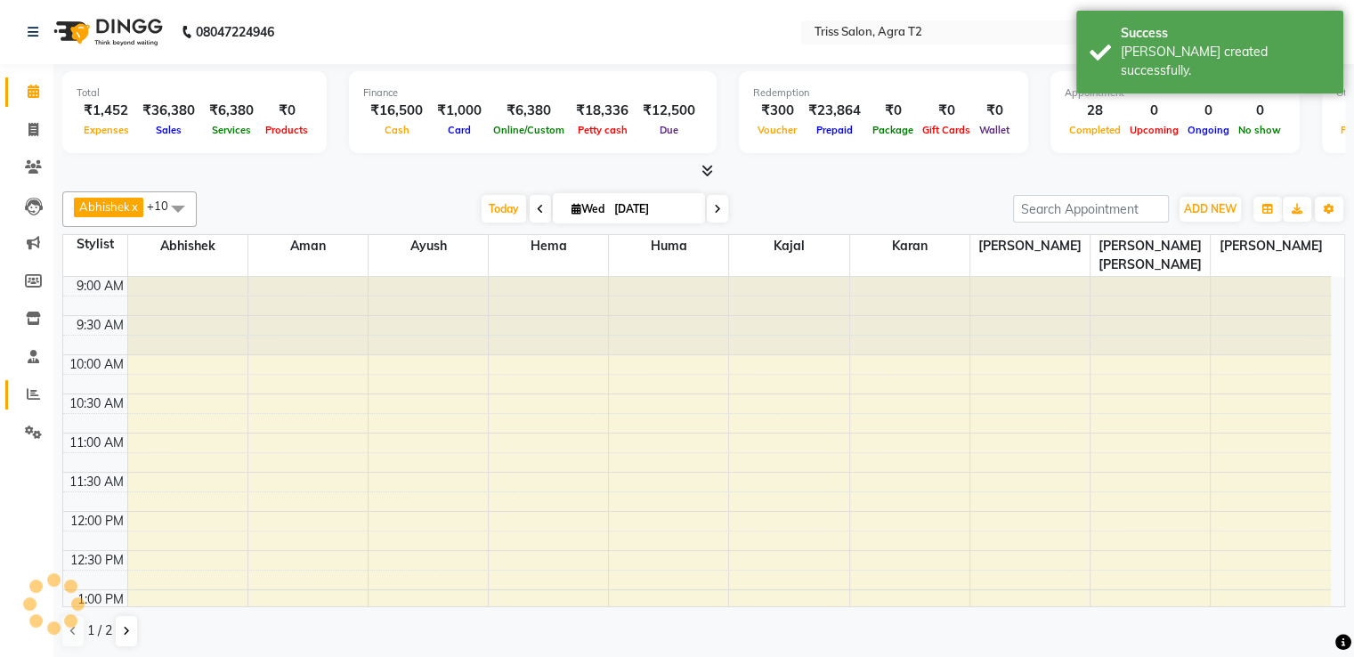
click at [35, 400] on icon at bounding box center [33, 393] width 13 height 13
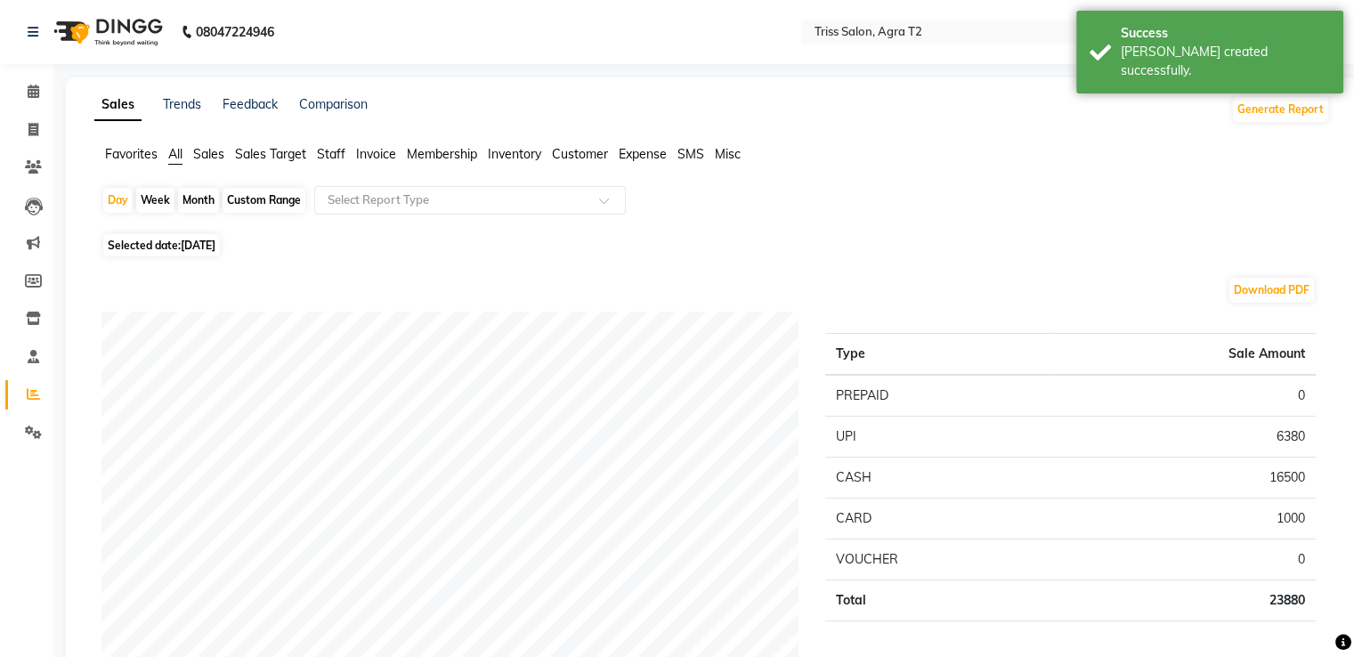
click at [337, 160] on span "Staff" at bounding box center [331, 154] width 28 height 16
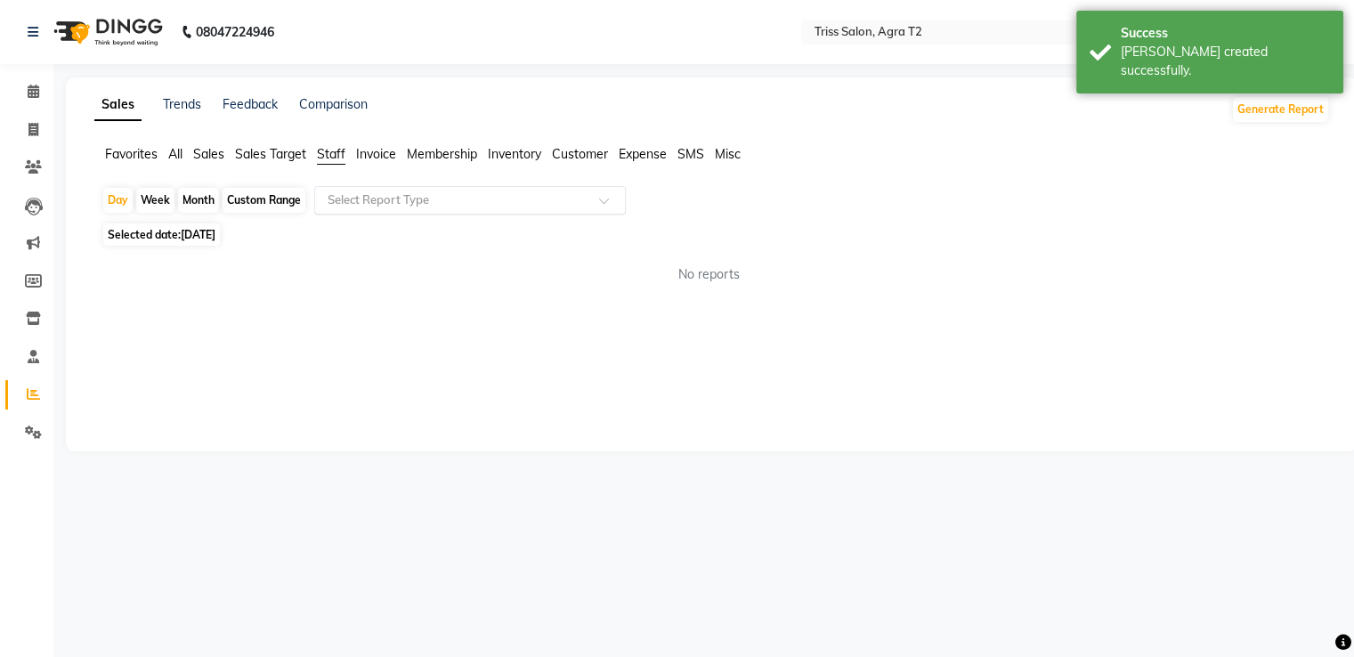
click at [411, 207] on input "text" at bounding box center [452, 200] width 256 height 18
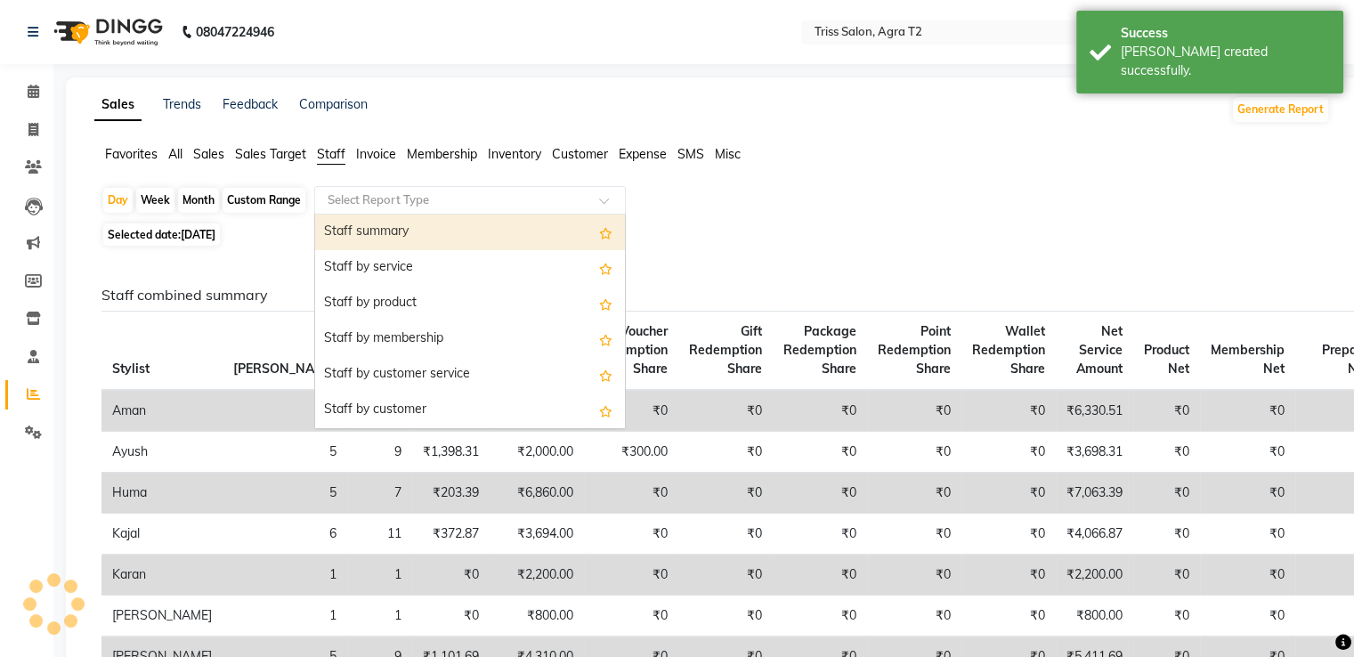
click at [396, 235] on div "Staff summary" at bounding box center [470, 233] width 310 height 36
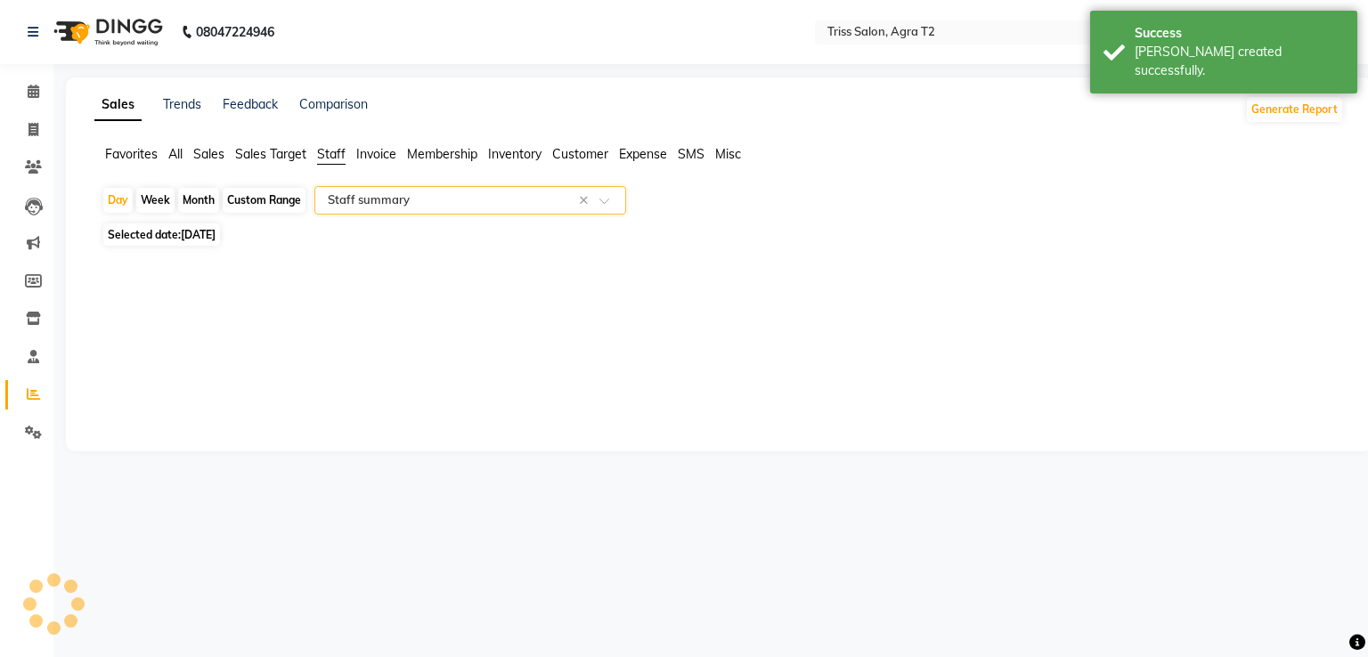
select select "full_report"
select select "csv"
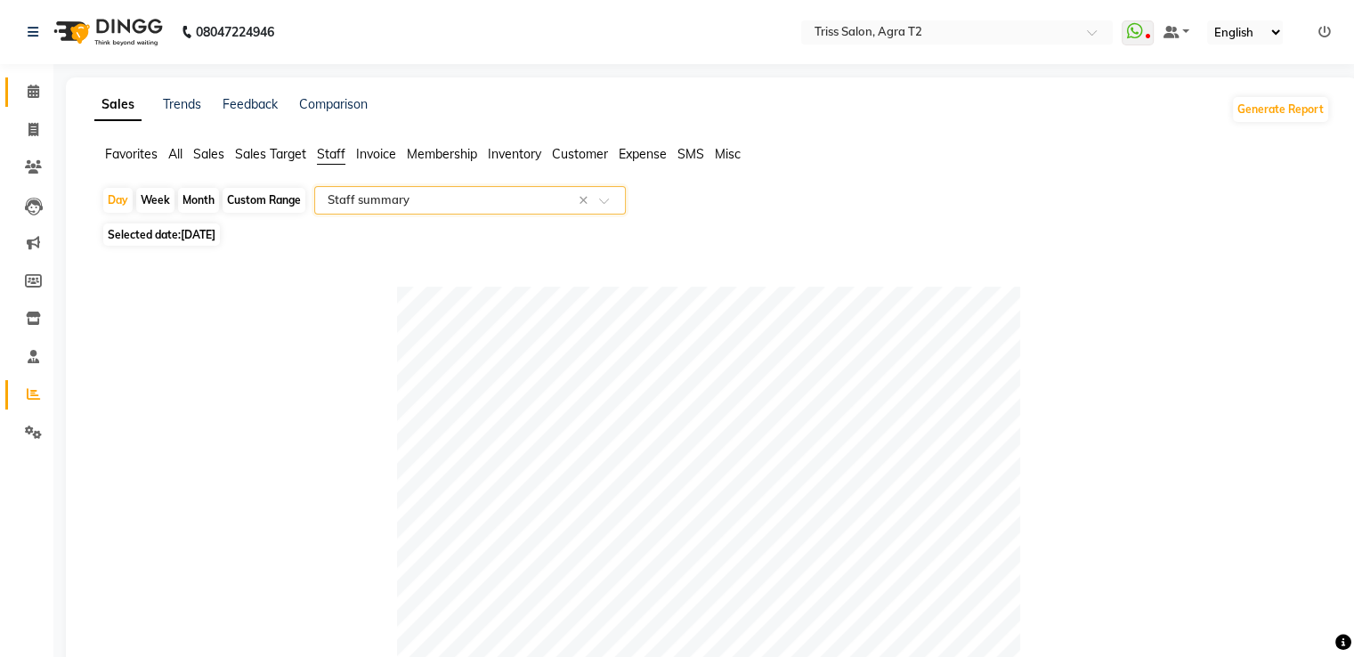
click at [36, 85] on icon at bounding box center [34, 91] width 12 height 13
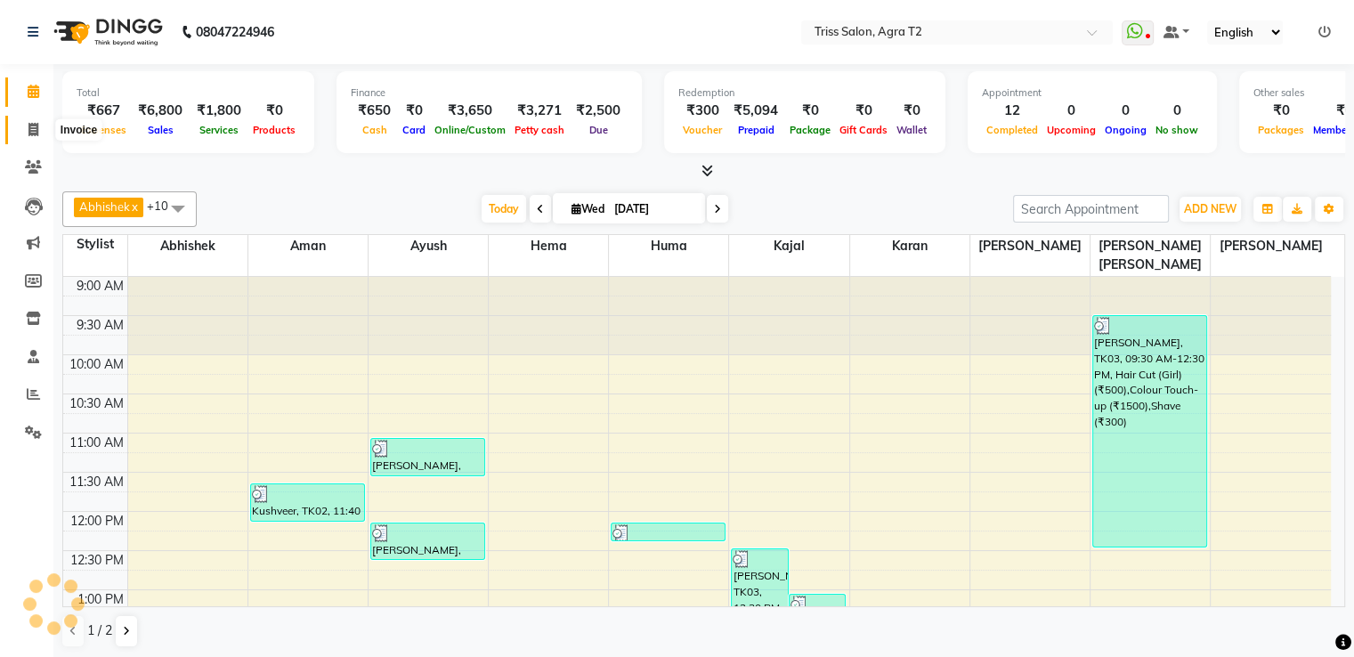
click at [28, 123] on icon at bounding box center [33, 129] width 10 height 13
select select "service"
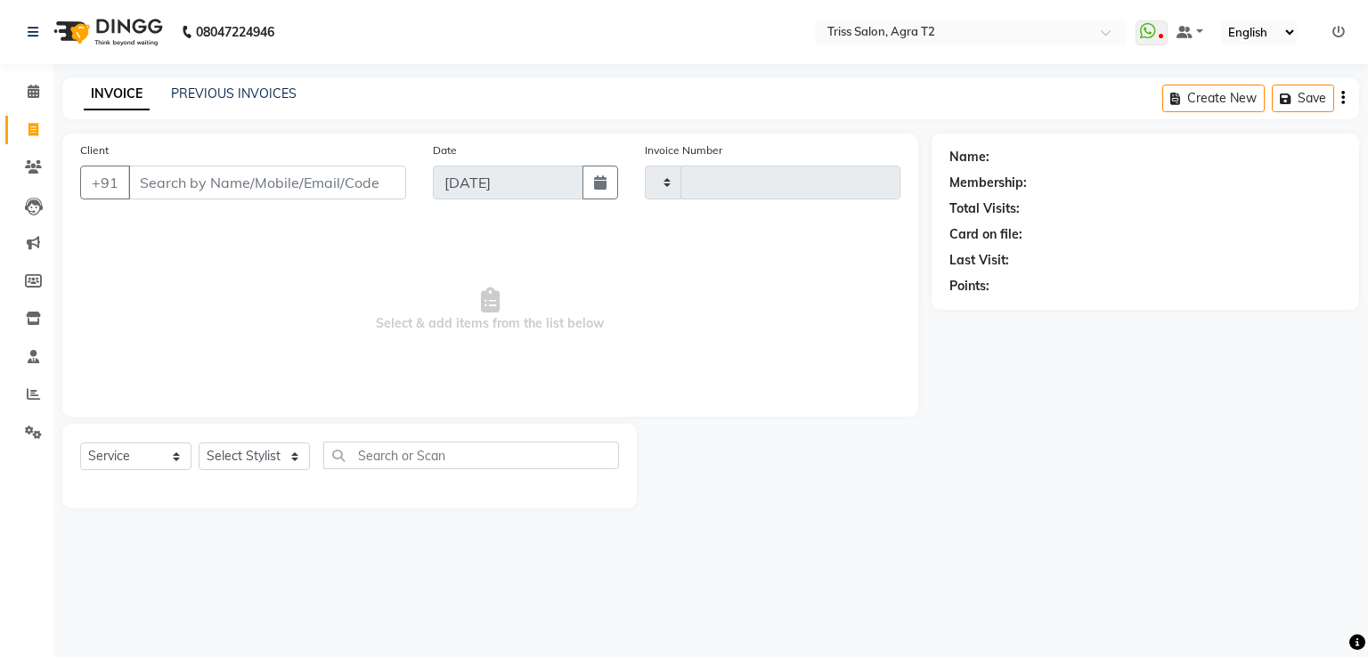
type input "2243"
select select "4301"
click at [271, 446] on select "Select Stylist" at bounding box center [254, 456] width 111 height 28
select select "14769"
click at [199, 443] on select "Select Stylist [PERSON_NAME] [PERSON_NAME] Huma Kajal Karan [PERSON_NAME] [PERS…" at bounding box center [261, 456] width 124 height 28
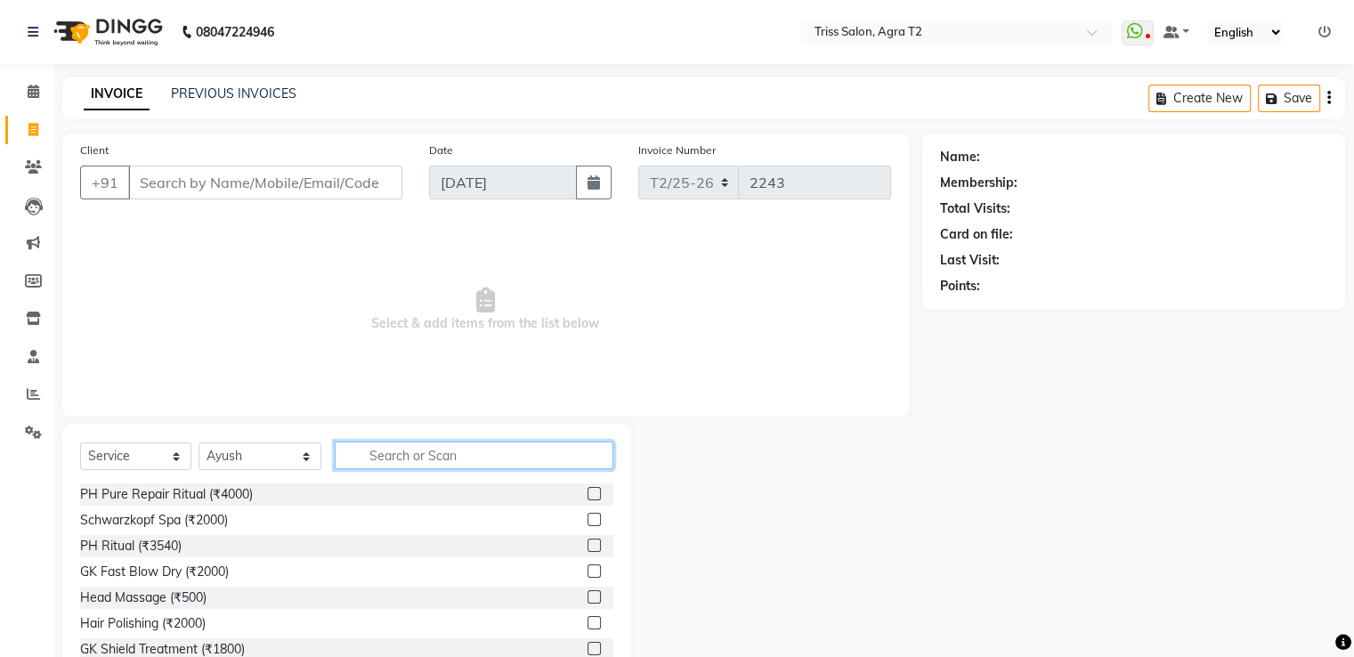
click at [355, 451] on input "text" at bounding box center [474, 456] width 278 height 28
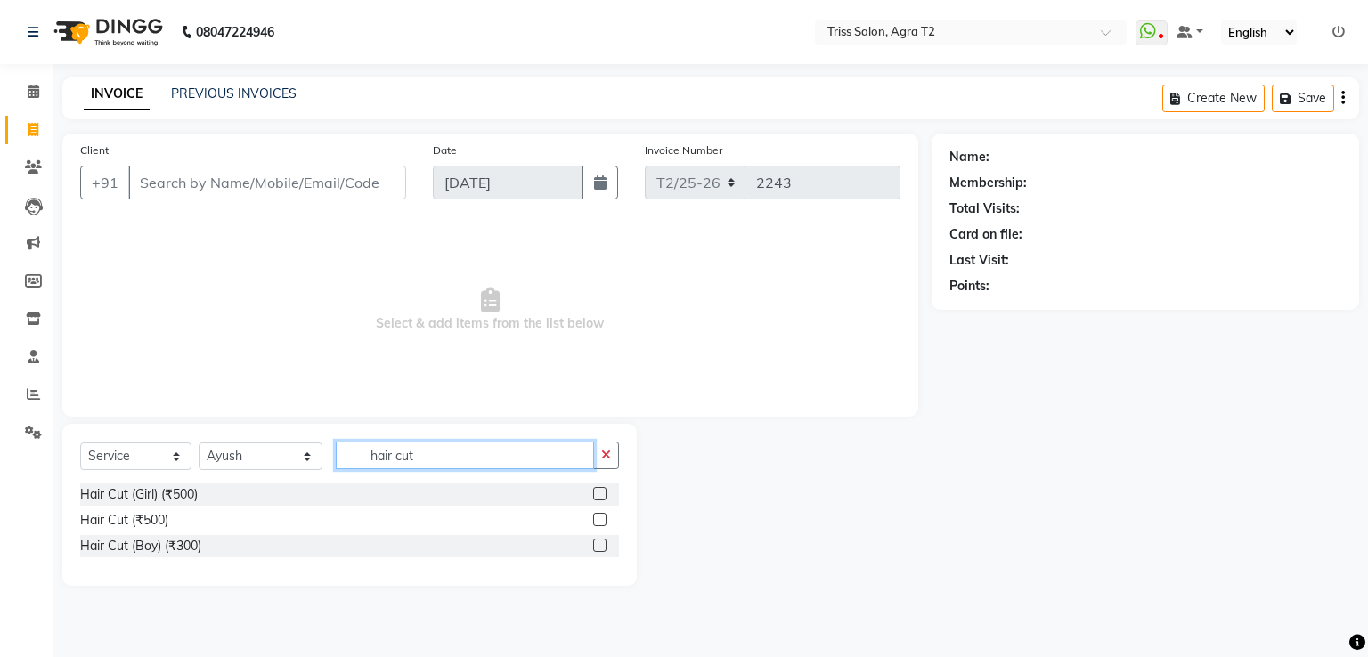
type input "hair cut"
click at [604, 520] on label at bounding box center [599, 519] width 13 height 13
click at [604, 520] on input "checkbox" at bounding box center [599, 521] width 12 height 12
checkbox input "true"
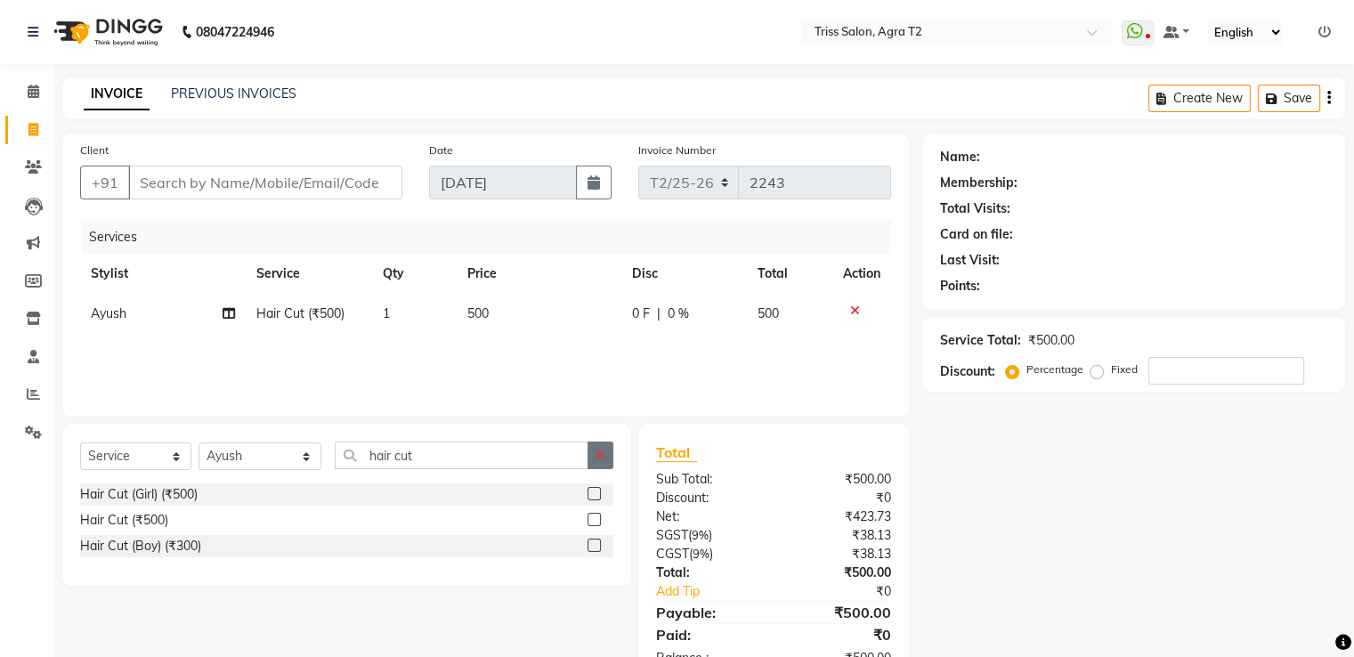
click at [605, 452] on icon "button" at bounding box center [601, 455] width 10 height 12
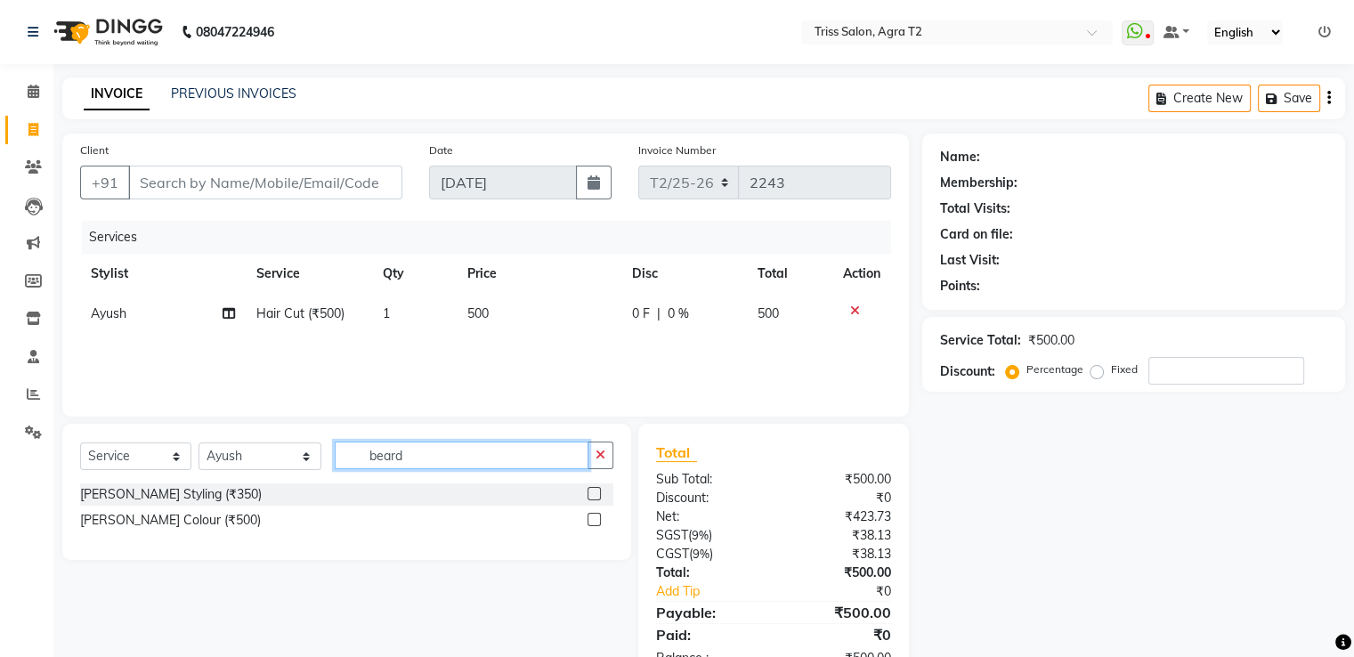
type input "beard"
click at [595, 494] on label at bounding box center [594, 493] width 13 height 13
click at [595, 494] on input "checkbox" at bounding box center [594, 495] width 12 height 12
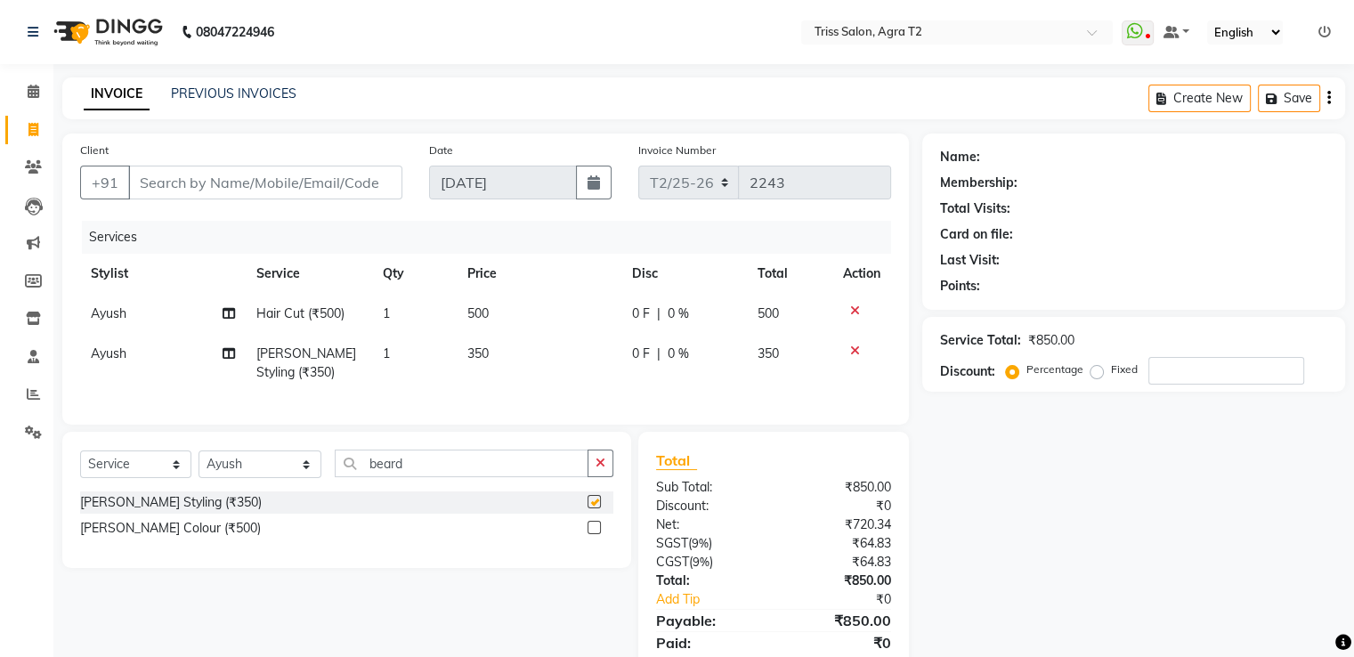
checkbox input "false"
click at [205, 193] on input "Client" at bounding box center [265, 183] width 274 height 34
click at [596, 469] on icon "button" at bounding box center [601, 463] width 10 height 12
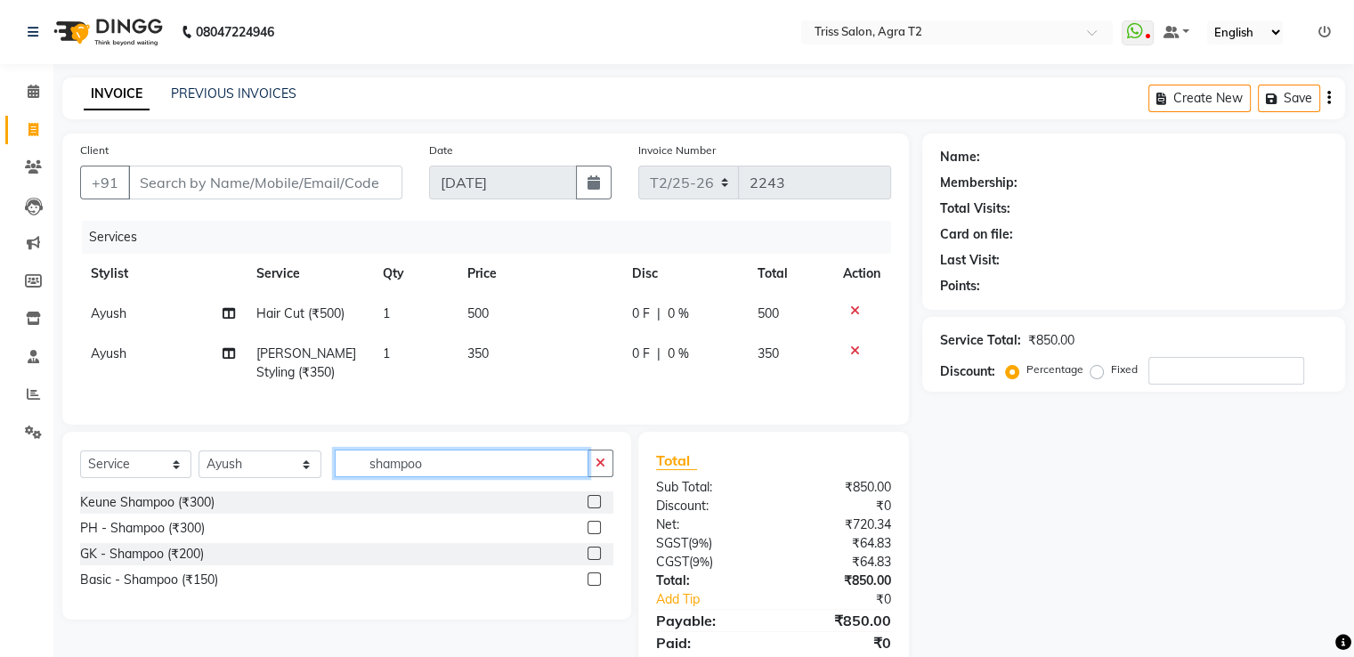
type input "shampoo"
click at [595, 586] on label at bounding box center [594, 578] width 13 height 13
click at [595, 586] on input "checkbox" at bounding box center [594, 580] width 12 height 12
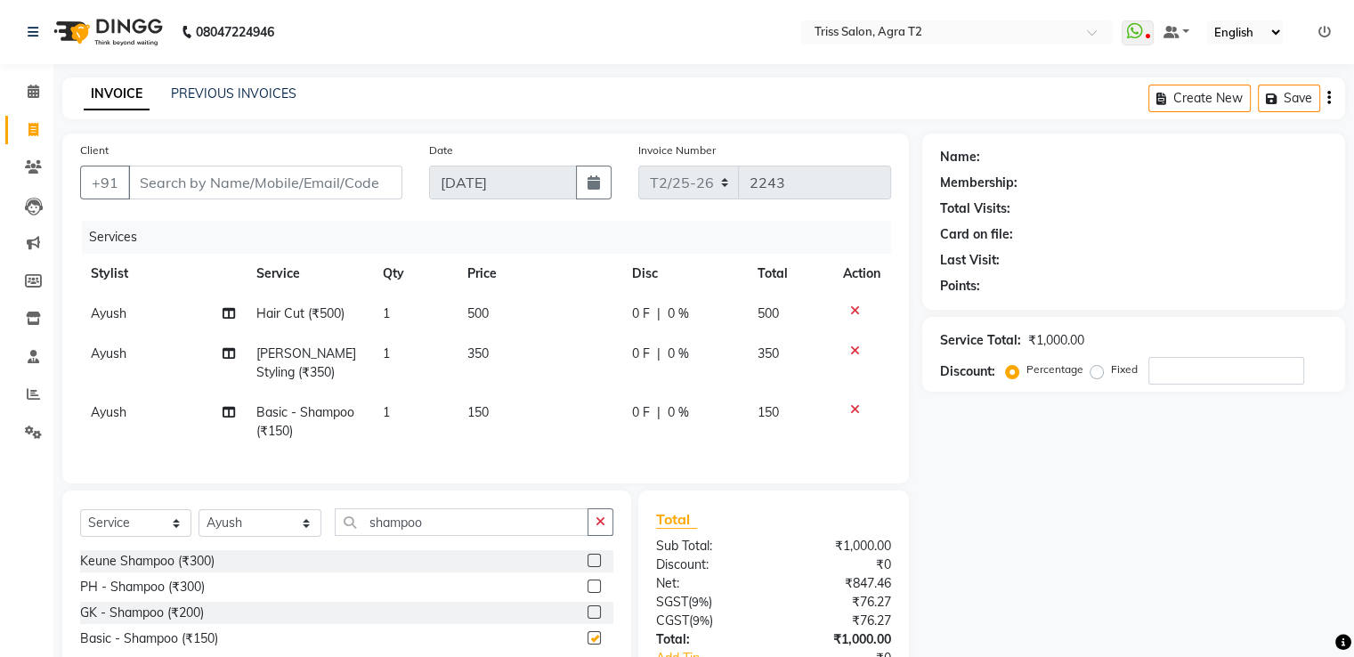
checkbox input "false"
click at [281, 175] on input "Client" at bounding box center [265, 183] width 274 height 34
type input "7"
type input "0"
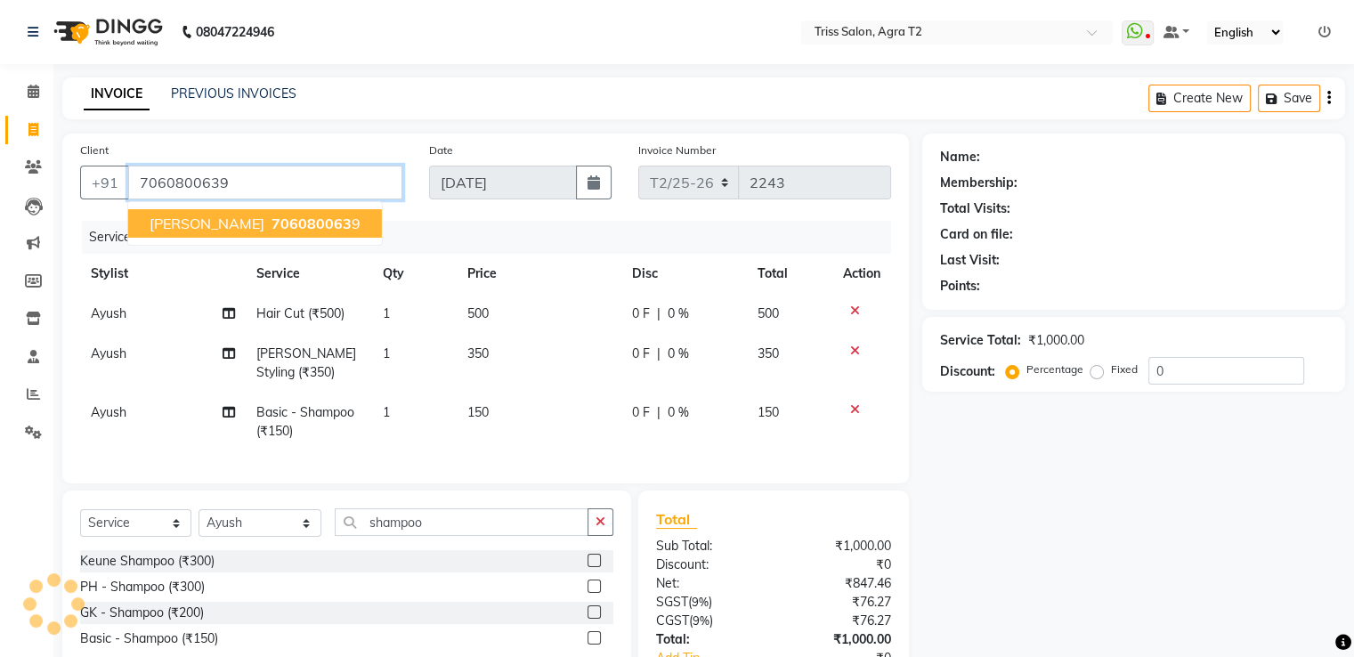
type input "7060800639"
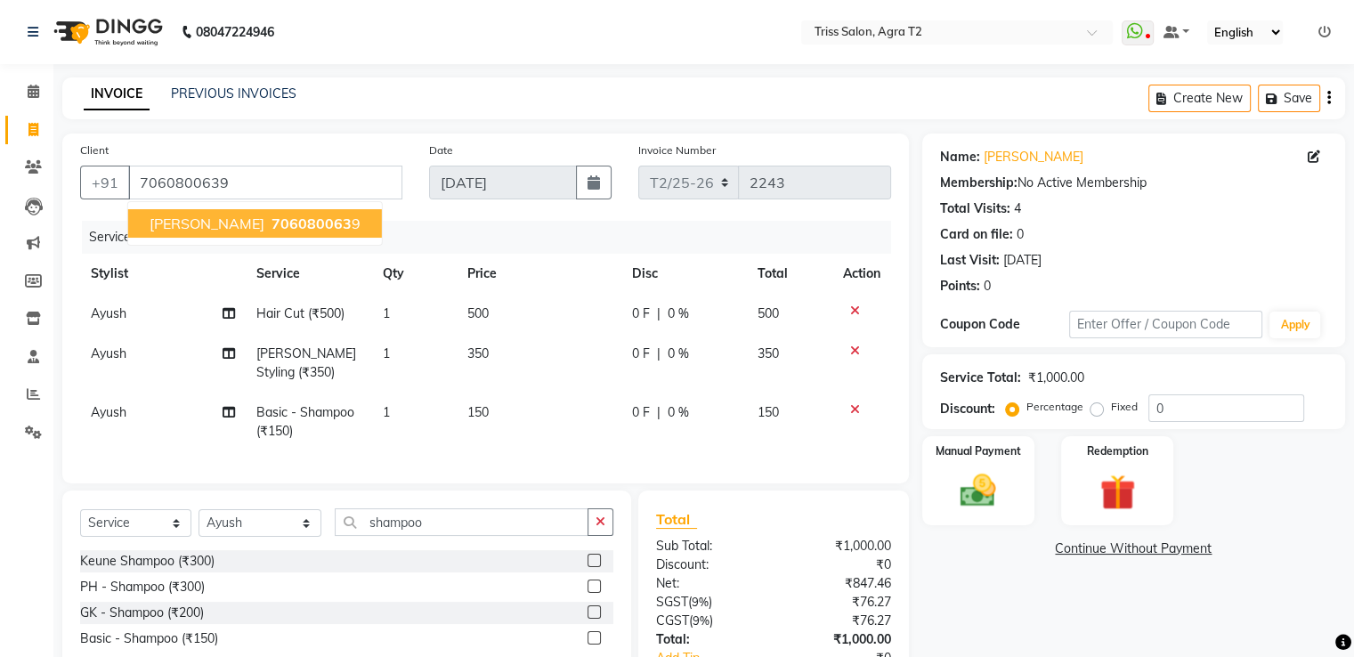
click at [203, 228] on span "[PERSON_NAME]" at bounding box center [207, 224] width 115 height 18
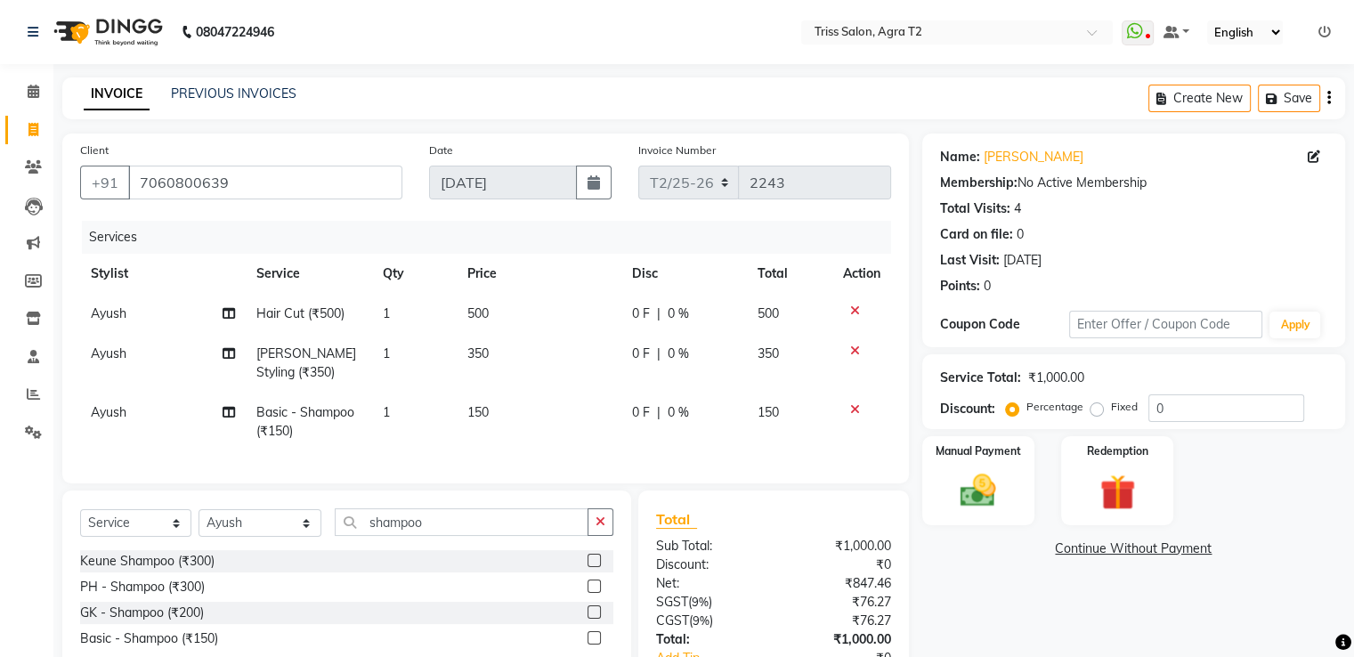
scroll to position [136, 0]
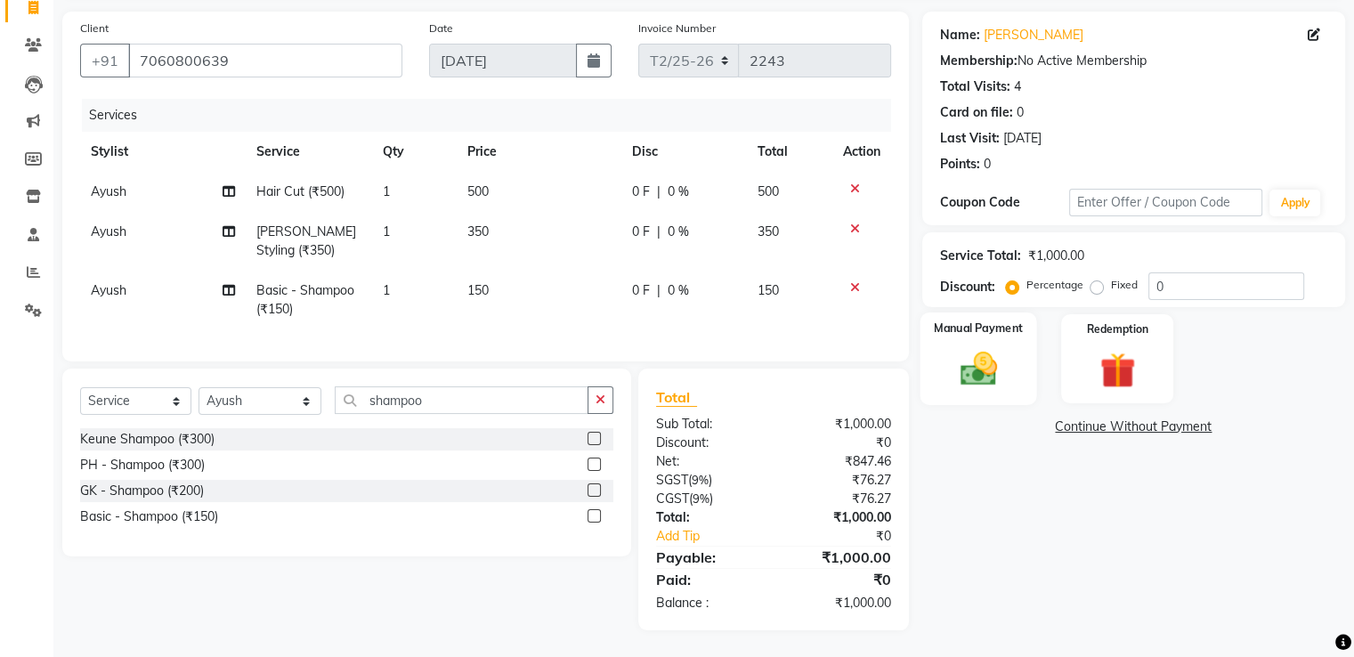
click at [1005, 348] on img at bounding box center [978, 369] width 60 height 43
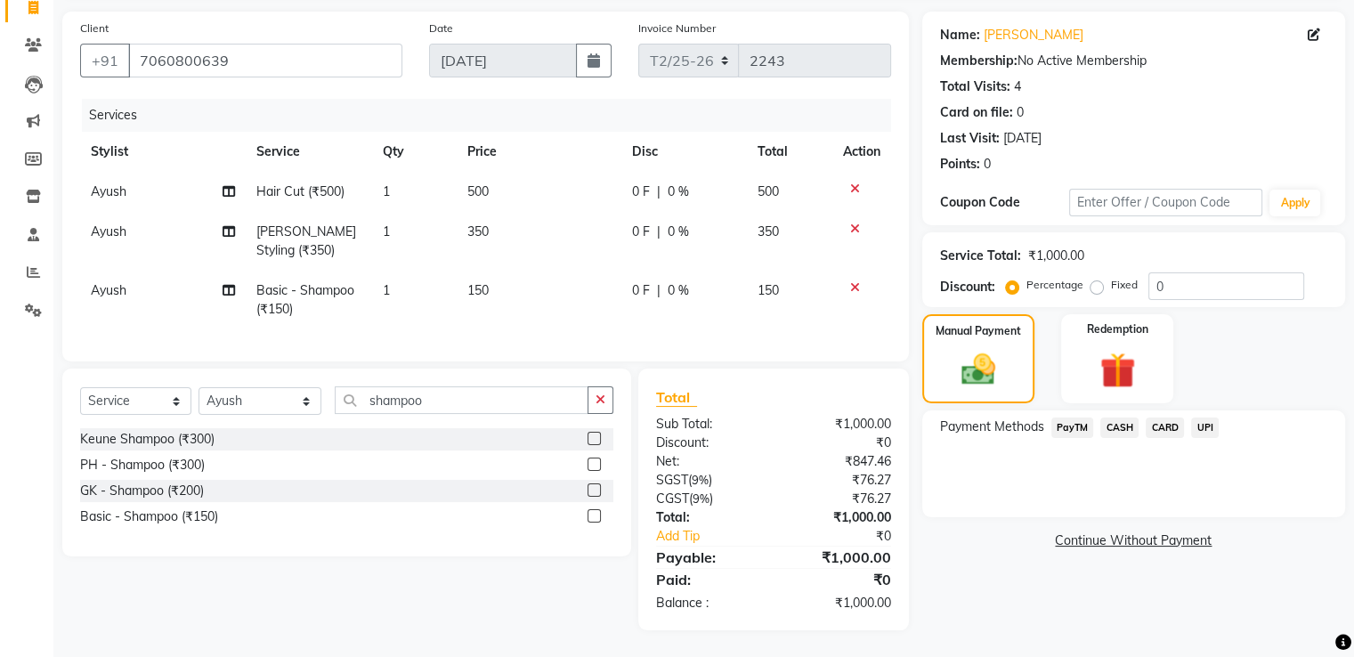
click at [1213, 420] on span "UPI" at bounding box center [1205, 428] width 28 height 20
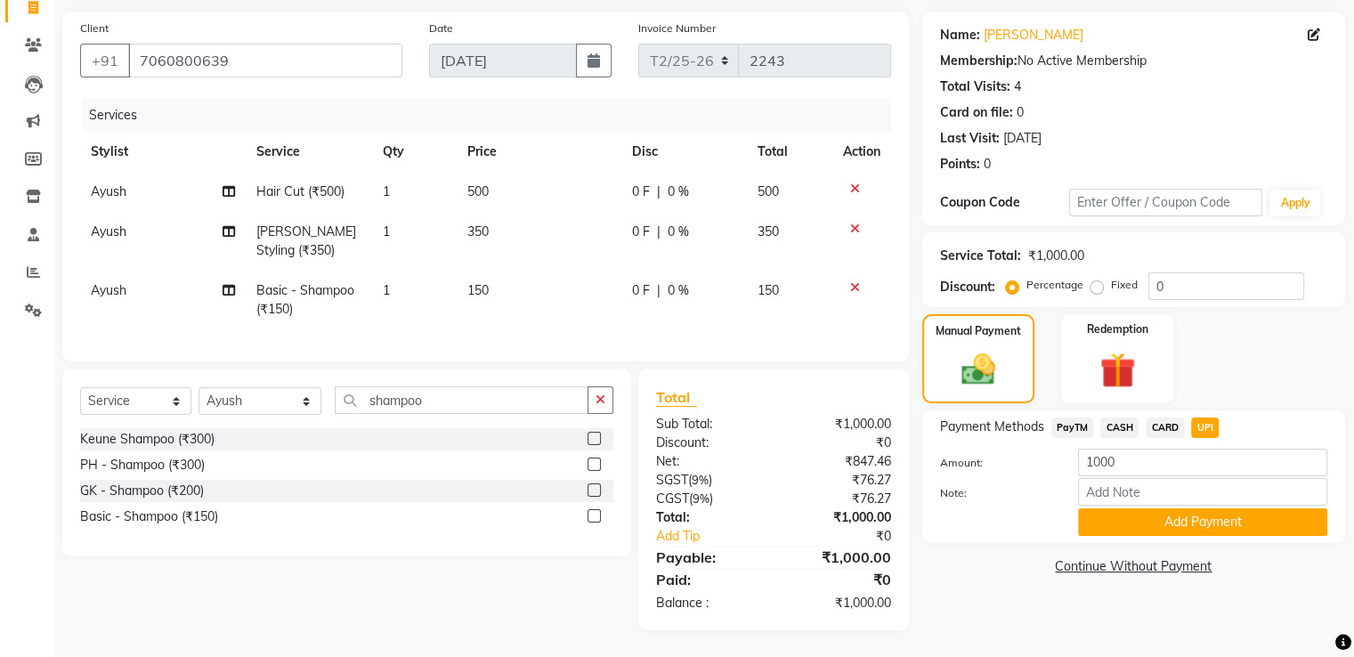
click at [1158, 418] on span "CARD" at bounding box center [1165, 428] width 38 height 20
click at [1179, 513] on button "Add Payment" at bounding box center [1202, 522] width 249 height 28
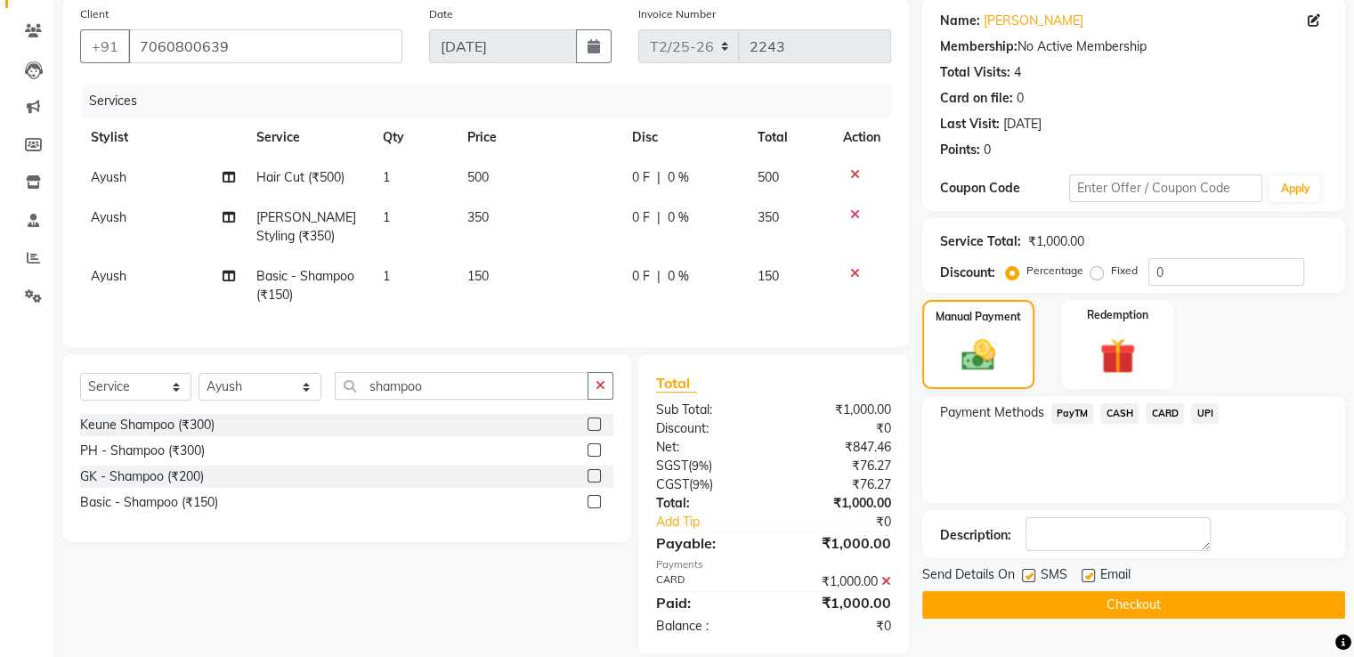
click at [1149, 606] on button "Checkout" at bounding box center [1133, 605] width 423 height 28
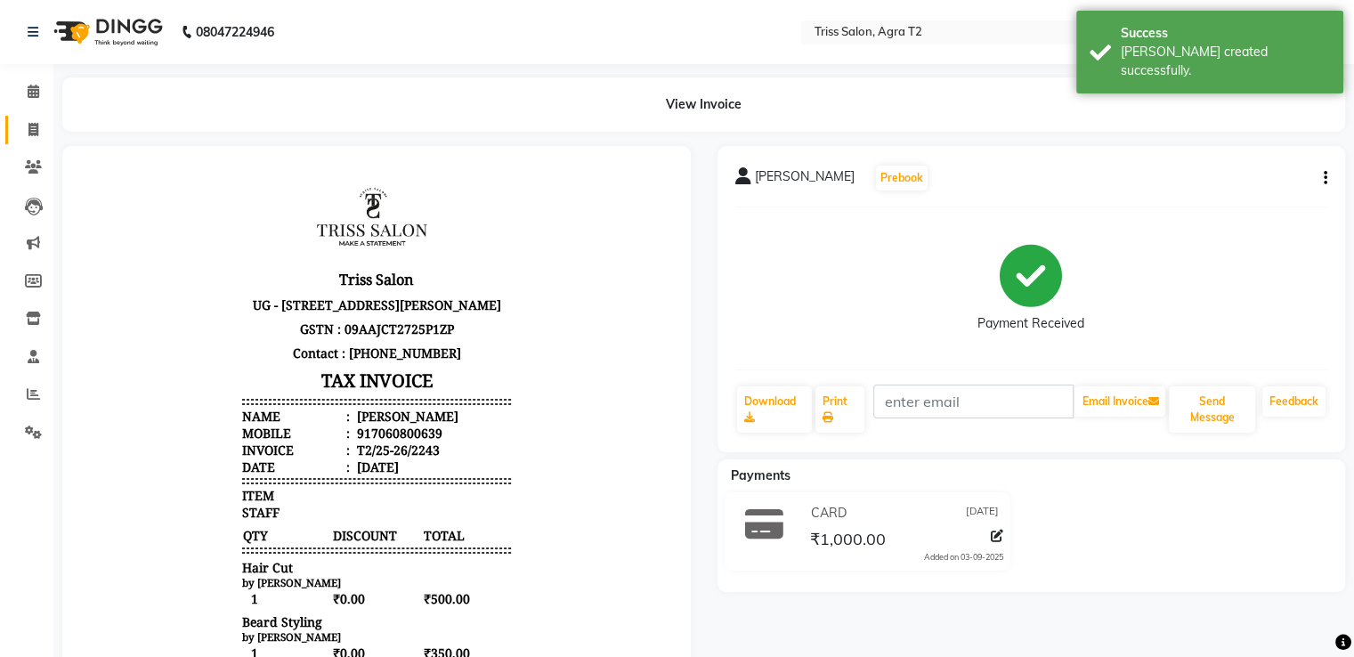
click at [33, 129] on icon at bounding box center [33, 129] width 10 height 13
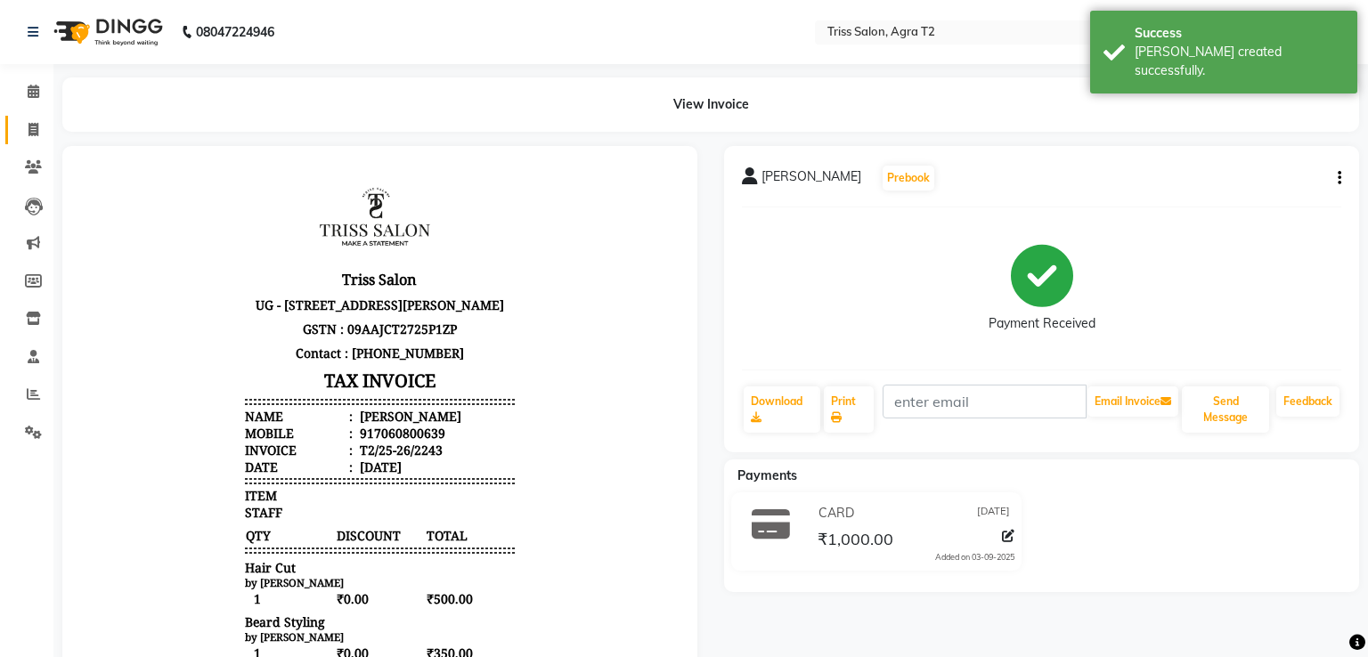
select select "service"
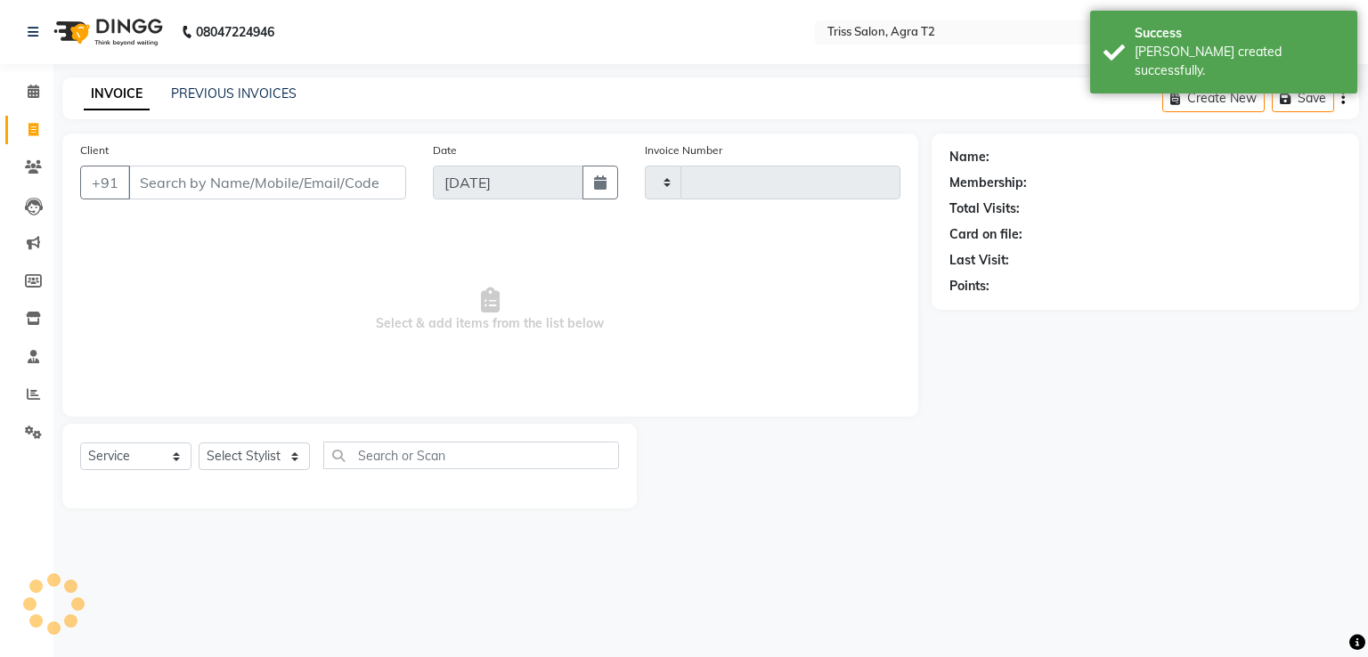
type input "2244"
select select "4301"
click at [245, 456] on select "Select Stylist" at bounding box center [254, 456] width 111 height 28
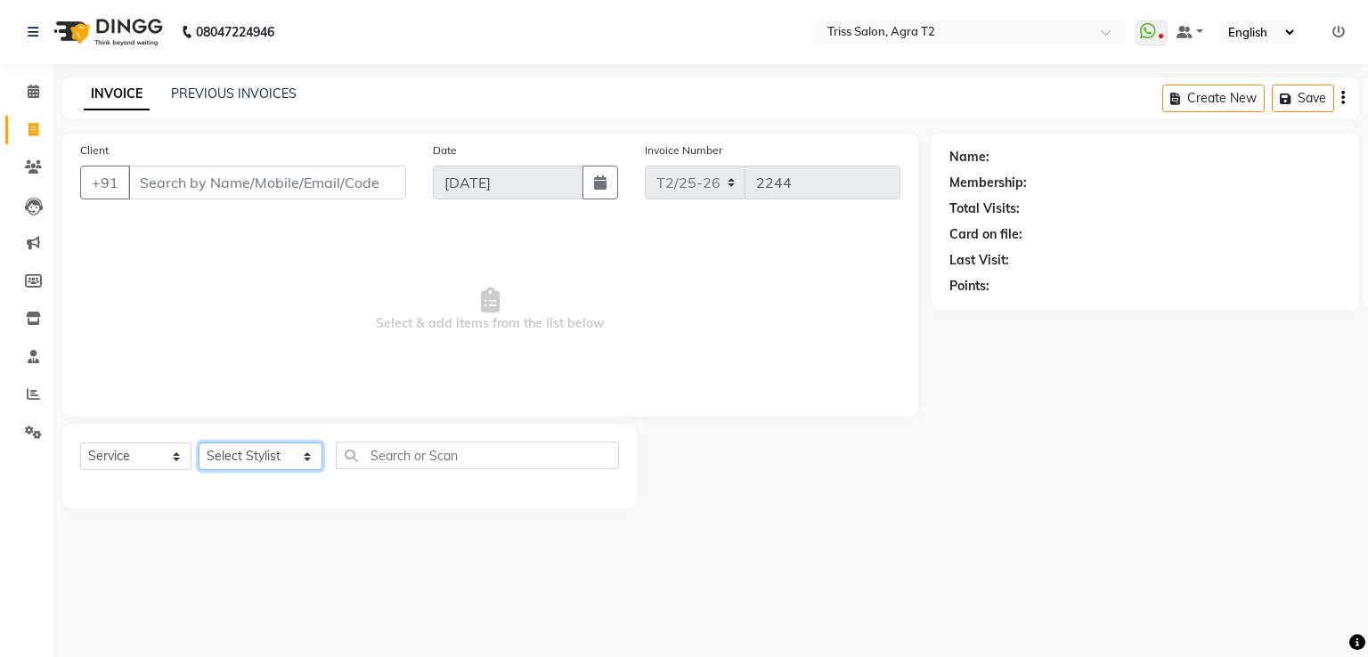
select select "49344"
click at [199, 443] on select "Select Stylist [PERSON_NAME] [PERSON_NAME] Huma Kajal Karan [PERSON_NAME] [PERS…" at bounding box center [261, 456] width 124 height 28
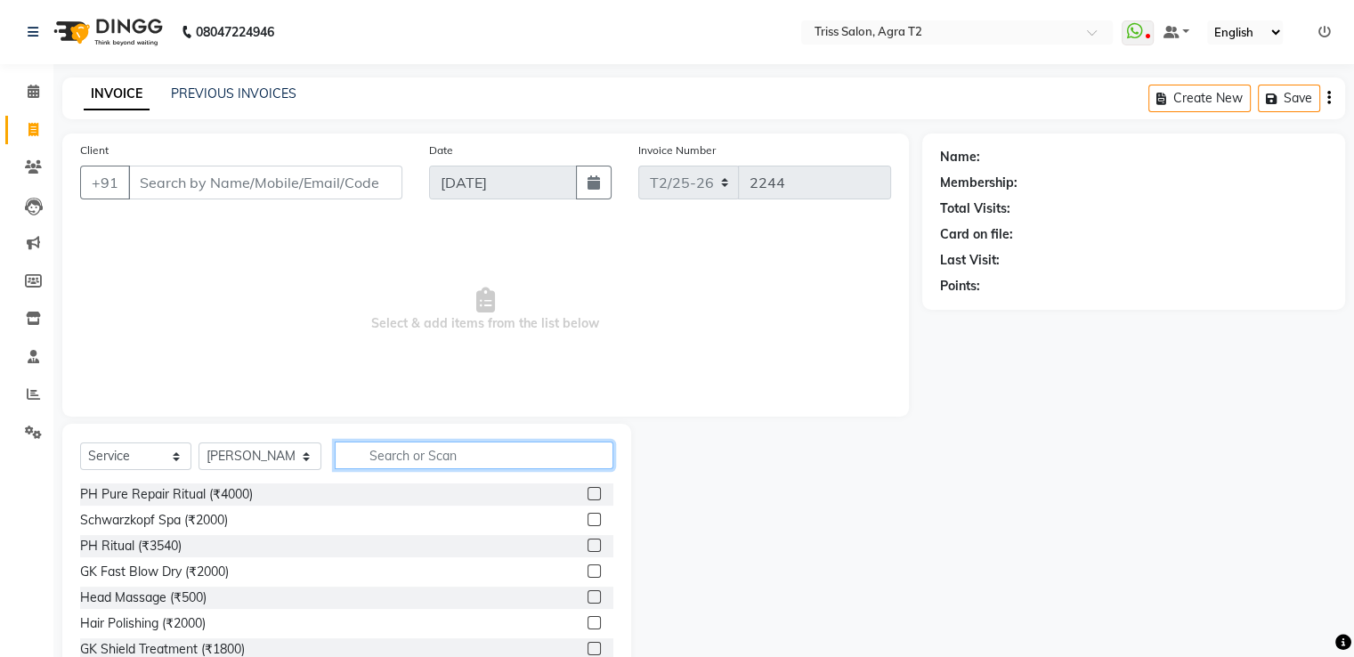
click at [369, 459] on input "text" at bounding box center [474, 456] width 278 height 28
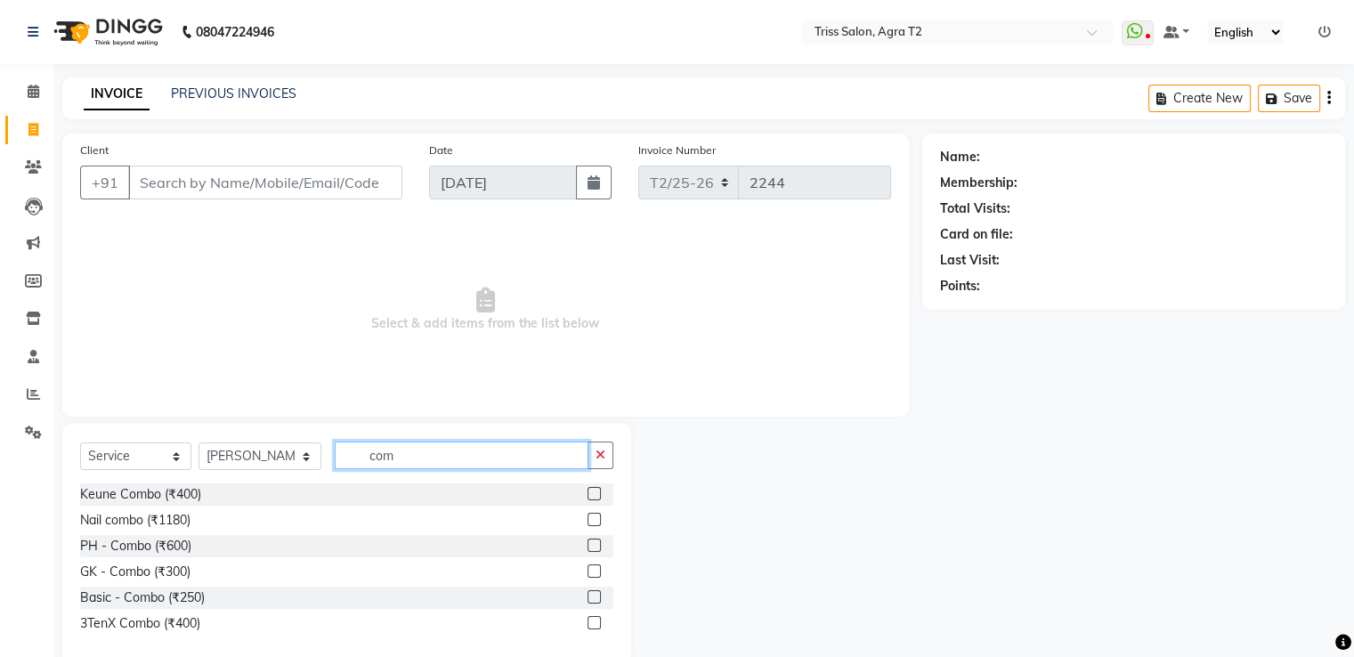
type input "com"
click at [598, 597] on label at bounding box center [594, 596] width 13 height 13
click at [598, 597] on input "checkbox" at bounding box center [594, 598] width 12 height 12
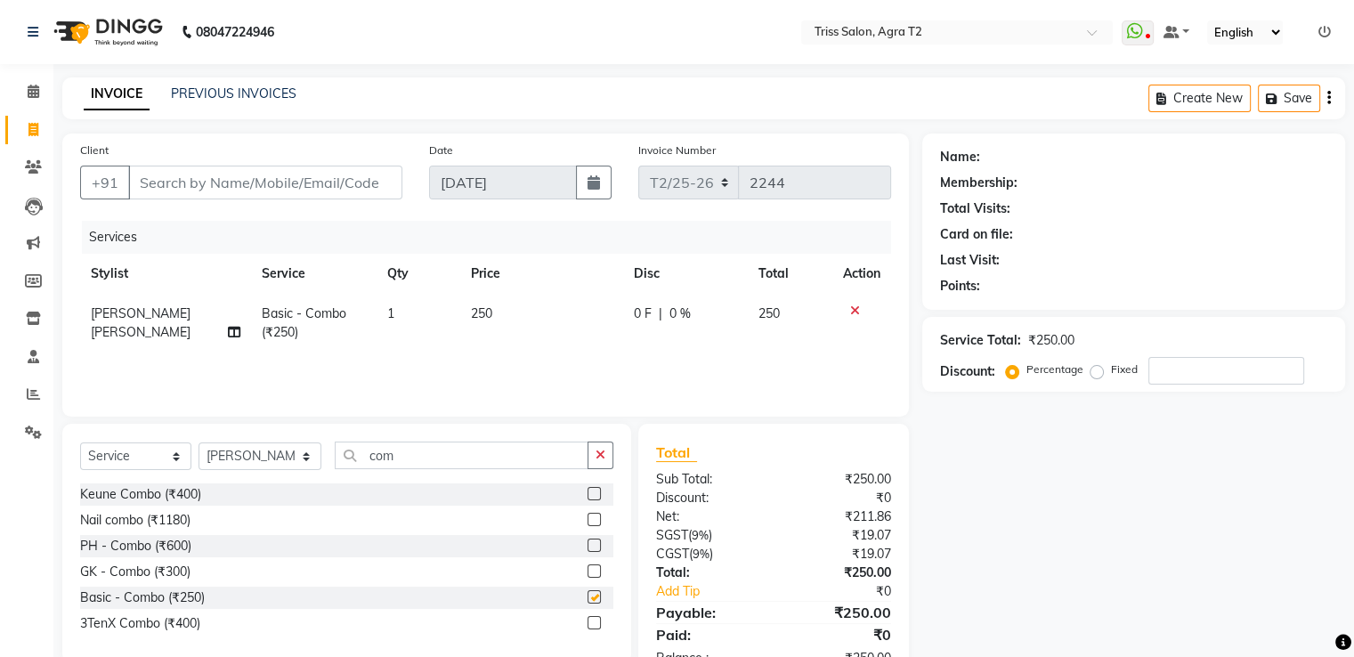
checkbox input "false"
click at [278, 456] on select "Select Stylist [PERSON_NAME] [PERSON_NAME] Huma Kajal Karan [PERSON_NAME] [PERS…" at bounding box center [260, 456] width 123 height 28
select select "49099"
click at [199, 443] on select "Select Stylist [PERSON_NAME] [PERSON_NAME] Huma Kajal Karan [PERSON_NAME] [PERS…" at bounding box center [260, 456] width 123 height 28
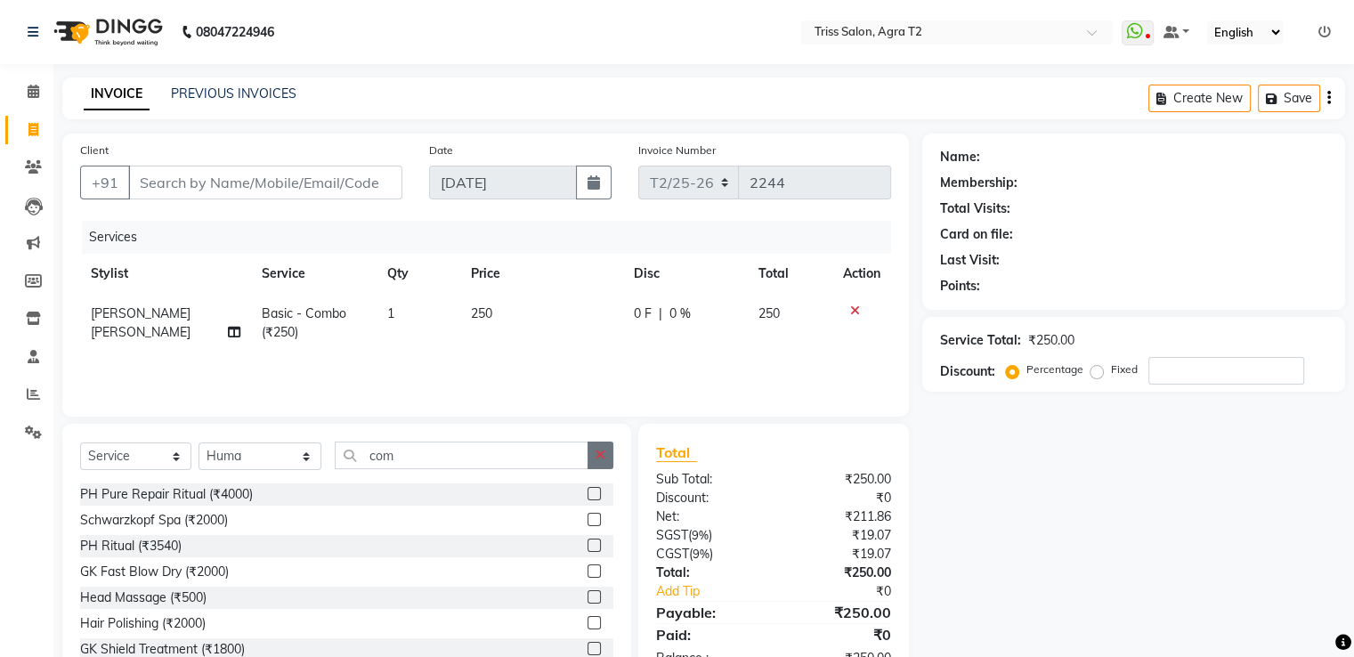
click at [603, 455] on icon "button" at bounding box center [601, 455] width 10 height 12
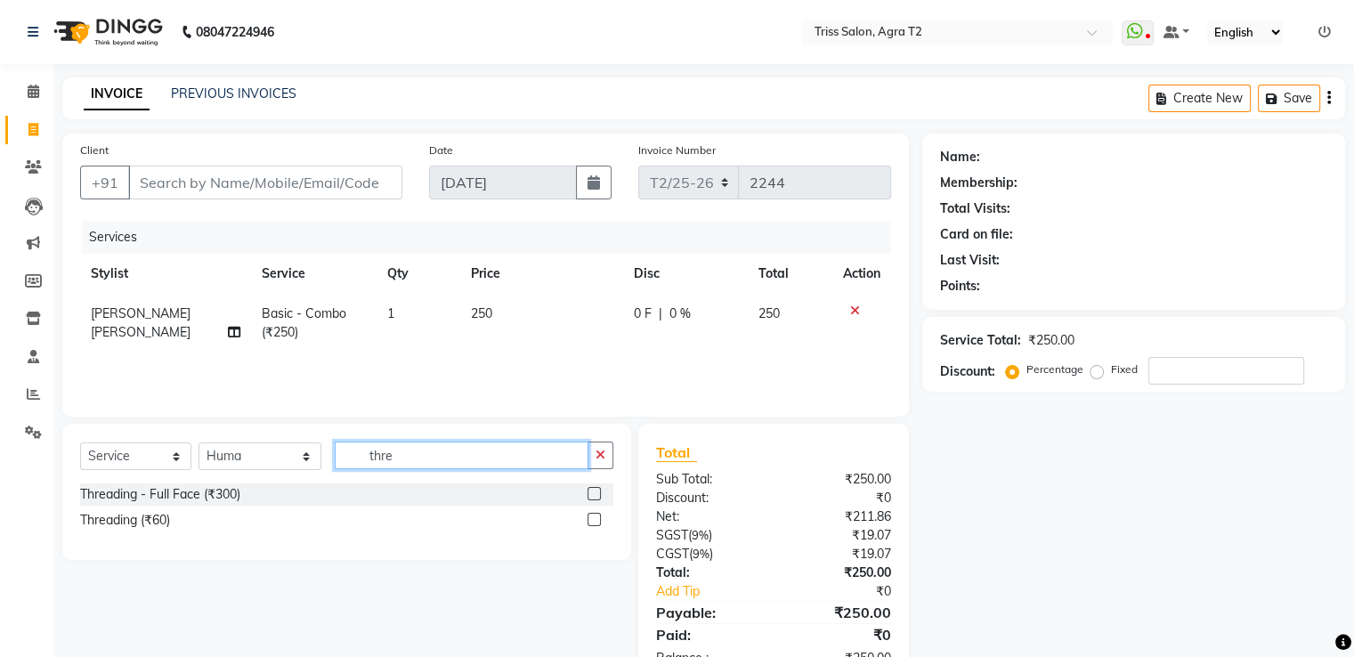
type input "thre"
click at [594, 524] on label at bounding box center [594, 519] width 13 height 13
click at [594, 524] on input "checkbox" at bounding box center [594, 521] width 12 height 12
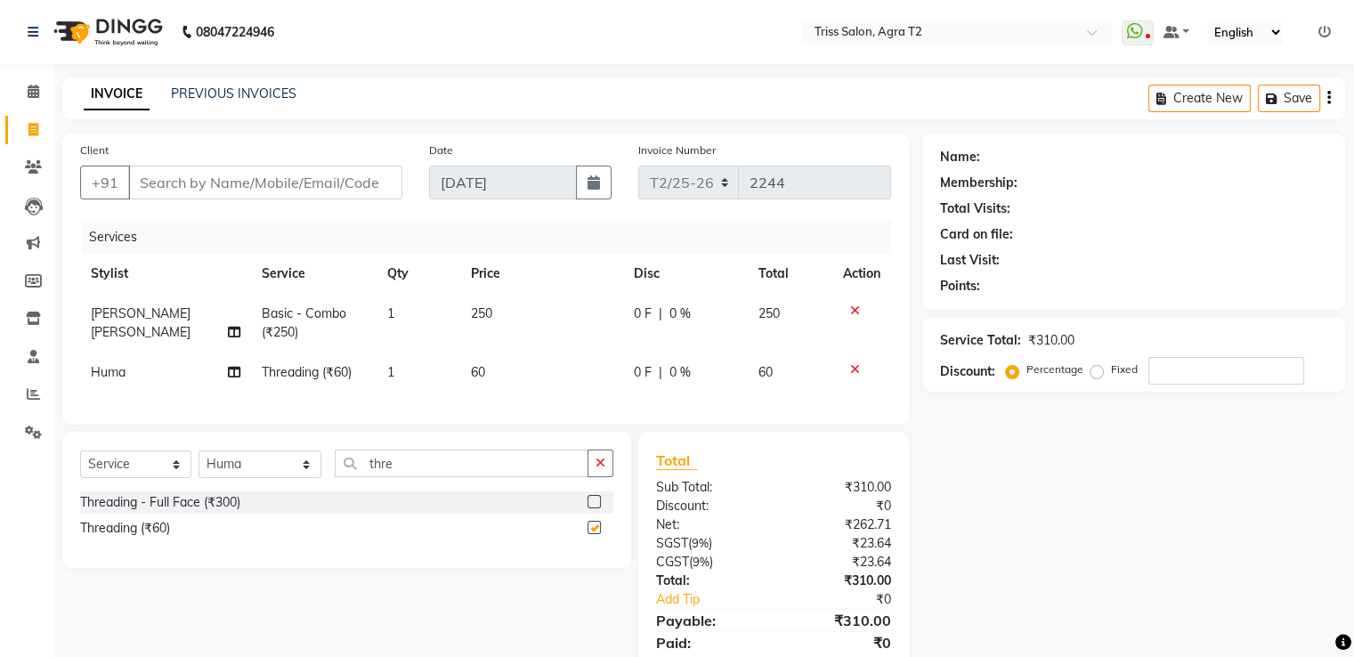
checkbox input "false"
click at [387, 378] on span "1" at bounding box center [390, 372] width 7 height 16
select select "49099"
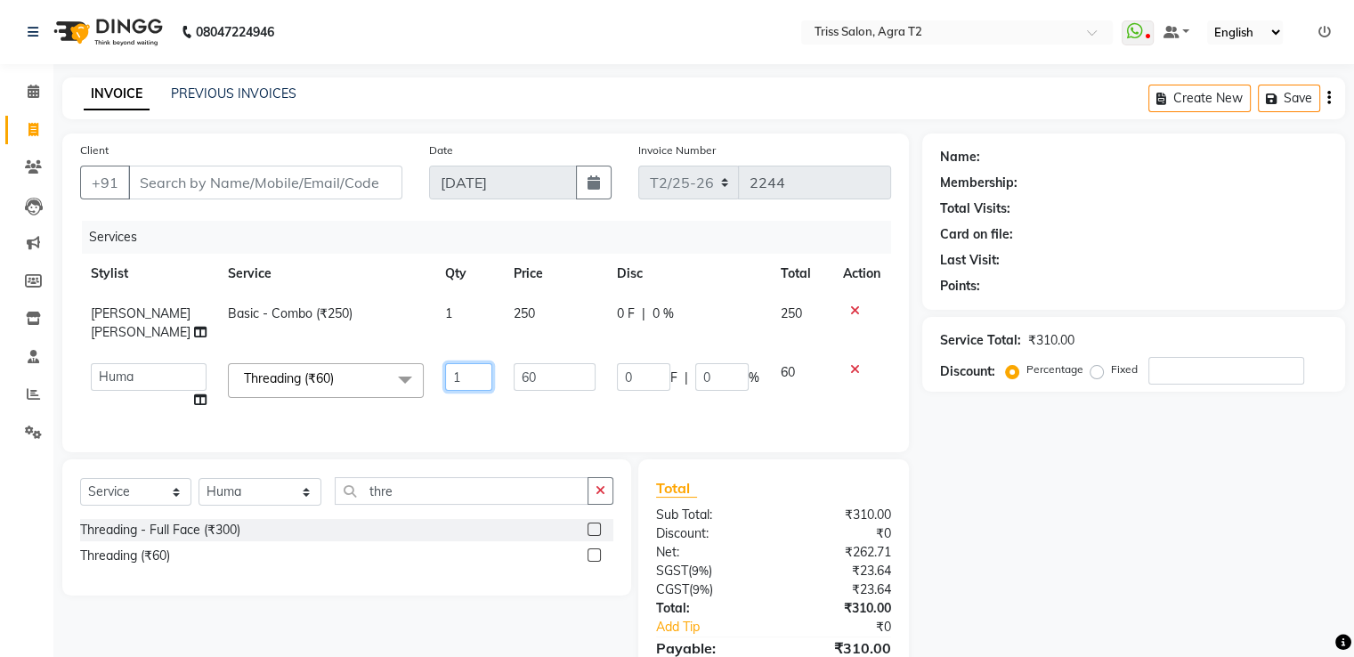
click at [451, 363] on input "1" at bounding box center [469, 377] width 48 height 28
click at [513, 398] on div "Services Stylist Service Qty Price Disc Total Action [PERSON_NAME]. Kamil Basic…" at bounding box center [485, 328] width 811 height 214
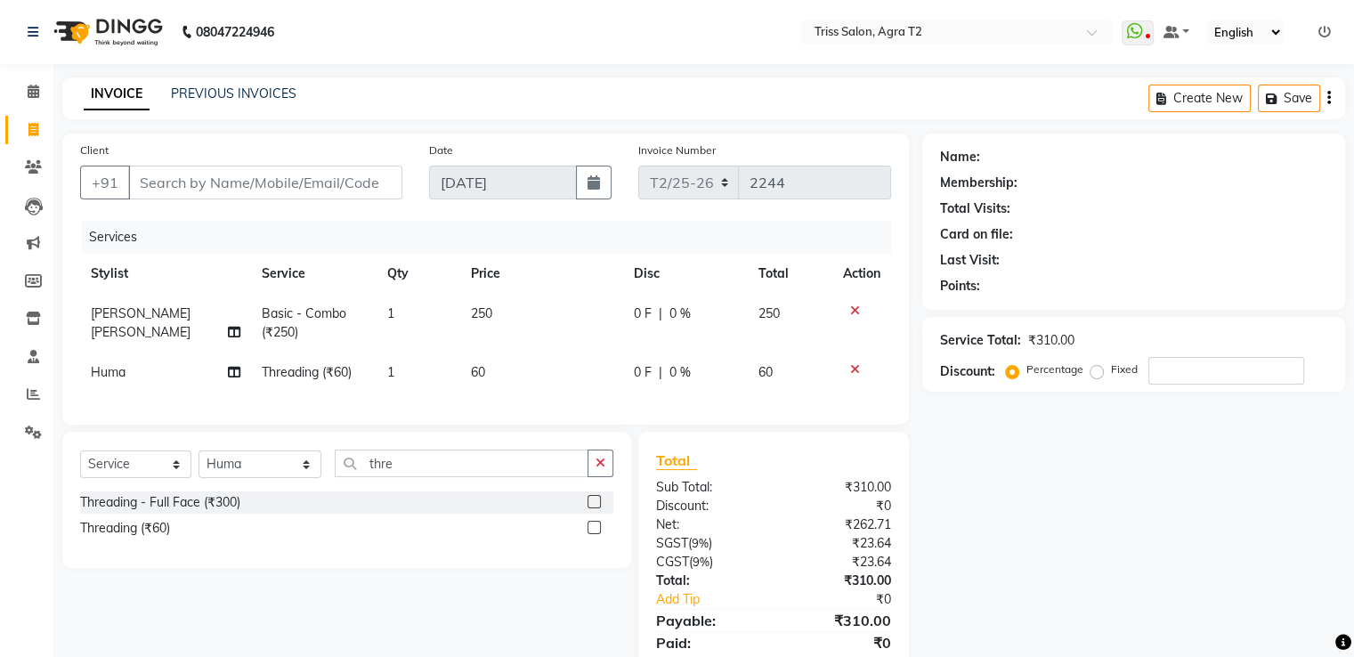
click at [397, 381] on td "1" at bounding box center [419, 373] width 84 height 40
select select "49099"
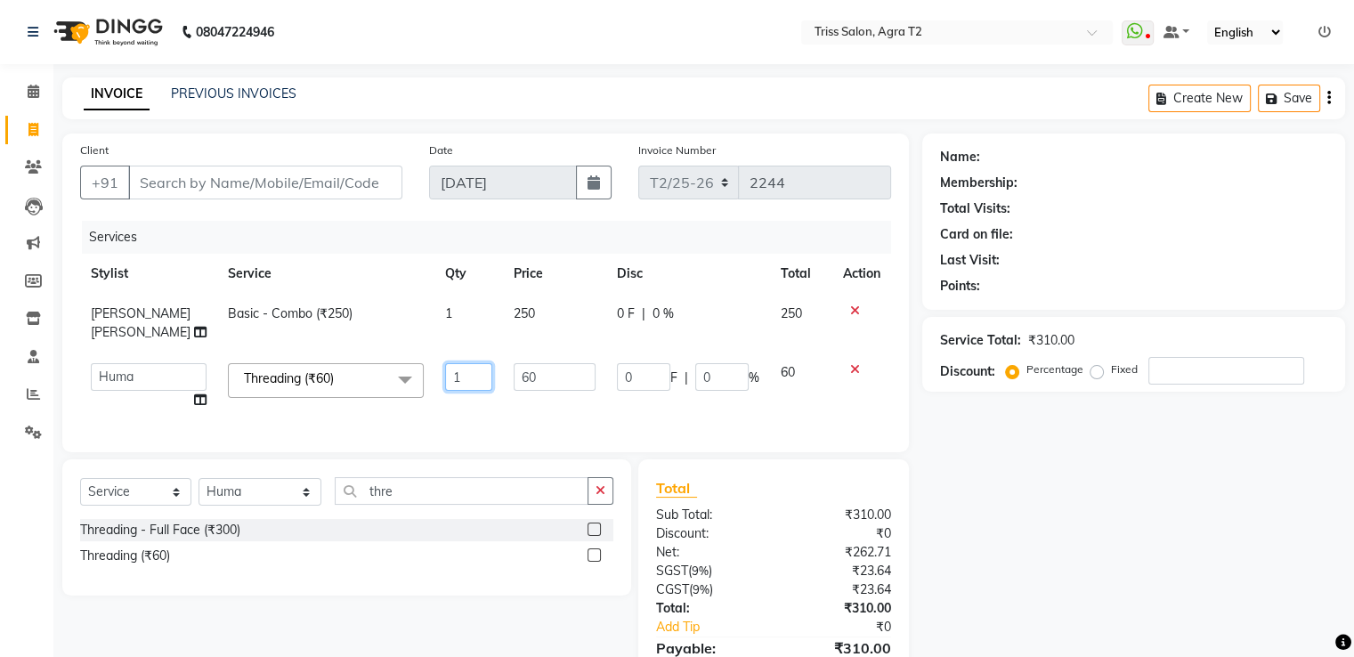
click at [448, 363] on input "1" at bounding box center [469, 377] width 48 height 28
type input "2"
click at [464, 401] on div "Services Stylist Service Qty Price Disc Total Action [PERSON_NAME]. Kamil Basic…" at bounding box center [485, 328] width 811 height 214
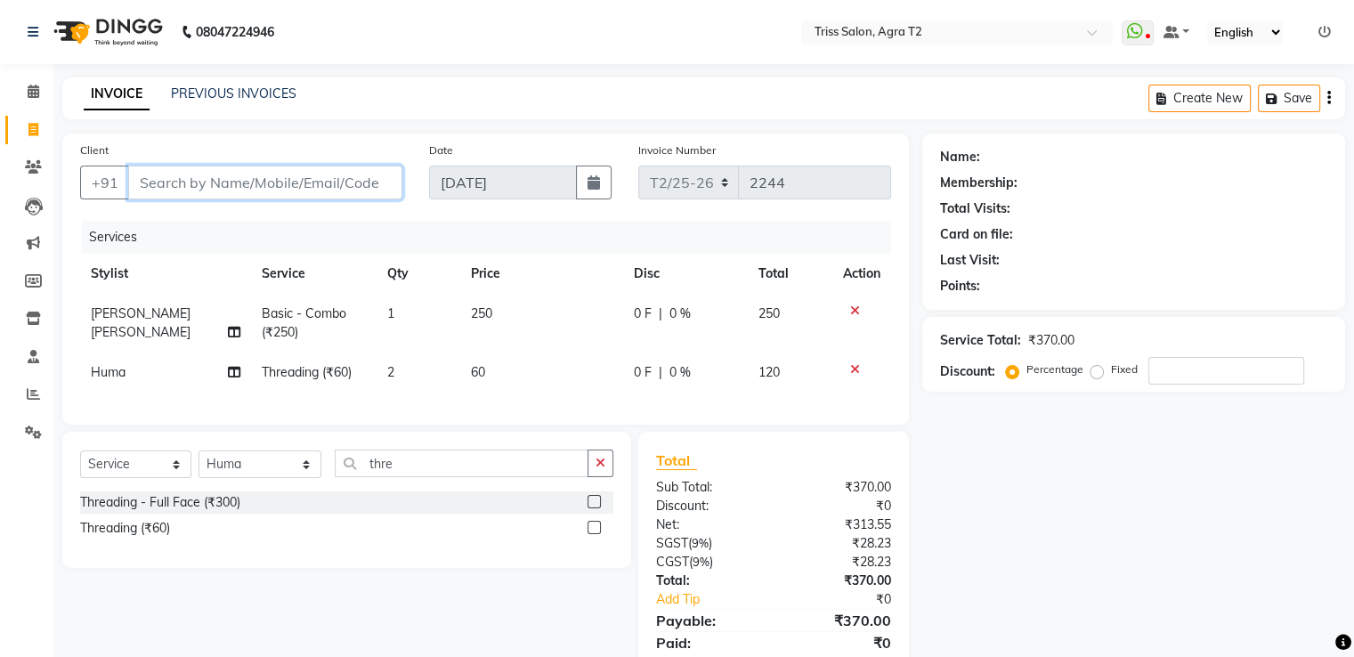
click at [289, 185] on input "Client" at bounding box center [265, 183] width 274 height 34
click at [396, 369] on td "2" at bounding box center [419, 373] width 84 height 40
select select "49099"
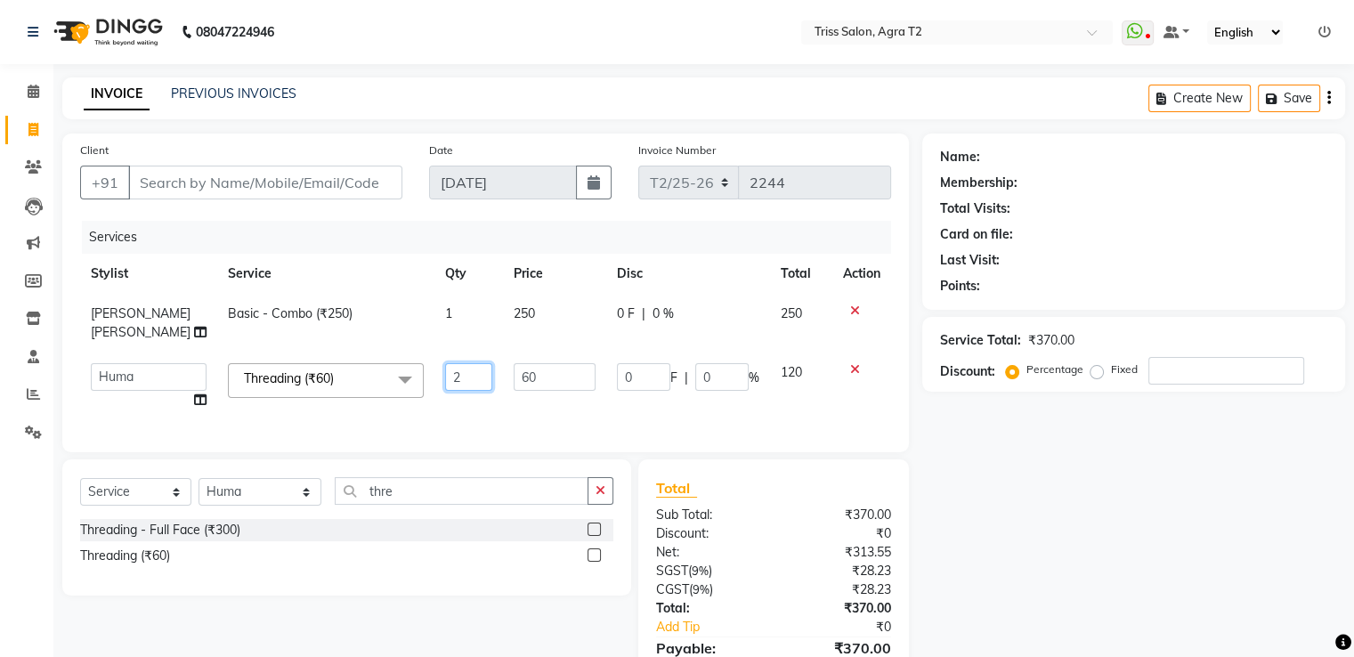
click at [451, 363] on input "2" at bounding box center [469, 377] width 48 height 28
type input "1"
click at [444, 392] on td "1" at bounding box center [468, 387] width 69 height 68
select select "49099"
click at [265, 182] on input "Client" at bounding box center [265, 183] width 274 height 34
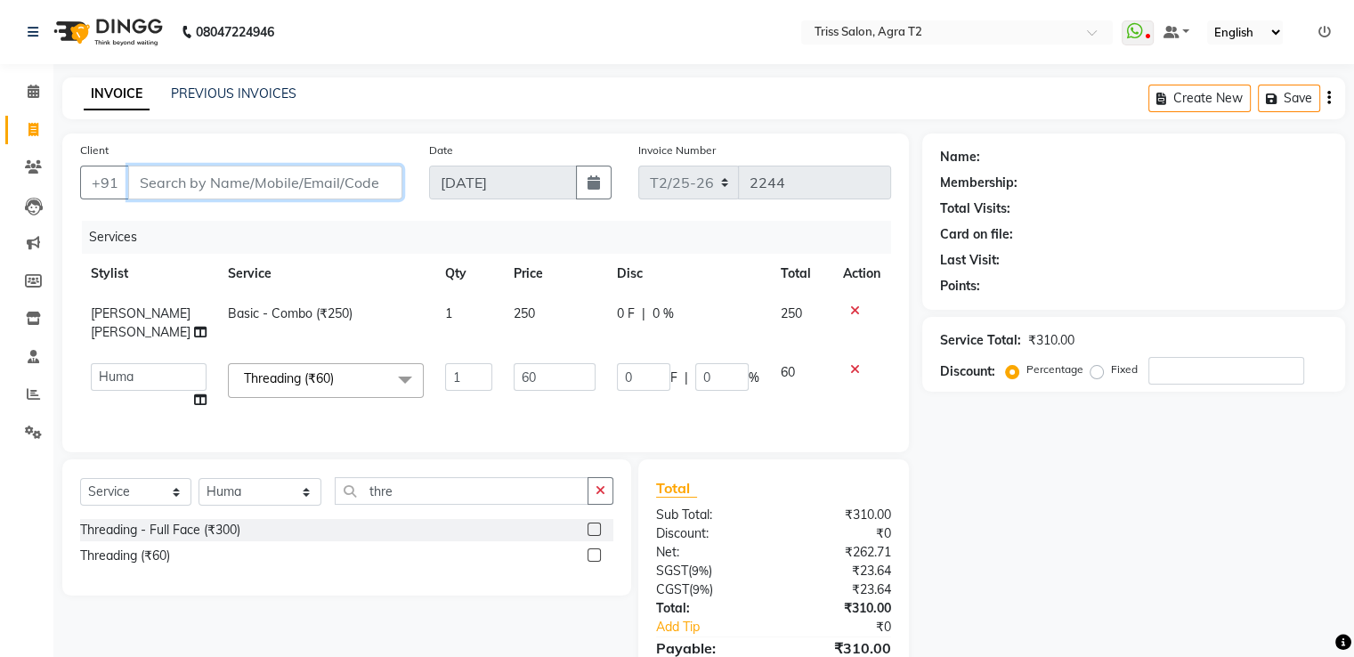
click at [214, 185] on input "Client" at bounding box center [265, 183] width 274 height 34
type input "6"
type input "0"
type input "6397996207"
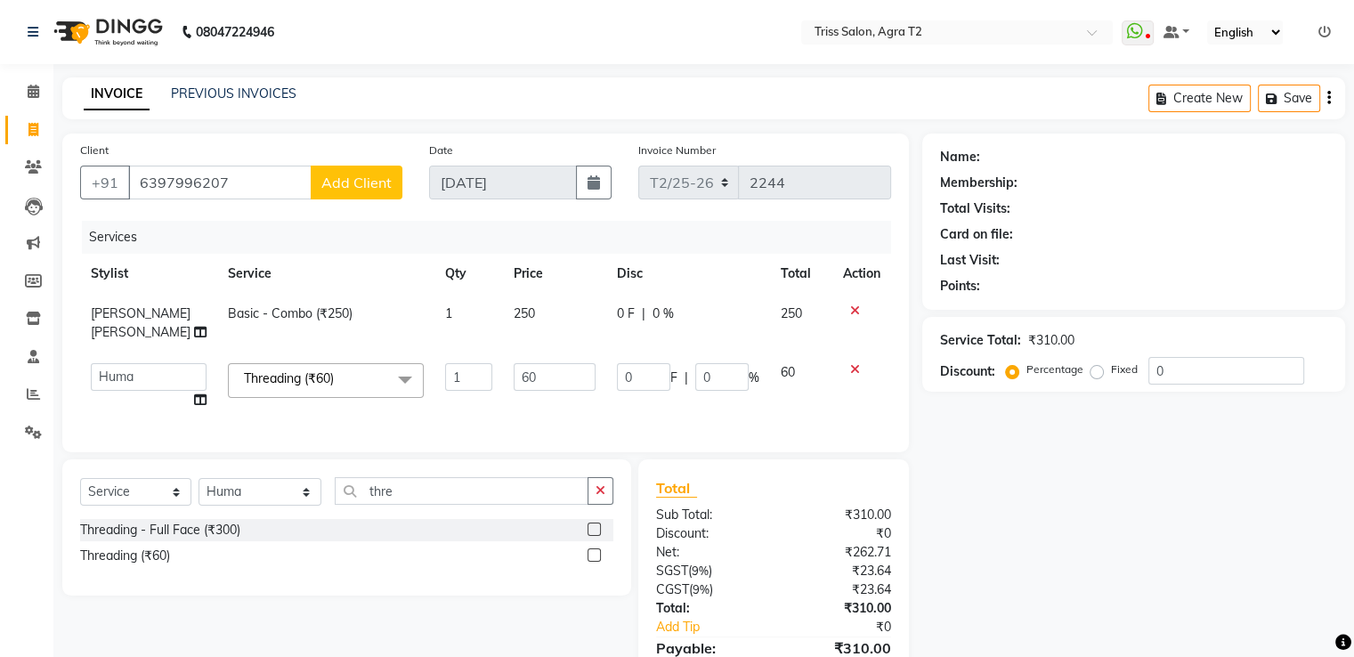
click at [349, 183] on span "Add Client" at bounding box center [356, 183] width 70 height 18
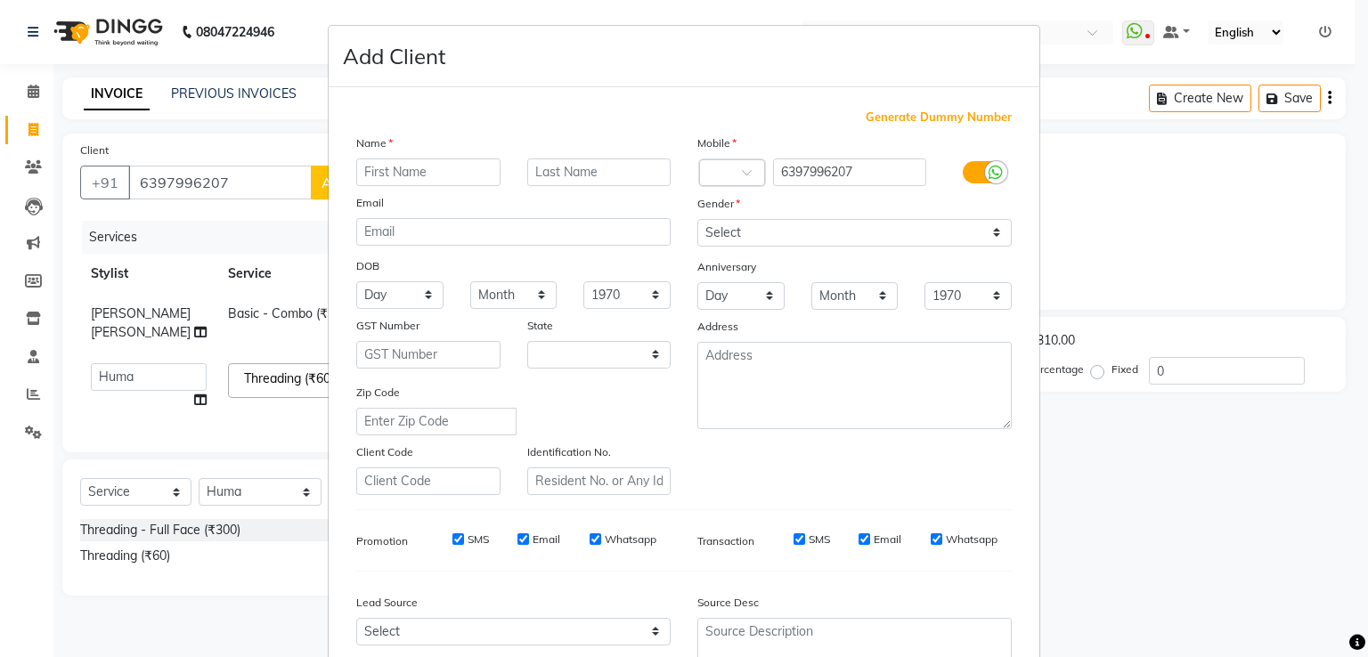
select select "38"
type input "Manorama"
click at [954, 240] on select "Select [DEMOGRAPHIC_DATA] [DEMOGRAPHIC_DATA] Other Prefer Not To Say" at bounding box center [854, 233] width 314 height 28
select select "[DEMOGRAPHIC_DATA]"
click at [697, 220] on select "Select [DEMOGRAPHIC_DATA] [DEMOGRAPHIC_DATA] Other Prefer Not To Say" at bounding box center [854, 233] width 314 height 28
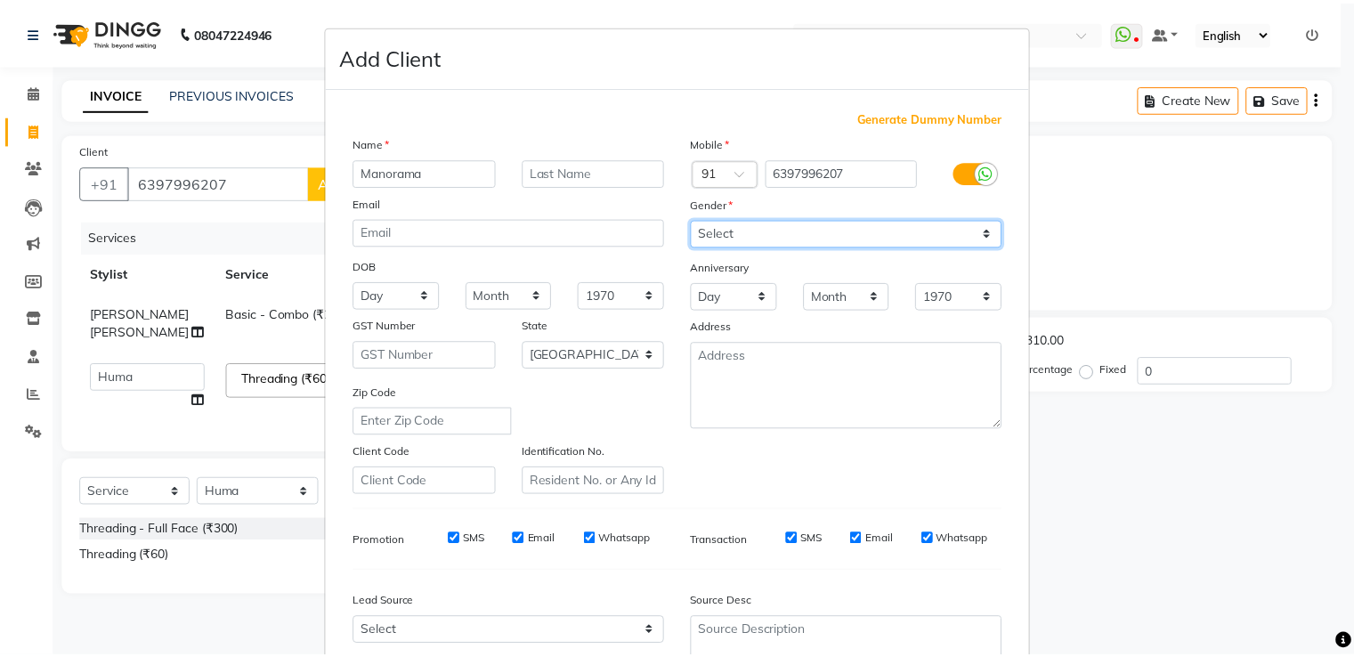
scroll to position [174, 0]
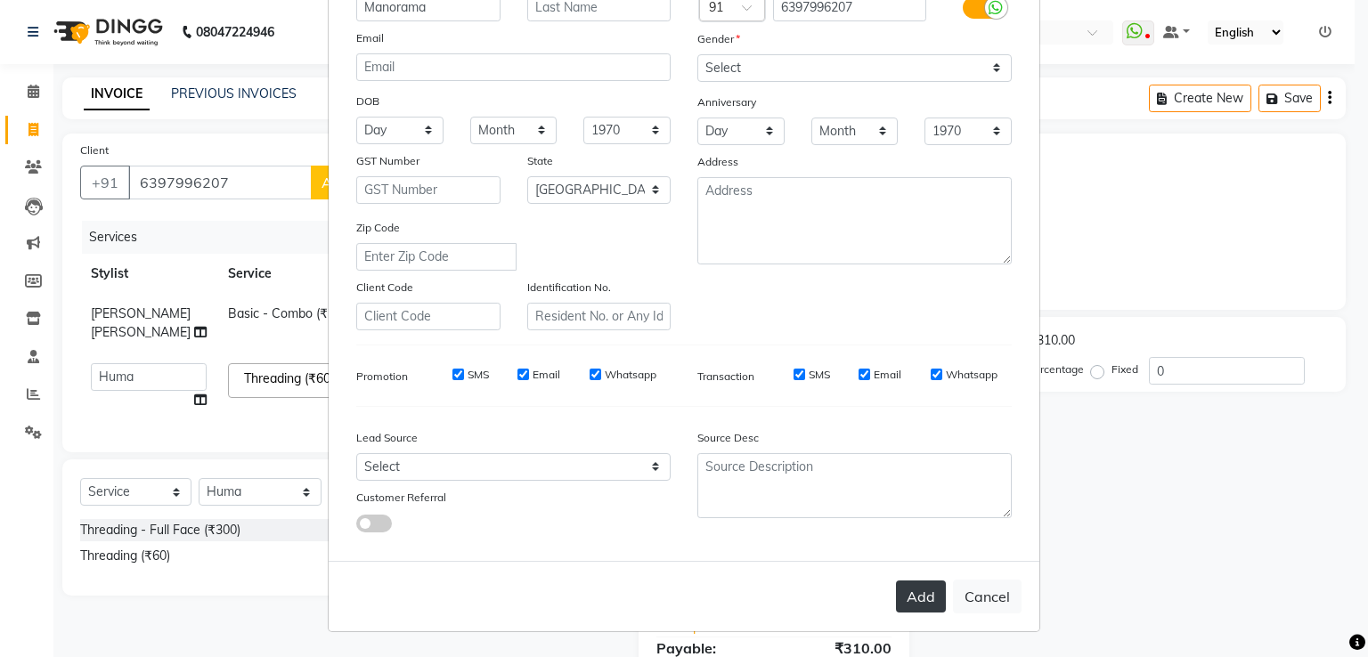
click at [924, 597] on button "Add" at bounding box center [921, 596] width 50 height 32
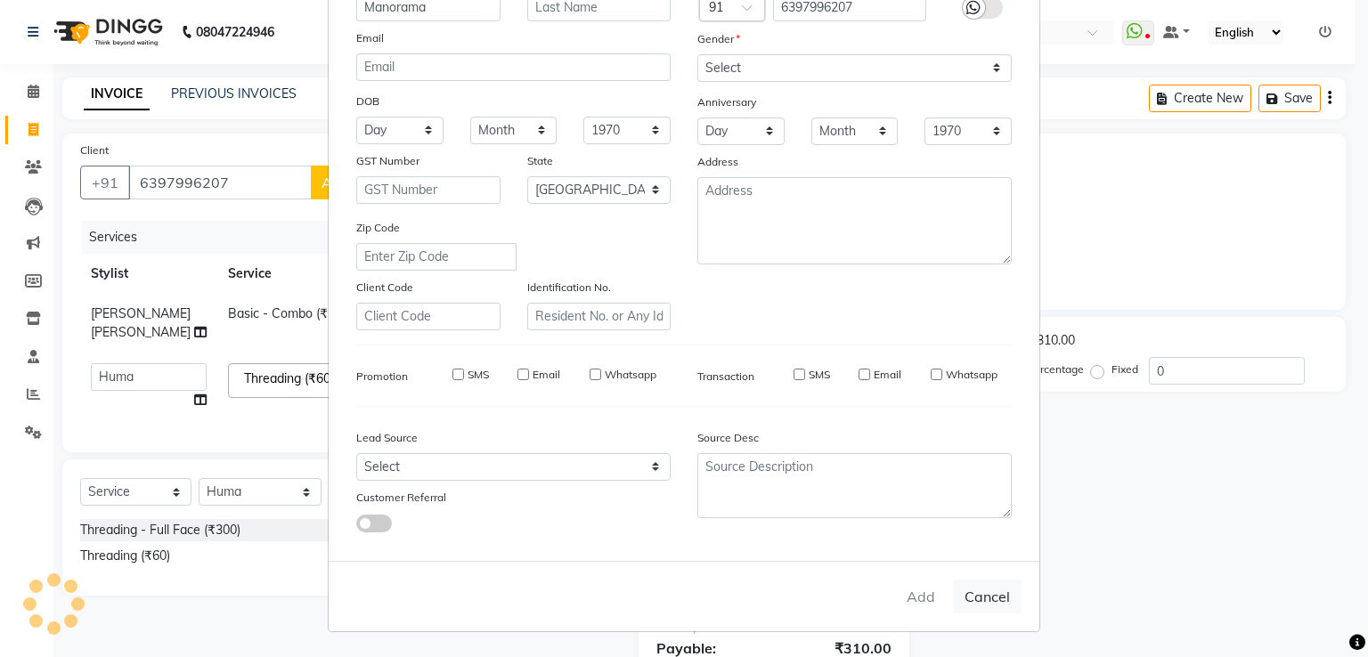
select select
select select "null"
select select
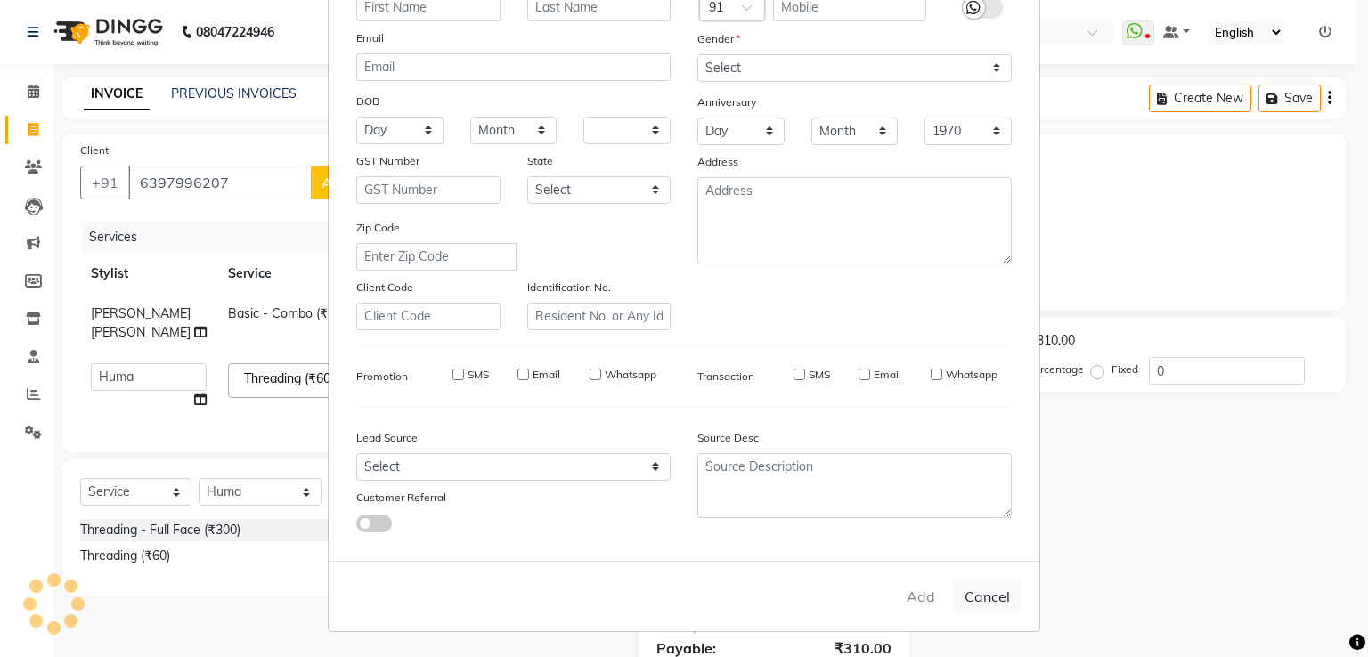
select select
checkbox input "false"
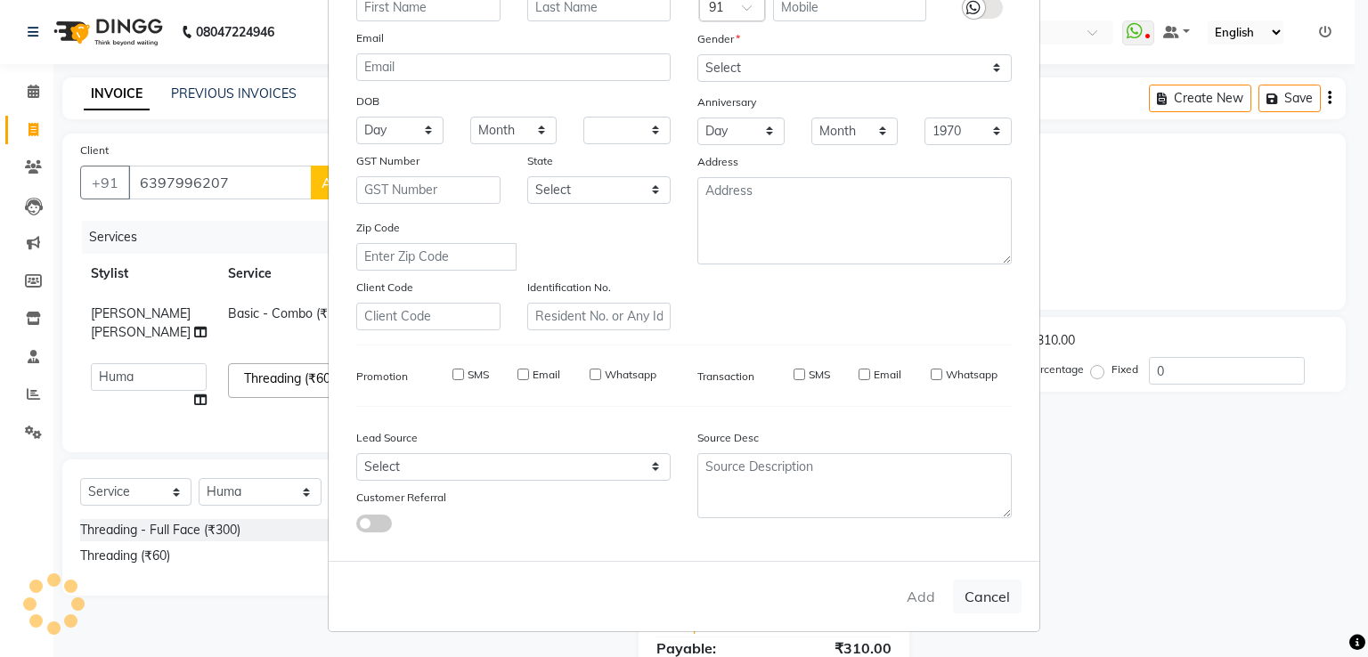
checkbox input "false"
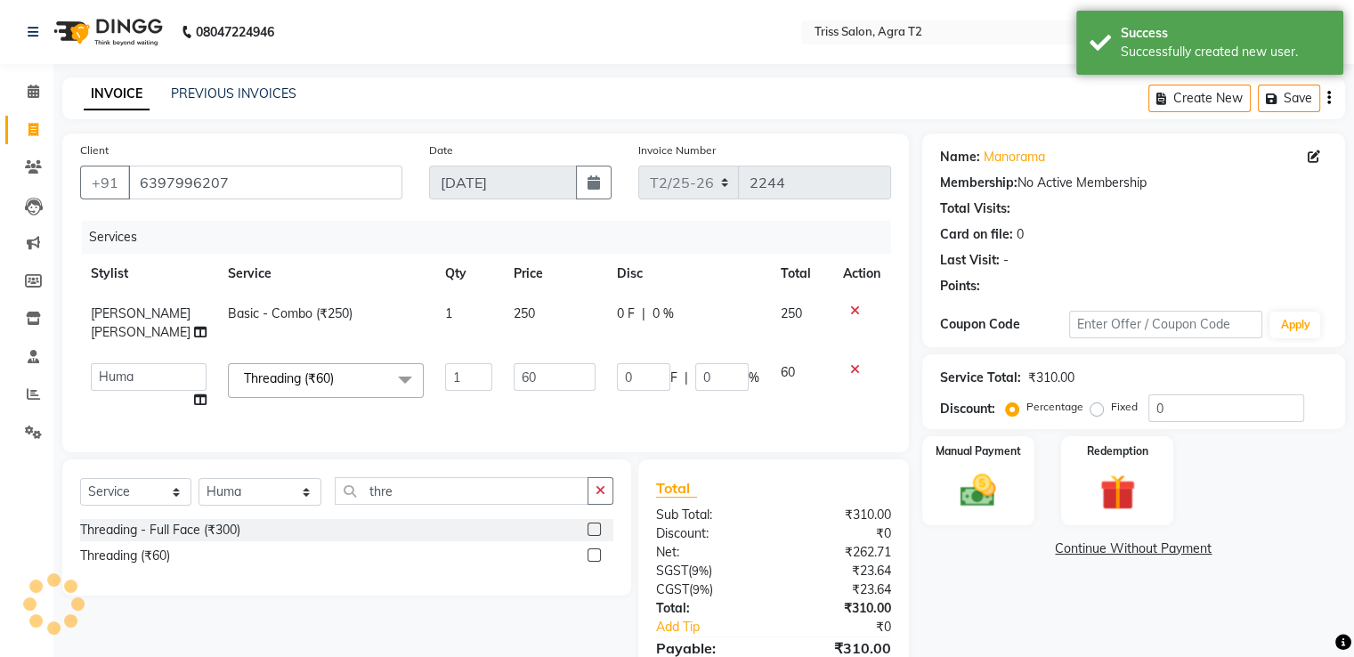
scroll to position [86, 0]
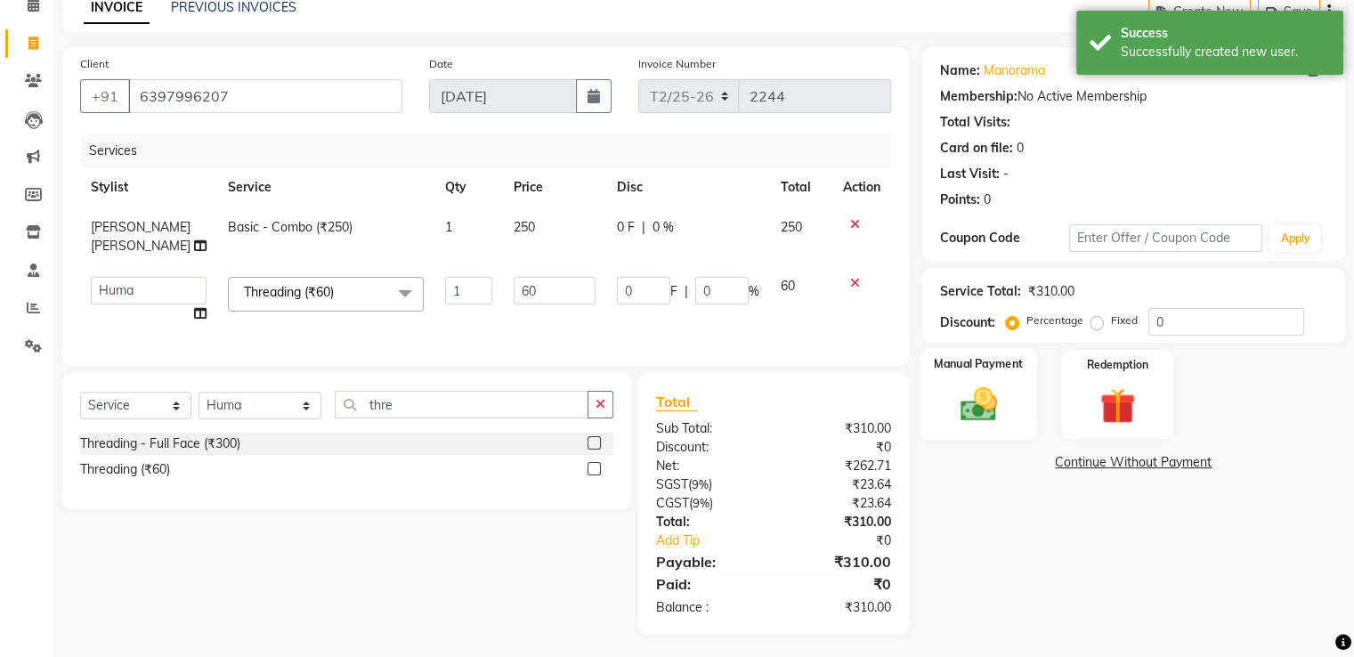
click at [984, 393] on img at bounding box center [978, 405] width 60 height 43
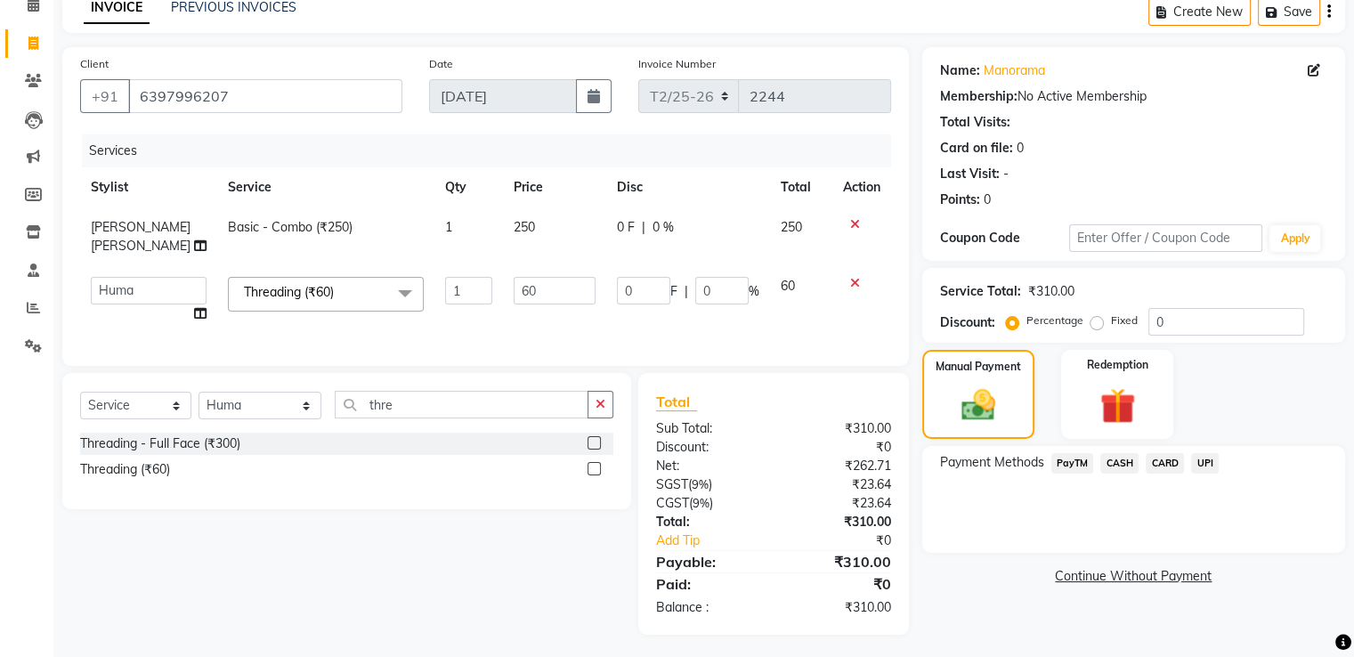
click at [1213, 462] on span "UPI" at bounding box center [1205, 463] width 28 height 20
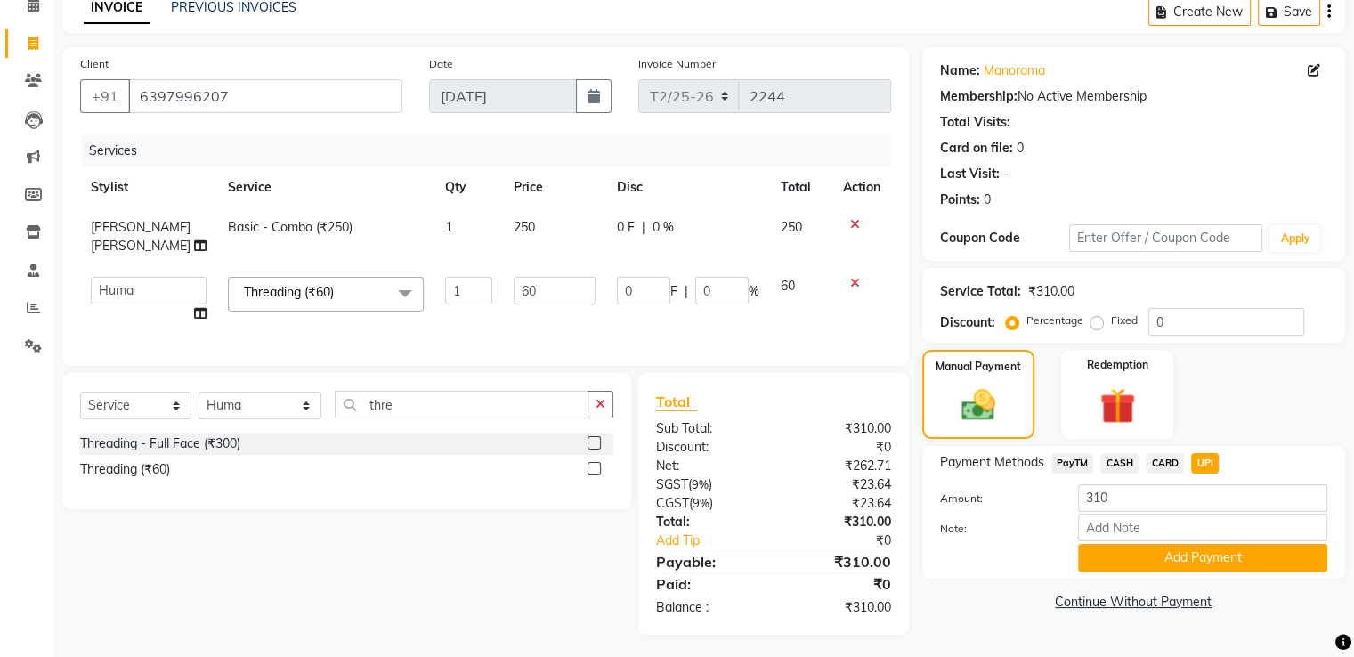
click at [506, 313] on td "60" at bounding box center [554, 300] width 103 height 68
click at [1204, 556] on button "Add Payment" at bounding box center [1202, 558] width 249 height 28
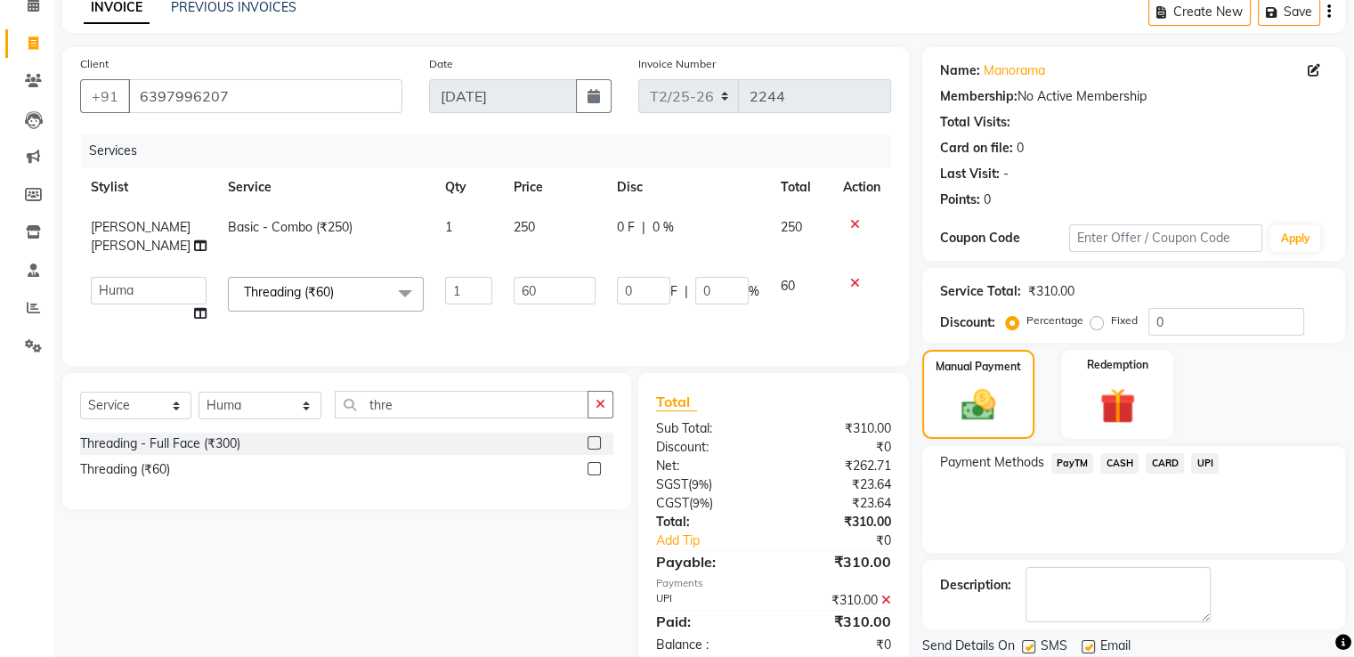
scroll to position [145, 0]
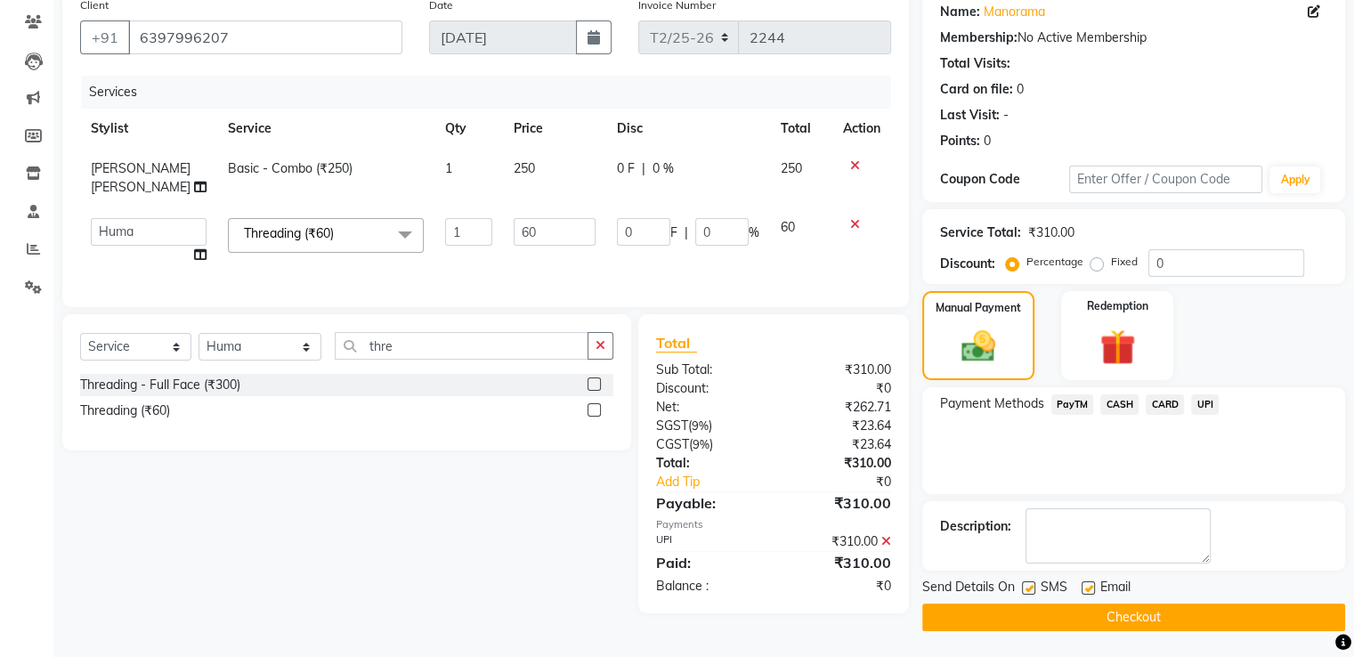
click at [1139, 626] on button "Checkout" at bounding box center [1133, 618] width 423 height 28
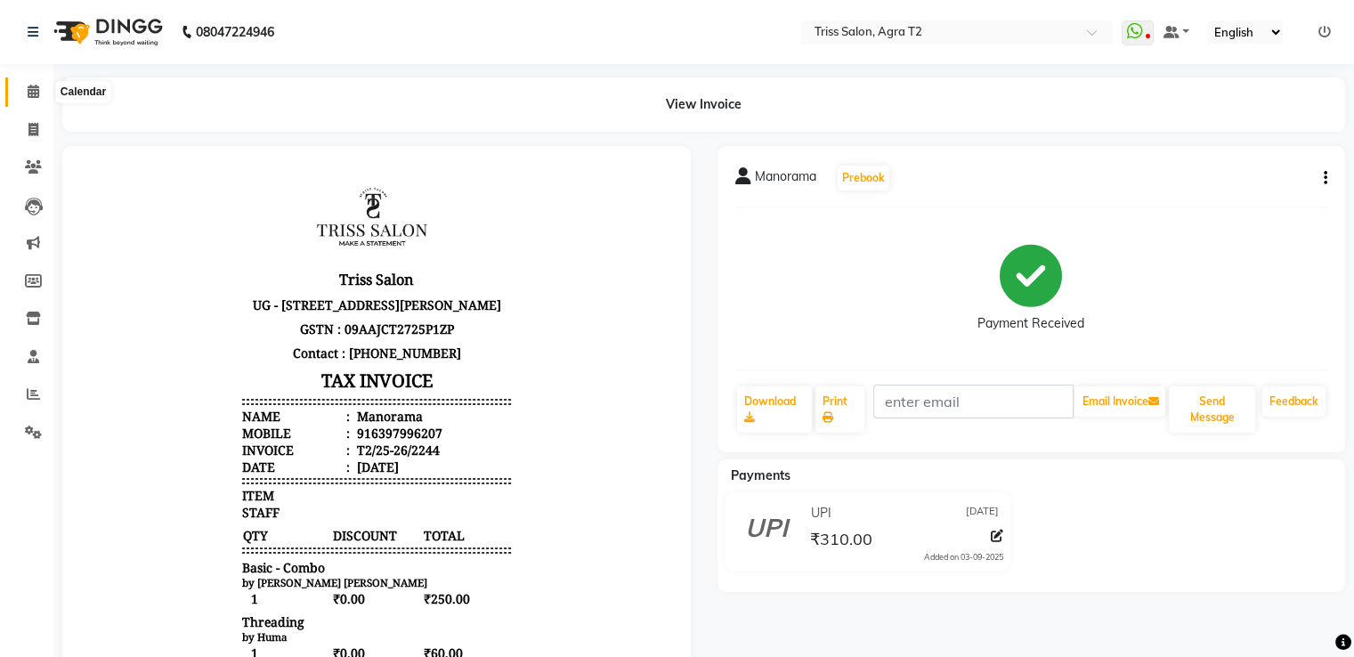
click at [25, 91] on span at bounding box center [33, 92] width 31 height 20
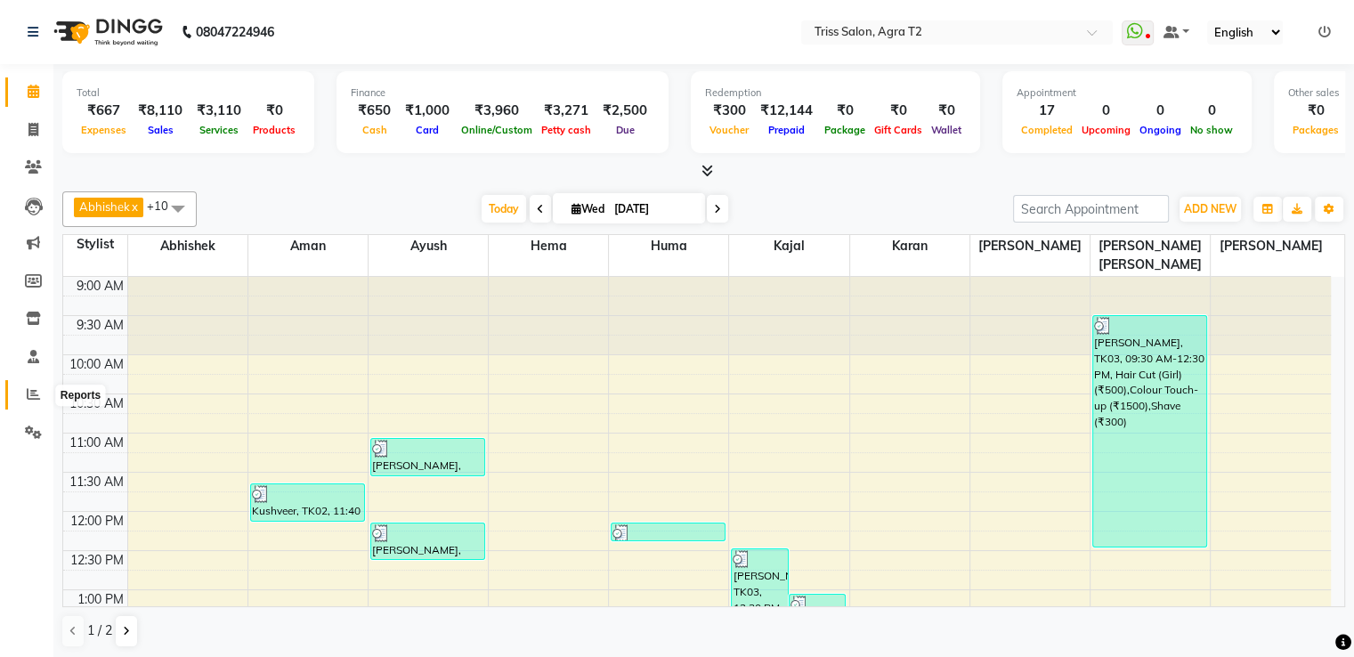
click at [31, 396] on icon at bounding box center [33, 393] width 13 height 13
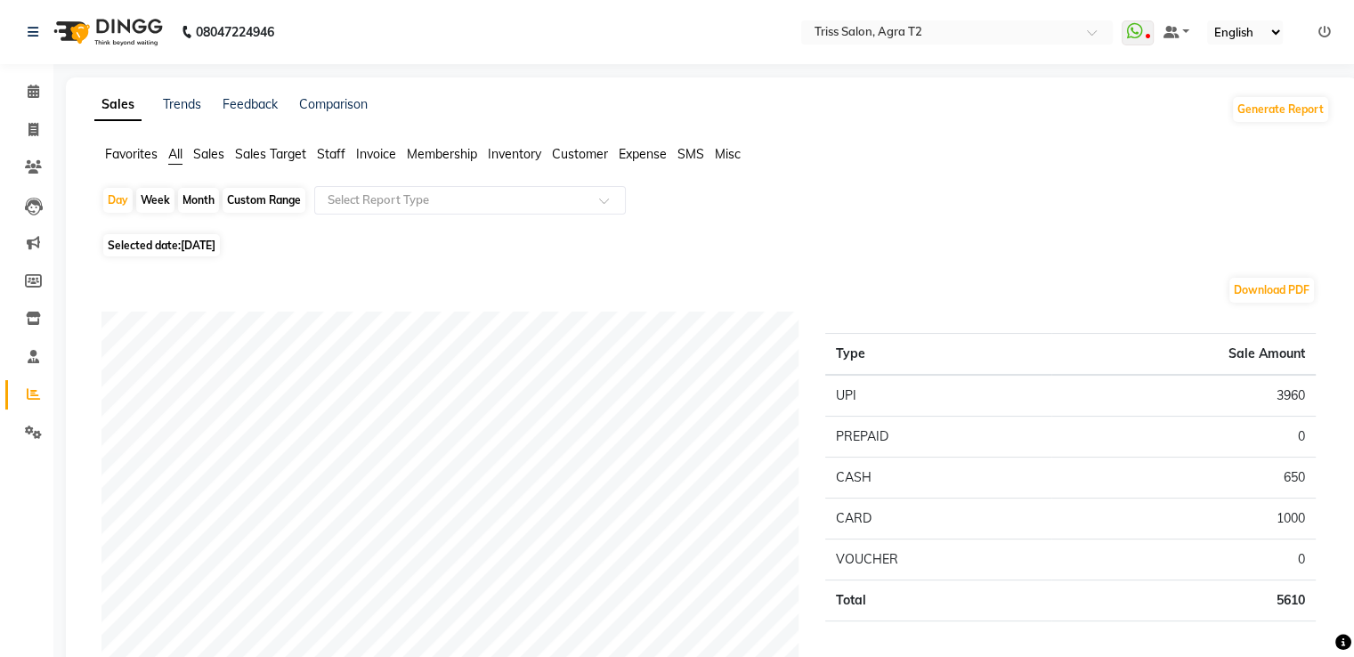
click at [338, 158] on span "Staff" at bounding box center [331, 154] width 28 height 16
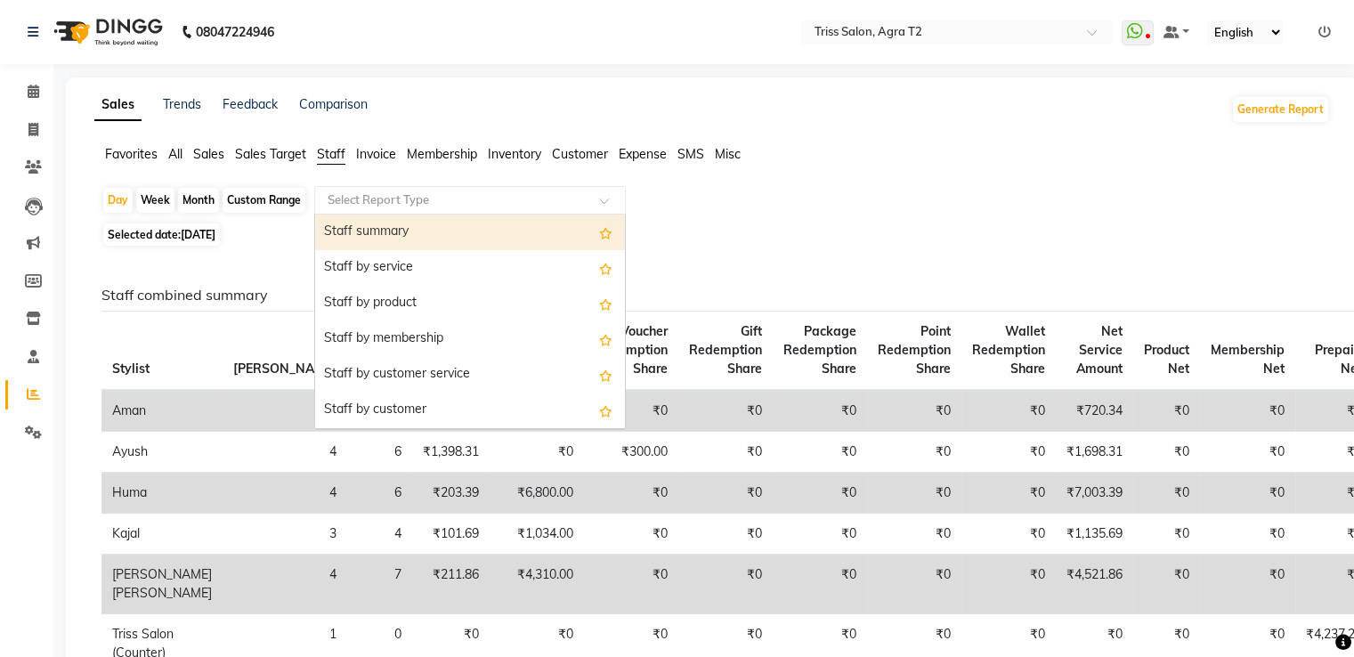
click at [352, 207] on input "text" at bounding box center [452, 200] width 256 height 18
click at [352, 222] on div "Staff summary" at bounding box center [470, 233] width 310 height 36
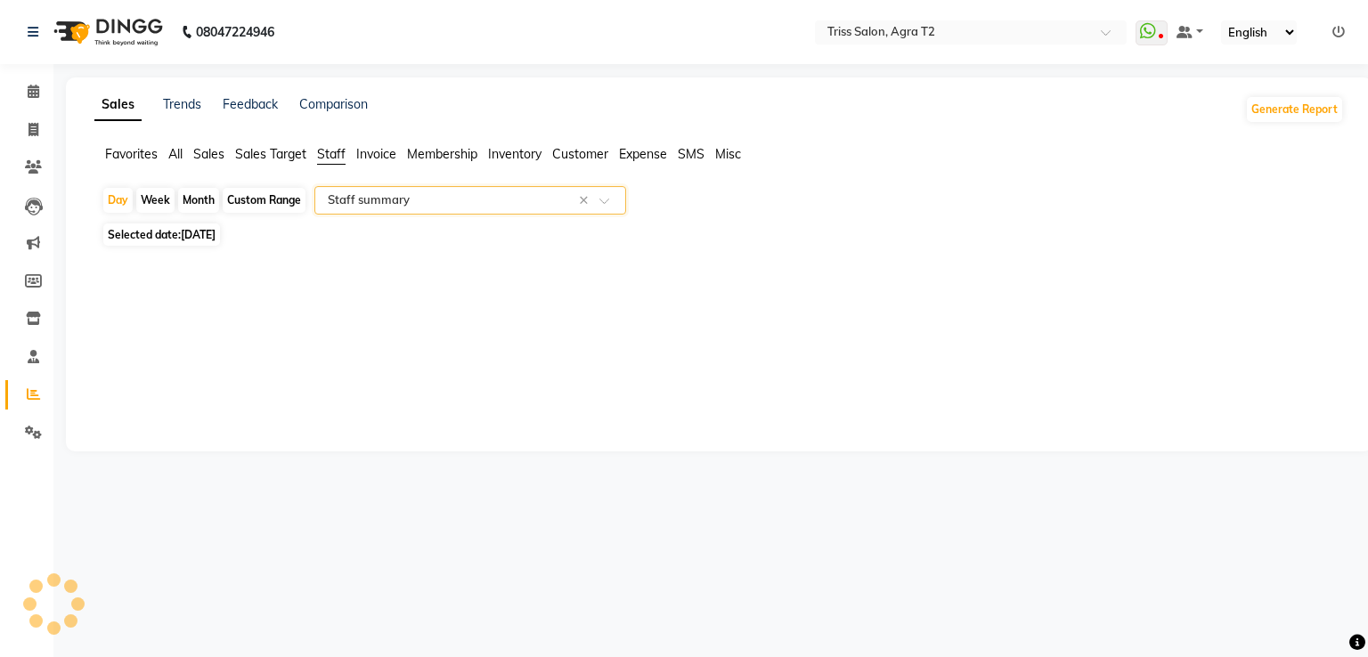
select select "full_report"
select select "csv"
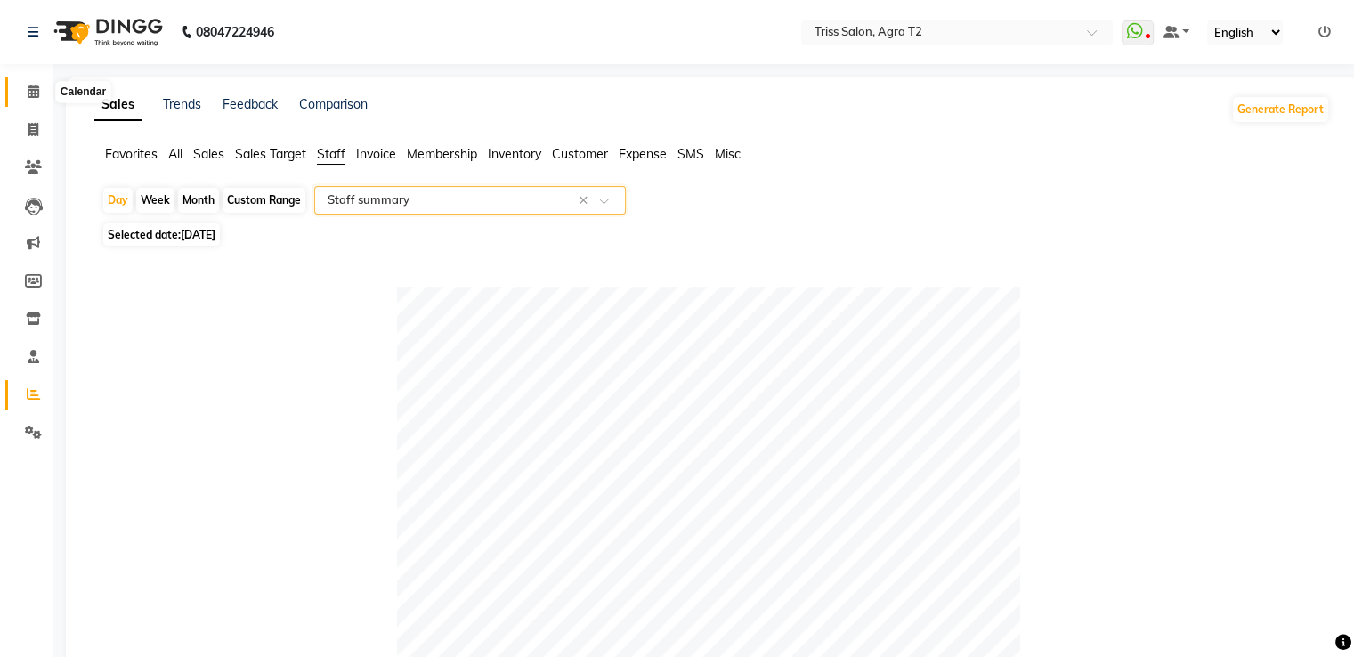
click at [40, 94] on span at bounding box center [33, 92] width 31 height 20
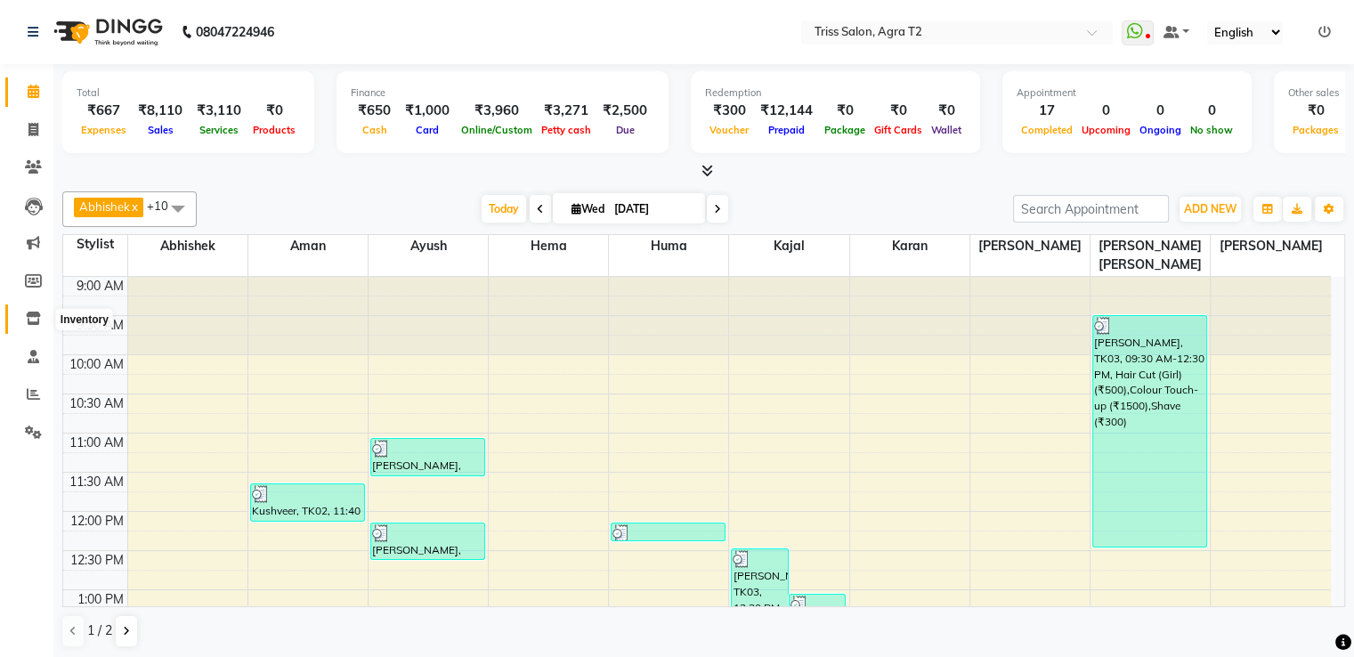
click at [23, 313] on span at bounding box center [33, 319] width 31 height 20
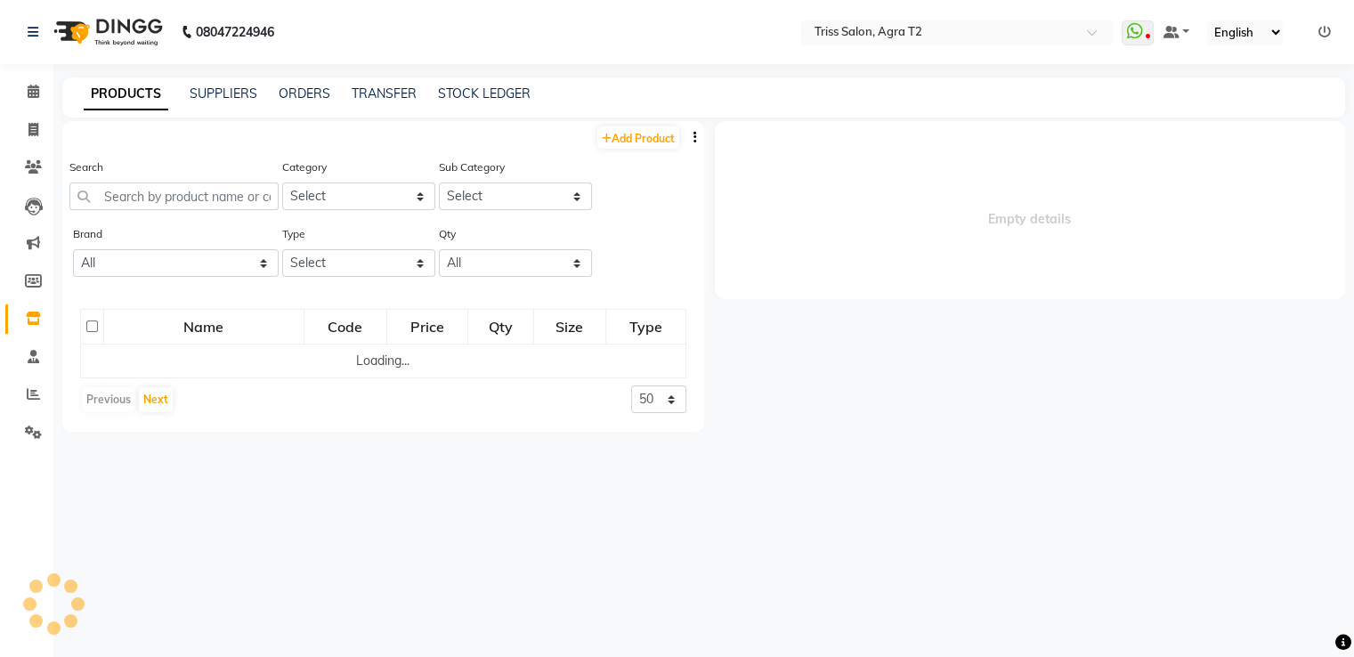
select select
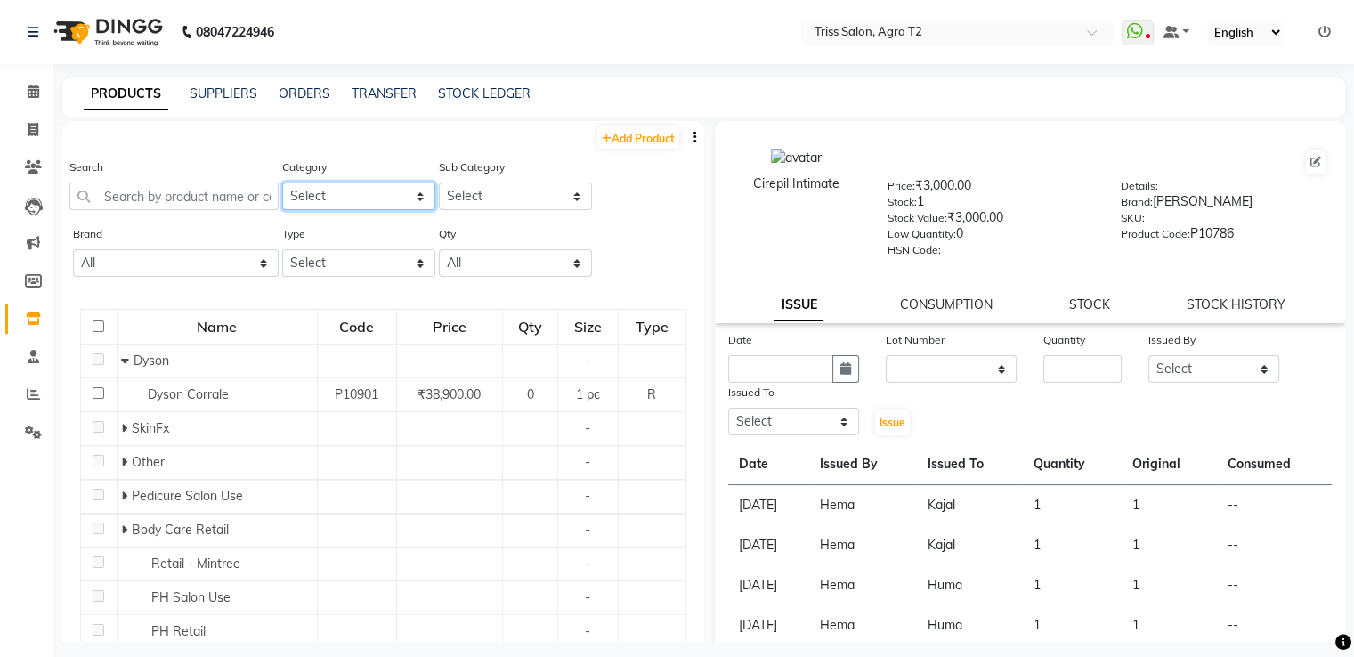
click at [338, 199] on select "Select PH [PERSON_NAME] Moroccan Oil 3TenX K18 Schwarzkopf Mintree Kanpeki Thal…" at bounding box center [358, 197] width 153 height 28
select select "367302250"
click at [282, 183] on select "Select PH [PERSON_NAME] Moroccan Oil 3TenX K18 Schwarzkopf Mintree Kanpeki Thal…" at bounding box center [358, 197] width 153 height 28
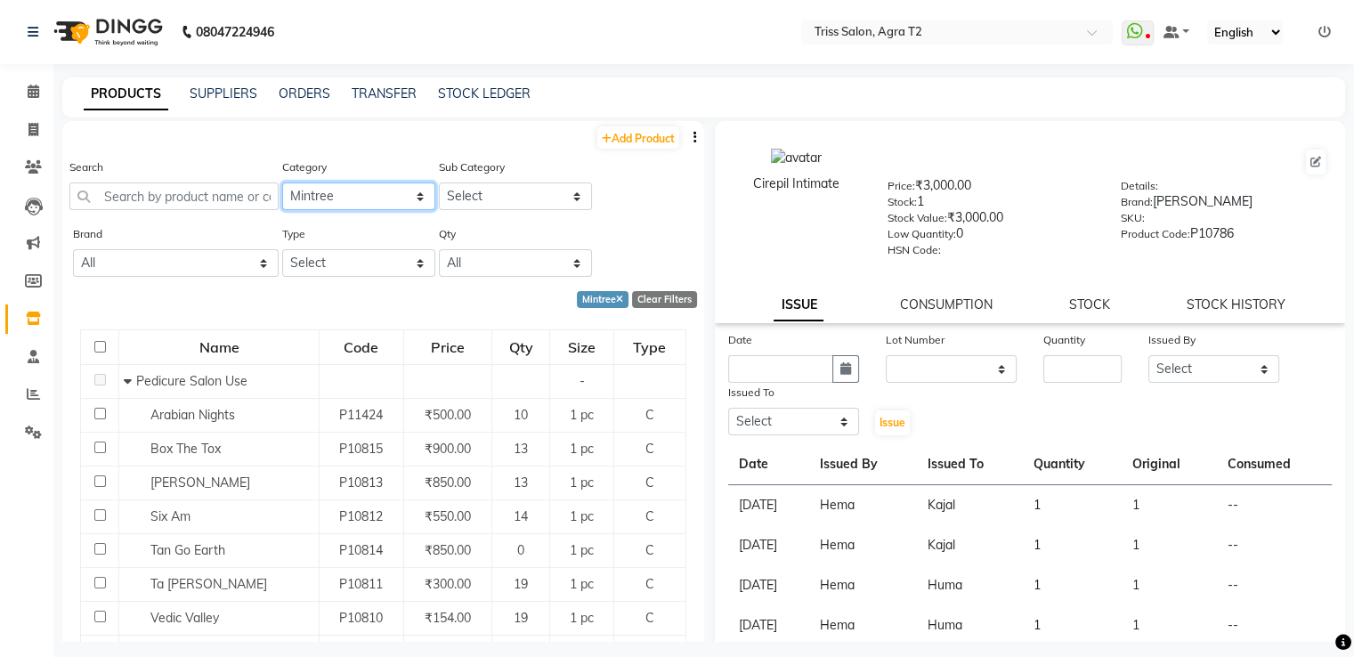
scroll to position [114, 0]
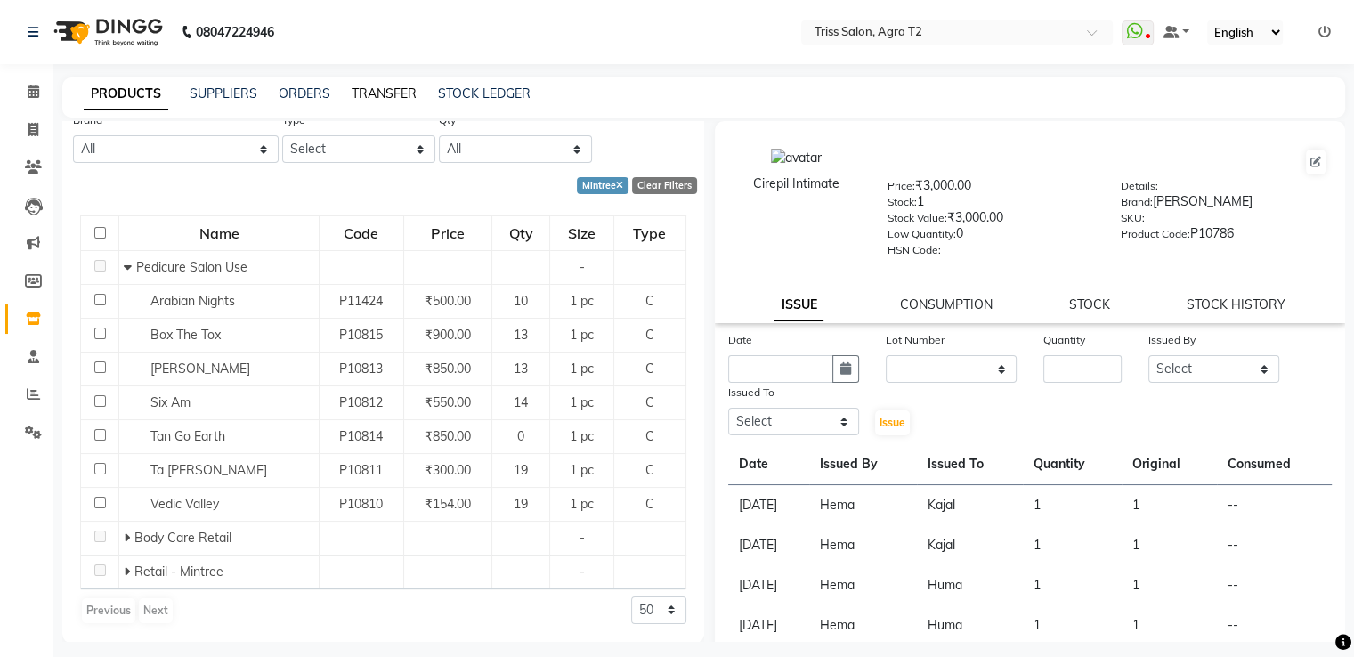
click at [394, 100] on link "TRANSFER" at bounding box center [384, 93] width 65 height 16
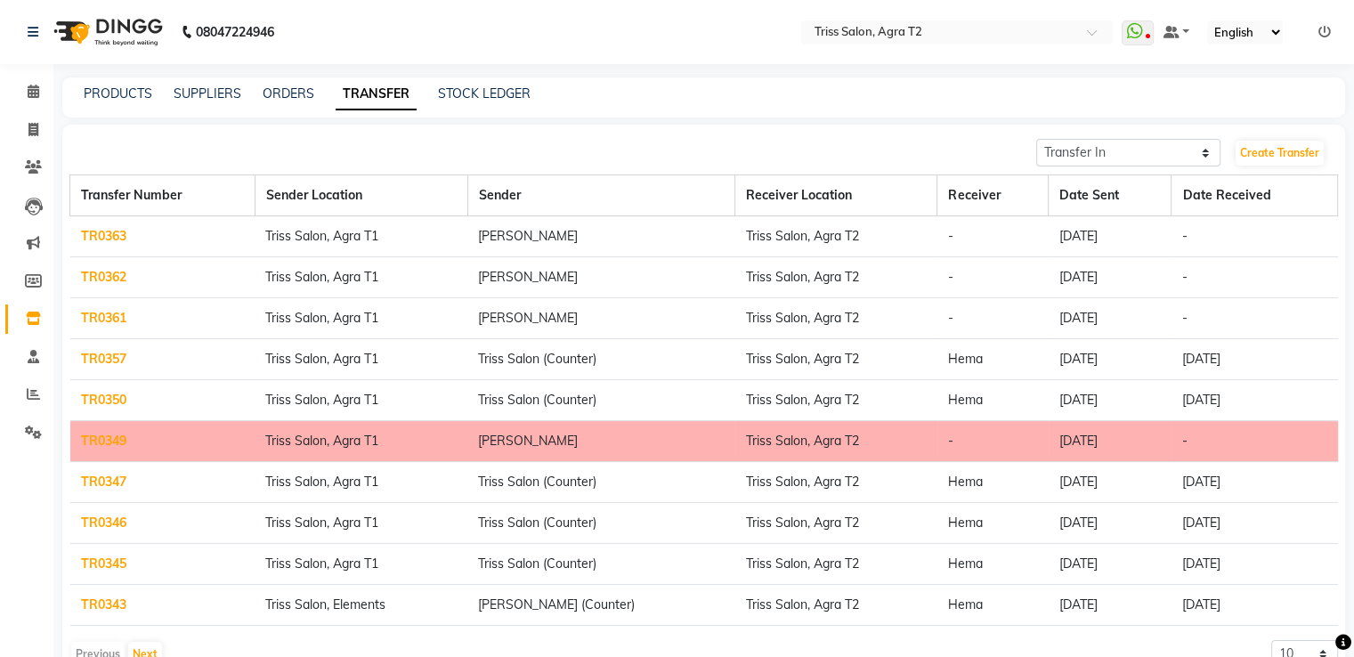
click at [96, 235] on link "TR0363" at bounding box center [103, 236] width 45 height 16
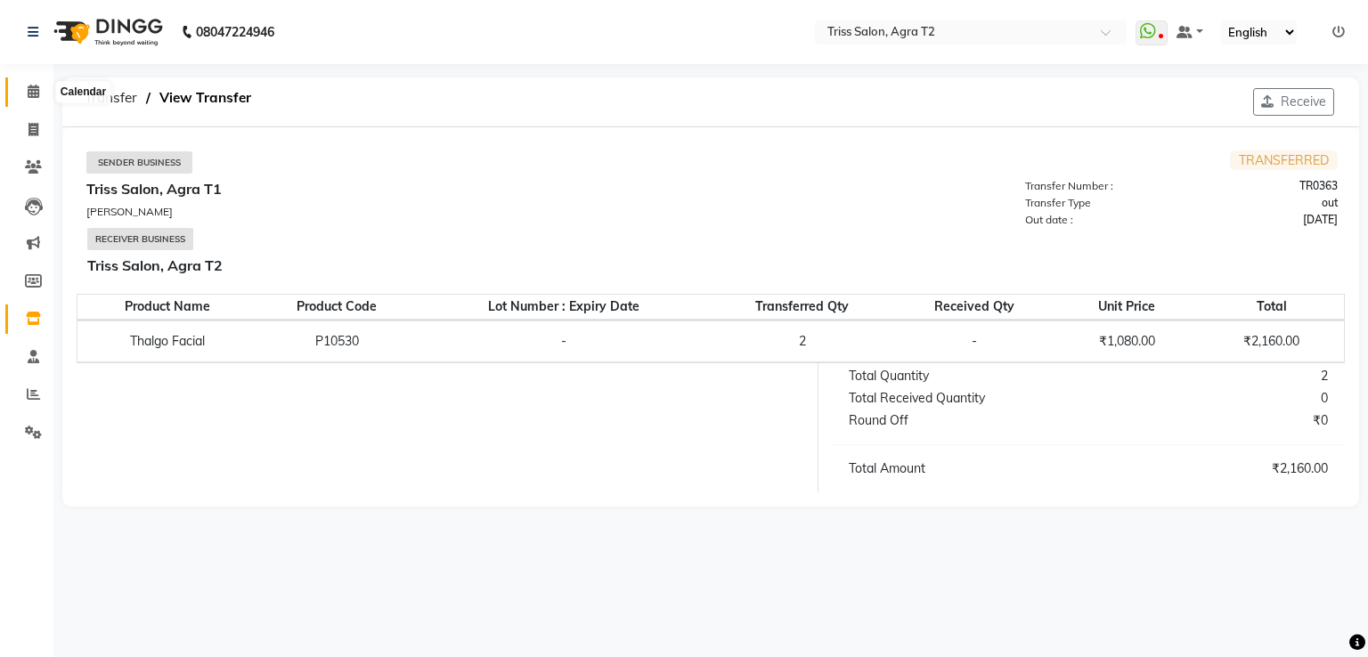
click at [28, 85] on icon at bounding box center [34, 91] width 12 height 13
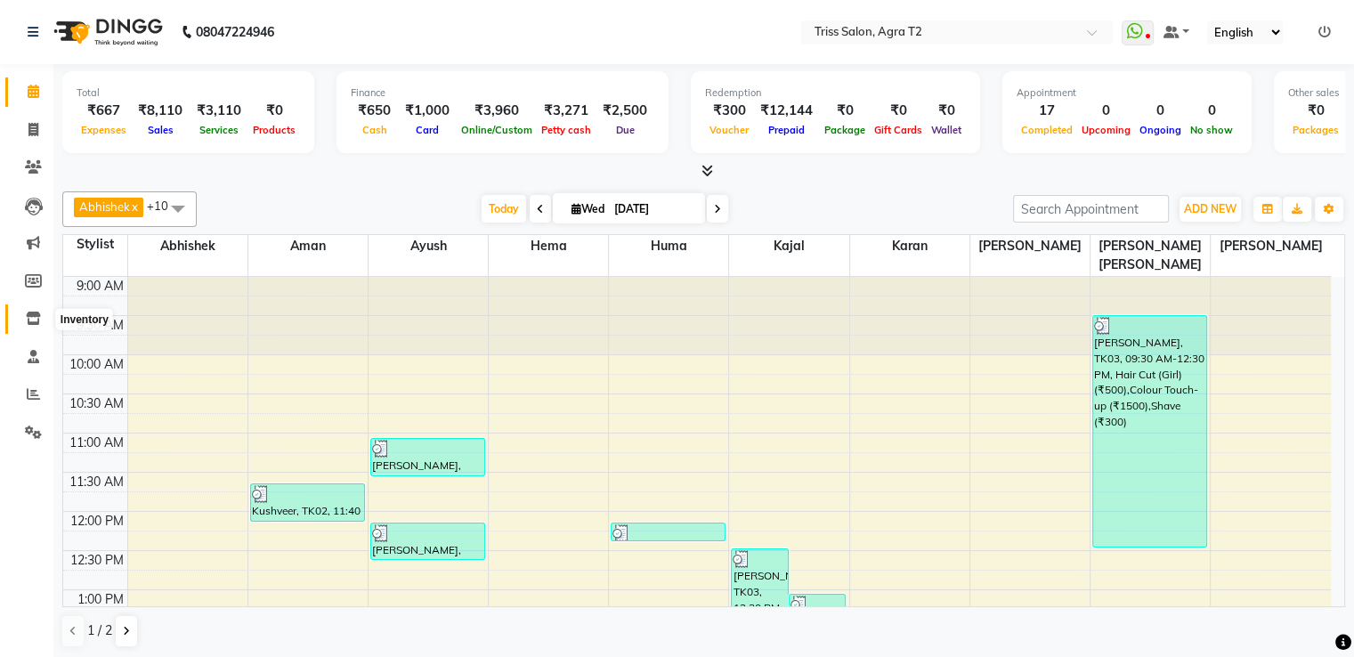
click at [27, 317] on icon at bounding box center [33, 318] width 15 height 13
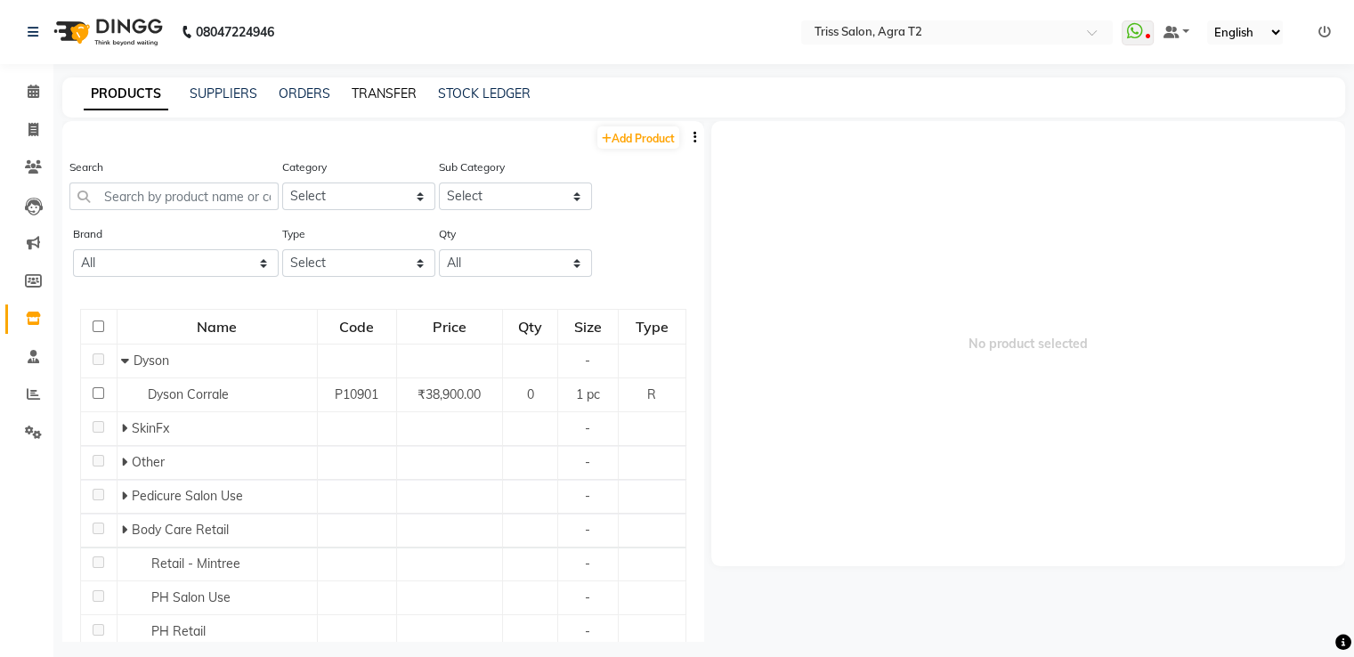
click at [367, 97] on link "TRANSFER" at bounding box center [384, 93] width 65 height 16
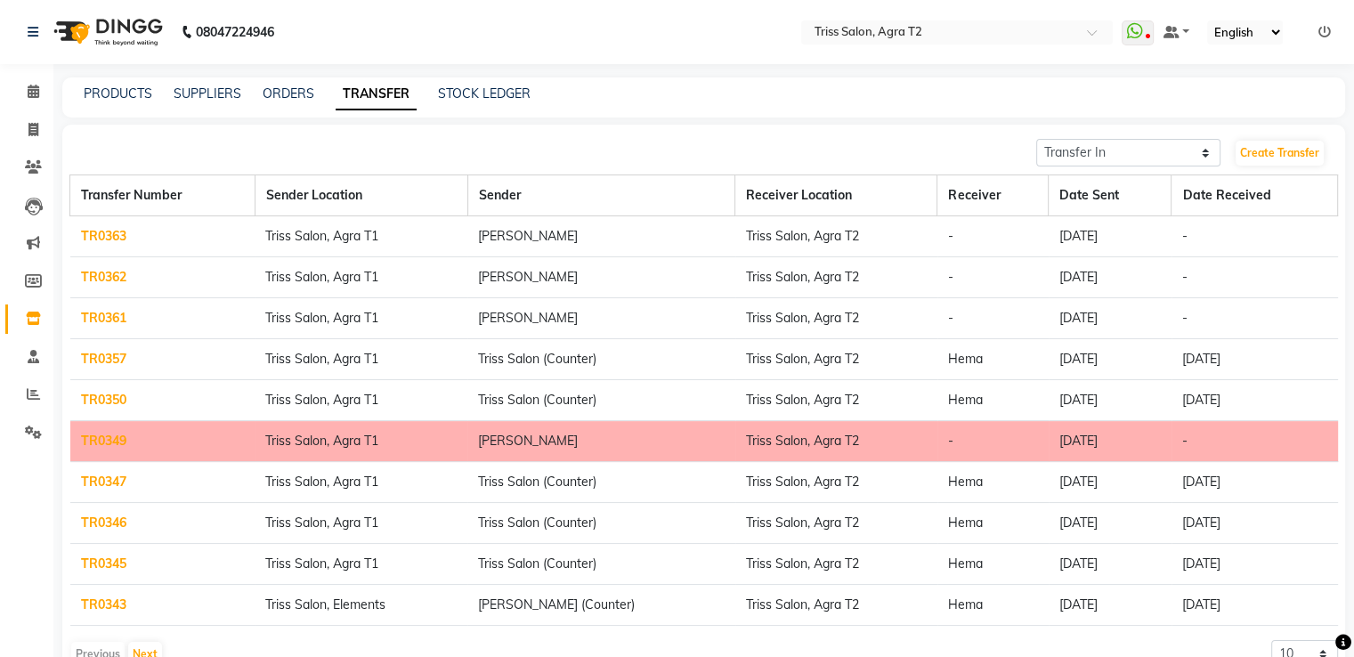
click at [111, 275] on link "TR0362" at bounding box center [103, 277] width 45 height 16
click at [91, 231] on link "TR0363" at bounding box center [103, 236] width 45 height 16
click at [90, 315] on link "TR0361" at bounding box center [103, 318] width 45 height 16
click at [1149, 159] on select "Transfer In Transfer Out" at bounding box center [1128, 153] width 185 height 28
select select "sender"
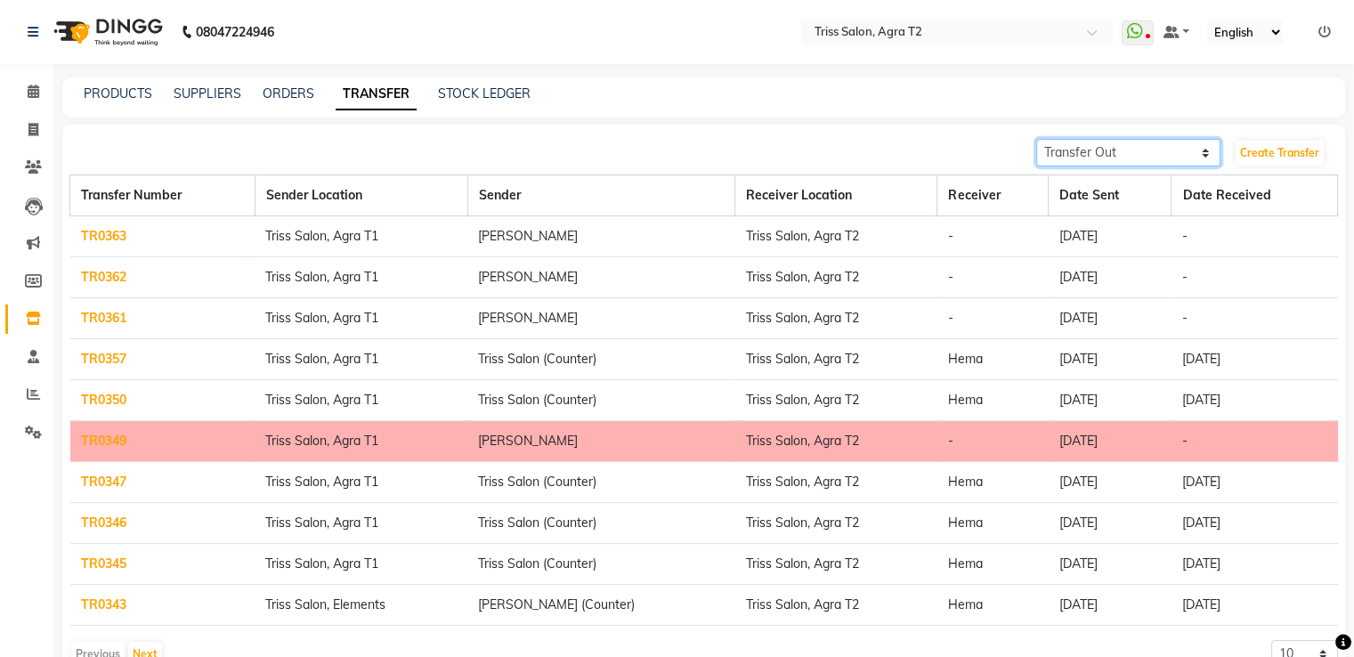
click at [1036, 139] on select "Transfer In Transfer Out" at bounding box center [1128, 153] width 185 height 28
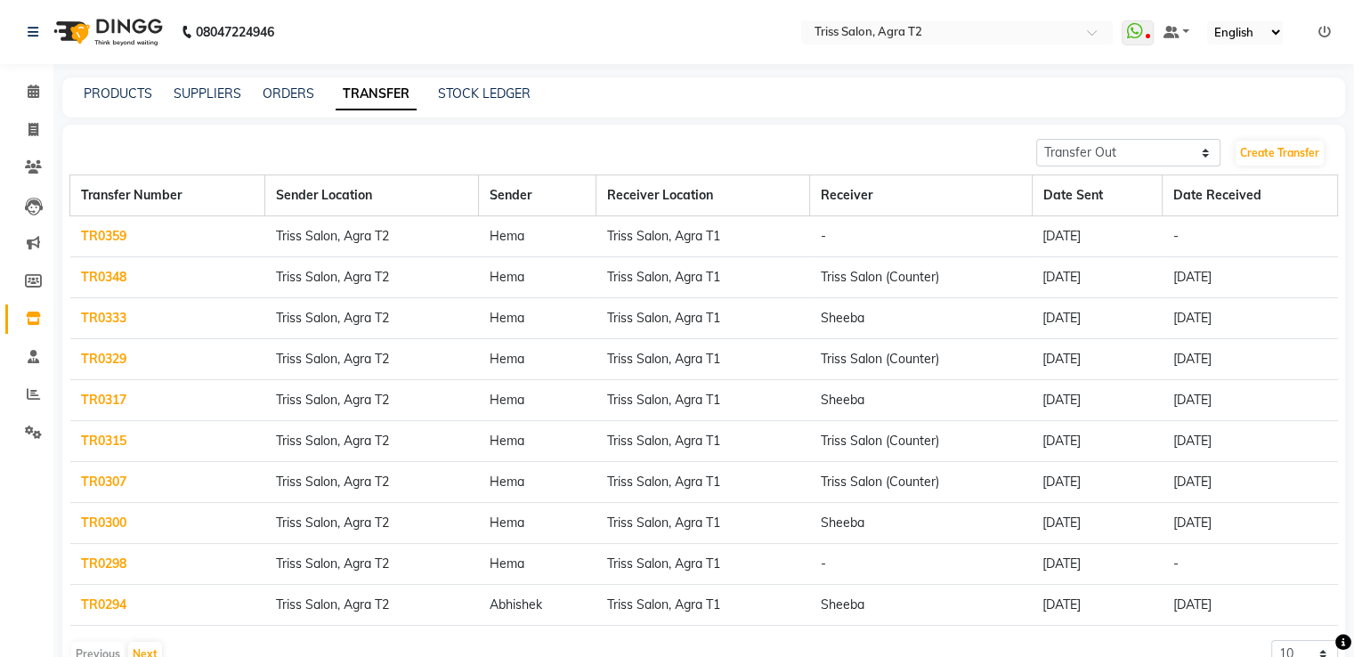
click at [93, 557] on link "TR0298" at bounding box center [103, 564] width 45 height 16
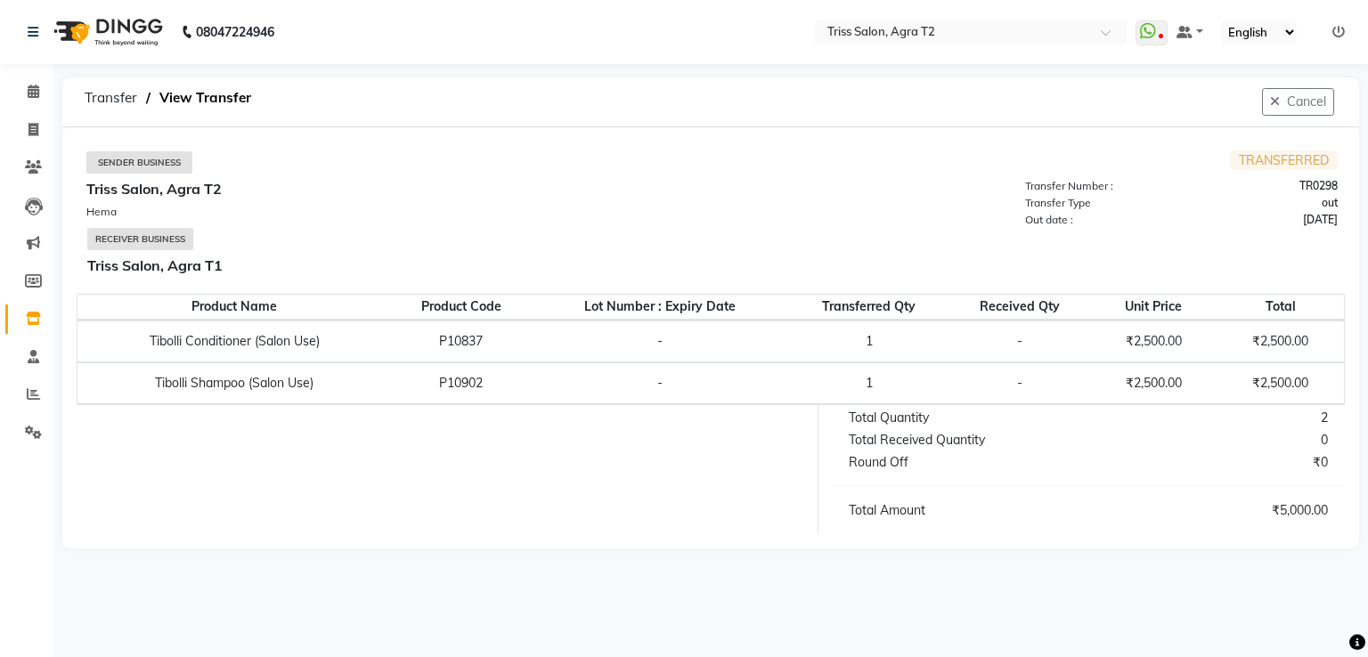
select select "sender"
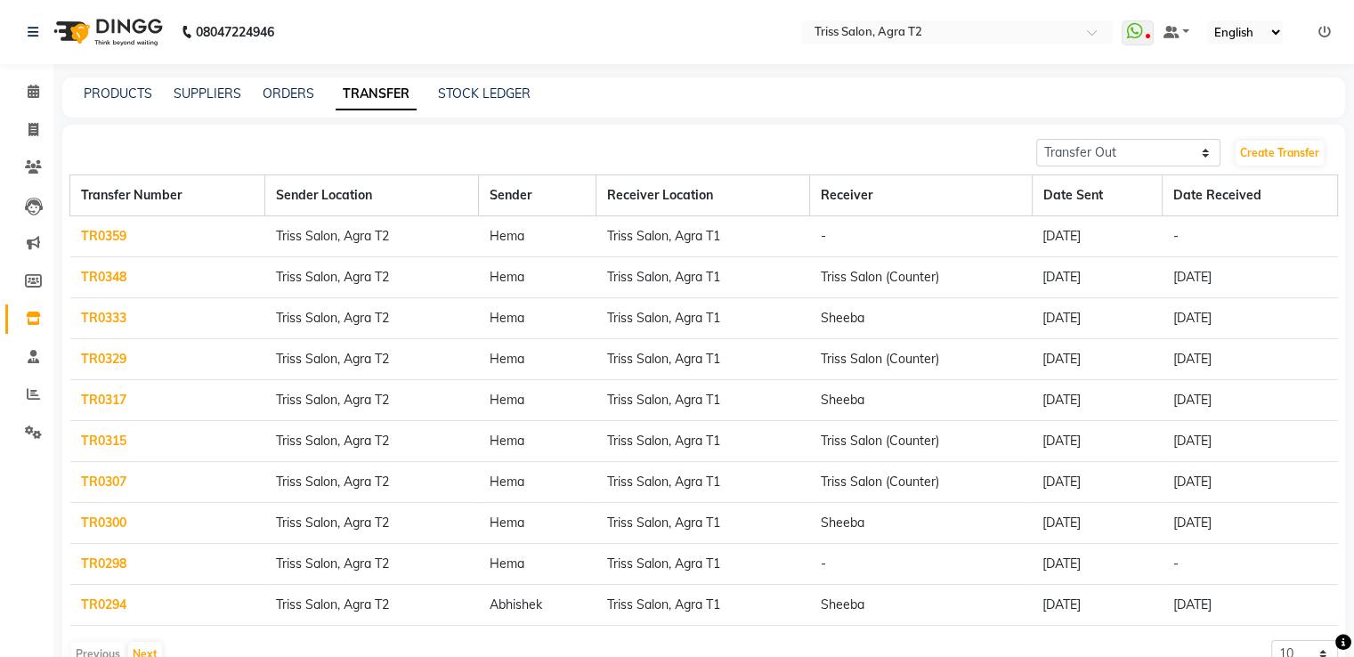
click at [94, 238] on link "TR0359" at bounding box center [103, 236] width 45 height 16
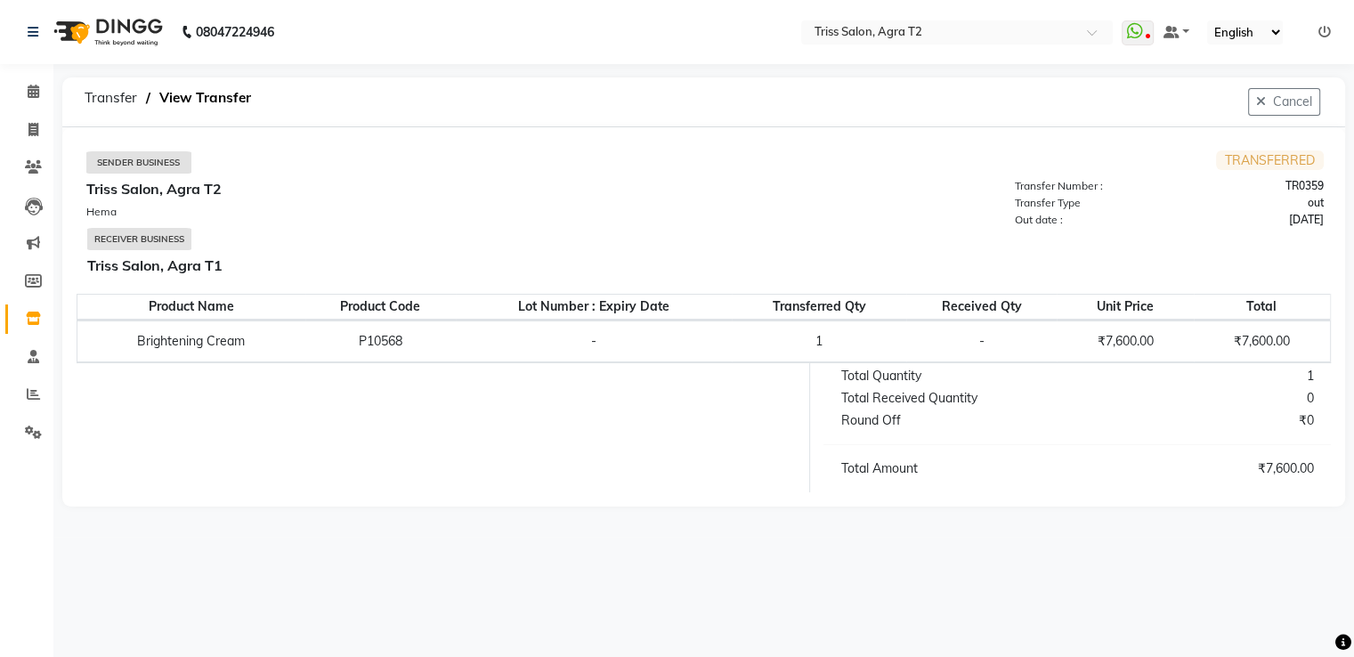
select select "sender"
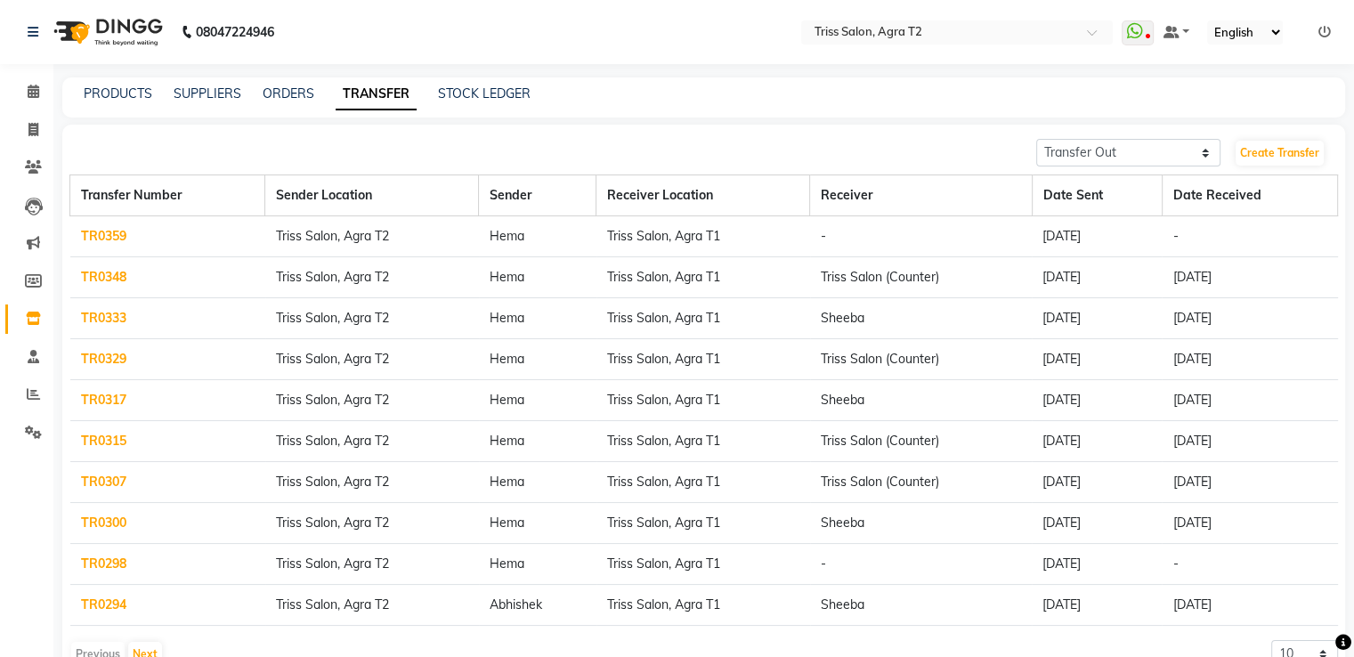
click at [115, 440] on link "TR0315" at bounding box center [103, 441] width 45 height 16
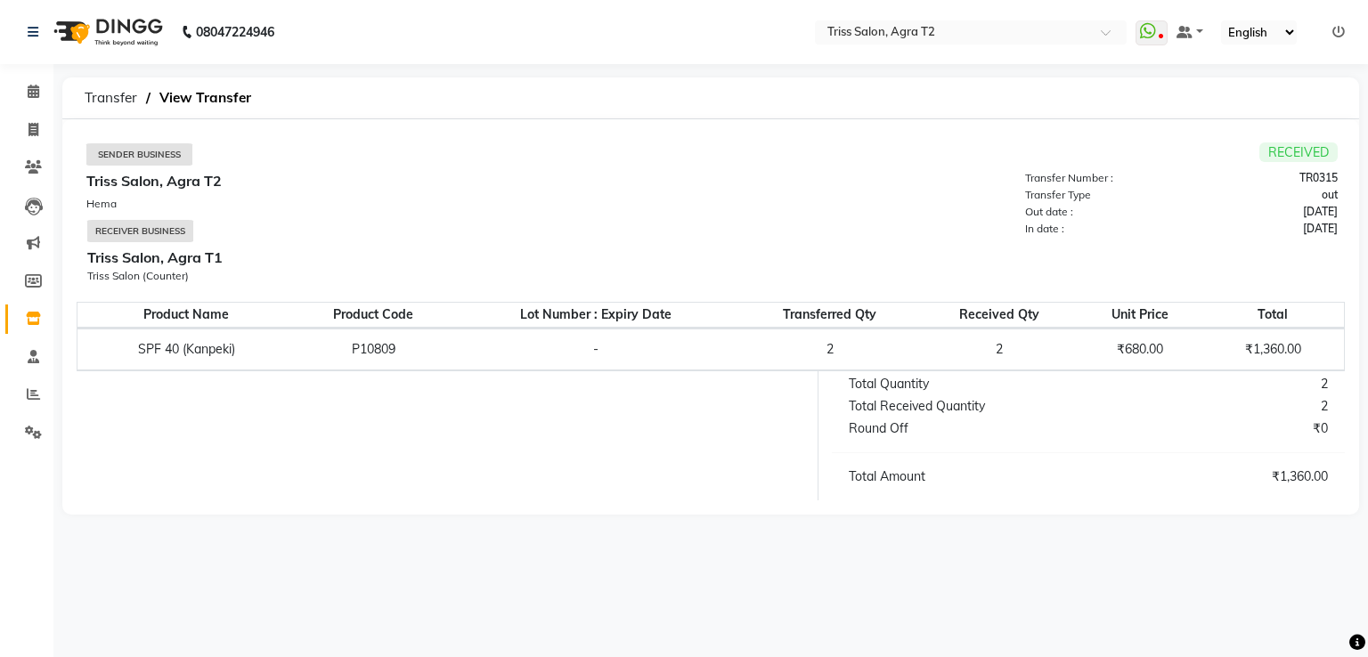
select select "sender"
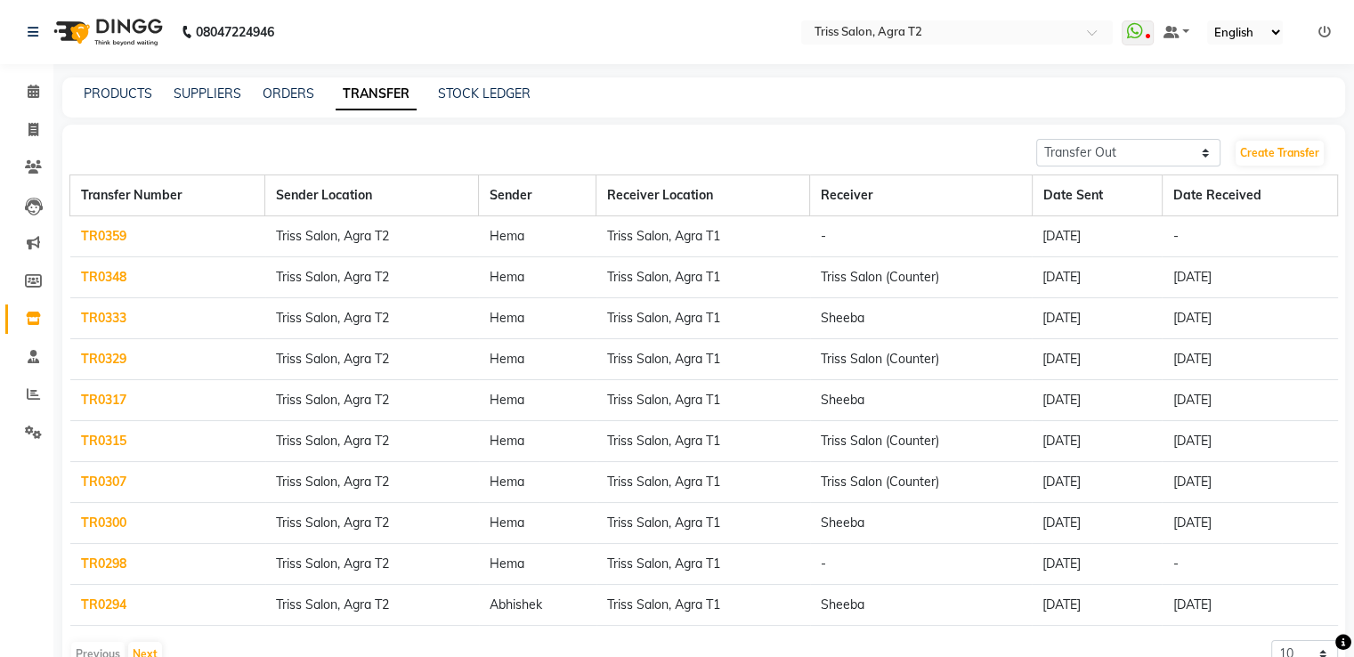
click at [93, 363] on link "TR0329" at bounding box center [103, 359] width 45 height 16
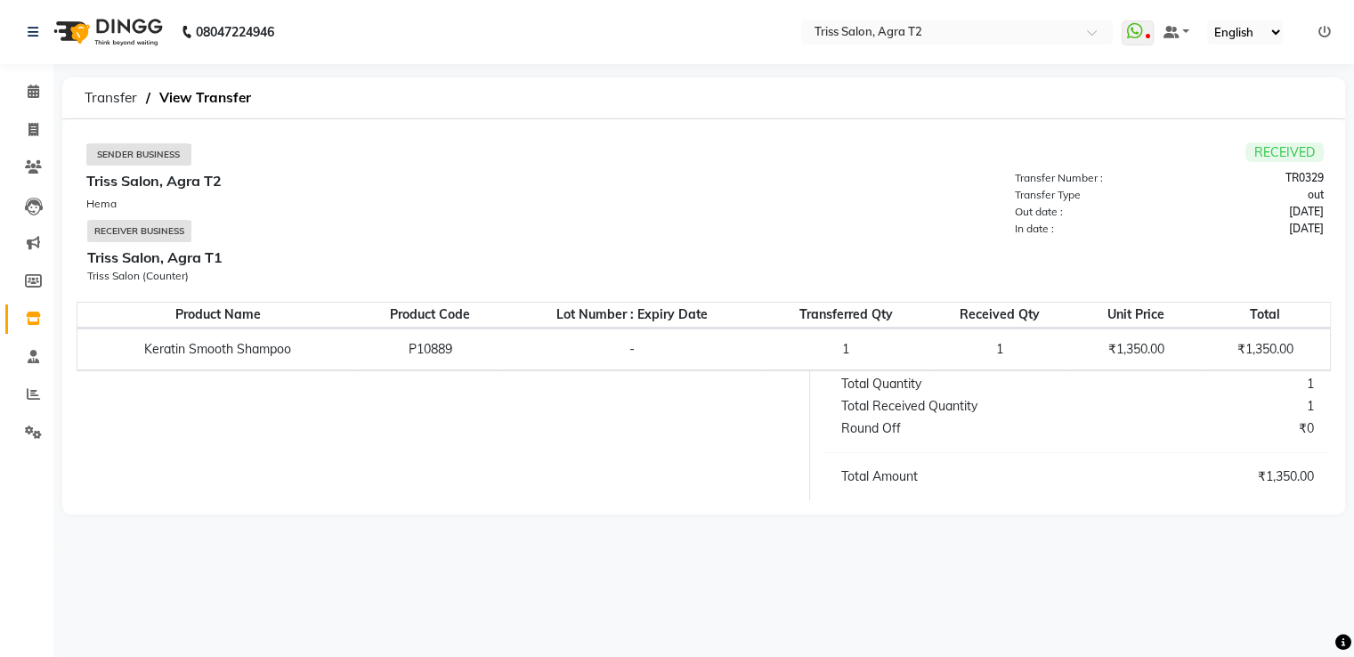
select select "sender"
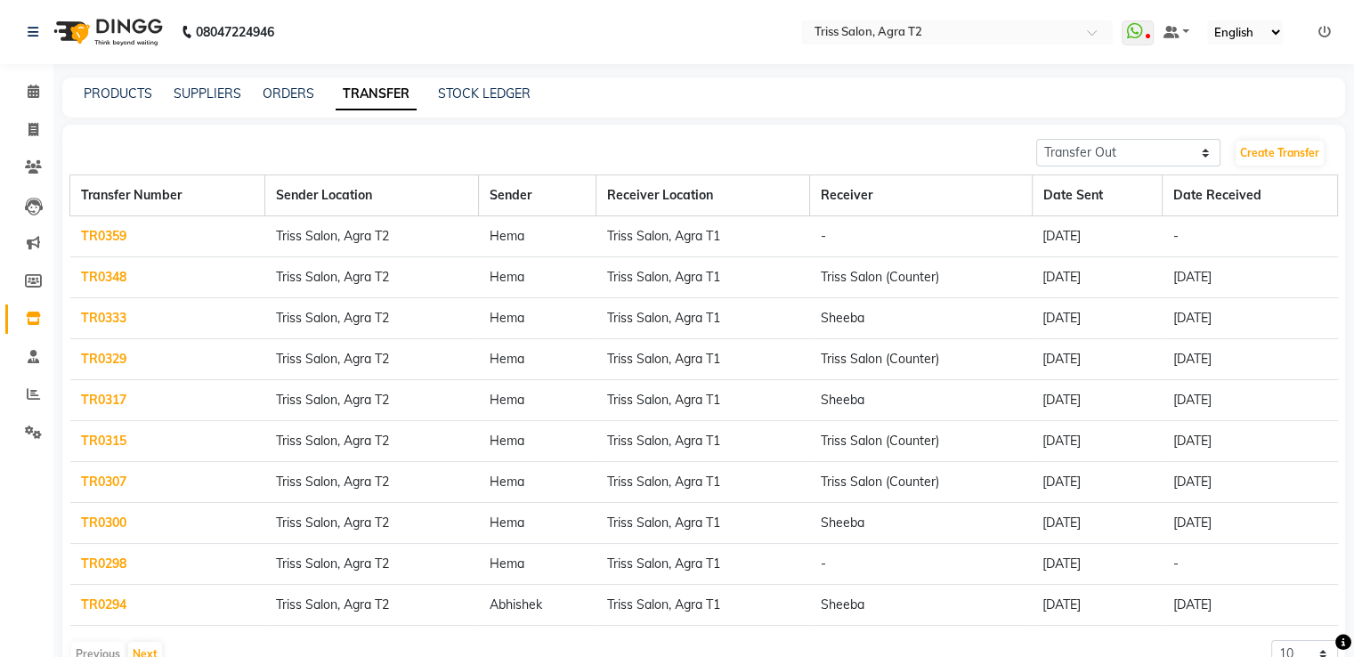
click at [108, 314] on link "TR0333" at bounding box center [103, 318] width 45 height 16
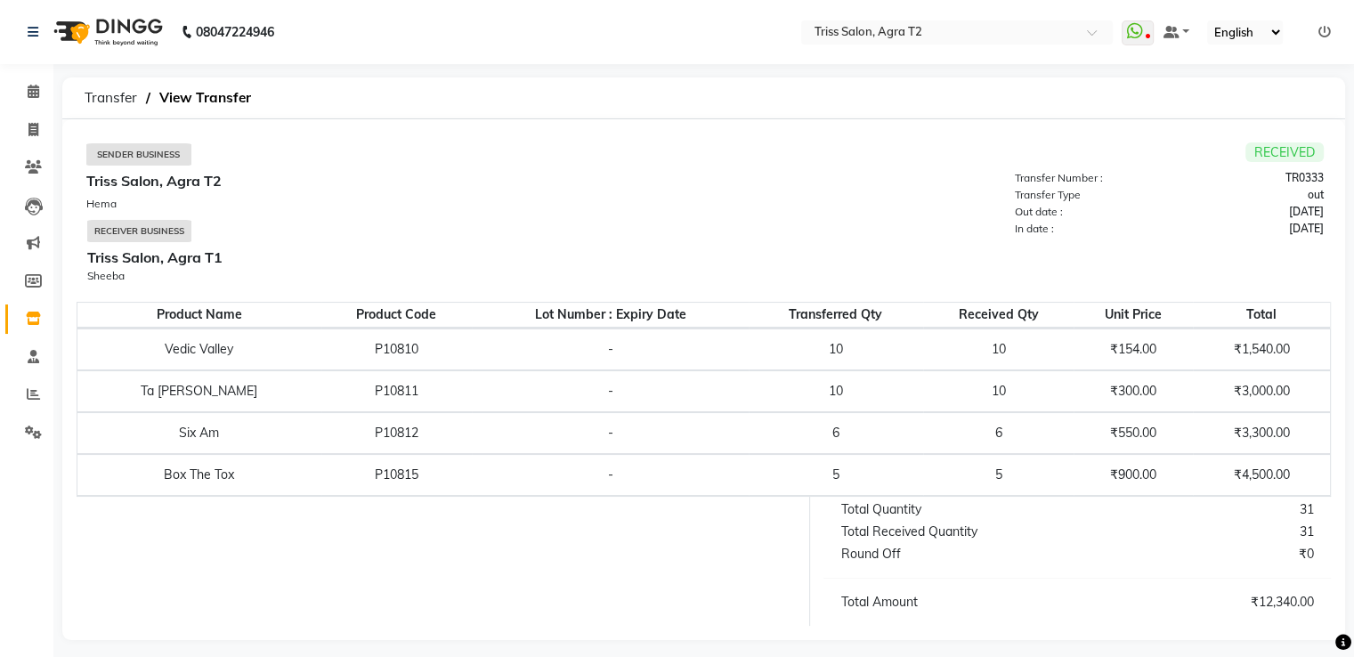
select select "sender"
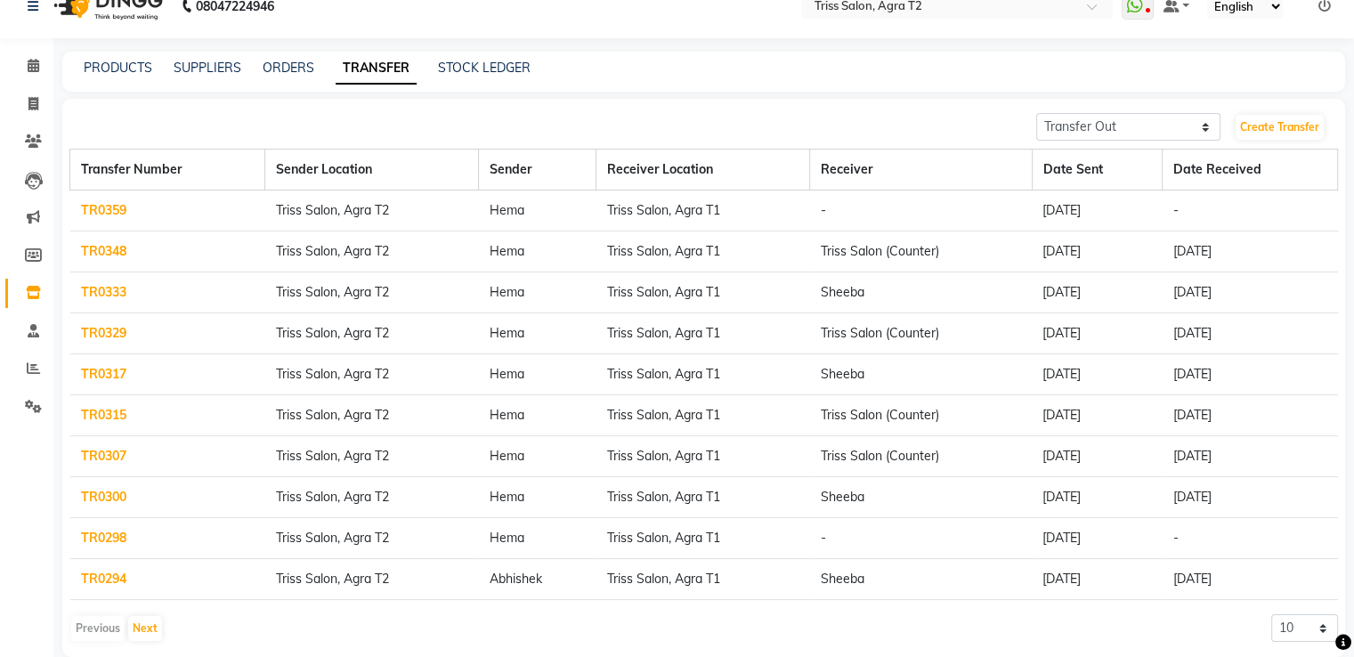
scroll to position [50, 0]
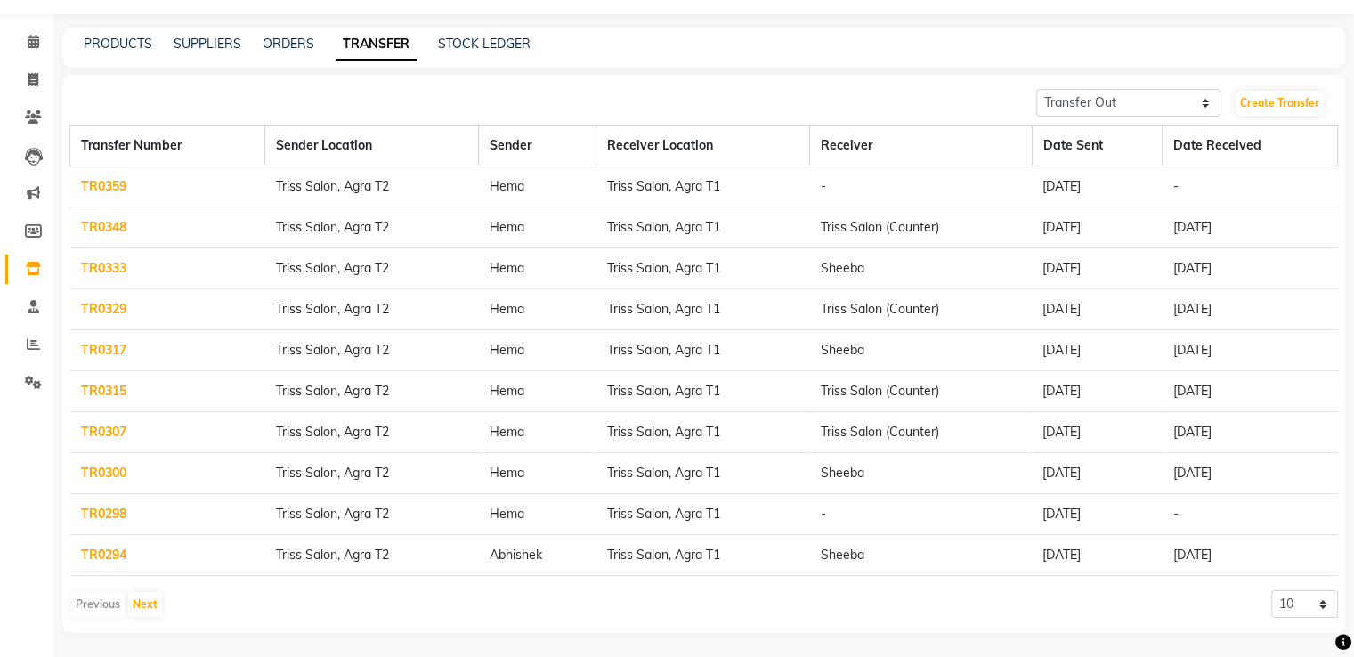
click at [105, 388] on link "TR0315" at bounding box center [103, 391] width 45 height 16
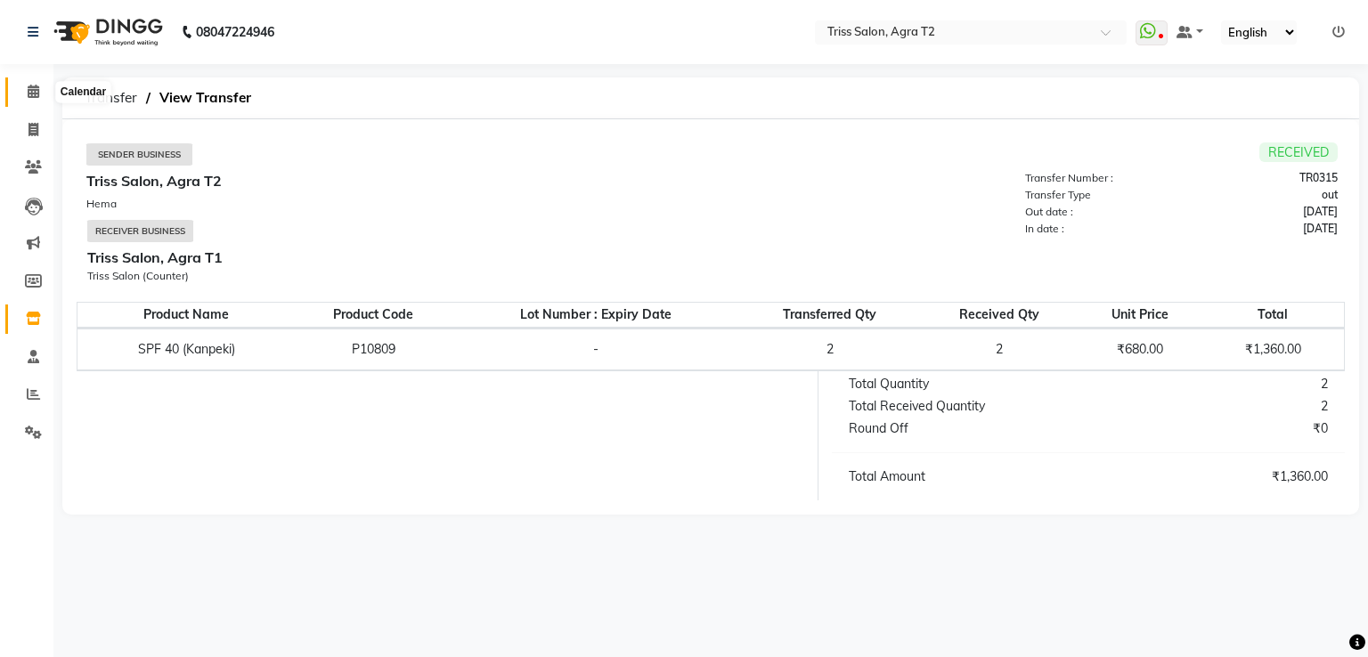
click at [31, 97] on icon at bounding box center [34, 91] width 12 height 13
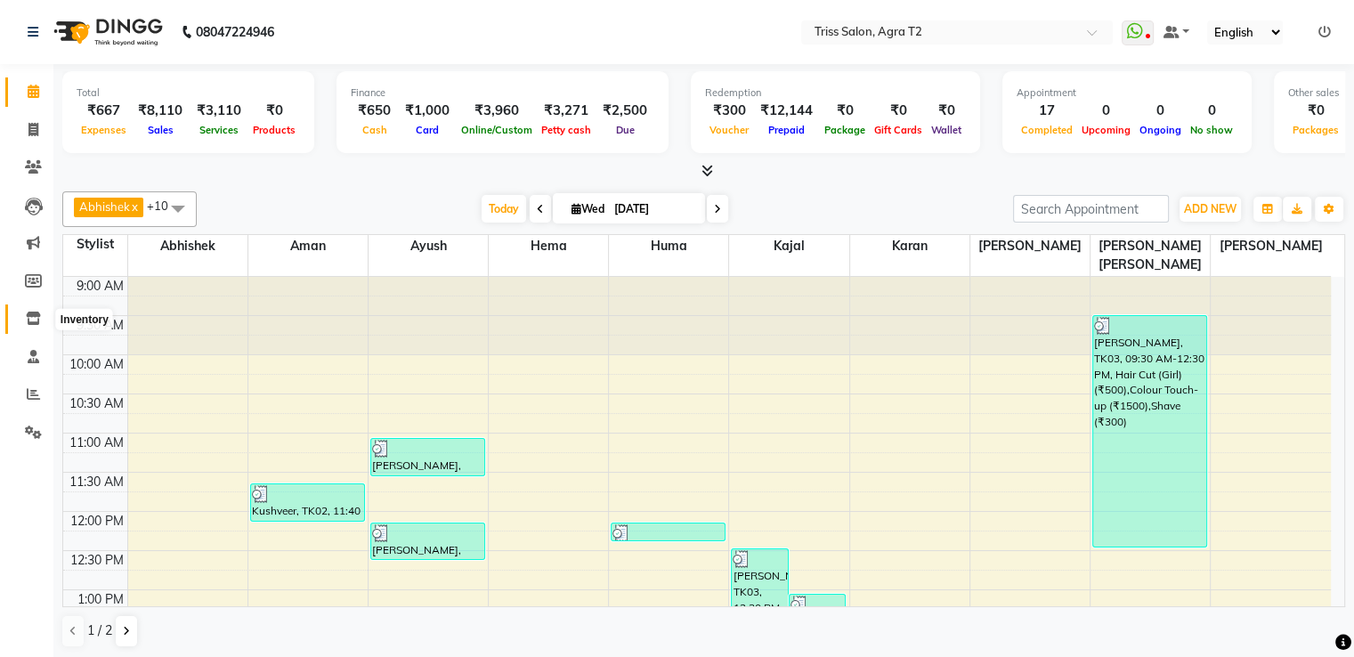
click at [29, 311] on span at bounding box center [33, 319] width 31 height 20
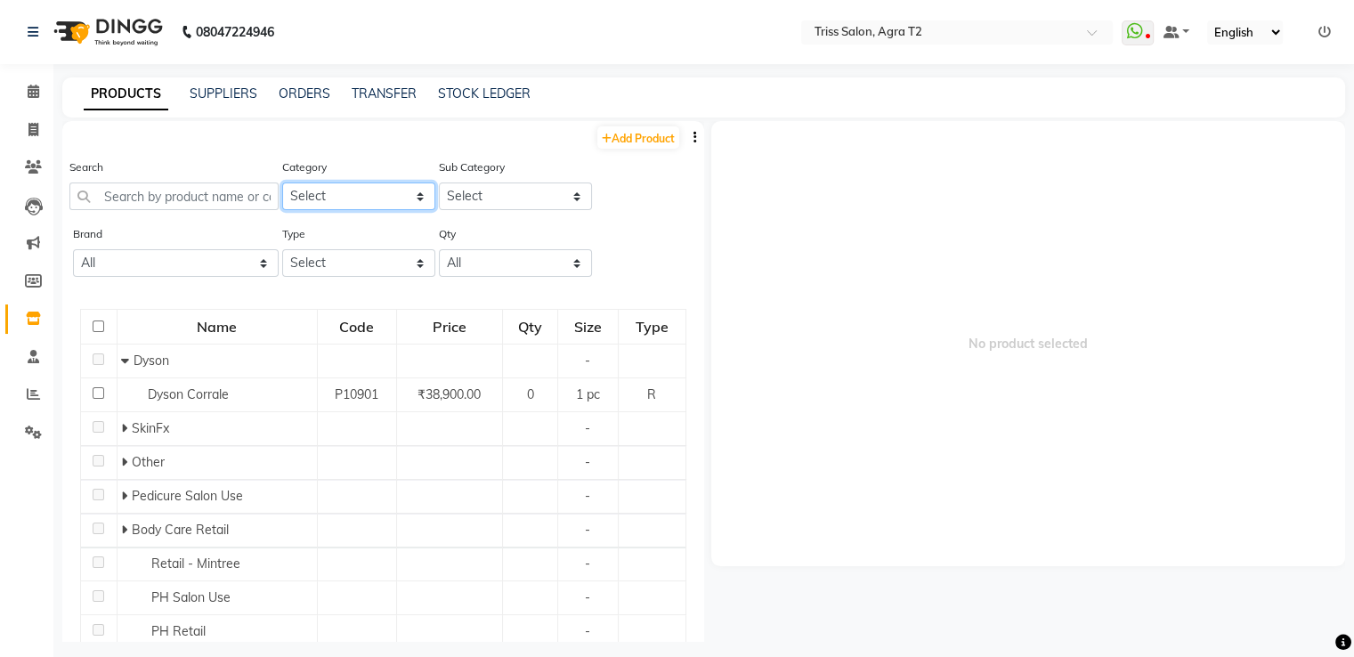
click at [312, 194] on select "Select PH [PERSON_NAME] Moroccan Oil 3TenX K18 Schwarzkopf Mintree Kanpeki Thal…" at bounding box center [358, 197] width 153 height 28
select select "367302250"
click at [282, 183] on select "Select PH [PERSON_NAME] Moroccan Oil 3TenX K18 Schwarzkopf Mintree Kanpeki Thal…" at bounding box center [358, 197] width 153 height 28
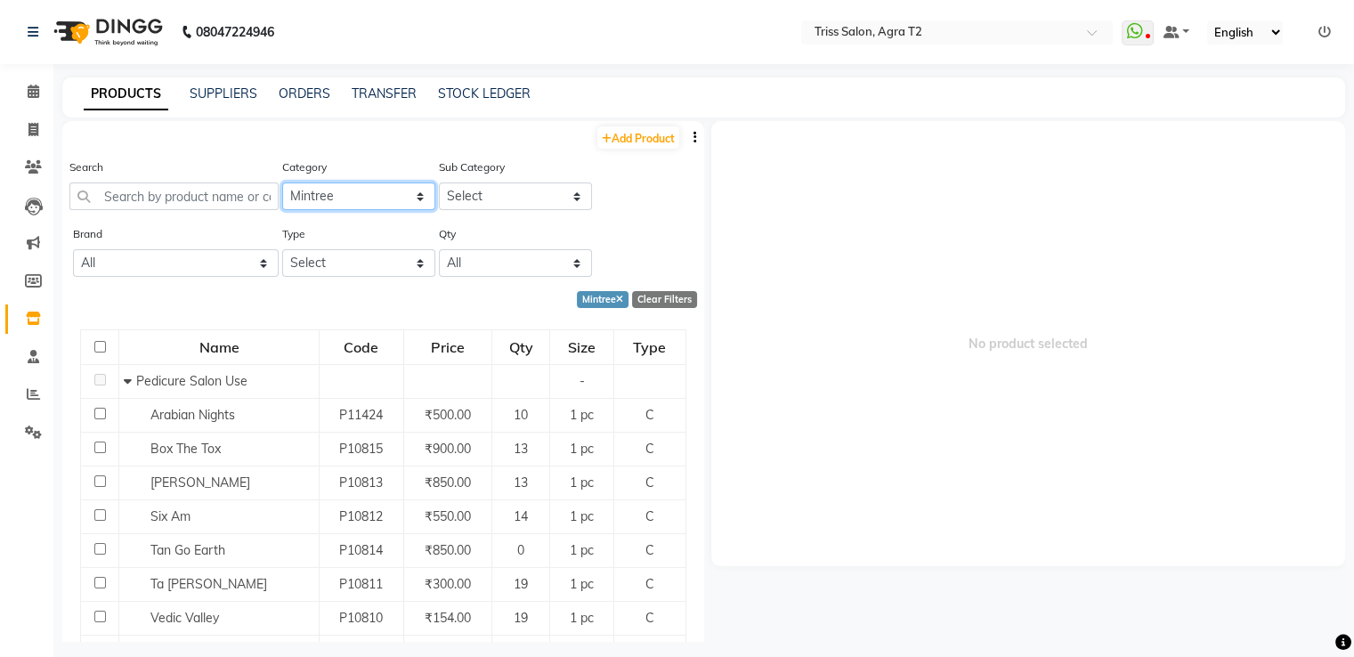
scroll to position [89, 0]
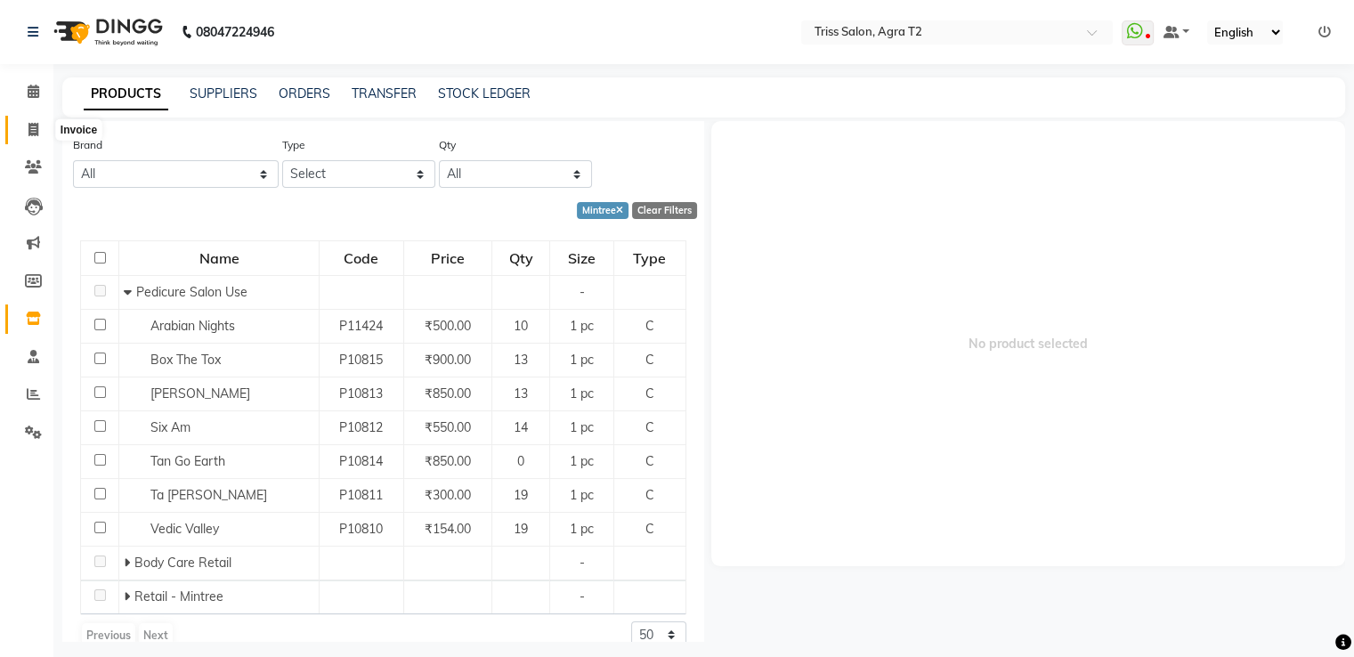
click at [32, 132] on icon at bounding box center [33, 129] width 10 height 13
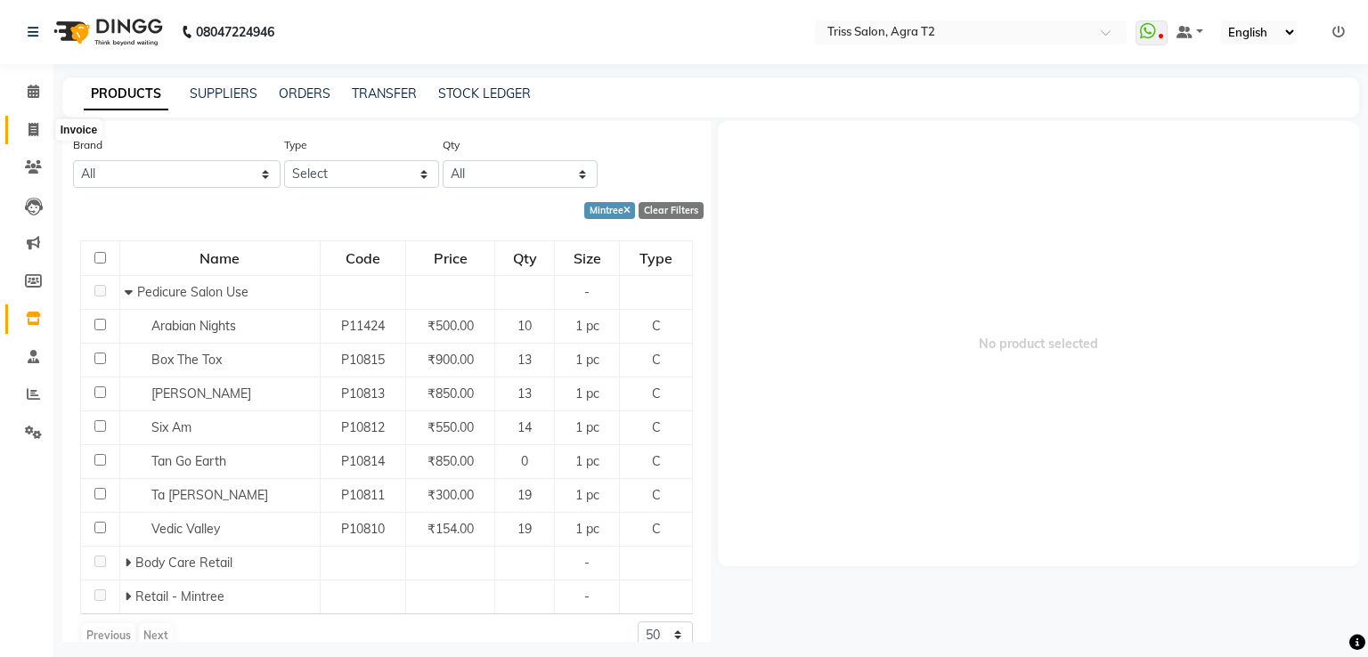
select select "service"
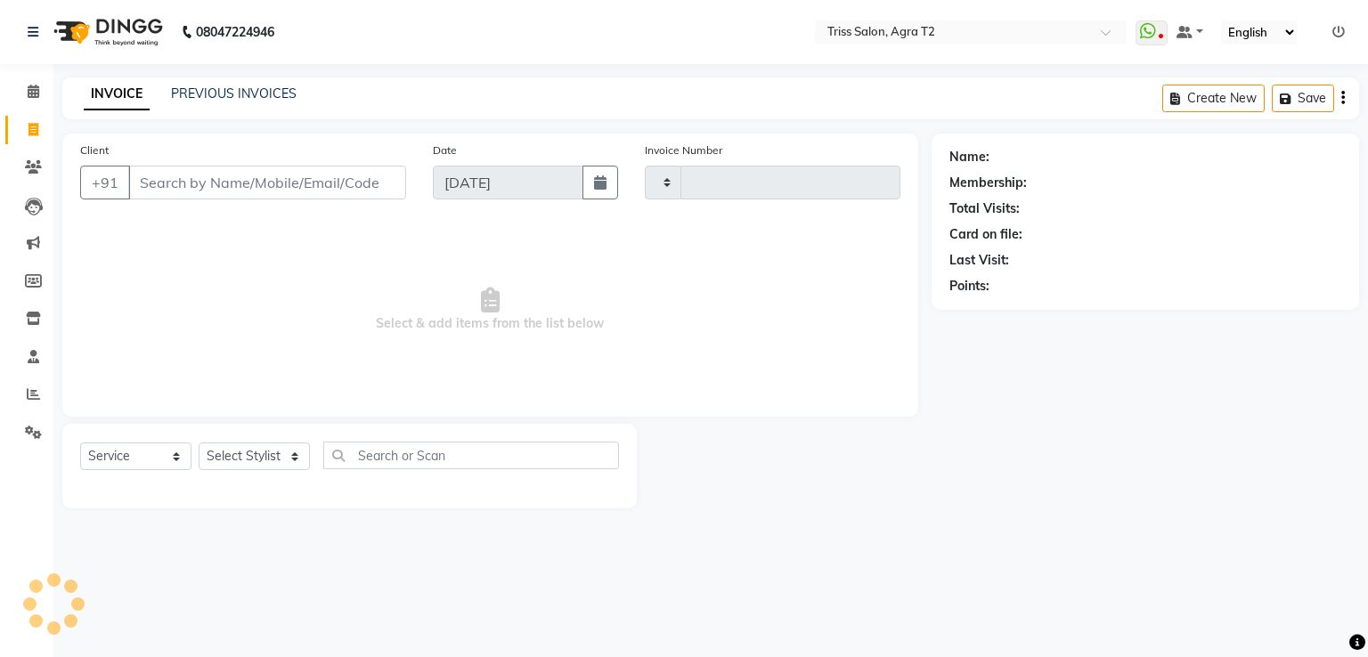
type input "2246"
select select "4301"
click at [128, 463] on select "Select Service Product Membership Package Voucher Prepaid Gift Card" at bounding box center [135, 456] width 111 height 28
click at [244, 466] on select "Select Stylist [PERSON_NAME] [PERSON_NAME] Huma Kajal Karan [PERSON_NAME] [PERS…" at bounding box center [261, 456] width 124 height 28
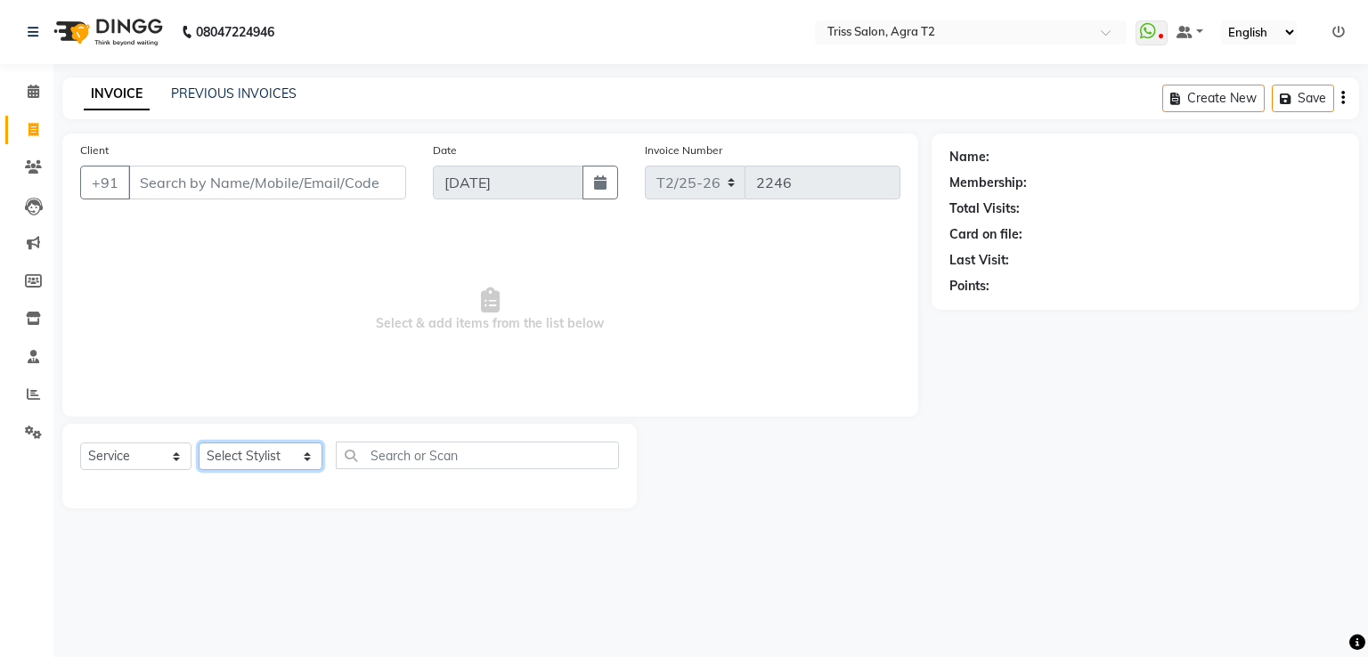
select select "33013"
click at [199, 443] on select "Select Stylist [PERSON_NAME] [PERSON_NAME] Huma Kajal Karan [PERSON_NAME] [PERS…" at bounding box center [261, 456] width 124 height 28
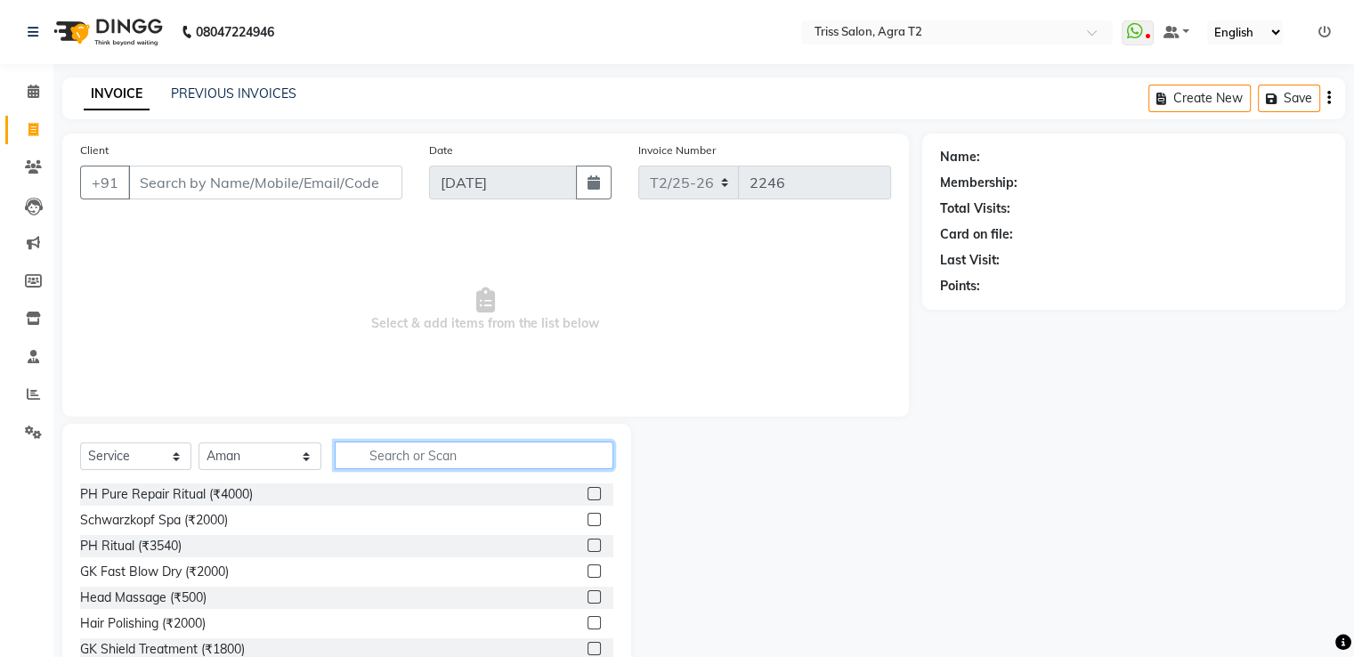
click at [395, 459] on input "text" at bounding box center [474, 456] width 278 height 28
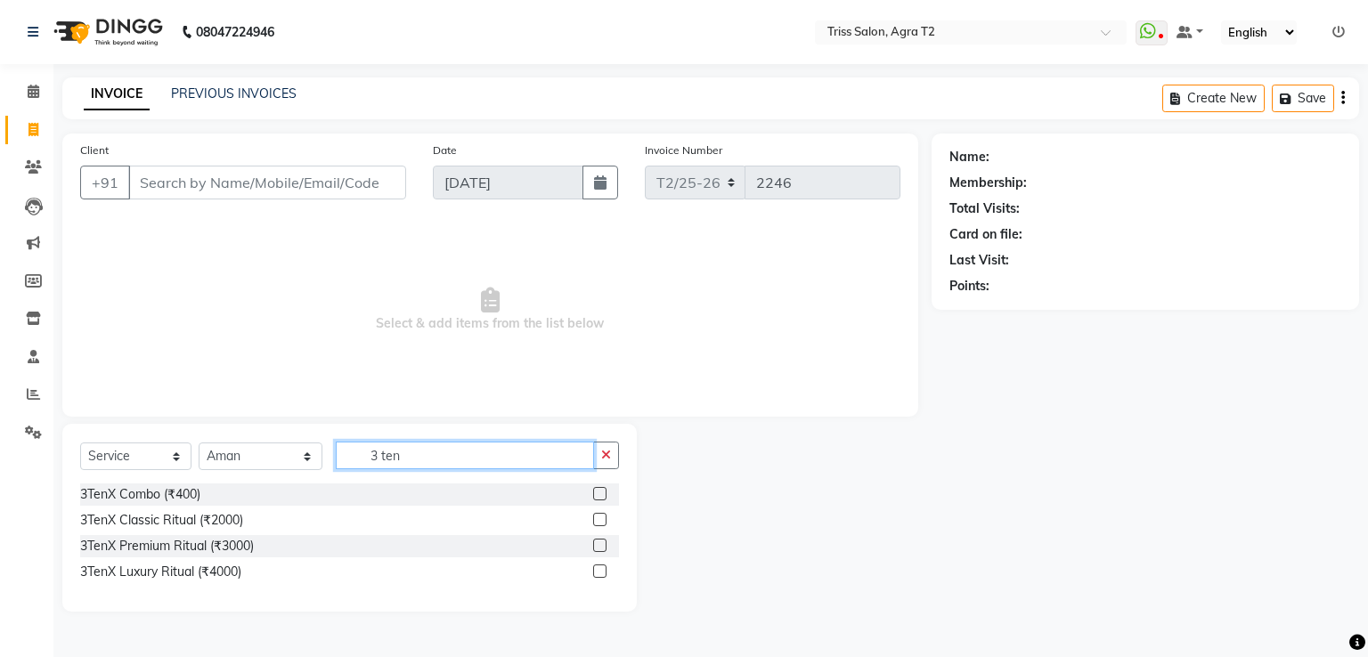
type input "3 ten"
click at [605, 571] on label at bounding box center [599, 570] width 13 height 13
click at [605, 571] on input "checkbox" at bounding box center [599, 572] width 12 height 12
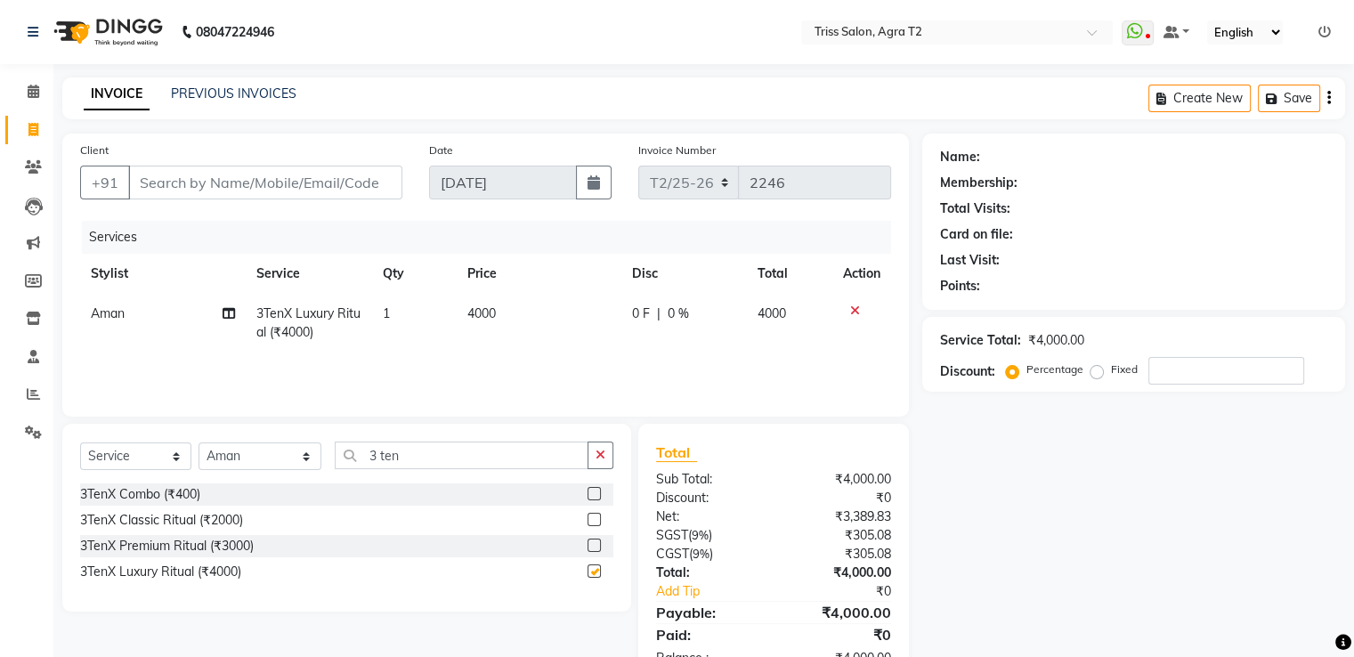
checkbox input "false"
click at [318, 184] on input "Client" at bounding box center [265, 183] width 274 height 34
type input "8"
type input "0"
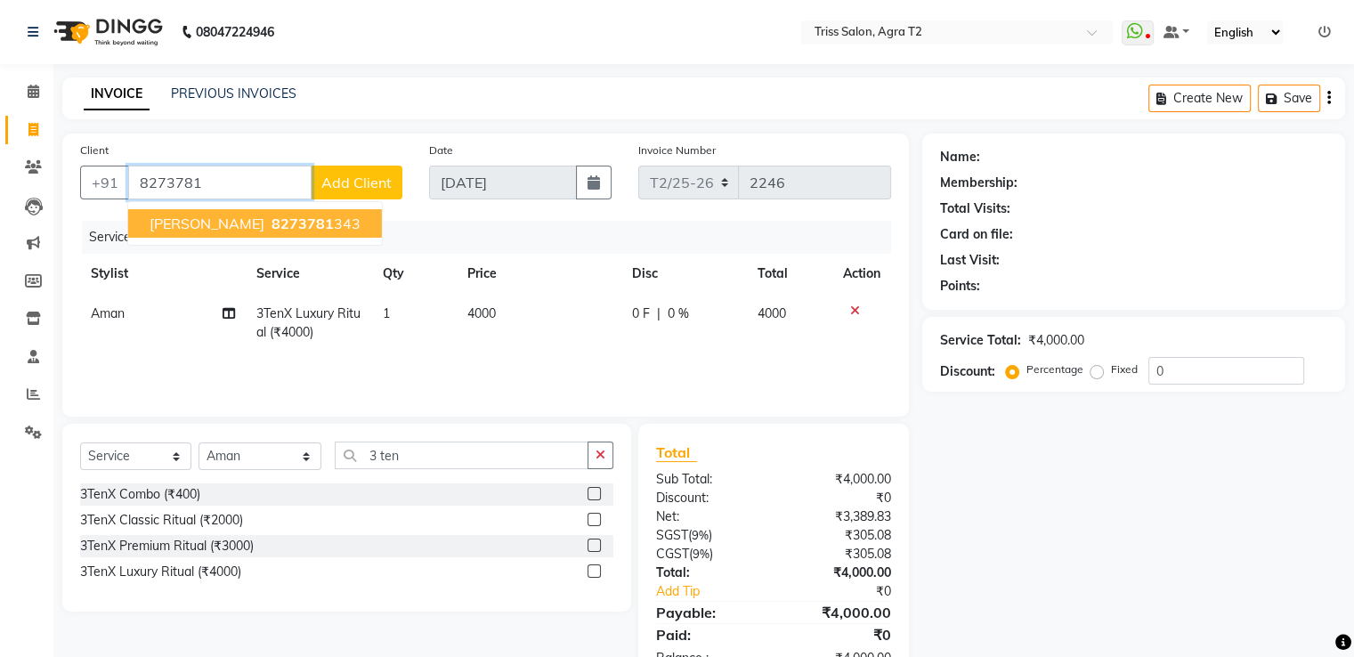
click at [315, 218] on span "8273781" at bounding box center [303, 224] width 62 height 18
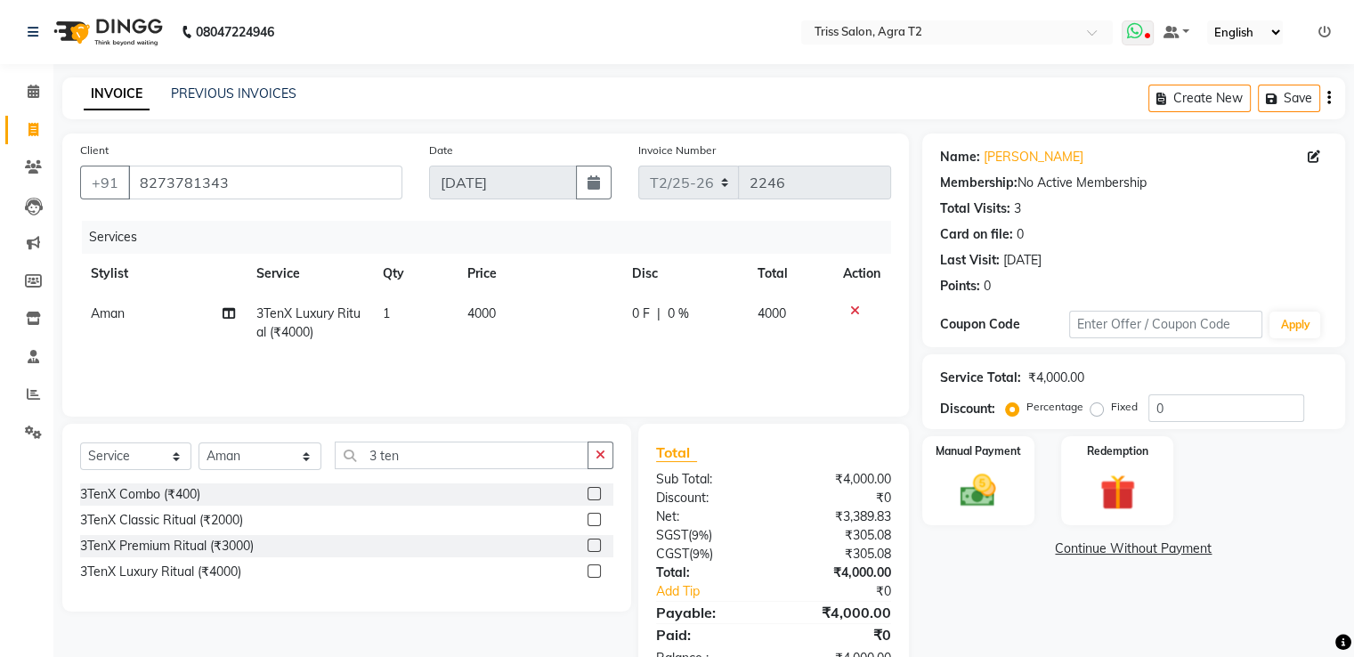
click at [1148, 33] on icon at bounding box center [1147, 37] width 5 height 9
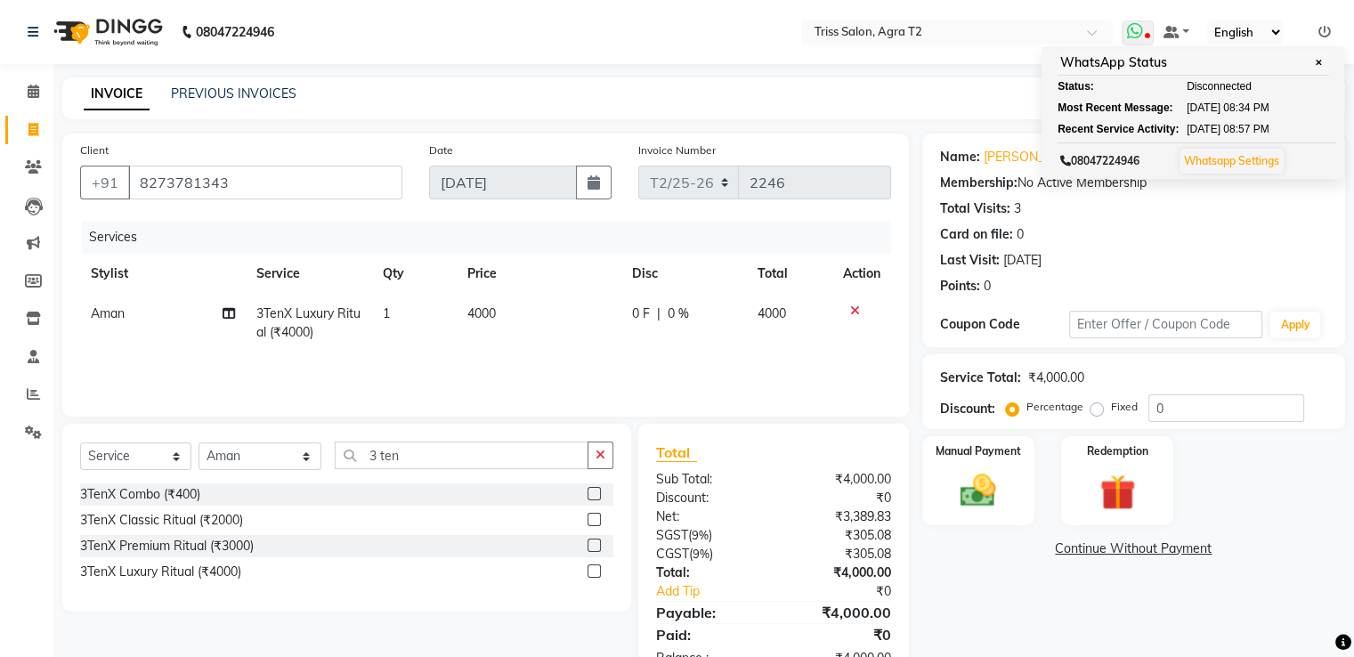
click at [1148, 33] on icon at bounding box center [1147, 37] width 5 height 9
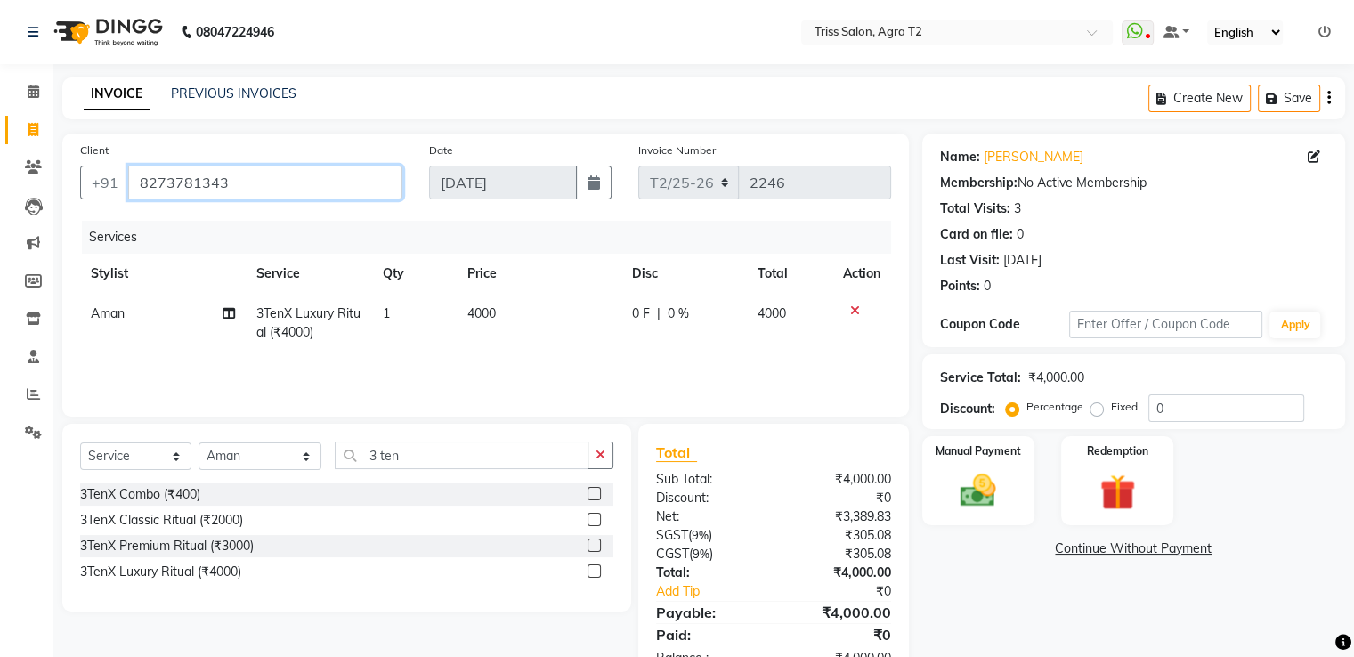
click at [257, 181] on input "8273781343" at bounding box center [265, 183] width 274 height 34
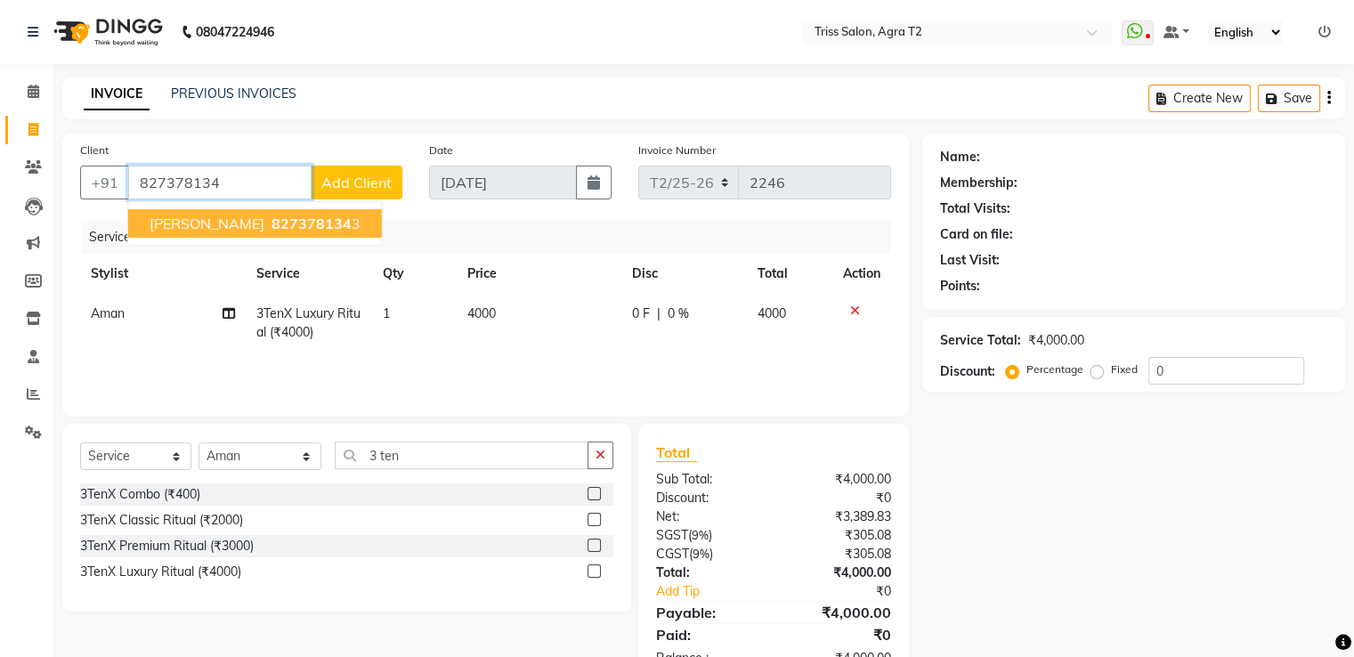
click at [280, 220] on span "827378134" at bounding box center [312, 224] width 80 height 18
type input "8273781343"
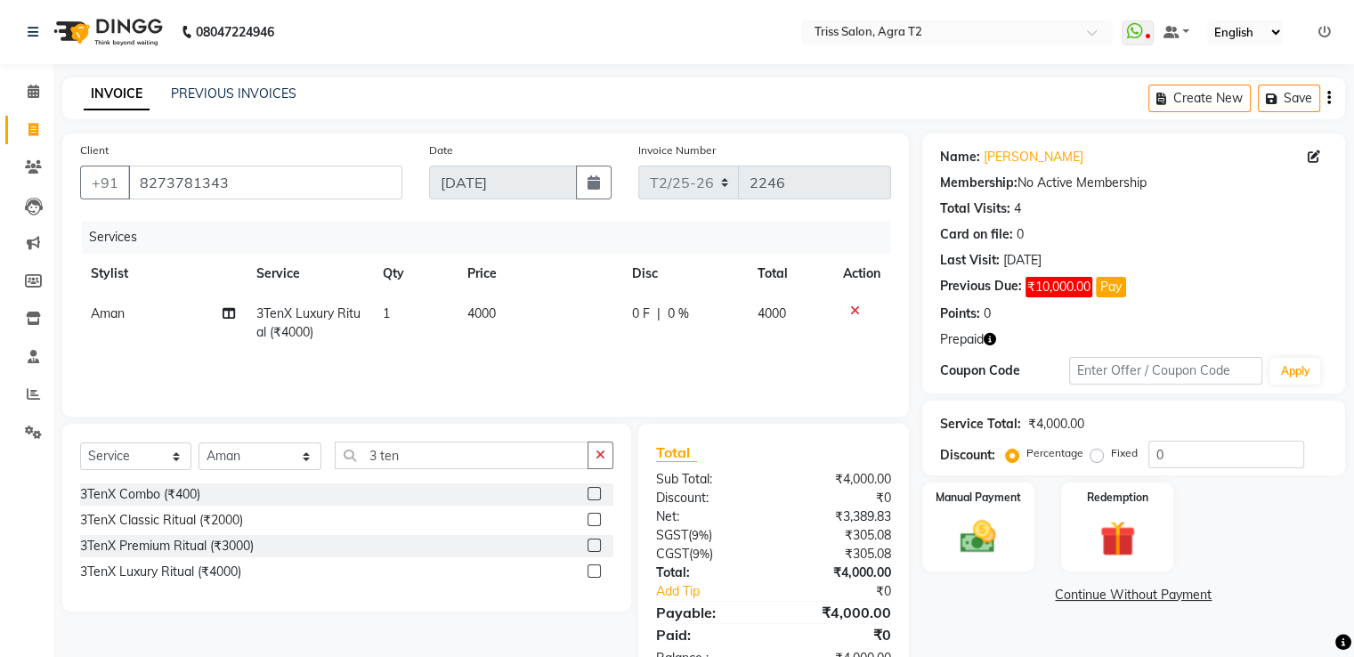
click at [1118, 522] on img at bounding box center [1118, 538] width 58 height 45
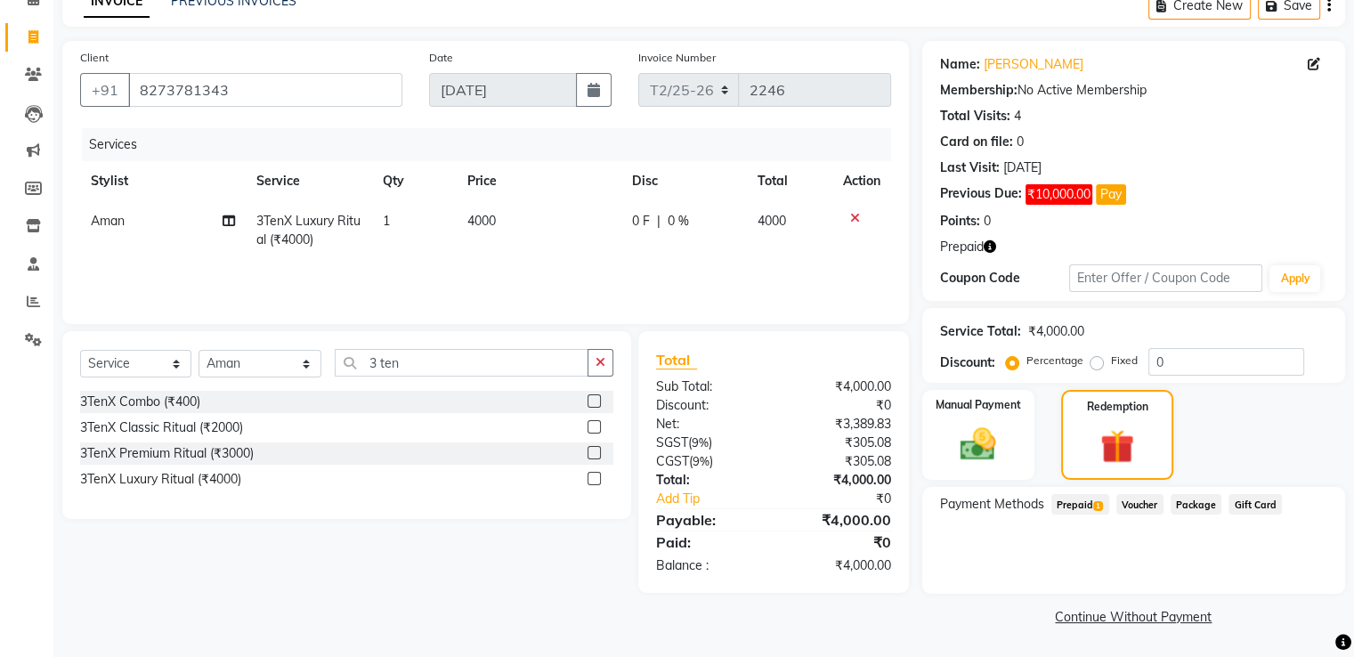
click at [1074, 509] on span "Prepaid 1" at bounding box center [1080, 504] width 58 height 20
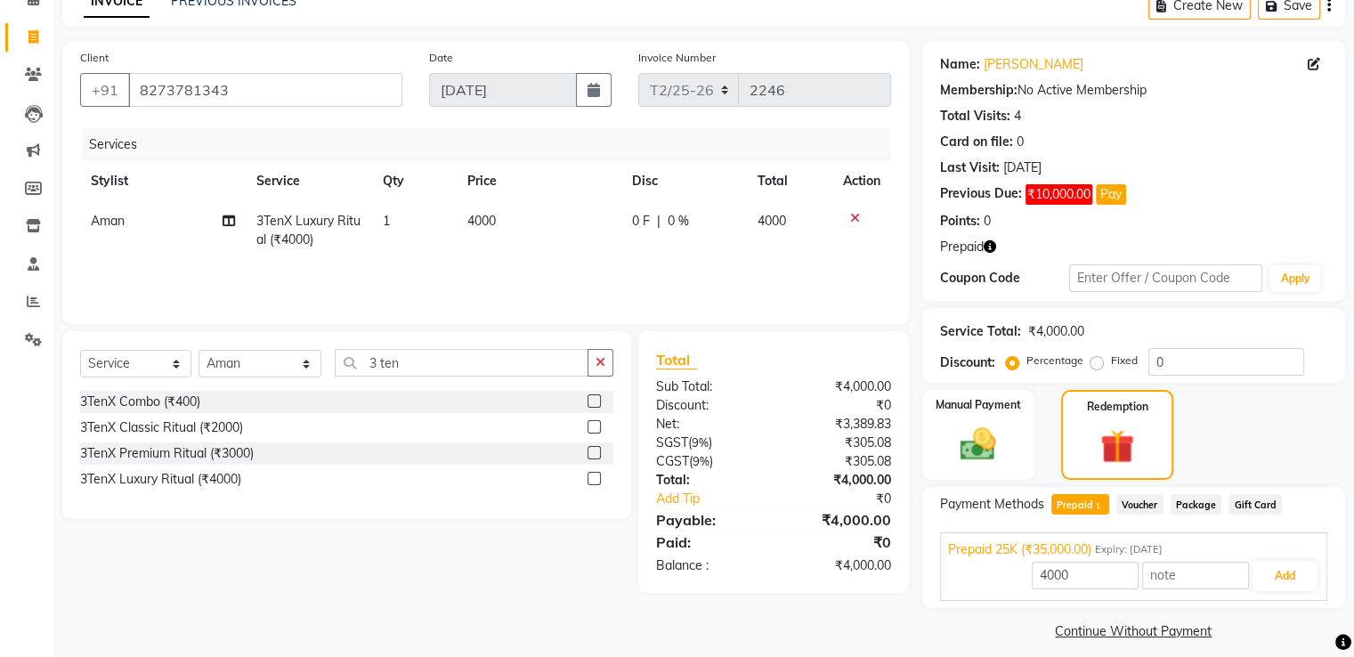
scroll to position [107, 0]
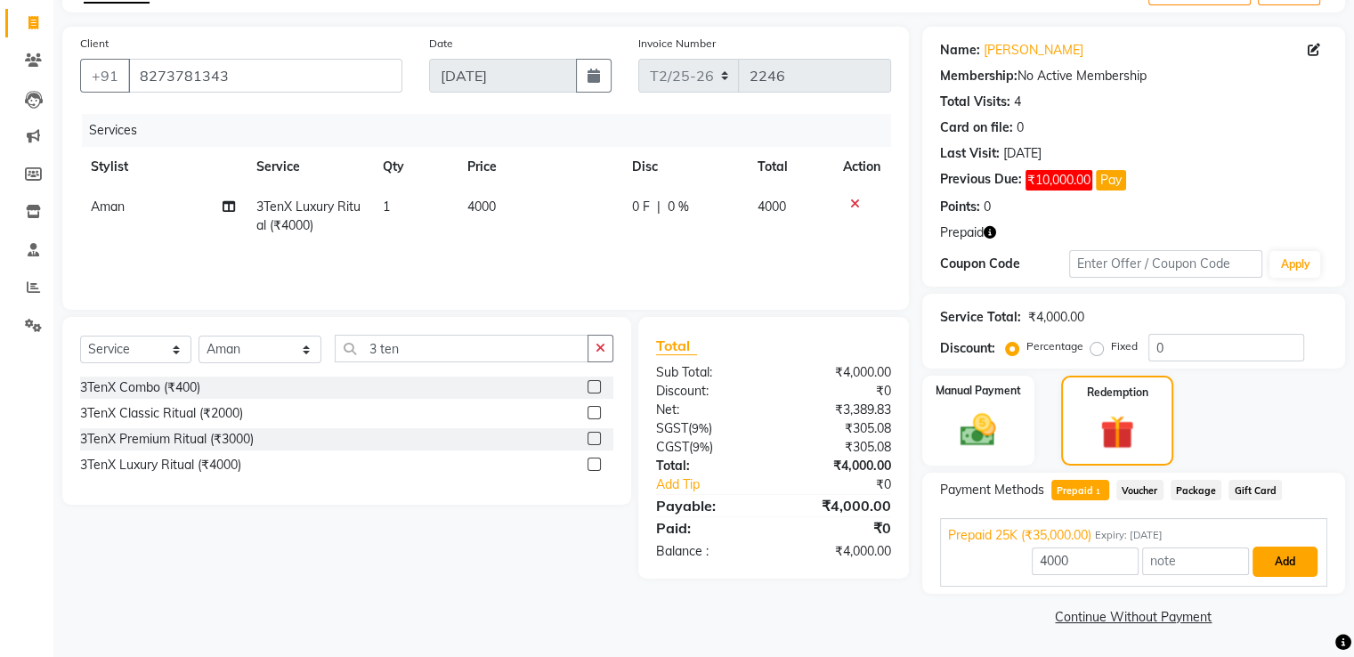
click at [1287, 564] on button "Add" at bounding box center [1285, 562] width 65 height 30
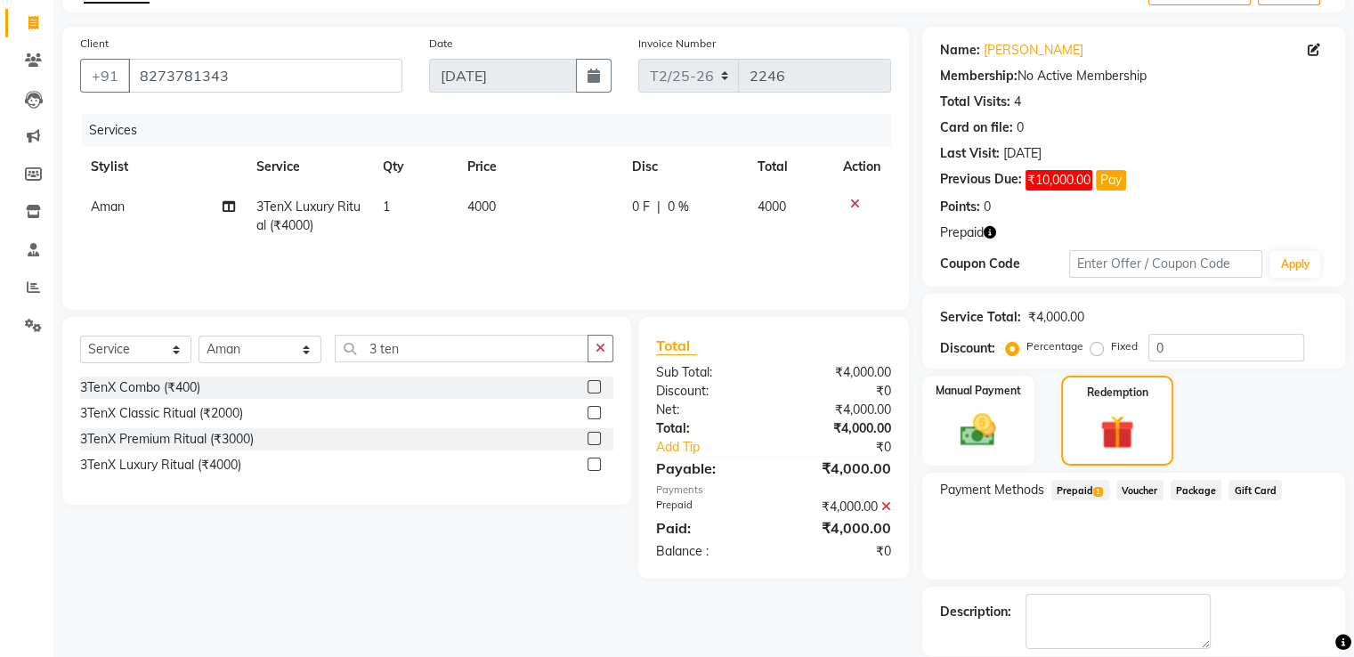
scroll to position [192, 0]
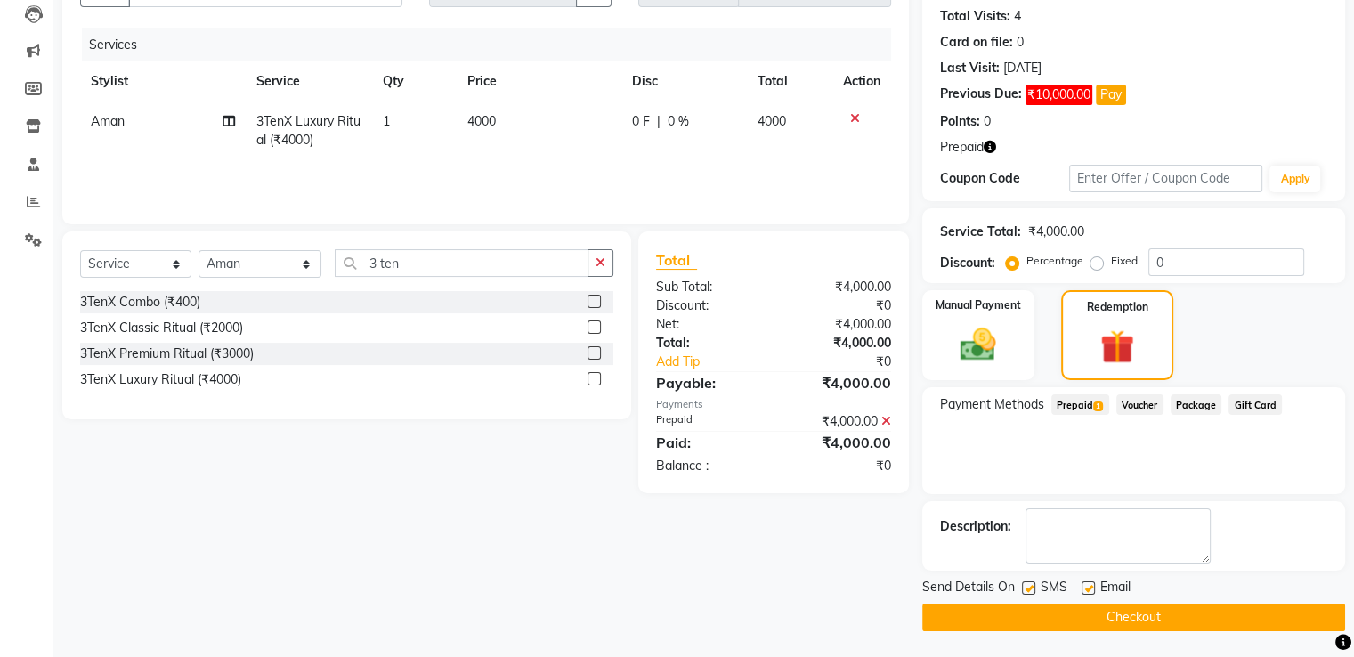
click at [1149, 616] on button "Checkout" at bounding box center [1133, 618] width 423 height 28
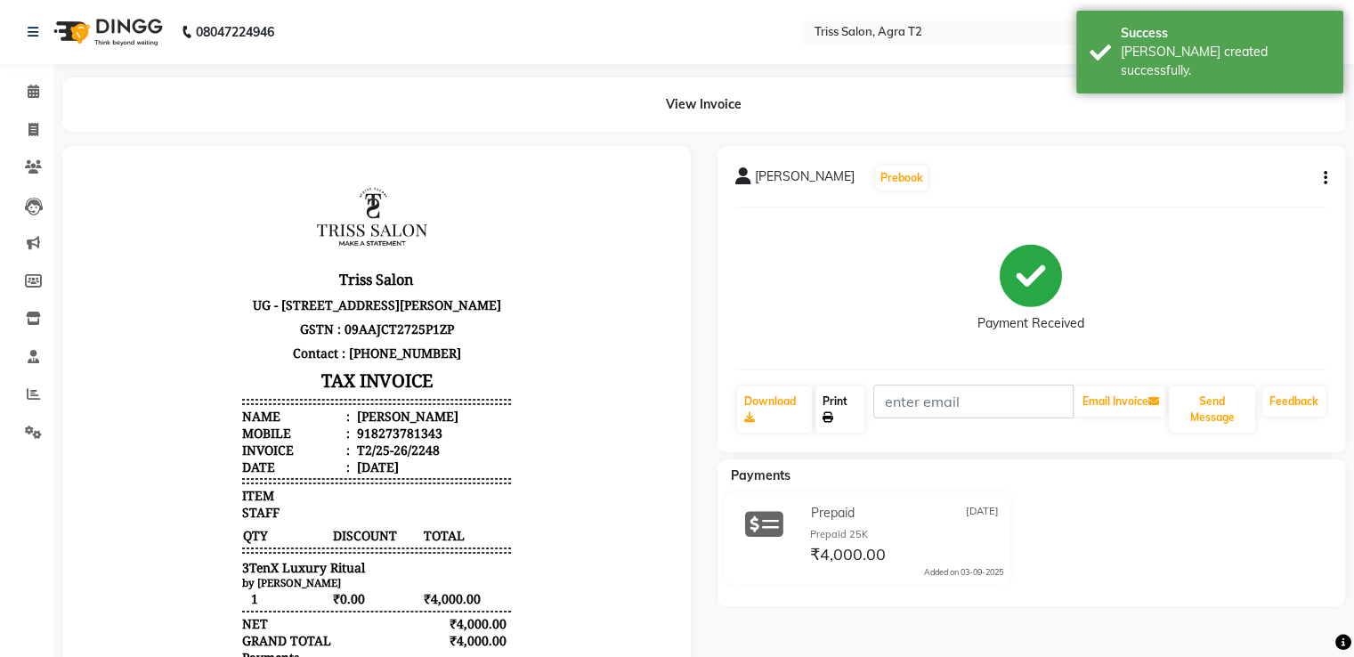
click at [844, 408] on link "Print" at bounding box center [840, 409] width 49 height 46
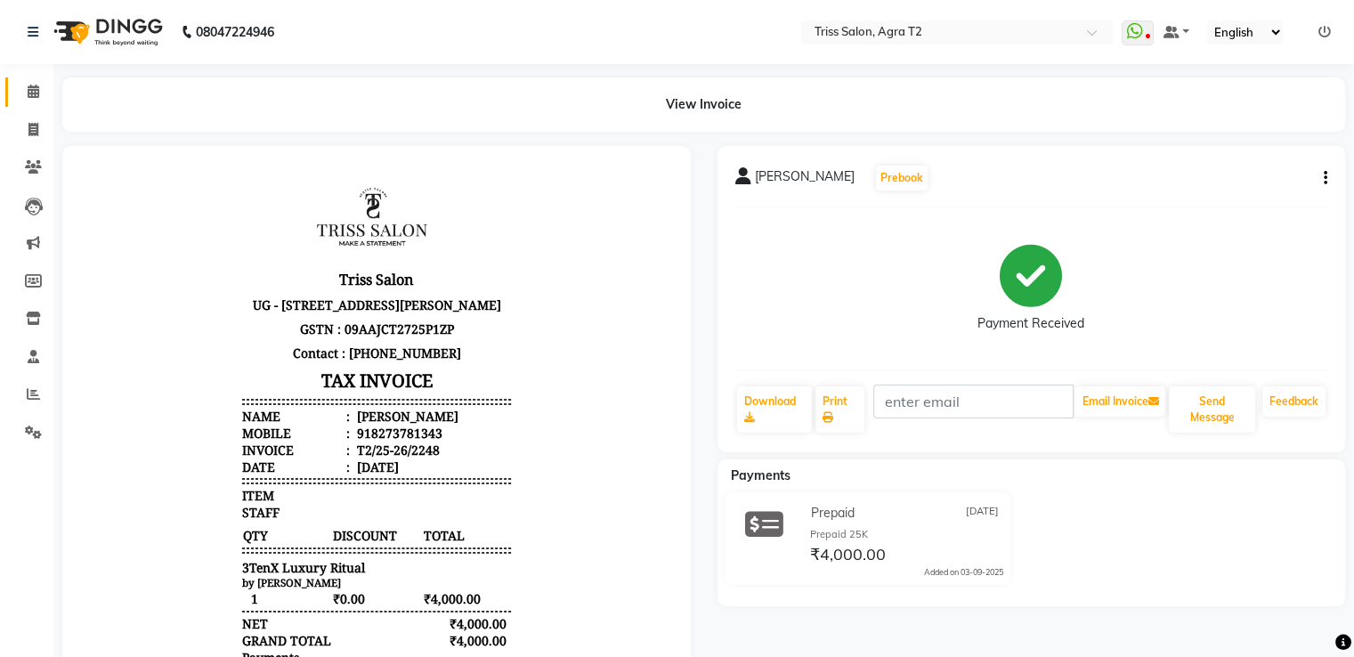
click at [15, 96] on link "Calendar" at bounding box center [26, 91] width 43 height 29
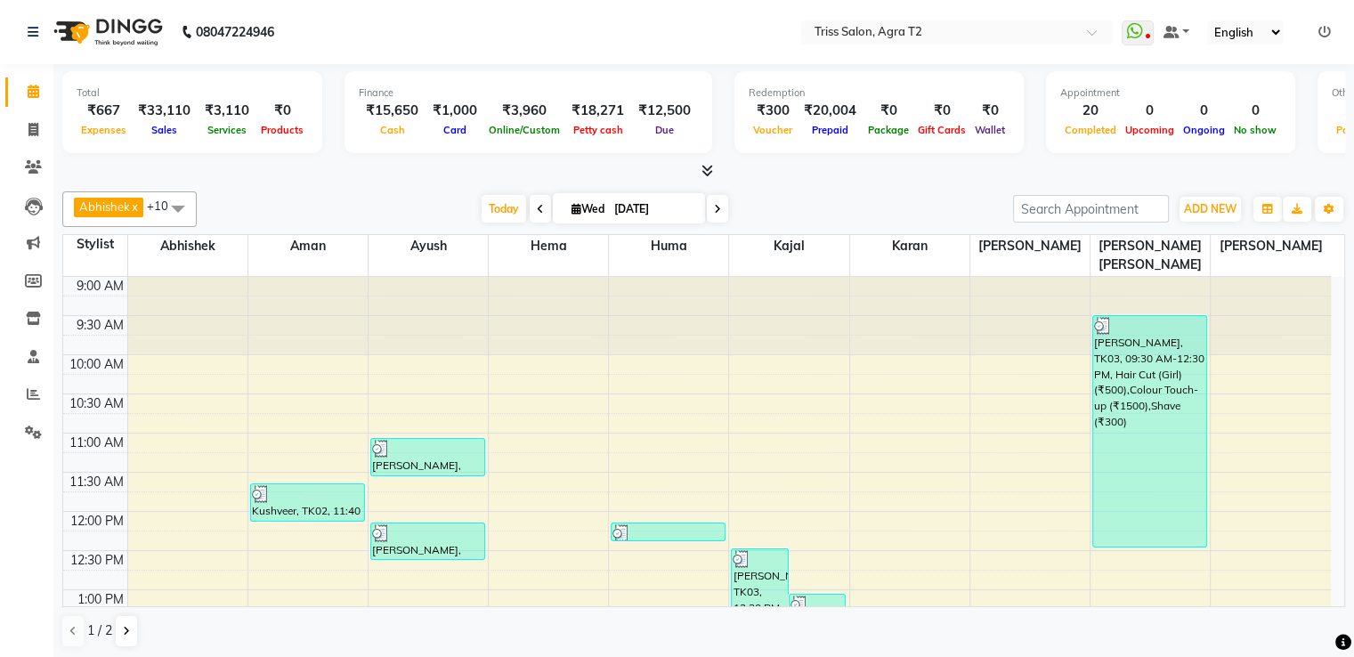
click at [703, 175] on icon at bounding box center [708, 170] width 12 height 13
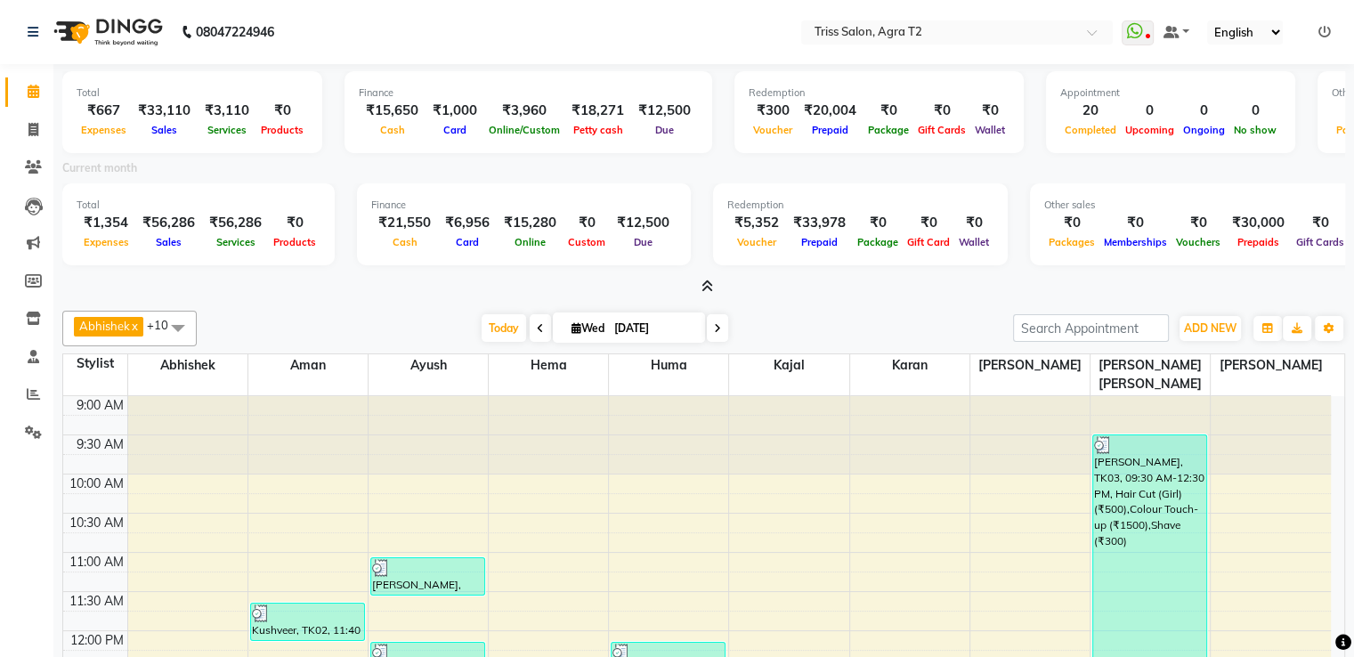
click at [707, 286] on icon at bounding box center [708, 286] width 12 height 13
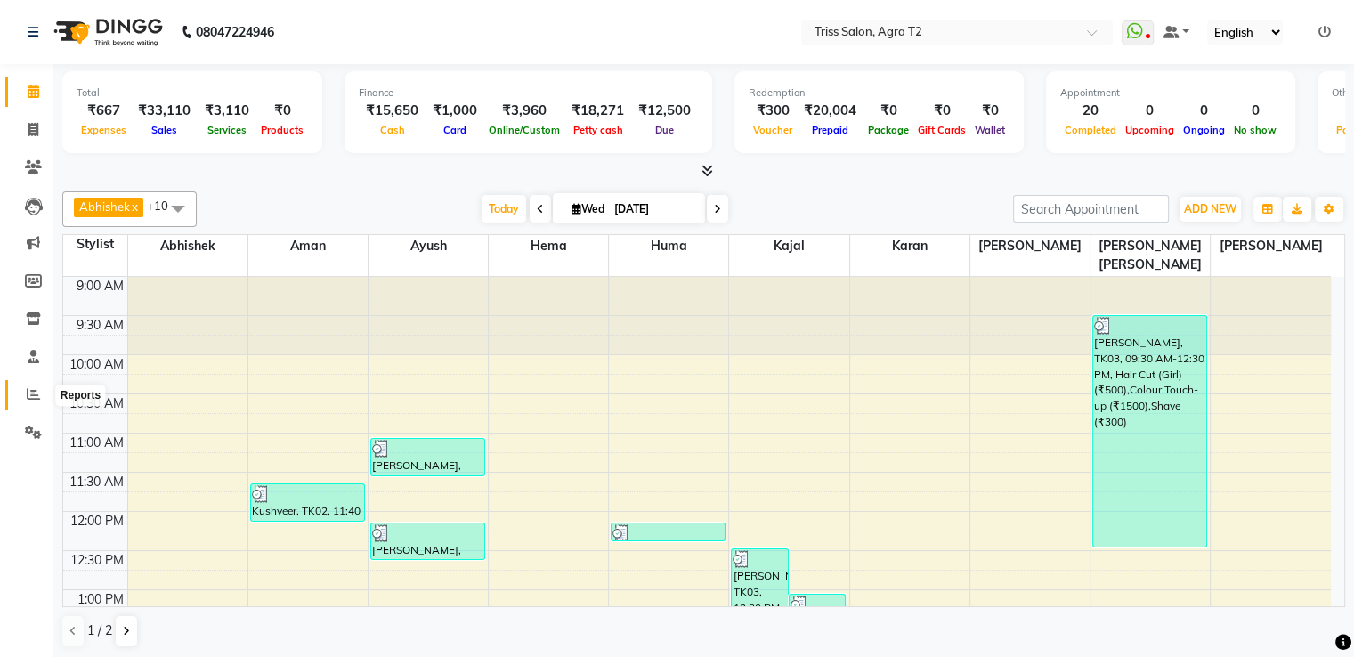
click at [24, 403] on span at bounding box center [33, 395] width 31 height 20
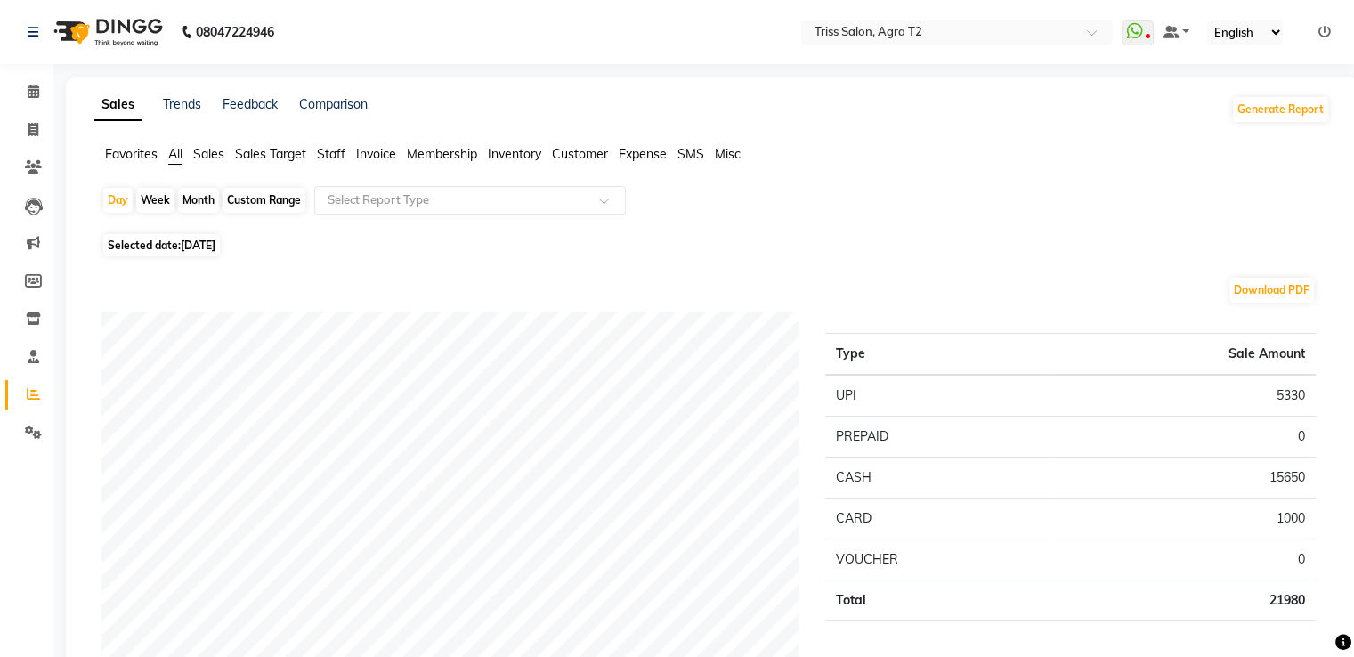
click at [337, 150] on span "Staff" at bounding box center [331, 154] width 28 height 16
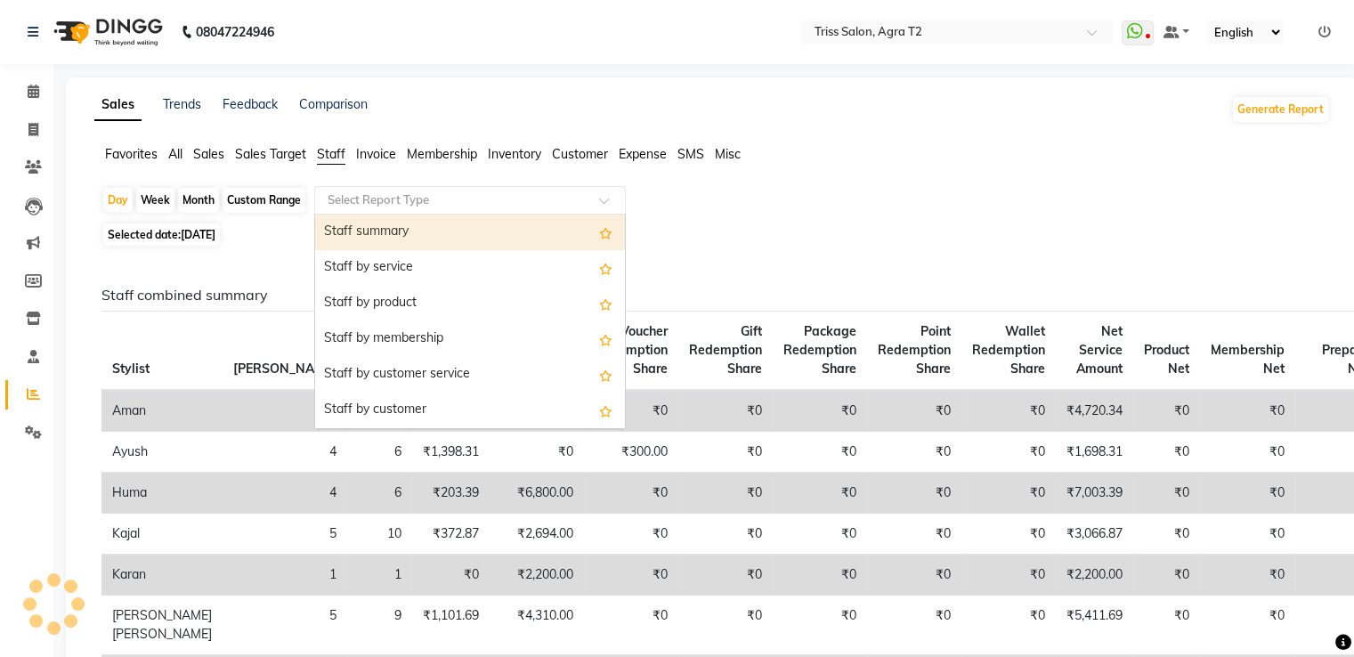
click at [394, 204] on input "text" at bounding box center [452, 200] width 256 height 18
click at [395, 219] on div "Staff summary" at bounding box center [470, 233] width 310 height 36
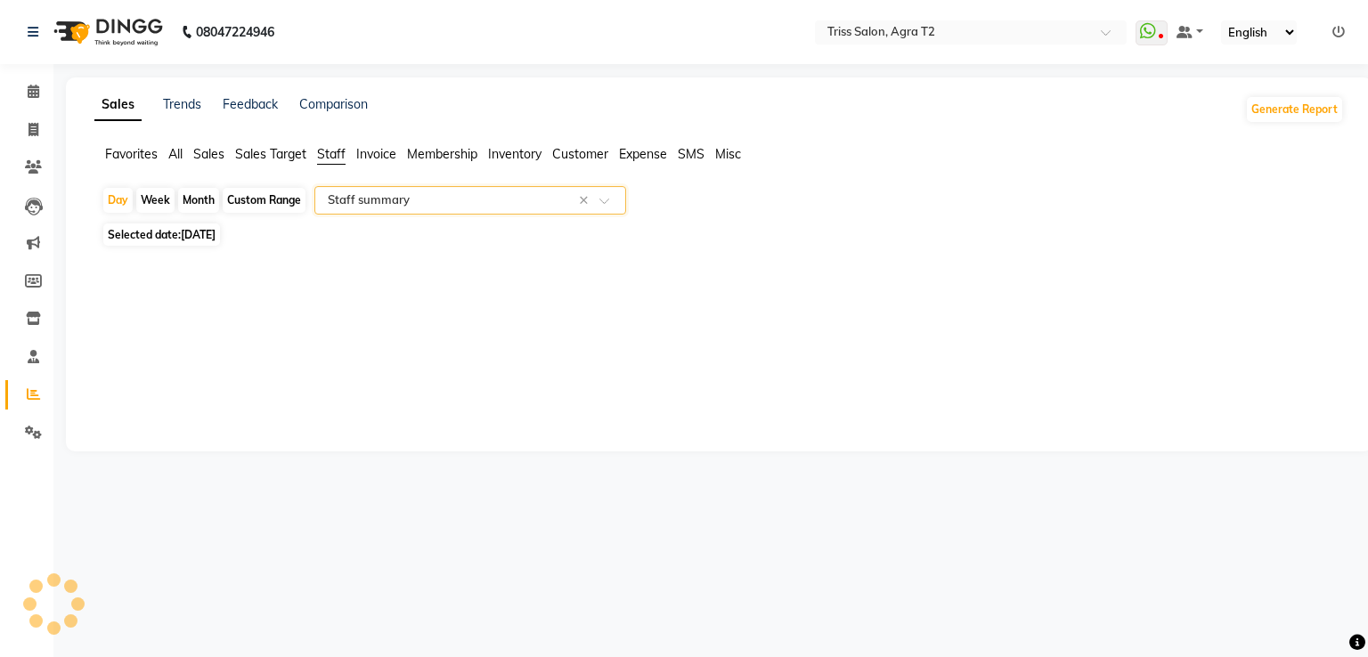
select select "full_report"
select select "csv"
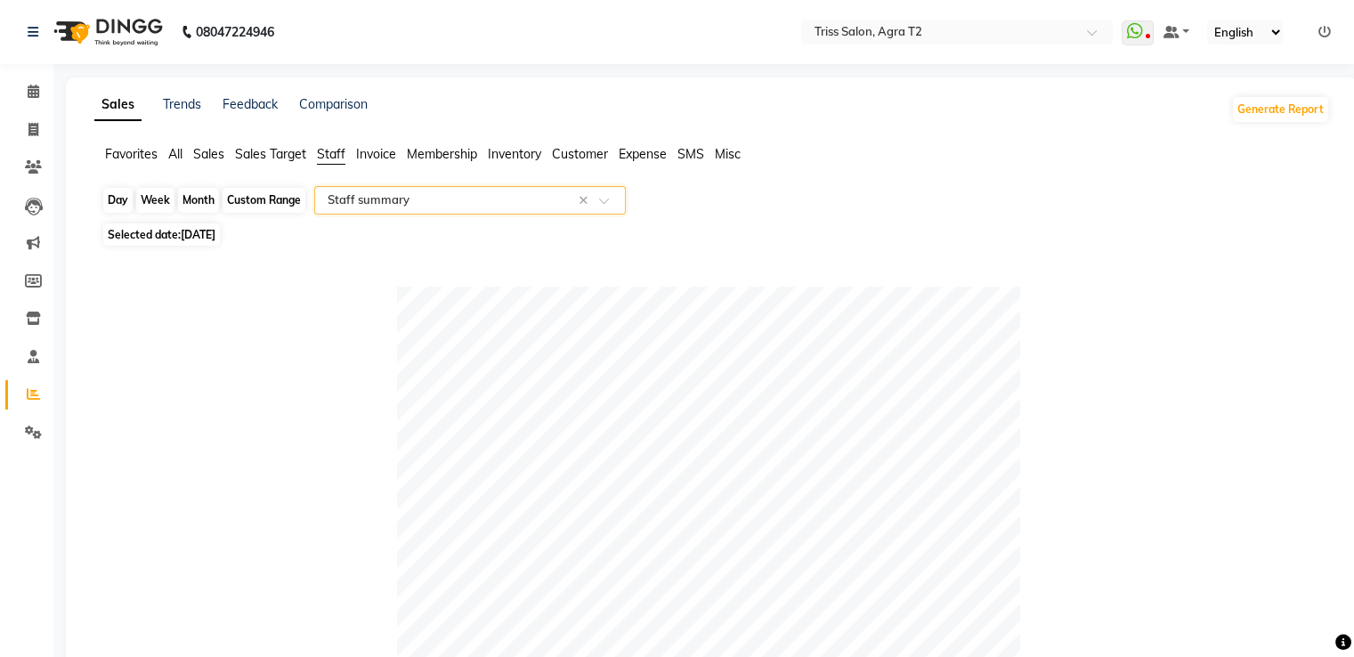
click at [110, 200] on div "Day" at bounding box center [117, 200] width 29 height 25
select select "9"
select select "2025"
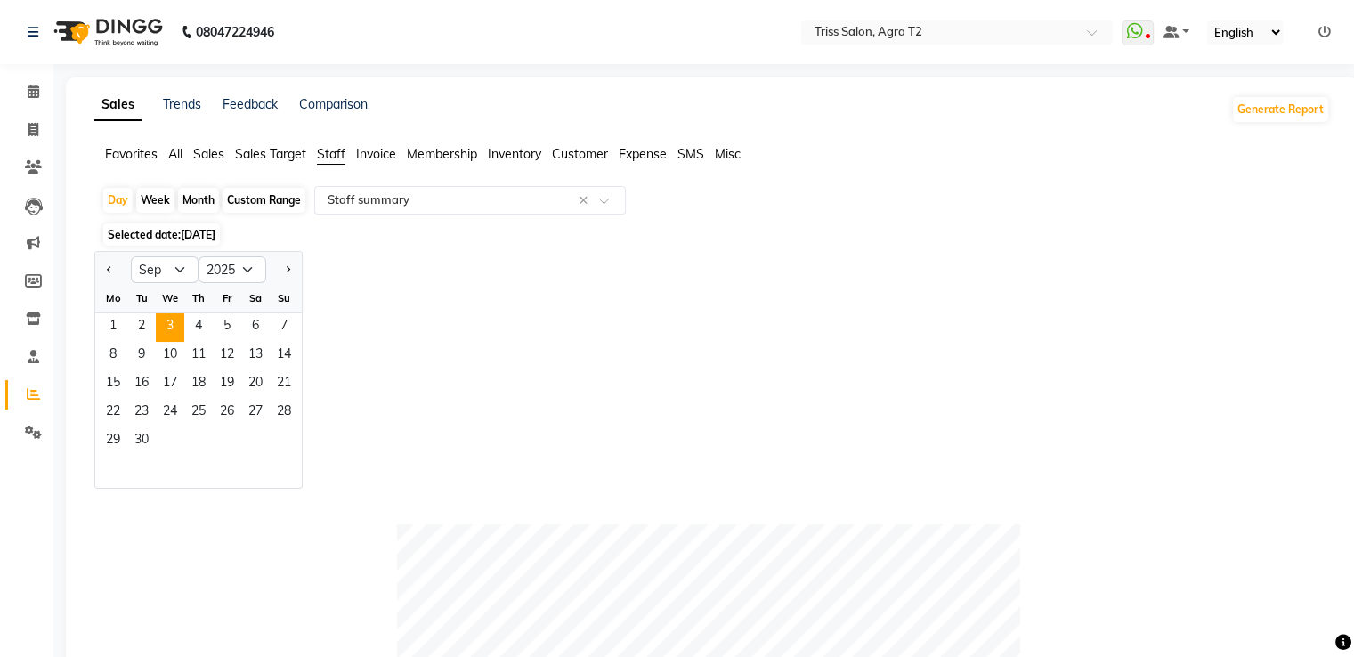
click at [137, 309] on div "Tu" at bounding box center [141, 298] width 28 height 28
click at [137, 317] on span "2" at bounding box center [141, 327] width 28 height 28
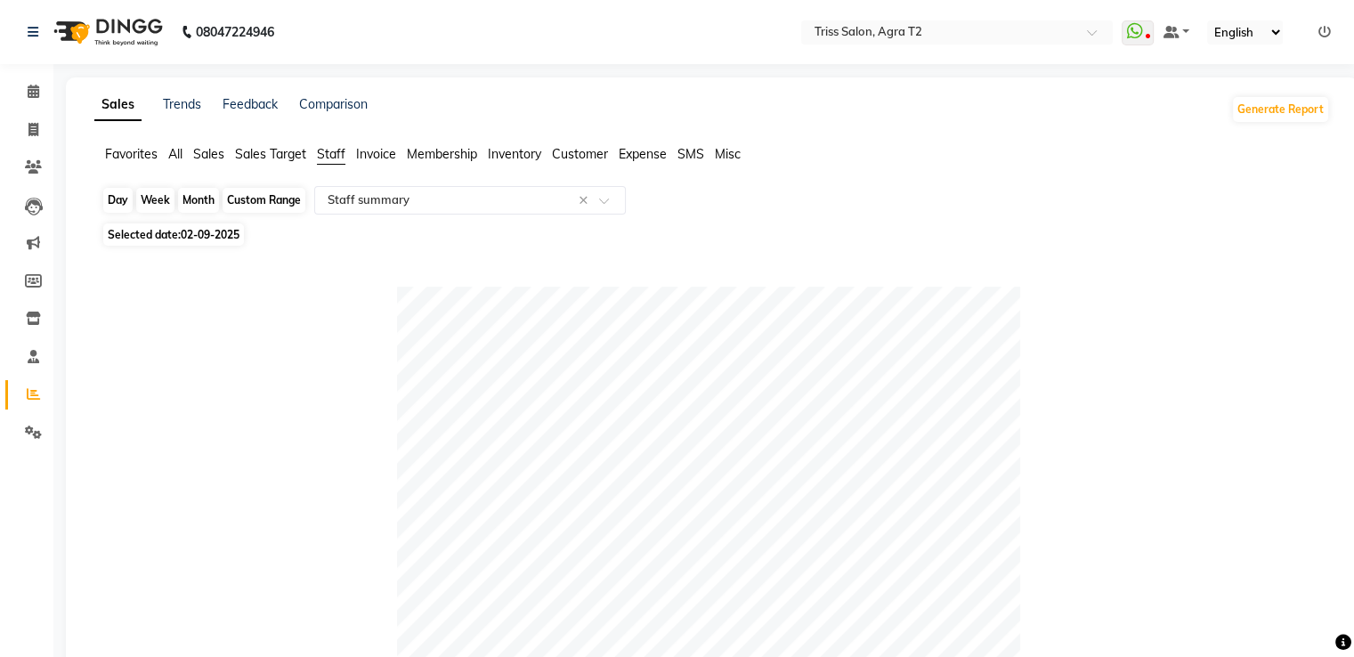
click at [112, 204] on div "Day" at bounding box center [117, 200] width 29 height 25
select select "9"
select select "2025"
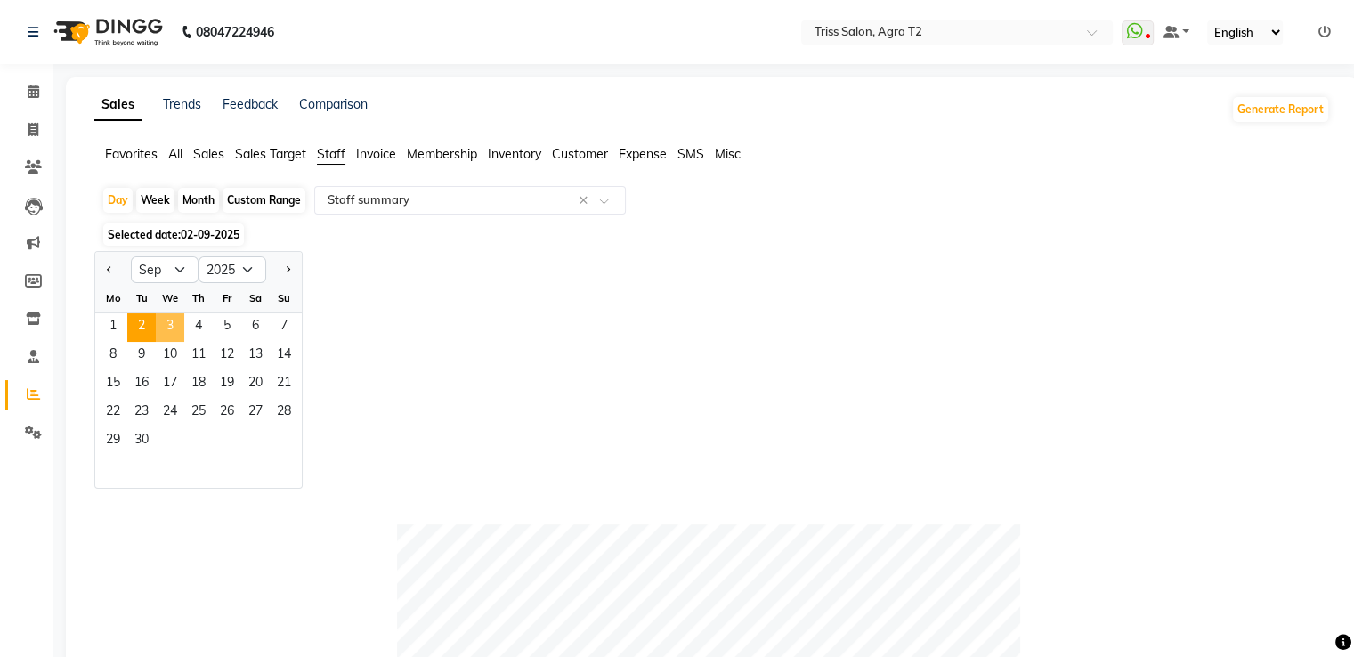
click at [171, 321] on span "3" at bounding box center [170, 327] width 28 height 28
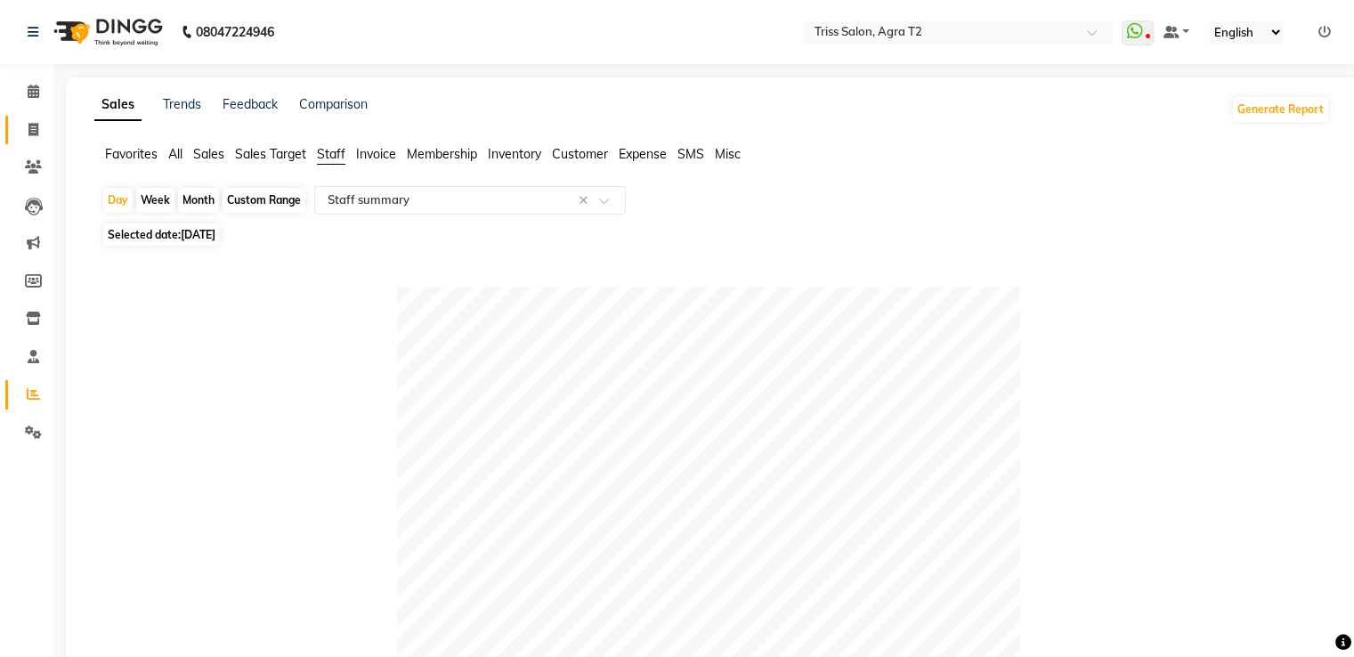
click at [38, 117] on link "Invoice" at bounding box center [26, 130] width 43 height 29
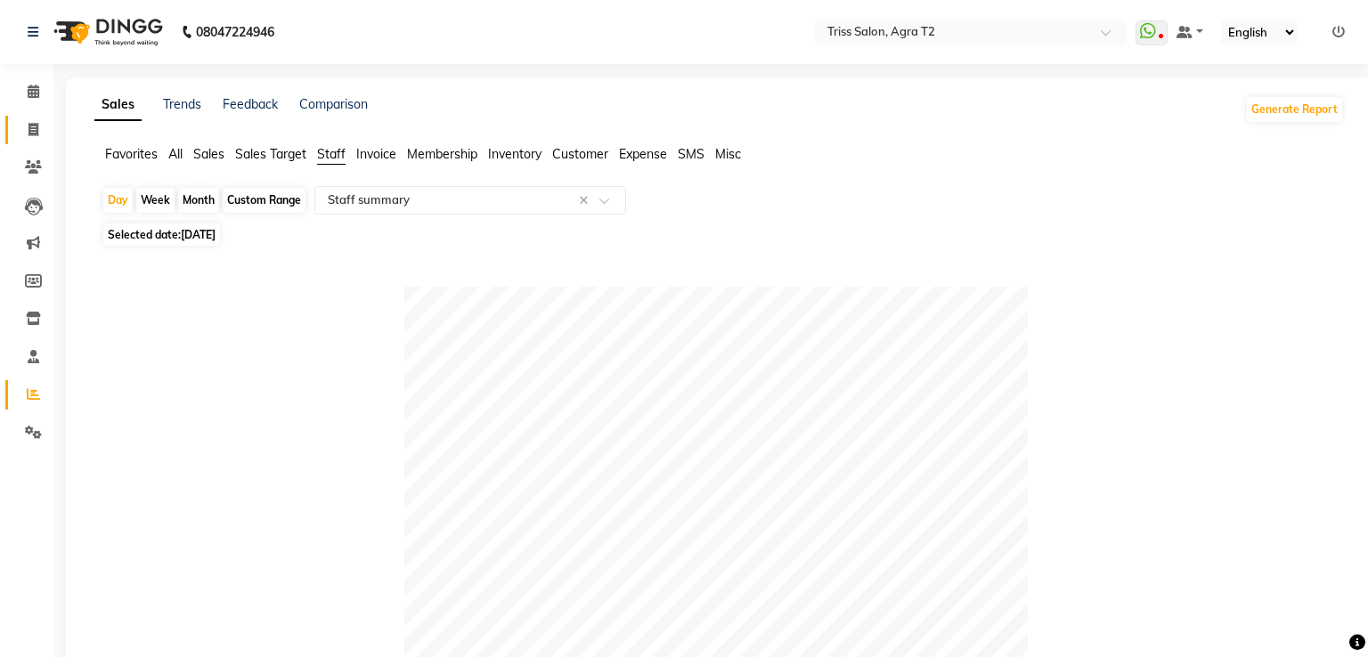
select select "service"
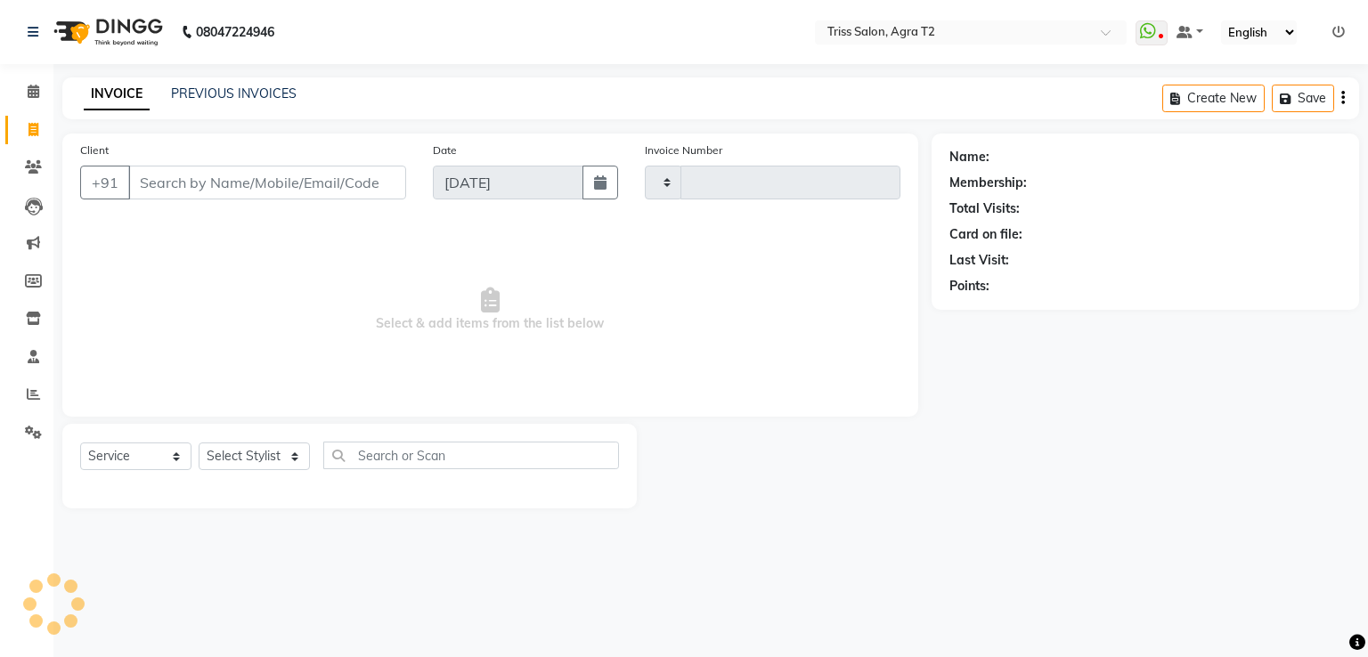
type input "2250"
select select "4301"
click at [28, 401] on icon at bounding box center [33, 393] width 13 height 13
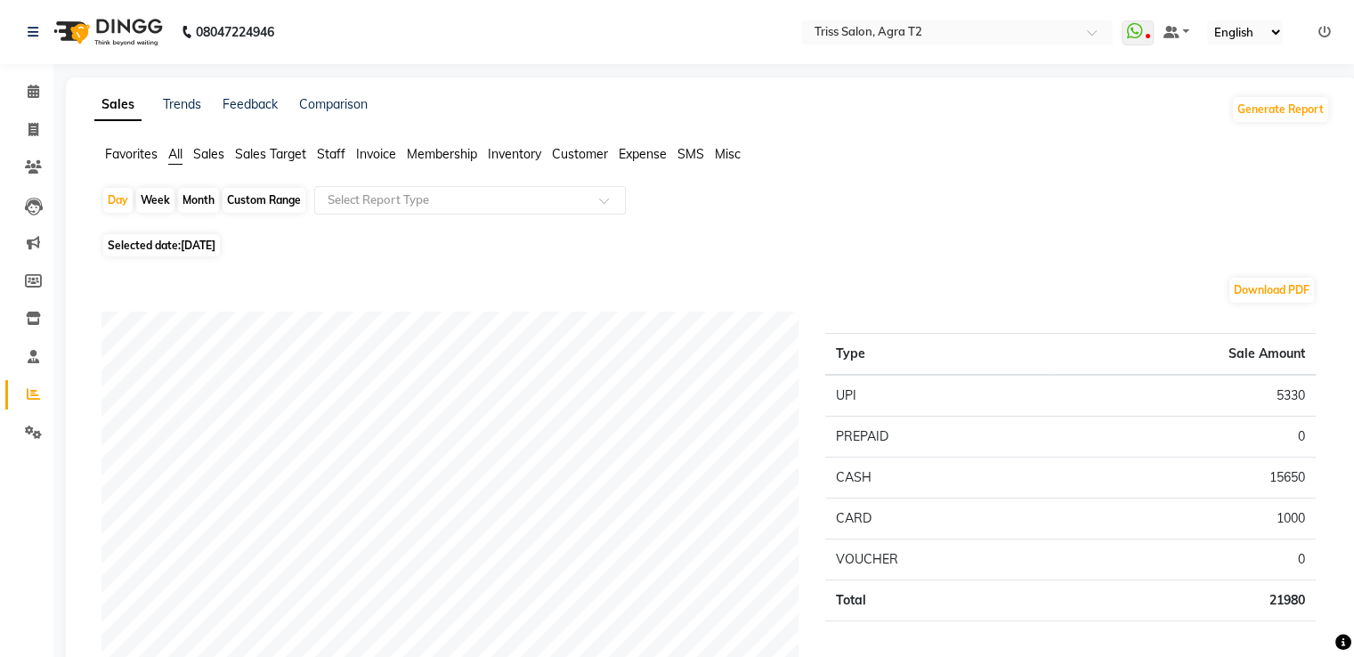
click at [336, 147] on span "Staff" at bounding box center [331, 154] width 28 height 16
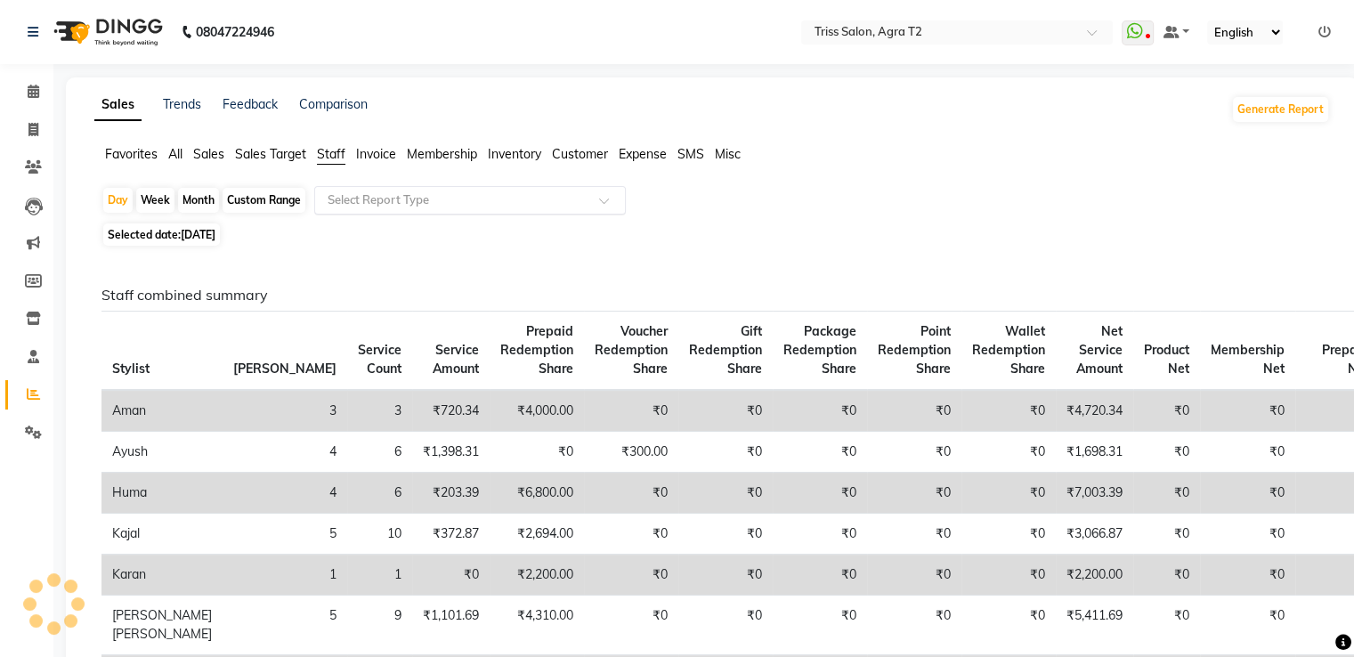
click at [352, 199] on input "text" at bounding box center [452, 200] width 256 height 18
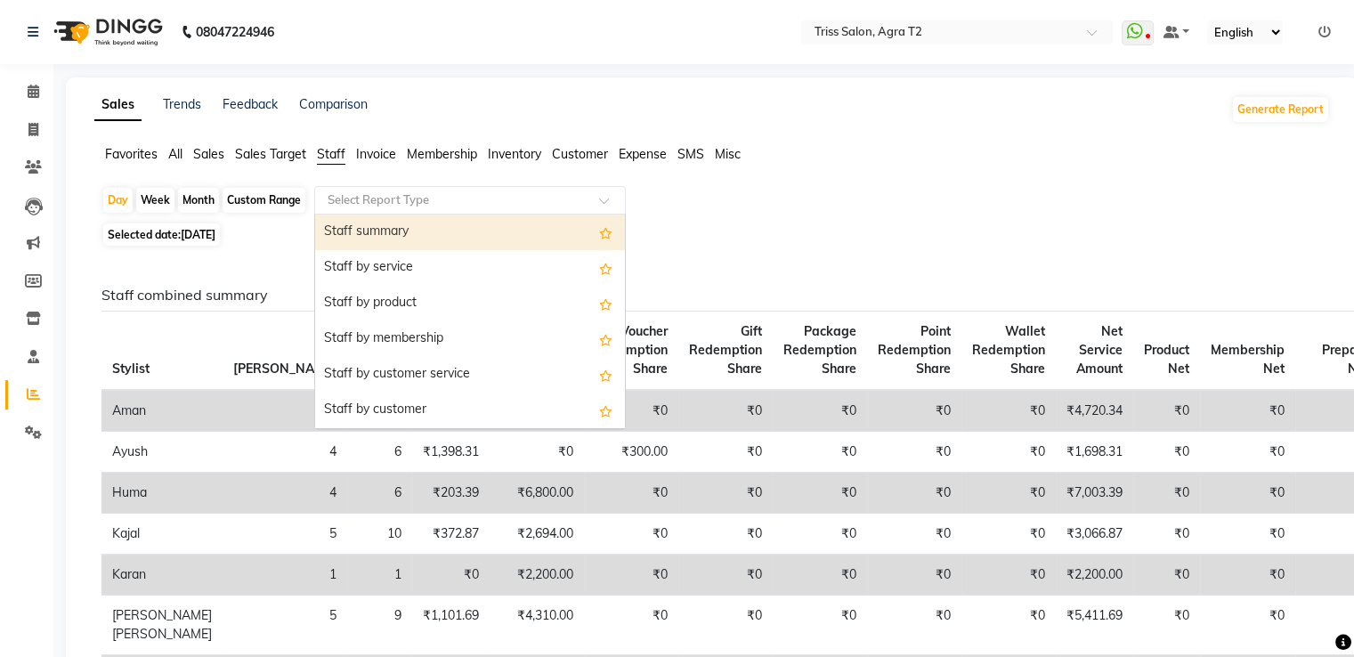
click at [356, 228] on div "Staff summary" at bounding box center [470, 233] width 310 height 36
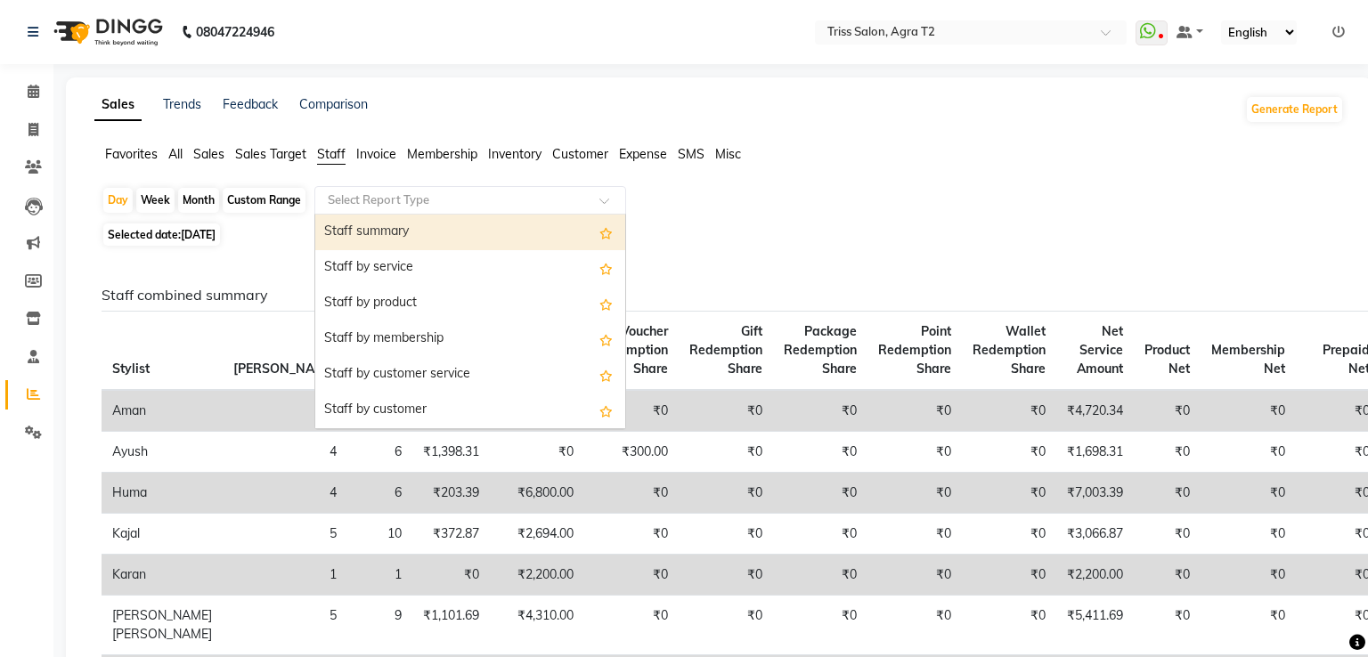
select select "full_report"
select select "csv"
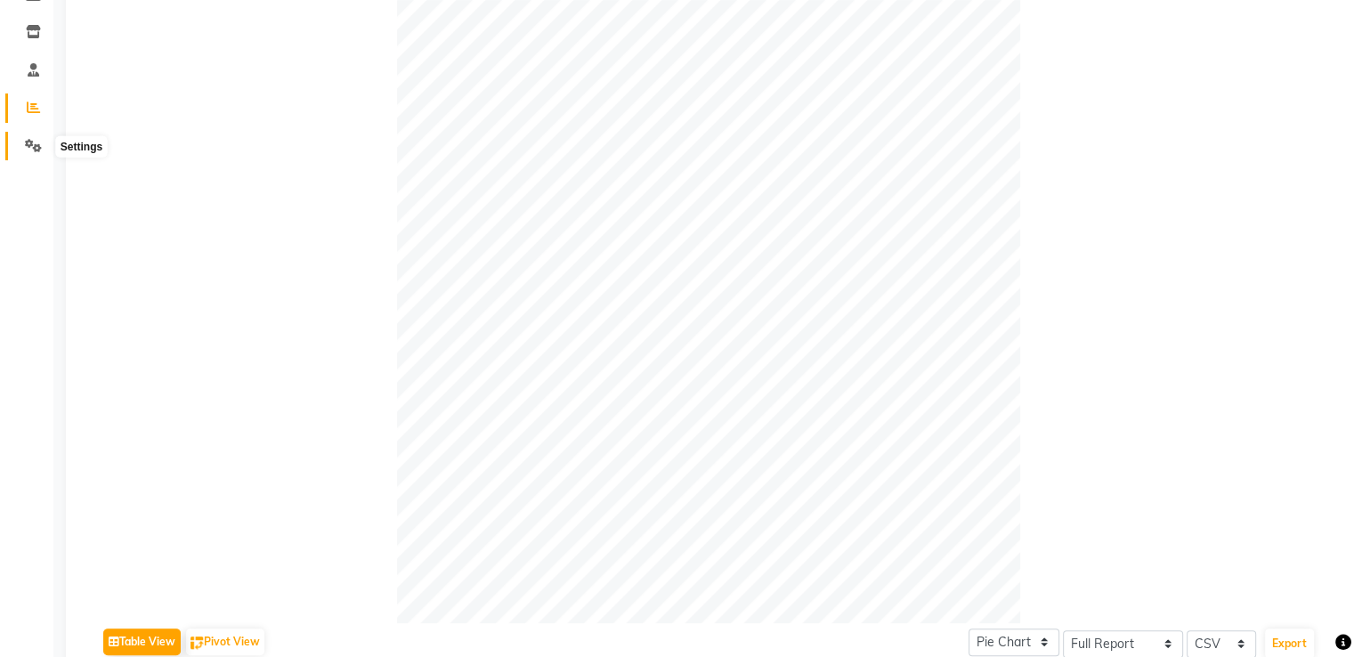
scroll to position [20, 0]
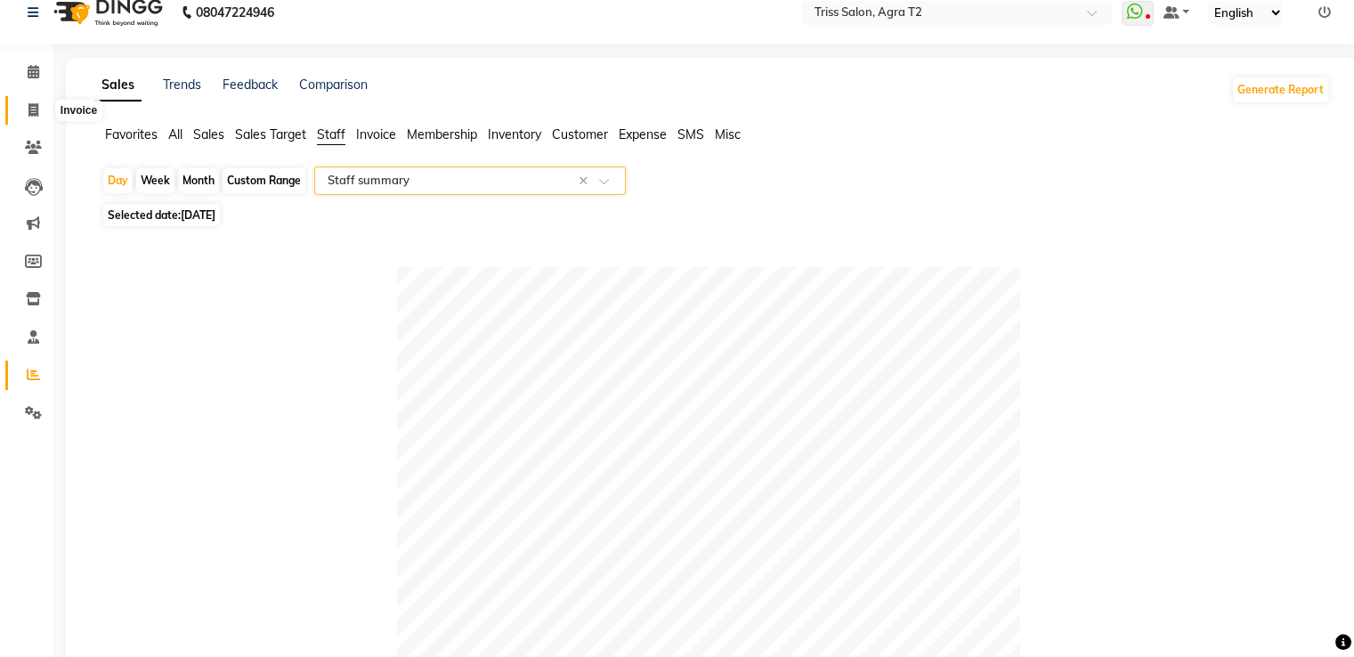
click at [34, 109] on icon at bounding box center [33, 109] width 10 height 13
select select "service"
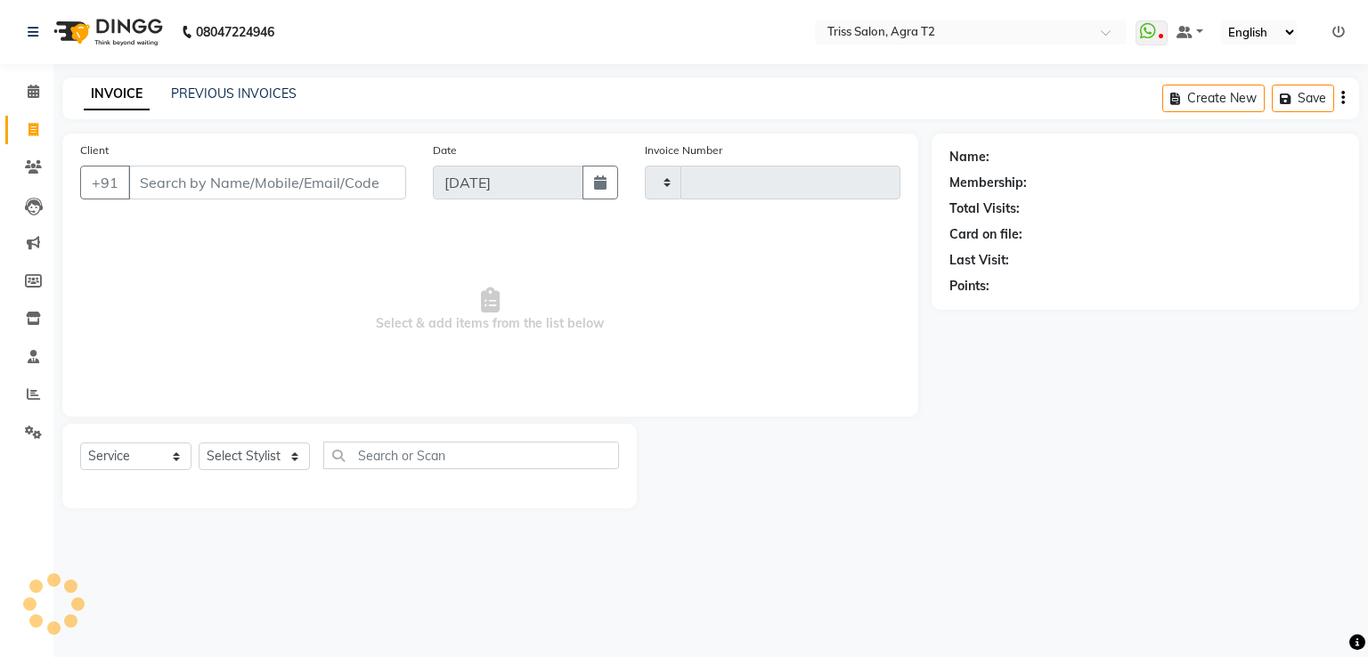
type input "2250"
select select "4301"
click at [224, 88] on link "PREVIOUS INVOICES" at bounding box center [234, 93] width 126 height 16
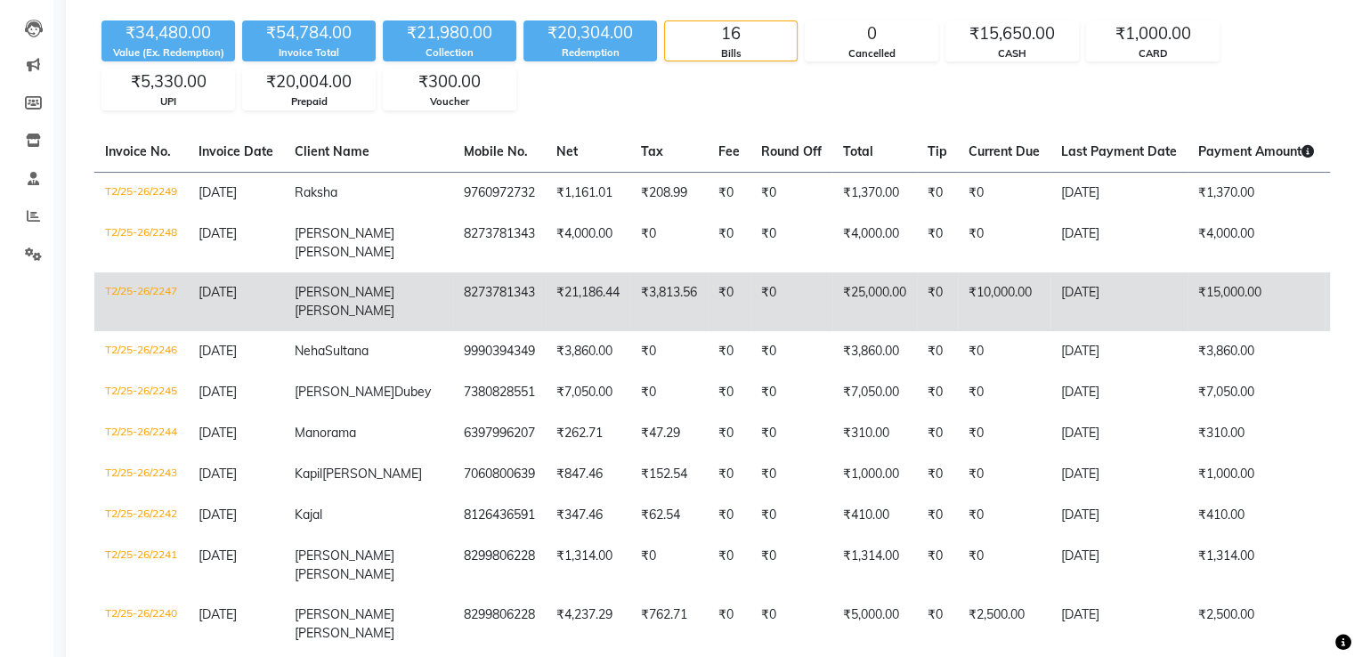
scroll to position [89, 0]
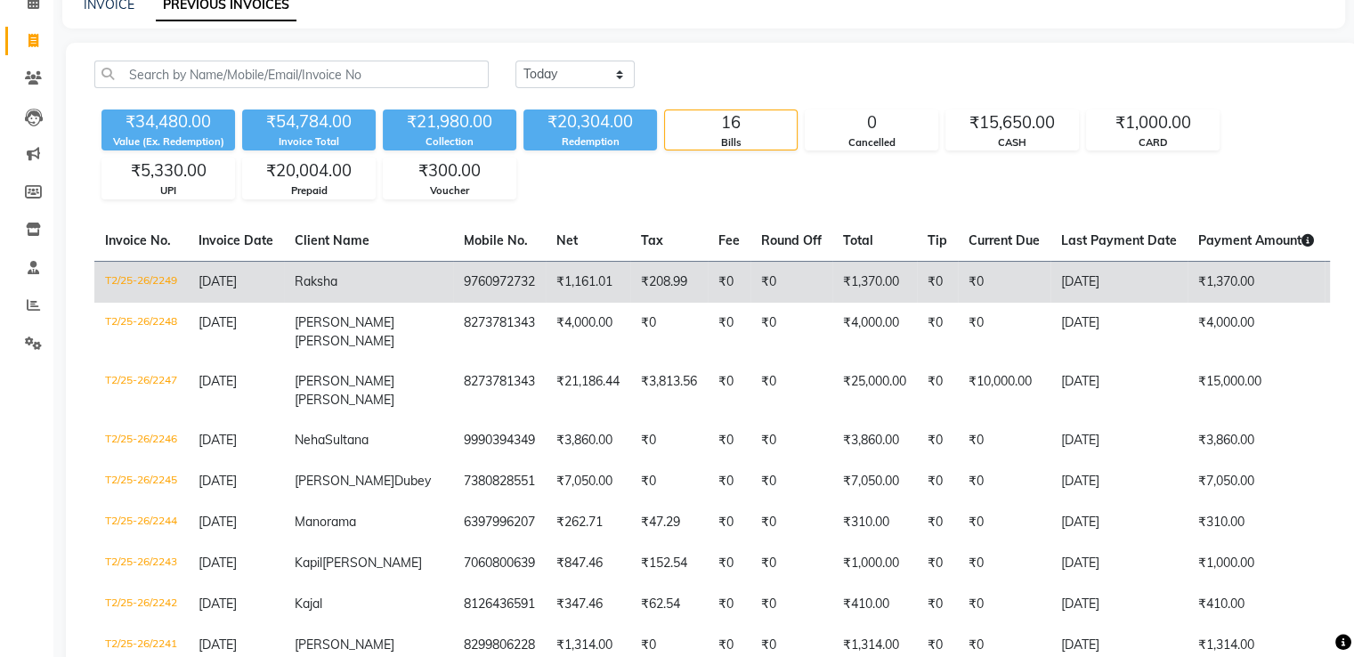
click at [453, 273] on td "9760972732" at bounding box center [499, 282] width 93 height 42
click at [453, 282] on td "9760972732" at bounding box center [499, 282] width 93 height 42
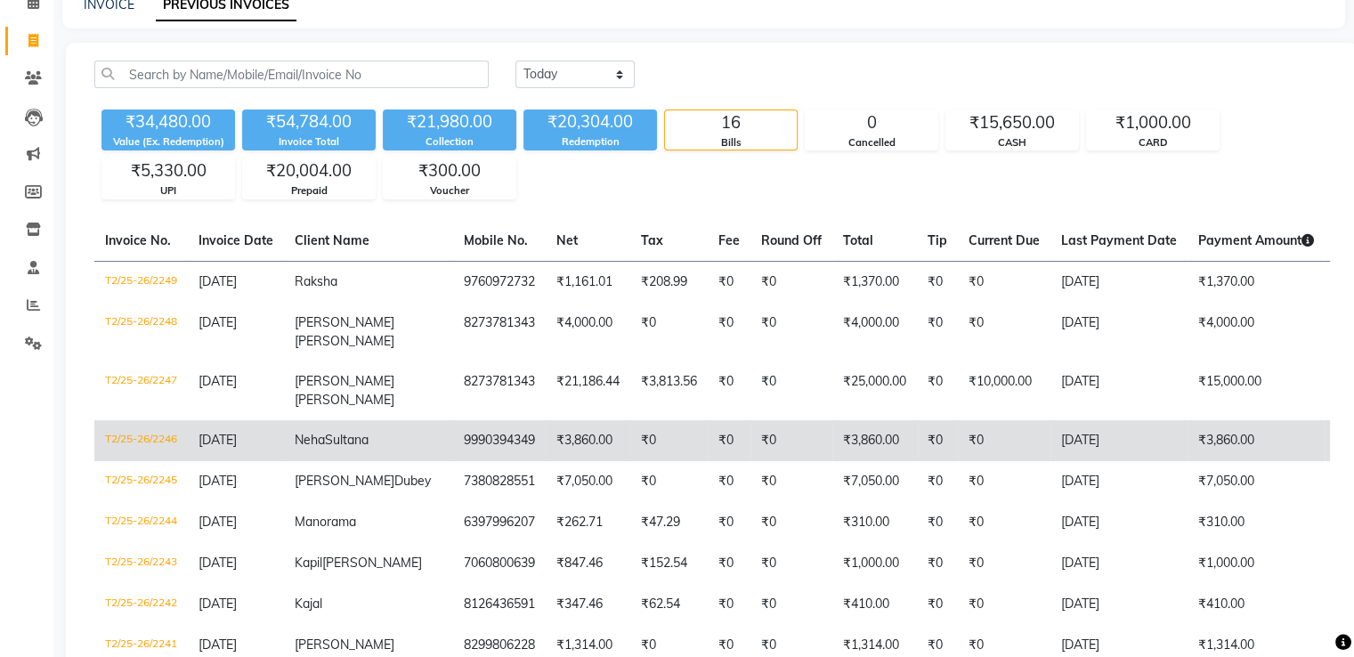
click at [453, 439] on td "9990394349" at bounding box center [499, 440] width 93 height 41
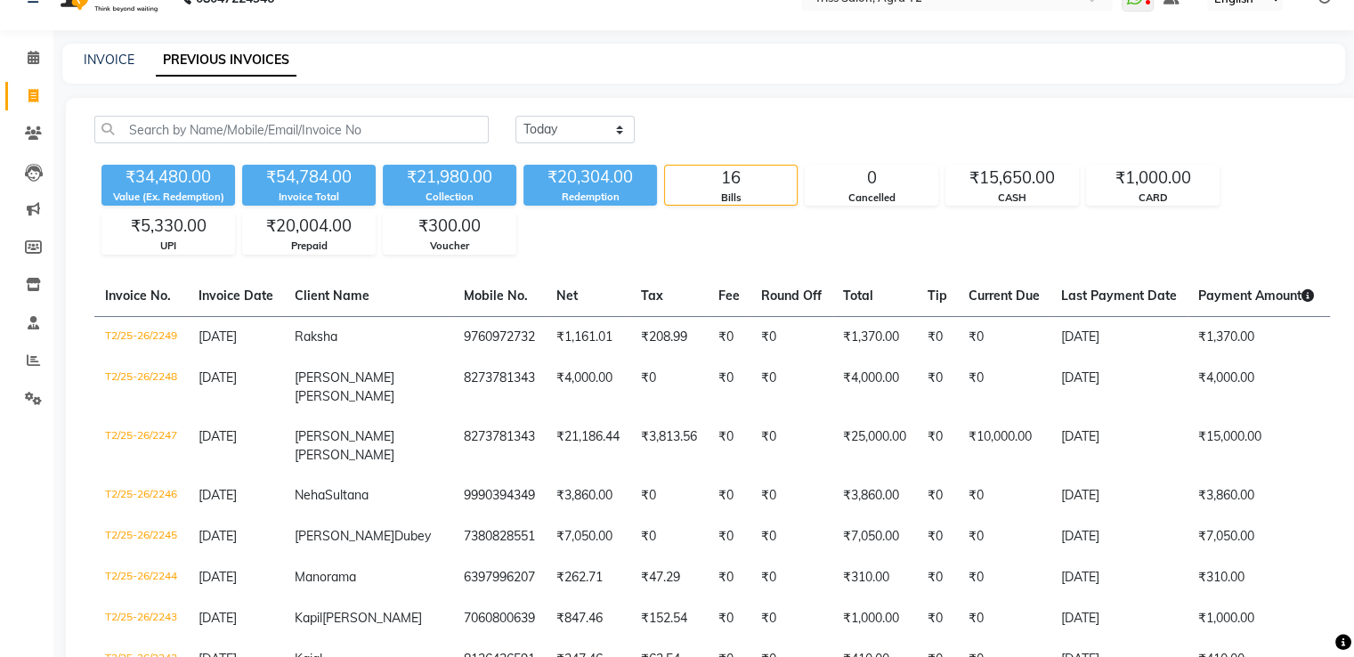
scroll to position [0, 0]
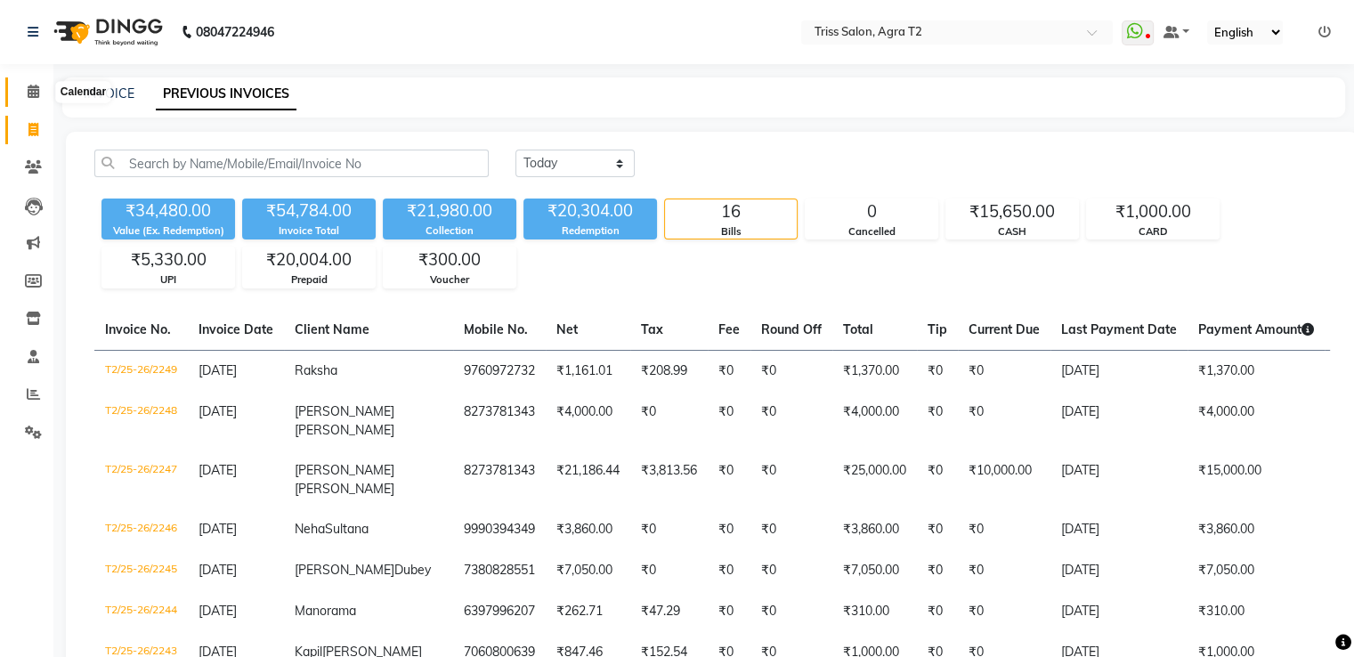
drag, startPoint x: 34, startPoint y: 90, endPoint x: 36, endPoint y: 76, distance: 14.4
click at [34, 87] on icon at bounding box center [34, 91] width 12 height 13
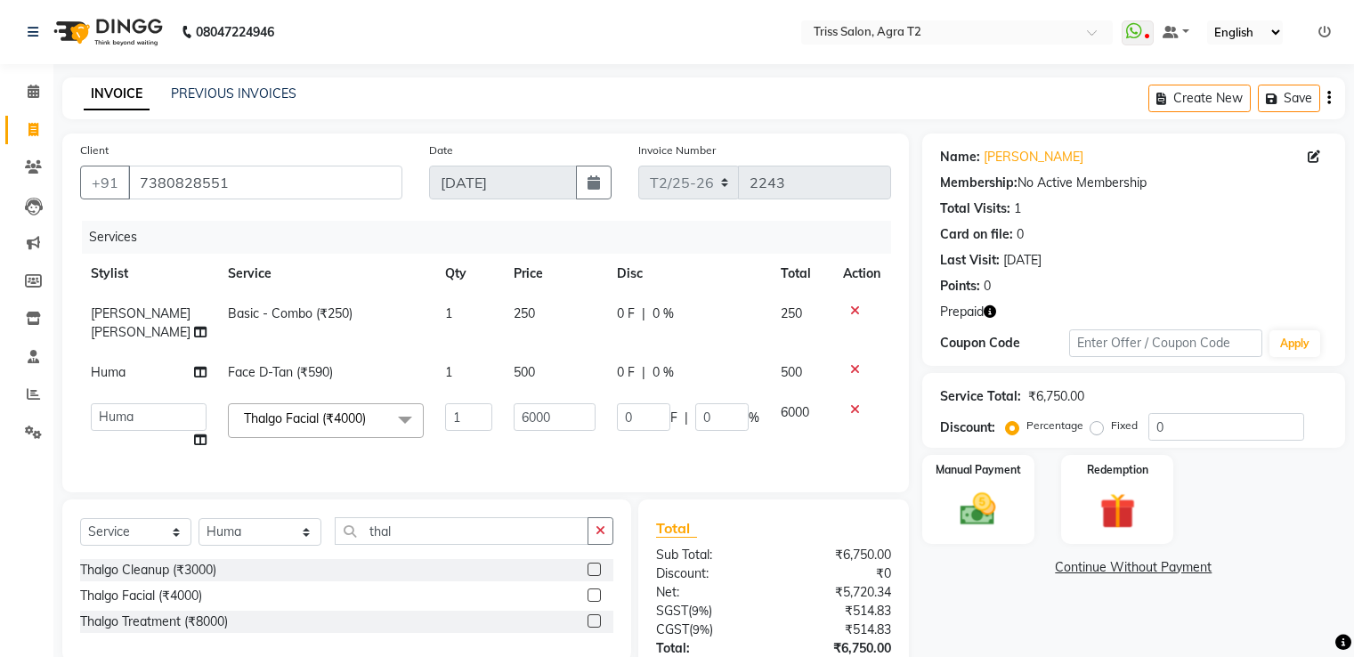
select select "49099"
select select "service"
select select "49099"
click at [602, 527] on icon "button" at bounding box center [601, 530] width 10 height 12
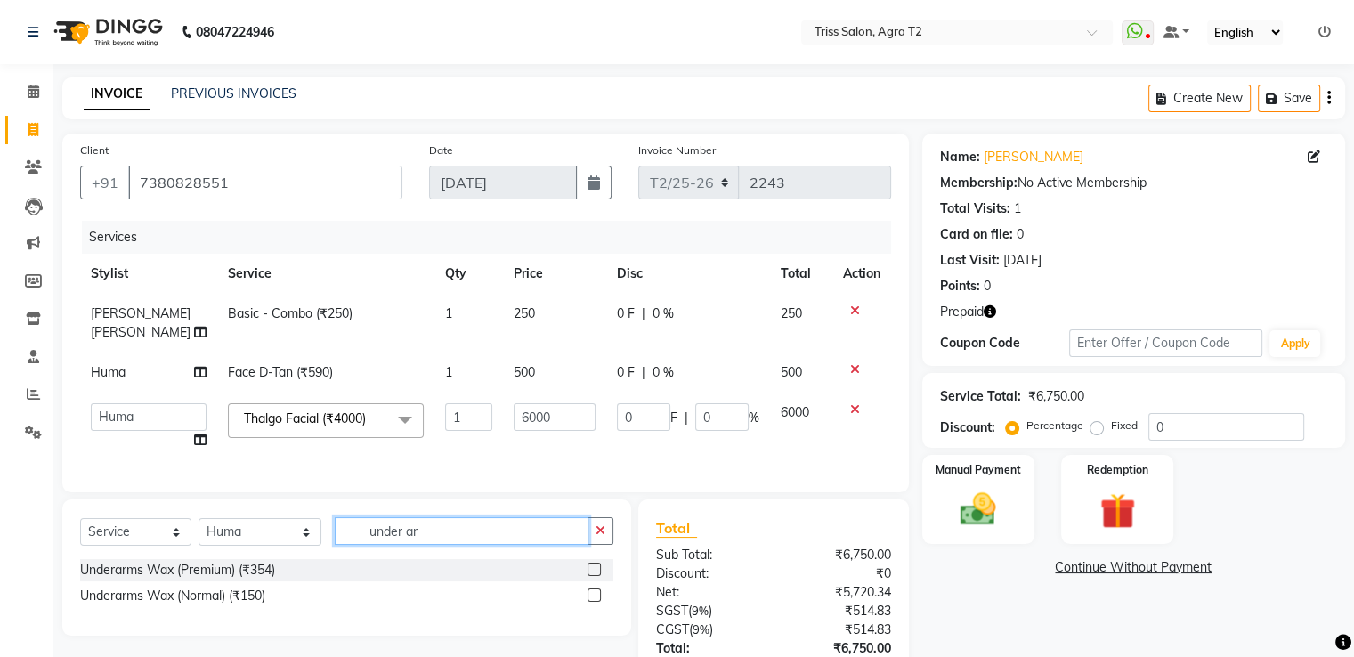
type input "under ar"
click at [595, 568] on label at bounding box center [594, 569] width 13 height 13
click at [595, 568] on input "checkbox" at bounding box center [594, 570] width 12 height 12
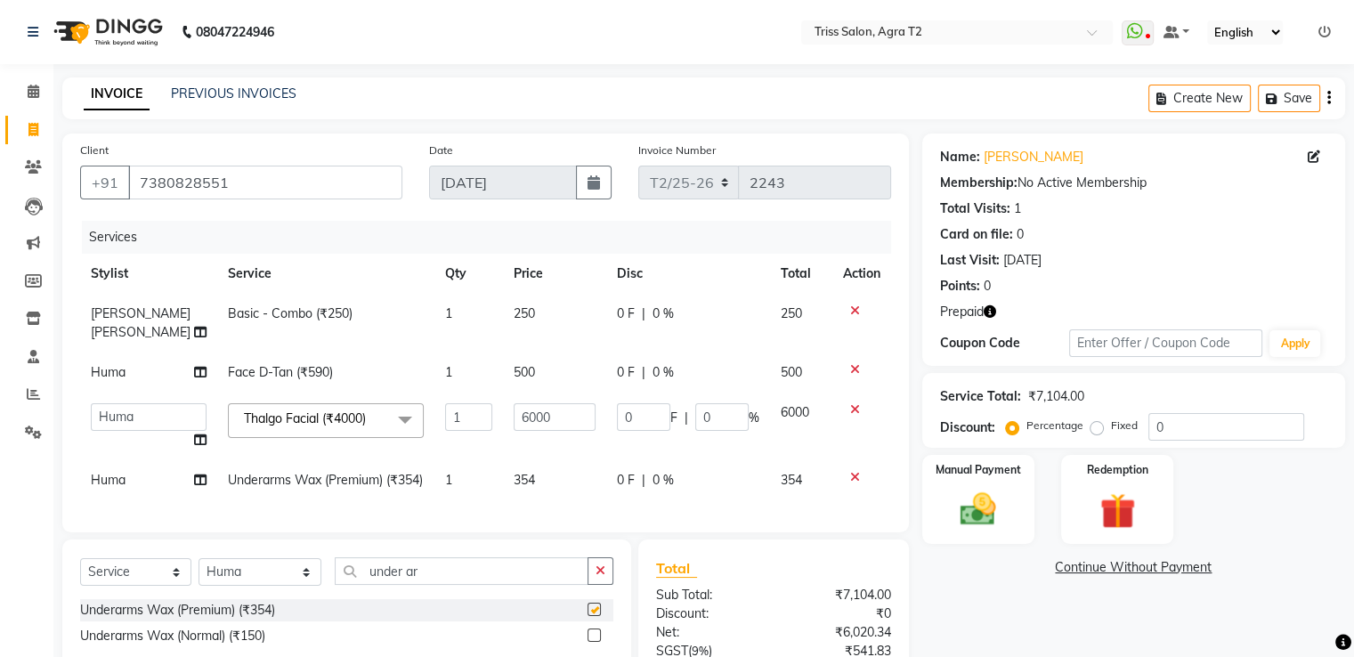
checkbox input "false"
click at [520, 467] on td "354" at bounding box center [554, 480] width 103 height 40
select select "49099"
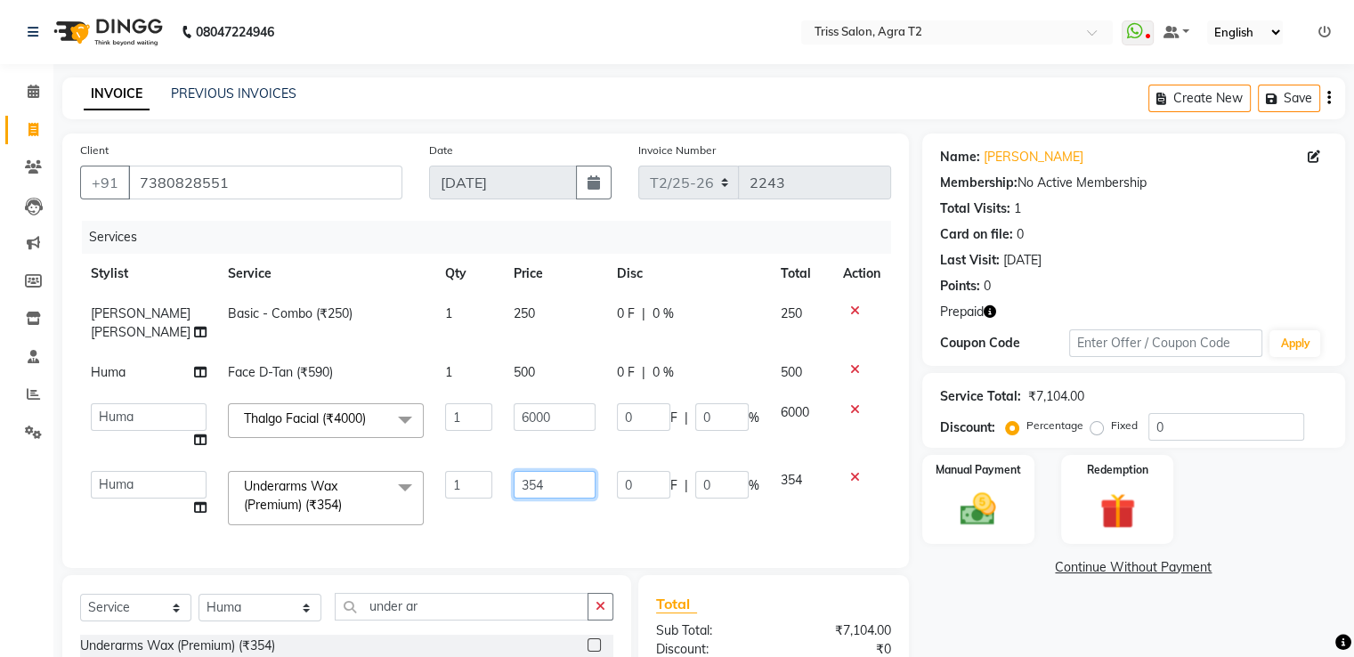
click at [539, 471] on input "354" at bounding box center [555, 485] width 82 height 28
type input "300"
click at [555, 507] on div "Services Stylist Service Qty Price Disc Total Action [PERSON_NAME]. Kamil Basic…" at bounding box center [485, 385] width 811 height 329
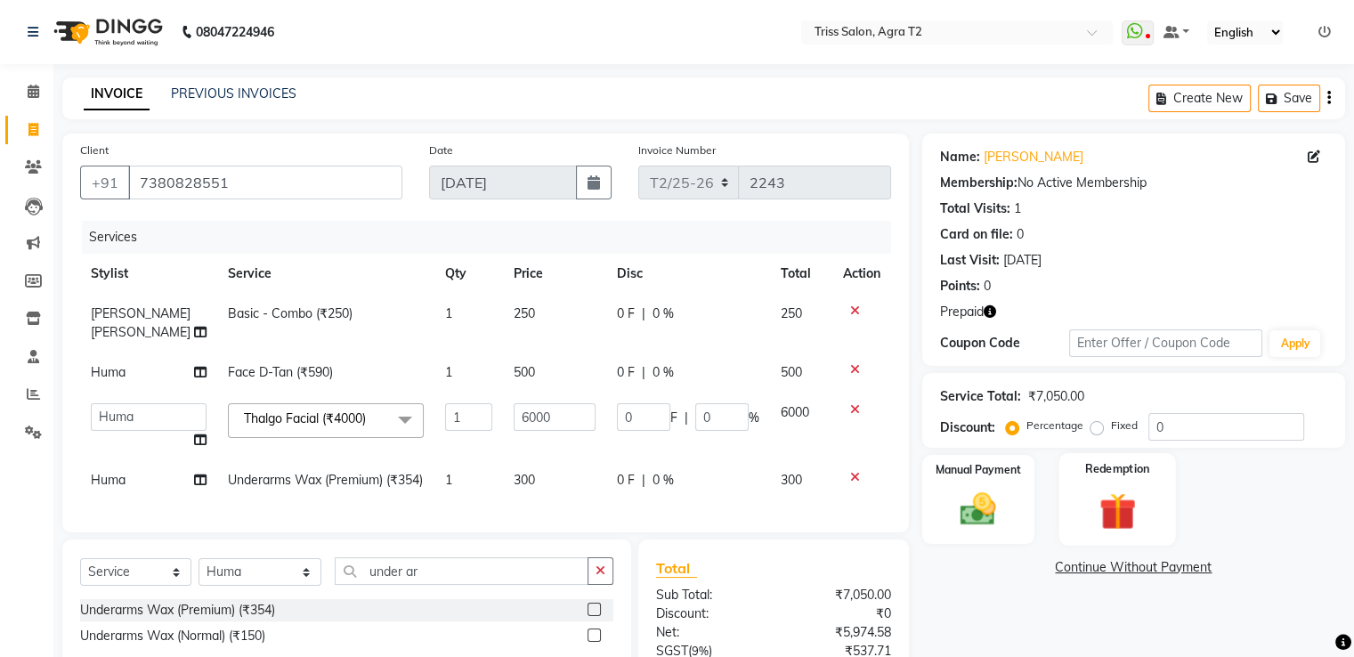
click at [1118, 507] on img at bounding box center [1117, 511] width 60 height 45
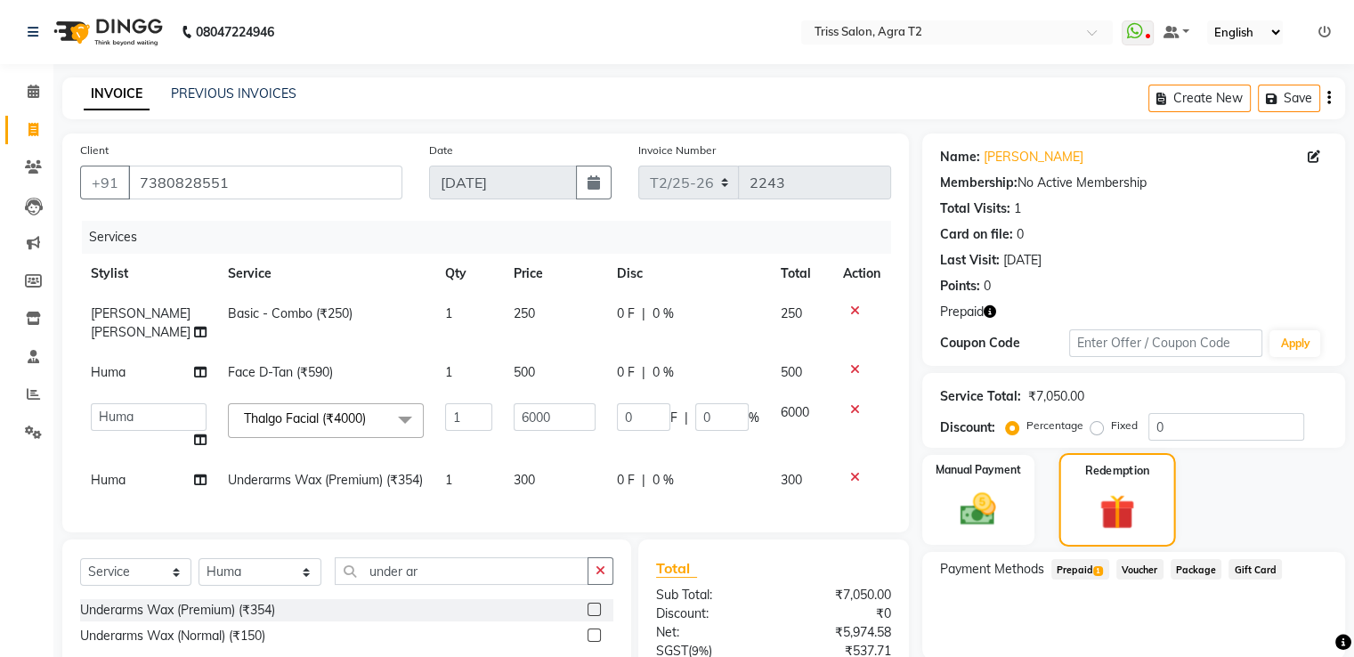
scroll to position [185, 0]
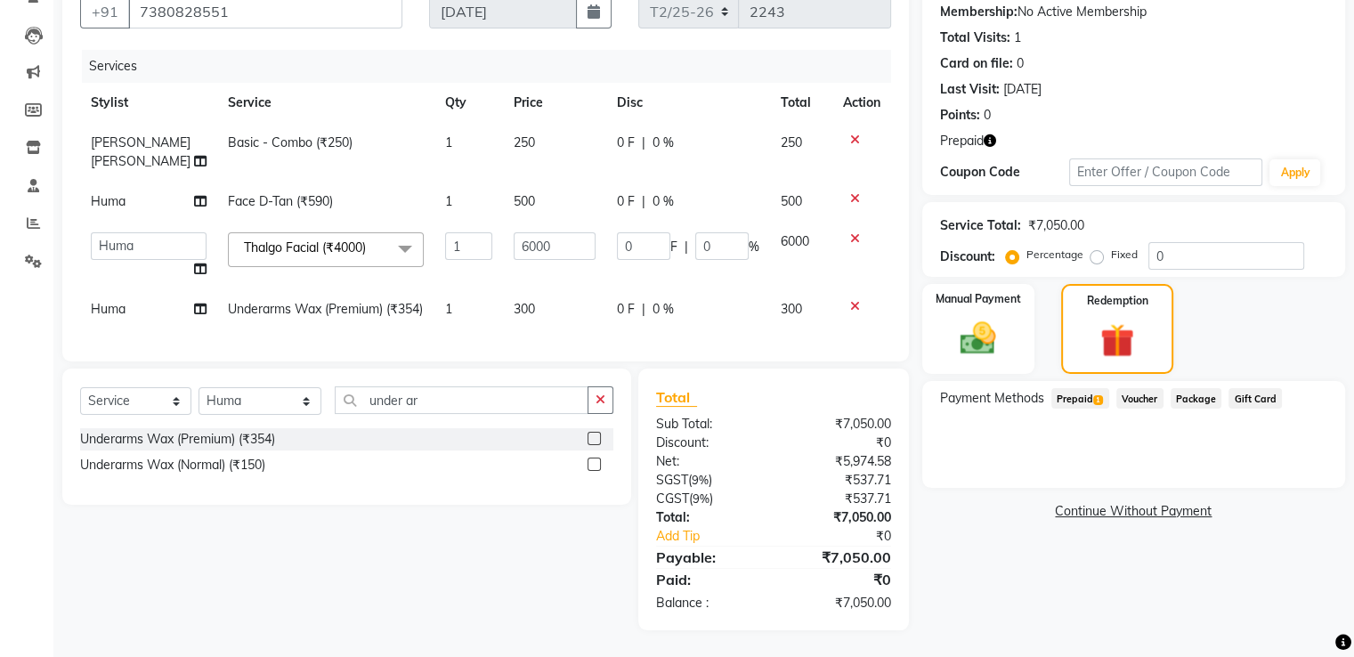
click at [1061, 391] on span "Prepaid 1" at bounding box center [1080, 398] width 58 height 20
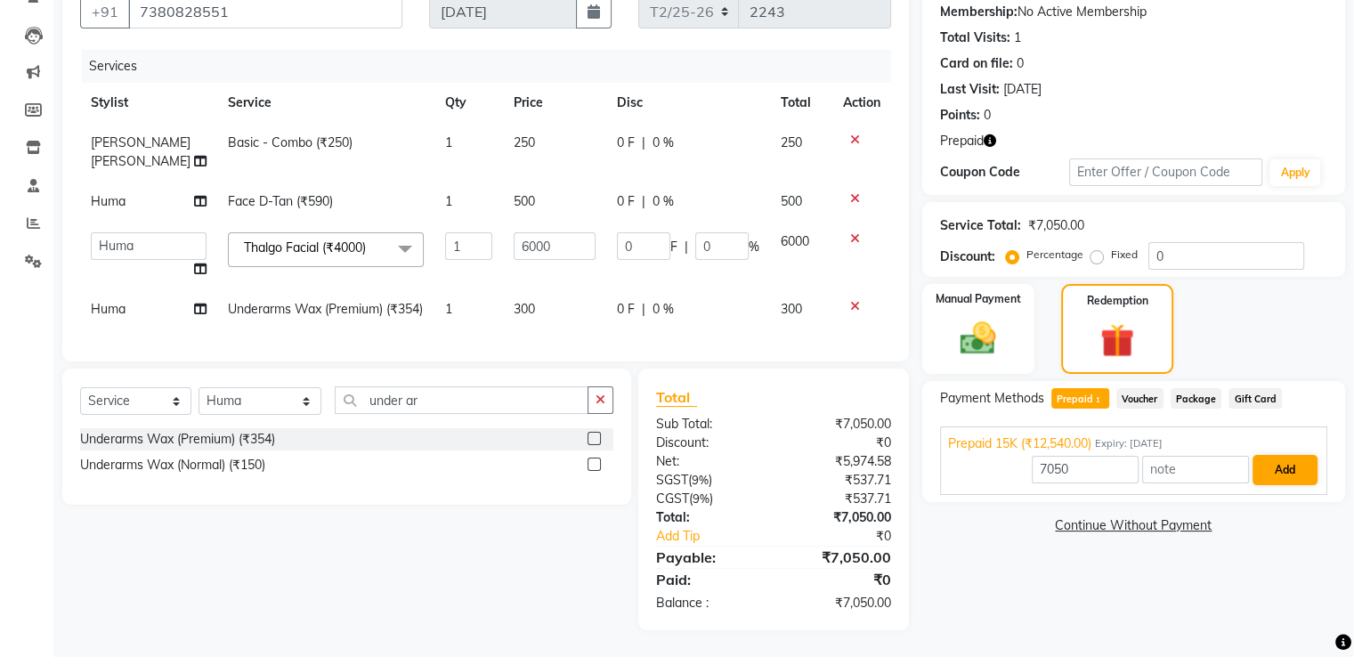
click at [1287, 461] on button "Add" at bounding box center [1285, 470] width 65 height 30
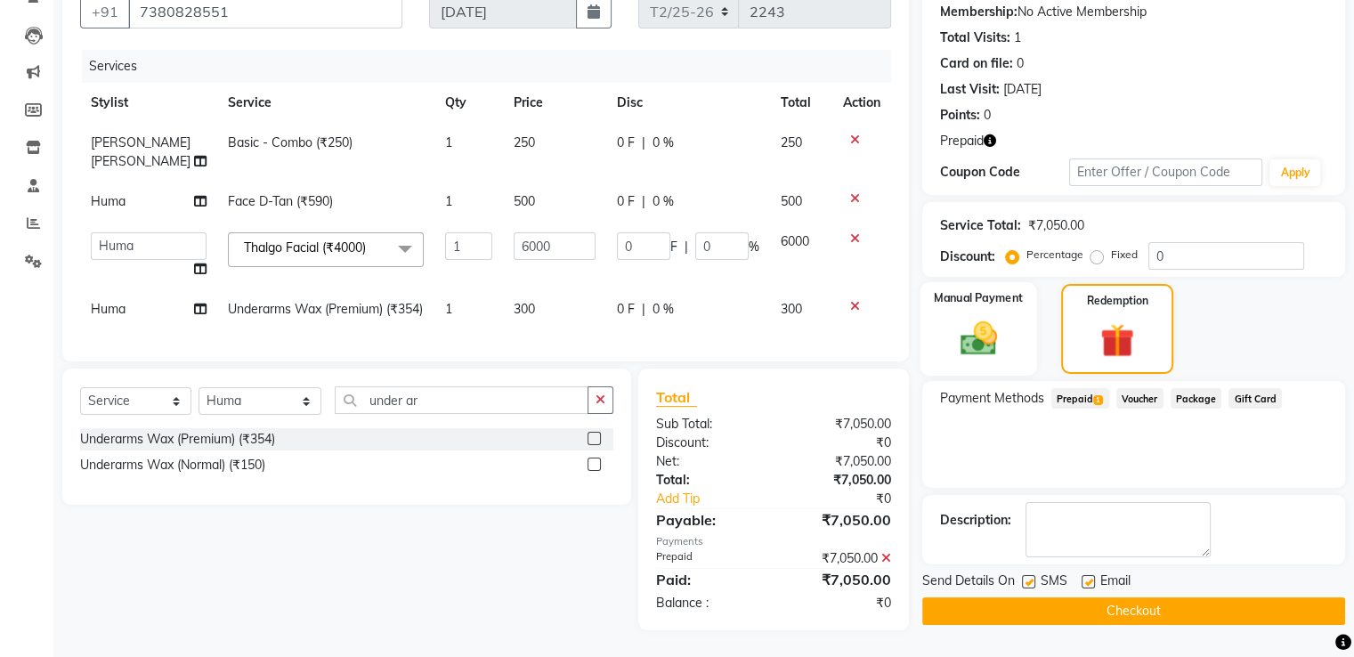
click at [992, 325] on img at bounding box center [978, 338] width 60 height 43
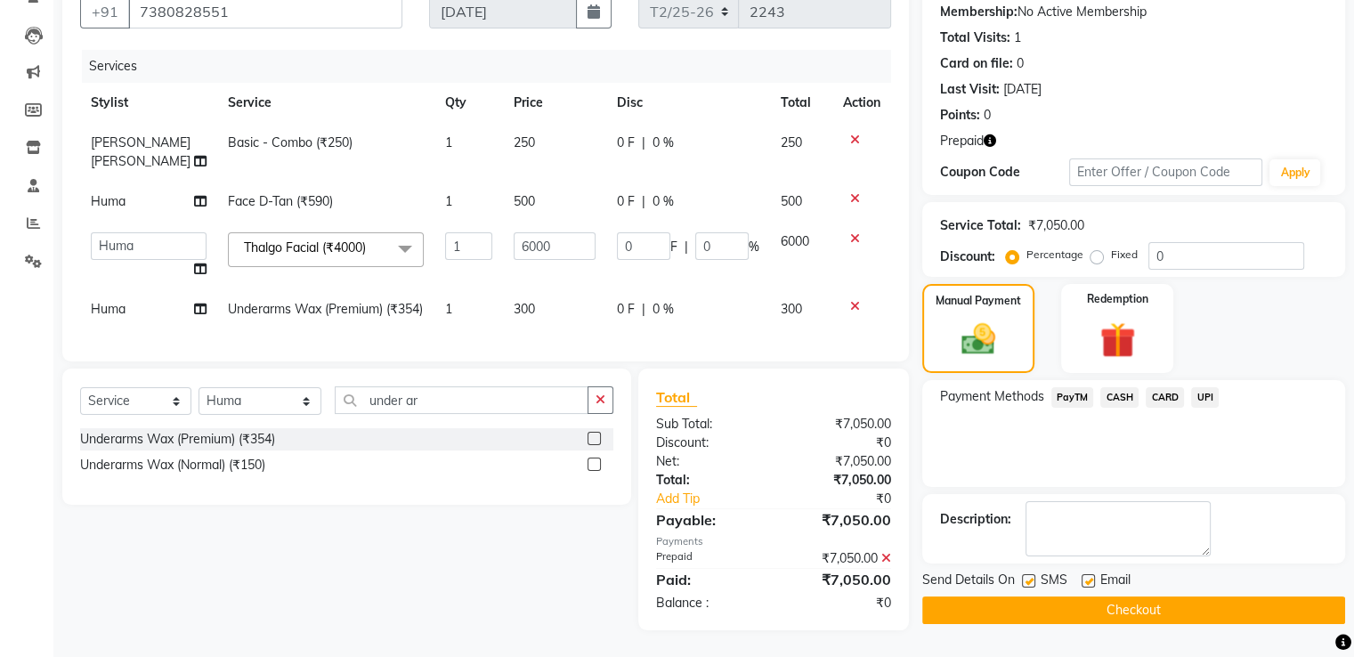
click at [887, 562] on icon at bounding box center [886, 558] width 10 height 12
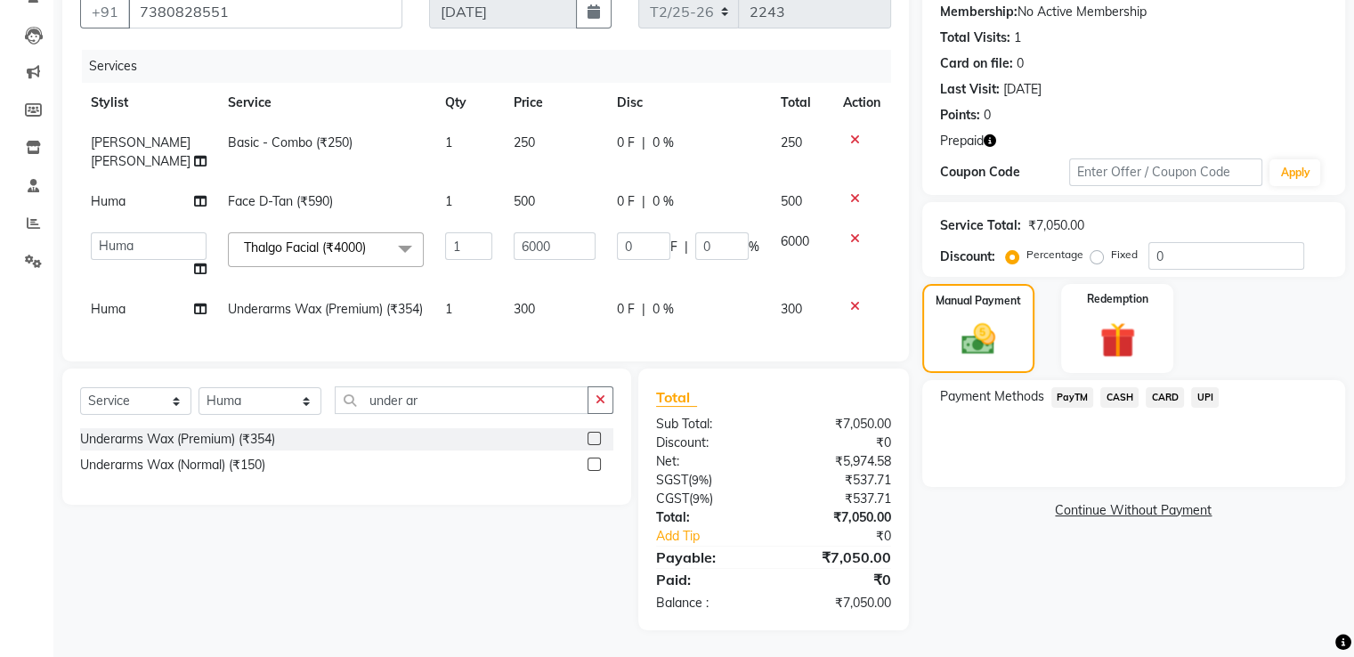
click at [1112, 318] on img at bounding box center [1118, 340] width 58 height 45
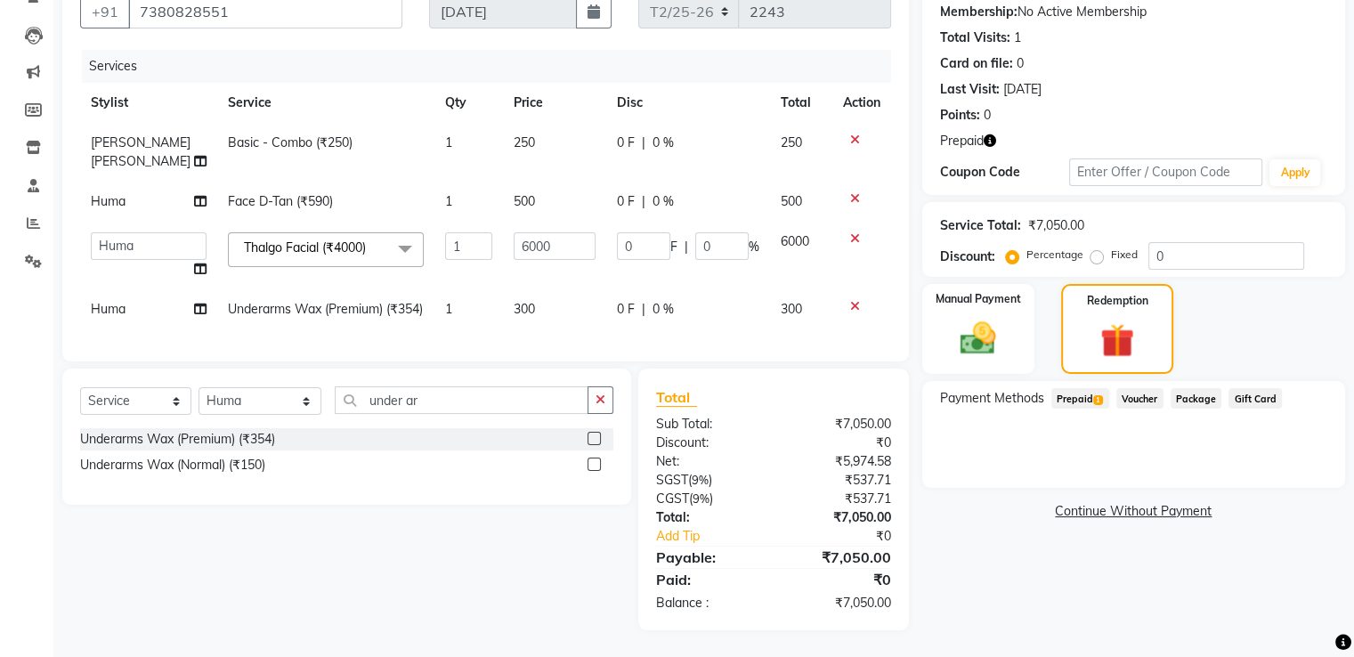
click at [994, 134] on icon "button" at bounding box center [990, 140] width 12 height 12
click at [1079, 389] on span "Prepaid 1" at bounding box center [1080, 398] width 58 height 20
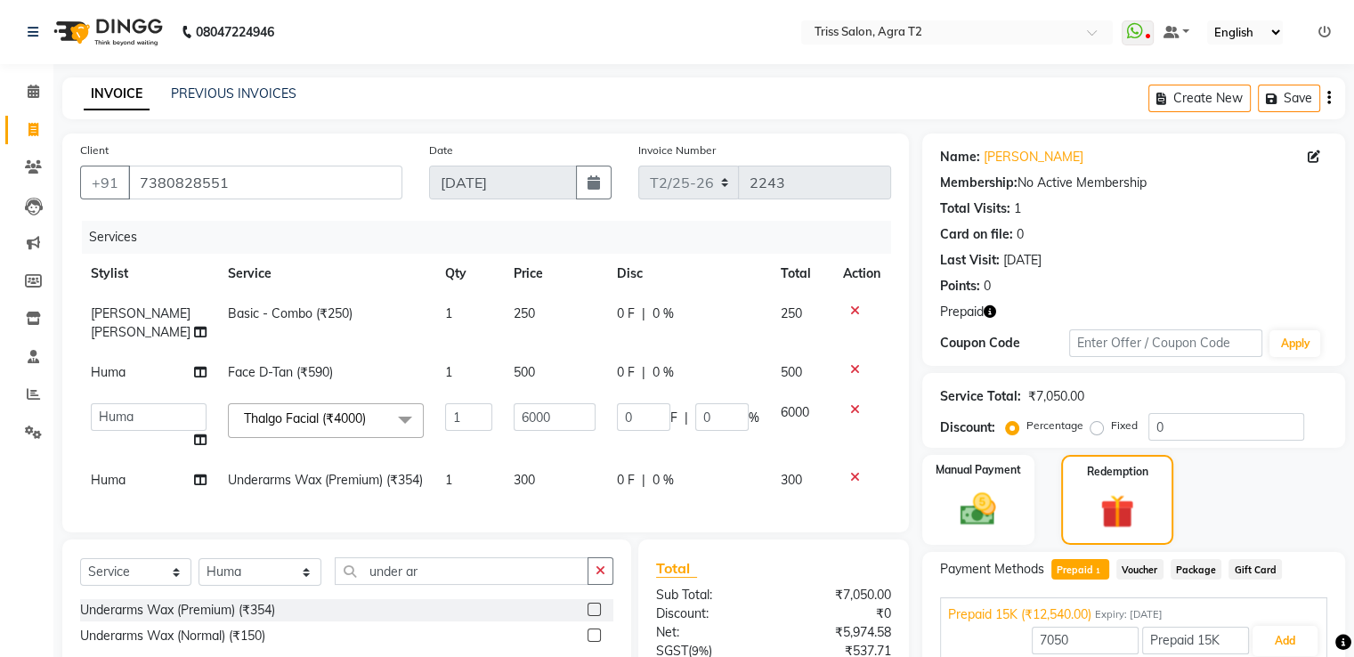
scroll to position [82, 0]
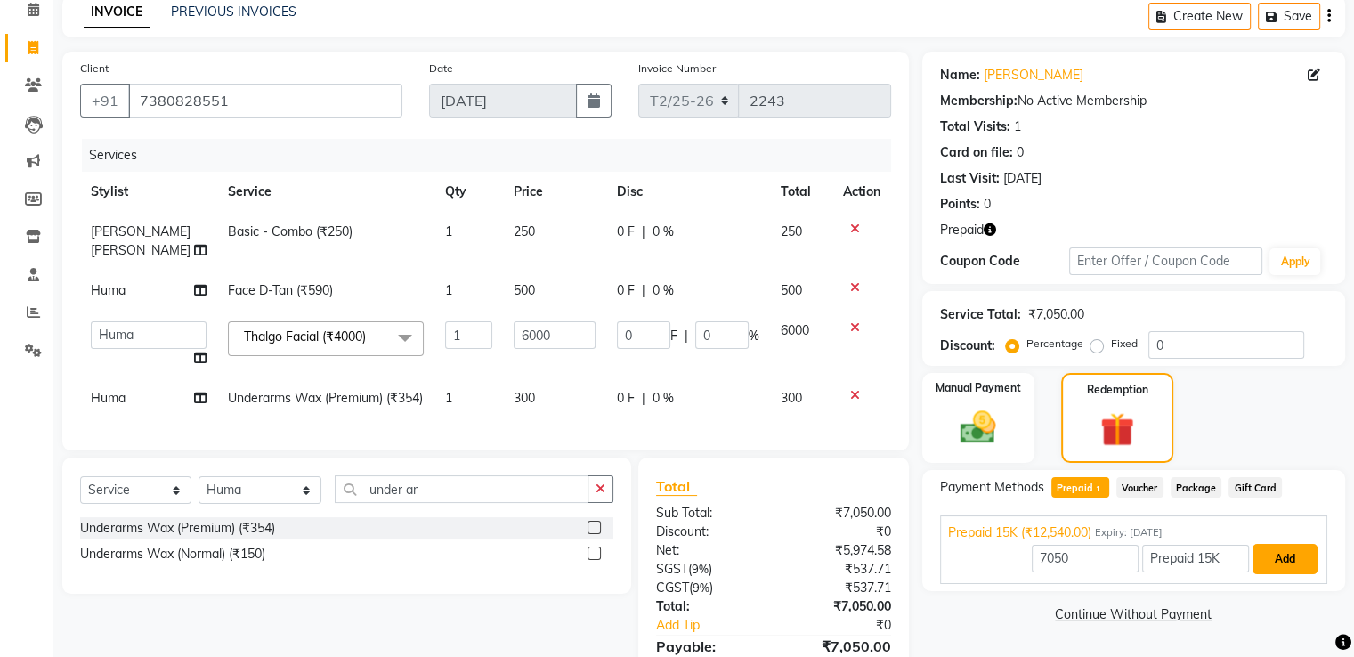
click at [1295, 562] on button "Add" at bounding box center [1285, 559] width 65 height 30
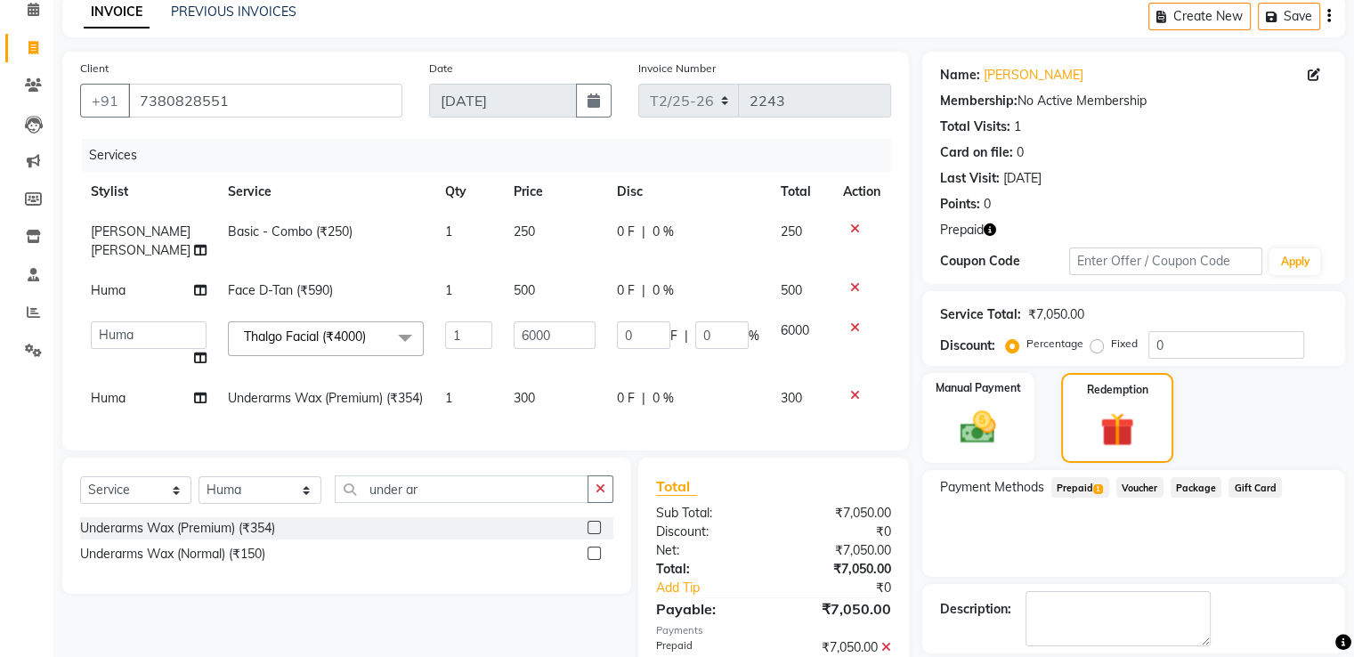
scroll to position [185, 0]
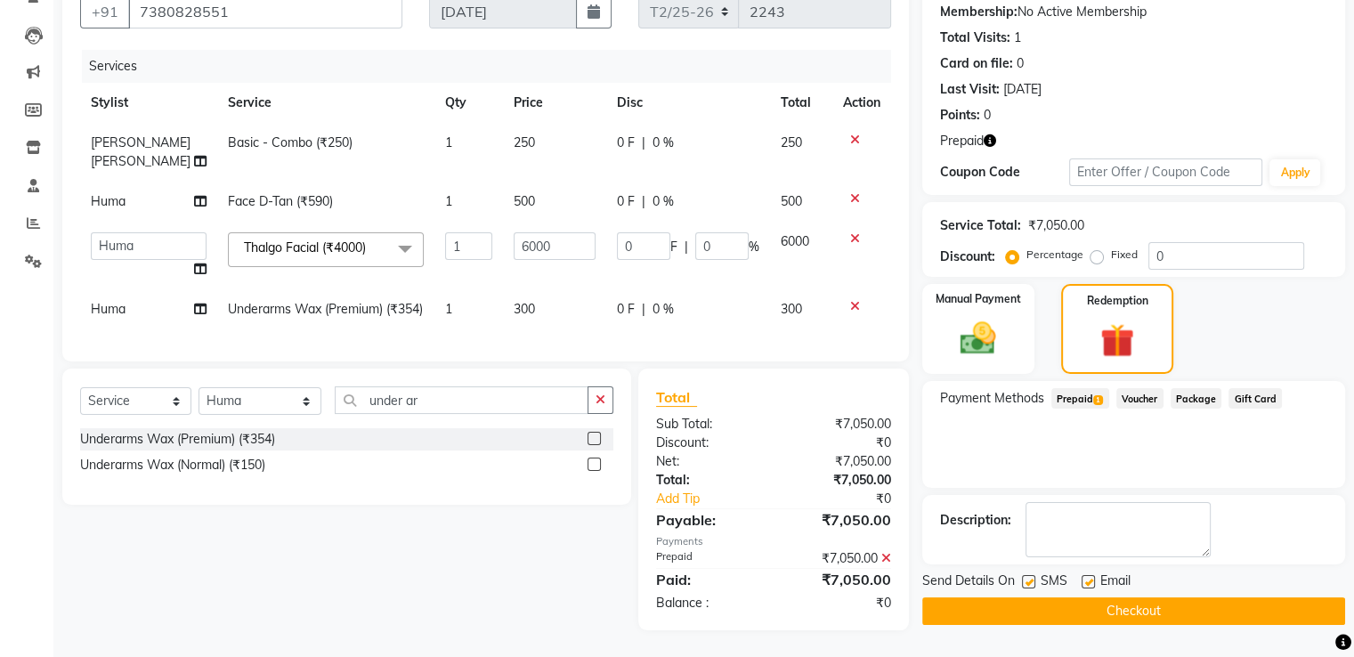
click at [1124, 602] on button "Checkout" at bounding box center [1133, 611] width 423 height 28
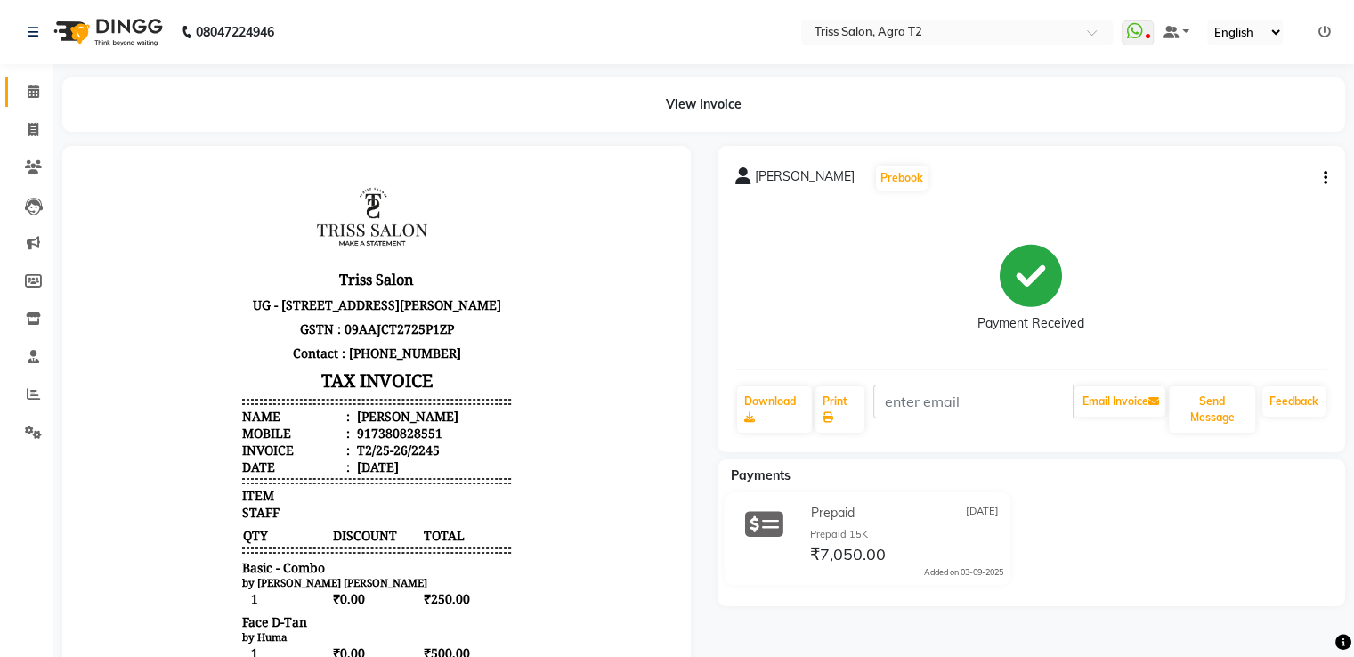
click at [30, 86] on icon at bounding box center [34, 91] width 12 height 13
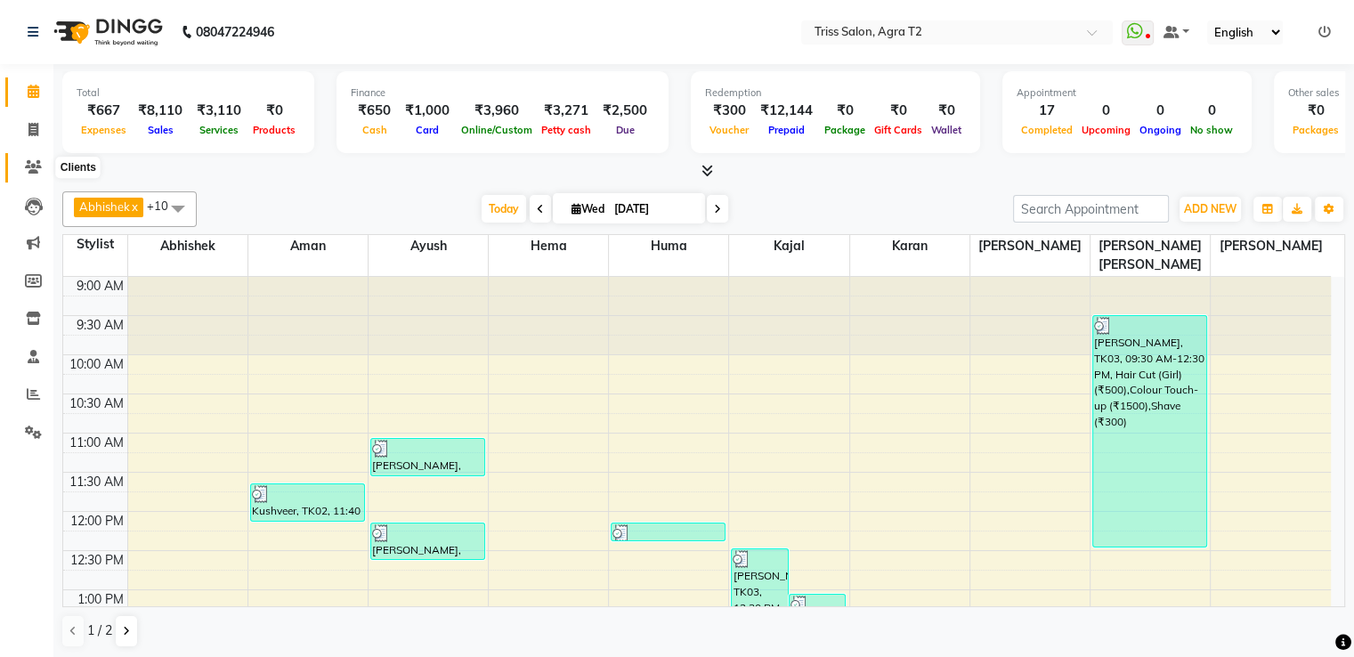
click at [38, 167] on icon at bounding box center [33, 166] width 17 height 13
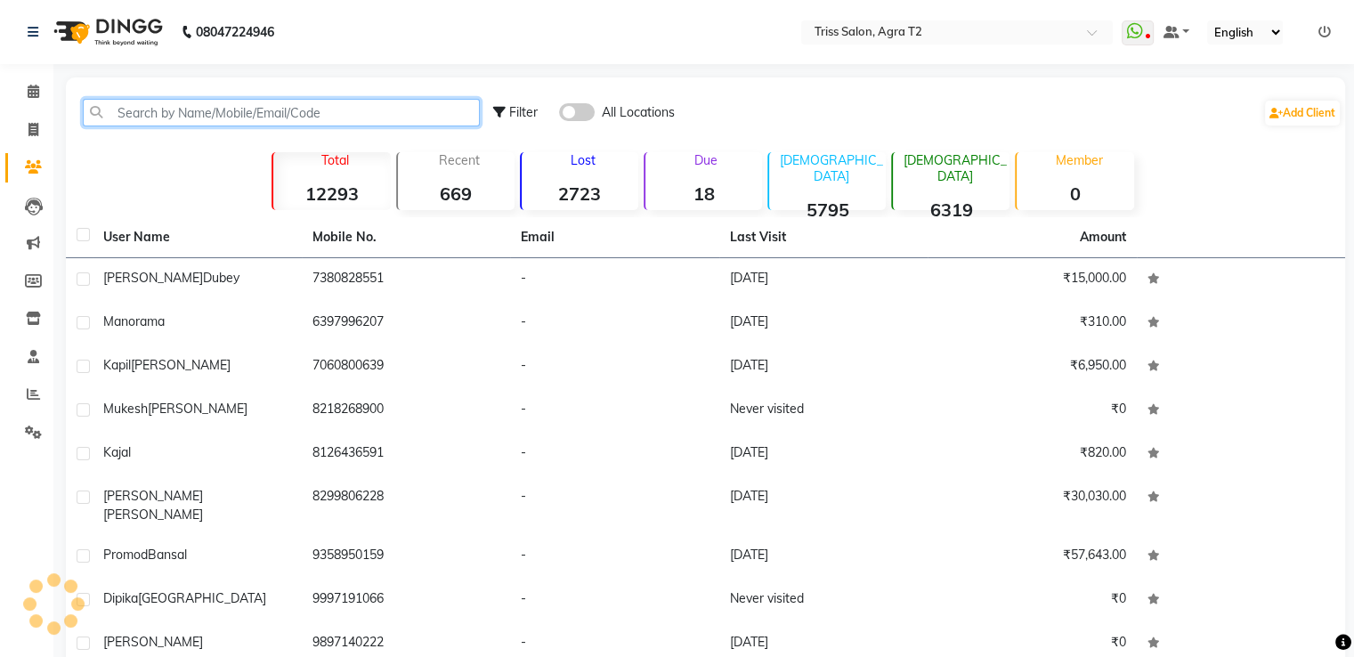
click at [111, 110] on input "text" at bounding box center [281, 113] width 397 height 28
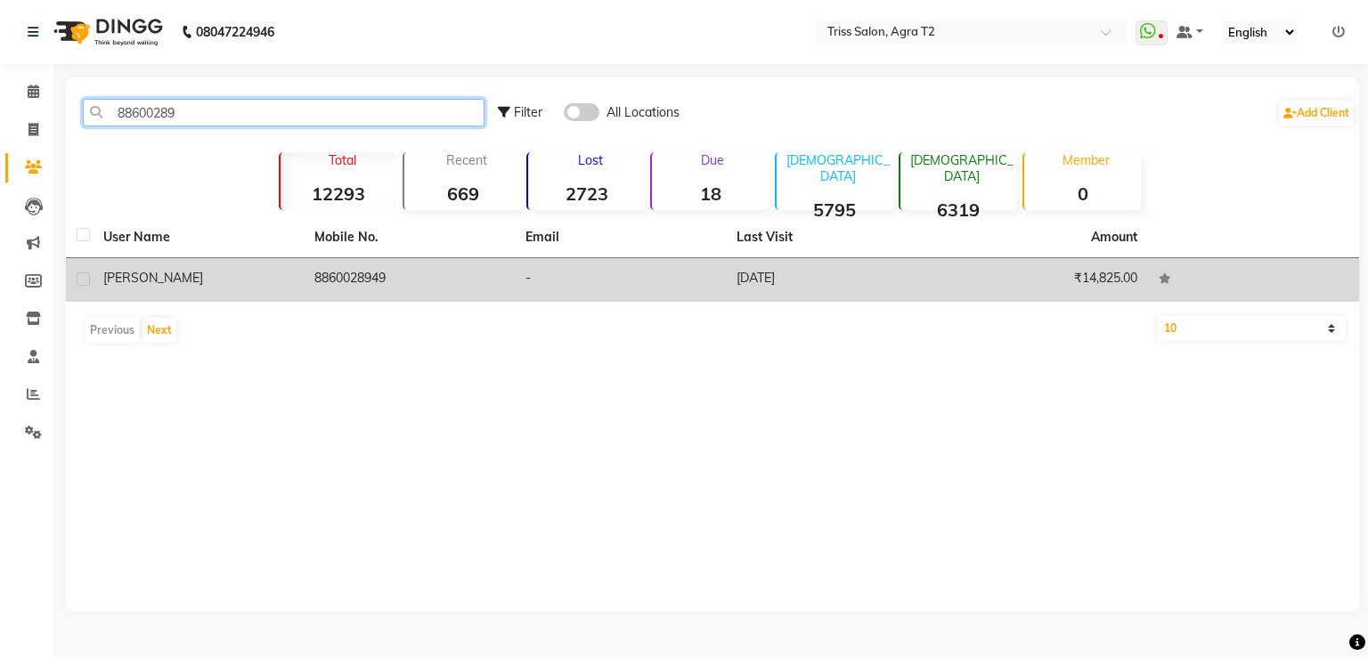
type input "88600289"
click at [337, 280] on td "8860028949" at bounding box center [409, 280] width 211 height 44
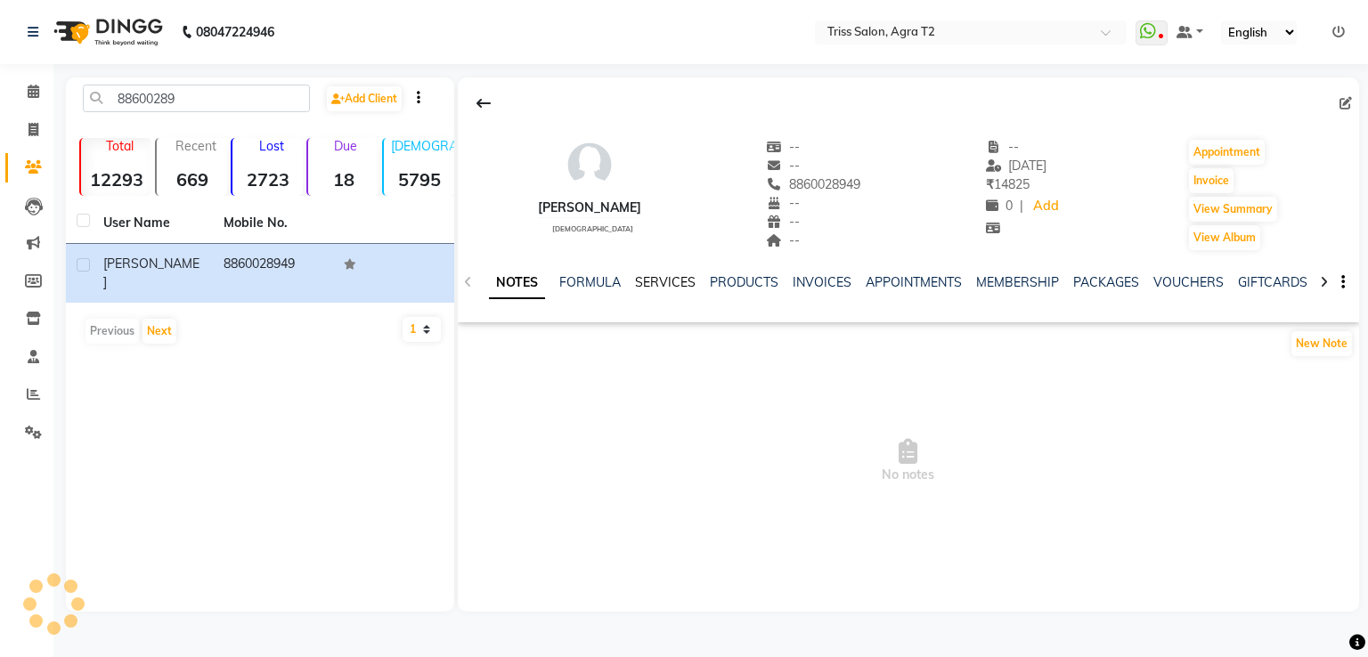
click at [664, 288] on link "SERVICES" at bounding box center [665, 282] width 61 height 16
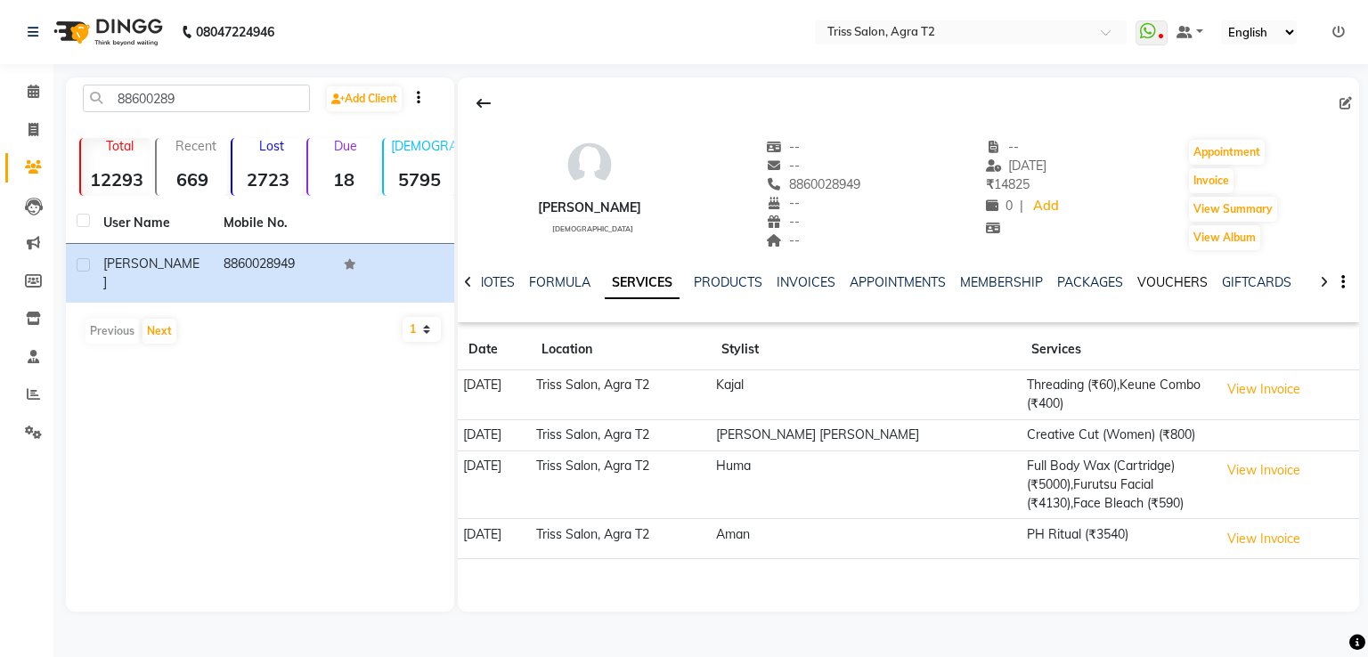
click at [1189, 279] on link "VOUCHERS" at bounding box center [1172, 282] width 70 height 16
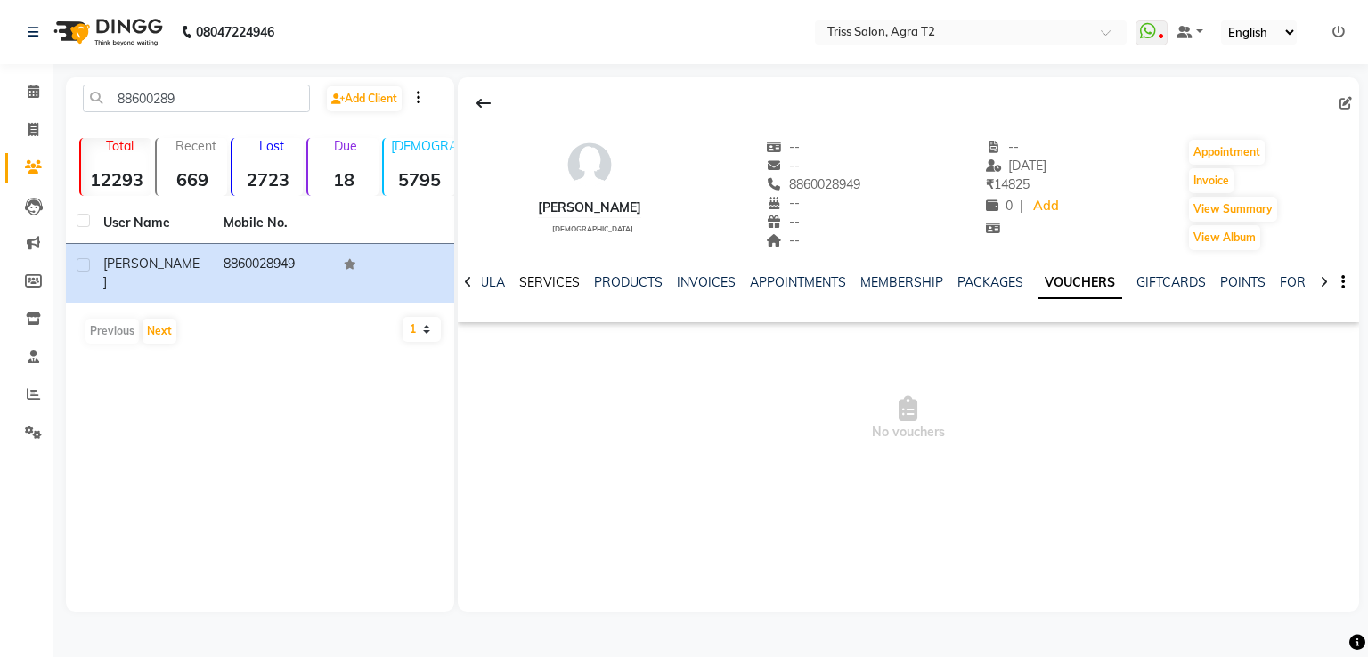
click at [544, 281] on link "SERVICES" at bounding box center [549, 282] width 61 height 16
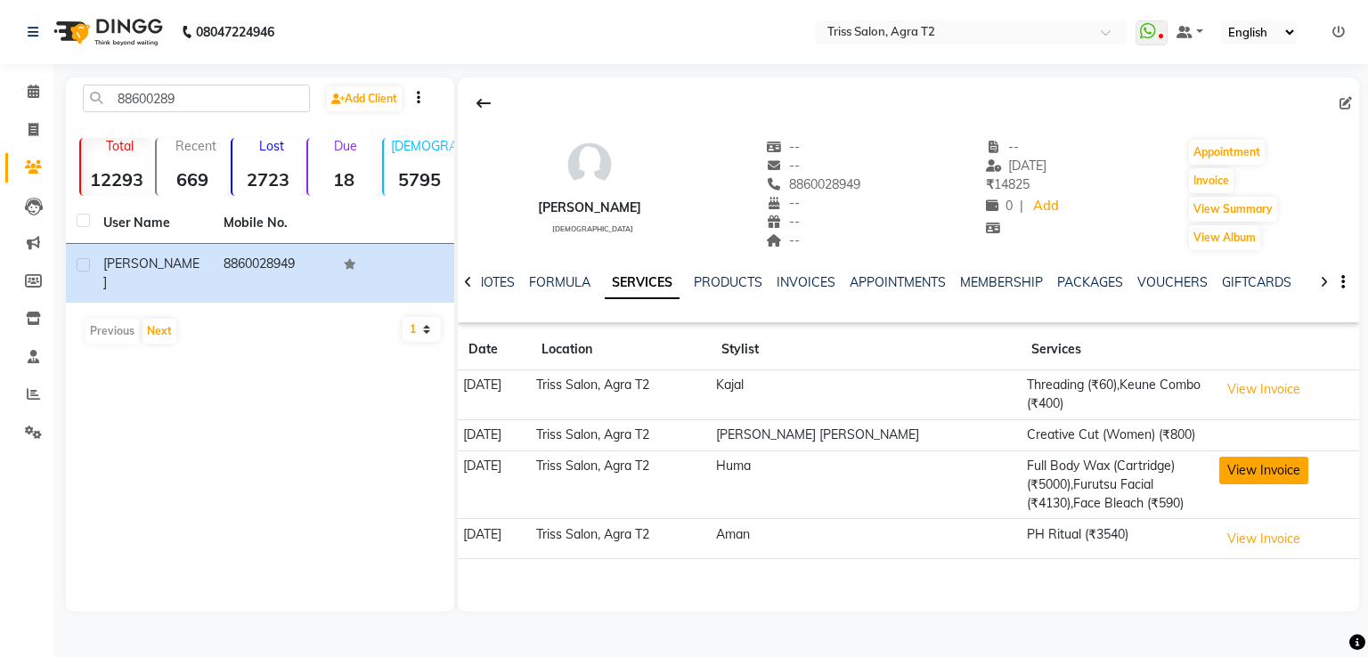
click at [1232, 471] on button "View Invoice" at bounding box center [1263, 471] width 89 height 28
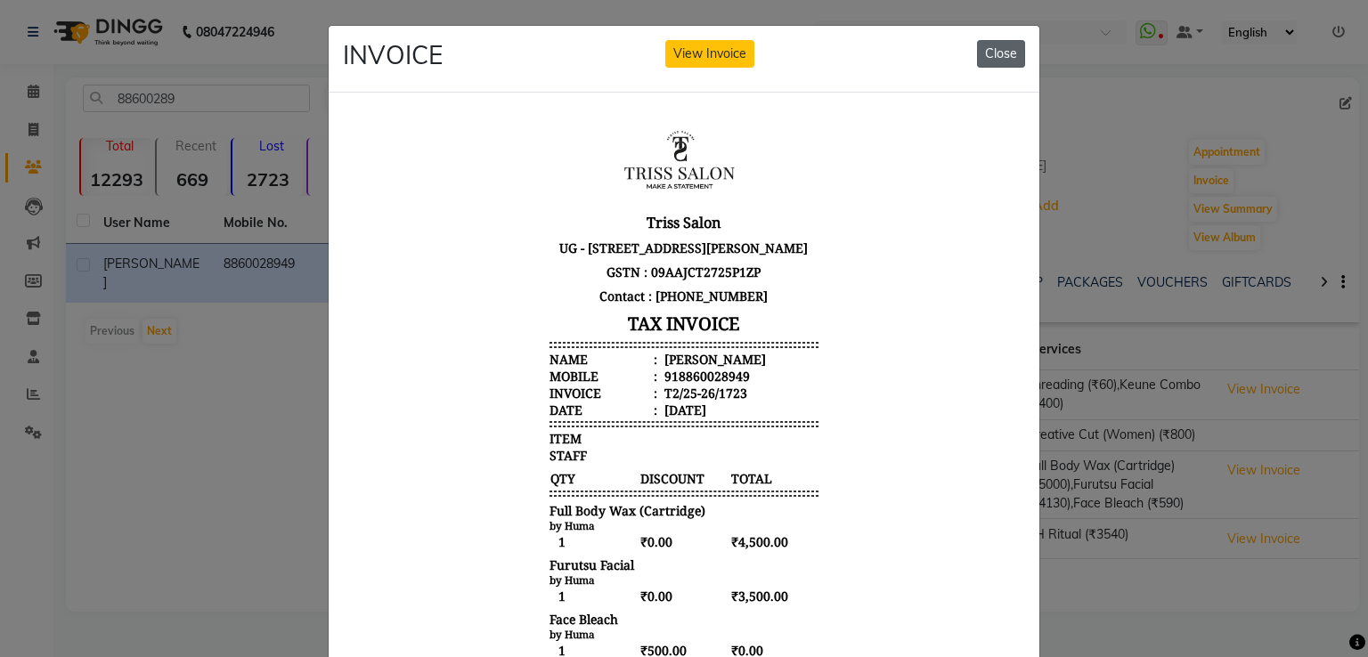
click at [979, 54] on button "Close" at bounding box center [1001, 54] width 48 height 28
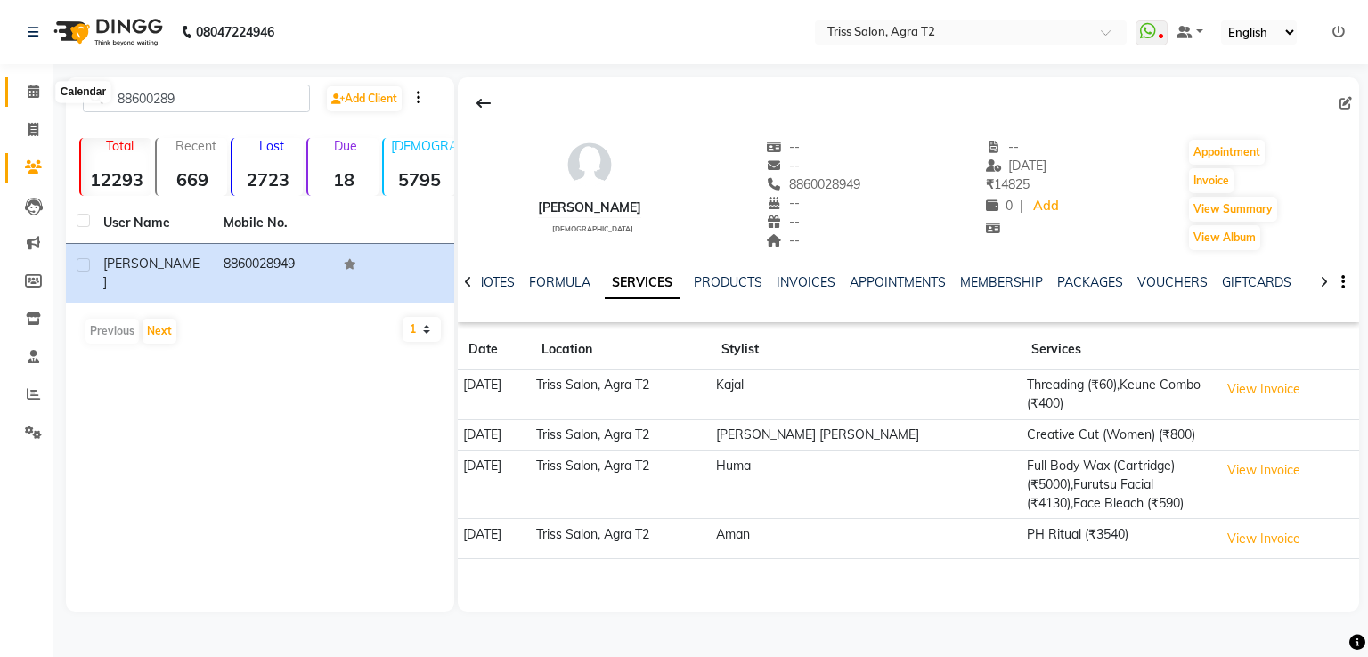
click at [33, 93] on icon at bounding box center [34, 91] width 12 height 13
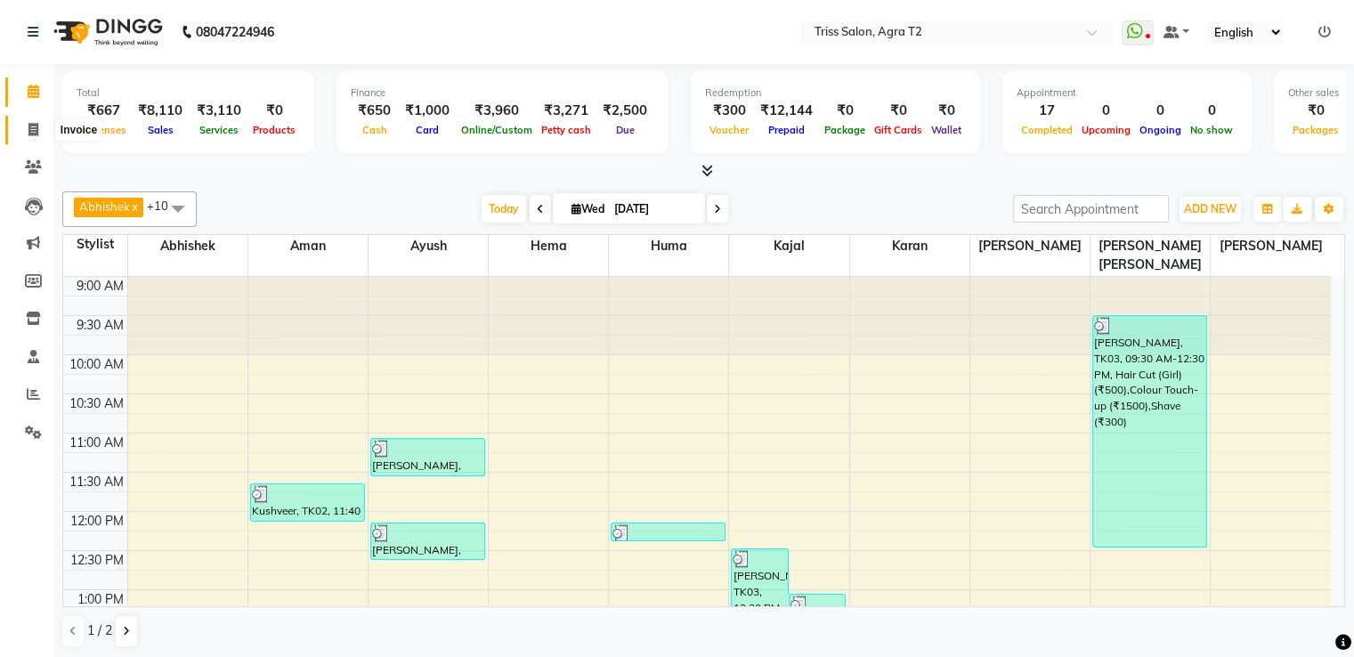
click at [36, 126] on icon at bounding box center [33, 129] width 10 height 13
select select "service"
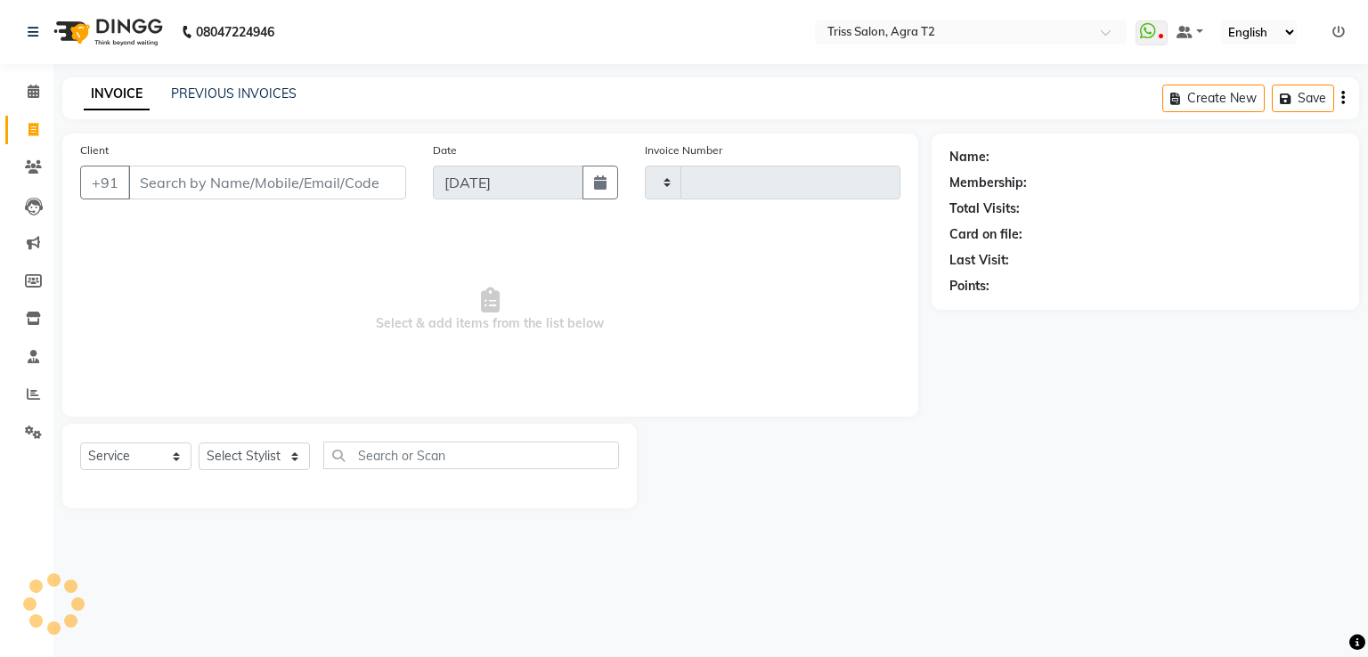
type input "2246"
select select "4301"
click at [238, 466] on select "Select Stylist" at bounding box center [254, 456] width 111 height 28
select select "26469"
click at [199, 443] on select "Select Stylist Abhishek Aman Ayush Hema Huma Kajal Karan Kavya Chauhan Mohd. Ka…" at bounding box center [261, 456] width 124 height 28
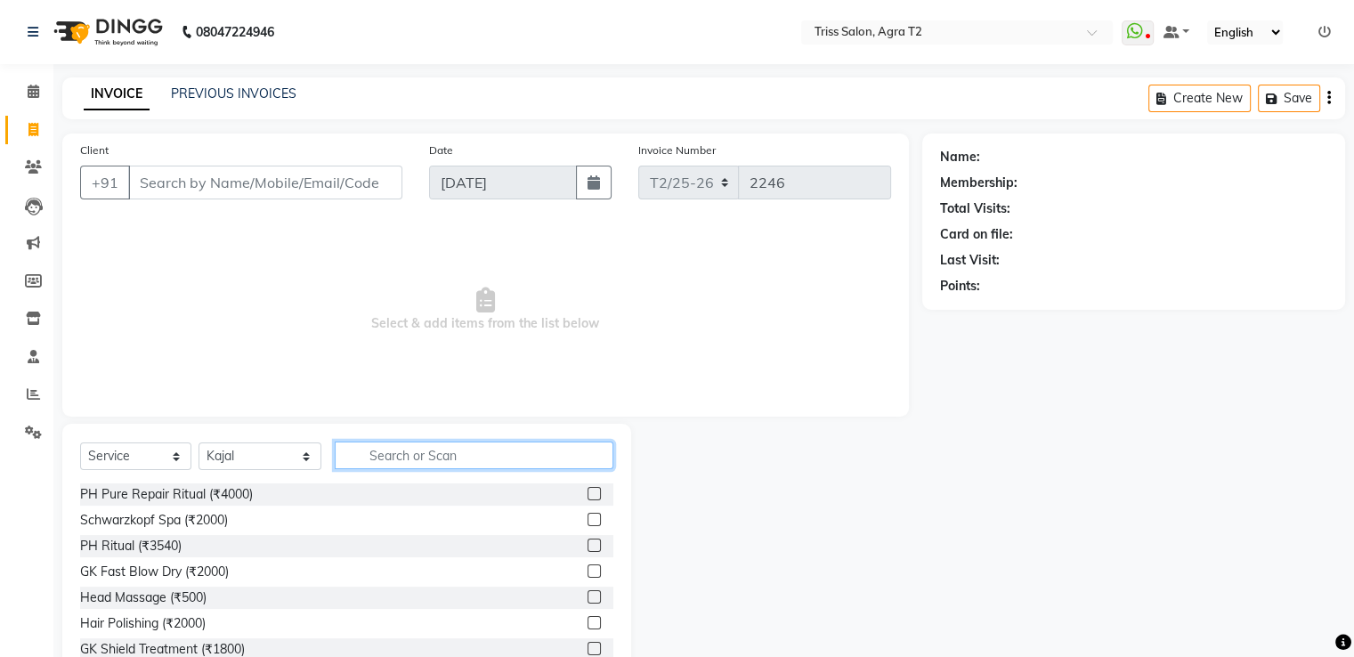
click at [341, 455] on input "text" at bounding box center [474, 456] width 278 height 28
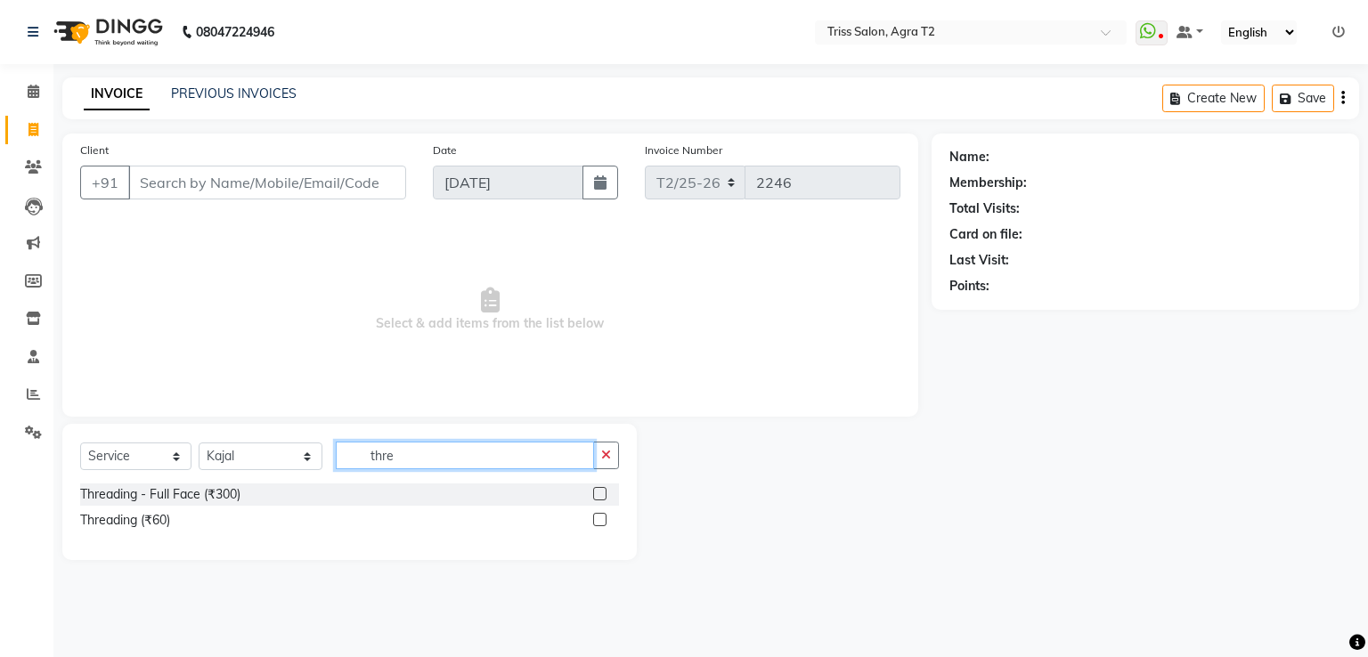
type input "thre"
click at [598, 521] on label at bounding box center [599, 519] width 13 height 13
click at [598, 521] on input "checkbox" at bounding box center [599, 521] width 12 height 12
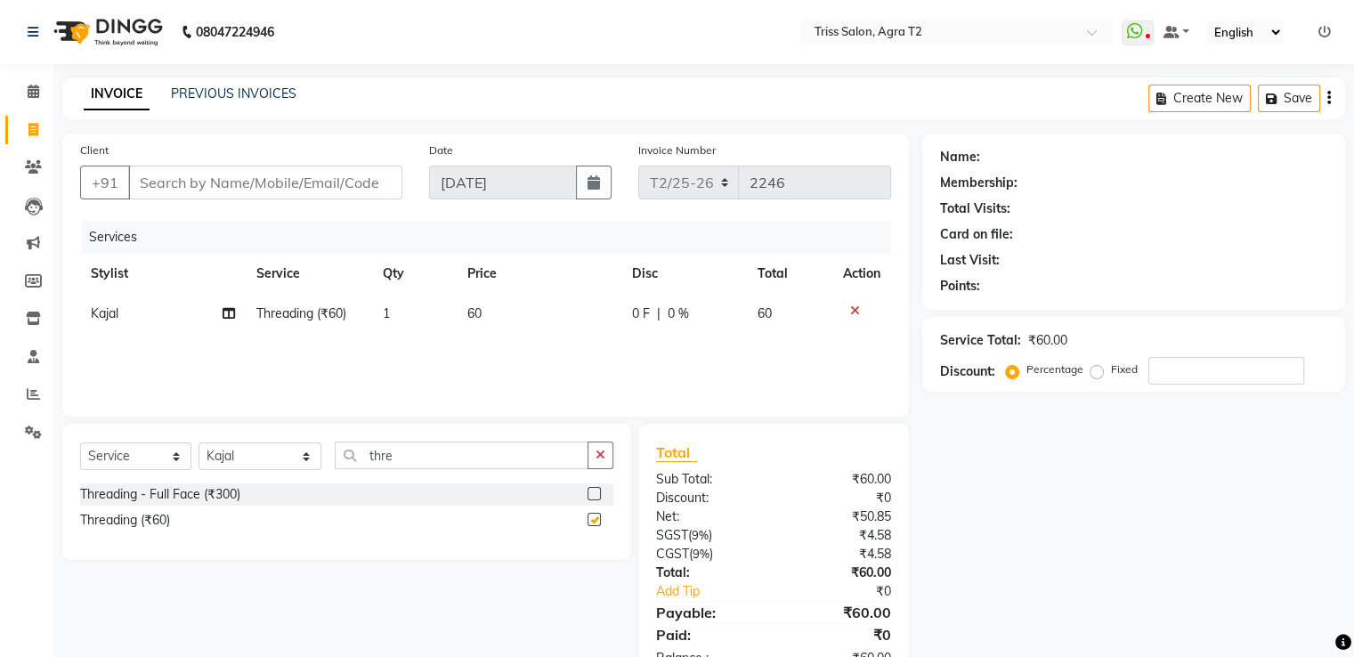
checkbox input "false"
click at [388, 327] on td "1" at bounding box center [414, 314] width 85 height 40
select select "26469"
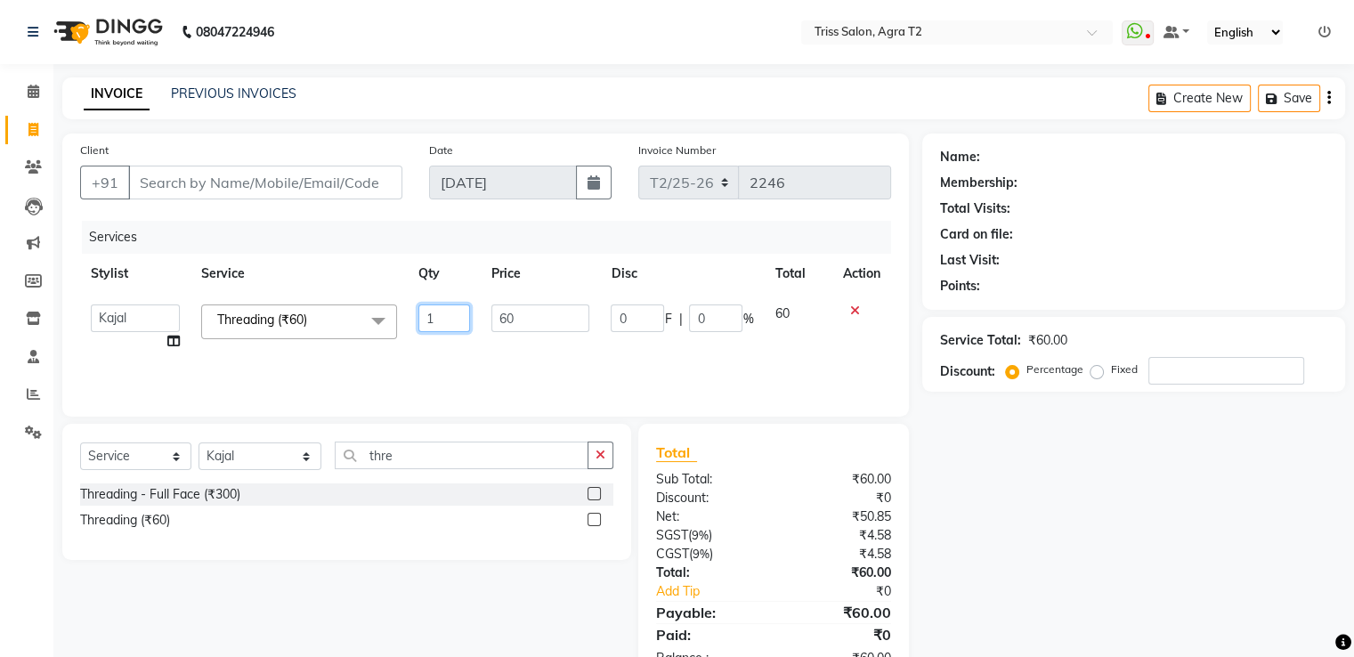
click at [434, 306] on input "1" at bounding box center [444, 318] width 52 height 28
type input "2"
click at [602, 461] on icon "button" at bounding box center [601, 455] width 10 height 12
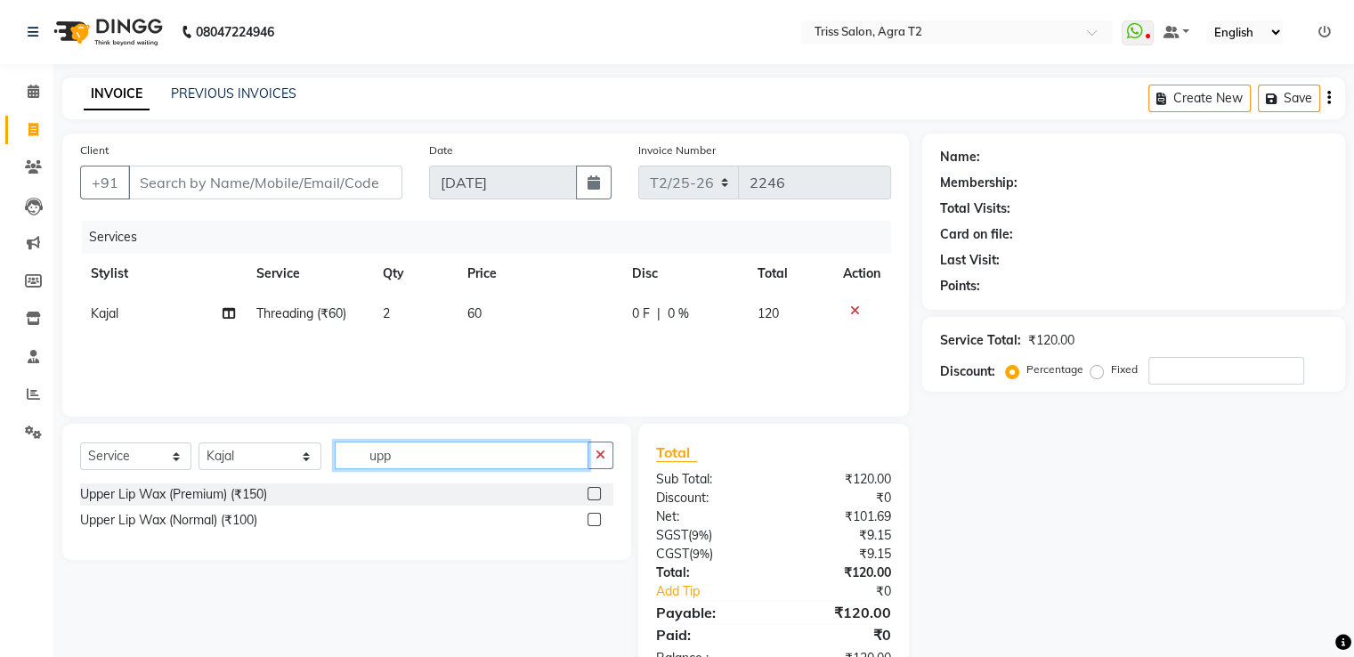
type input "upp"
click at [599, 496] on label at bounding box center [594, 493] width 13 height 13
click at [599, 496] on input "checkbox" at bounding box center [594, 495] width 12 height 12
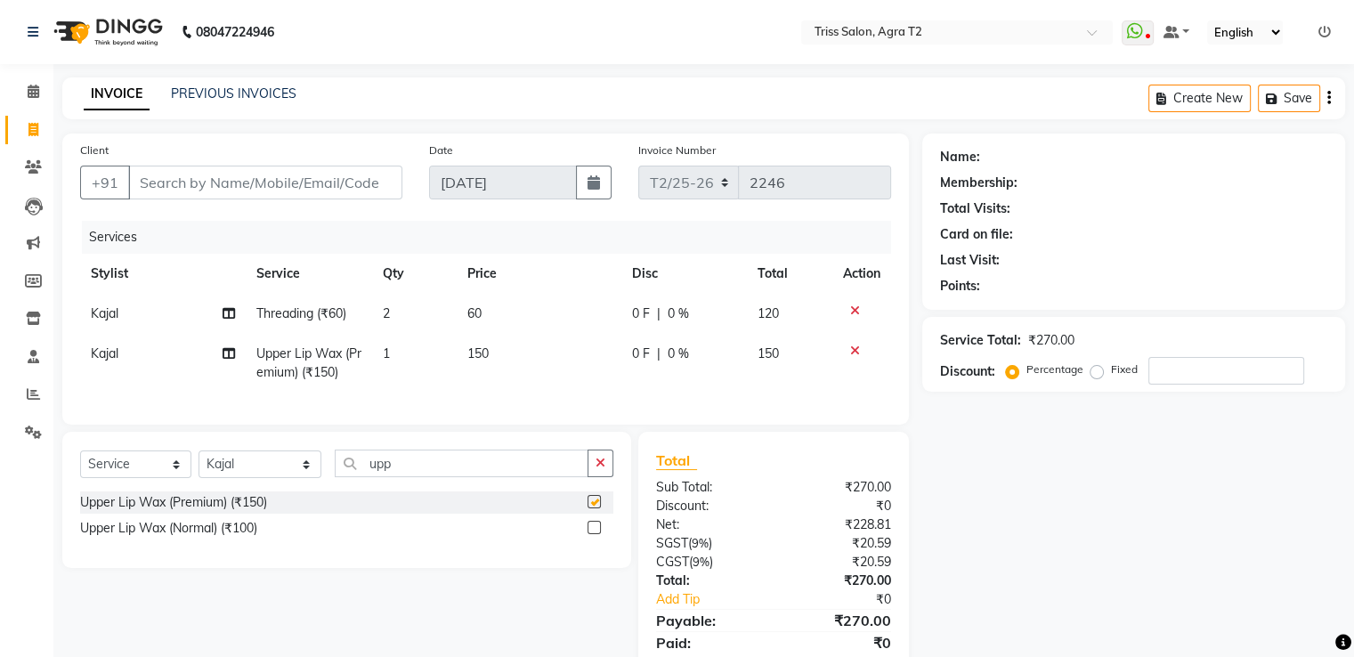
checkbox input "false"
click at [485, 371] on td "150" at bounding box center [539, 363] width 165 height 59
select select "26469"
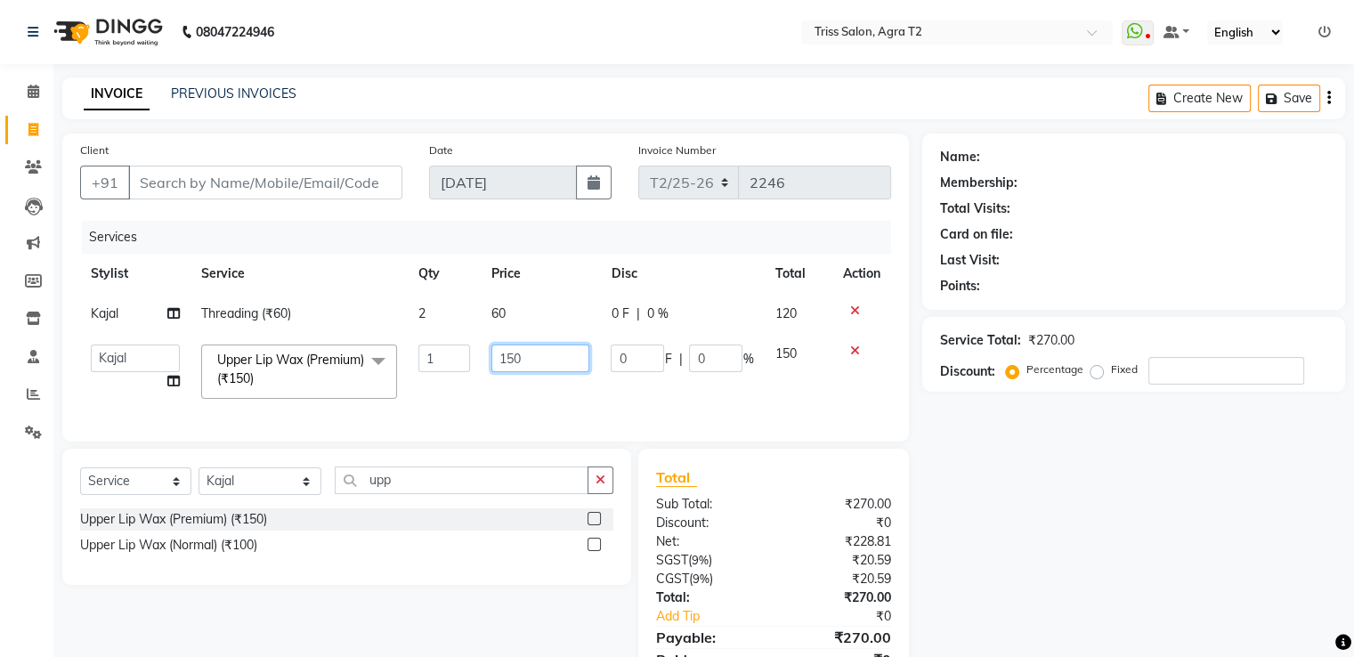
click at [531, 361] on input "150" at bounding box center [540, 359] width 98 height 28
type input "1"
type input "200"
click at [217, 498] on div "Select Service Product Membership Package Voucher Prepaid Gift Card Select Styl…" at bounding box center [346, 488] width 533 height 42
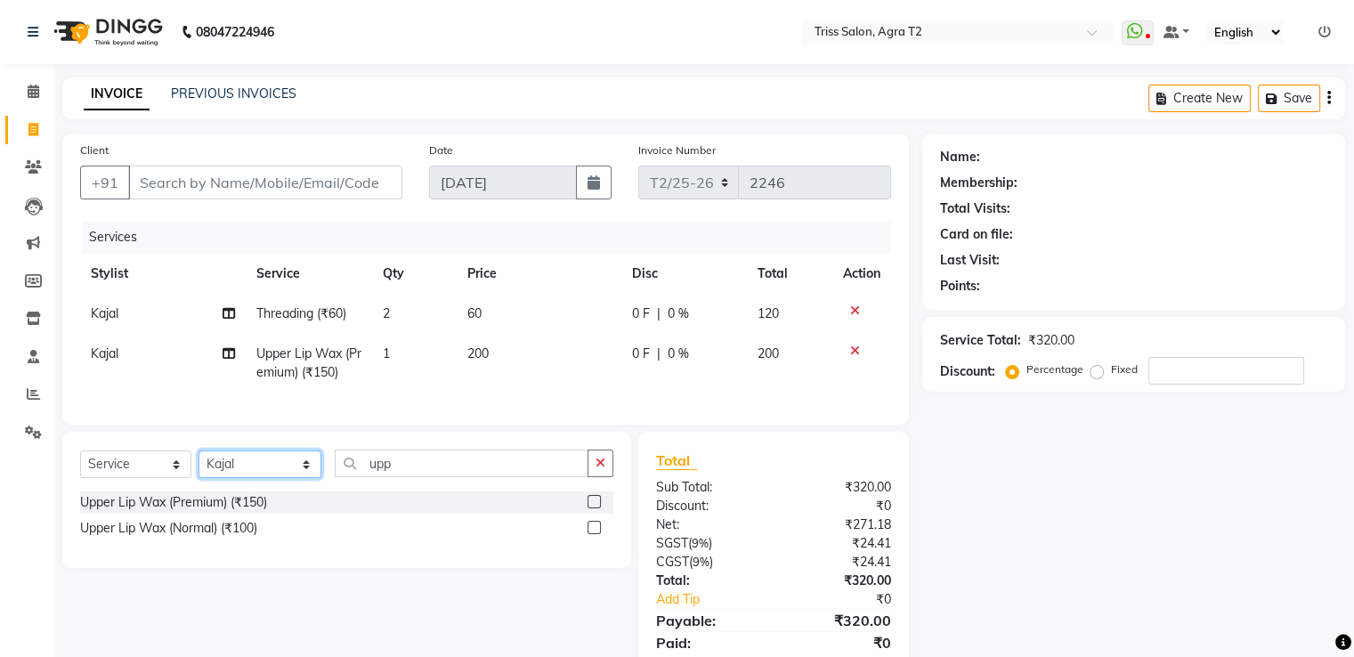
select select "49344"
click at [199, 466] on select "Select Stylist Abhishek Aman Ayush Hema Huma Kajal Karan Kavya Chauhan Mohd. Ka…" at bounding box center [260, 465] width 123 height 28
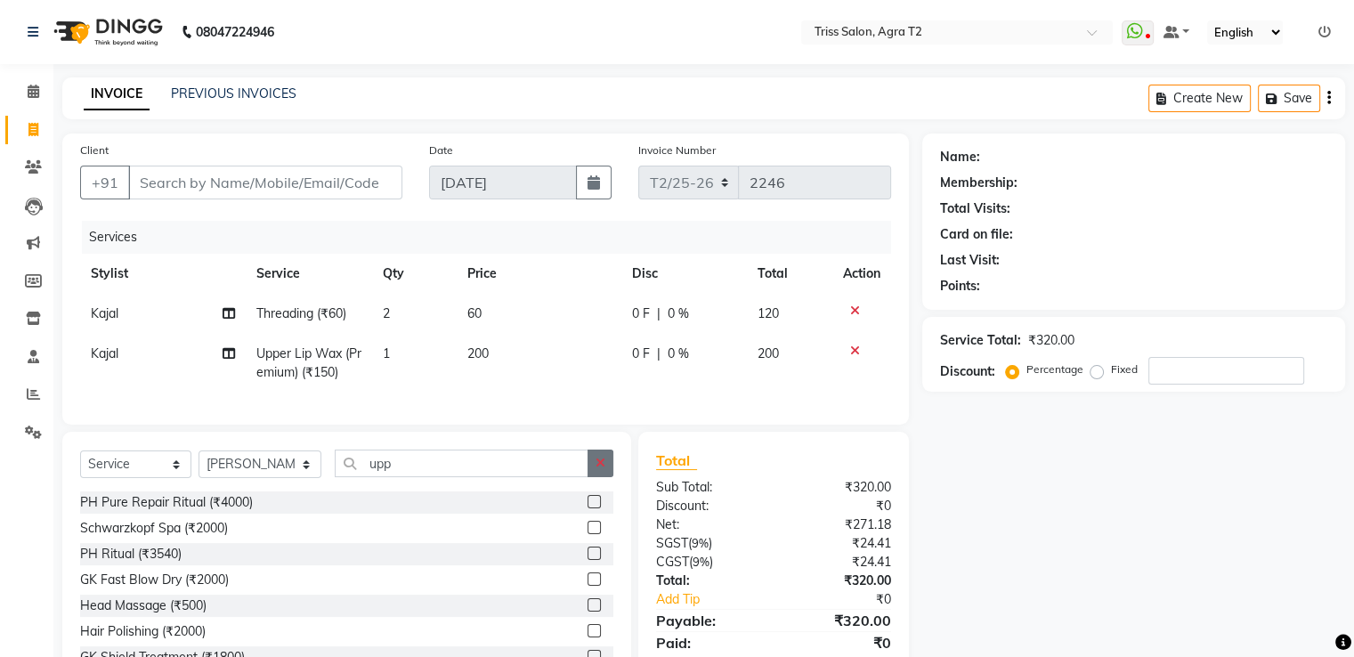
click at [598, 469] on icon "button" at bounding box center [601, 463] width 10 height 12
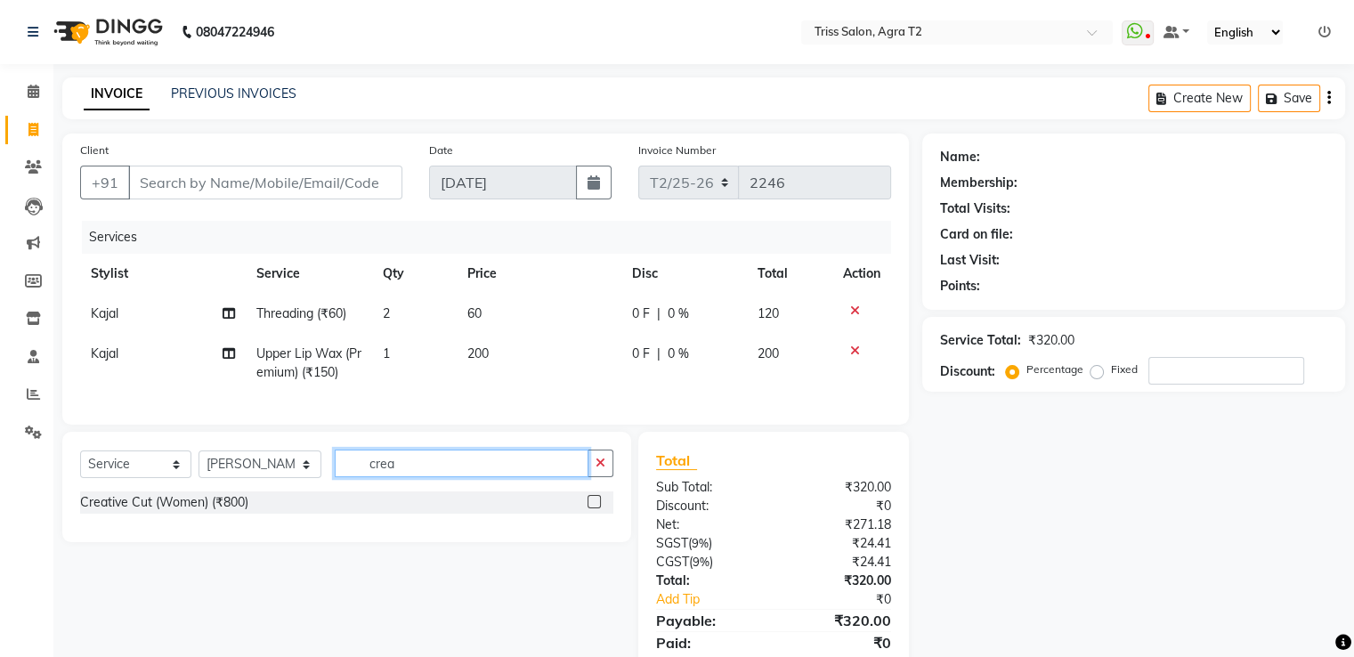
type input "crea"
click at [588, 508] on label at bounding box center [594, 501] width 13 height 13
click at [588, 508] on input "checkbox" at bounding box center [594, 503] width 12 height 12
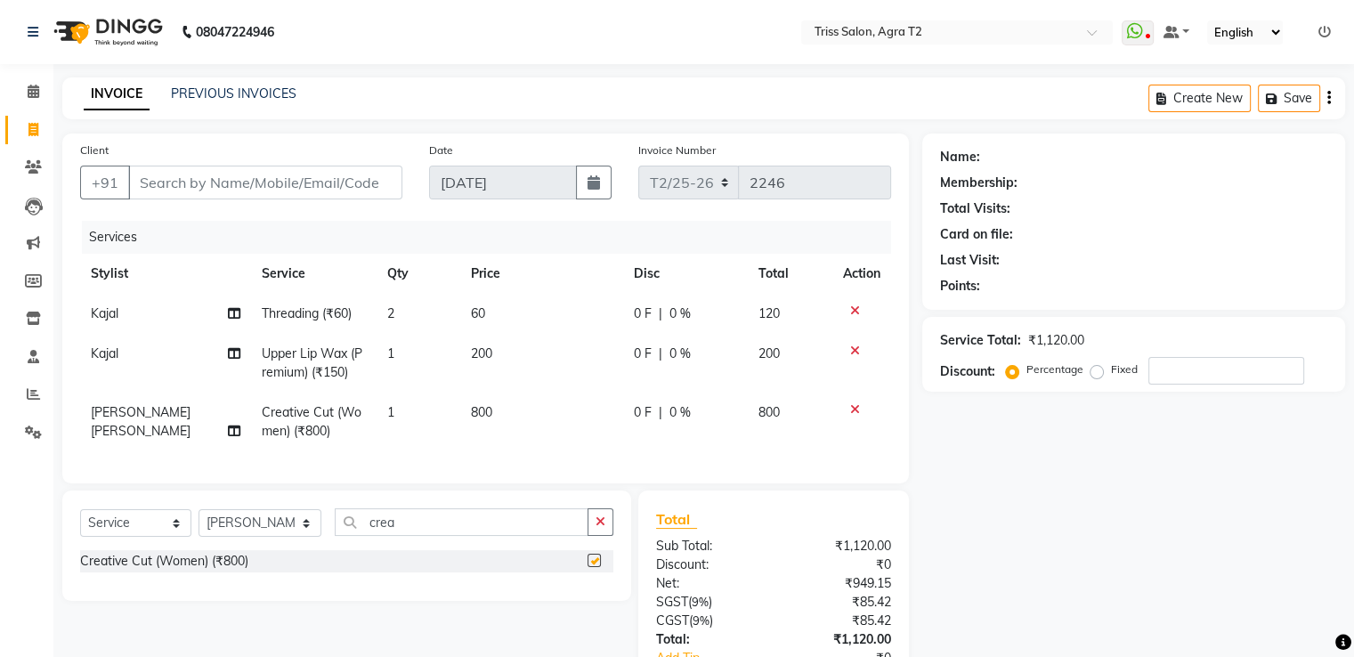
checkbox input "false"
click at [600, 528] on icon "button" at bounding box center [601, 522] width 10 height 12
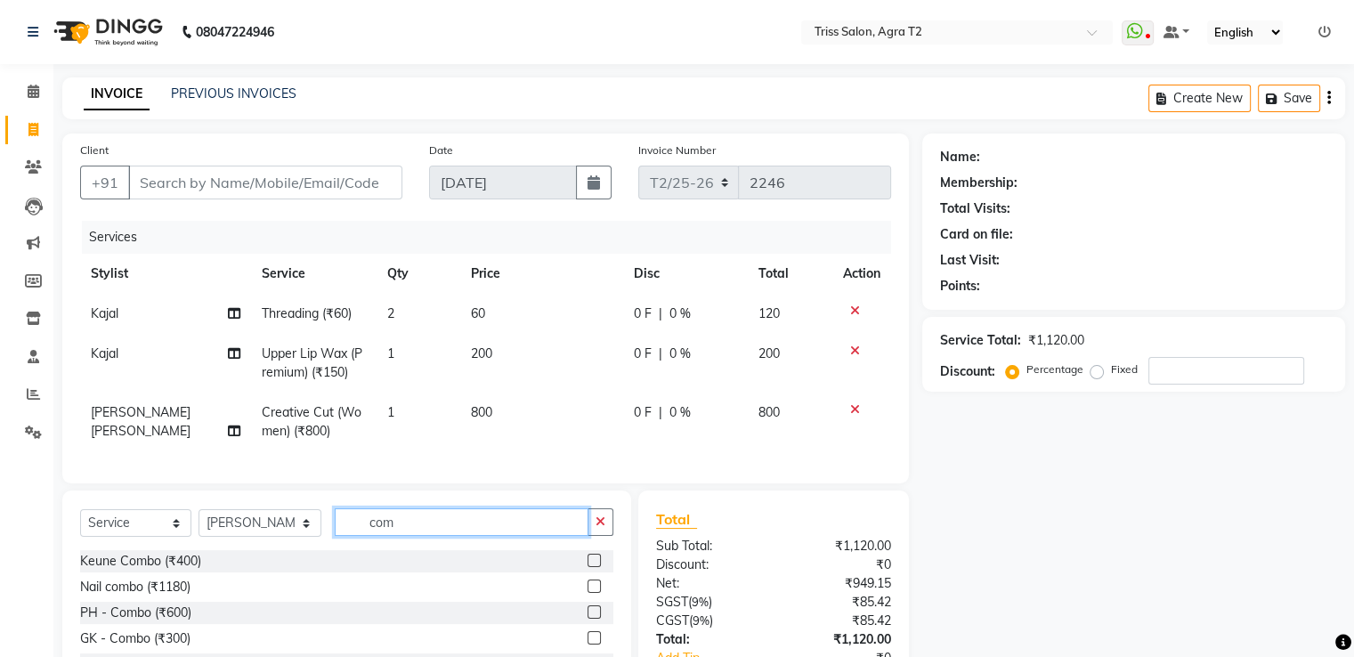
type input "com"
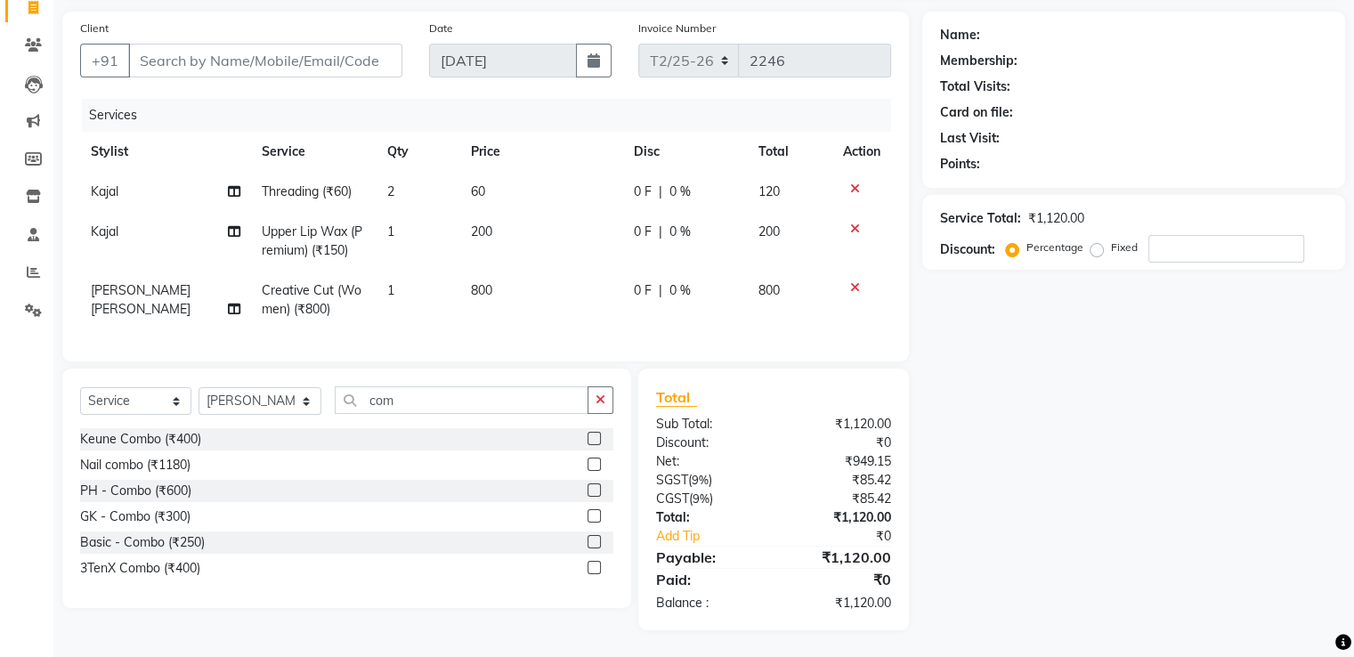
click at [595, 542] on label at bounding box center [594, 541] width 13 height 13
click at [595, 542] on input "checkbox" at bounding box center [594, 543] width 12 height 12
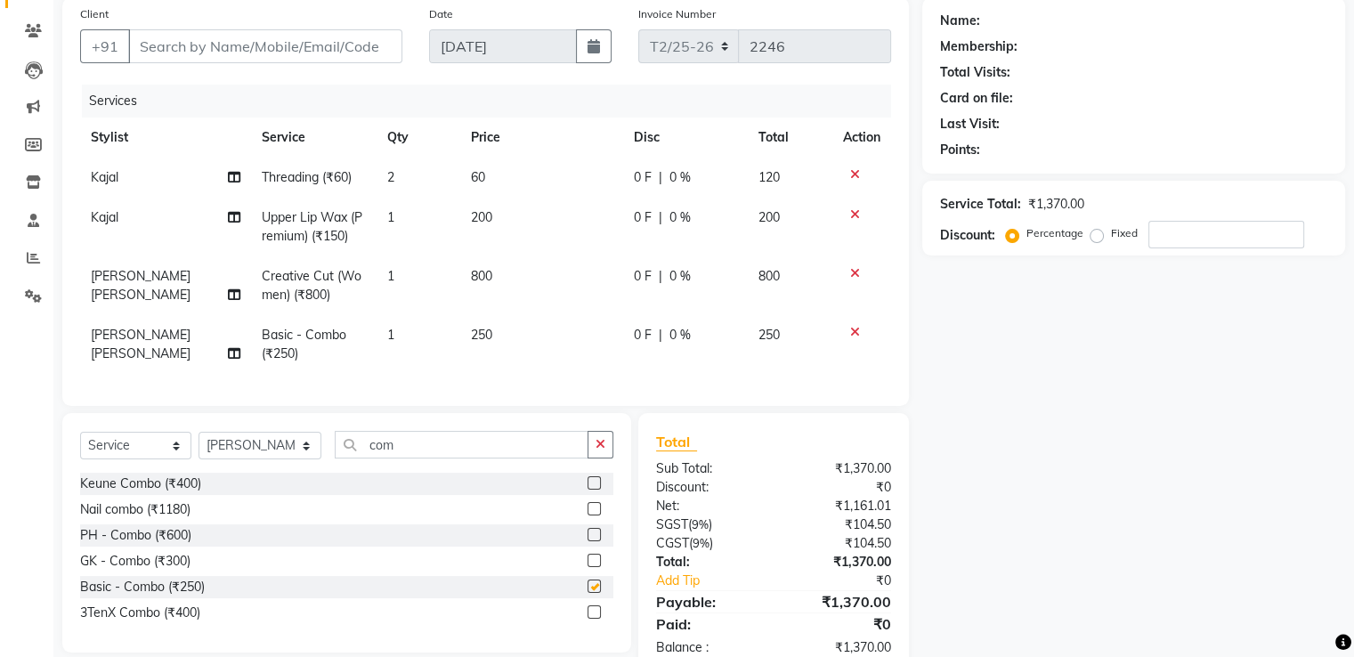
checkbox input "false"
click at [234, 50] on input "Client" at bounding box center [265, 46] width 274 height 34
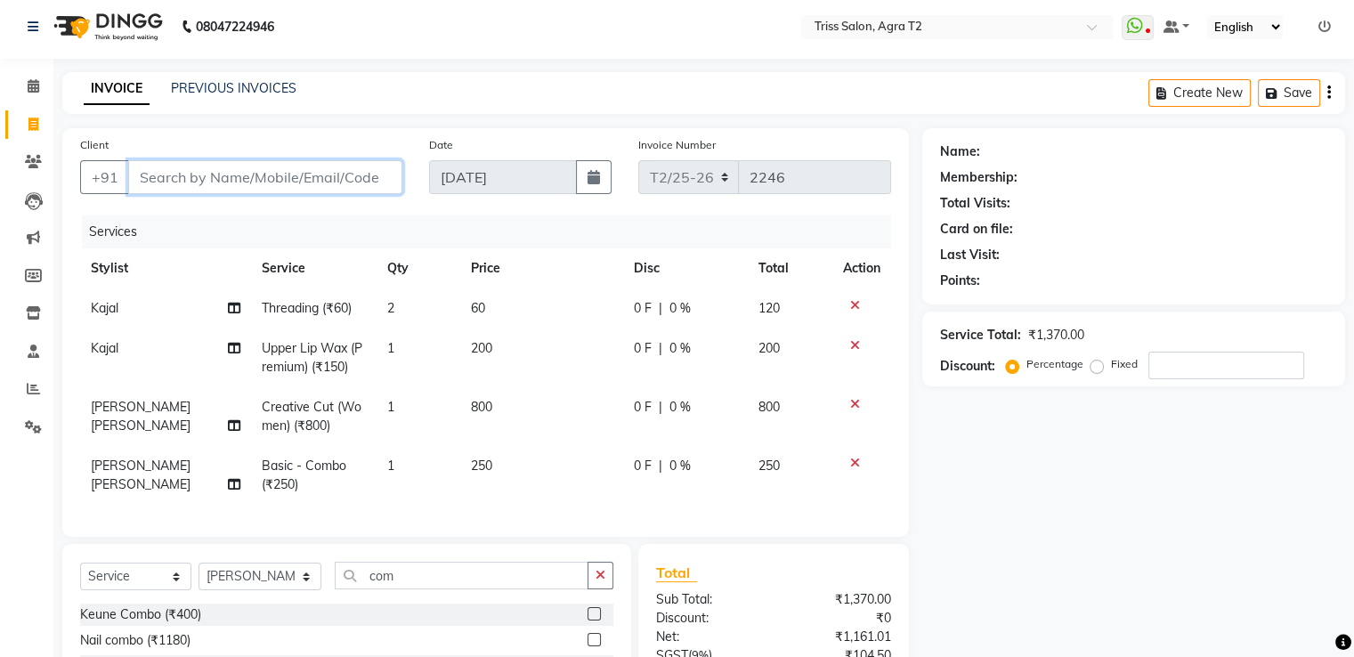
click at [236, 175] on input "Client" at bounding box center [265, 177] width 274 height 34
type input "9"
type input "0"
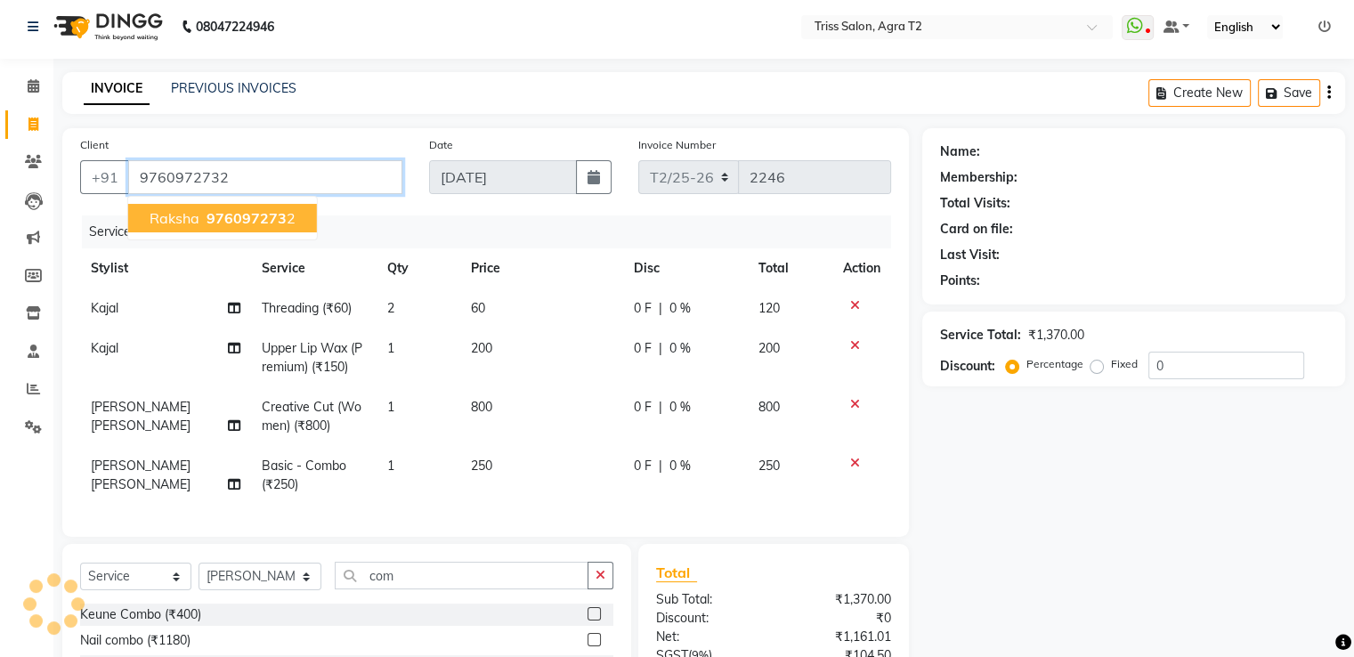
type input "9760972732"
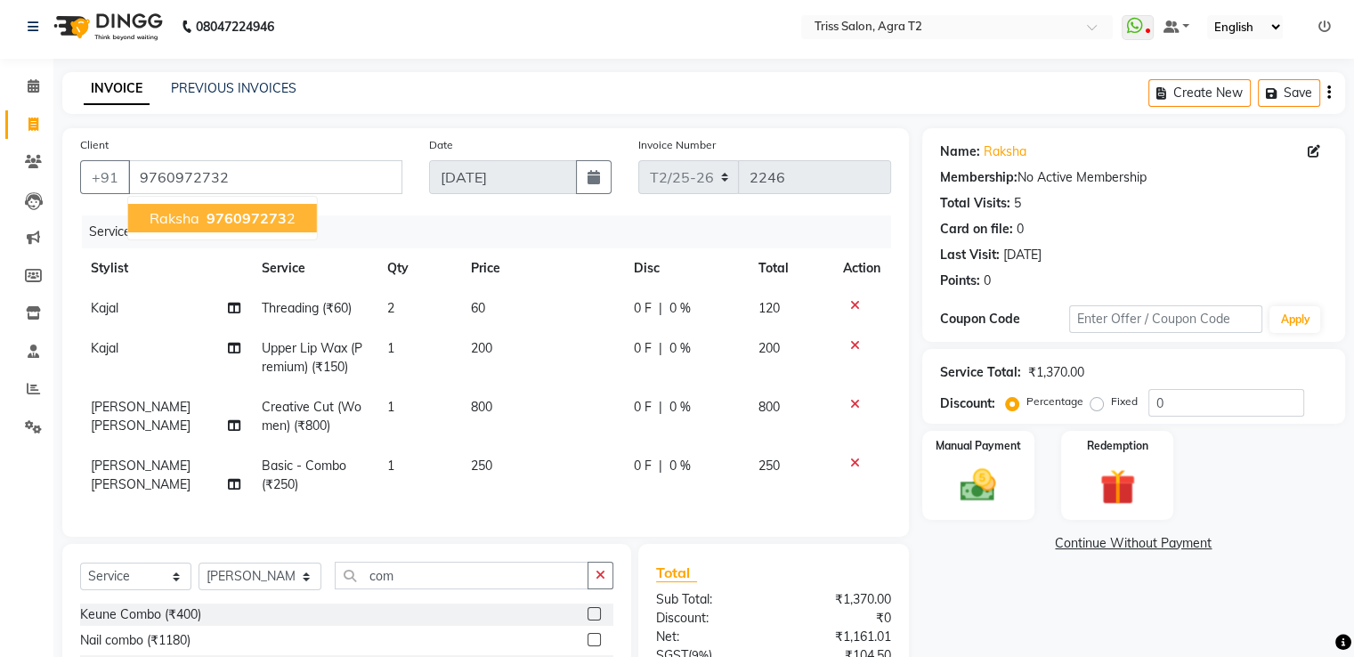
click at [269, 220] on span "976097273" at bounding box center [247, 218] width 80 height 18
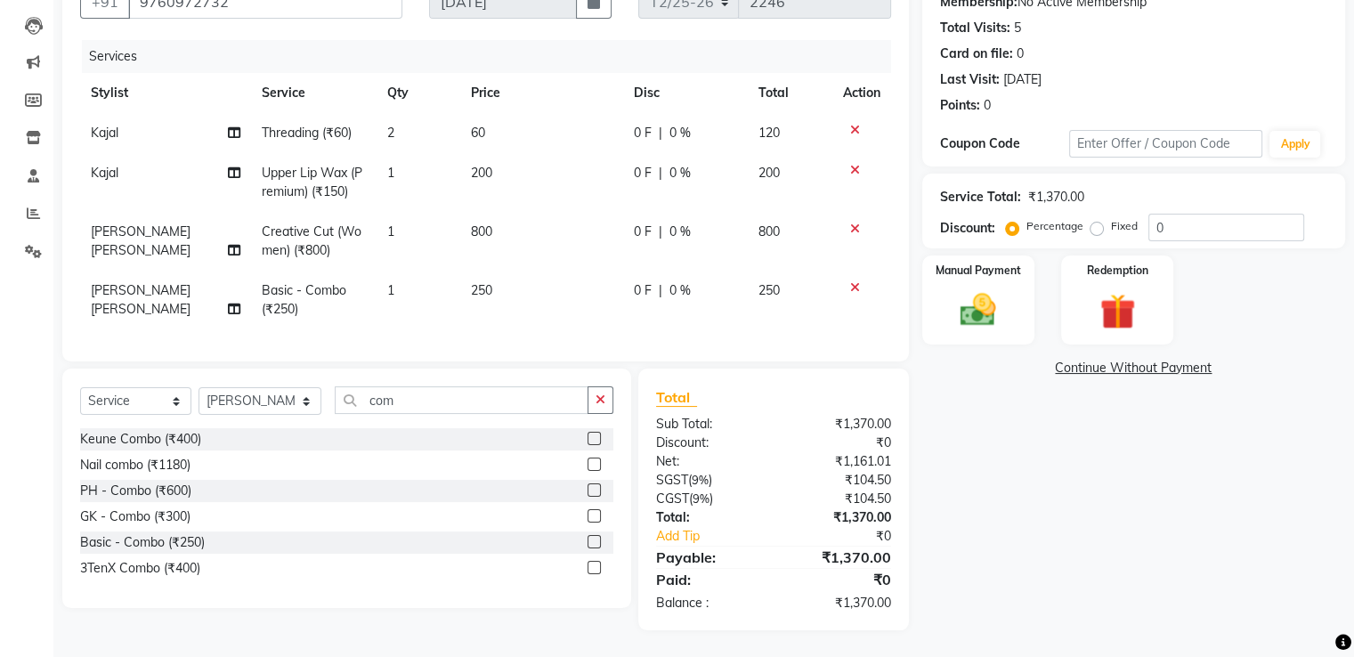
scroll to position [141, 0]
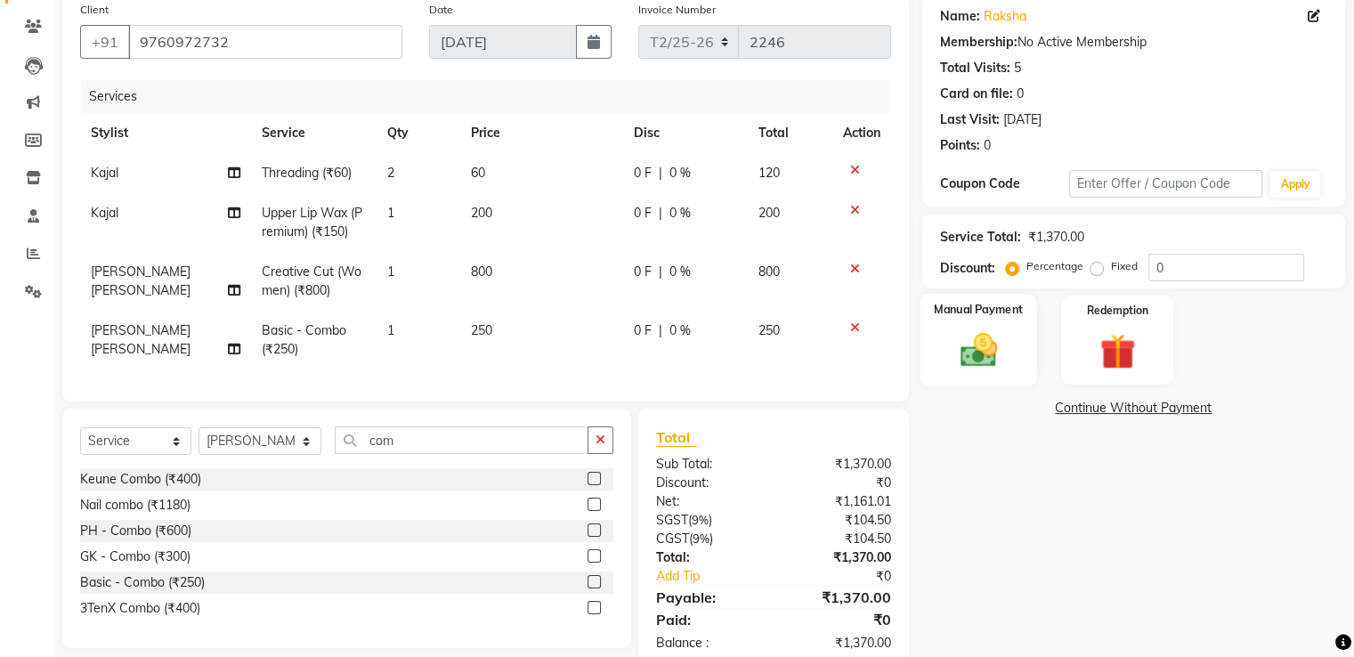
click at [977, 344] on img at bounding box center [978, 350] width 60 height 43
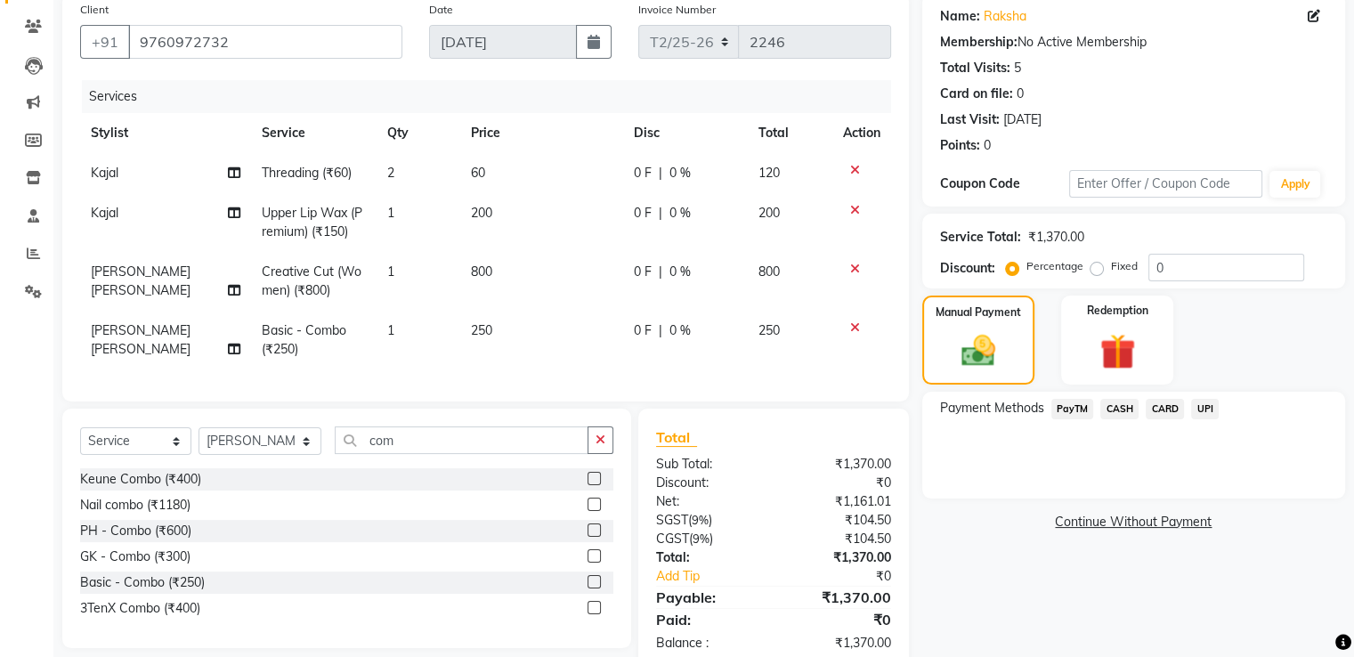
click at [1211, 410] on span "UPI" at bounding box center [1205, 409] width 28 height 20
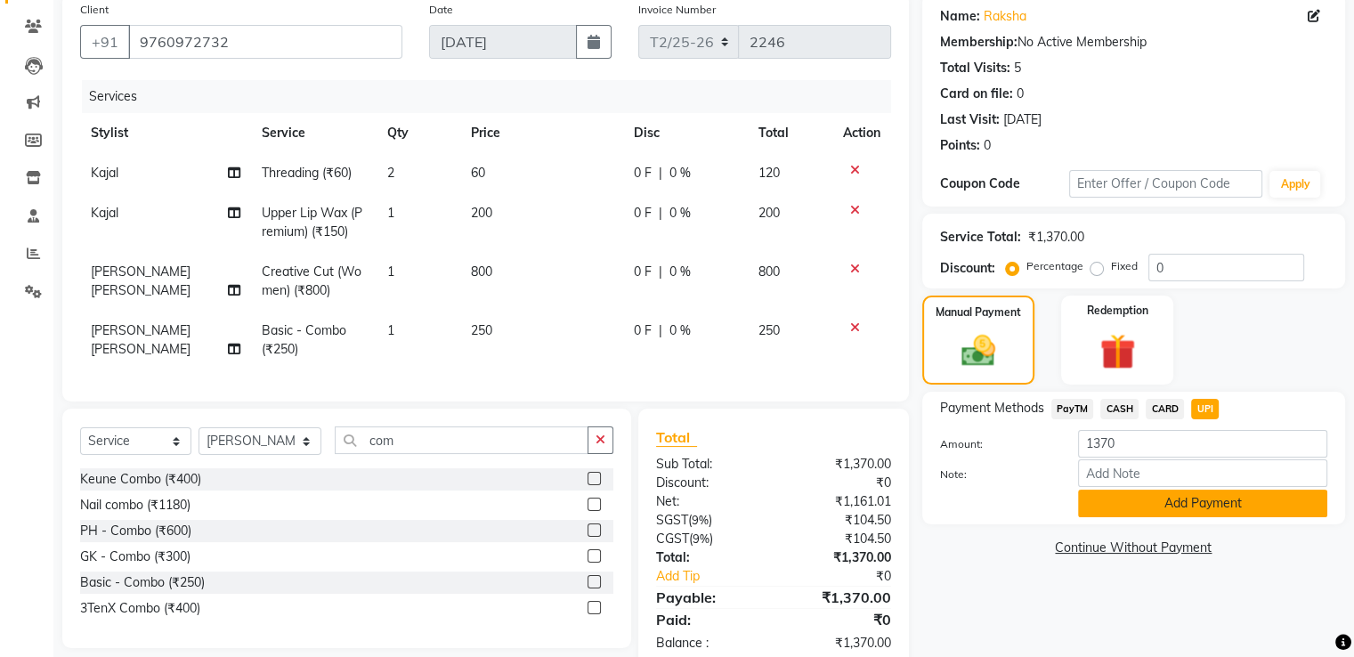
click at [1198, 496] on button "Add Payment" at bounding box center [1202, 504] width 249 height 28
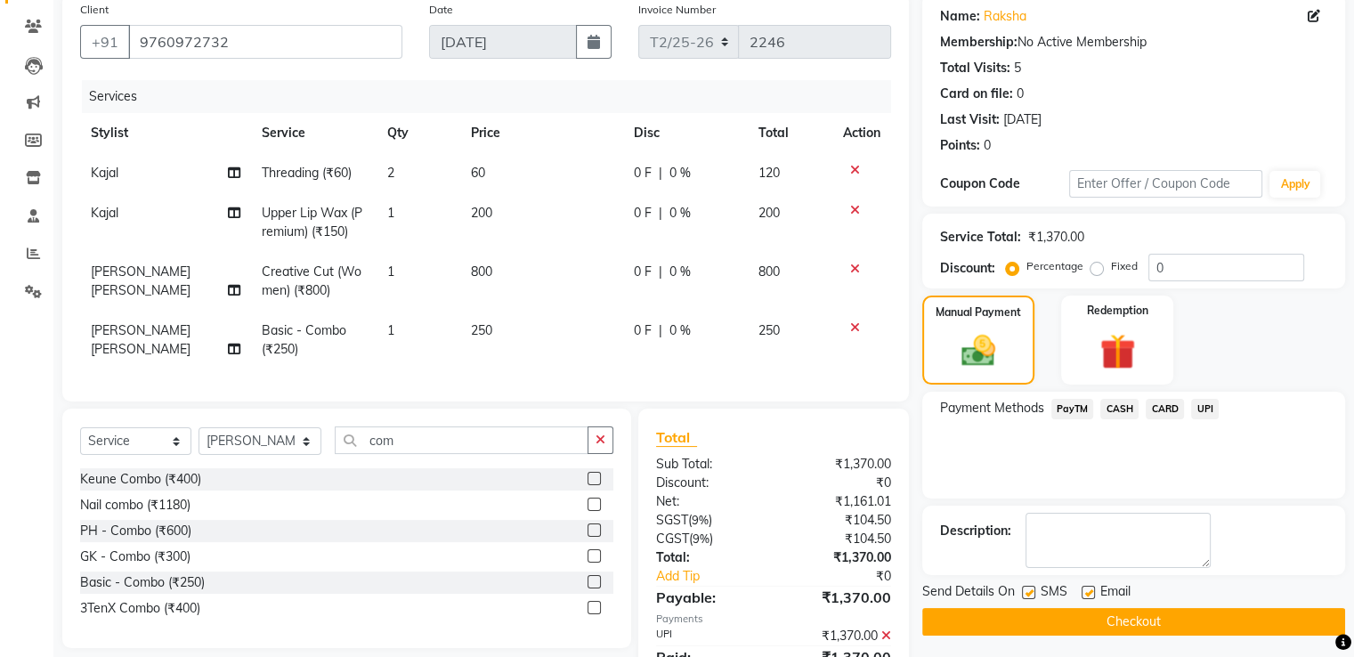
scroll to position [231, 0]
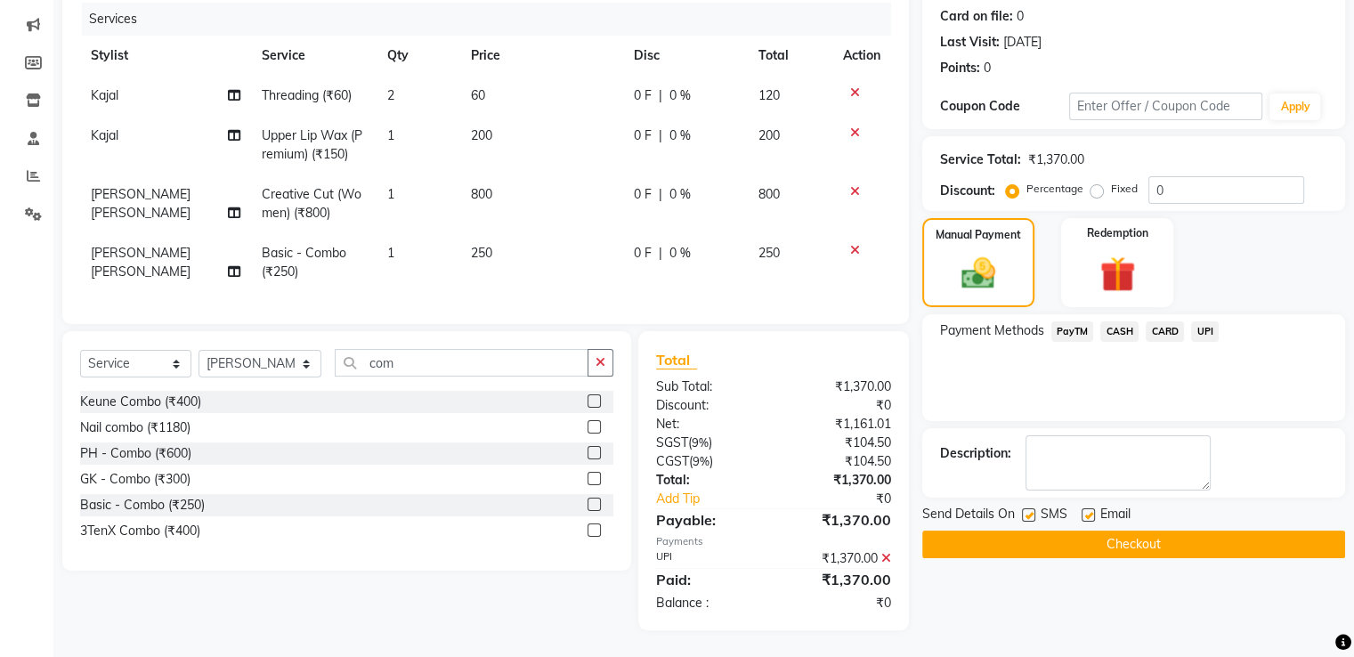
click at [1157, 534] on button "Checkout" at bounding box center [1133, 545] width 423 height 28
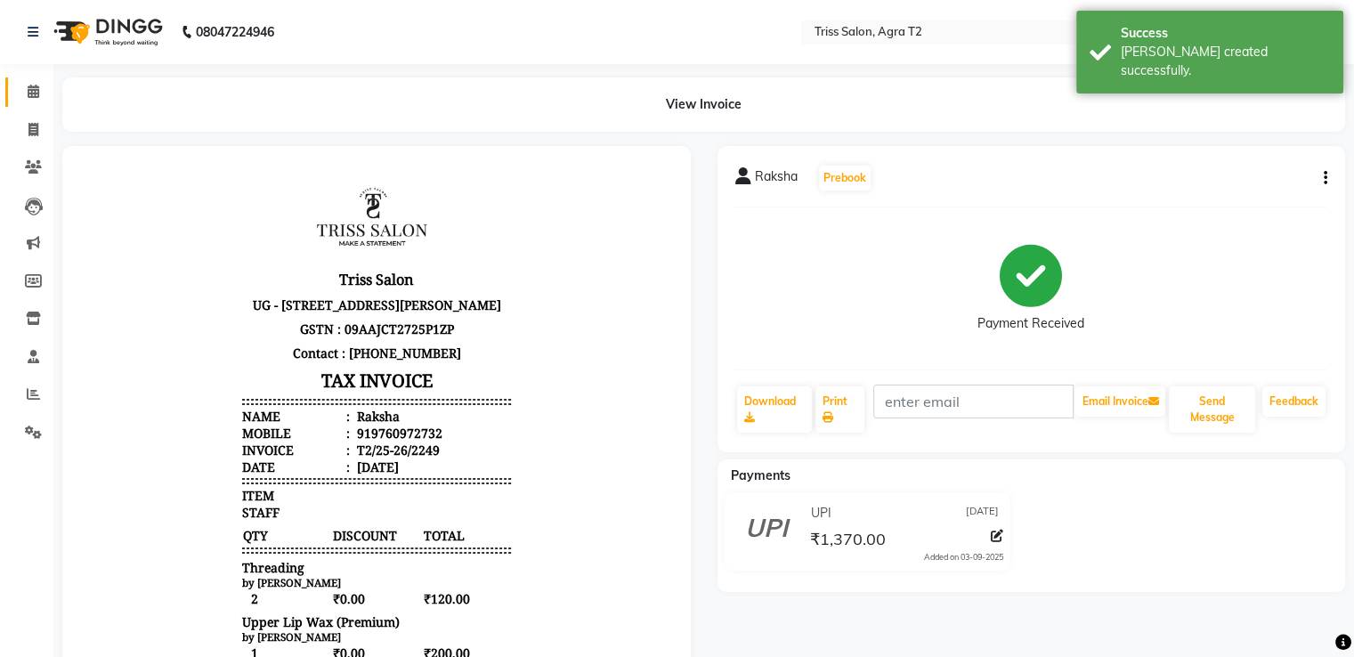
click at [29, 101] on span at bounding box center [33, 92] width 31 height 20
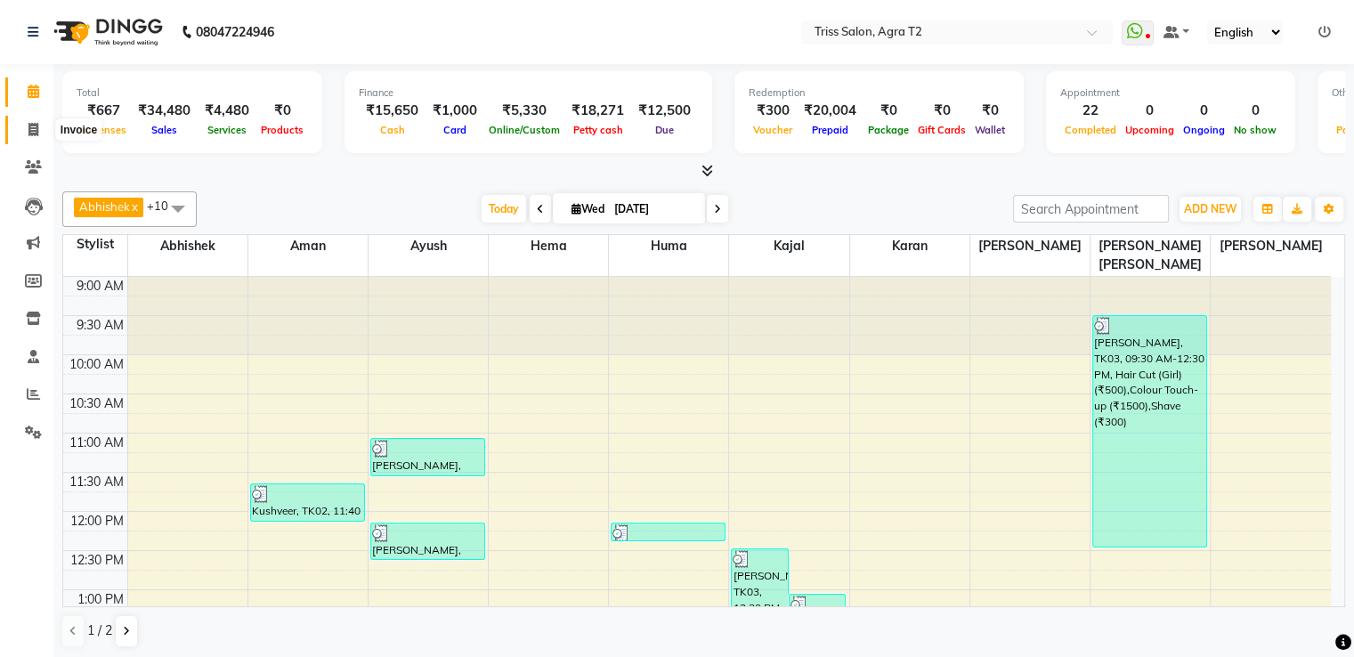
click at [42, 129] on span at bounding box center [33, 130] width 31 height 20
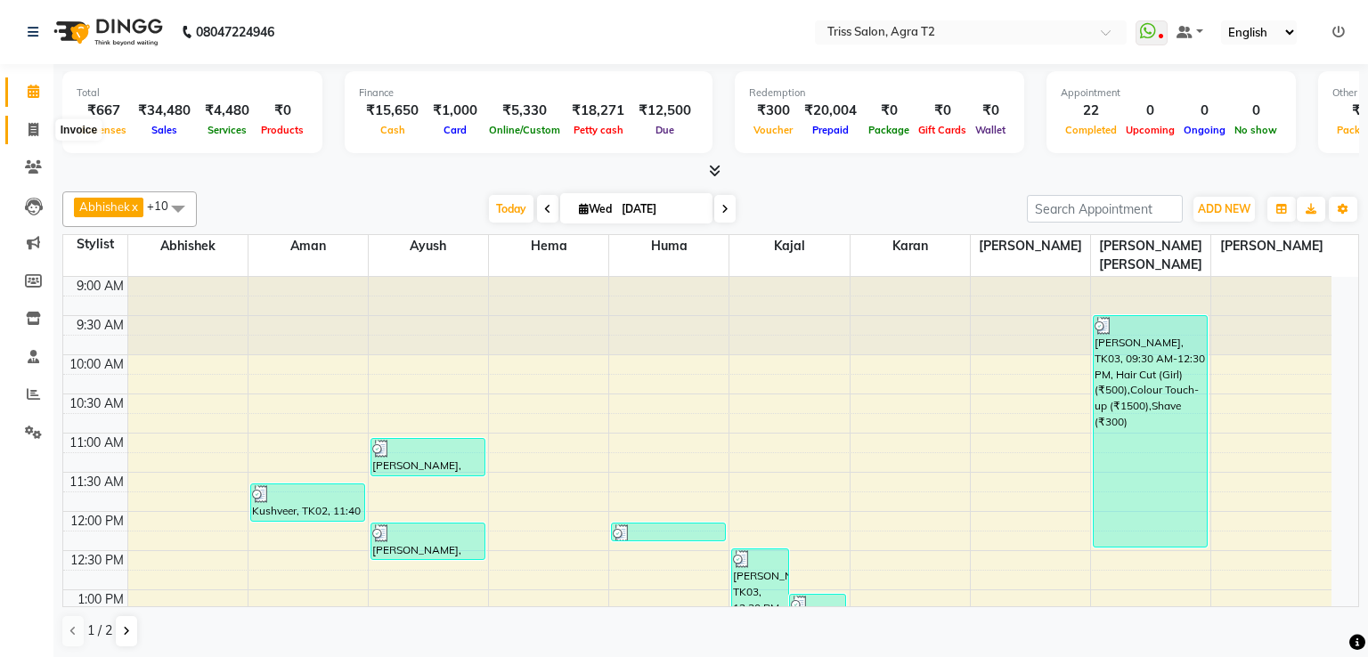
select select "service"
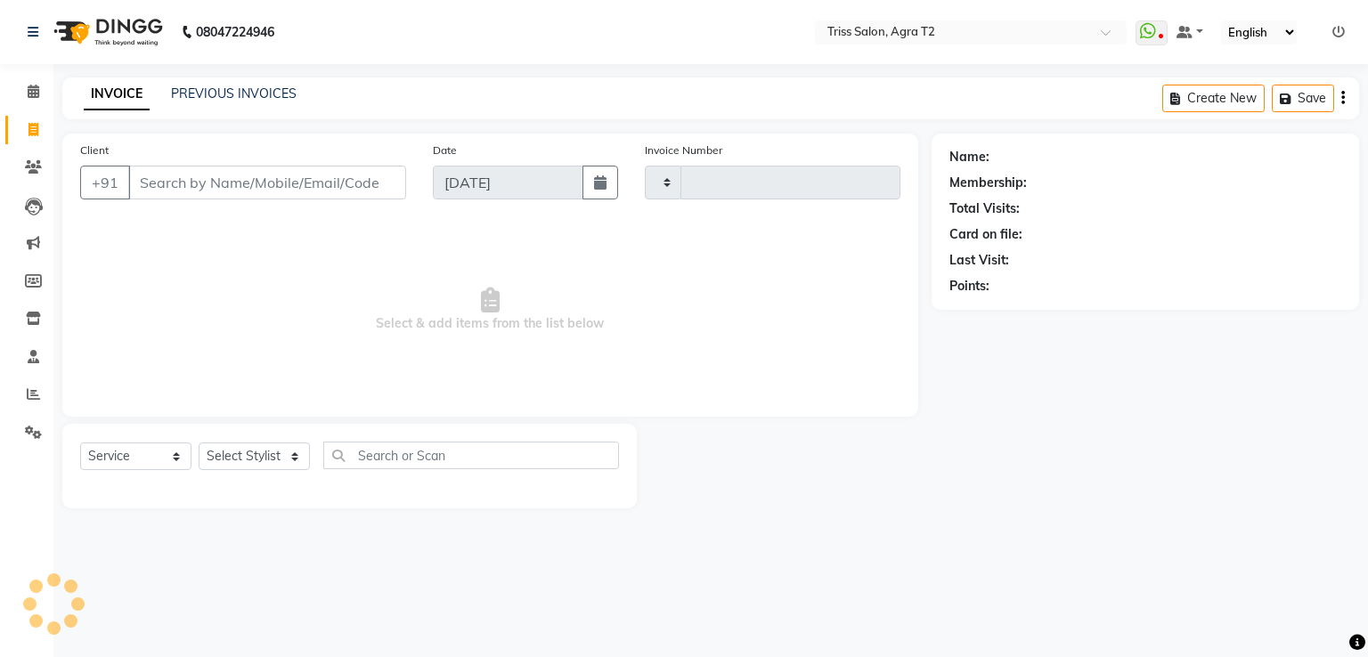
type input "2250"
select select "4301"
click at [288, 458] on select "Select Stylist" at bounding box center [254, 456] width 111 height 28
select select "14769"
click at [199, 443] on select "Select Stylist Abhishek Aman Ayush Hema Huma Kajal Karan Kavya Chauhan Mohd. Ka…" at bounding box center [261, 456] width 124 height 28
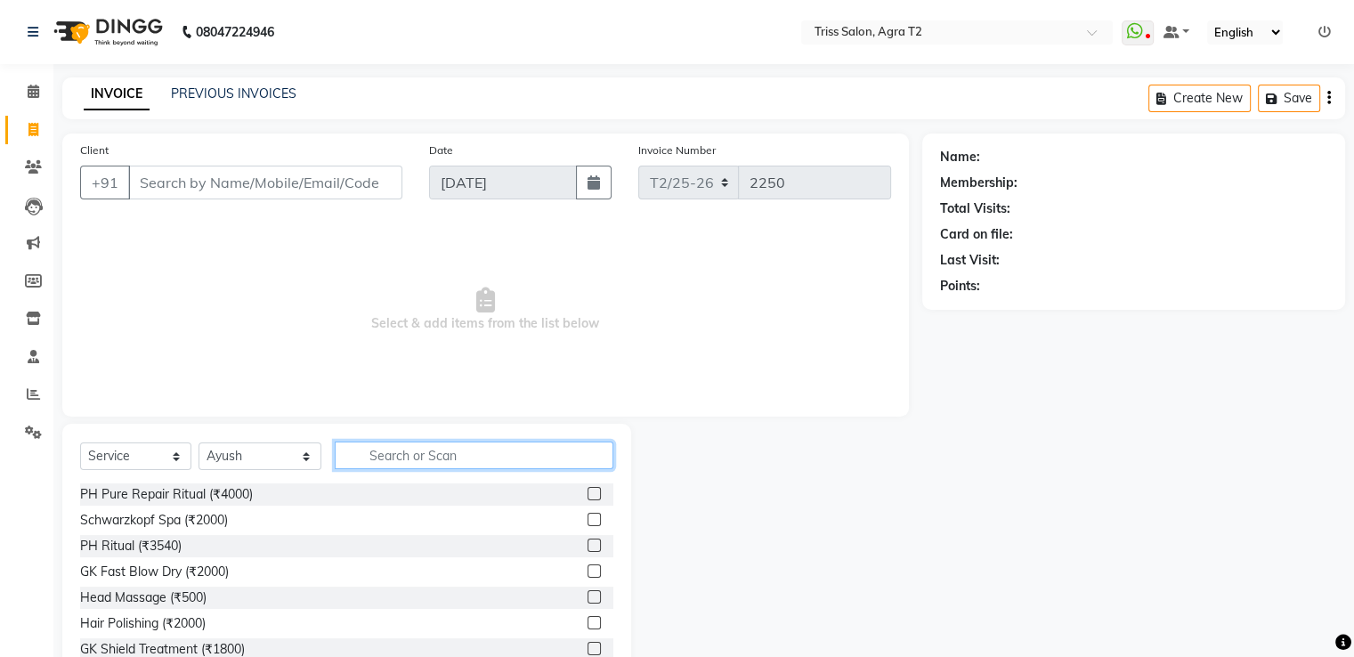
click at [367, 453] on input "text" at bounding box center [474, 456] width 278 height 28
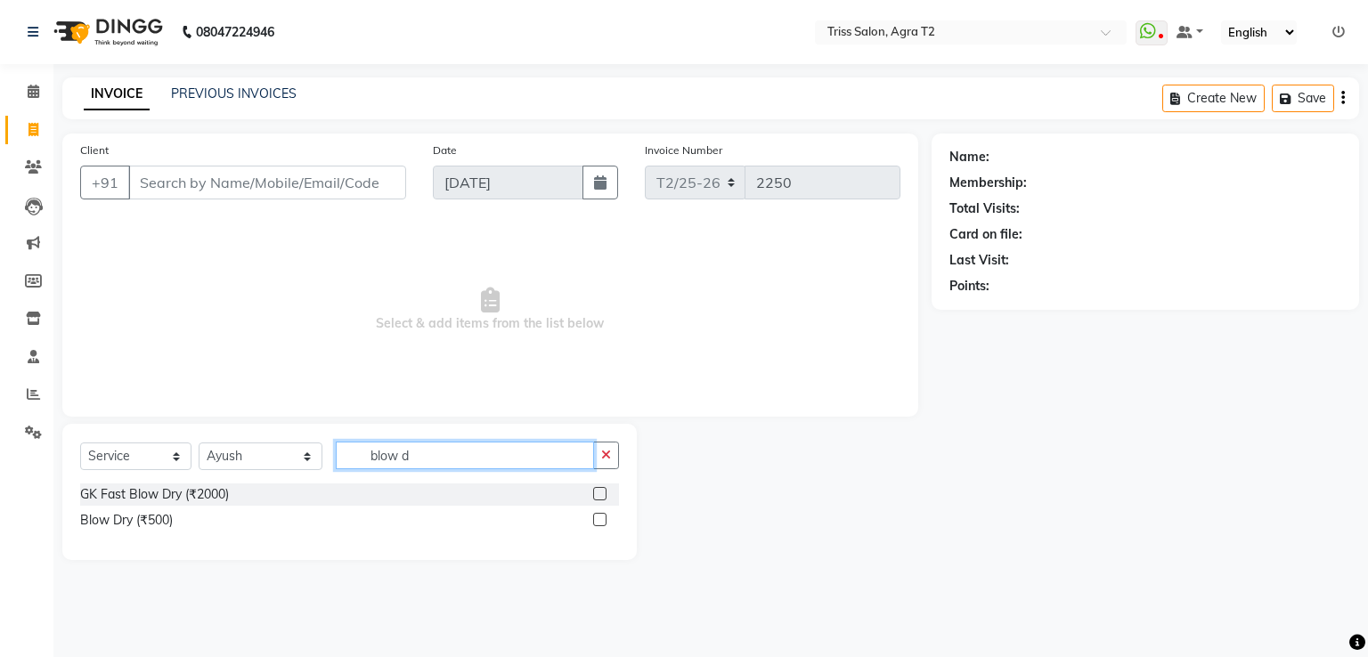
type input "blow d"
click at [601, 520] on label at bounding box center [599, 519] width 13 height 13
click at [601, 520] on input "checkbox" at bounding box center [599, 521] width 12 height 12
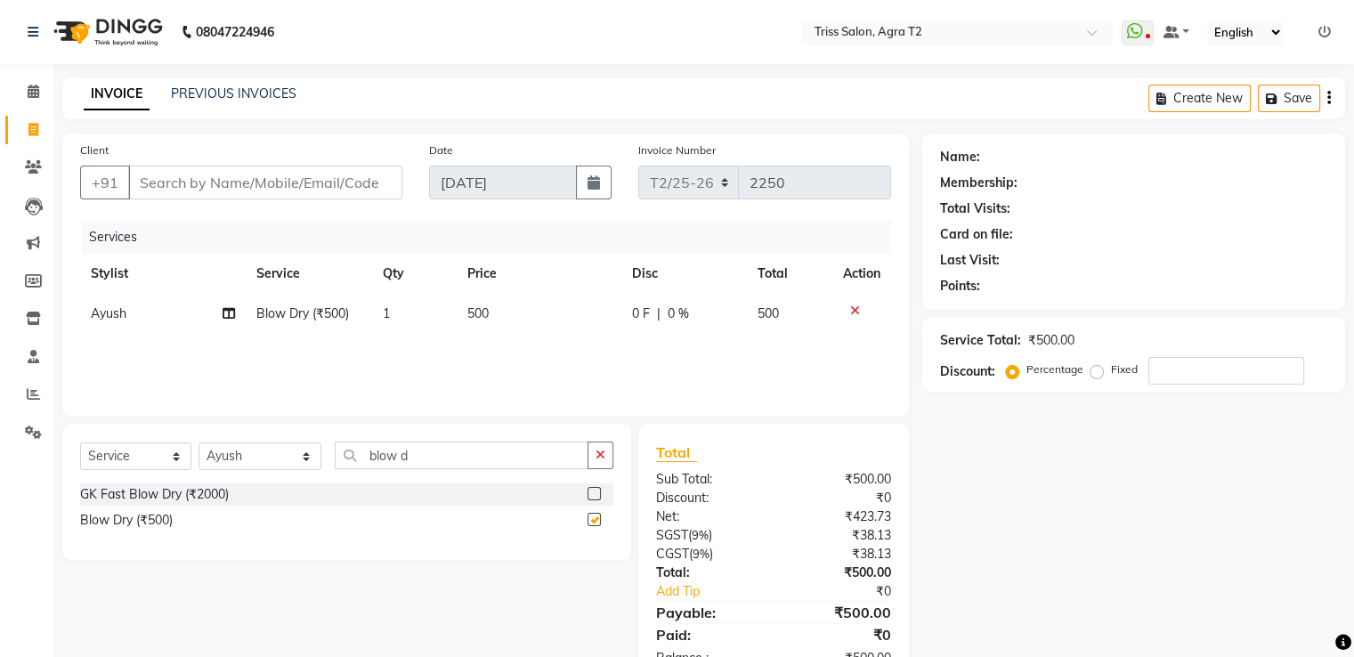
checkbox input "false"
click at [32, 388] on icon at bounding box center [33, 393] width 13 height 13
click at [605, 455] on icon "button" at bounding box center [601, 455] width 10 height 12
type input "head massa"
click at [594, 497] on label at bounding box center [594, 493] width 13 height 13
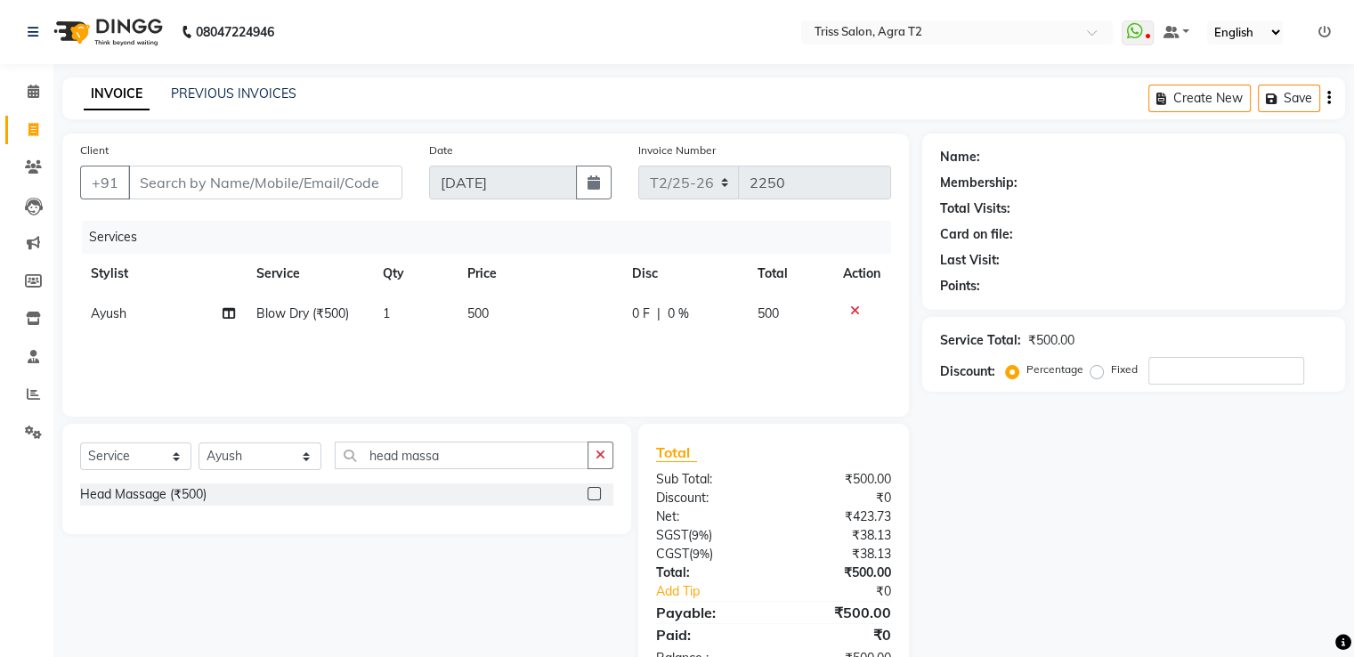
click at [594, 497] on input "checkbox" at bounding box center [594, 495] width 12 height 12
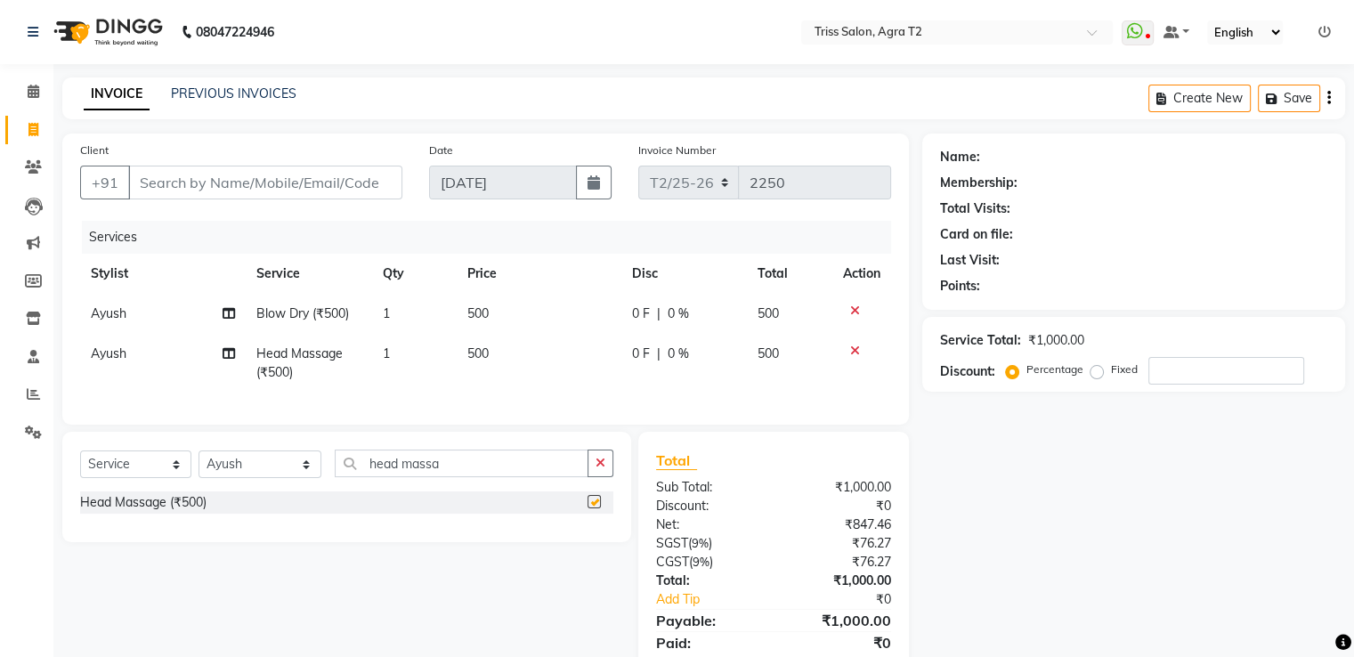
checkbox input "false"
click at [598, 469] on icon "button" at bounding box center [601, 463] width 10 height 12
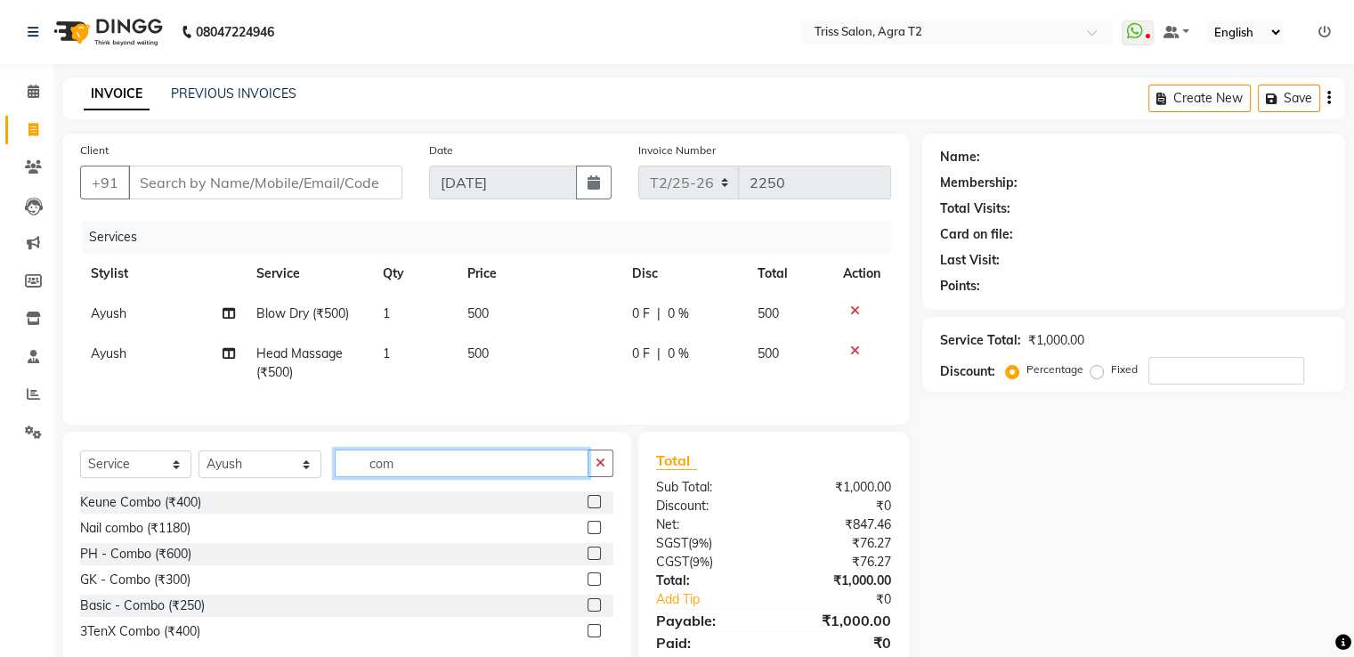
type input "com"
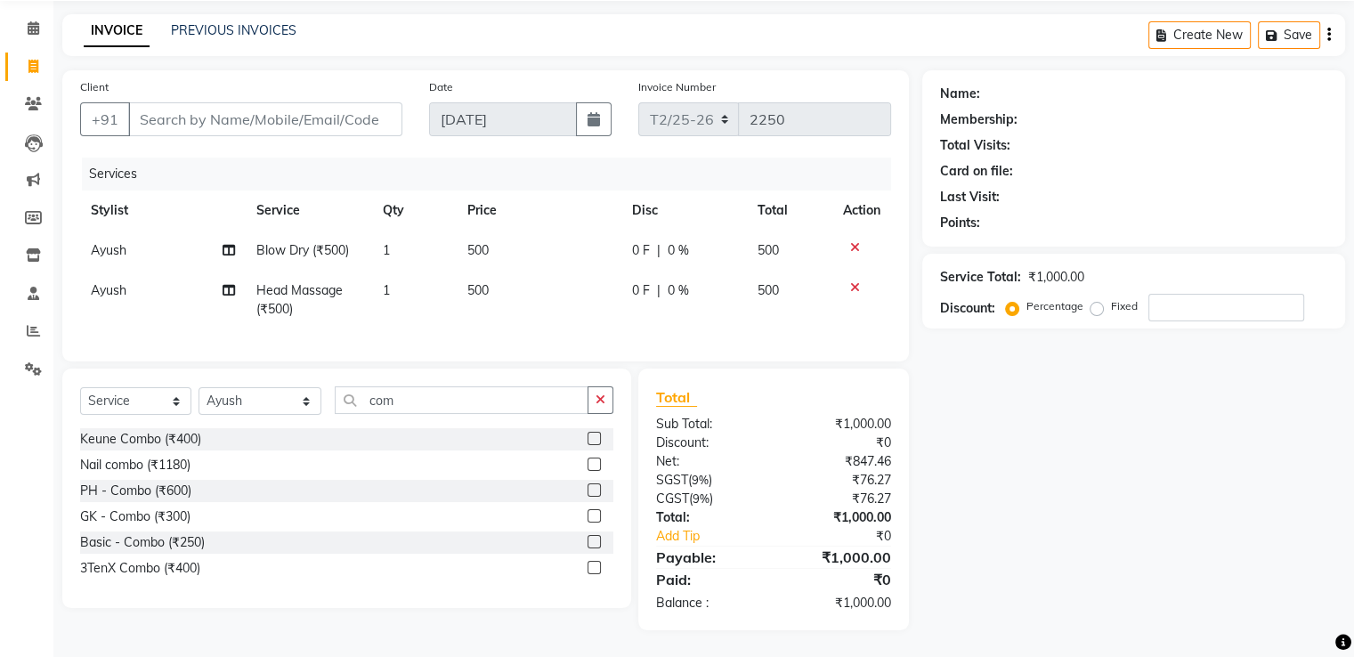
click at [591, 569] on label at bounding box center [594, 567] width 13 height 13
click at [591, 569] on input "checkbox" at bounding box center [594, 569] width 12 height 12
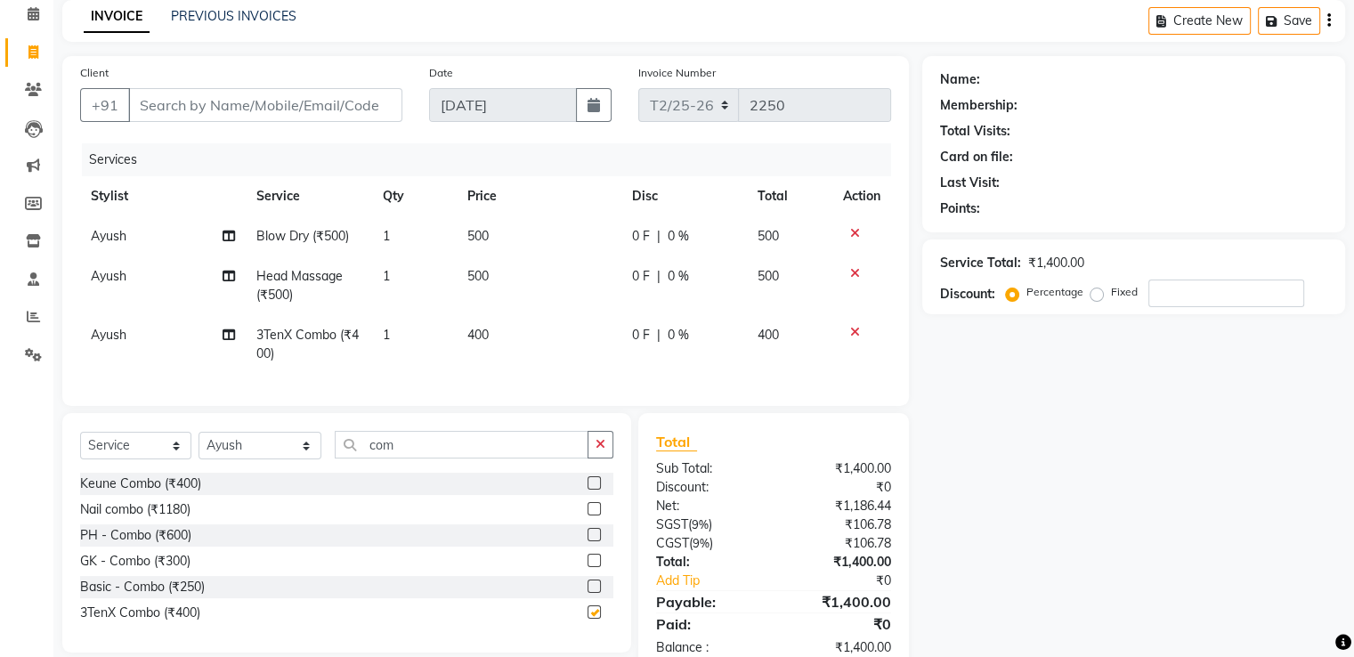
checkbox input "false"
click at [480, 347] on td "400" at bounding box center [539, 344] width 165 height 59
select select "14769"
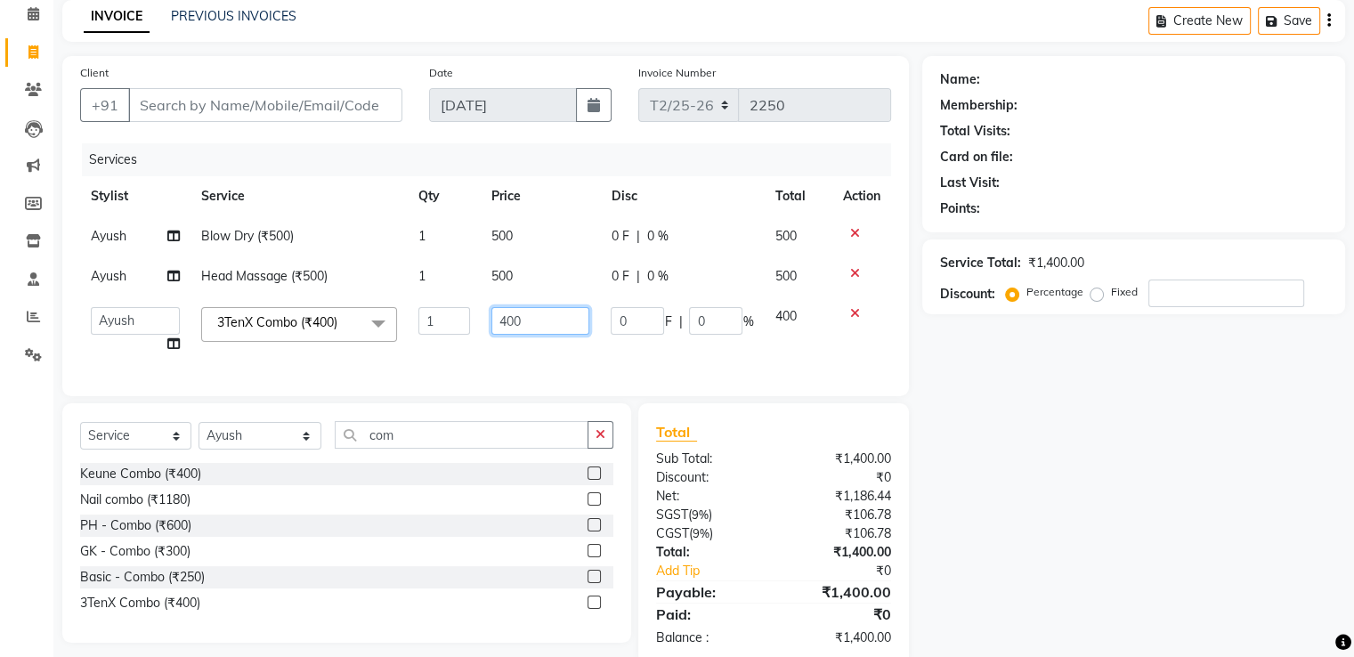
click at [502, 325] on input "400" at bounding box center [540, 321] width 98 height 28
click at [506, 321] on input "400" at bounding box center [540, 321] width 98 height 28
type input "1000"
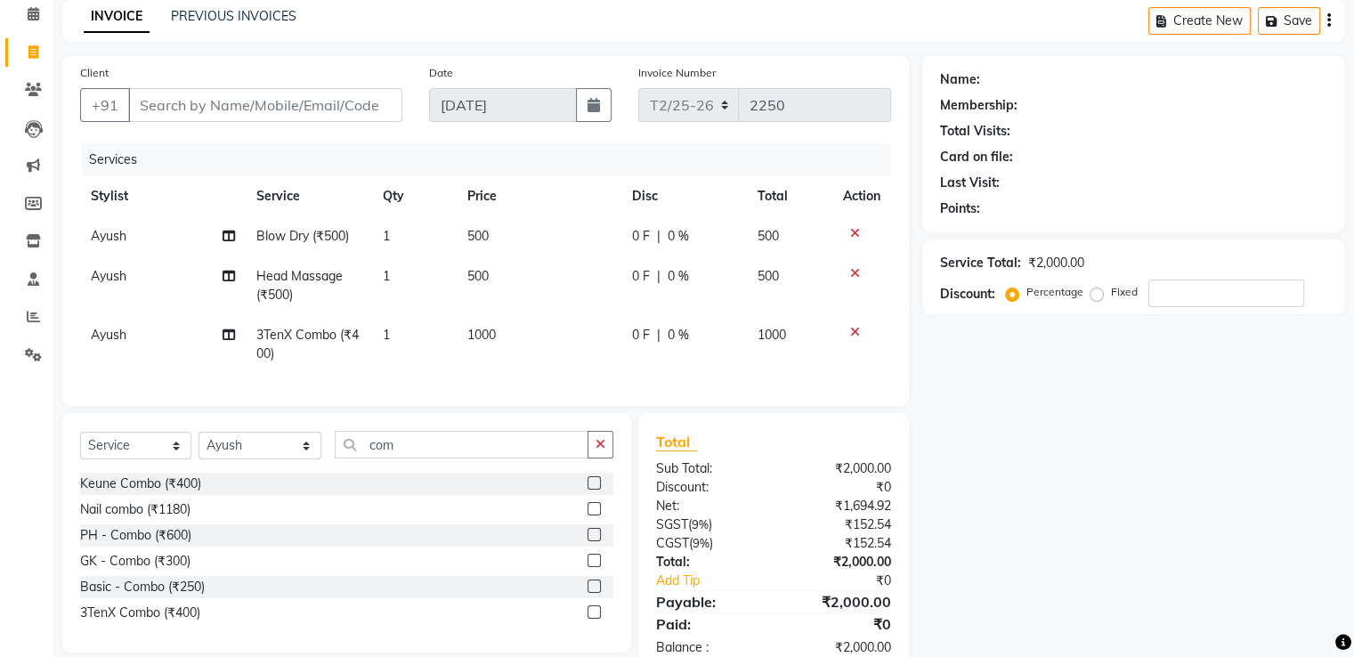
click at [449, 357] on td "1" at bounding box center [414, 344] width 85 height 59
select select "14769"
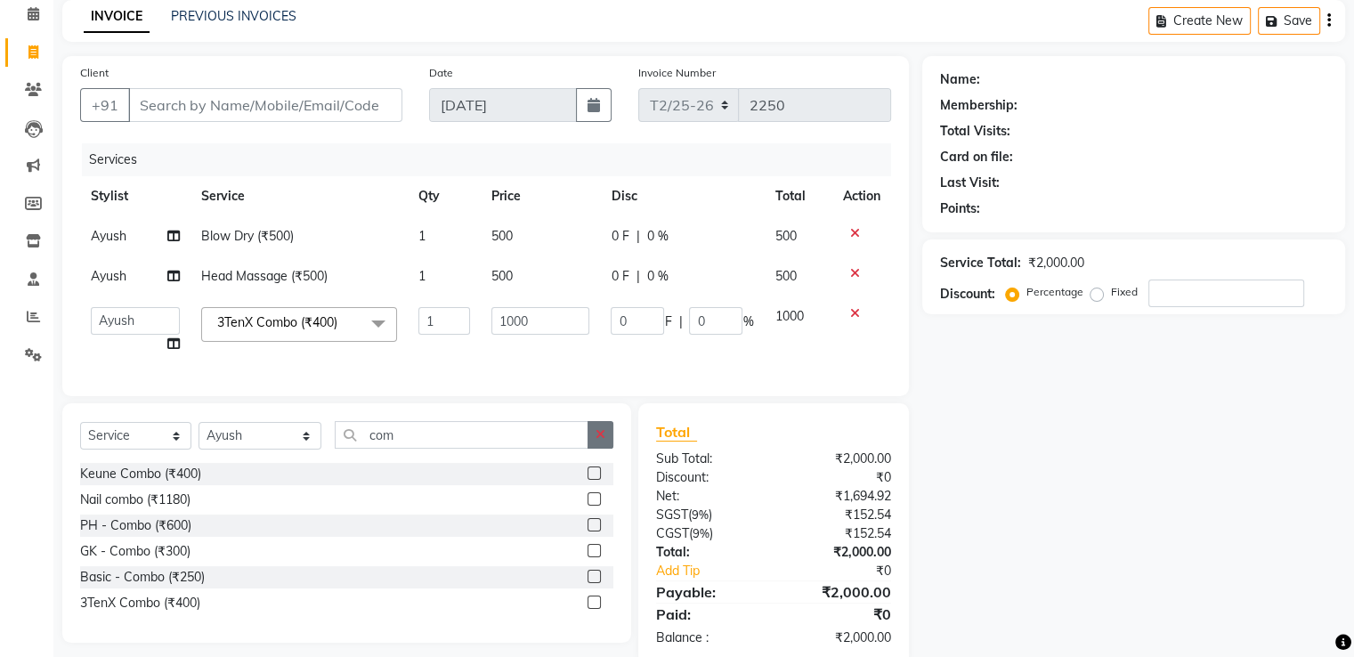
click at [605, 449] on button "button" at bounding box center [601, 435] width 26 height 28
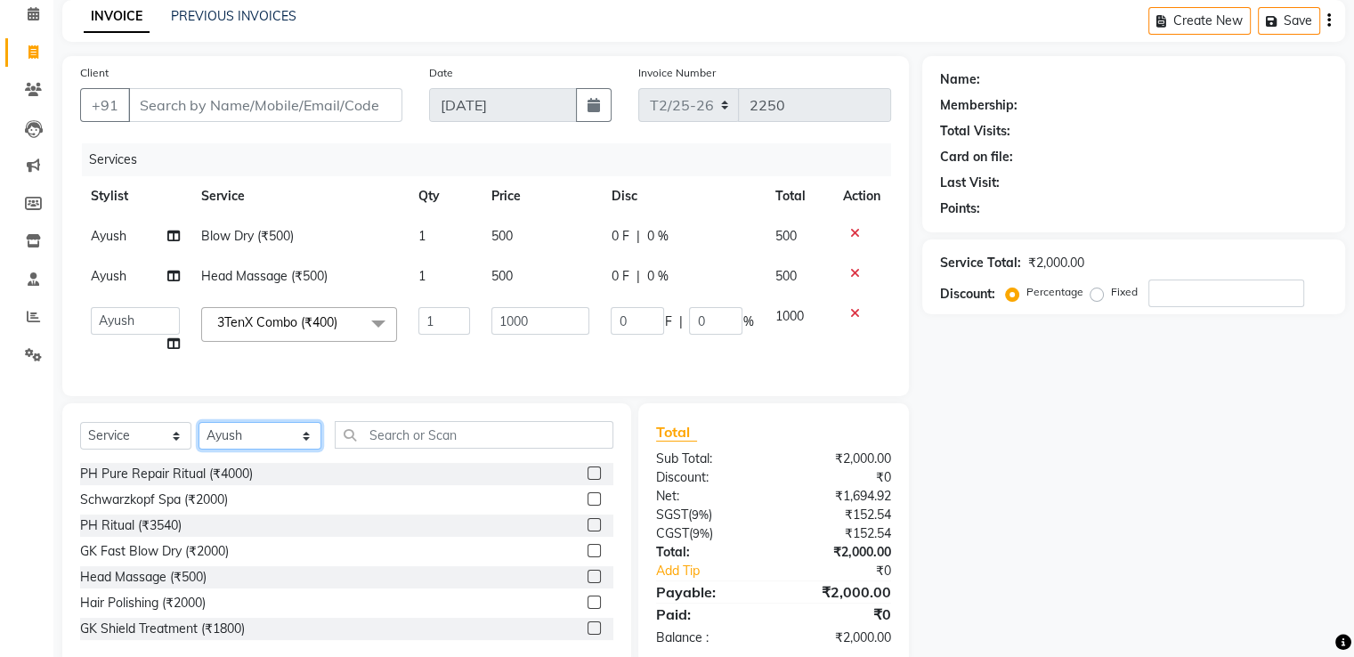
click at [274, 444] on select "Select Stylist Abhishek Aman Ayush Hema Huma Kajal Karan Kavya Chauhan Mohd. Ka…" at bounding box center [260, 436] width 123 height 28
select select "49099"
click at [199, 436] on select "Select Stylist Abhishek Aman Ayush Hema Huma Kajal Karan Kavya Chauhan Mohd. Ka…" at bounding box center [260, 436] width 123 height 28
click at [445, 445] on input "text" at bounding box center [474, 435] width 278 height 28
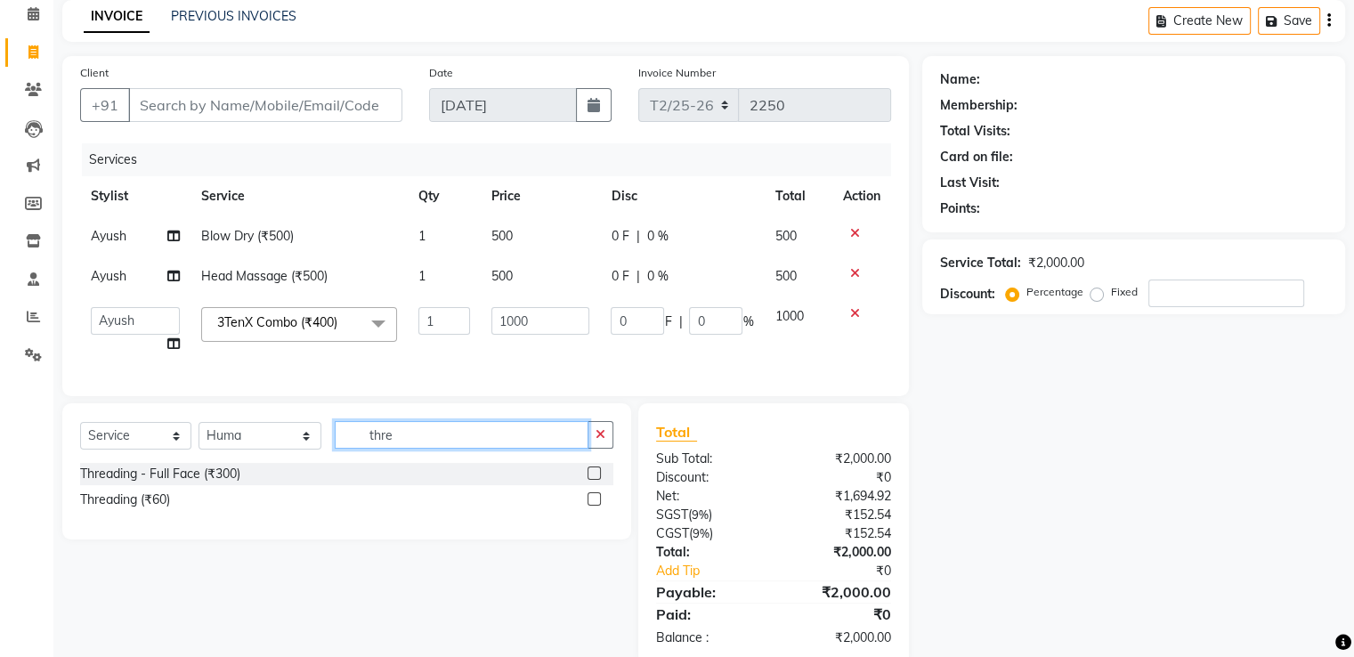
type input "thre"
click at [593, 506] on label at bounding box center [594, 498] width 13 height 13
click at [593, 506] on input "checkbox" at bounding box center [594, 500] width 12 height 12
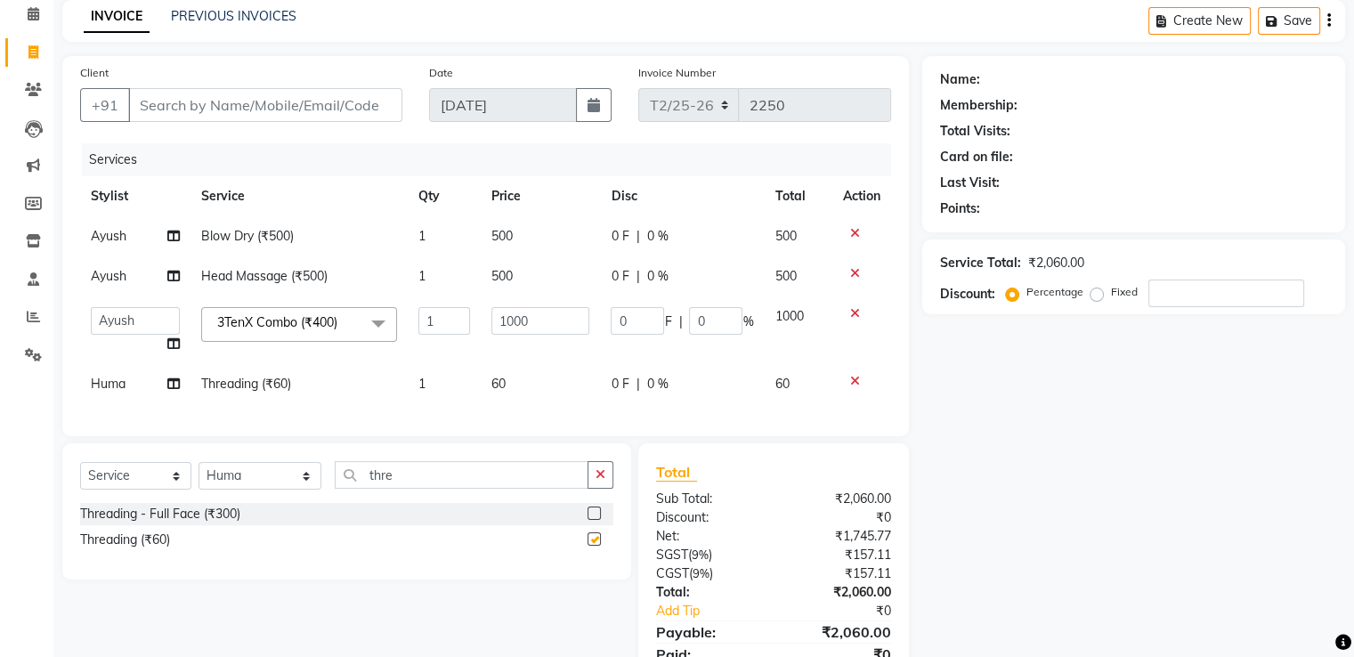
checkbox input "false"
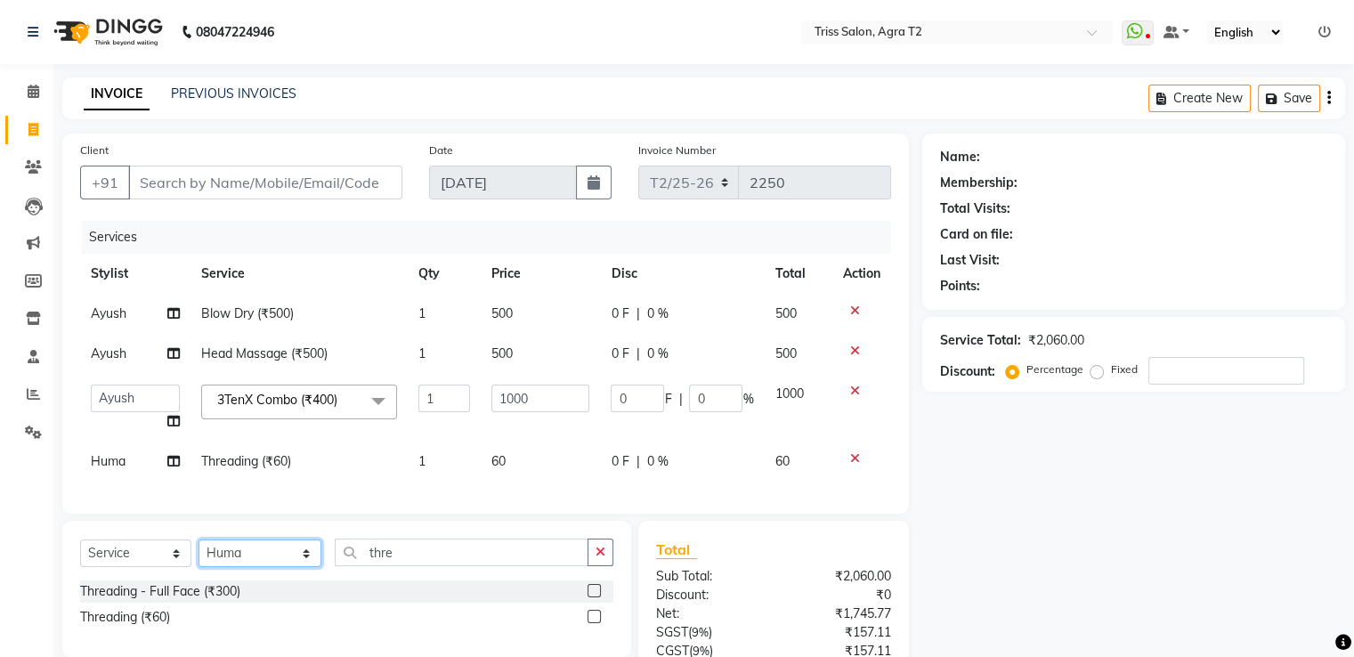
click at [262, 567] on select "Select Stylist Abhishek Aman Ayush Hema Huma Kajal Karan Kavya Chauhan Mohd. Ka…" at bounding box center [260, 554] width 123 height 28
select select "49100"
click at [199, 555] on select "Select Stylist Abhishek Aman Ayush Hema Huma Kajal Karan Kavya Chauhan Mohd. Ka…" at bounding box center [260, 554] width 123 height 28
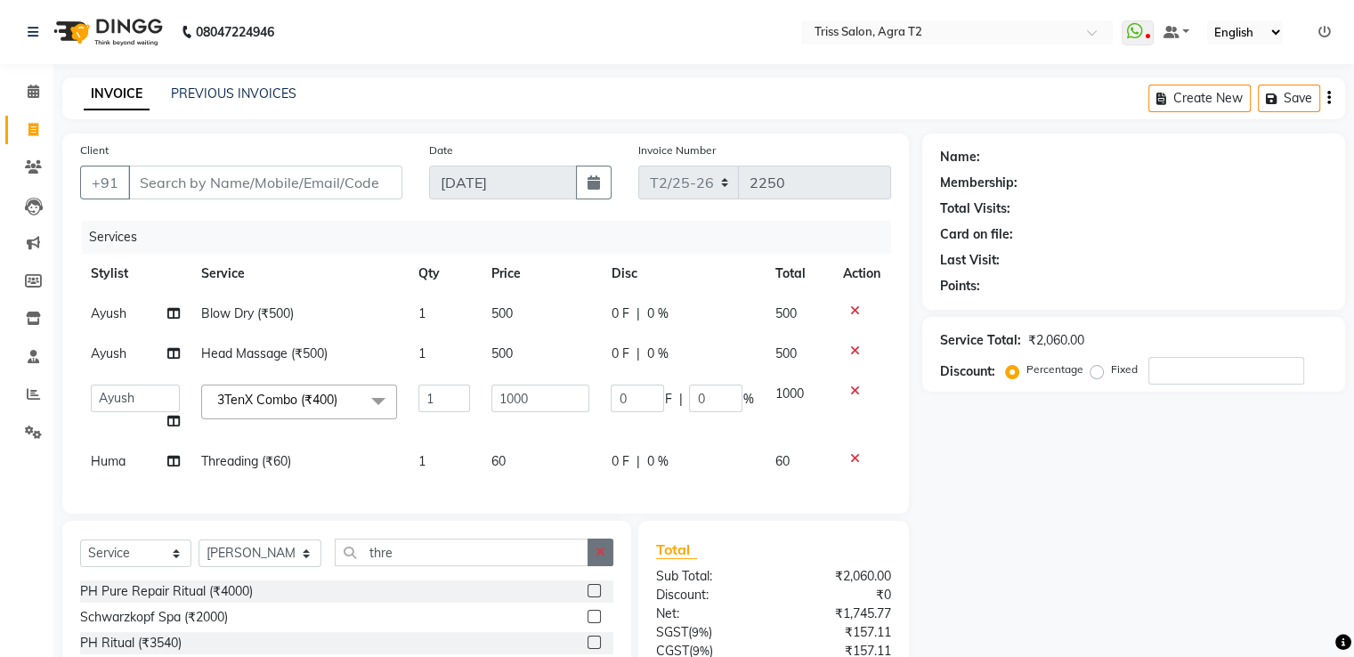
click at [602, 558] on icon "button" at bounding box center [601, 552] width 10 height 12
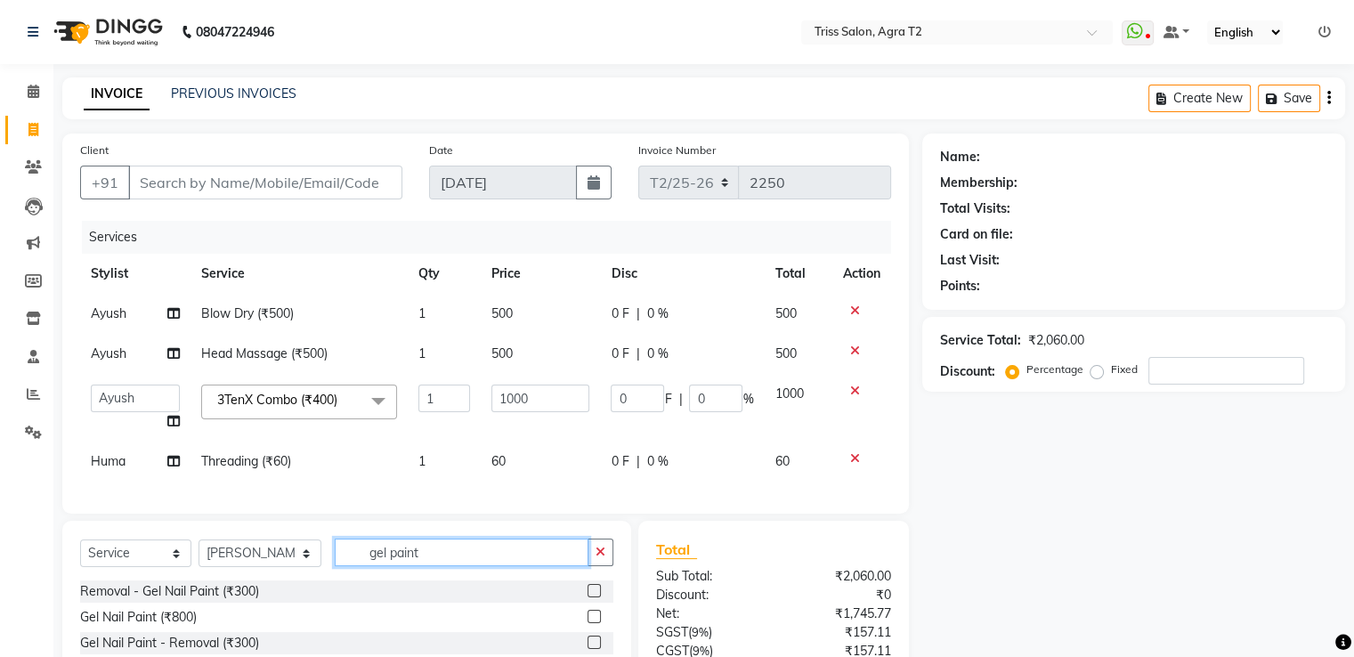
scroll to position [166, 0]
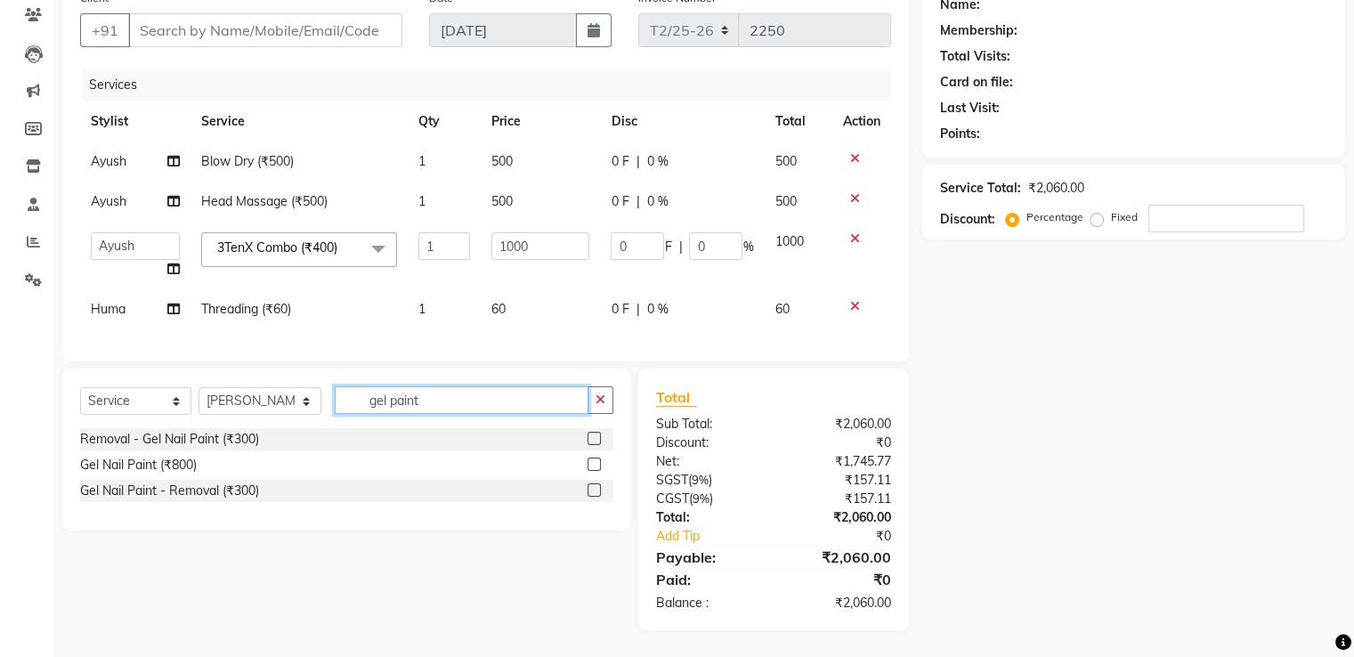
type input "gel paint"
click at [596, 461] on label at bounding box center [594, 464] width 13 height 13
click at [596, 461] on input "checkbox" at bounding box center [594, 465] width 12 height 12
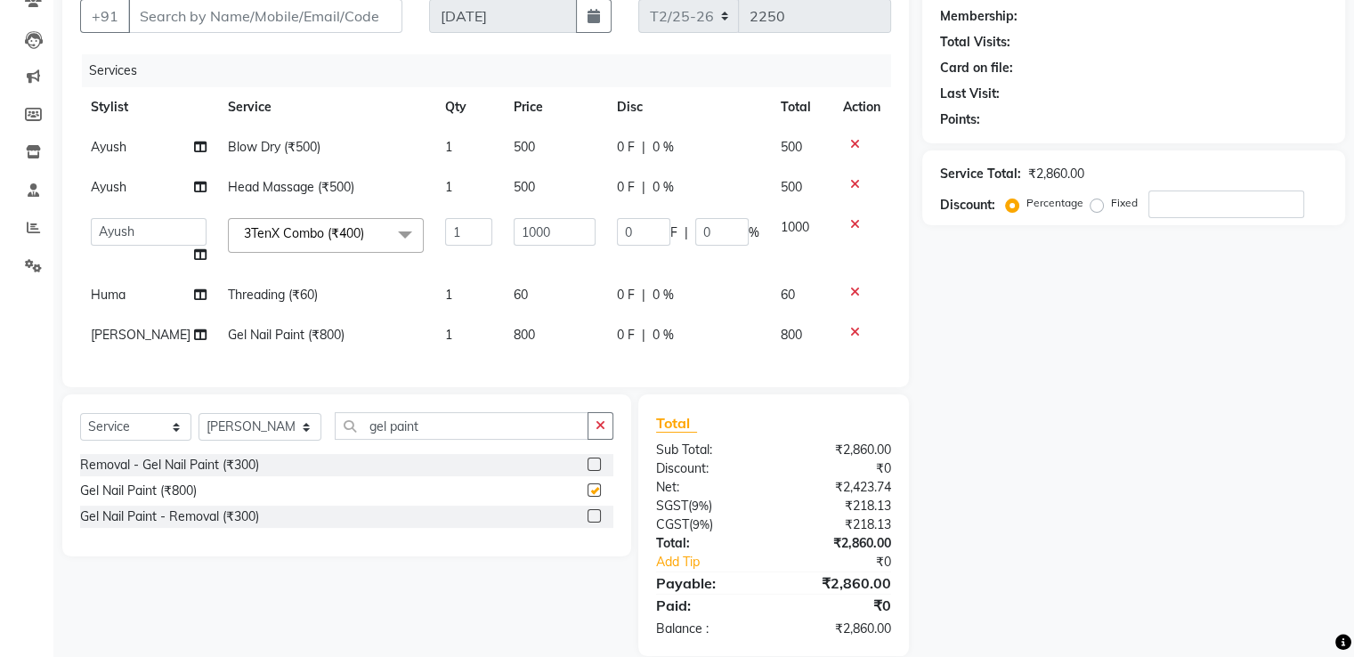
checkbox input "false"
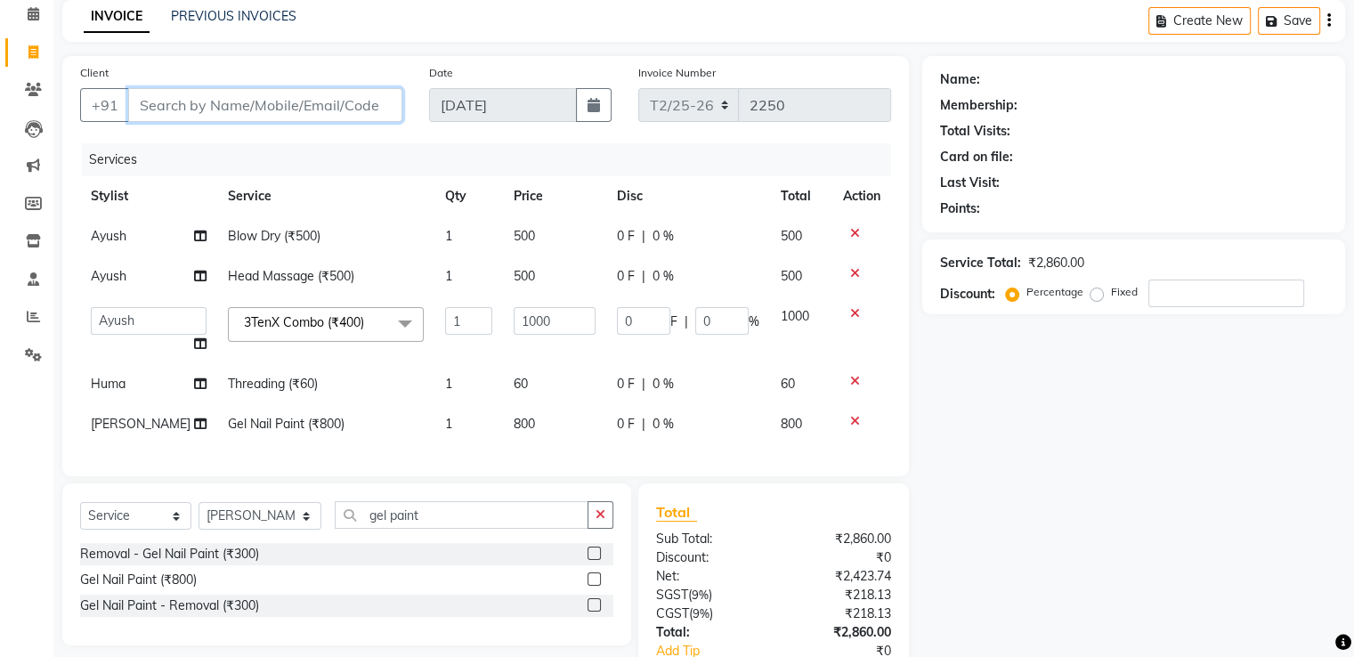
click at [313, 114] on input "Client" at bounding box center [265, 105] width 274 height 34
type input "J"
type input "0"
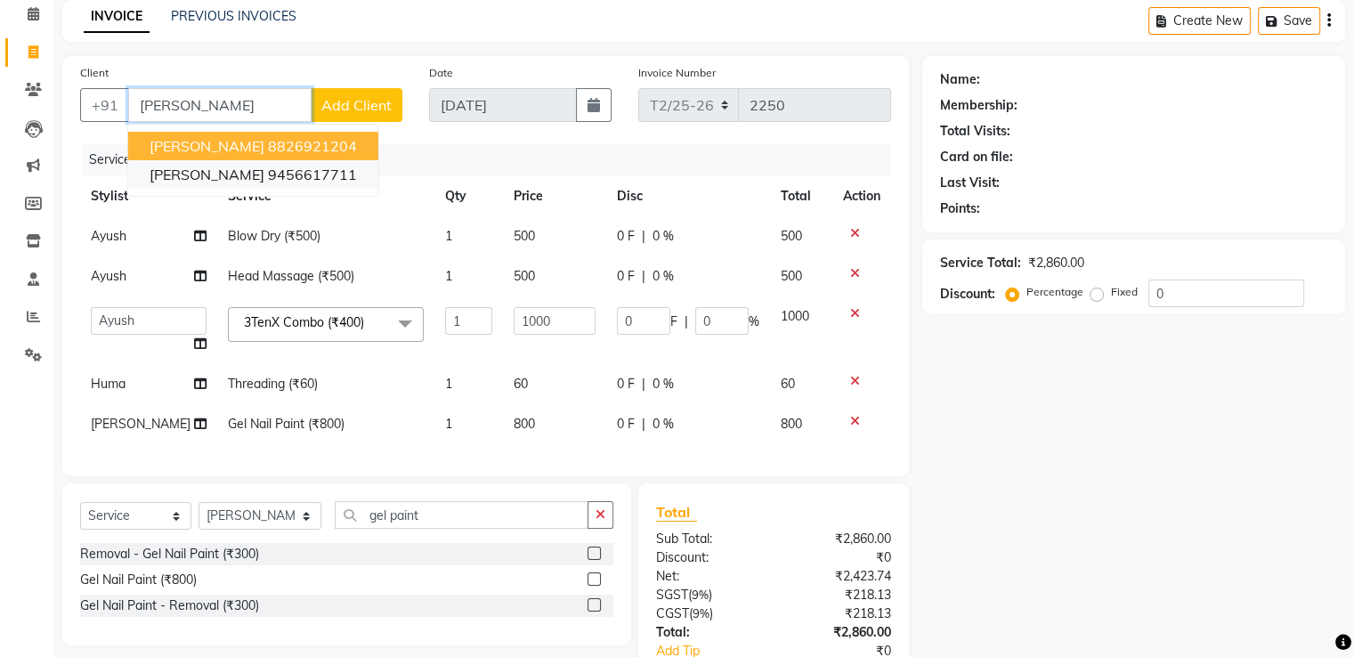
click at [305, 188] on button "Jyoti Kapoor 9456617711" at bounding box center [253, 174] width 250 height 28
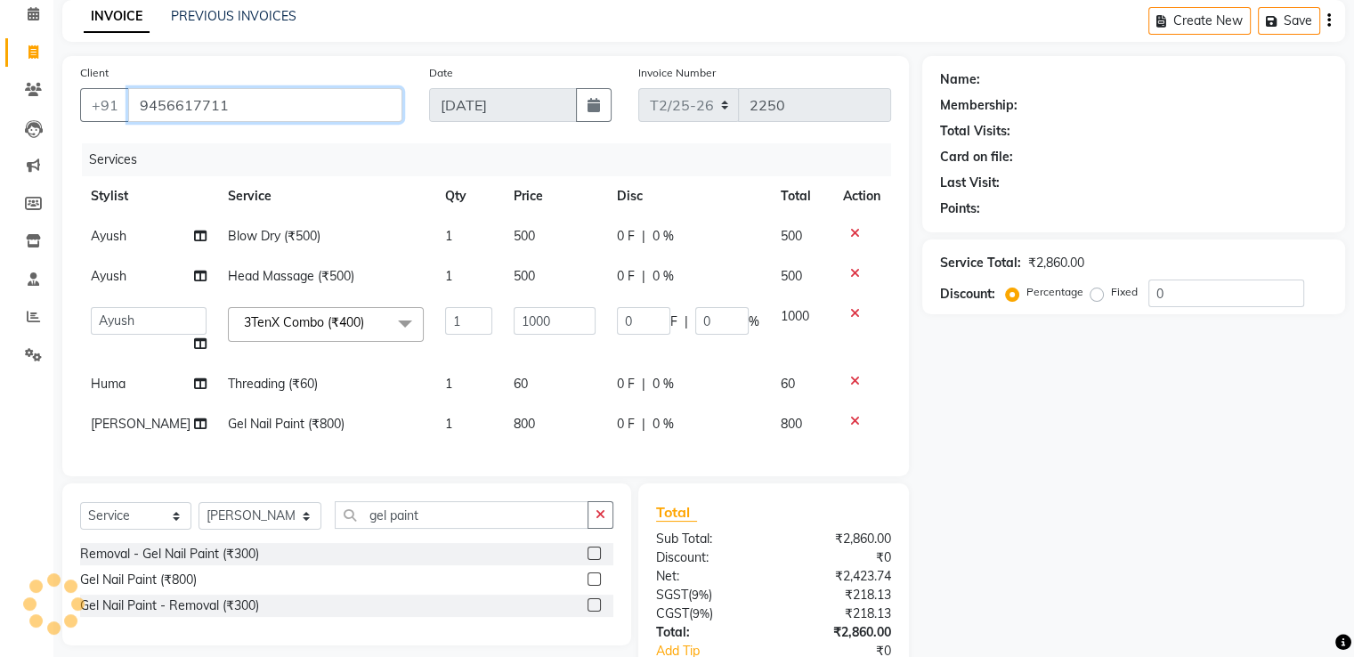
type input "9456617711"
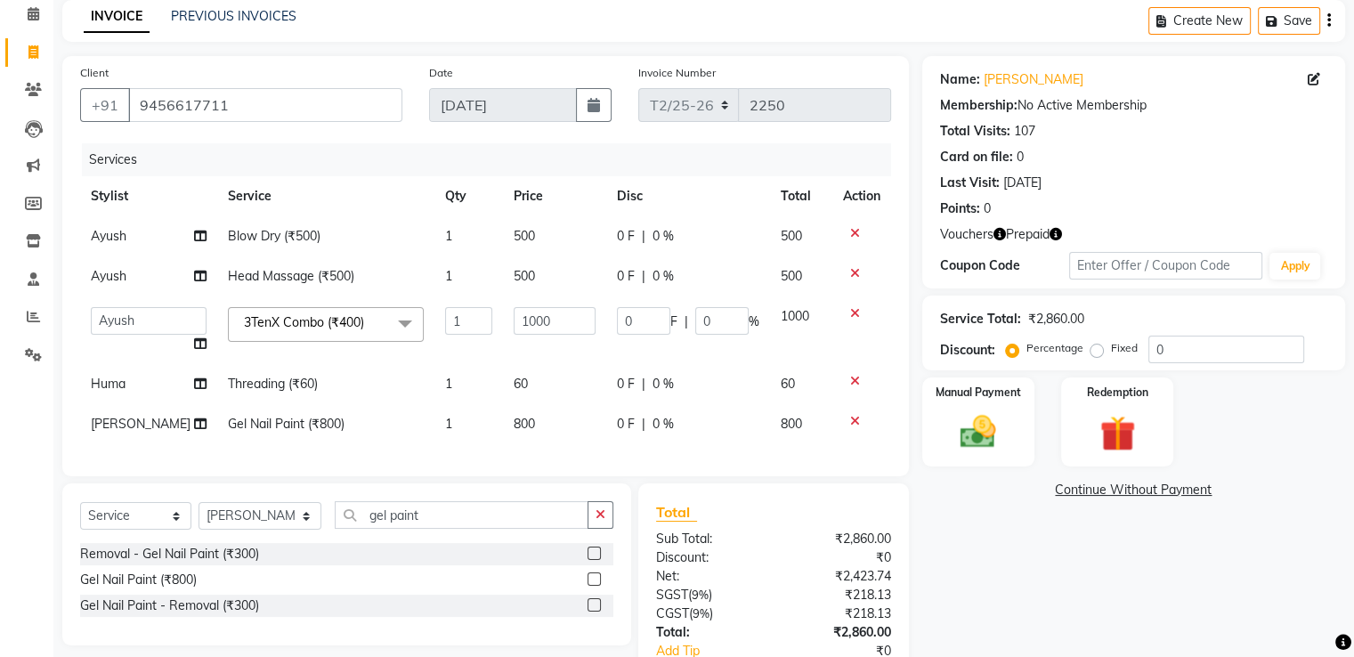
click at [1111, 422] on img at bounding box center [1118, 433] width 58 height 45
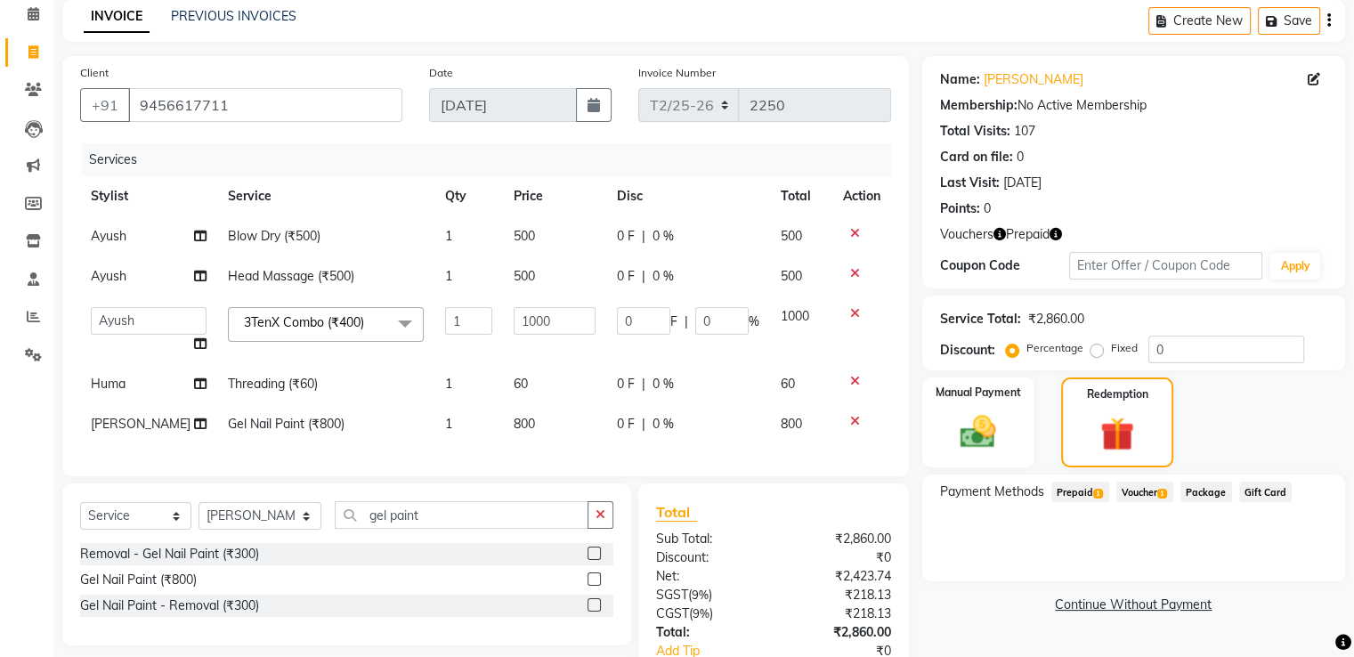
click at [1090, 498] on span "Prepaid 1" at bounding box center [1080, 492] width 58 height 20
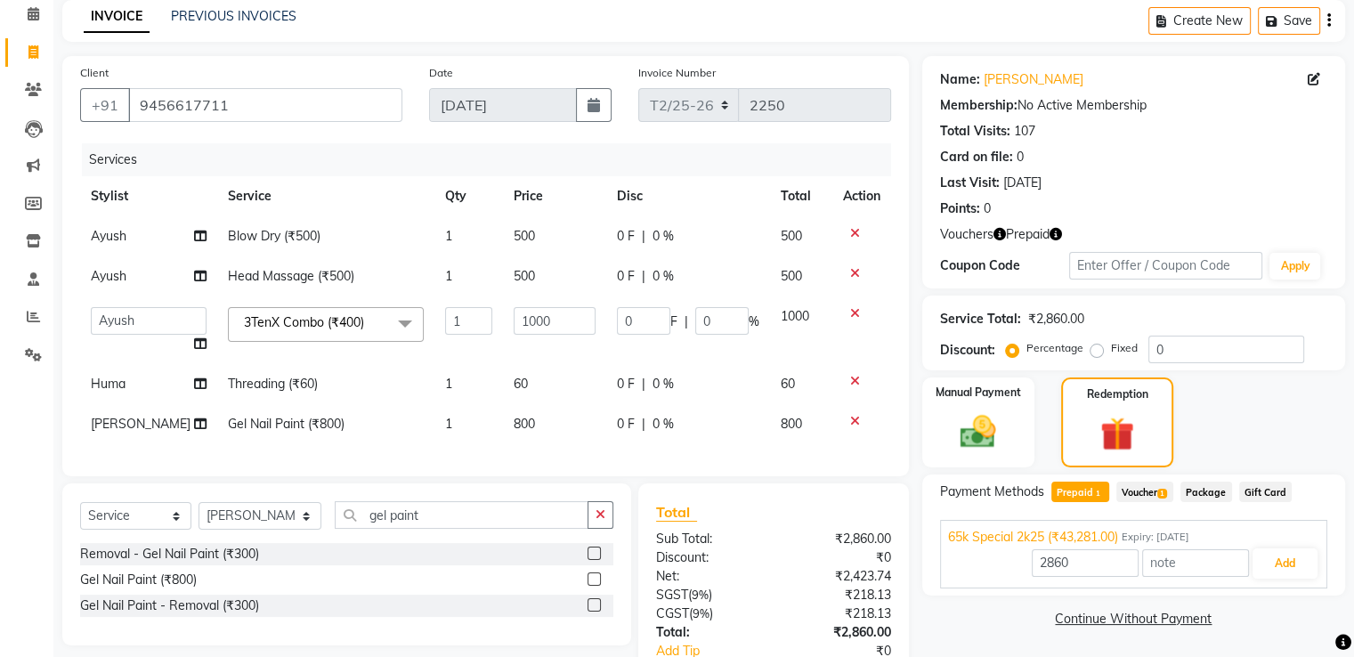
click at [1137, 488] on span "Voucher 1" at bounding box center [1144, 492] width 57 height 20
click at [1076, 495] on span "Prepaid 1" at bounding box center [1080, 492] width 58 height 20
click at [1279, 567] on button "Add" at bounding box center [1285, 563] width 65 height 30
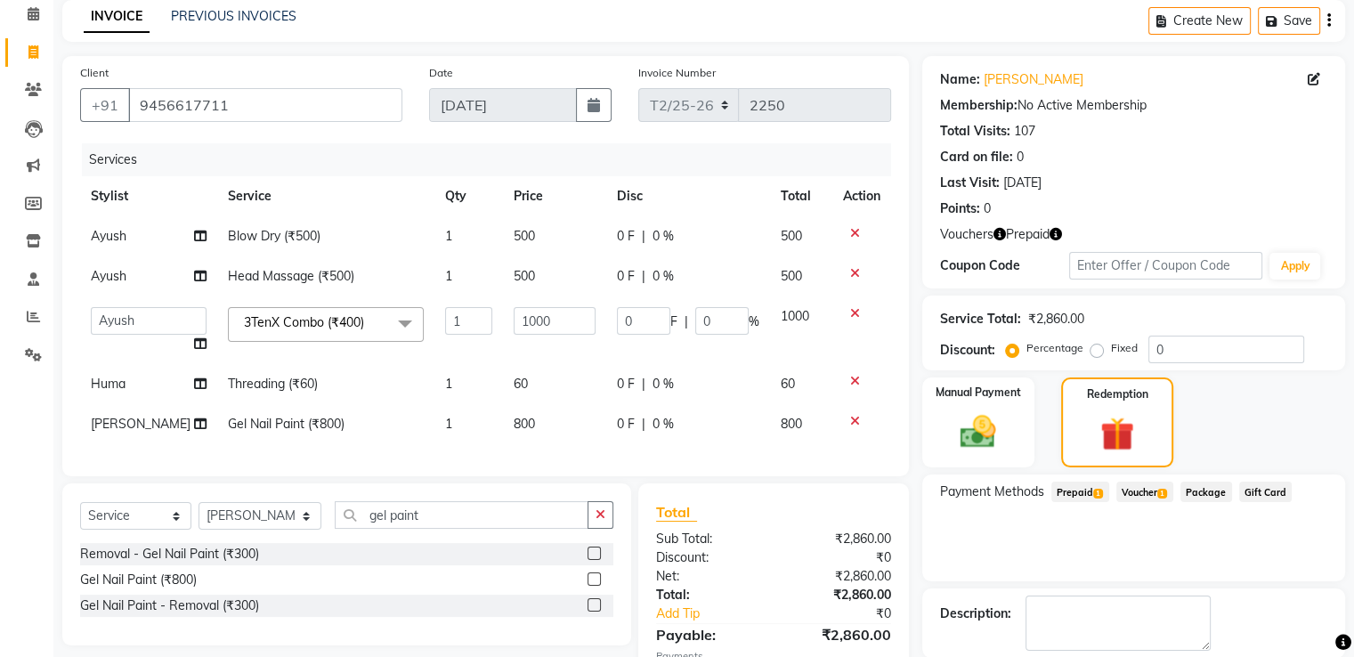
scroll to position [224, 0]
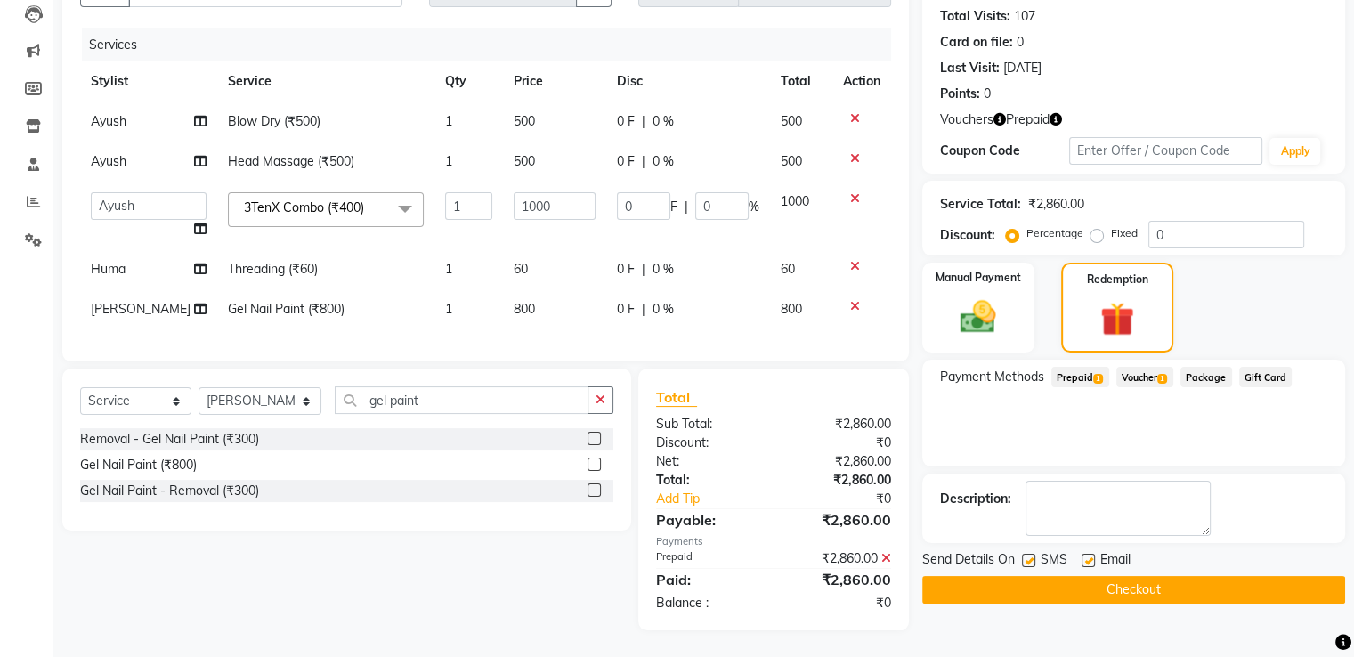
click at [1147, 576] on button "Checkout" at bounding box center [1133, 590] width 423 height 28
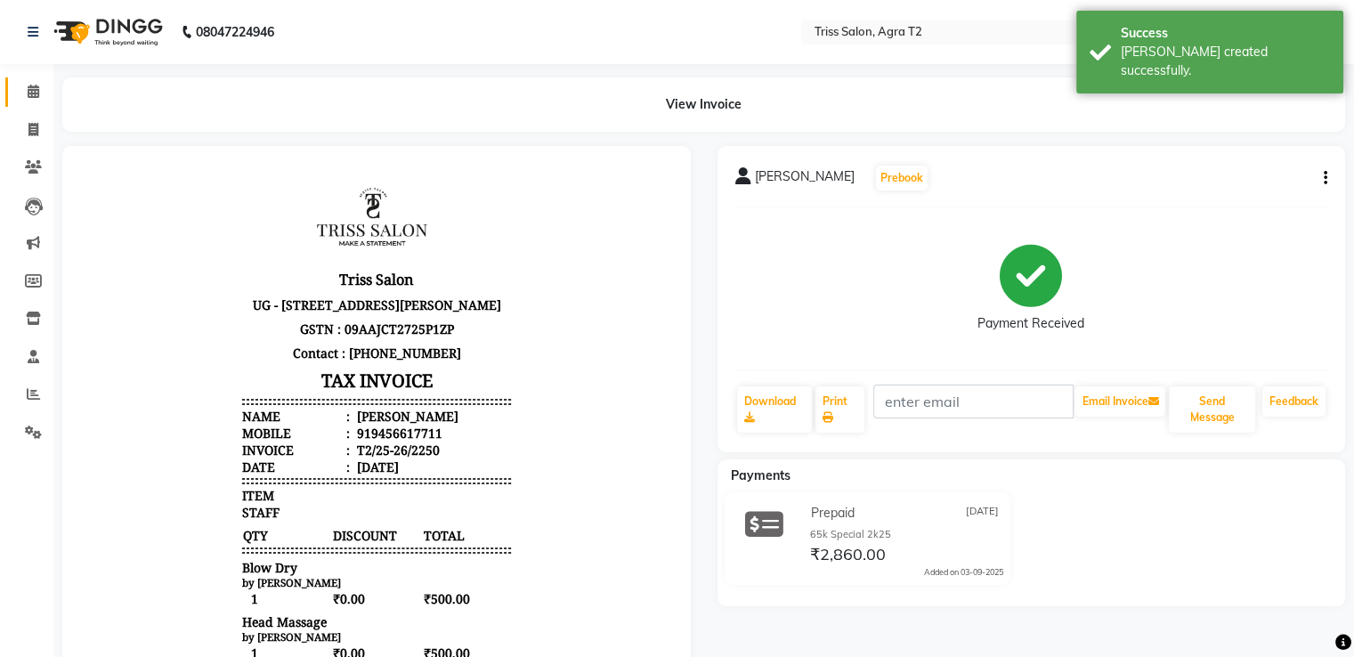
click at [32, 95] on icon at bounding box center [34, 91] width 12 height 13
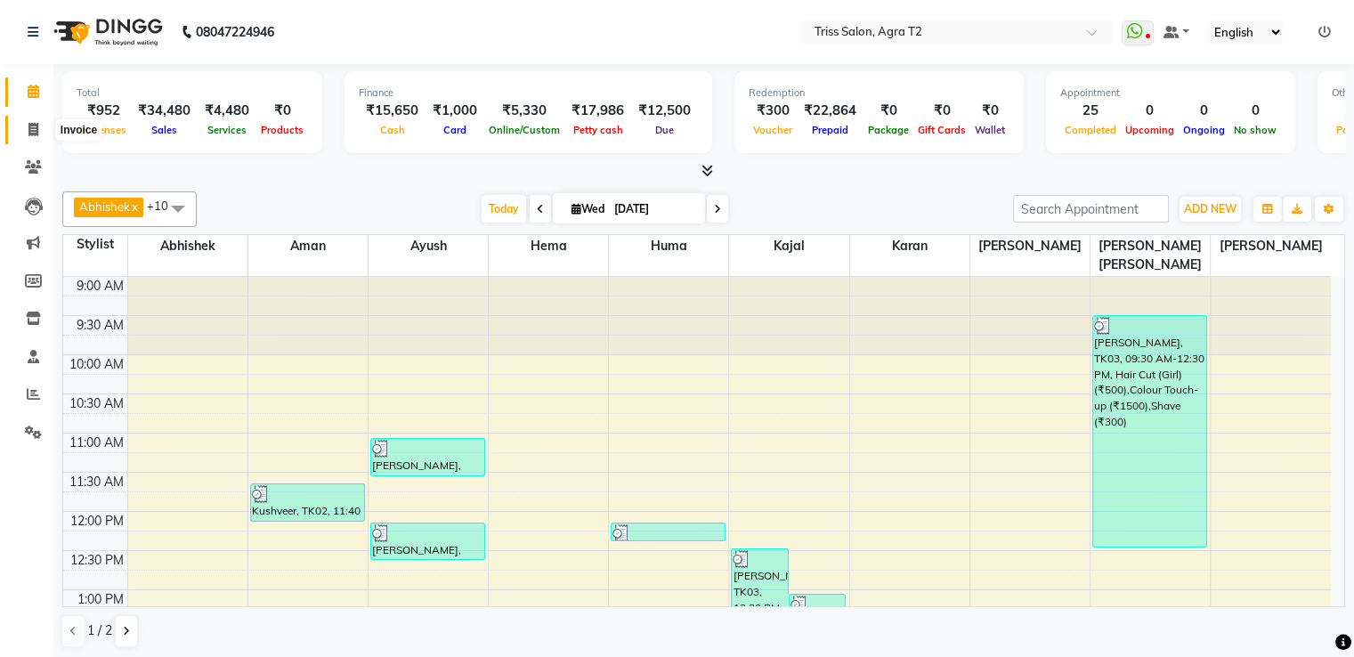
click at [36, 134] on icon at bounding box center [33, 129] width 10 height 13
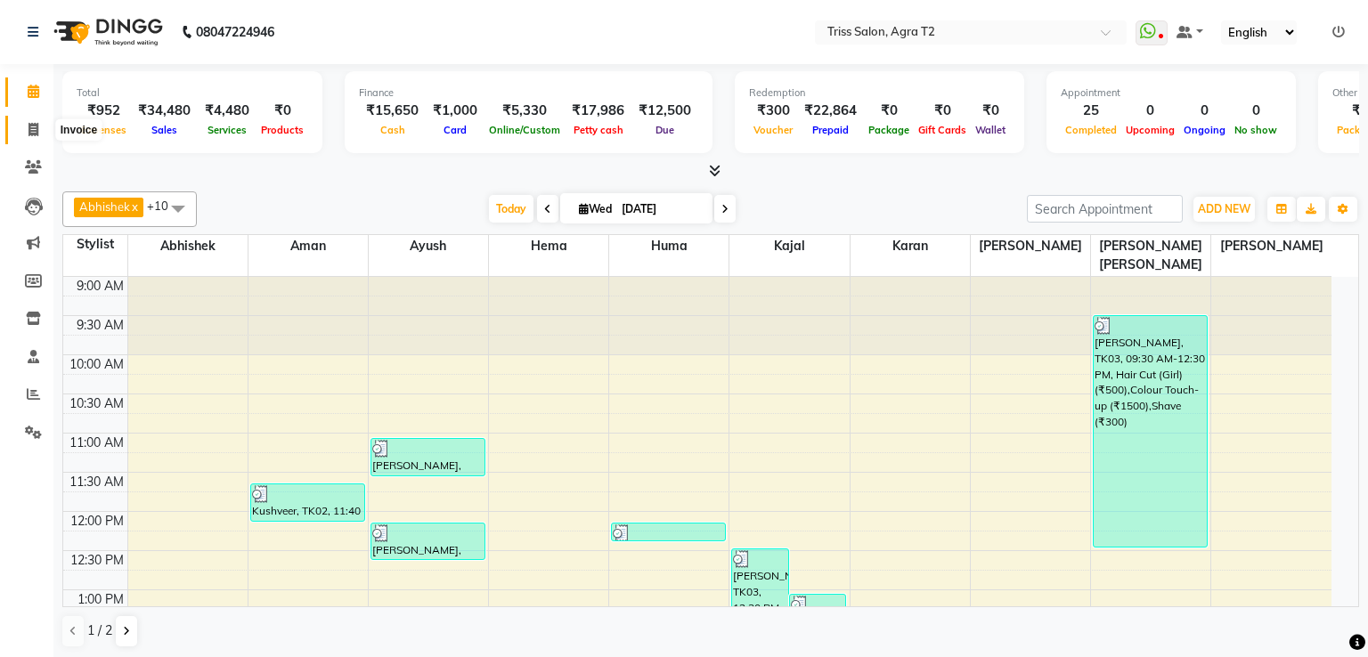
select select "service"
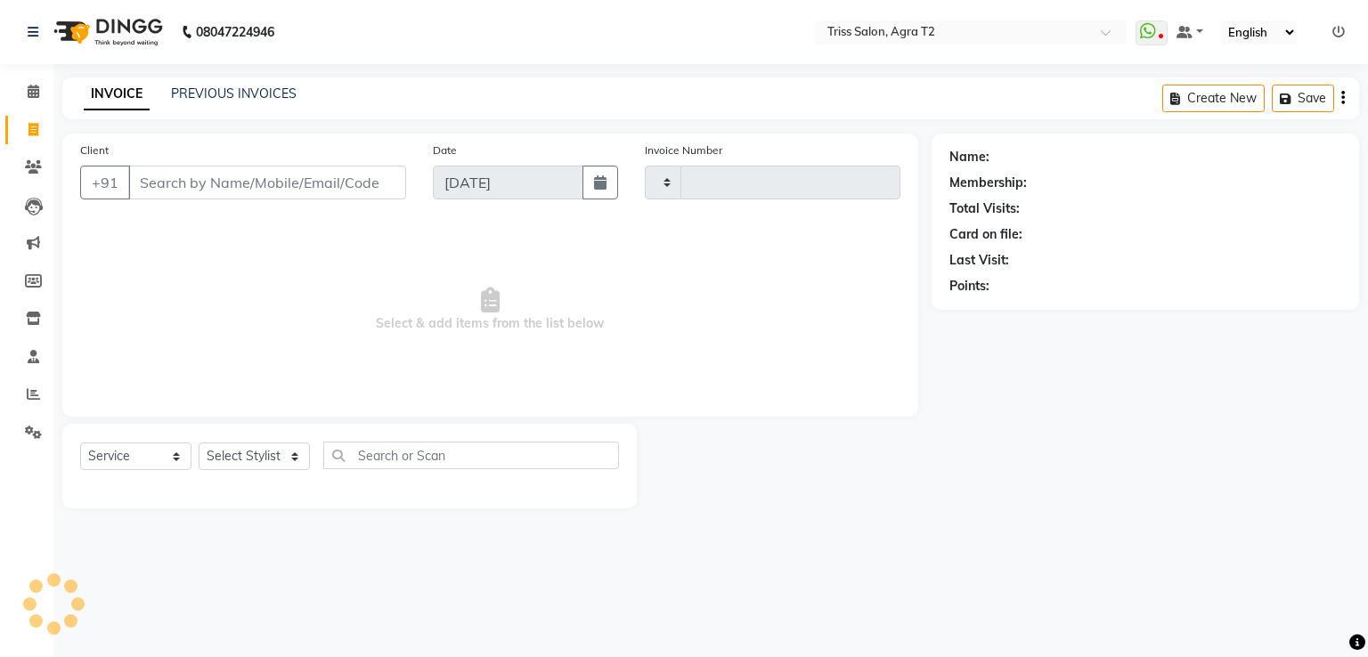
type input "2251"
select select "4301"
click at [244, 453] on select "Select Stylist Abhishek Aman Ayush Hema Huma Kajal Karan Kavya Chauhan Mohd. Ka…" at bounding box center [261, 456] width 124 height 28
select select "26469"
click at [199, 443] on select "Select Stylist Abhishek Aman Ayush Hema Huma Kajal Karan Kavya Chauhan Mohd. Ka…" at bounding box center [261, 456] width 124 height 28
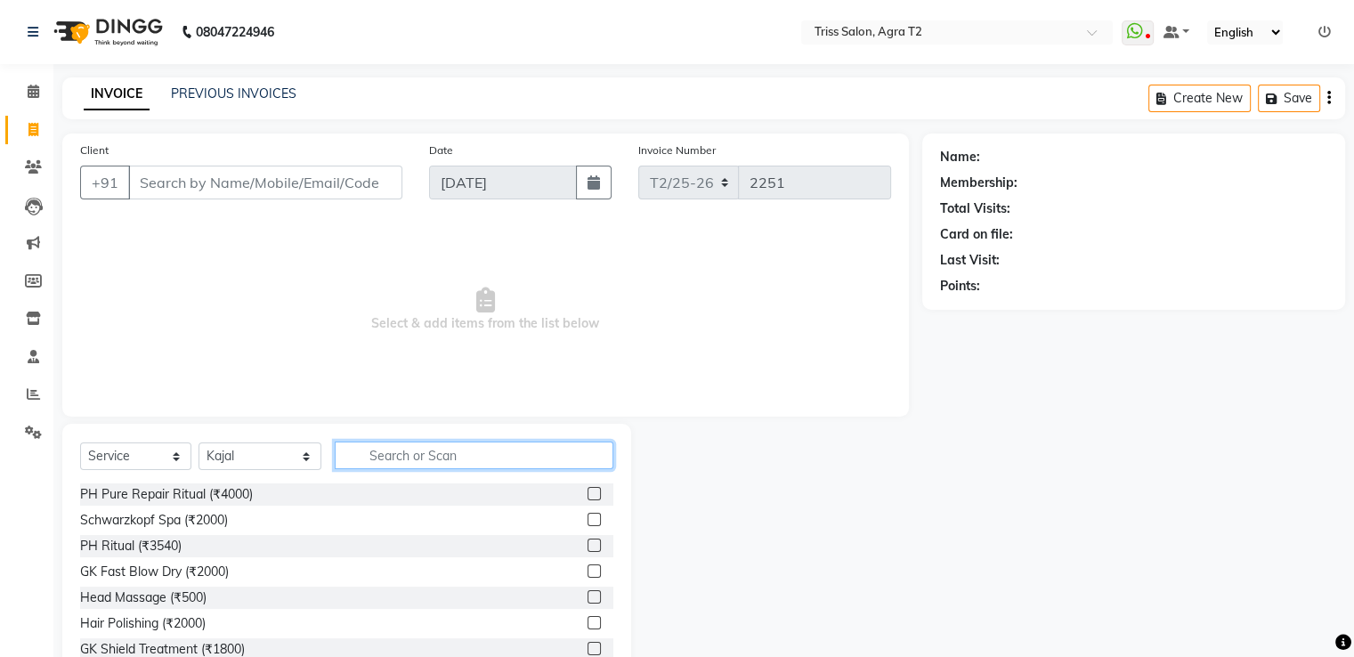
click at [363, 452] on input "text" at bounding box center [474, 456] width 278 height 28
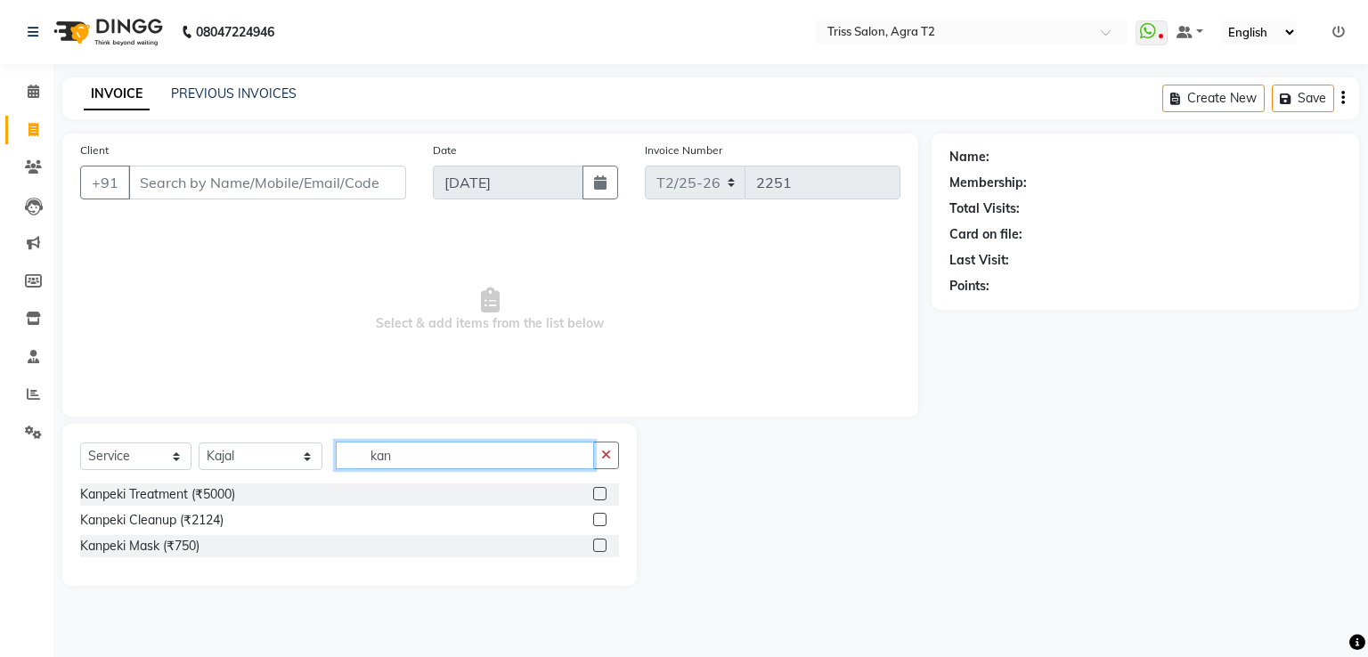
type input "kan"
click at [603, 546] on label at bounding box center [599, 545] width 13 height 13
click at [603, 546] on input "checkbox" at bounding box center [599, 546] width 12 height 12
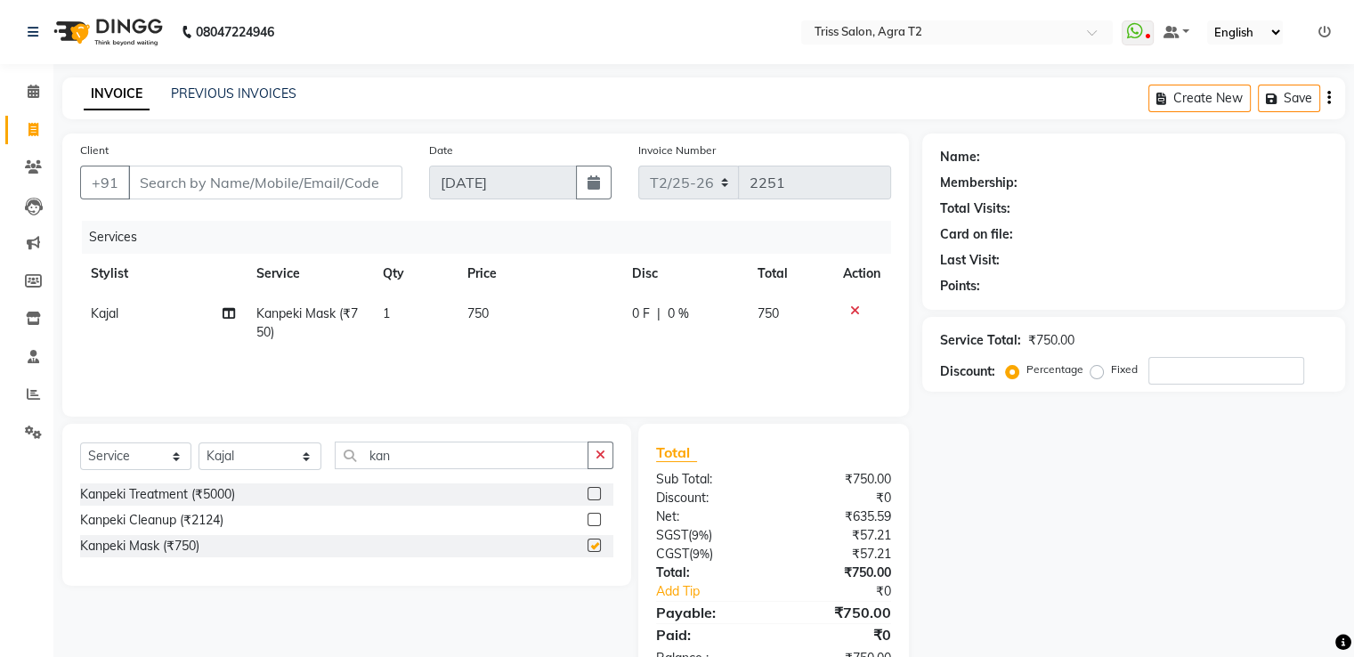
checkbox input "false"
click at [508, 318] on td "750" at bounding box center [539, 323] width 165 height 59
select select "26469"
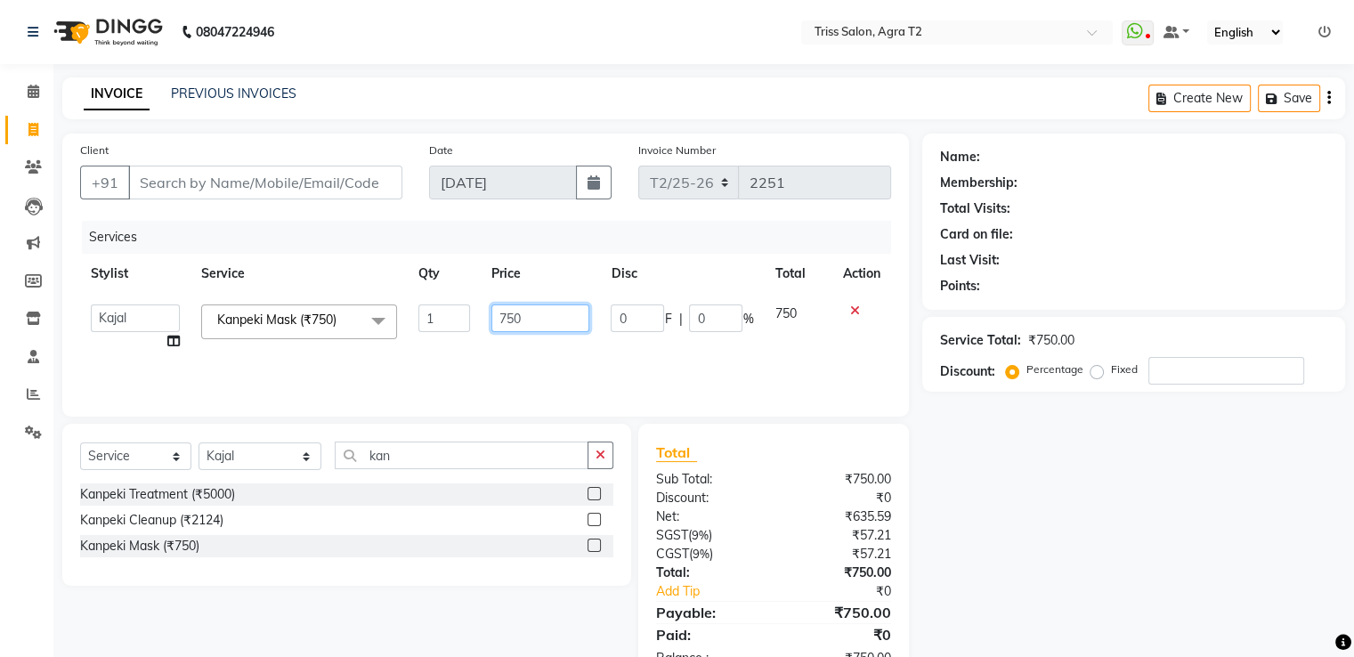
click at [532, 321] on input "750" at bounding box center [540, 318] width 98 height 28
type input "7"
type input "1000"
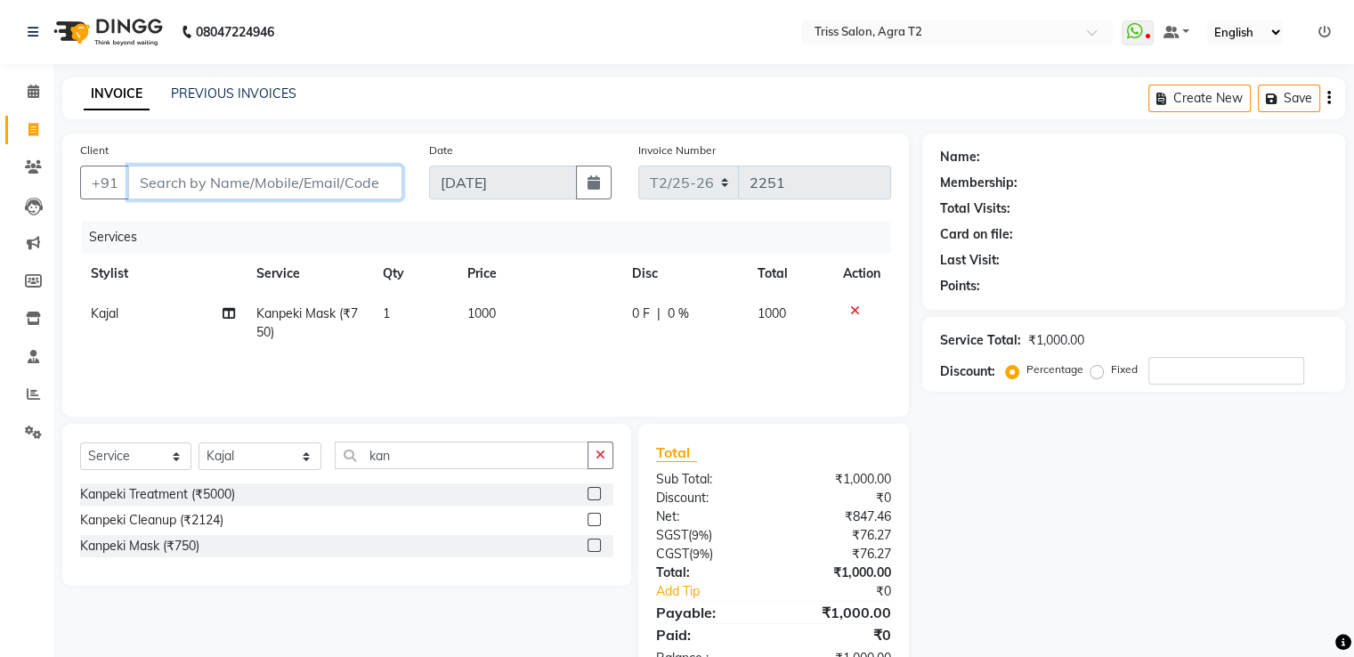
click at [337, 187] on input "Client" at bounding box center [265, 183] width 274 height 34
type input "n"
type input "0"
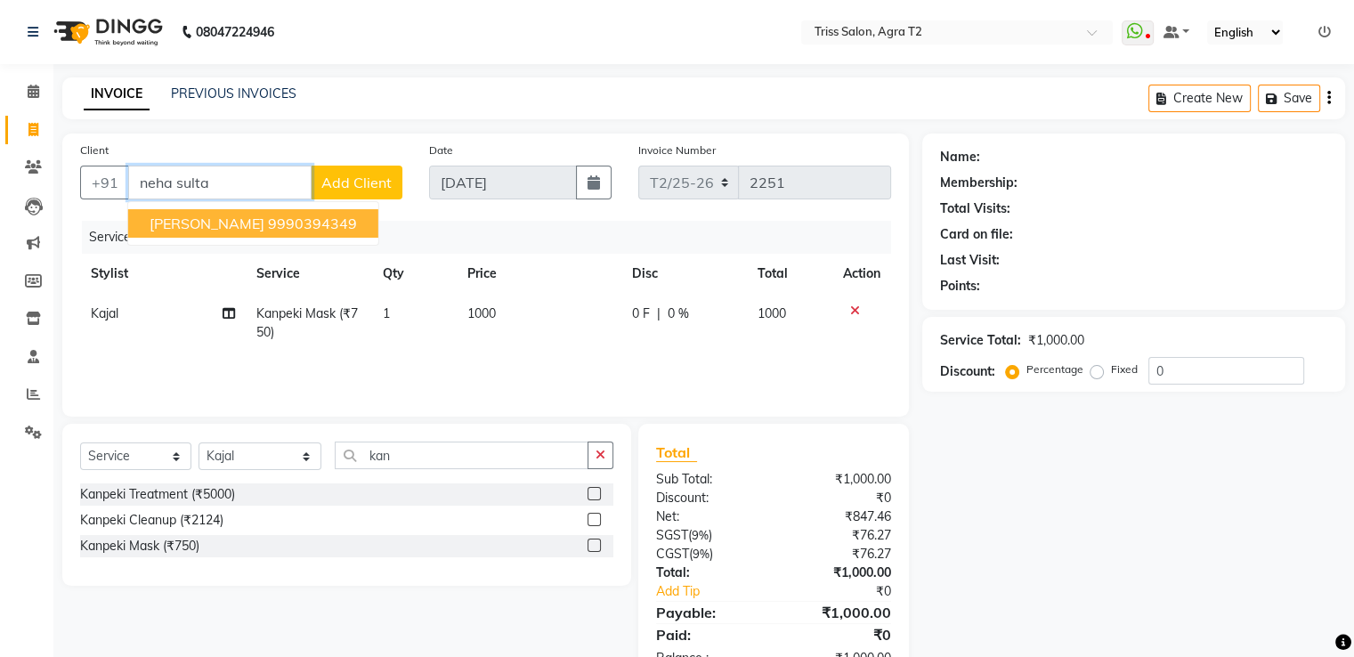
click at [329, 223] on ngb-highlight "9990394349" at bounding box center [312, 224] width 89 height 18
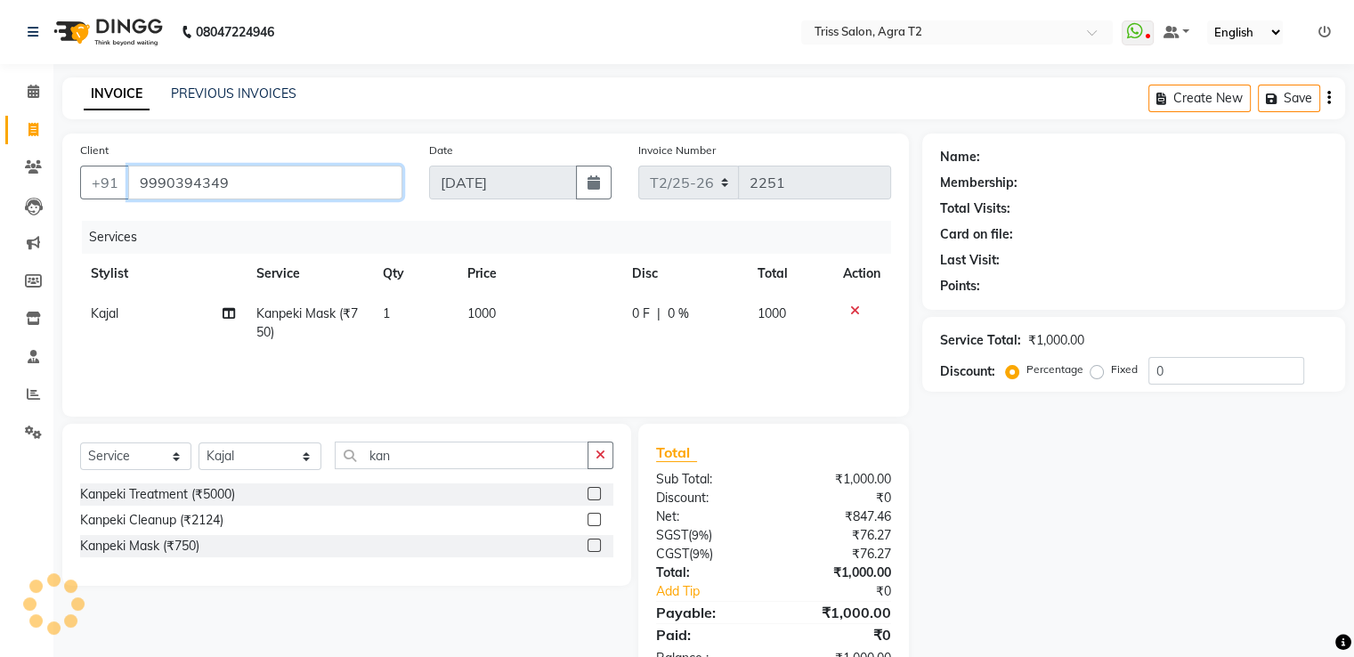
type input "9990394349"
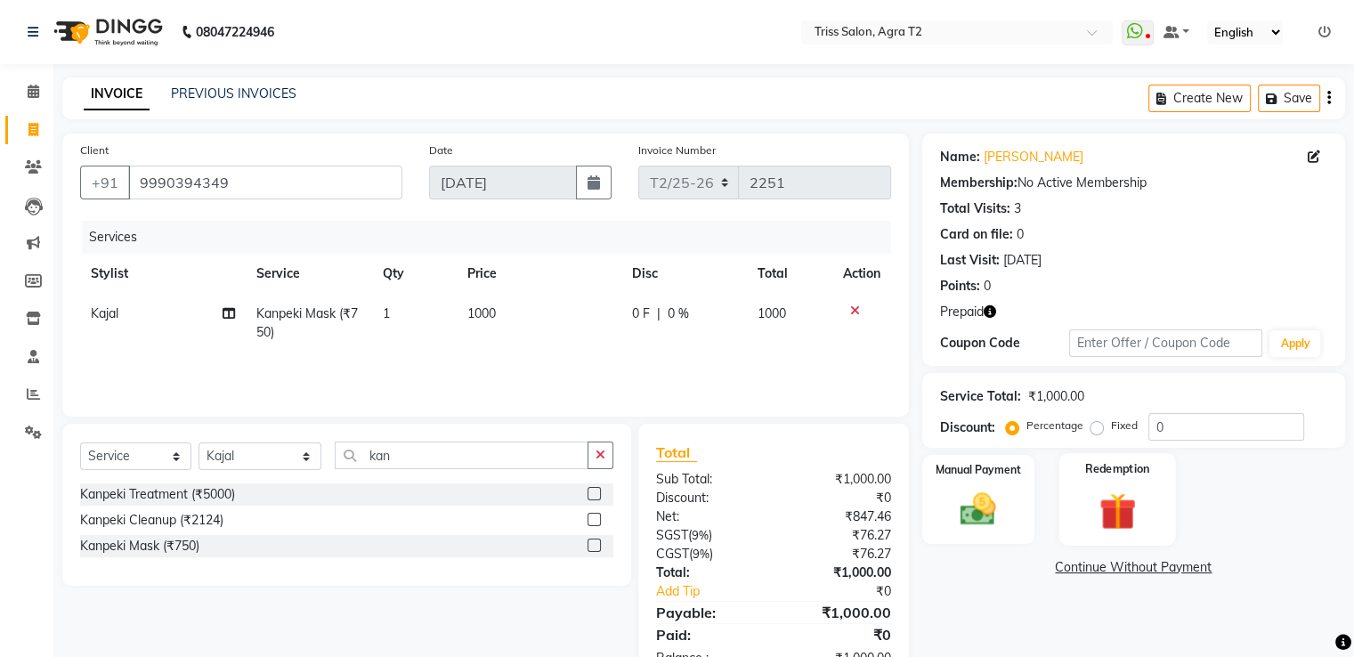
click at [1133, 501] on img at bounding box center [1117, 511] width 60 height 45
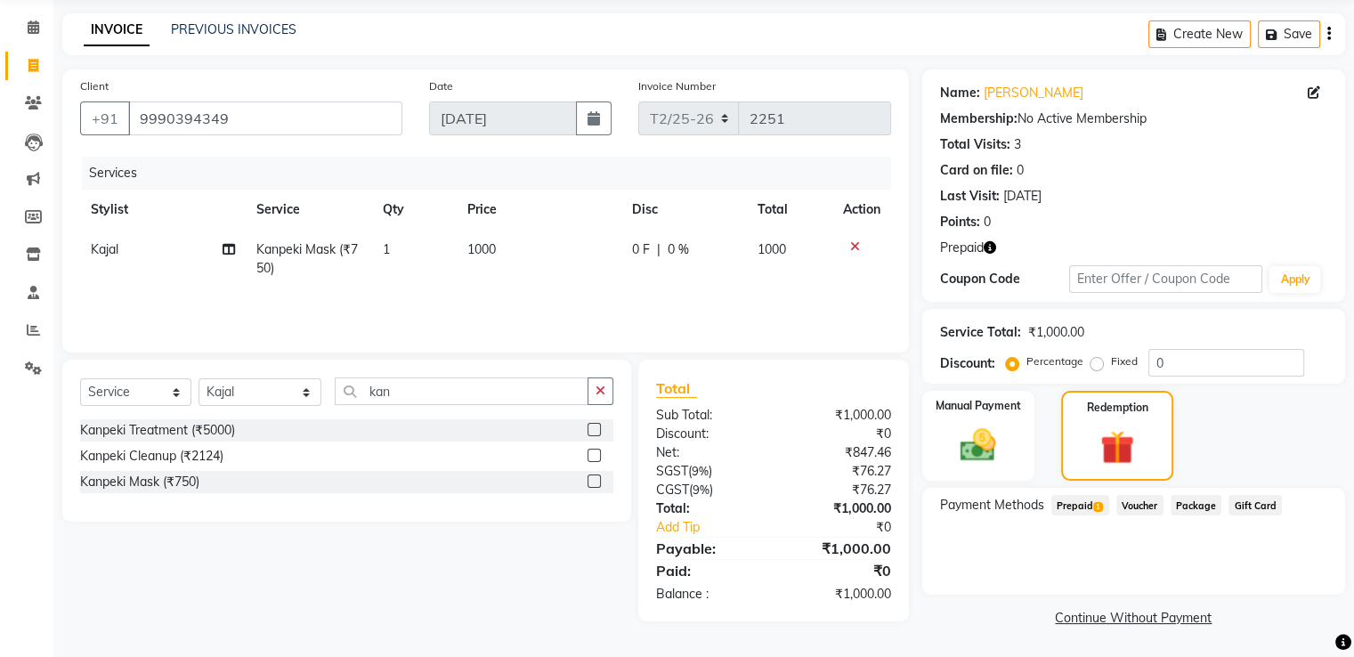
click at [1086, 504] on span "Prepaid 1" at bounding box center [1080, 505] width 58 height 20
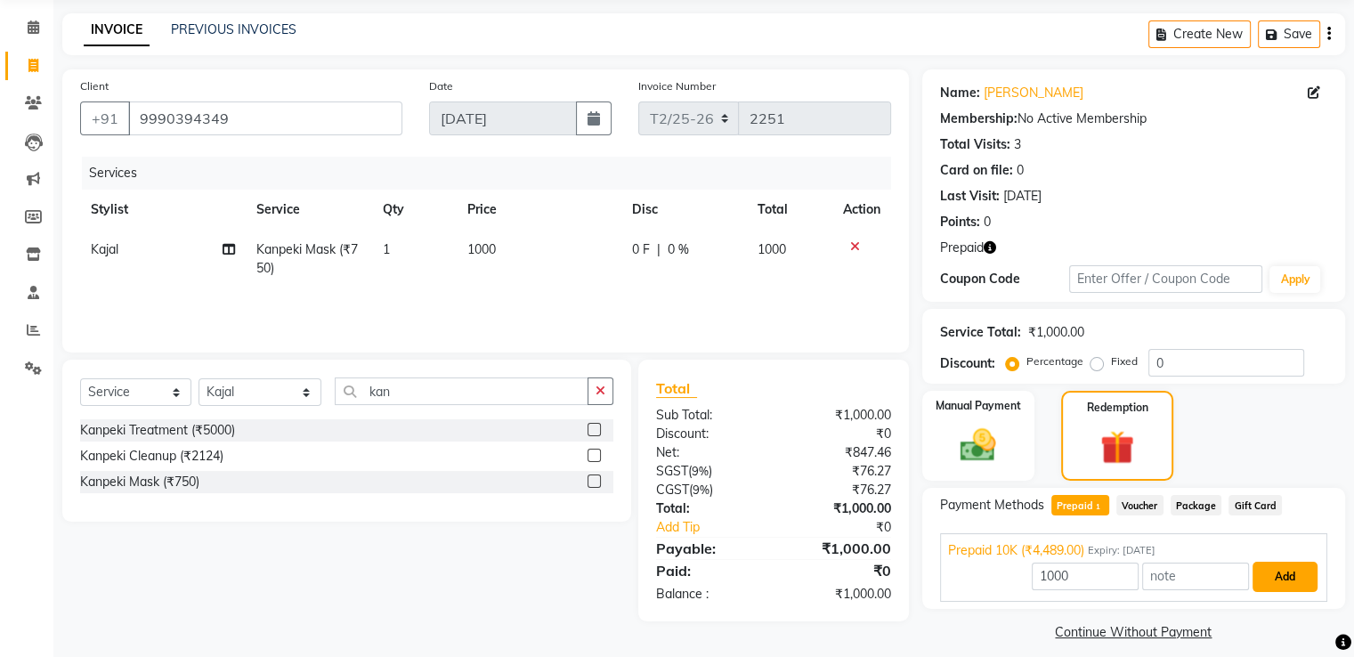
click at [1288, 582] on button "Add" at bounding box center [1285, 577] width 65 height 30
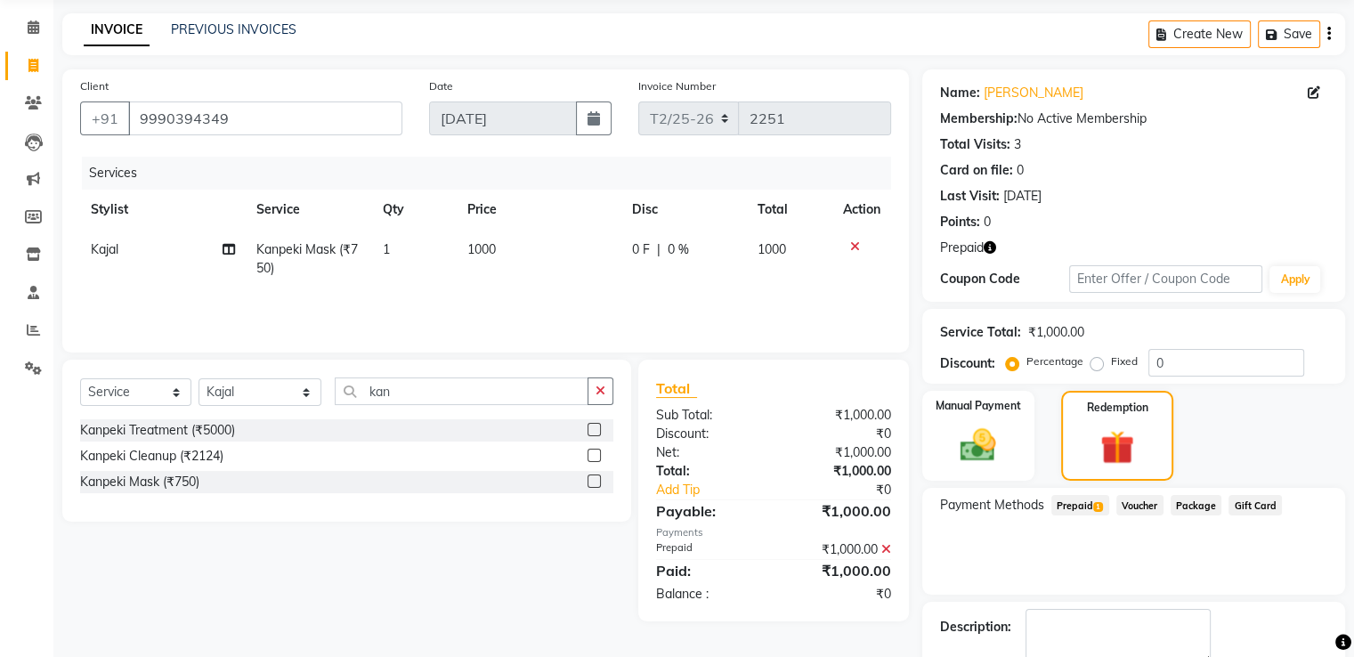
scroll to position [165, 0]
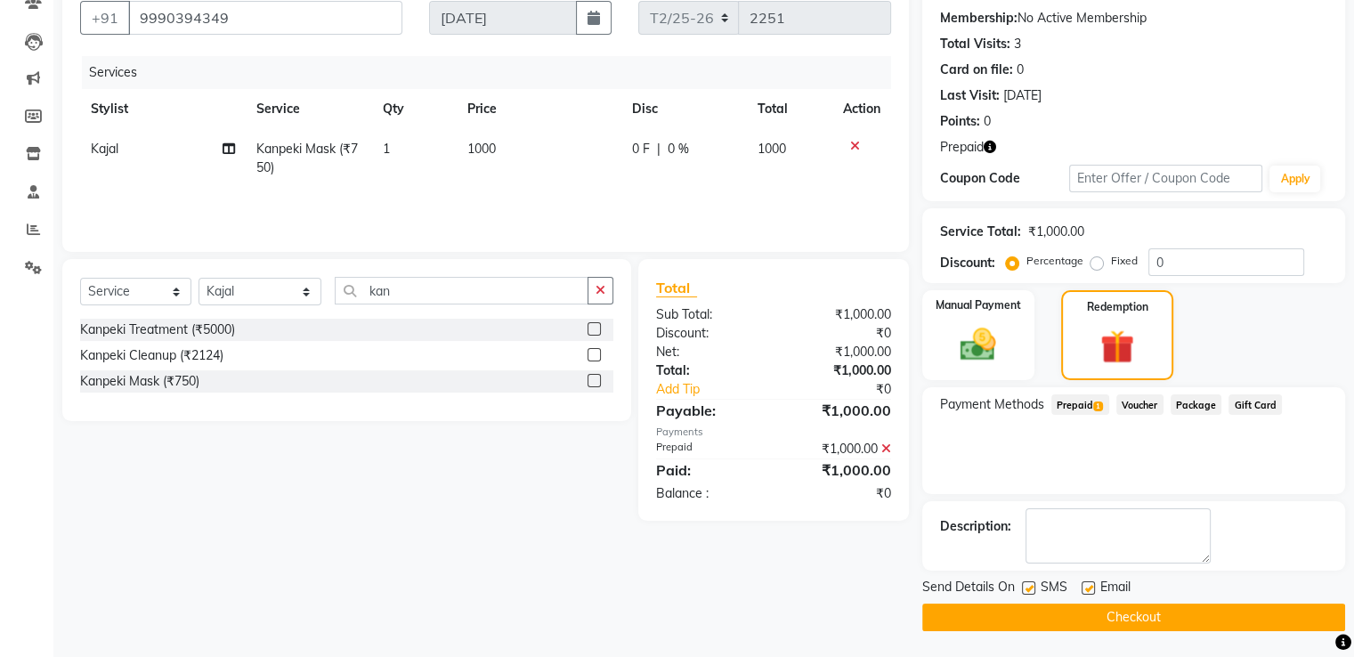
click at [1062, 619] on button "Checkout" at bounding box center [1133, 618] width 423 height 28
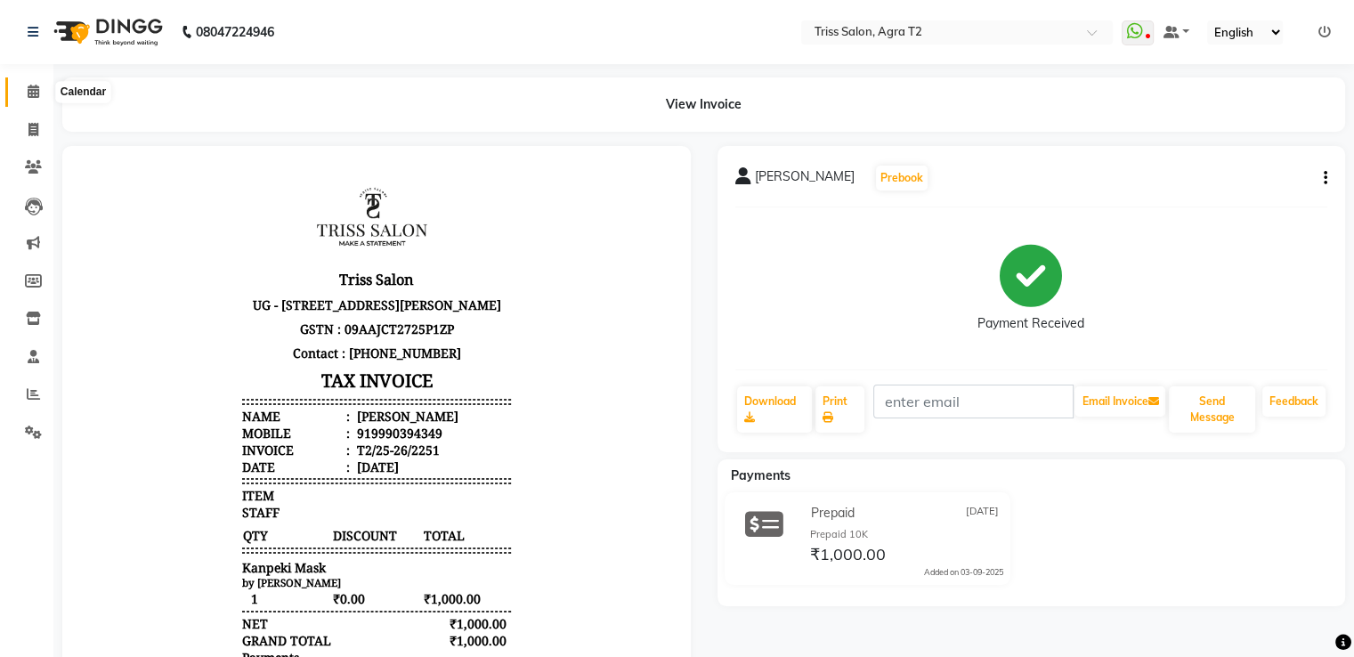
click at [37, 90] on icon at bounding box center [34, 91] width 12 height 13
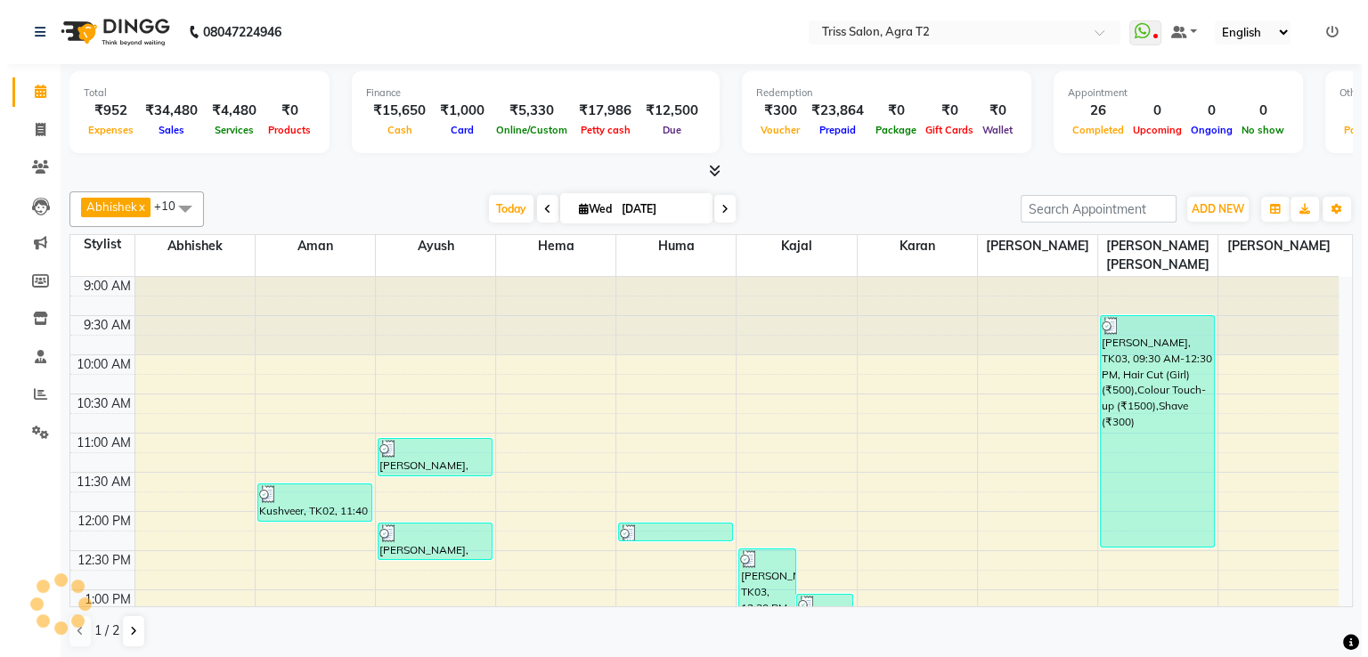
scroll to position [626, 0]
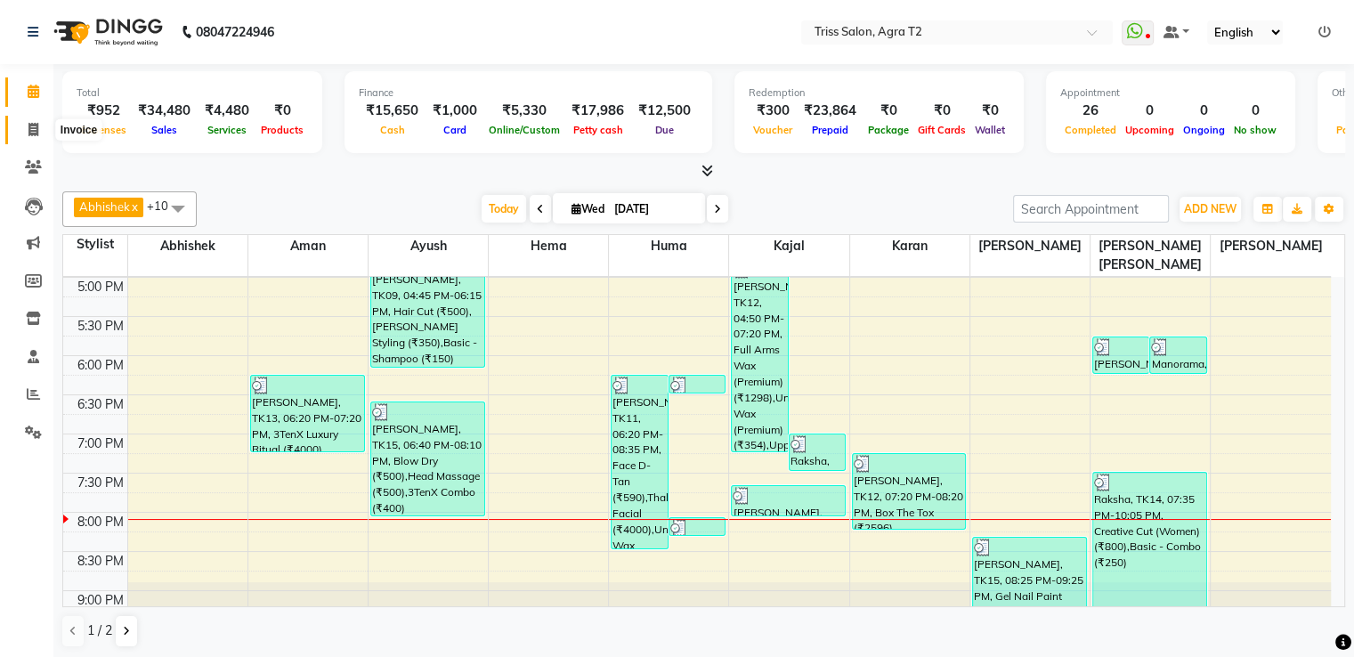
click at [39, 133] on span at bounding box center [33, 130] width 31 height 20
select select "service"
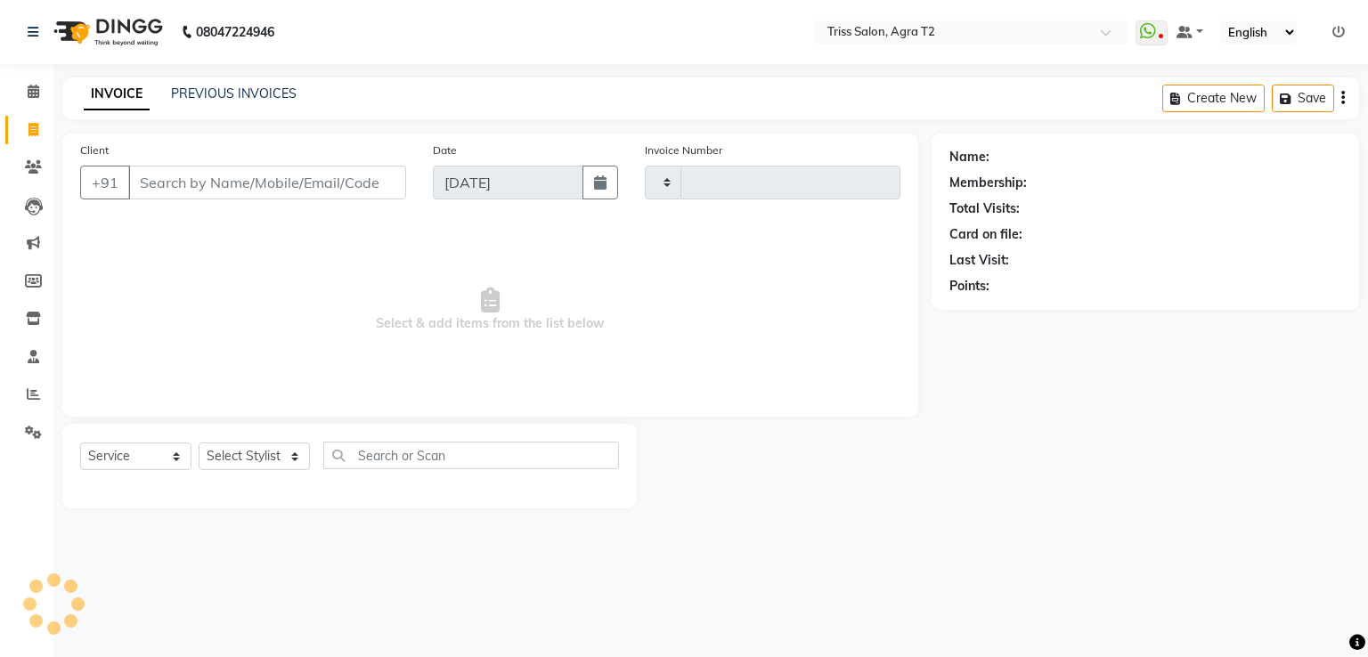
type input "2252"
select select "4301"
click at [232, 472] on div "Select Service Product Membership Package Voucher Prepaid Gift Card Select Styl…" at bounding box center [349, 463] width 539 height 42
click at [243, 450] on select "Select Stylist Abhishek Aman Ayush Hema Huma Kajal Karan Kavya Chauhan Mohd. Ka…" at bounding box center [261, 456] width 124 height 28
select select "33013"
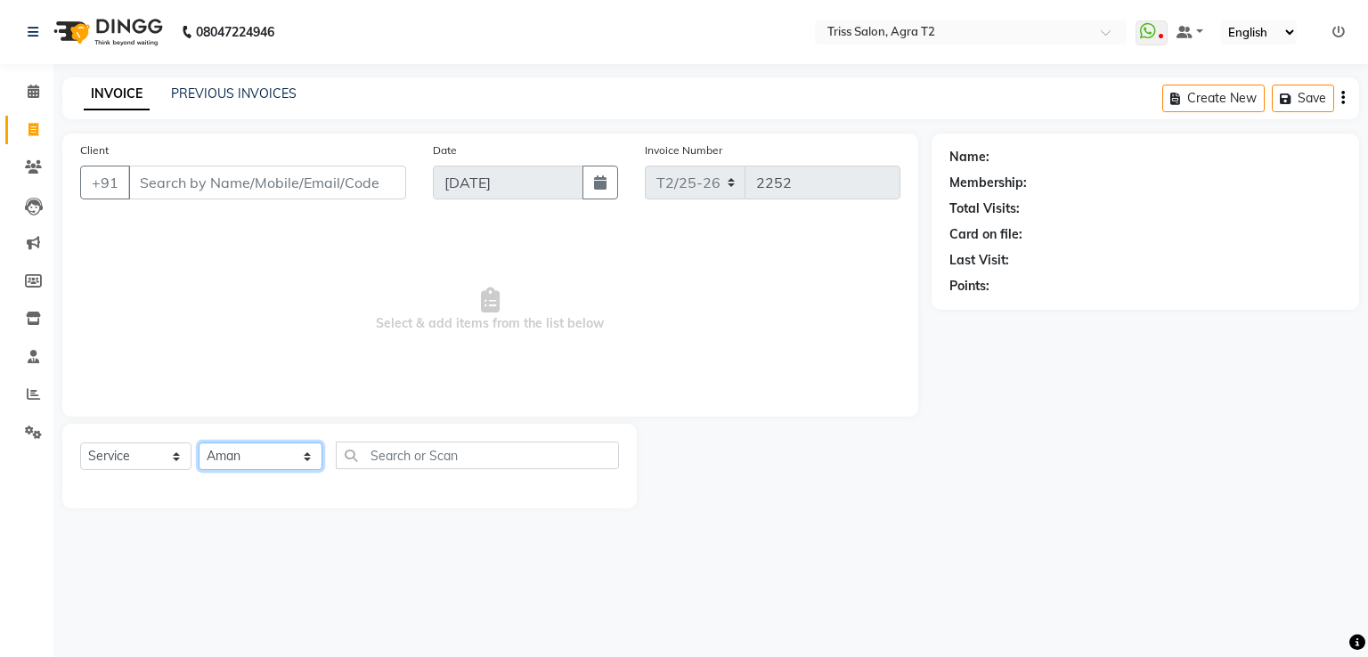
click at [199, 443] on select "Select Stylist Abhishek Aman Ayush Hema Huma Kajal Karan Kavya Chauhan Mohd. Ka…" at bounding box center [261, 456] width 124 height 28
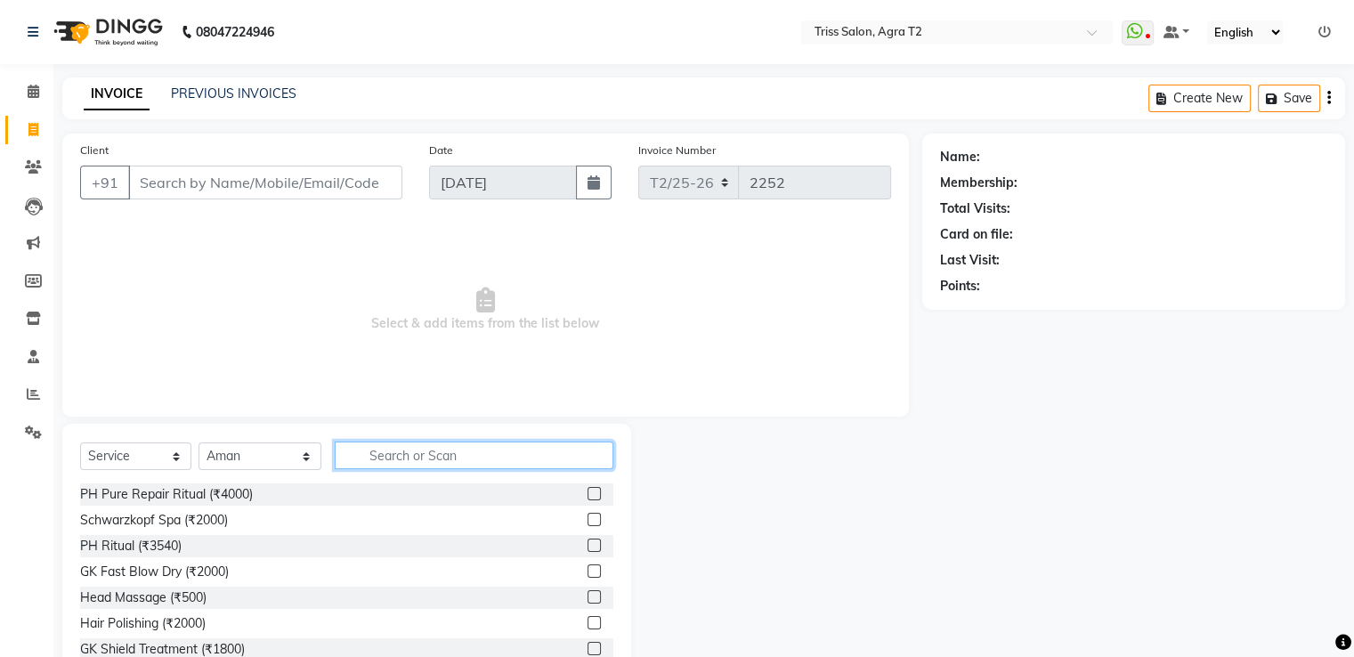
click at [359, 452] on input "text" at bounding box center [474, 456] width 278 height 28
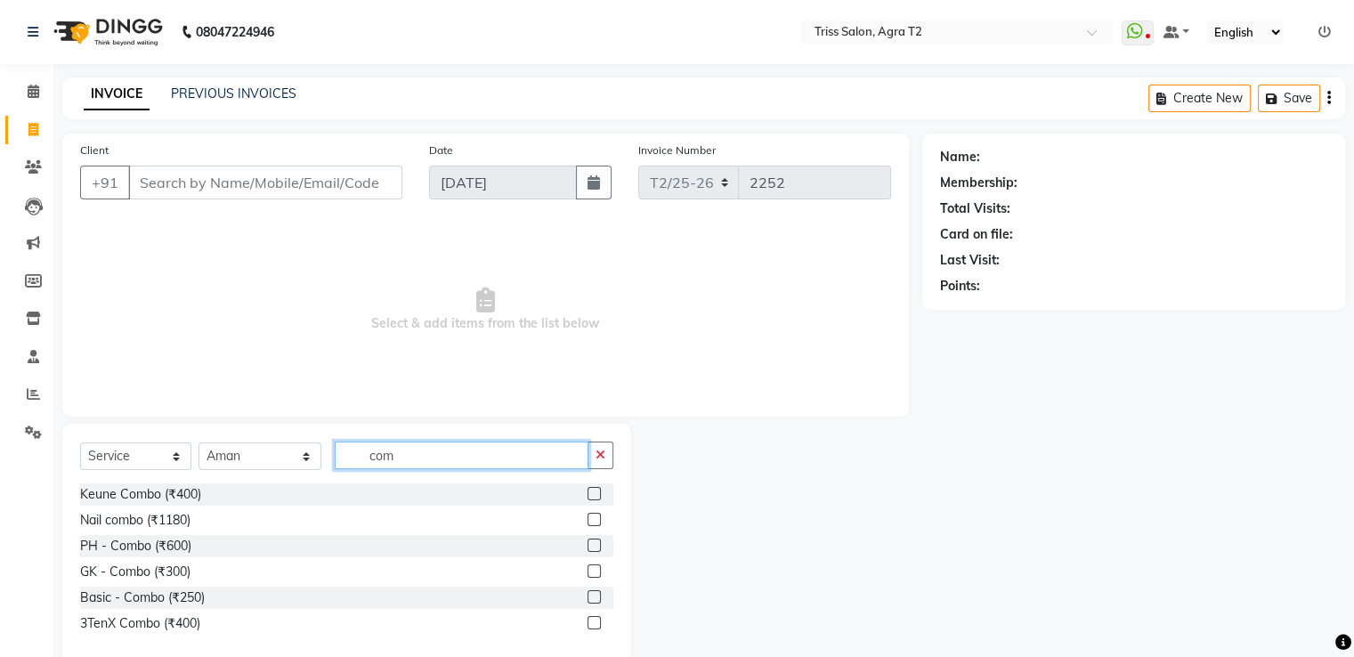
type input "com"
click at [595, 599] on label at bounding box center [594, 596] width 13 height 13
click at [595, 599] on input "checkbox" at bounding box center [594, 598] width 12 height 12
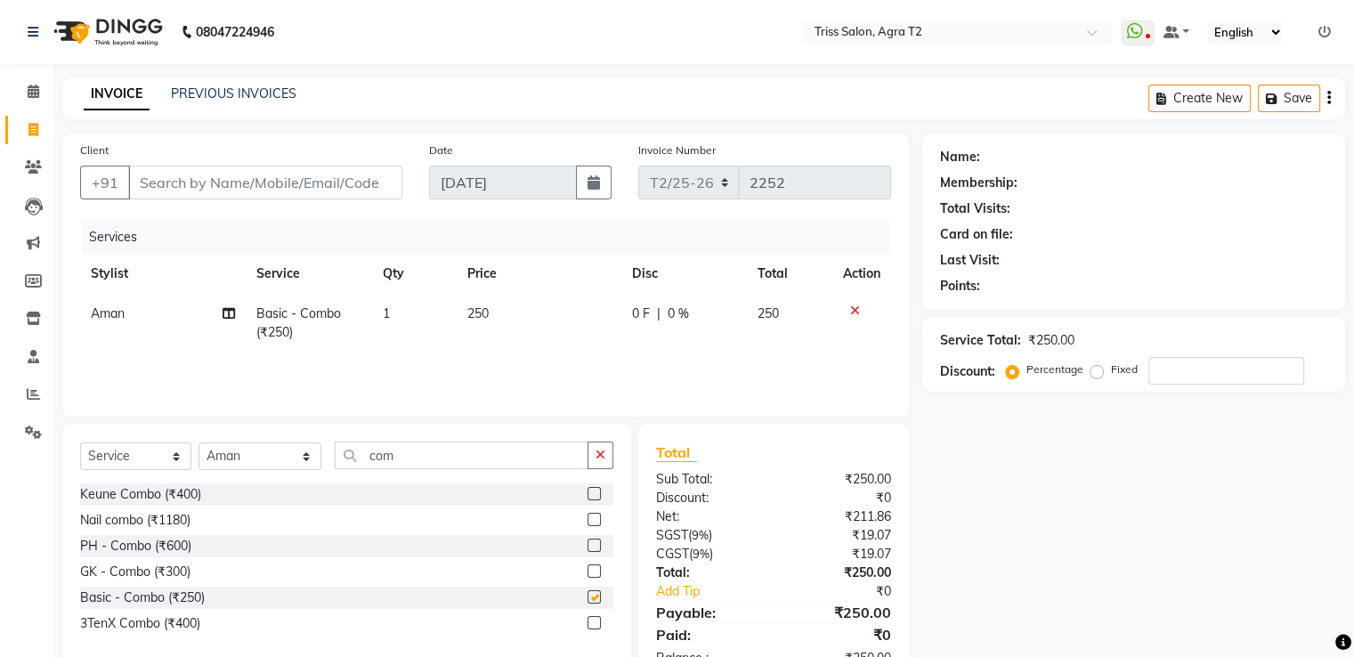
checkbox input "false"
click at [607, 456] on button "button" at bounding box center [601, 456] width 26 height 28
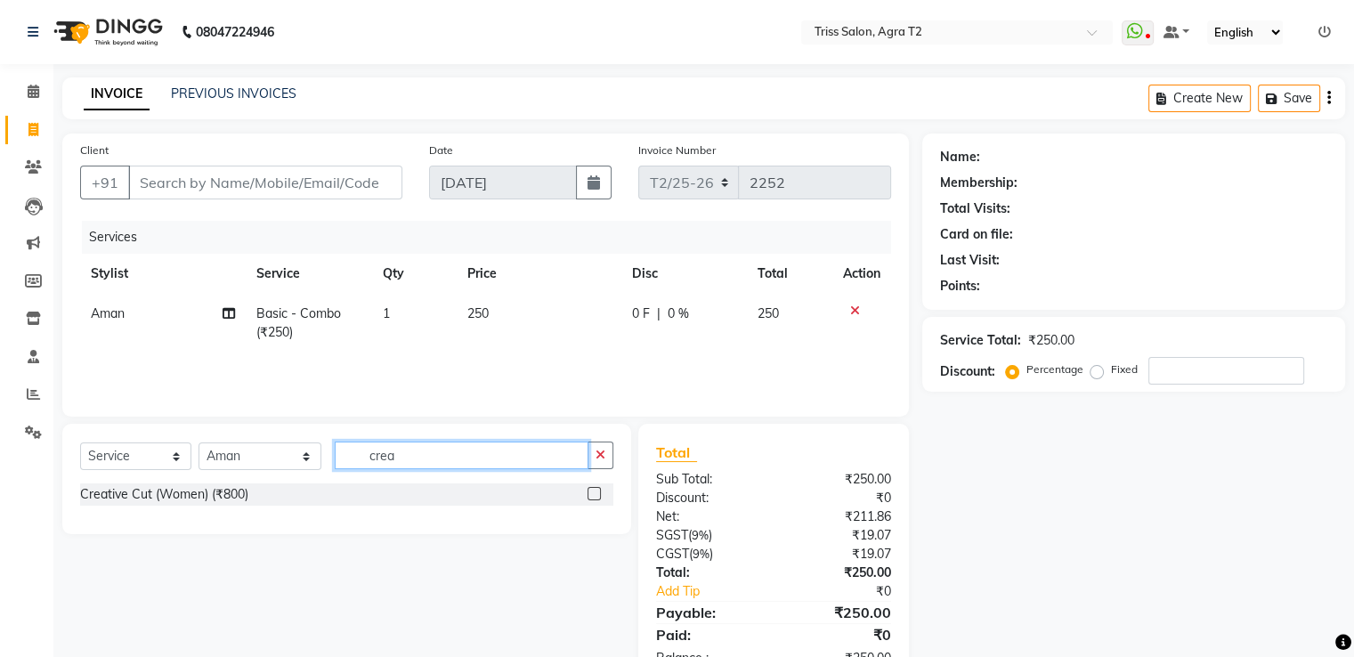
type input "crea"
click at [595, 494] on label at bounding box center [594, 493] width 13 height 13
click at [595, 494] on input "checkbox" at bounding box center [594, 495] width 12 height 12
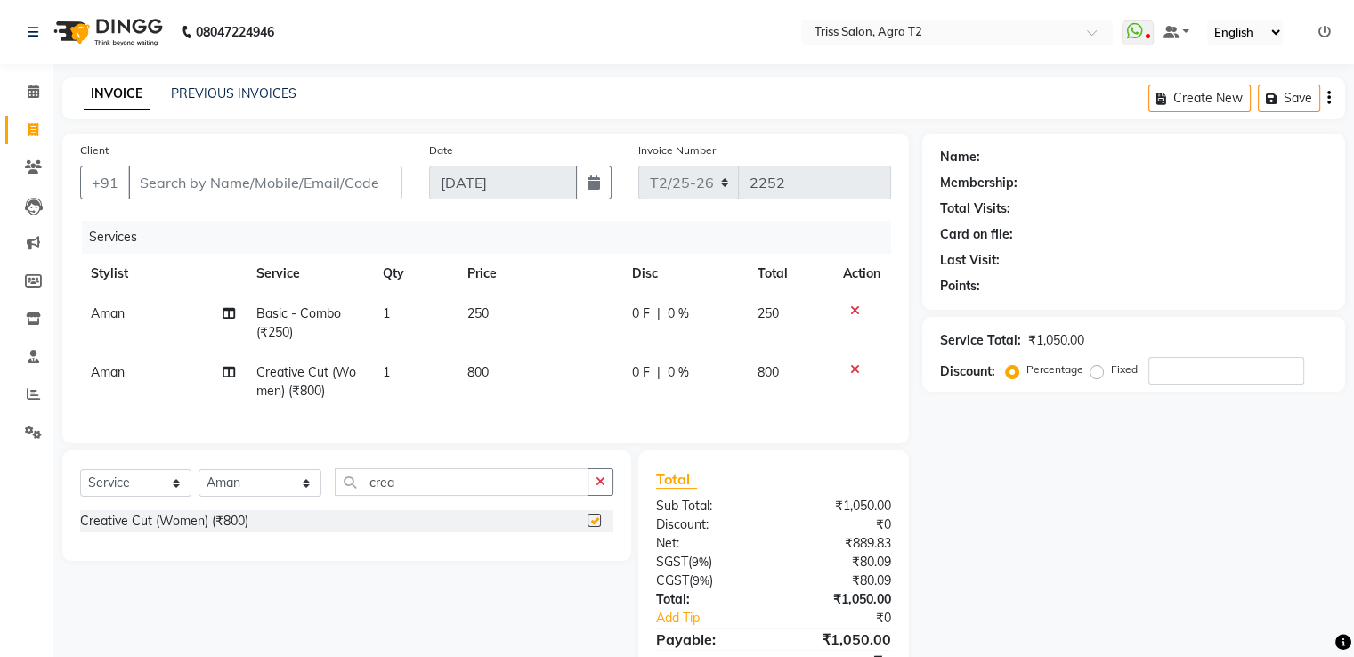
checkbox input "false"
click at [300, 182] on input "Client" at bounding box center [265, 183] width 274 height 34
click at [251, 190] on input "Client" at bounding box center [265, 183] width 274 height 34
type input "9"
type input "0"
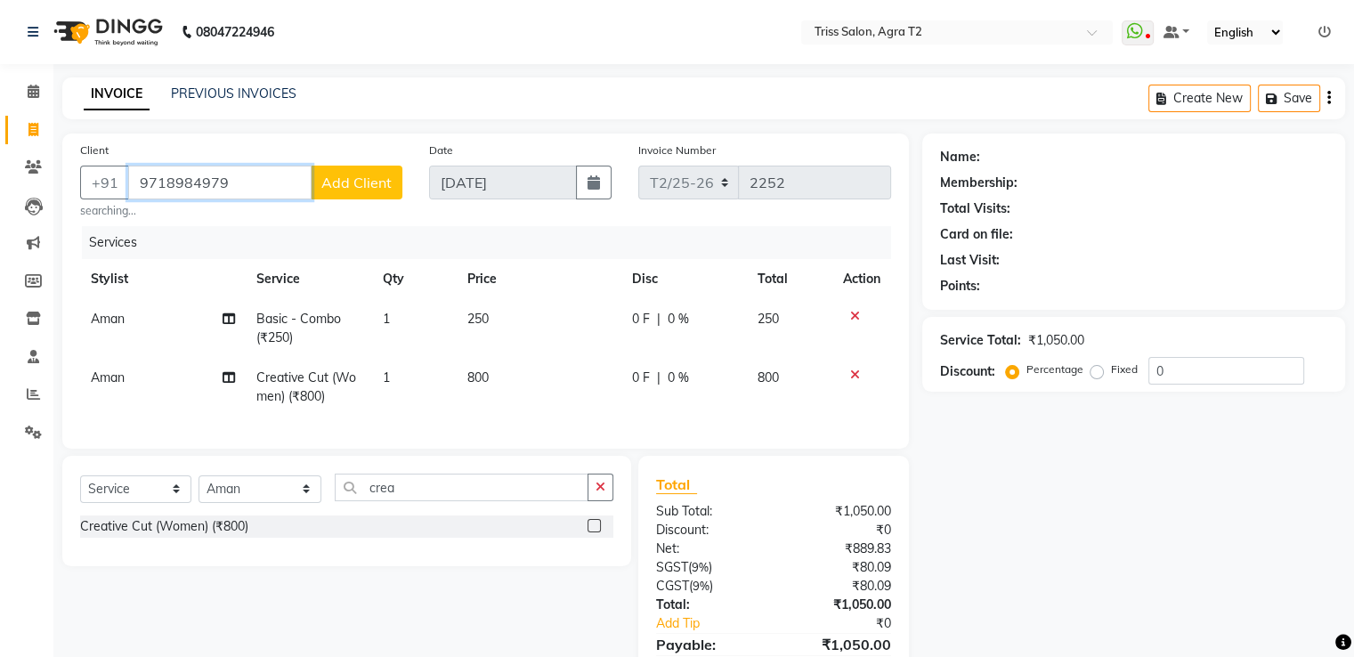
type input "9718984979"
click at [354, 184] on span "Add Client" at bounding box center [356, 183] width 70 height 18
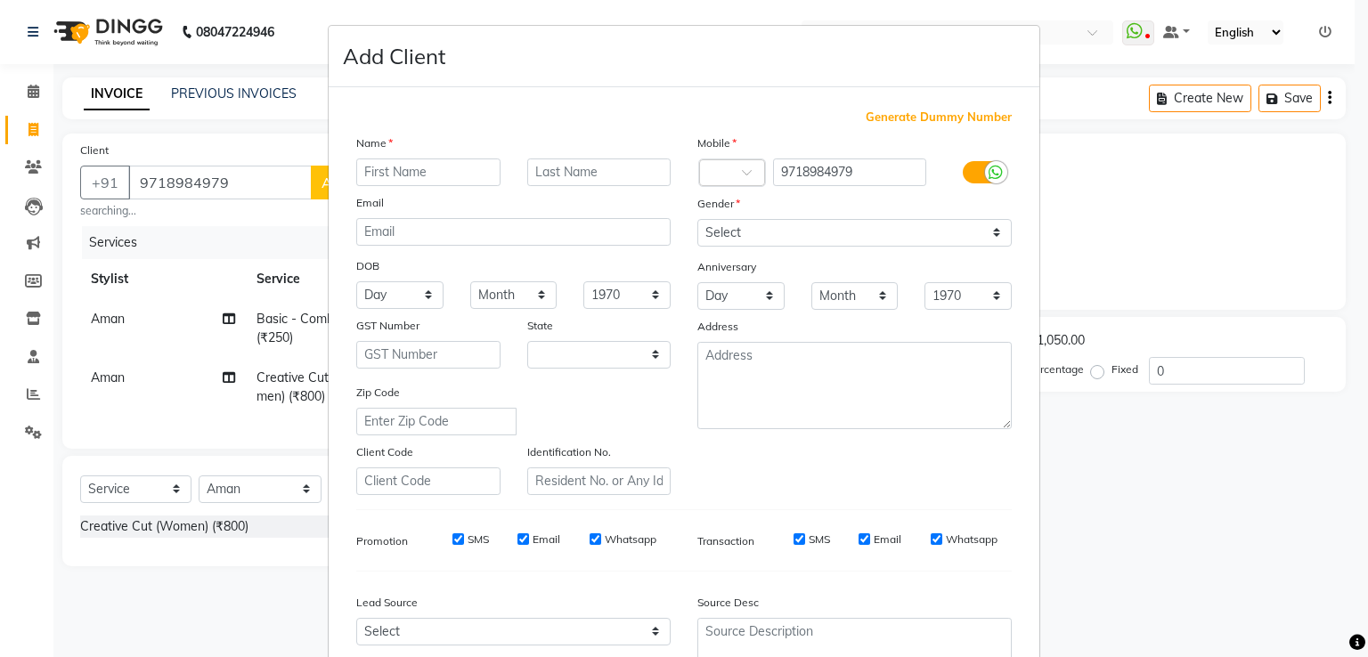
select select "38"
type input "Pallavi"
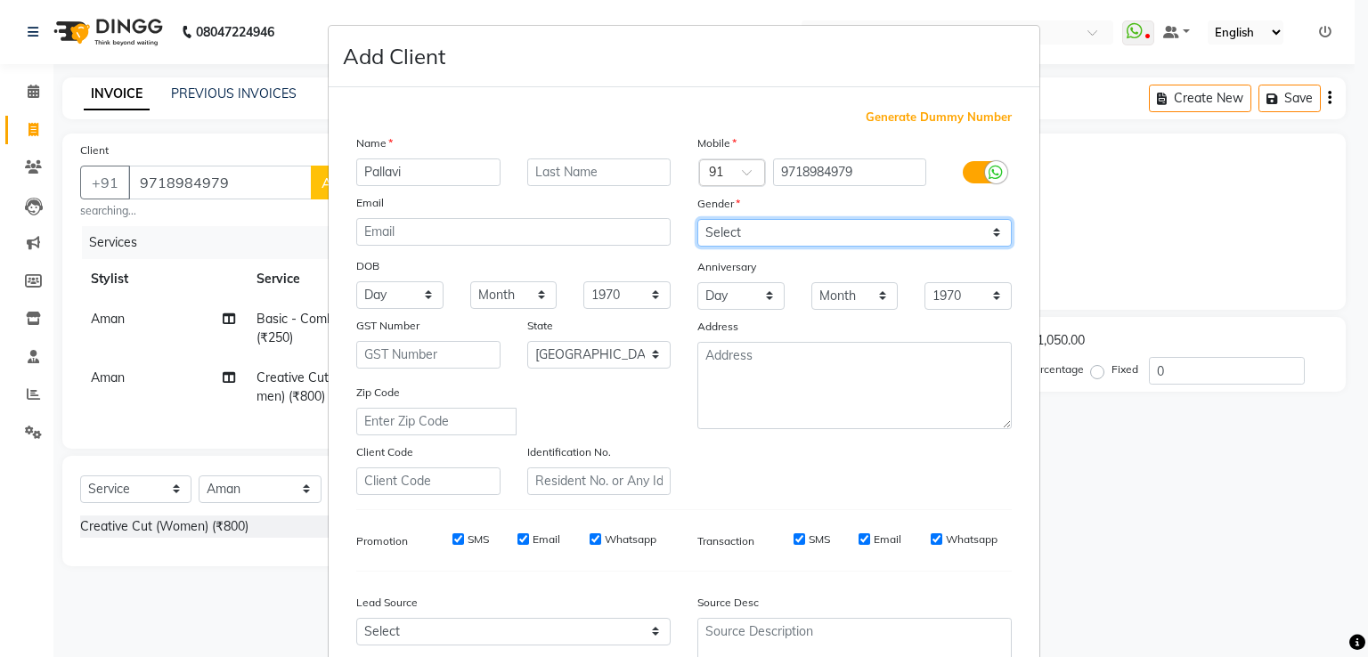
click at [926, 231] on select "Select Male Female Other Prefer Not To Say" at bounding box center [854, 233] width 314 height 28
select select "female"
click at [697, 220] on select "Select Male Female Other Prefer Not To Say" at bounding box center [854, 233] width 314 height 28
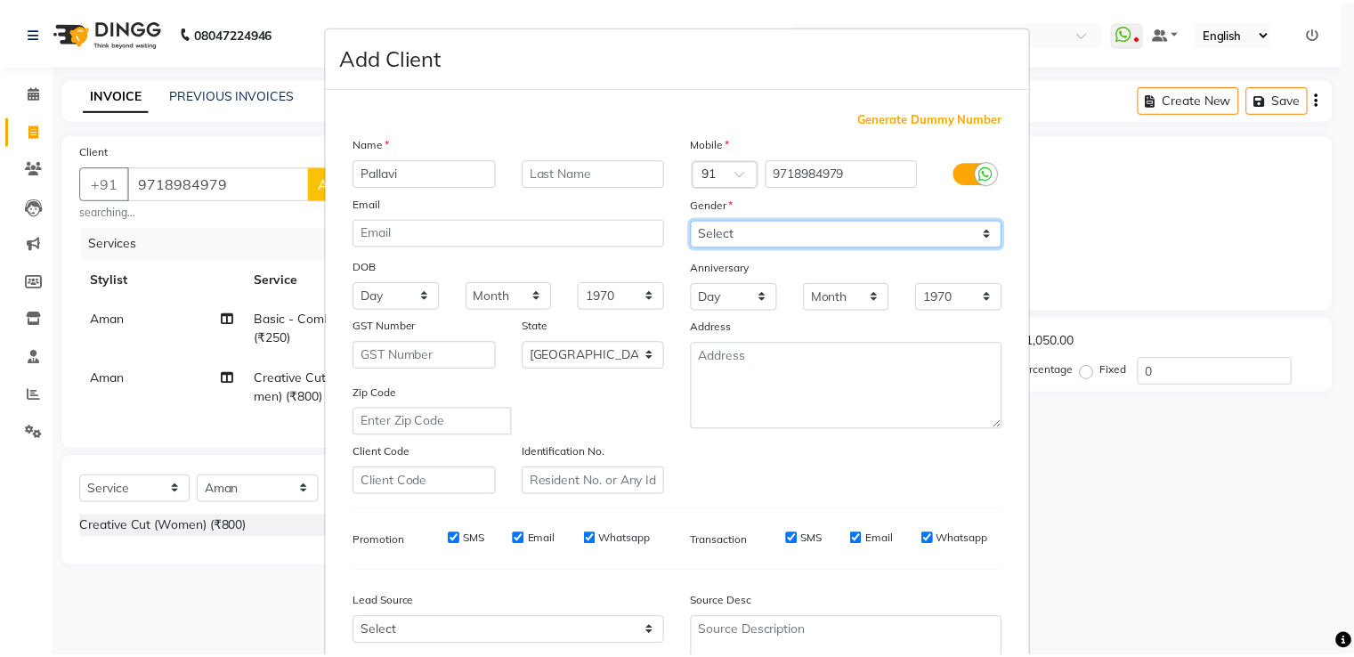
scroll to position [174, 0]
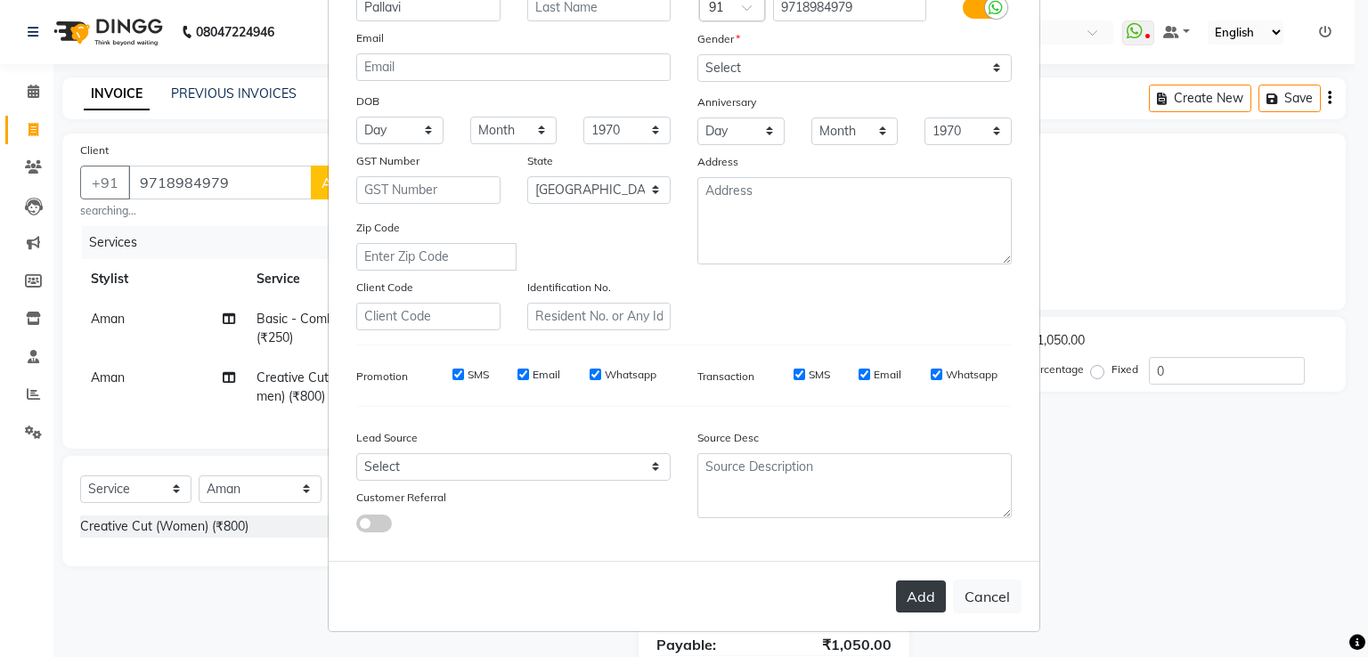
click at [923, 604] on button "Add" at bounding box center [921, 596] width 50 height 32
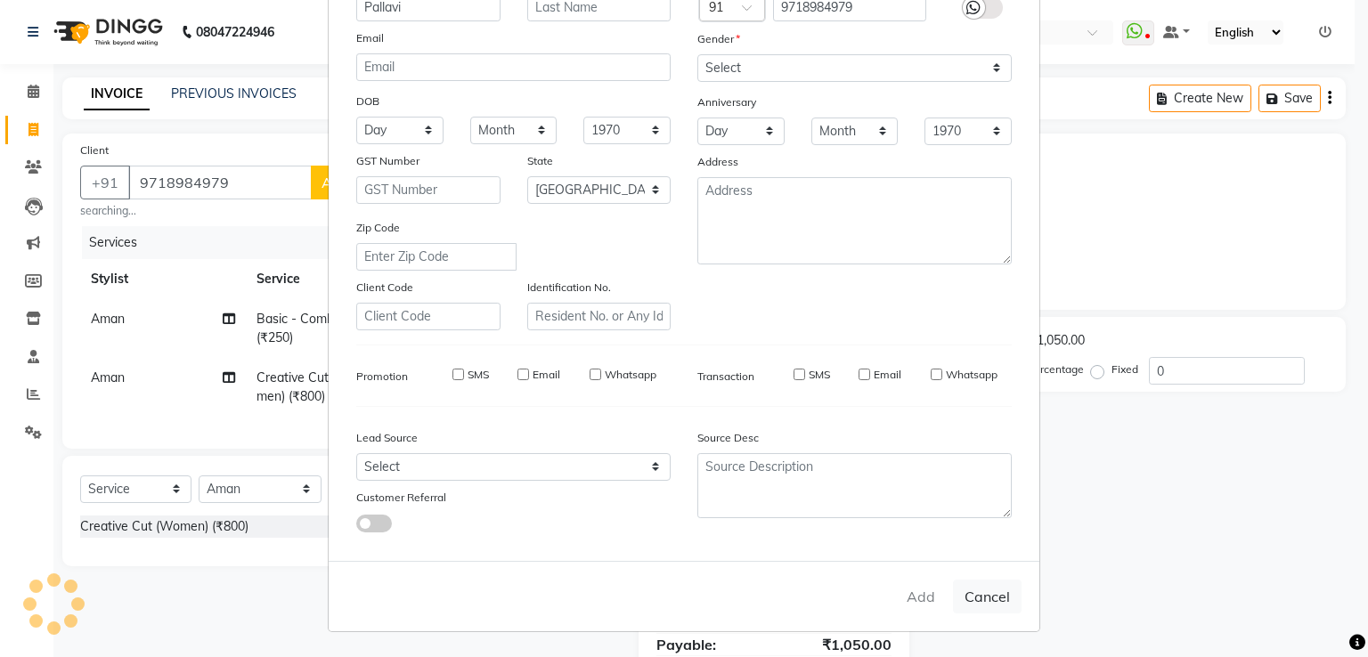
select select
select select "null"
select select
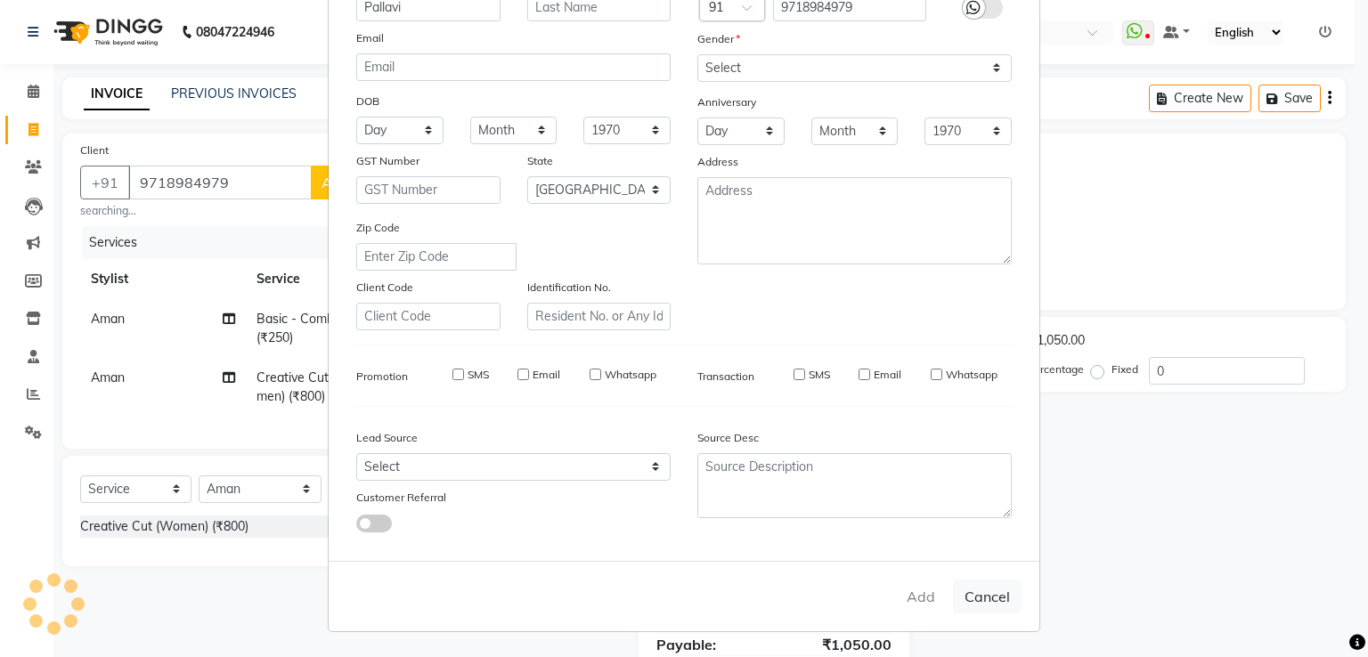
select select
checkbox input "false"
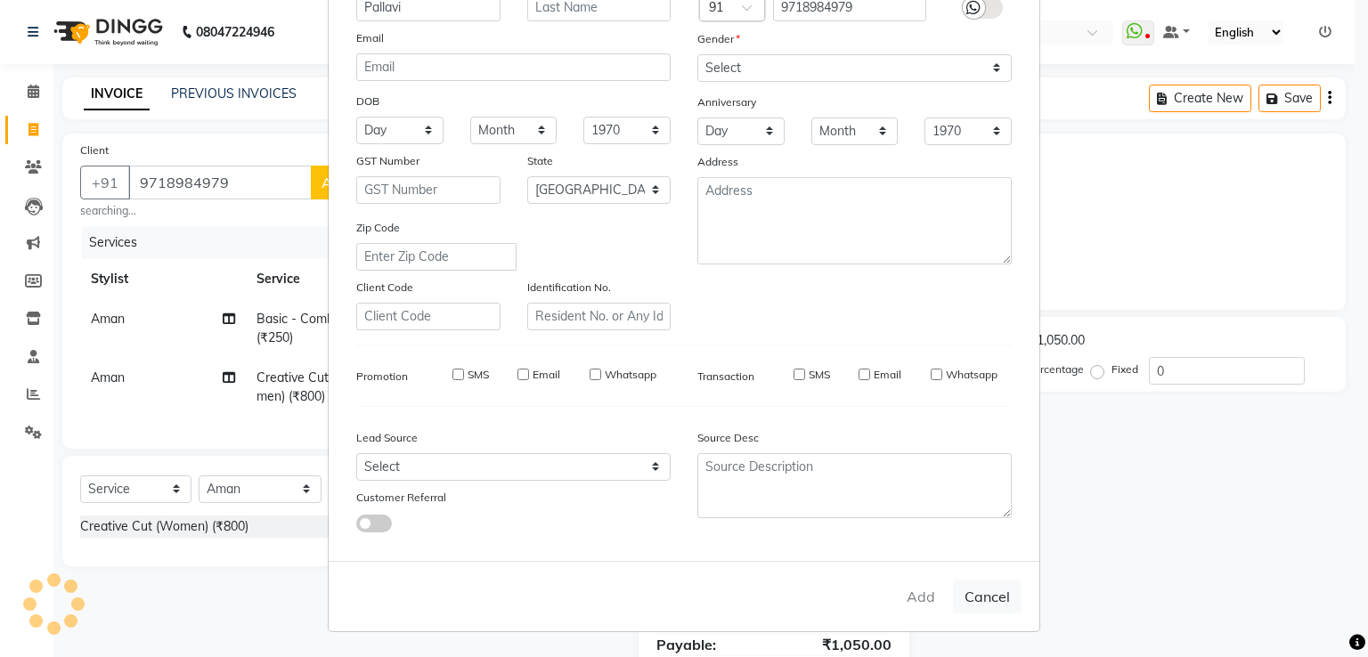
checkbox input "false"
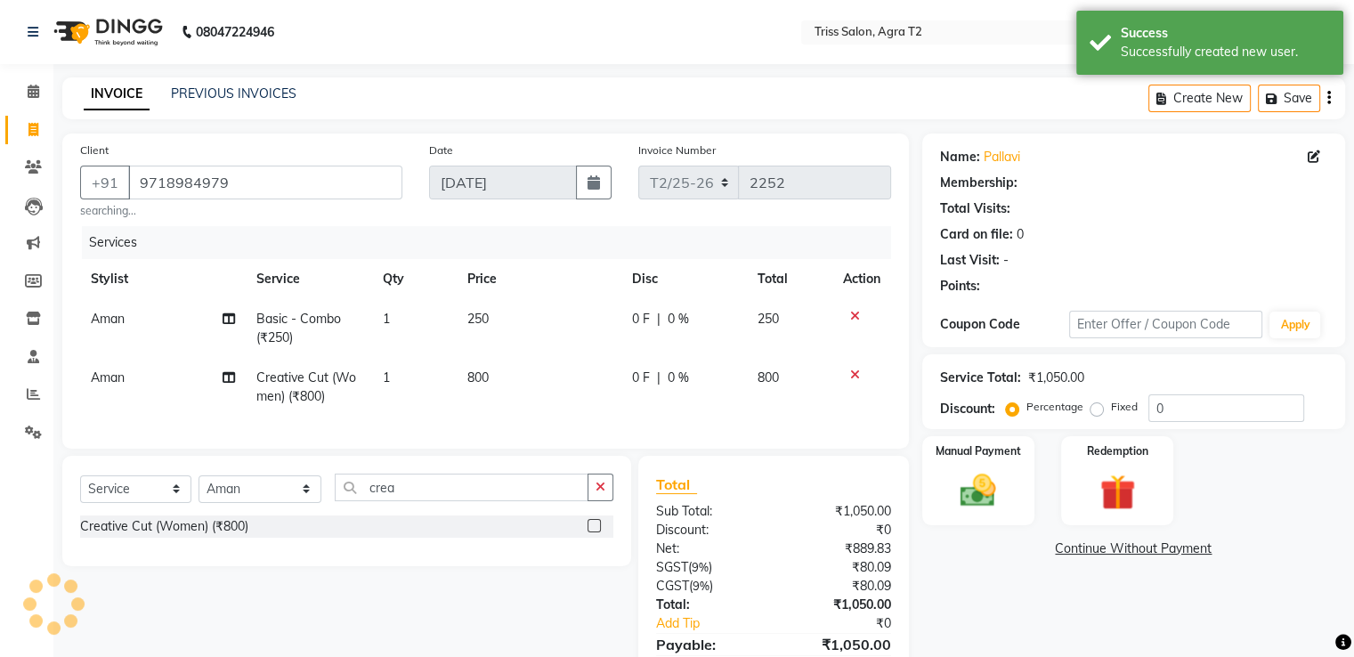
click at [983, 491] on img at bounding box center [978, 490] width 58 height 41
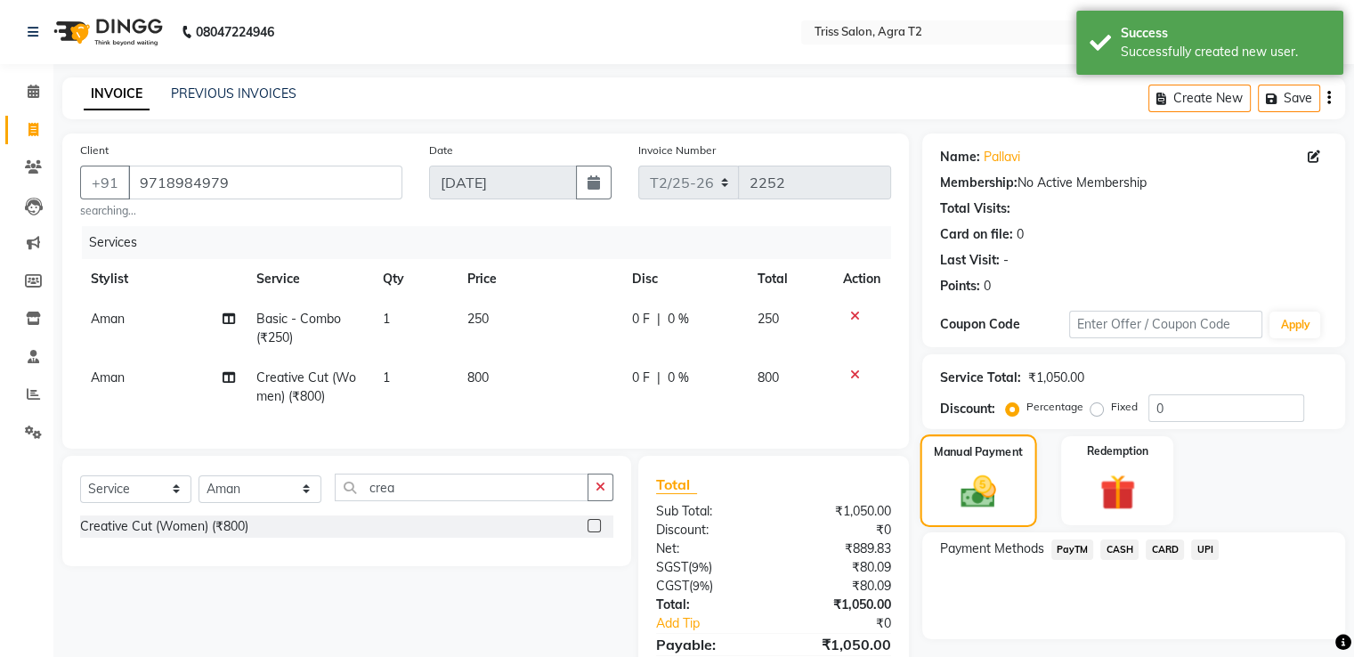
scroll to position [101, 0]
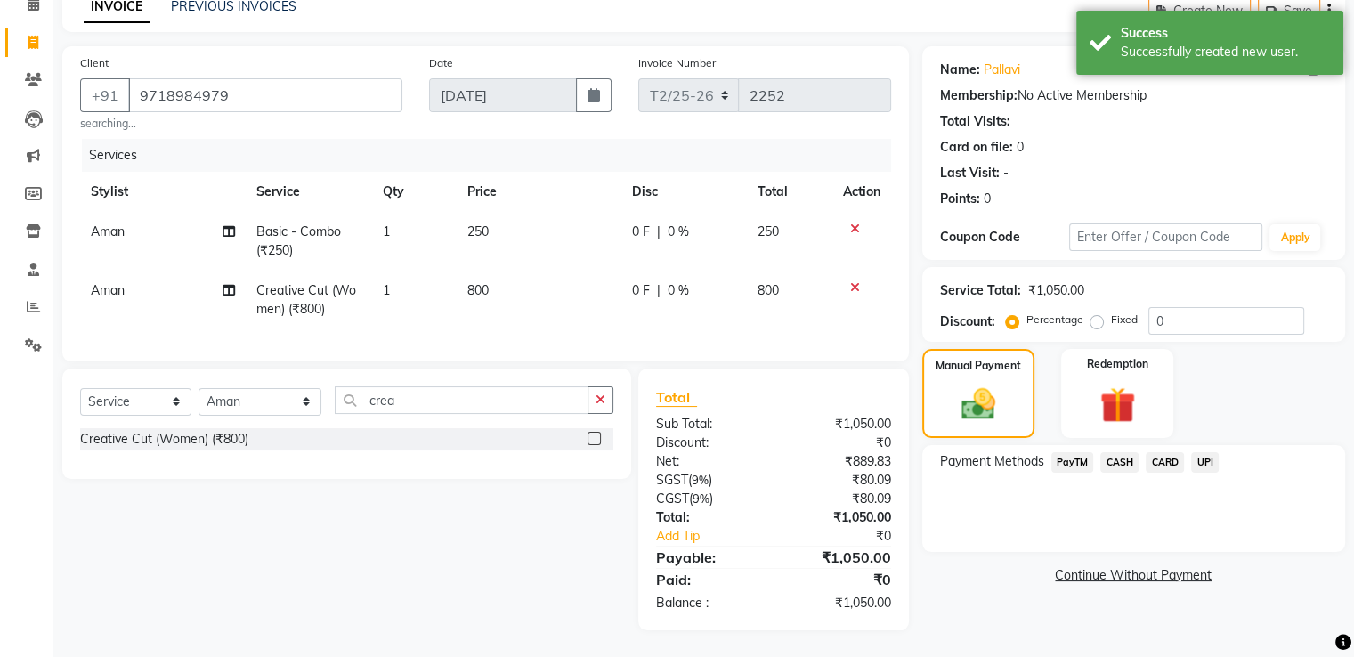
click at [1207, 453] on span "UPI" at bounding box center [1205, 462] width 28 height 20
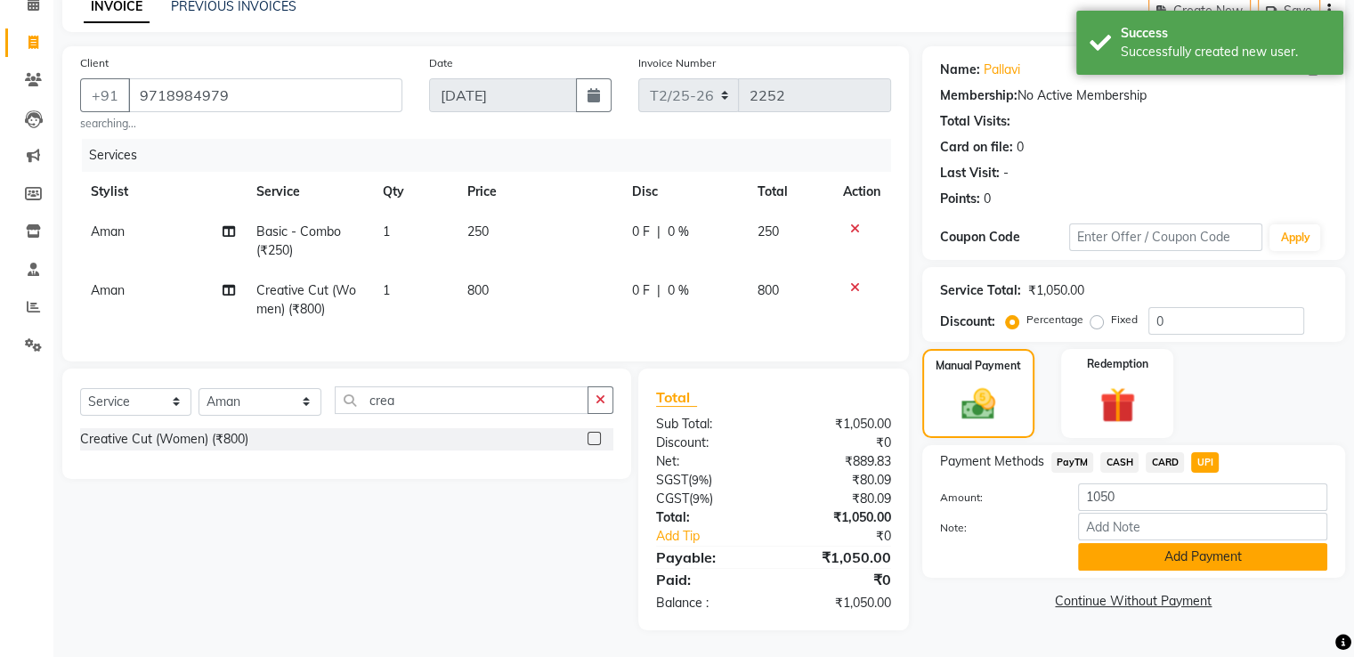
click at [1150, 543] on button "Add Payment" at bounding box center [1202, 557] width 249 height 28
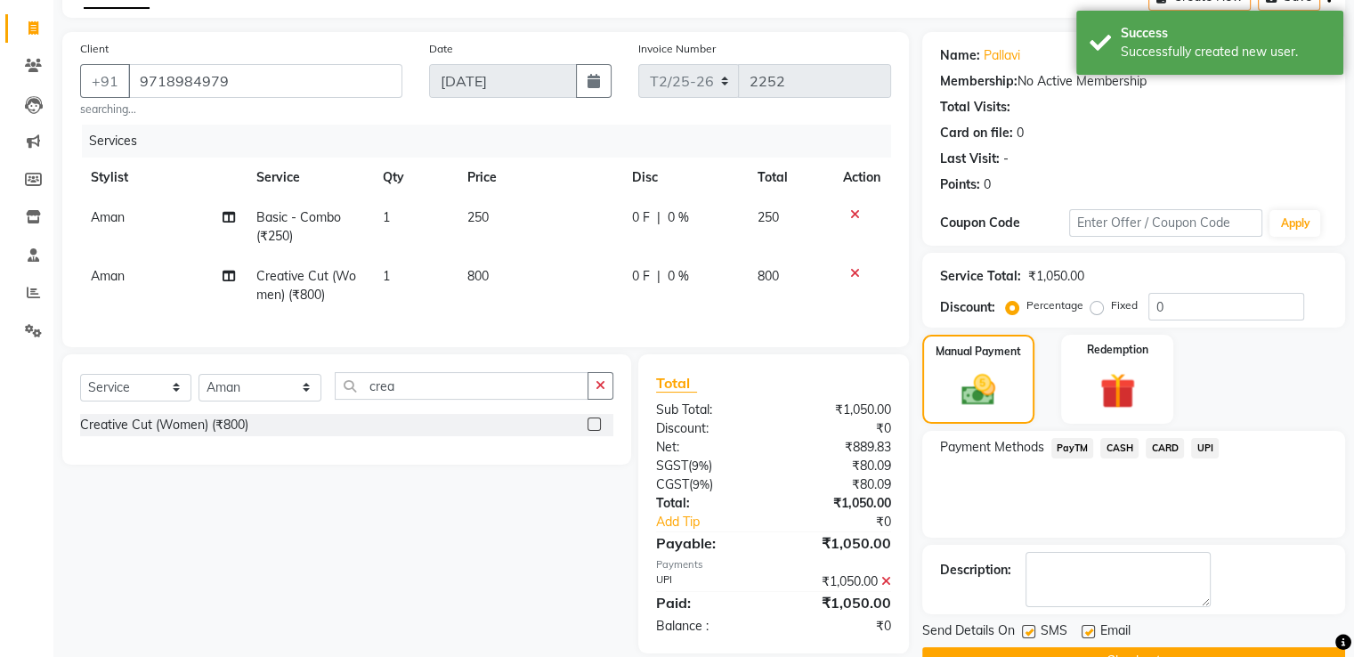
scroll to position [145, 0]
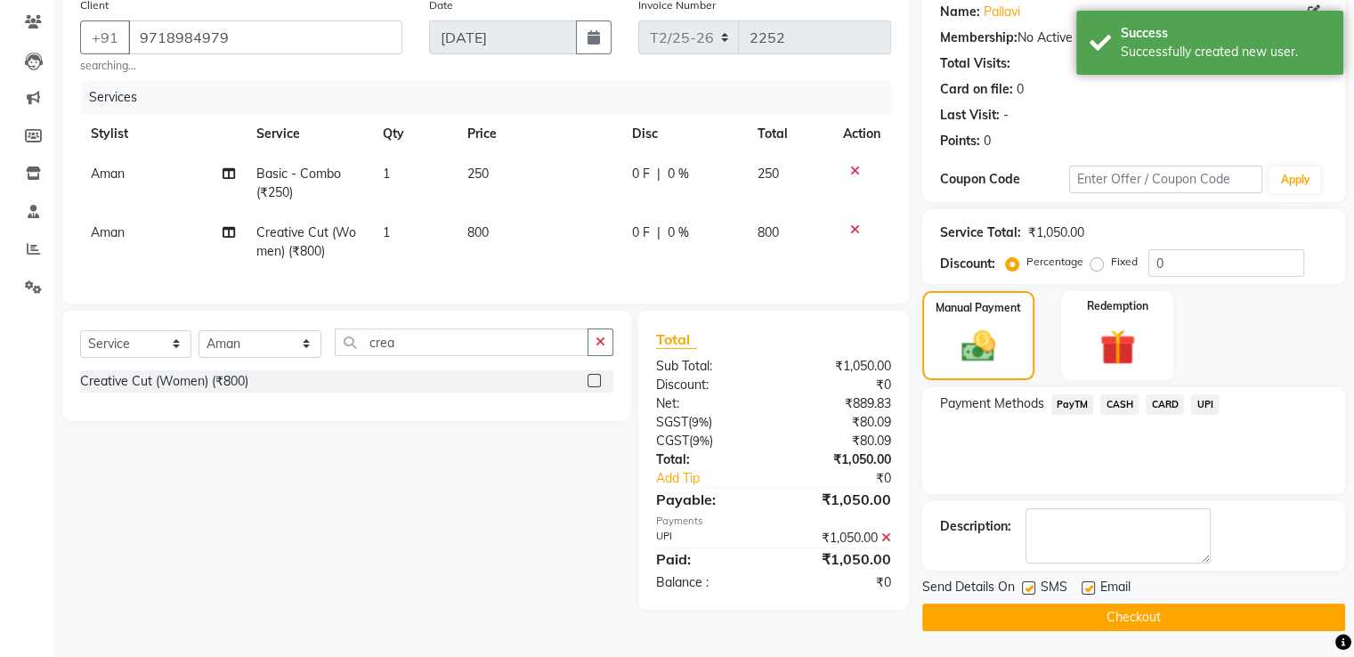
click at [1134, 612] on button "Checkout" at bounding box center [1133, 618] width 423 height 28
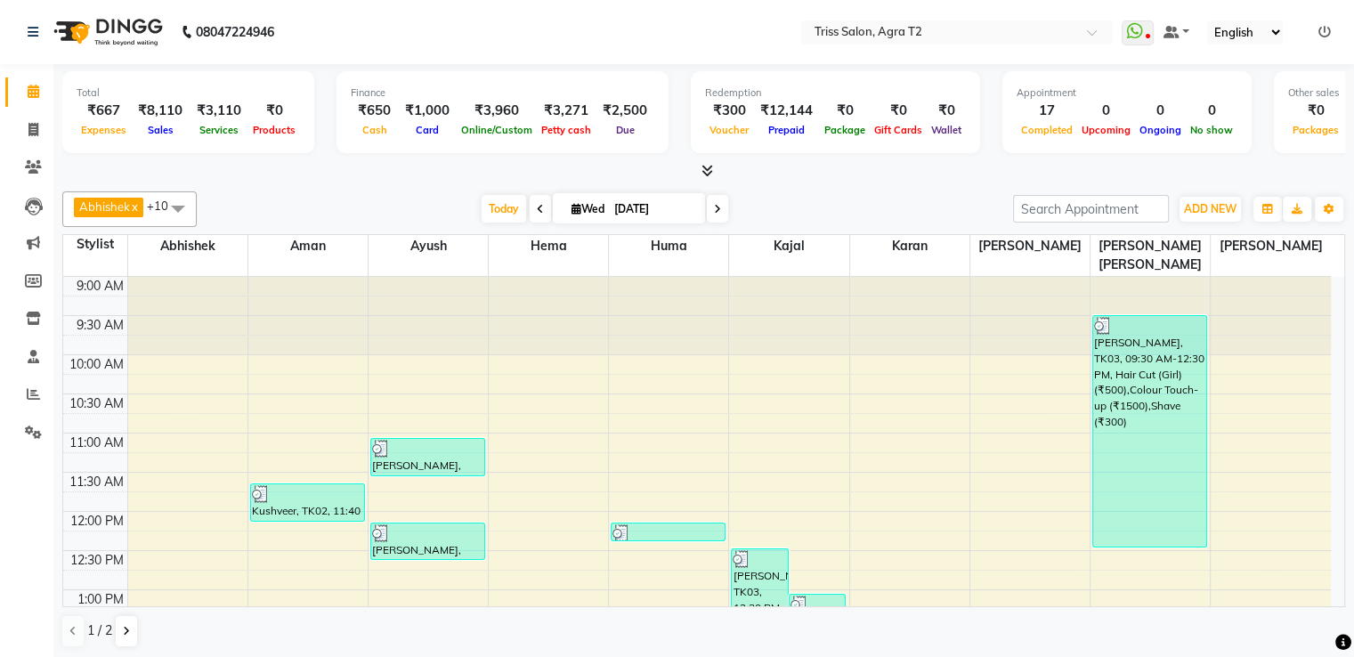
click at [709, 175] on icon at bounding box center [708, 170] width 12 height 13
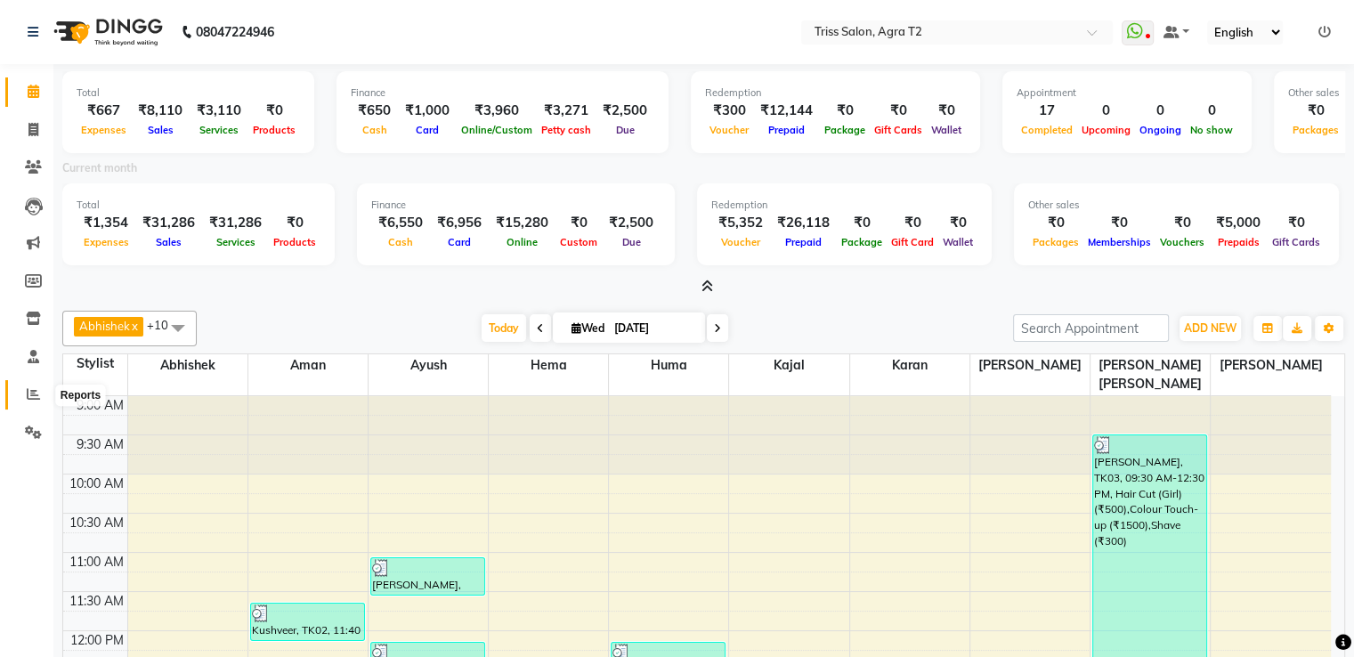
click at [29, 389] on icon at bounding box center [33, 393] width 13 height 13
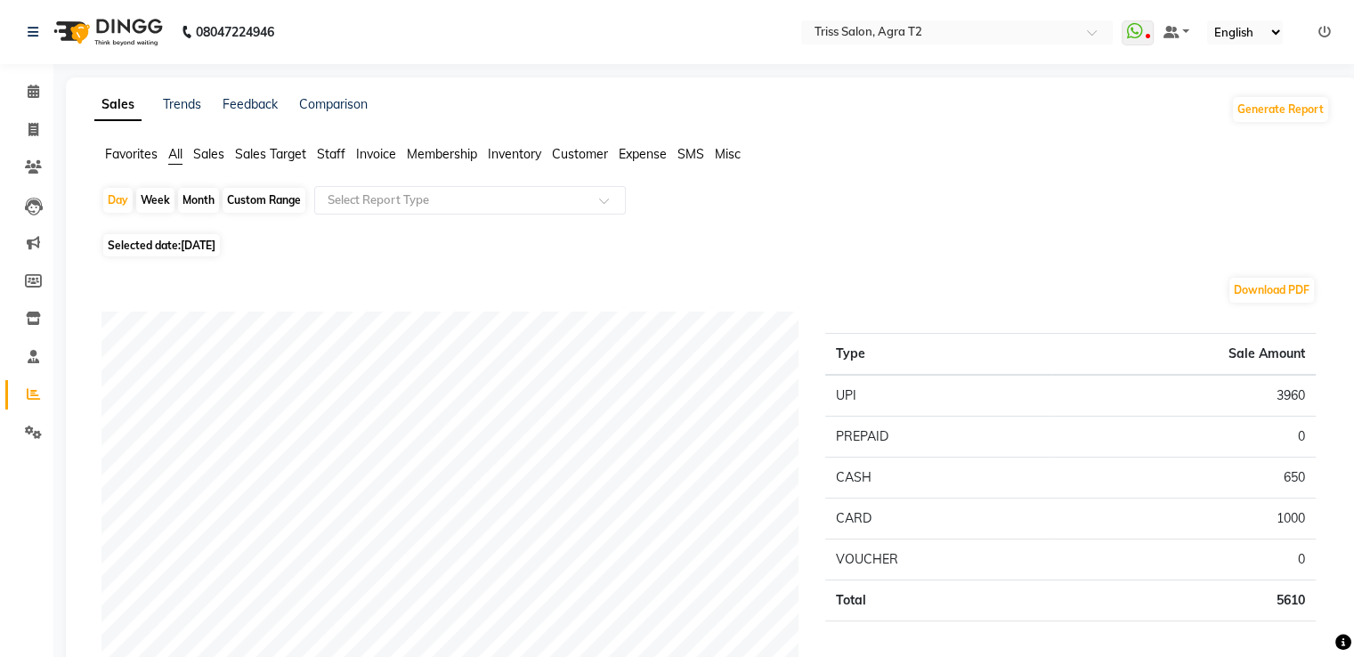
click at [191, 193] on div "Month" at bounding box center [198, 200] width 41 height 25
select select "9"
select select "2025"
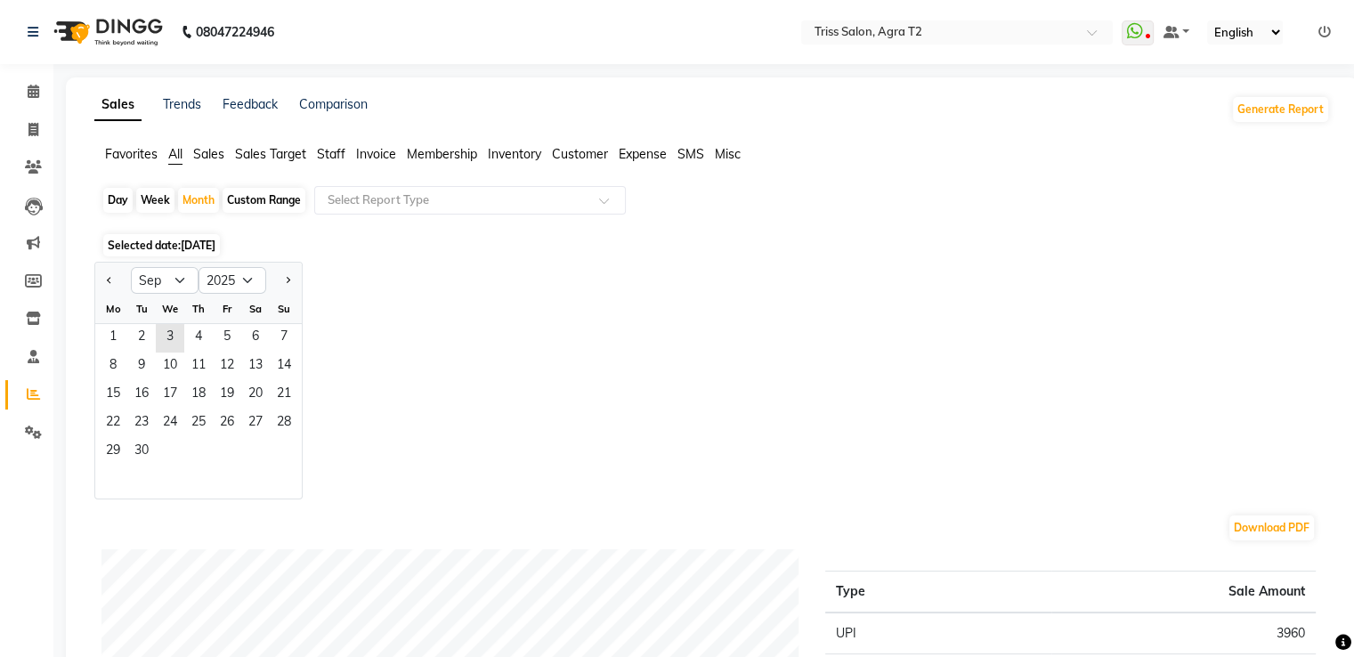
click at [283, 197] on div "Custom Range" at bounding box center [264, 200] width 83 height 25
select select "9"
select select "2025"
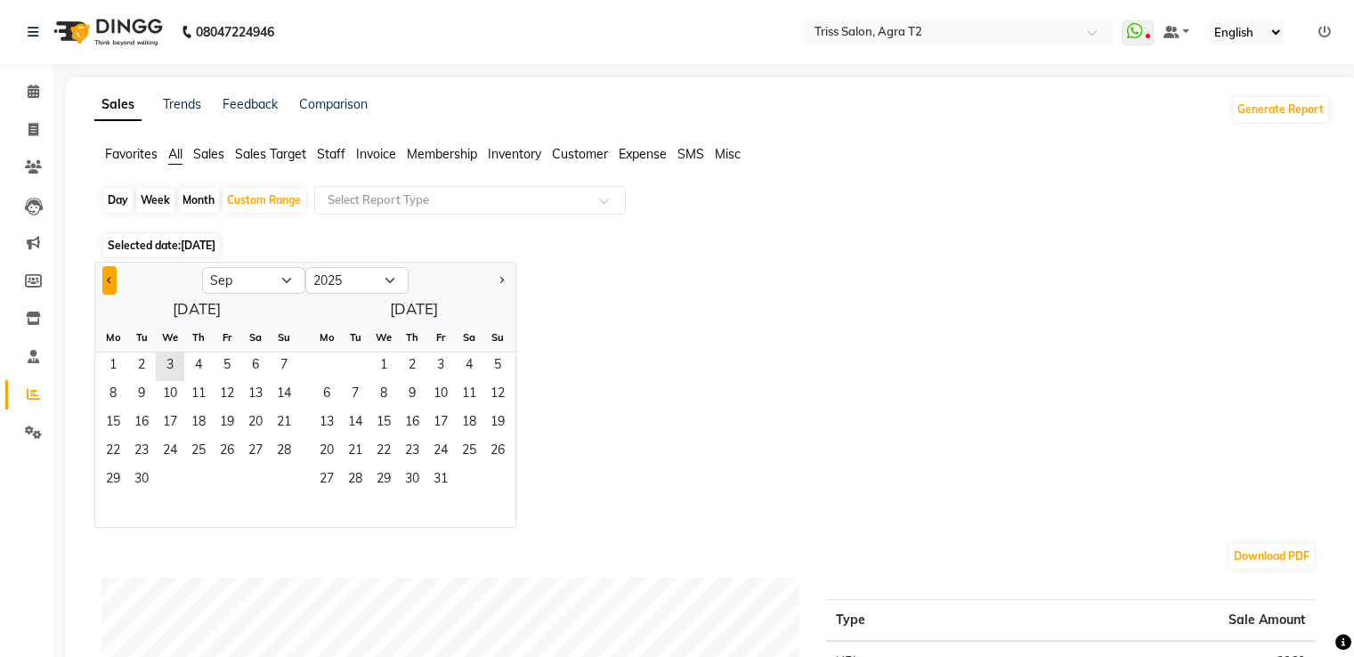
click at [107, 279] on span "Previous month" at bounding box center [110, 279] width 6 height 6
select select "8"
click at [226, 358] on span "1" at bounding box center [227, 367] width 28 height 28
click at [282, 357] on span "3" at bounding box center [284, 367] width 28 height 28
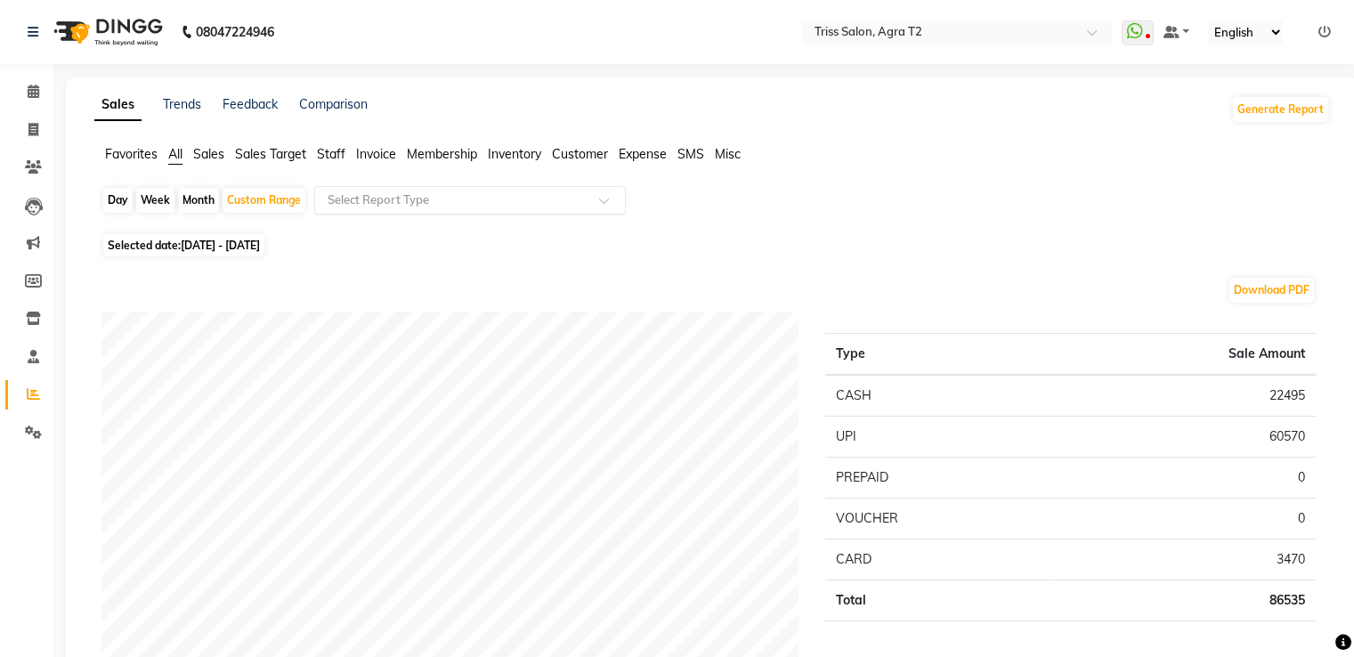
click at [372, 193] on input "text" at bounding box center [452, 200] width 256 height 18
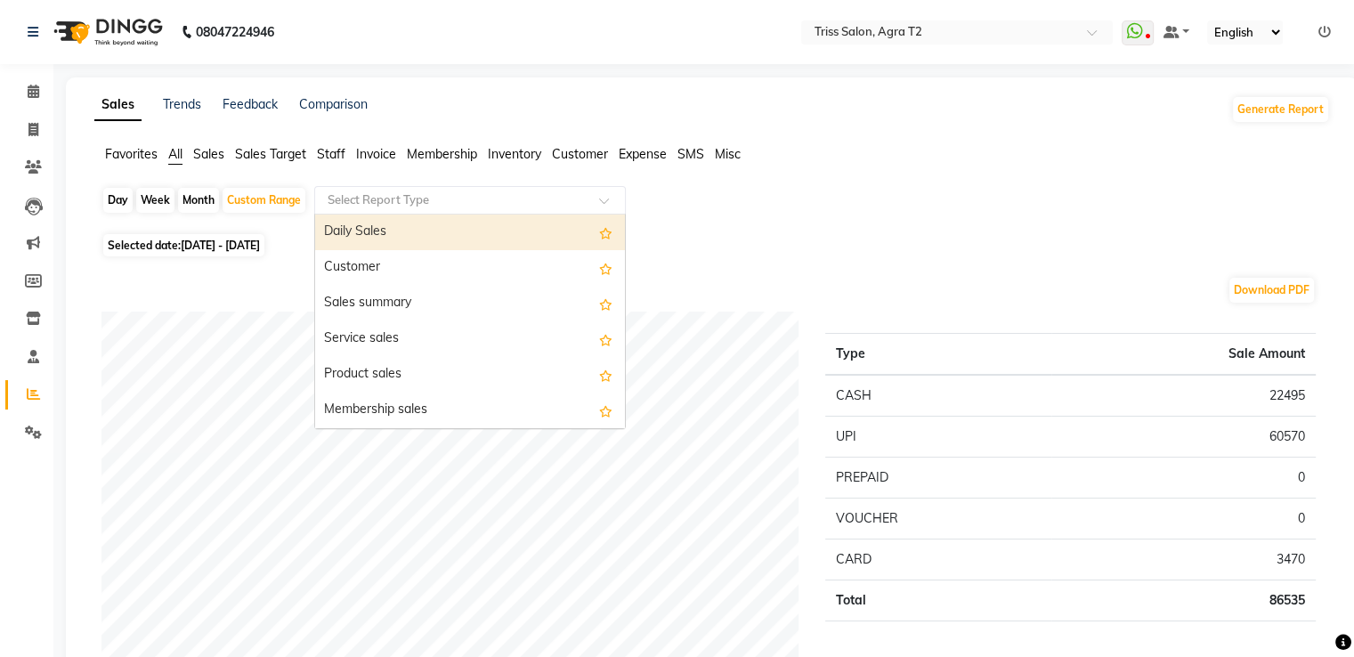
click at [372, 229] on div "Daily Sales" at bounding box center [470, 233] width 310 height 36
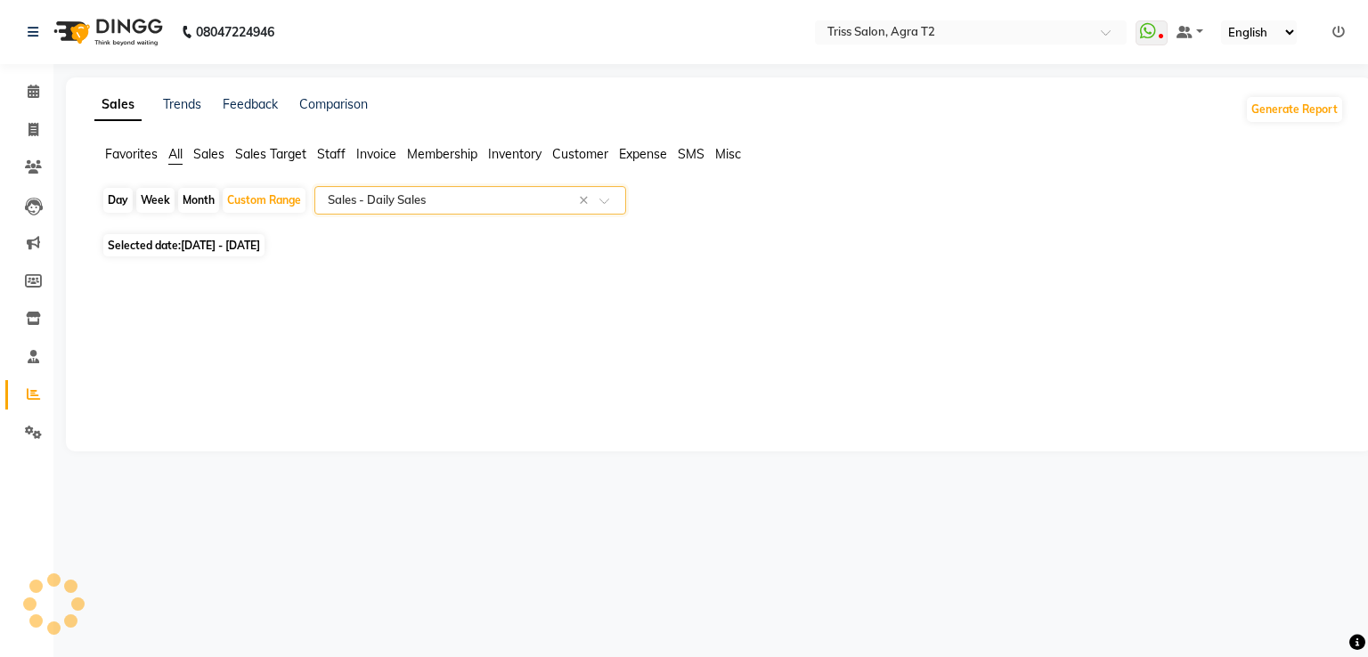
select select "full_report"
select select "csv"
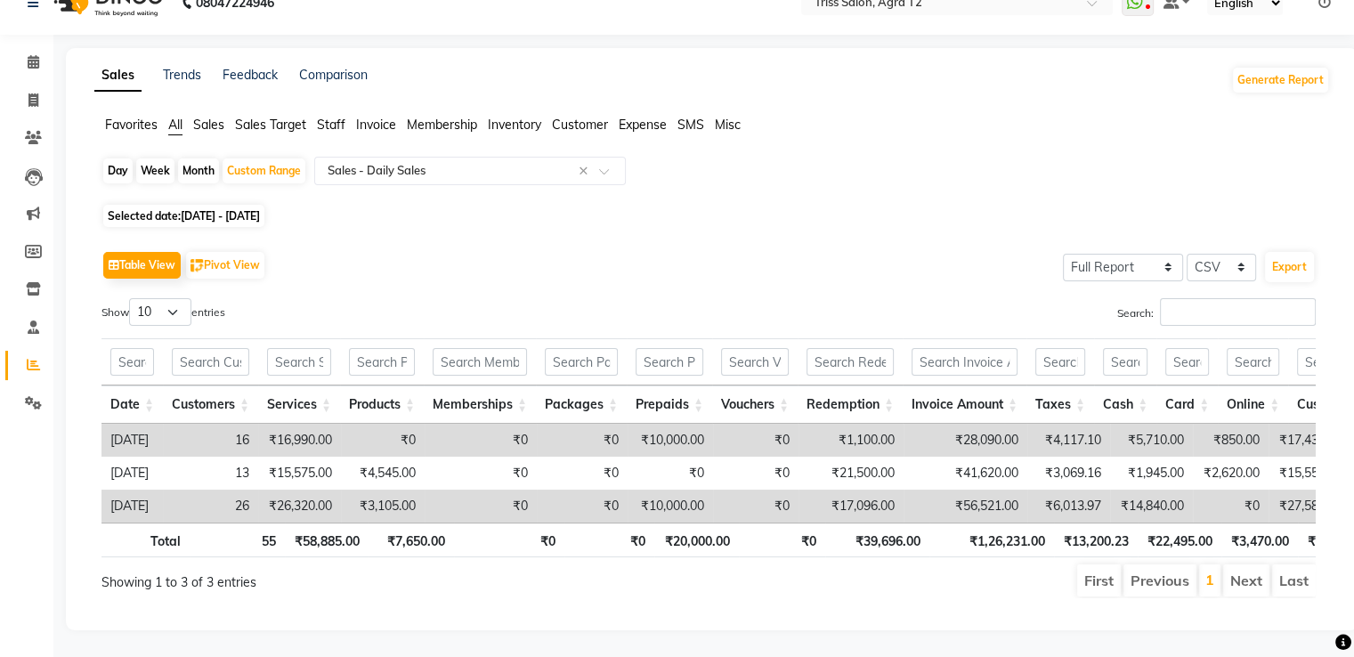
click at [210, 158] on div "Month" at bounding box center [198, 170] width 41 height 25
select select "8"
select select "2025"
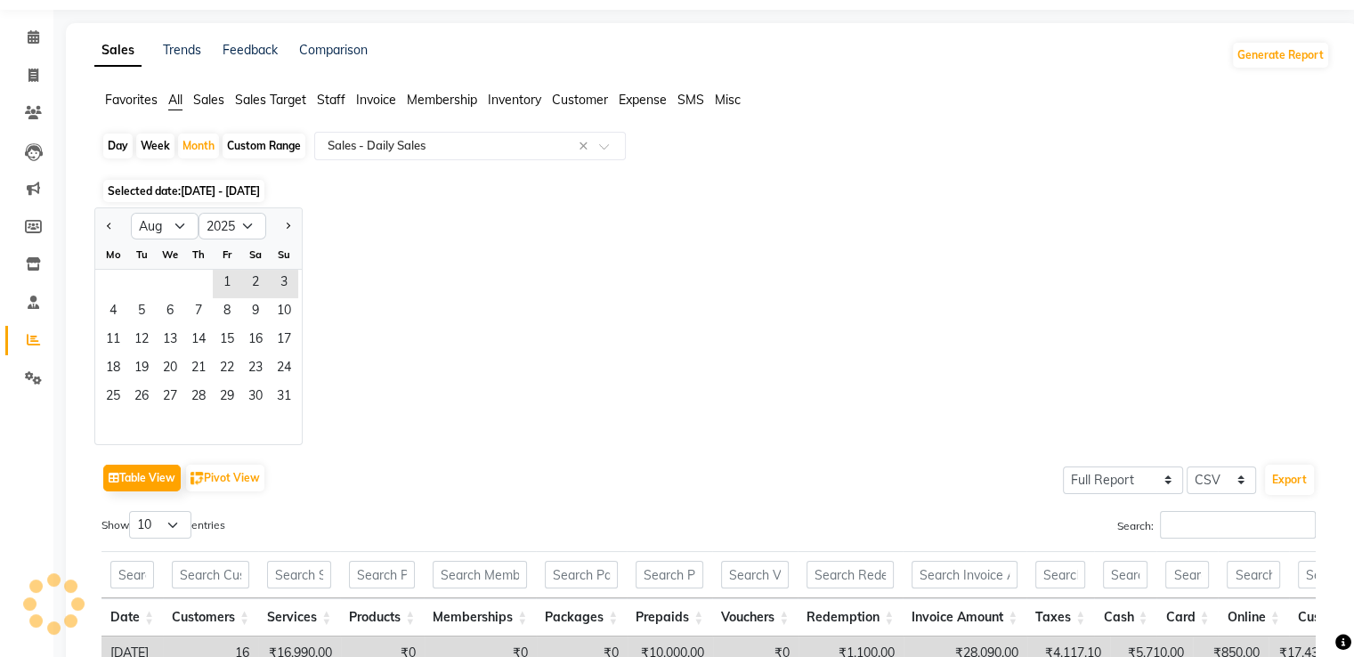
click at [251, 149] on div "Custom Range" at bounding box center [264, 146] width 83 height 25
select select "8"
select select "2025"
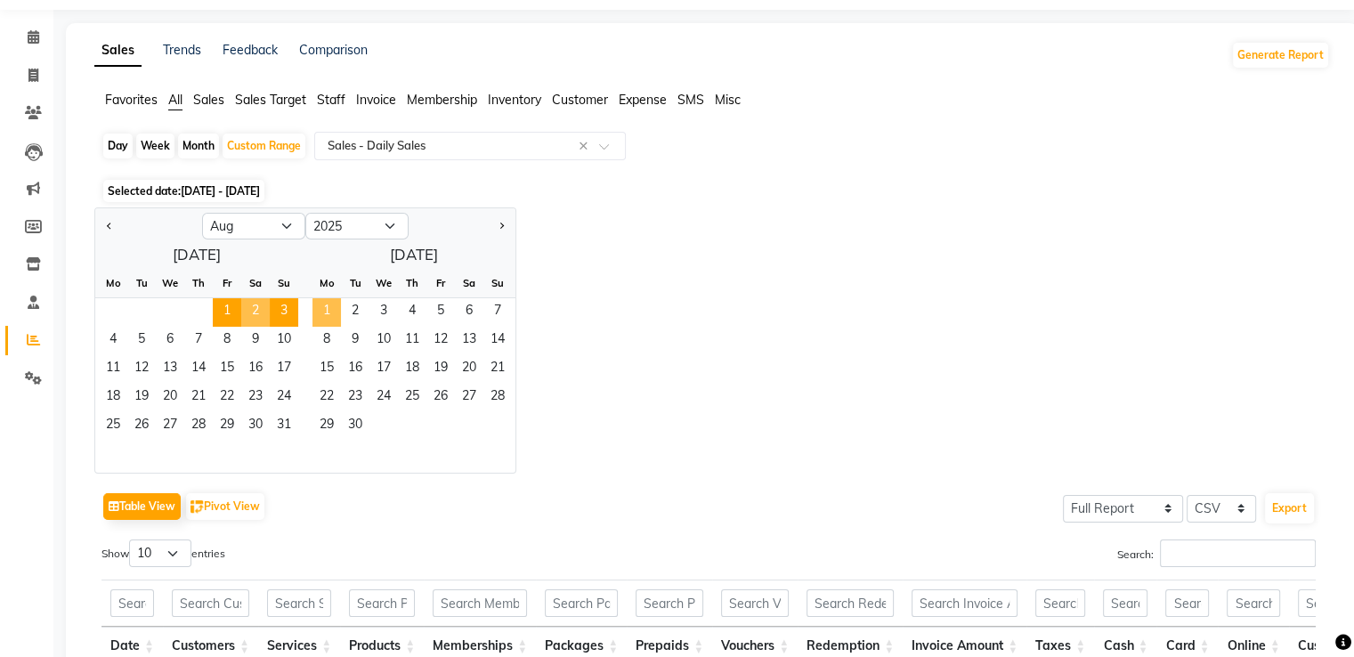
click at [323, 307] on span "1" at bounding box center [327, 312] width 28 height 28
select select "9"
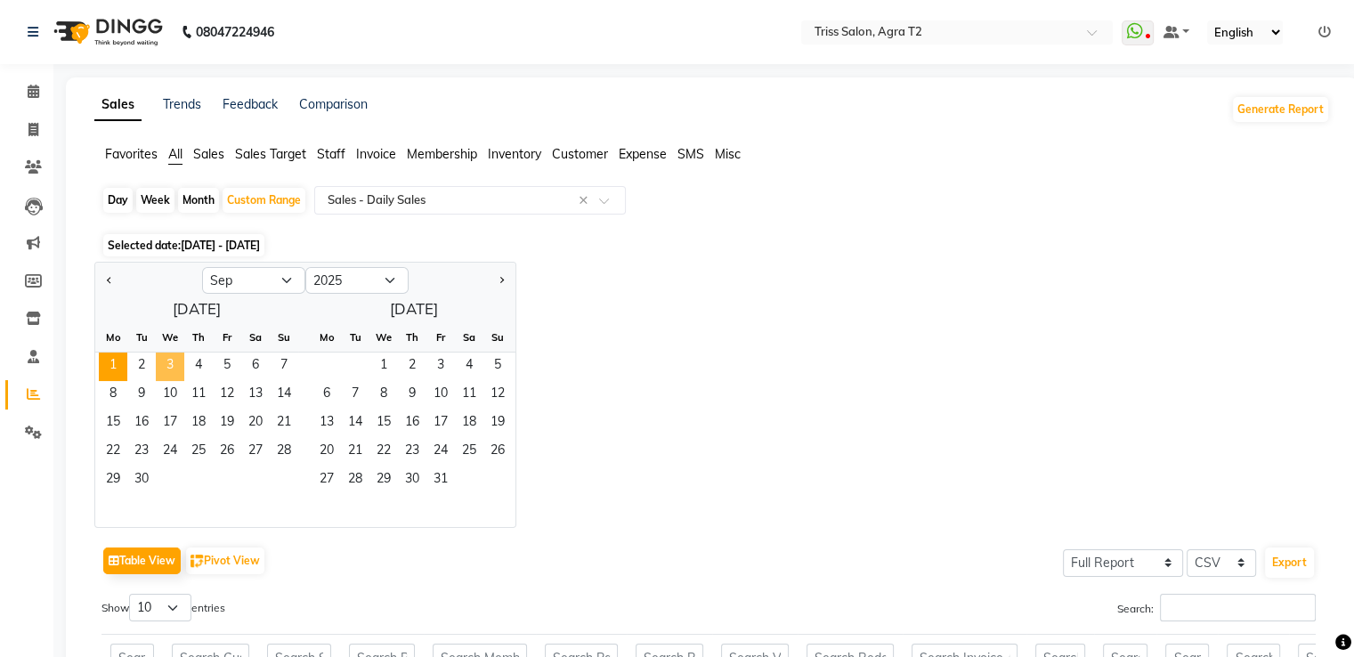
click at [175, 361] on span "3" at bounding box center [170, 367] width 28 height 28
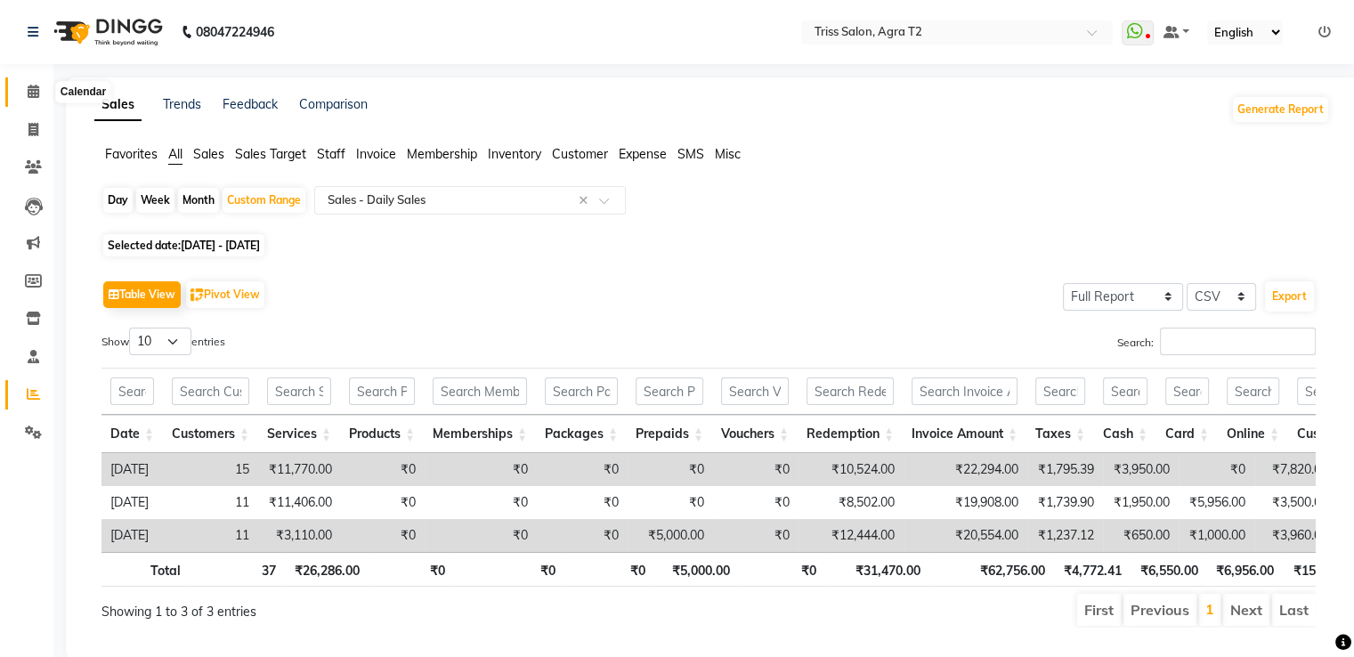
click at [28, 96] on icon at bounding box center [34, 91] width 12 height 13
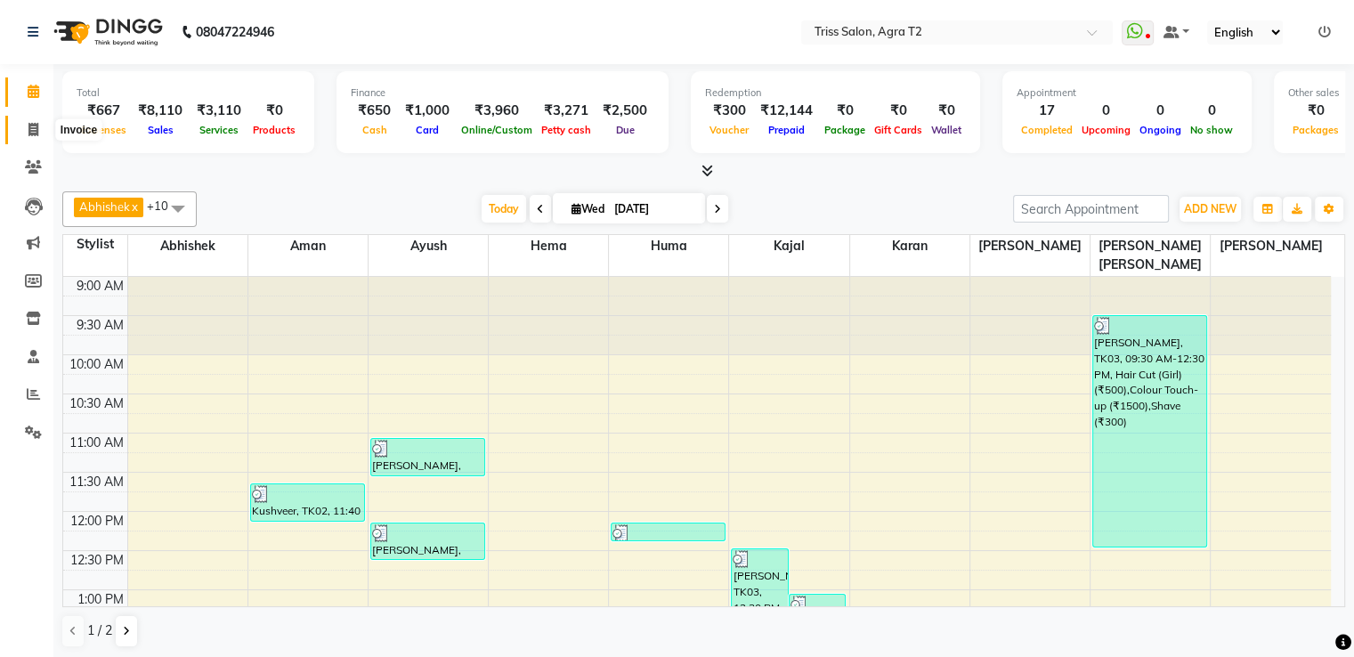
click at [38, 134] on span at bounding box center [33, 130] width 31 height 20
select select "service"
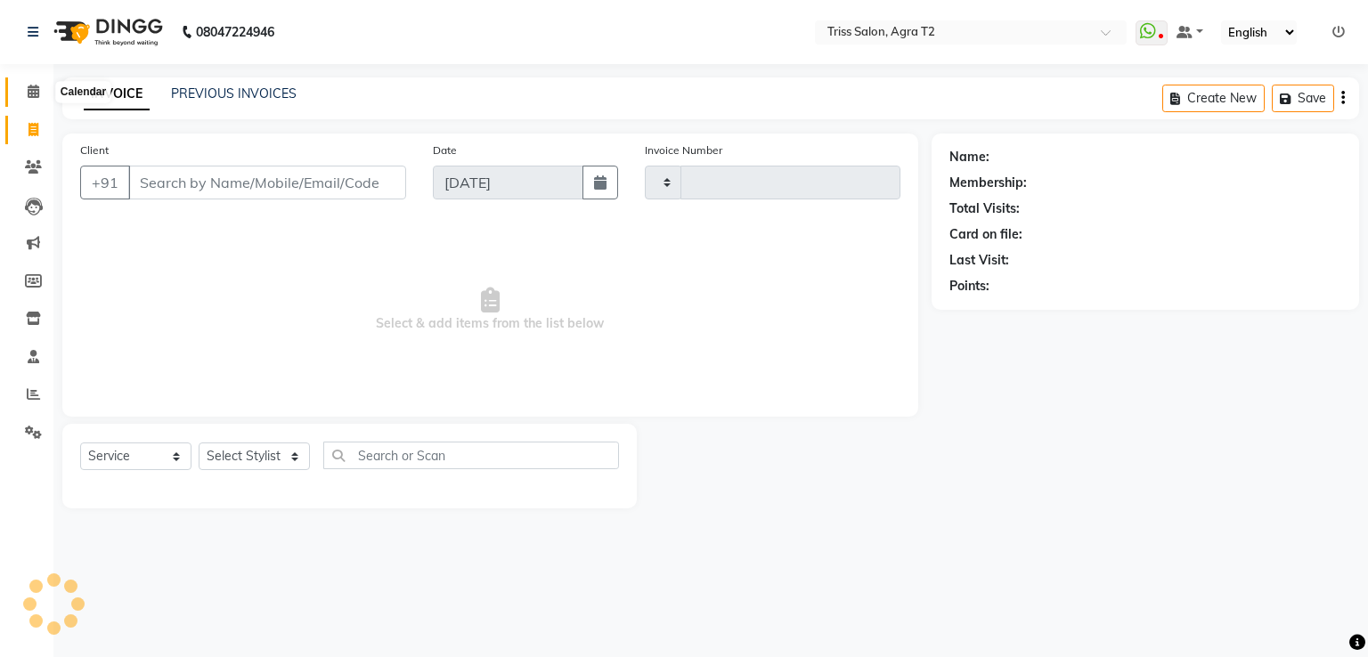
click at [36, 85] on icon at bounding box center [34, 91] width 12 height 13
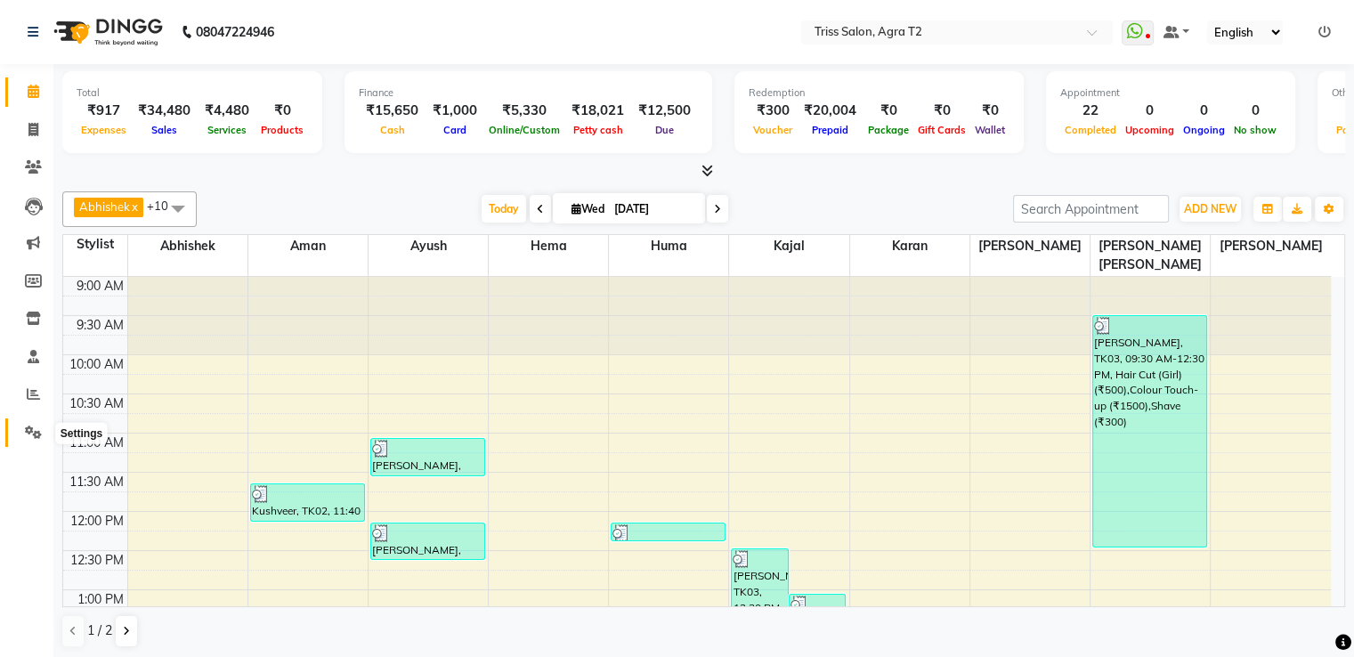
click at [25, 433] on icon at bounding box center [33, 432] width 17 height 13
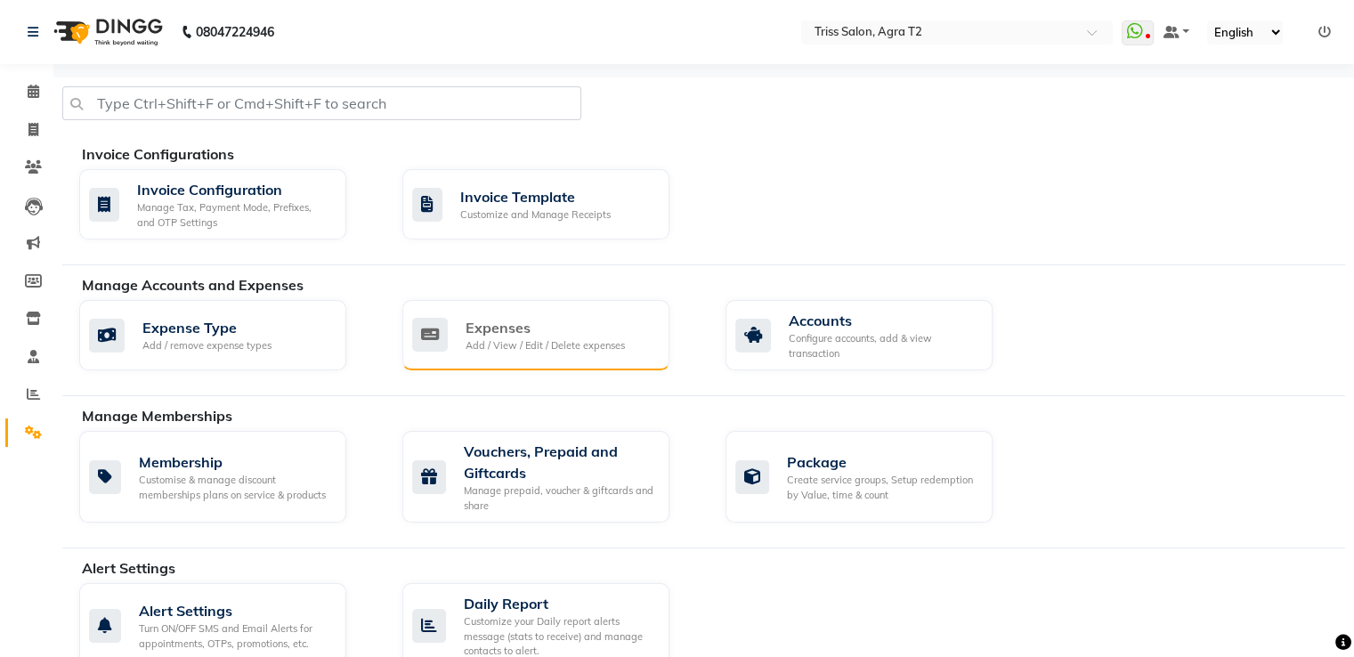
click at [522, 329] on div "Expenses" at bounding box center [545, 327] width 159 height 21
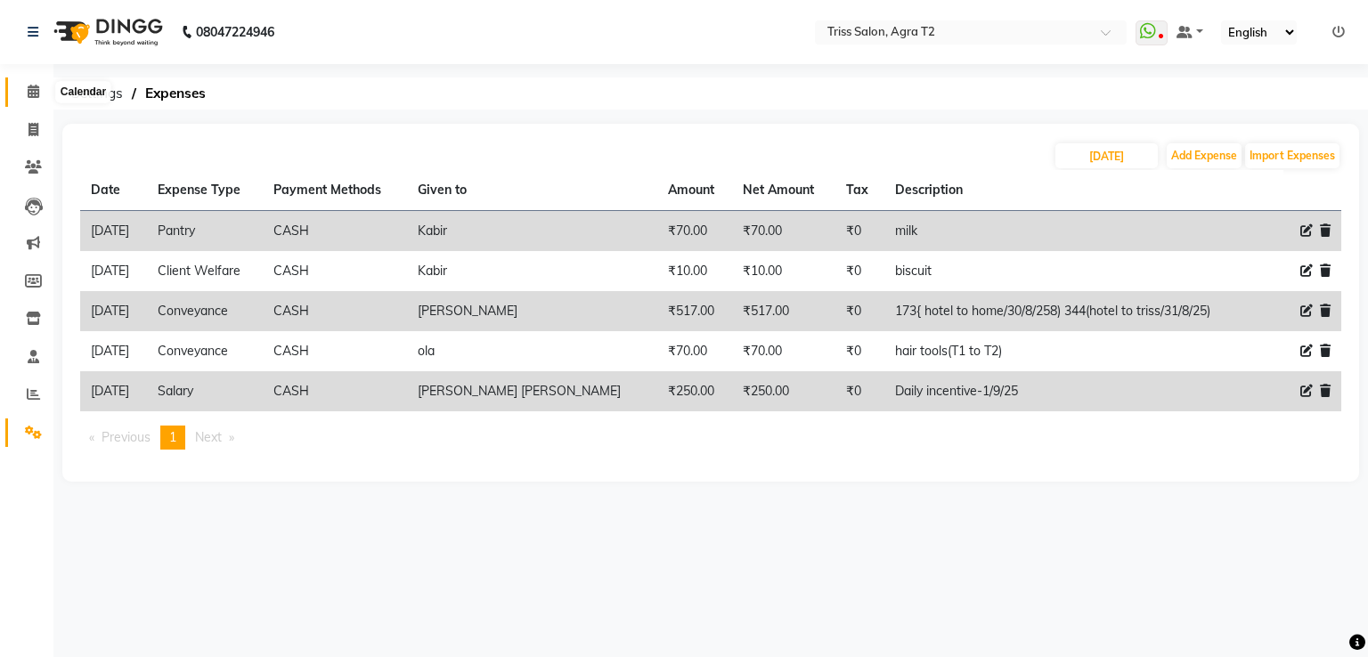
click at [34, 94] on icon at bounding box center [34, 91] width 12 height 13
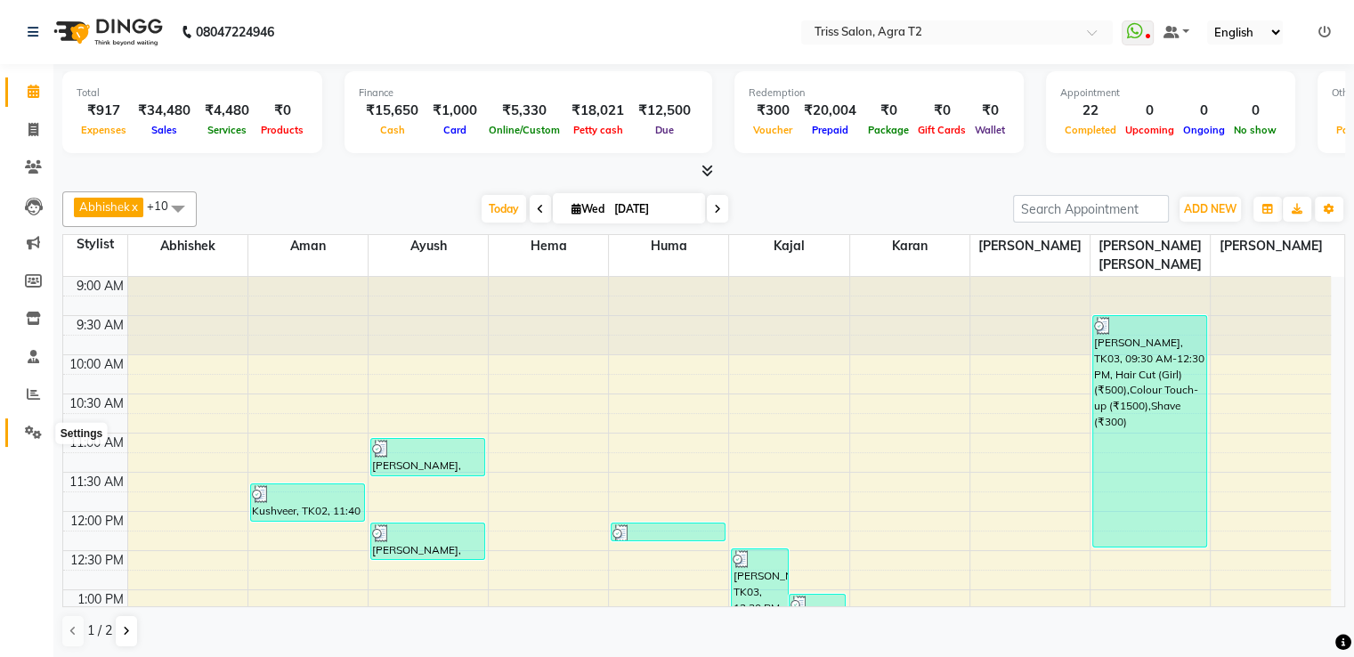
click at [39, 432] on icon at bounding box center [33, 432] width 17 height 13
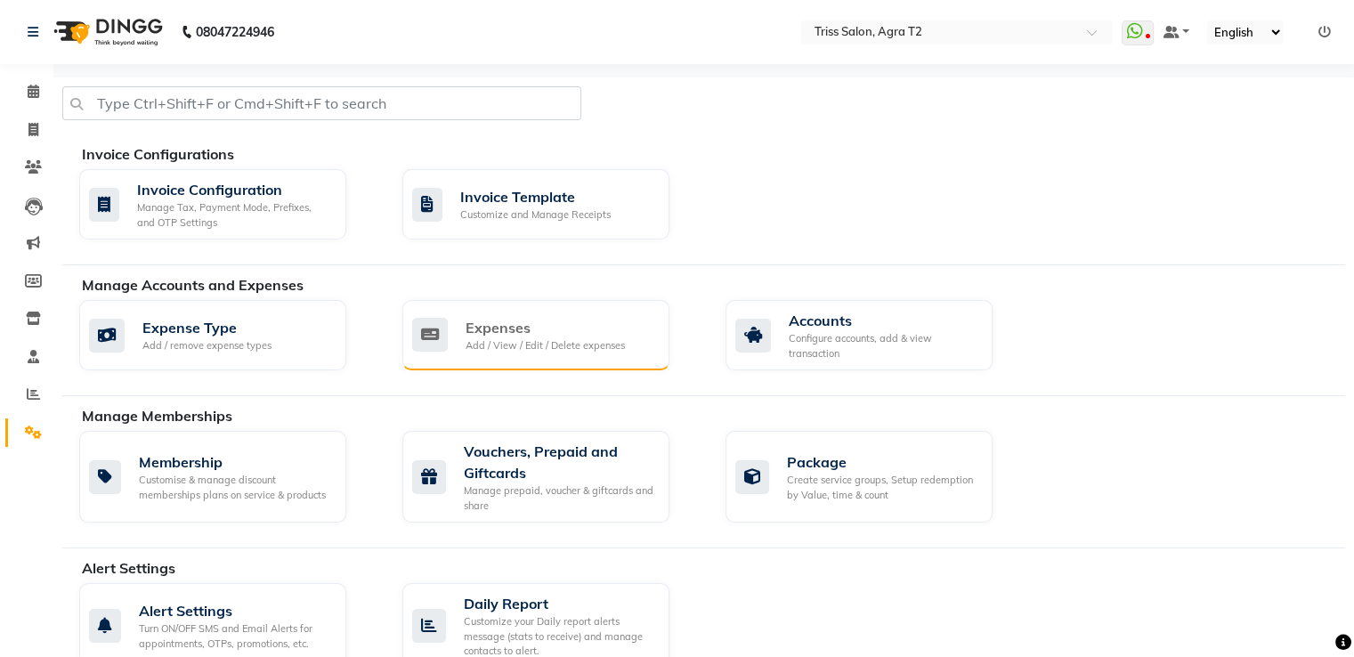
click at [565, 339] on div "Add / View / Edit / Delete expenses" at bounding box center [545, 345] width 159 height 15
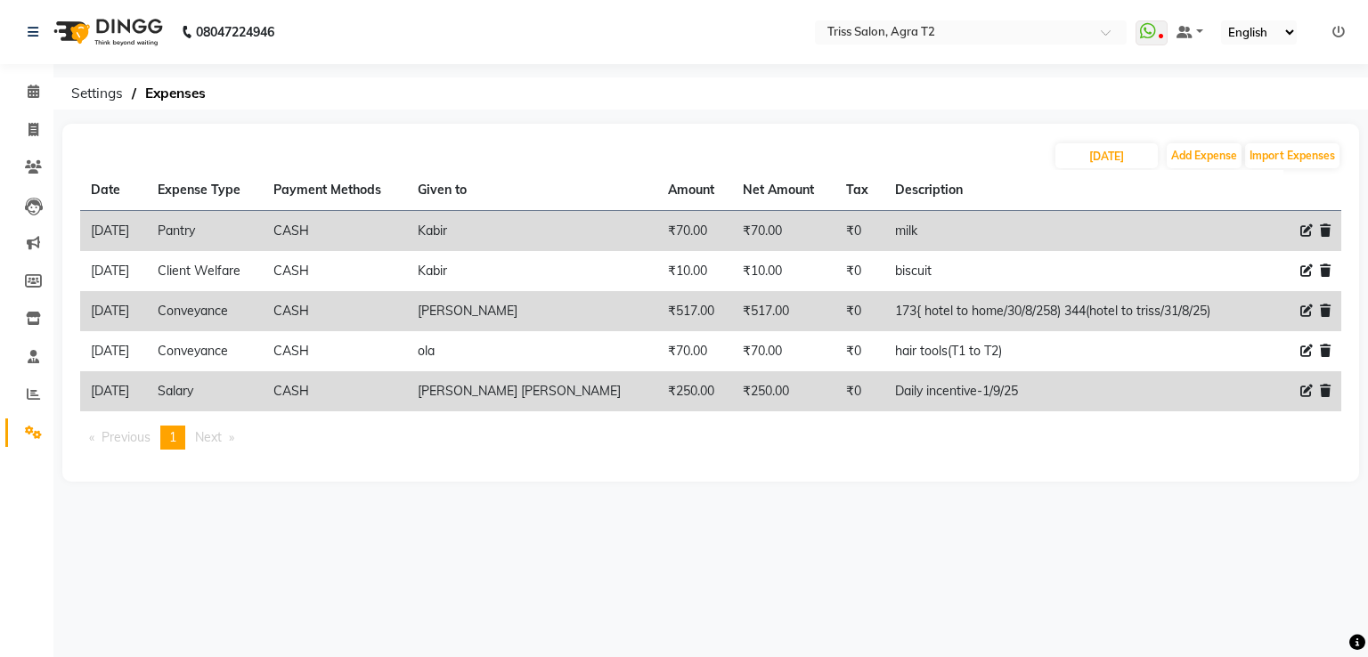
click at [1306, 232] on icon at bounding box center [1306, 230] width 12 height 12
select select "1120"
select select "1"
select select "2533"
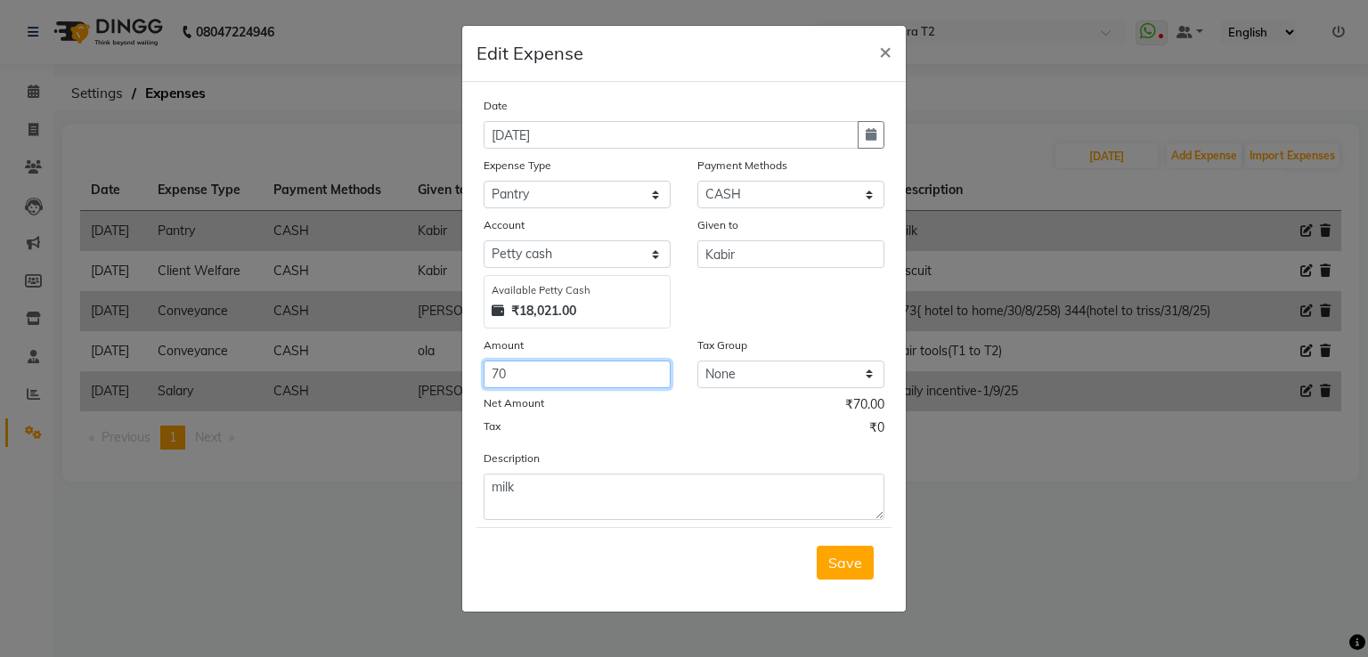
click at [524, 379] on input "70" at bounding box center [576, 375] width 187 height 28
type input "7"
type input "105"
click at [841, 565] on span "Save" at bounding box center [845, 563] width 34 height 18
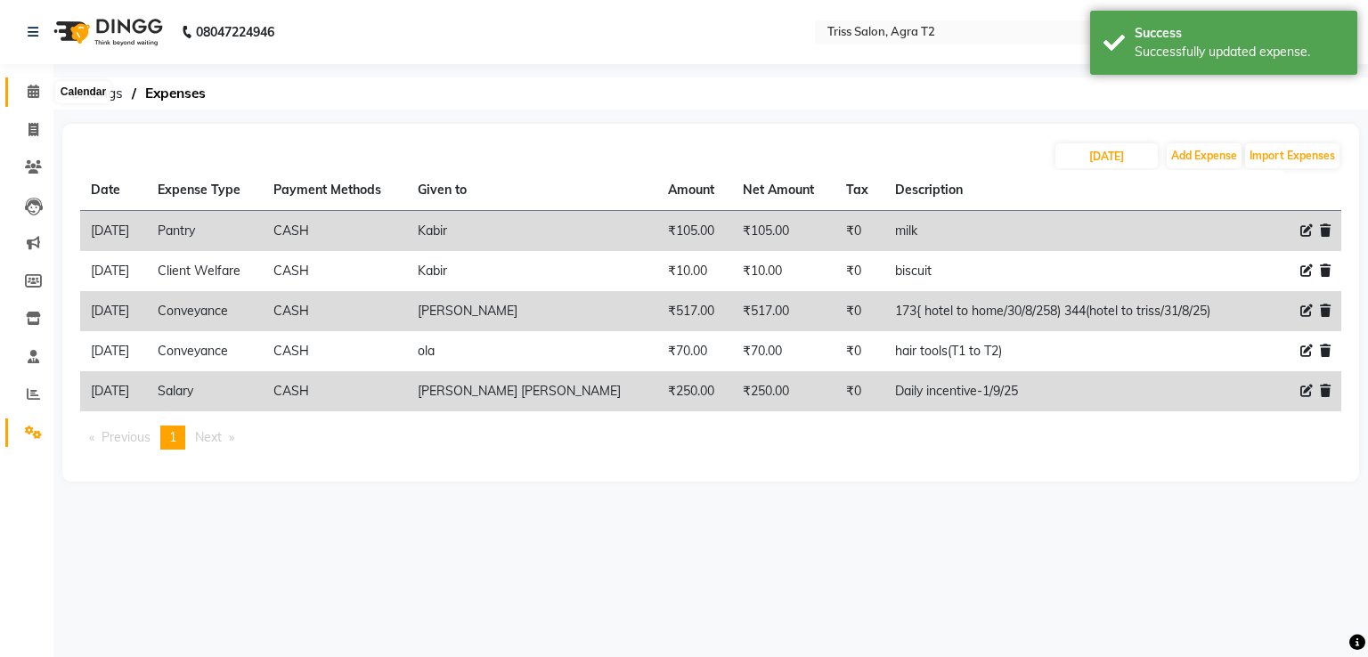
click at [36, 87] on icon at bounding box center [34, 91] width 12 height 13
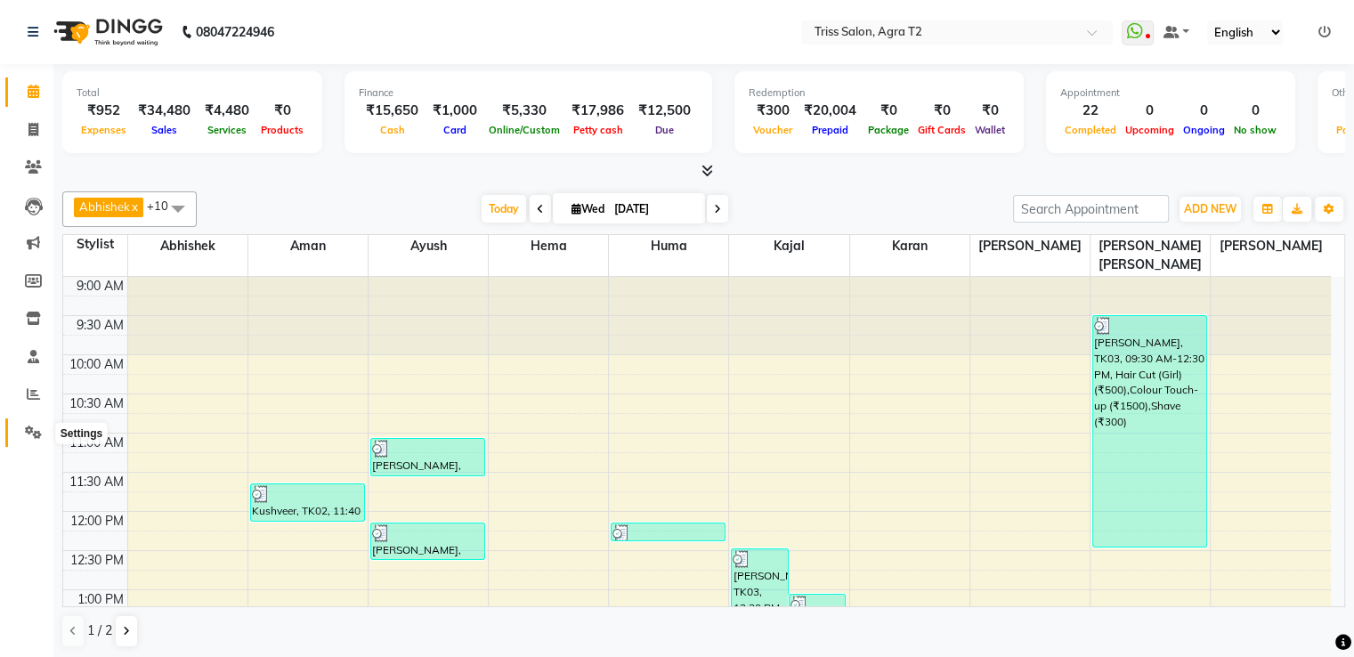
click at [33, 432] on icon at bounding box center [33, 432] width 17 height 13
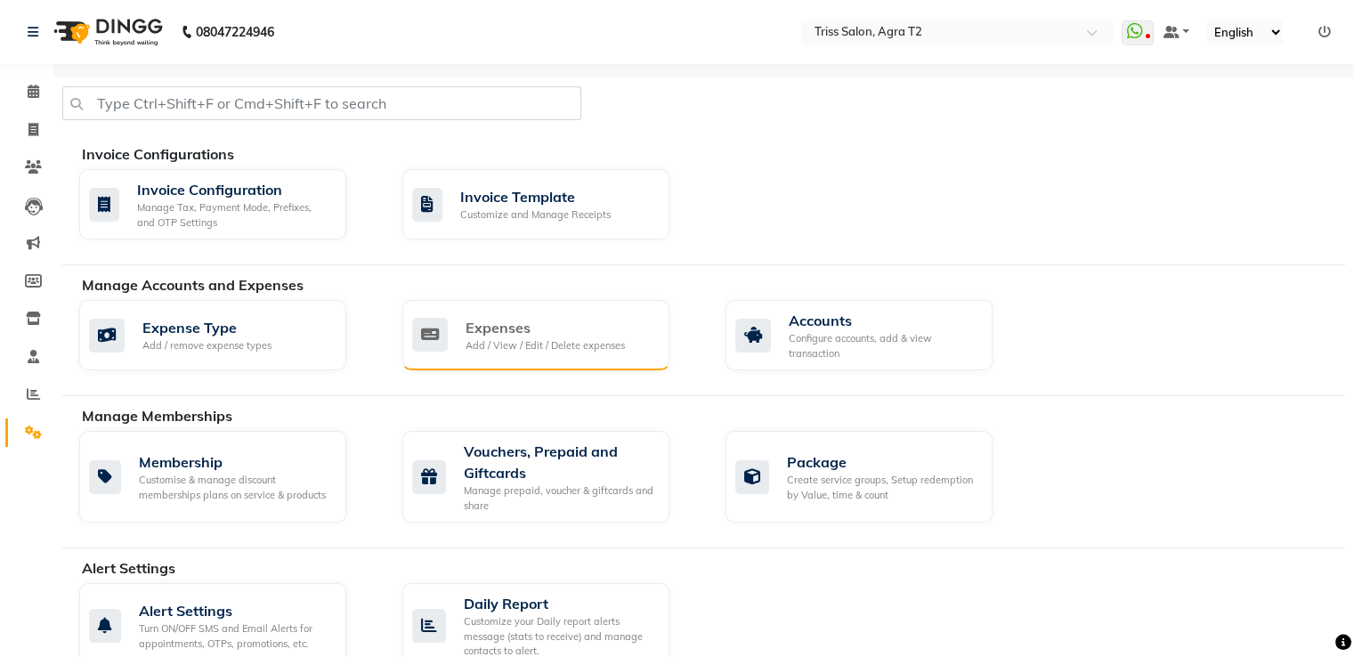
click at [516, 343] on div "Add / View / Edit / Delete expenses" at bounding box center [545, 345] width 159 height 15
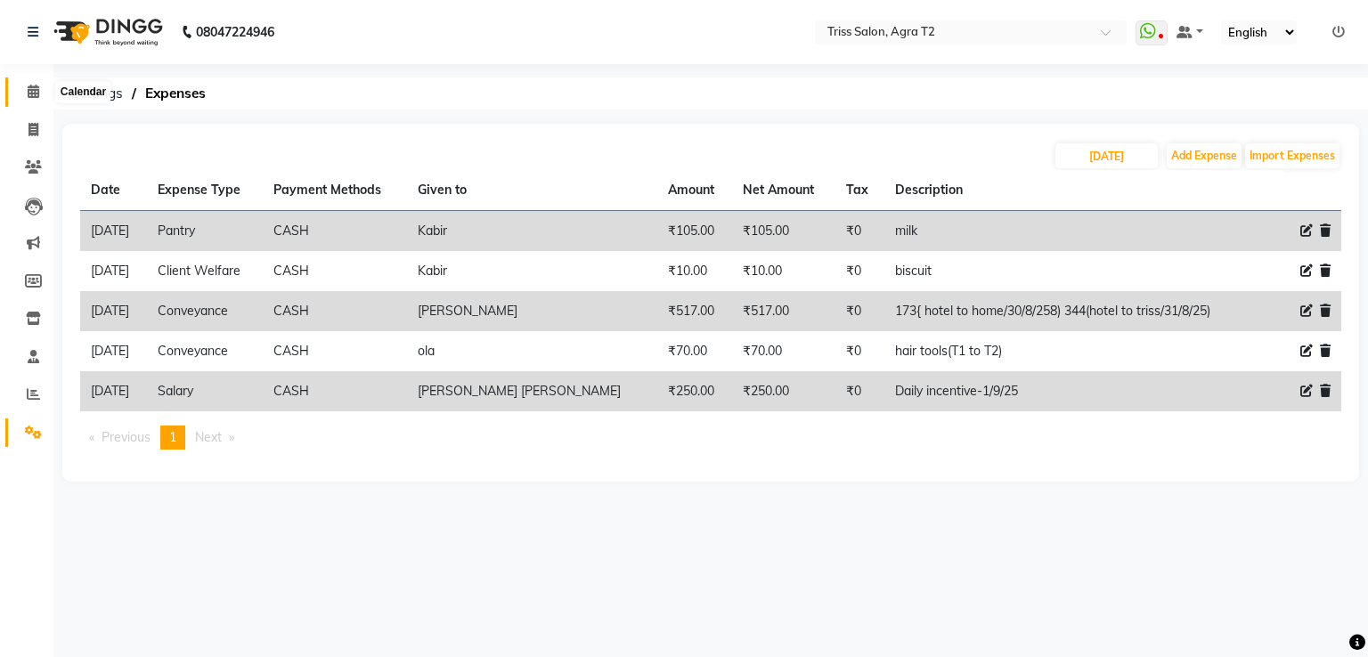
click at [33, 96] on icon at bounding box center [34, 91] width 12 height 13
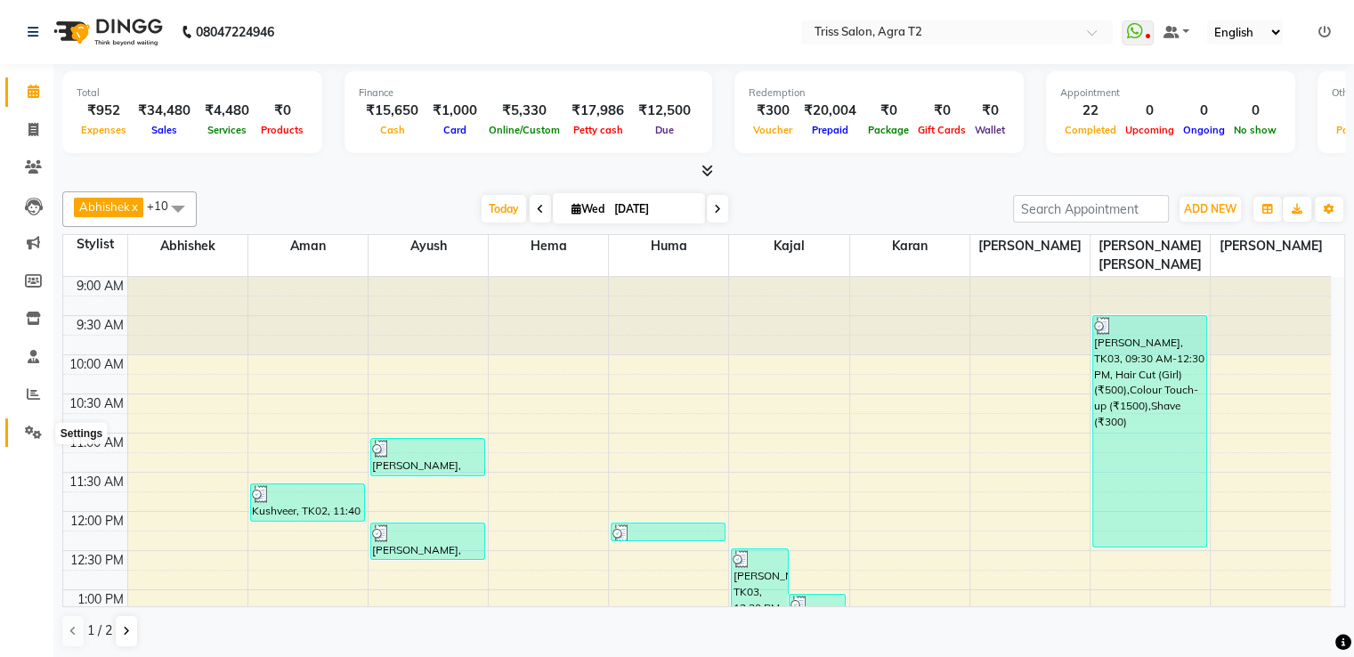
click at [27, 439] on icon at bounding box center [33, 432] width 17 height 13
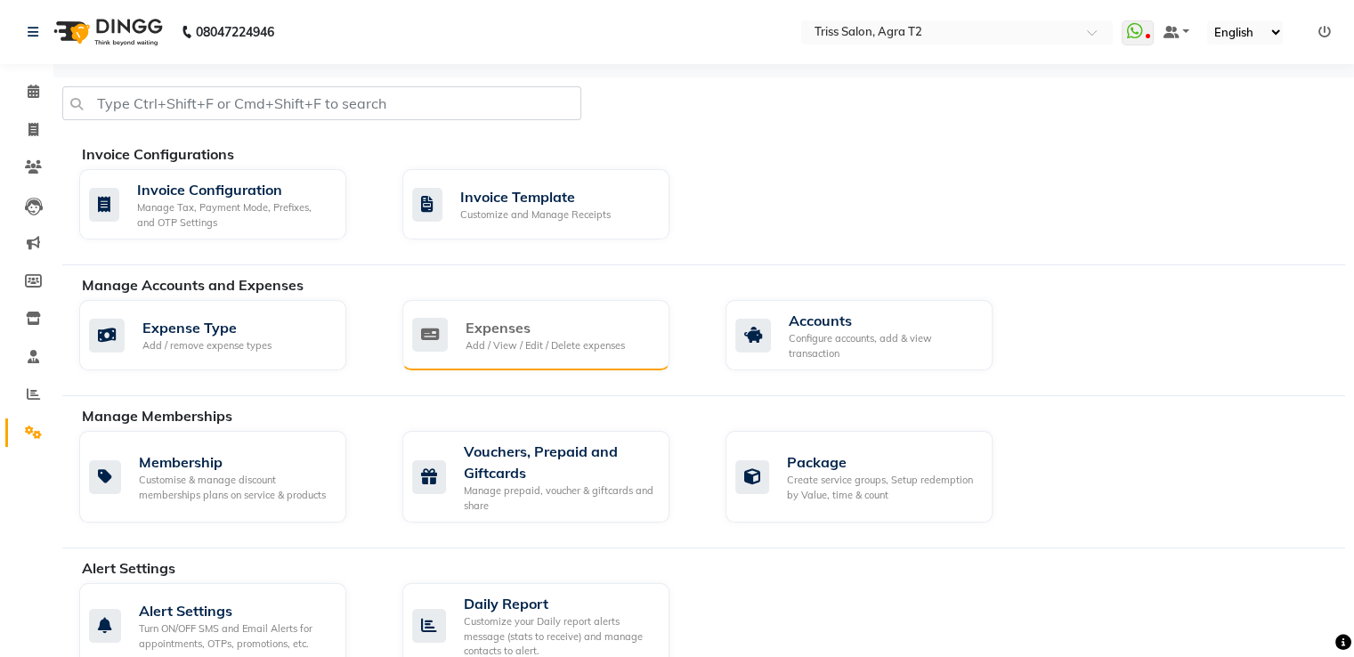
click at [516, 343] on div "Add / View / Edit / Delete expenses" at bounding box center [545, 345] width 159 height 15
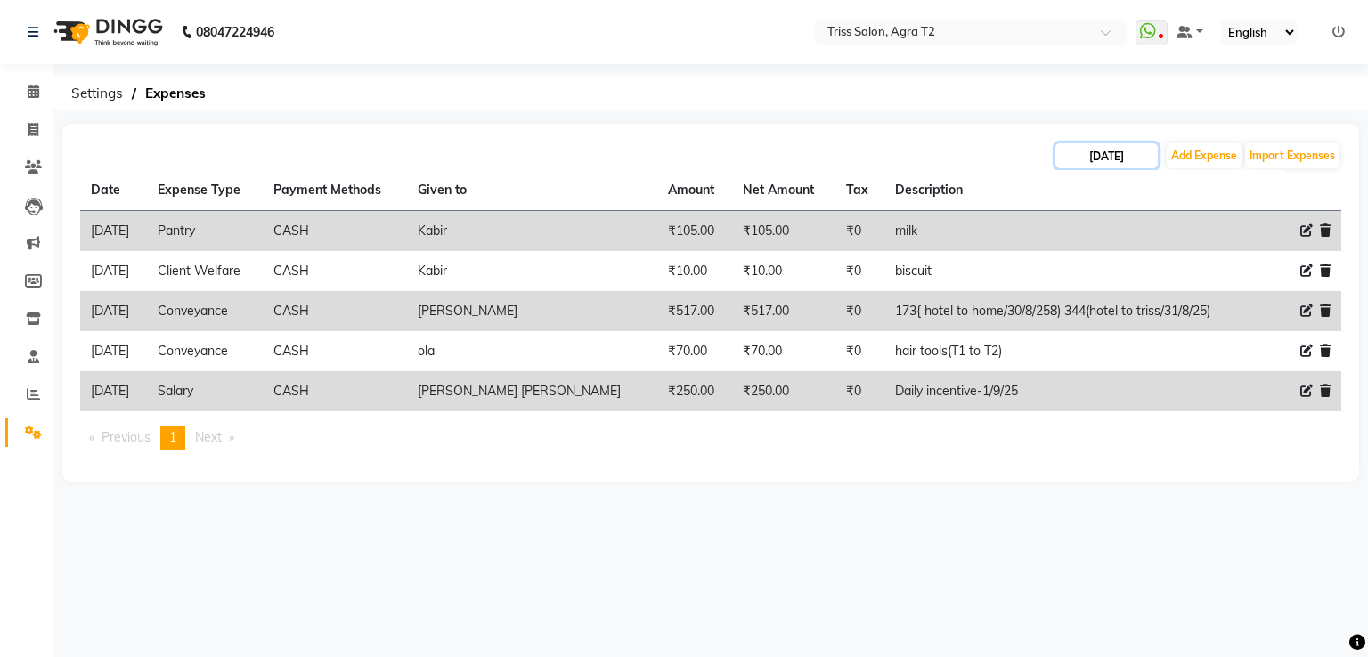
click at [1101, 154] on input "[DATE]" at bounding box center [1106, 155] width 102 height 25
select select "9"
select select "2025"
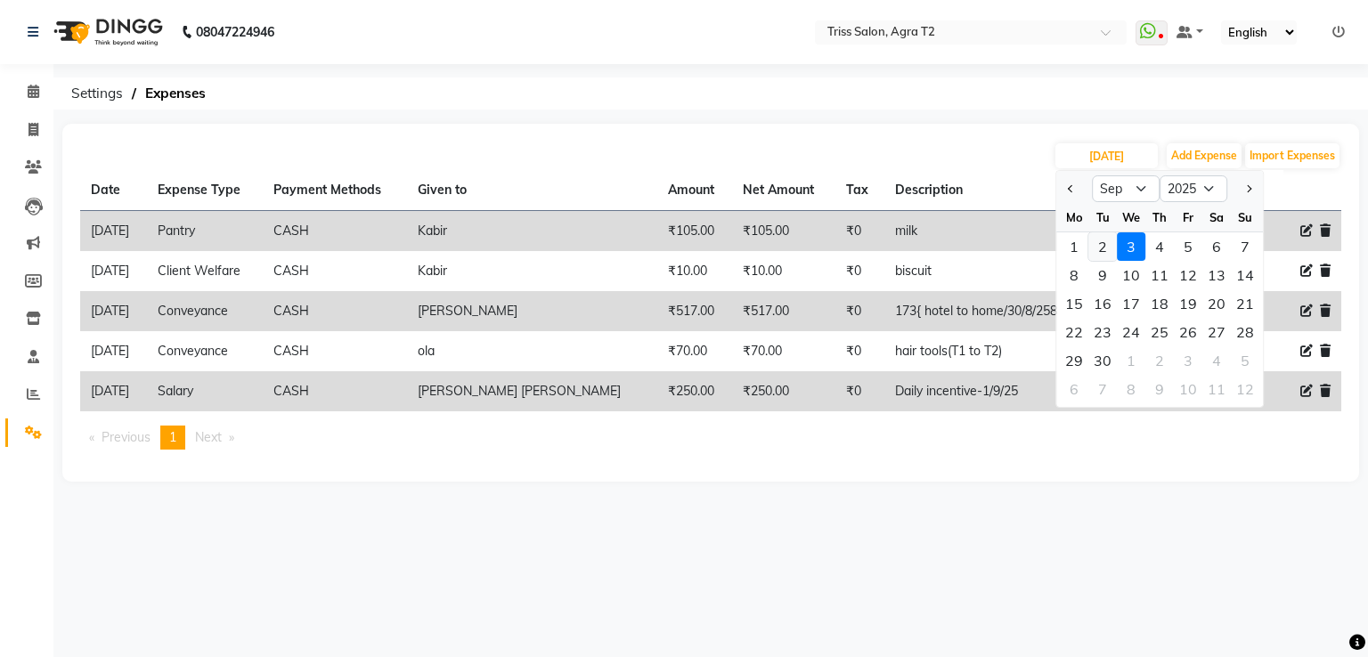
click at [1104, 245] on div "2" at bounding box center [1102, 246] width 28 height 28
type input "02-09-2025"
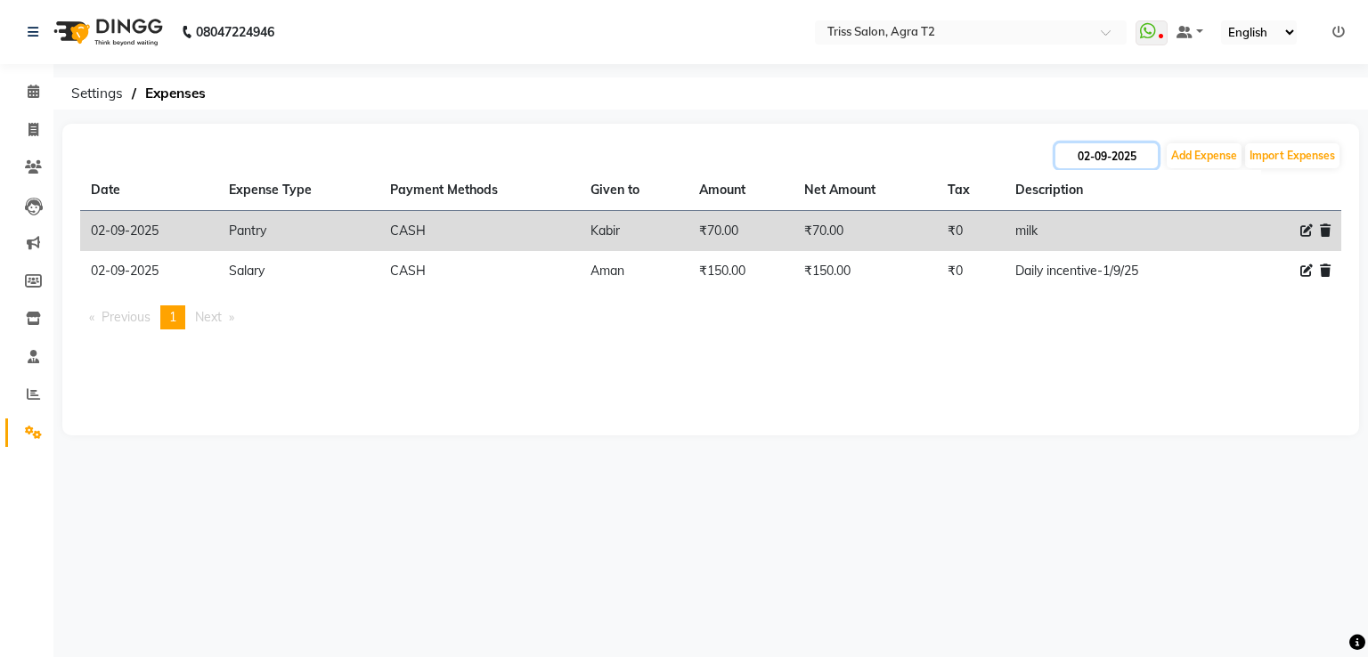
click at [1112, 152] on input "02-09-2025" at bounding box center [1106, 155] width 102 height 25
select select "9"
select select "2025"
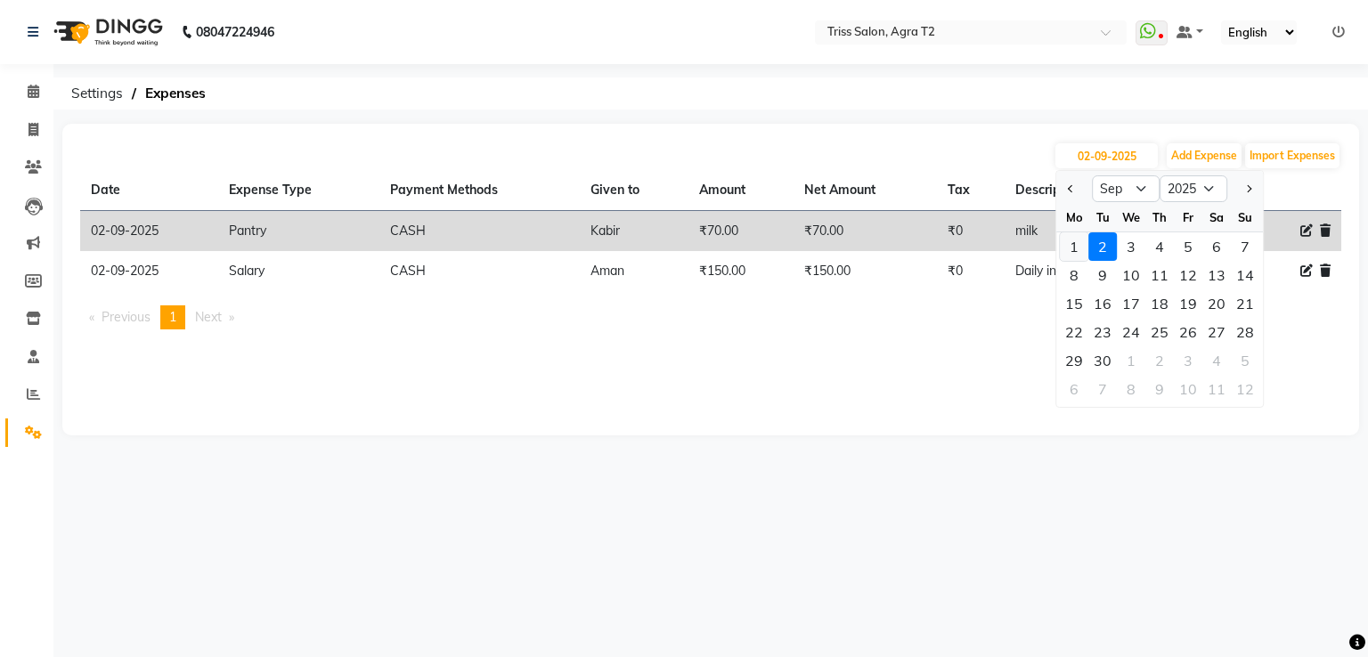
click at [1074, 241] on div "1" at bounding box center [1074, 246] width 28 height 28
type input "[DATE]"
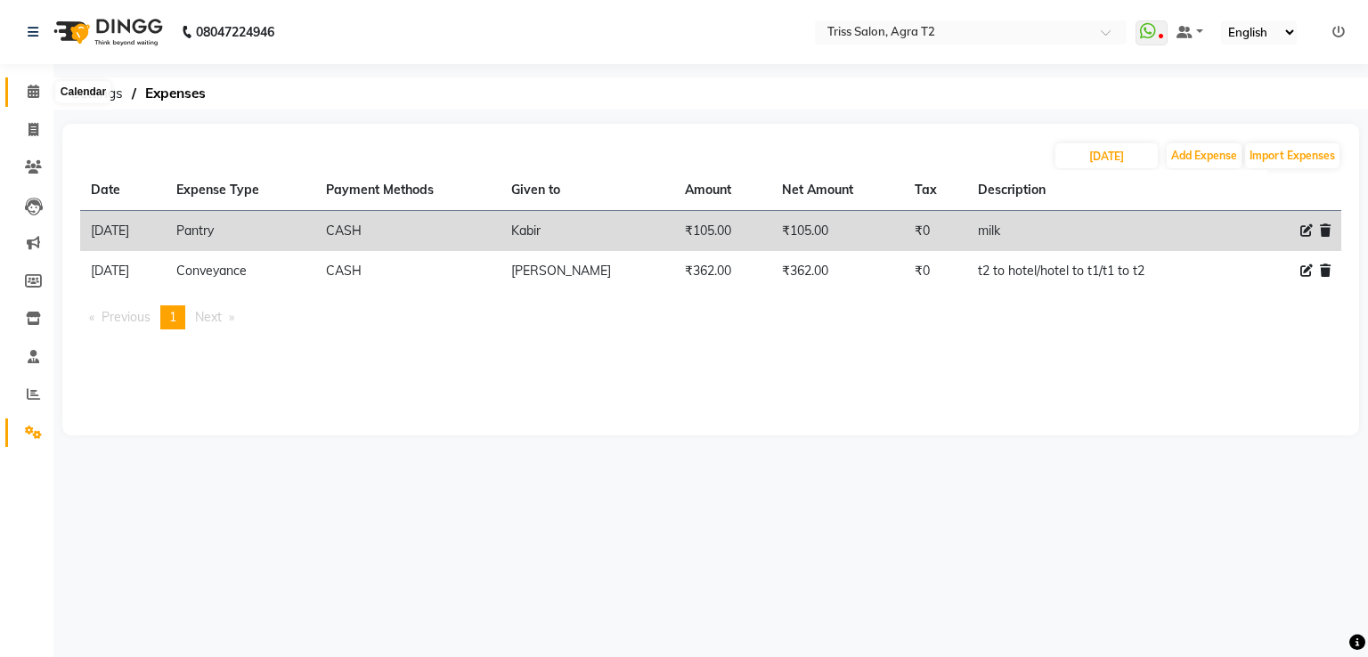
click at [29, 86] on icon at bounding box center [34, 91] width 12 height 13
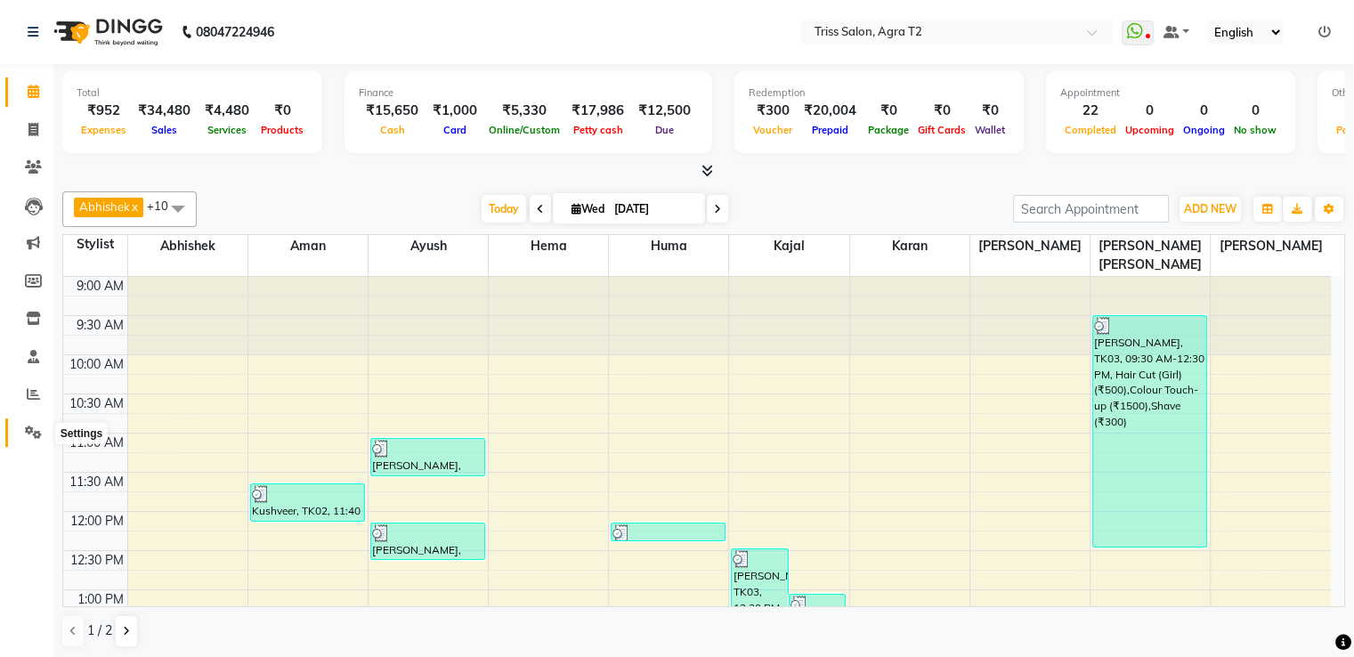
click at [38, 435] on icon at bounding box center [33, 432] width 17 height 13
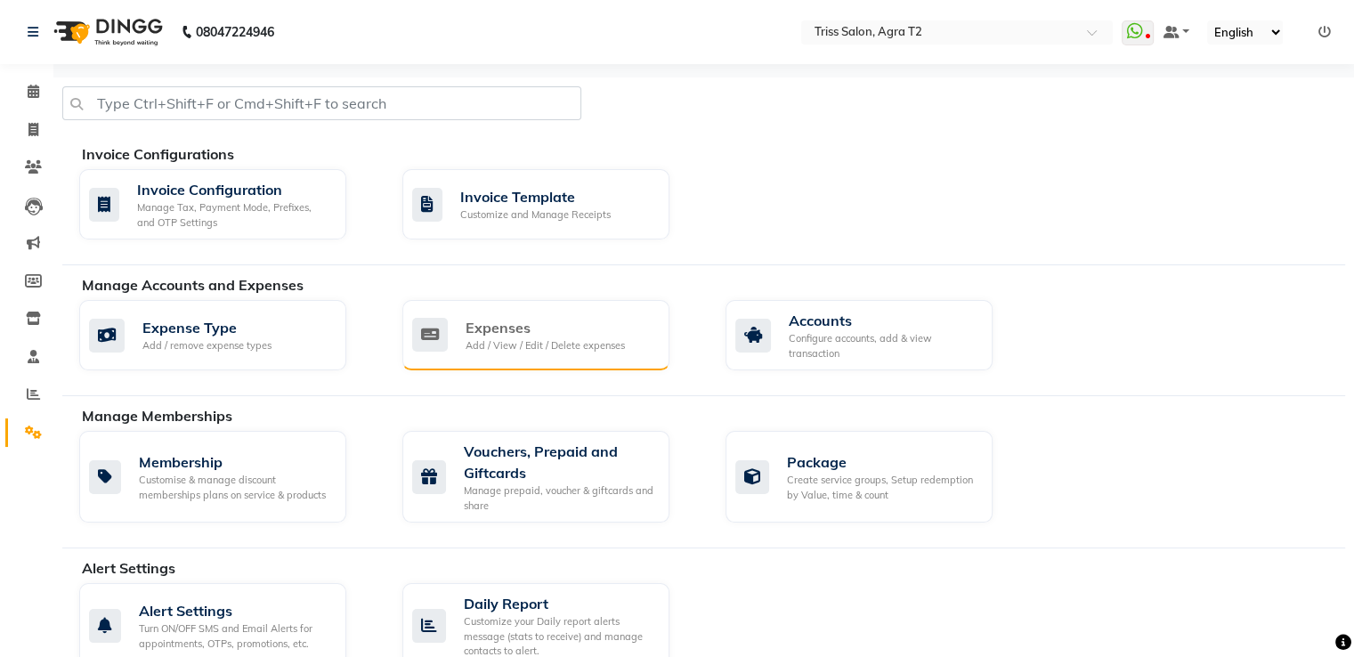
click at [575, 345] on div "Add / View / Edit / Delete expenses" at bounding box center [545, 345] width 159 height 15
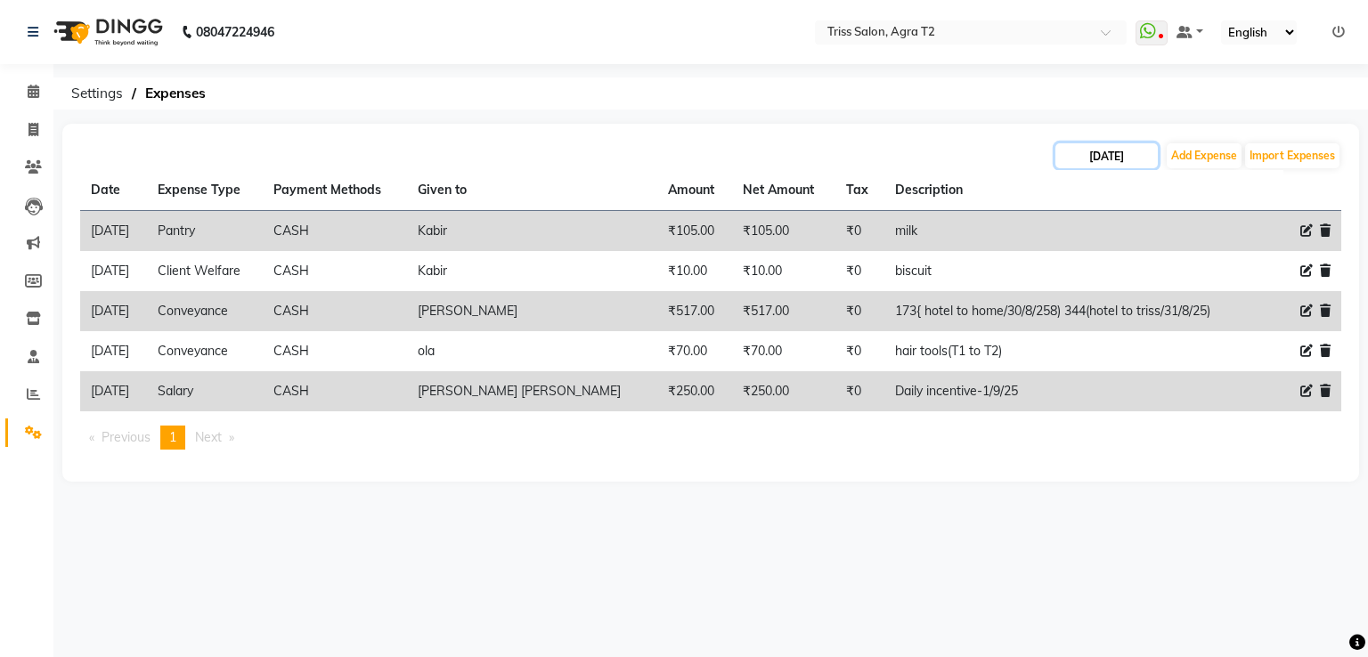
click at [1120, 147] on input "[DATE]" at bounding box center [1106, 155] width 102 height 25
select select "9"
select select "2025"
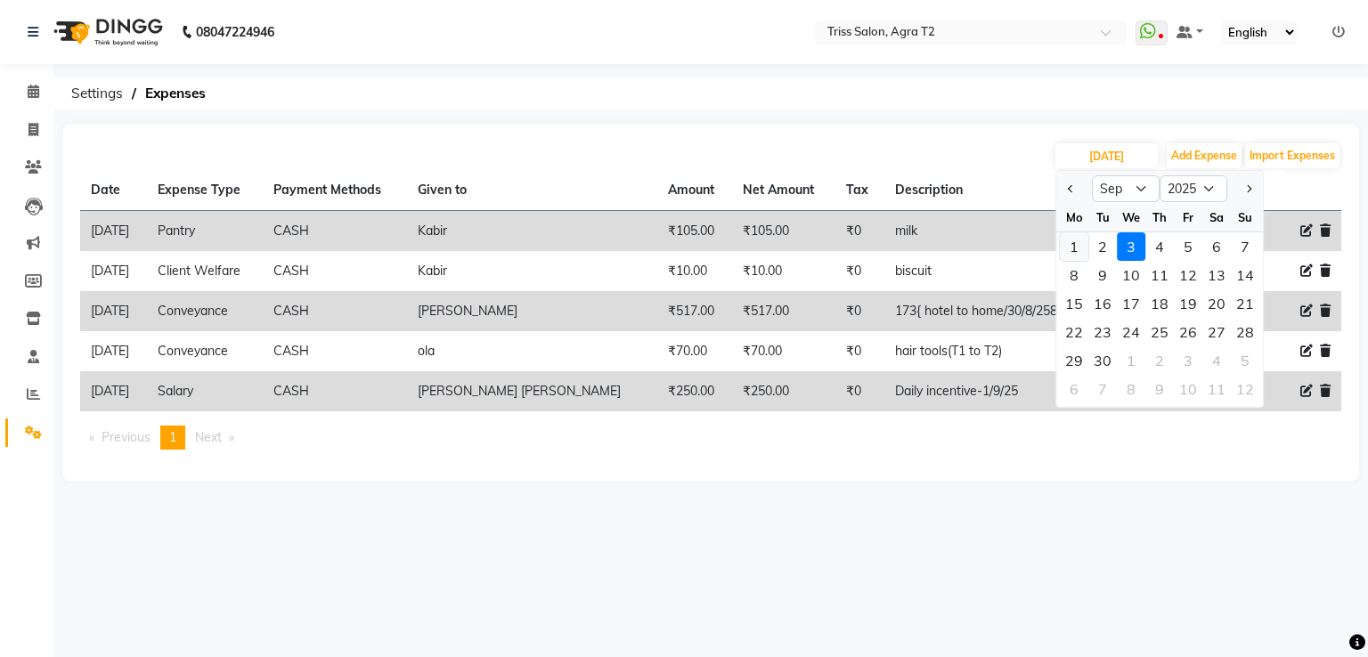
click at [1070, 240] on div "1" at bounding box center [1074, 246] width 28 height 28
type input "[DATE]"
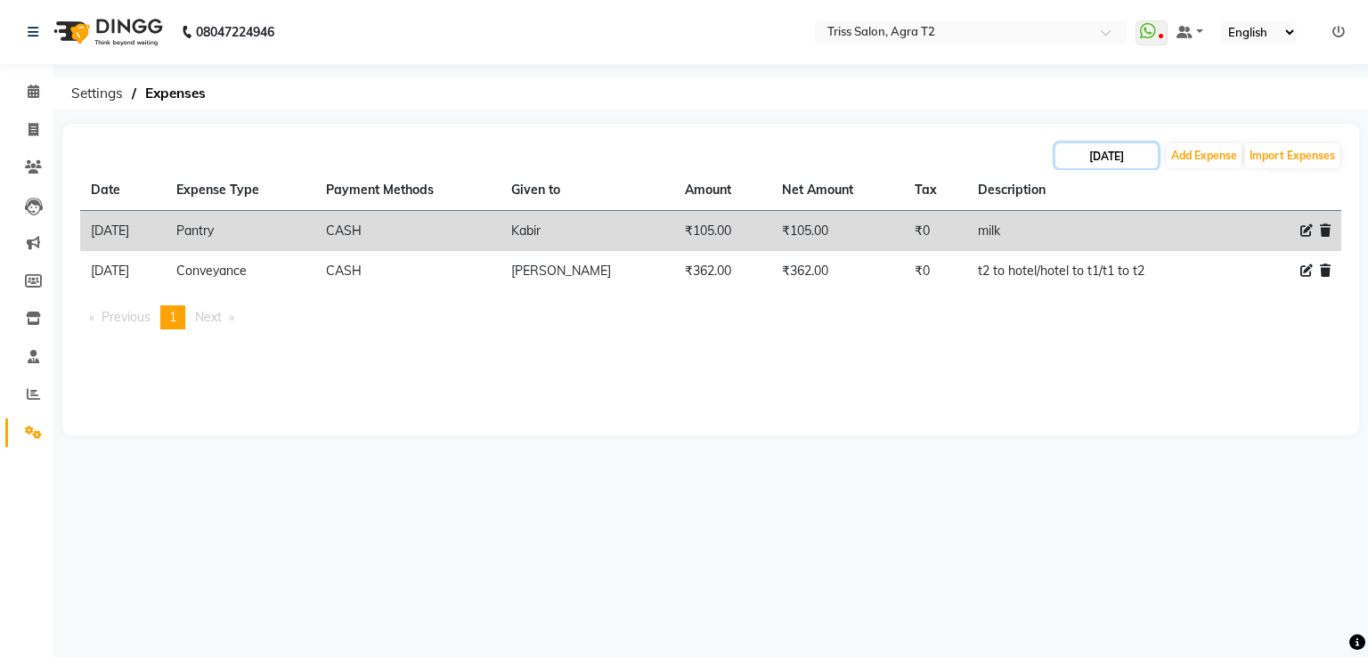
click at [1084, 154] on input "[DATE]" at bounding box center [1106, 155] width 102 height 25
select select "9"
select select "2025"
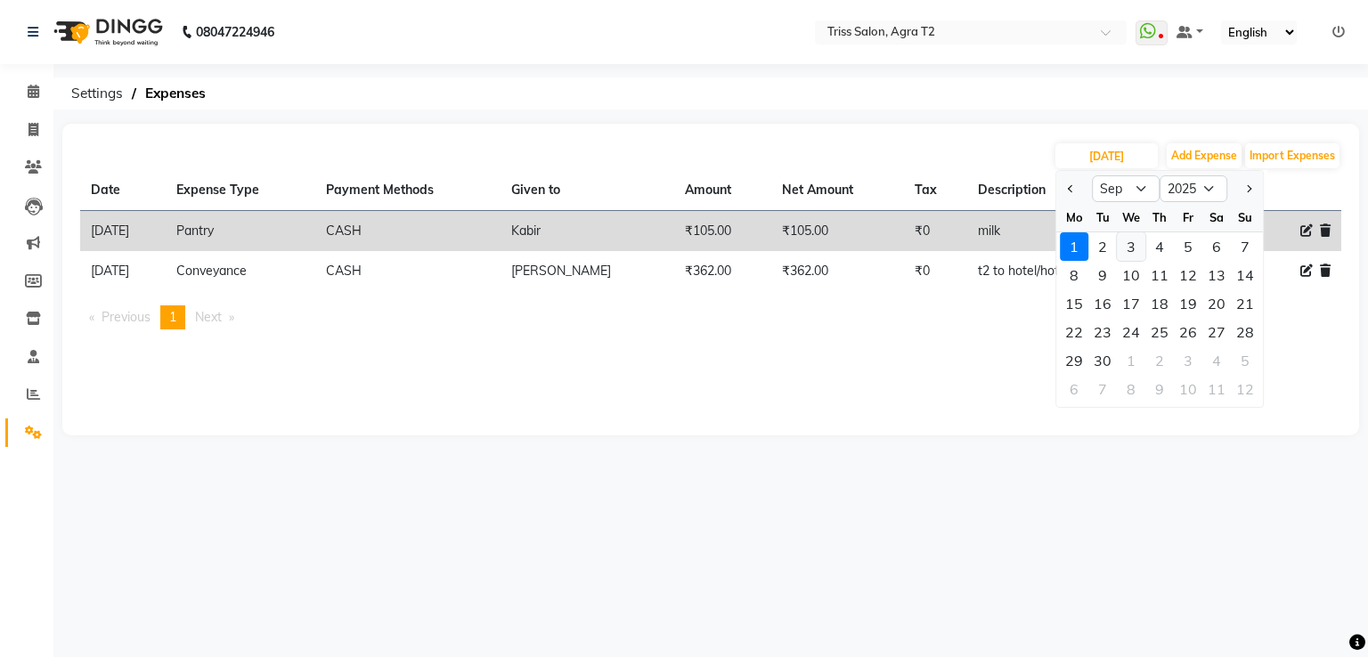
click at [1136, 247] on div "3" at bounding box center [1130, 246] width 28 height 28
type input "[DATE]"
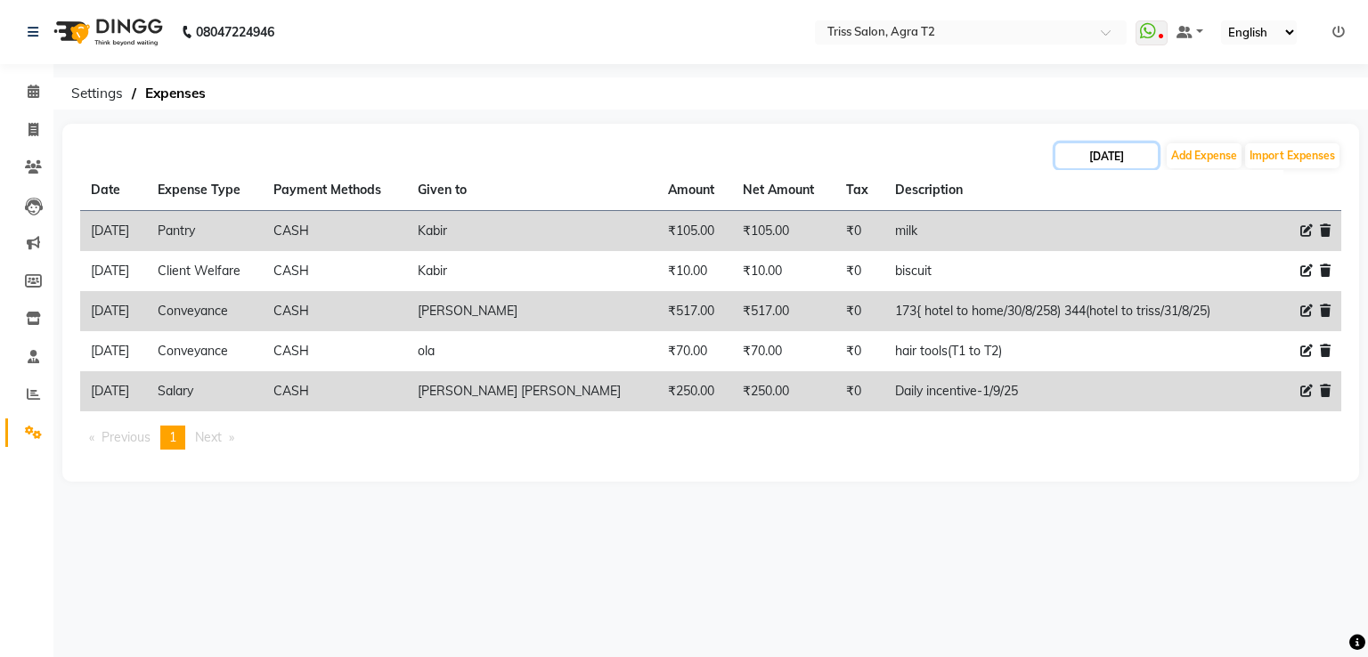
click at [1067, 159] on input "[DATE]" at bounding box center [1106, 155] width 102 height 25
select select "9"
select select "2025"
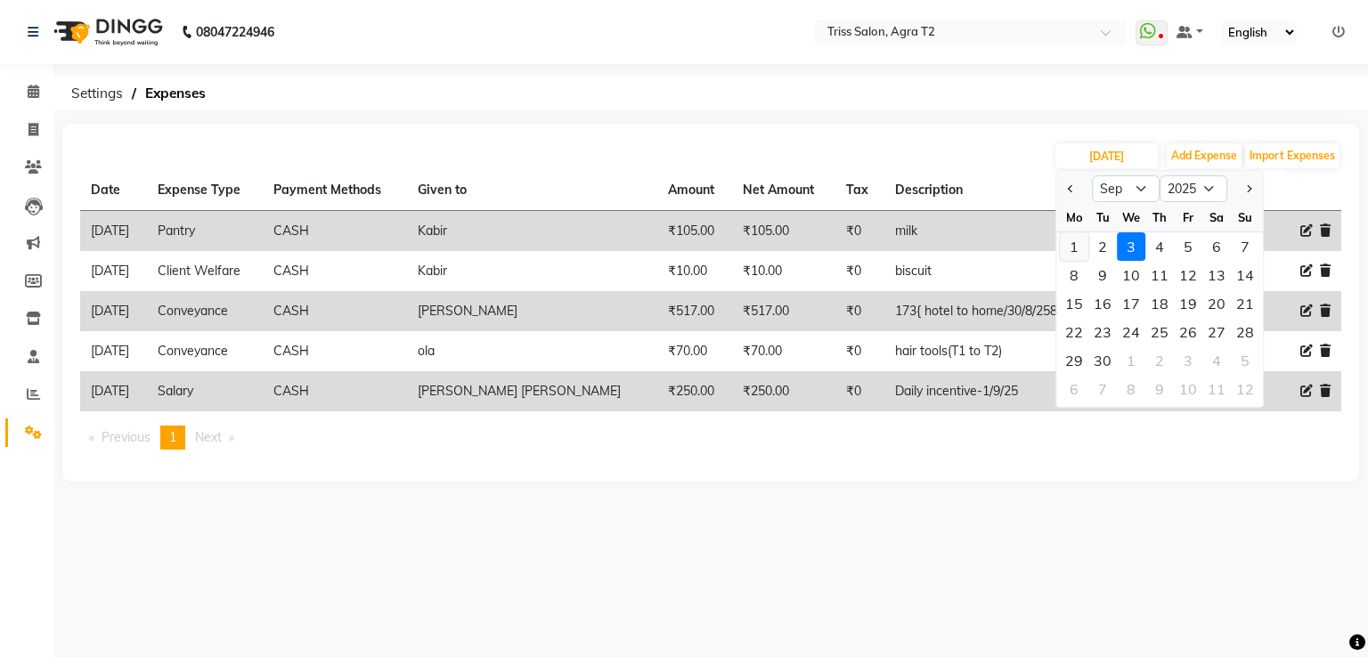
click at [1079, 247] on div "1" at bounding box center [1074, 246] width 28 height 28
type input "[DATE]"
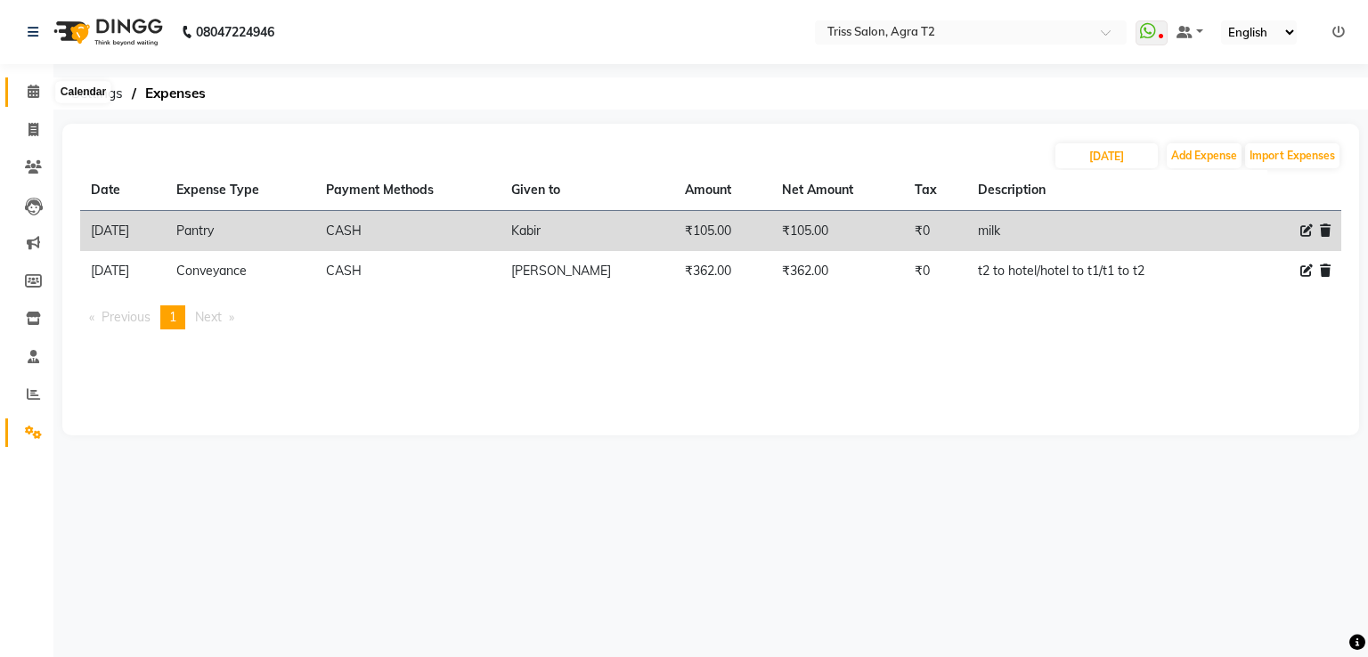
click at [41, 86] on span at bounding box center [33, 92] width 31 height 20
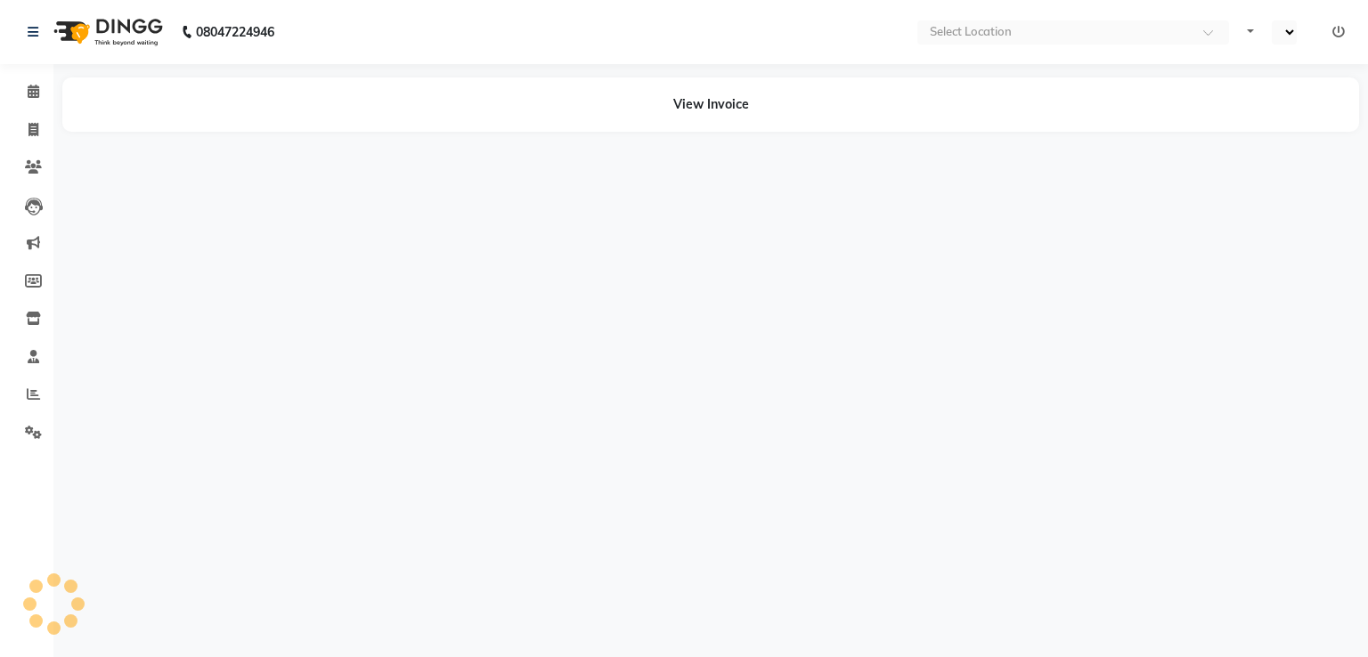
select select "en"
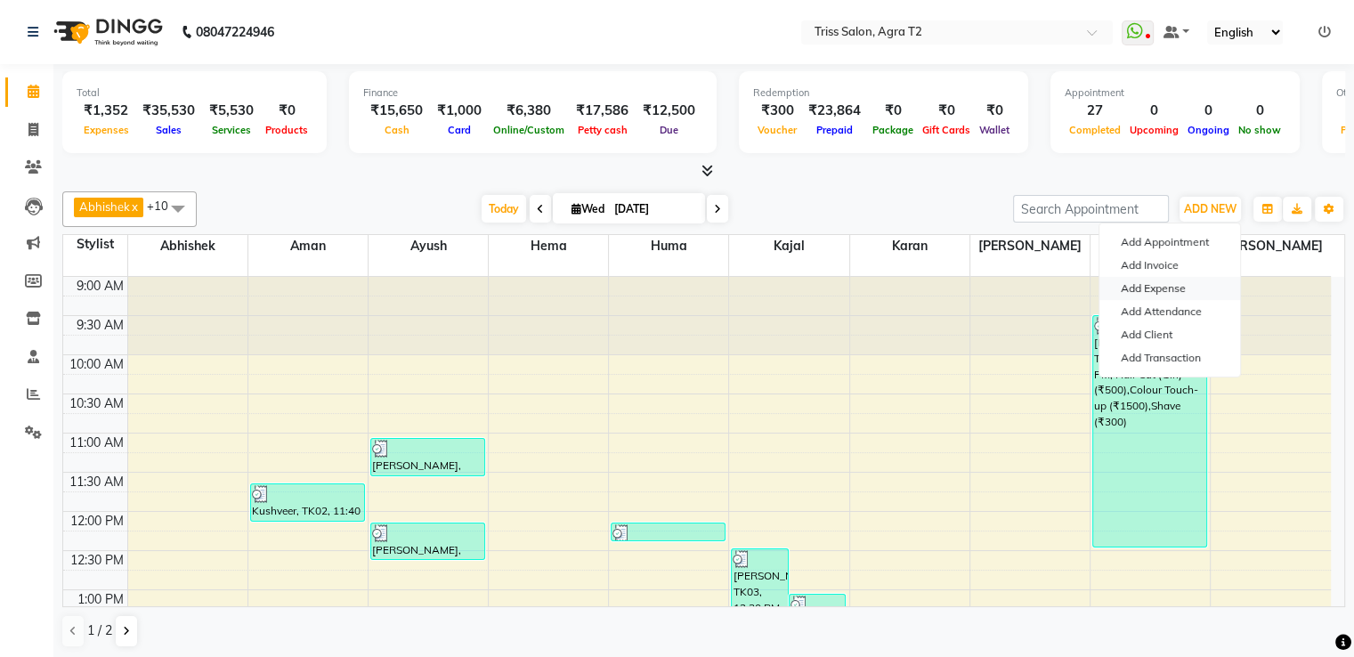
click at [1177, 295] on link "Add Expense" at bounding box center [1170, 288] width 141 height 23
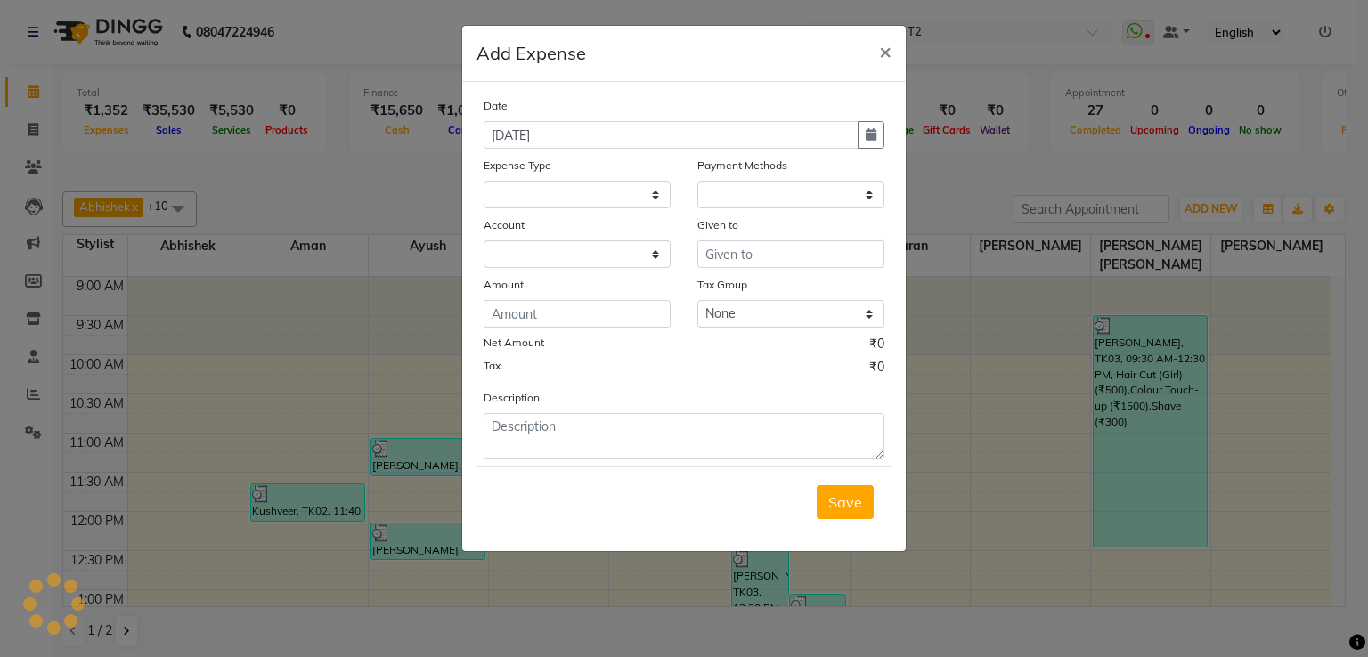
select select "1"
select select "2533"
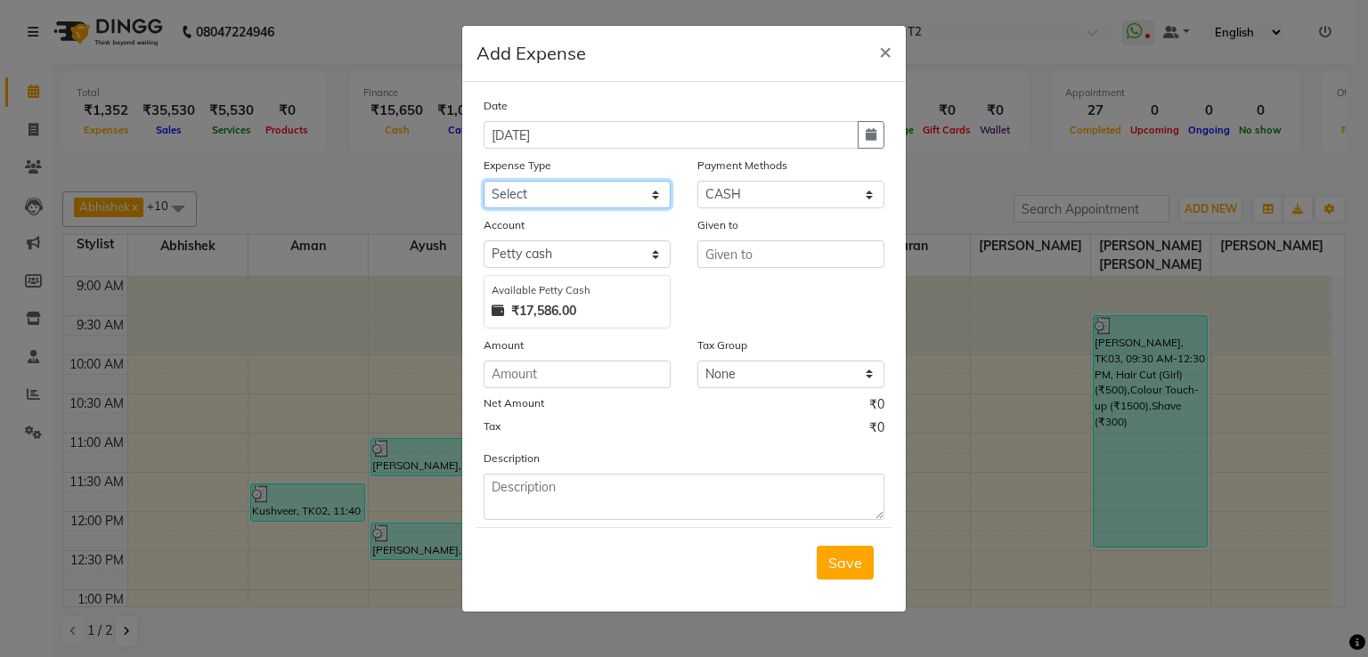
click at [650, 198] on select "Select Bank Deposit Cash Handover CLIENT TIP TO STAFF Client Welfare Conveyance…" at bounding box center [576, 195] width 187 height 28
select select "17527"
click at [483, 183] on select "Select Bank Deposit Cash Handover CLIENT TIP TO STAFF Client Welfare Conveyance…" at bounding box center [576, 195] width 187 height 28
click at [548, 383] on input "number" at bounding box center [576, 375] width 187 height 28
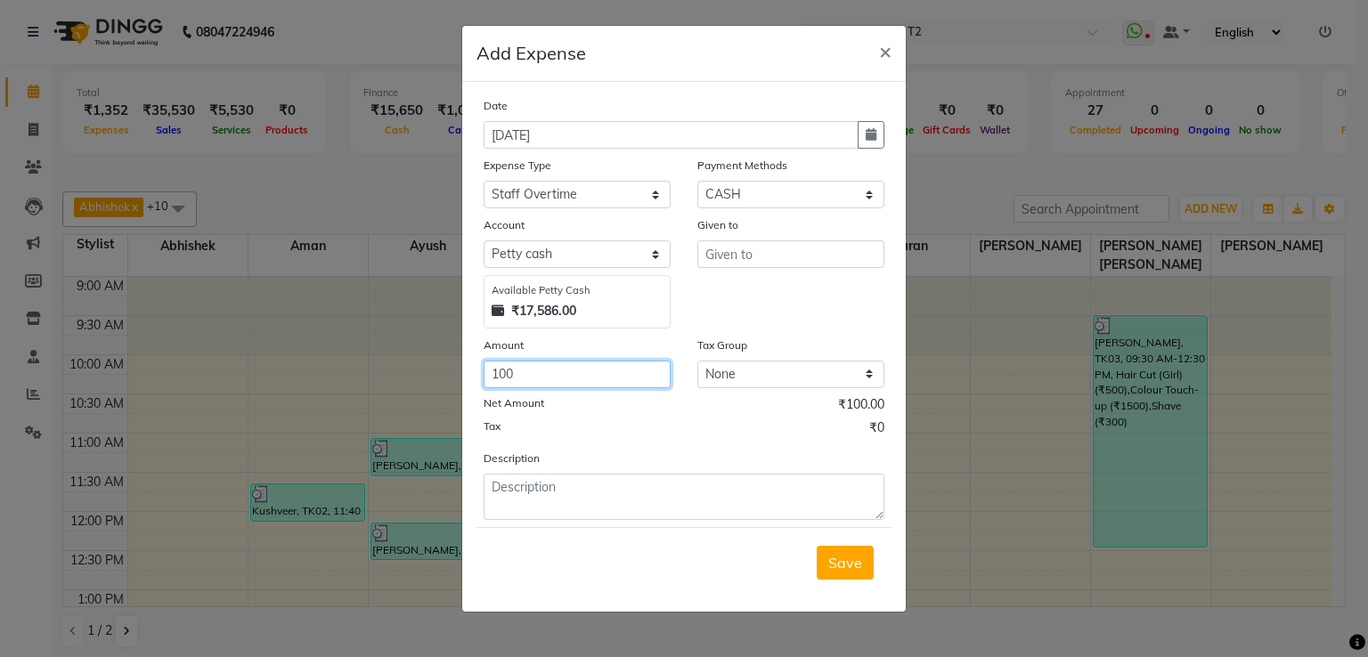
type input "100"
click at [738, 261] on input "text" at bounding box center [790, 254] width 187 height 28
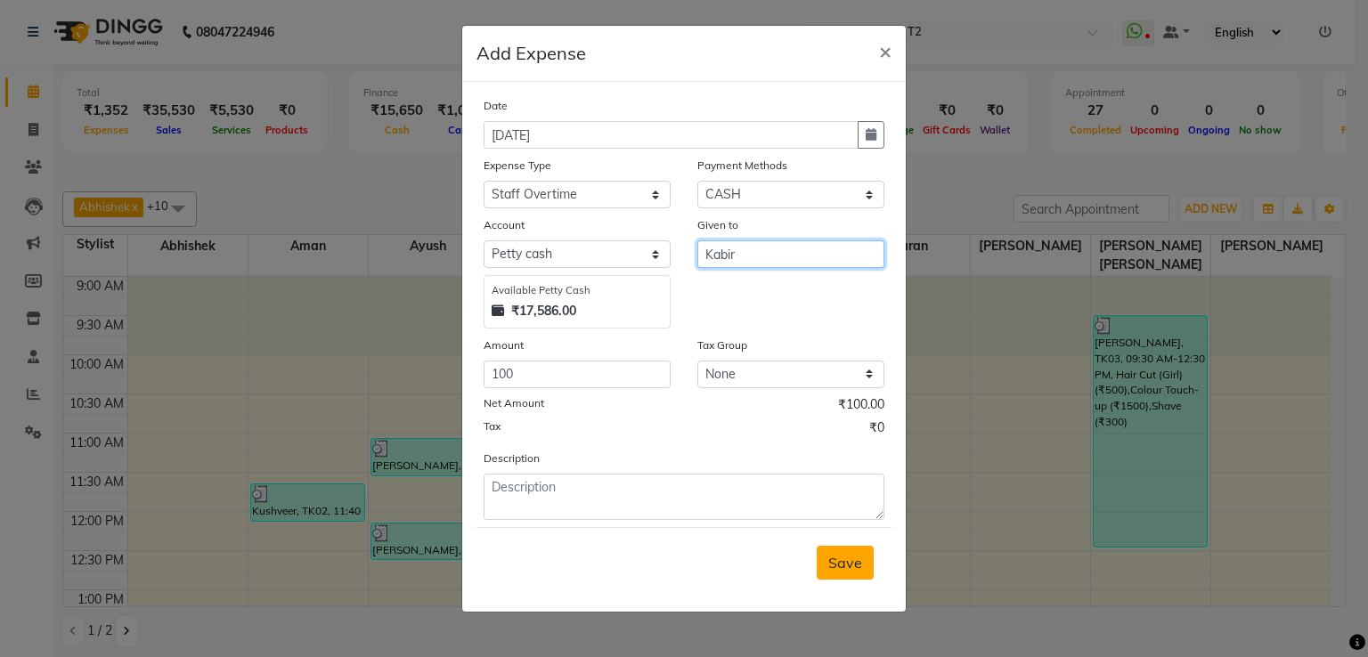
type input "Kabir"
click at [850, 569] on span "Save" at bounding box center [845, 563] width 34 height 18
